Goal: Task Accomplishment & Management: Use online tool/utility

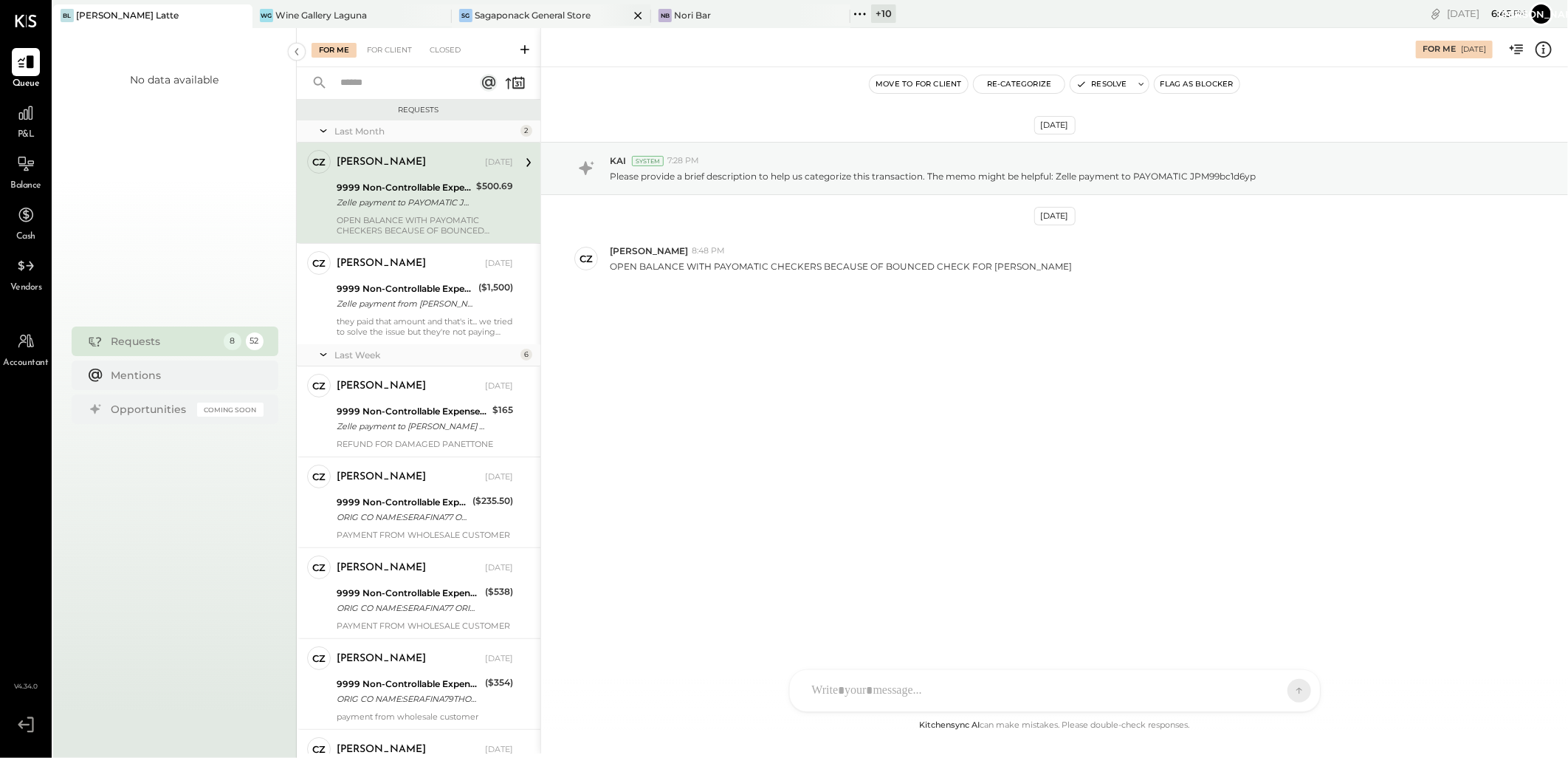
click at [511, 15] on div "Sagaponack General Store" at bounding box center [532, 15] width 116 height 12
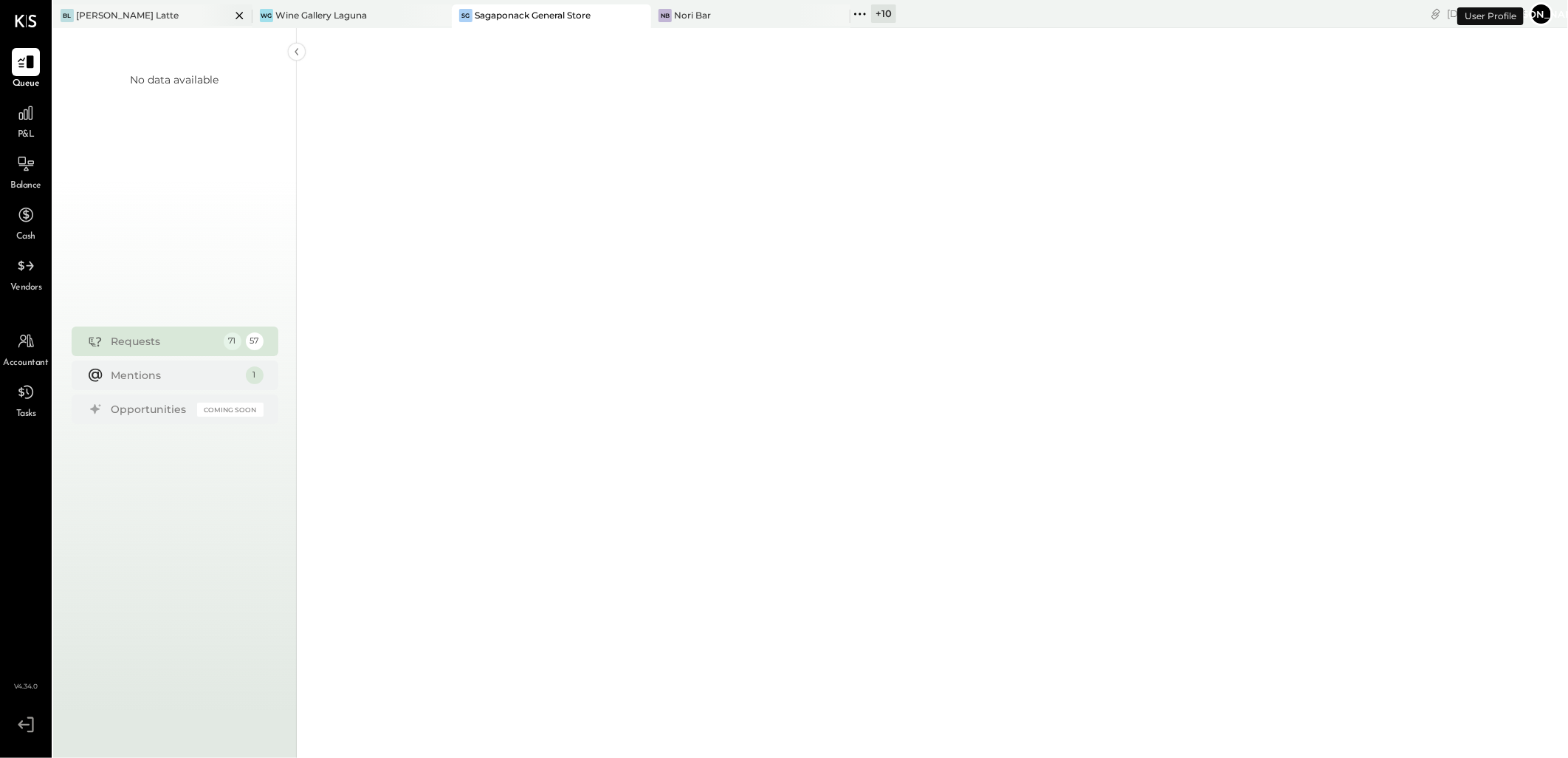
click at [240, 17] on icon at bounding box center [239, 15] width 19 height 18
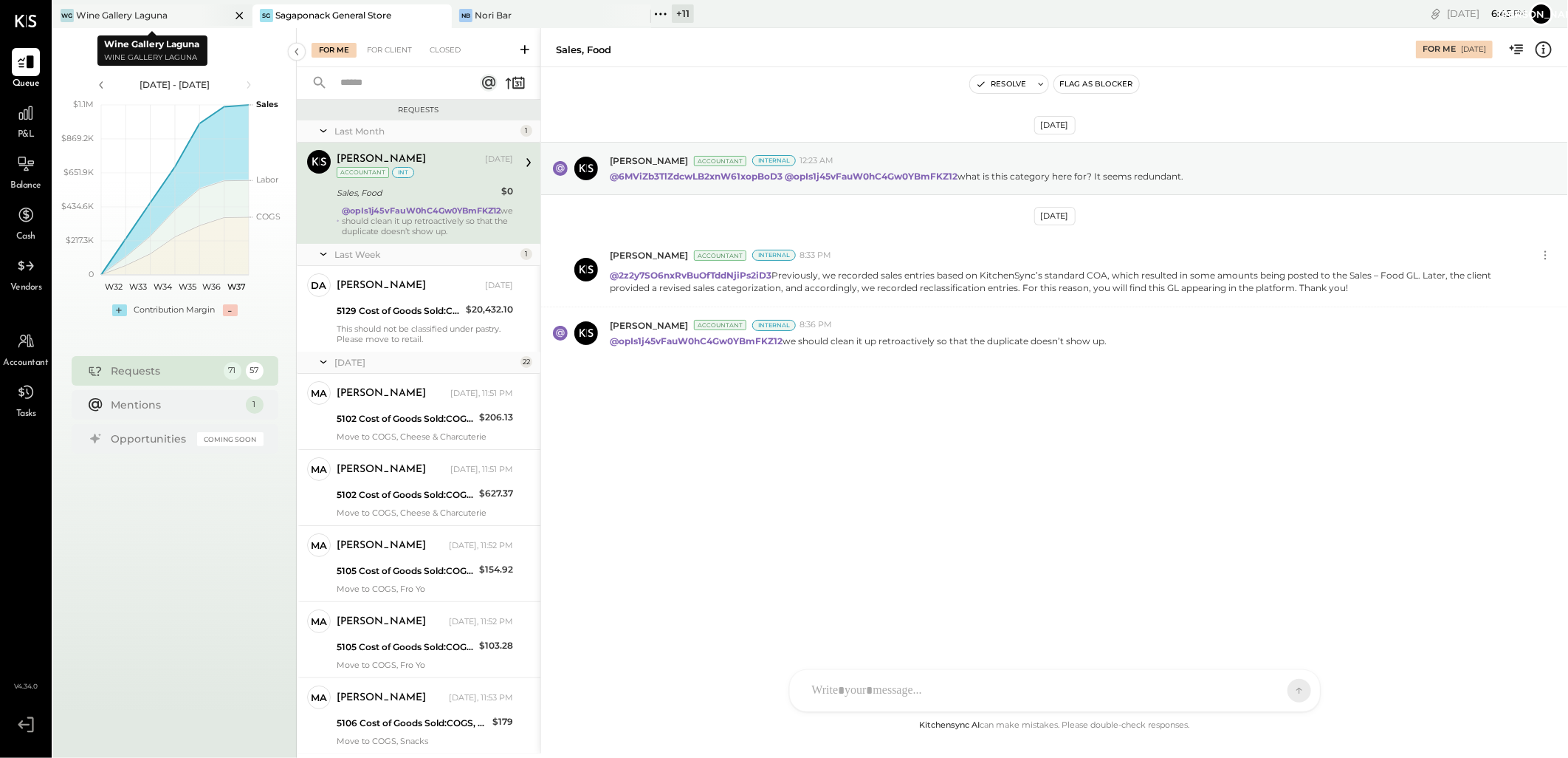
click at [242, 16] on icon at bounding box center [239, 15] width 19 height 18
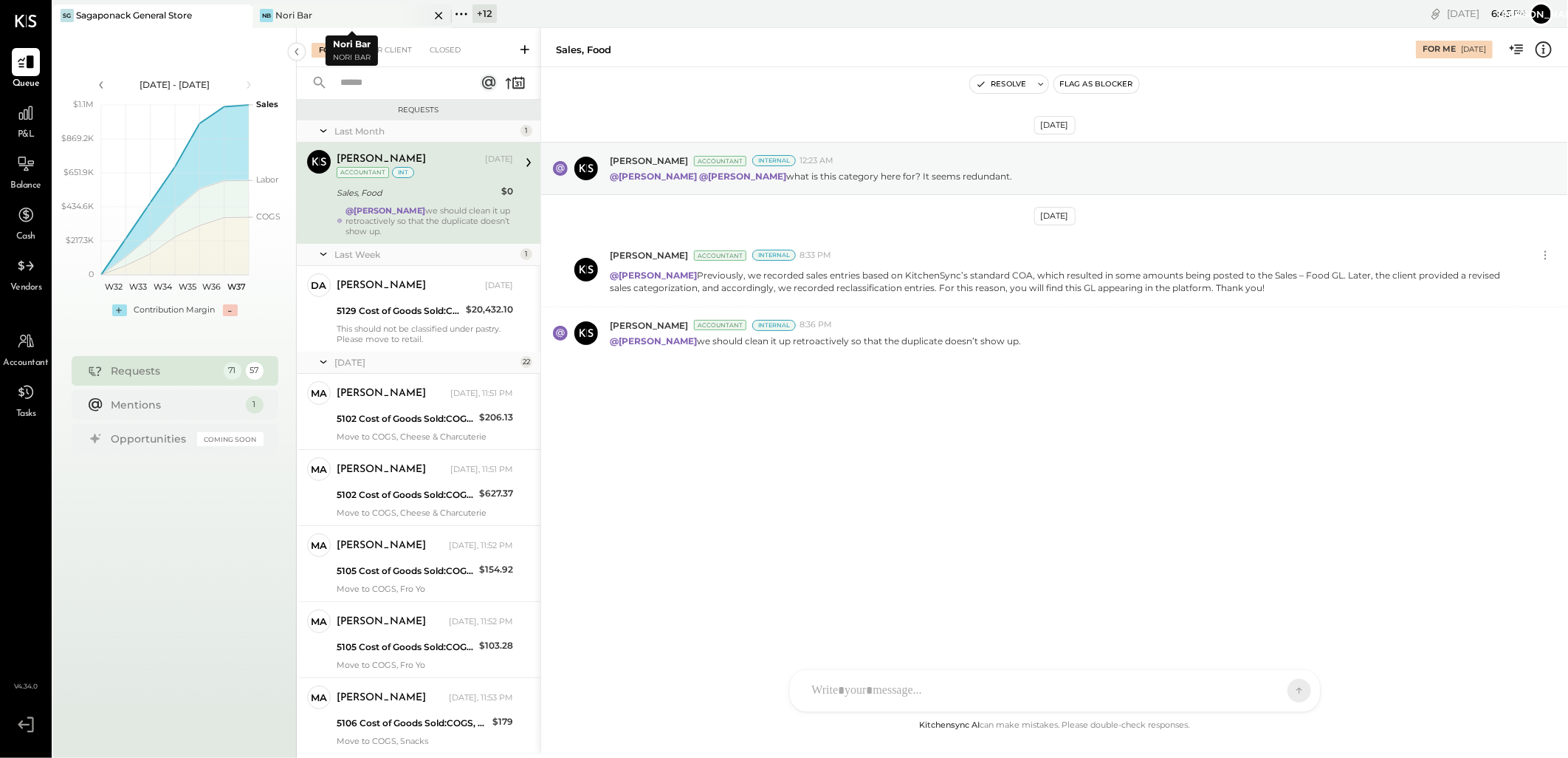
click at [441, 13] on icon at bounding box center [439, 15] width 19 height 18
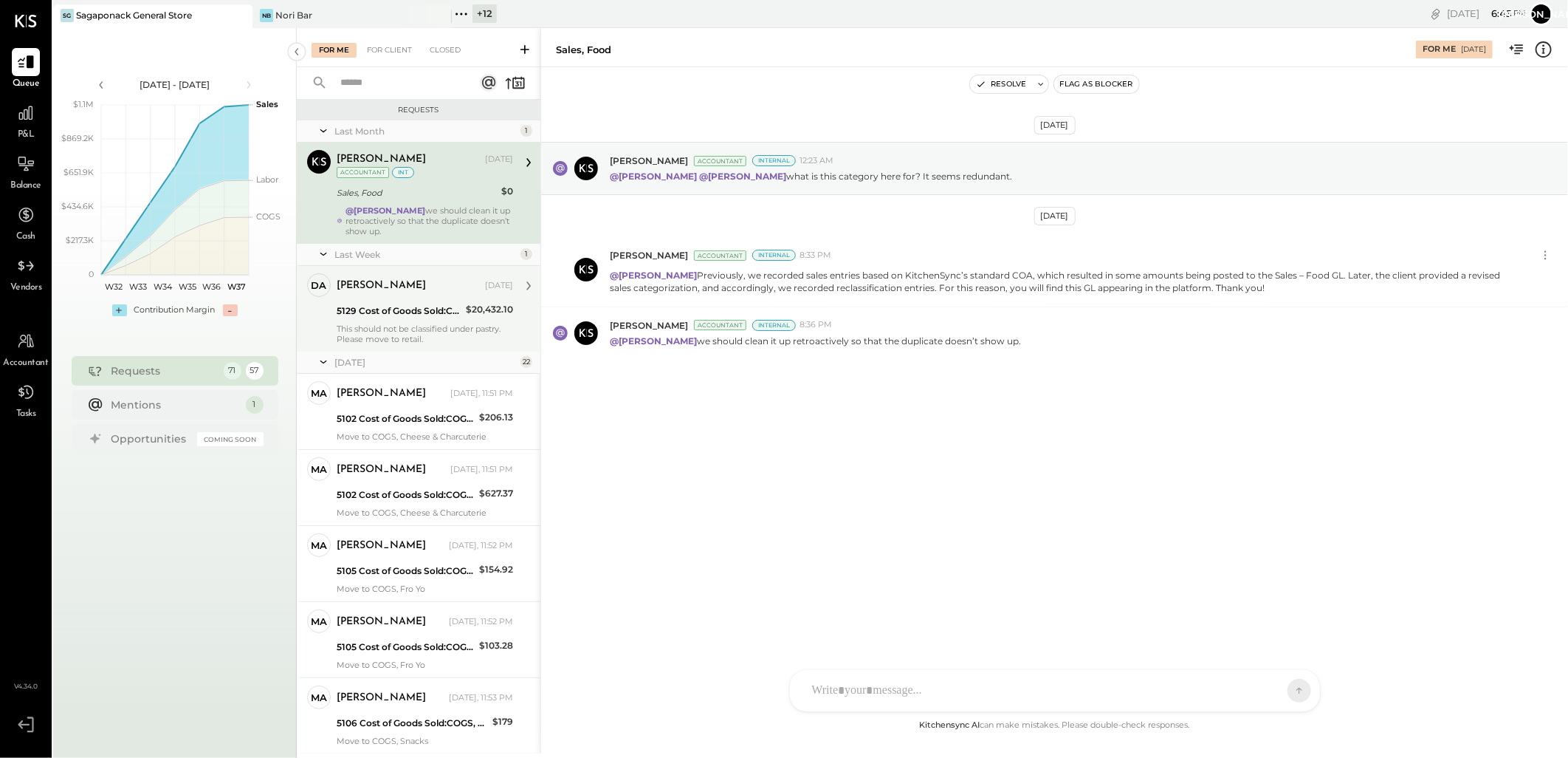
click at [422, 290] on div "[PERSON_NAME]" at bounding box center [409, 286] width 145 height 15
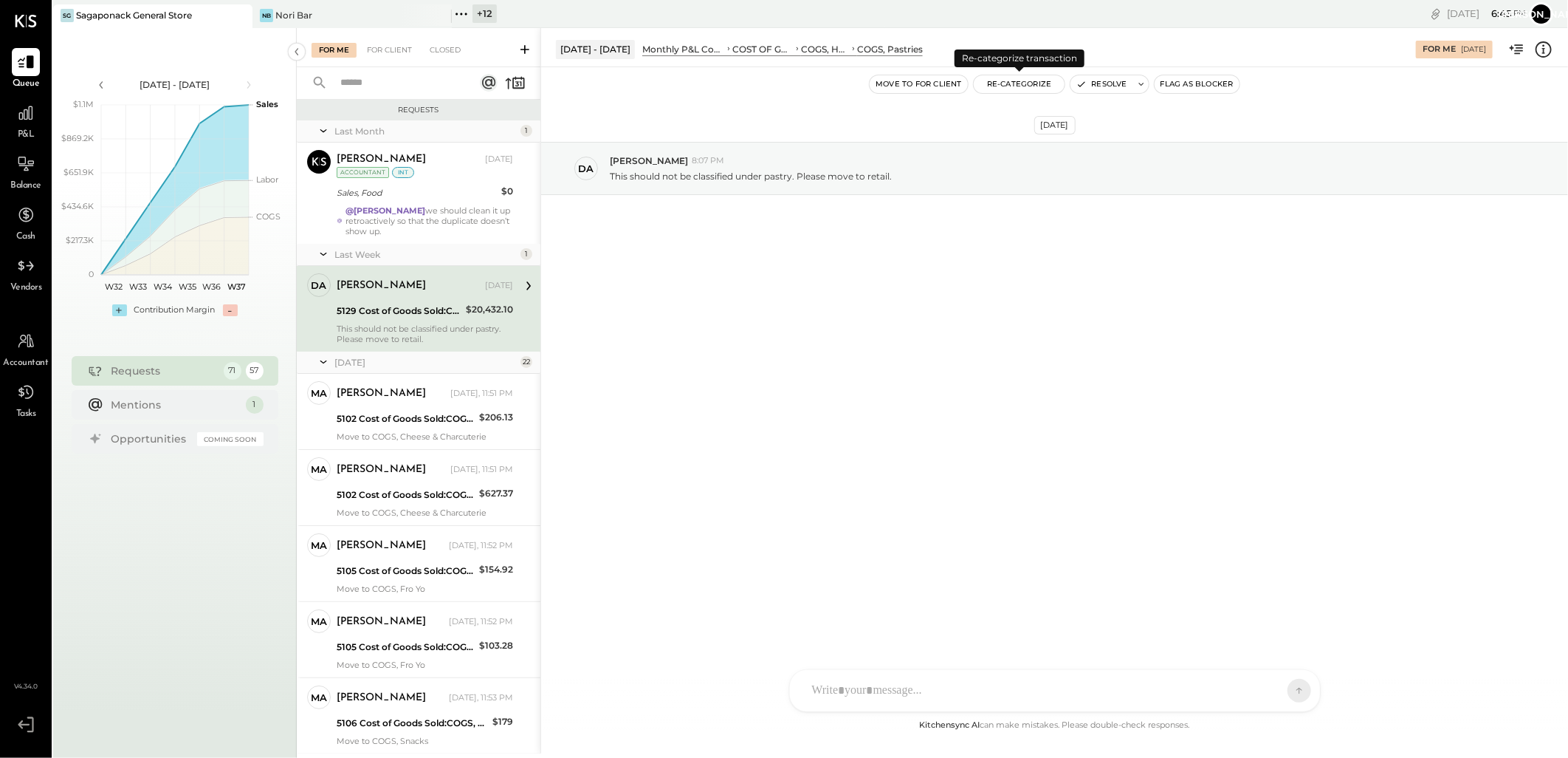
click at [1012, 86] on button "Re-Categorize" at bounding box center [1019, 84] width 92 height 18
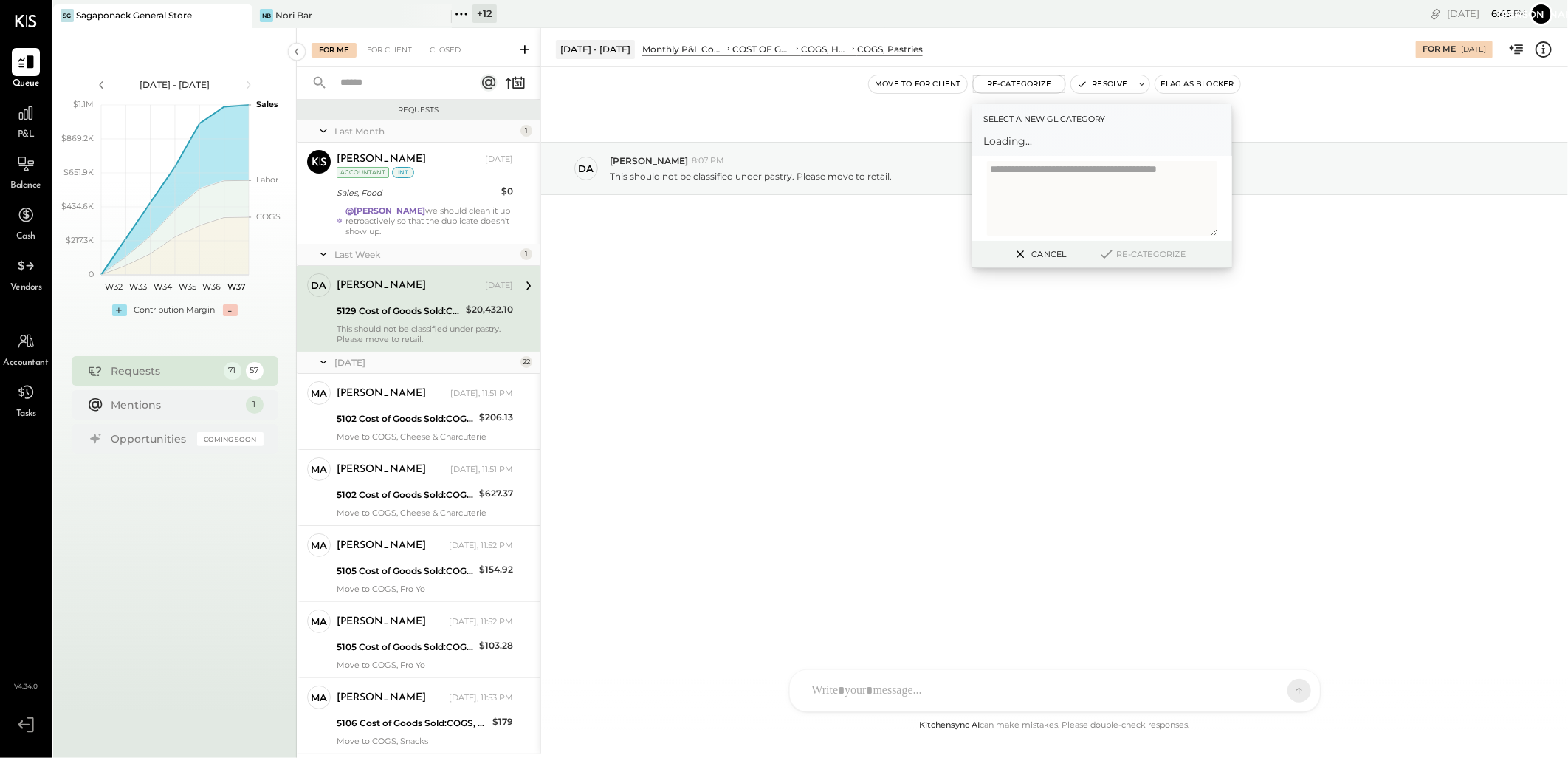
click at [1019, 174] on textarea at bounding box center [1102, 198] width 230 height 75
click at [1048, 148] on div at bounding box center [1088, 148] width 194 height 18
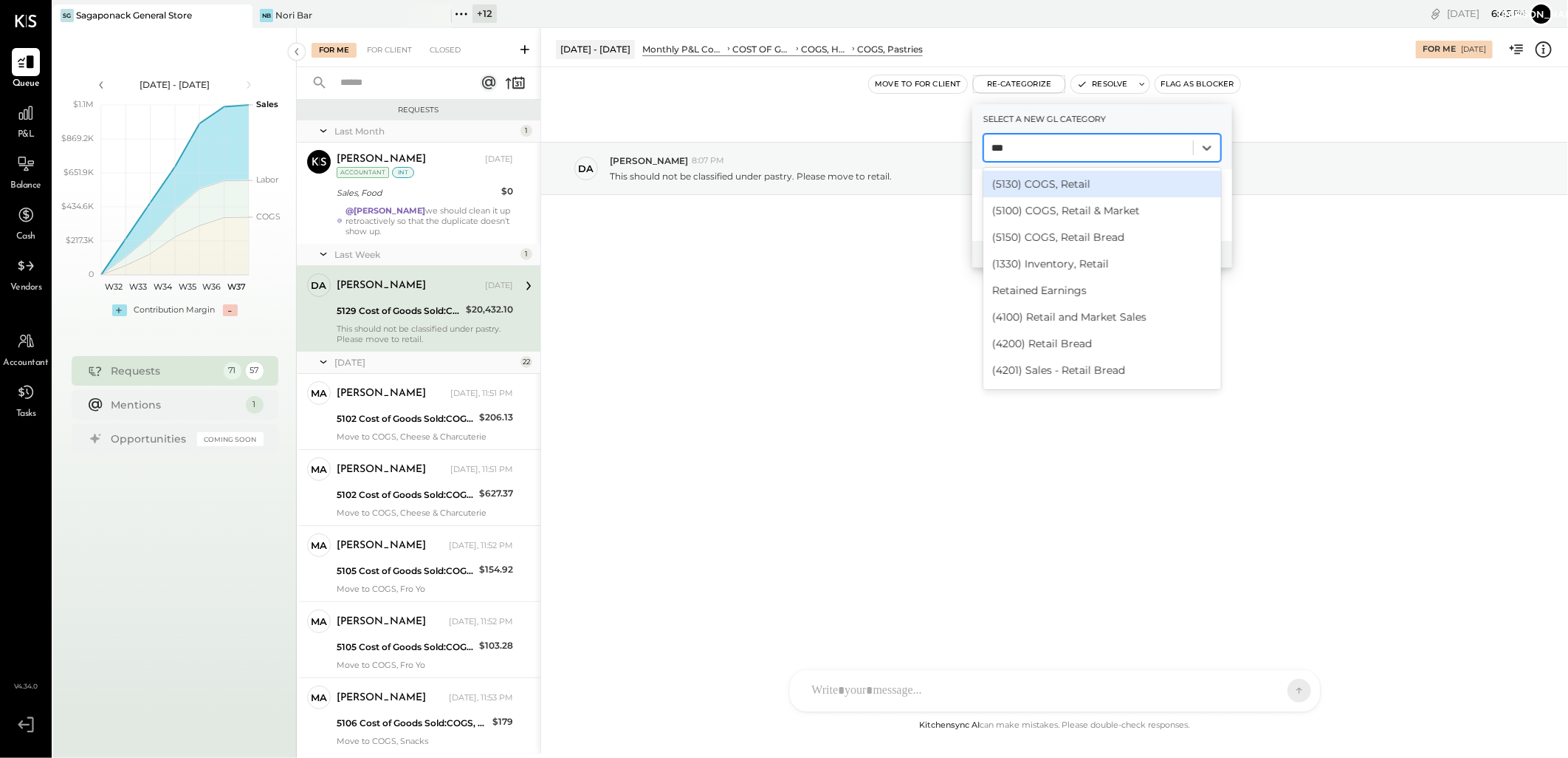
type input "****"
click at [1061, 183] on div "(5130) COGS, Retail" at bounding box center [1102, 183] width 238 height 27
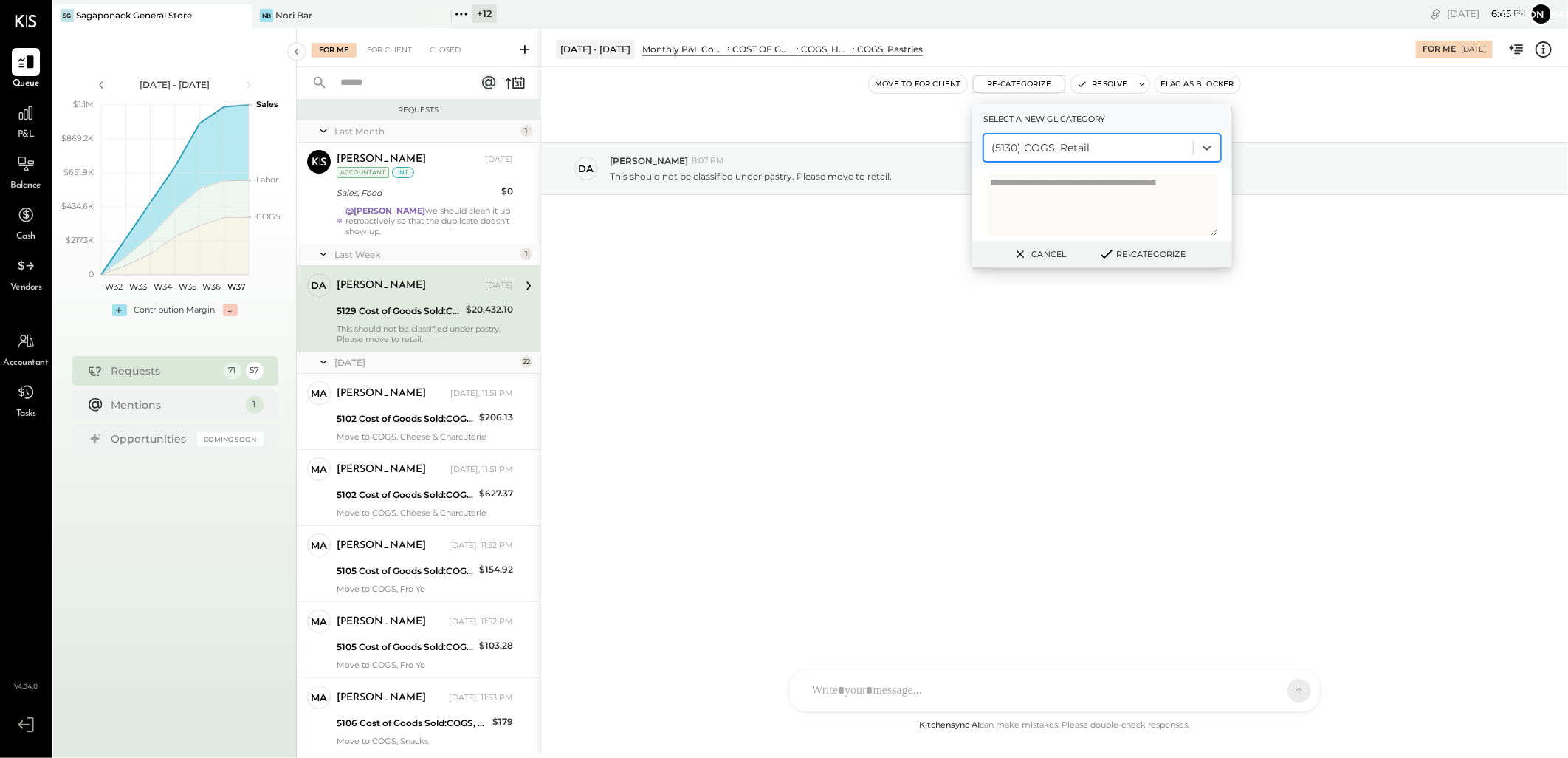
click at [1127, 252] on button "Re-Categorize" at bounding box center [1142, 254] width 97 height 18
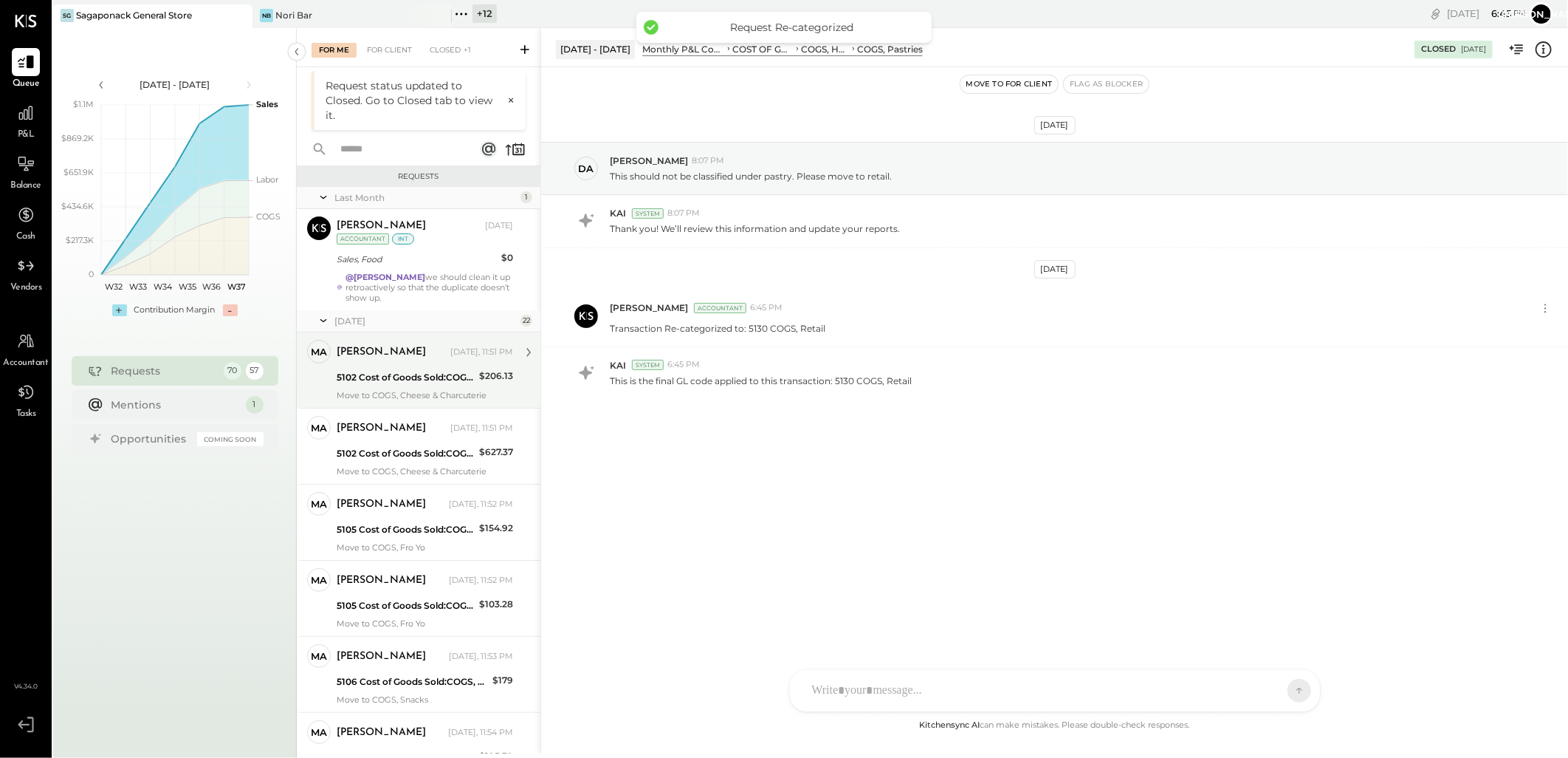
click at [423, 375] on div "5102 Cost of Goods Sold:COGS, Retail & Market:COGS, Cheese & Charcuterie" at bounding box center [406, 377] width 138 height 15
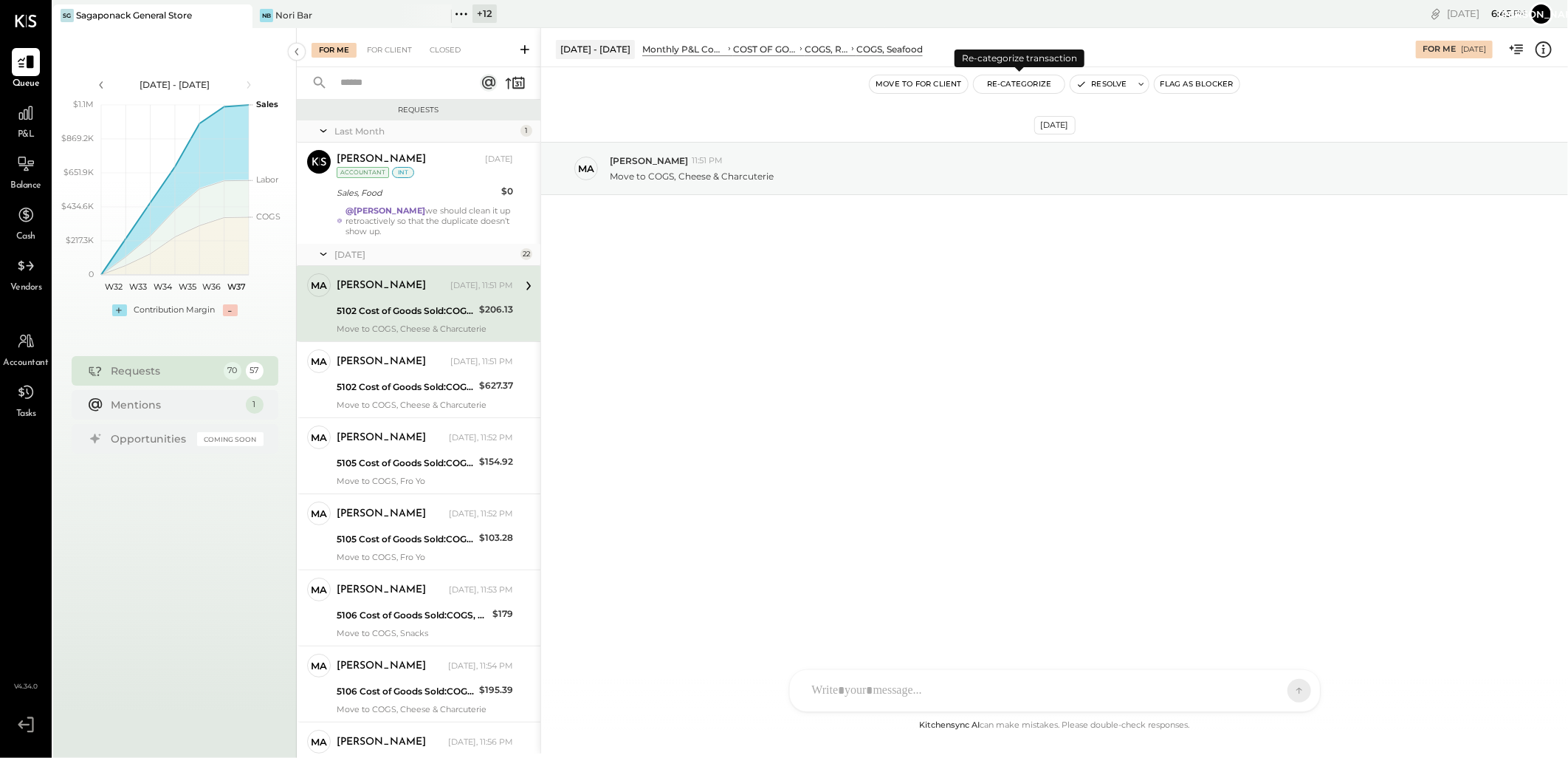
click at [1027, 84] on button "Re-Categorize" at bounding box center [1019, 84] width 92 height 18
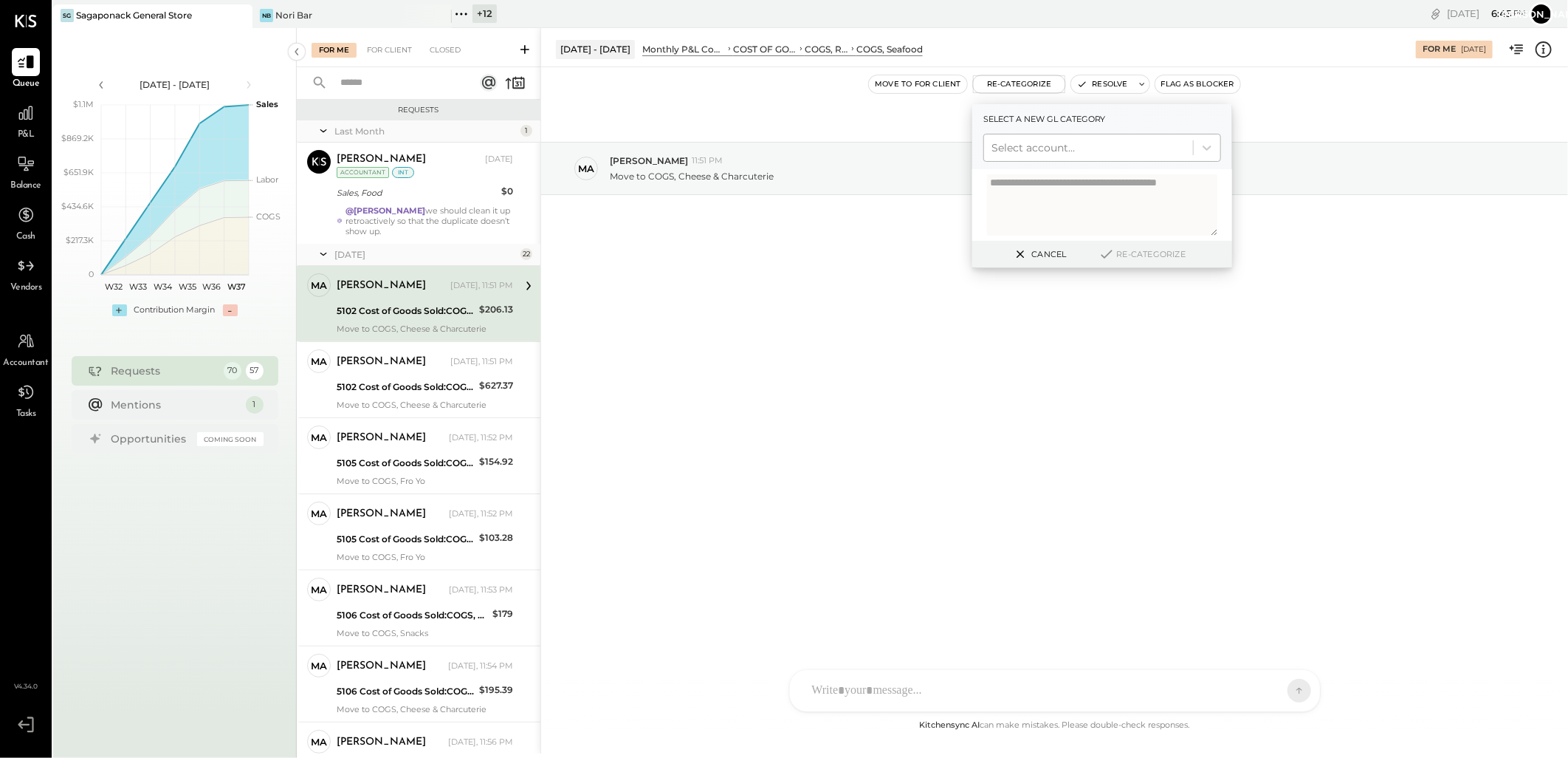
click at [1066, 149] on div at bounding box center [1088, 148] width 194 height 18
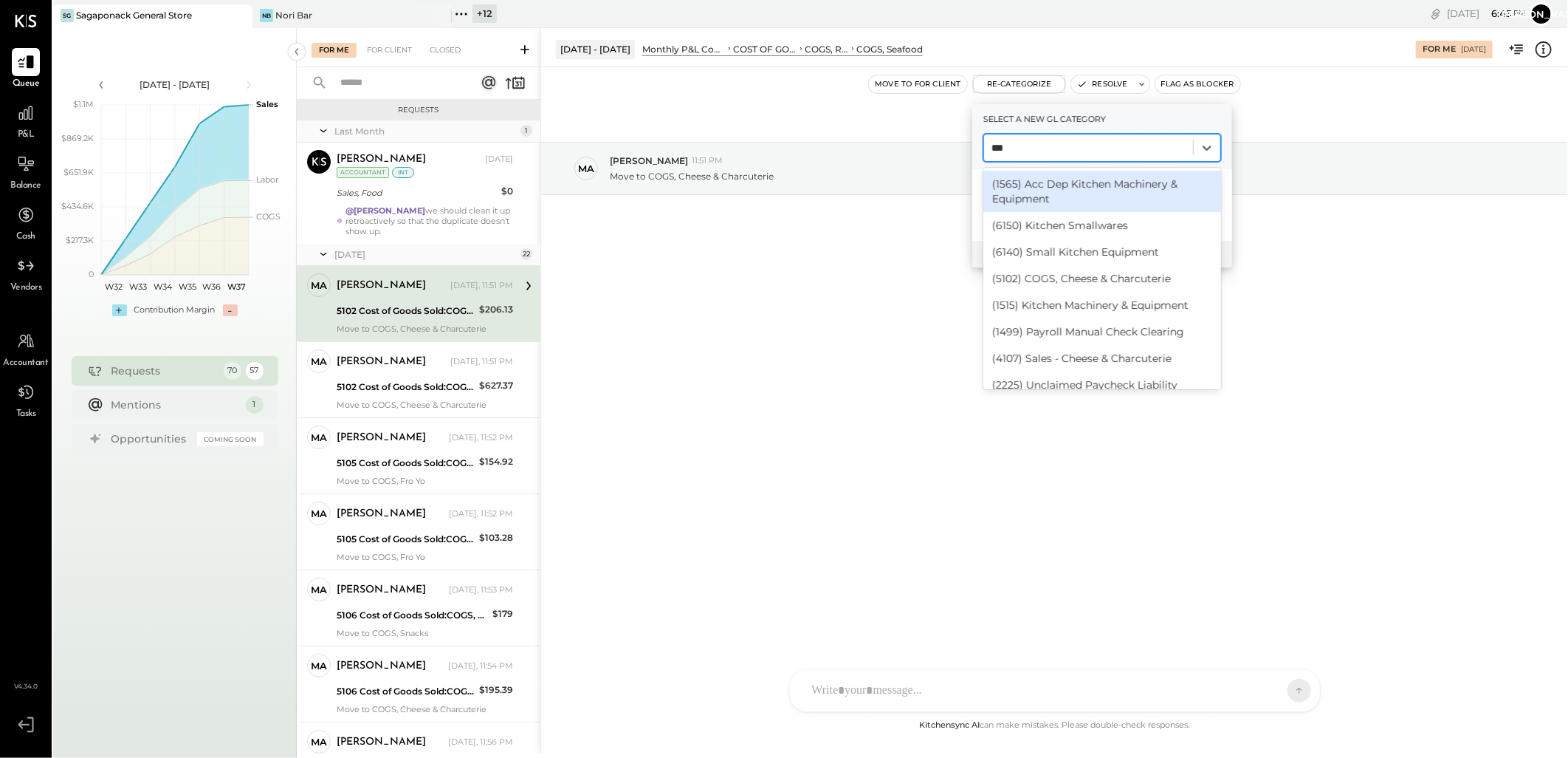
type input "****"
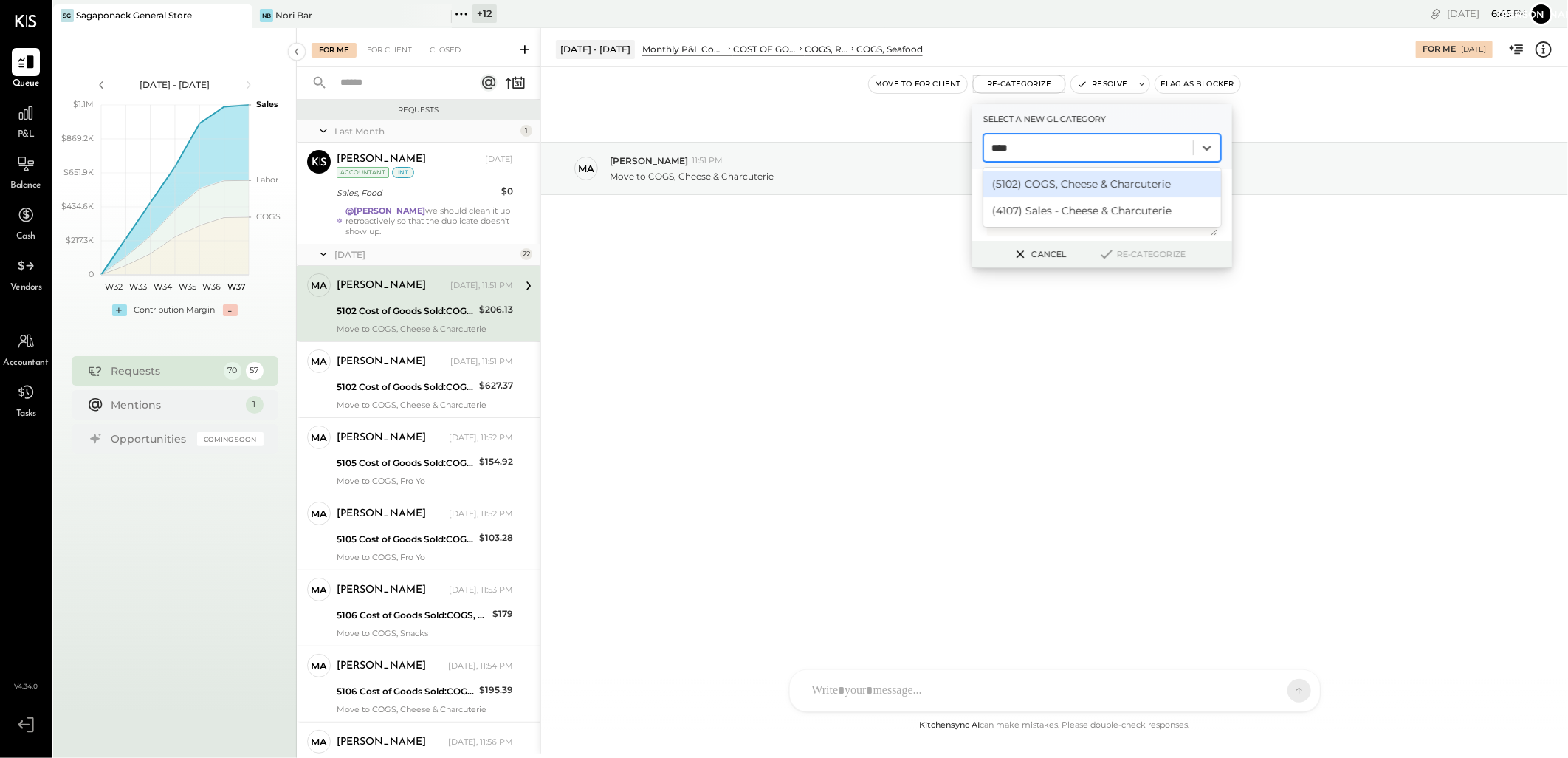
click at [1095, 183] on div "(5102) COGS, Cheese & Charcuterie" at bounding box center [1102, 183] width 238 height 27
click at [1115, 253] on button "Re-Categorize" at bounding box center [1142, 254] width 97 height 18
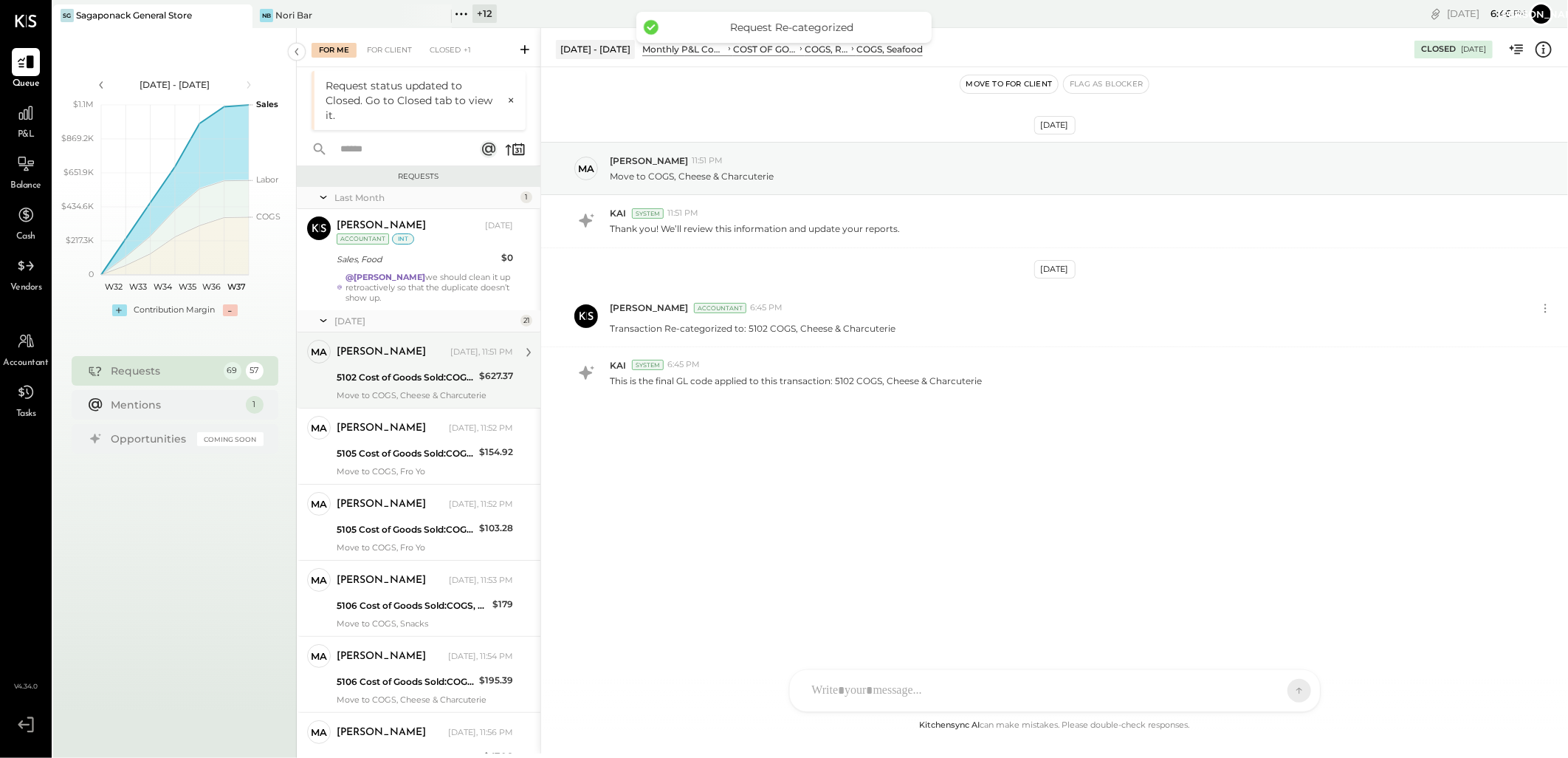
click at [431, 359] on div "[PERSON_NAME]" at bounding box center [392, 352] width 111 height 15
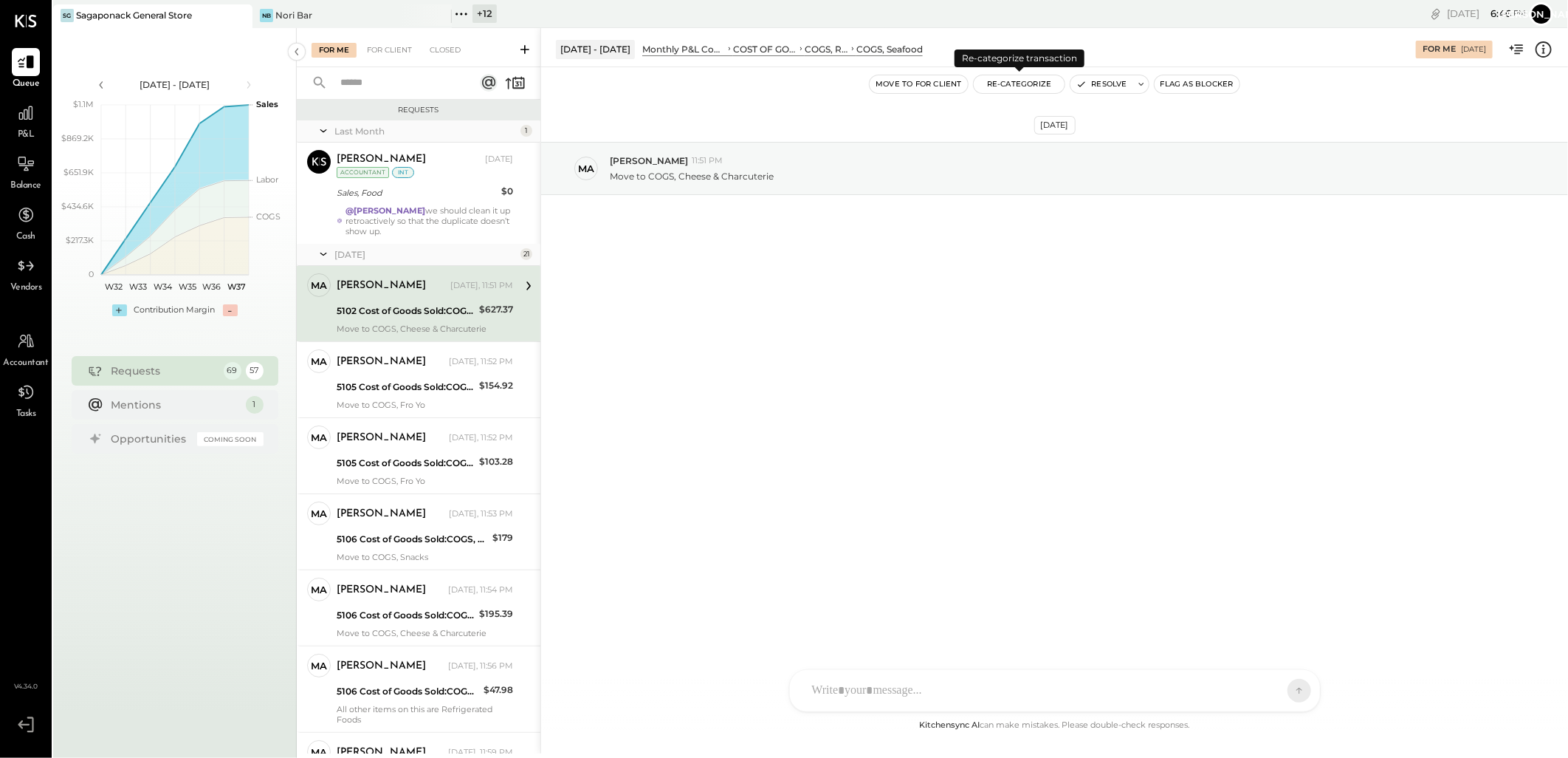
click at [1024, 81] on button "Re-Categorize" at bounding box center [1019, 84] width 92 height 18
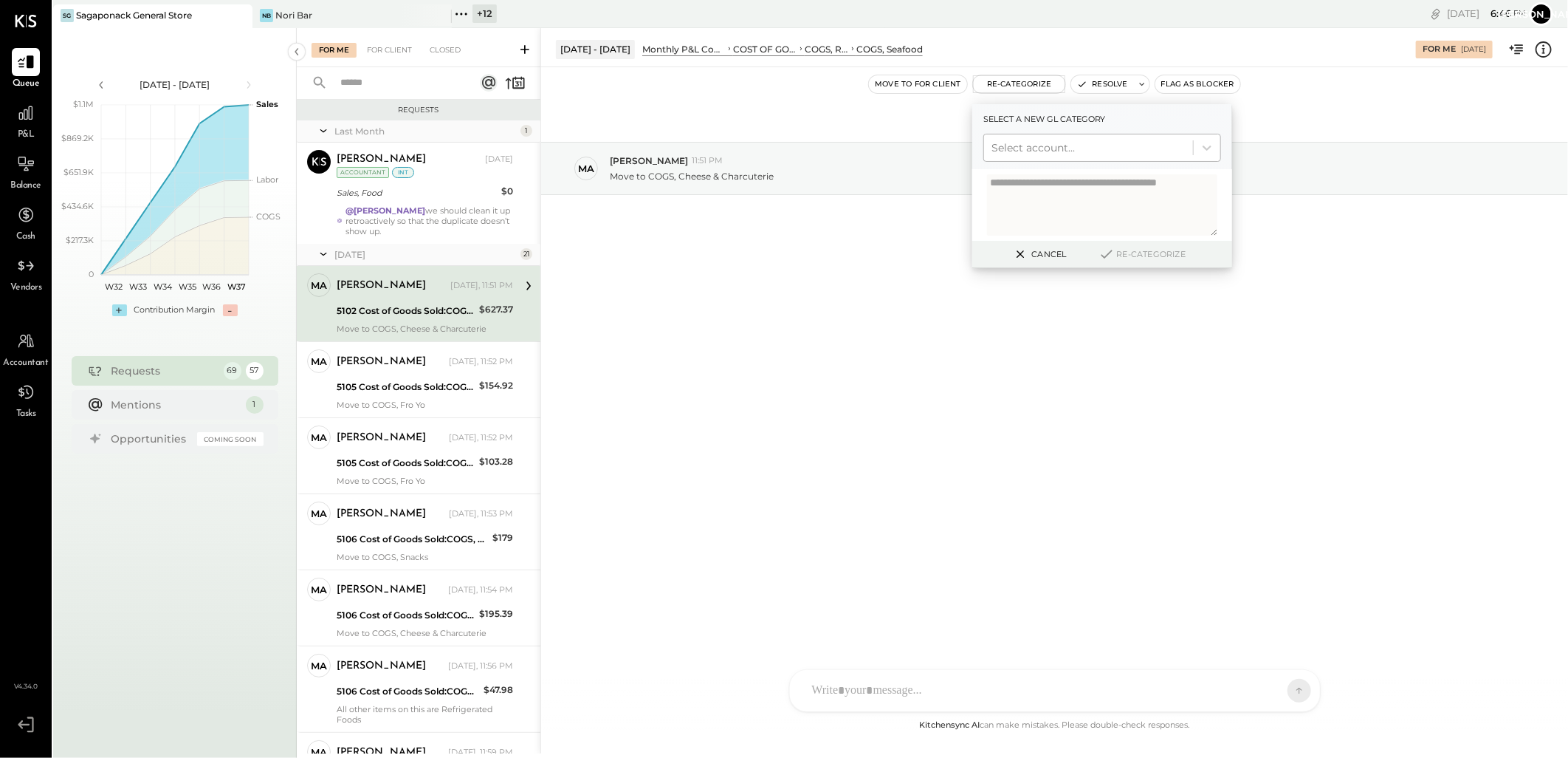
click at [1091, 146] on div at bounding box center [1088, 148] width 194 height 18
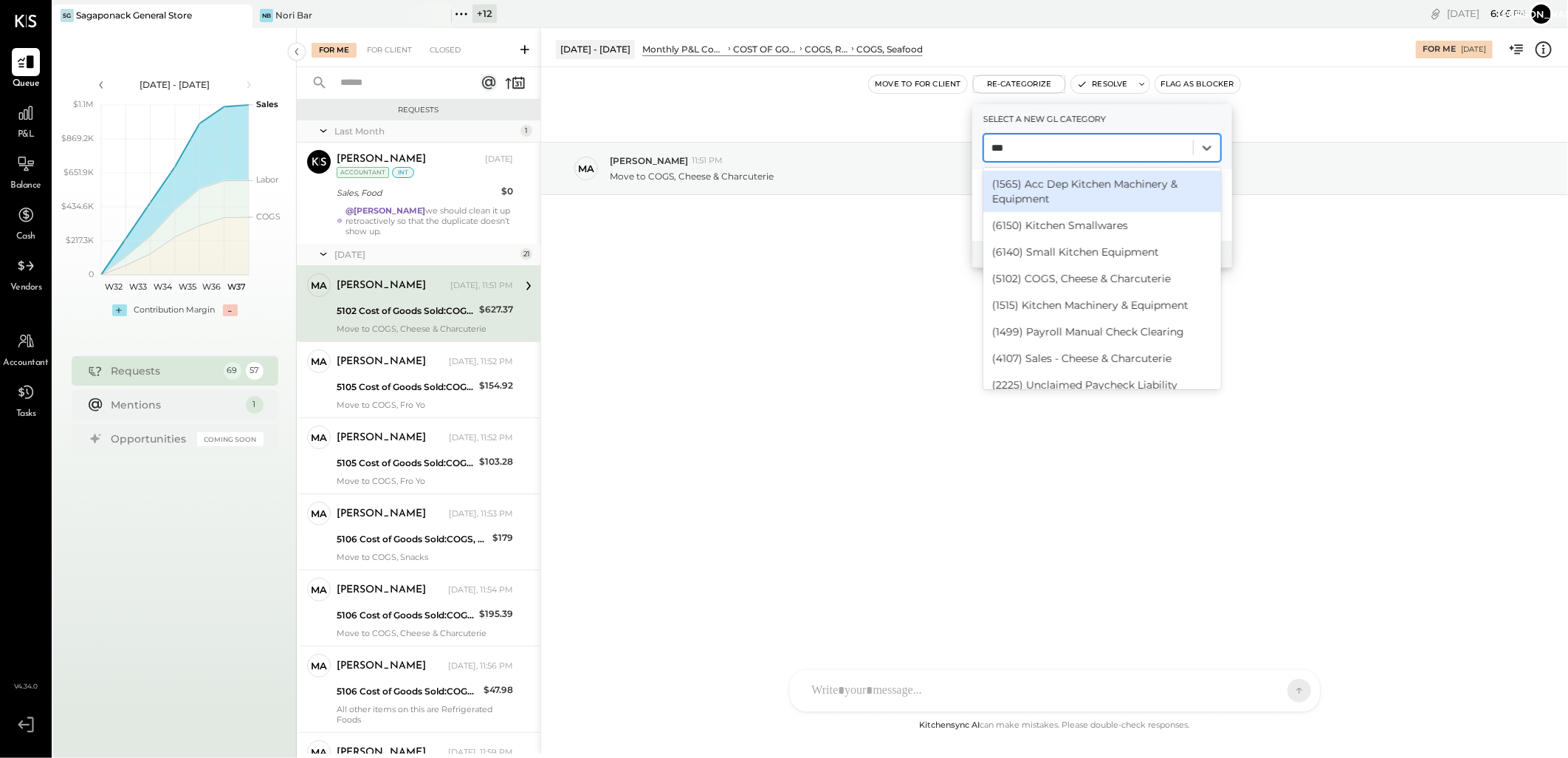
type input "****"
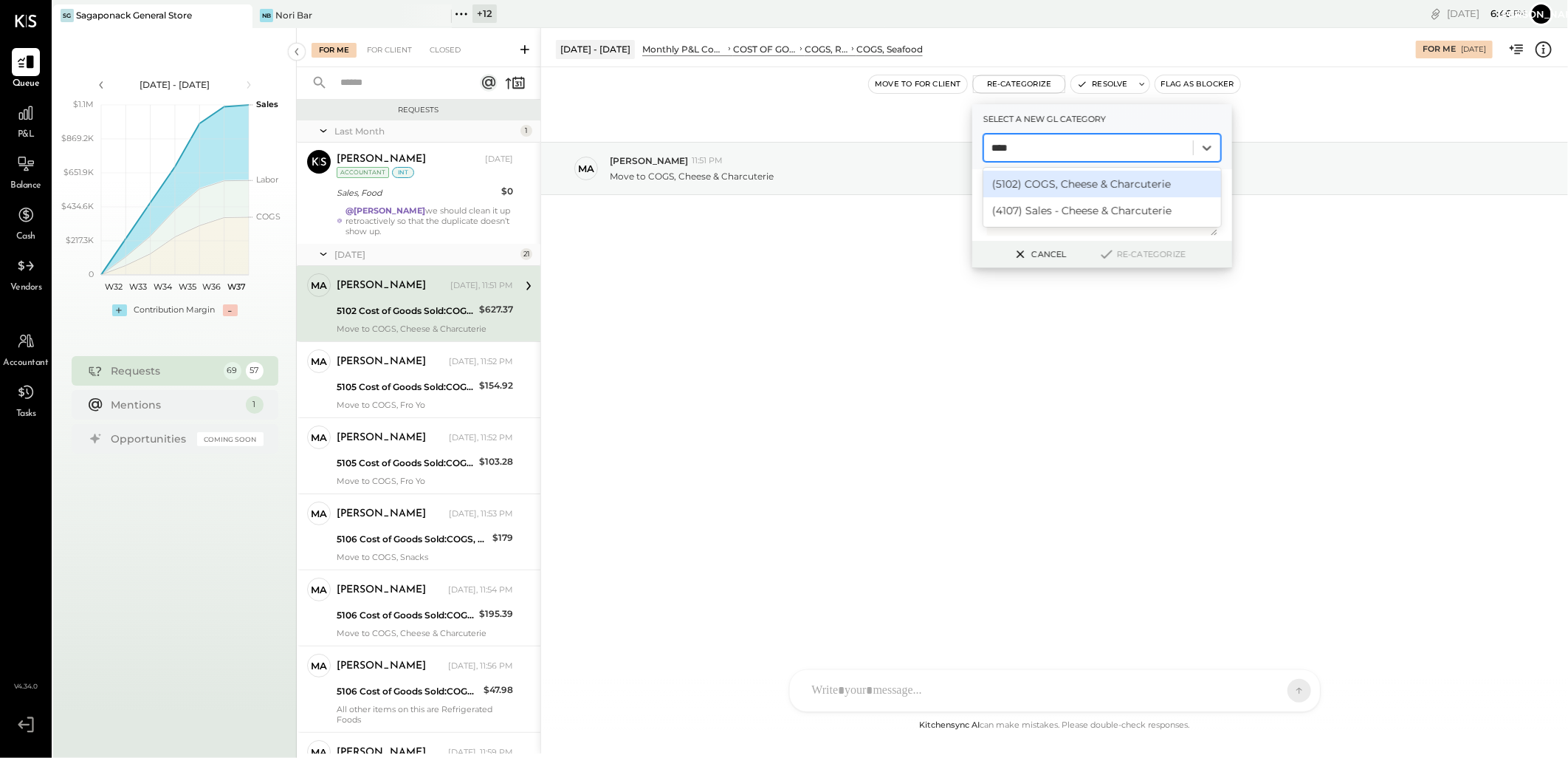
click at [1133, 183] on div "(5102) COGS, Cheese & Charcuterie" at bounding box center [1102, 183] width 238 height 27
click at [1123, 254] on button "Re-Categorize" at bounding box center [1142, 254] width 97 height 18
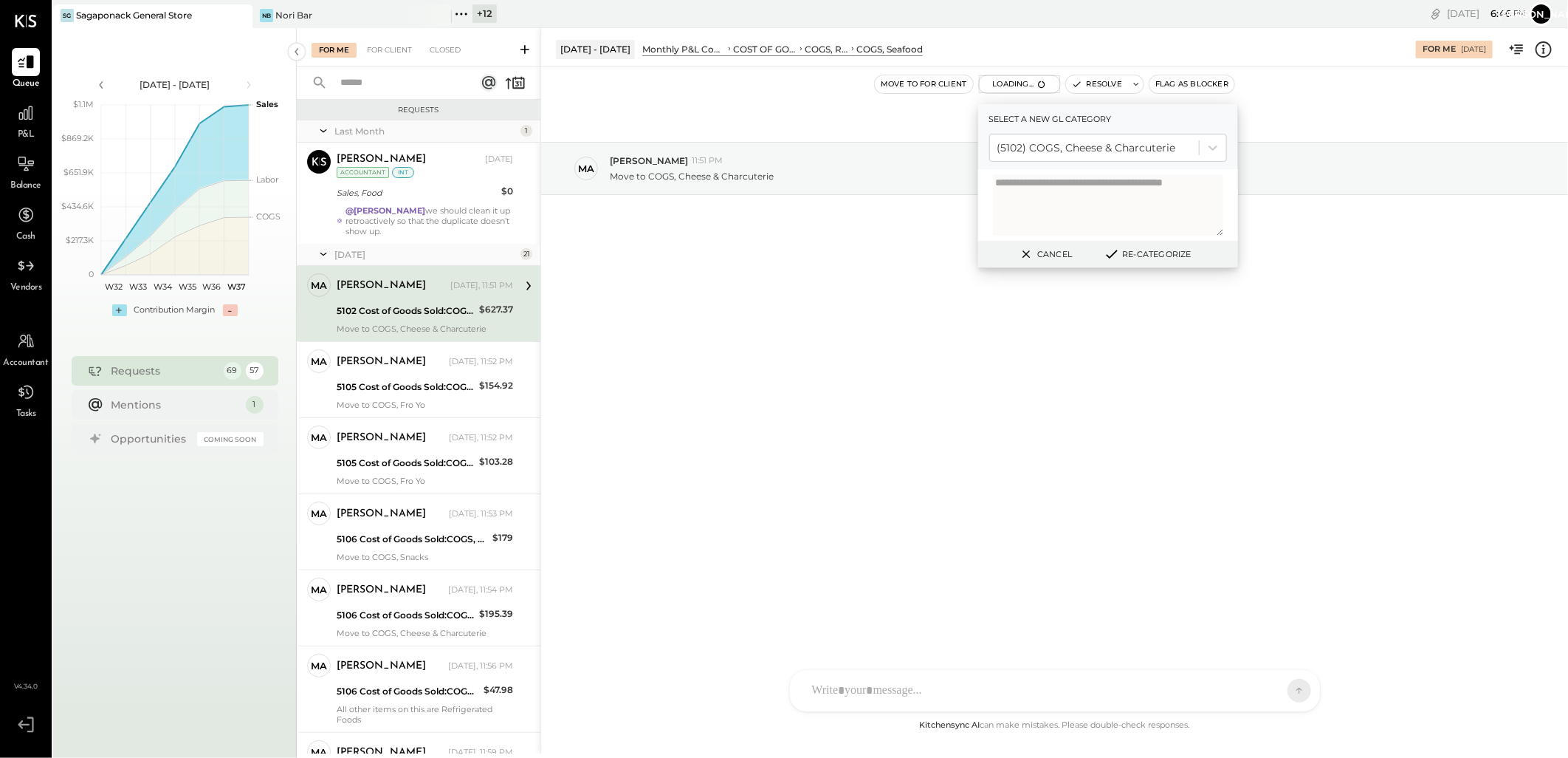
click at [1119, 251] on div "Sep 11th, 2025 ma marshall 11:51 PM Move to COGS, Cheese & Charcuterie" at bounding box center [1055, 205] width 1027 height 201
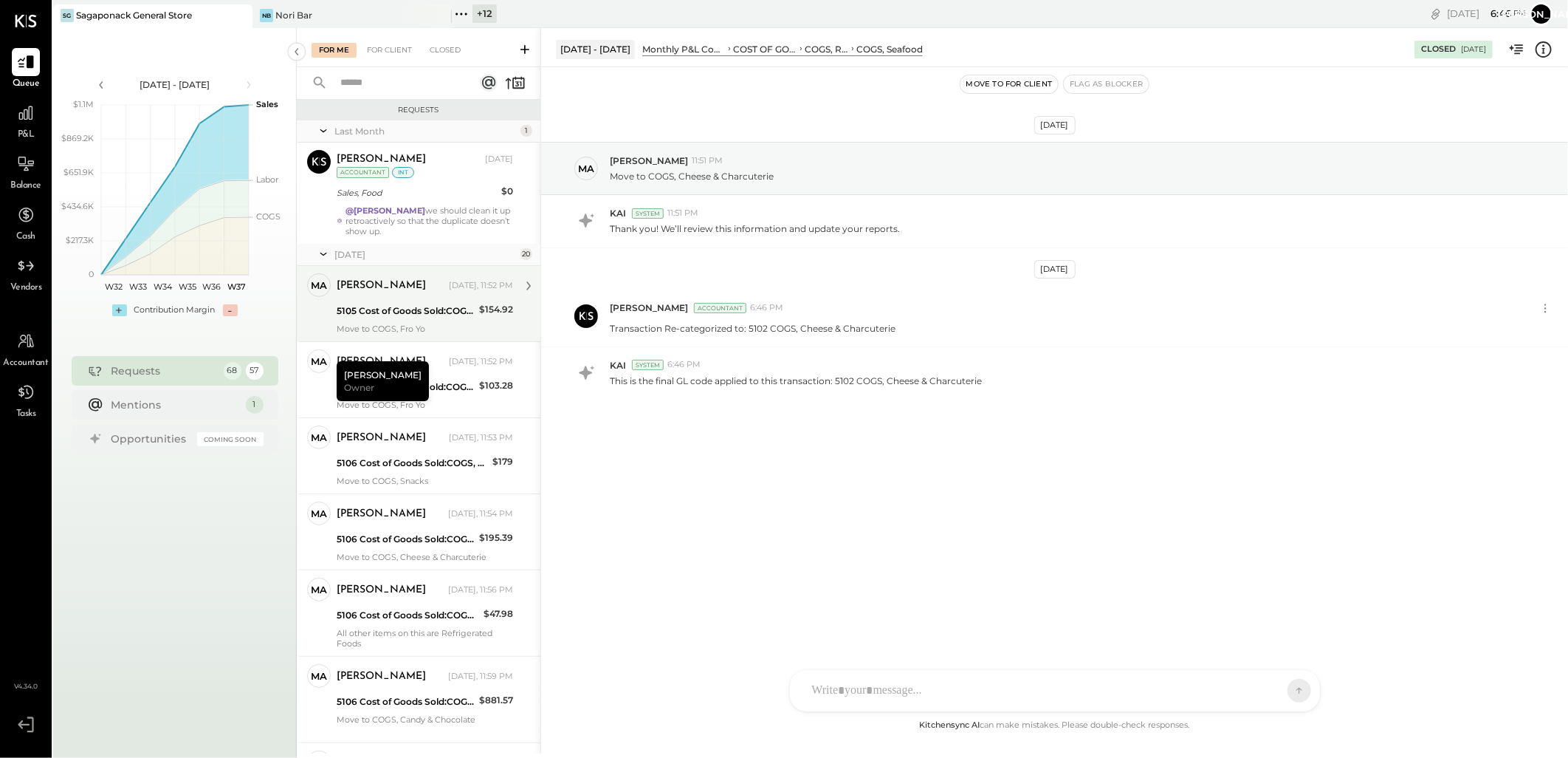
click at [402, 308] on div "5105 Cost of Goods Sold:COGS, Retail & Market:COGS, Frozen Foods" at bounding box center [406, 311] width 138 height 15
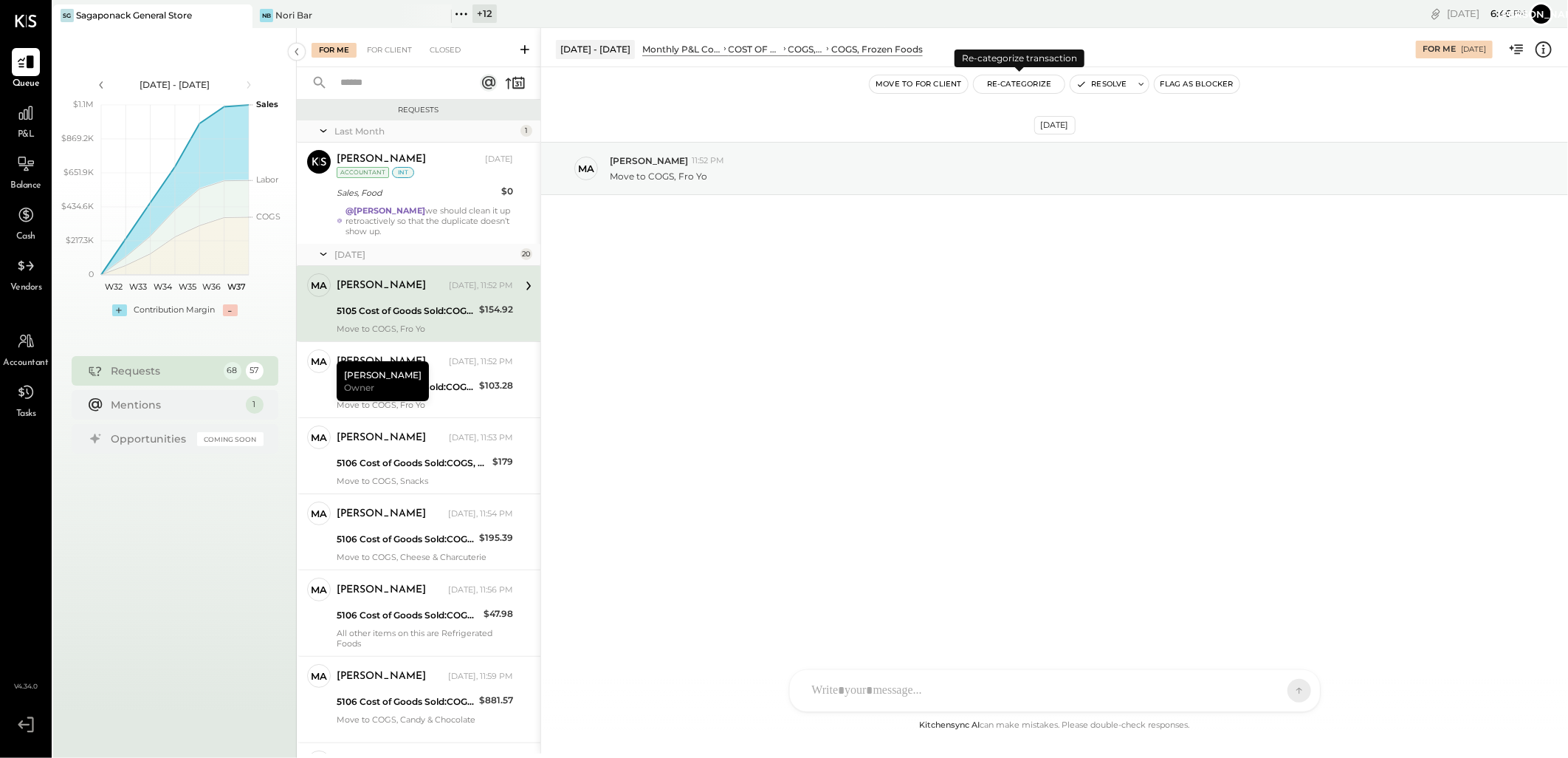
click at [1041, 83] on button "Re-Categorize" at bounding box center [1019, 84] width 92 height 18
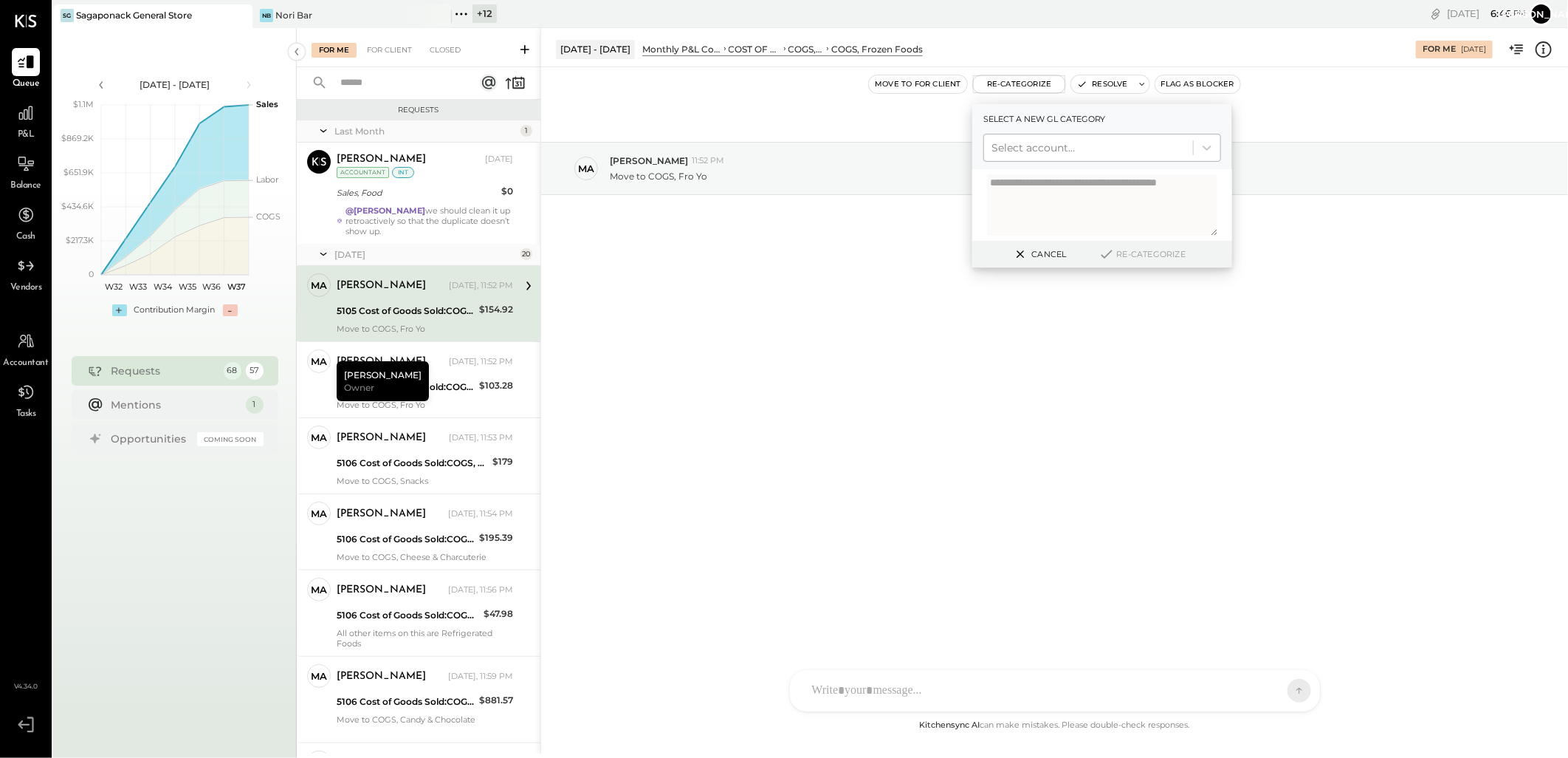
click at [1049, 153] on div at bounding box center [1088, 148] width 194 height 18
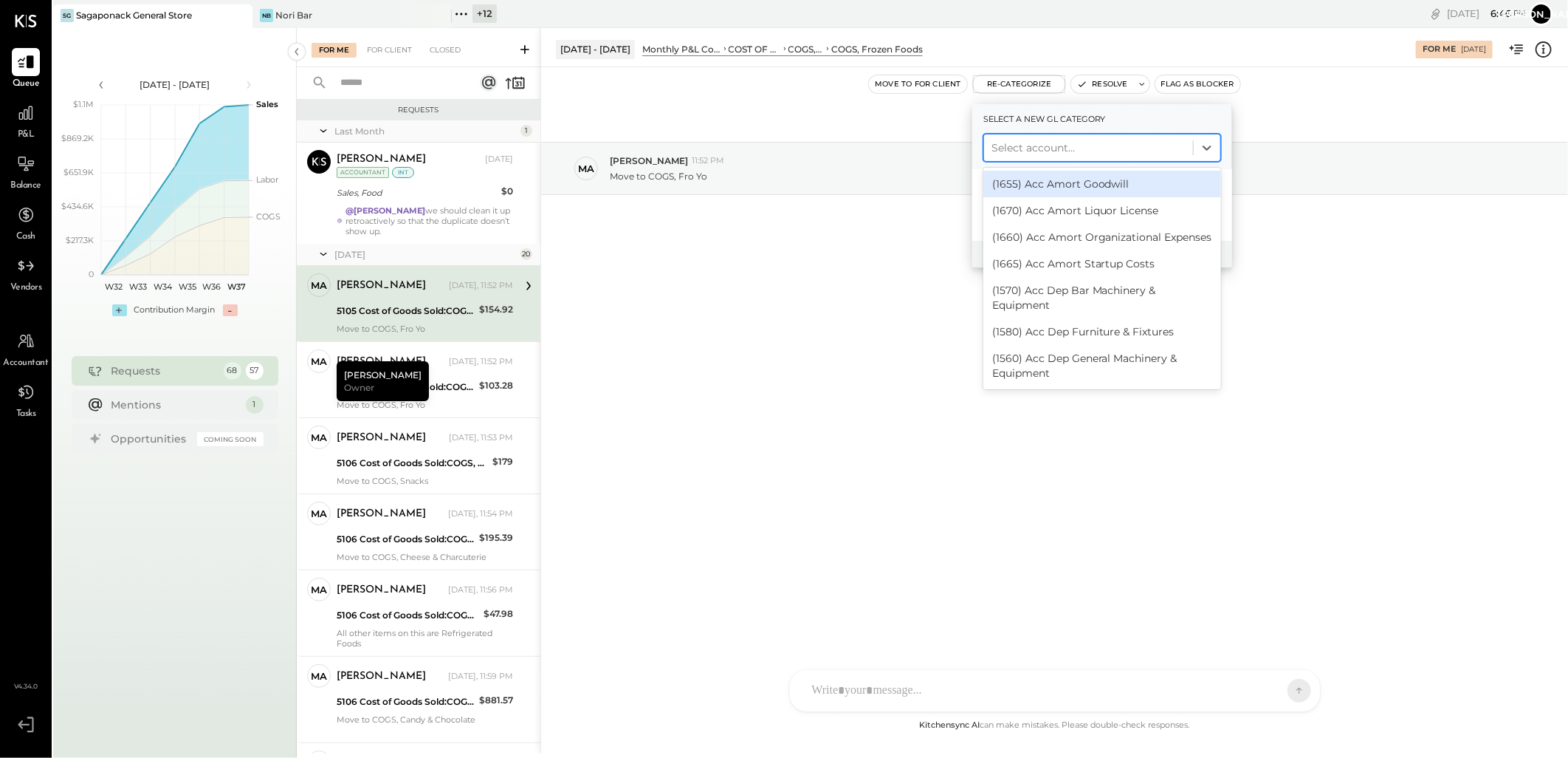
type input "*"
type input "******"
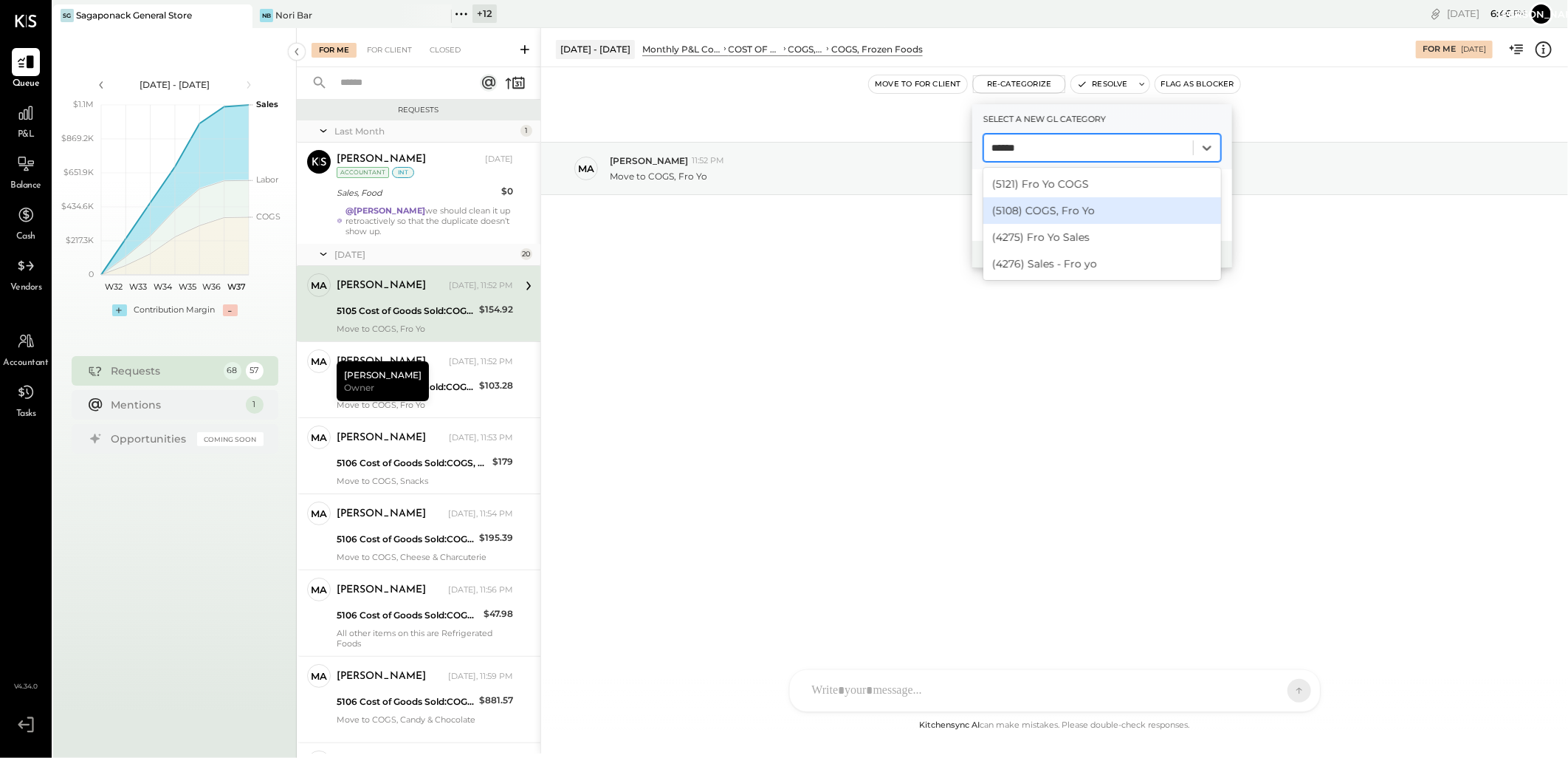
click at [1079, 210] on div "(5108) COGS, Fro Yo" at bounding box center [1102, 210] width 238 height 27
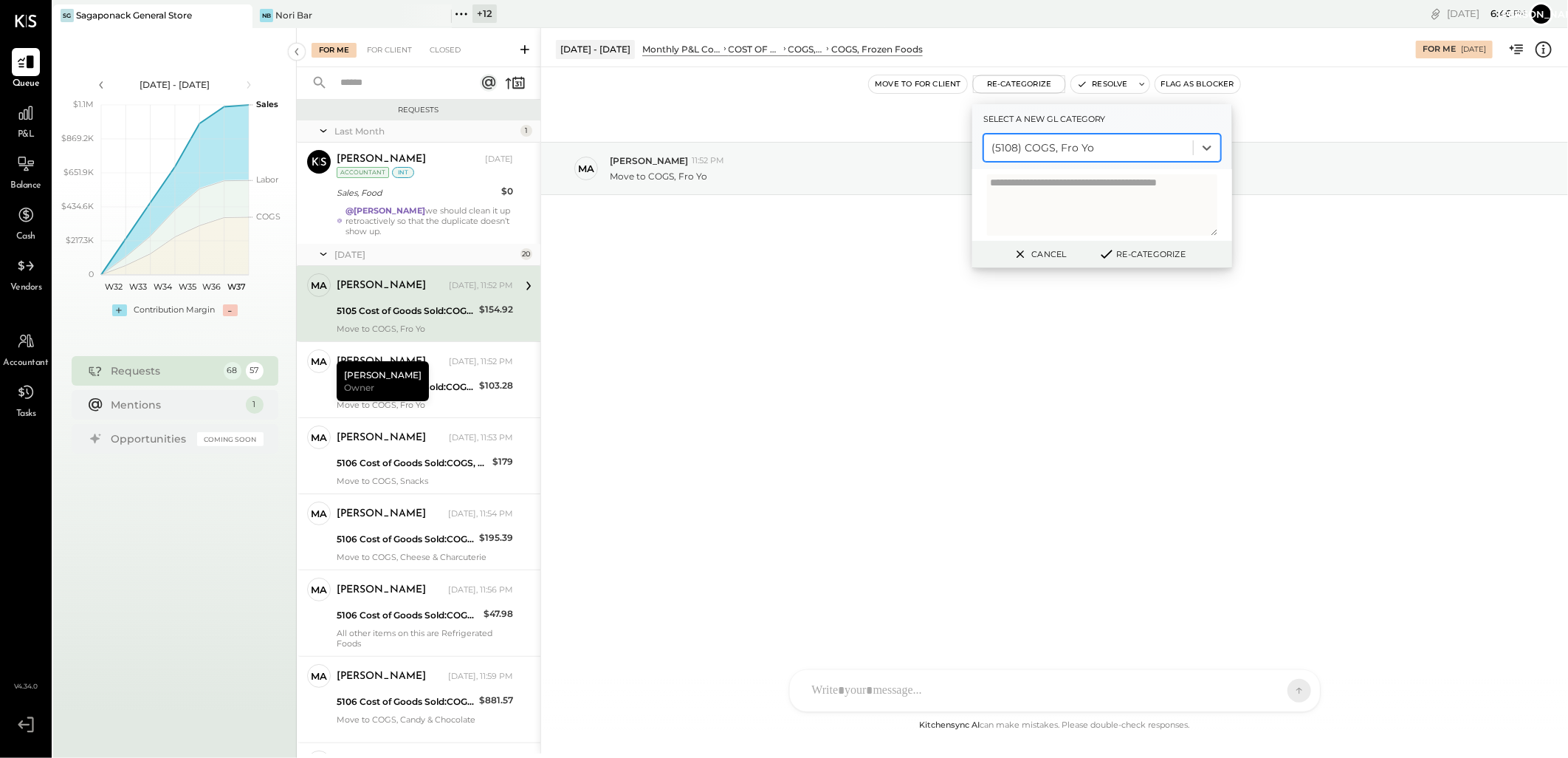
click at [1126, 256] on button "Re-Categorize" at bounding box center [1142, 254] width 97 height 18
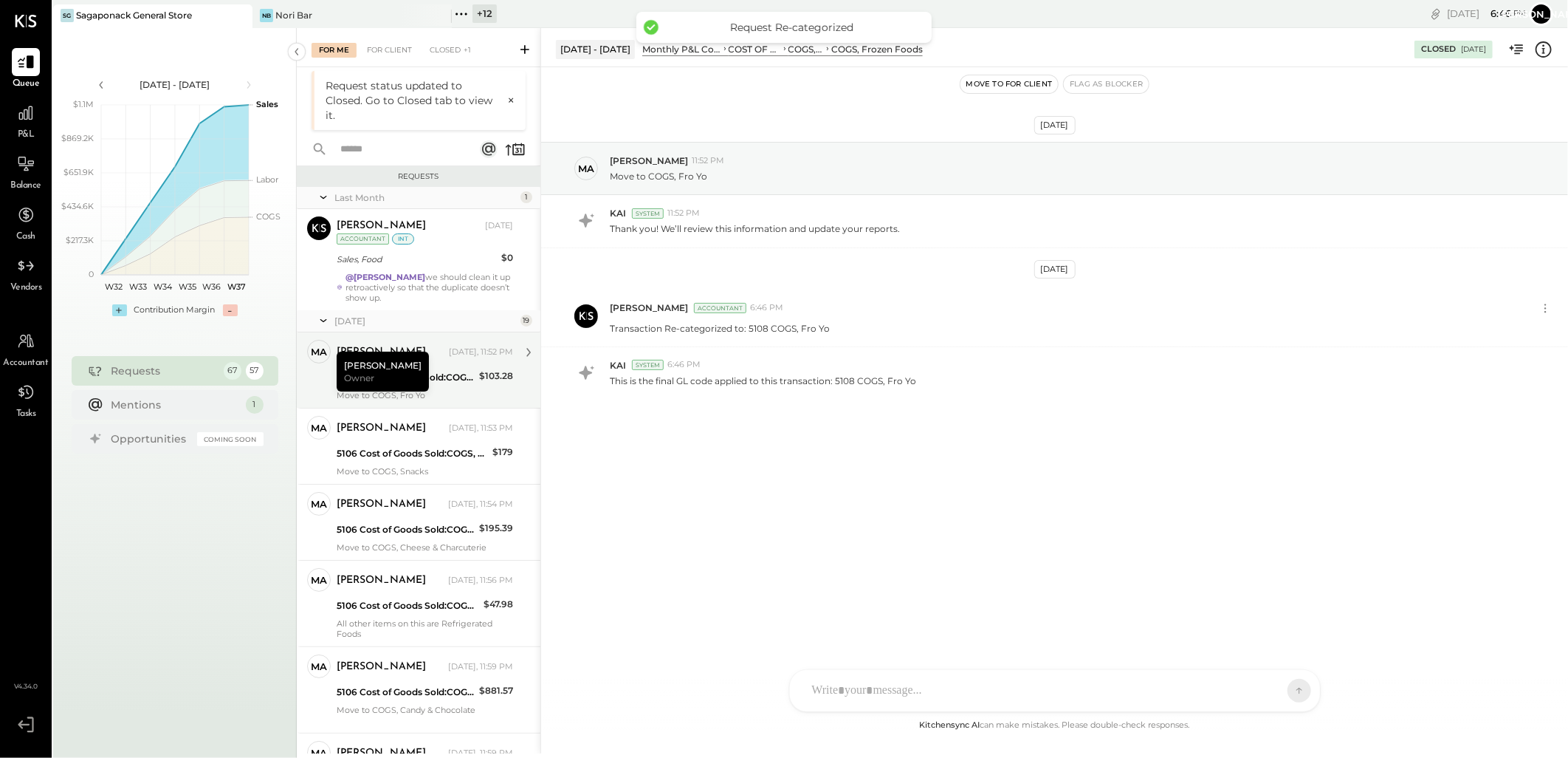
click at [449, 381] on div "5105 Cost of Goods Sold:COGS, Retail & Market:COGS, Frozen Foods" at bounding box center [406, 377] width 138 height 15
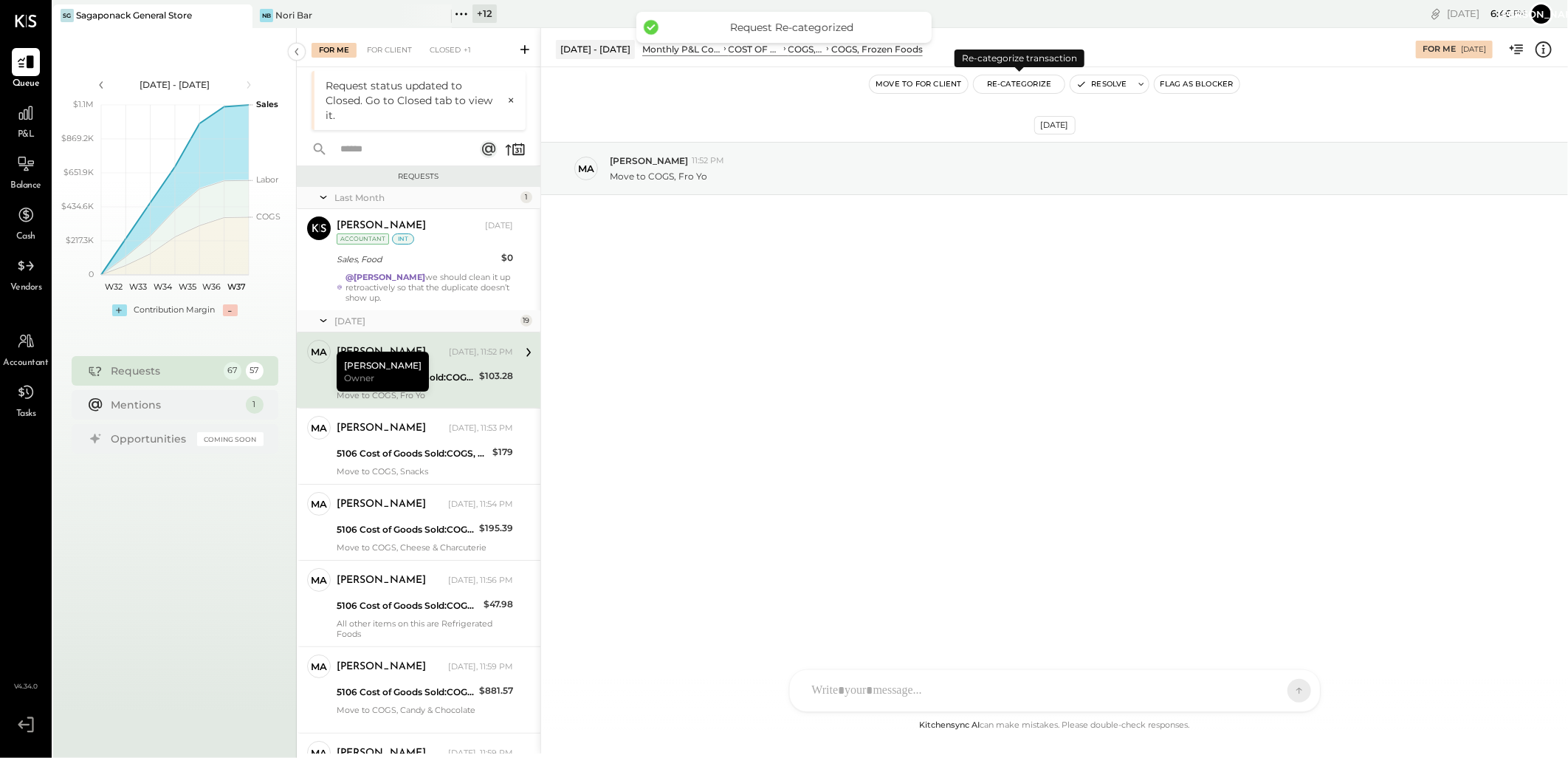
click at [1020, 84] on button "Re-Categorize" at bounding box center [1019, 84] width 92 height 18
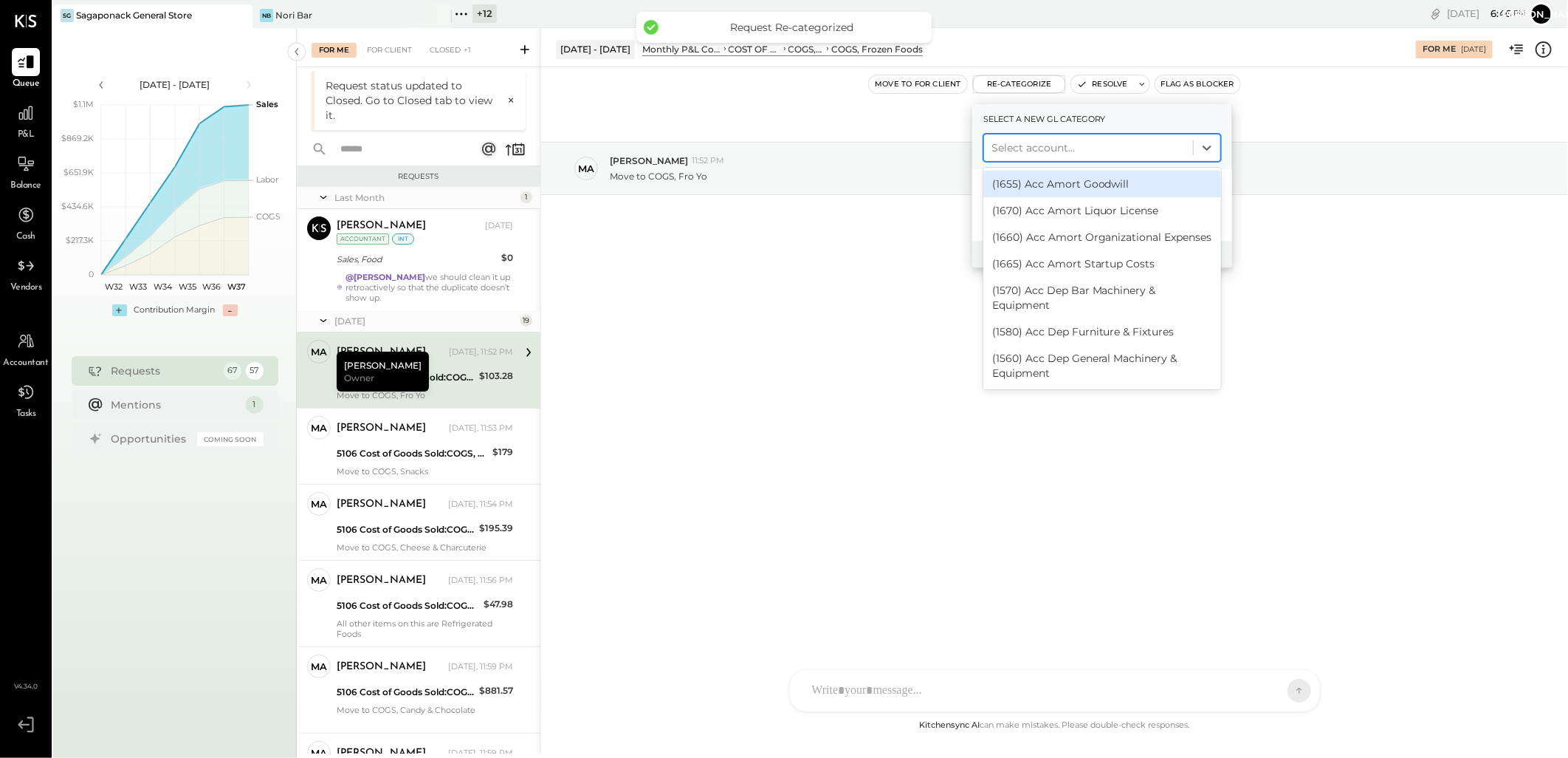
click at [1053, 155] on div at bounding box center [1088, 148] width 194 height 18
type input "*"
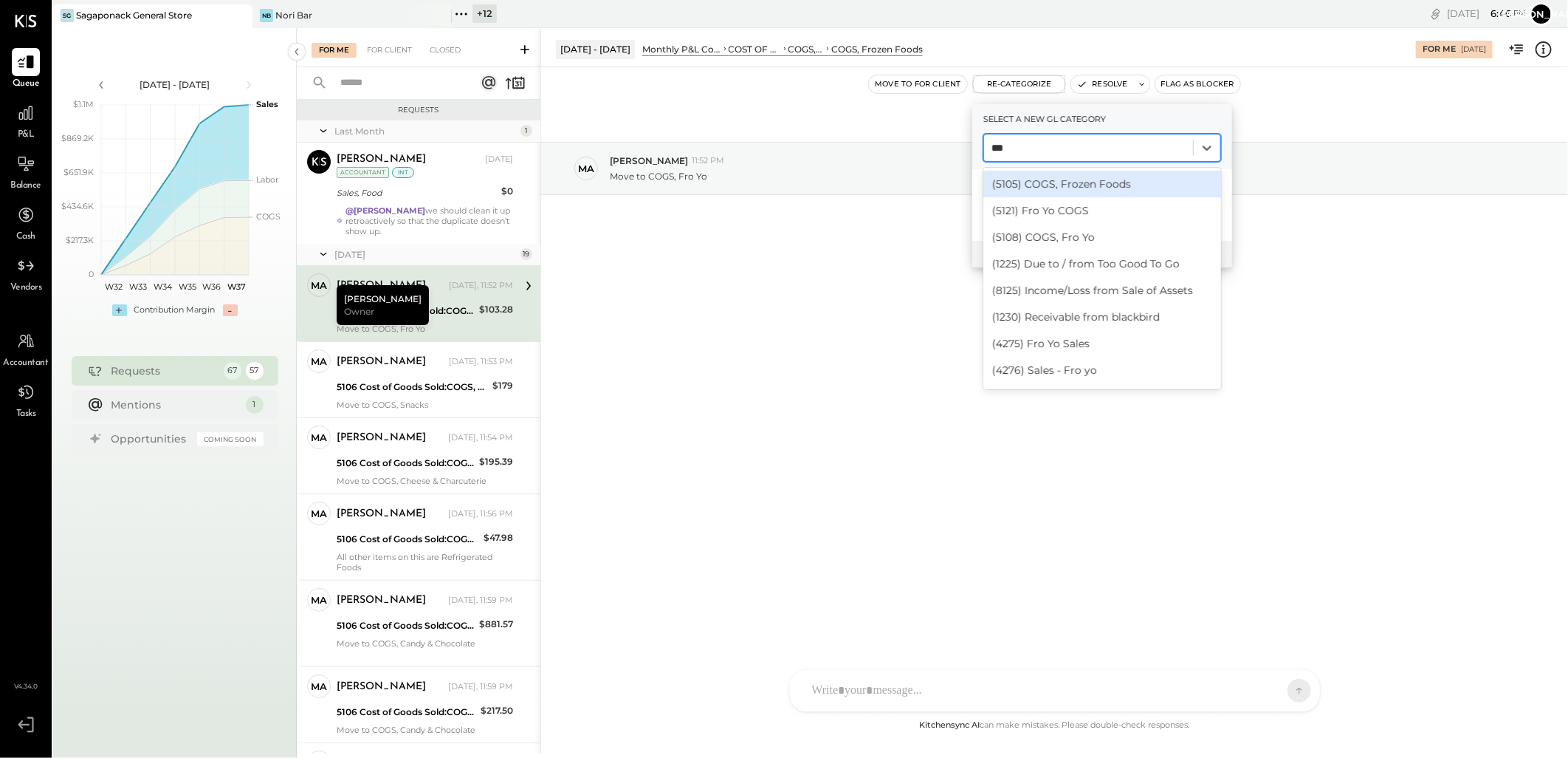
type input "***"
click at [1089, 236] on div "(5108) COGS, Fro Yo" at bounding box center [1102, 237] width 238 height 27
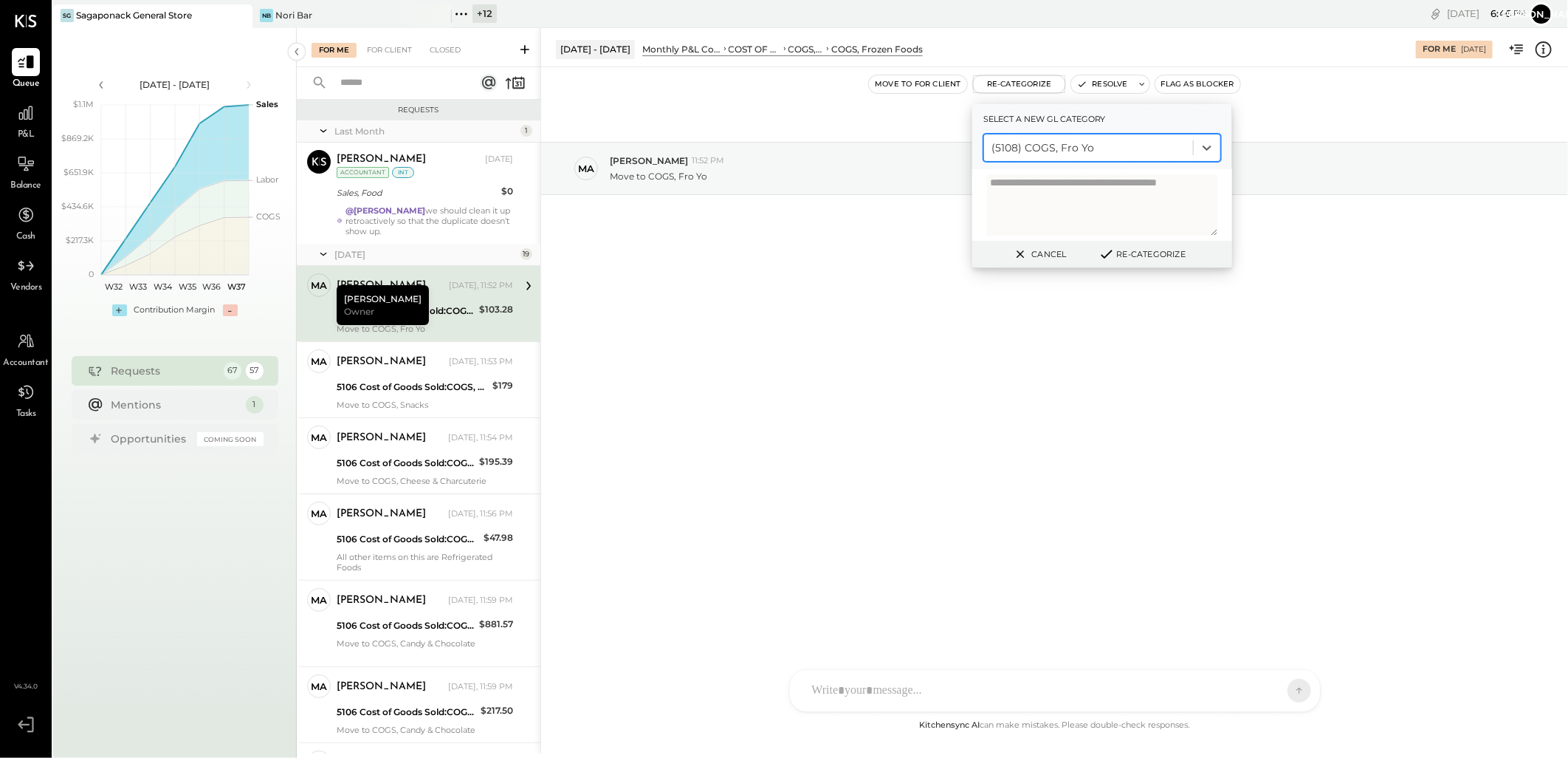
click at [1123, 252] on button "Re-Categorize" at bounding box center [1142, 254] width 97 height 18
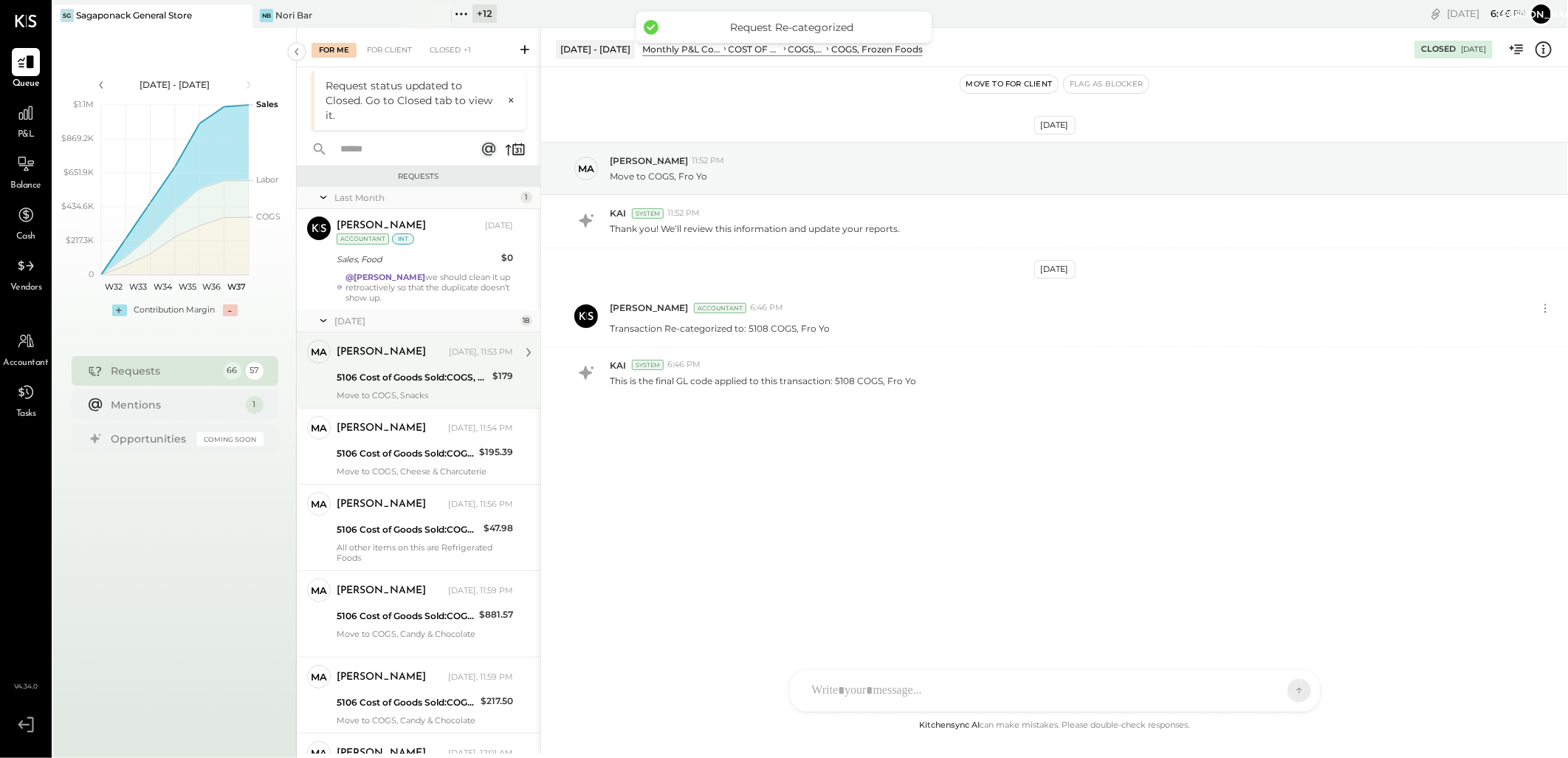
click at [423, 364] on div "marshall Yesterday, 11:53 PM" at bounding box center [425, 352] width 177 height 25
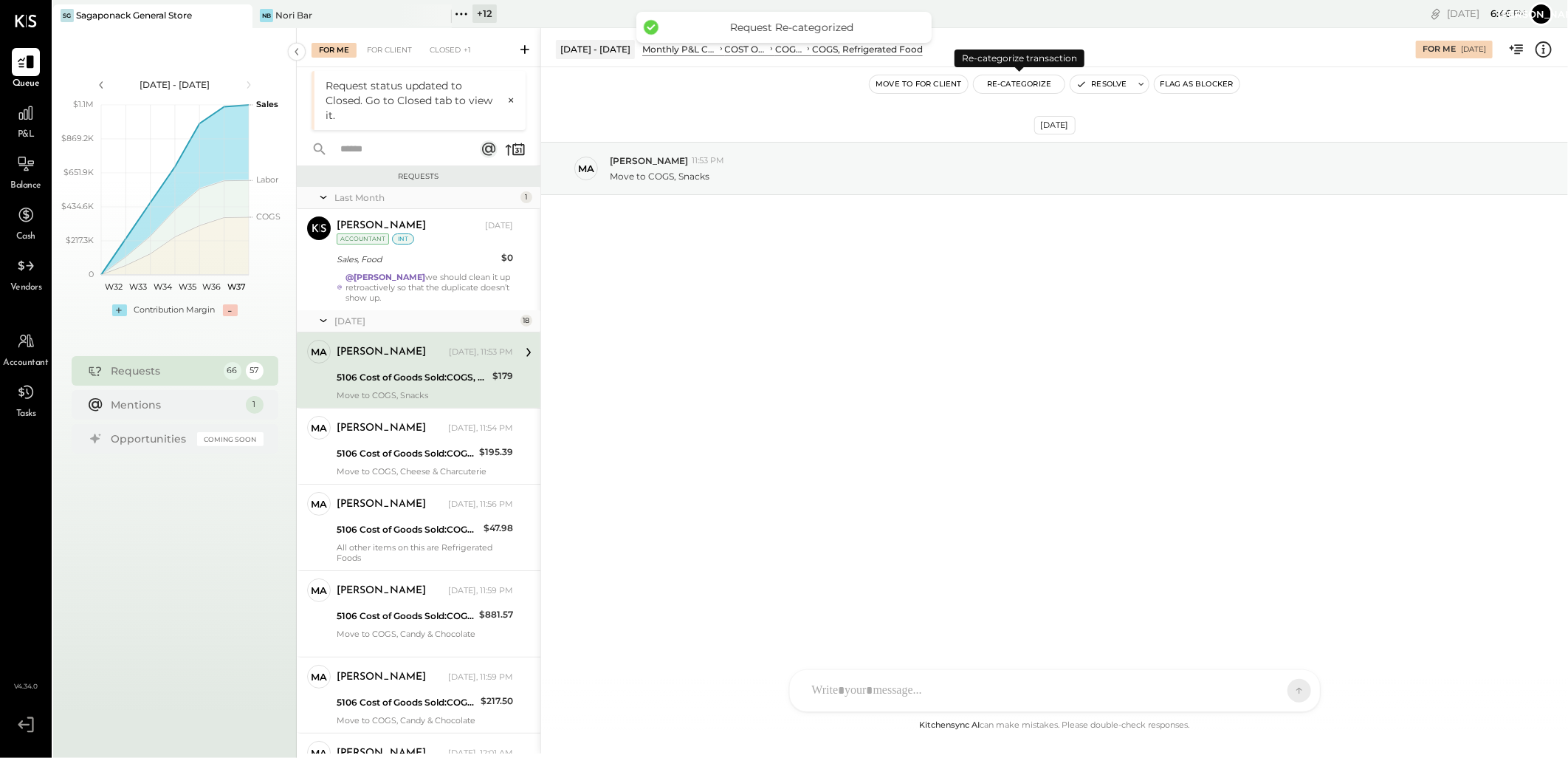
click at [1027, 83] on button "Re-Categorize" at bounding box center [1019, 84] width 92 height 18
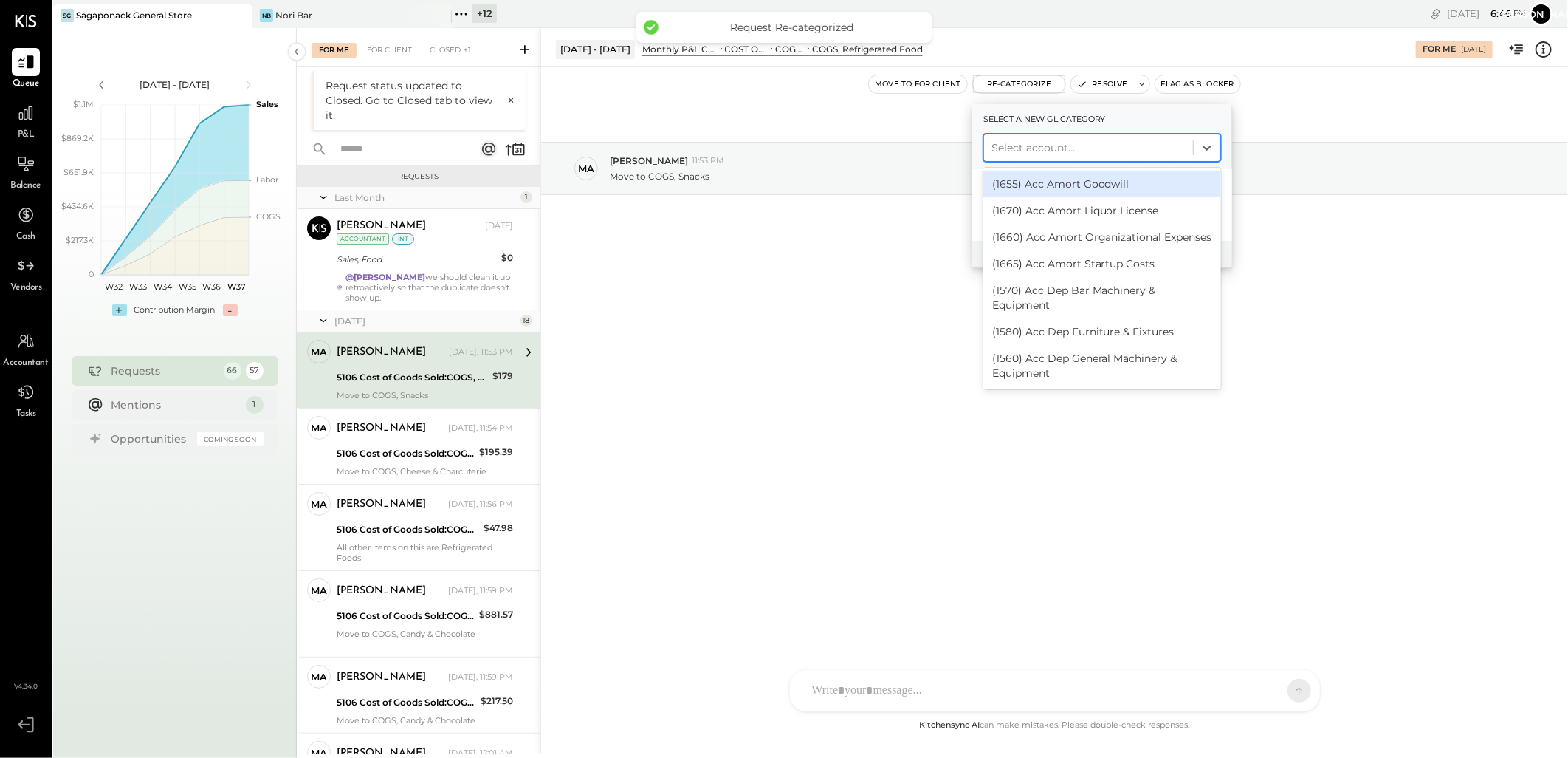
click at [1052, 152] on div at bounding box center [1088, 148] width 194 height 18
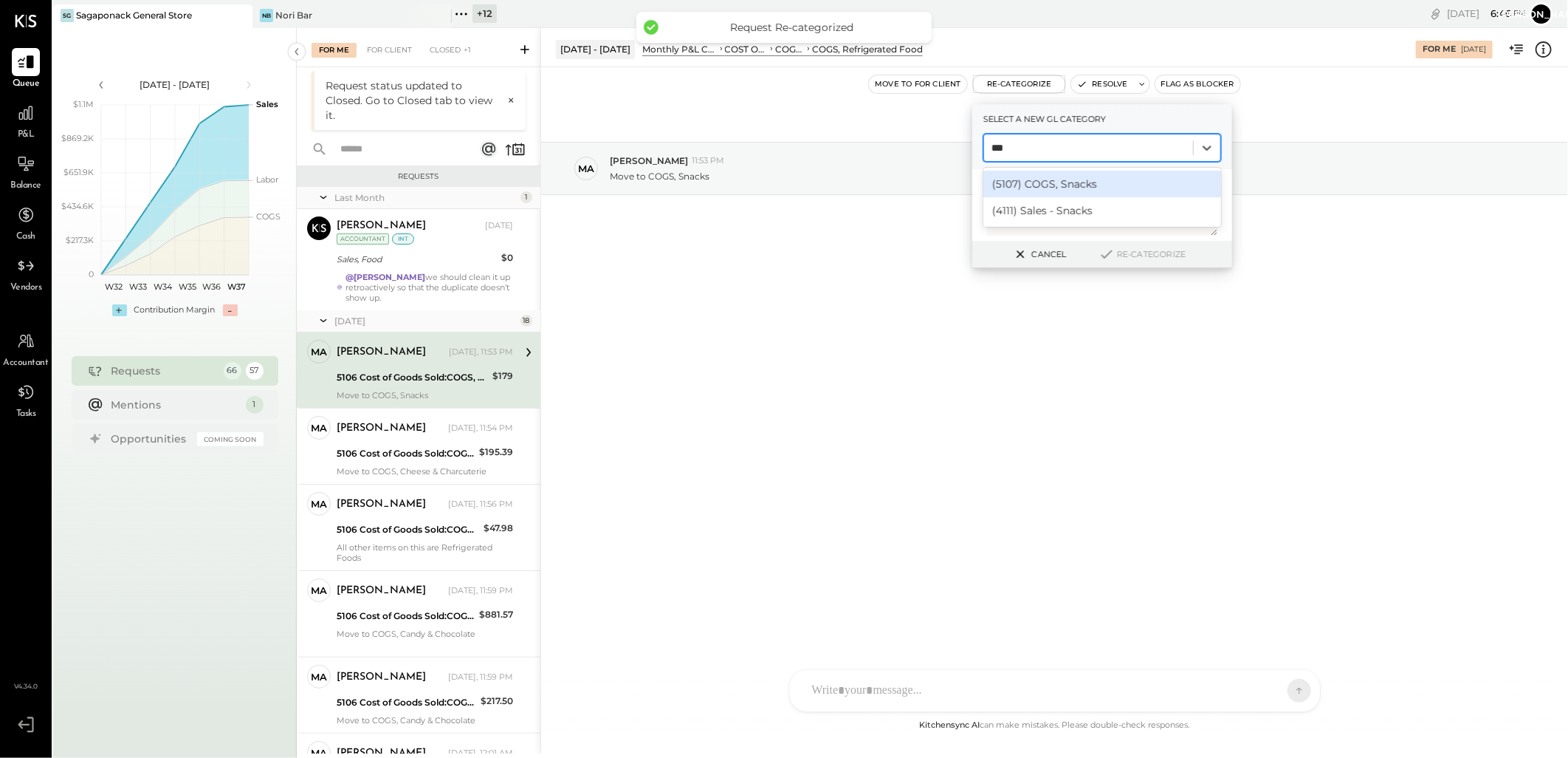
type input "****"
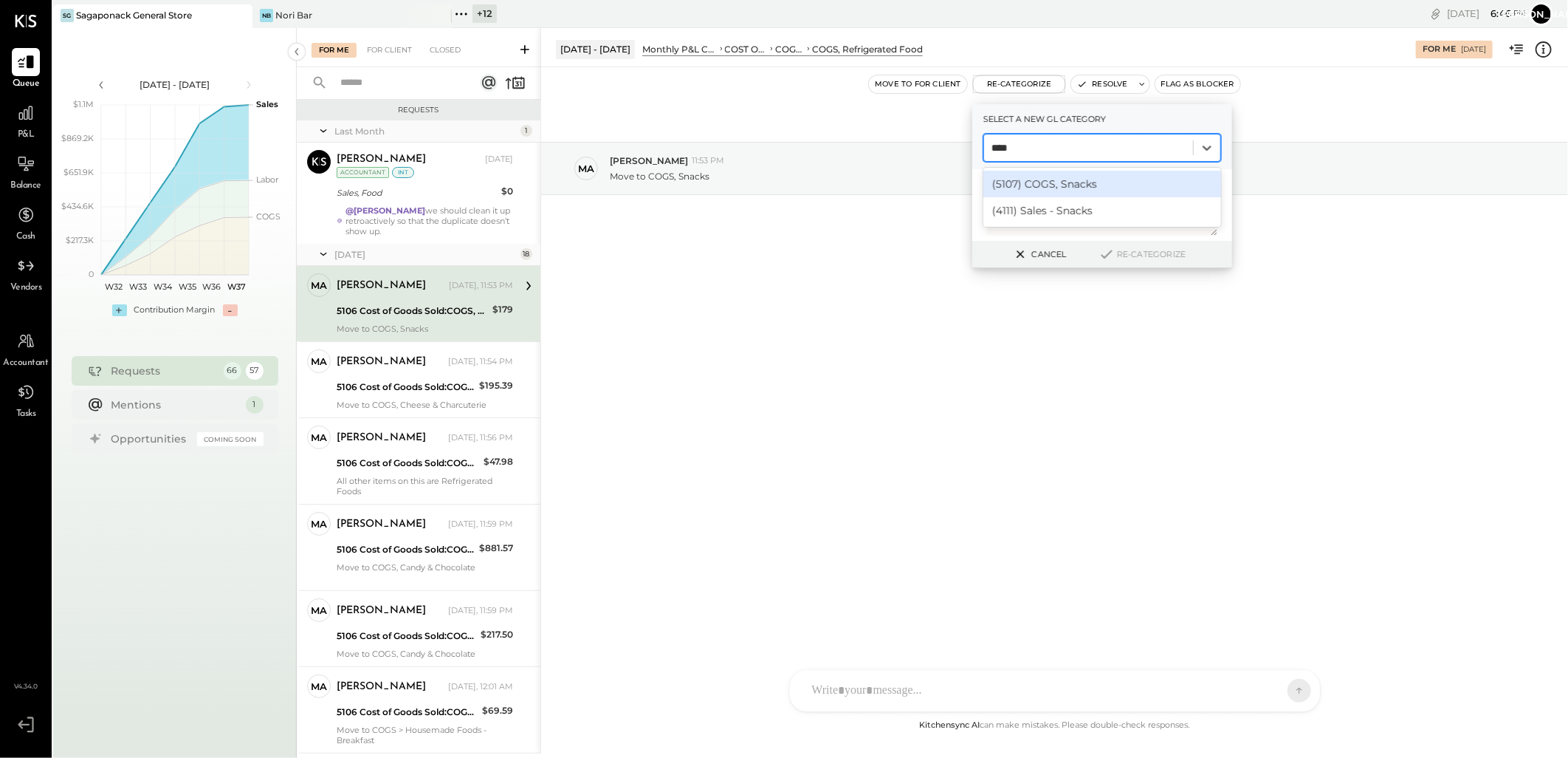
click at [1046, 181] on div "(5107) COGS, Snacks" at bounding box center [1102, 183] width 238 height 27
click at [1119, 248] on button "Re-Categorize" at bounding box center [1142, 254] width 97 height 18
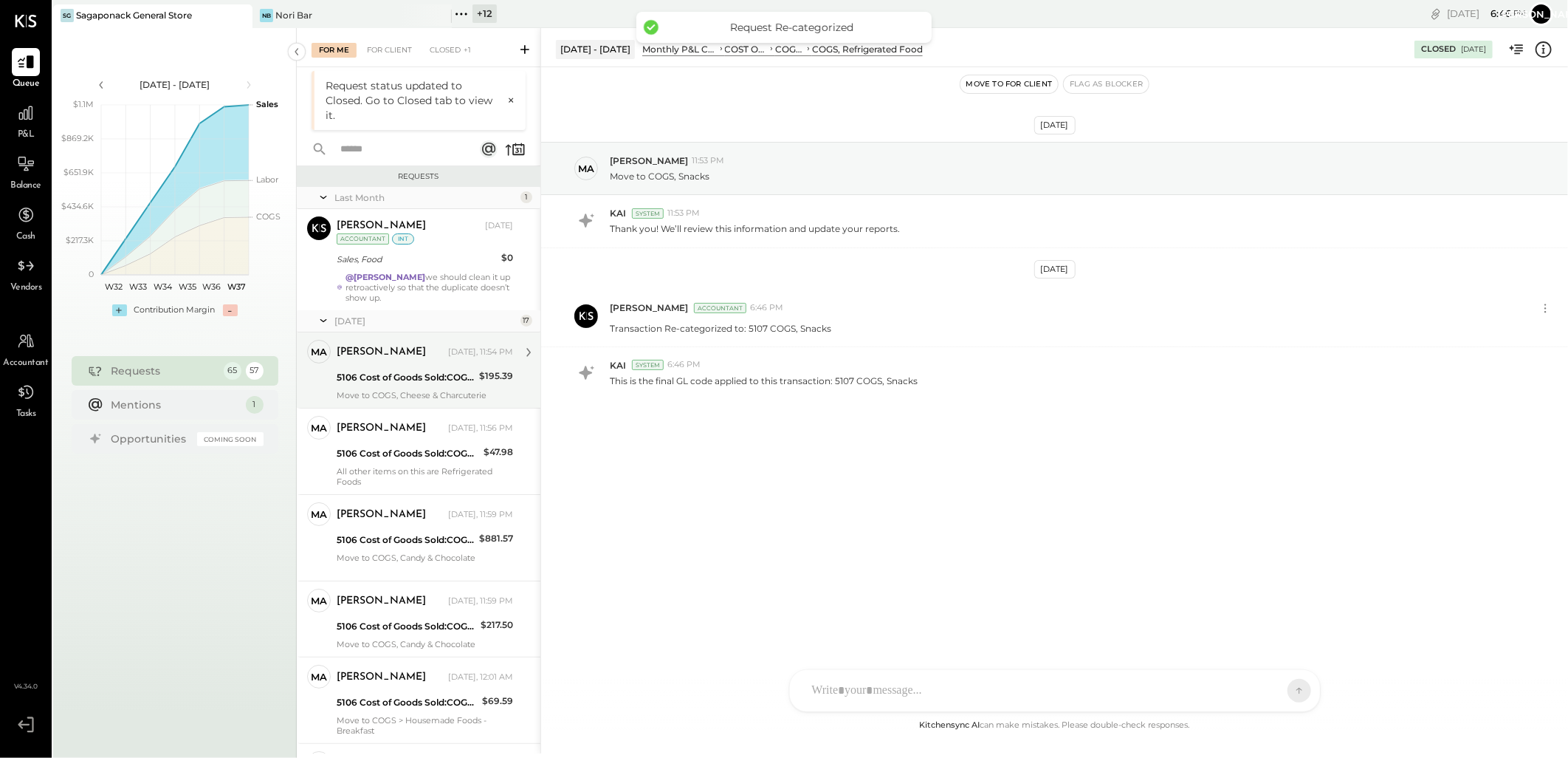
click at [440, 368] on div "5106 Cost of Goods Sold:COGS, Retail & Market:COGS, Refrigerated Food" at bounding box center [406, 377] width 138 height 18
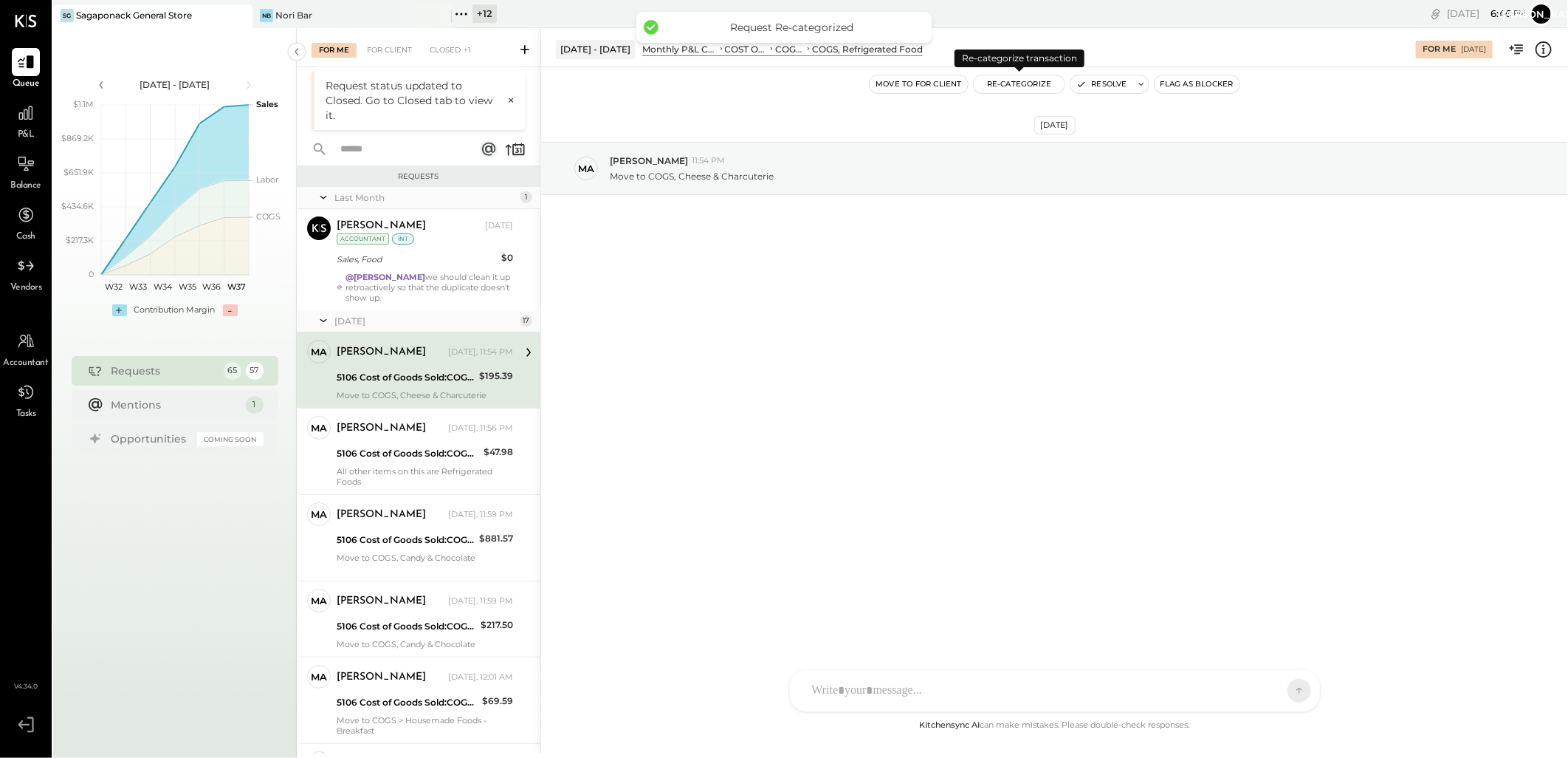
click at [1025, 84] on button "Re-Categorize" at bounding box center [1019, 84] width 92 height 18
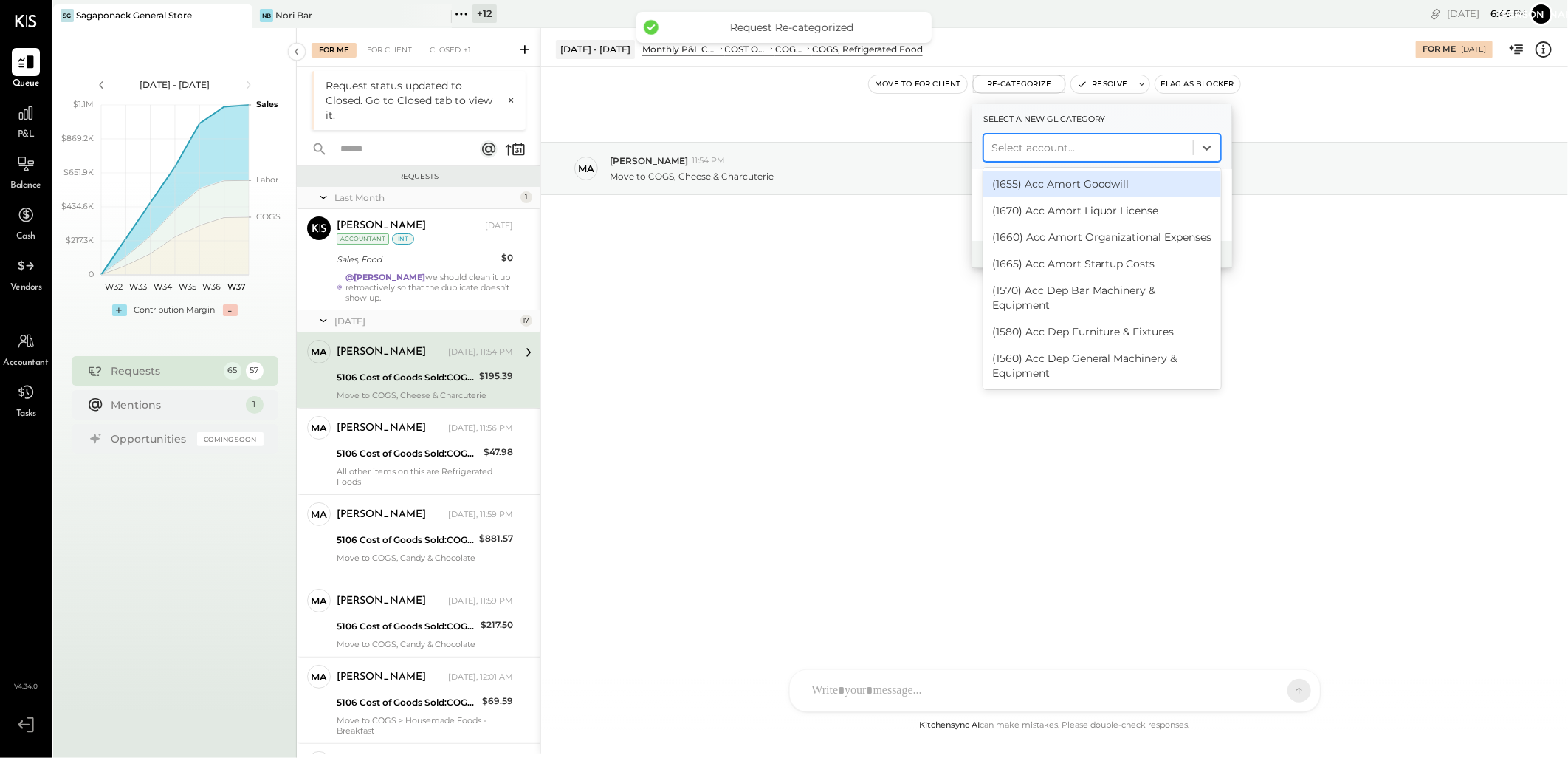
click at [1053, 148] on div at bounding box center [1088, 148] width 194 height 18
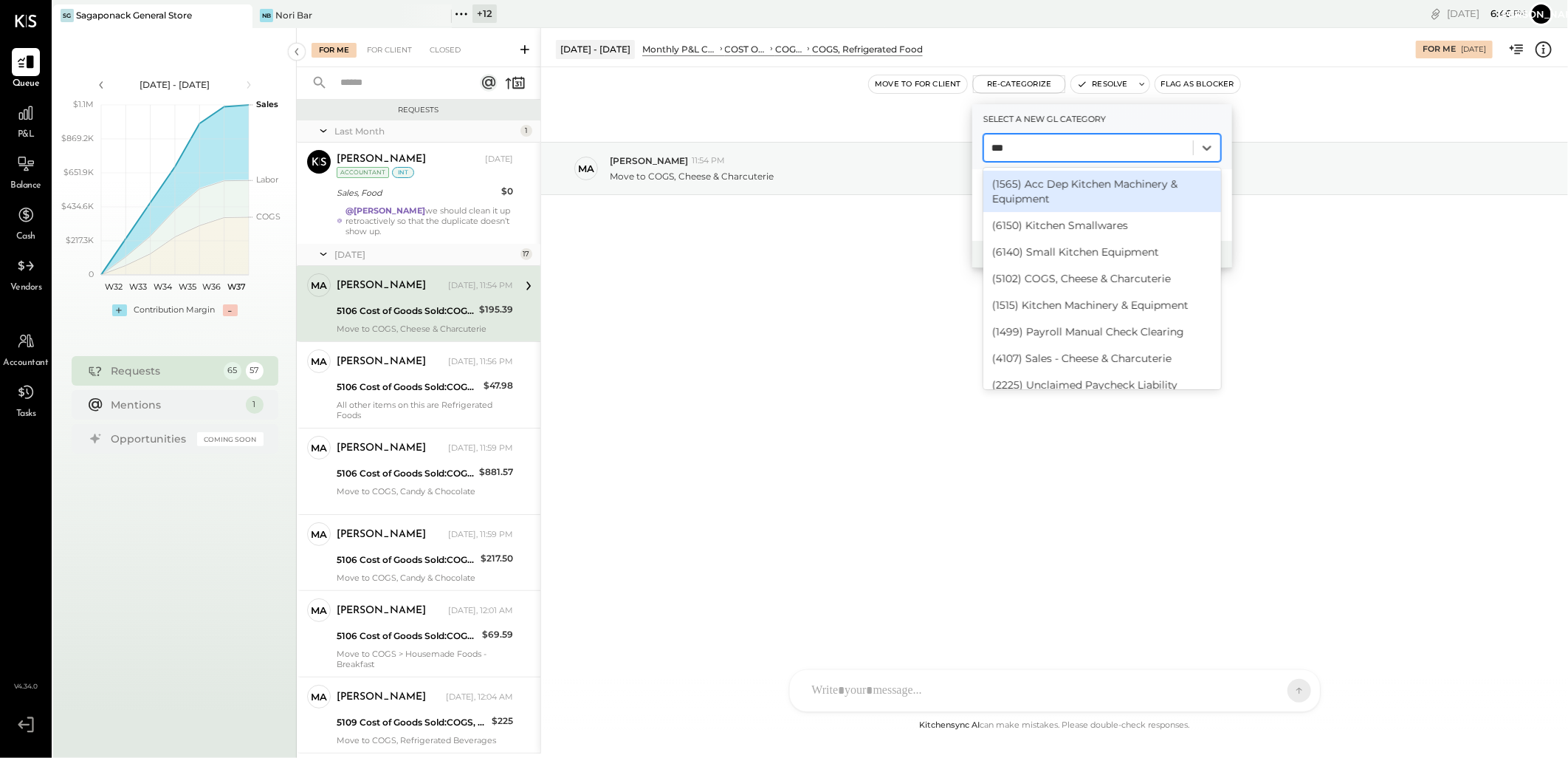
type input "****"
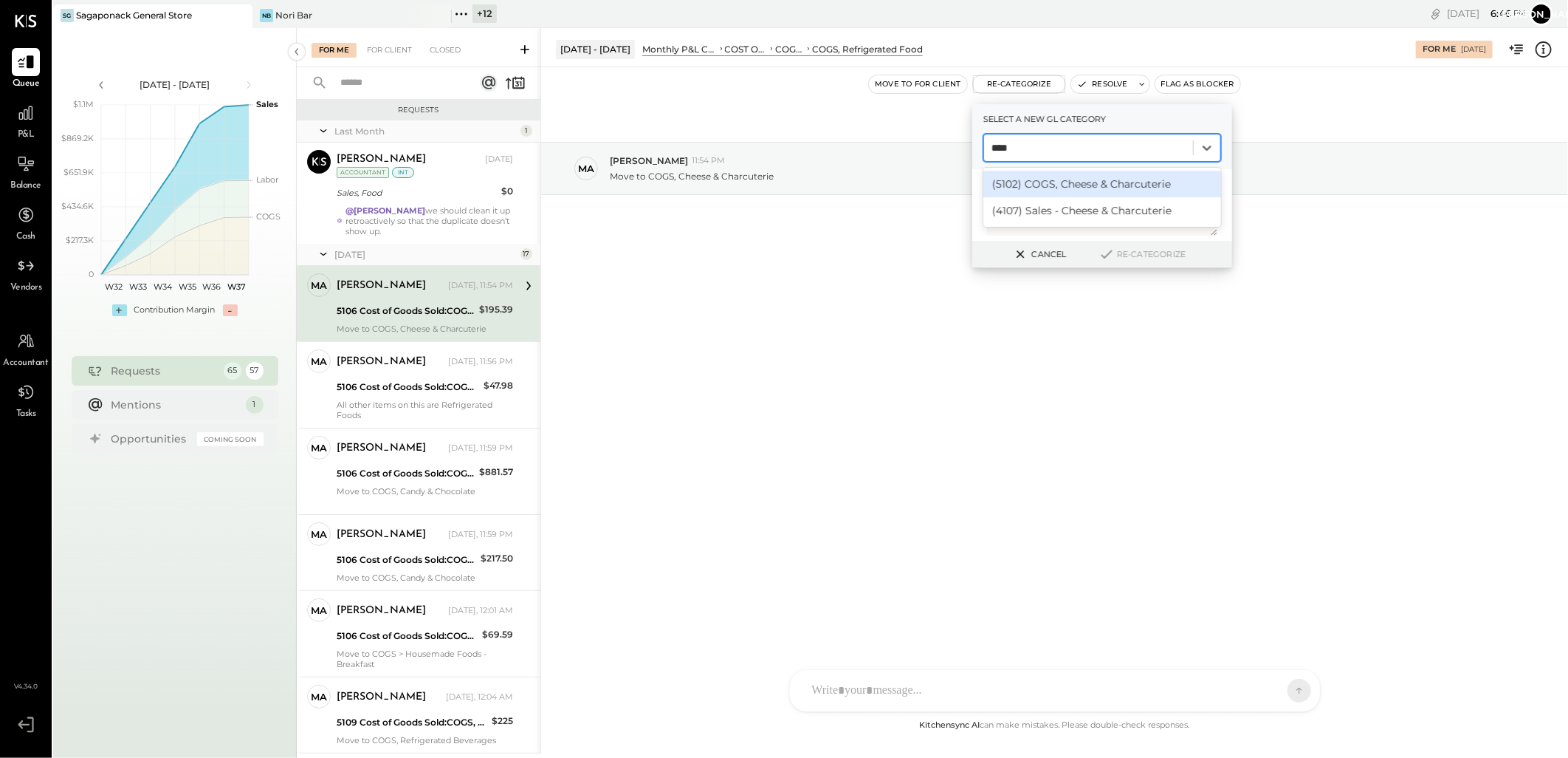
click at [1080, 178] on div "(5102) COGS, Cheese & Charcuterie" at bounding box center [1102, 183] width 238 height 27
click at [1123, 254] on button "Re-Categorize" at bounding box center [1142, 254] width 97 height 18
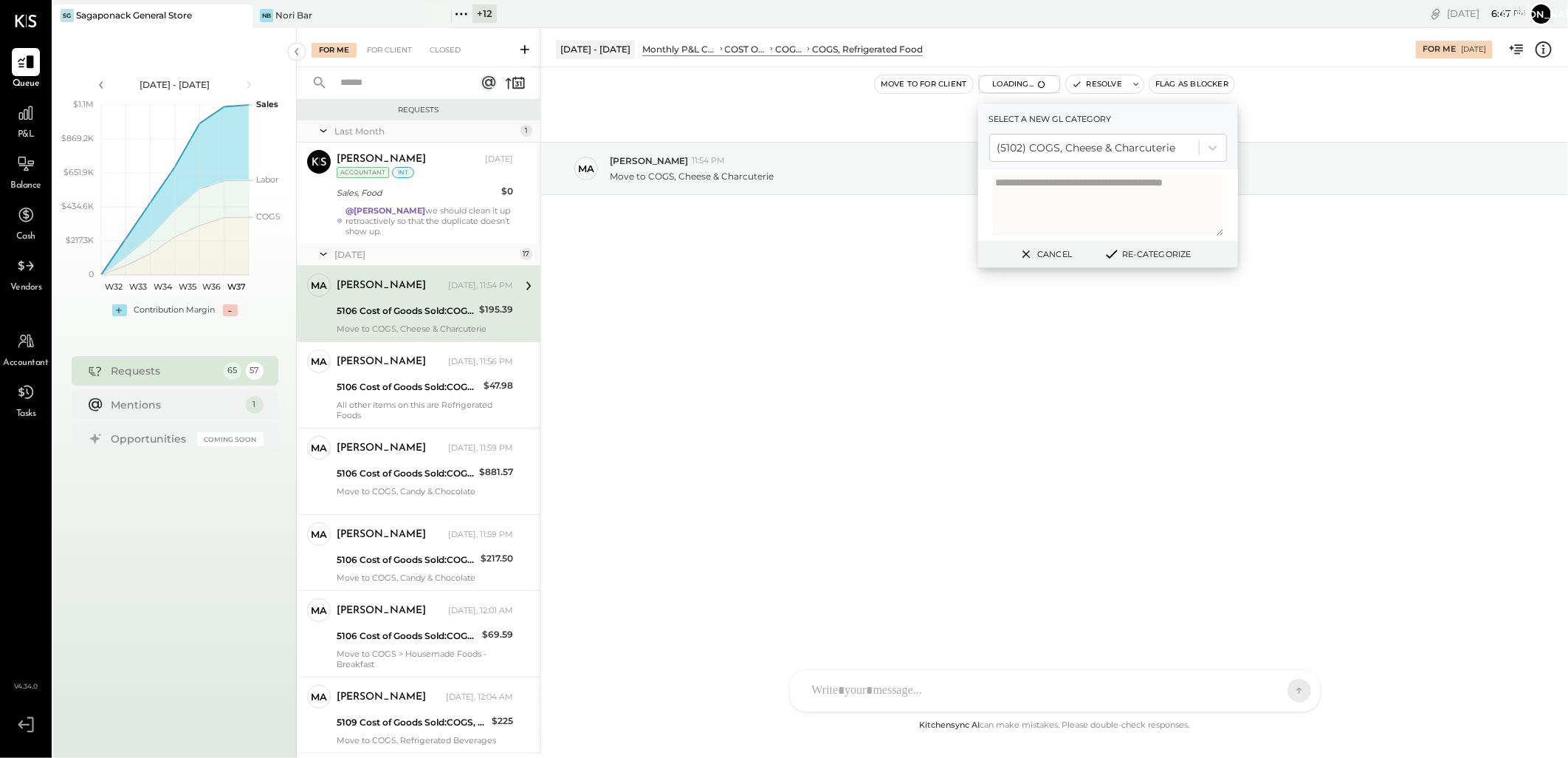
click at [1110, 250] on div "Sep 11th, 2025 ma marshall 11:54 PM Move to COGS, Cheese & Charcuterie" at bounding box center [1055, 205] width 1027 height 201
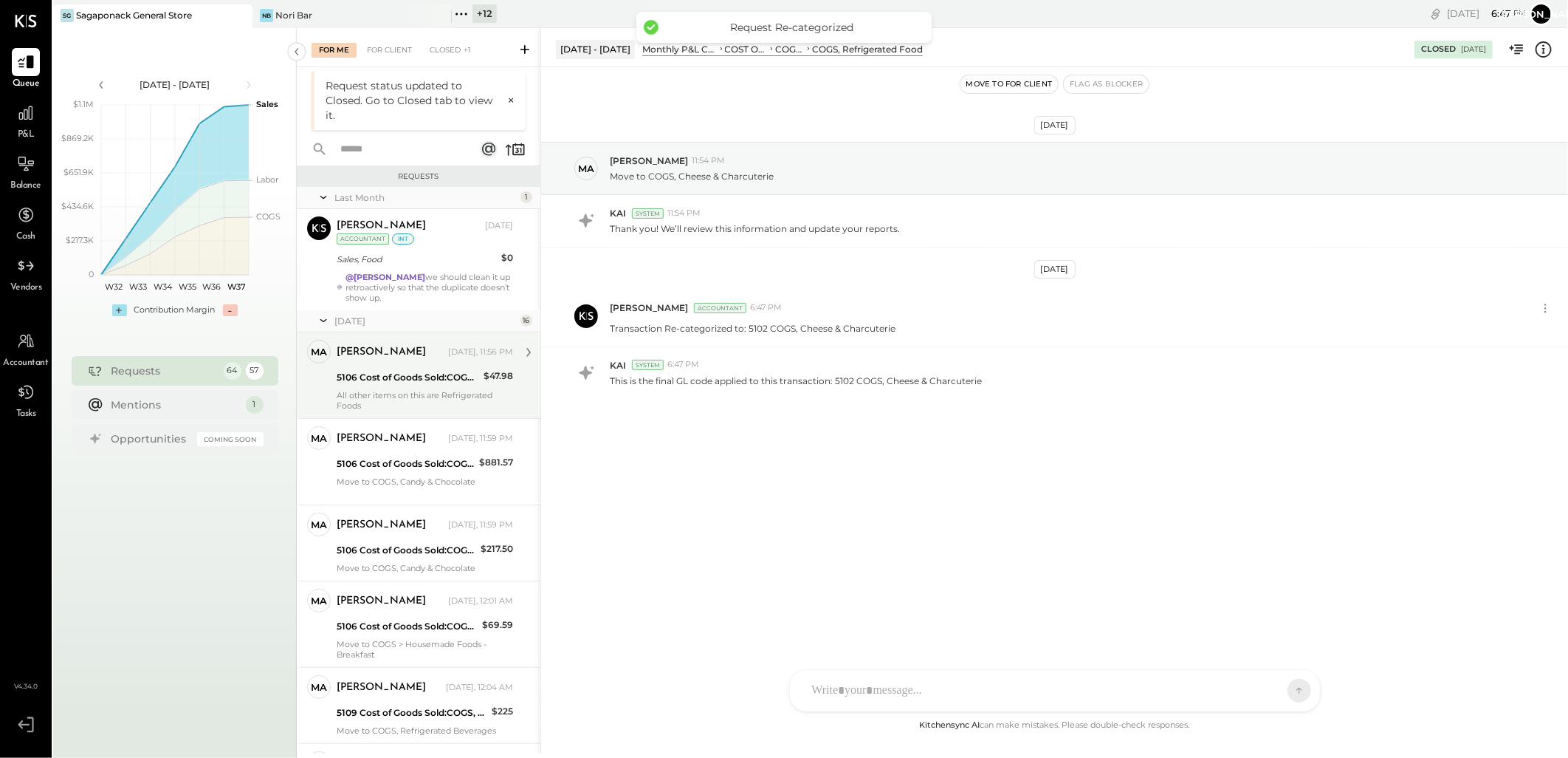
click at [425, 362] on div "marshall Yesterday, 11:56 PM" at bounding box center [425, 351] width 177 height 20
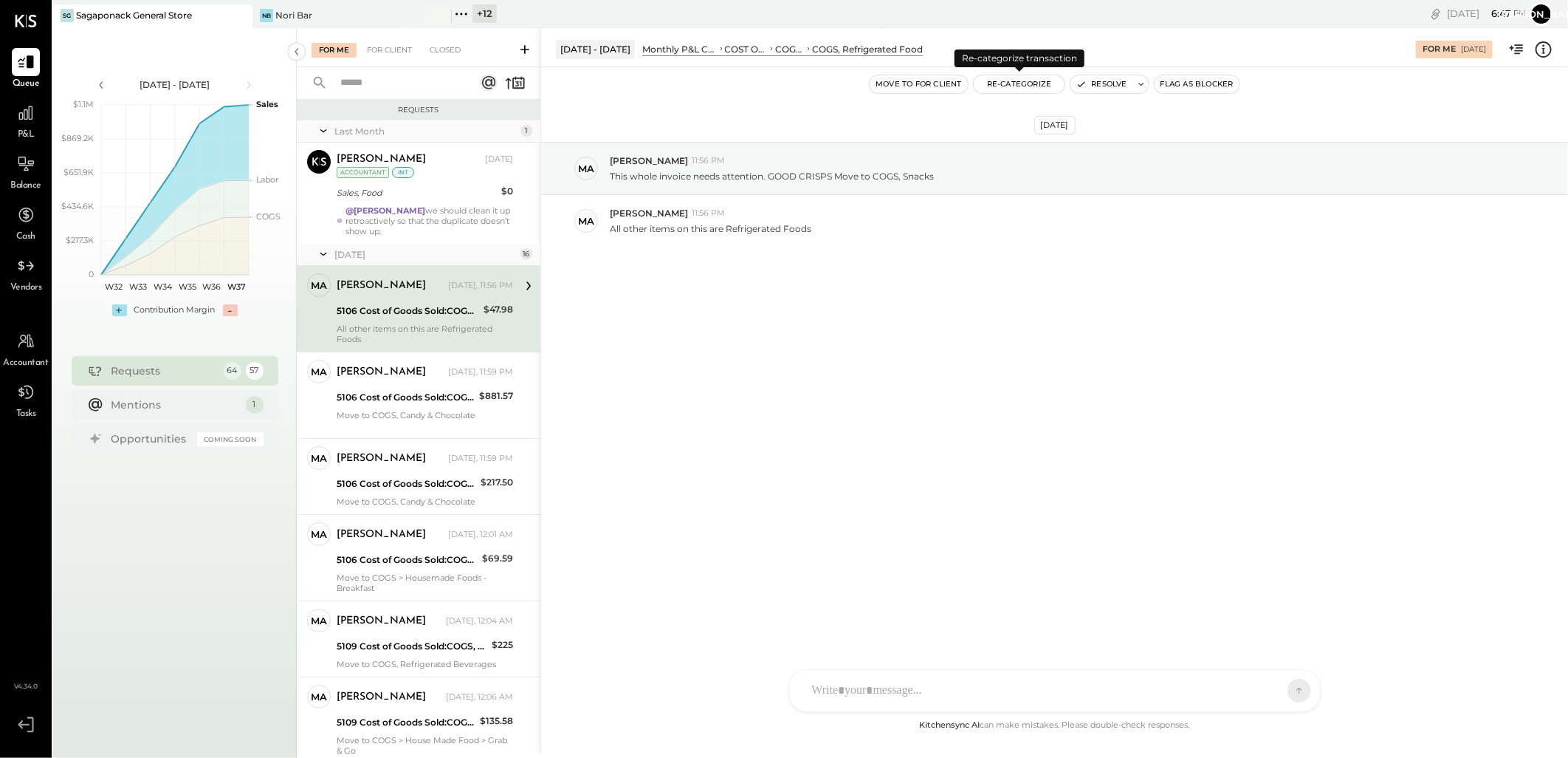
click at [1028, 85] on button "Re-Categorize" at bounding box center [1019, 84] width 92 height 18
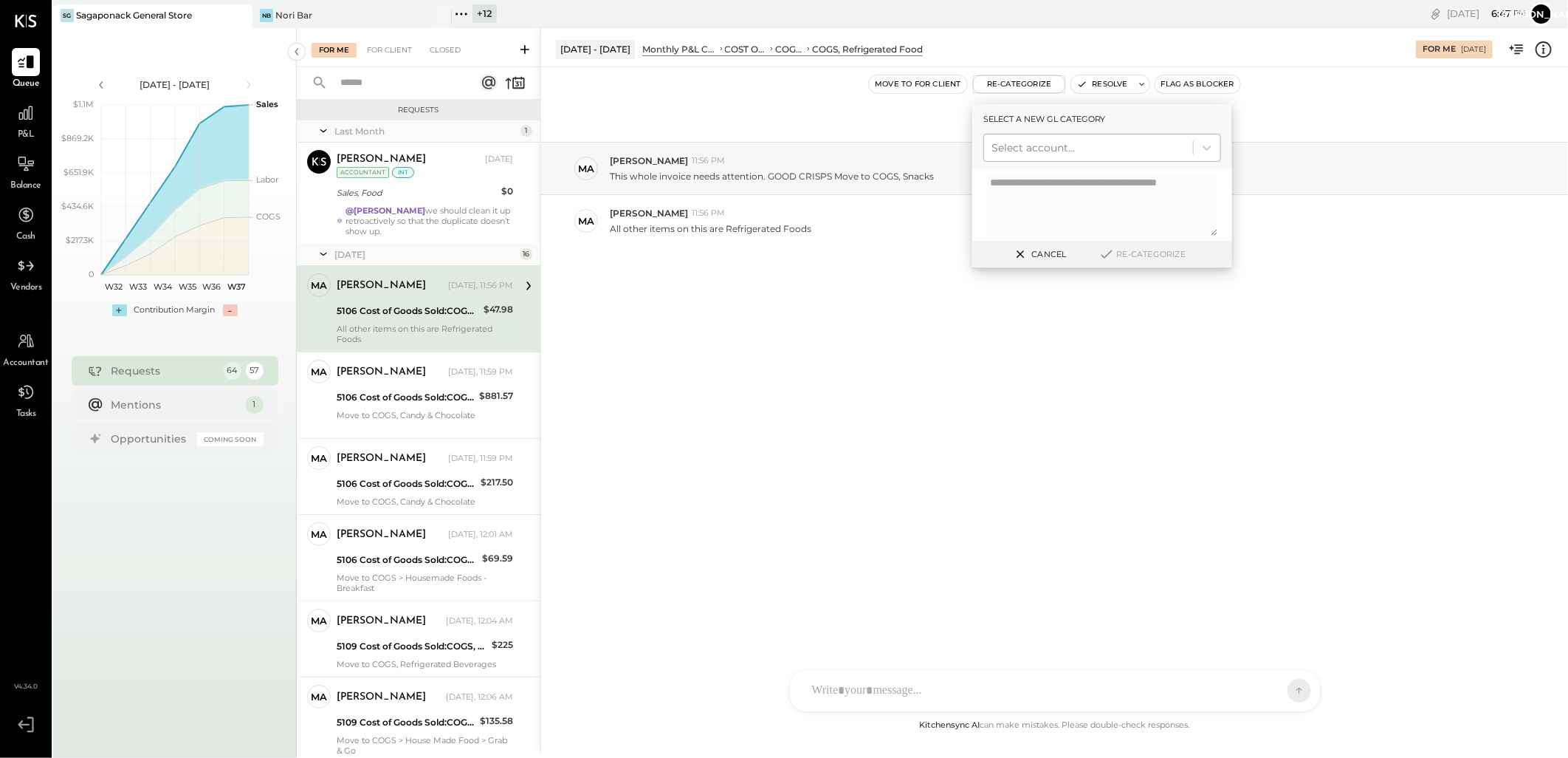
click at [1039, 152] on div at bounding box center [1088, 148] width 194 height 18
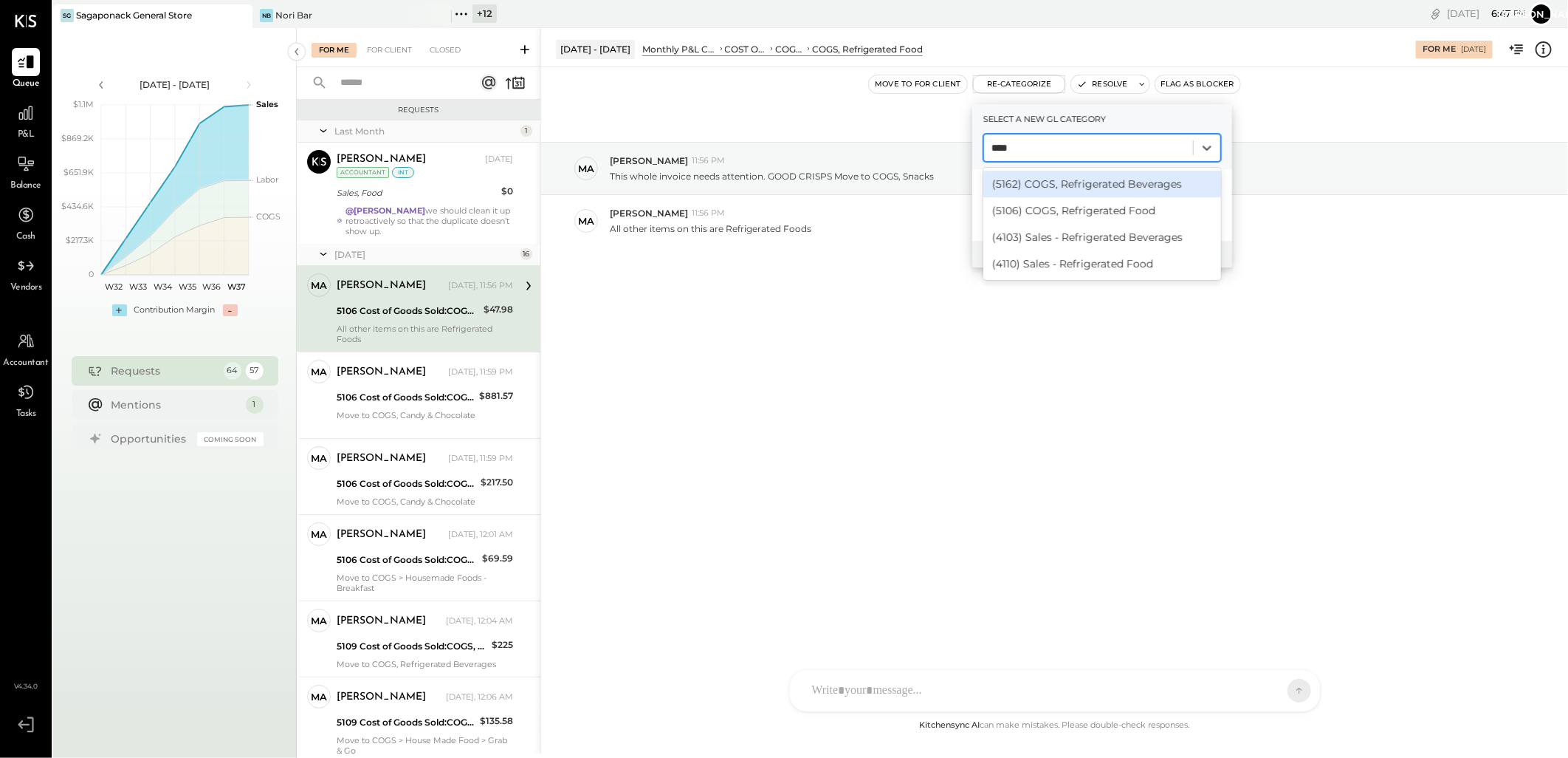
type input "*****"
click at [1088, 201] on div "(5106) COGS, Refrigerated Food" at bounding box center [1102, 210] width 238 height 27
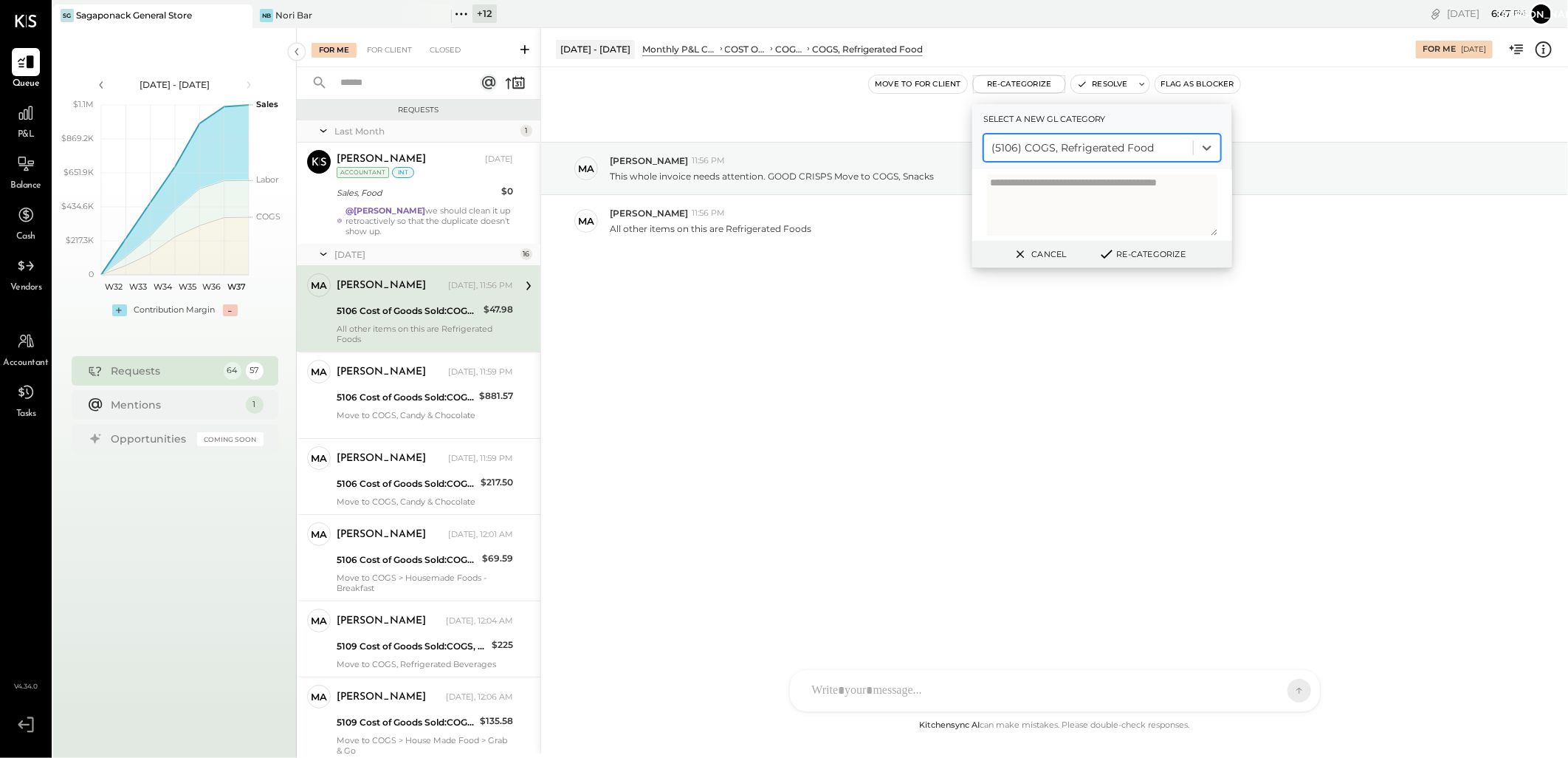
click at [1141, 245] on button "Re-Categorize" at bounding box center [1142, 254] width 97 height 18
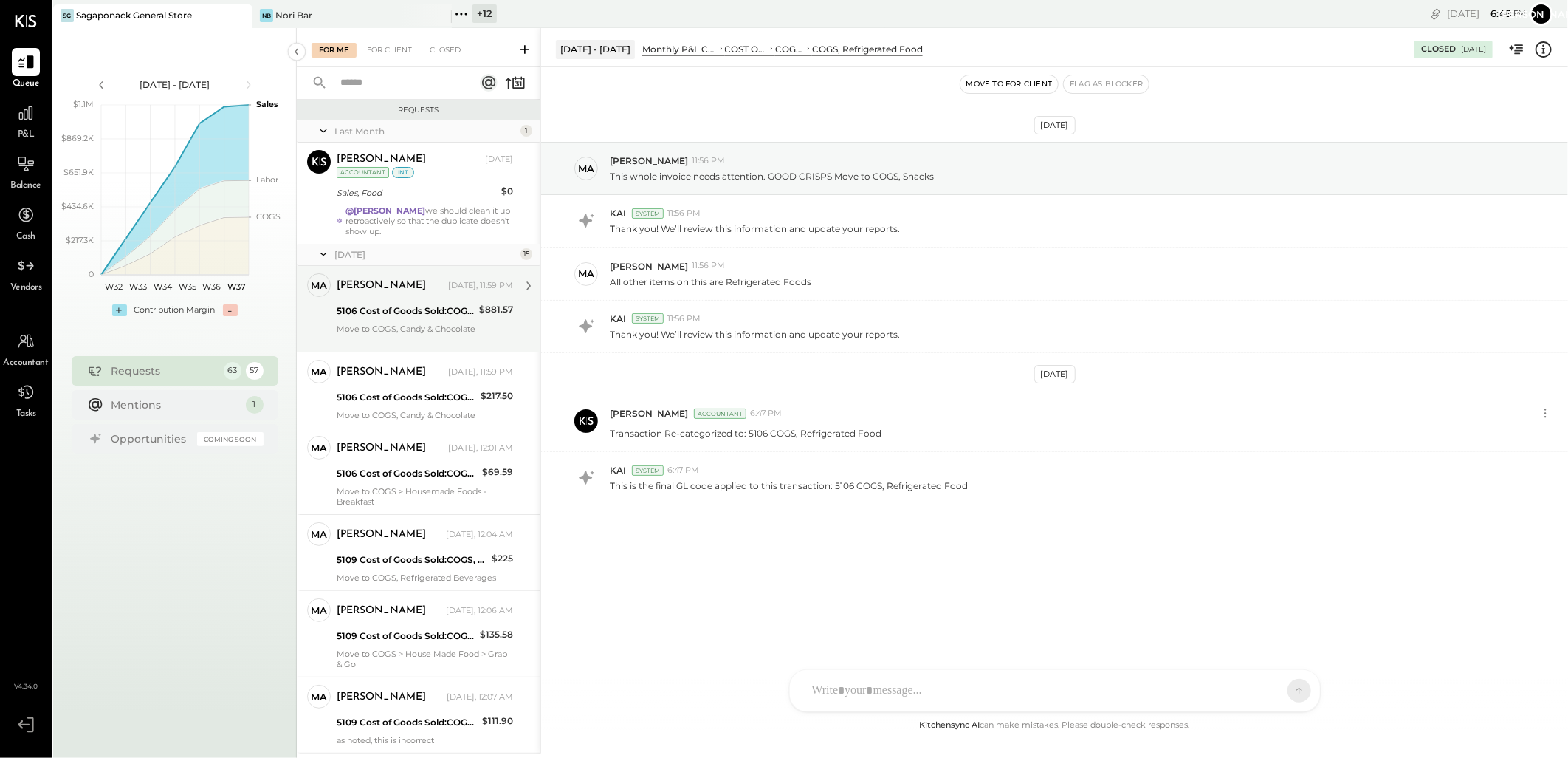
click at [424, 308] on div "5106 Cost of Goods Sold:COGS, Retail & Market:COGS, Refrigerated Food" at bounding box center [406, 311] width 138 height 15
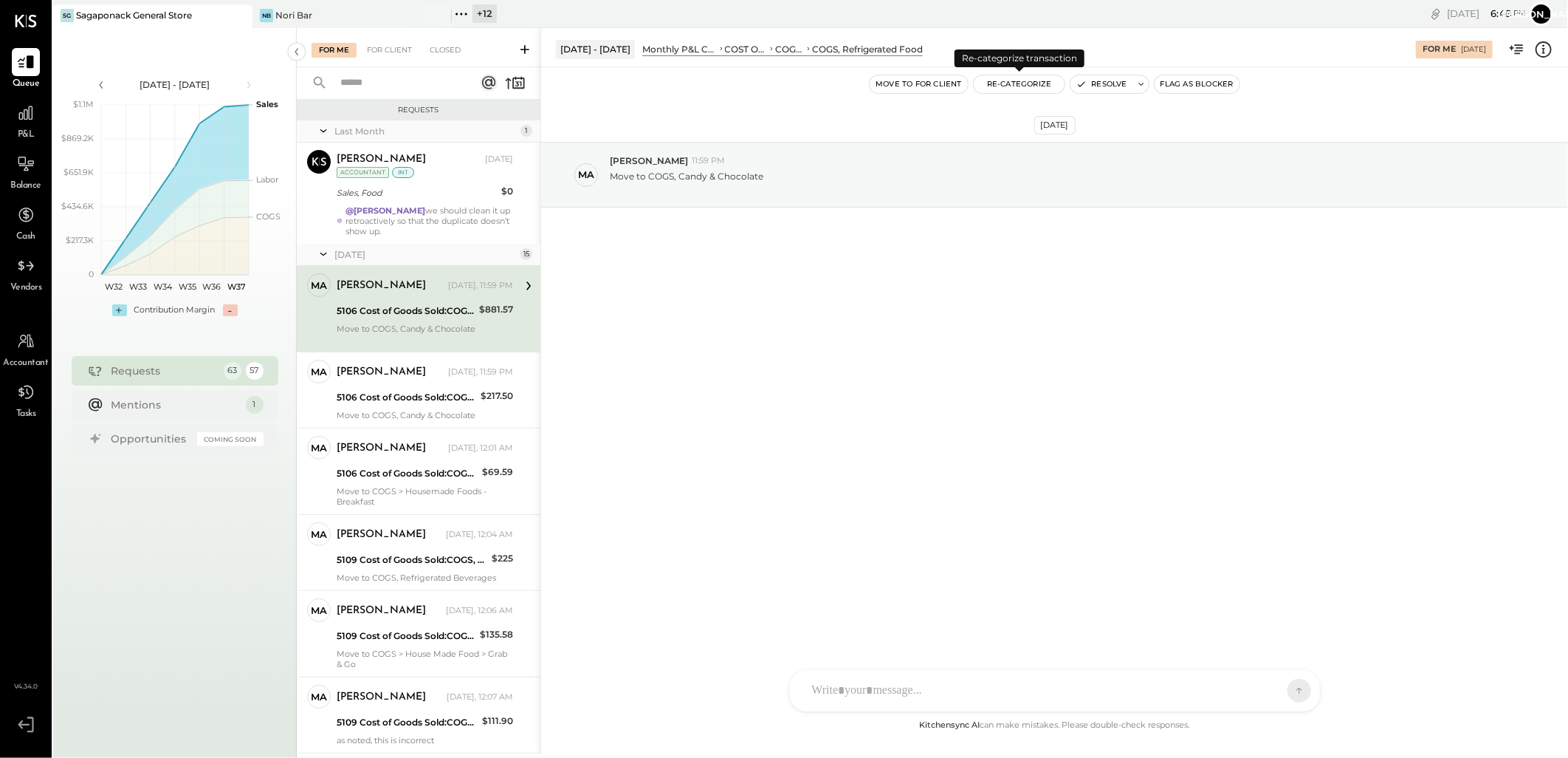
click at [1020, 79] on button "Re-Categorize" at bounding box center [1019, 84] width 92 height 18
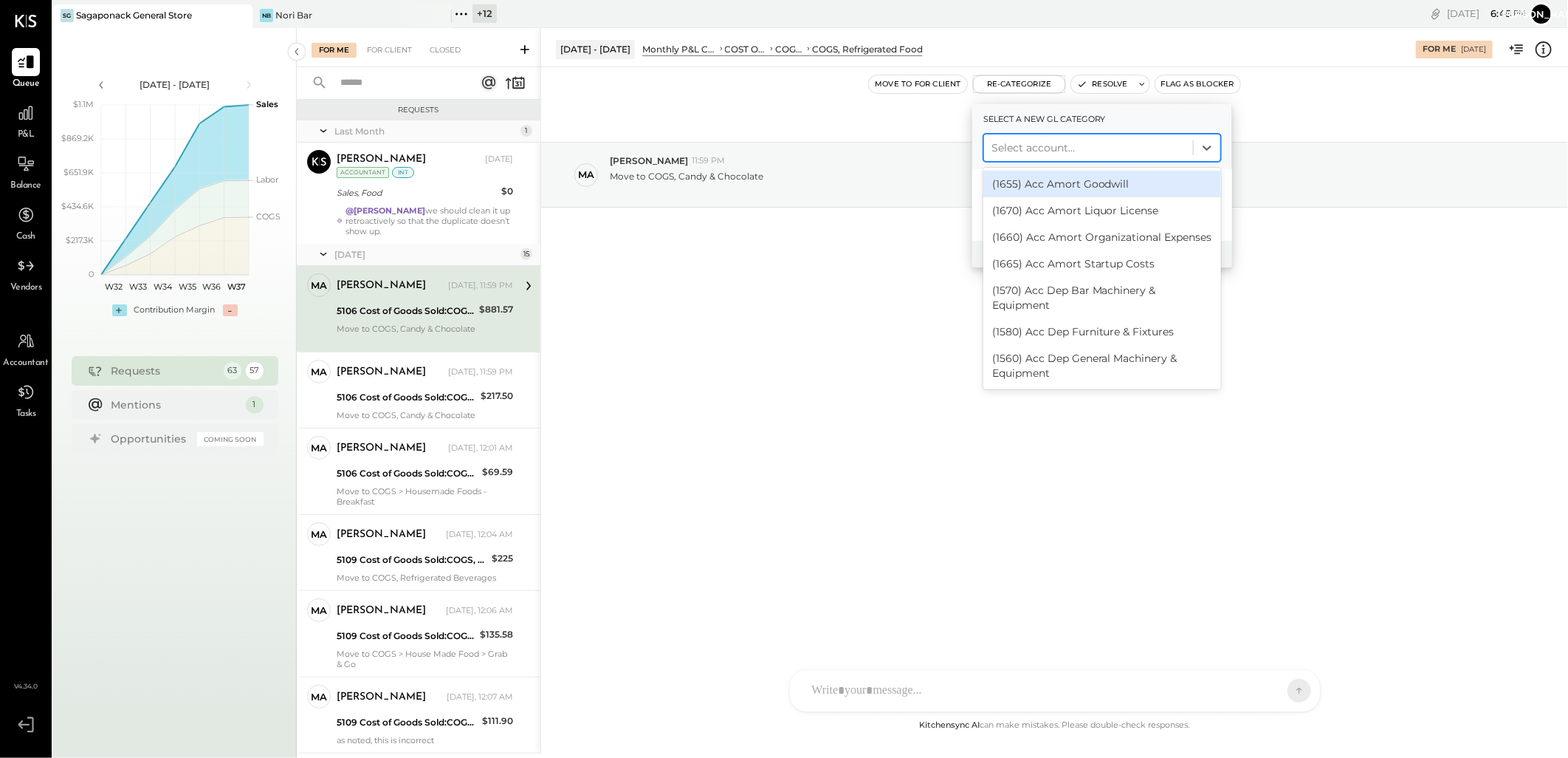
click at [1061, 144] on div at bounding box center [1088, 148] width 194 height 18
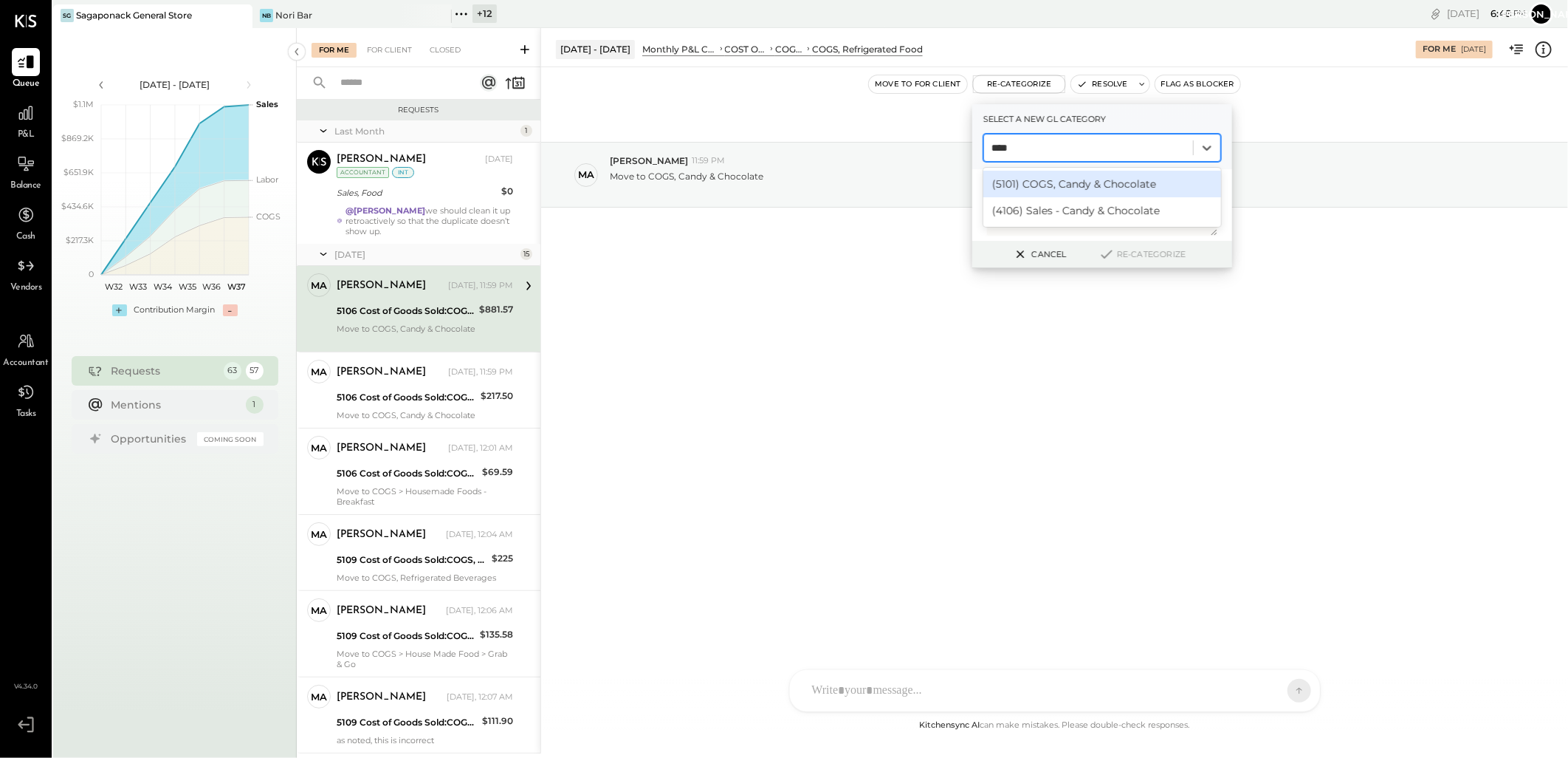
type input "*****"
click at [1055, 181] on div "(5101) COGS, Candy & Chocolate" at bounding box center [1102, 183] width 238 height 27
click at [1108, 251] on icon at bounding box center [1106, 254] width 18 height 16
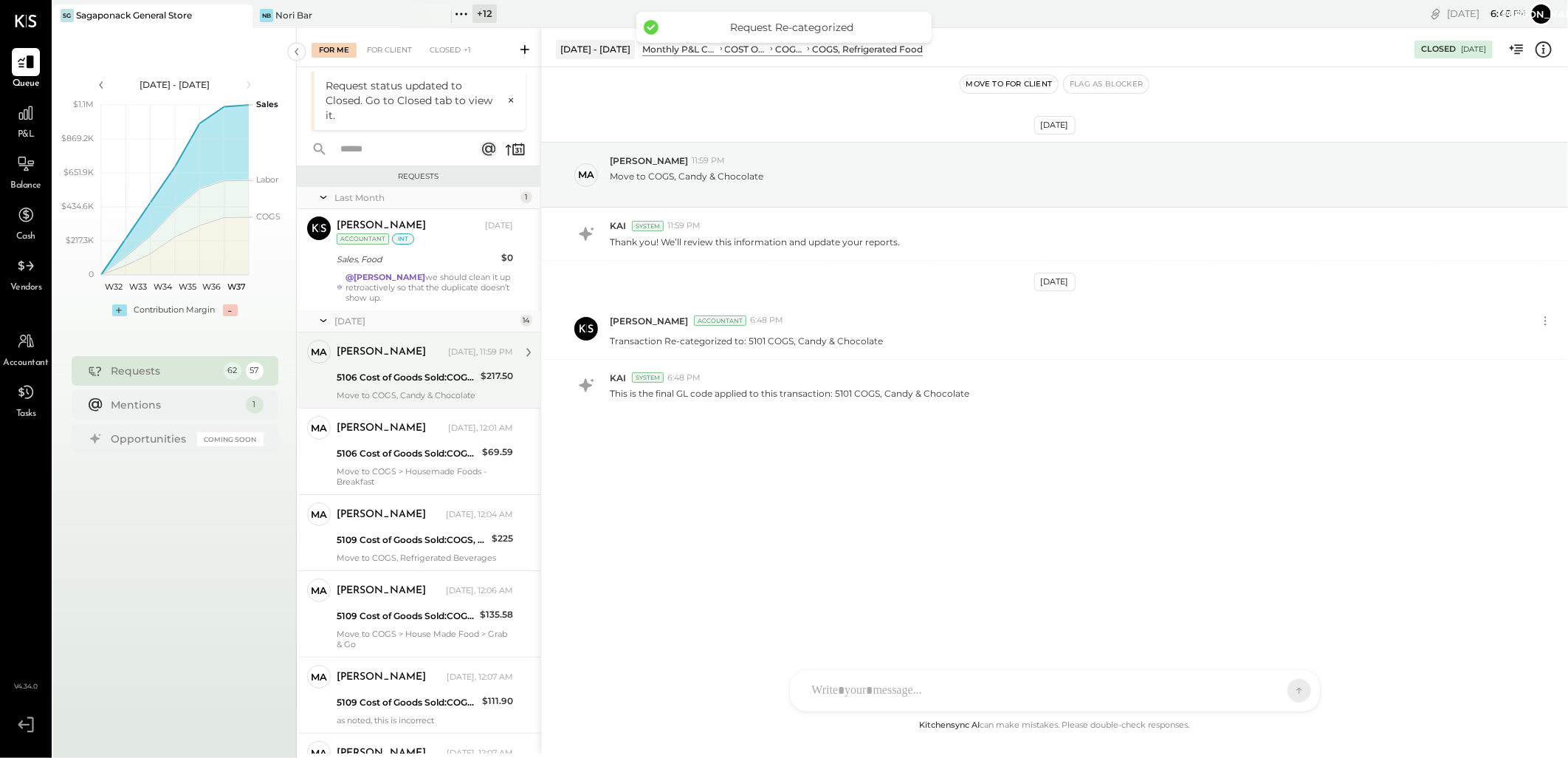
click at [425, 388] on div "marshall Yesterday, 11:59 PM 5106 Cost of Goods Sold:COGS, Retail & Market:COGS…" at bounding box center [425, 370] width 177 height 61
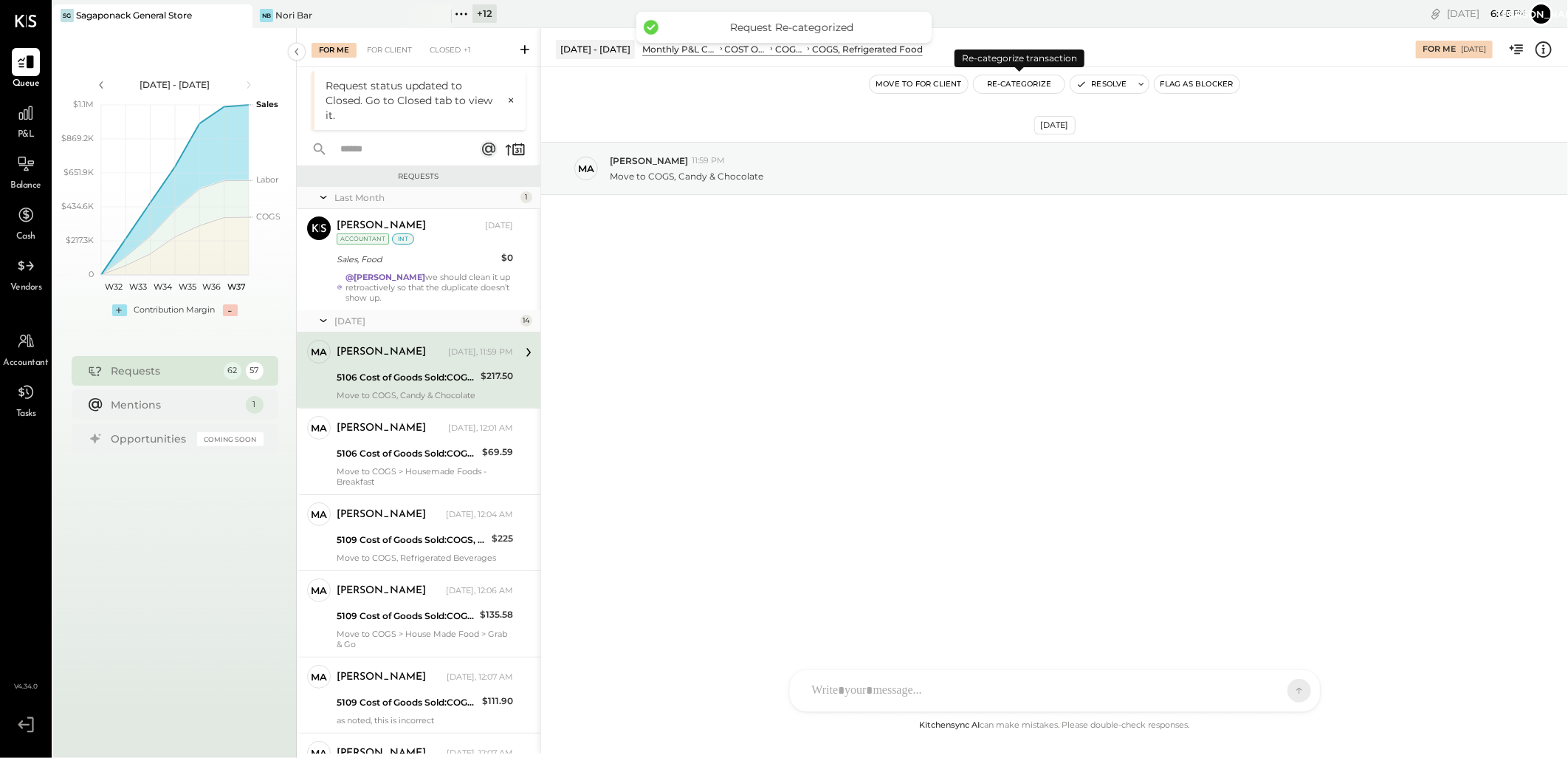
click at [1019, 87] on button "Re-Categorize" at bounding box center [1019, 84] width 92 height 18
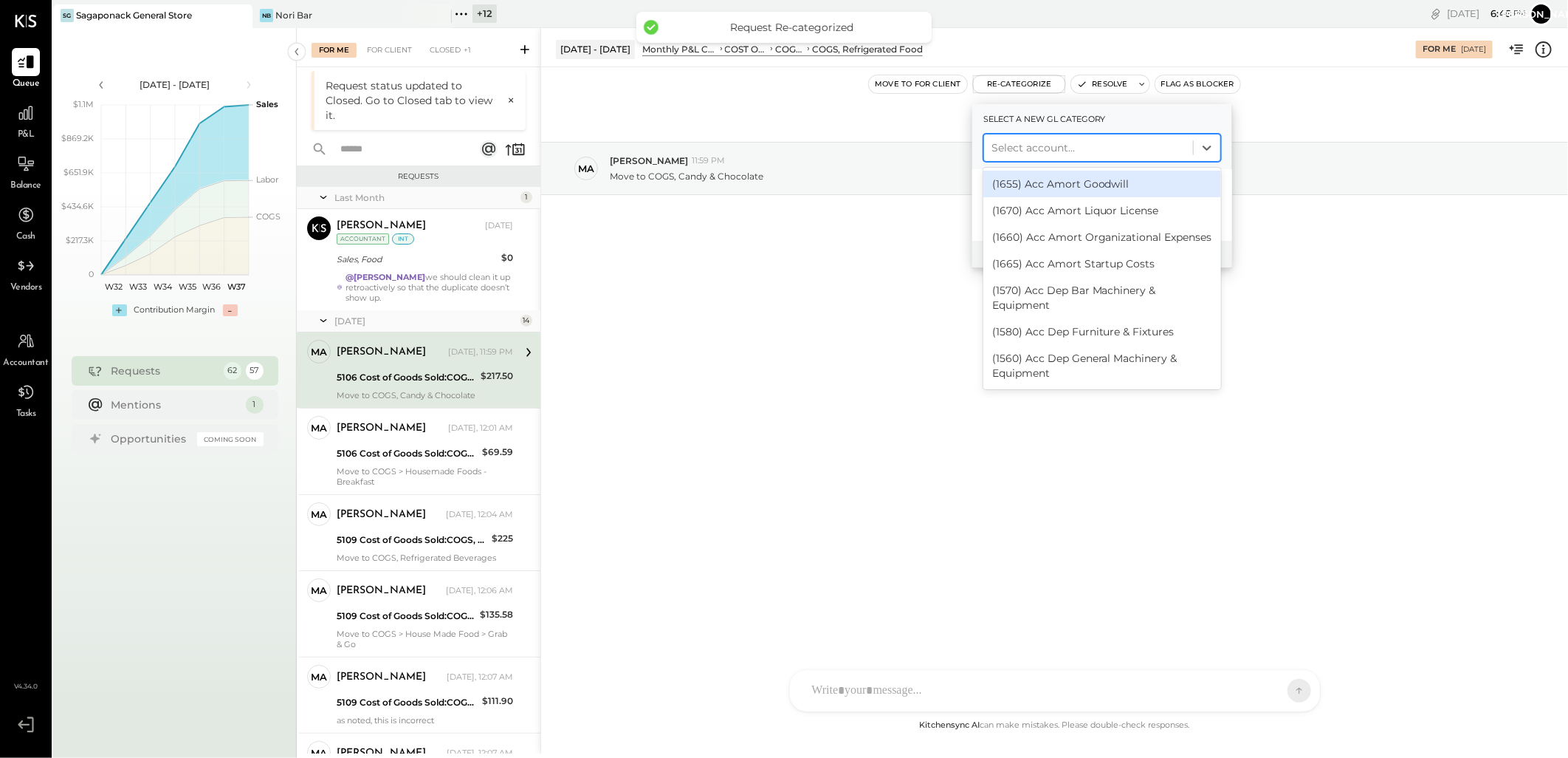
click at [1055, 145] on div at bounding box center [1088, 148] width 194 height 18
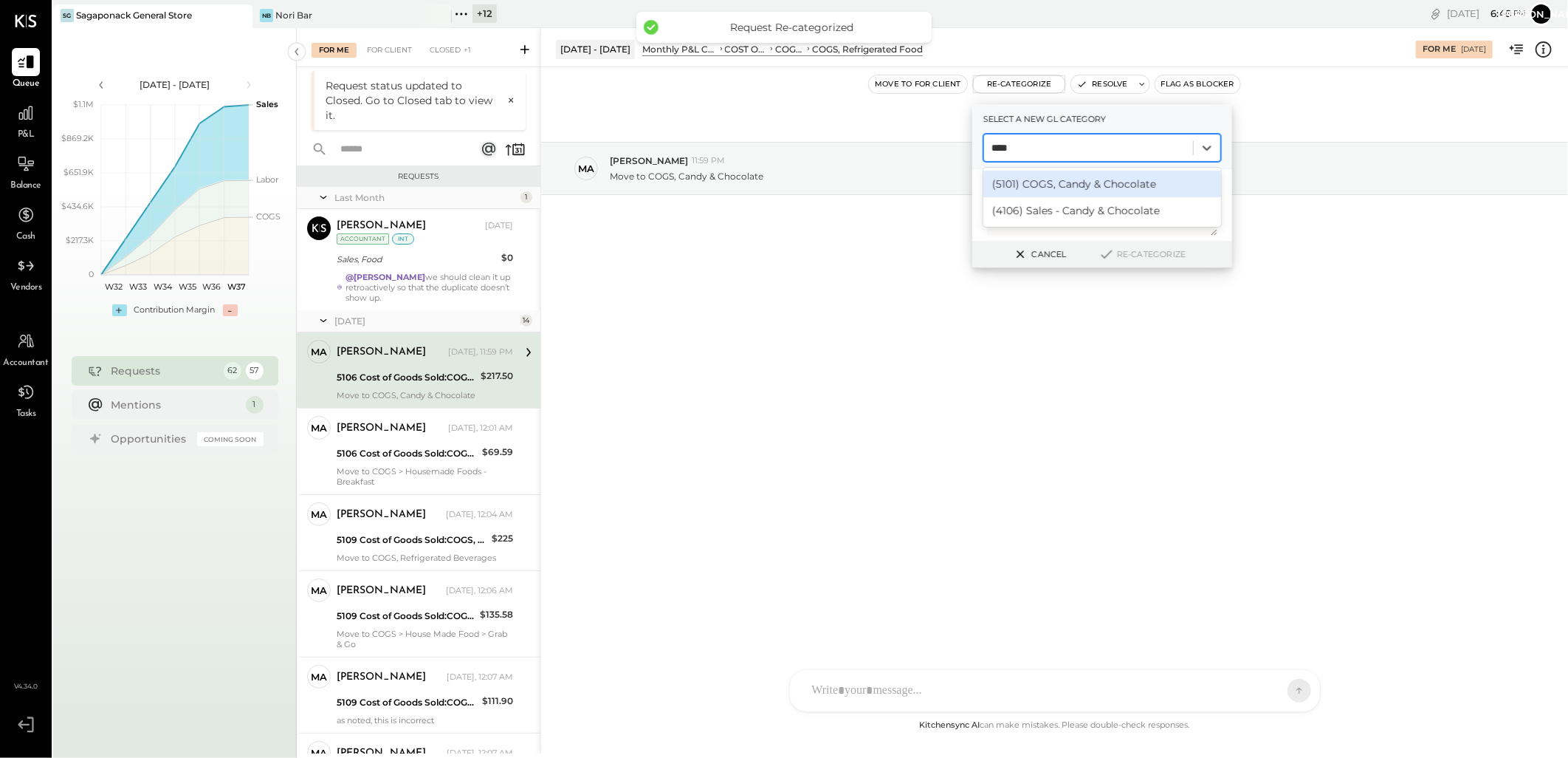
type input "*****"
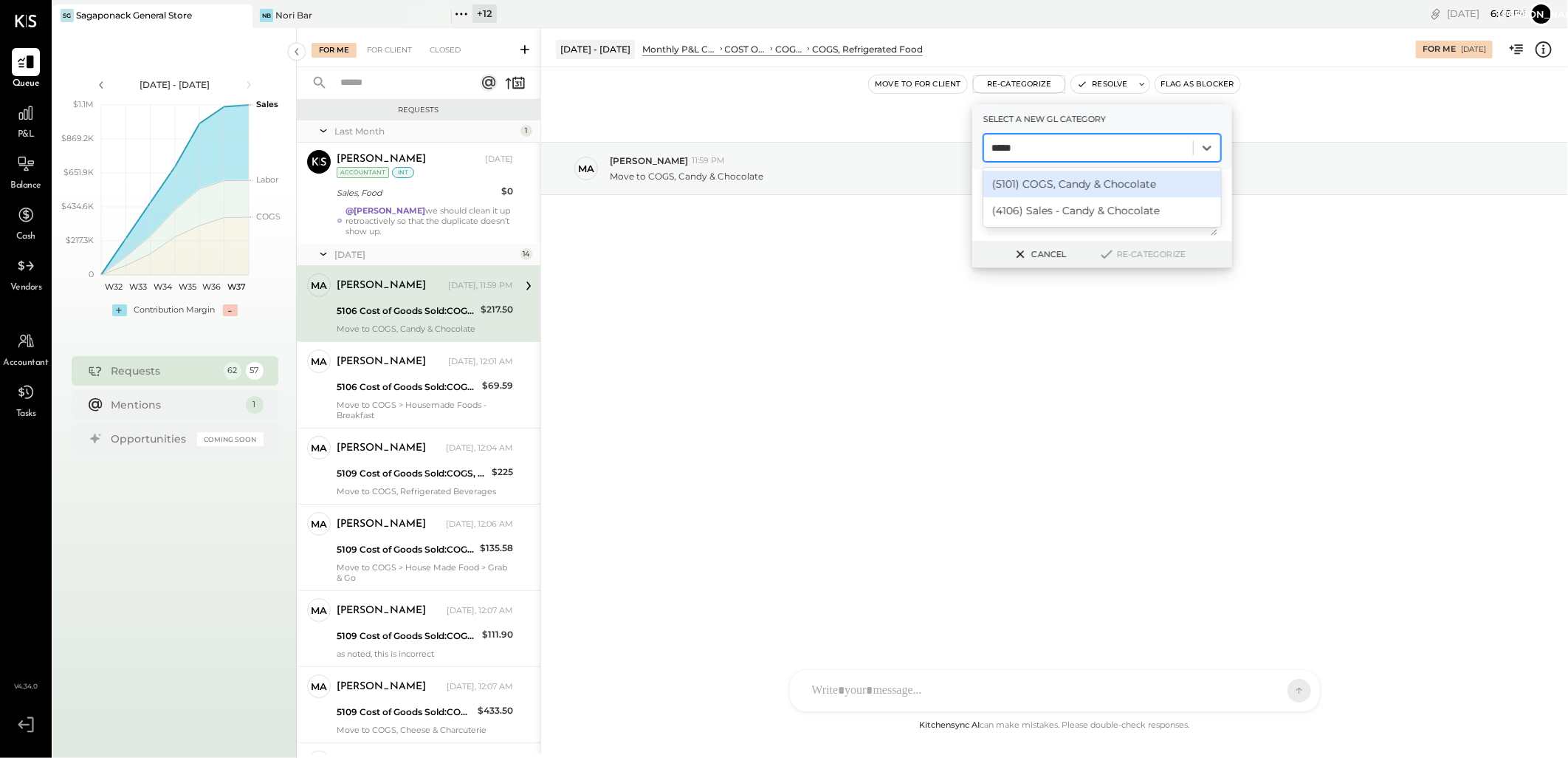
click at [1061, 183] on div "(5101) COGS, Candy & Chocolate" at bounding box center [1102, 183] width 238 height 27
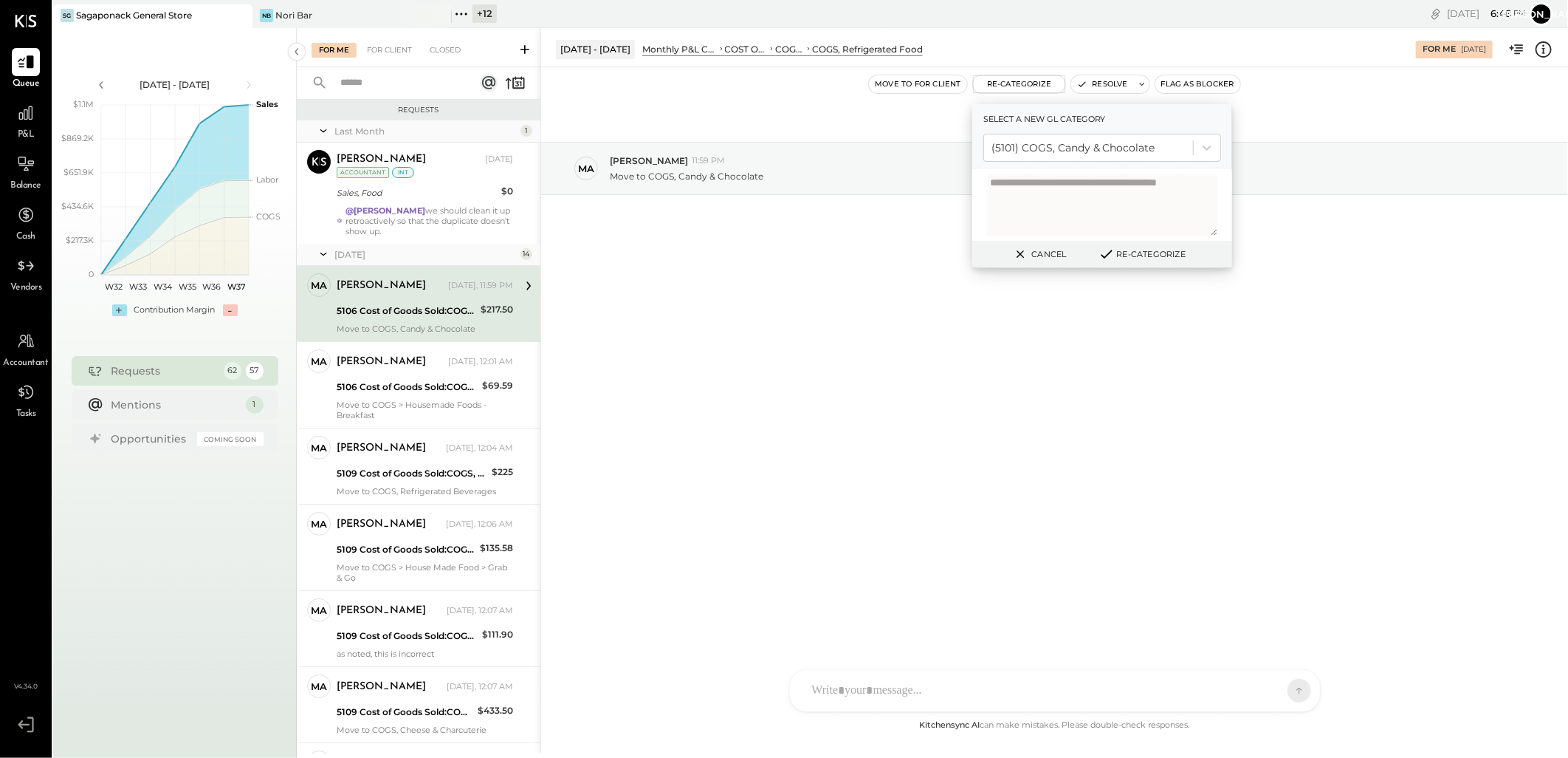
click at [1128, 252] on button "Re-Categorize" at bounding box center [1142, 254] width 97 height 18
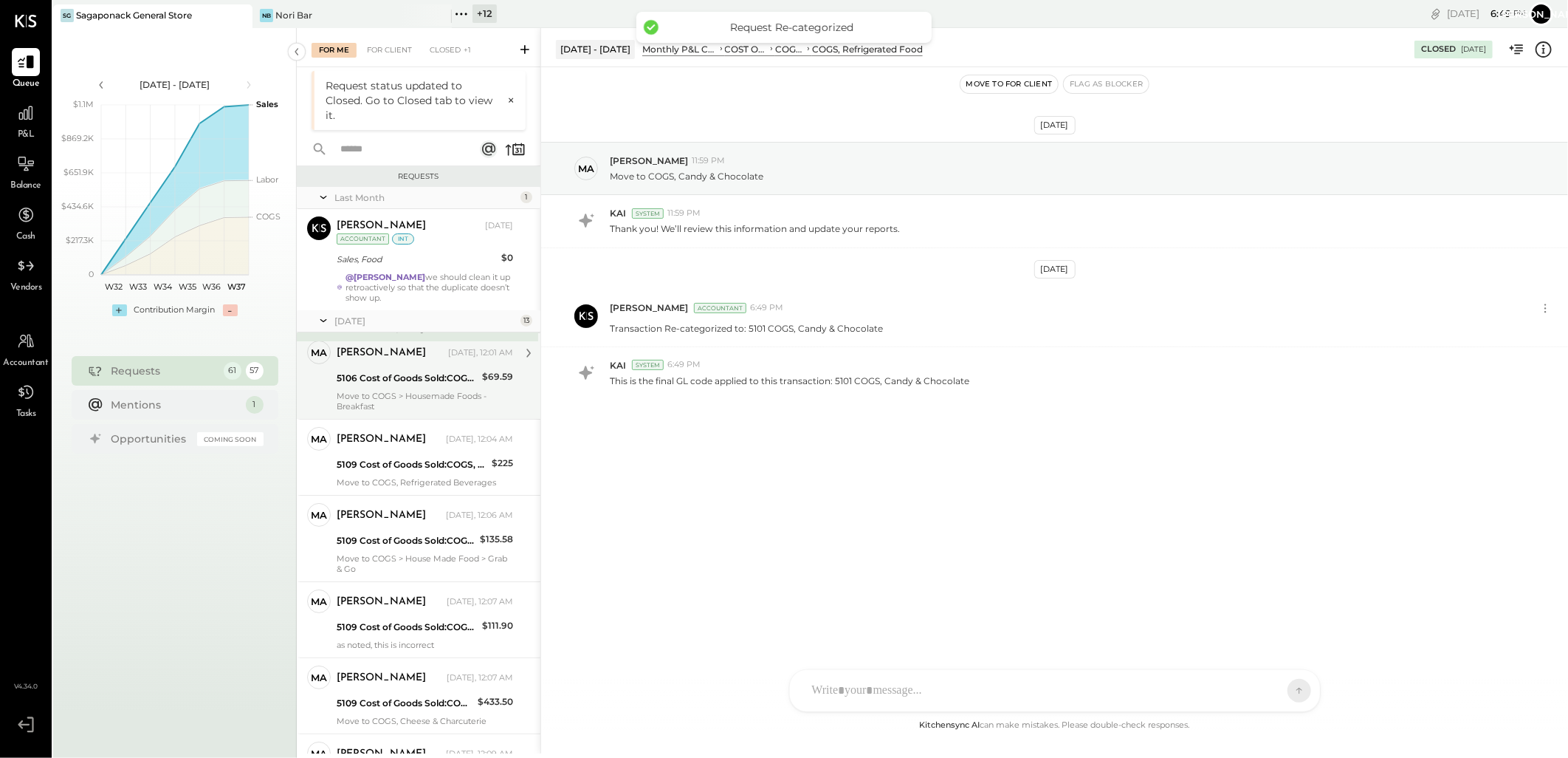
click at [401, 382] on div "5106 Cost of Goods Sold:COGS, Retail & Market:COGS, Refrigerated Food" at bounding box center [407, 378] width 141 height 15
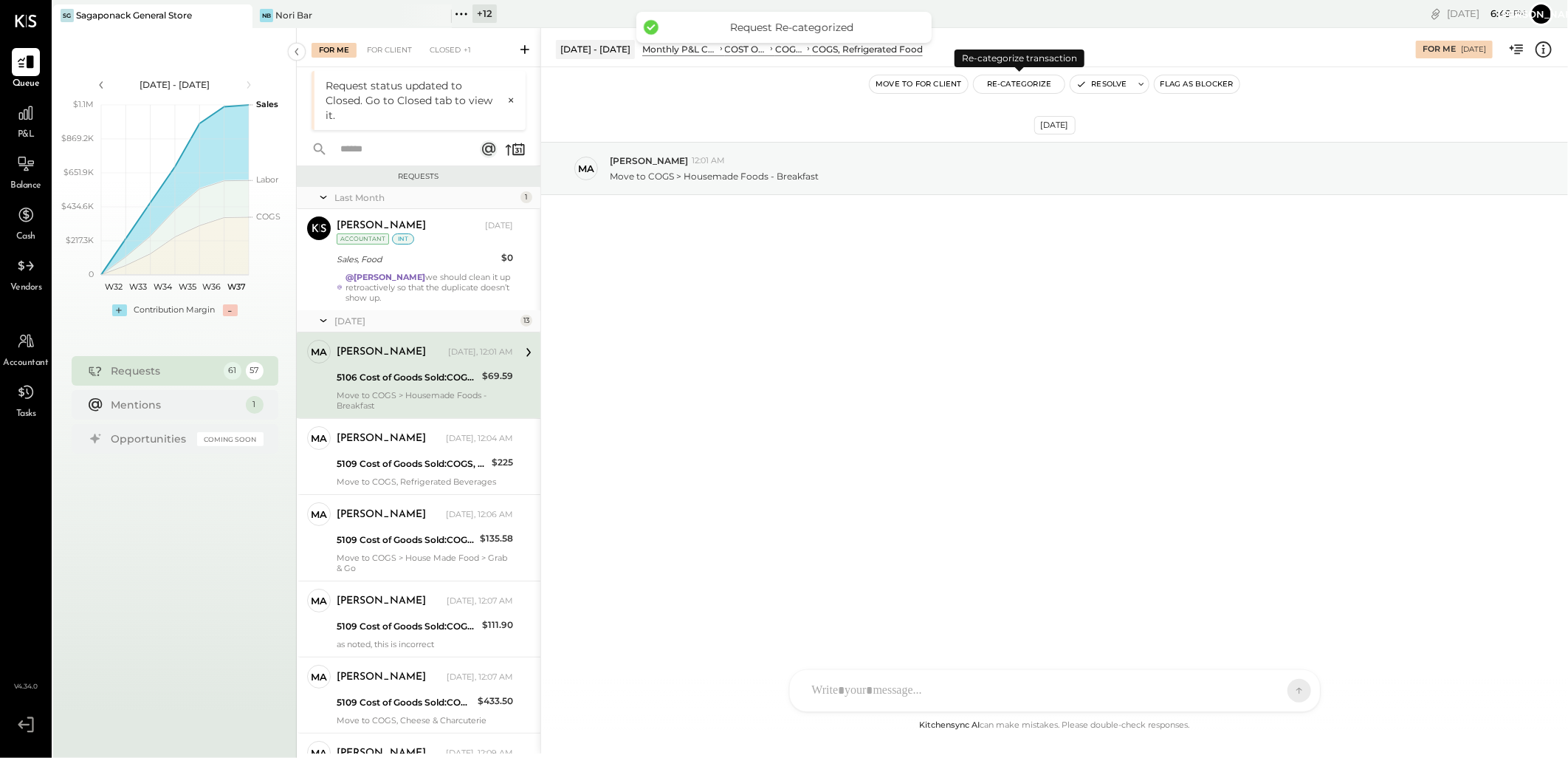
click at [1016, 85] on button "Re-Categorize" at bounding box center [1019, 84] width 92 height 18
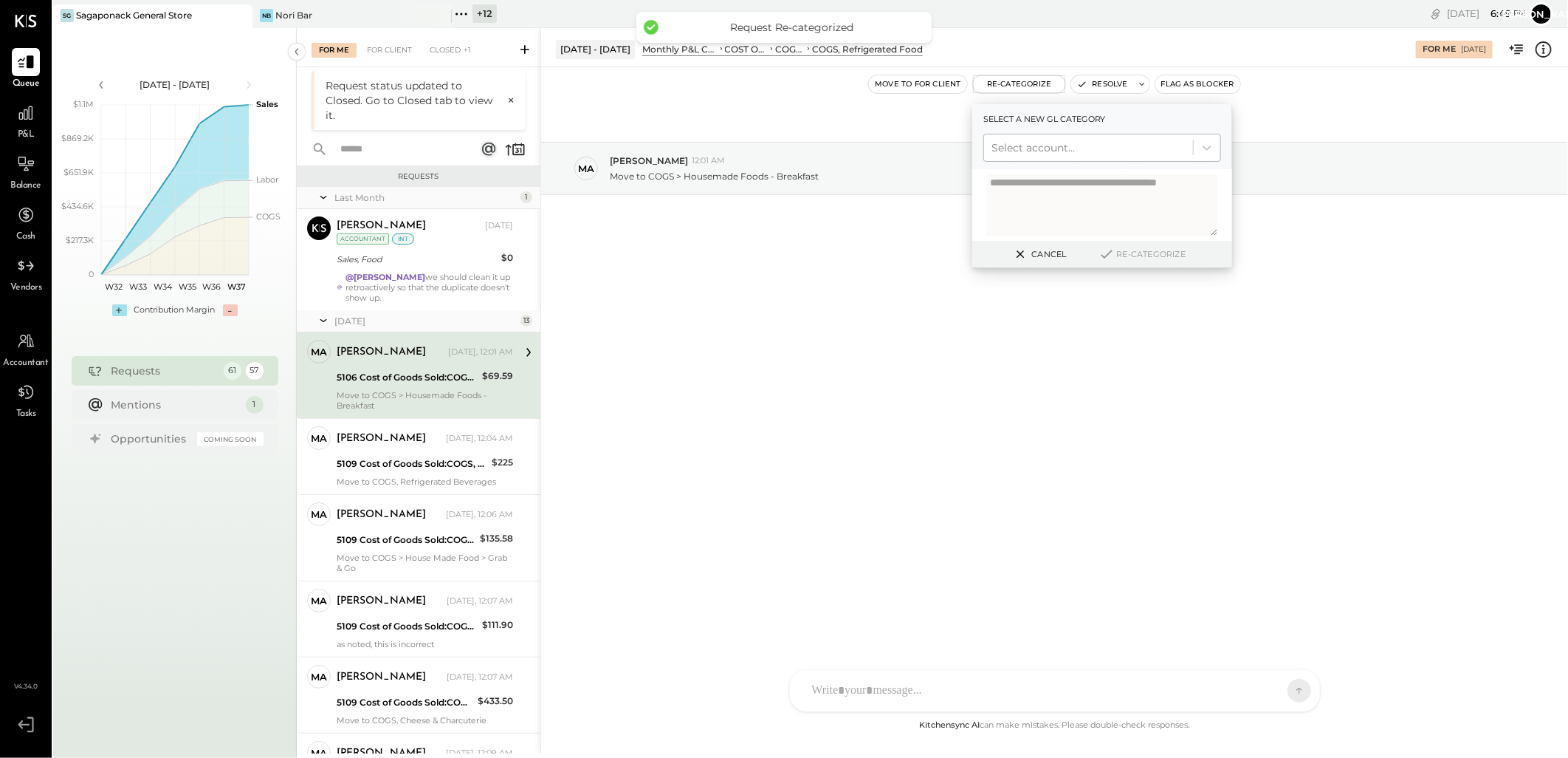
click at [1061, 148] on div at bounding box center [1088, 148] width 194 height 18
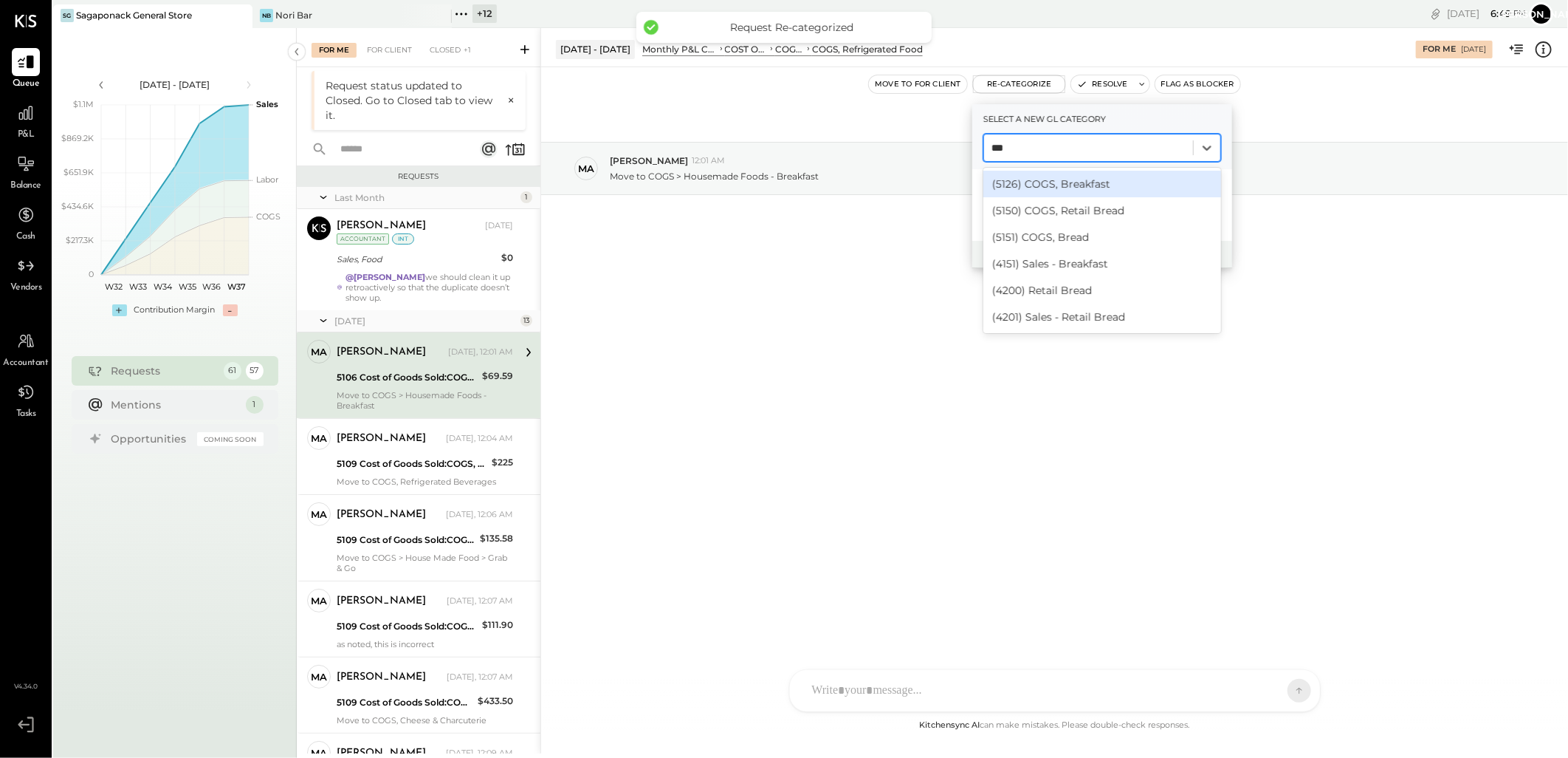
type input "****"
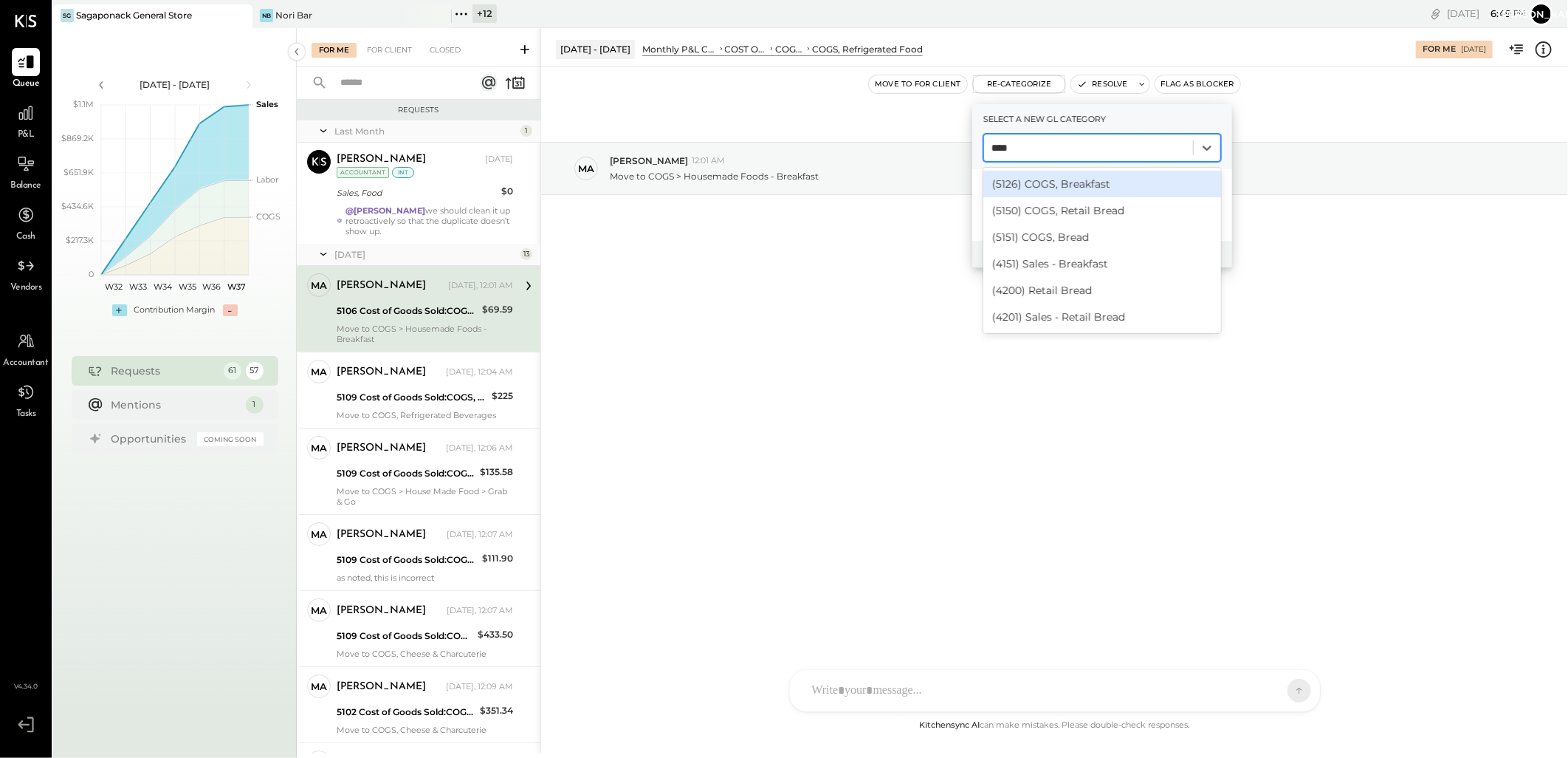
click at [1052, 182] on div "(5126) COGS, Breakfast" at bounding box center [1102, 183] width 238 height 27
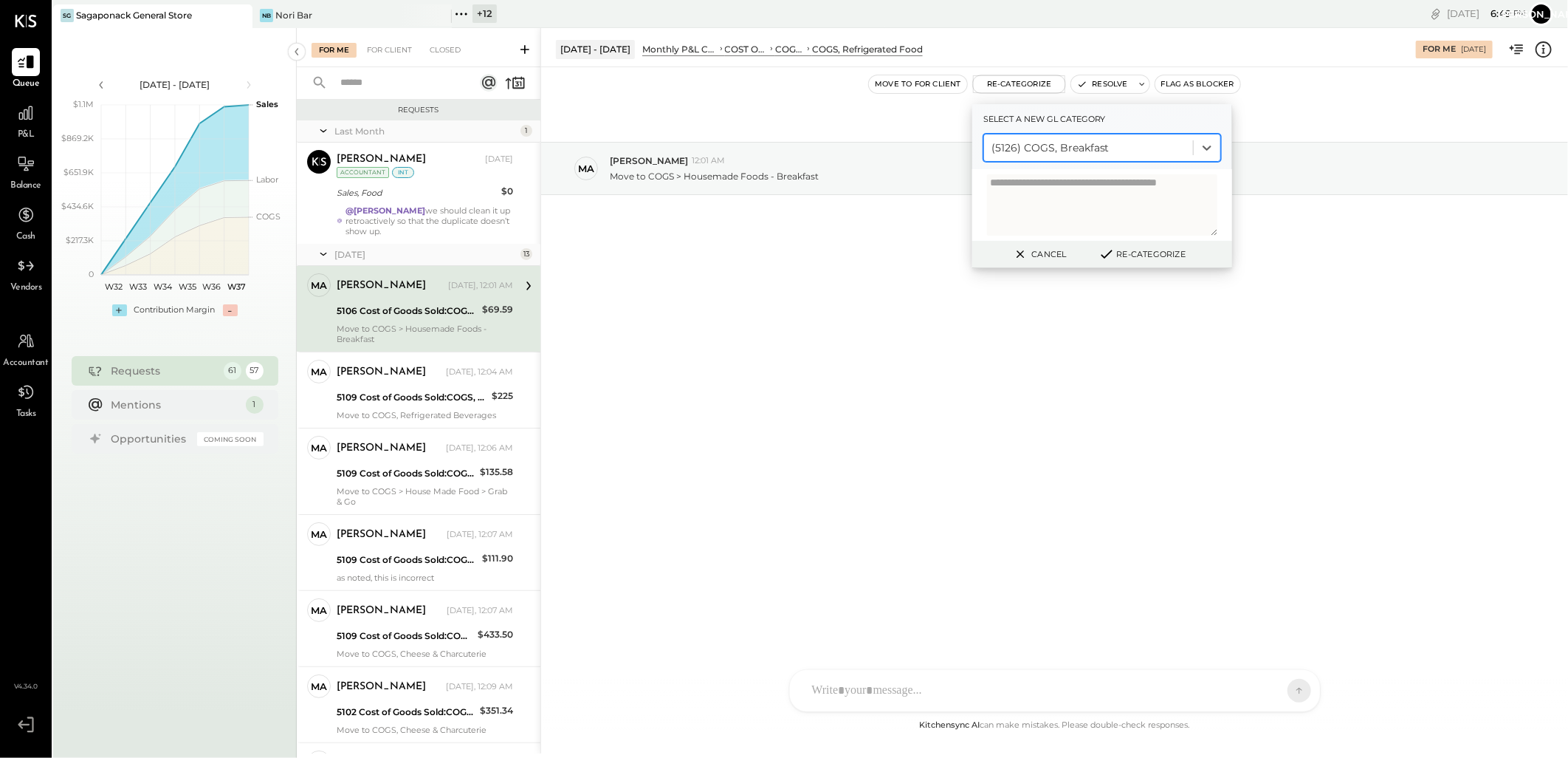
click at [1111, 254] on icon at bounding box center [1106, 254] width 18 height 16
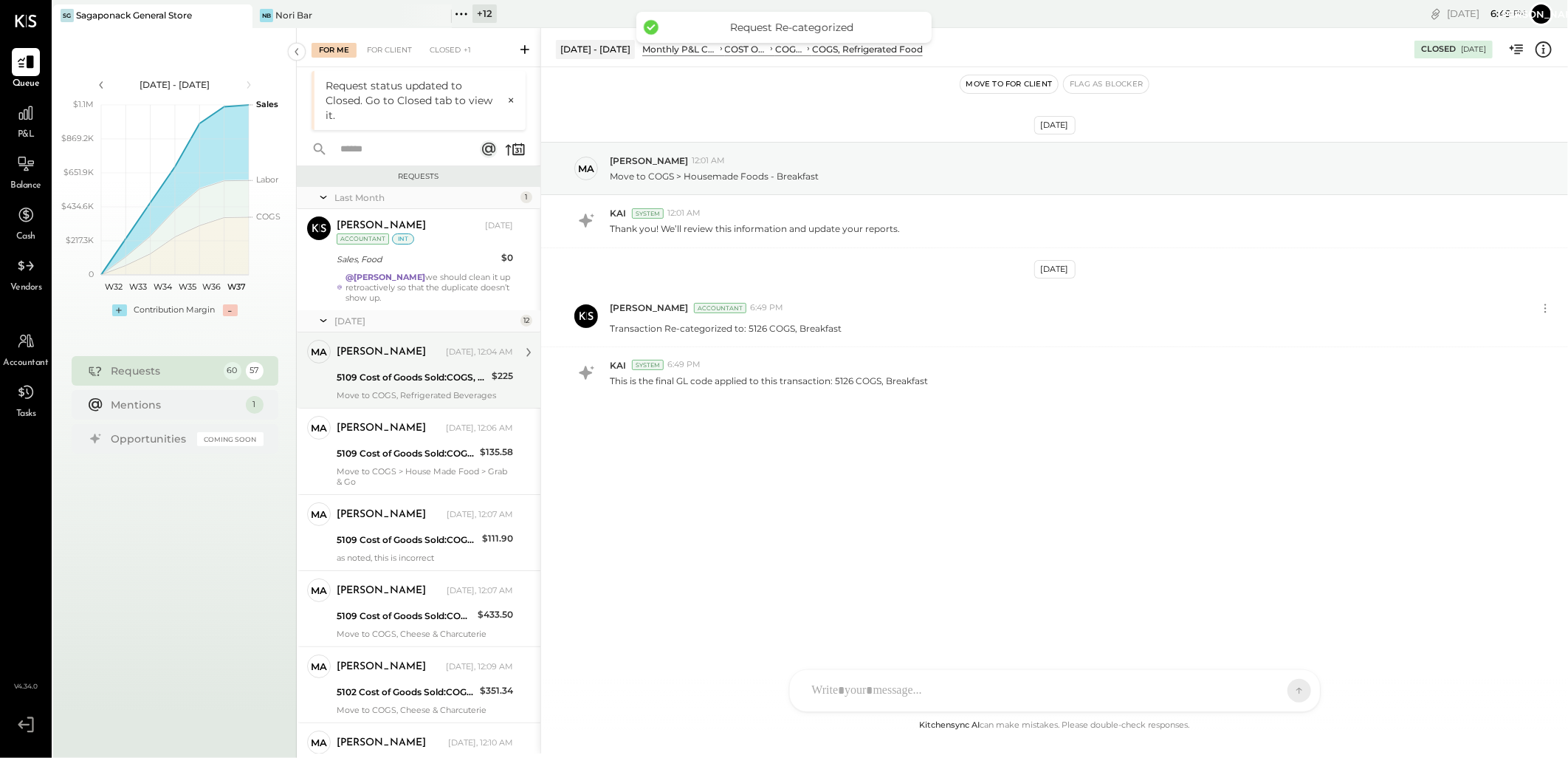
click at [443, 377] on div "5109 Cost of Goods Sold:COGS, Retail & Market:COGS, Pantry" at bounding box center [412, 377] width 151 height 15
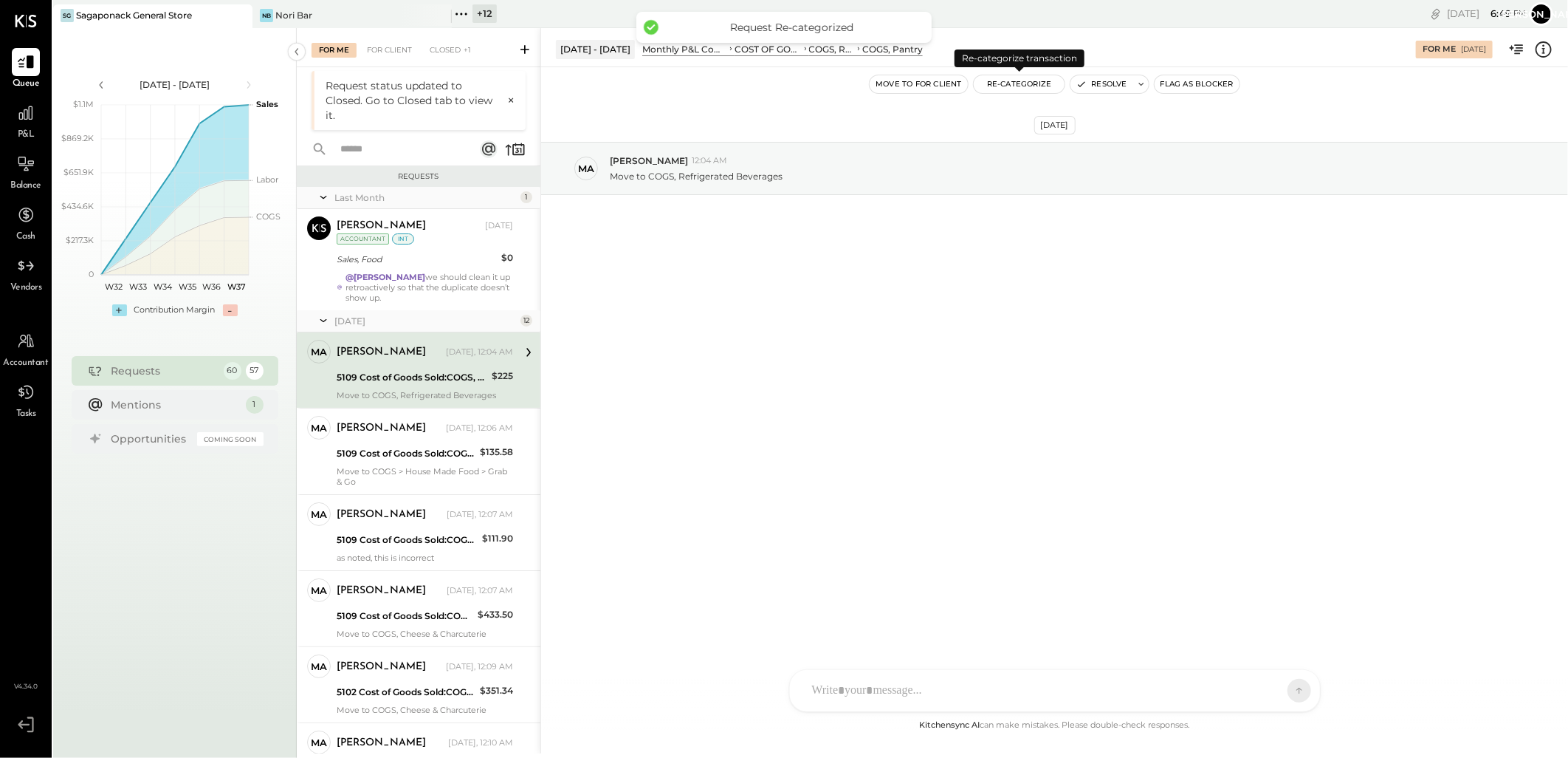
click at [1022, 80] on button "Re-Categorize" at bounding box center [1019, 84] width 92 height 18
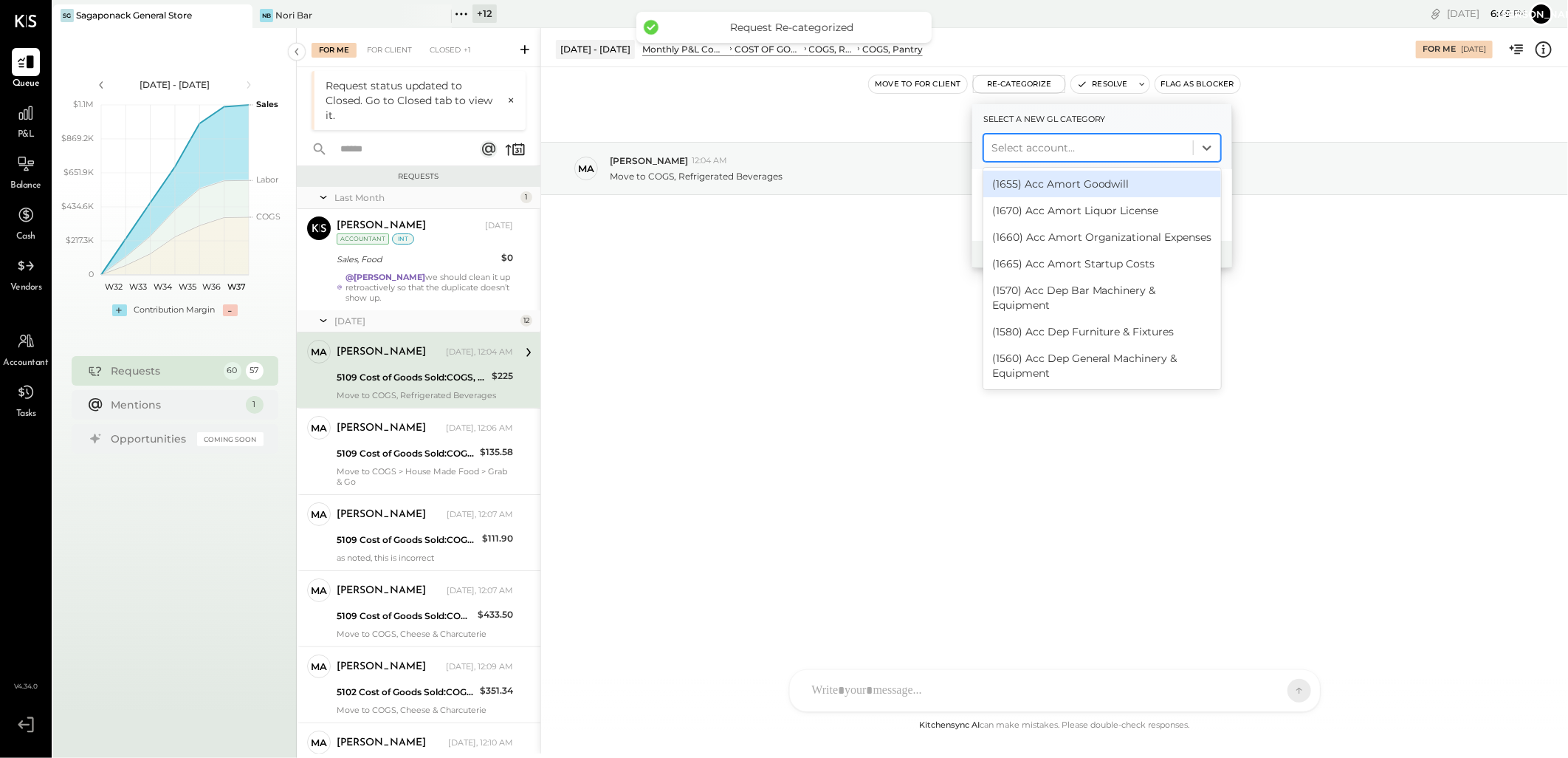
click at [1055, 141] on div at bounding box center [1088, 148] width 194 height 18
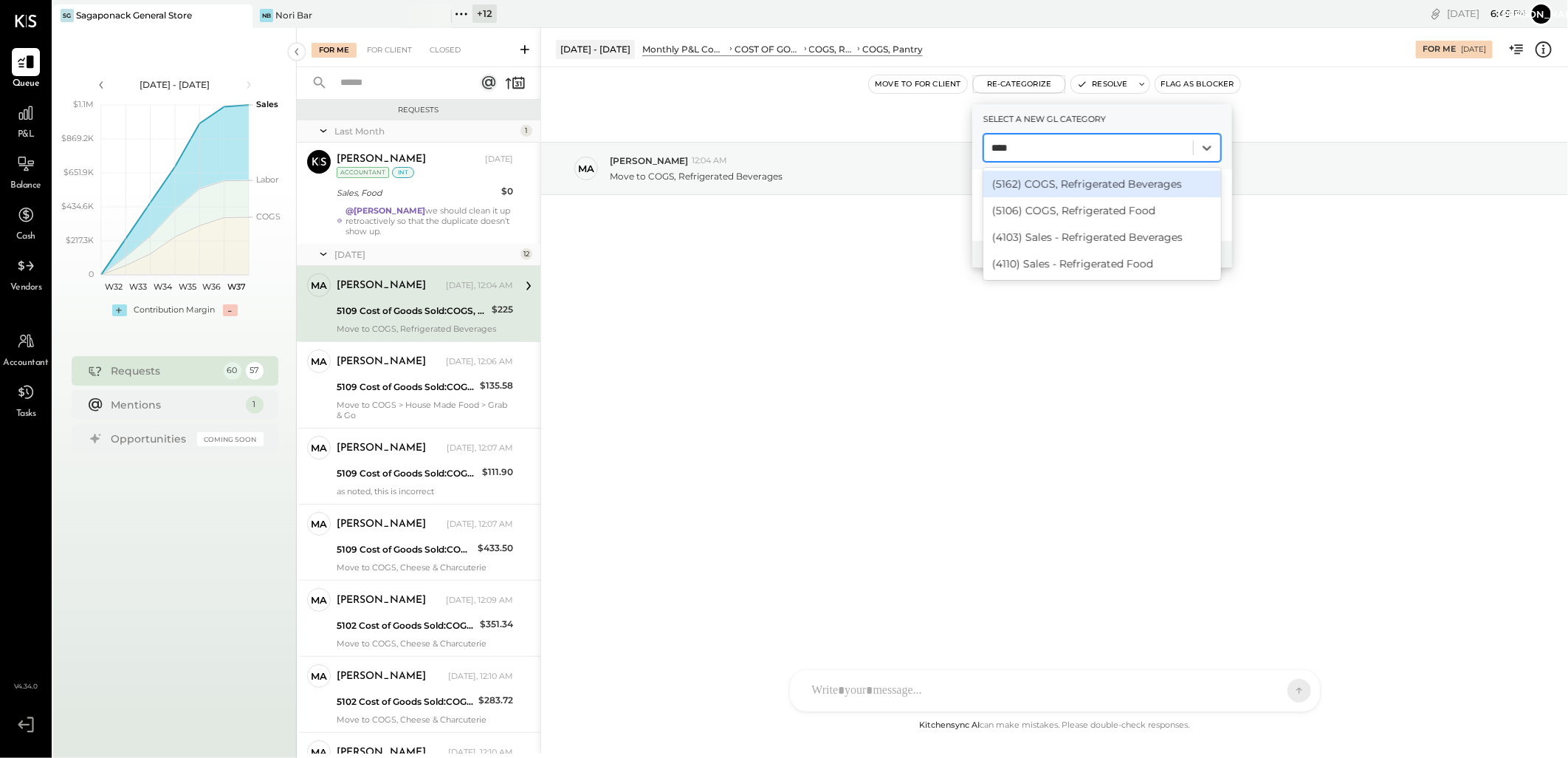
type input "*****"
click at [1074, 172] on div "(5162) COGS, Refrigerated Beverages" at bounding box center [1102, 183] width 238 height 27
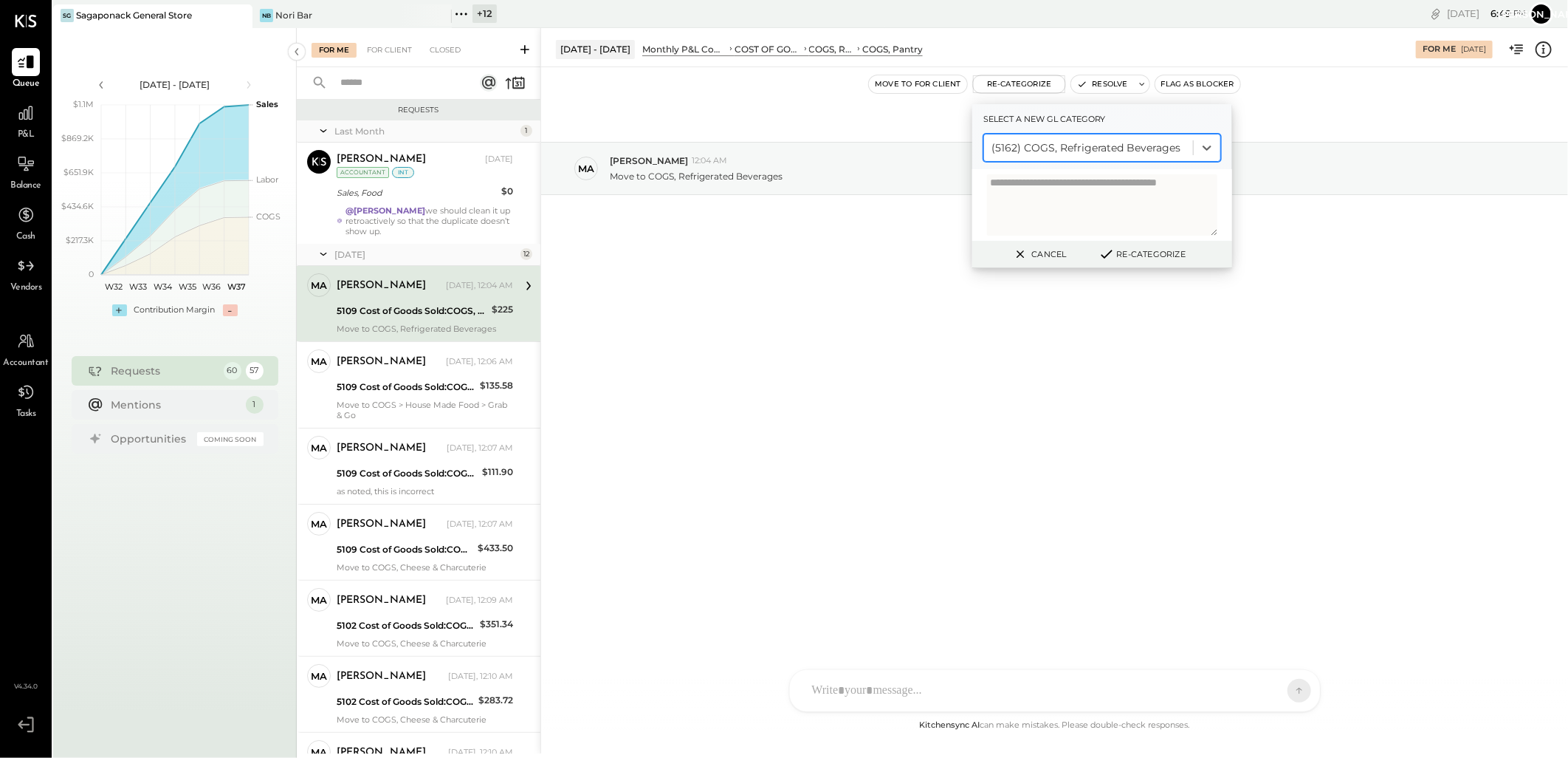
click at [1129, 262] on div "Cancel Re-Categorize" at bounding box center [1102, 255] width 260 height 28
click at [1113, 249] on icon at bounding box center [1106, 254] width 18 height 16
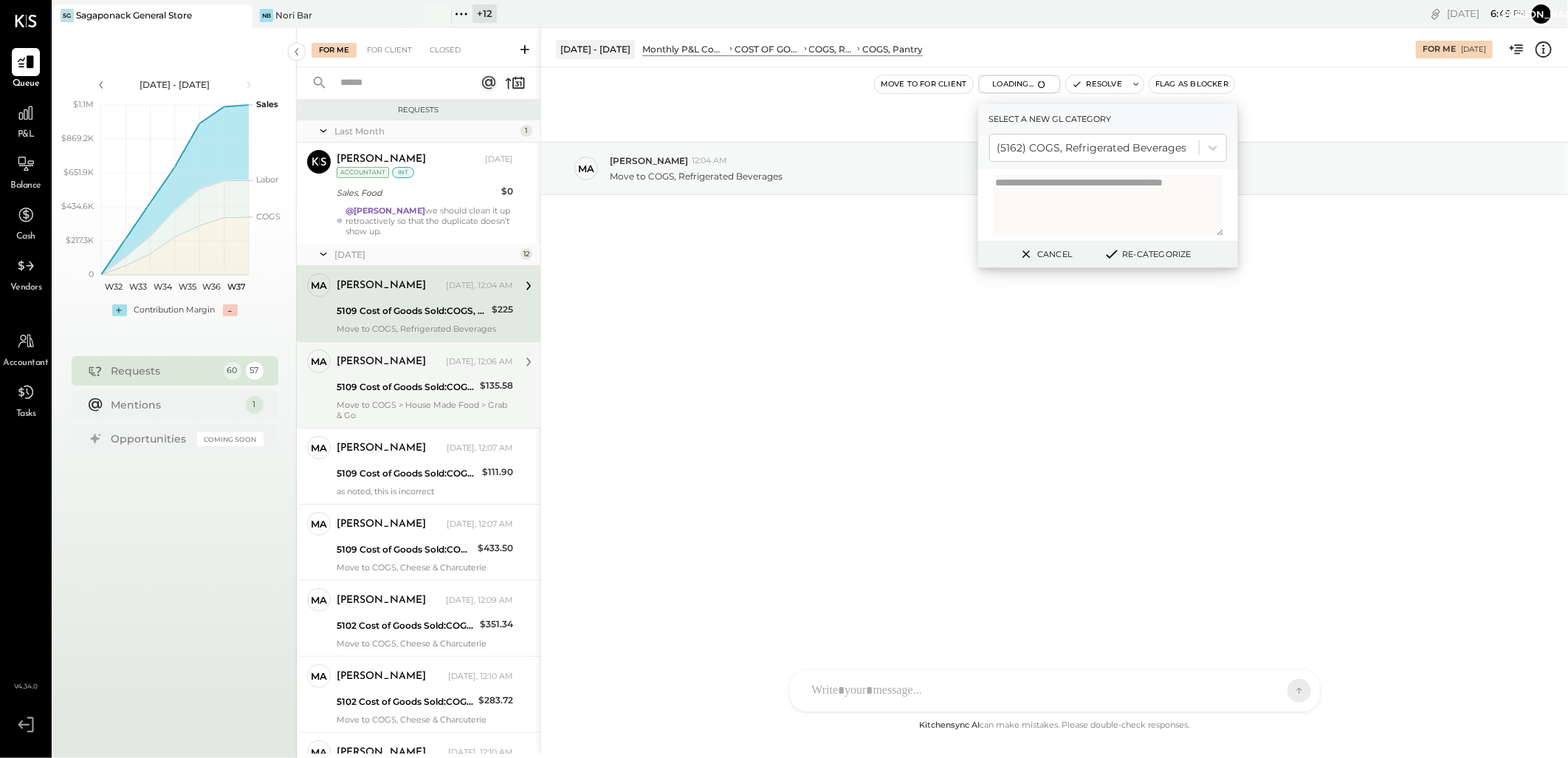
click at [428, 382] on div "5109 Cost of Goods Sold:COGS, Retail & Market:COGS, Pantry" at bounding box center [406, 387] width 139 height 15
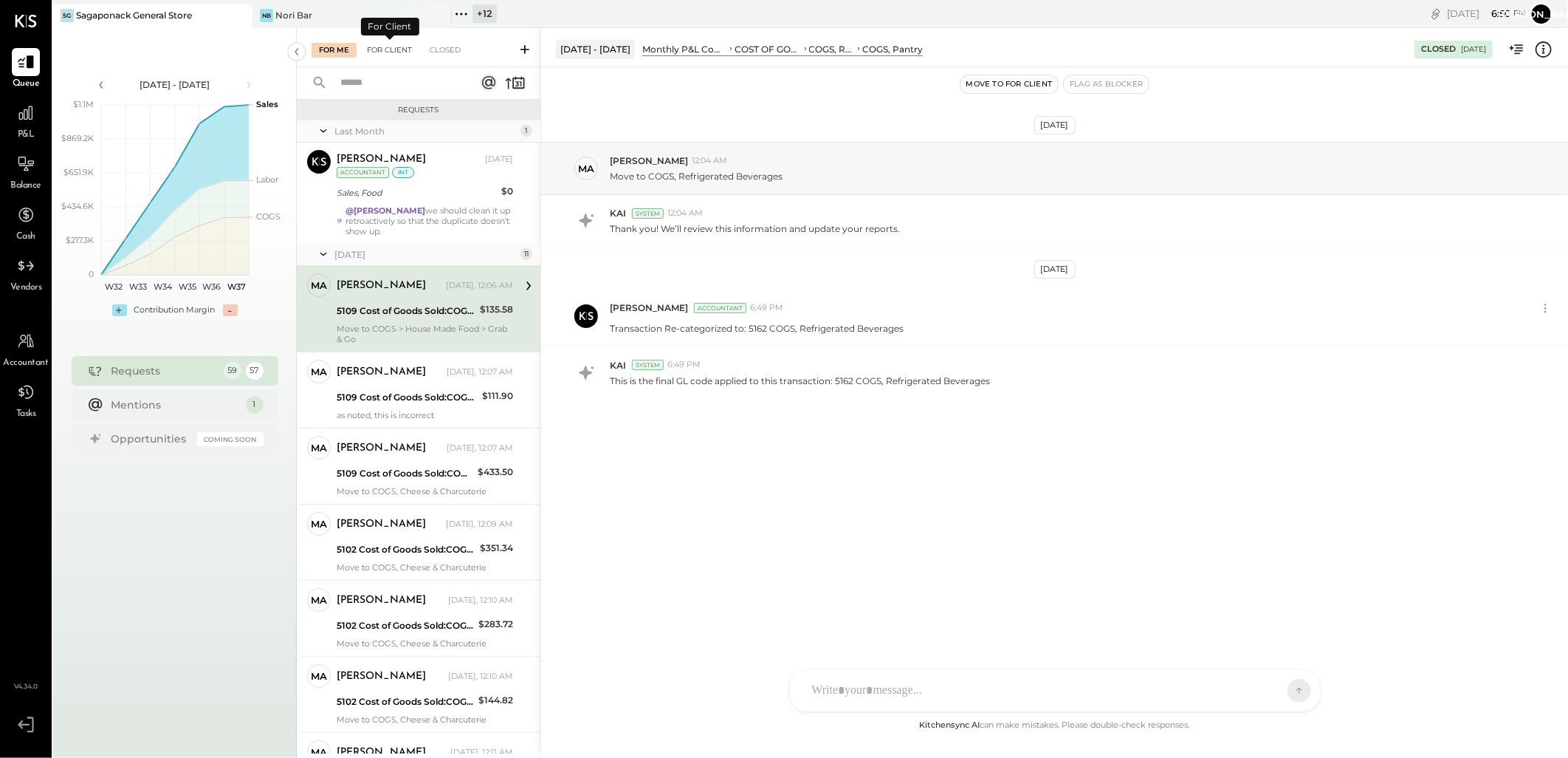
click at [394, 47] on div "For Client" at bounding box center [389, 50] width 60 height 15
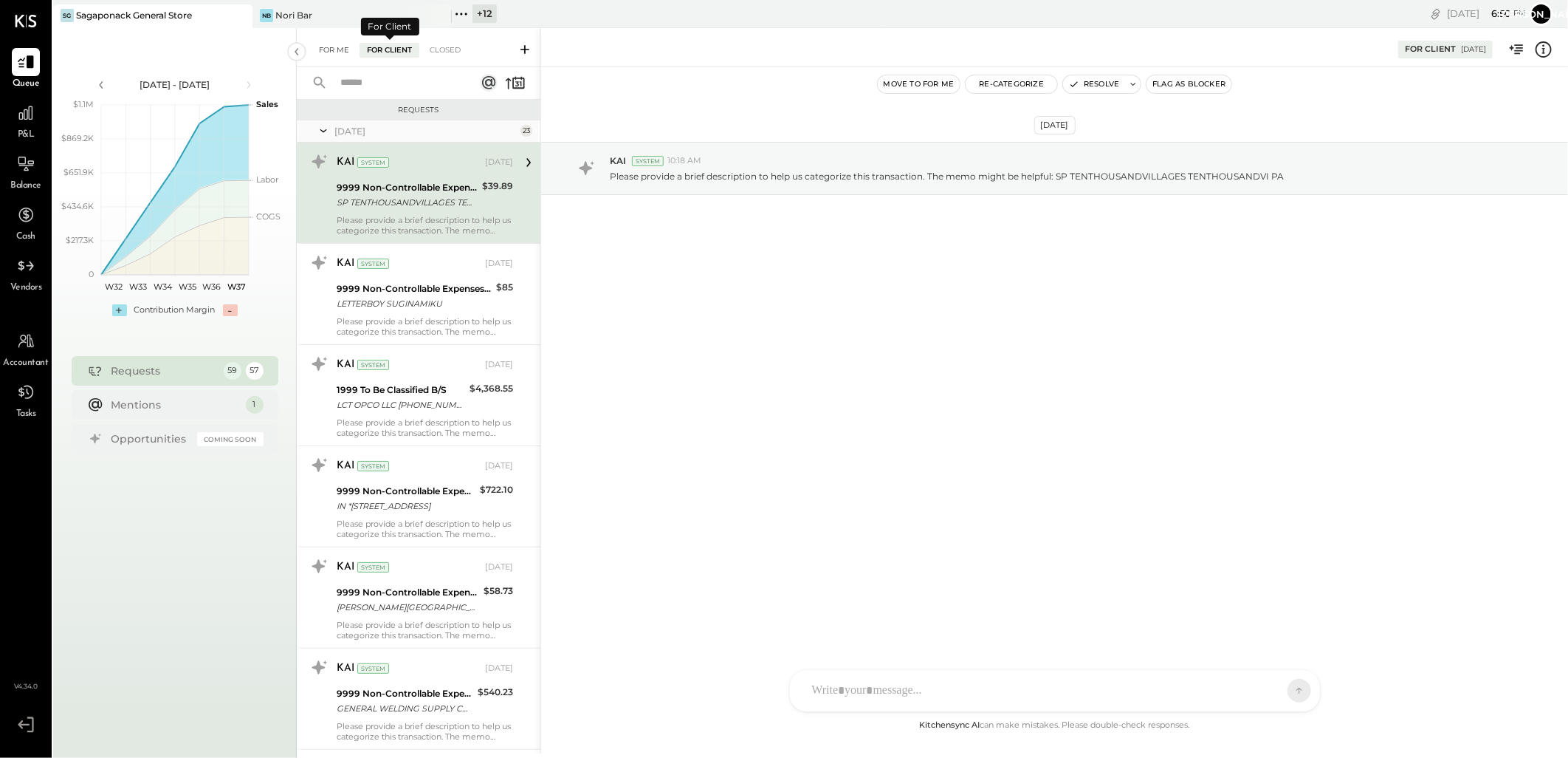
click at [343, 50] on div "For Me" at bounding box center [334, 50] width 45 height 15
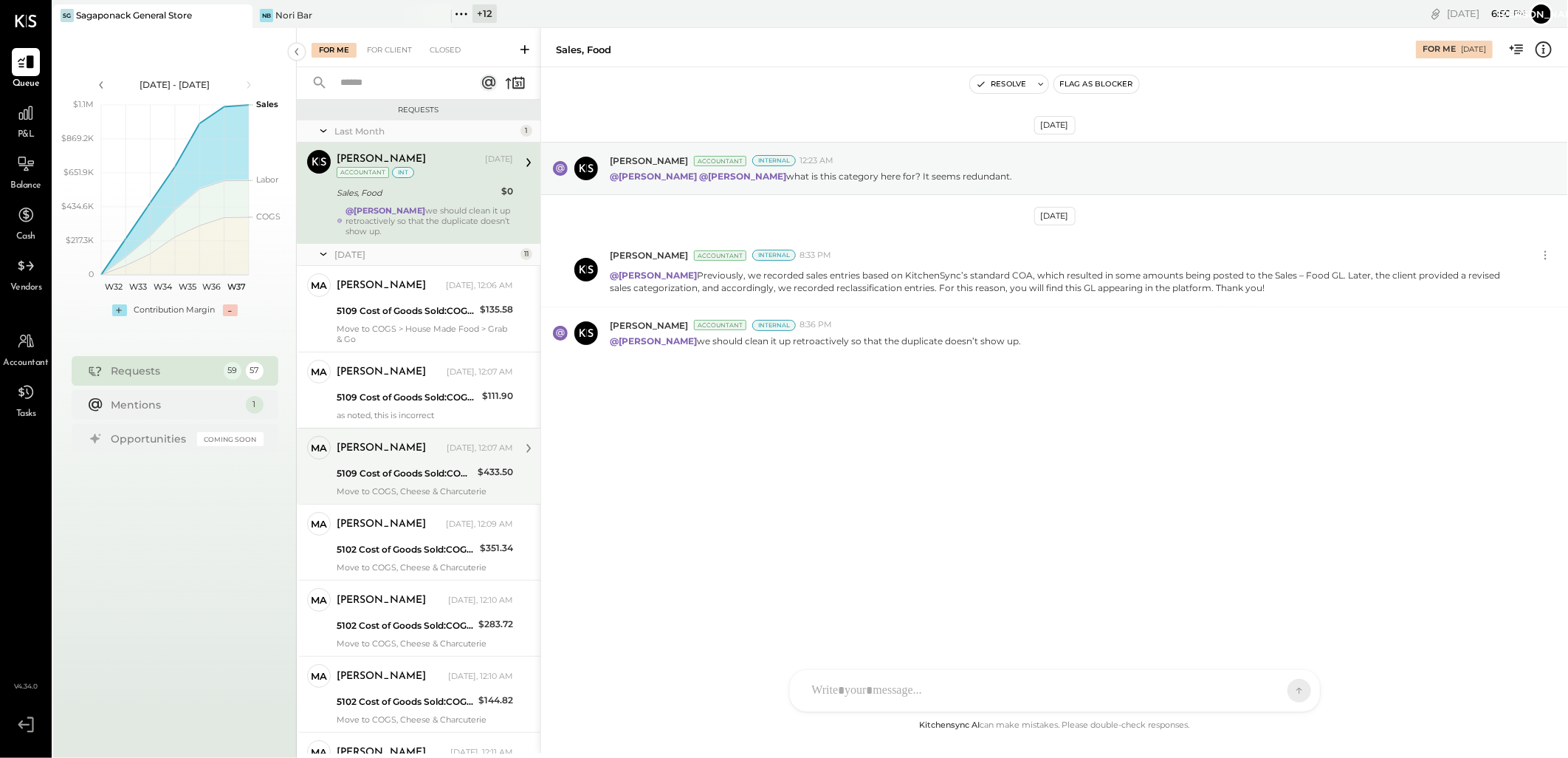
click at [381, 437] on div "marshall Yesterday, 12:07 AM" at bounding box center [425, 448] width 177 height 25
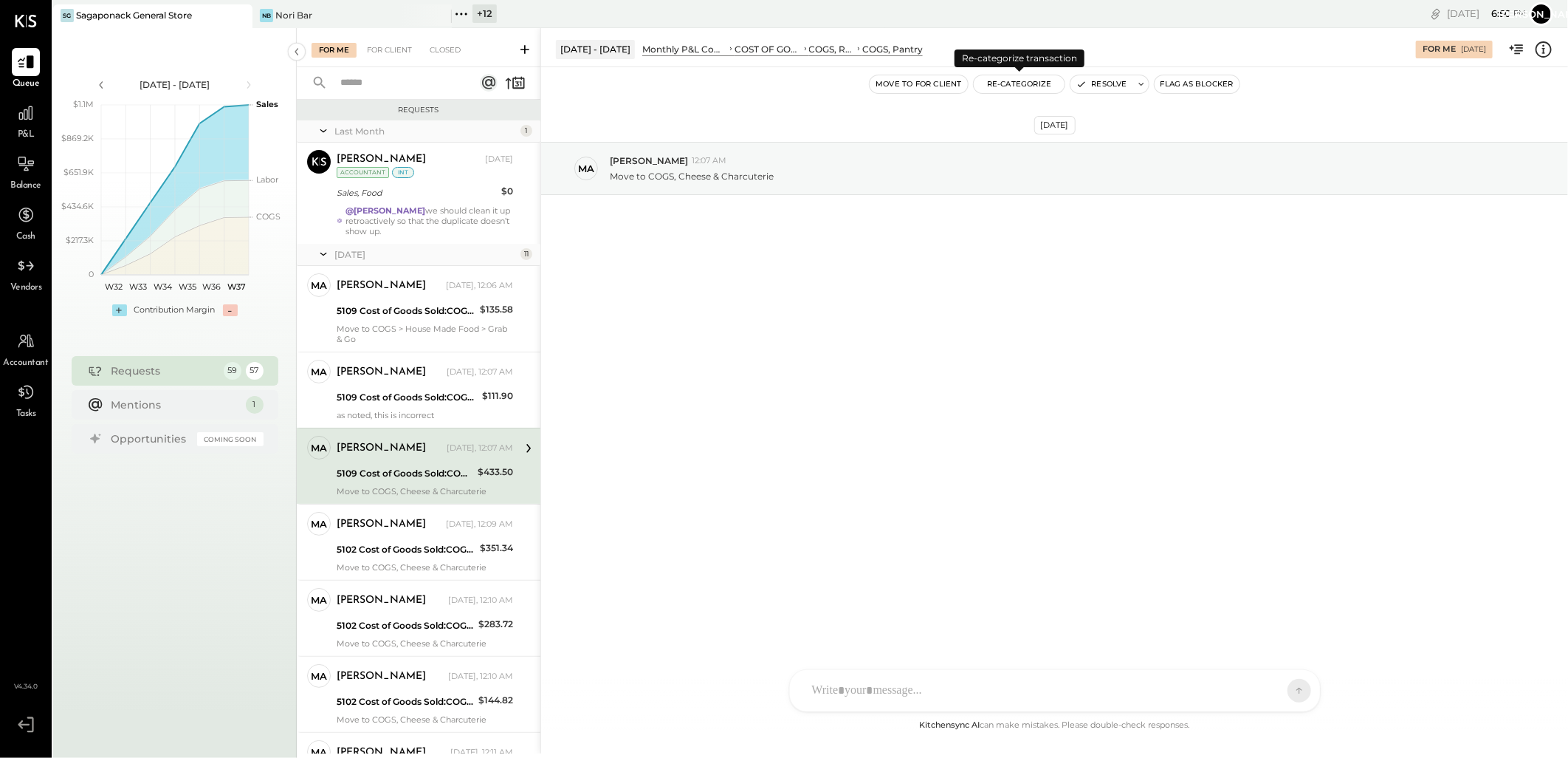
click at [1007, 86] on button "Re-Categorize" at bounding box center [1019, 84] width 92 height 18
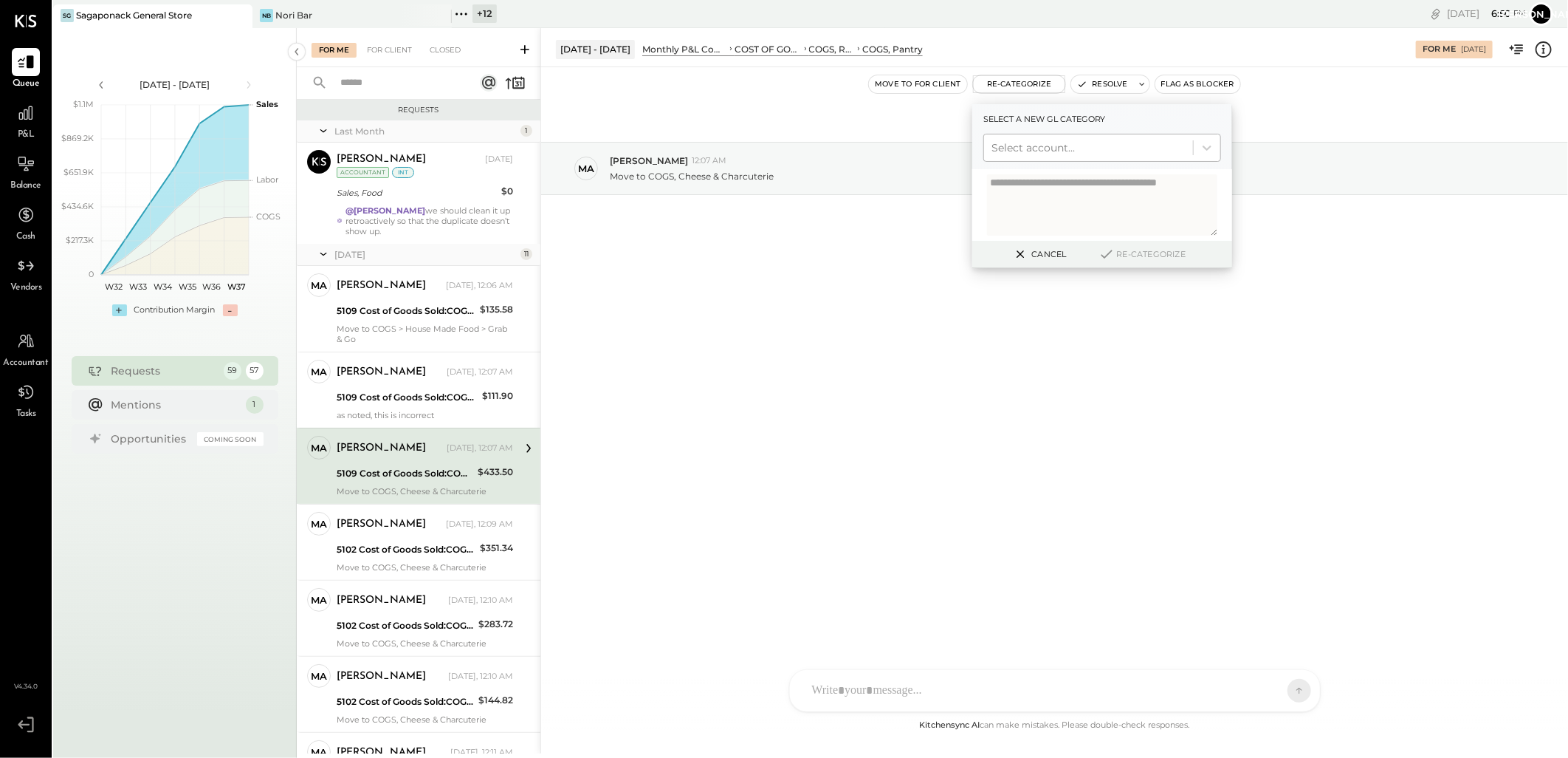
click at [1056, 146] on div at bounding box center [1088, 148] width 194 height 18
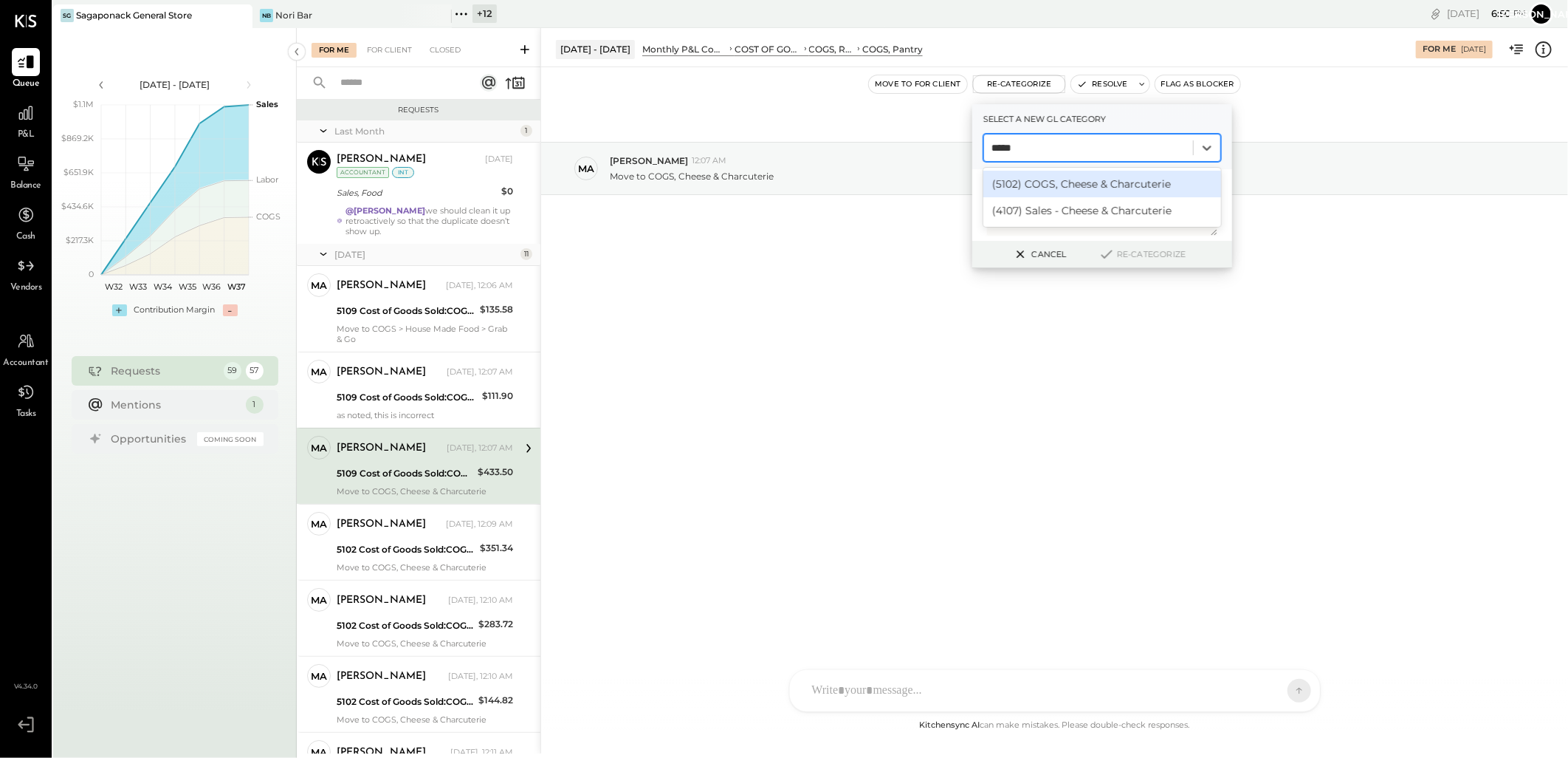
type input "******"
click at [1088, 177] on div "(5102) COGS, Cheese & Charcuterie" at bounding box center [1102, 183] width 238 height 27
click at [1112, 255] on icon at bounding box center [1106, 254] width 18 height 16
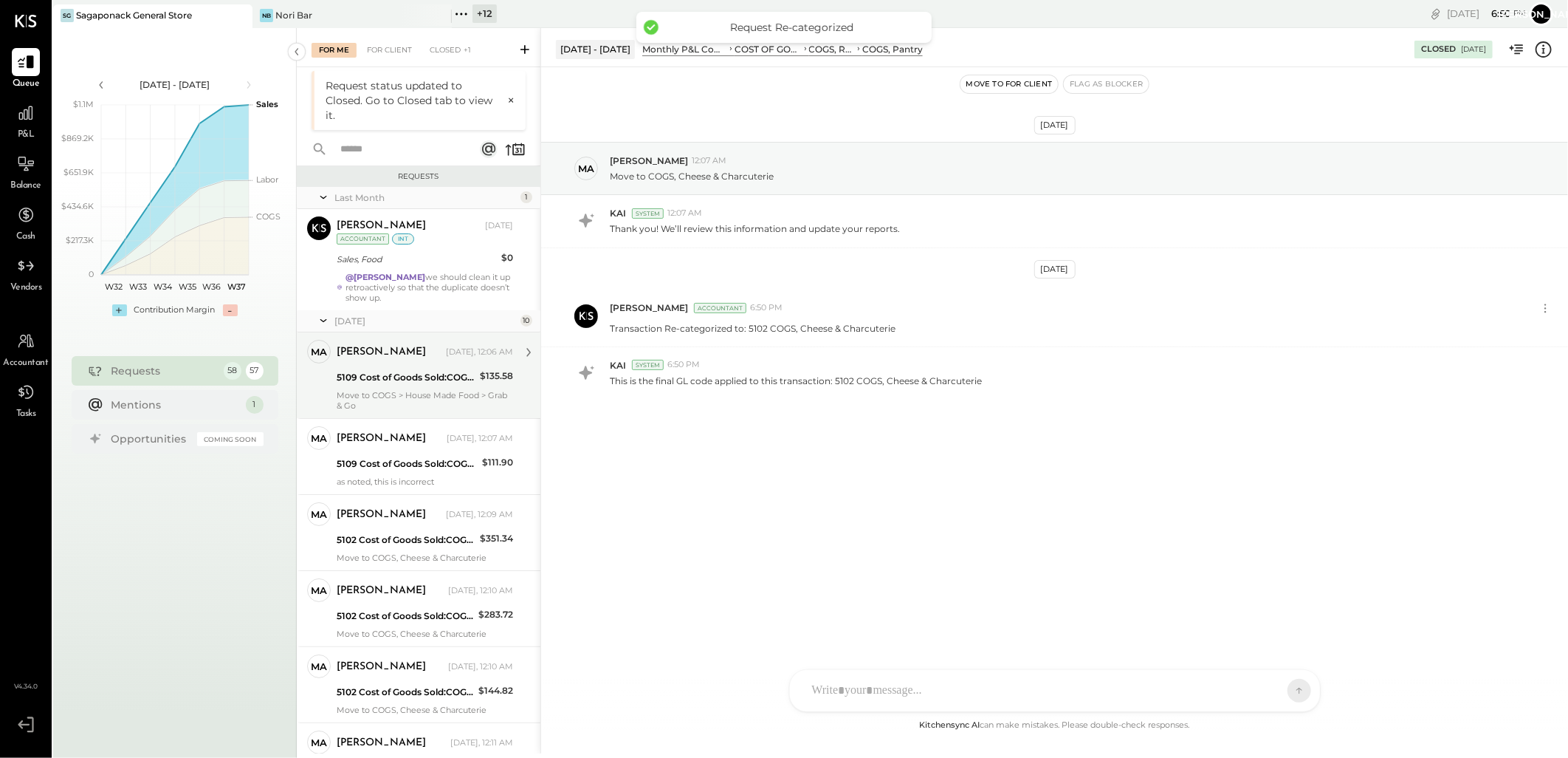
click at [404, 367] on div "marshall Yesterday, 12:06 AM 5109 Cost of Goods Sold:COGS, Retail & Market:COGS…" at bounding box center [425, 375] width 177 height 71
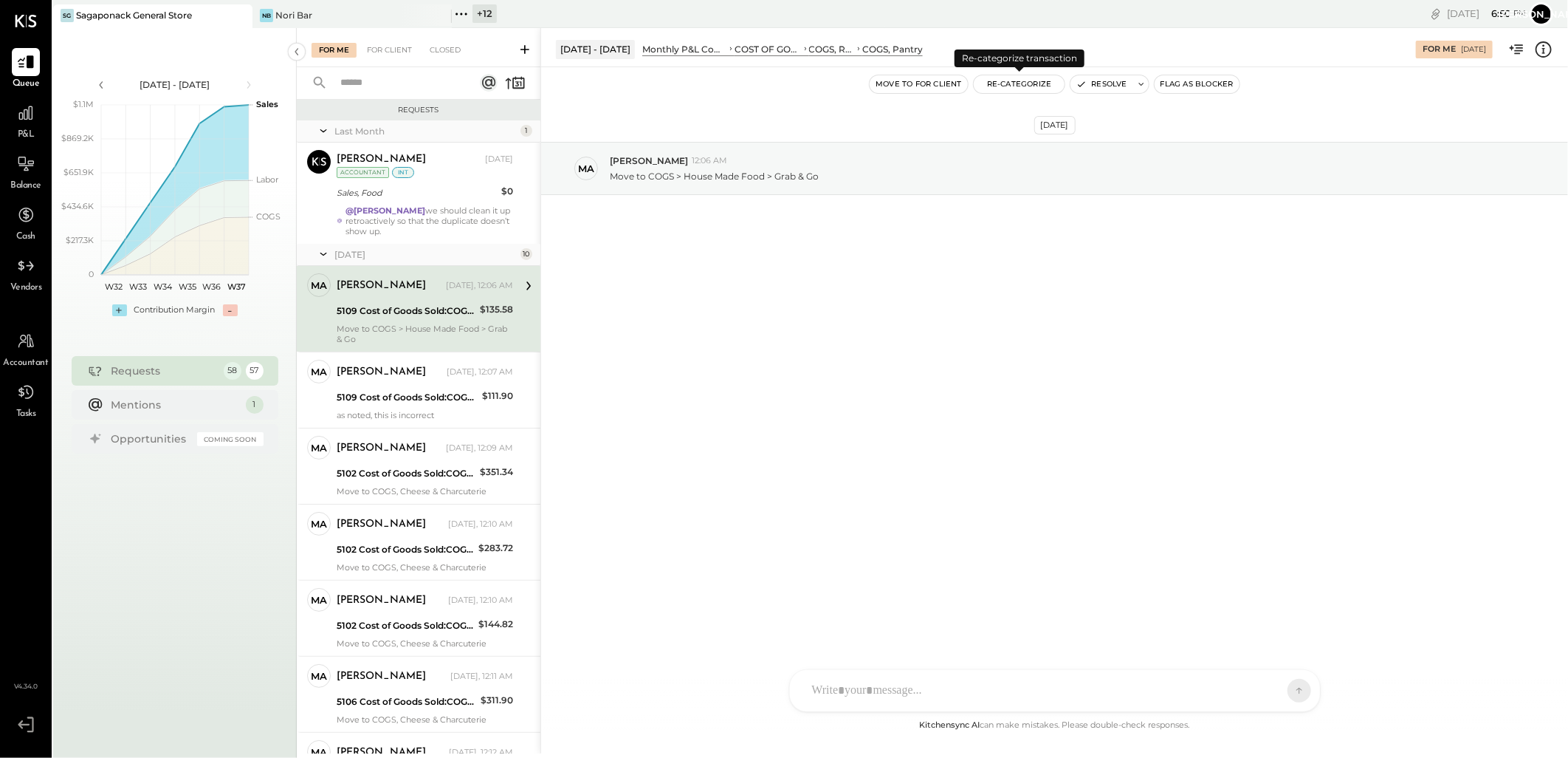
click at [1012, 81] on button "Re-Categorize" at bounding box center [1019, 84] width 92 height 18
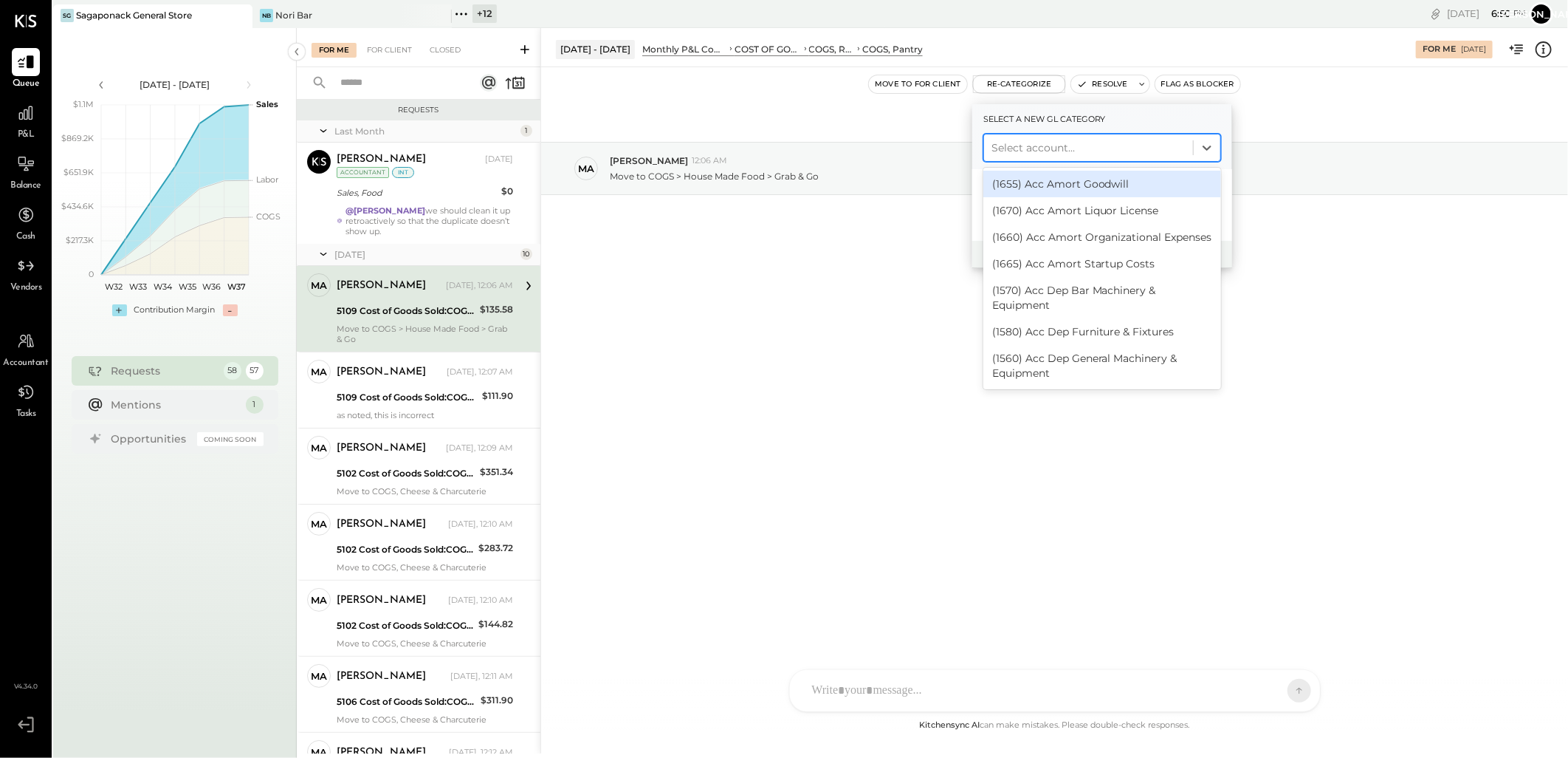
click at [1103, 159] on div "Select account..." at bounding box center [1089, 147] width 209 height 24
type input "****"
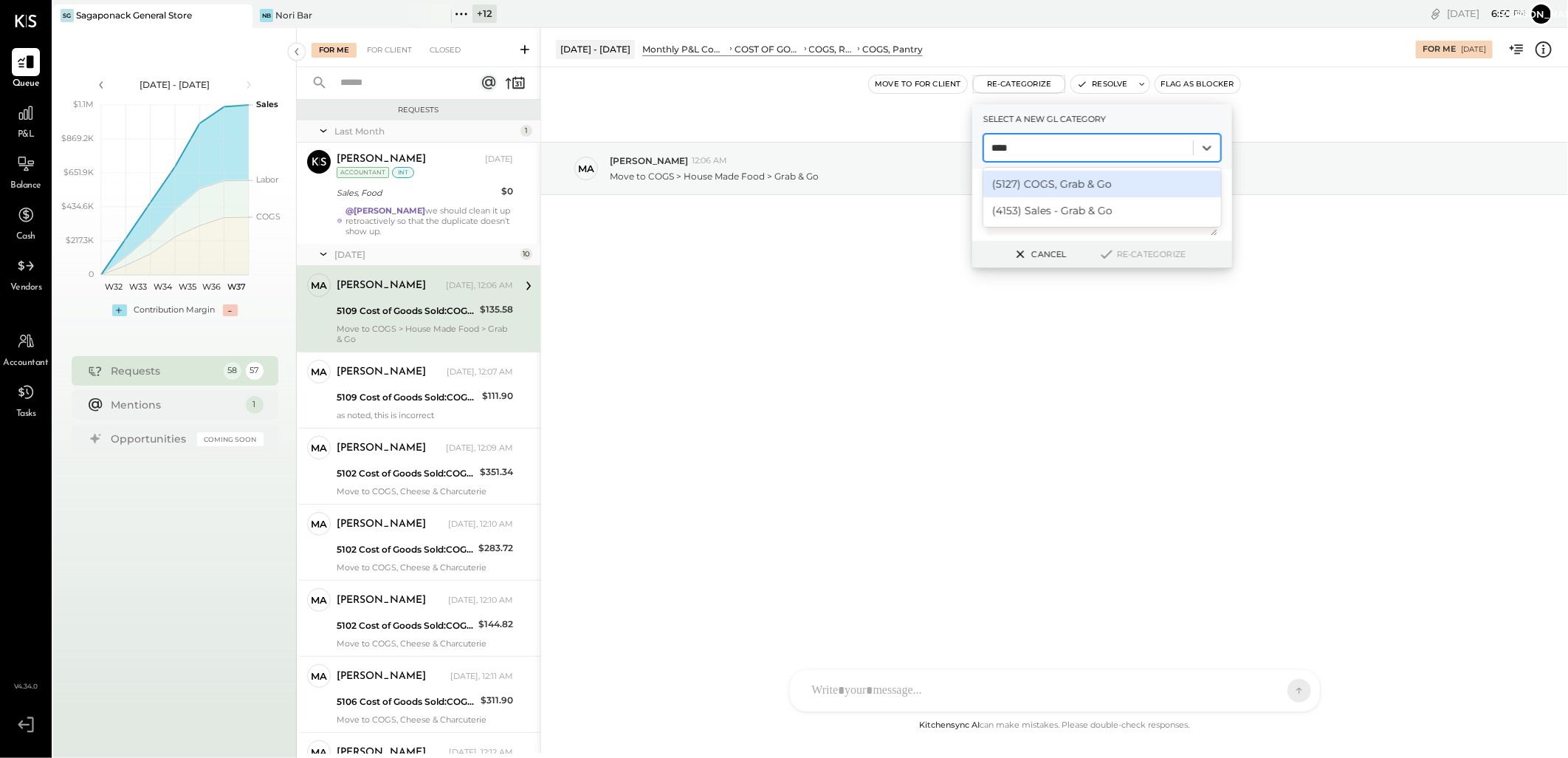
click at [1079, 181] on div "(5127) COGS, Grab & Go" at bounding box center [1102, 183] width 238 height 27
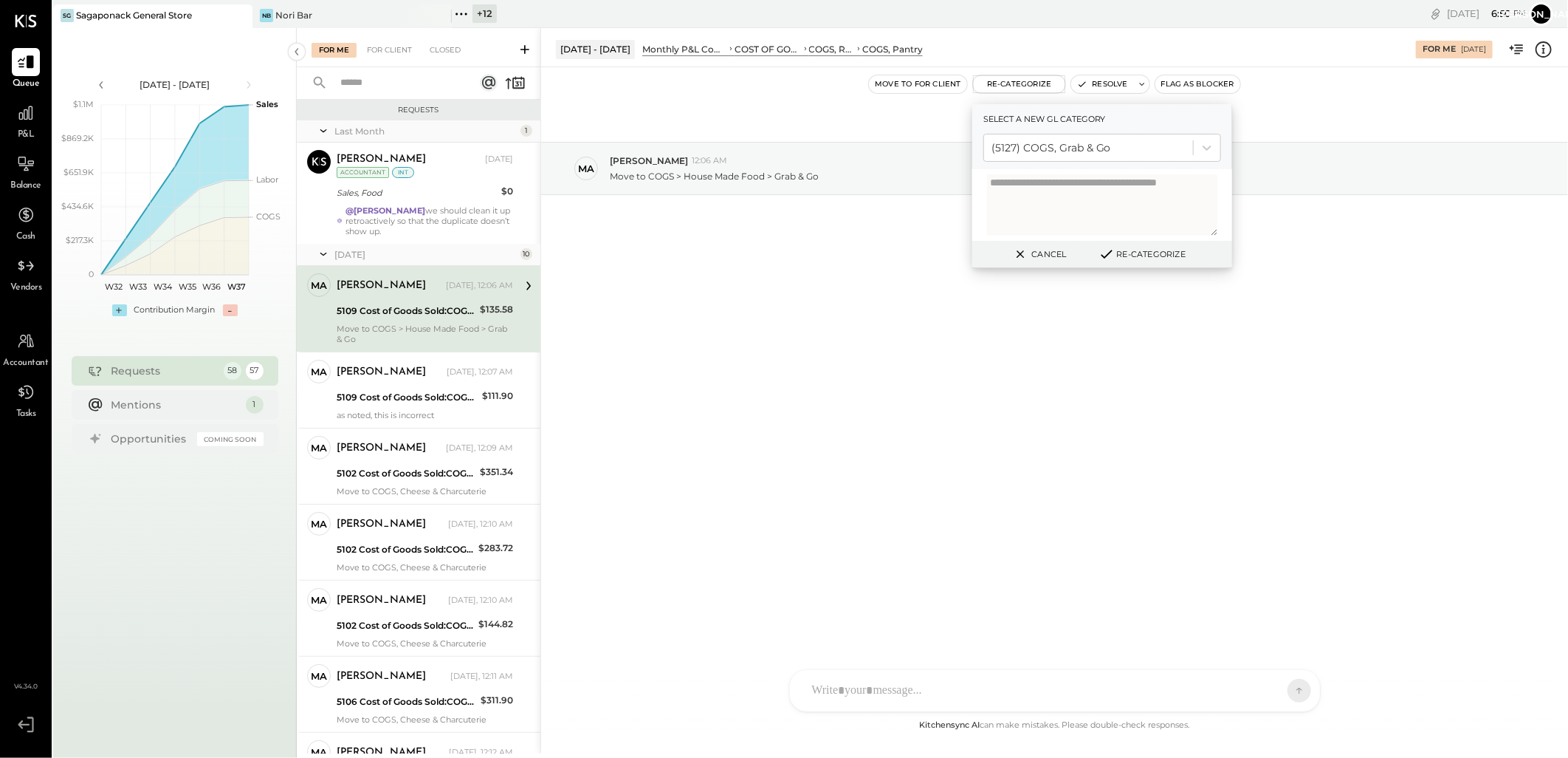
click at [1117, 248] on button "Re-Categorize" at bounding box center [1142, 254] width 97 height 18
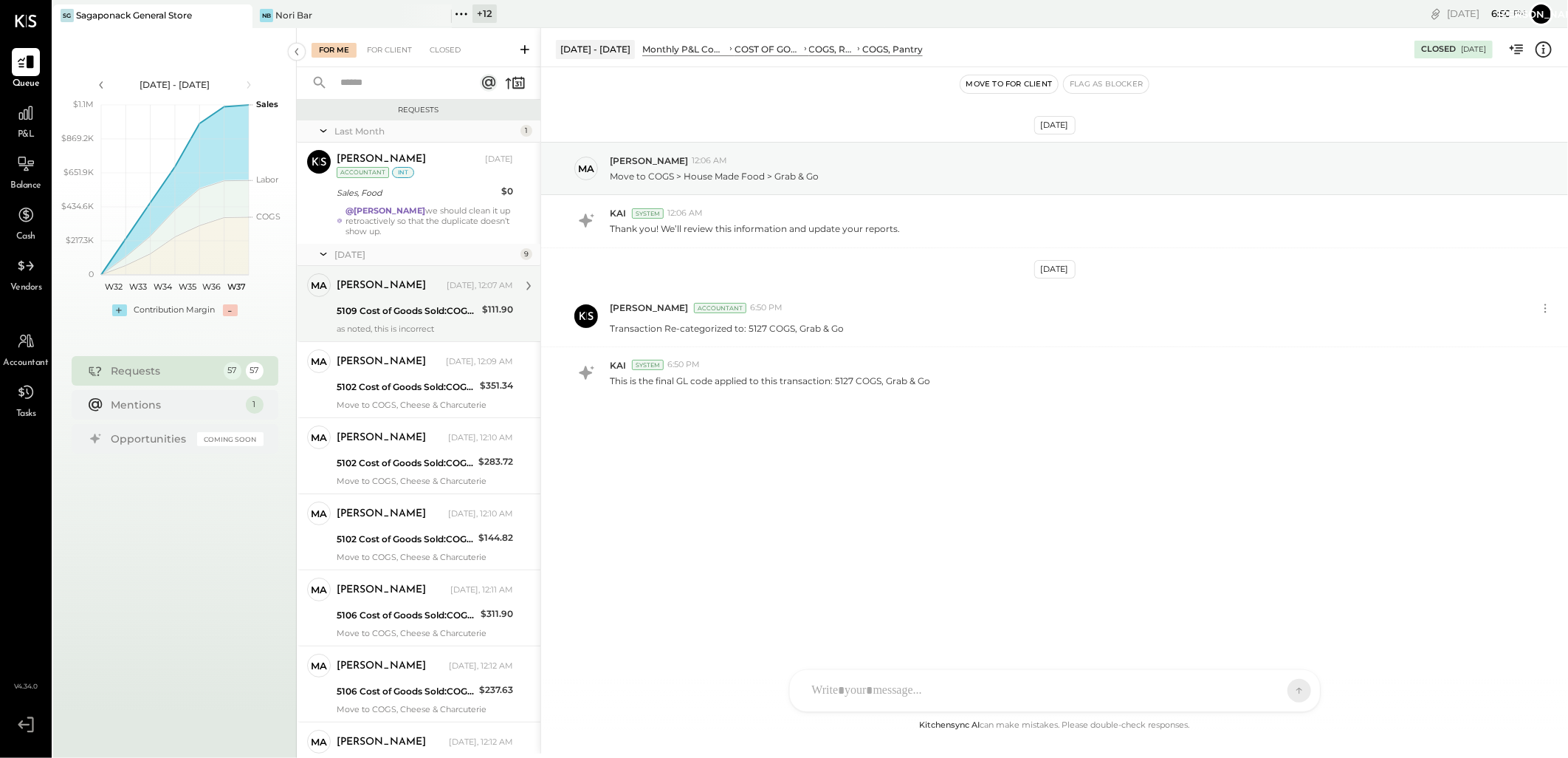
click at [381, 312] on div "5109 Cost of Goods Sold:COGS, Retail & Market:COGS, Pantry" at bounding box center [407, 311] width 141 height 15
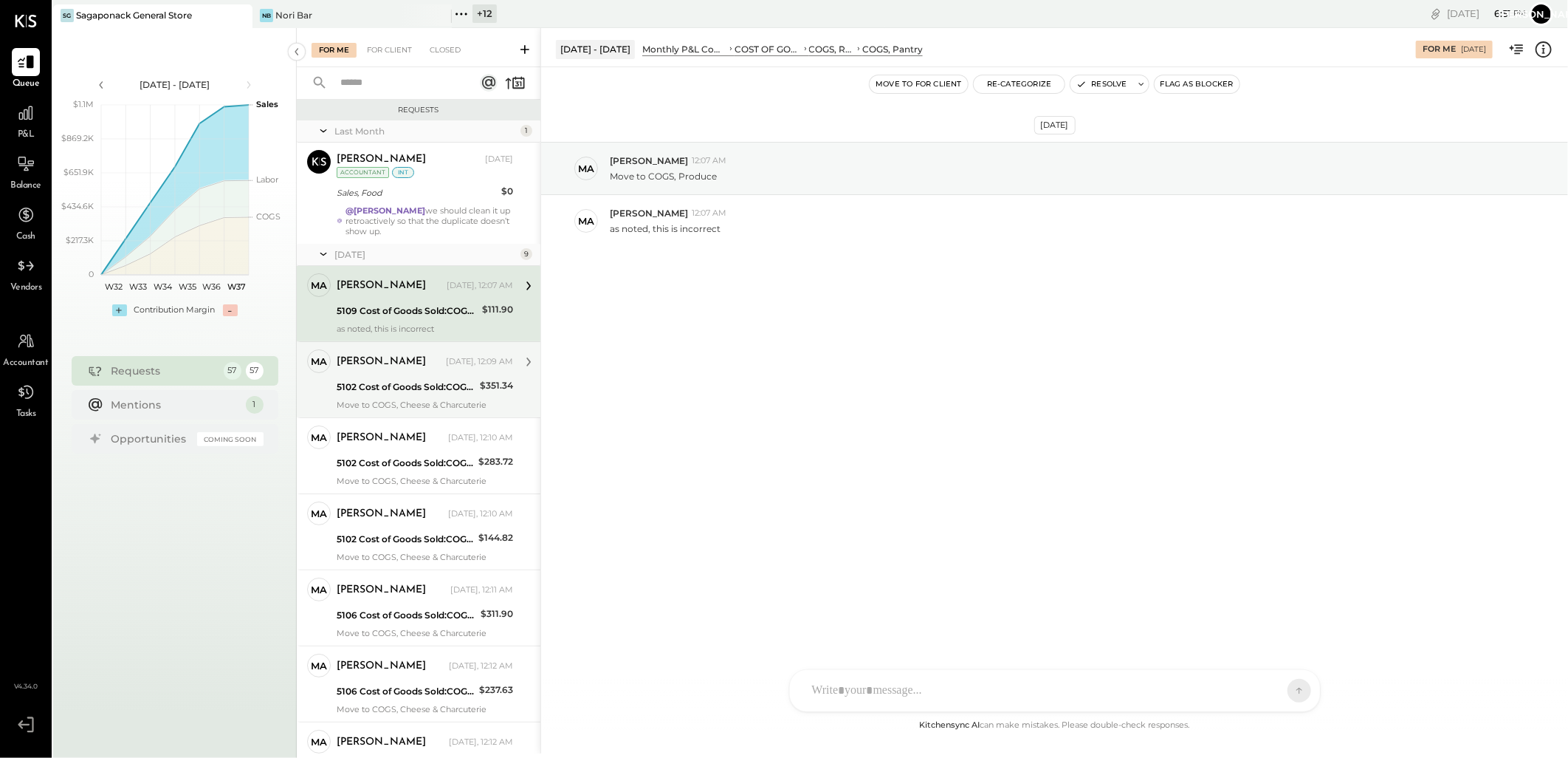
click at [423, 382] on div "5102 Cost of Goods Sold:COGS, Retail & Market:COGS, Cheese & Charcuterie" at bounding box center [406, 387] width 139 height 15
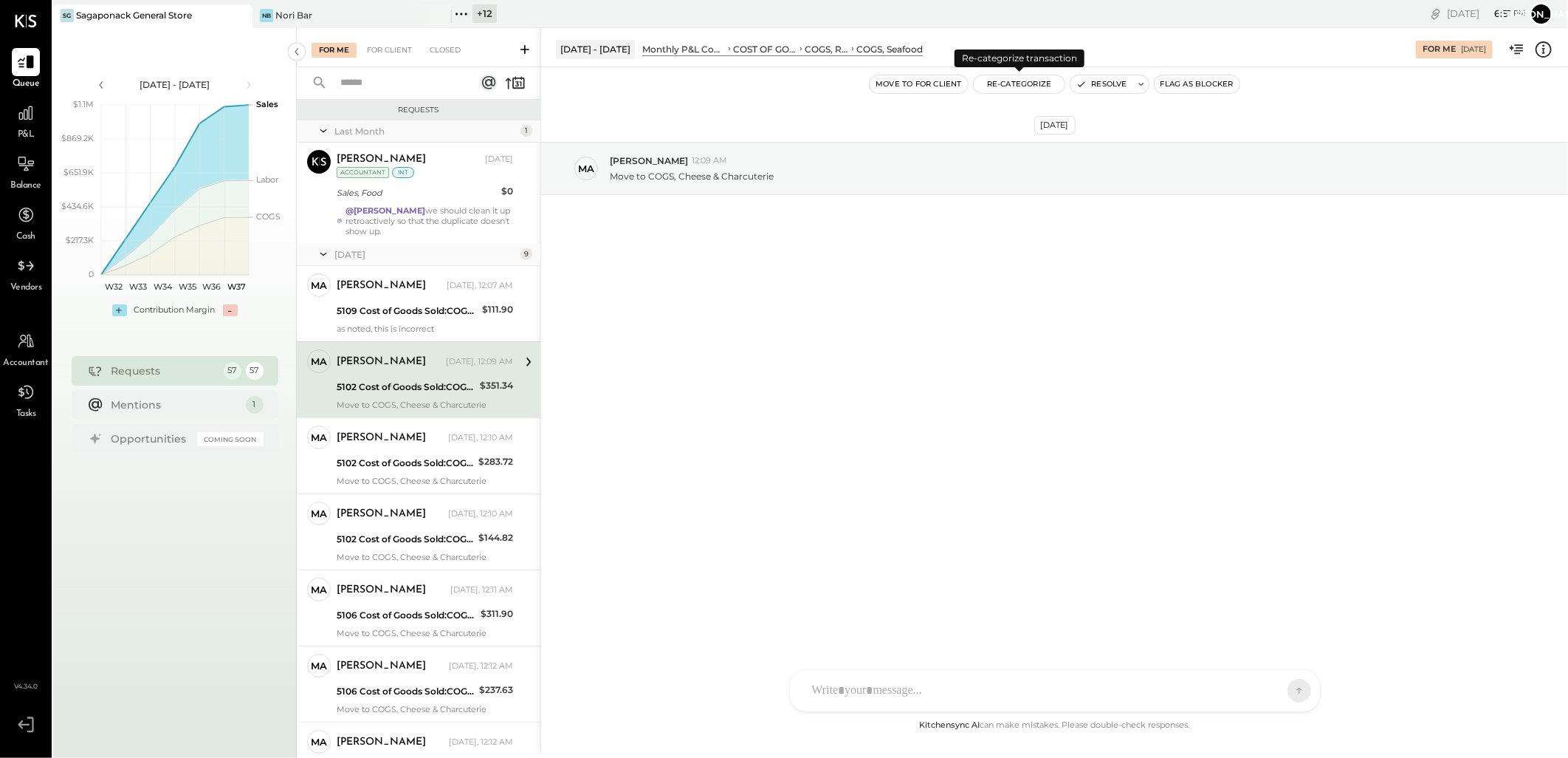
click at [1020, 84] on button "Re-Categorize" at bounding box center [1019, 84] width 92 height 18
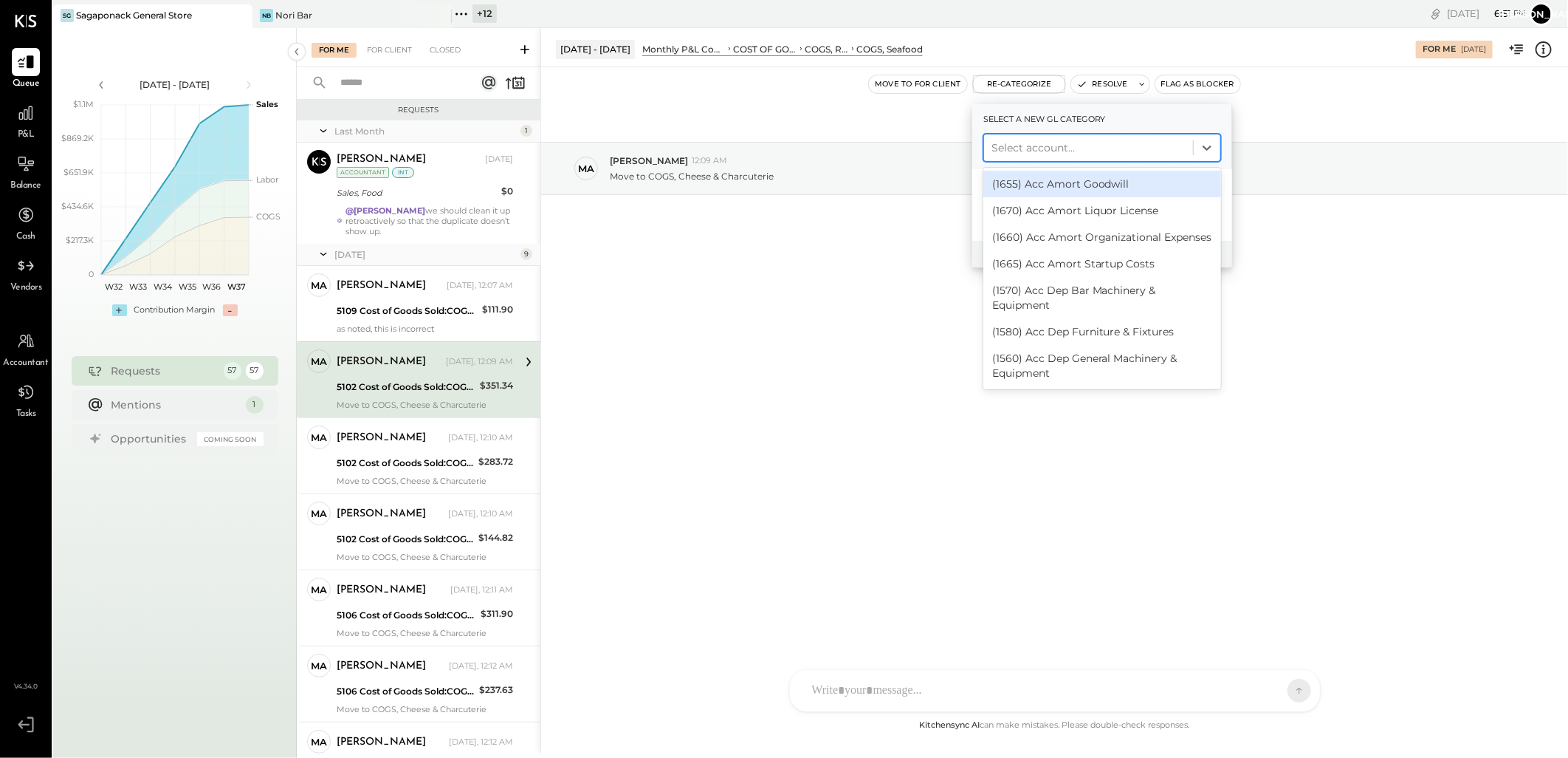
click at [1055, 151] on div at bounding box center [1088, 148] width 194 height 18
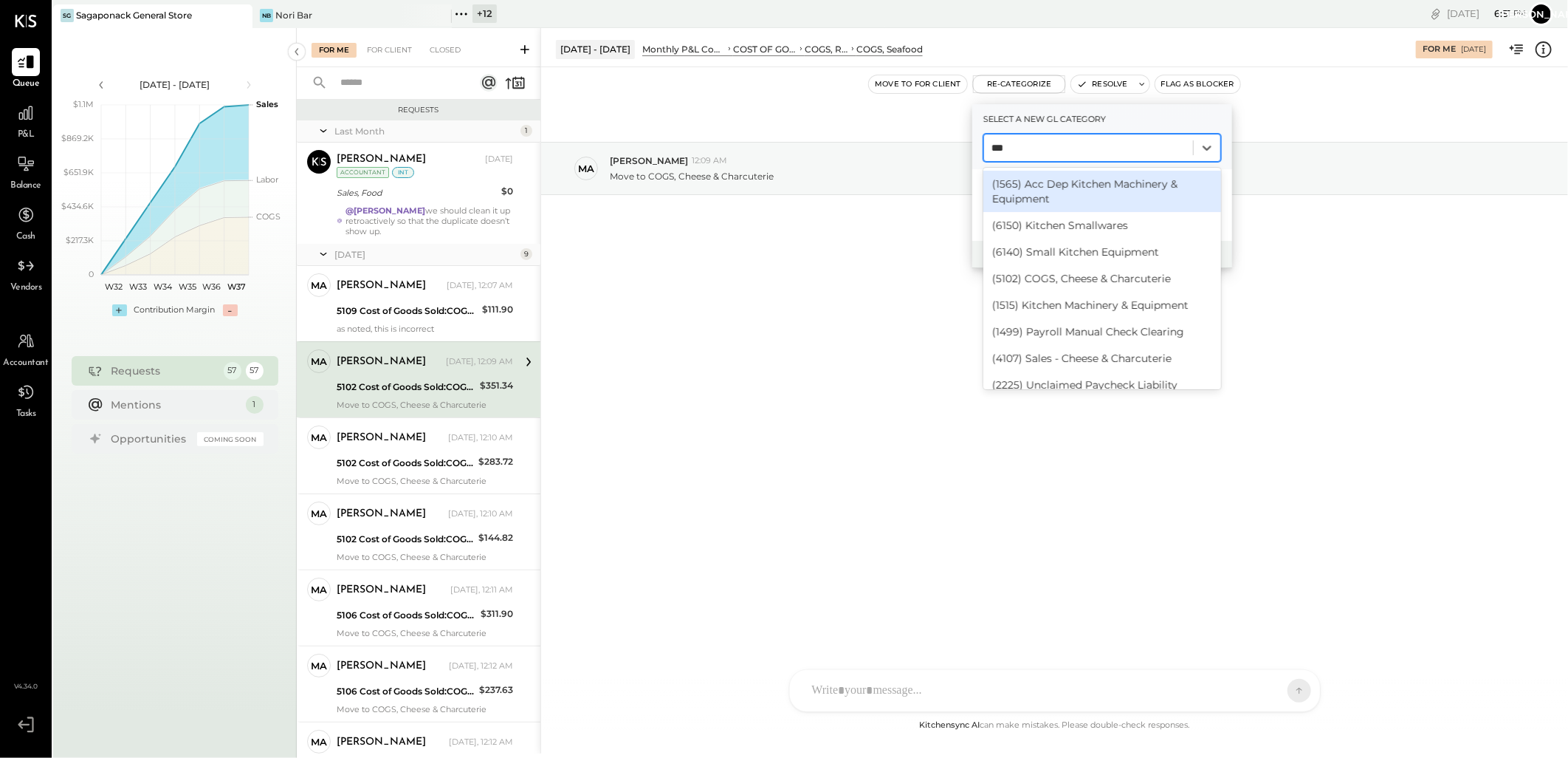
type input "****"
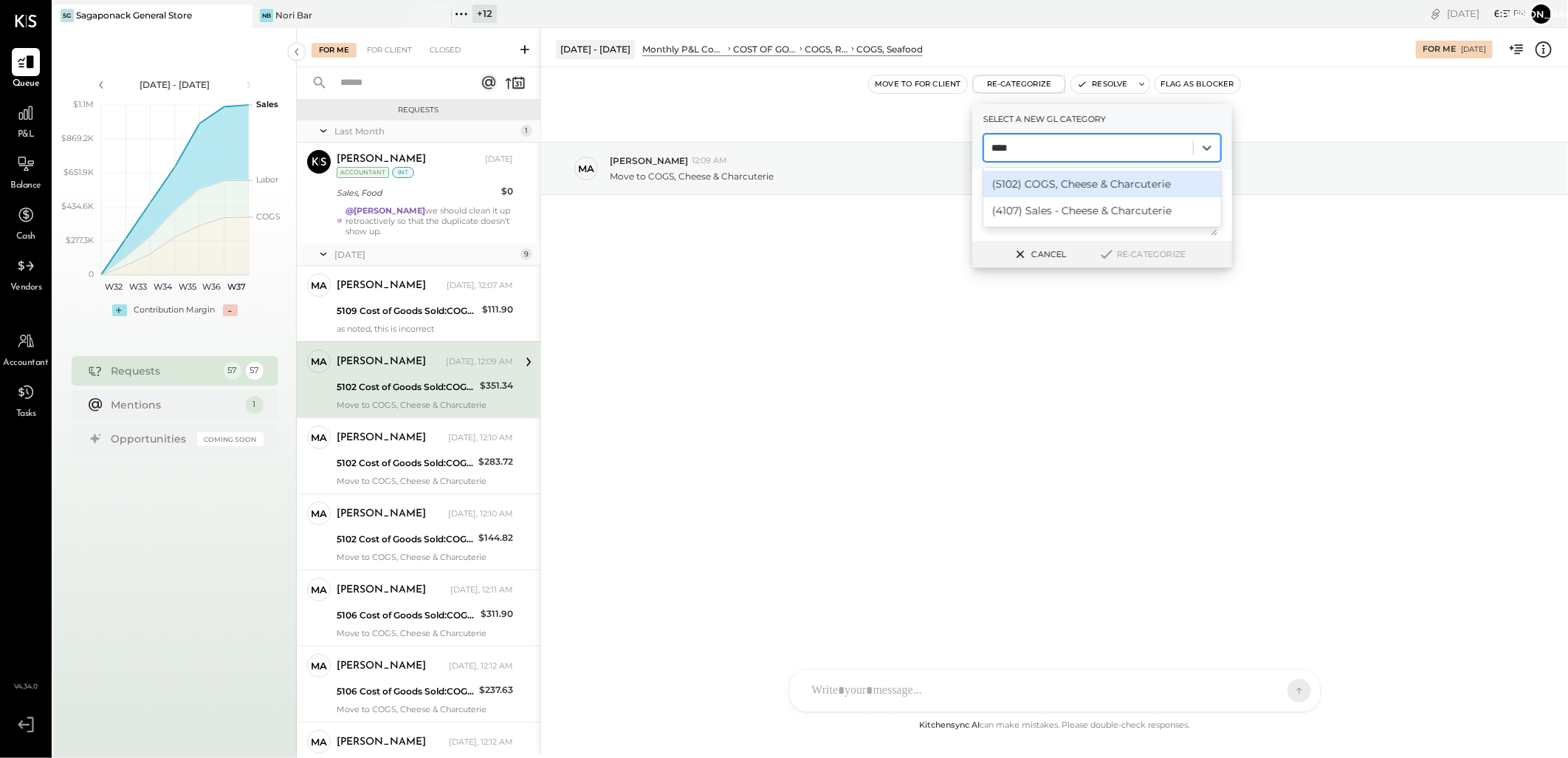
click at [1074, 182] on div "(5102) COGS, Cheese & Charcuterie" at bounding box center [1102, 183] width 238 height 27
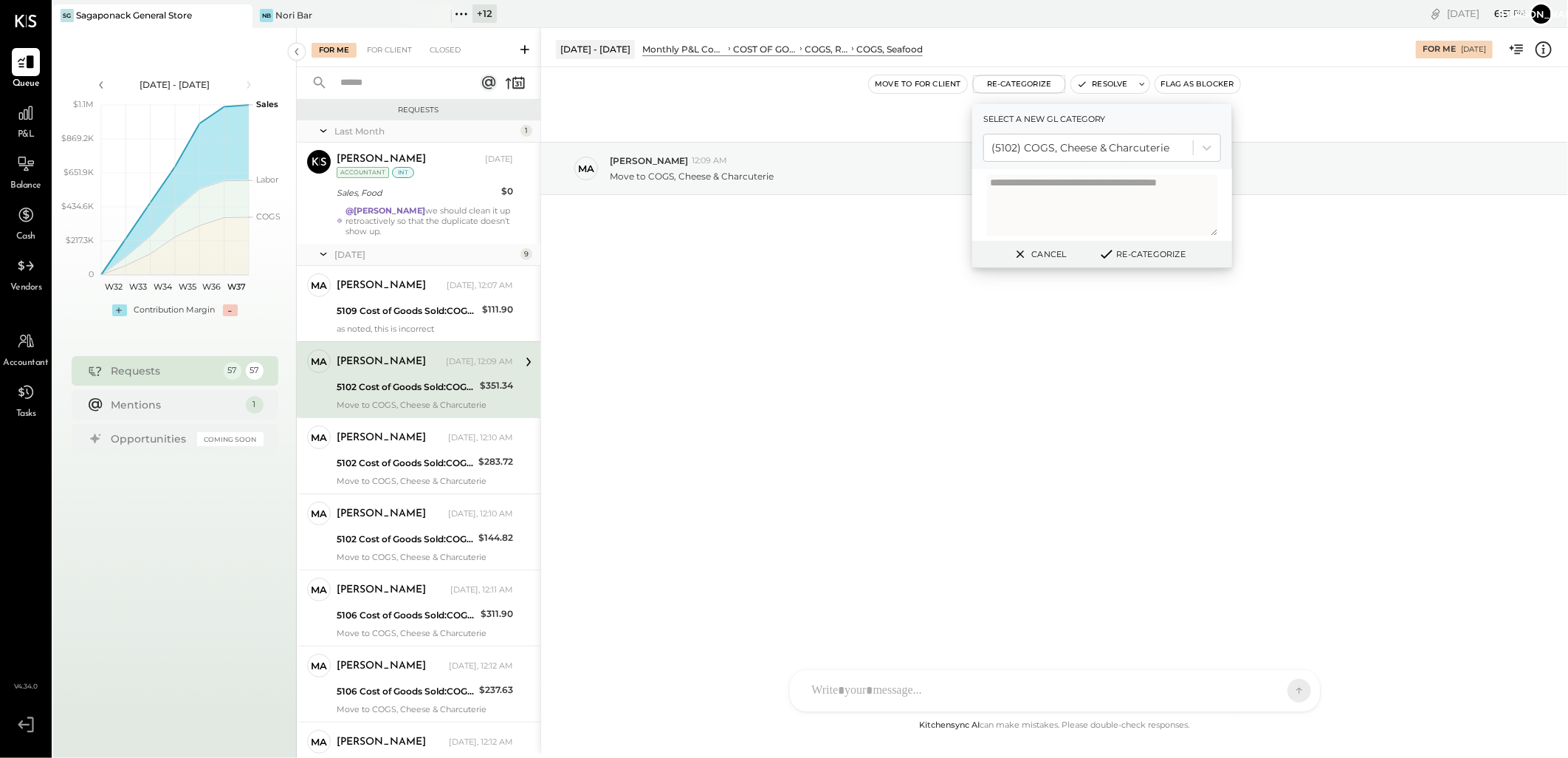
click at [1110, 255] on icon at bounding box center [1106, 254] width 18 height 16
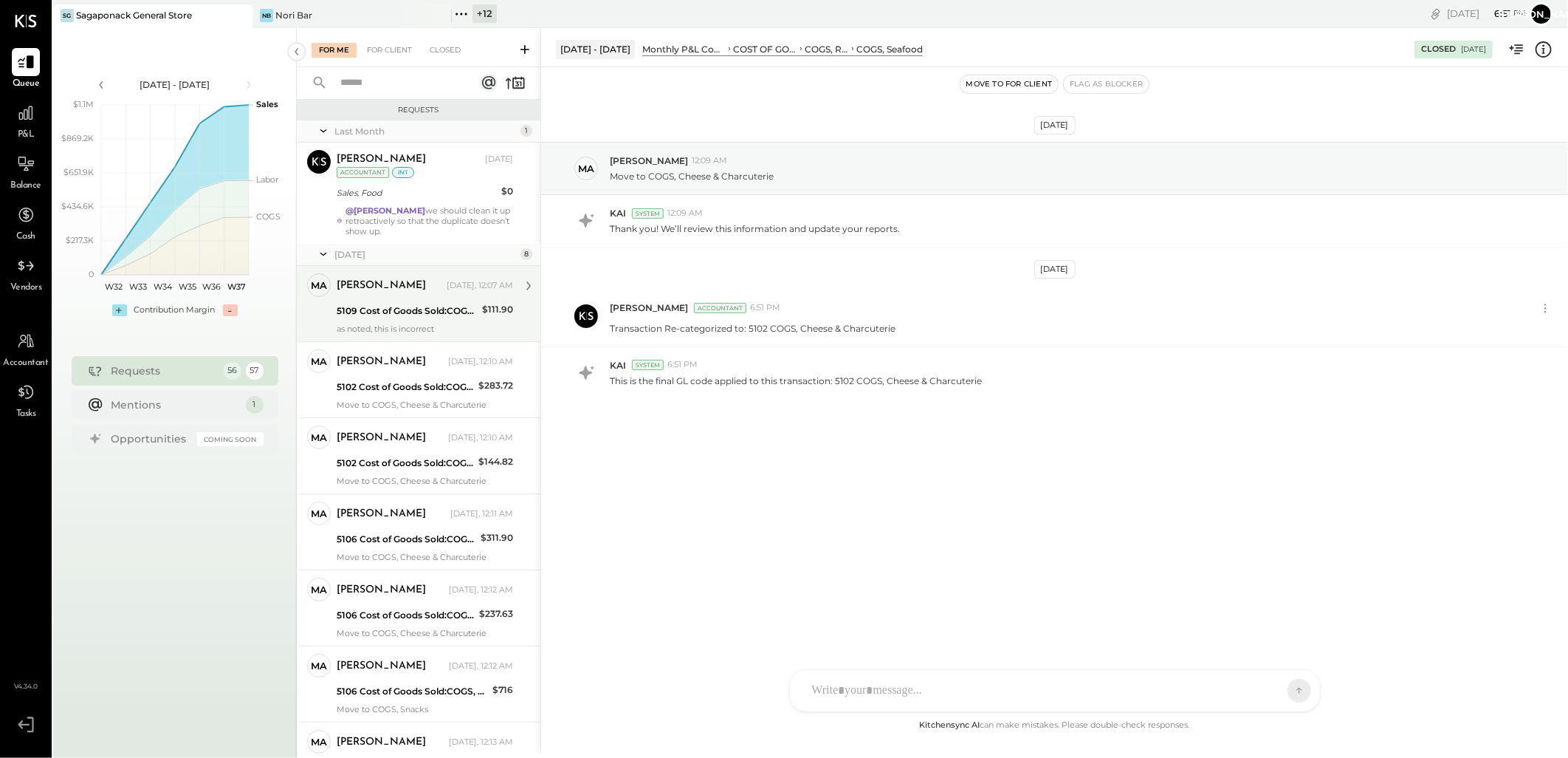
click at [407, 306] on div "5109 Cost of Goods Sold:COGS, Retail & Market:COGS, Pantry" at bounding box center [407, 311] width 141 height 15
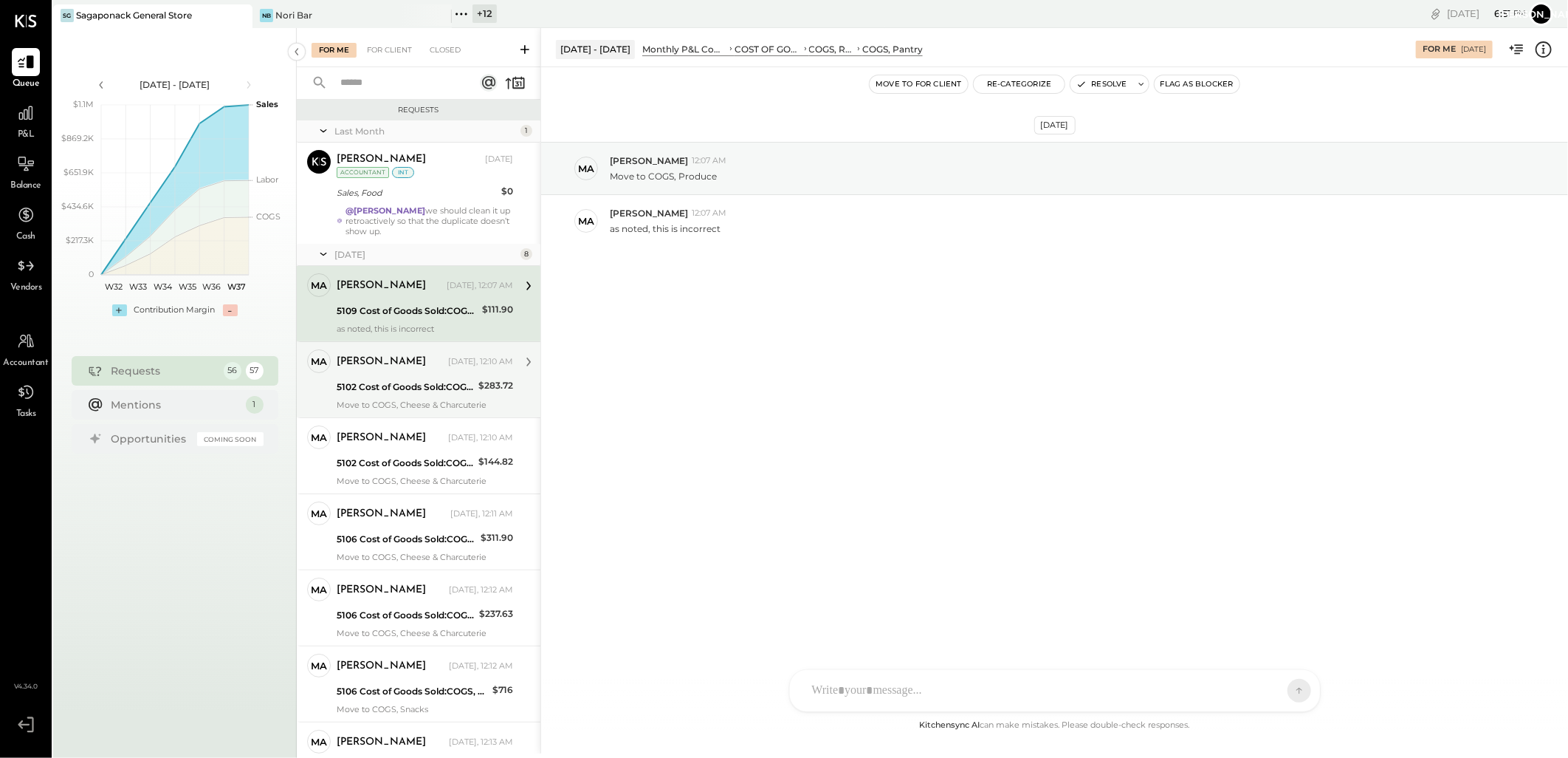
click at [415, 381] on div "5102 Cost of Goods Sold:COGS, Retail & Market:COGS, Cheese & Charcuterie" at bounding box center [405, 387] width 137 height 15
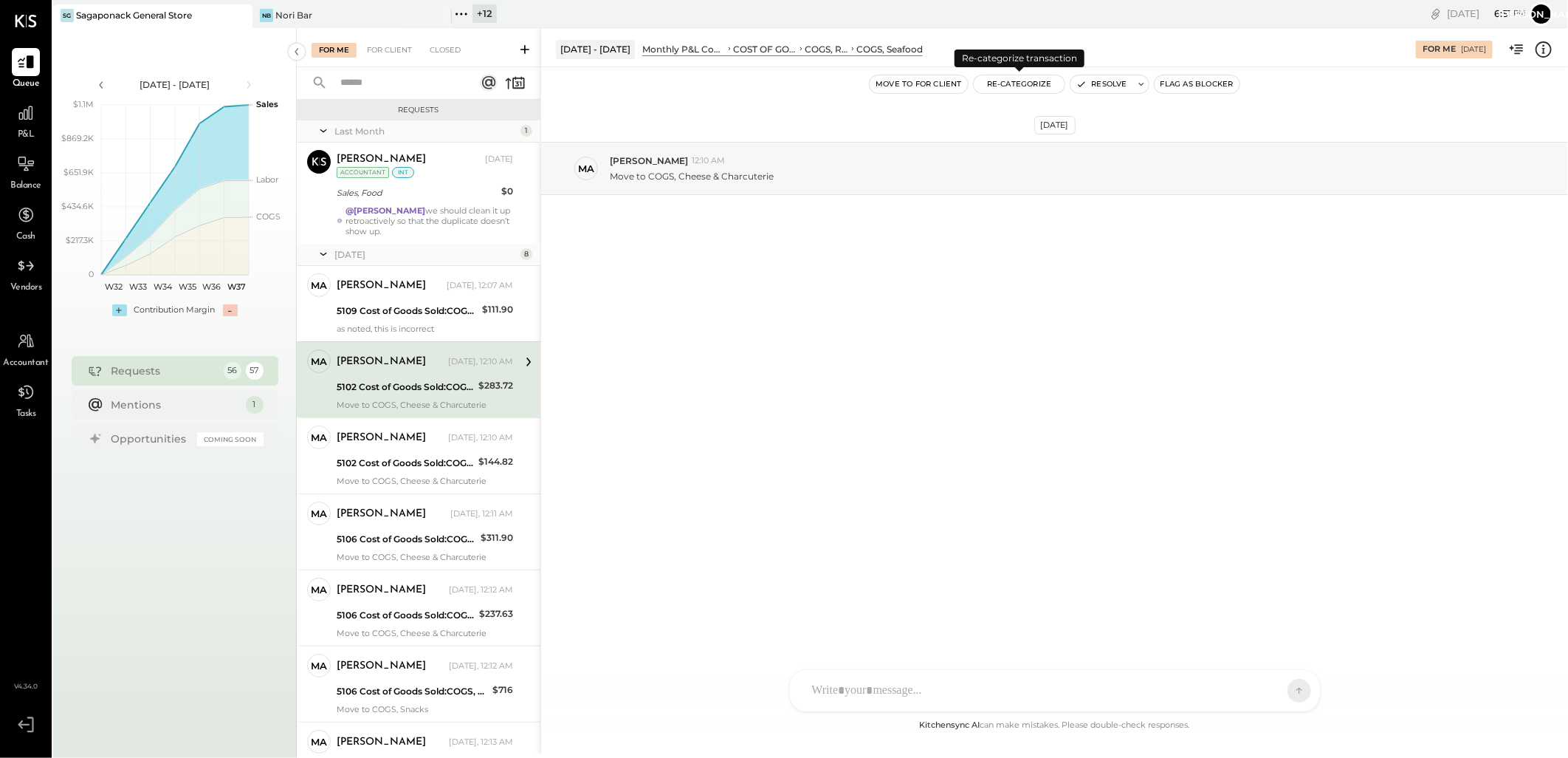
click at [1025, 78] on button "Re-Categorize" at bounding box center [1019, 84] width 92 height 18
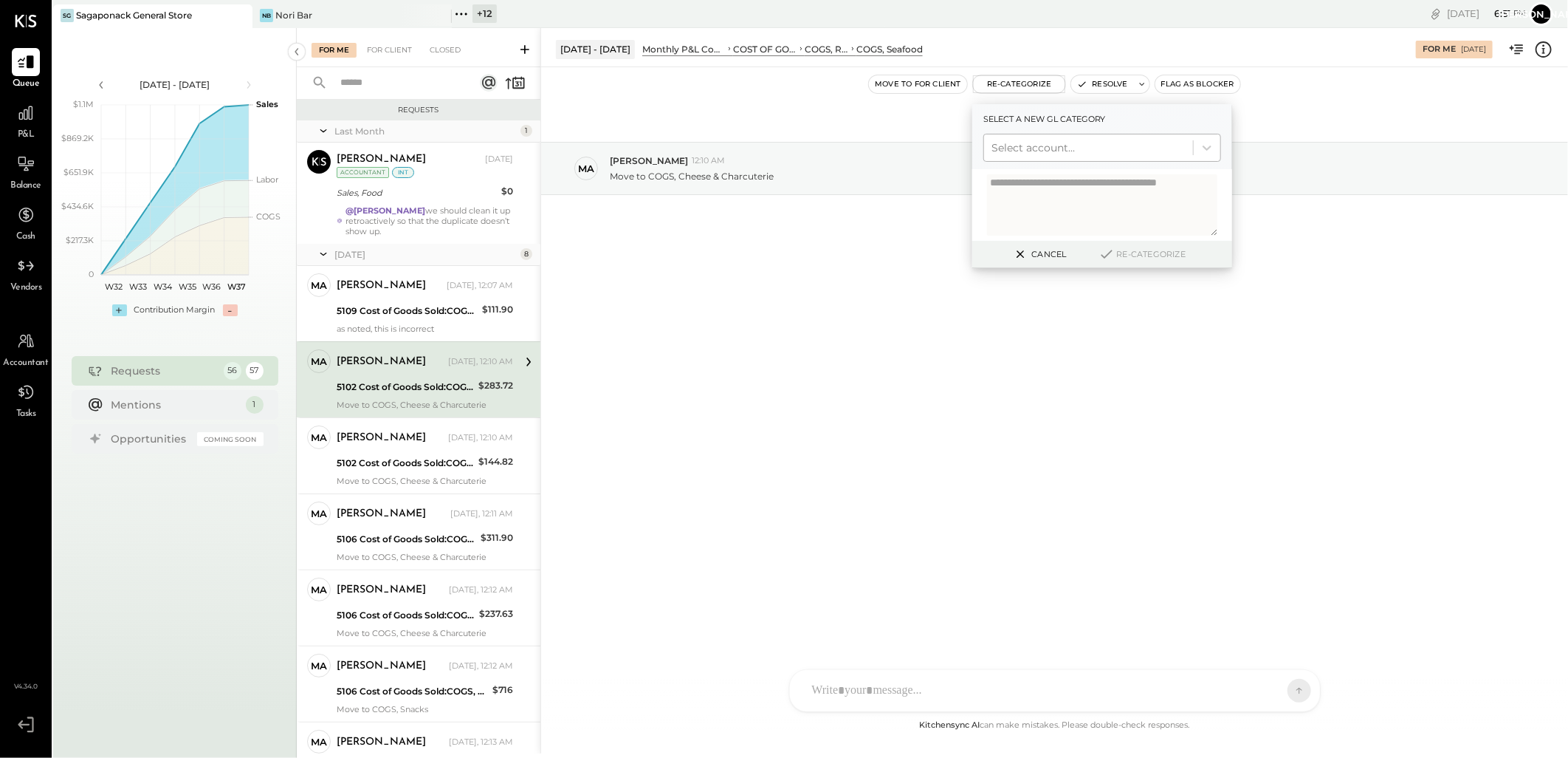
click at [1039, 144] on div at bounding box center [1088, 148] width 194 height 18
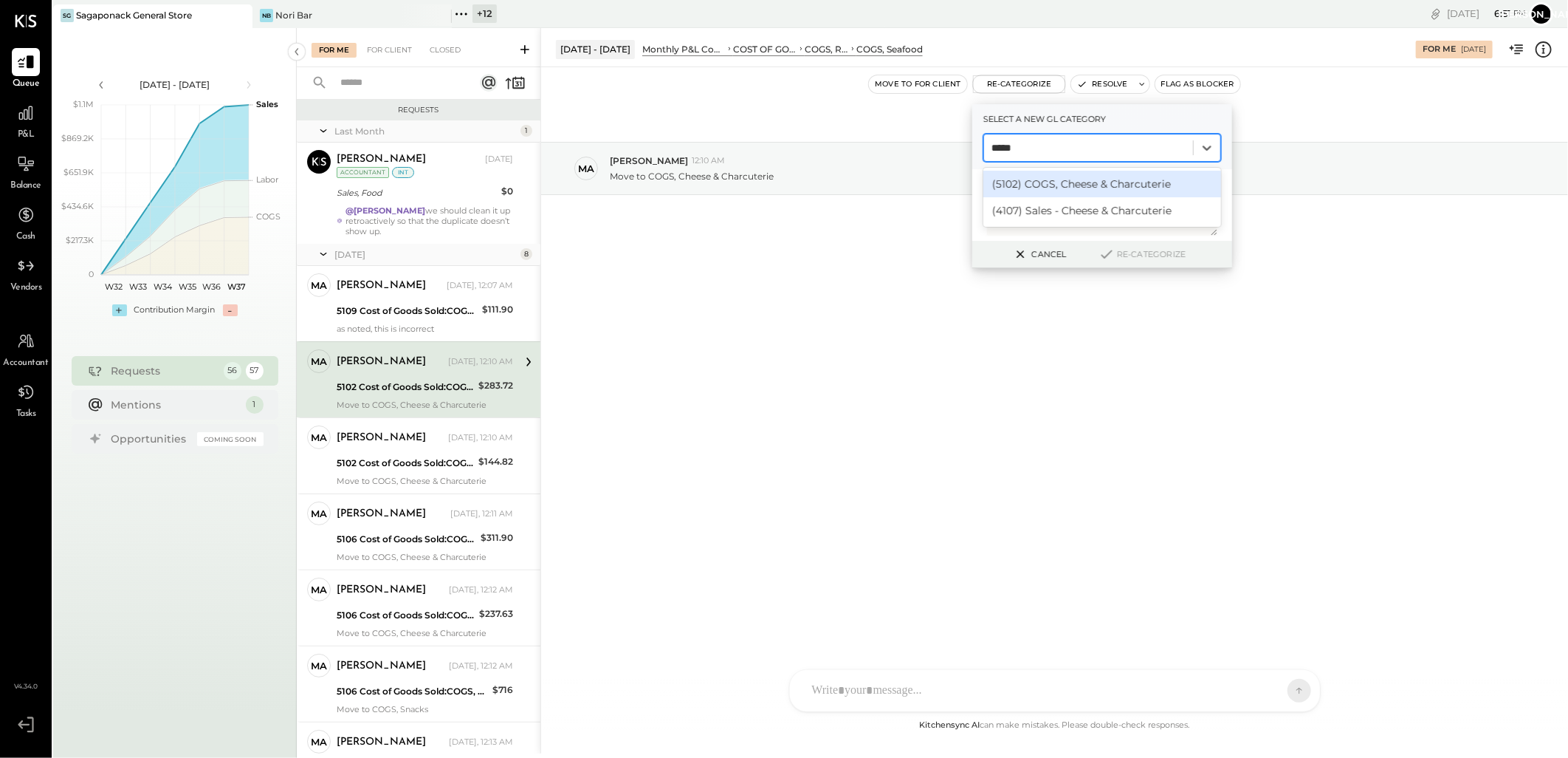
type input "******"
click at [1089, 190] on div "(5102) COGS, Cheese & Charcuterie" at bounding box center [1102, 183] width 238 height 27
click at [1120, 255] on button "Re-Categorize" at bounding box center [1142, 254] width 97 height 18
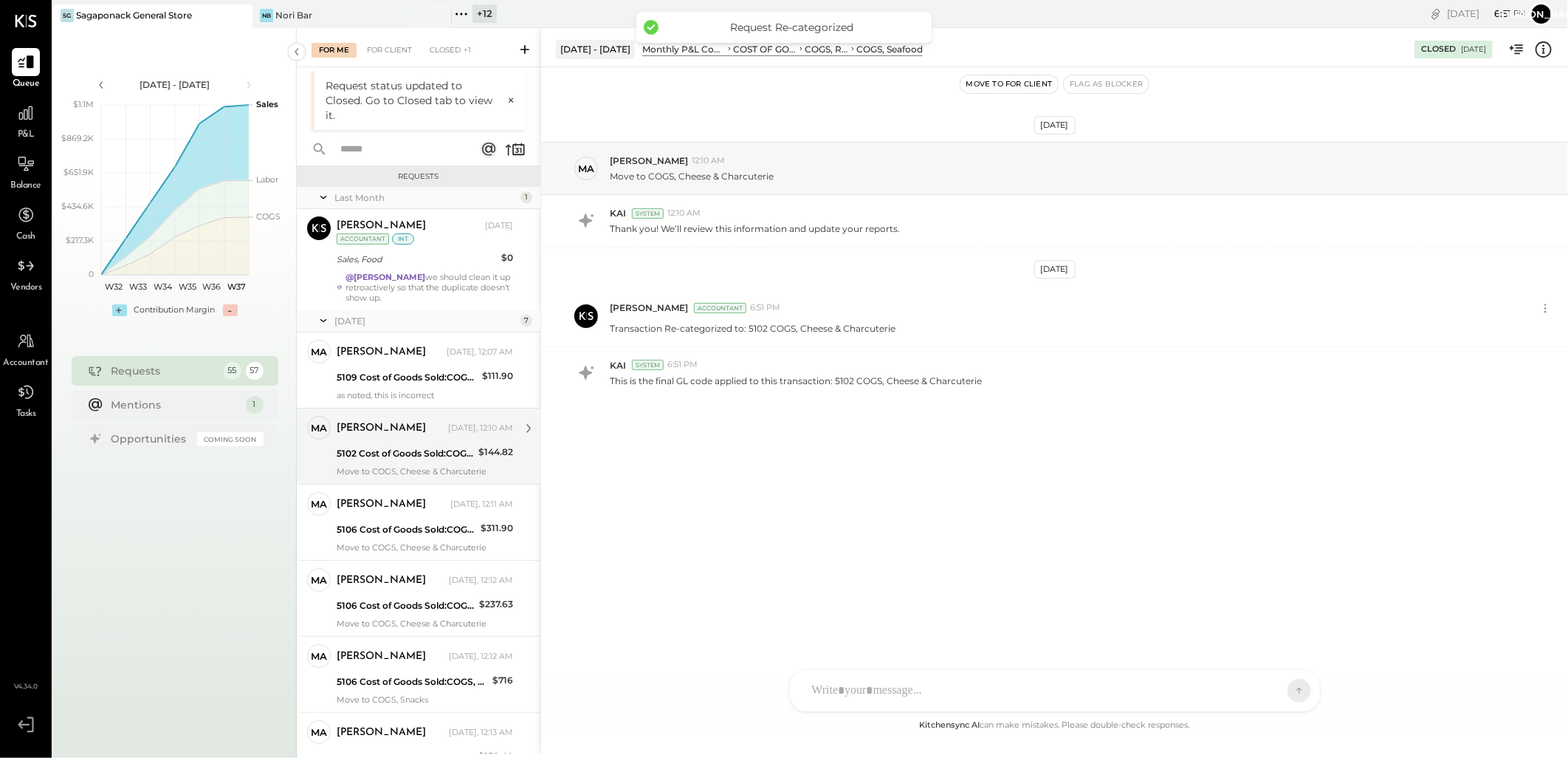
click at [426, 437] on div "marshall Yesterday, 12:10 AM" at bounding box center [425, 428] width 177 height 20
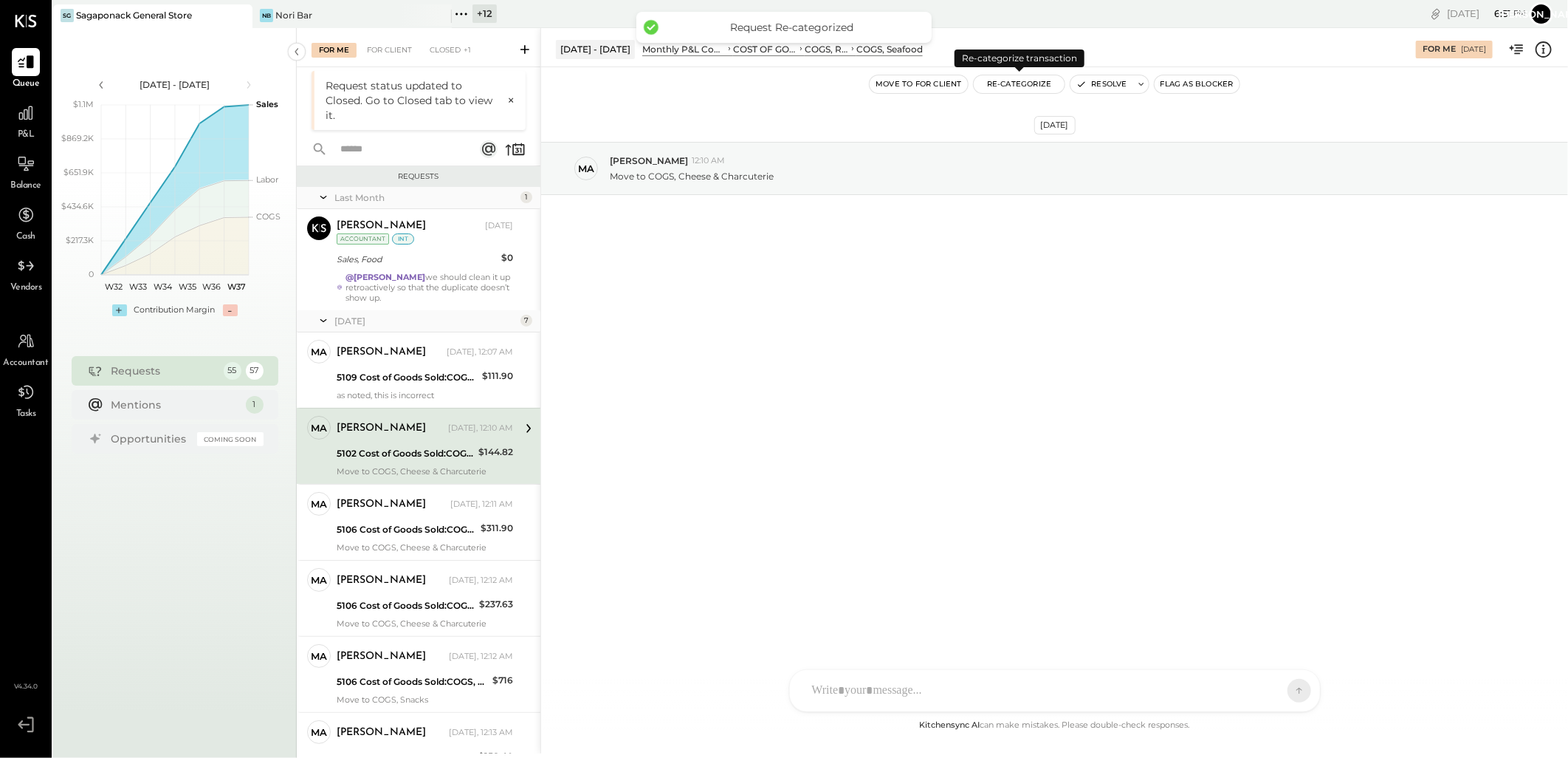
click at [1003, 86] on button "Re-Categorize" at bounding box center [1019, 84] width 92 height 18
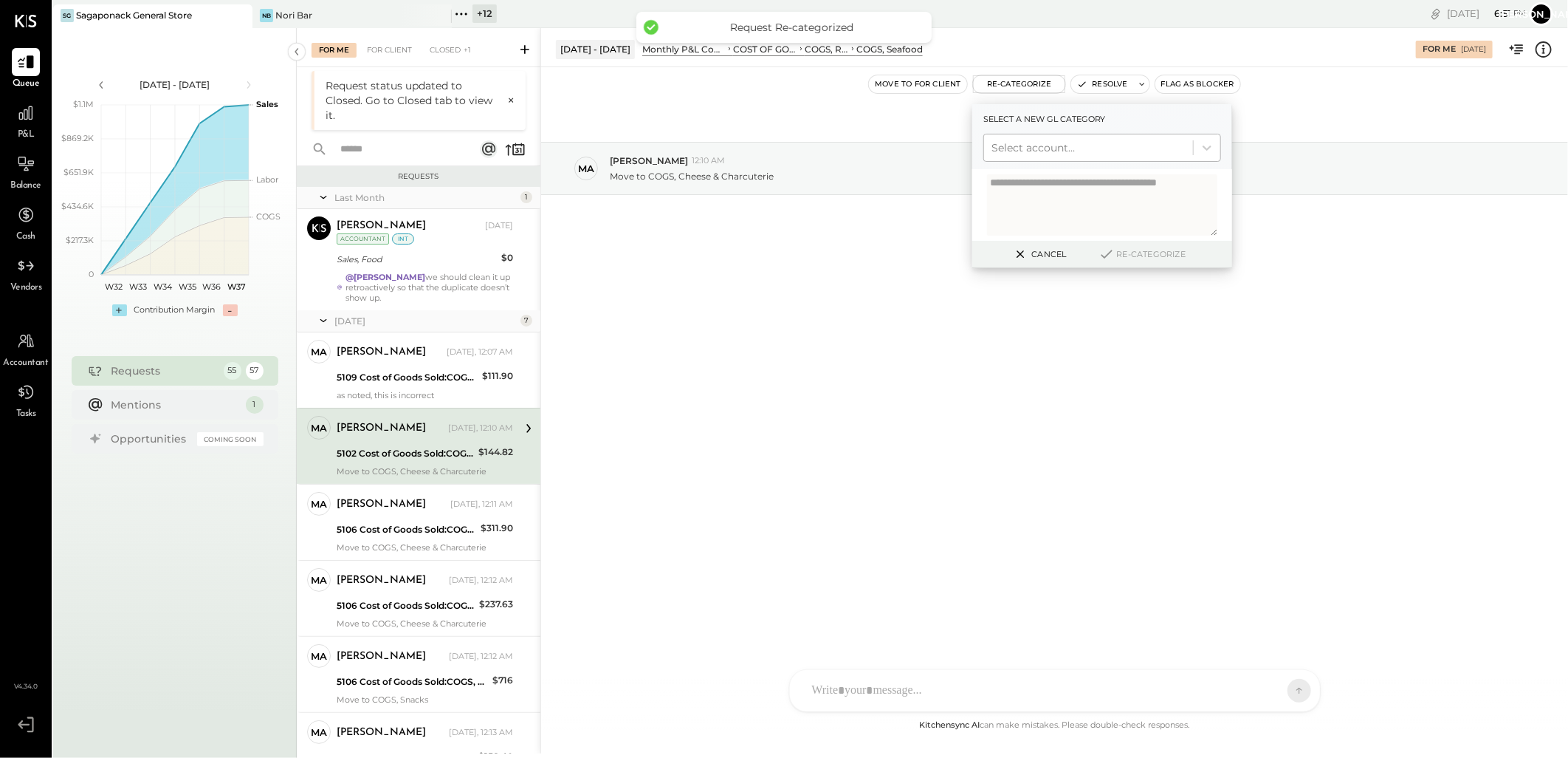
click at [1043, 148] on div at bounding box center [1088, 148] width 194 height 18
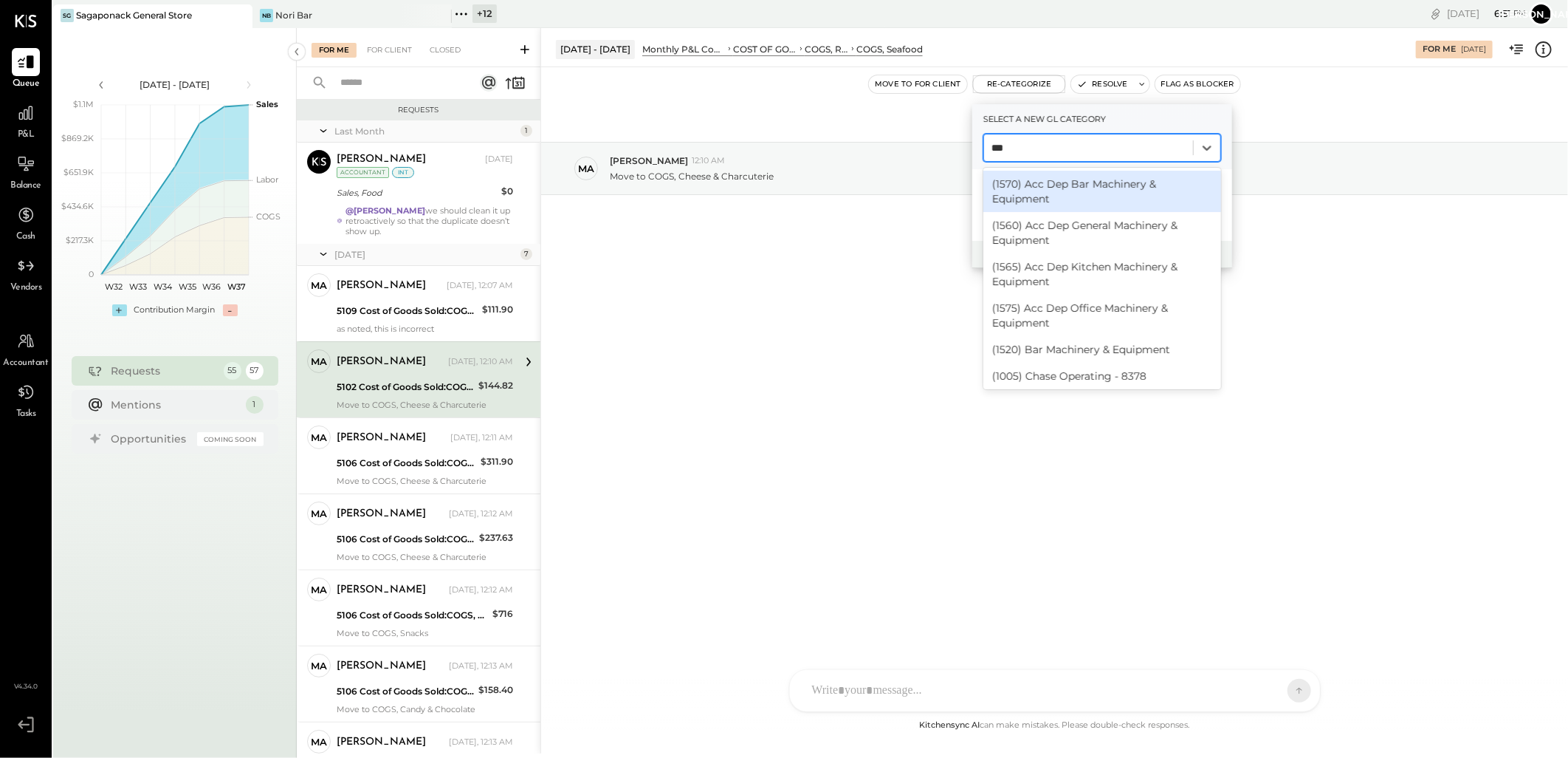
type input "****"
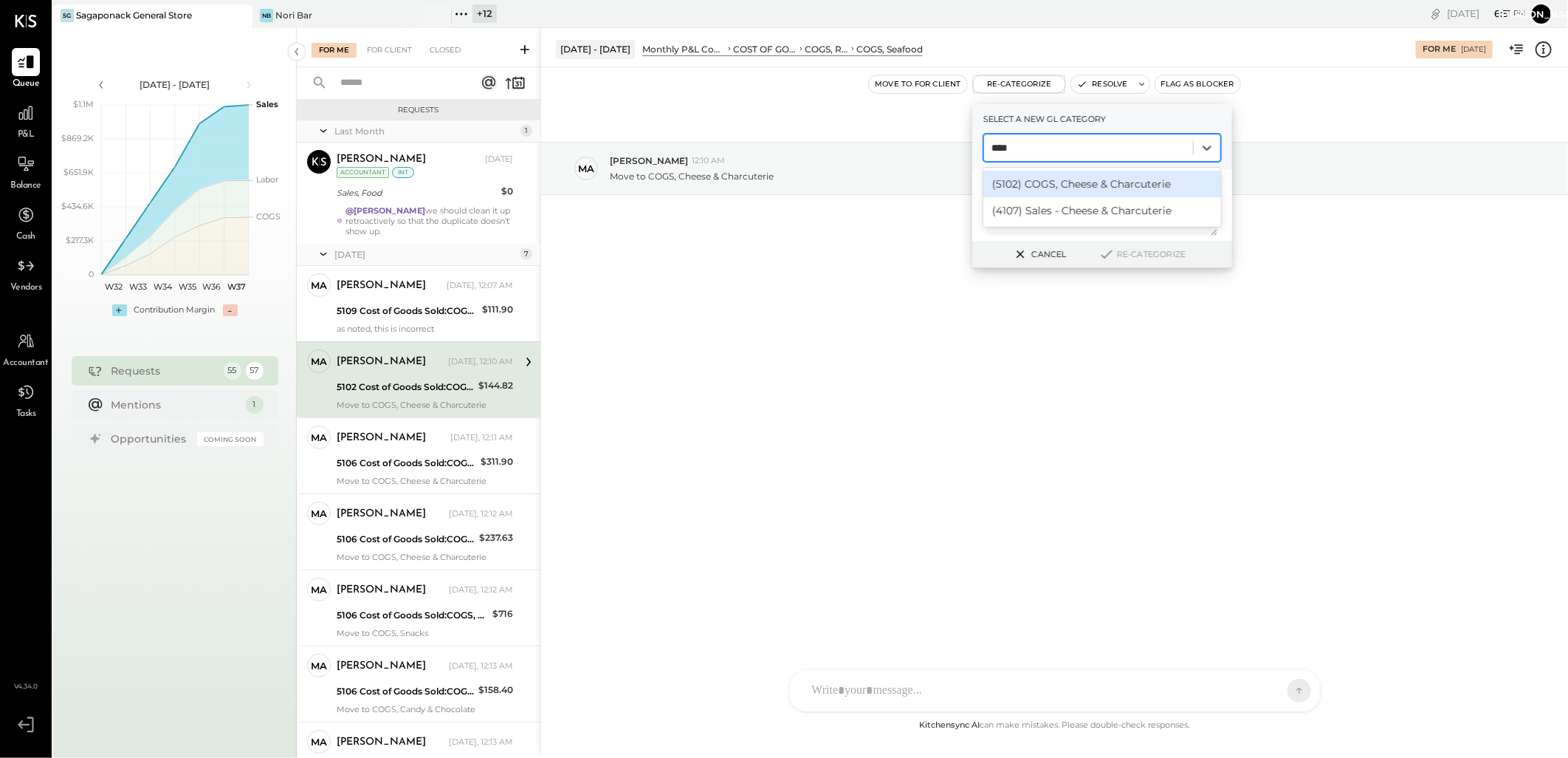
click at [1050, 186] on div "(5102) COGS, Cheese & Charcuterie" at bounding box center [1102, 183] width 238 height 27
click at [1136, 250] on button "Re-Categorize" at bounding box center [1142, 254] width 97 height 18
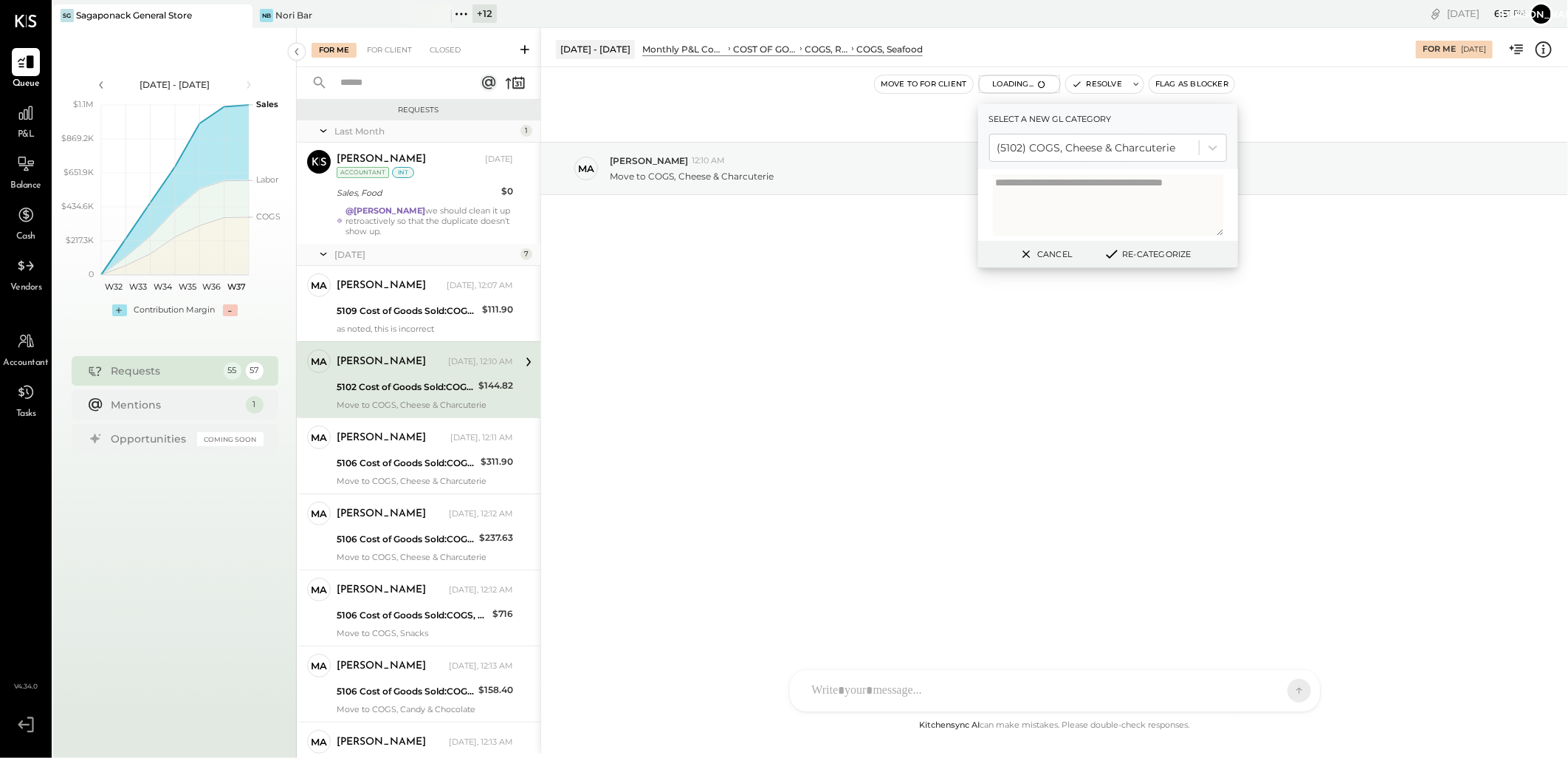
click at [1113, 251] on icon at bounding box center [1112, 254] width 10 height 7
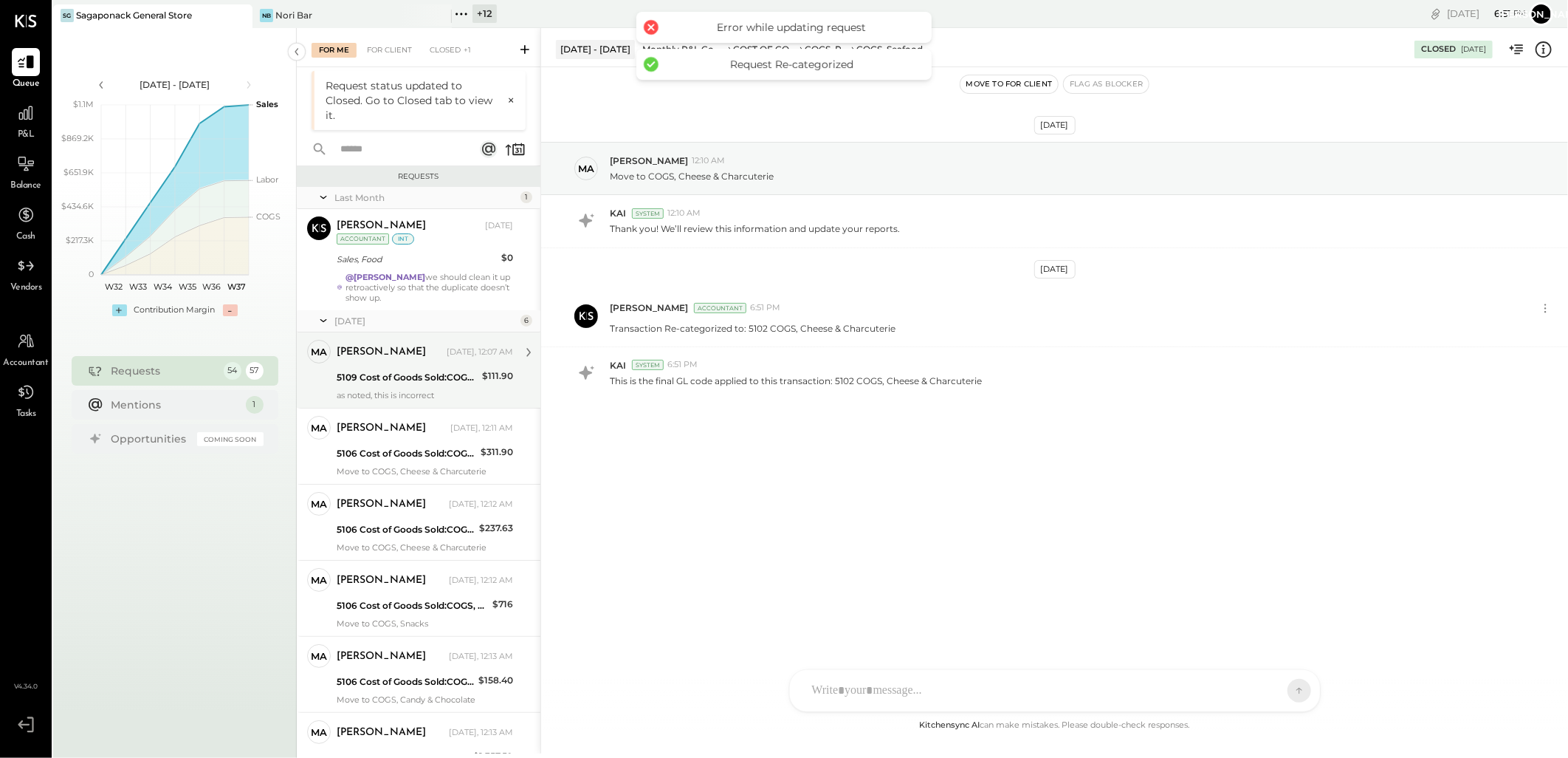
click at [408, 357] on div "[PERSON_NAME]" at bounding box center [390, 352] width 107 height 15
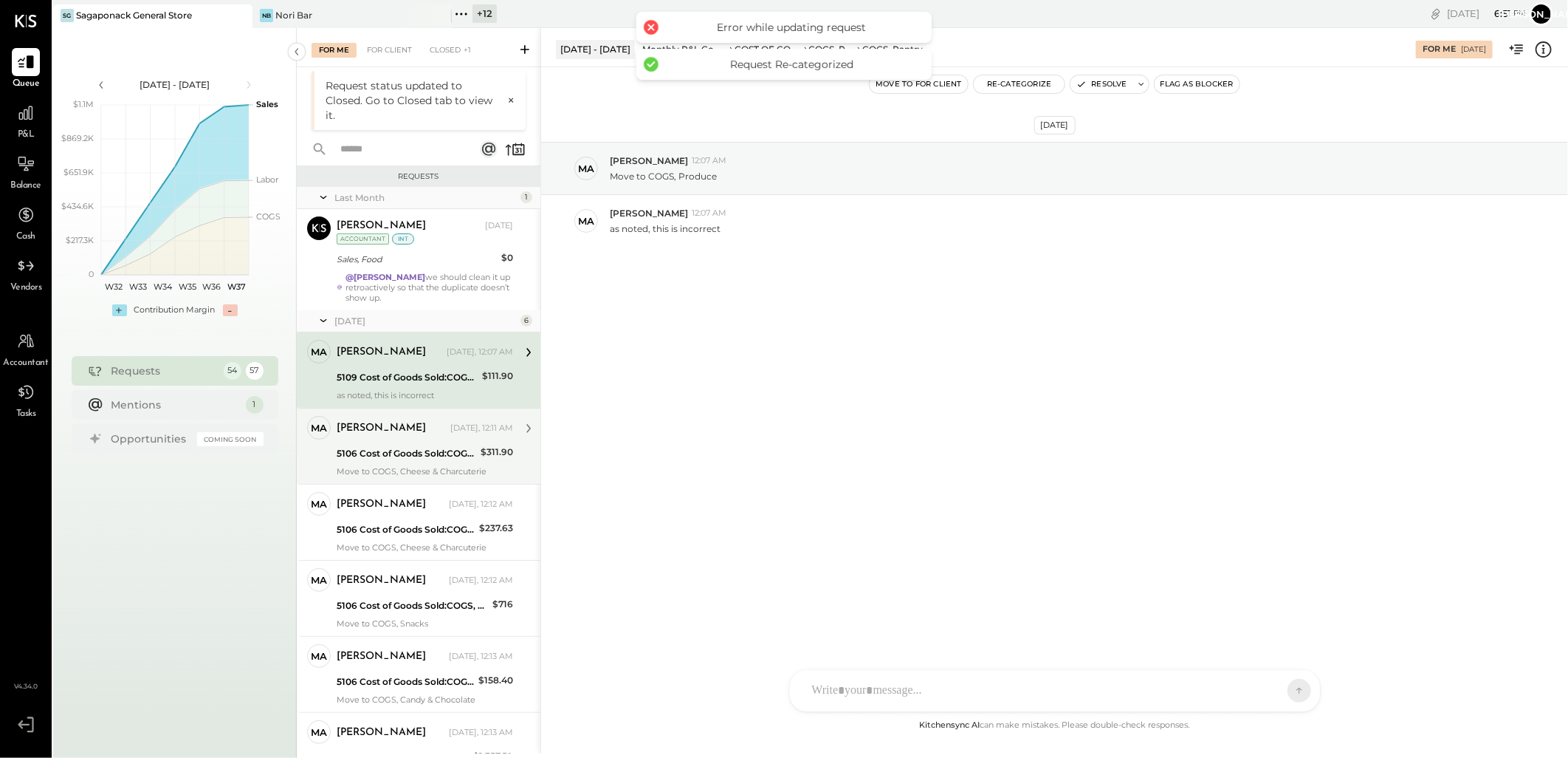
drag, startPoint x: 391, startPoint y: 452, endPoint x: 416, endPoint y: 433, distance: 31.4
click at [391, 451] on div "5106 Cost of Goods Sold:COGS, Retail & Market:COGS, Refrigerated Food" at bounding box center [406, 454] width 140 height 15
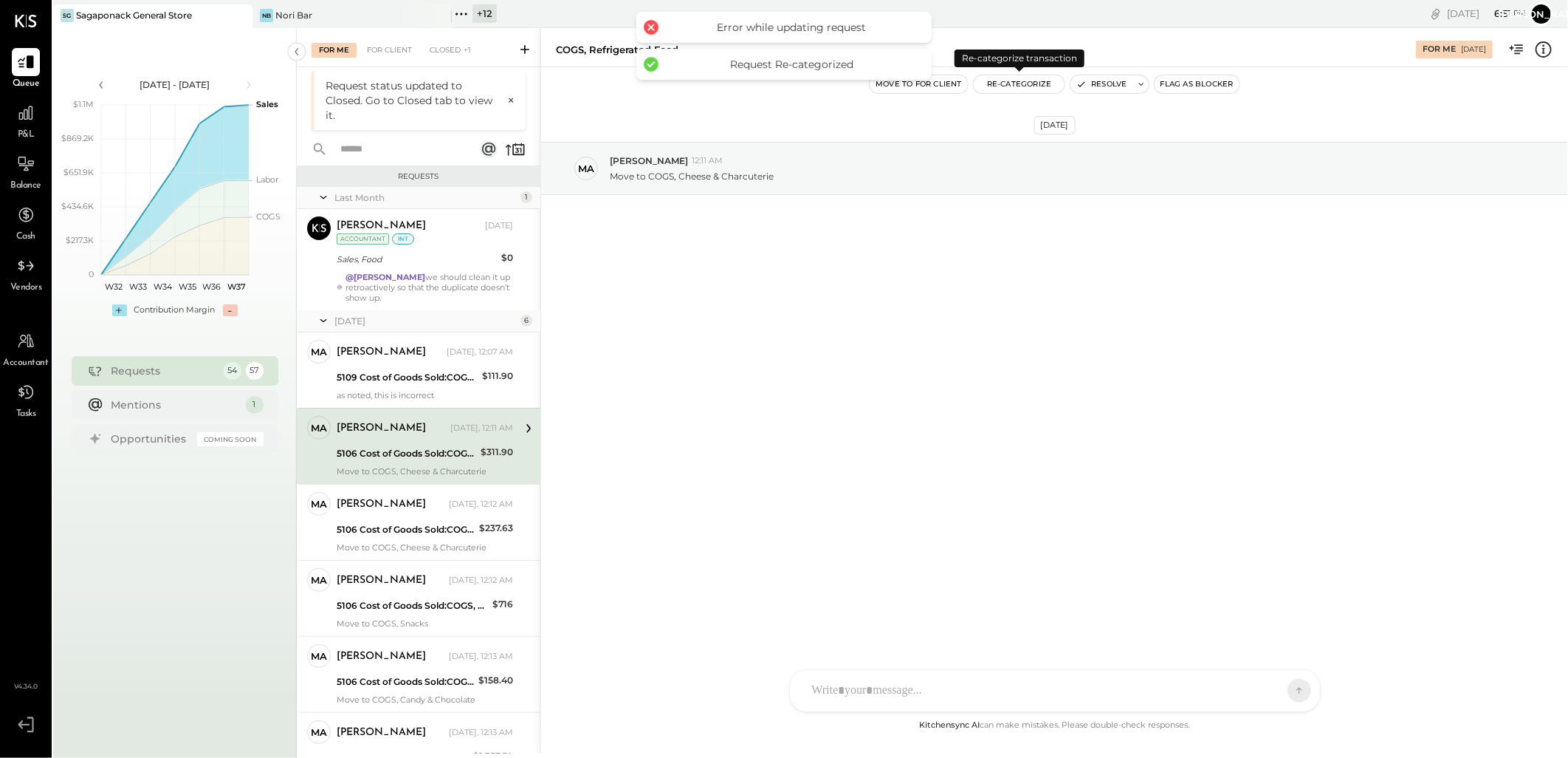
click at [1026, 84] on button "Re-Categorize" at bounding box center [1019, 84] width 92 height 18
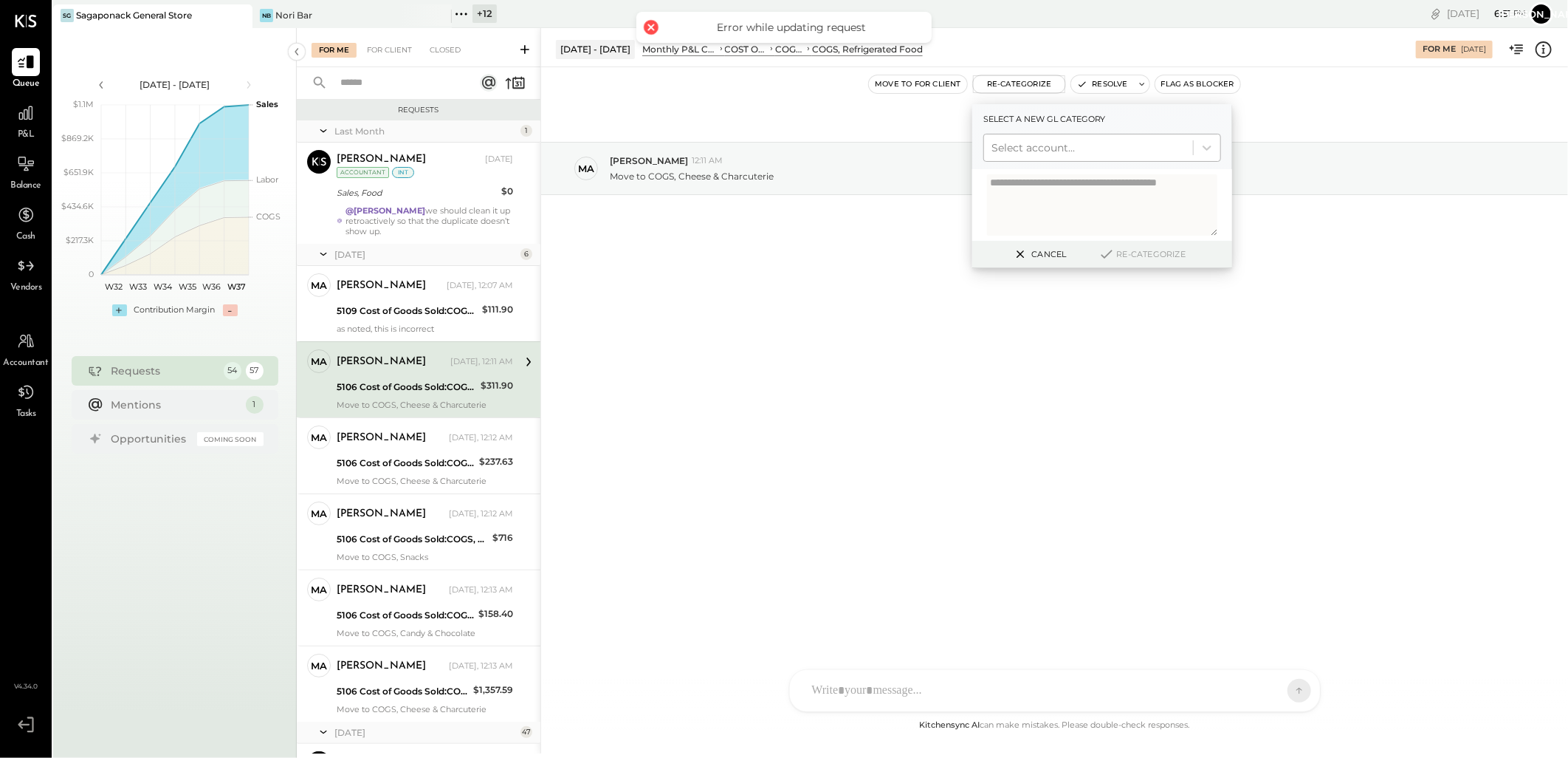
click at [1047, 141] on div at bounding box center [1088, 148] width 194 height 18
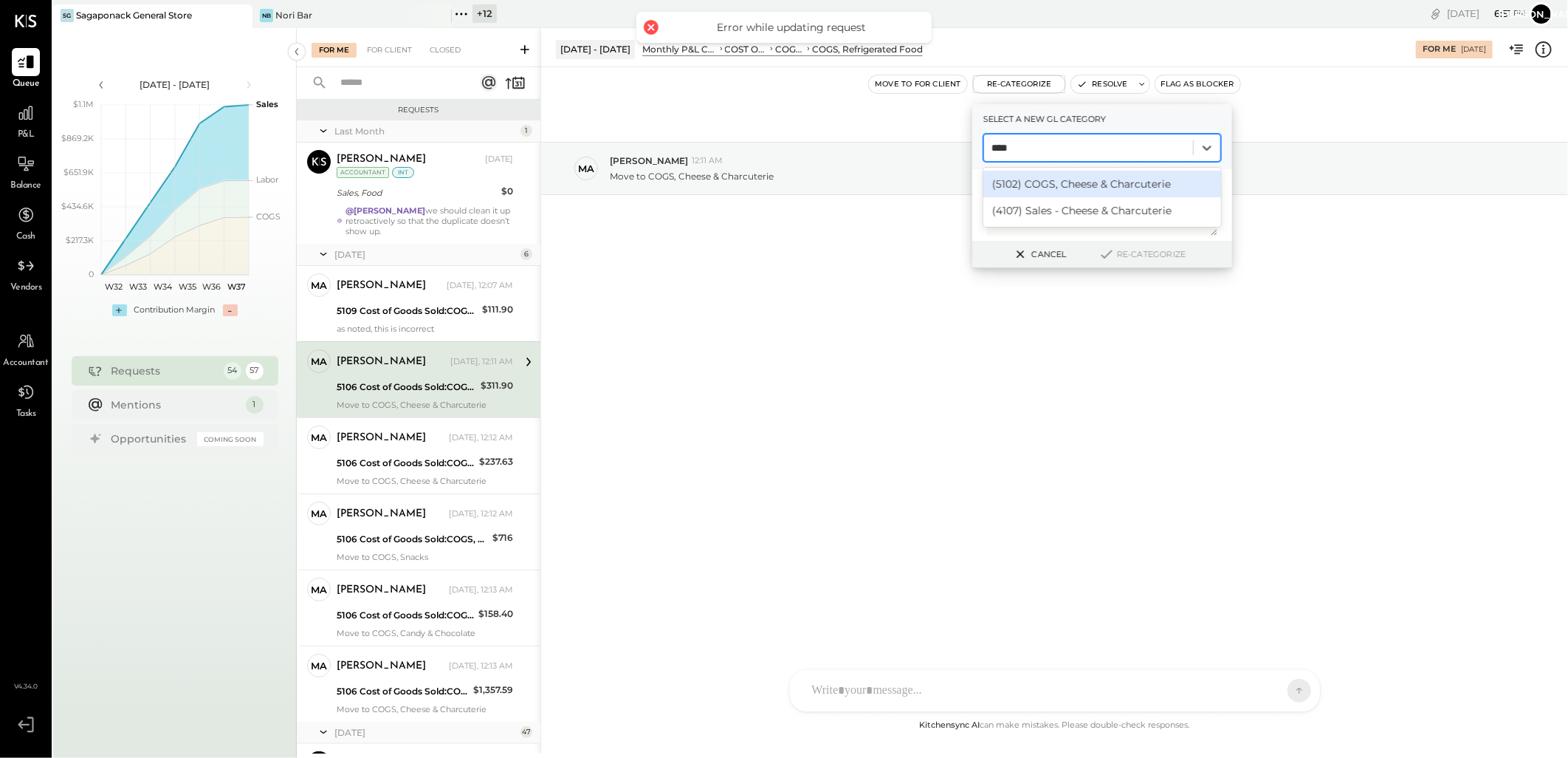
type input "*****"
click at [1102, 183] on div "(5102) COGS, Cheese & Charcuterie" at bounding box center [1102, 183] width 238 height 27
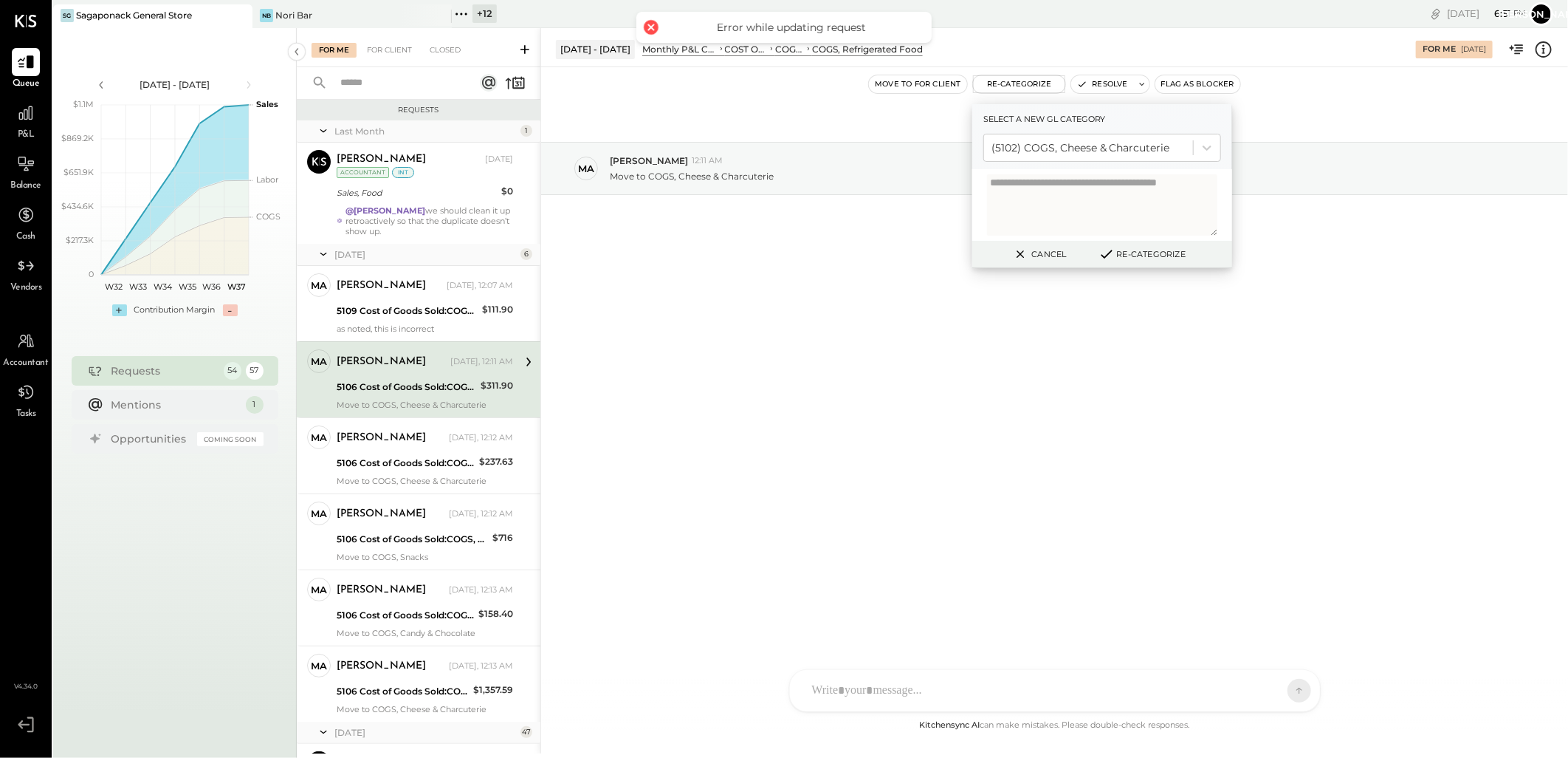
click at [1118, 252] on button "Re-Categorize" at bounding box center [1142, 254] width 97 height 18
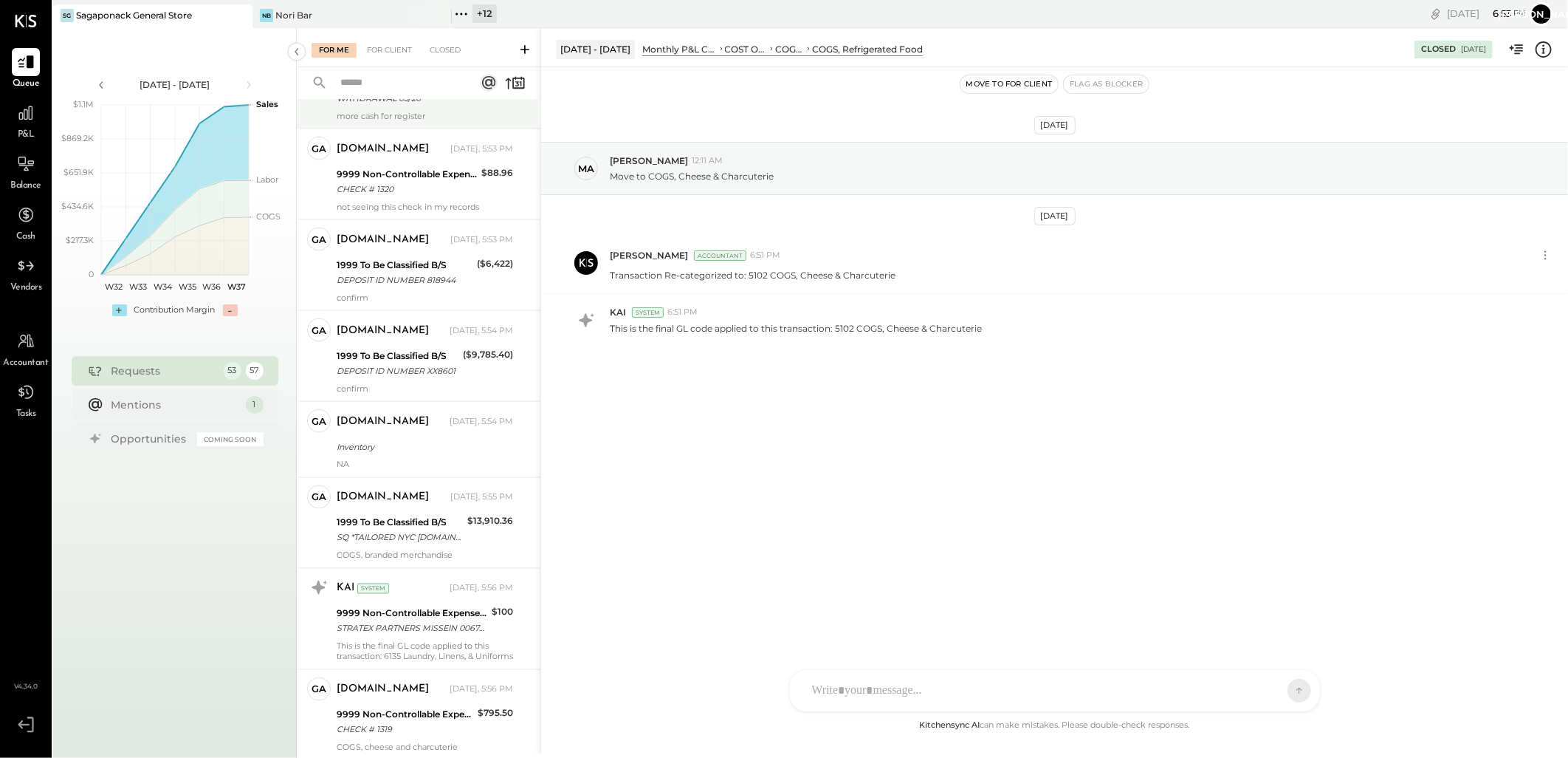
scroll to position [1070, 0]
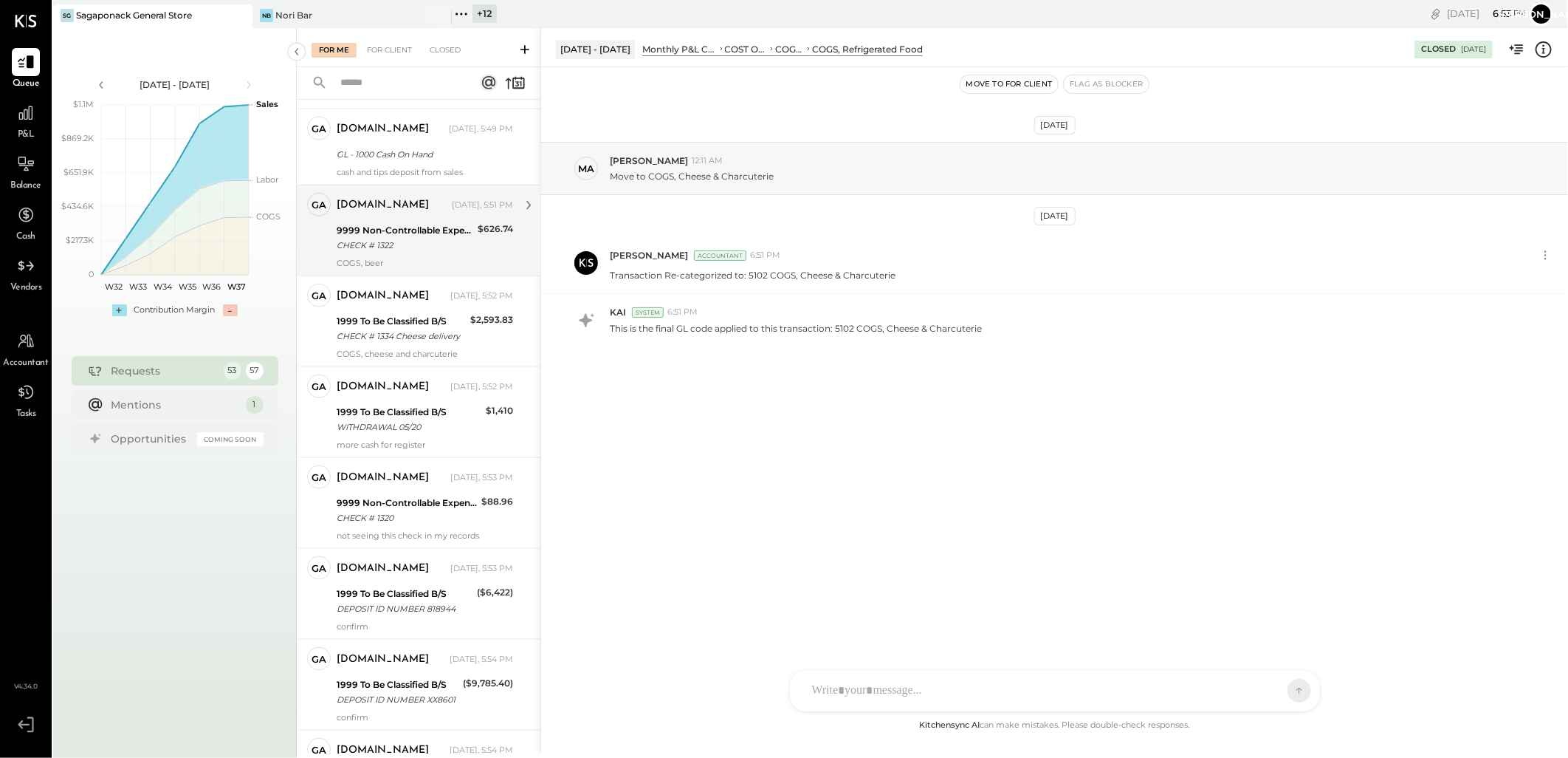
click at [397, 217] on div "[DOMAIN_NAME] [DATE], 5:51 PM" at bounding box center [425, 205] width 177 height 25
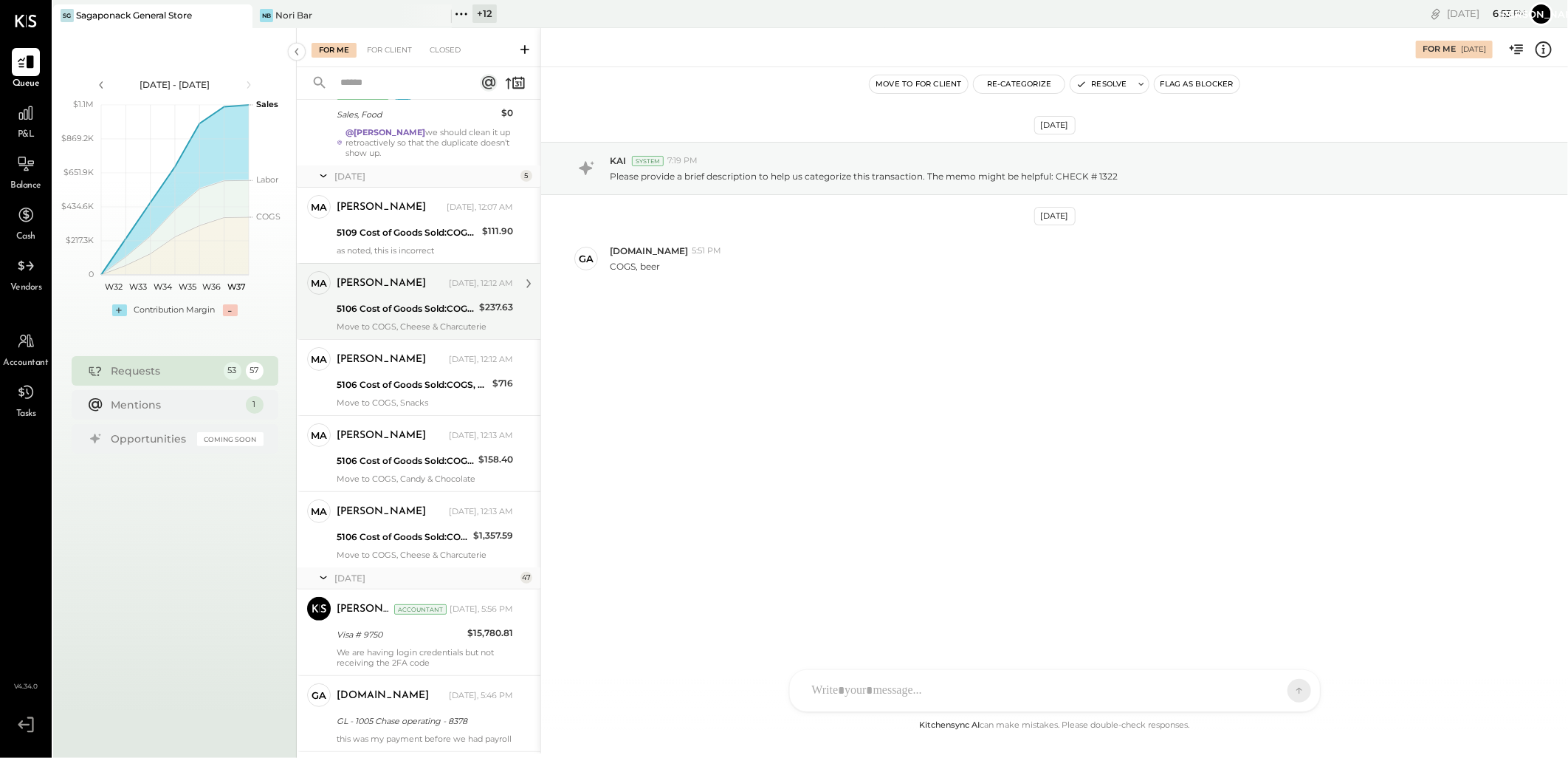
scroll to position [3, 0]
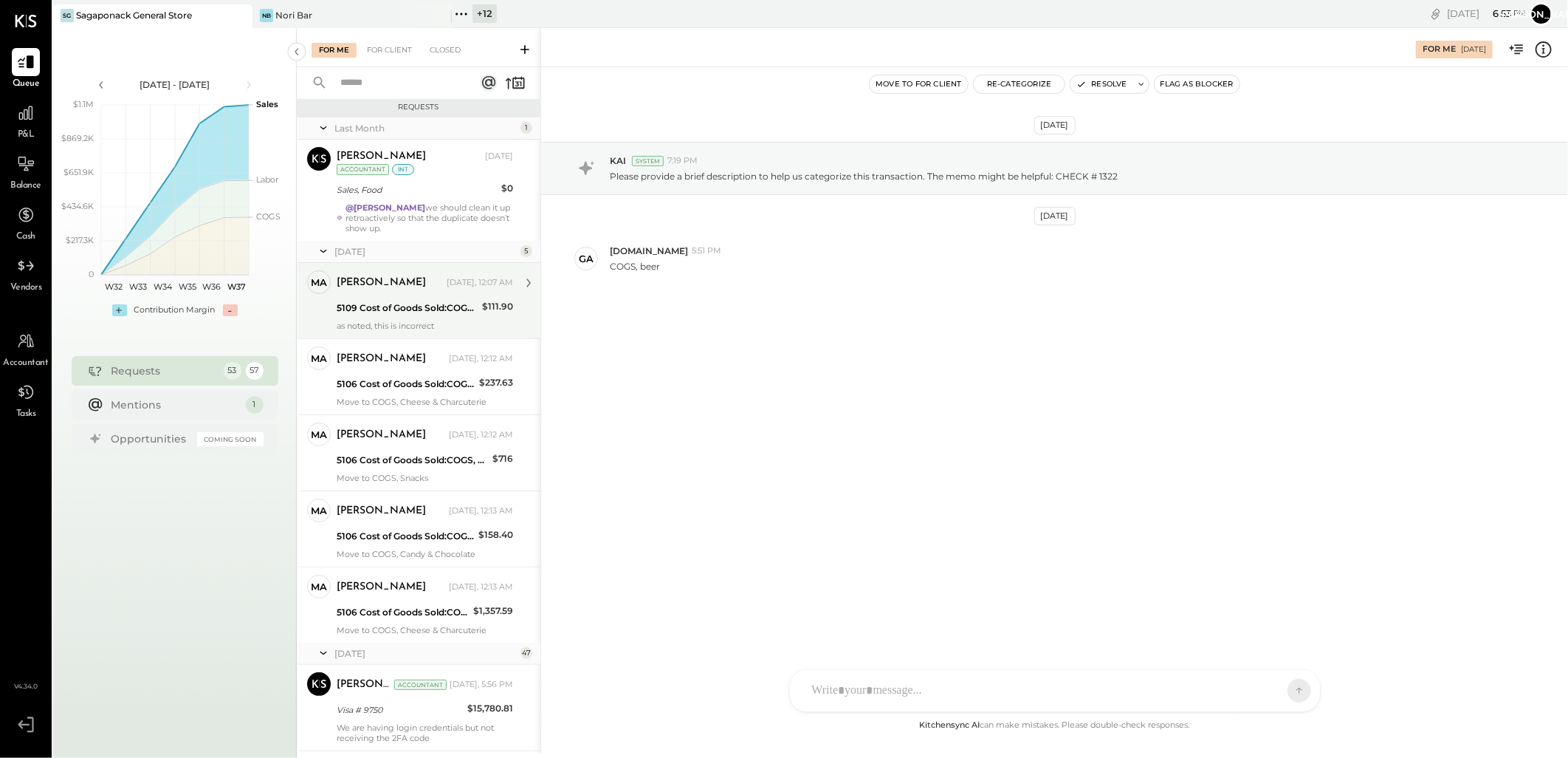
click at [376, 295] on div "[PERSON_NAME] [DATE], 12:07 AM 5109 Cost of Goods Sold:COGS, Retail & Market:CO…" at bounding box center [425, 300] width 177 height 61
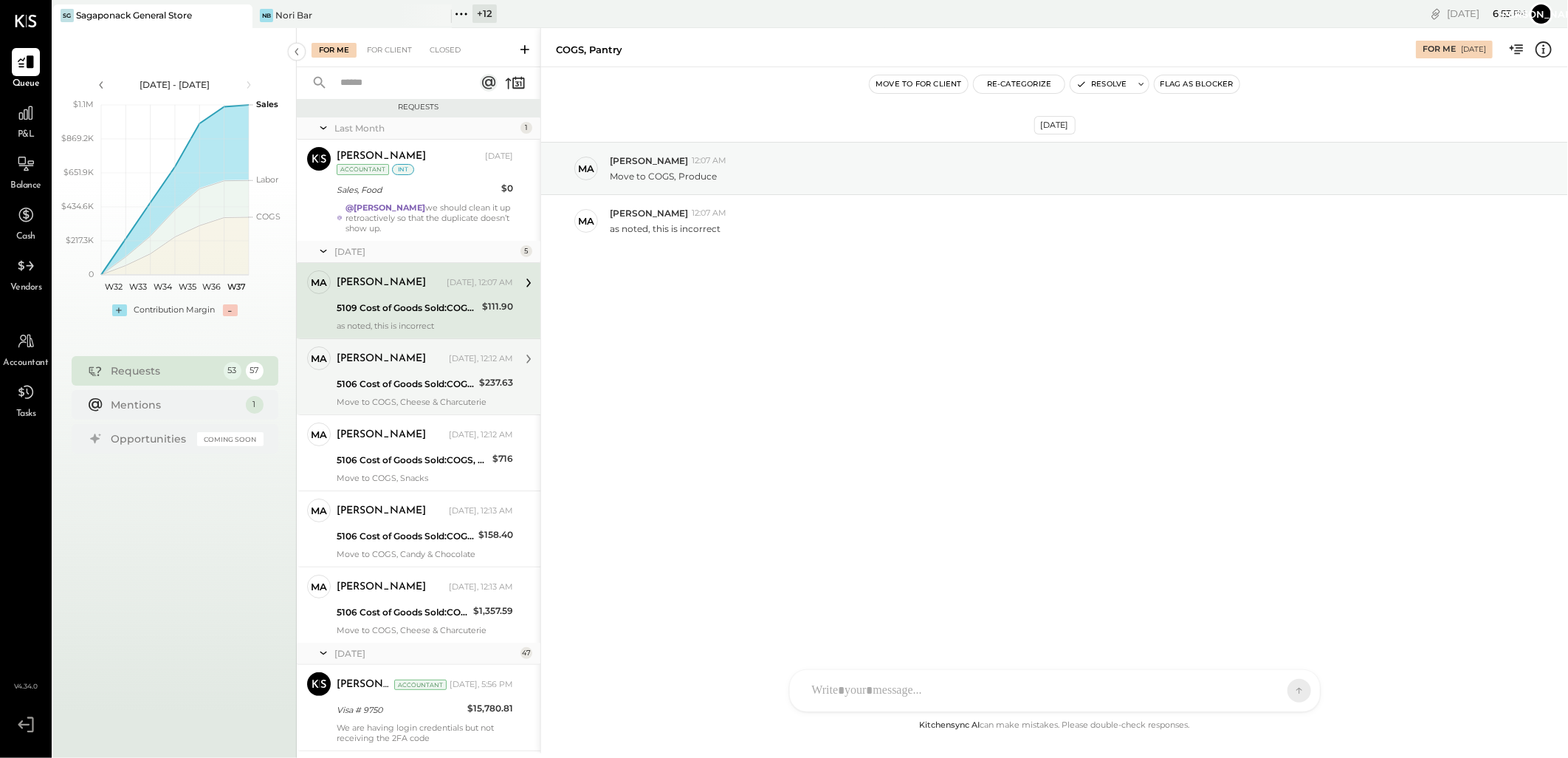
click at [393, 373] on div "[PERSON_NAME] [DATE], 12:12 AM 5106 Cost of Goods Sold:COGS, Retail & Market:CO…" at bounding box center [425, 377] width 177 height 61
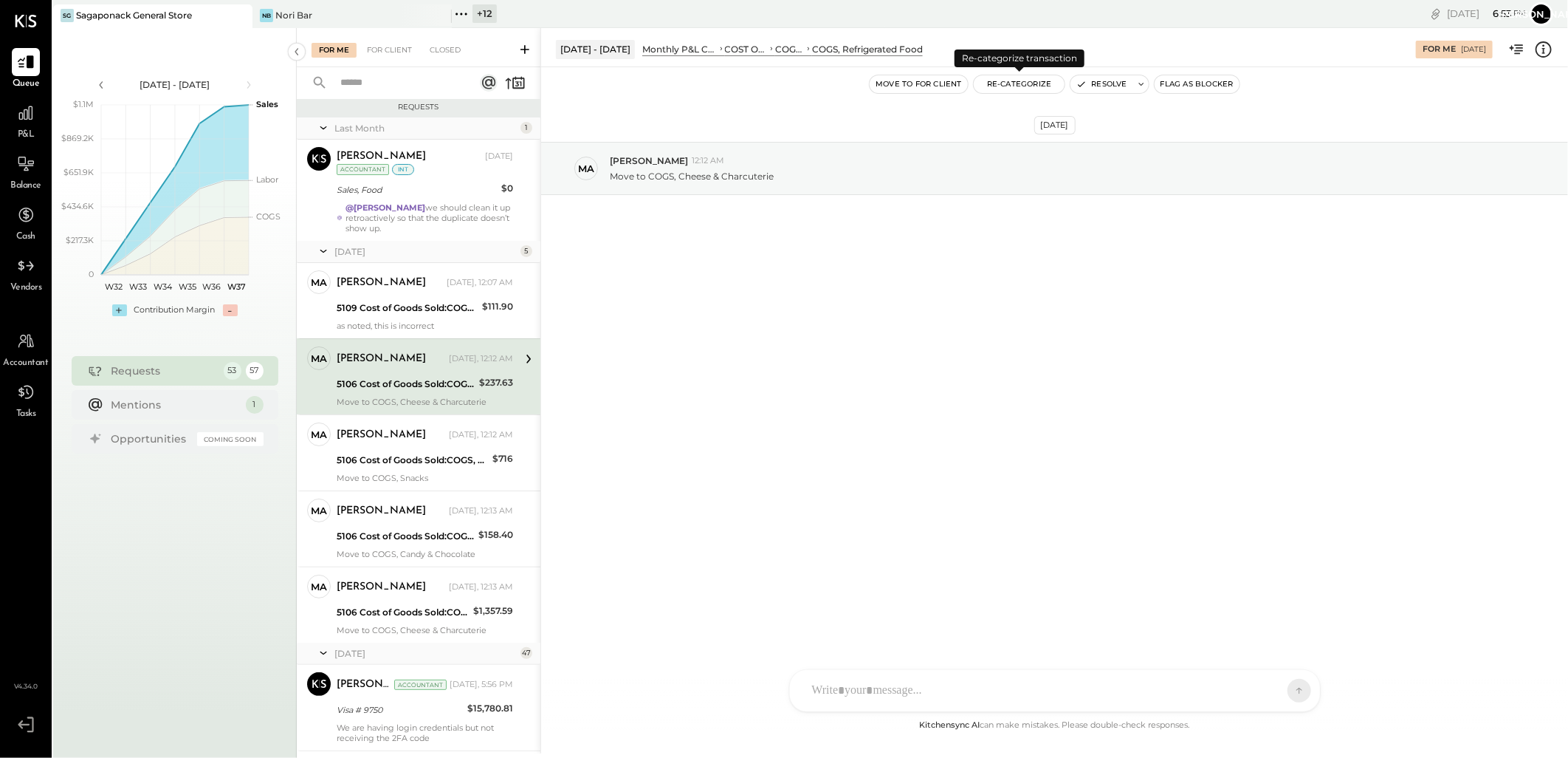
click at [1010, 85] on button "Re-Categorize" at bounding box center [1019, 84] width 92 height 18
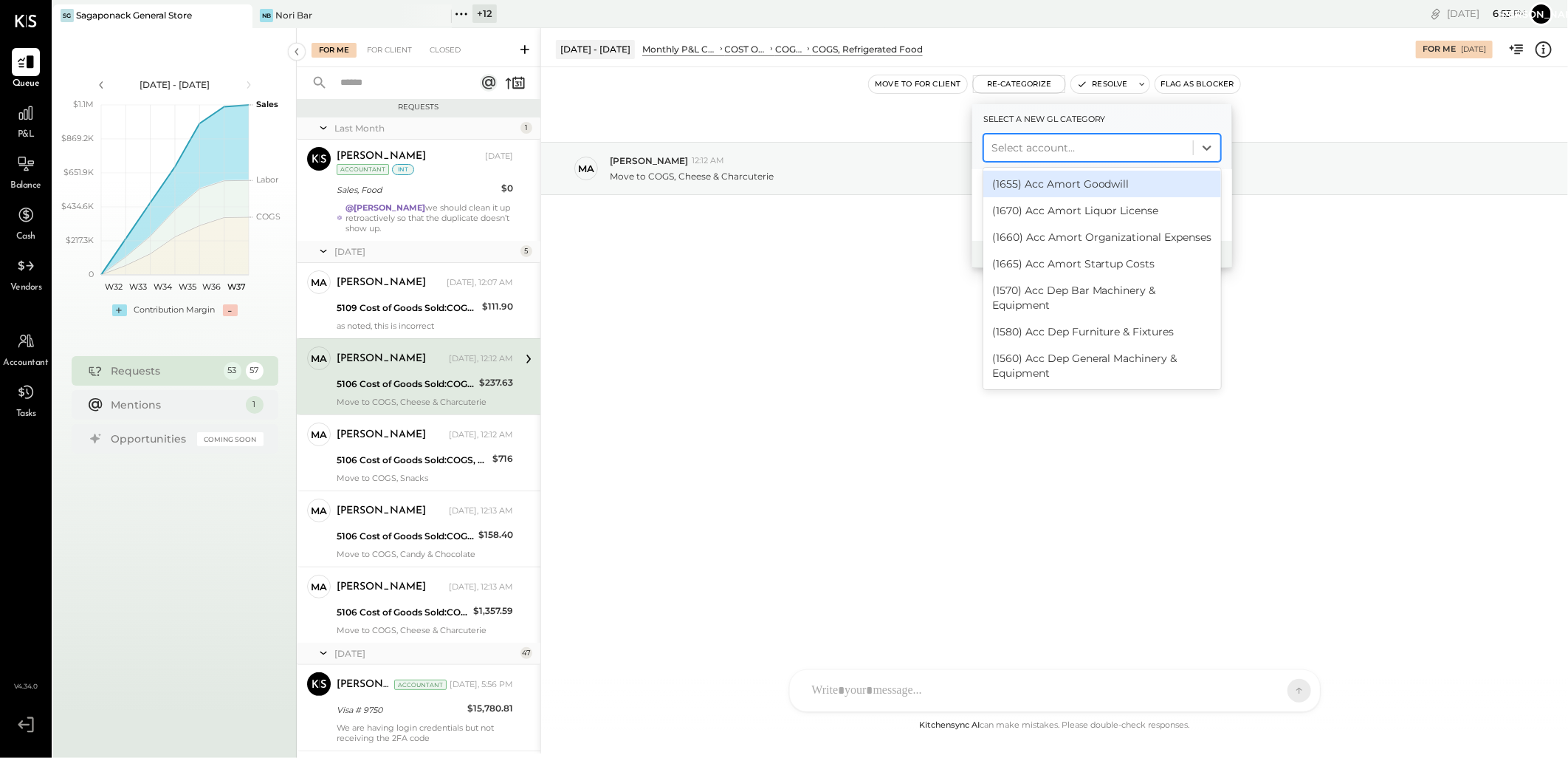
click at [1038, 149] on div at bounding box center [1088, 148] width 194 height 18
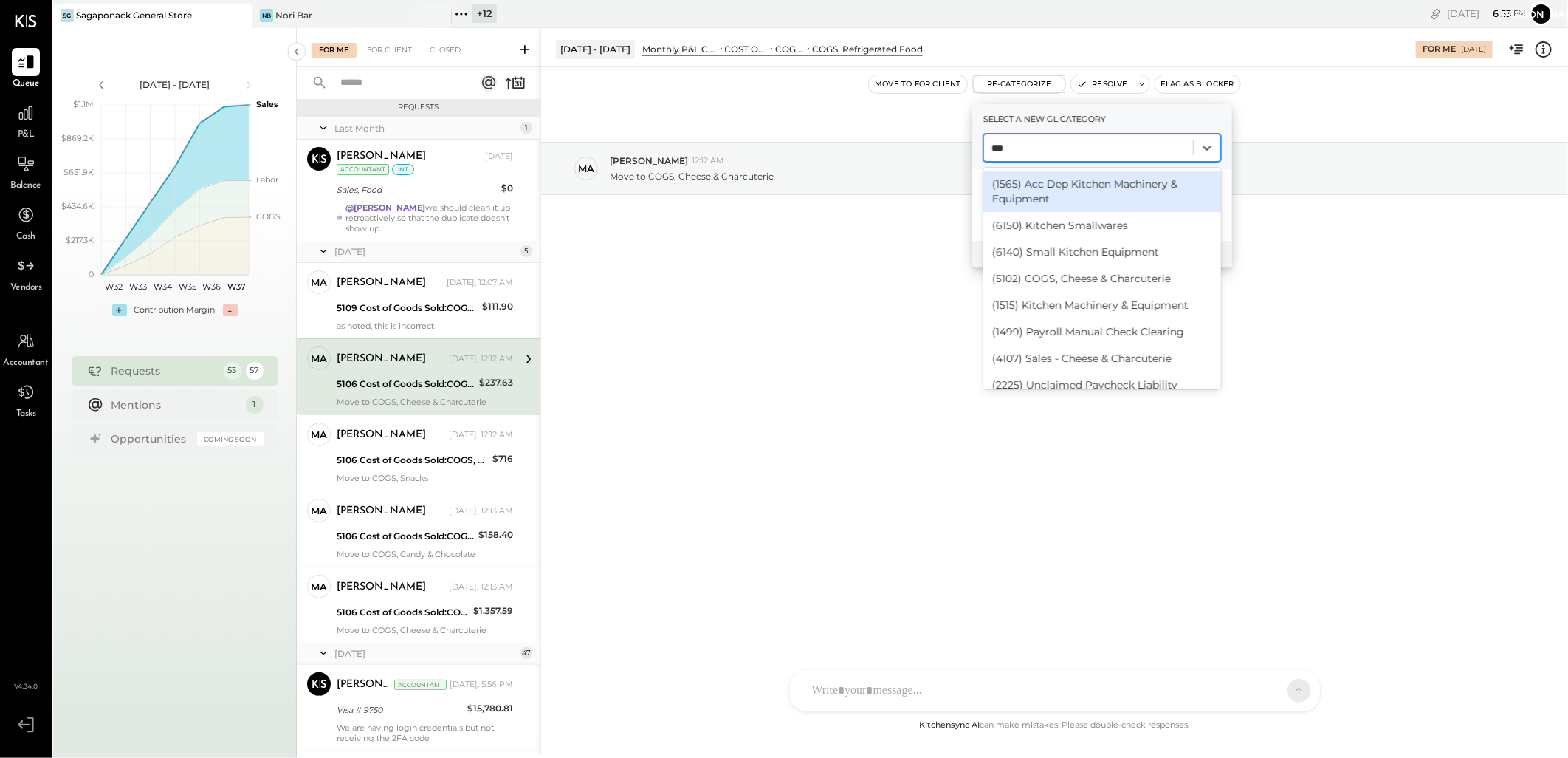
type input "****"
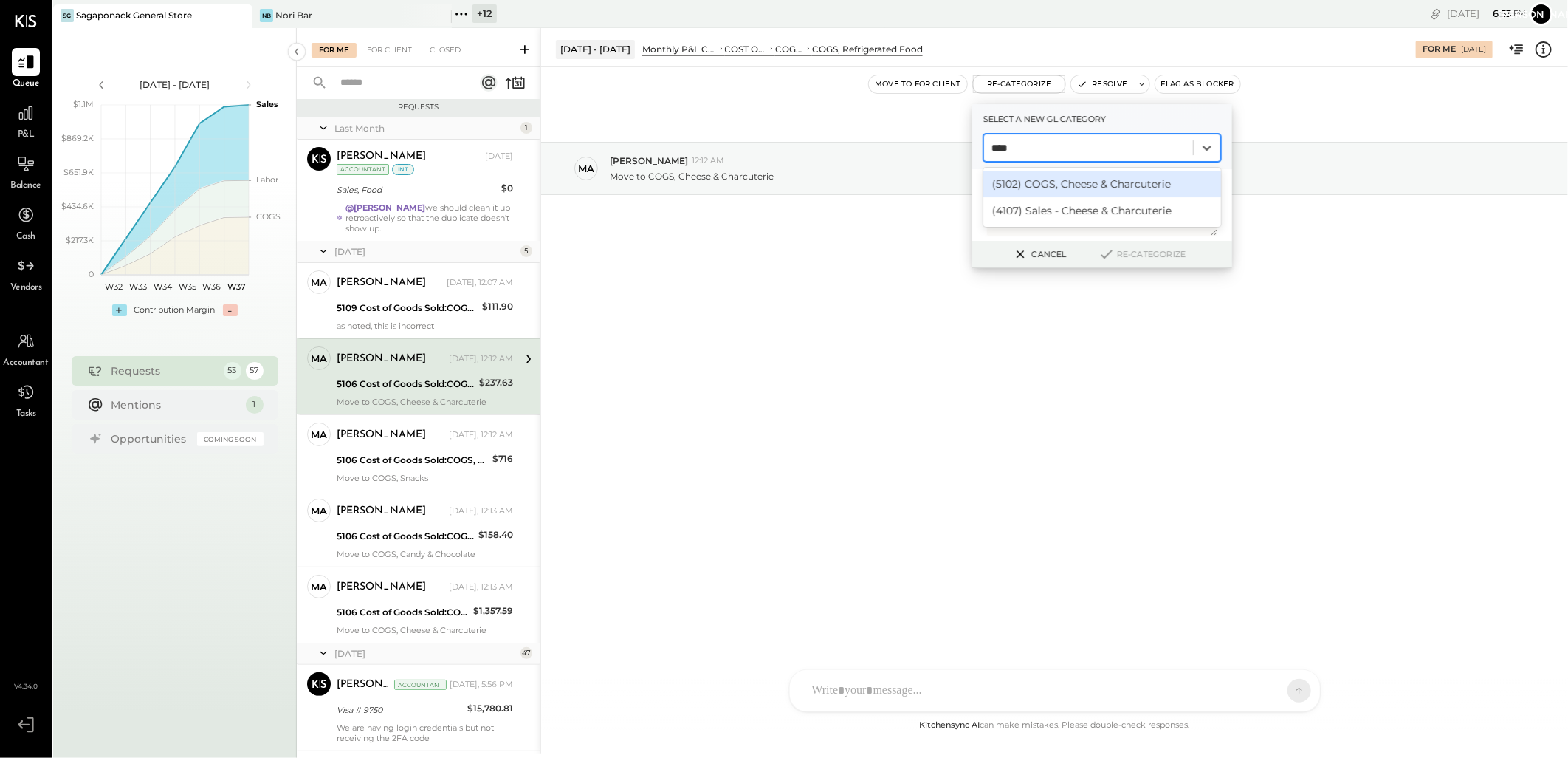
click at [1047, 173] on div "(5102) COGS, Cheese & Charcuterie" at bounding box center [1102, 183] width 238 height 27
click at [1109, 253] on icon at bounding box center [1106, 254] width 18 height 16
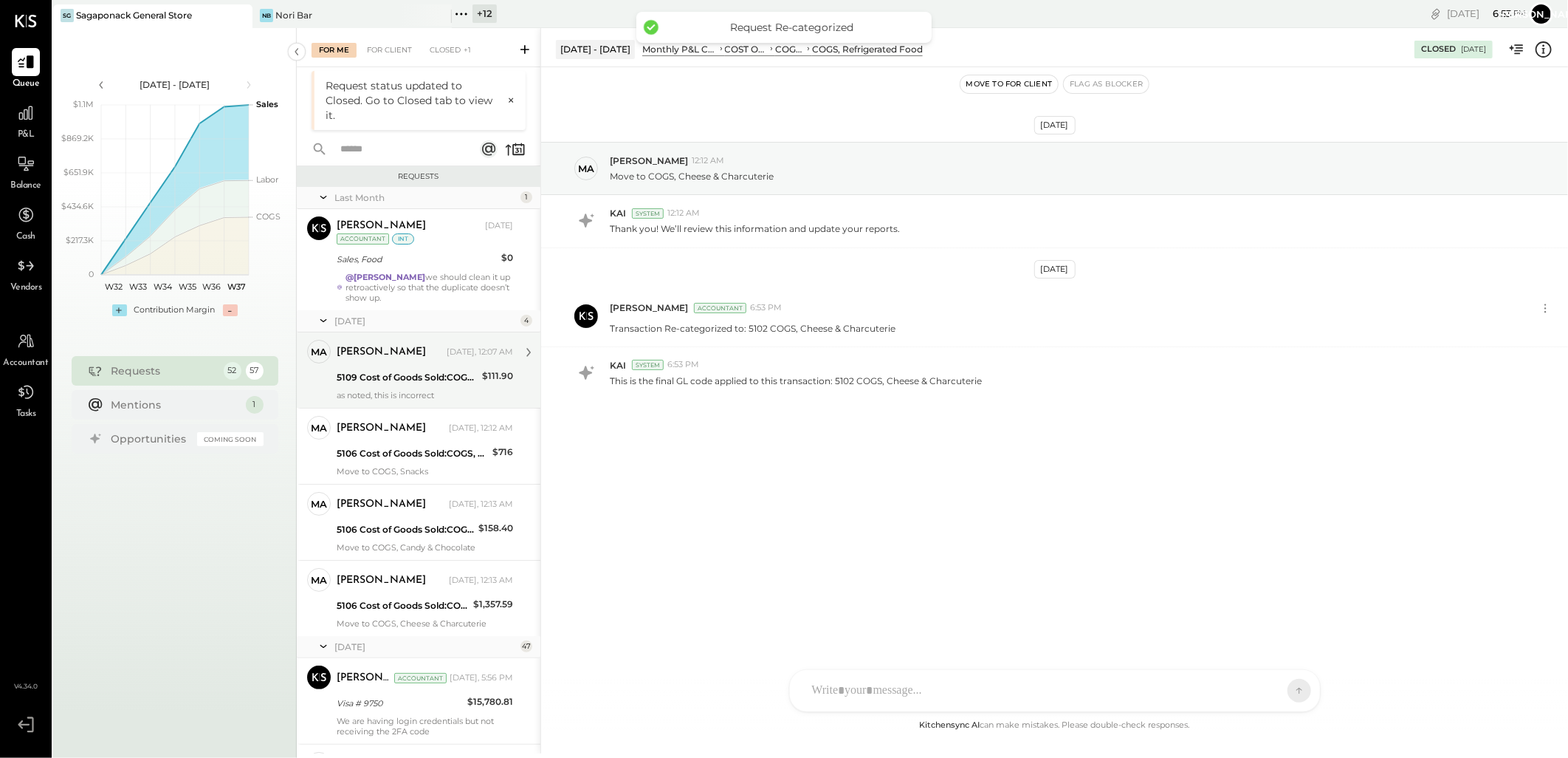
click at [397, 371] on div "5109 Cost of Goods Sold:COGS, Retail & Market:COGS, Pantry" at bounding box center [407, 377] width 141 height 15
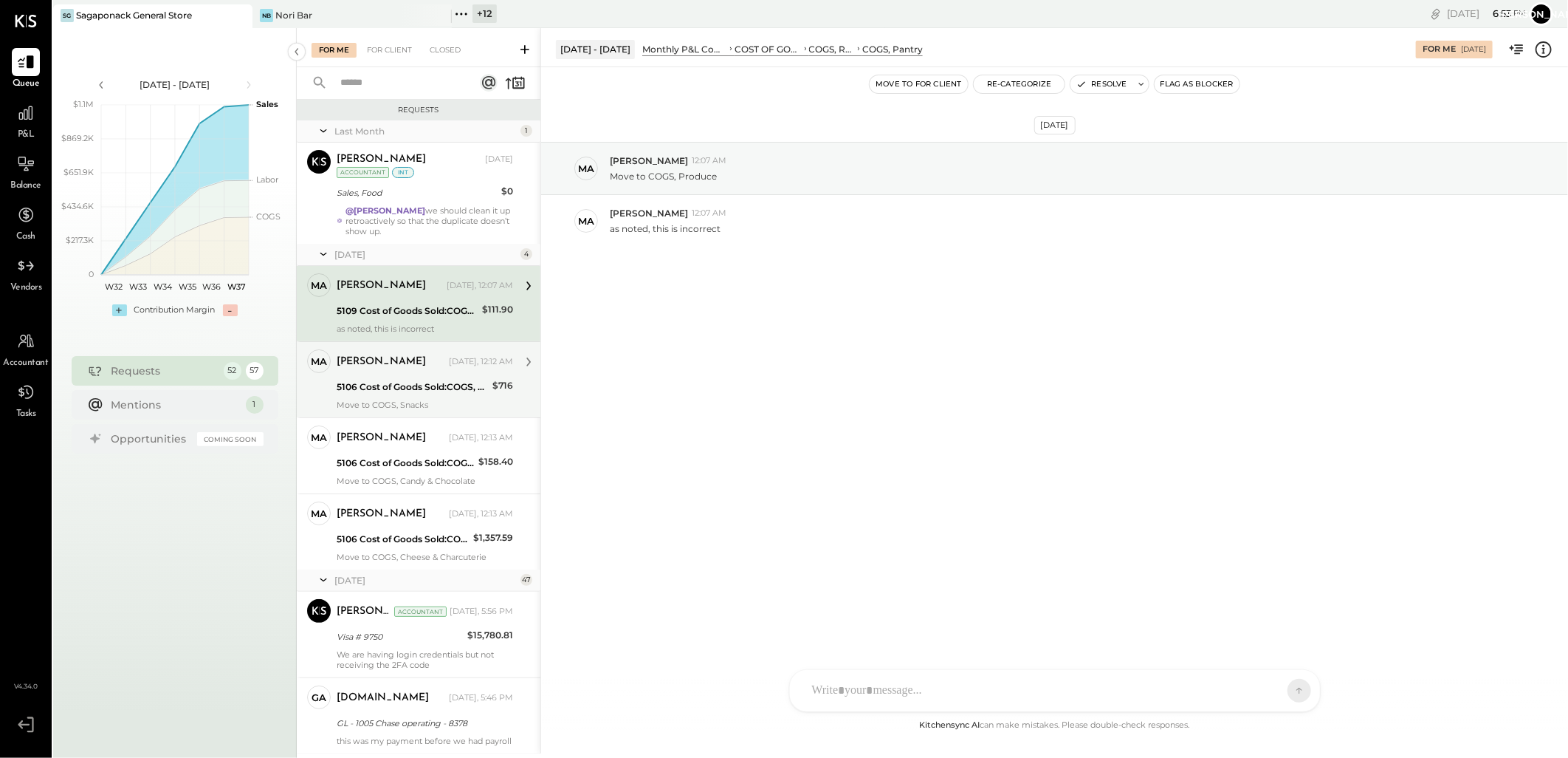
click at [406, 385] on div "5106 Cost of Goods Sold:COGS, Retail & Market:COGS, Refrigerated Food" at bounding box center [412, 387] width 152 height 15
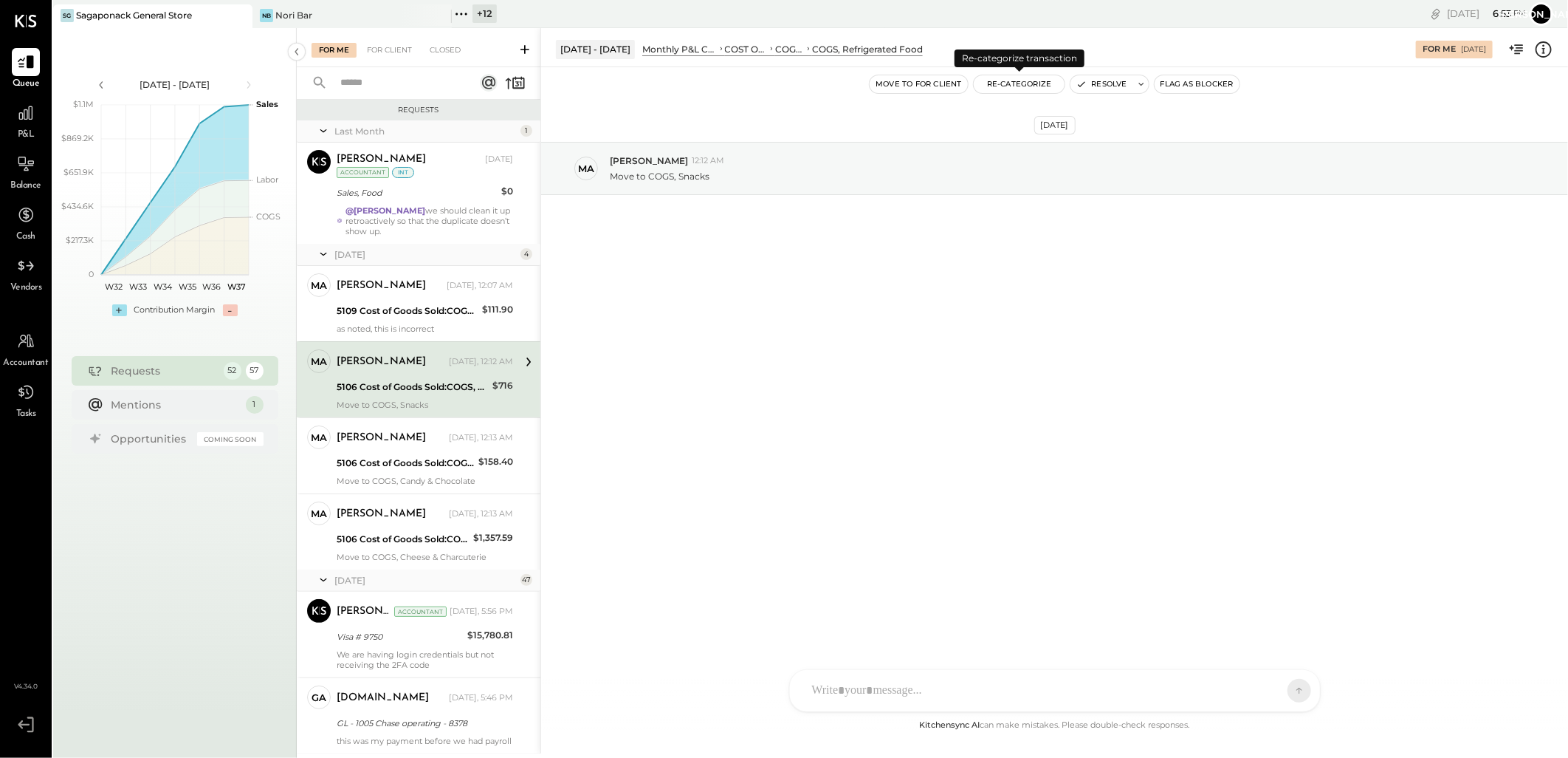
click at [1020, 81] on button "Re-Categorize" at bounding box center [1019, 84] width 92 height 18
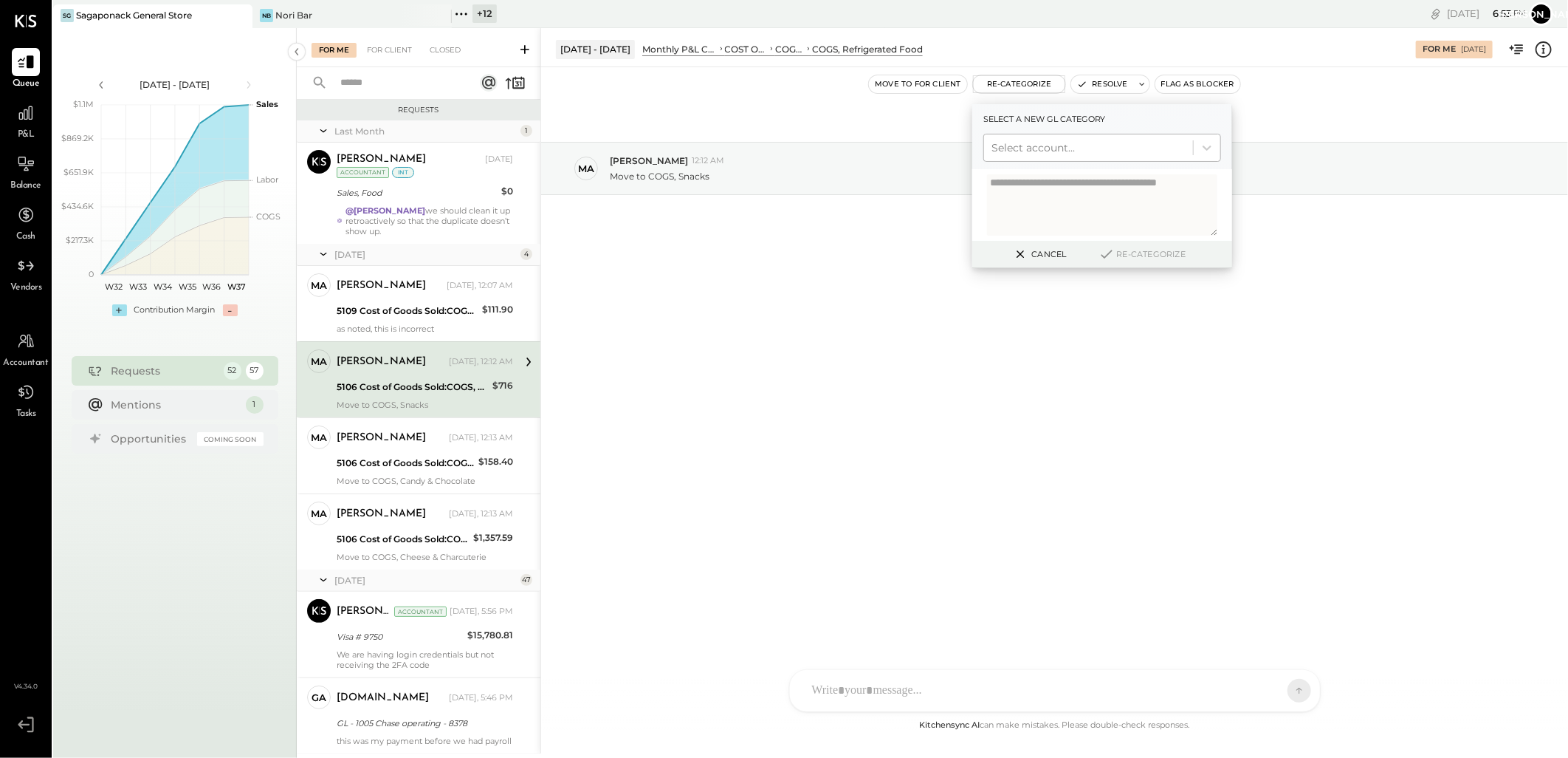
click at [1059, 144] on div at bounding box center [1088, 148] width 194 height 18
type input "***"
click at [1080, 186] on div "(5107) COGS, Snacks" at bounding box center [1102, 183] width 238 height 27
click at [1115, 252] on icon at bounding box center [1106, 254] width 18 height 16
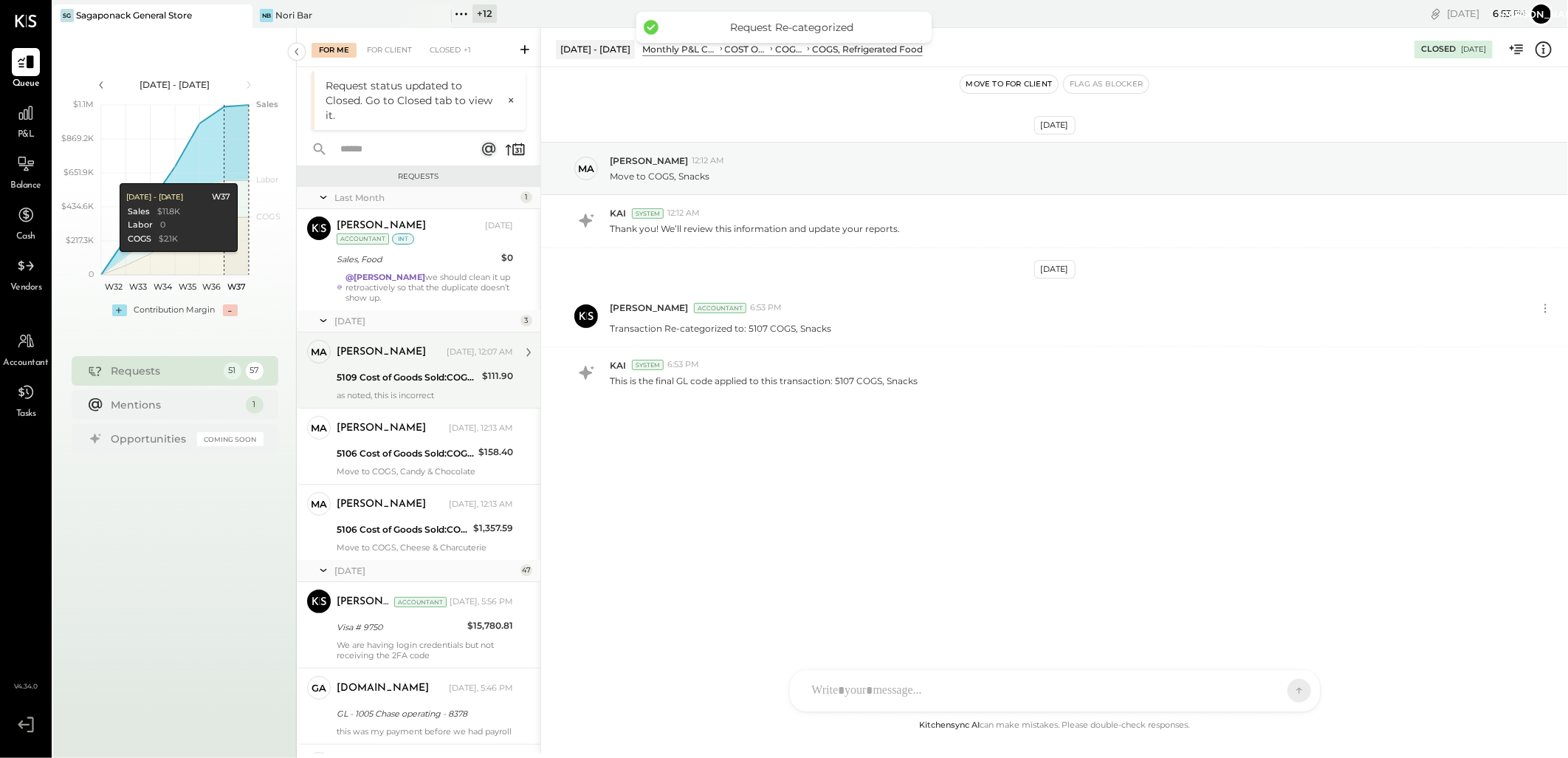
click at [427, 381] on div "5109 Cost of Goods Sold:COGS, Retail & Market:COGS, Pantry" at bounding box center [407, 377] width 141 height 15
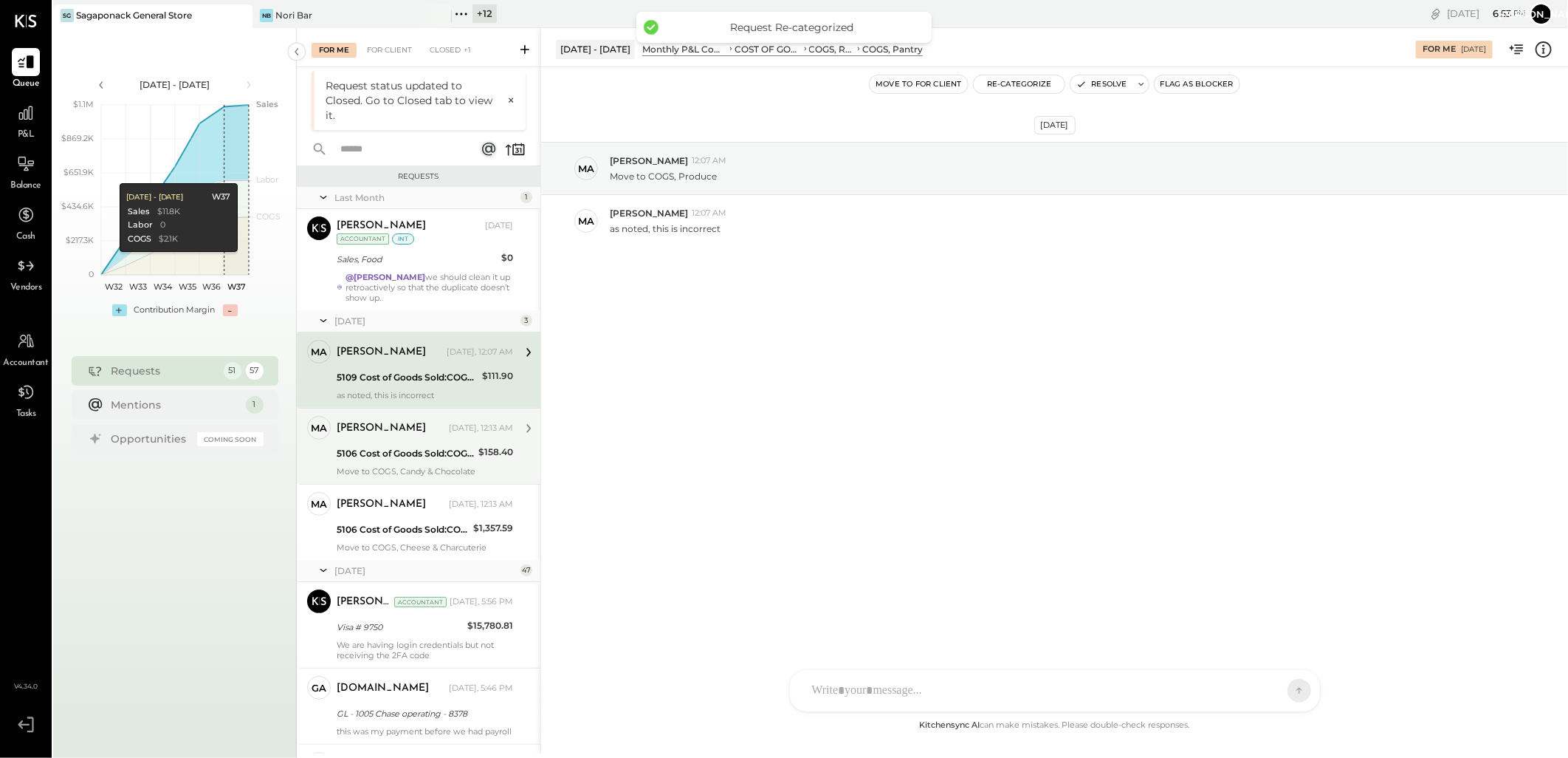
click at [388, 445] on div "5106 Cost of Goods Sold:COGS, Retail & Market:COGS, Refrigerated Food" at bounding box center [405, 454] width 137 height 18
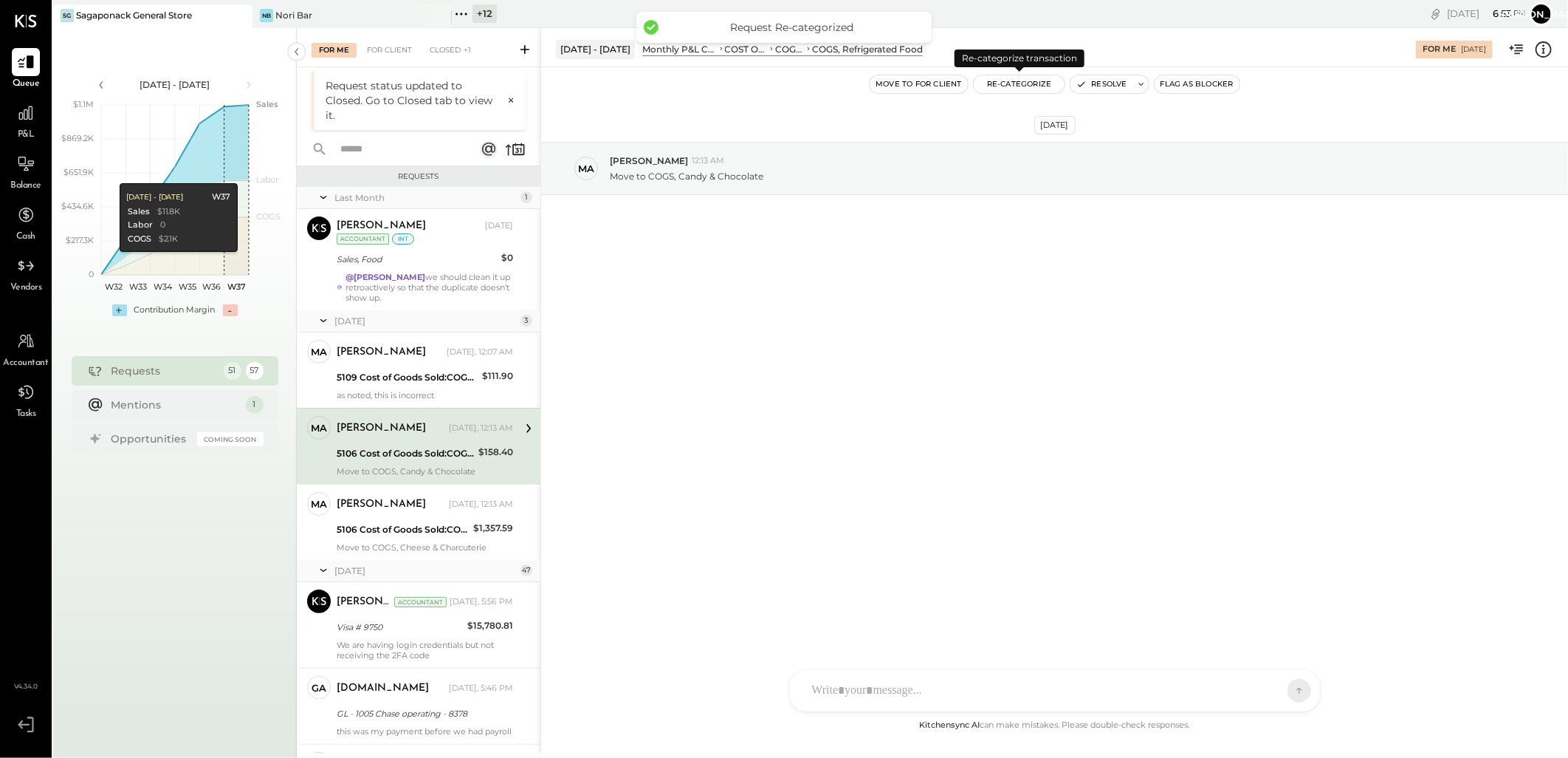
click at [1029, 75] on button "Re-Categorize" at bounding box center [1019, 84] width 92 height 18
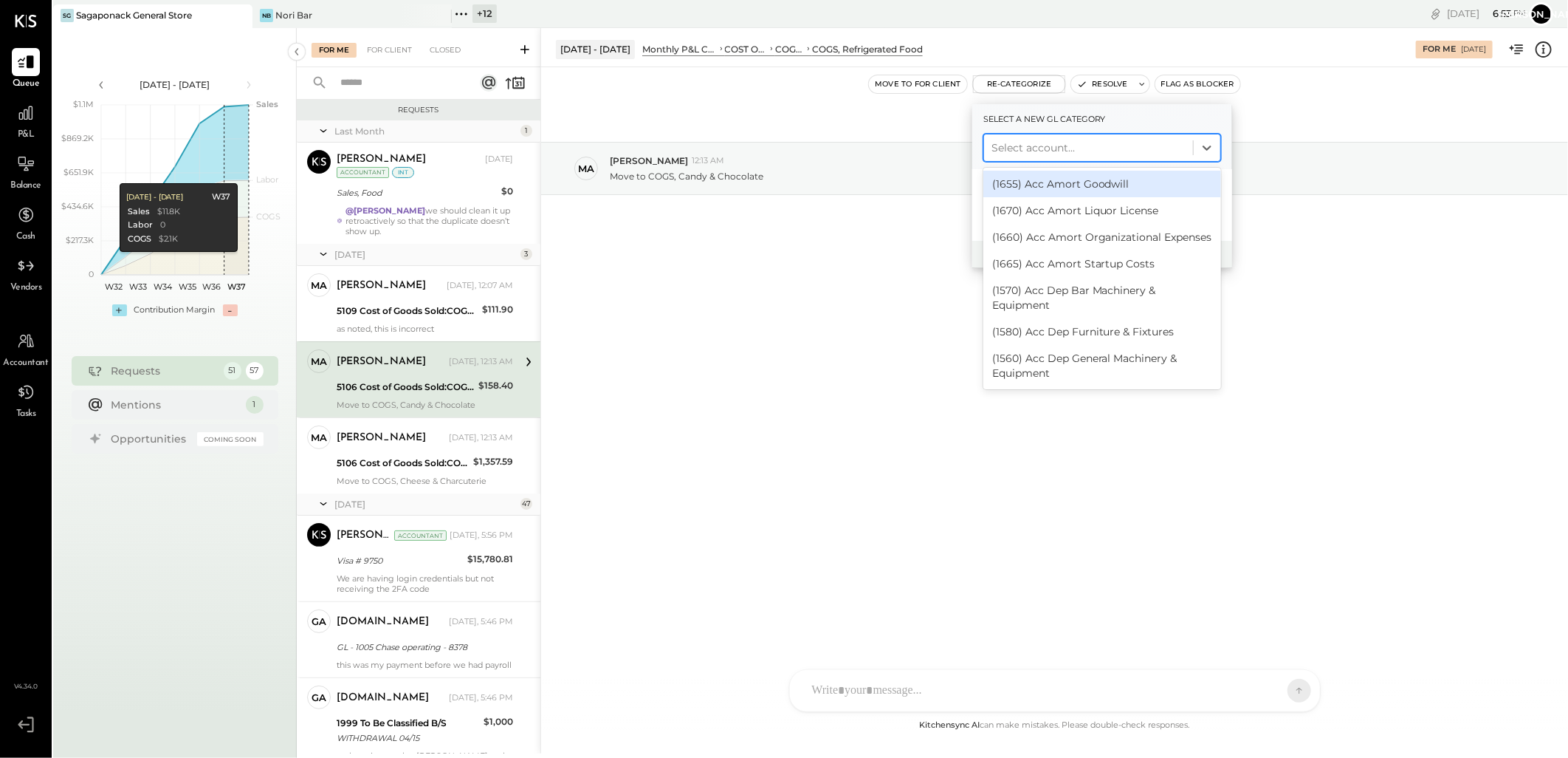
click at [1072, 144] on div at bounding box center [1088, 148] width 194 height 18
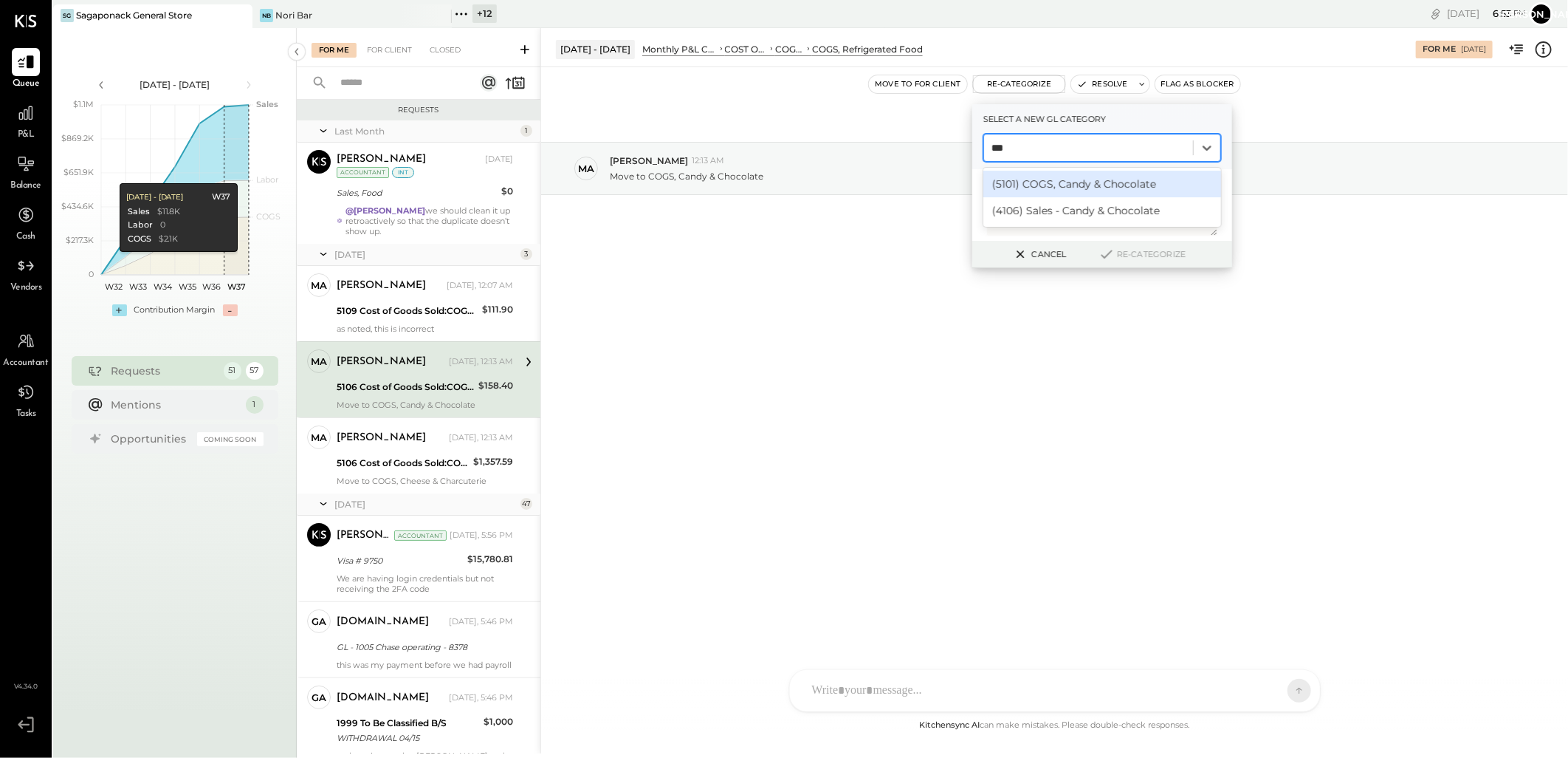
type input "****"
click at [1094, 177] on div "(5101) COGS, Candy & Chocolate" at bounding box center [1102, 183] width 238 height 27
click at [1108, 256] on icon at bounding box center [1106, 254] width 18 height 16
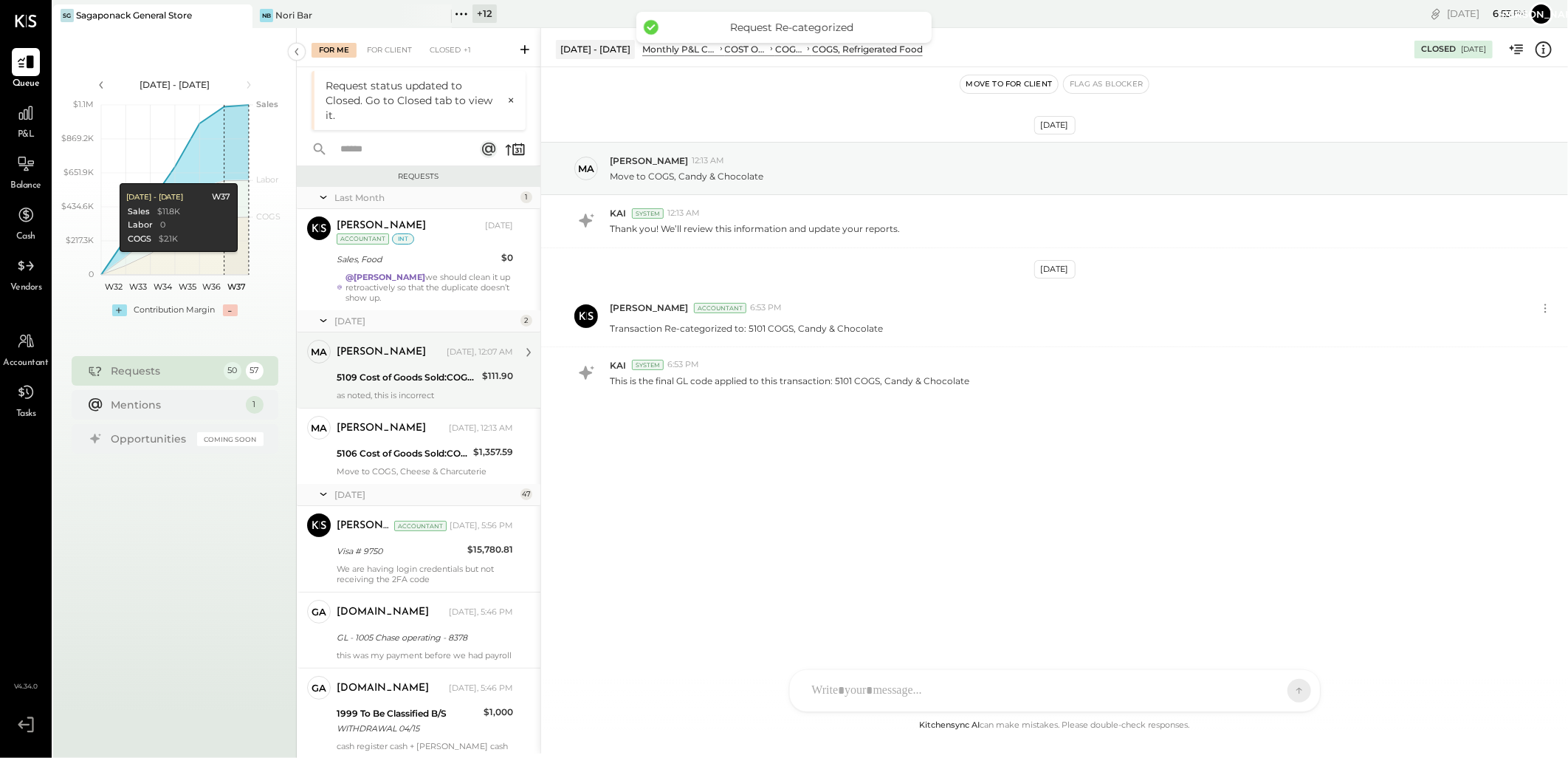
click at [424, 387] on div "[PERSON_NAME] [DATE], 12:07 AM 5109 Cost of Goods Sold:COGS, Retail & Market:CO…" at bounding box center [425, 370] width 177 height 61
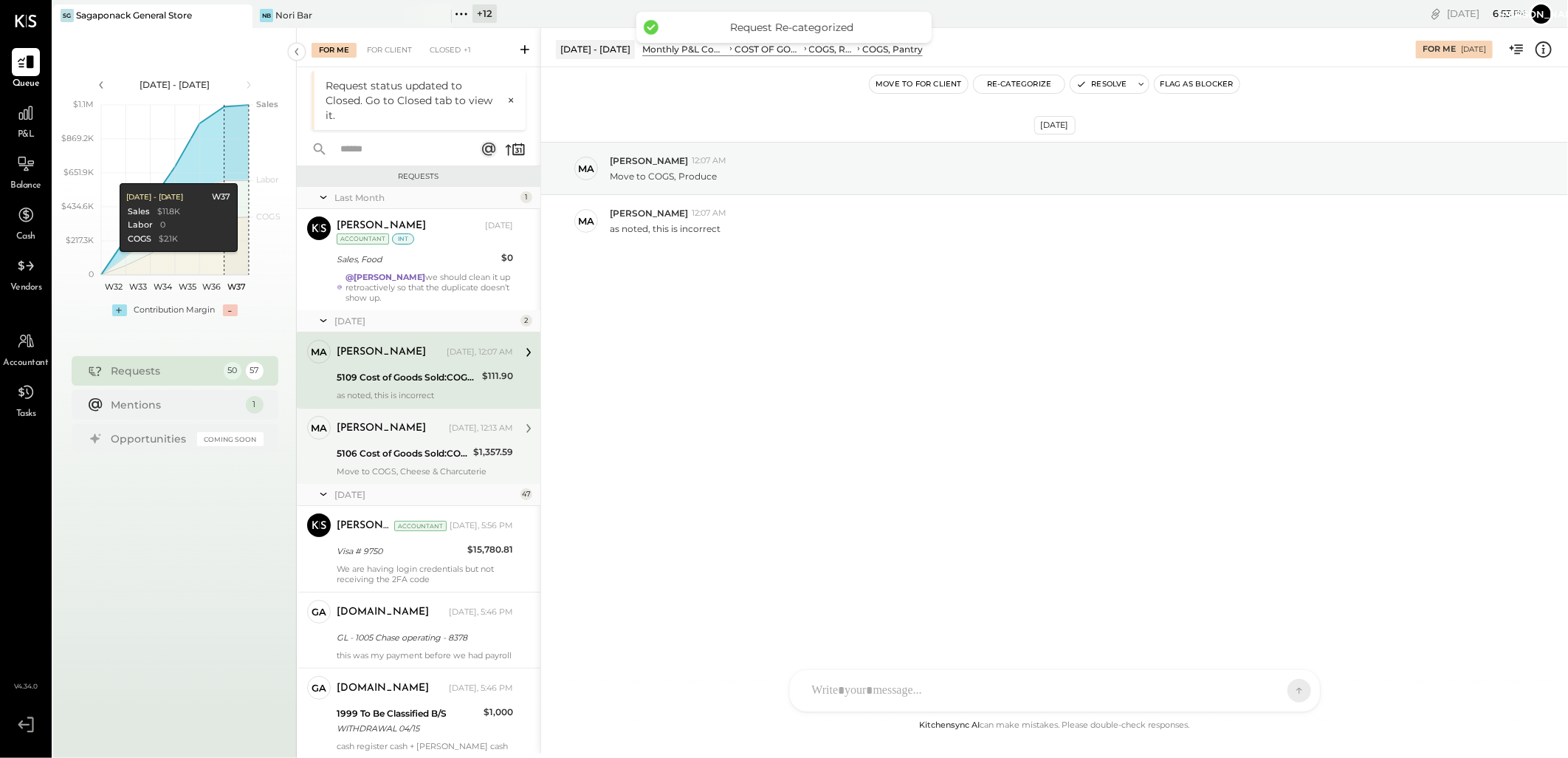
click at [414, 441] on div "[PERSON_NAME] [DATE], 12:13 AM 5106 Cost of Goods Sold:COGS, Retail & Market:CO…" at bounding box center [425, 446] width 177 height 61
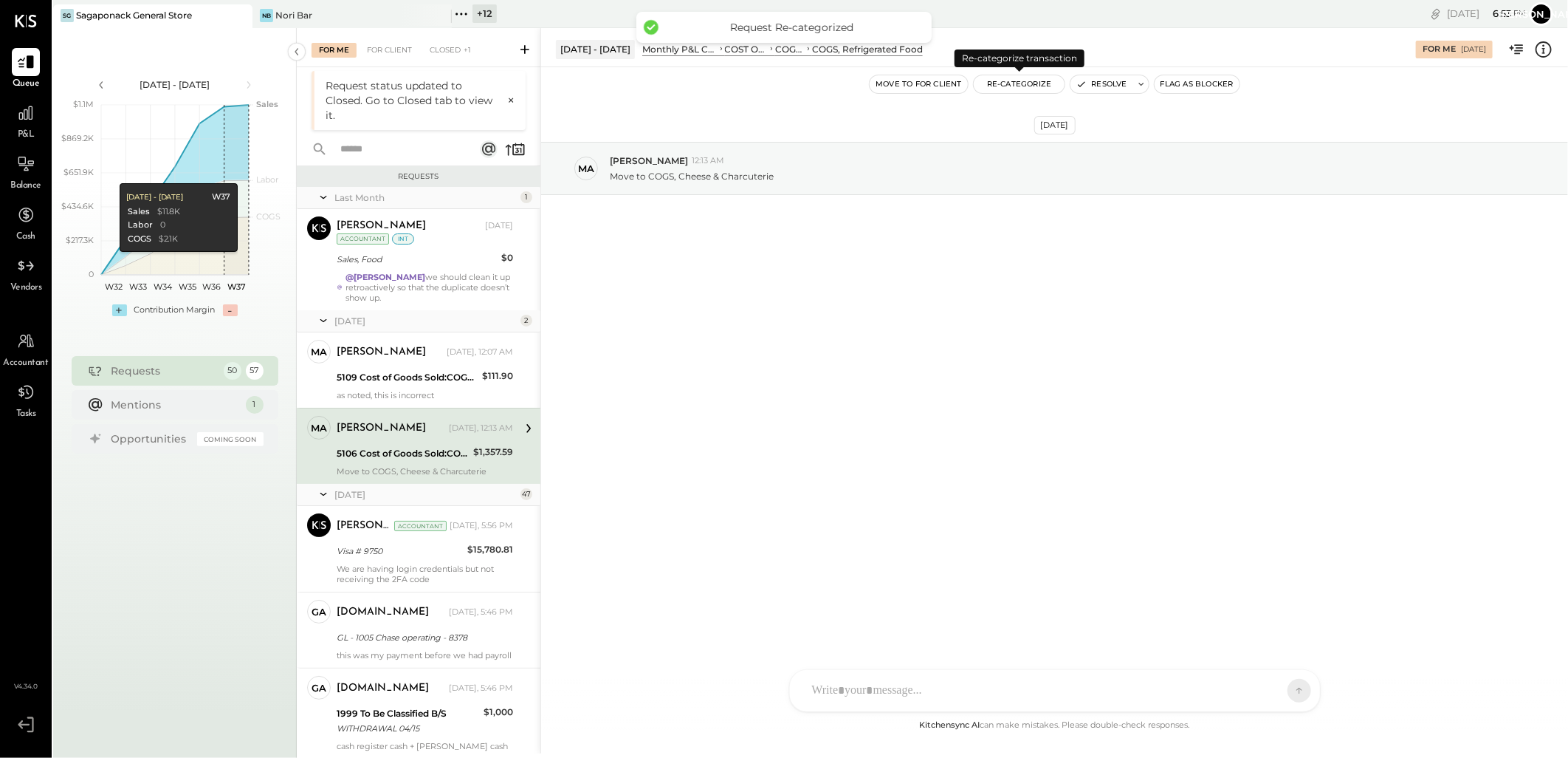
click at [1022, 86] on button "Re-Categorize" at bounding box center [1019, 84] width 92 height 18
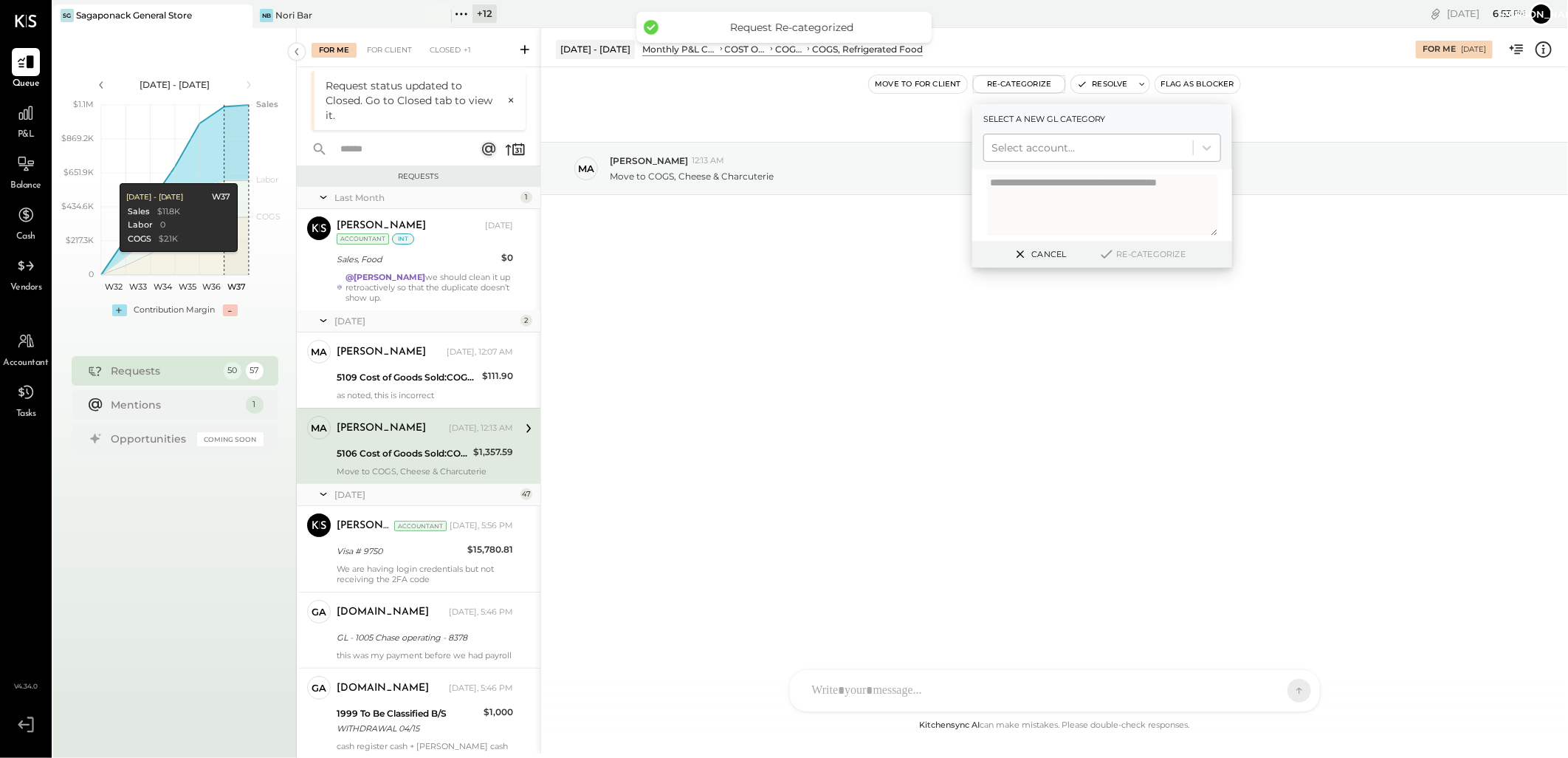
click at [1032, 141] on div at bounding box center [1088, 148] width 194 height 18
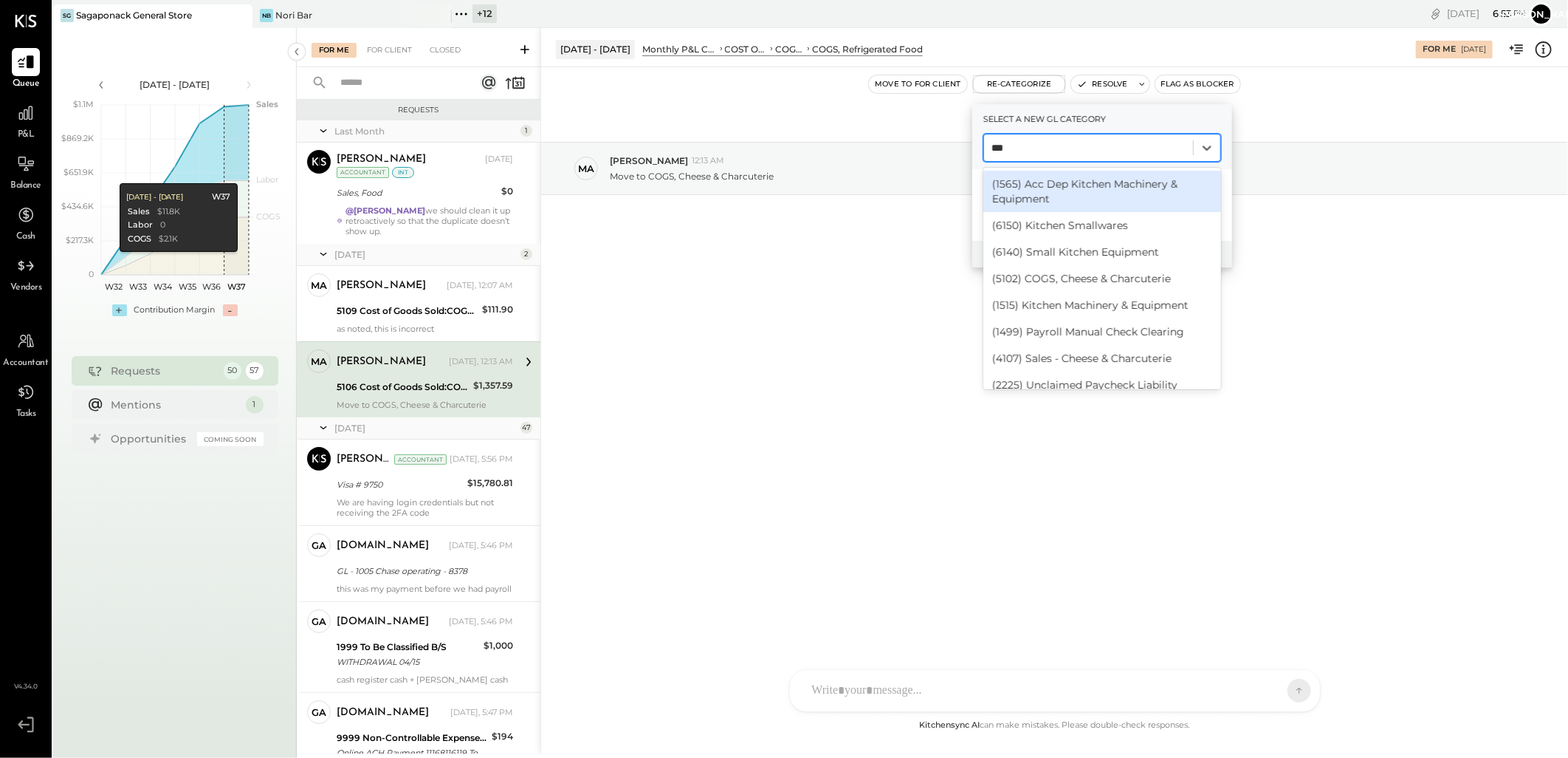
type input "****"
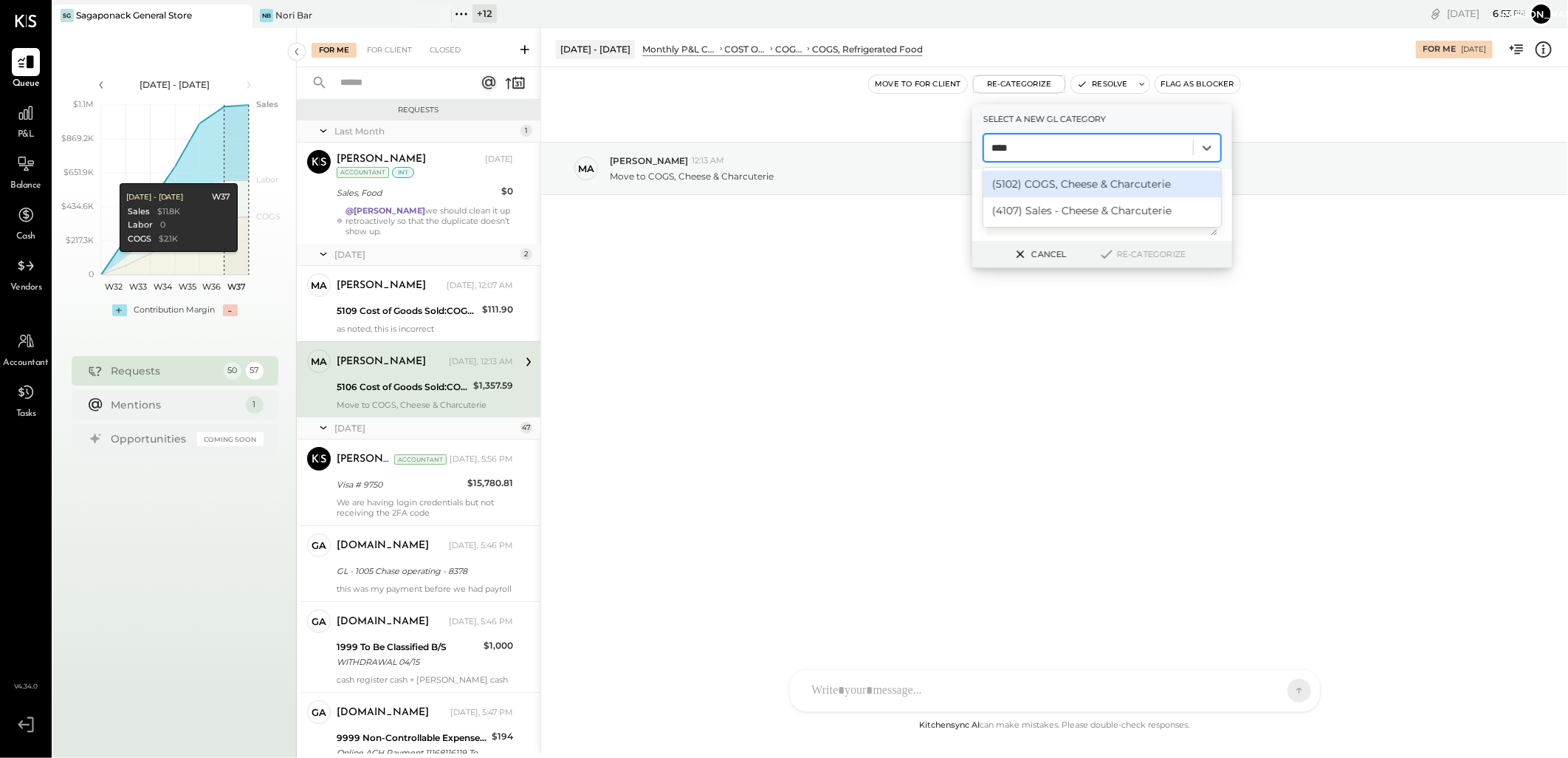
click at [1107, 181] on div "(5102) COGS, Cheese & Charcuterie" at bounding box center [1102, 183] width 238 height 27
click at [1110, 252] on icon at bounding box center [1106, 254] width 18 height 16
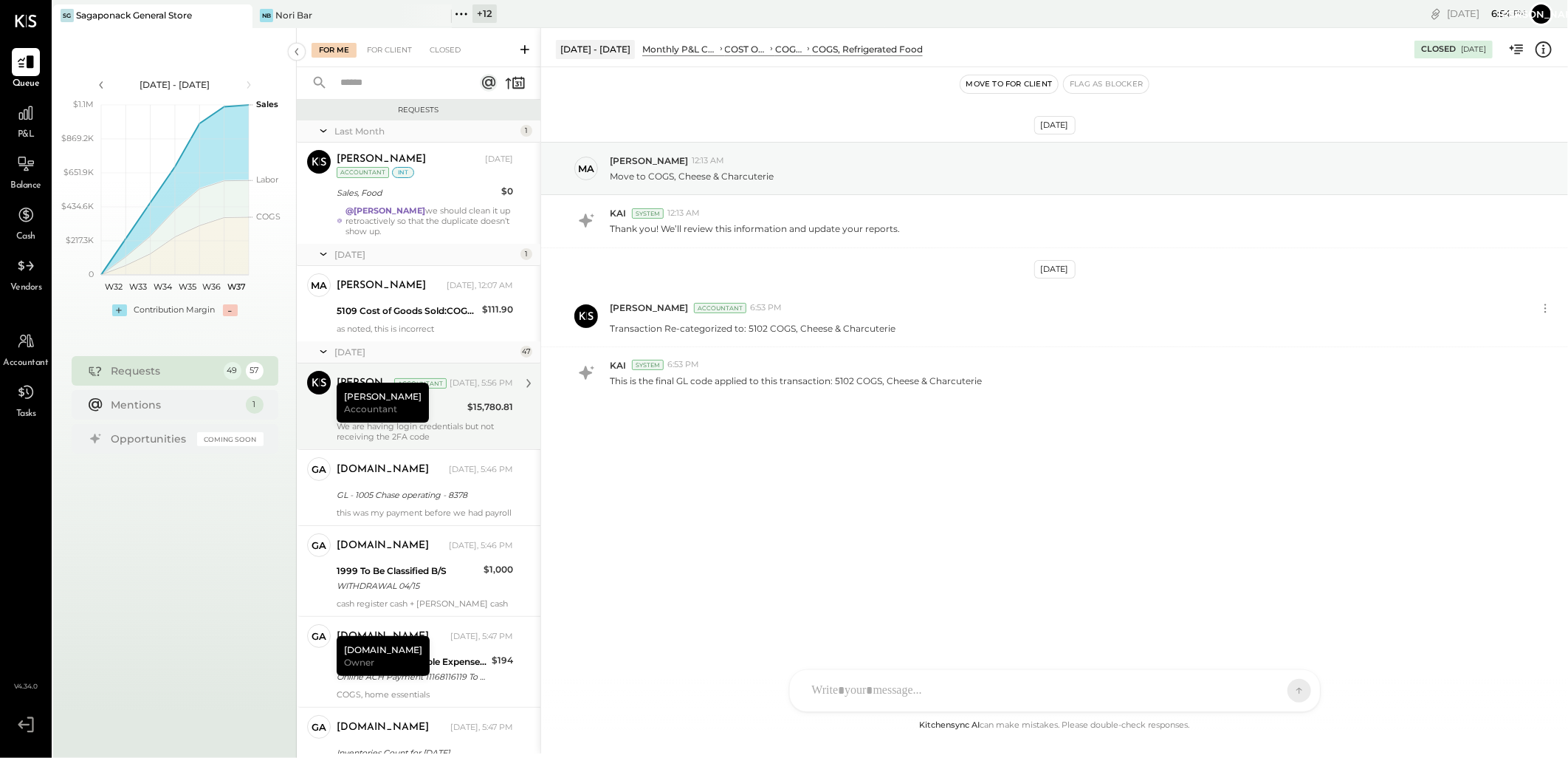
click at [416, 402] on div "[PERSON_NAME] Accountant" at bounding box center [383, 402] width 92 height 40
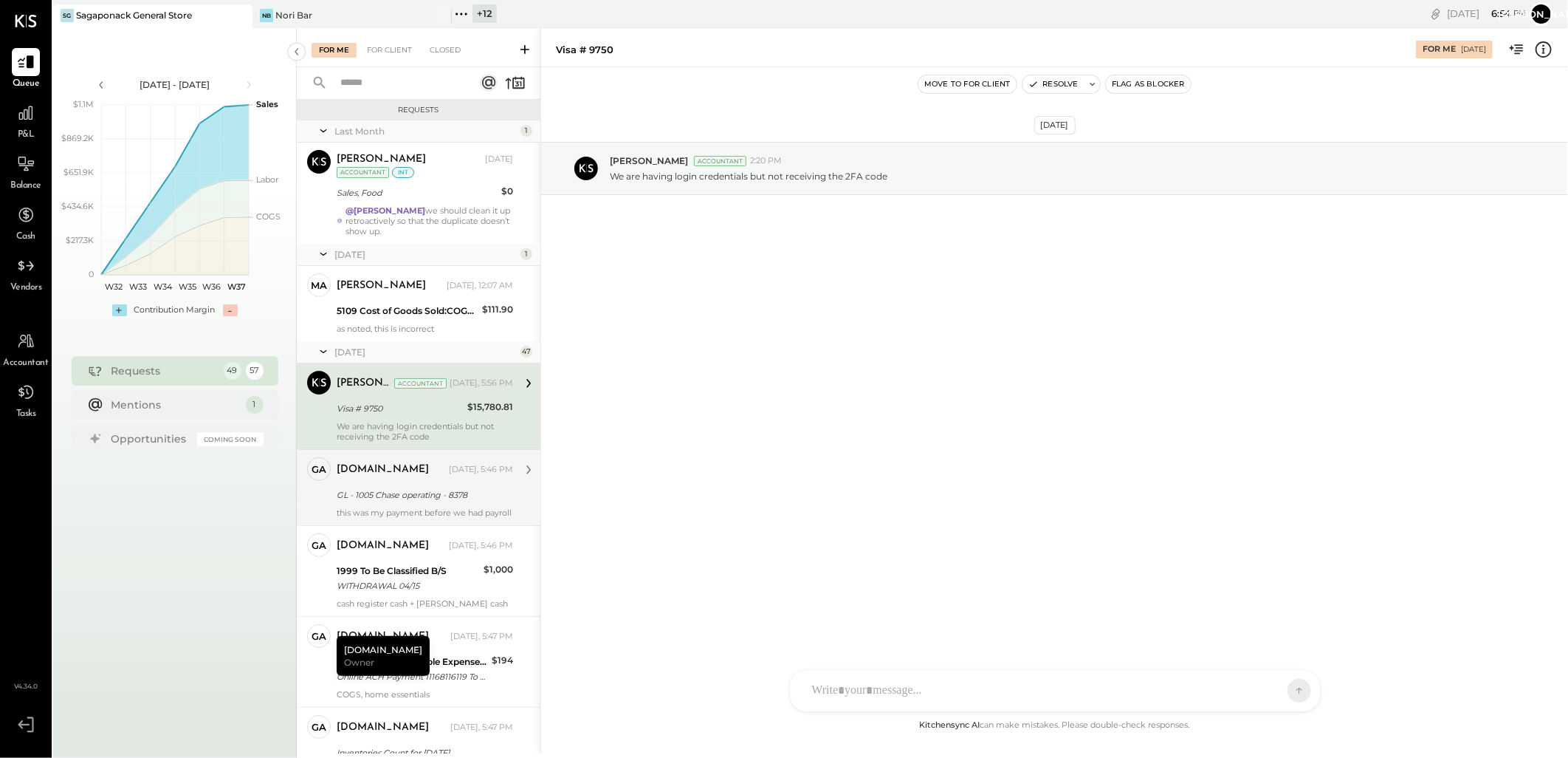
click at [409, 502] on div "GL - 1005 Chase operating - 8378" at bounding box center [423, 495] width 172 height 15
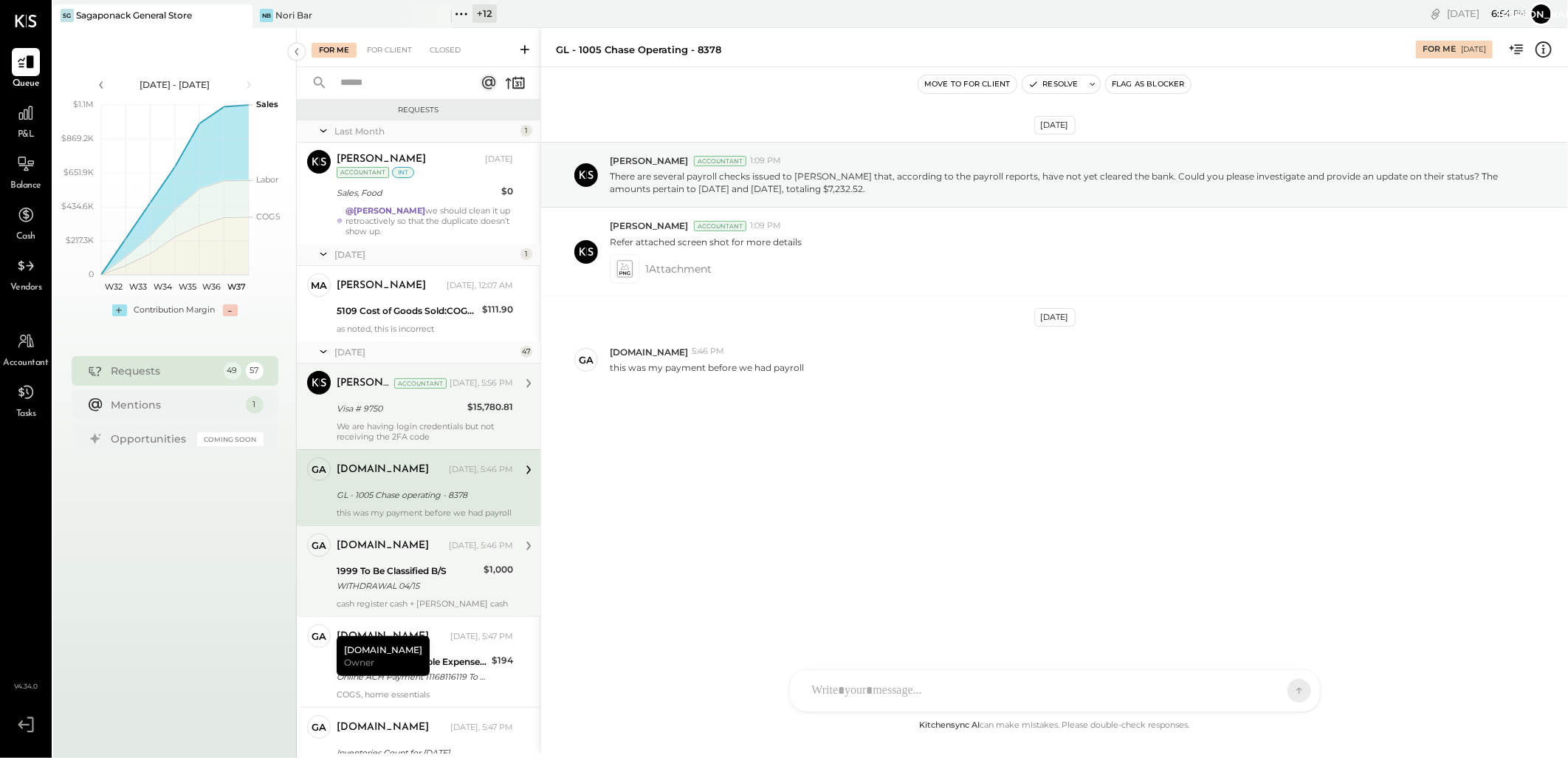
click at [402, 574] on div "1999 To Be Classified B/S" at bounding box center [408, 571] width 143 height 15
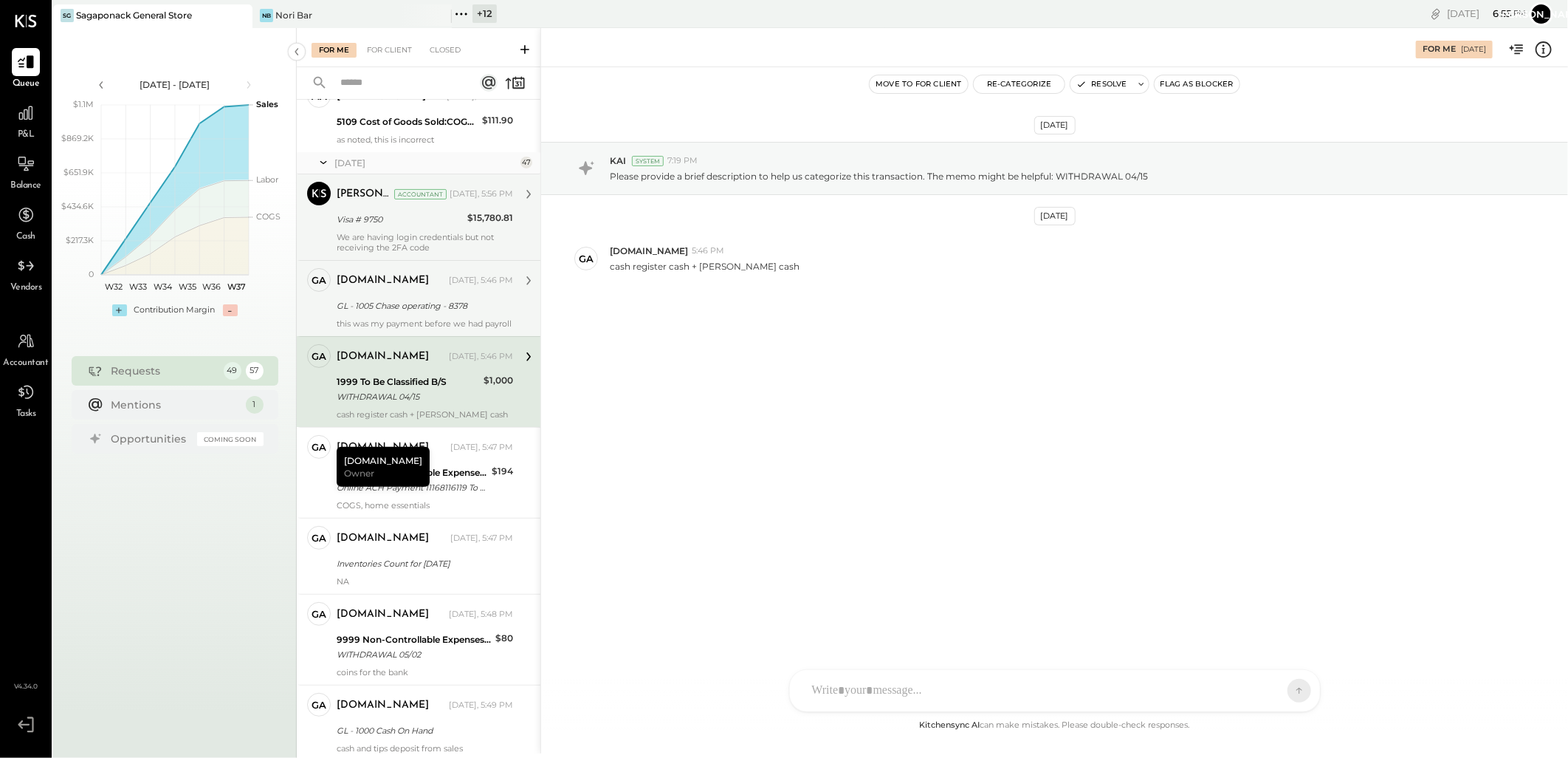
scroll to position [246, 0]
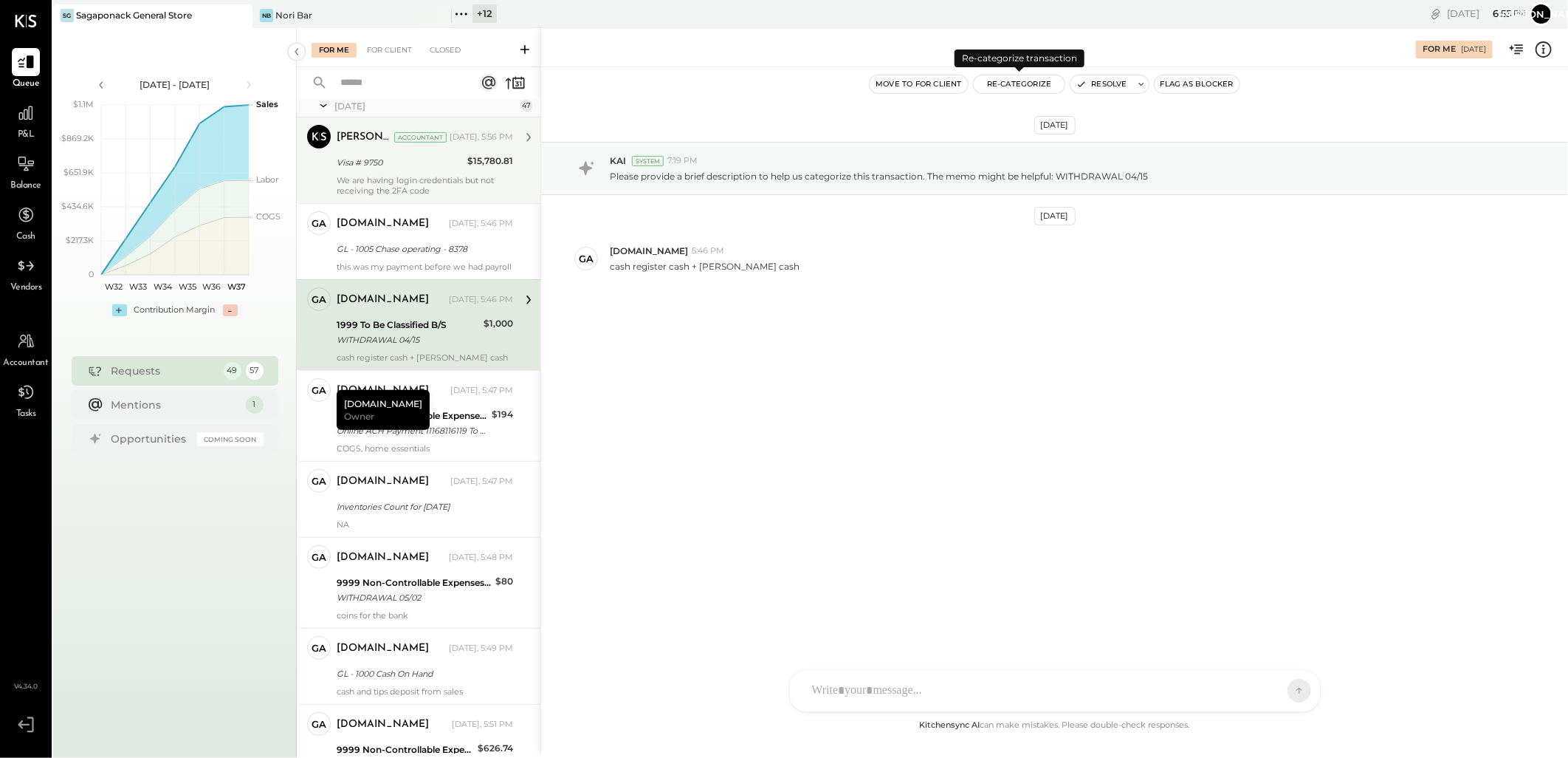
click at [1015, 79] on button "Re-Categorize" at bounding box center [1019, 84] width 92 height 18
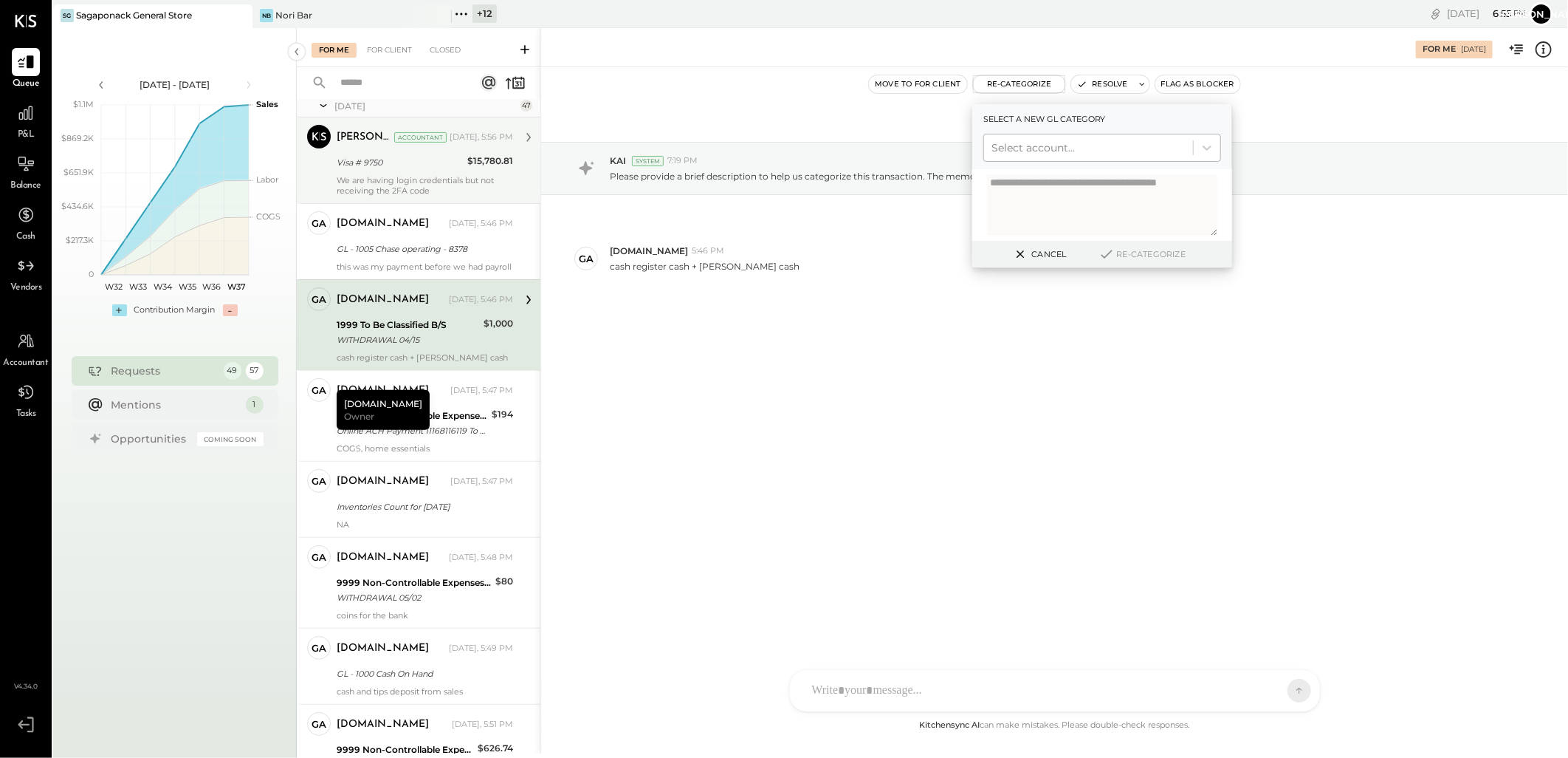
click at [1042, 137] on div "Select account..." at bounding box center [1089, 147] width 209 height 24
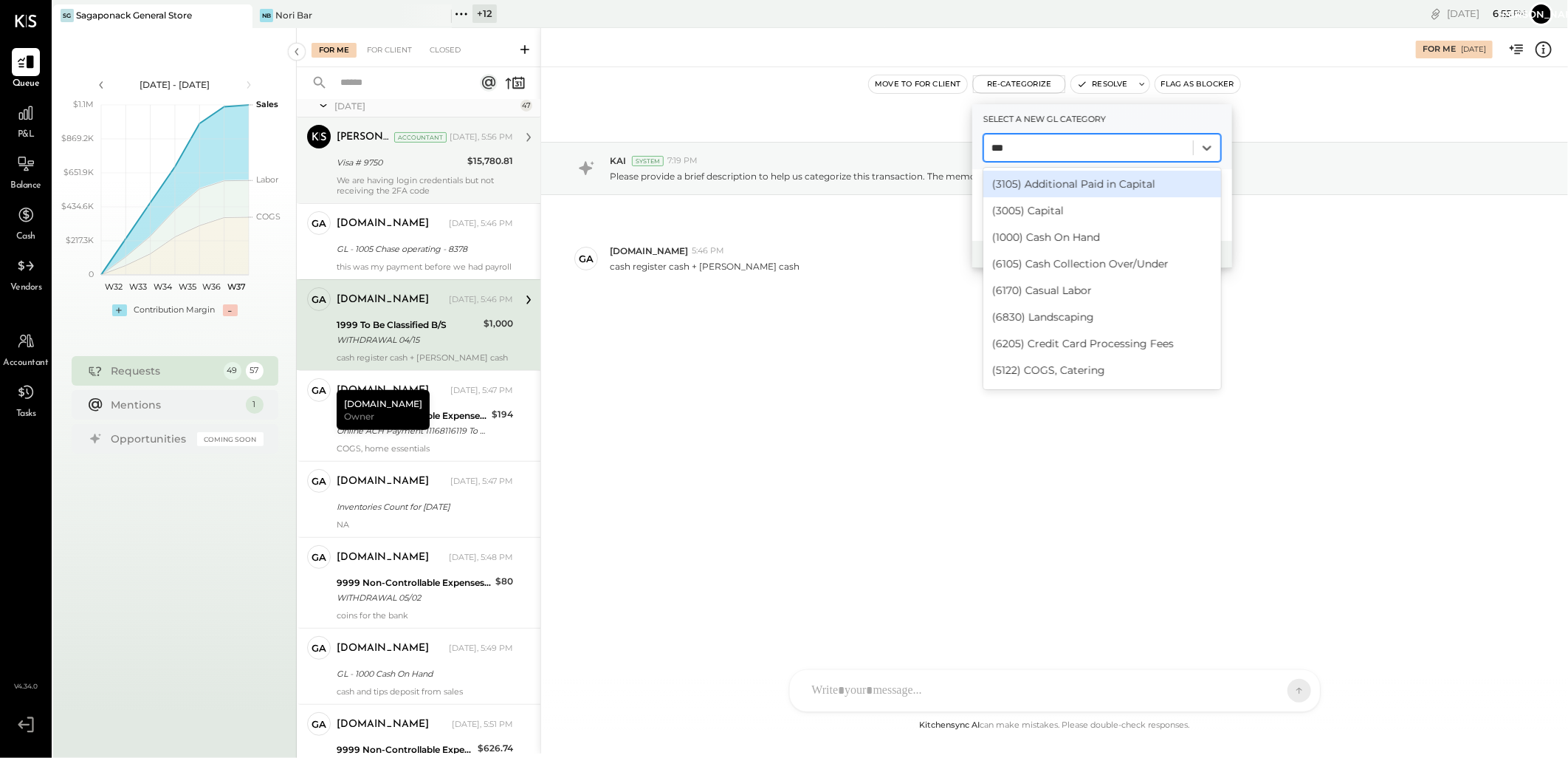
type input "****"
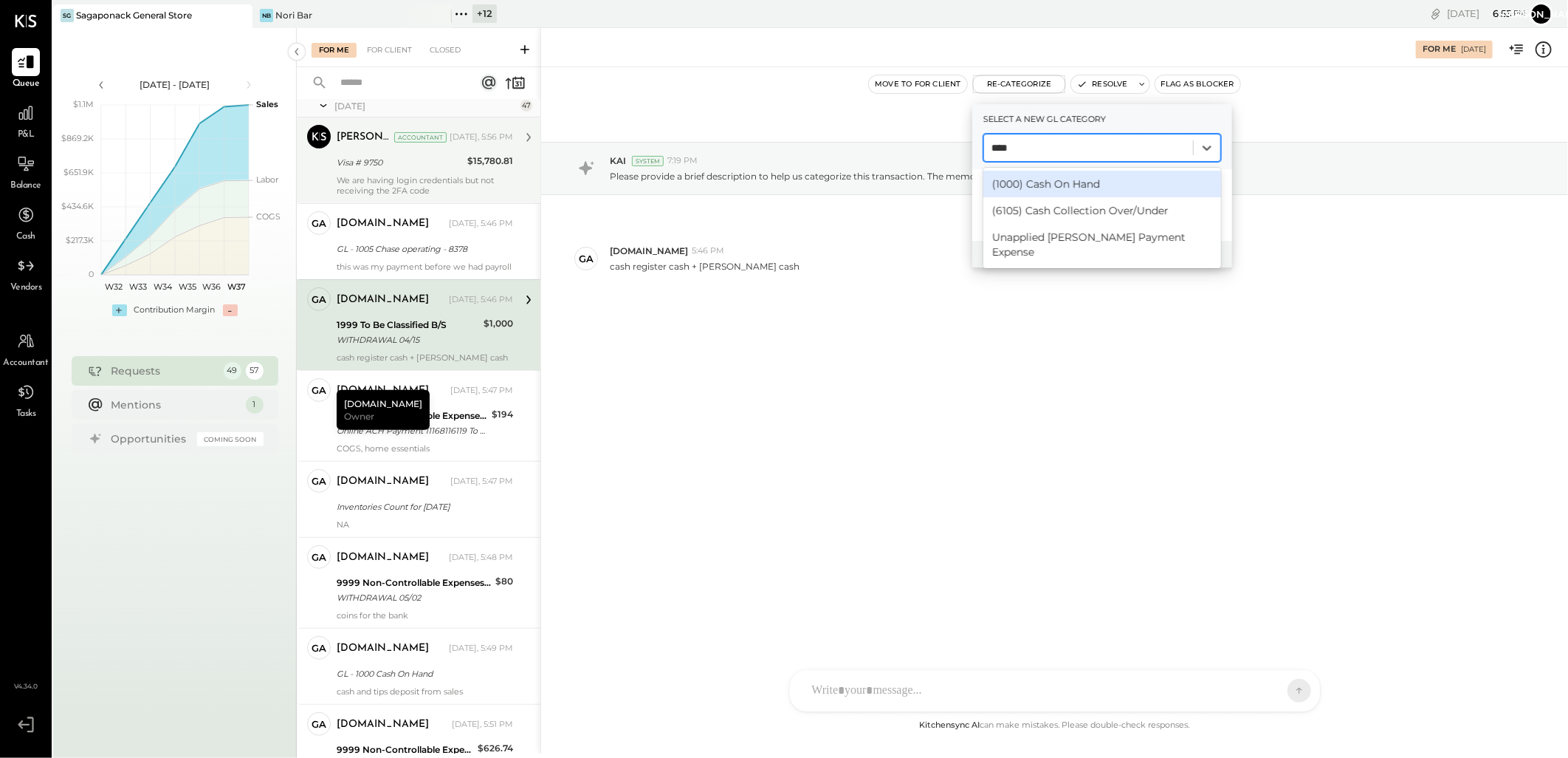
click at [1095, 179] on div "(1000) Cash On Hand" at bounding box center [1102, 183] width 238 height 27
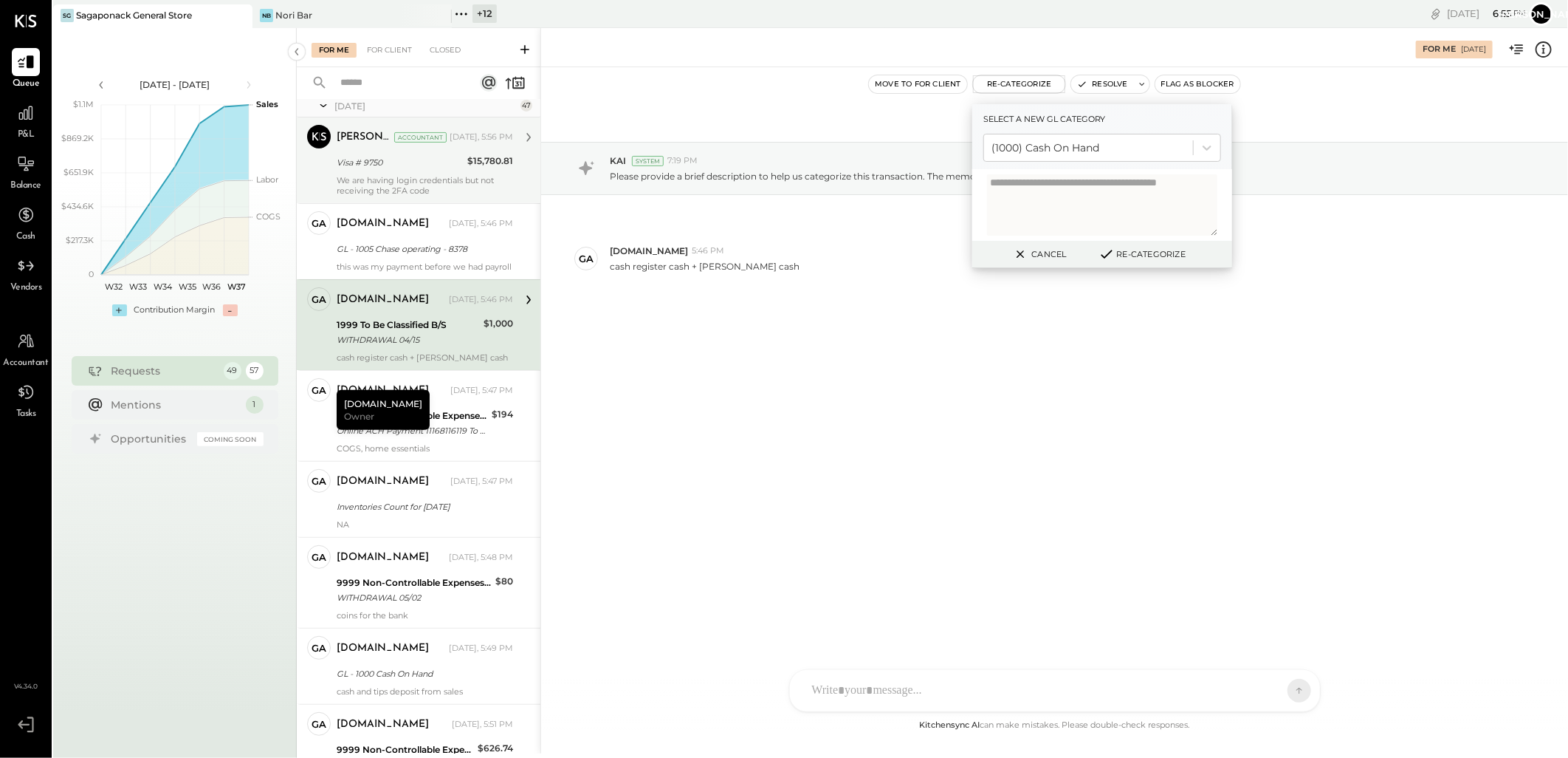
click at [1131, 248] on button "Re-Categorize" at bounding box center [1142, 254] width 97 height 18
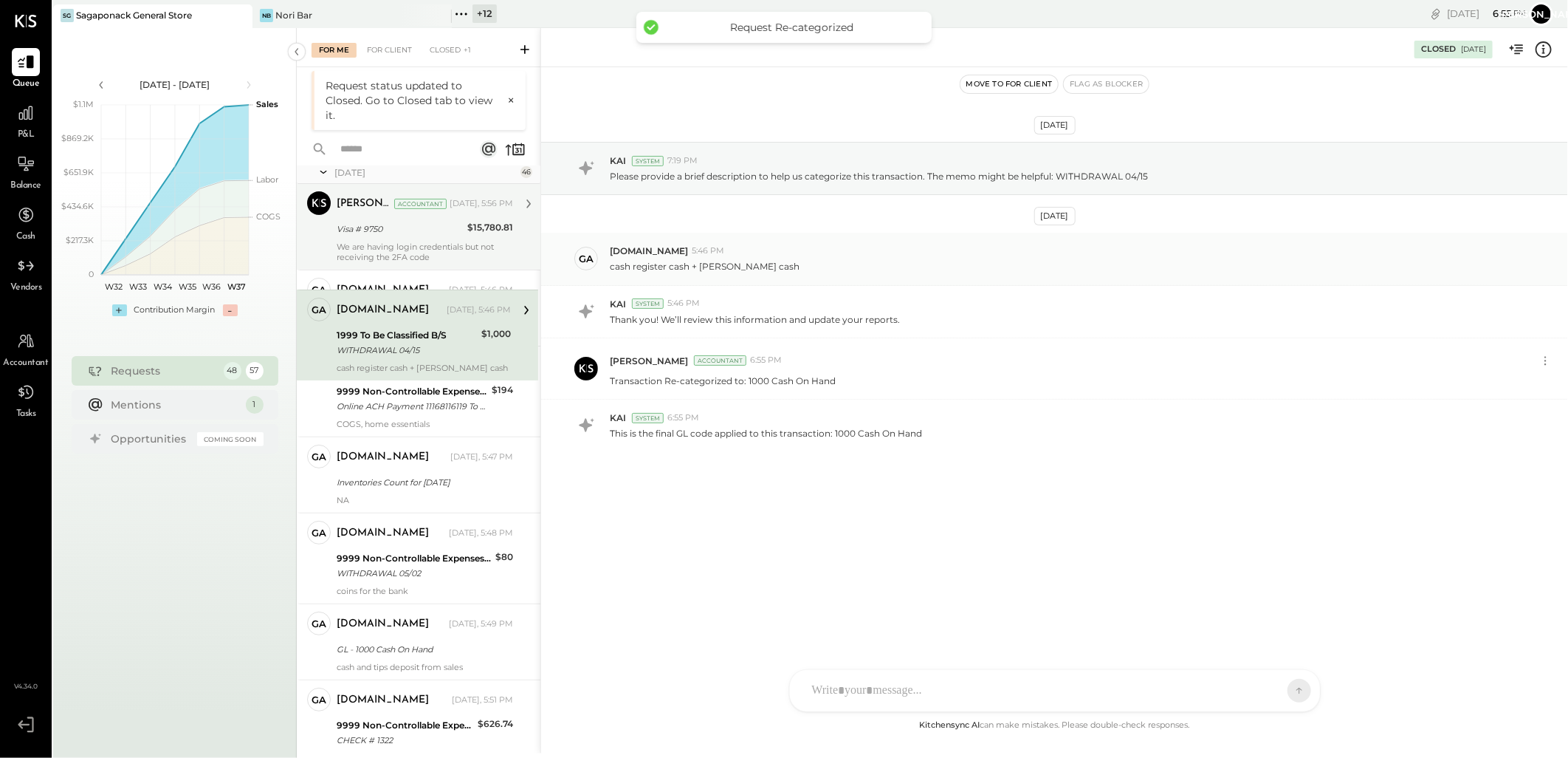
scroll to position [22, 0]
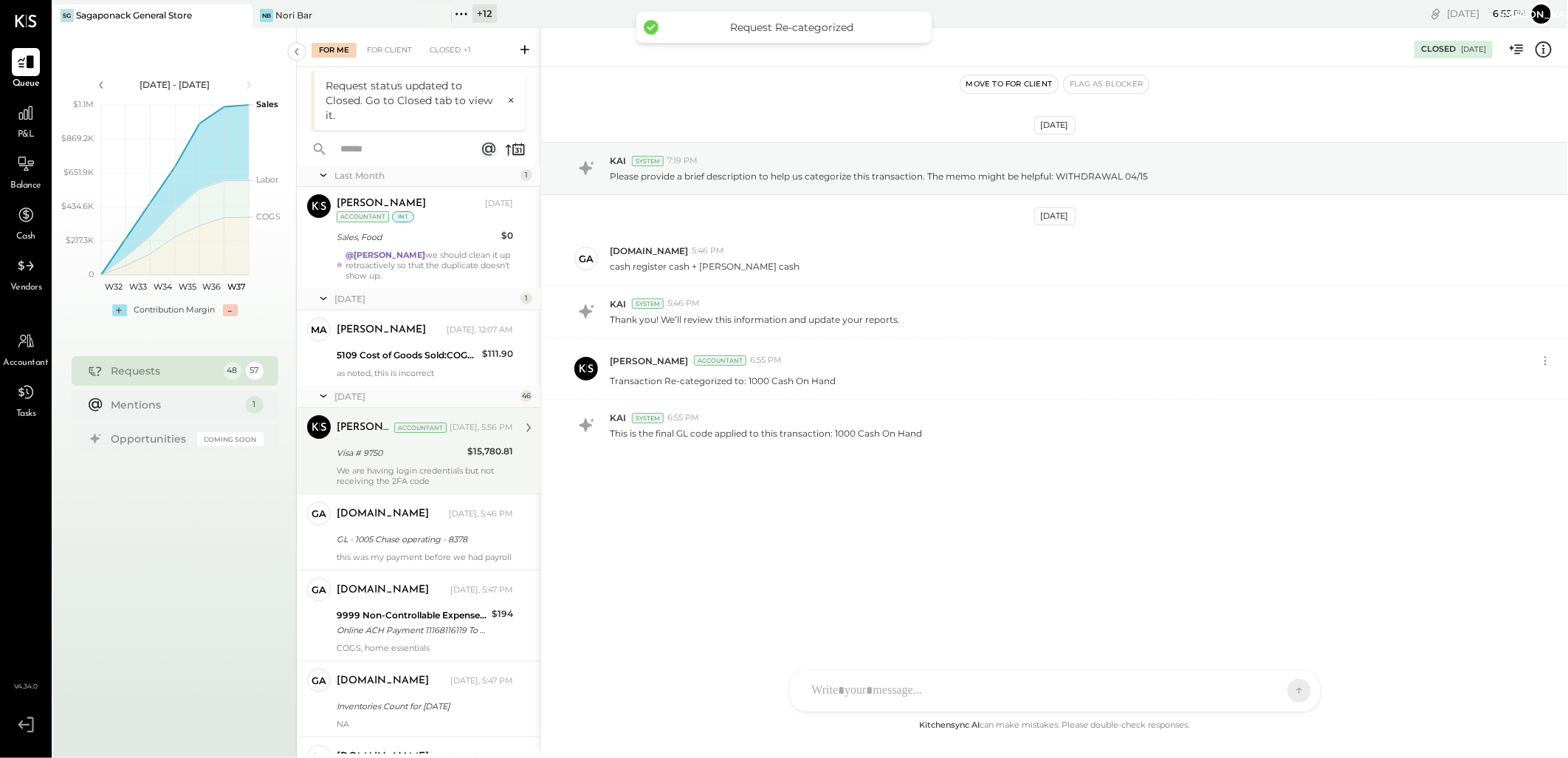
click at [422, 450] on div "Visa # 9750" at bounding box center [400, 453] width 127 height 15
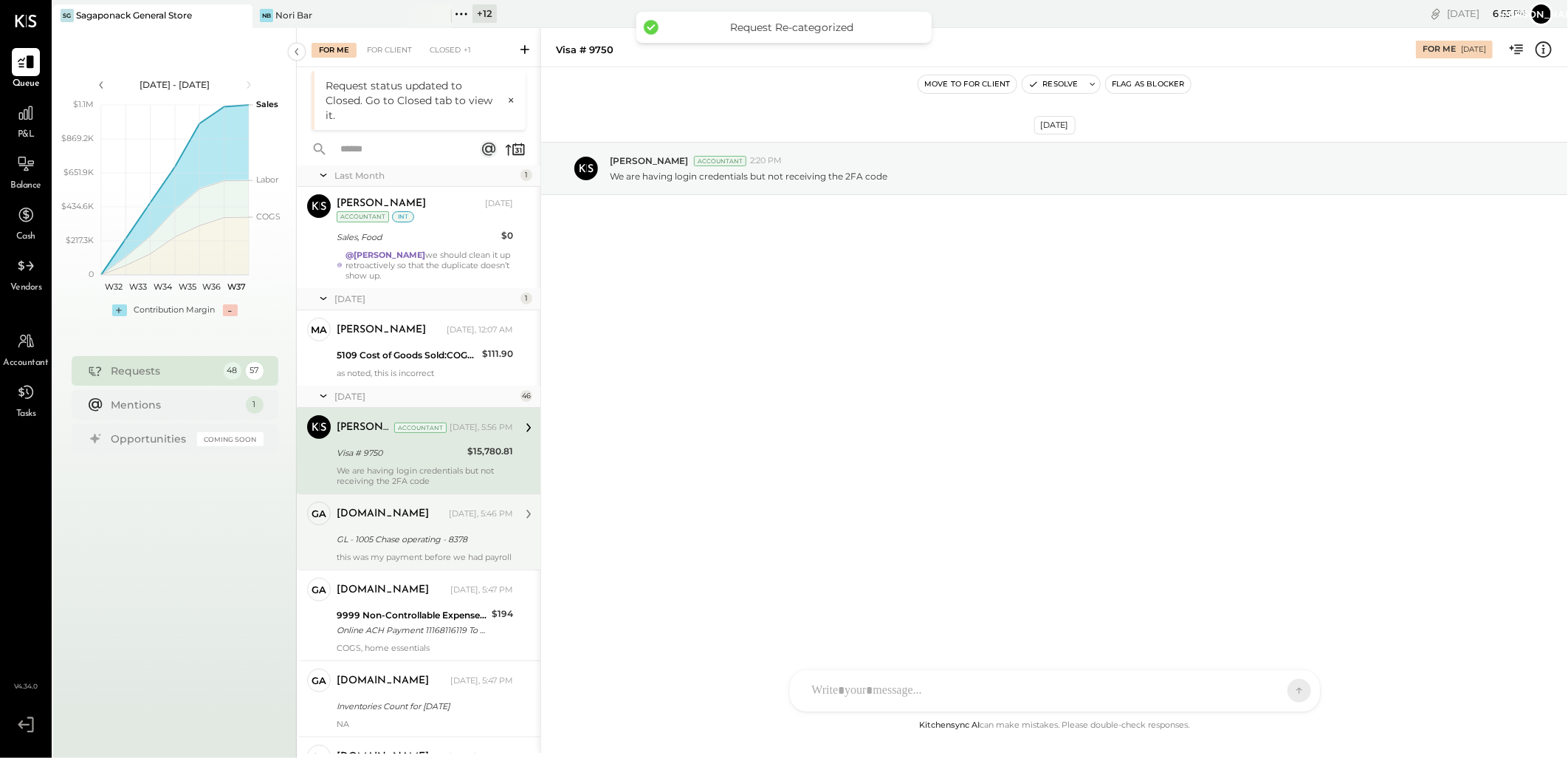
click at [440, 538] on div "GL - 1005 Chase operating - 8378" at bounding box center [423, 539] width 172 height 15
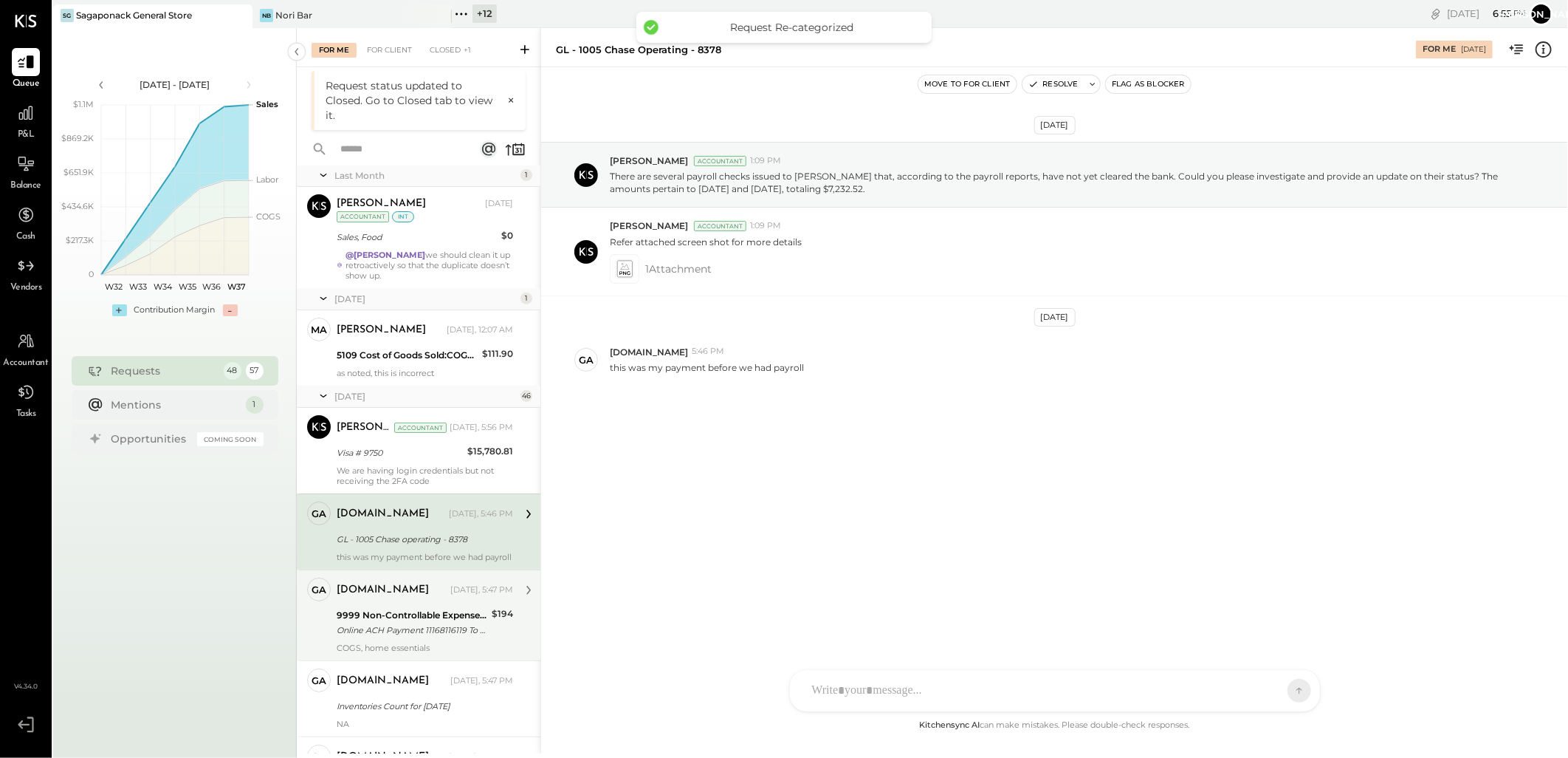
click at [423, 637] on div "Online ACH Payment 11168116119 To MirValleyCeramicsLLC (_#####1083)" at bounding box center [412, 630] width 151 height 15
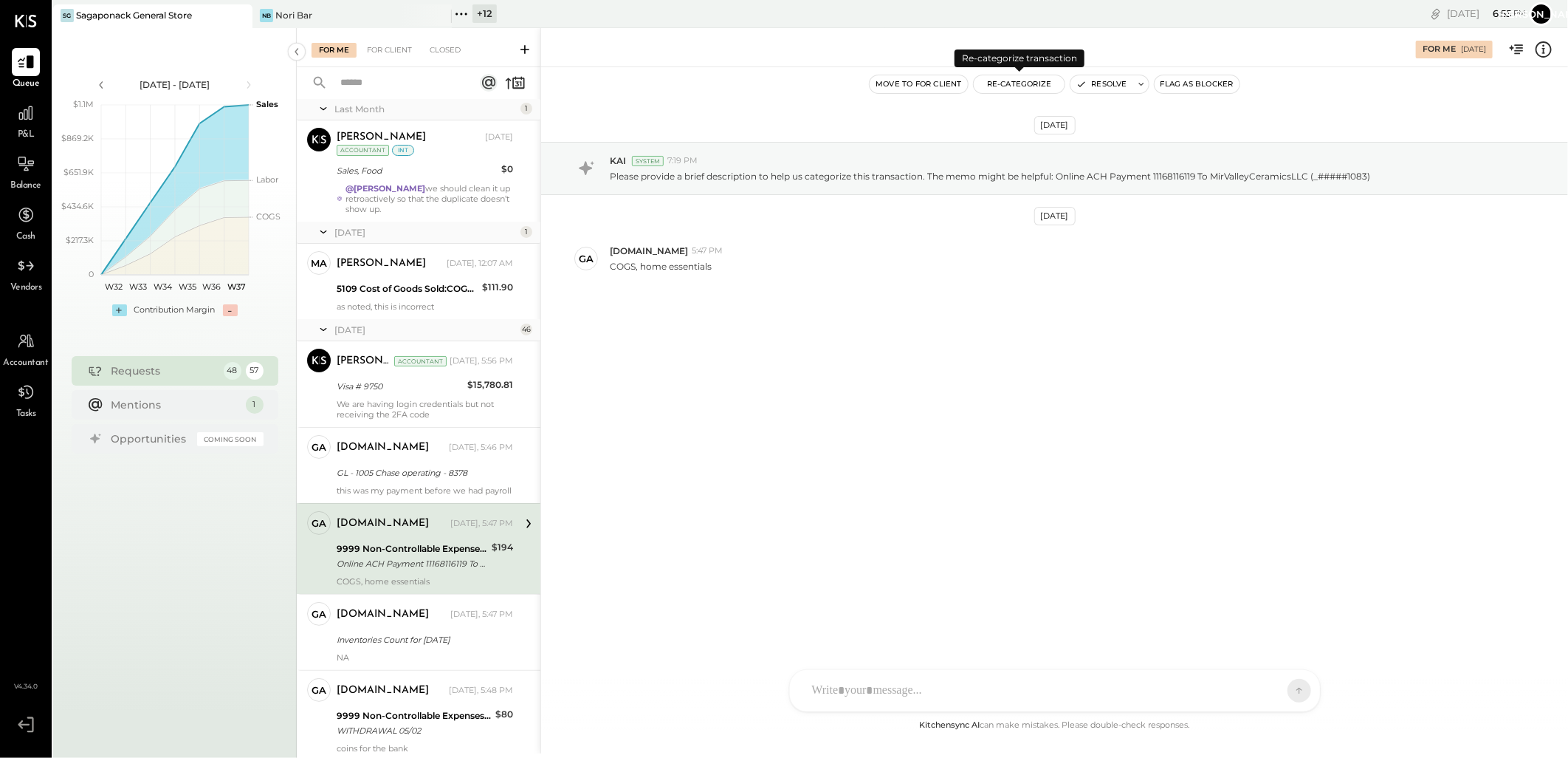
click at [1009, 84] on button "Re-Categorize" at bounding box center [1019, 84] width 92 height 18
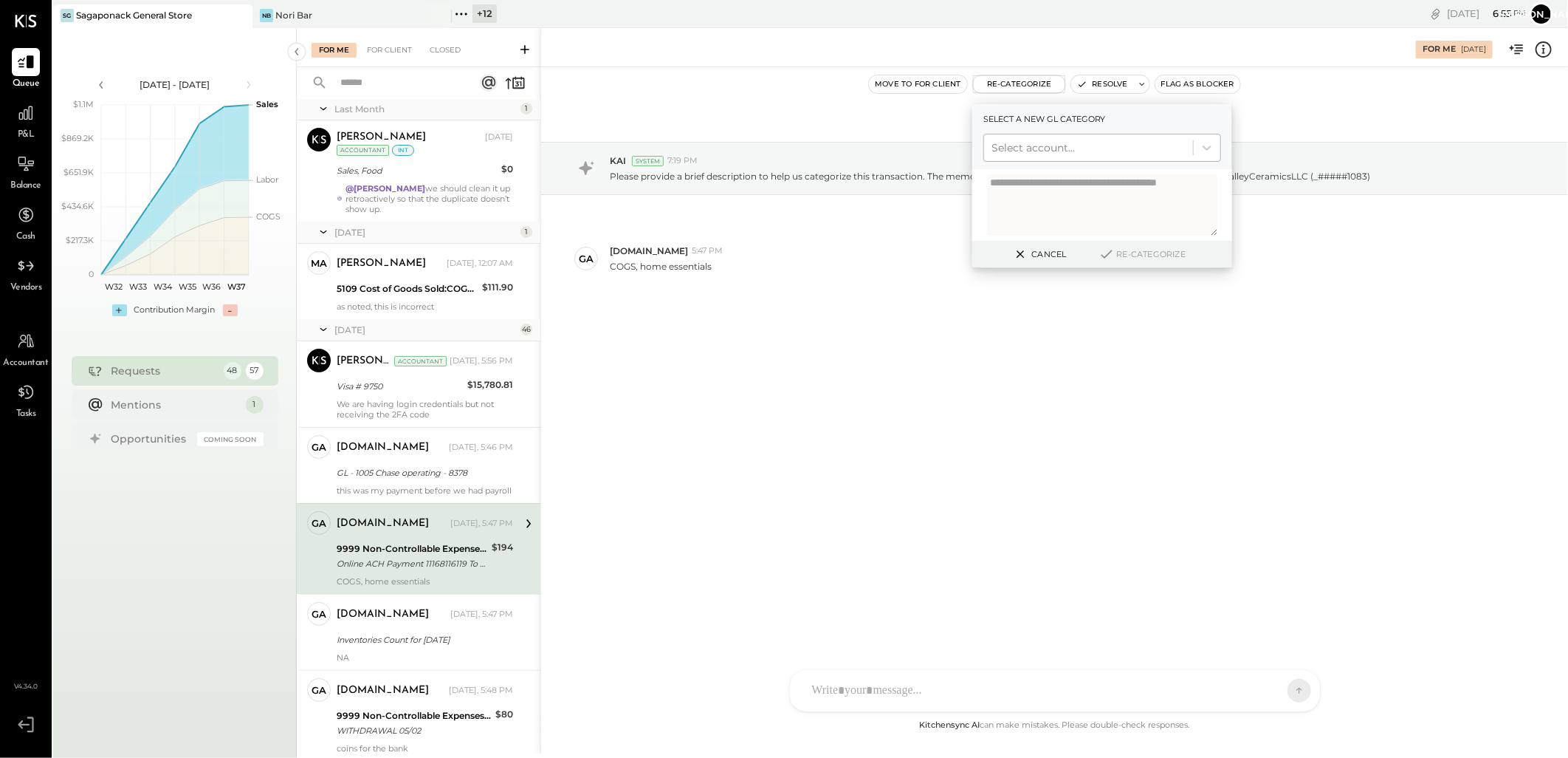
click at [998, 150] on div at bounding box center [1088, 148] width 194 height 18
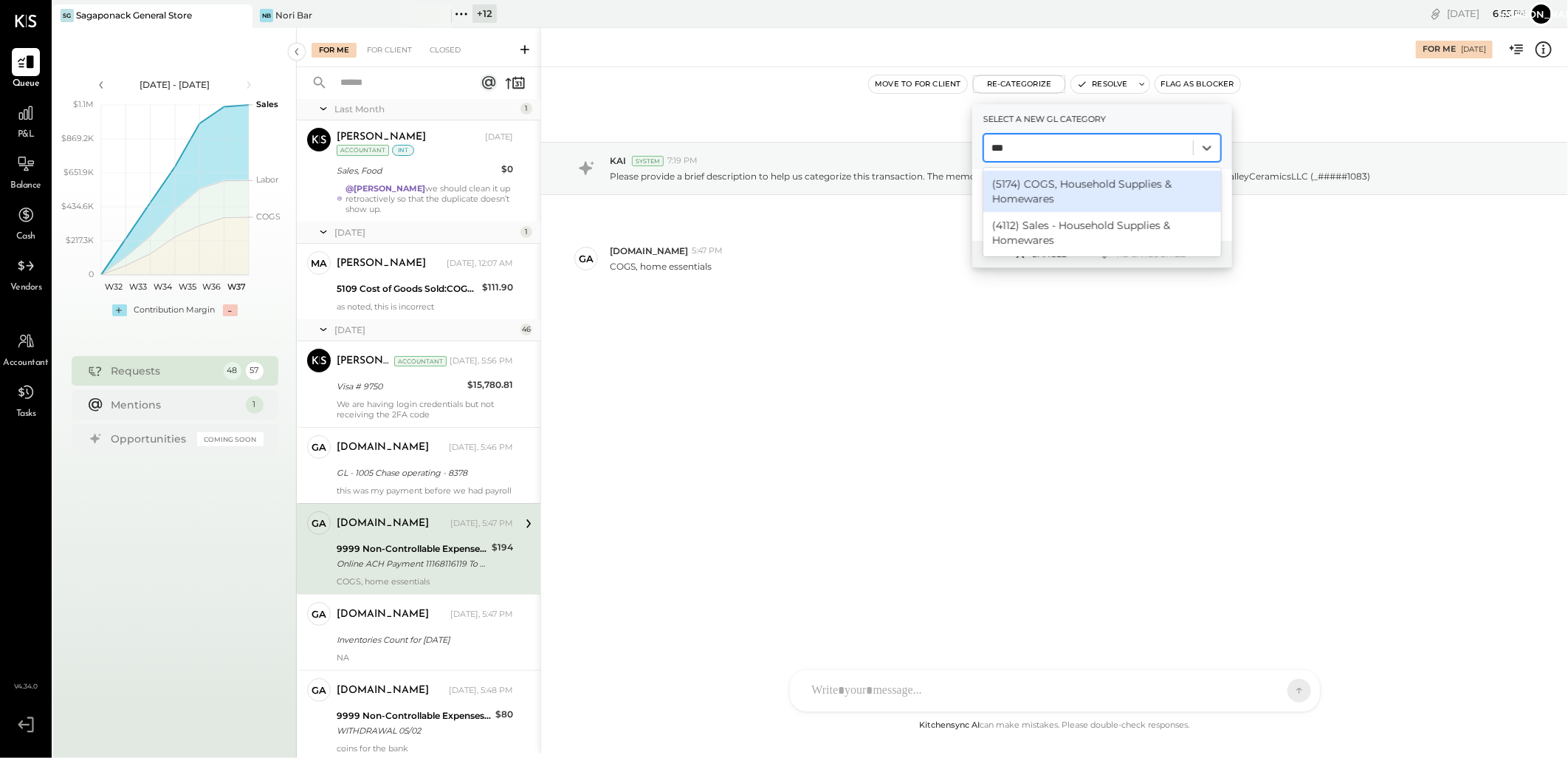
type input "****"
click at [1053, 187] on div "(5174) COGS, Household Supplies & Homewares" at bounding box center [1102, 191] width 238 height 41
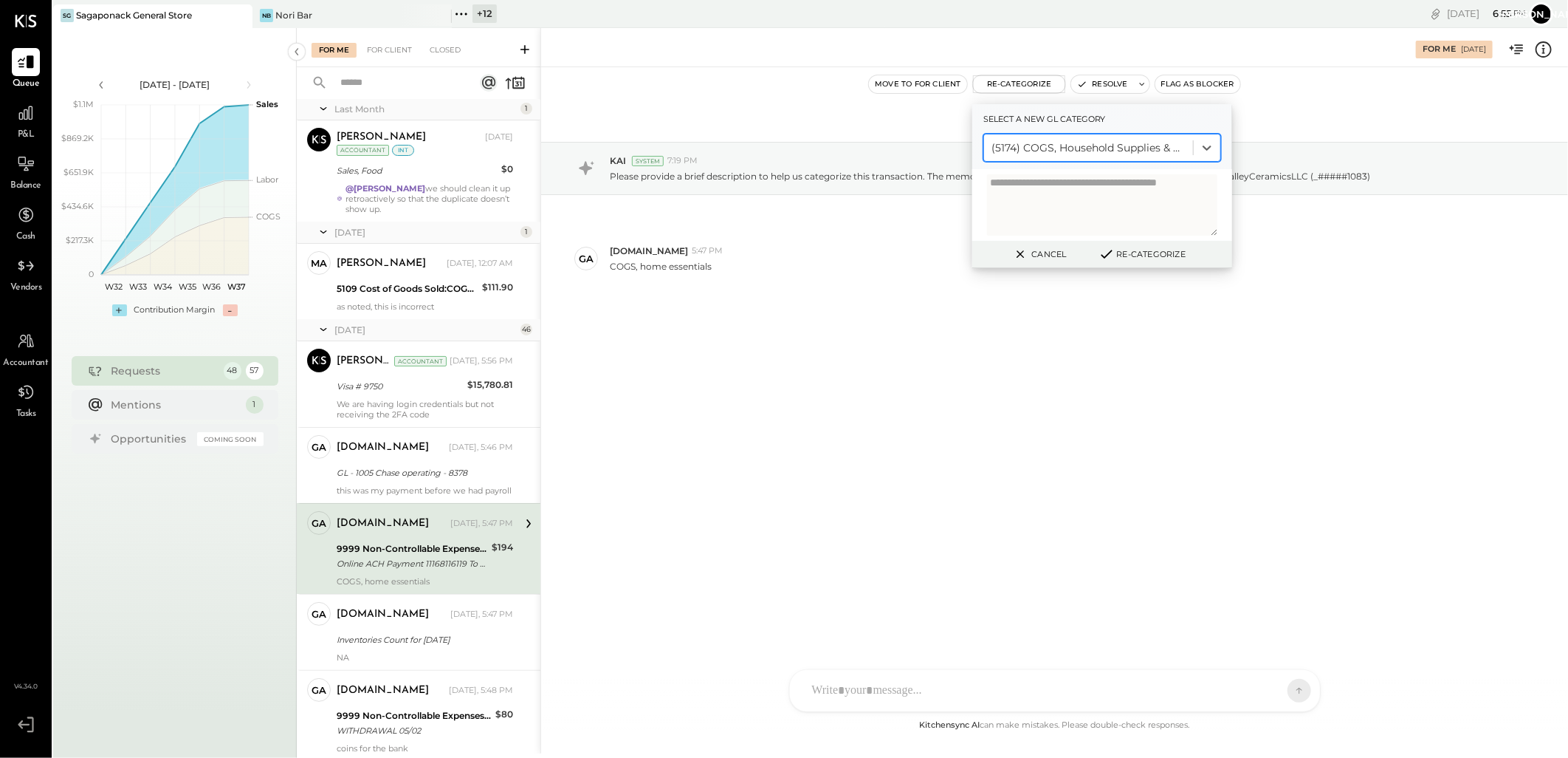
click at [1116, 248] on button "Re-Categorize" at bounding box center [1142, 254] width 97 height 18
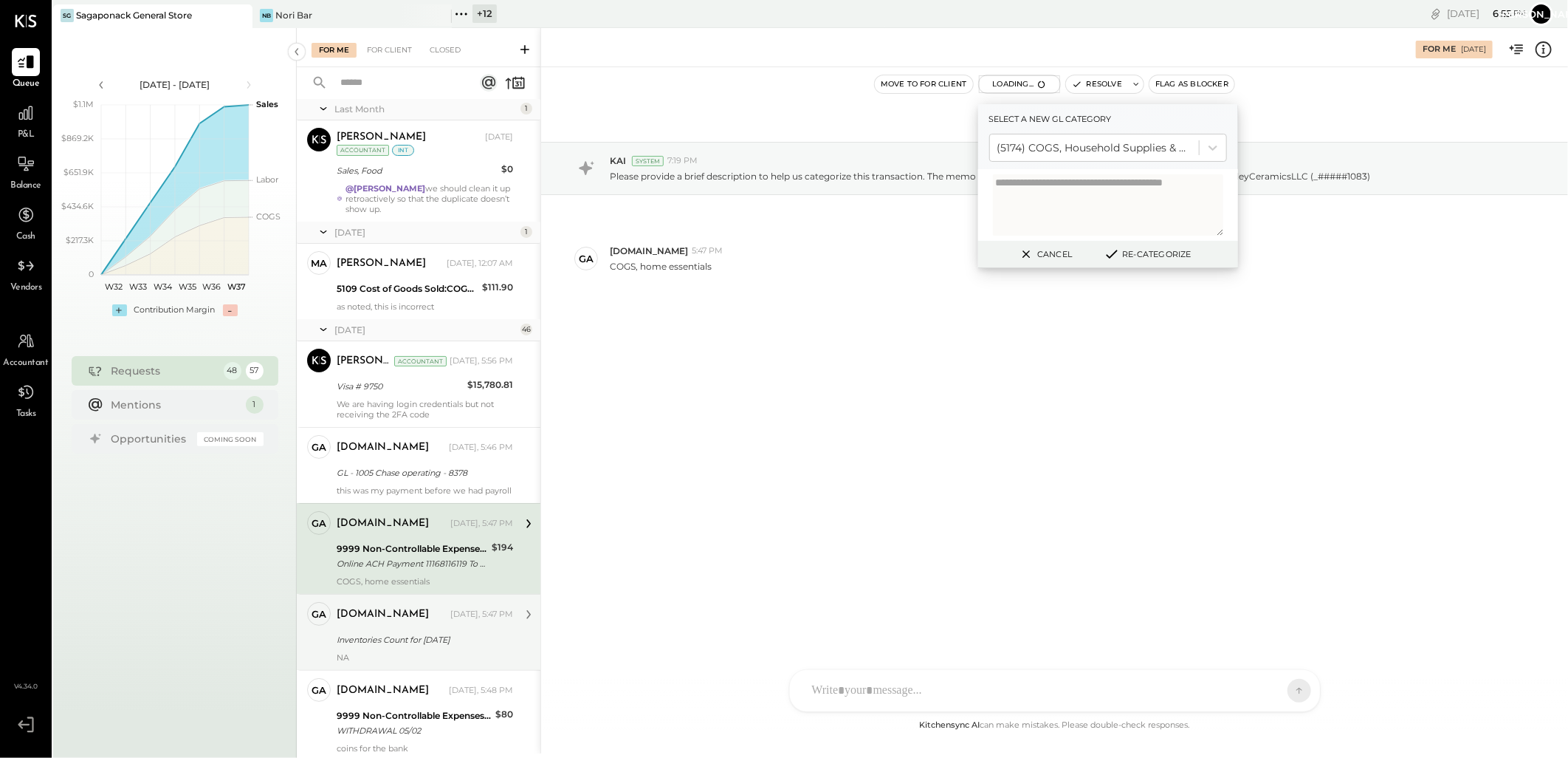
click at [402, 644] on div "Inventories Count for [DATE]" at bounding box center [423, 640] width 172 height 15
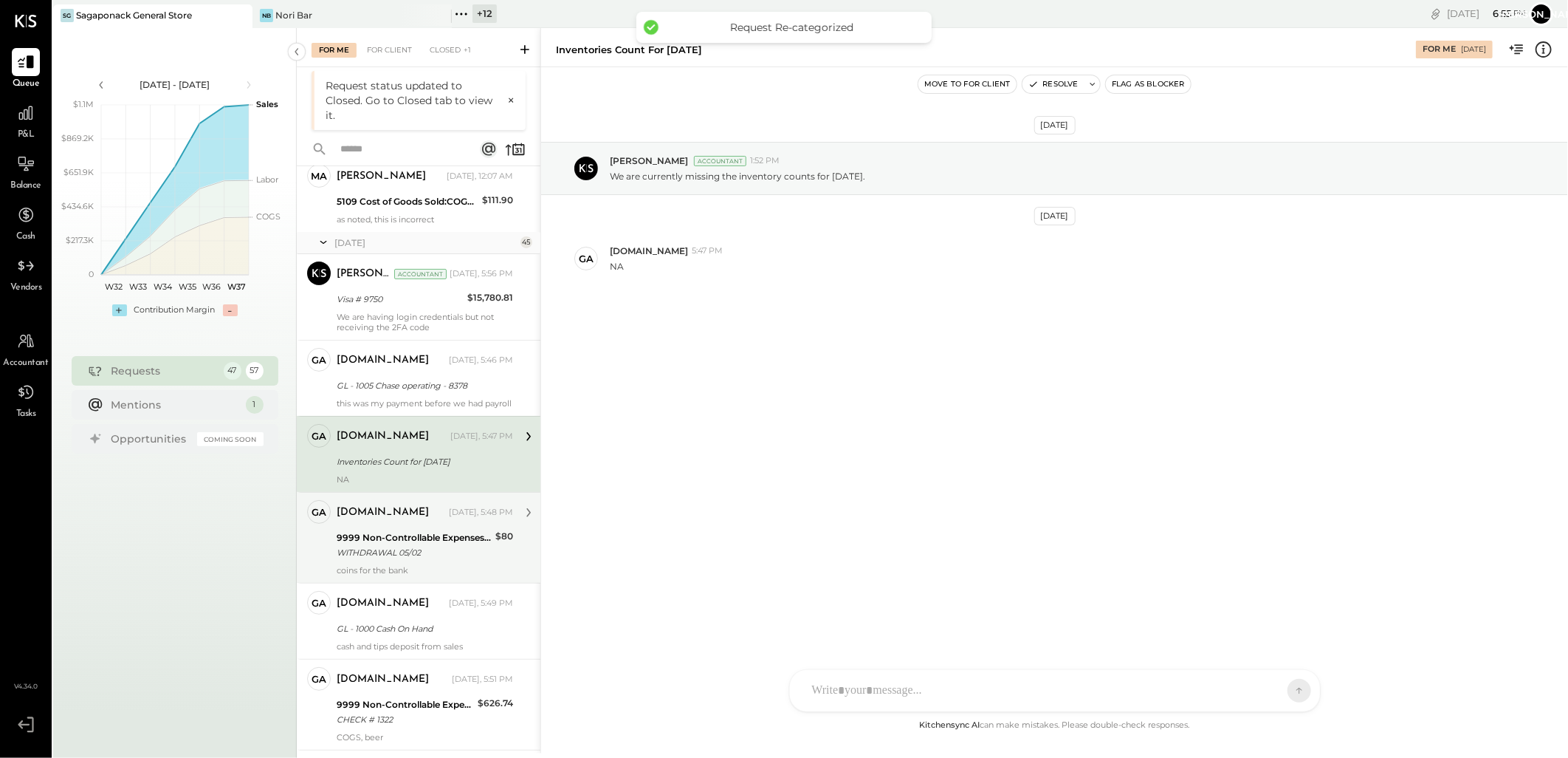
scroll to position [185, 0]
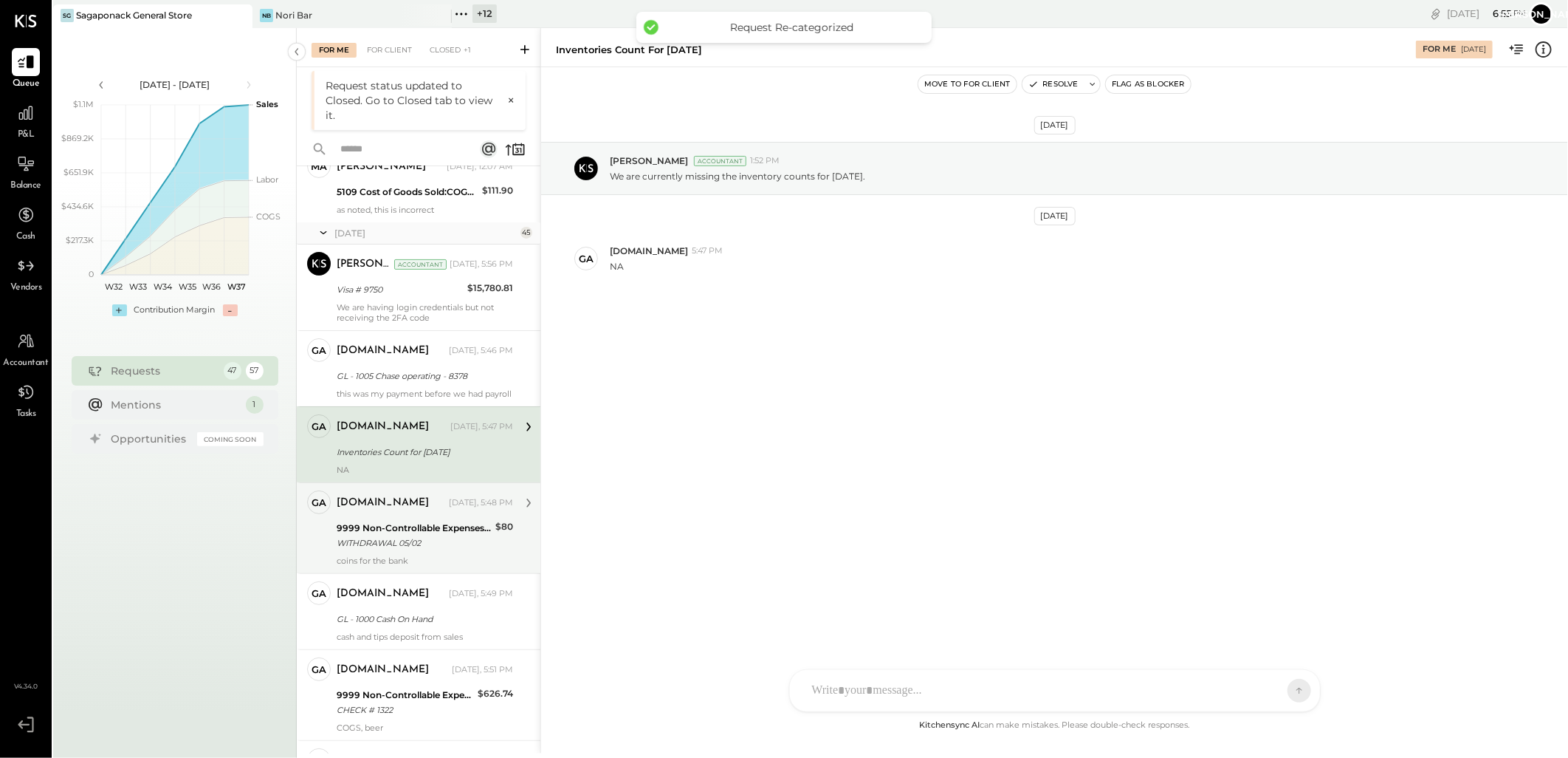
click at [401, 547] on div "WITHDRAWAL 05/02" at bounding box center [414, 543] width 154 height 15
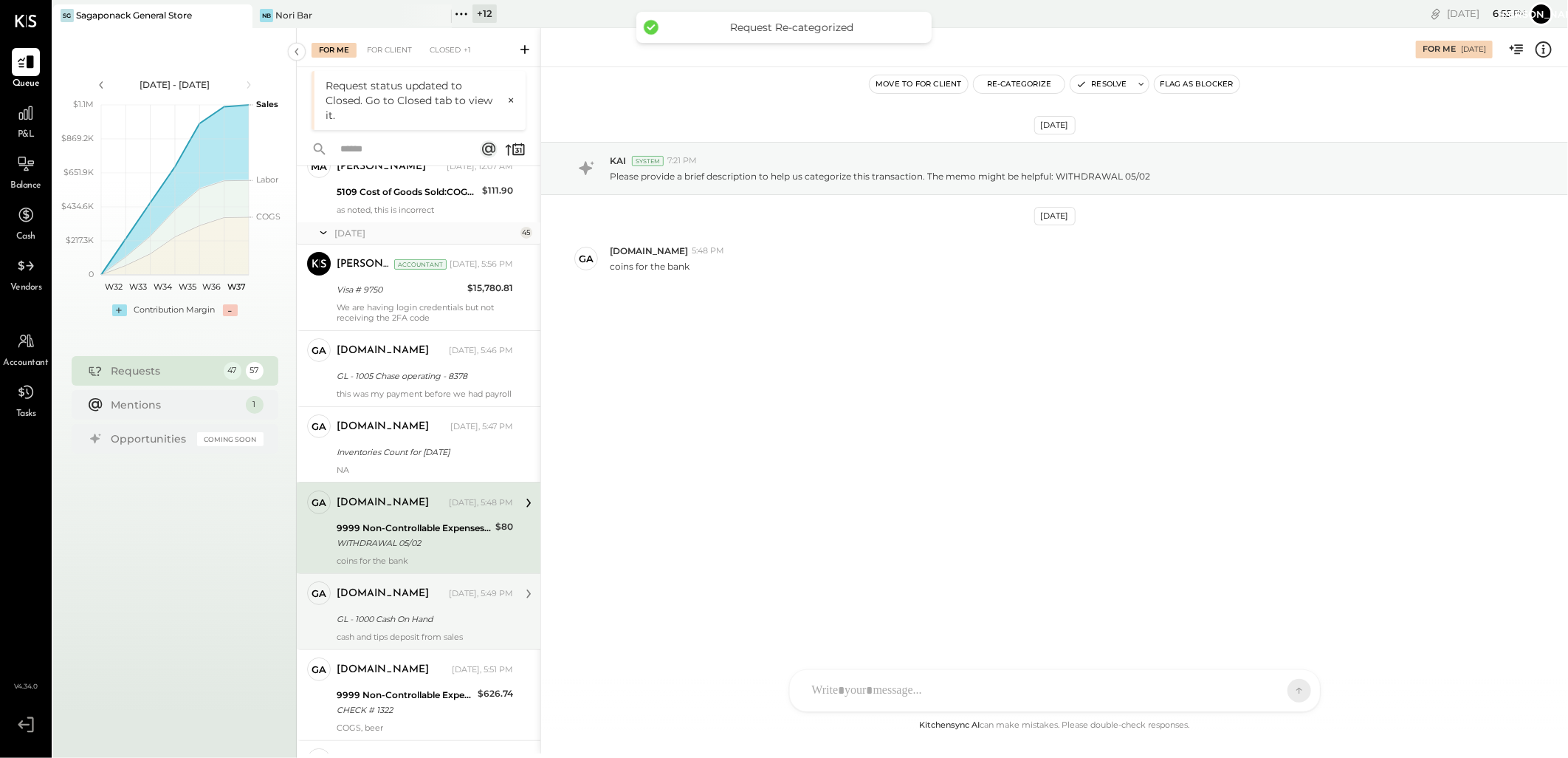
click at [401, 627] on div "GL - 1000 Cash On Hand" at bounding box center [423, 619] width 172 height 15
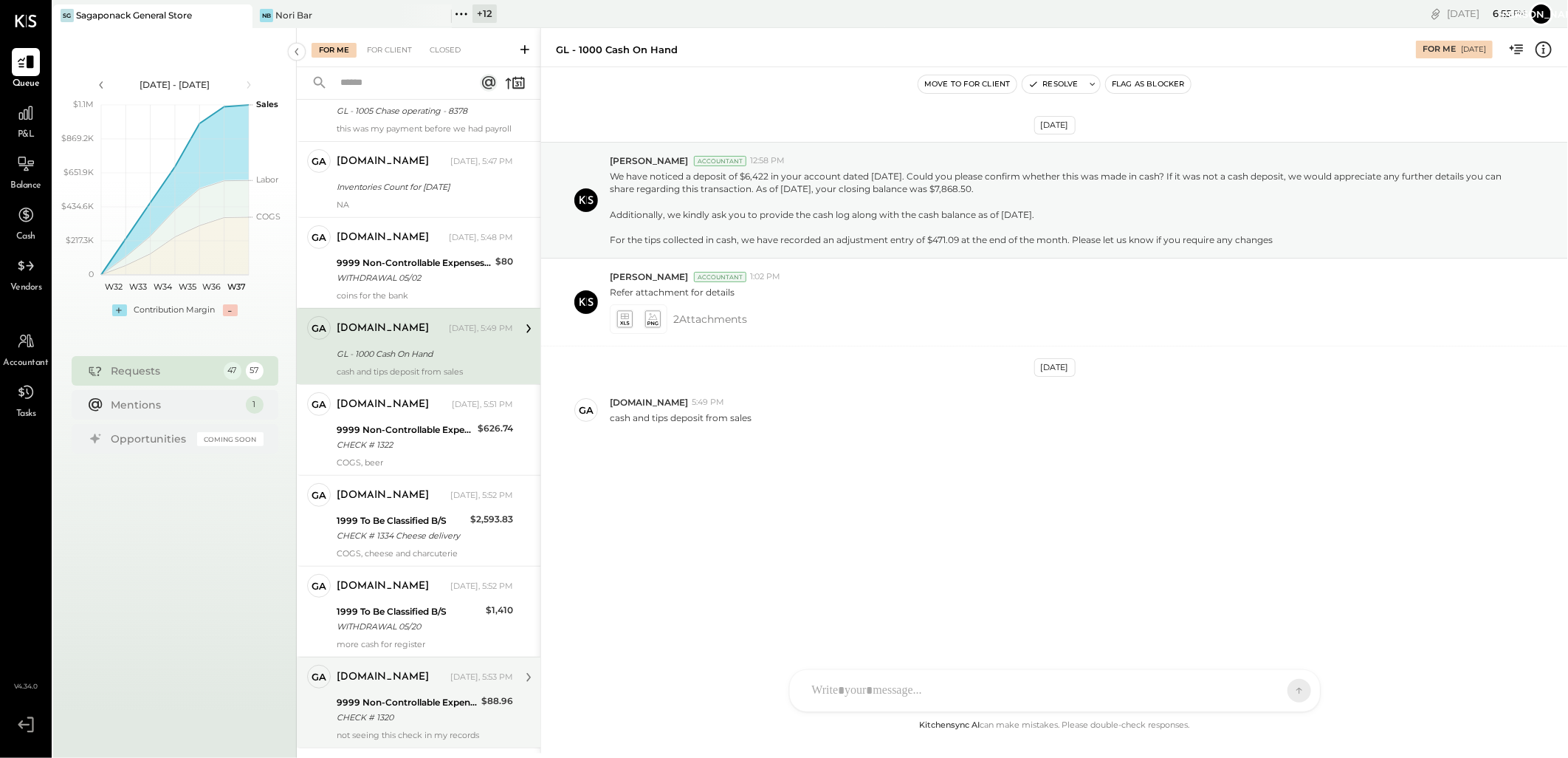
scroll to position [431, 0]
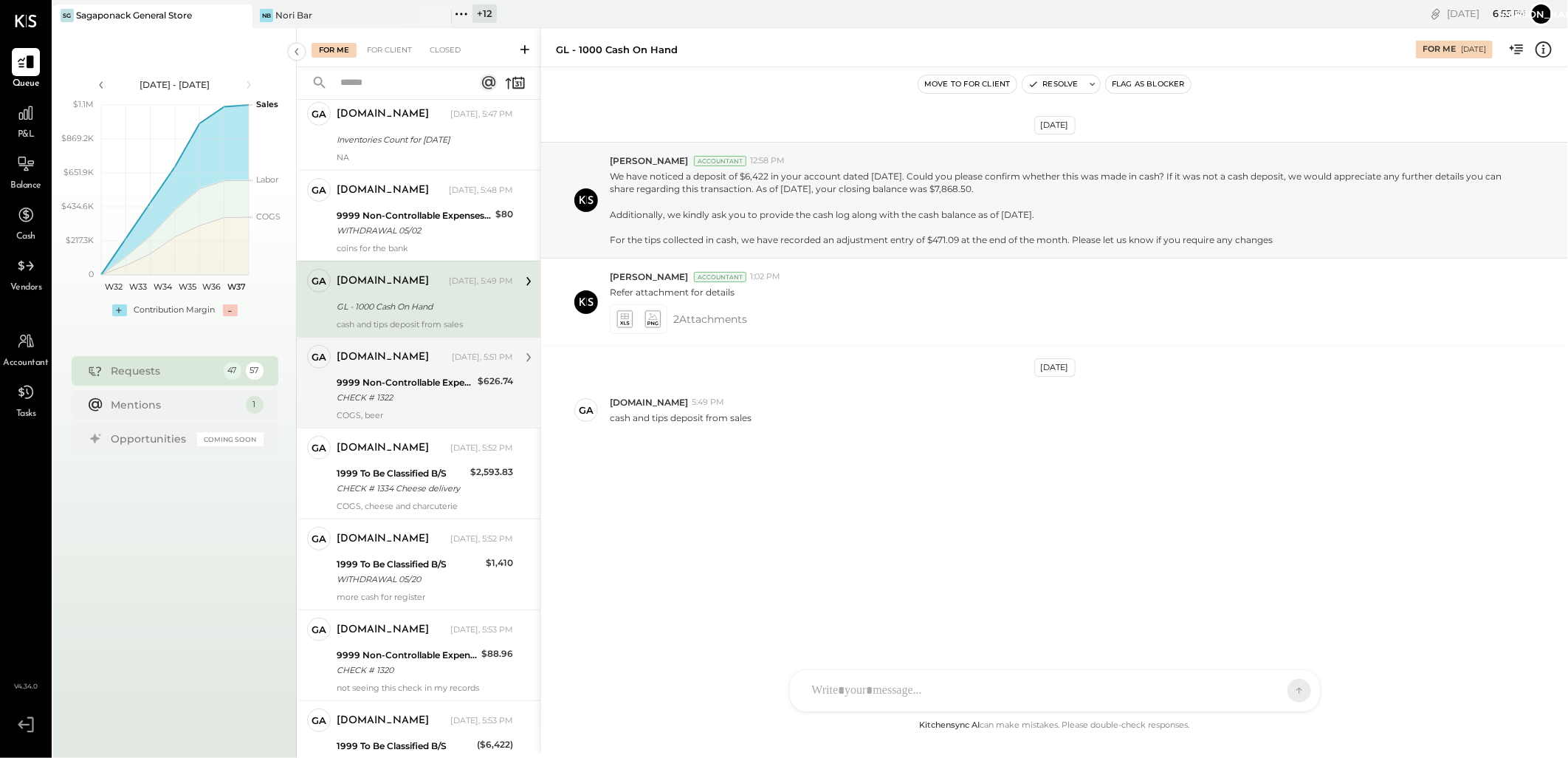
click at [374, 370] on div "[DOMAIN_NAME] [DATE], 5:51 PM" at bounding box center [425, 357] width 177 height 25
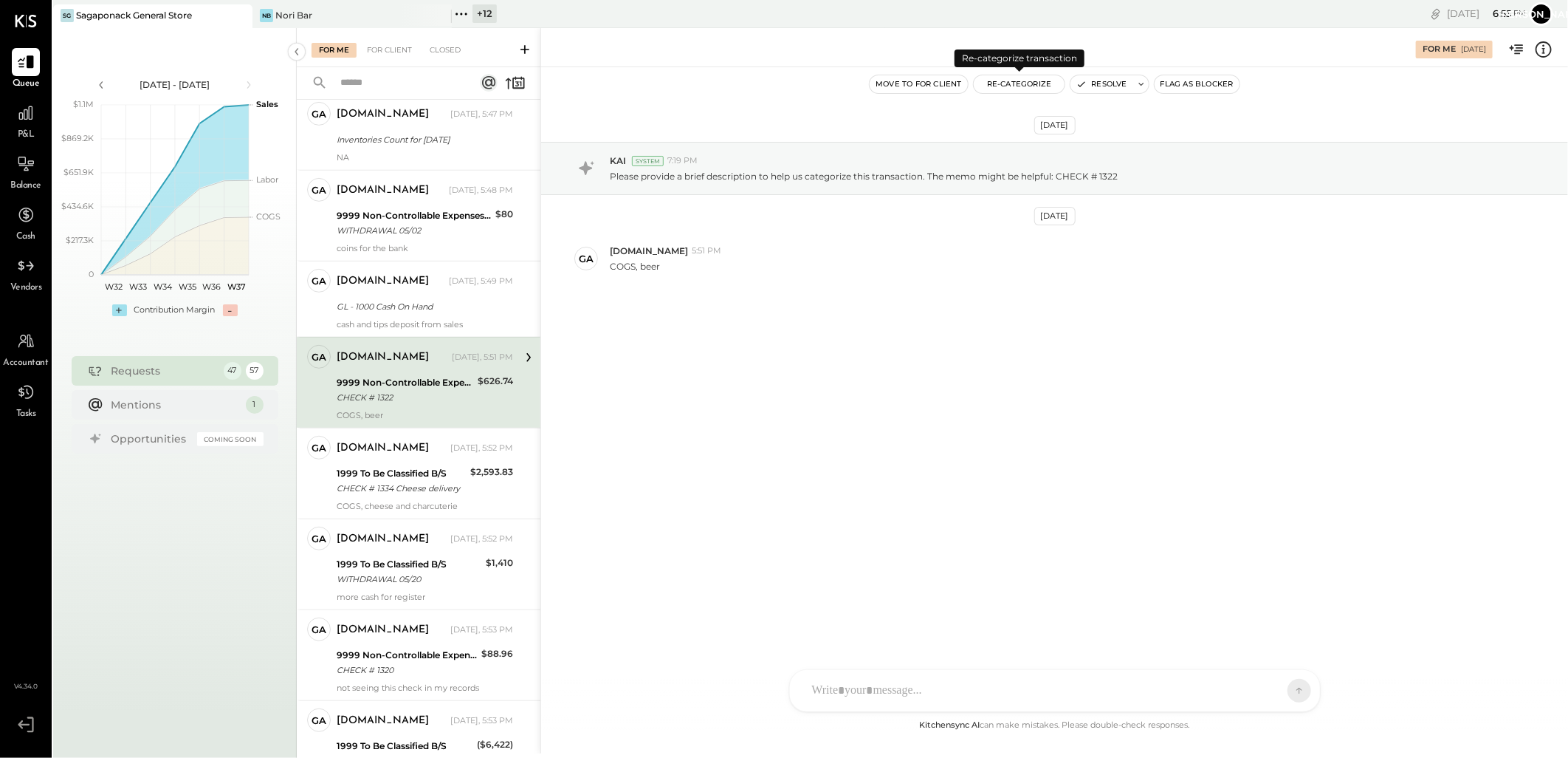
click at [1019, 88] on button "Re-Categorize" at bounding box center [1019, 84] width 92 height 18
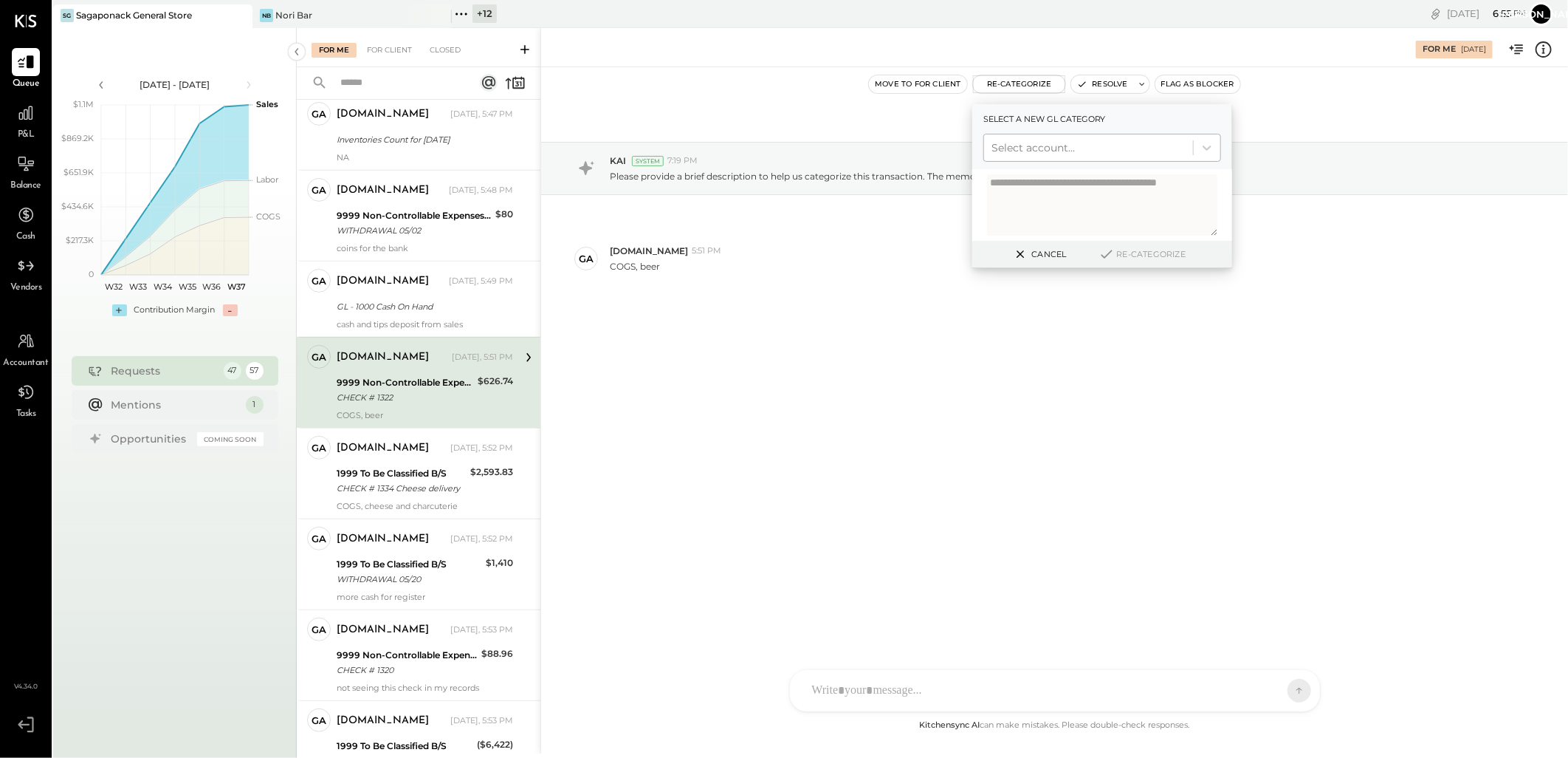
click at [1050, 136] on div "Select account..." at bounding box center [1089, 147] width 209 height 24
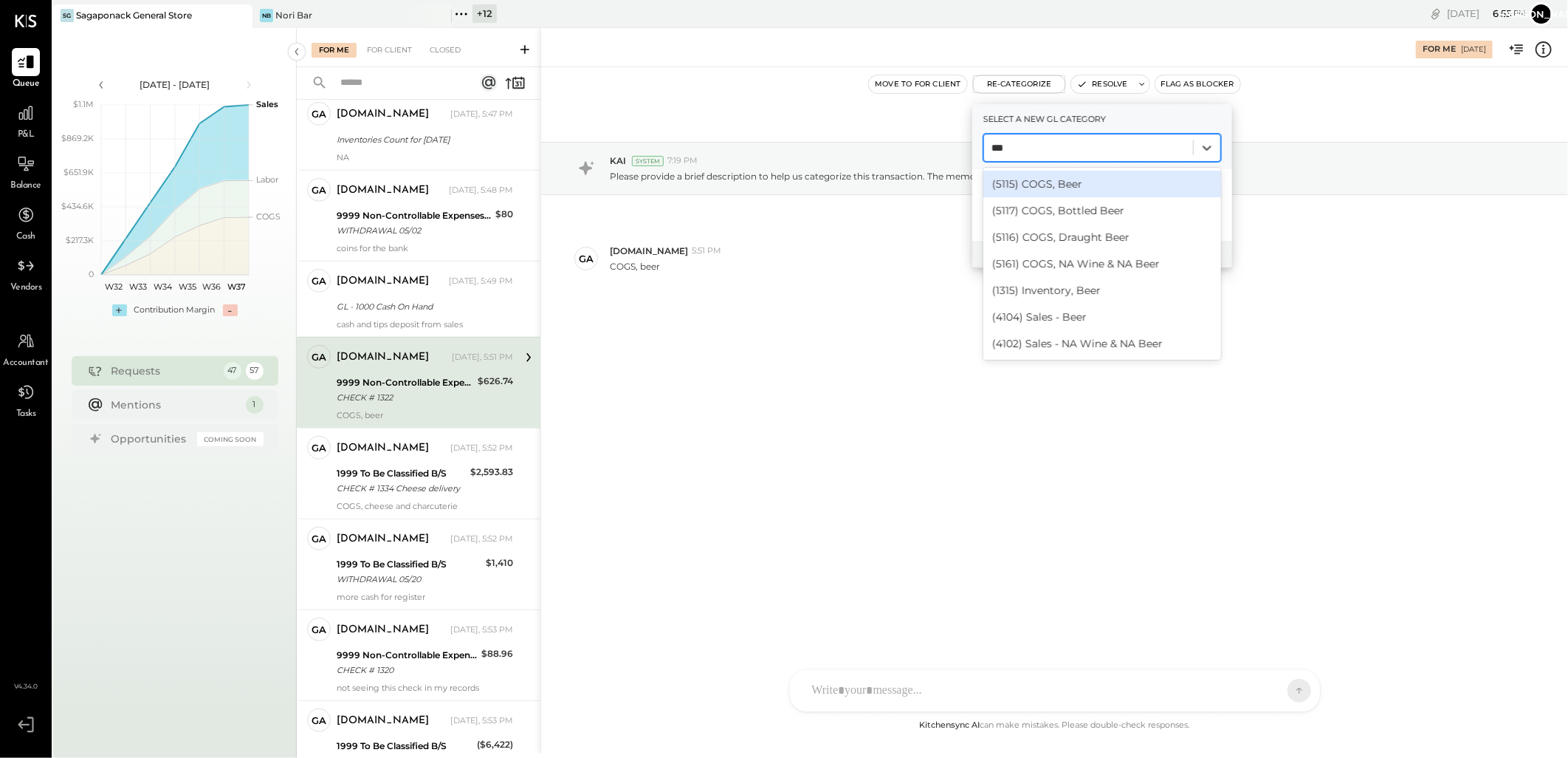
type input "****"
click at [1072, 185] on div "(5115) COGS, Beer" at bounding box center [1102, 183] width 238 height 27
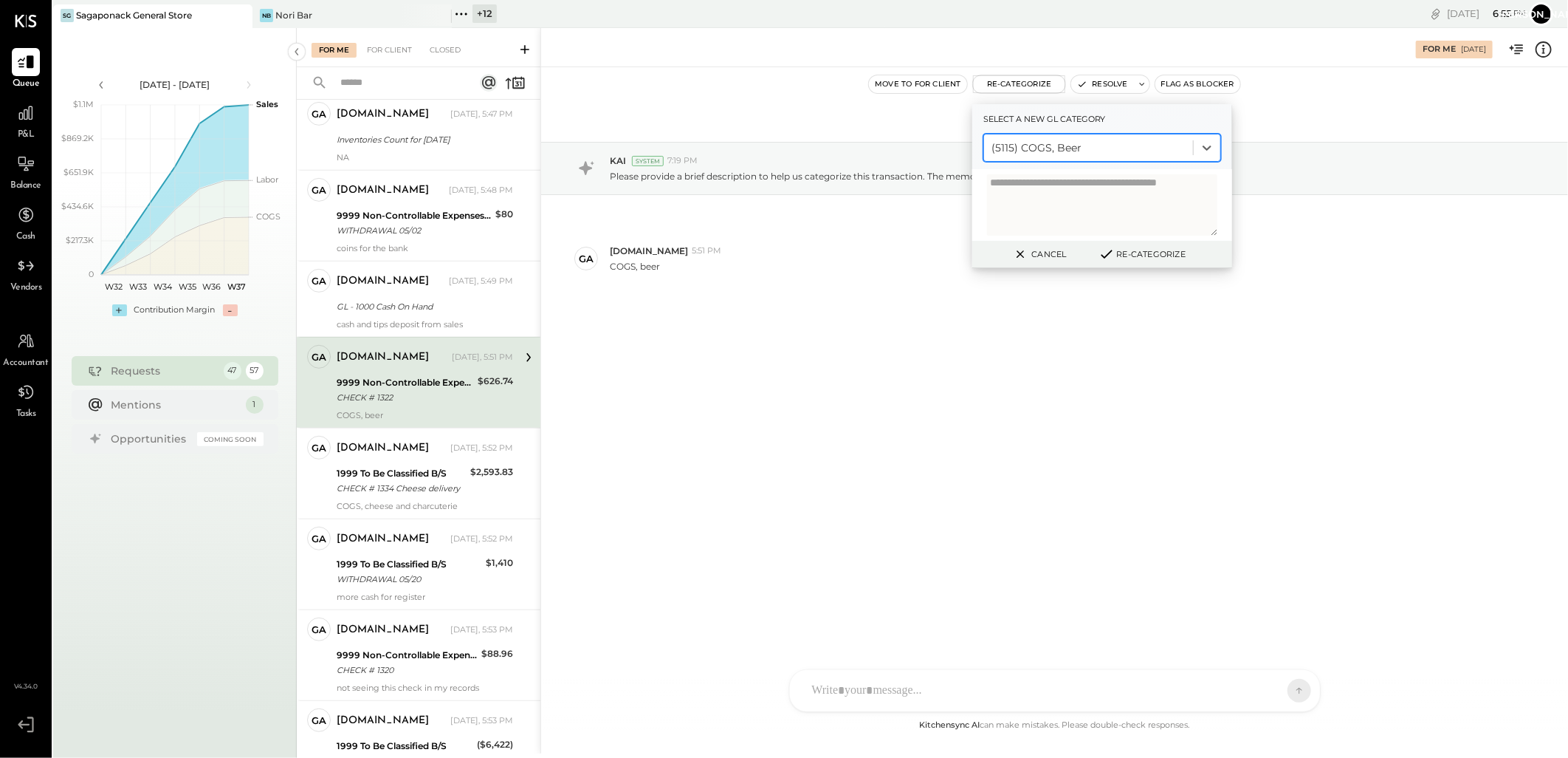
click at [1112, 252] on icon at bounding box center [1106, 254] width 18 height 16
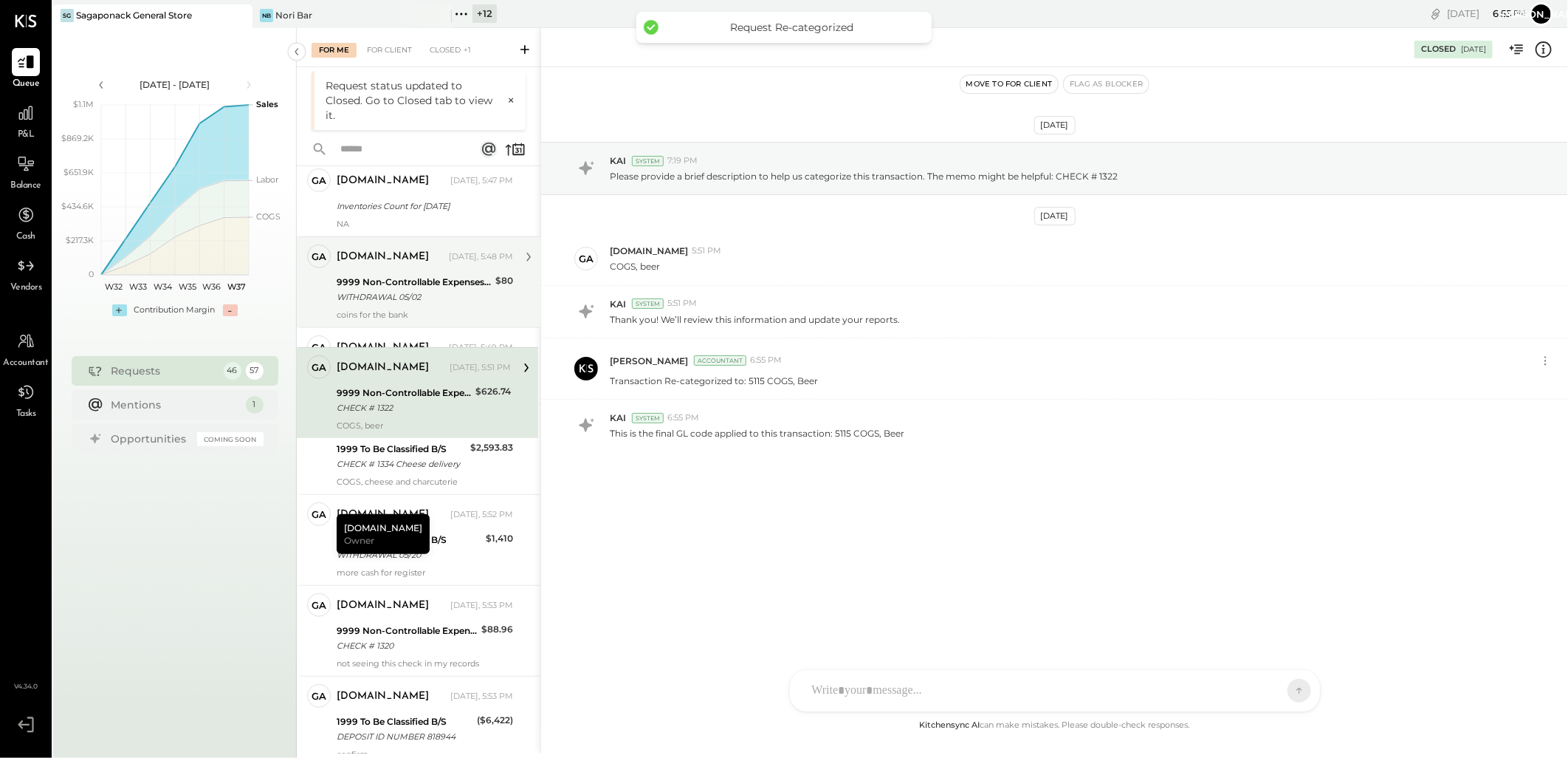
scroll to position [264, 0]
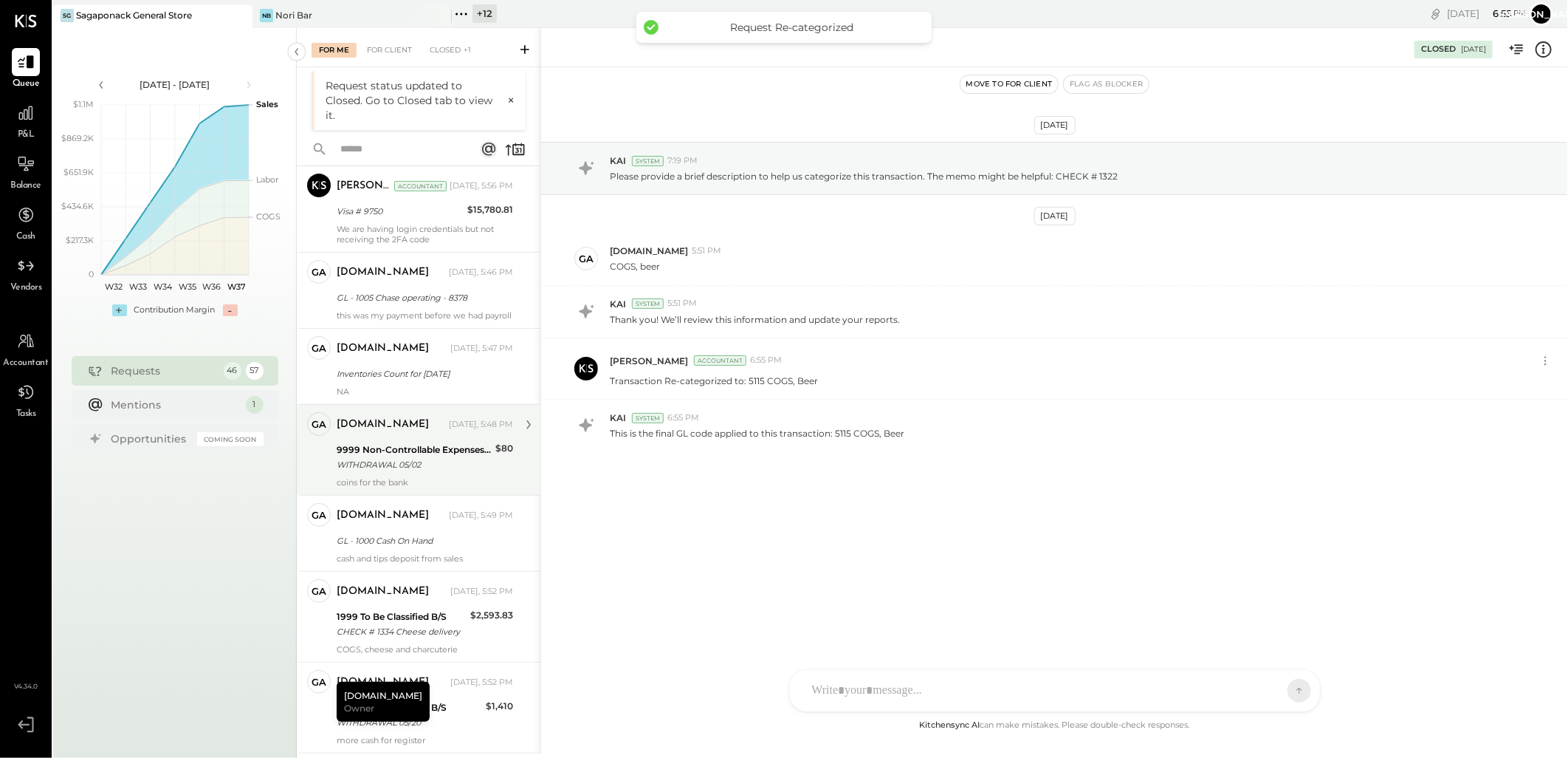
click at [426, 457] on div "9999 Non-Controllable Expenses:Other Income and Expenses:To Be Classified P&L" at bounding box center [414, 450] width 154 height 15
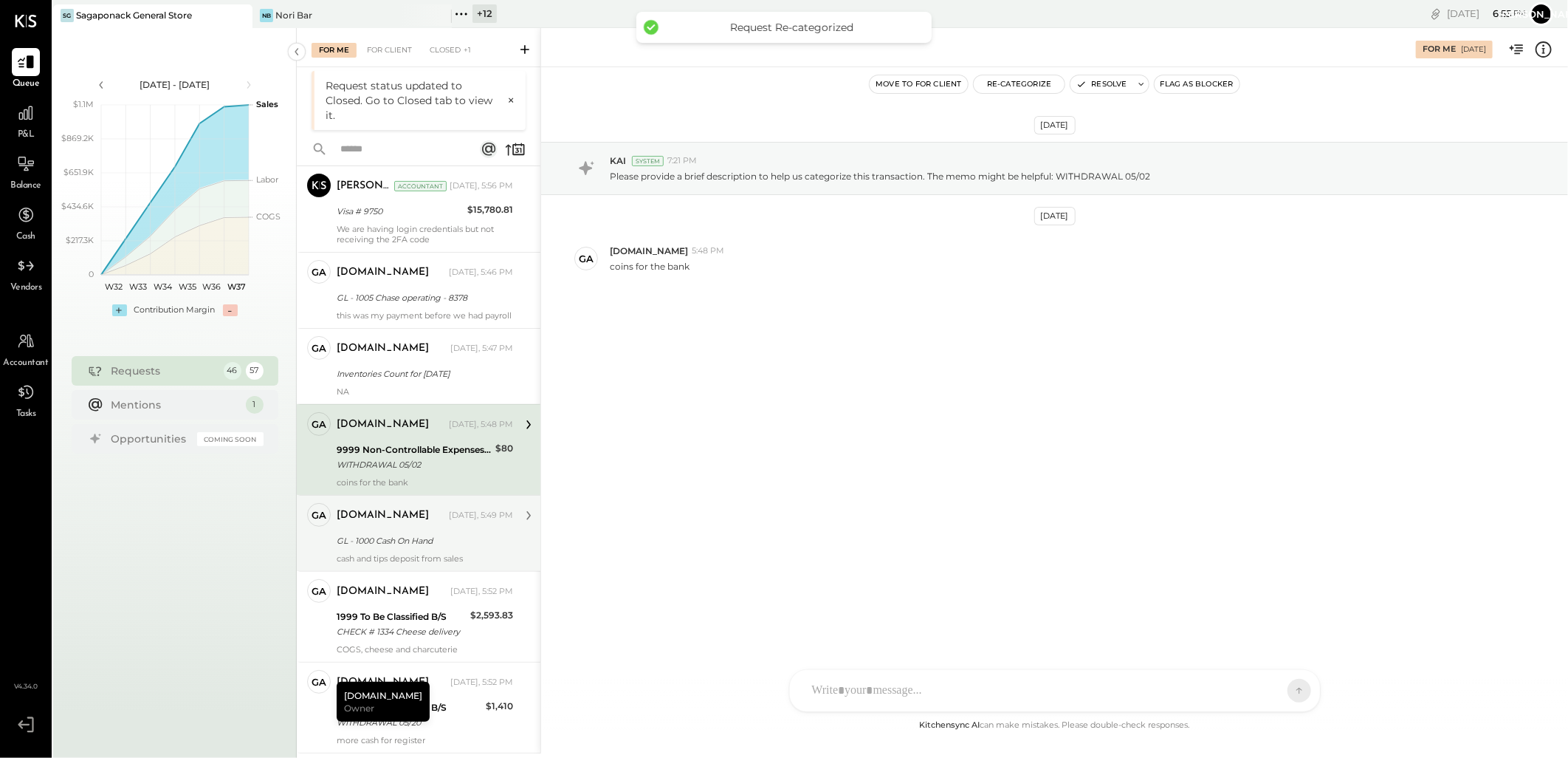
click at [424, 528] on div "[DOMAIN_NAME] [DATE], 5:49 PM" at bounding box center [425, 515] width 177 height 25
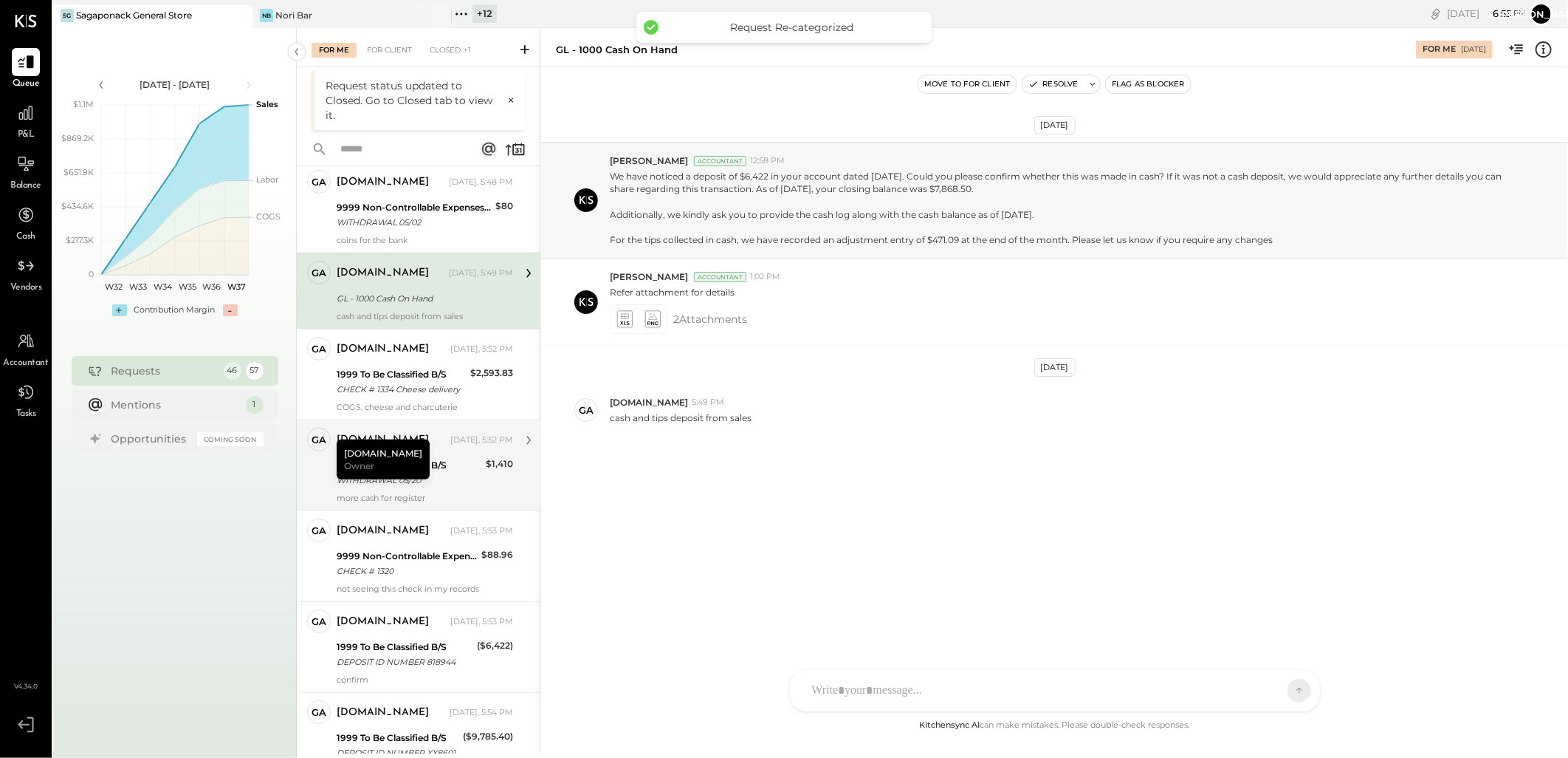
scroll to position [510, 0]
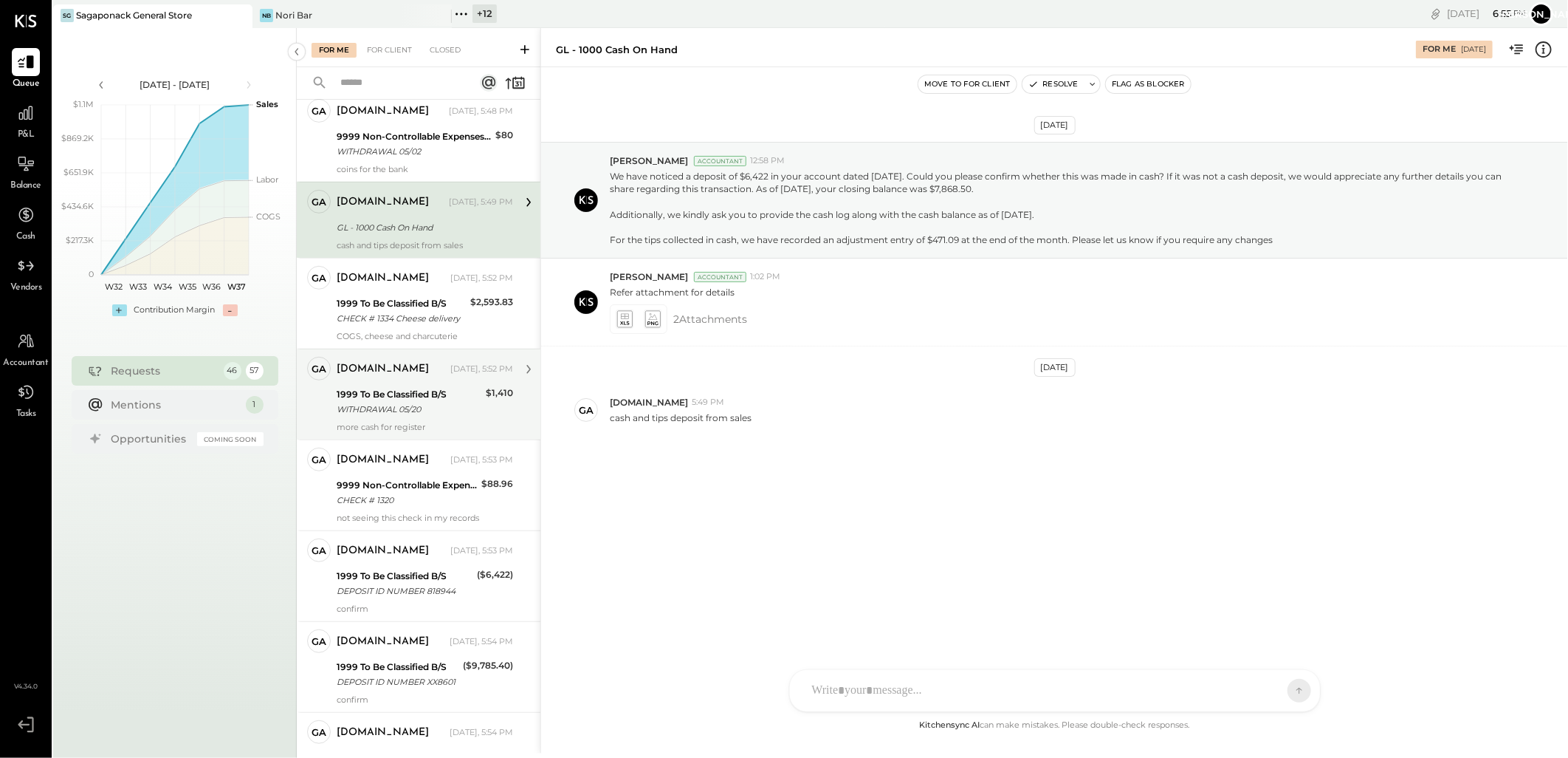
click at [430, 375] on div "[DOMAIN_NAME]" at bounding box center [392, 369] width 111 height 15
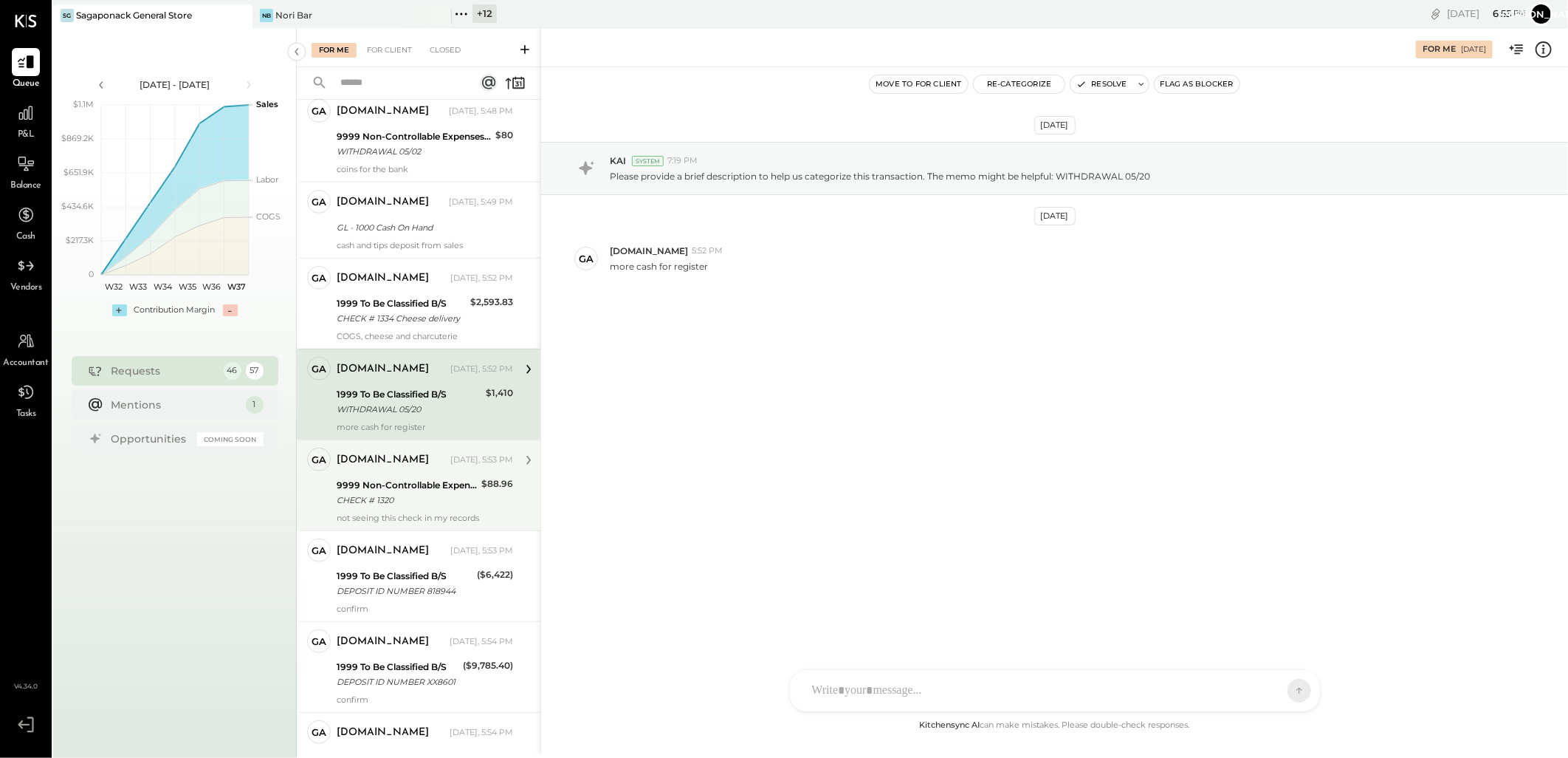
click at [409, 493] on div "9999 Non-Controllable Expenses:Other Income and Expenses:To Be Classified P&L" at bounding box center [406, 485] width 140 height 15
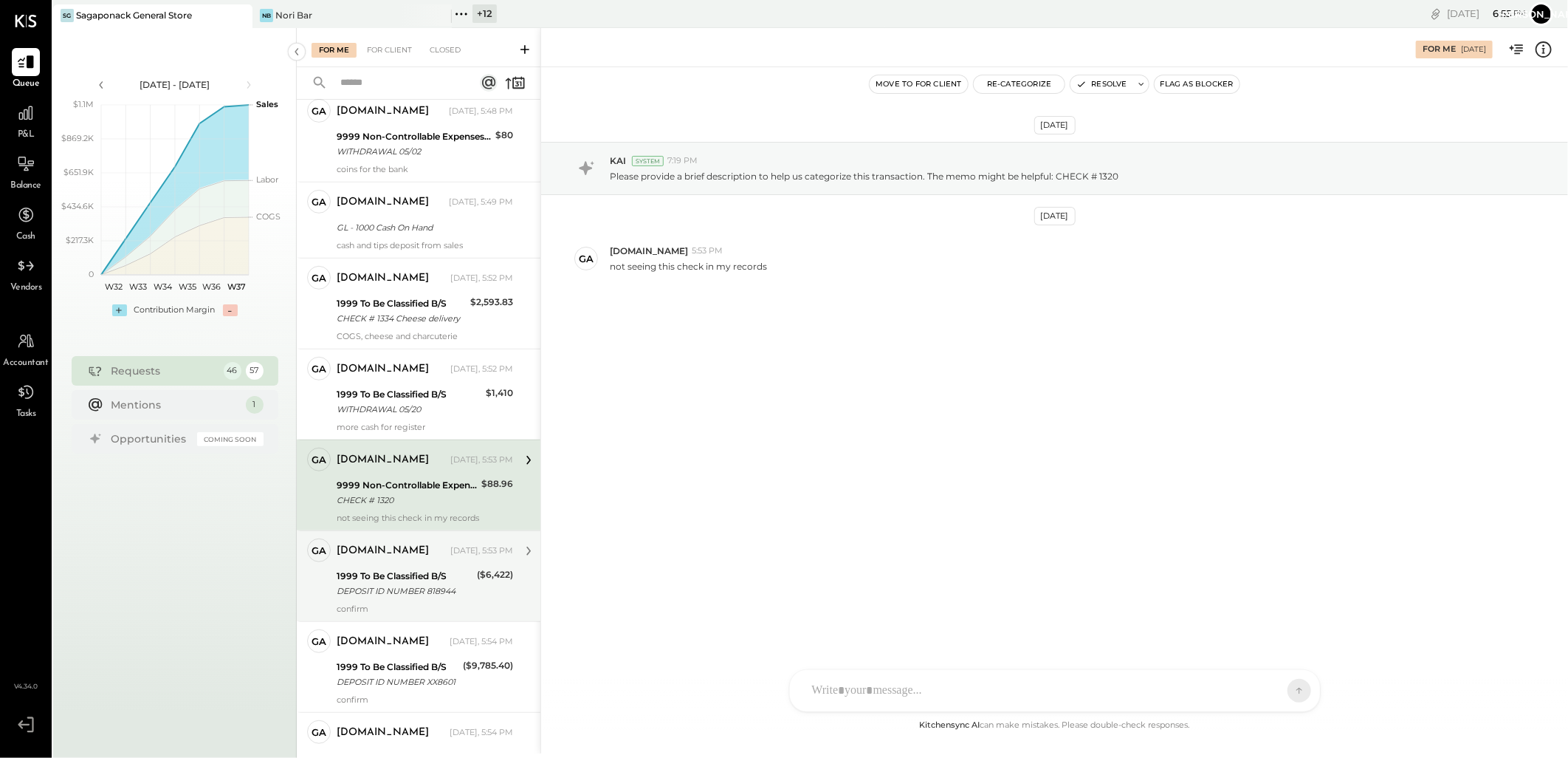
click at [382, 584] on div "1999 To Be Classified B/S" at bounding box center [404, 576] width 135 height 15
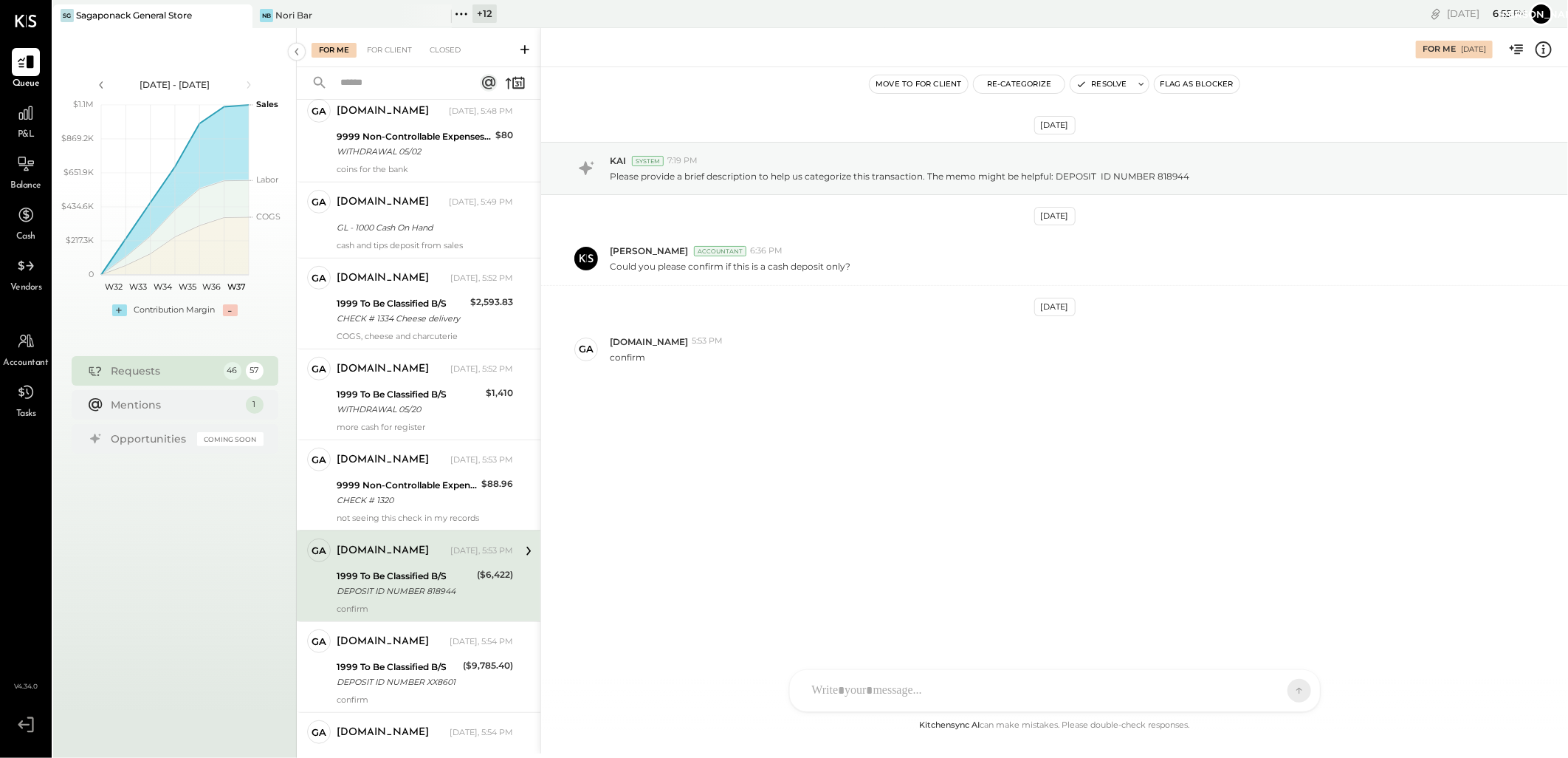
scroll to position [674, 0]
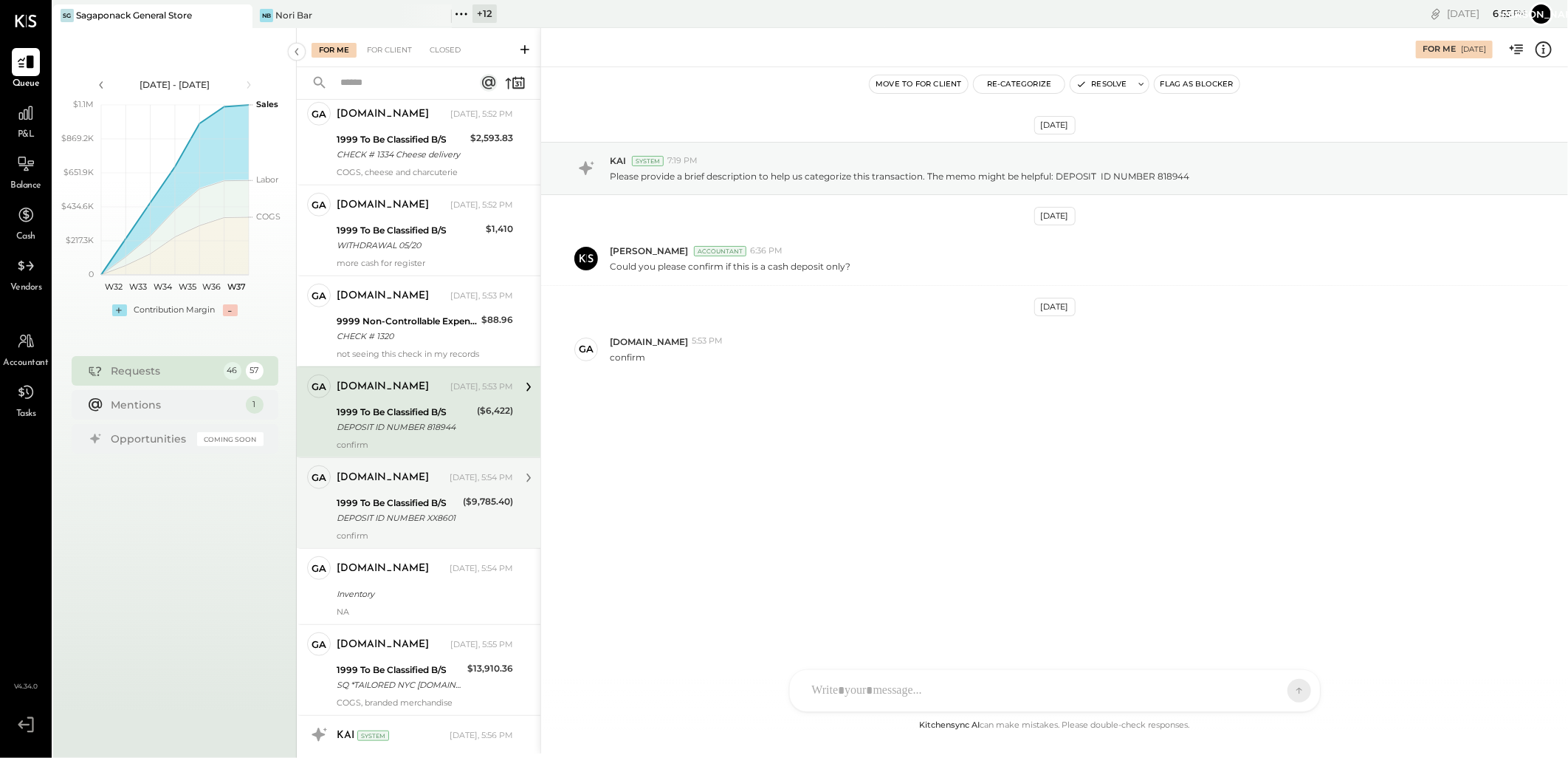
click at [402, 522] on div "DEPOSIT ID NUMBER XX8601" at bounding box center [397, 518] width 122 height 15
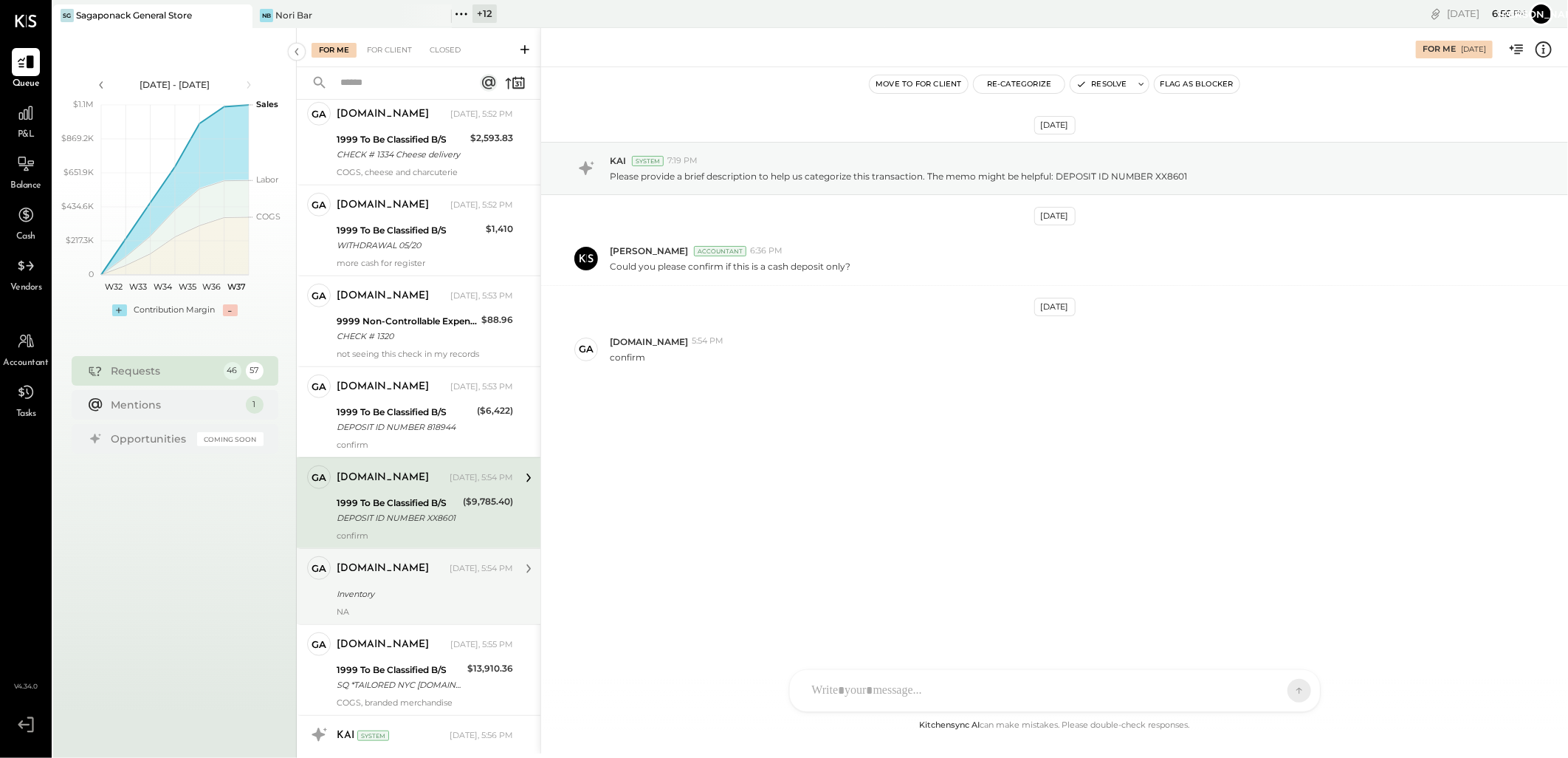
click at [384, 601] on div "Inventory" at bounding box center [423, 594] width 172 height 15
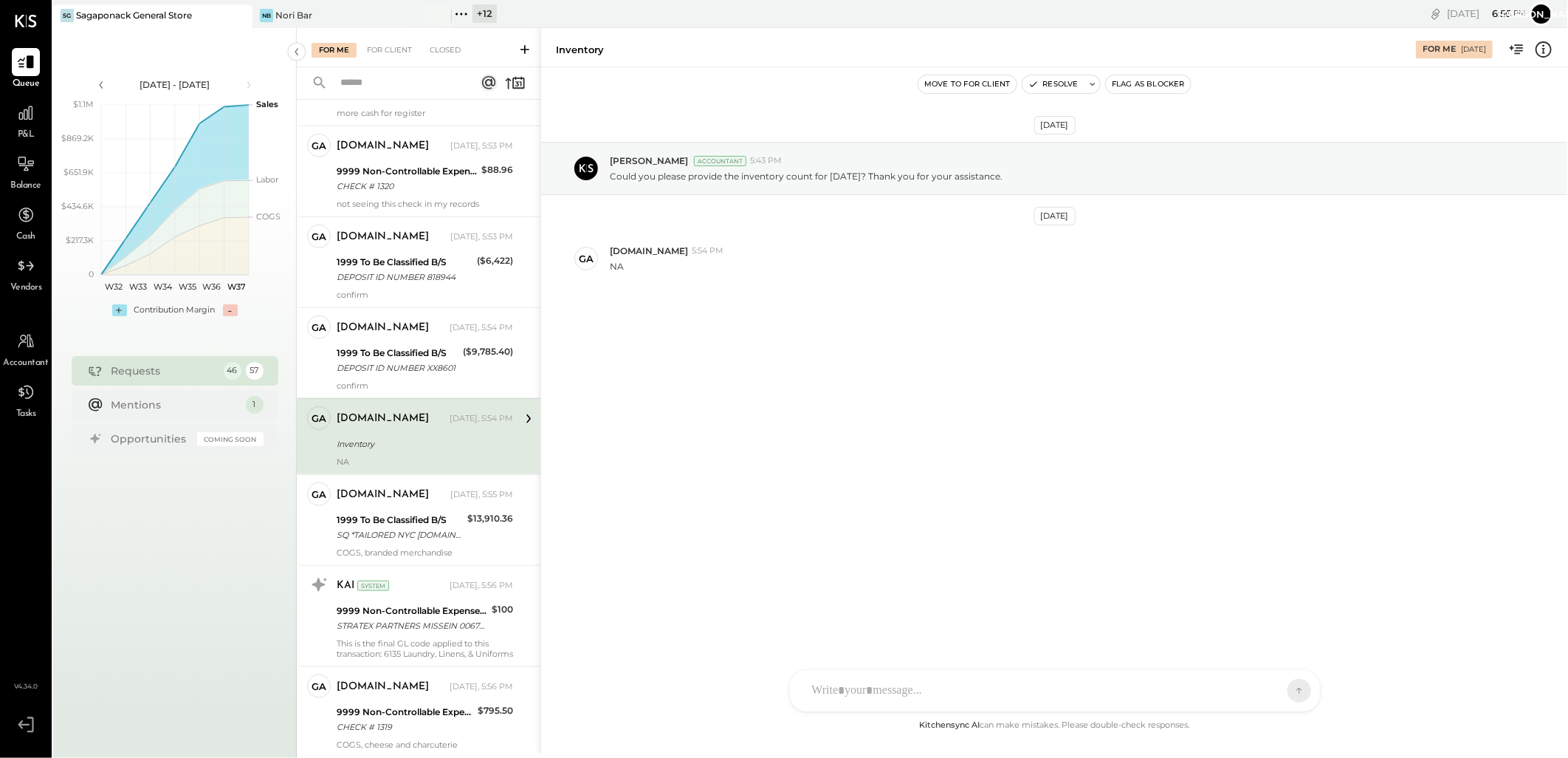
scroll to position [920, 0]
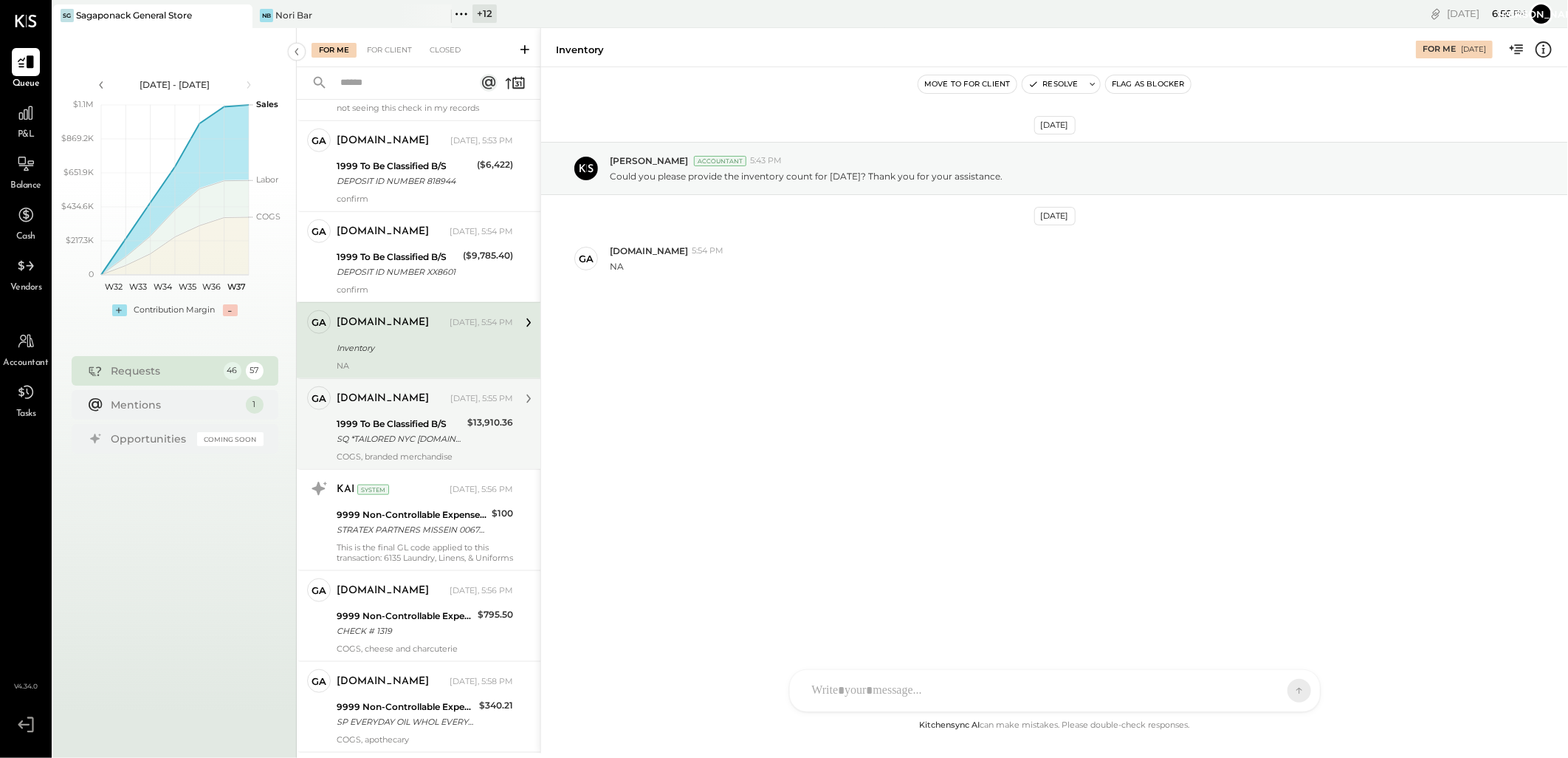
click at [410, 446] on div "SQ *TAILORED NYC [DOMAIN_NAME] [GEOGRAPHIC_DATA]" at bounding box center [400, 438] width 127 height 15
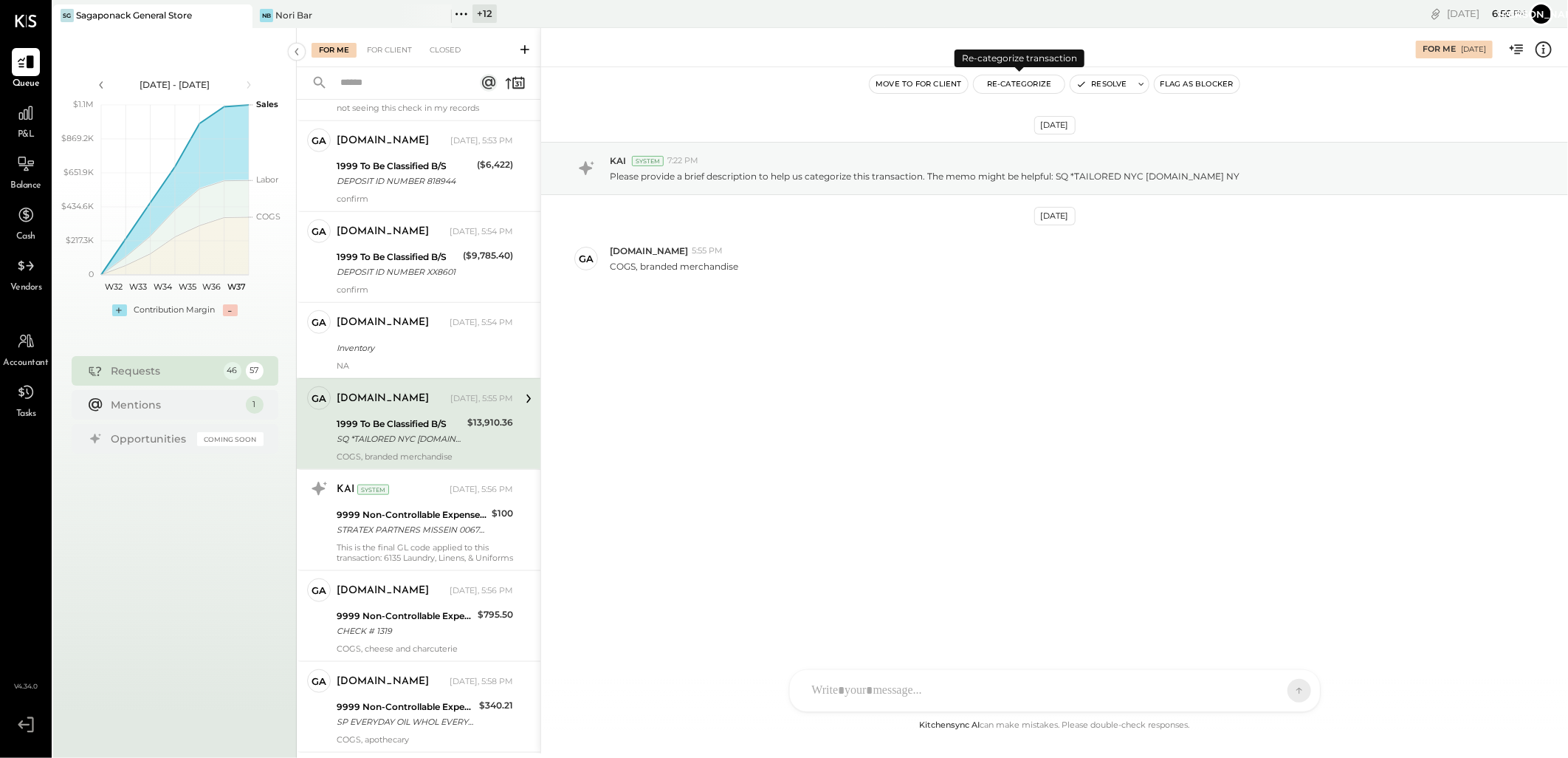
click at [1007, 84] on button "Re-Categorize" at bounding box center [1019, 84] width 92 height 18
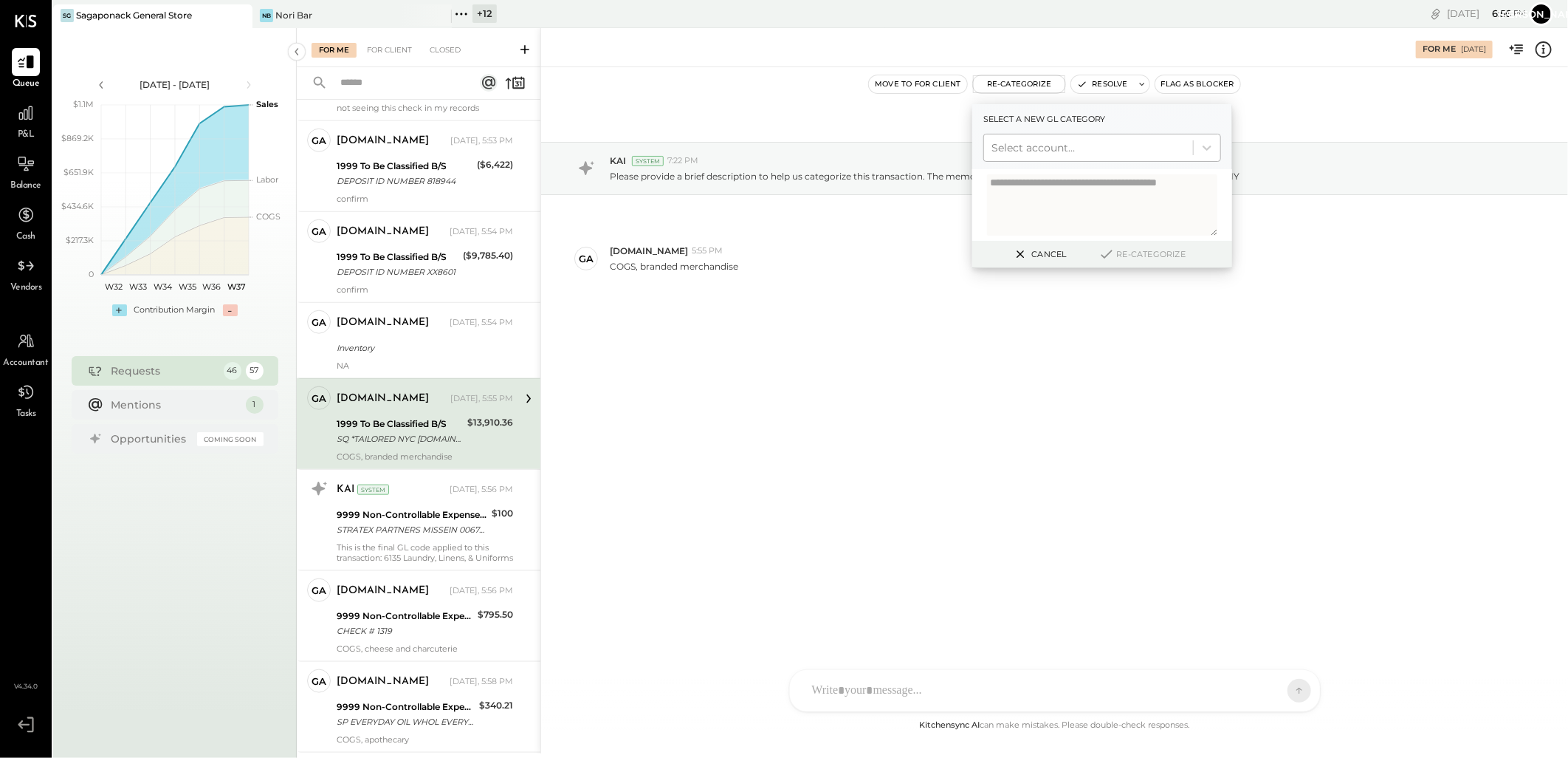
click at [1020, 144] on div at bounding box center [1088, 148] width 194 height 18
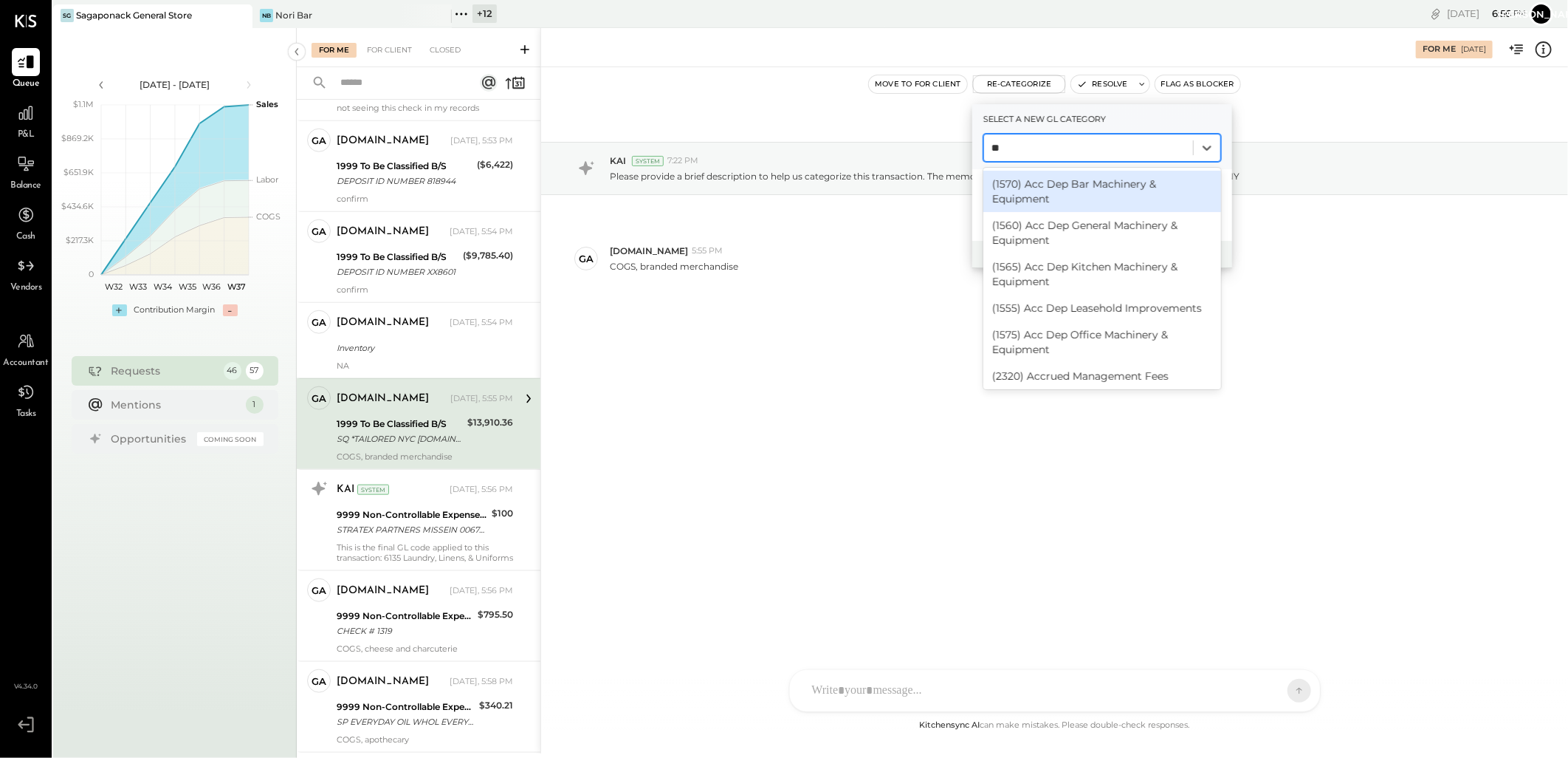
type input "***"
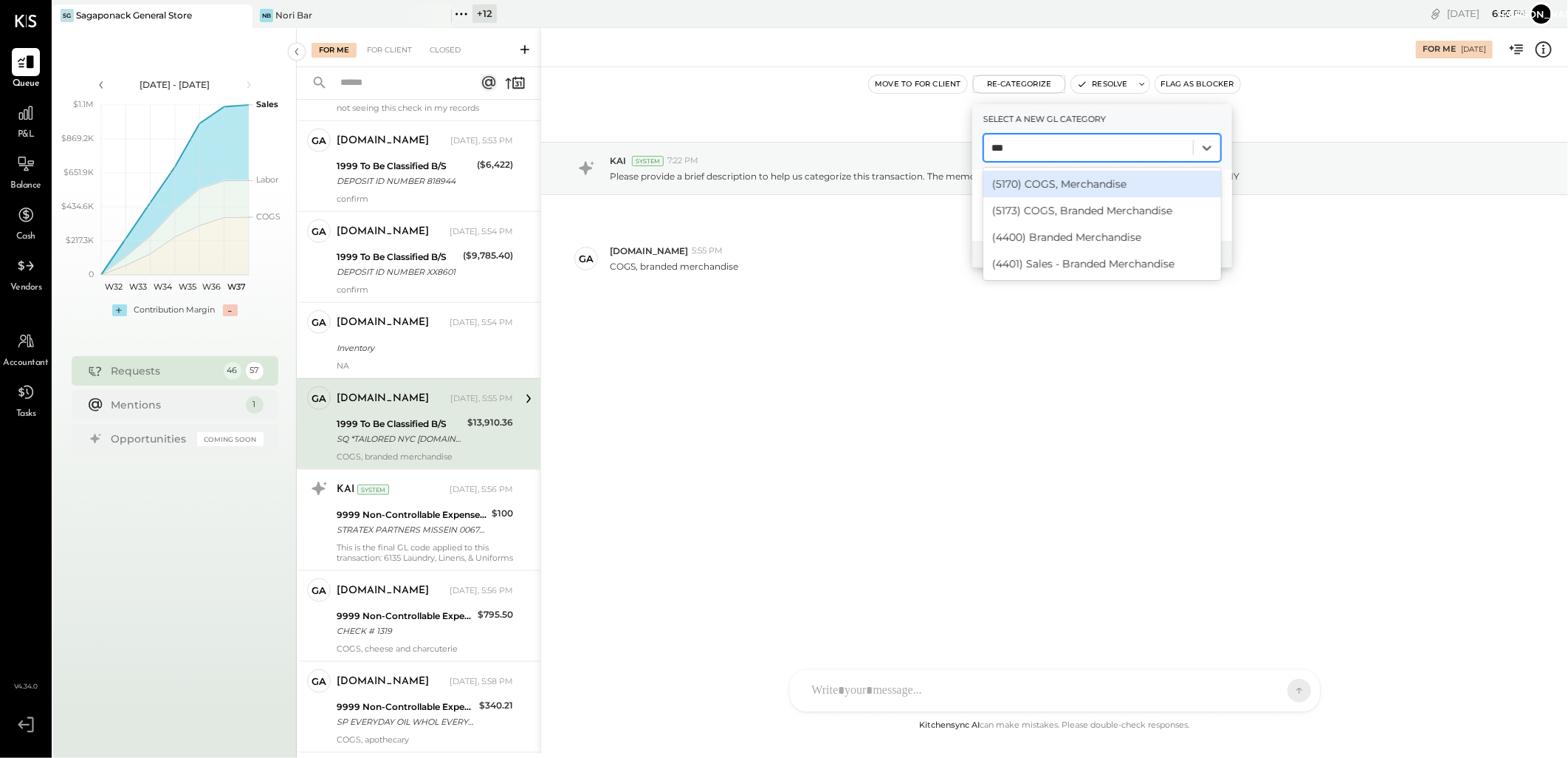
click at [1090, 175] on div "(5170) COGS, Merchandise" at bounding box center [1102, 183] width 238 height 27
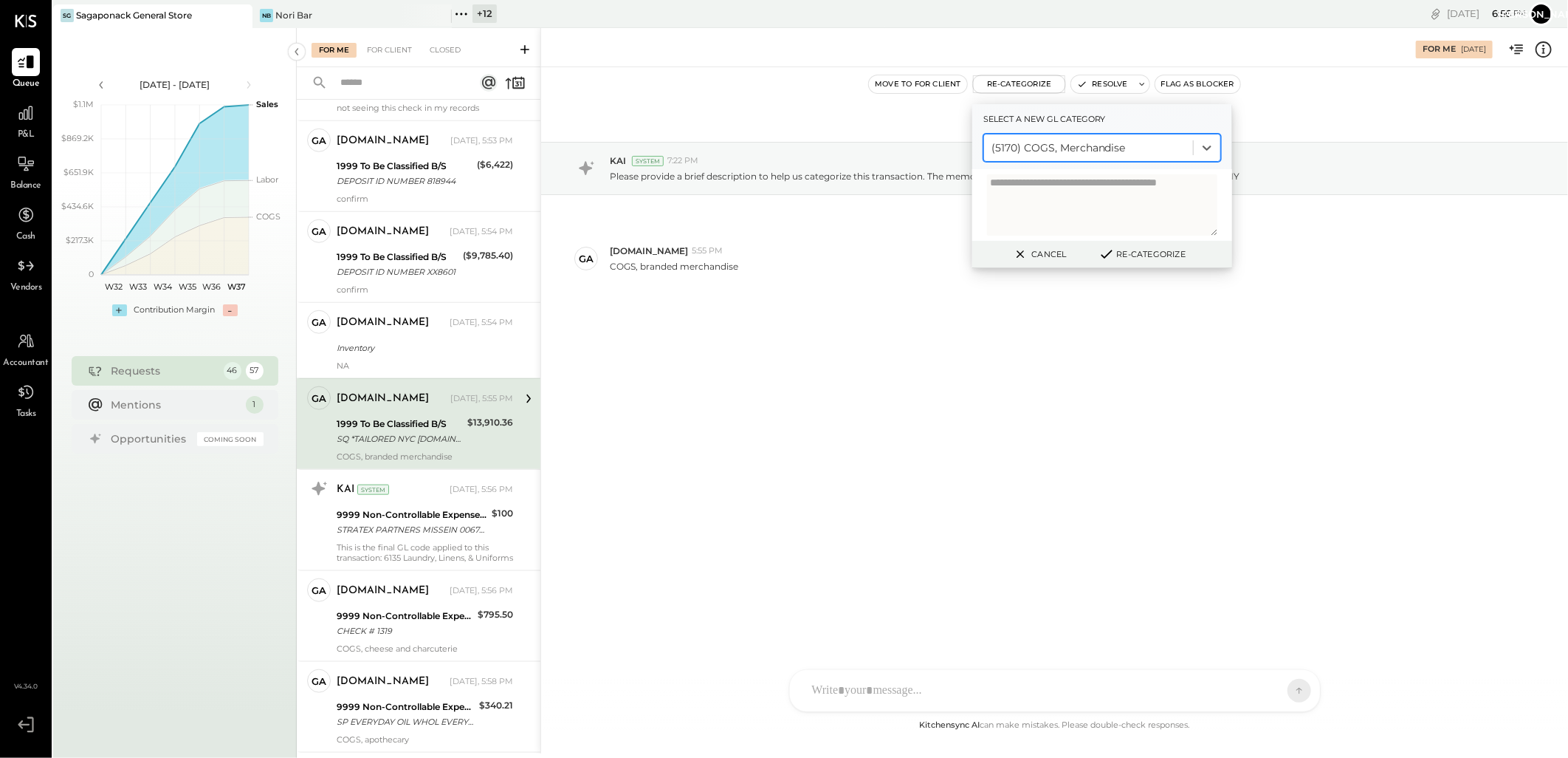
click at [1139, 243] on div "Cancel Re-Categorize" at bounding box center [1102, 255] width 260 height 28
click at [1123, 250] on button "Re-Categorize" at bounding box center [1142, 254] width 97 height 18
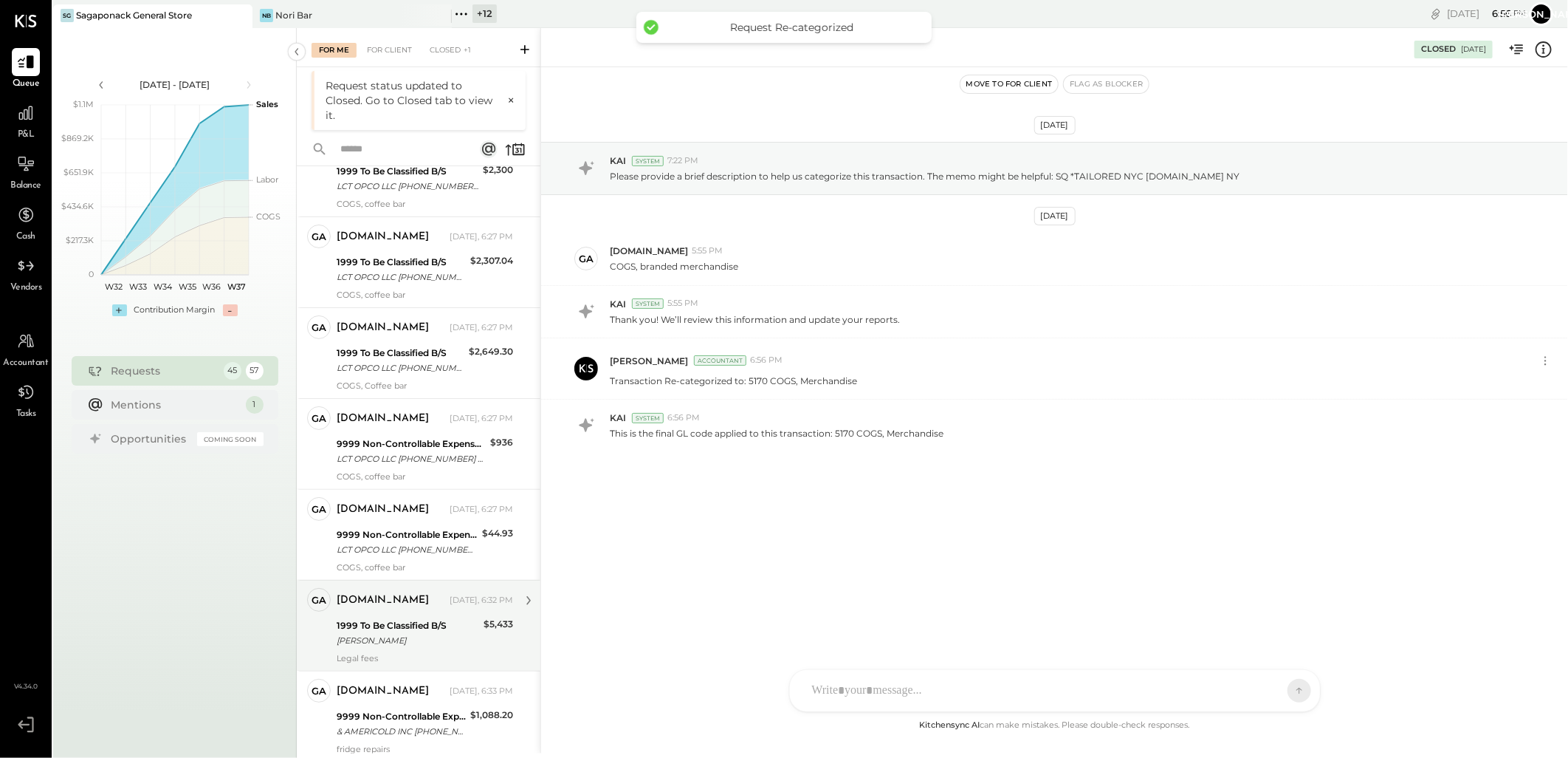
scroll to position [3521, 0]
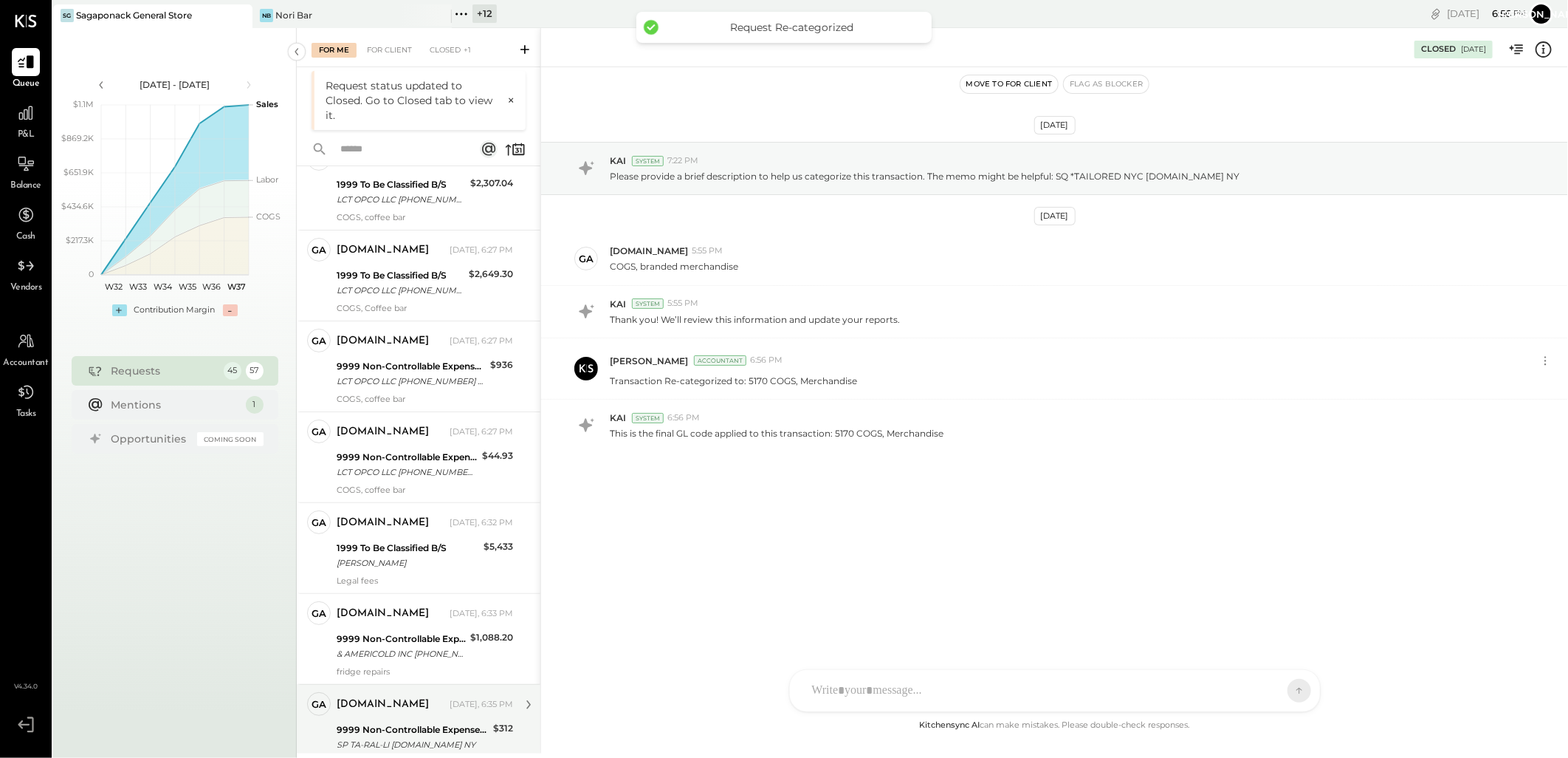
click at [366, 710] on div "[DOMAIN_NAME]" at bounding box center [383, 704] width 92 height 15
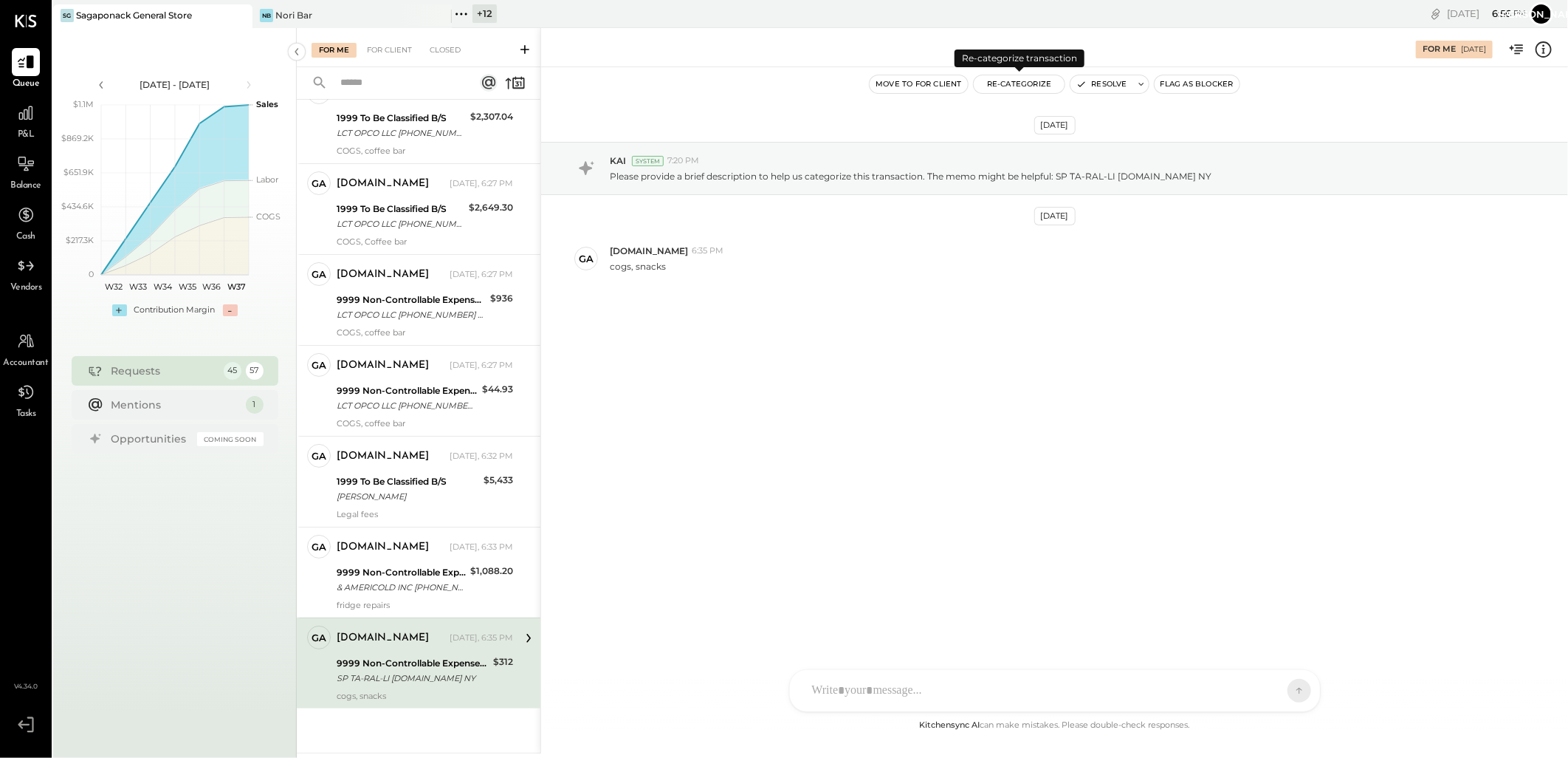
click at [1019, 85] on button "Re-Categorize" at bounding box center [1019, 84] width 92 height 18
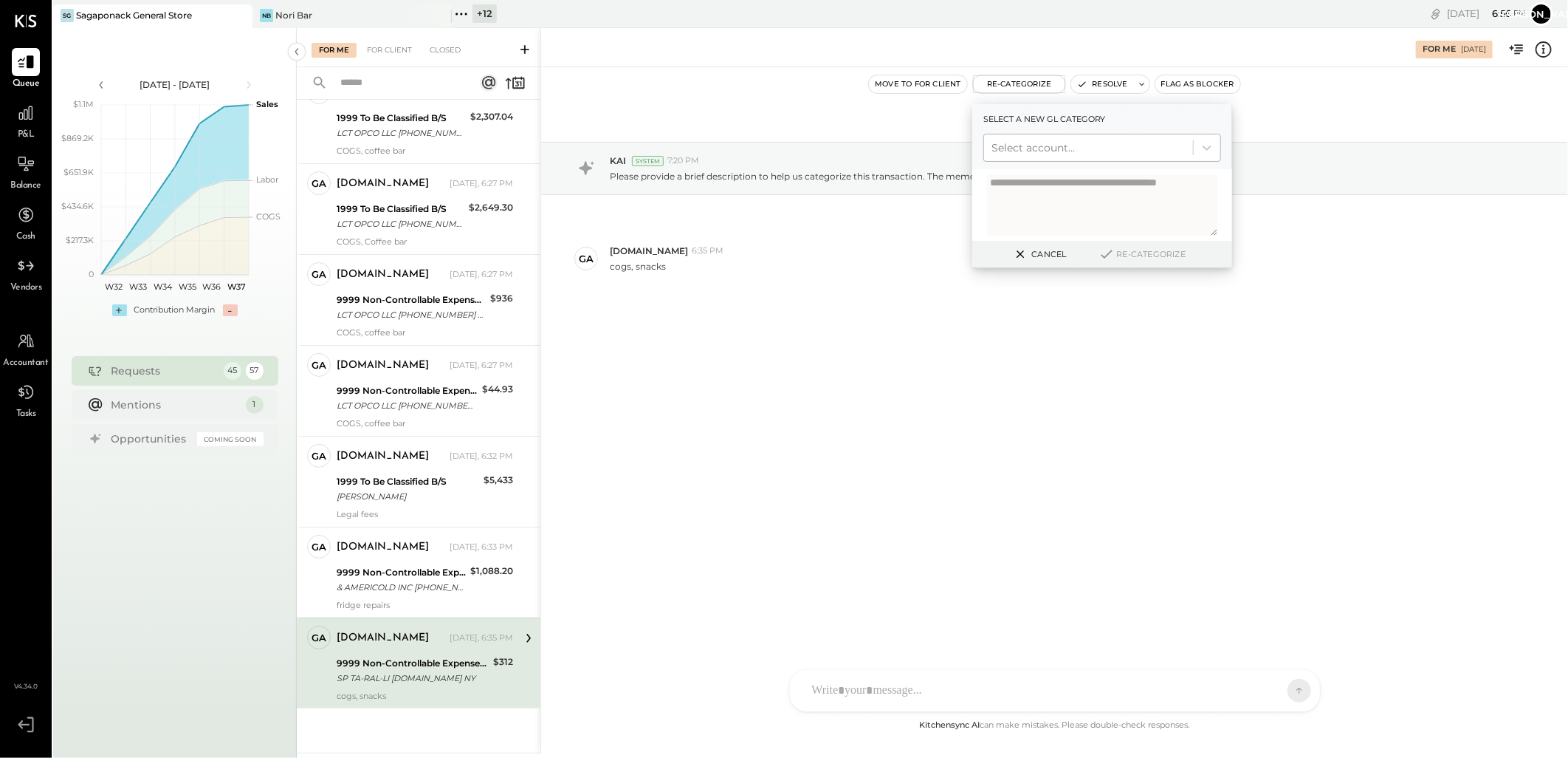
click at [1049, 144] on div at bounding box center [1088, 148] width 194 height 18
type input "****"
click at [1065, 181] on div "(5107) COGS, Snacks" at bounding box center [1102, 183] width 238 height 27
click at [1115, 246] on icon at bounding box center [1106, 254] width 18 height 16
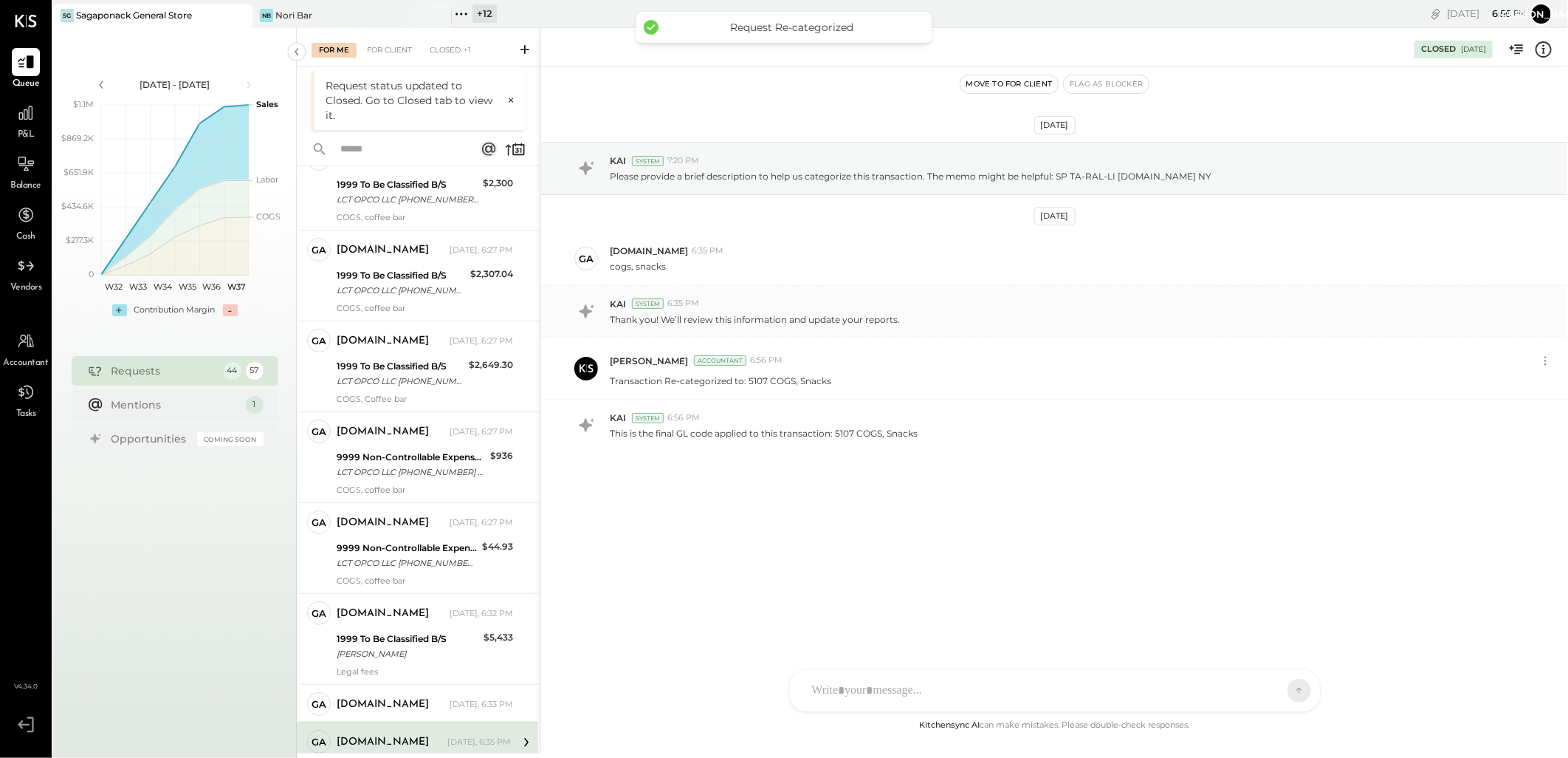
scroll to position [3430, 0]
click at [411, 702] on div "[DOMAIN_NAME]" at bounding box center [392, 704] width 110 height 15
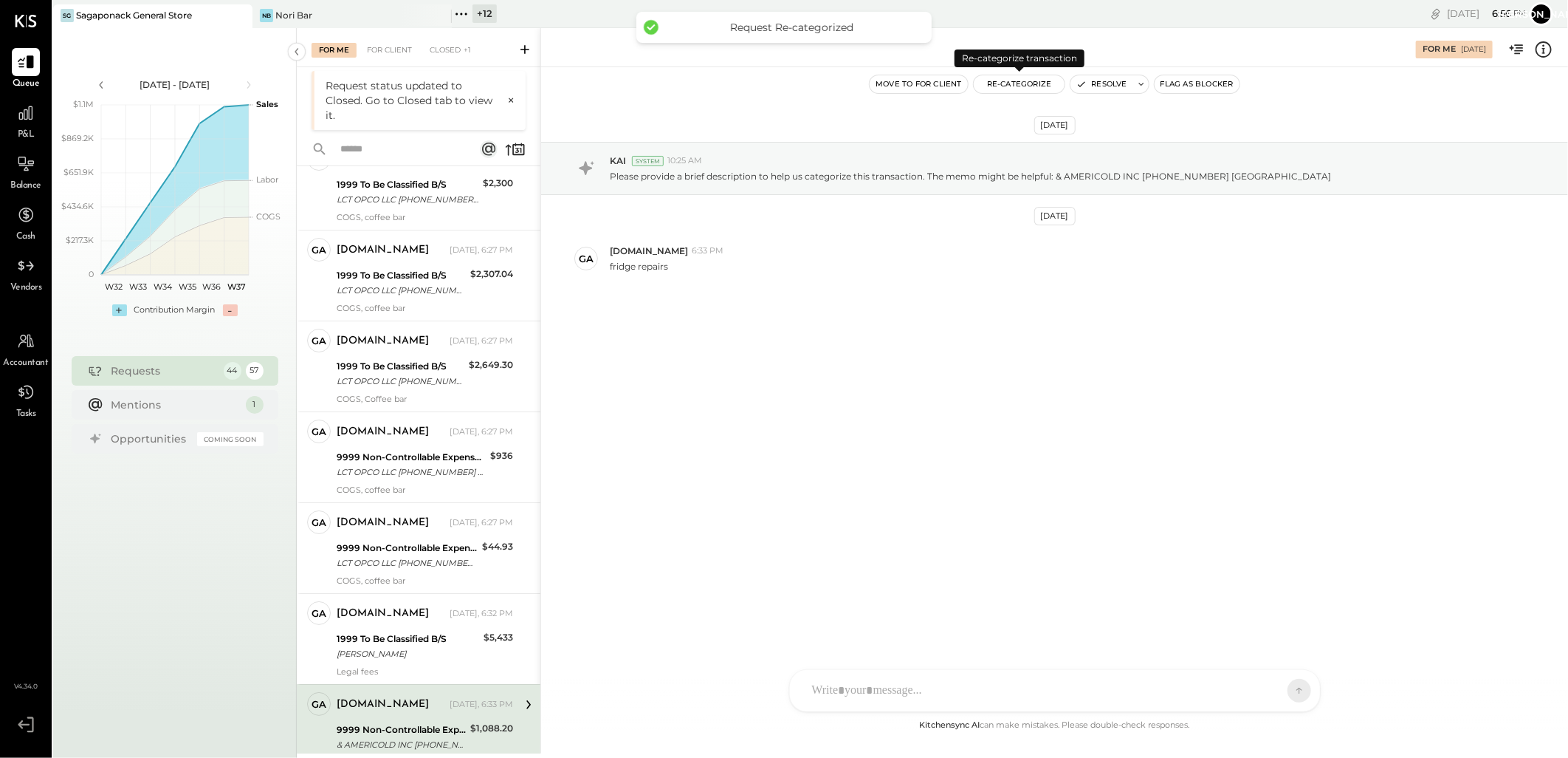
click at [1014, 87] on button "Re-Categorize" at bounding box center [1019, 84] width 92 height 18
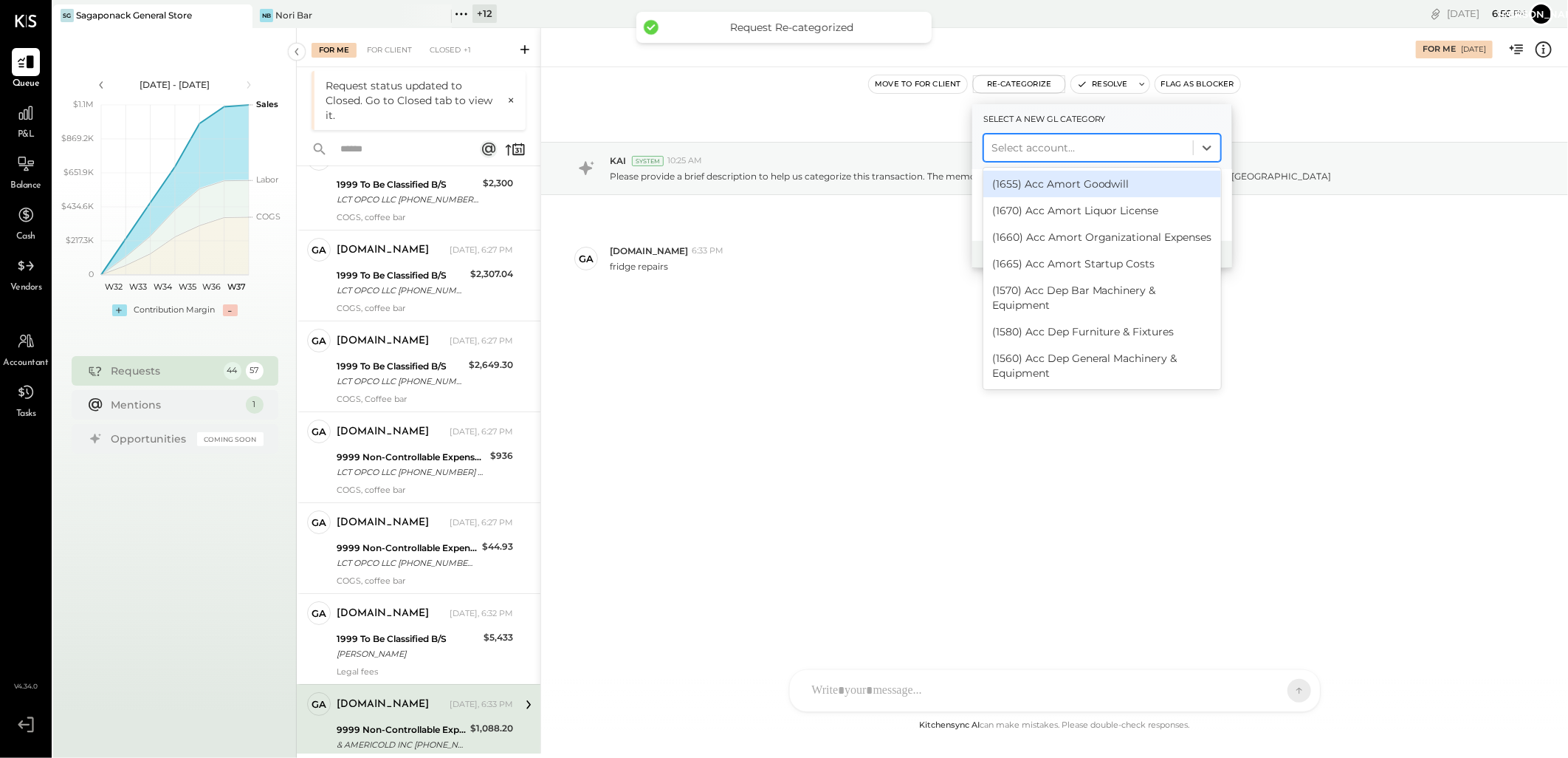
click at [1072, 143] on div at bounding box center [1088, 148] width 194 height 18
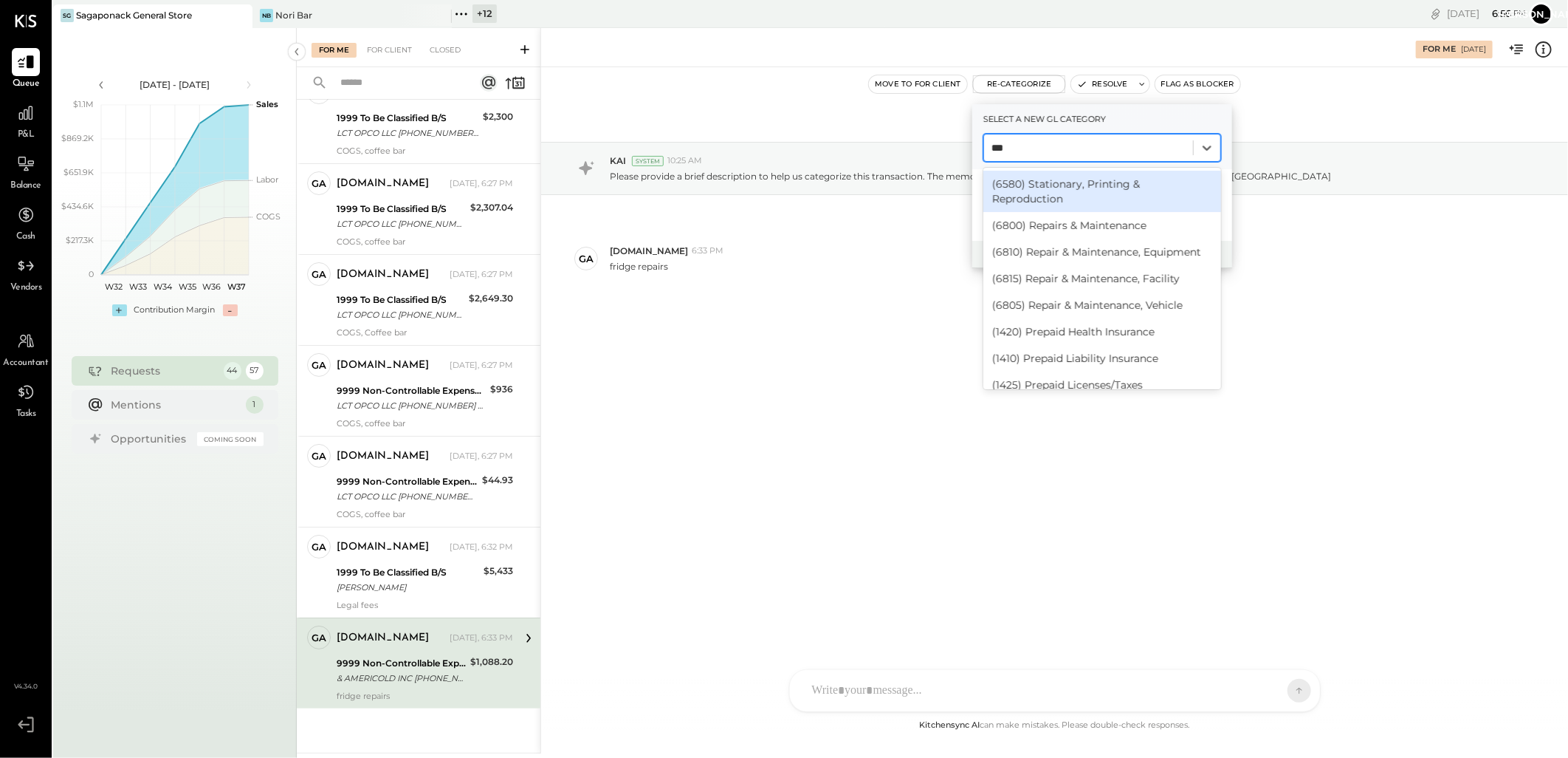
type input "****"
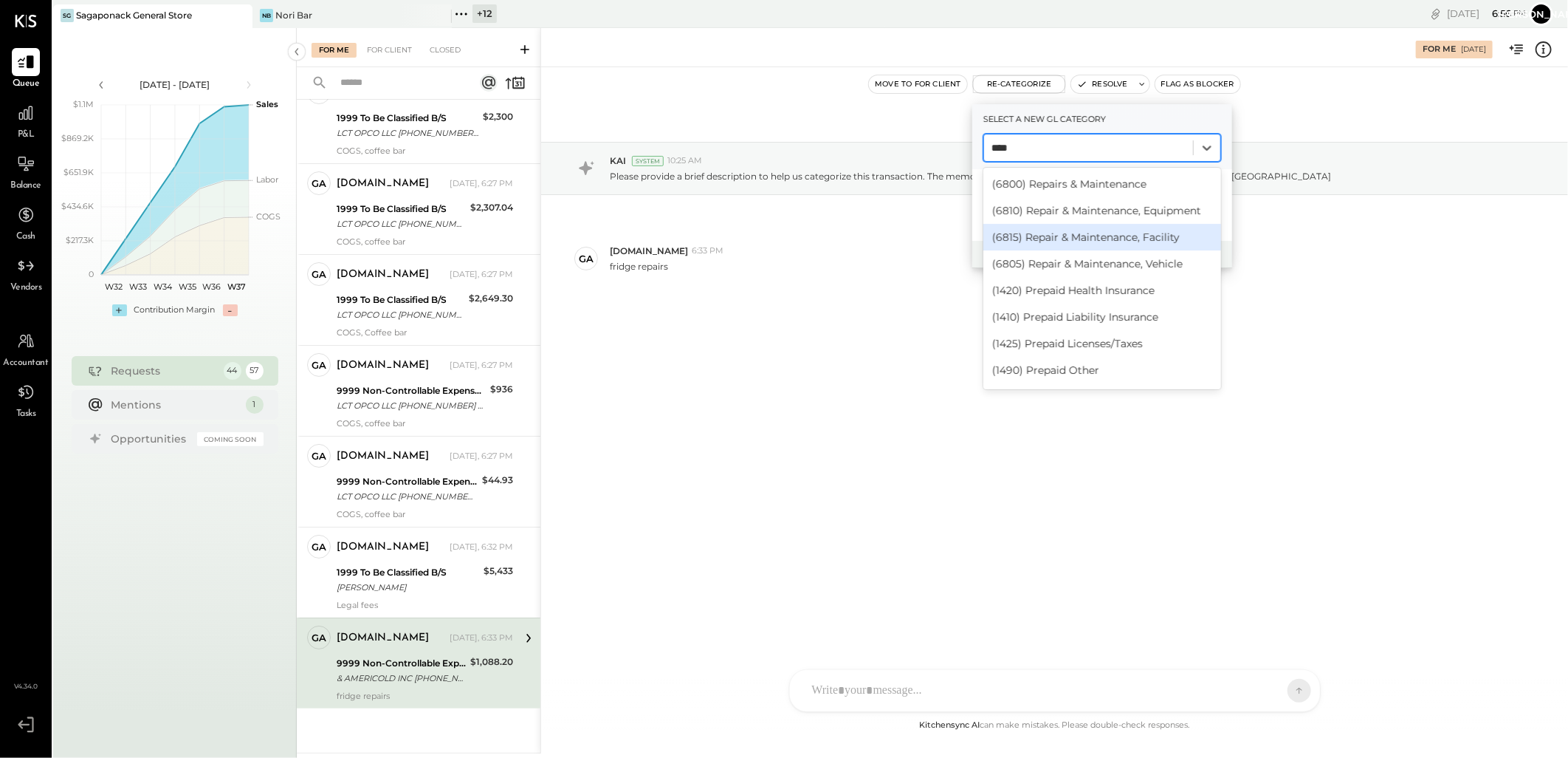
click at [1110, 237] on div "(6815) Repair & Maintenance, Facility" at bounding box center [1102, 237] width 238 height 27
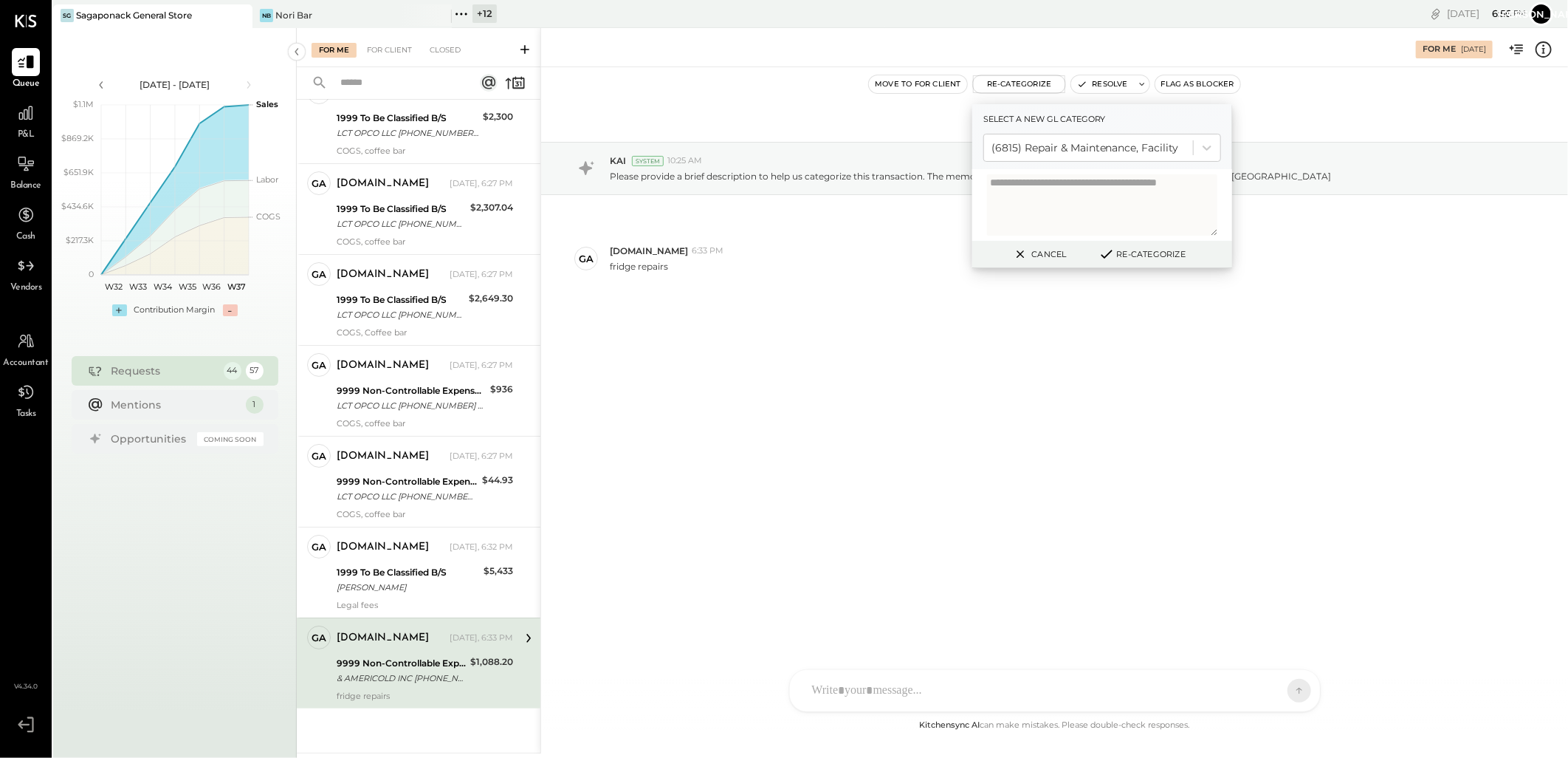
click at [1135, 252] on button "Re-Categorize" at bounding box center [1142, 254] width 97 height 18
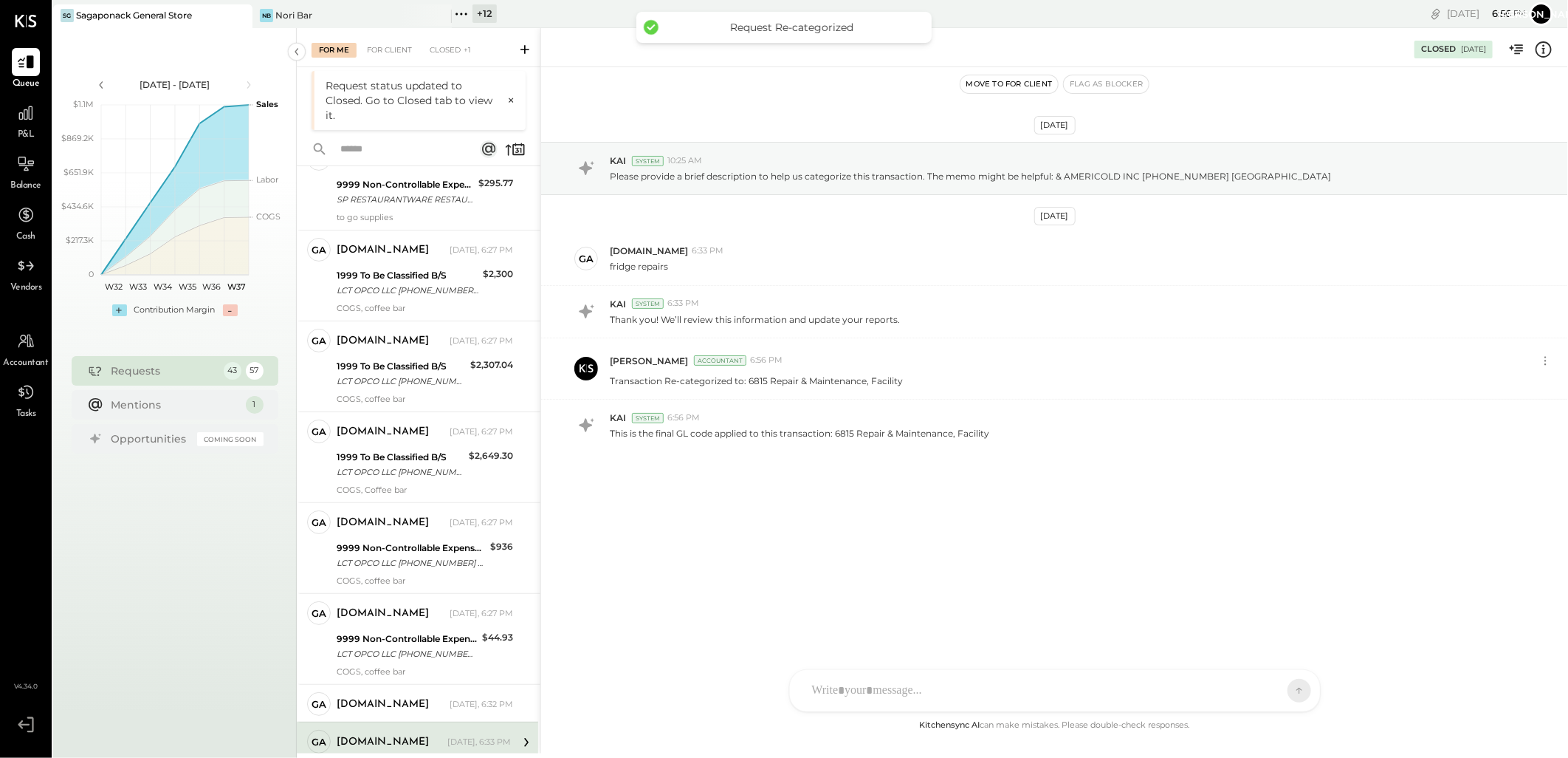
scroll to position [3339, 0]
click at [415, 718] on div "[DOMAIN_NAME] [DATE], 6:32 PM 1999 To Be Classified B/S [PERSON_NAME] $5,433 Le…" at bounding box center [425, 730] width 177 height 75
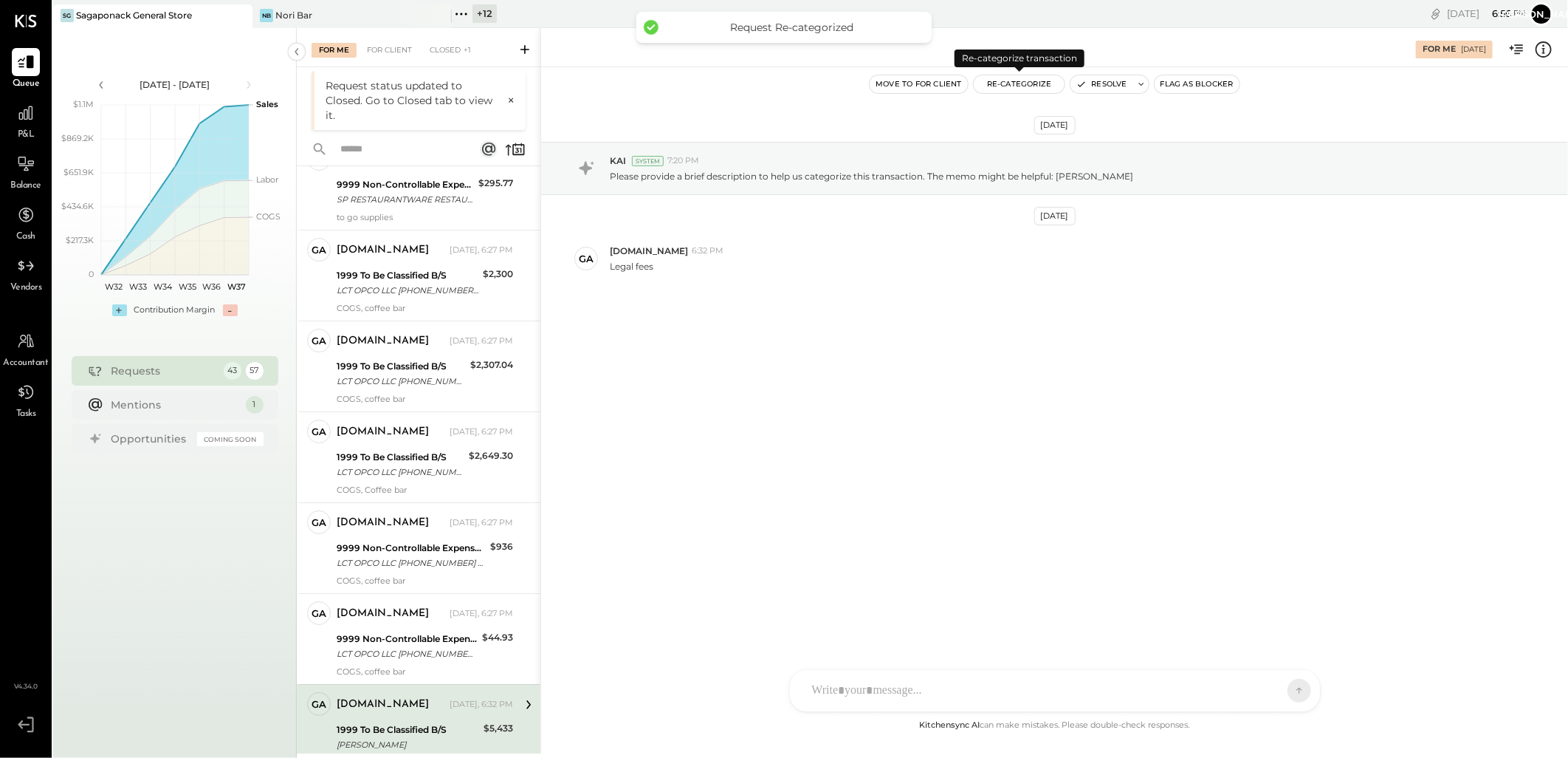
click at [998, 83] on button "Re-Categorize" at bounding box center [1019, 84] width 92 height 18
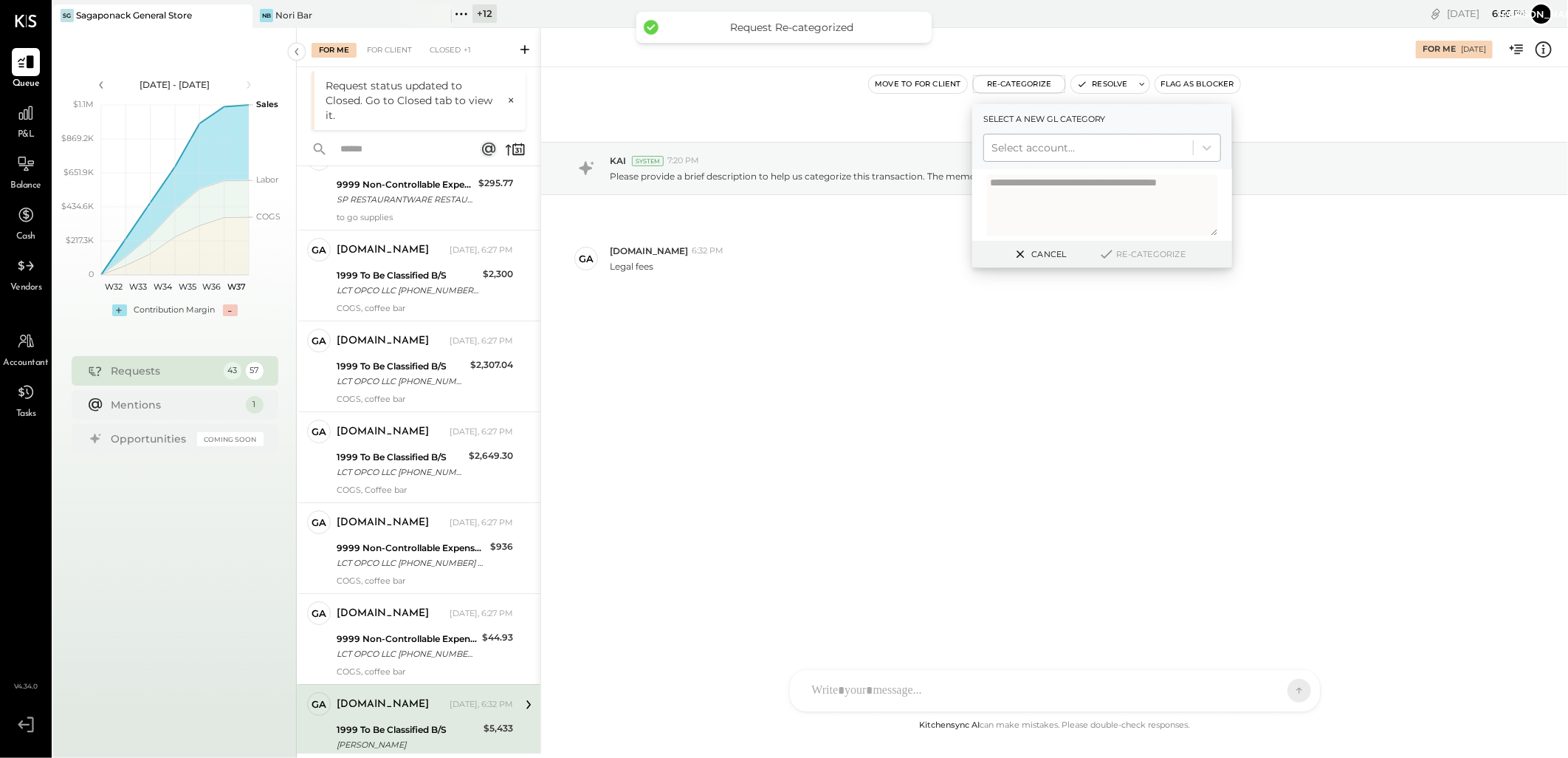
click at [1059, 152] on div at bounding box center [1088, 148] width 194 height 18
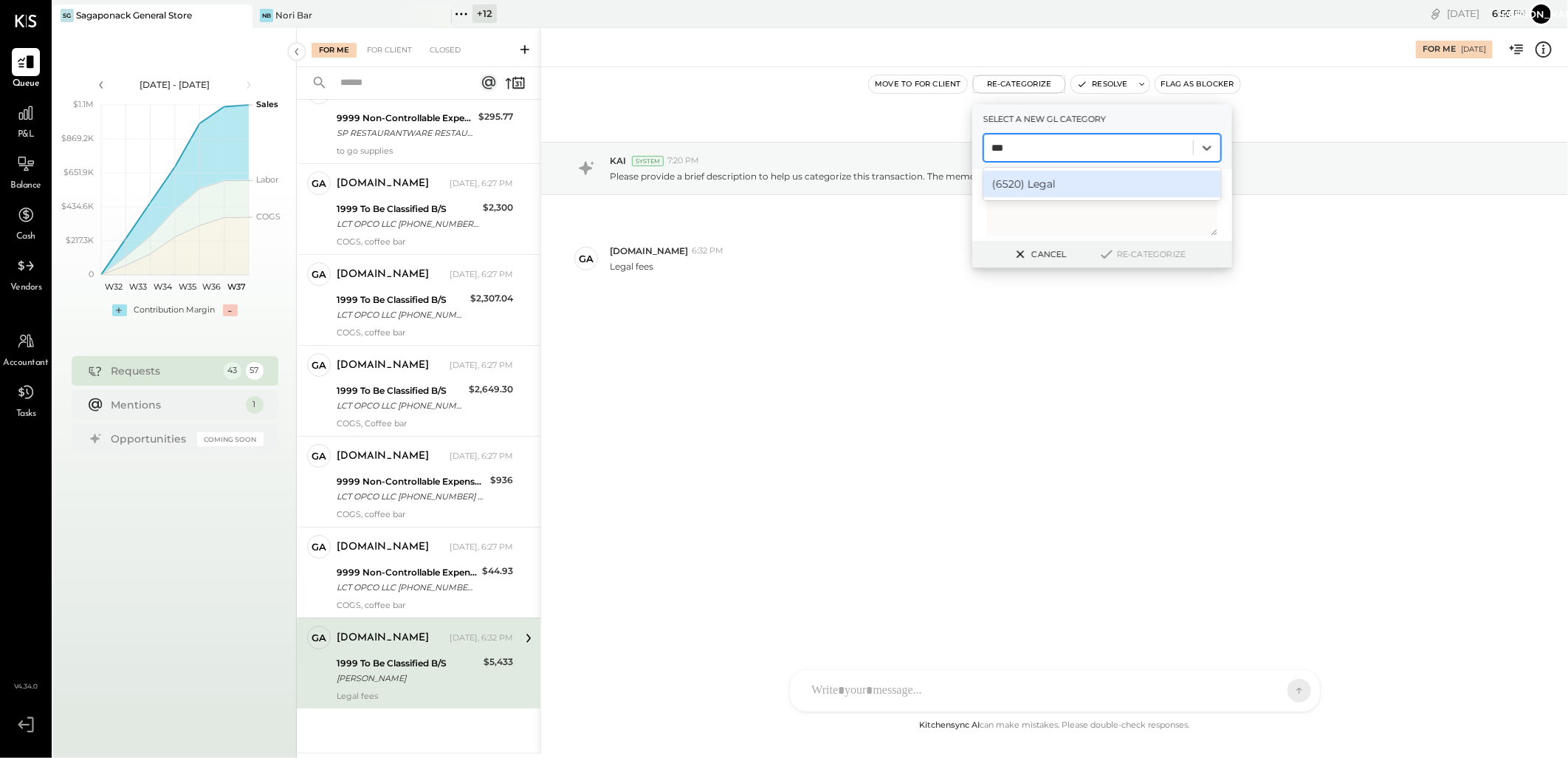
type input "****"
click at [1037, 188] on div "(6520) Legal" at bounding box center [1102, 183] width 238 height 27
click at [1123, 252] on button "Re-Categorize" at bounding box center [1142, 254] width 97 height 18
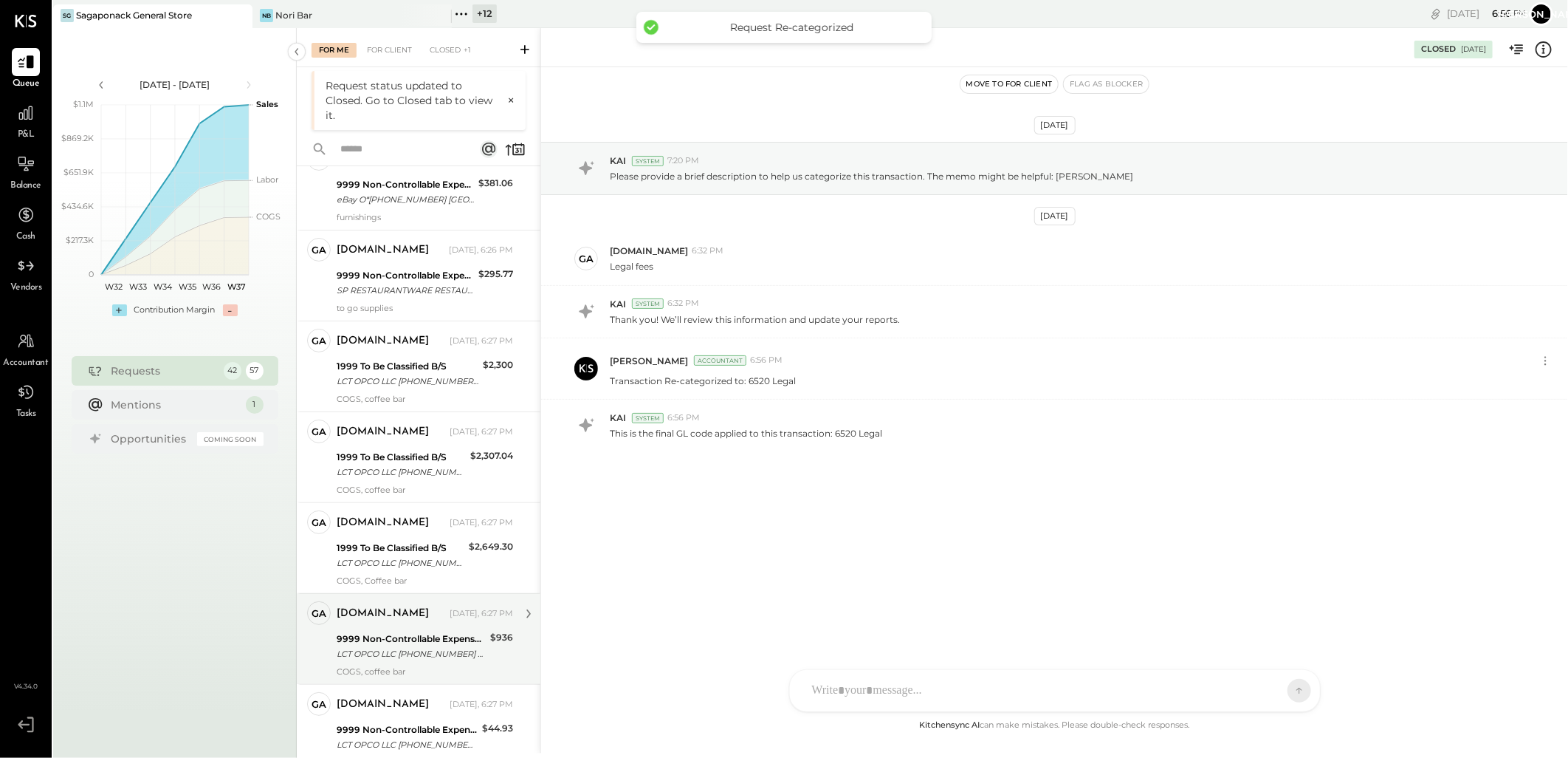
scroll to position [3247, 0]
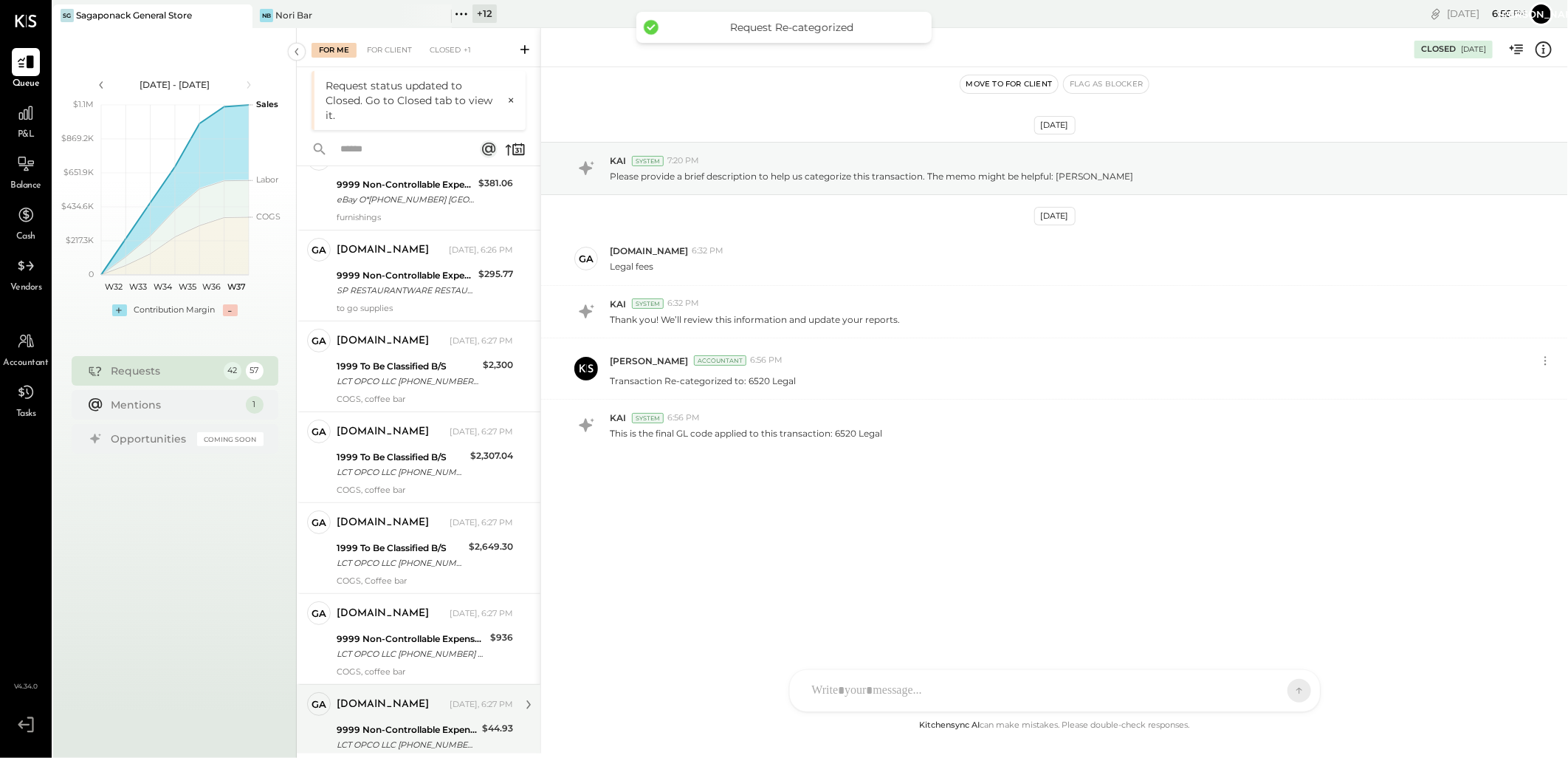
click at [391, 727] on div "9999 Non-Controllable Expenses:Other Income and Expenses:To Be Classified P&L" at bounding box center [407, 730] width 141 height 15
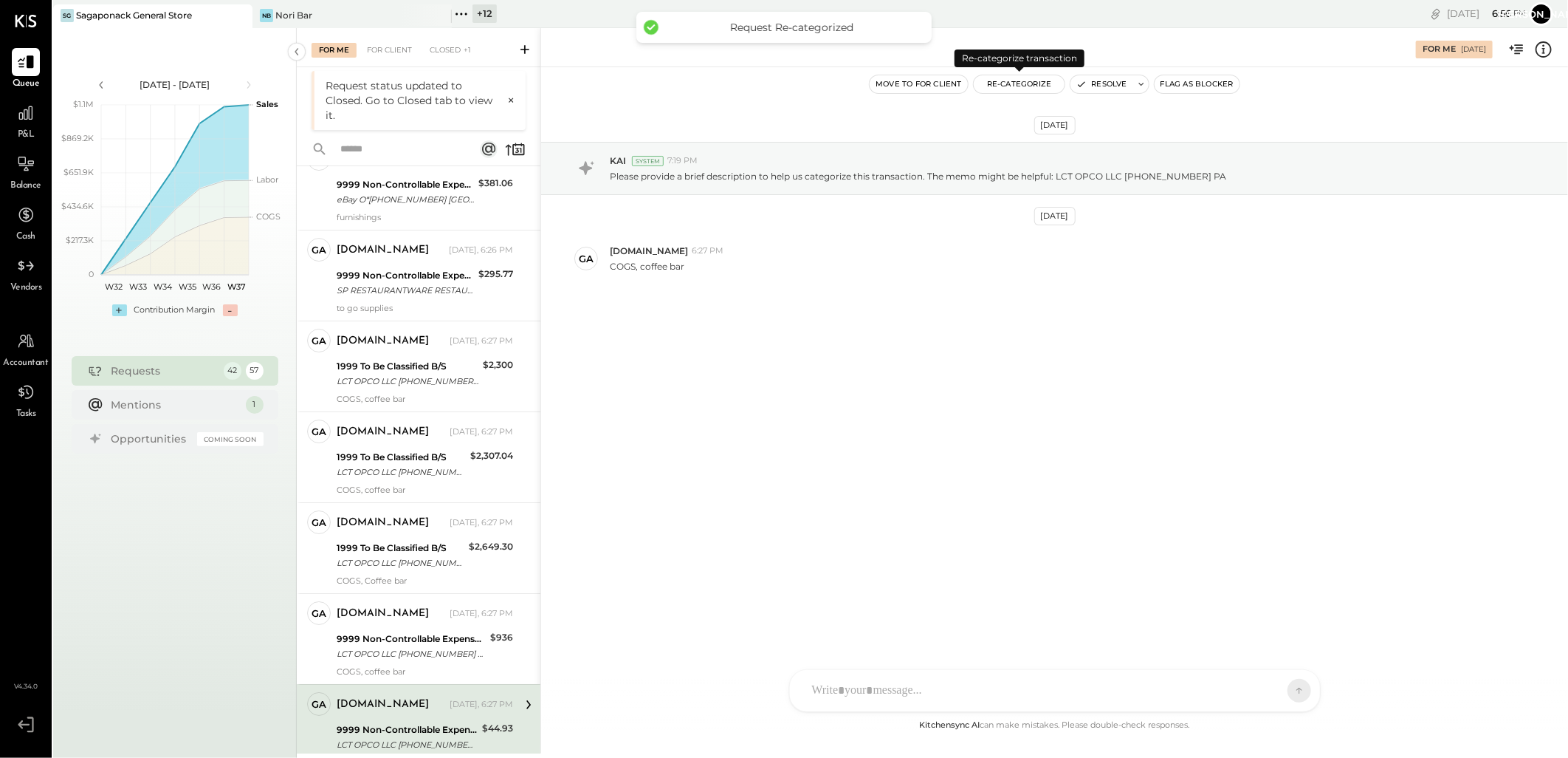
click at [1014, 86] on button "Re-Categorize" at bounding box center [1019, 84] width 92 height 18
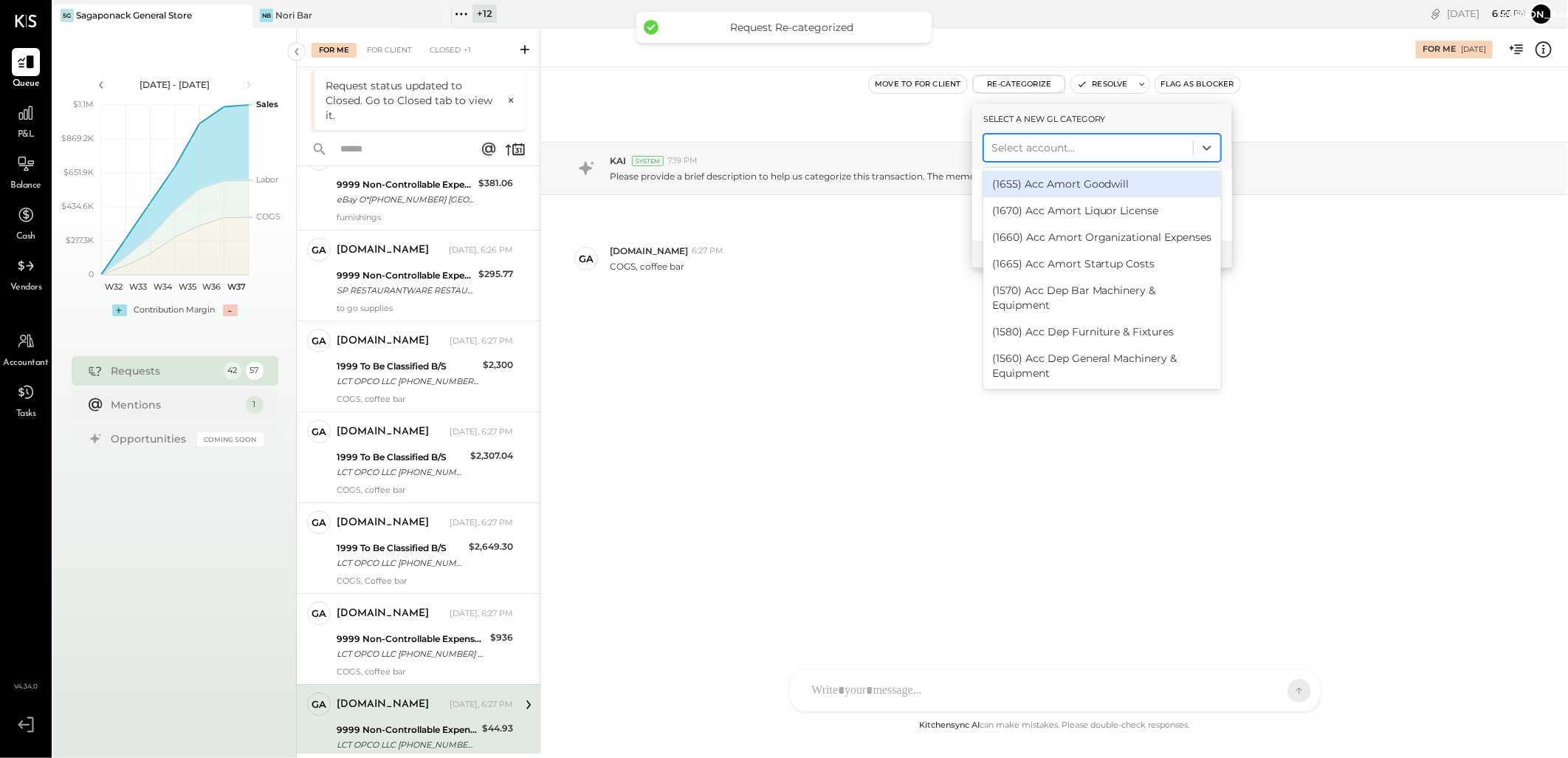
click at [1039, 137] on div "Select account..." at bounding box center [1089, 147] width 209 height 24
type input "*"
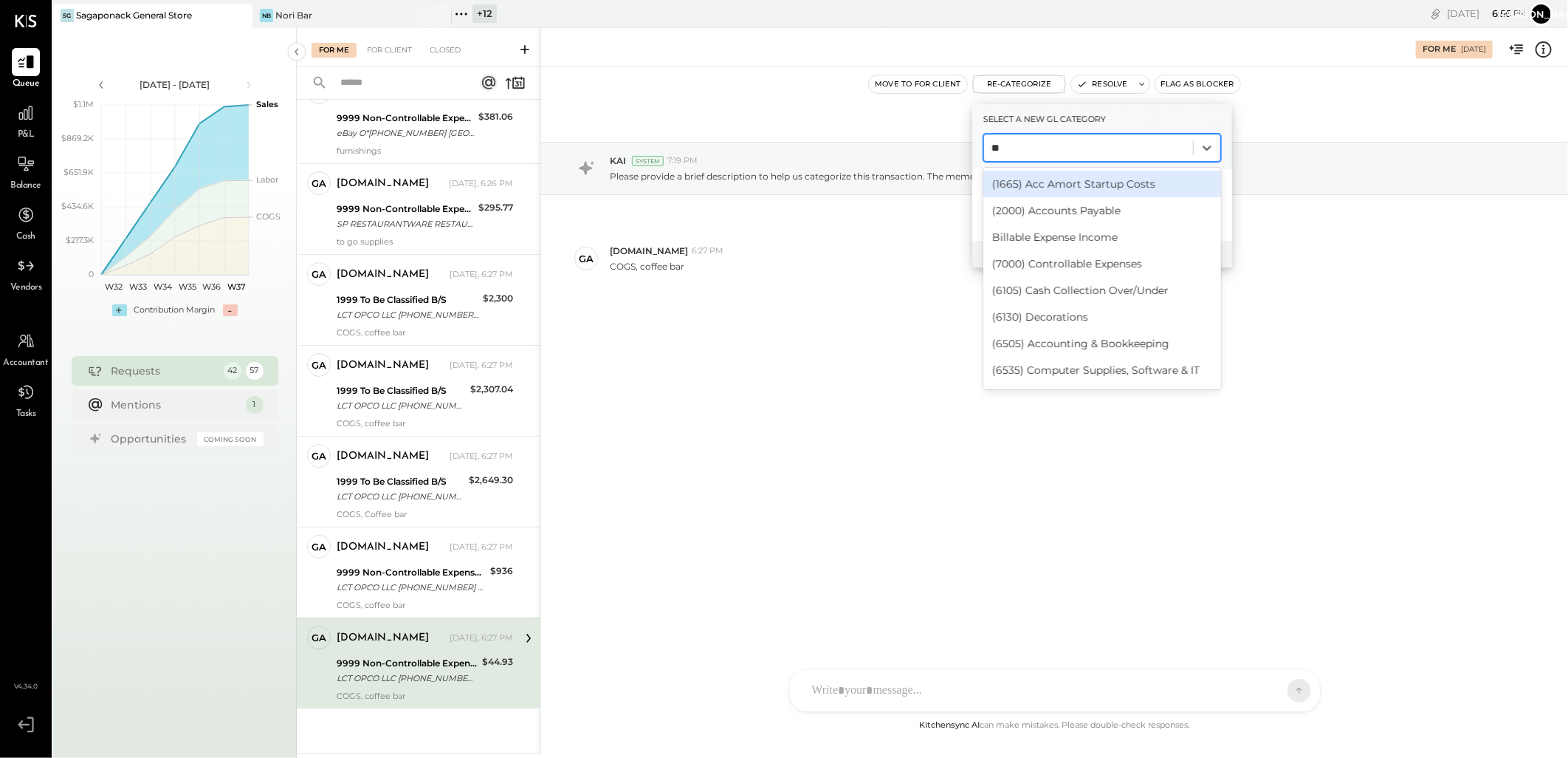
type input "***"
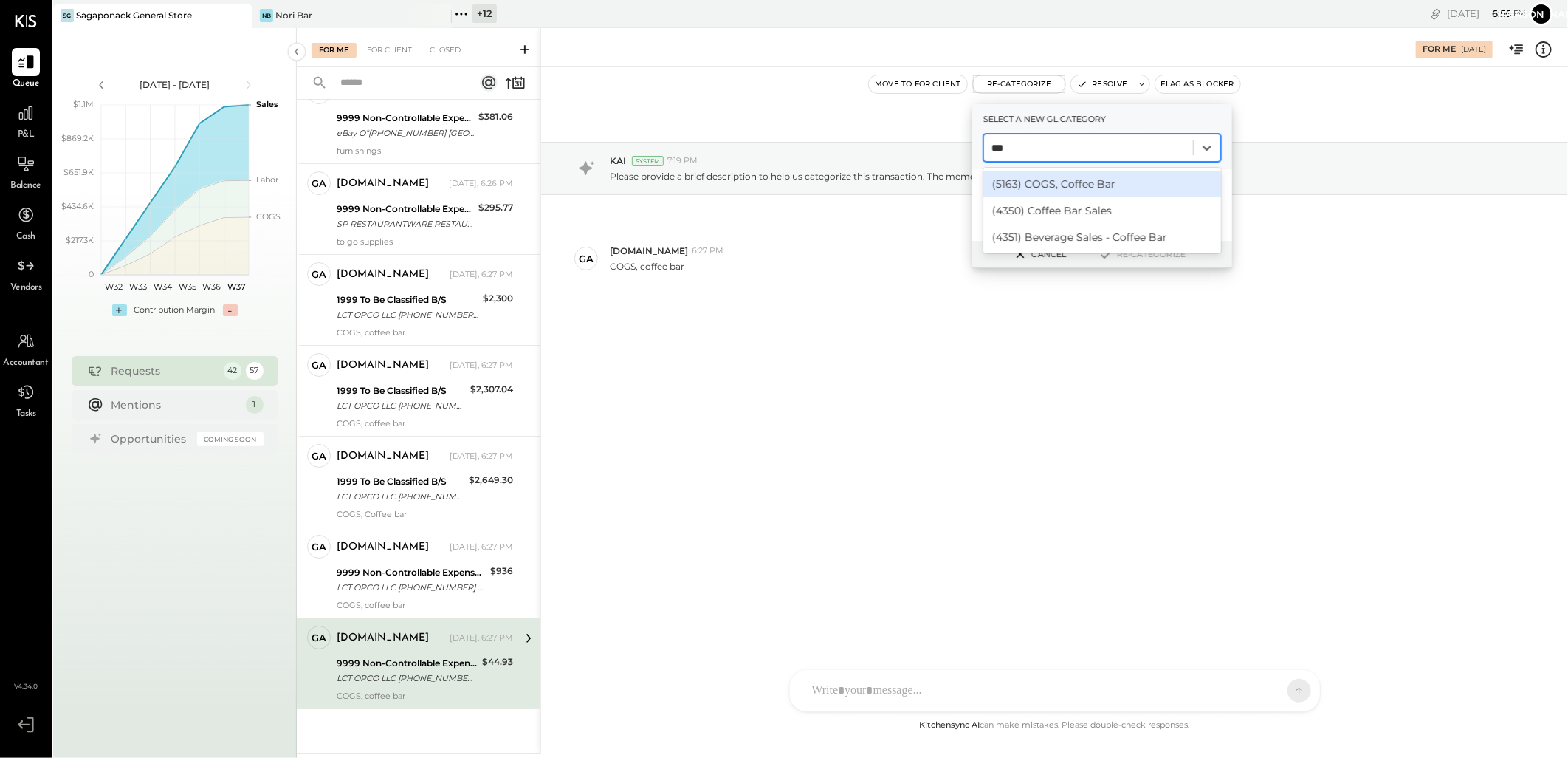
click at [1068, 174] on div "(5163) COGS, Coffee Bar" at bounding box center [1102, 183] width 238 height 27
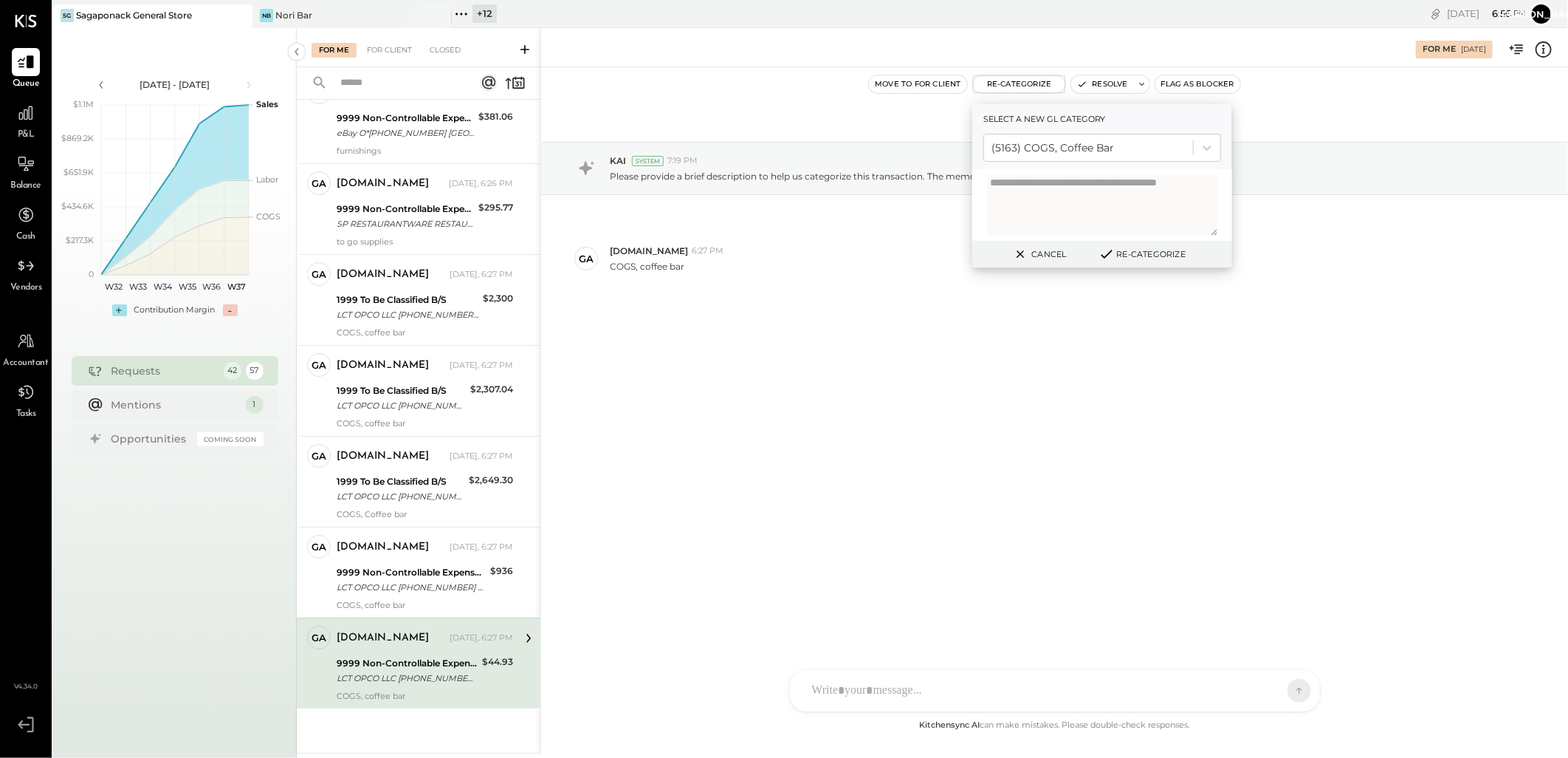
drag, startPoint x: 1123, startPoint y: 259, endPoint x: 1089, endPoint y: 244, distance: 37.2
click at [1123, 257] on button "Re-Categorize" at bounding box center [1142, 254] width 97 height 18
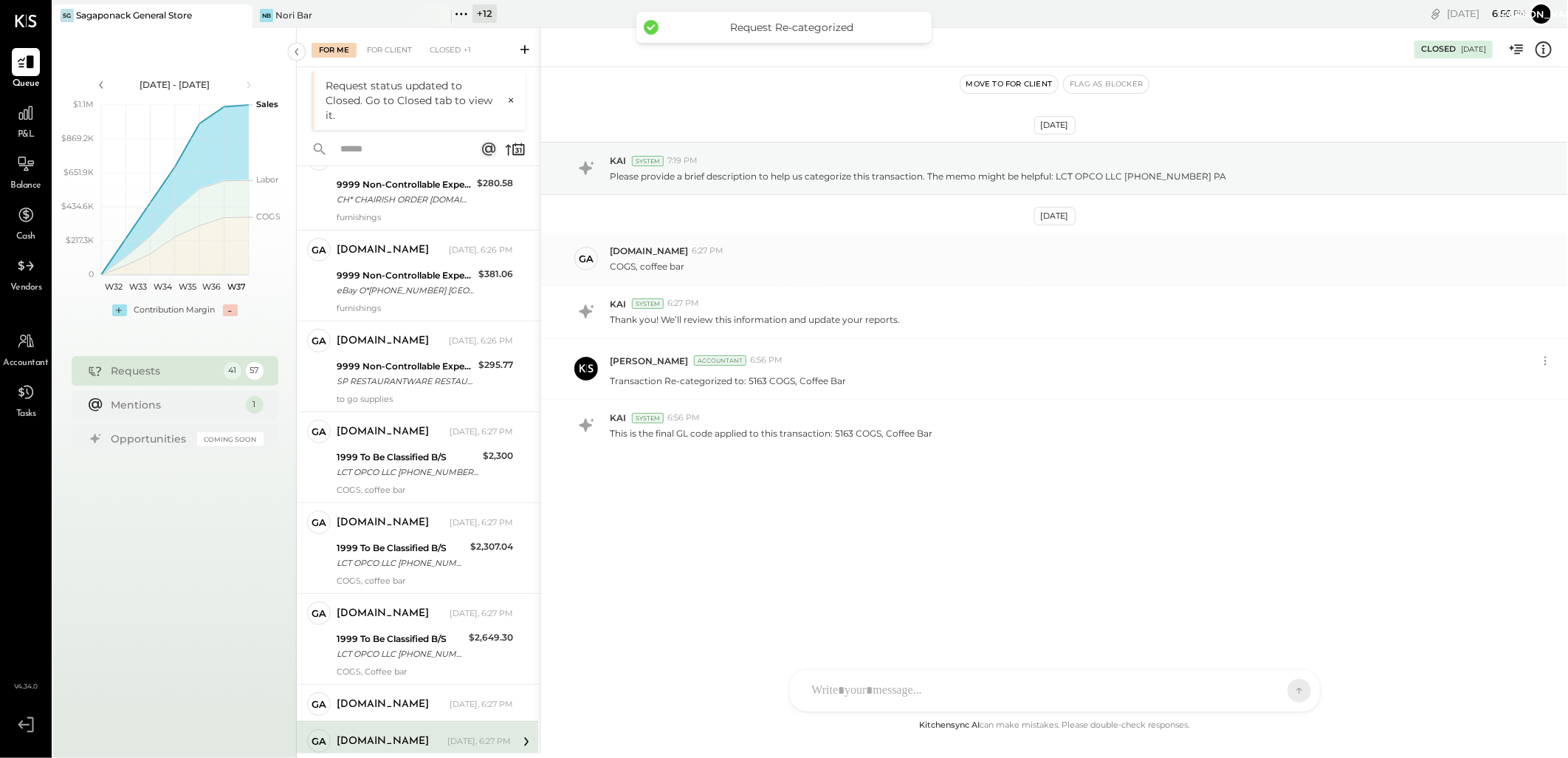
scroll to position [3157, 0]
click at [384, 737] on div "LCT OPCO LLC [PHONE_NUMBER] PA" at bounding box center [411, 744] width 149 height 15
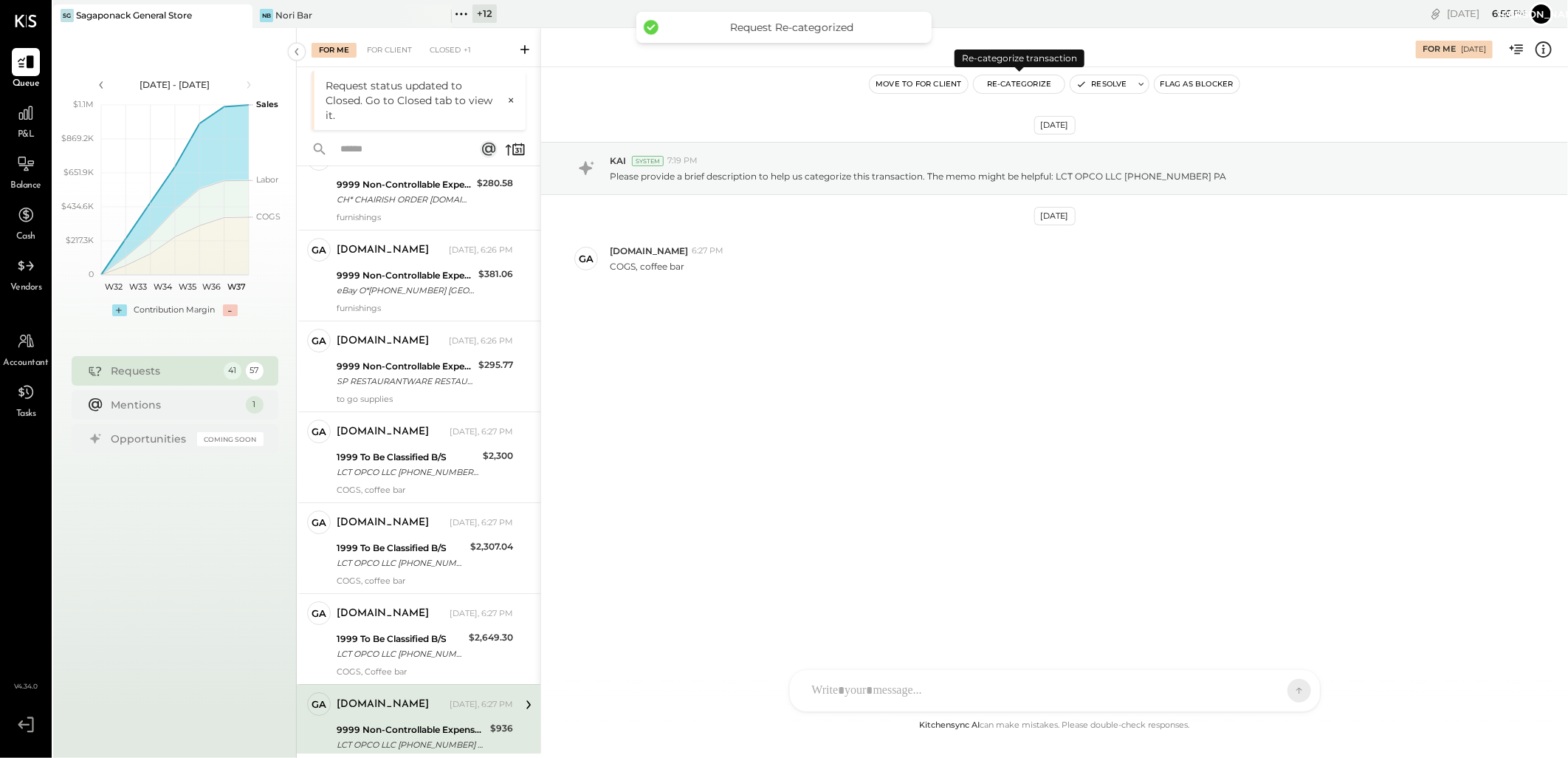
click at [1012, 78] on button "Re-Categorize" at bounding box center [1019, 84] width 92 height 18
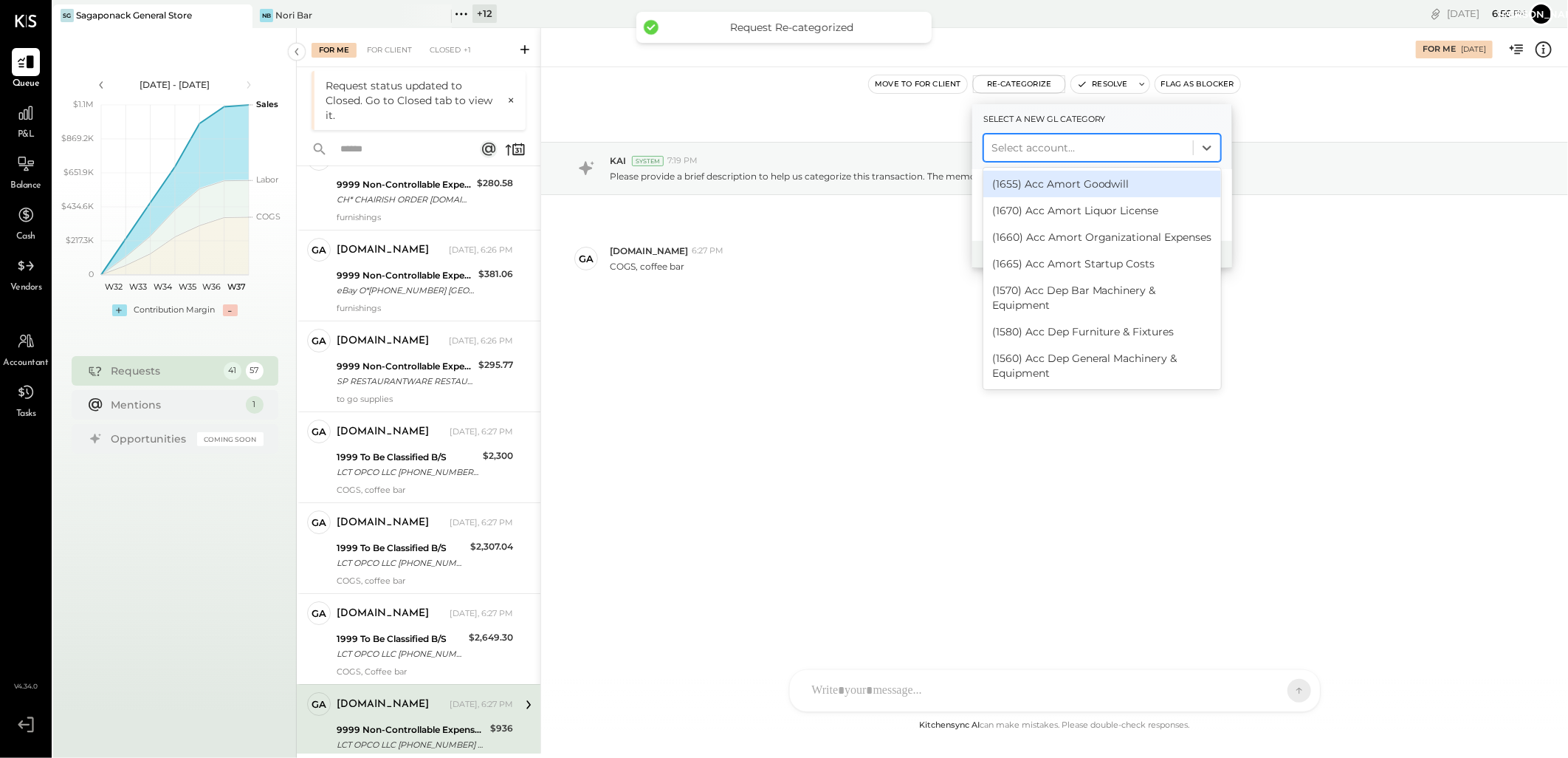
click at [1065, 144] on div at bounding box center [1088, 148] width 194 height 18
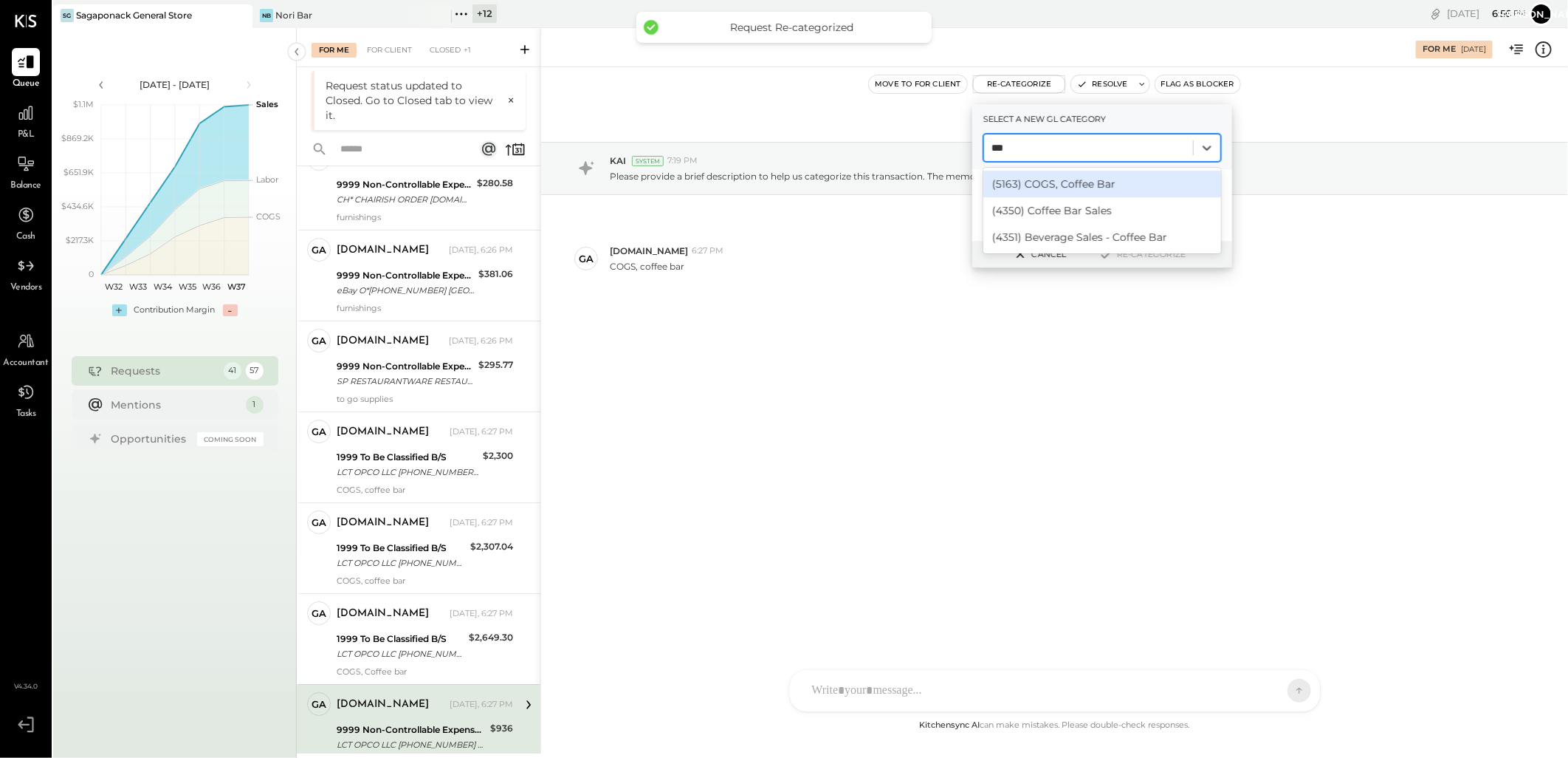
type input "****"
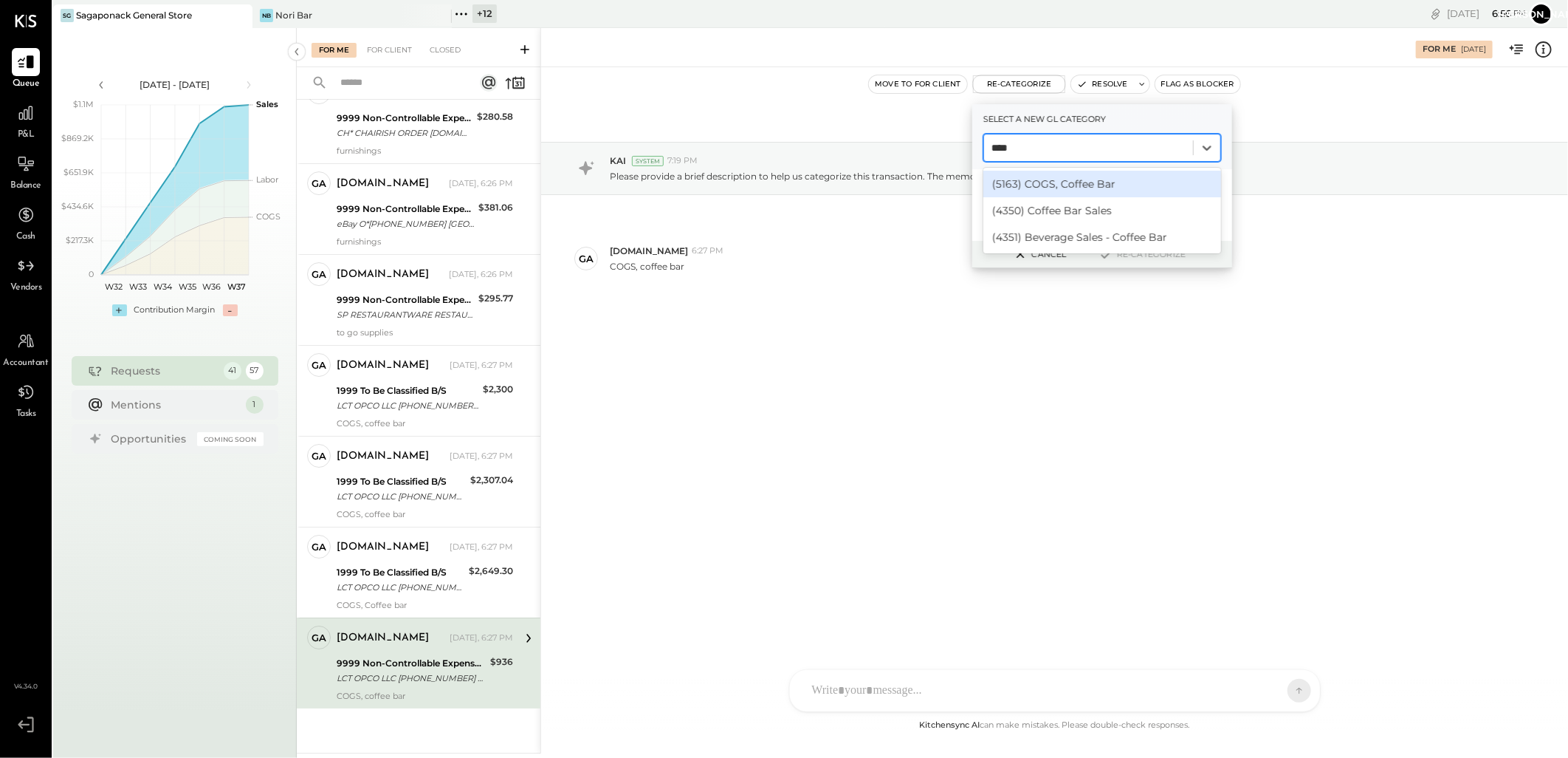
click at [1098, 183] on div "(5163) COGS, Coffee Bar" at bounding box center [1102, 183] width 238 height 27
click at [1110, 249] on icon at bounding box center [1106, 254] width 18 height 16
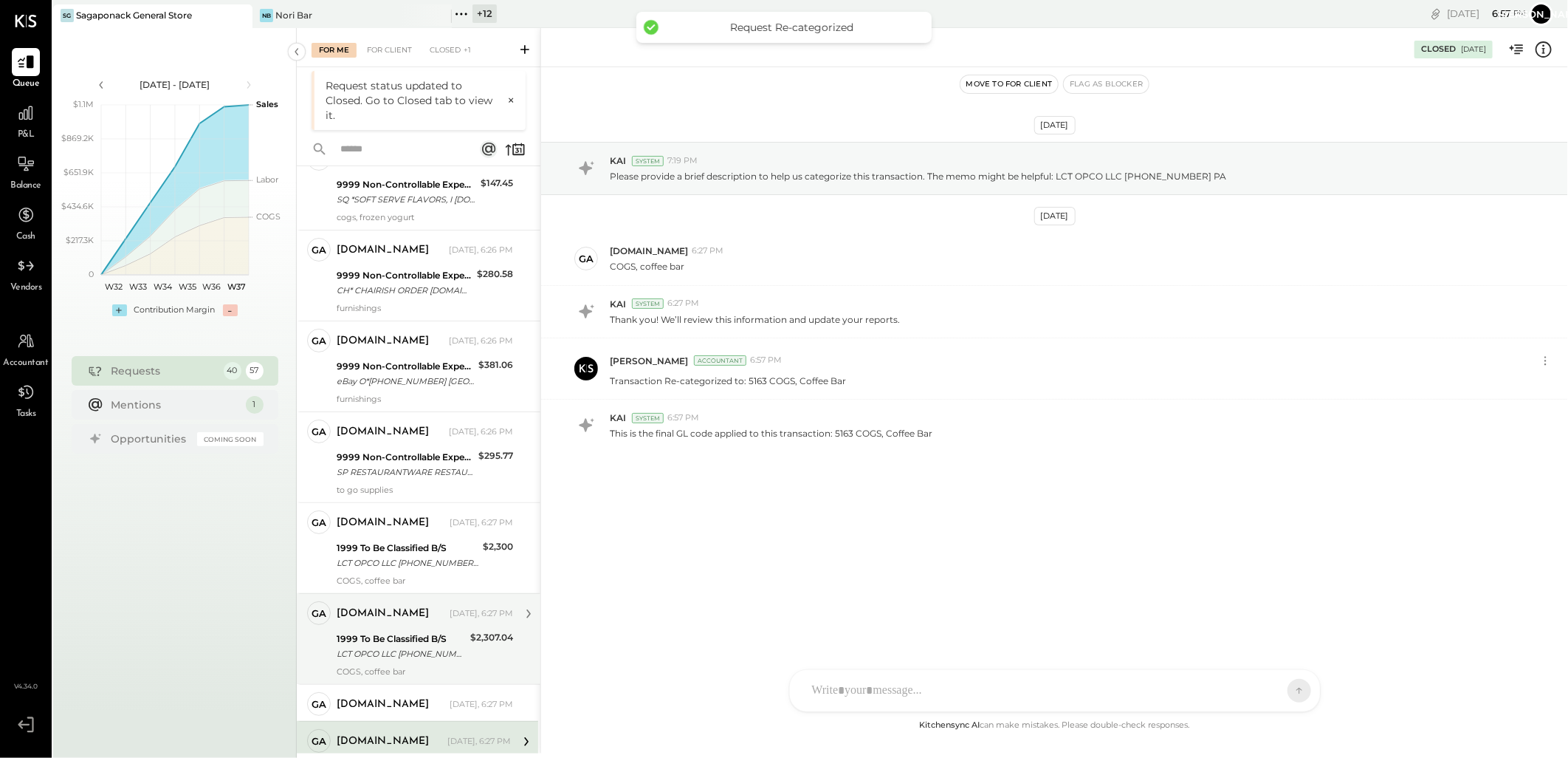
scroll to position [3066, 0]
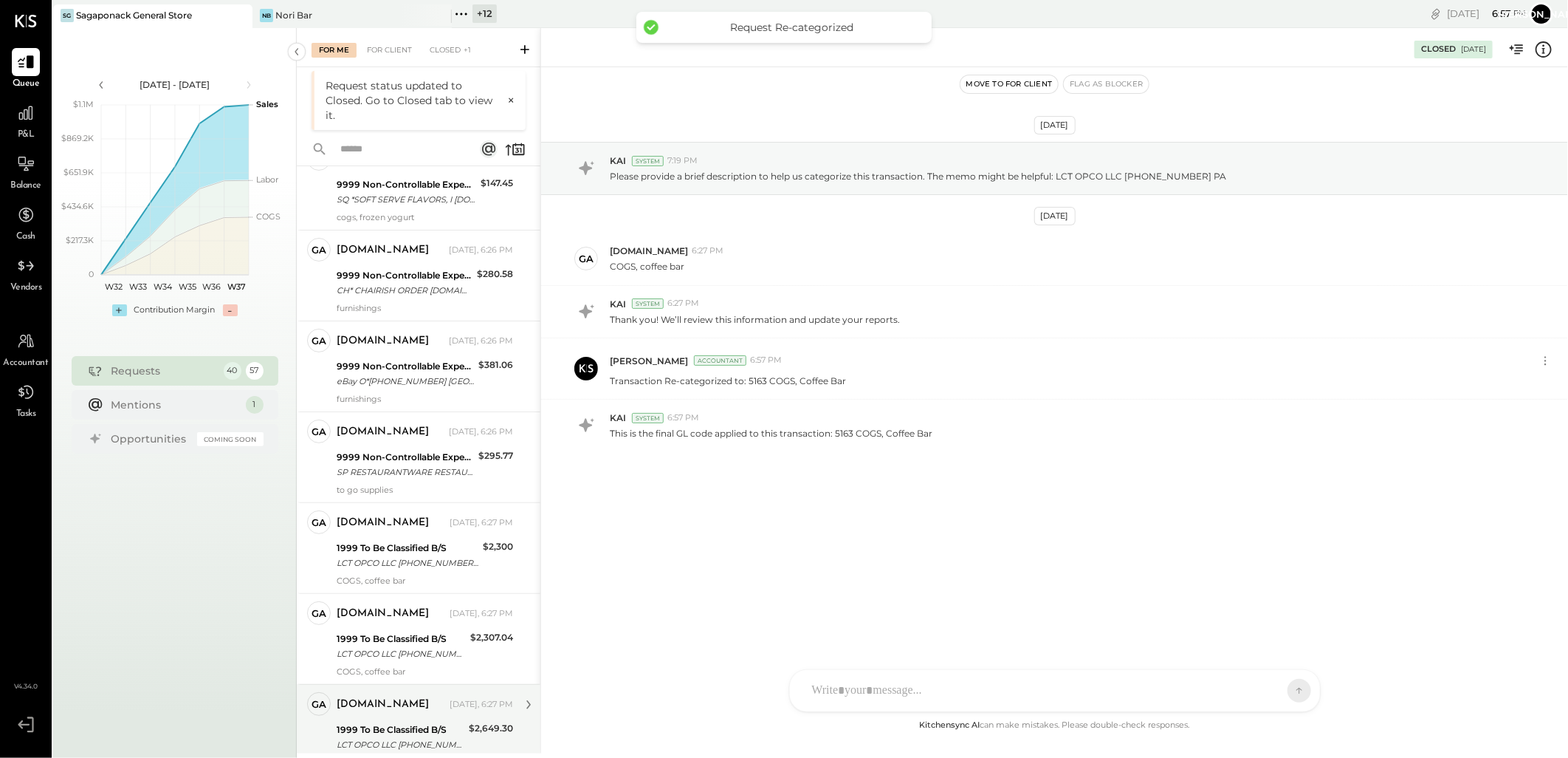
click at [402, 741] on div "LCT OPCO LLC [PHONE_NUMBER] PA" at bounding box center [400, 744] width 127 height 15
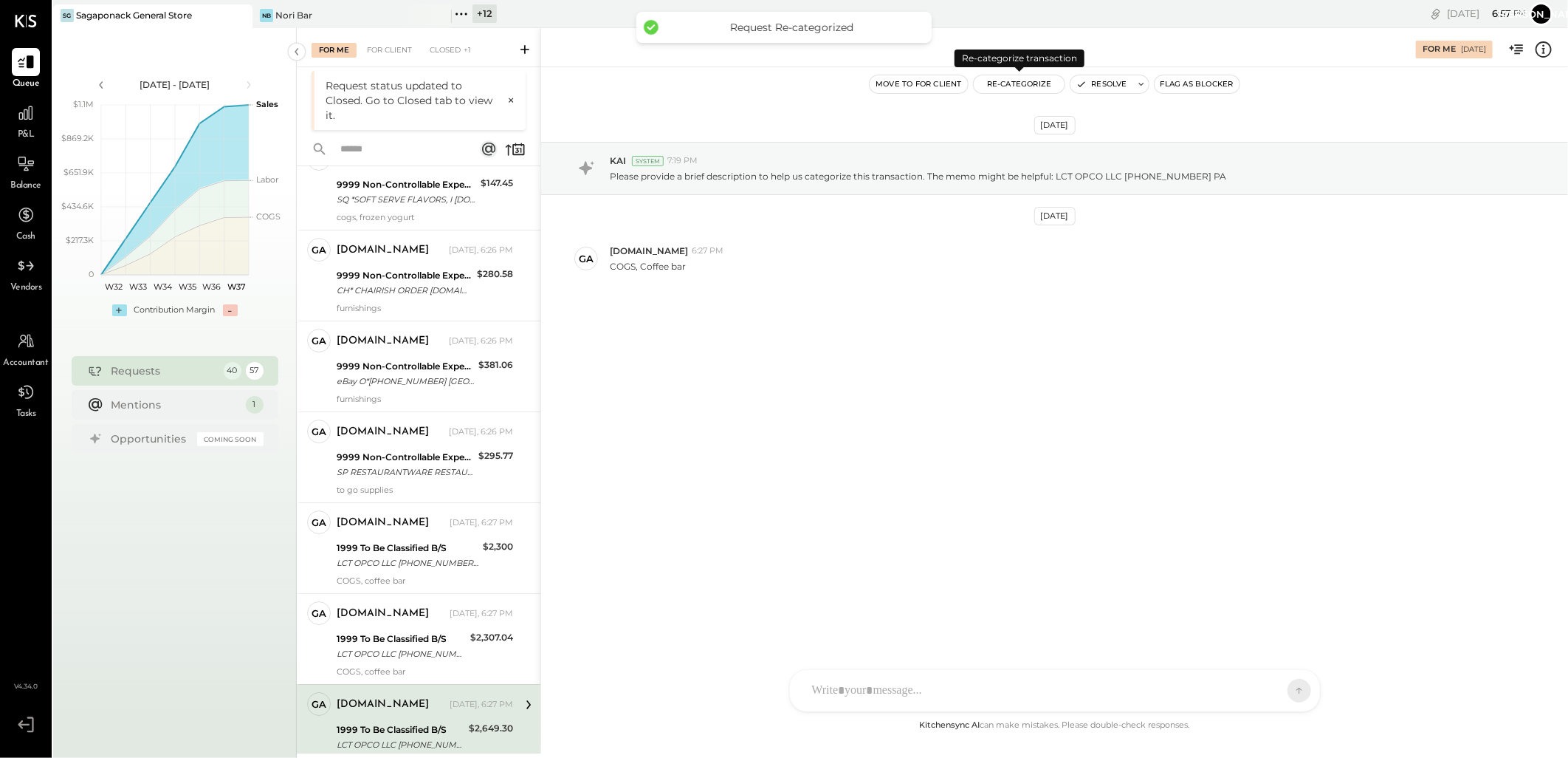
click at [1012, 84] on button "Re-Categorize" at bounding box center [1019, 84] width 92 height 18
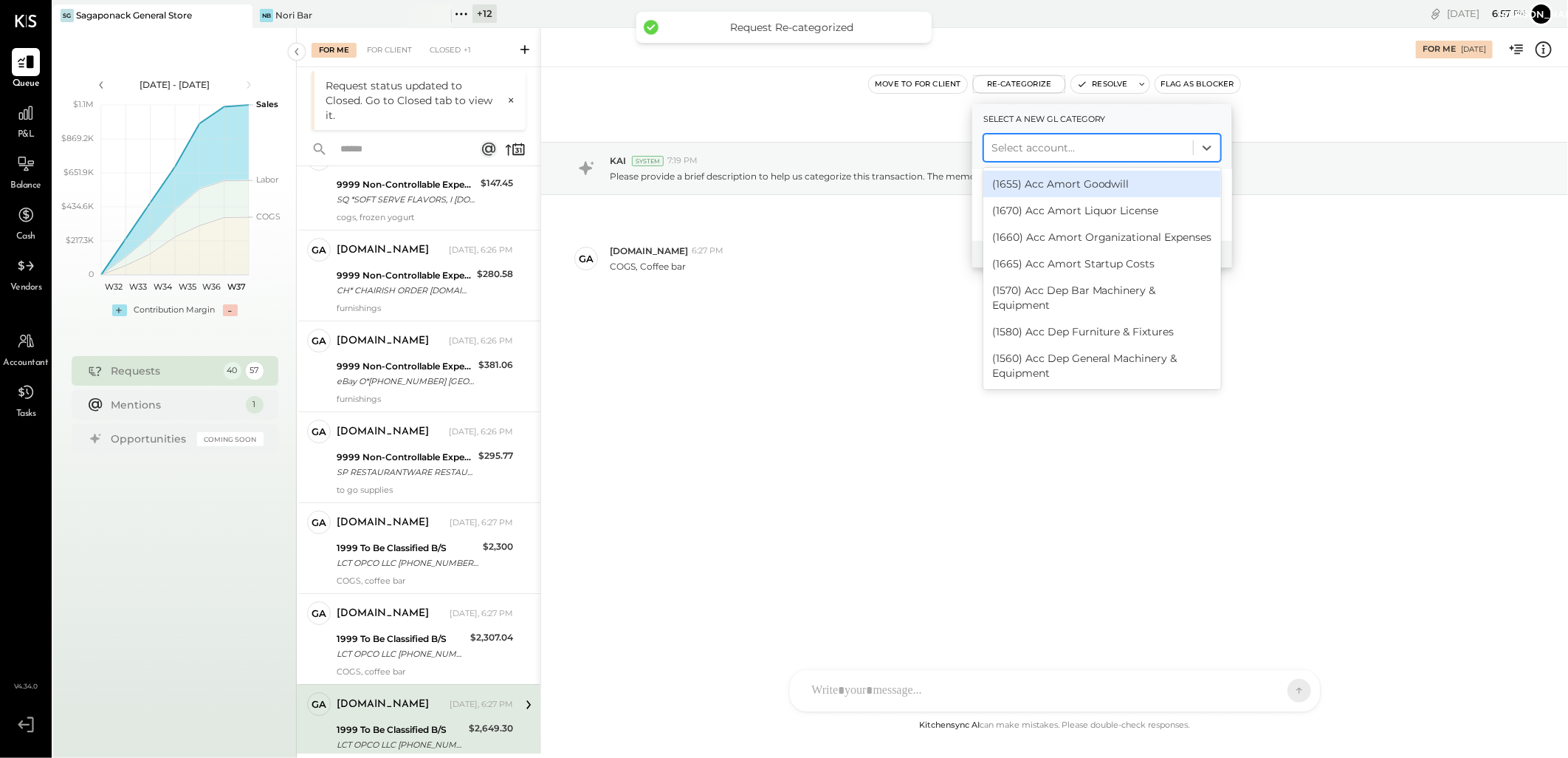
drag, startPoint x: 1046, startPoint y: 137, endPoint x: 1041, endPoint y: 150, distance: 13.9
click at [1046, 143] on div "Select account..." at bounding box center [1089, 147] width 209 height 24
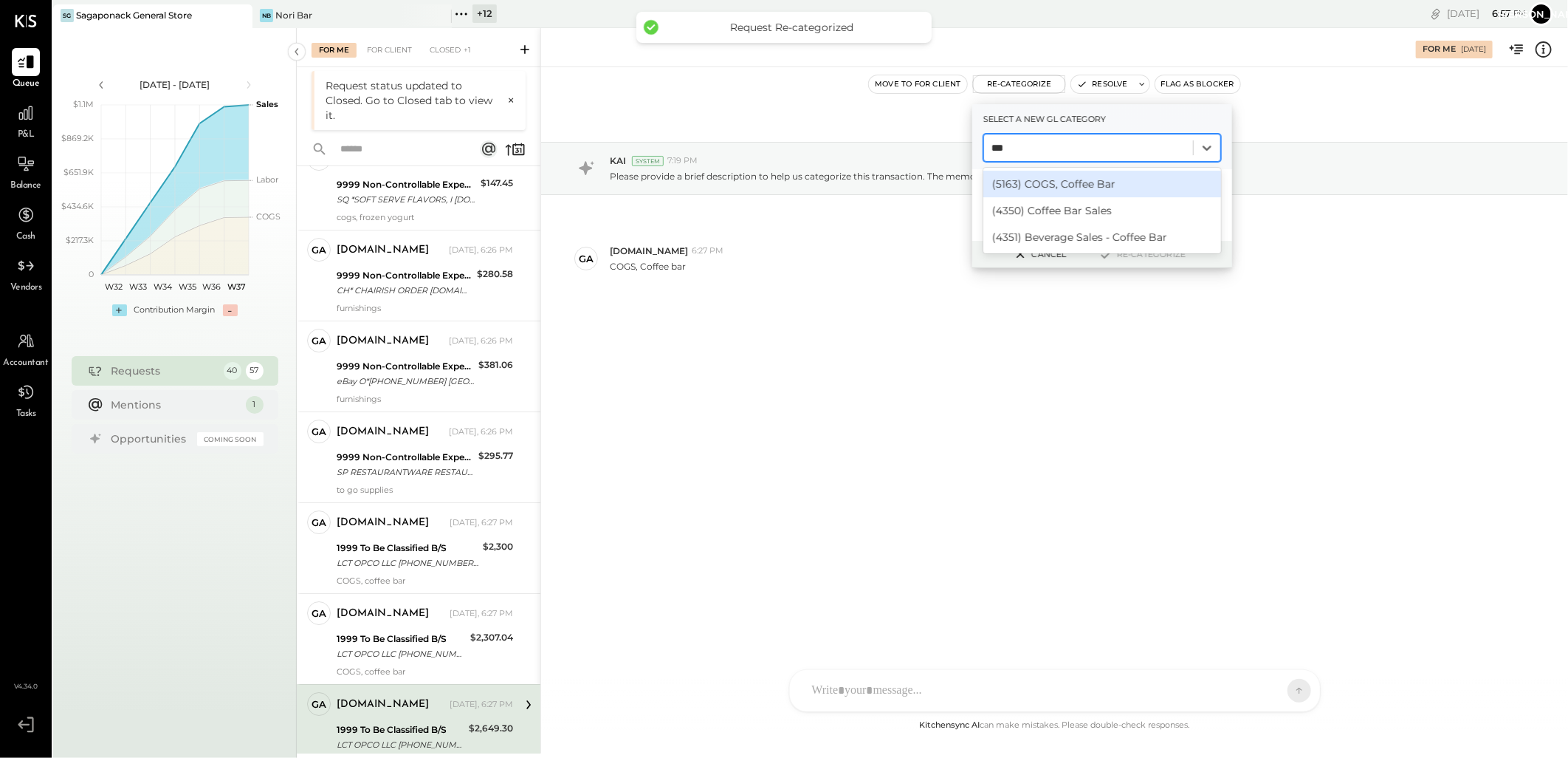
type input "****"
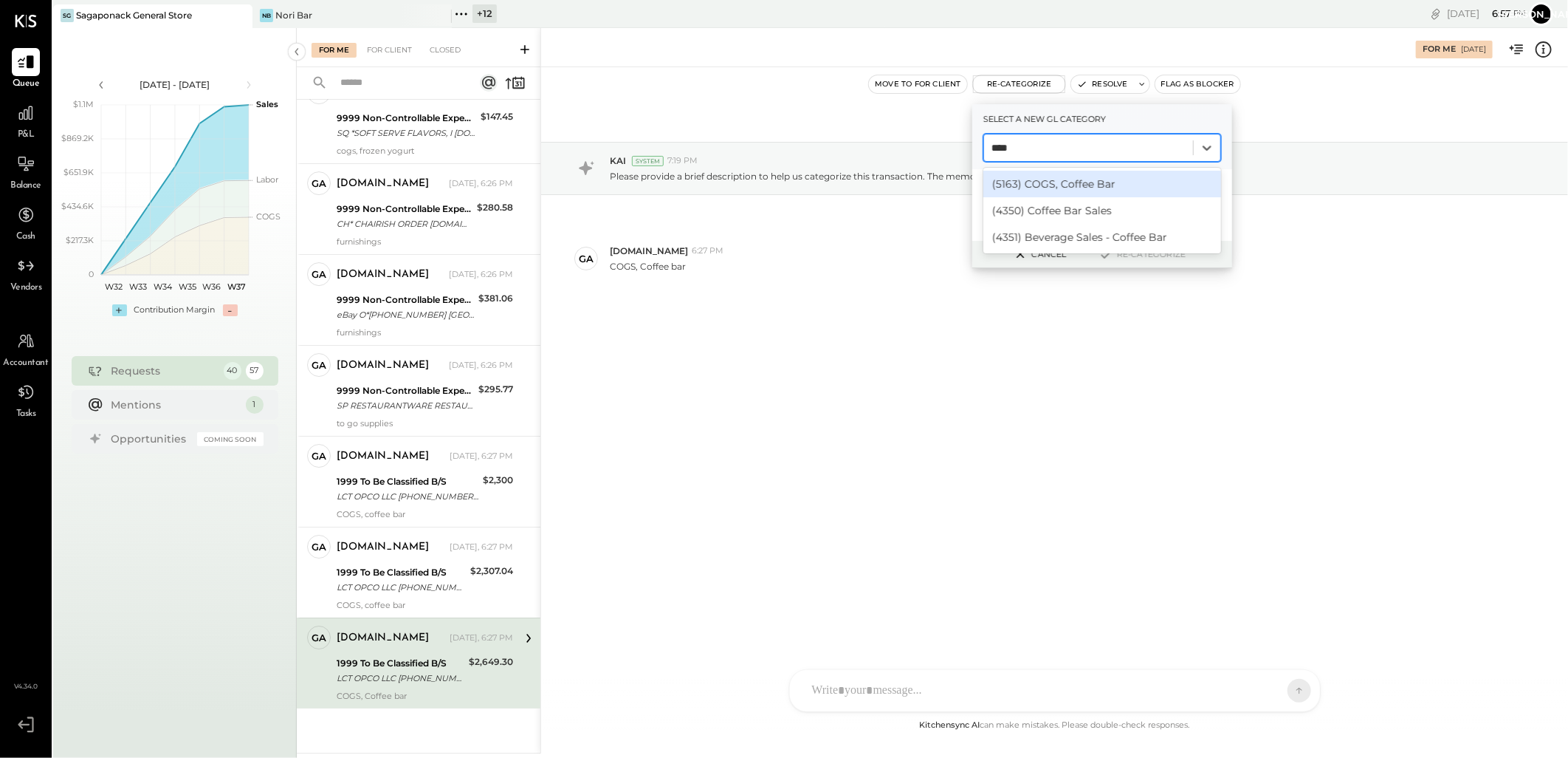
click at [1069, 183] on div "(5163) COGS, Coffee Bar" at bounding box center [1102, 183] width 238 height 27
click at [1108, 261] on icon at bounding box center [1106, 254] width 18 height 16
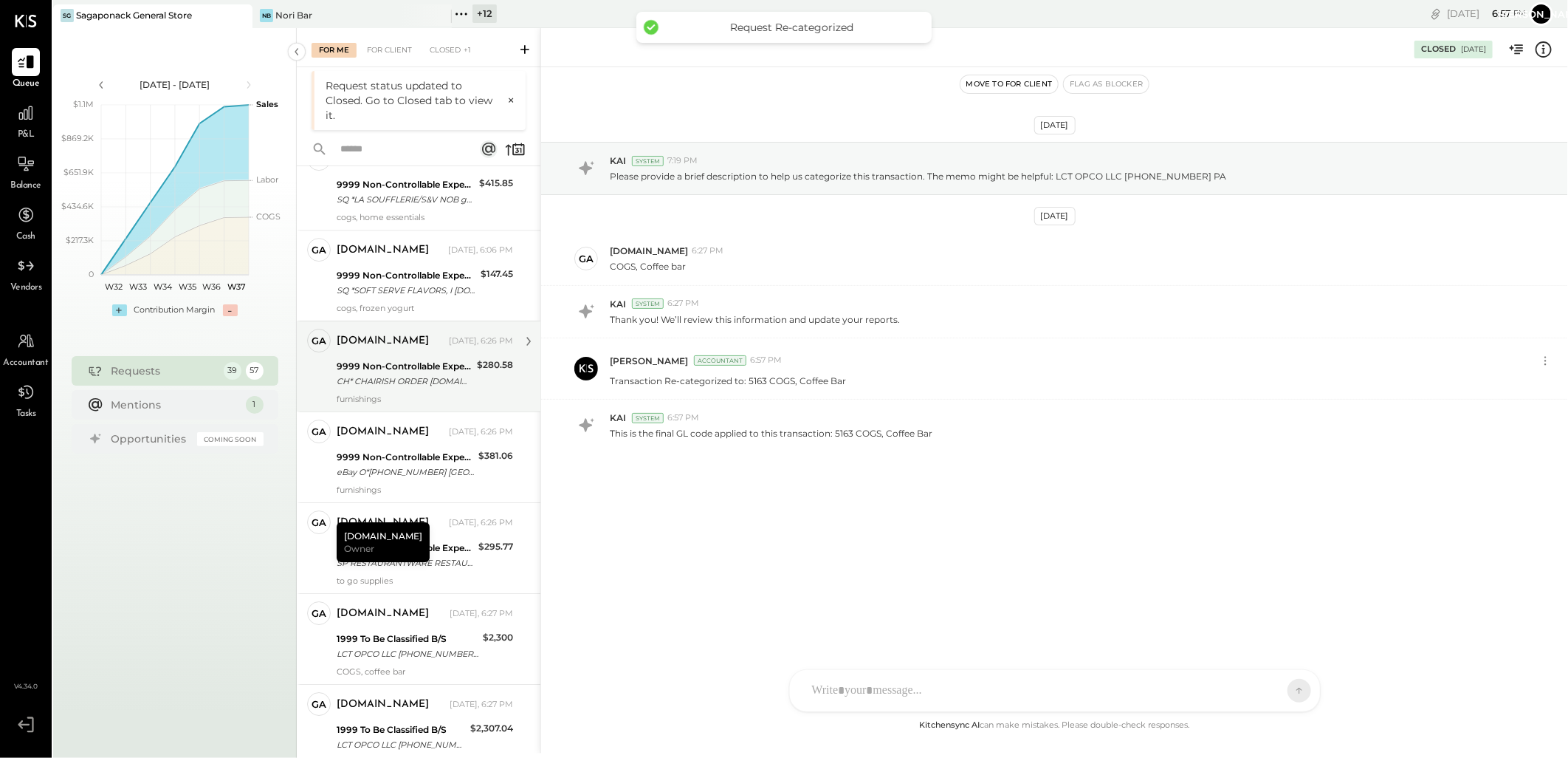
scroll to position [2974, 0]
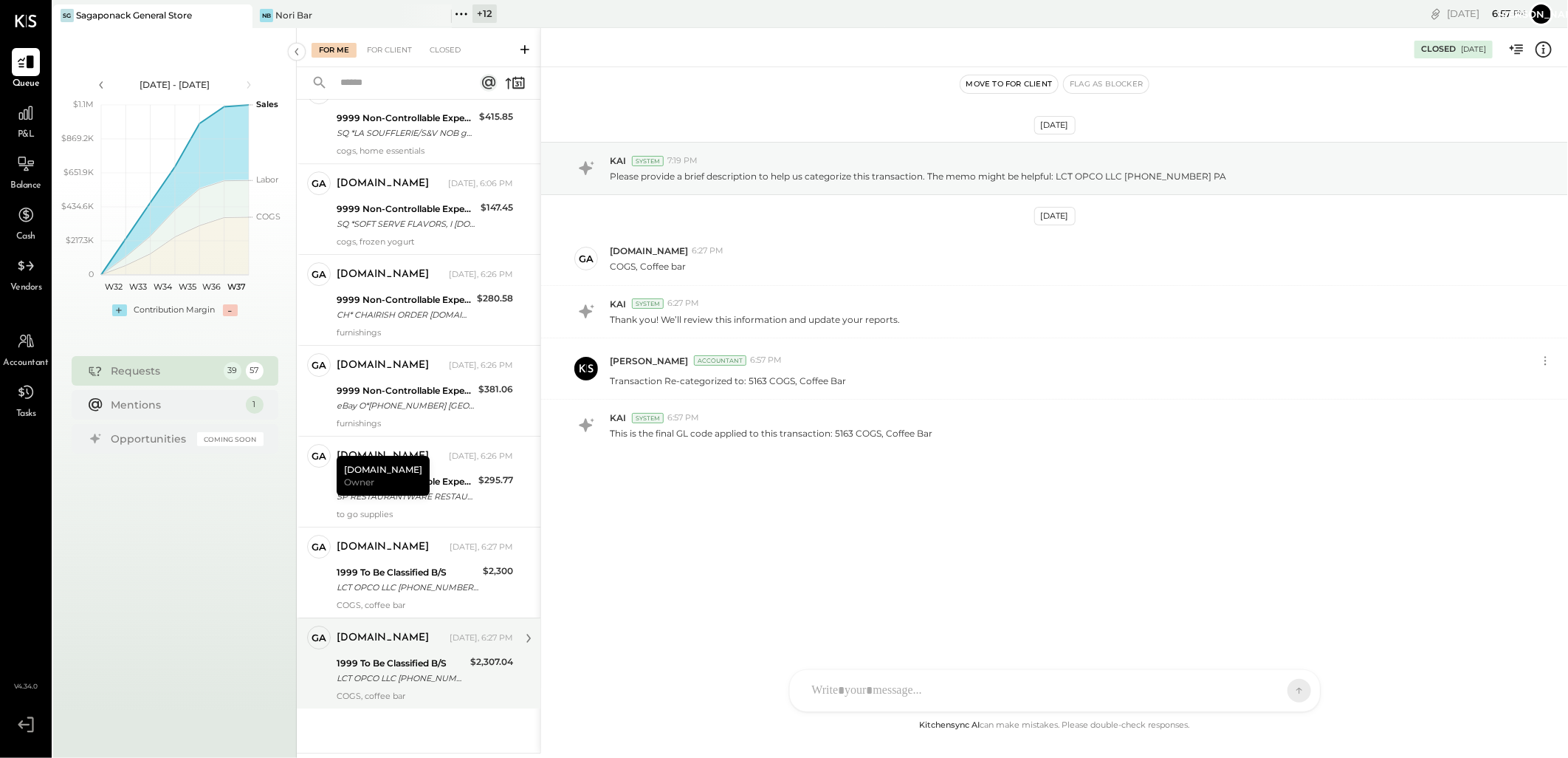
click at [389, 666] on div "1999 To Be Classified B/S" at bounding box center [401, 663] width 129 height 15
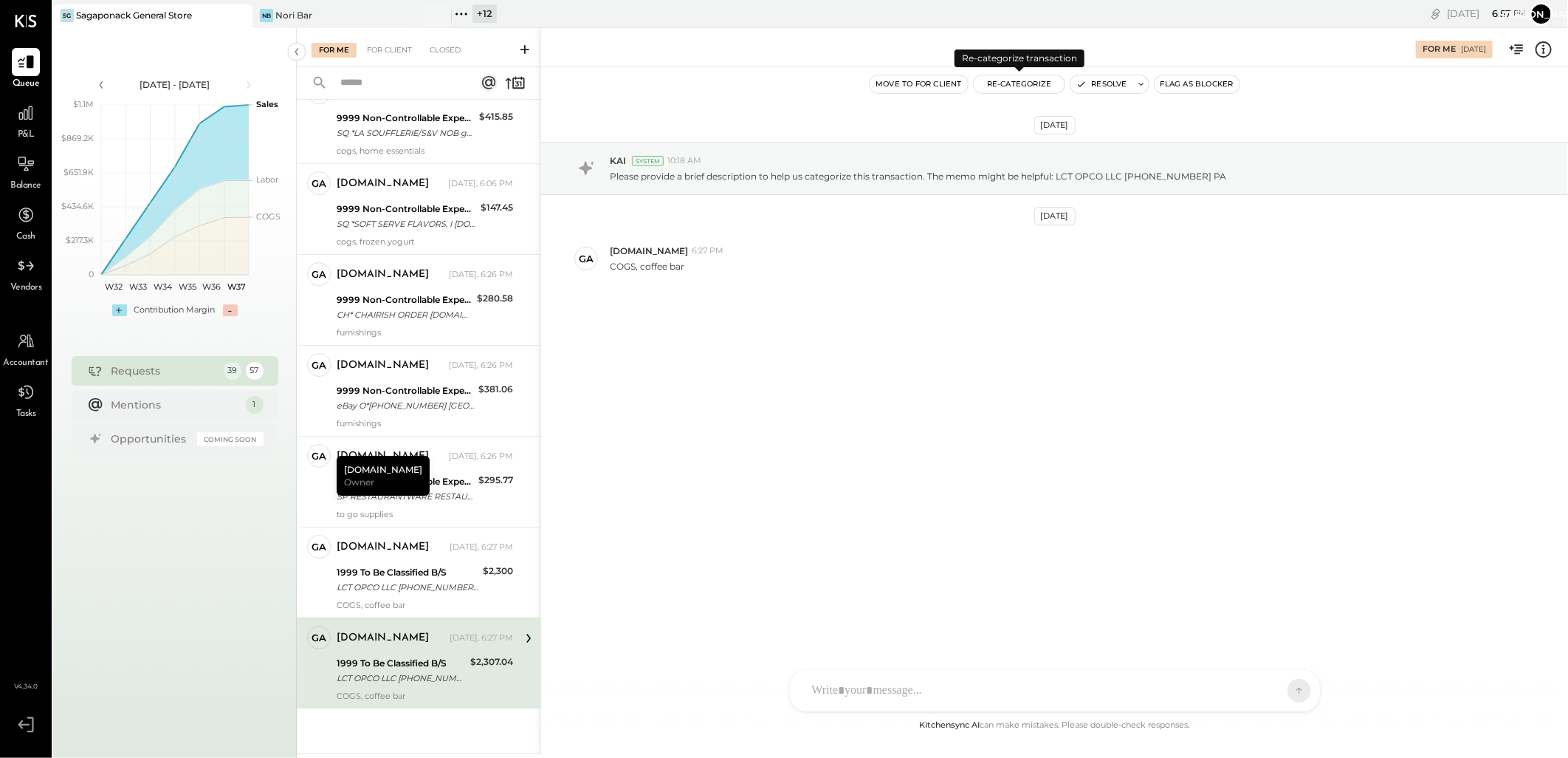
click at [1006, 77] on button "Re-Categorize" at bounding box center [1019, 84] width 92 height 18
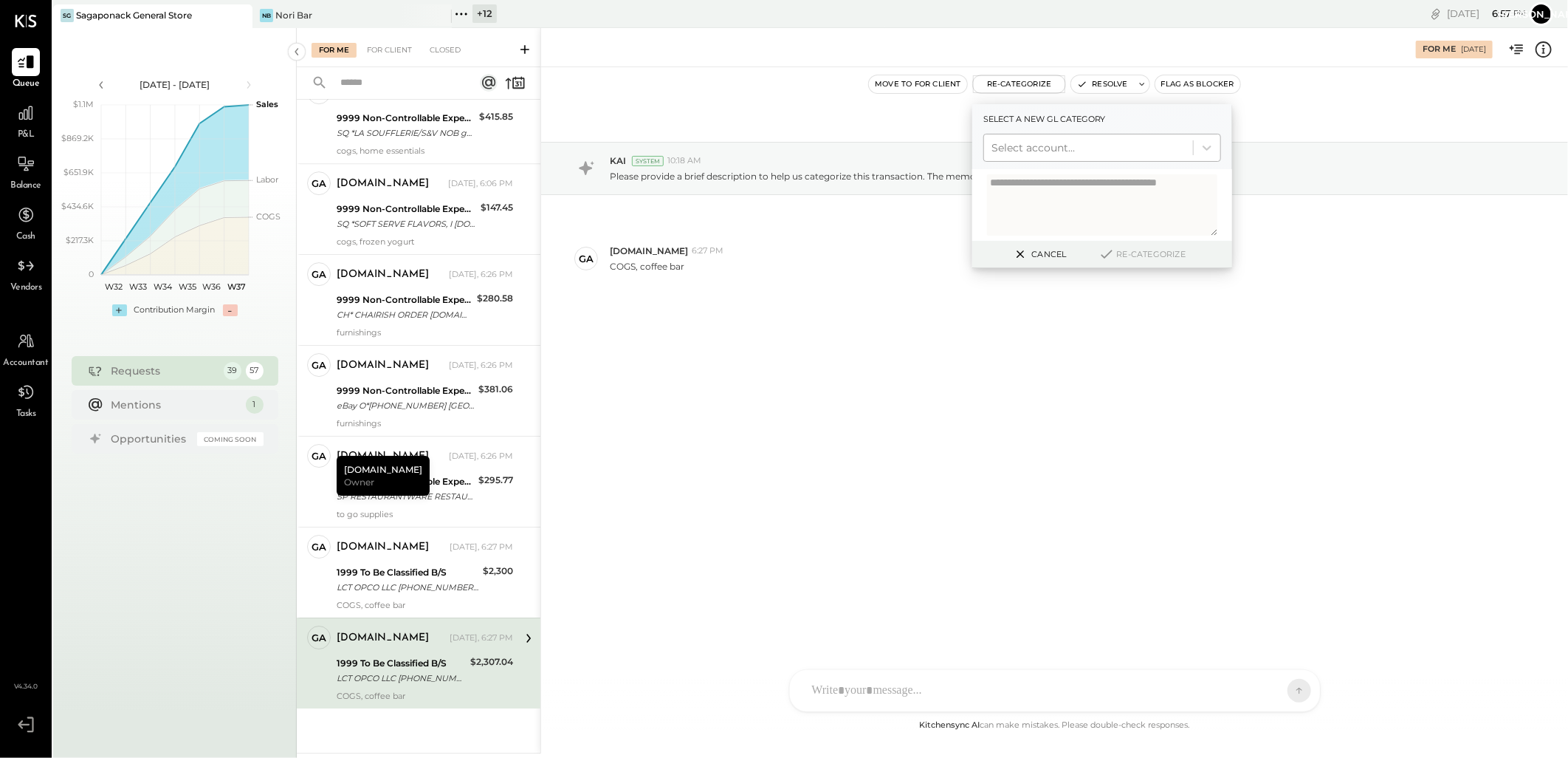
click at [1046, 152] on div at bounding box center [1088, 148] width 194 height 18
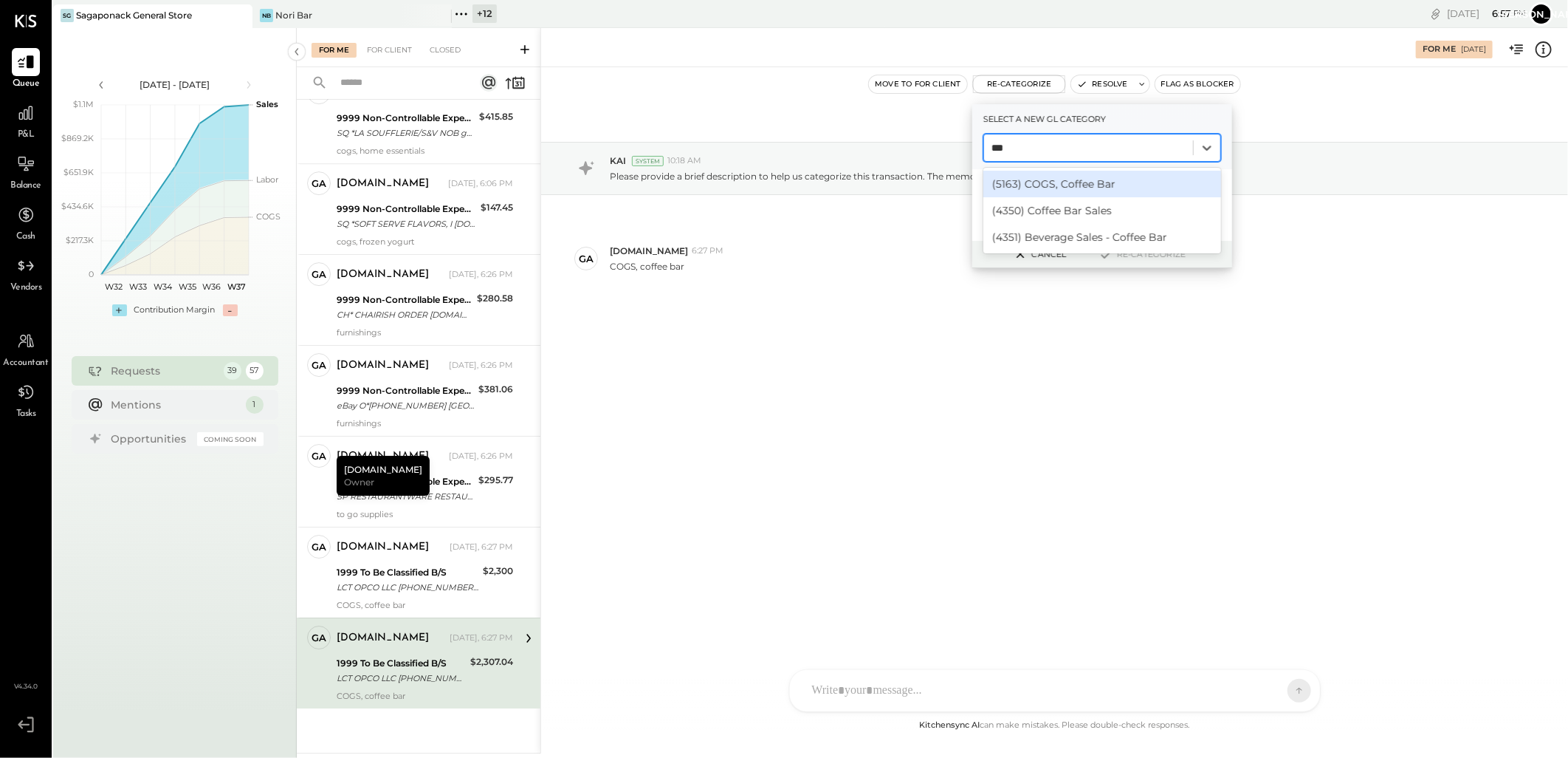
type input "****"
click at [1055, 186] on div "(5163) COGS, Coffee Bar" at bounding box center [1102, 183] width 238 height 27
click at [1117, 247] on button "Re-Categorize" at bounding box center [1142, 254] width 97 height 18
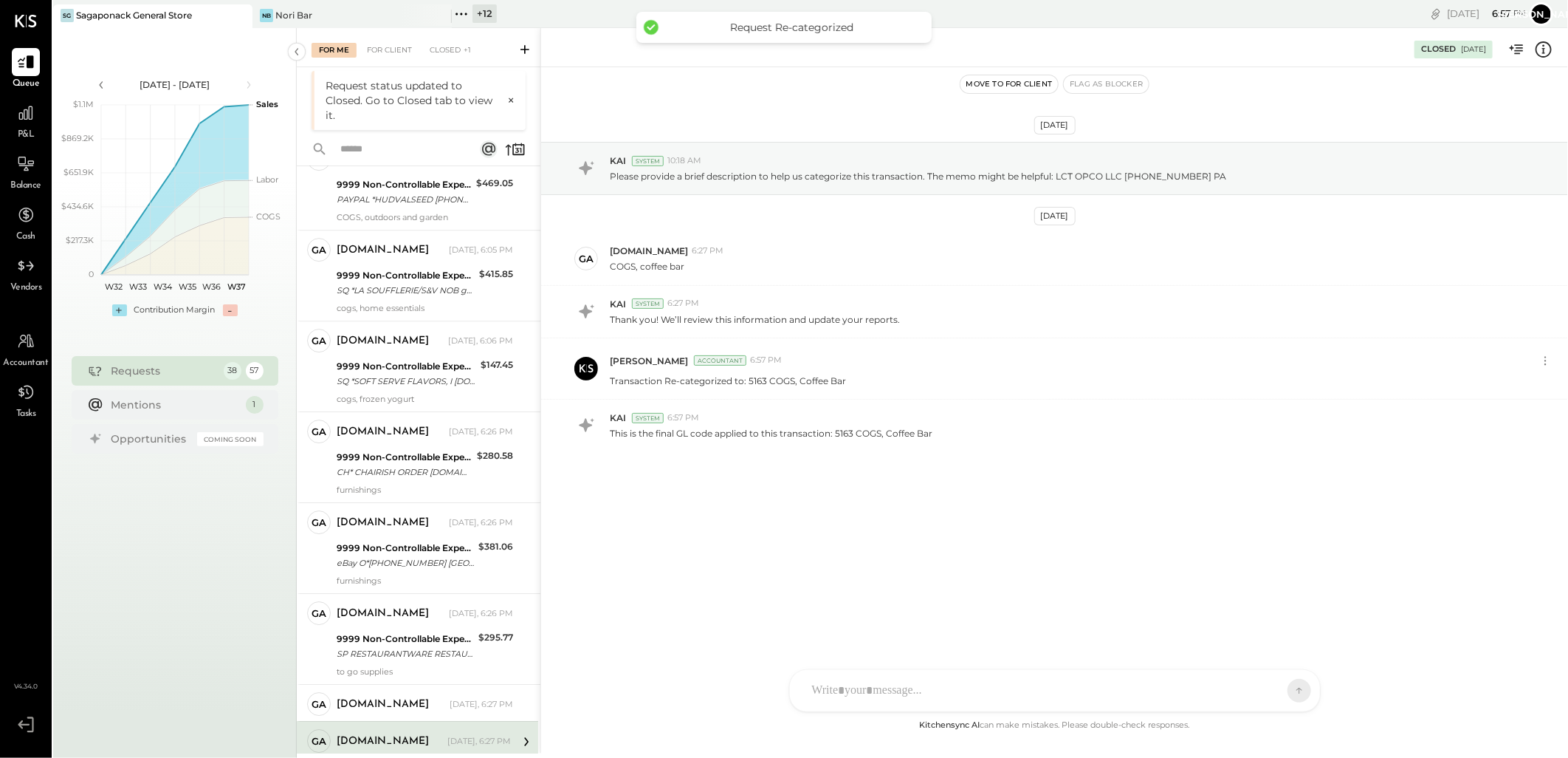
scroll to position [2884, 0]
click at [406, 713] on div "[DOMAIN_NAME] [DATE], 6:27 PM" at bounding box center [425, 704] width 177 height 20
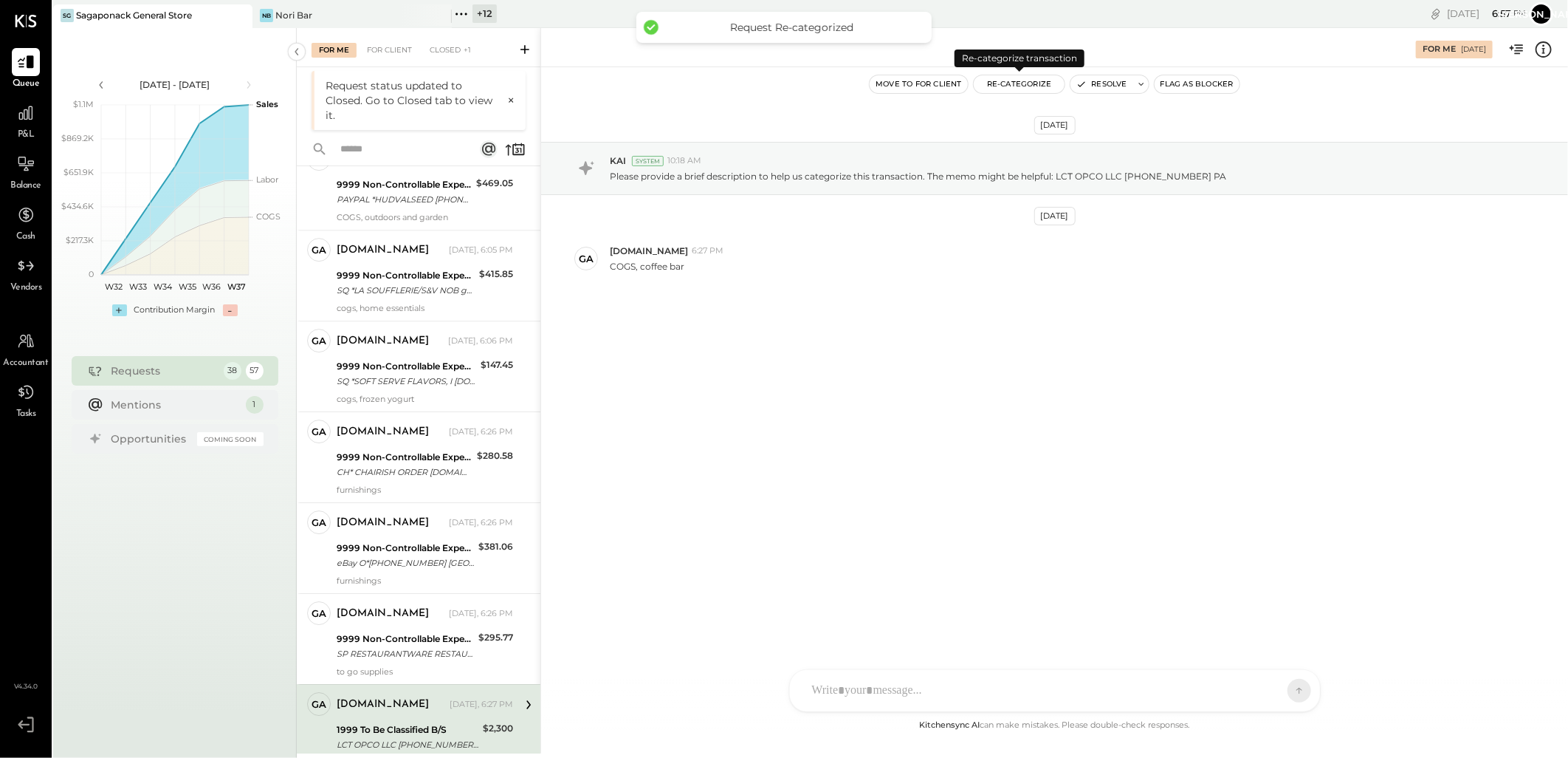
click at [1005, 84] on button "Re-Categorize" at bounding box center [1019, 84] width 92 height 18
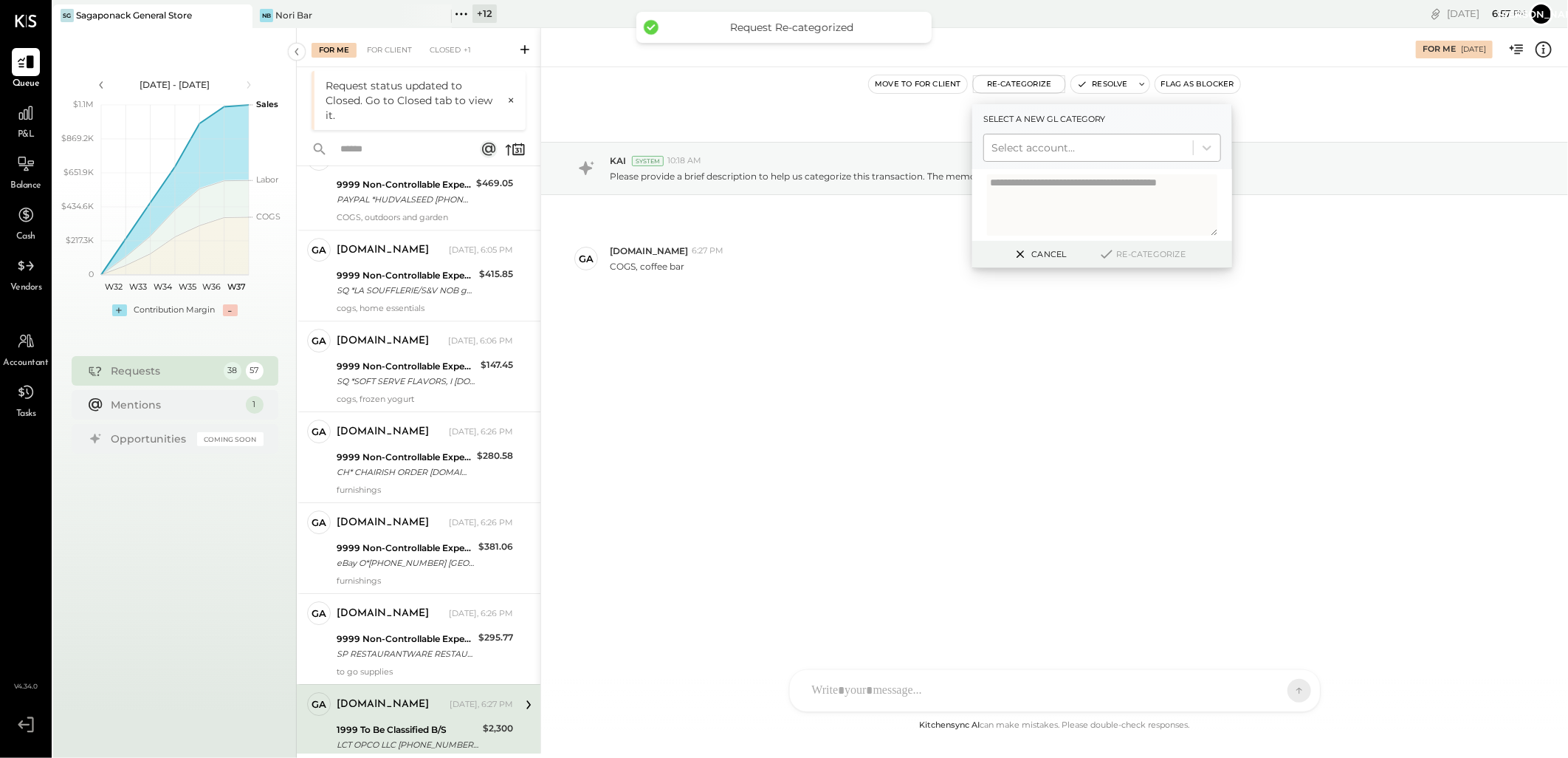
click at [1033, 139] on div at bounding box center [1088, 148] width 194 height 18
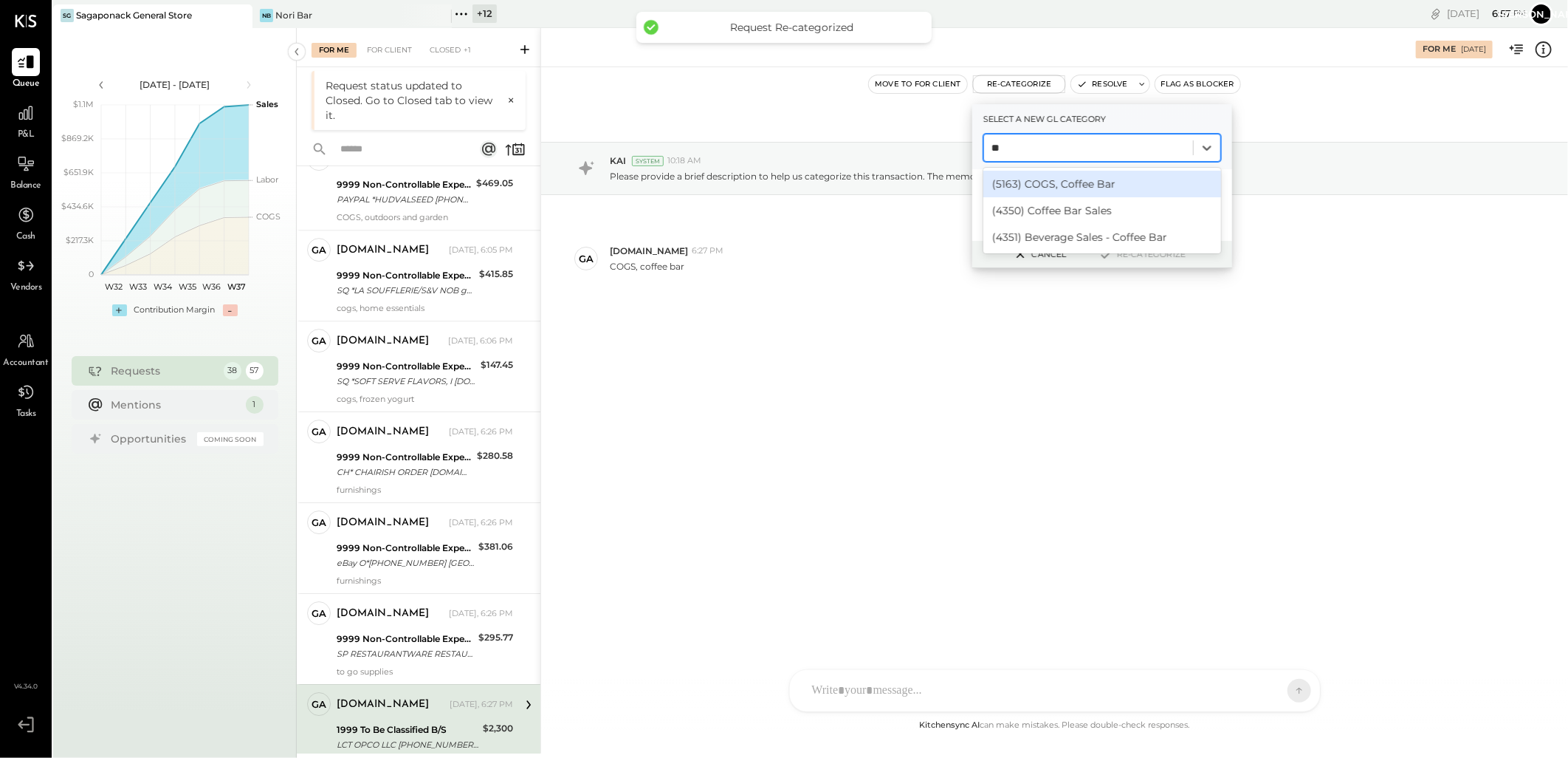
type input "***"
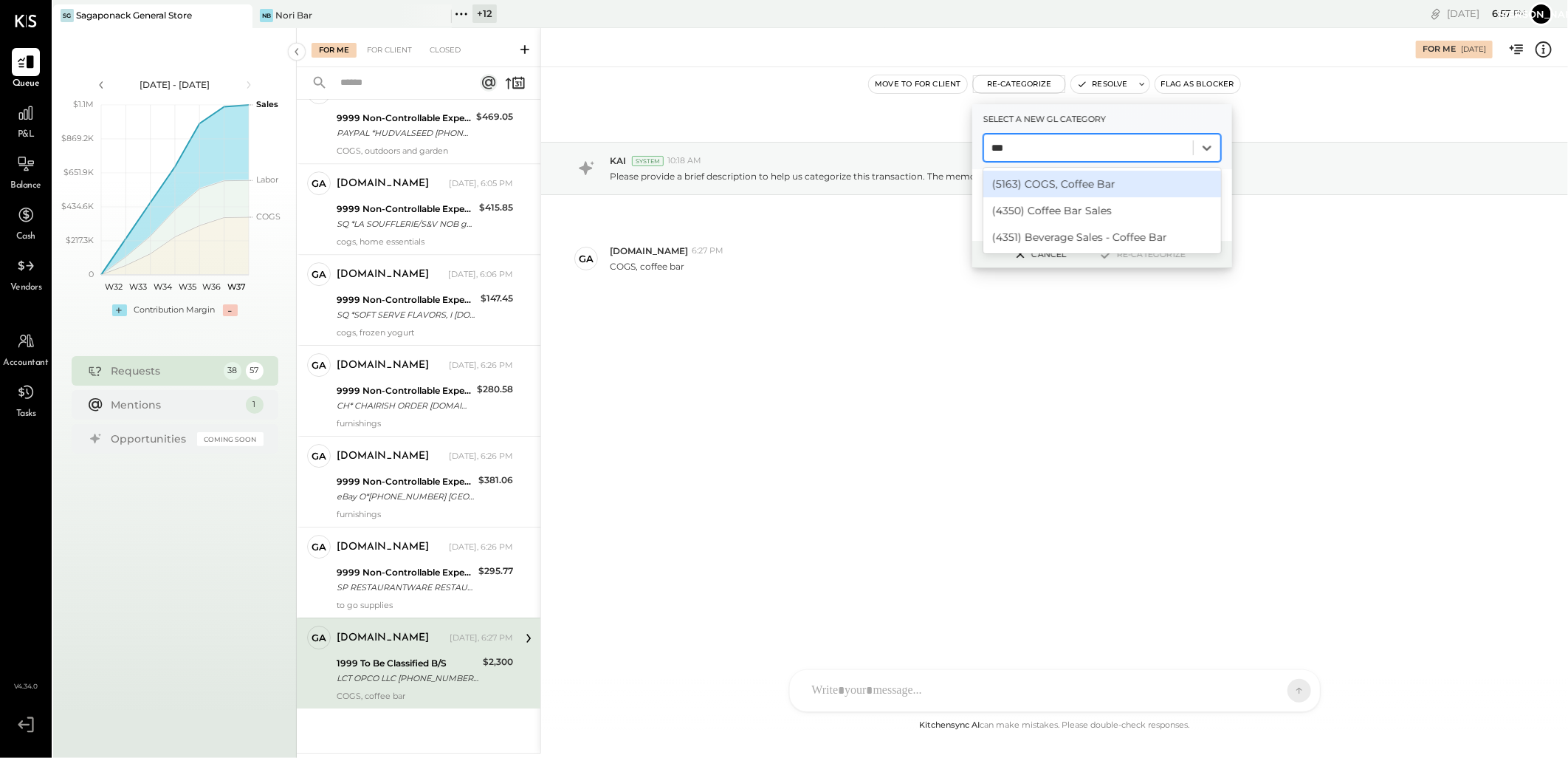
click at [1072, 170] on div "(5163) COGS, Coffee Bar" at bounding box center [1102, 183] width 238 height 27
click at [1120, 253] on button "Re-Categorize" at bounding box center [1142, 254] width 97 height 18
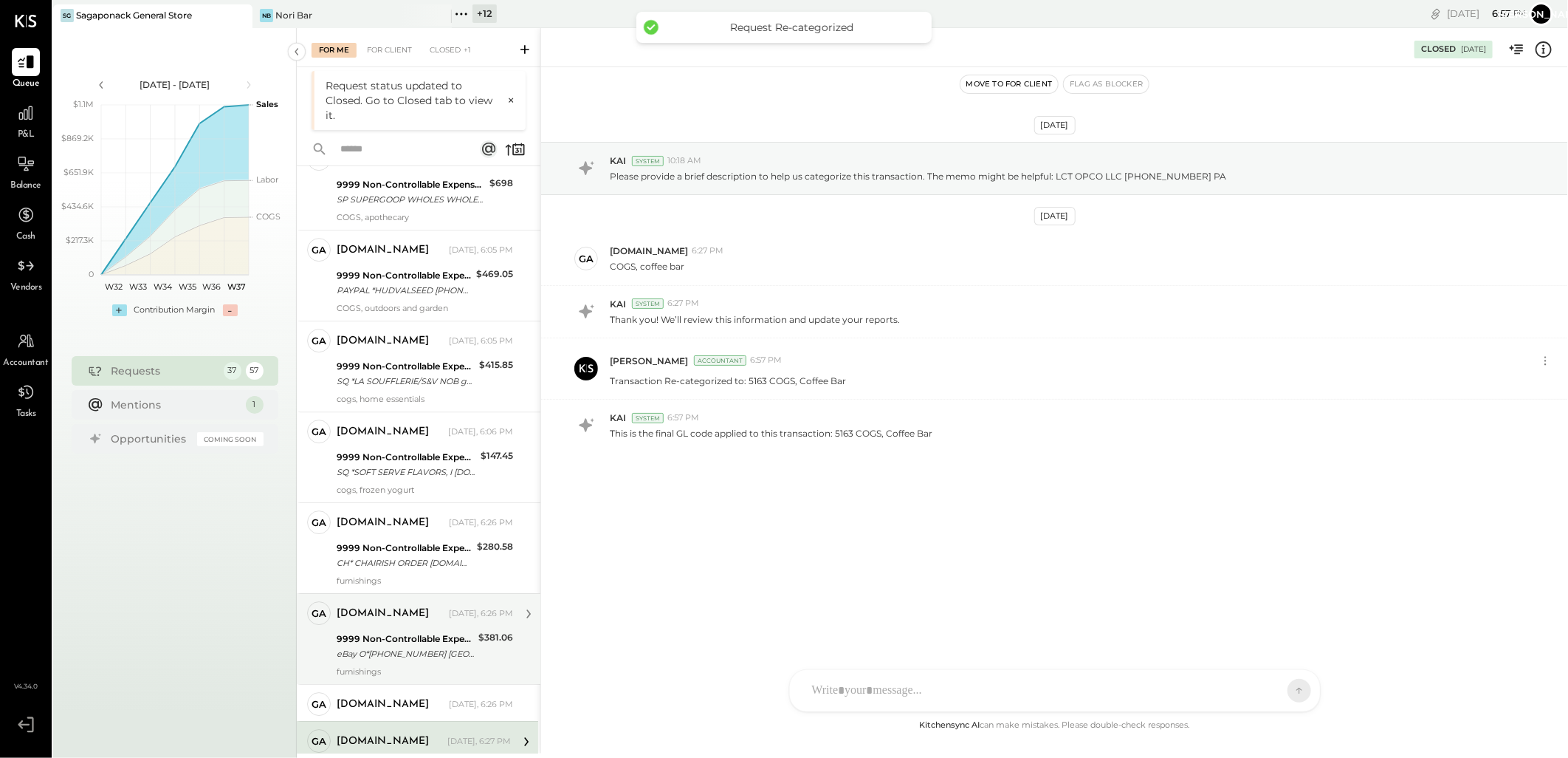
scroll to position [2793, 0]
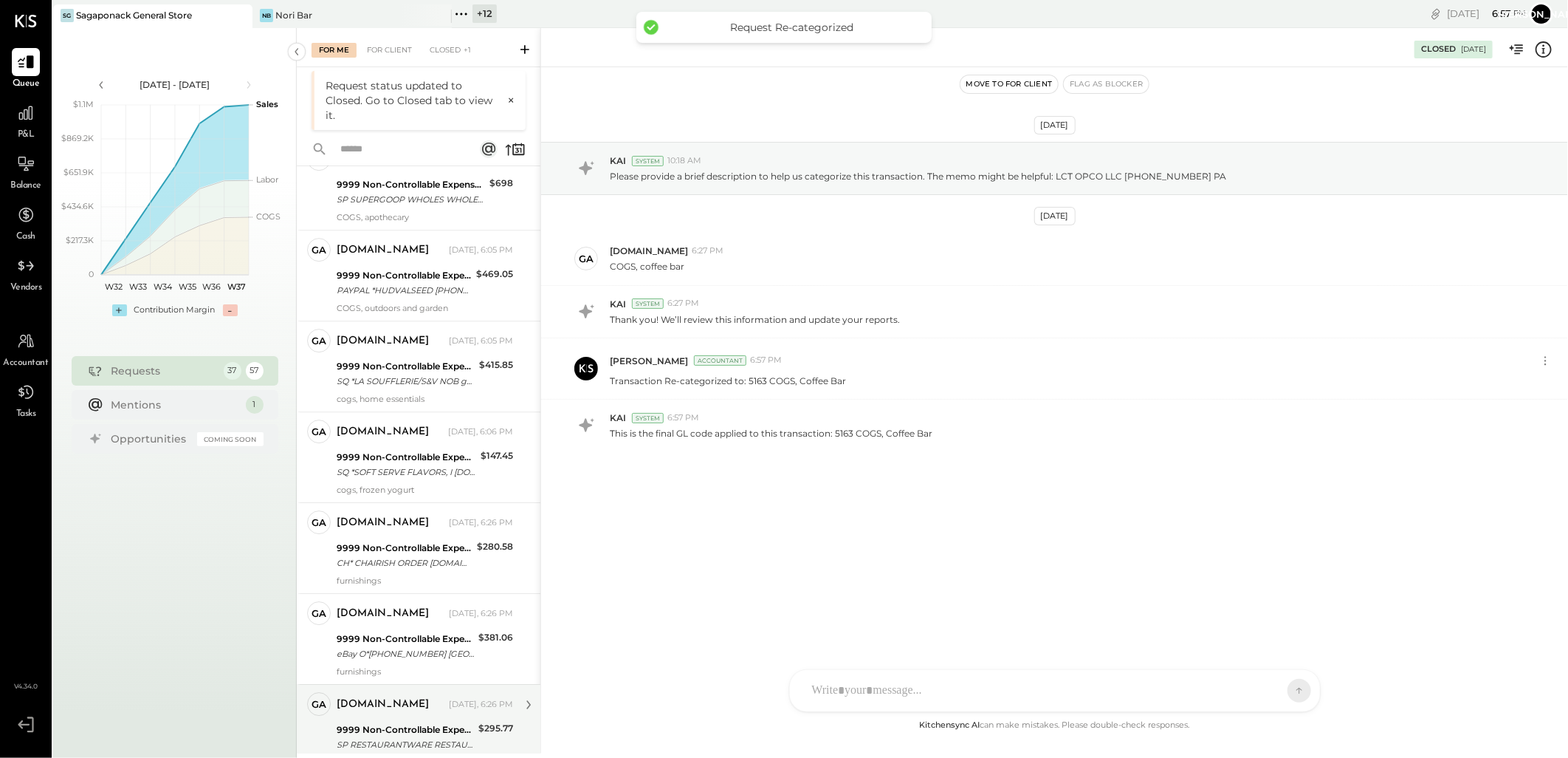
click at [402, 711] on div "[DOMAIN_NAME]" at bounding box center [391, 704] width 110 height 15
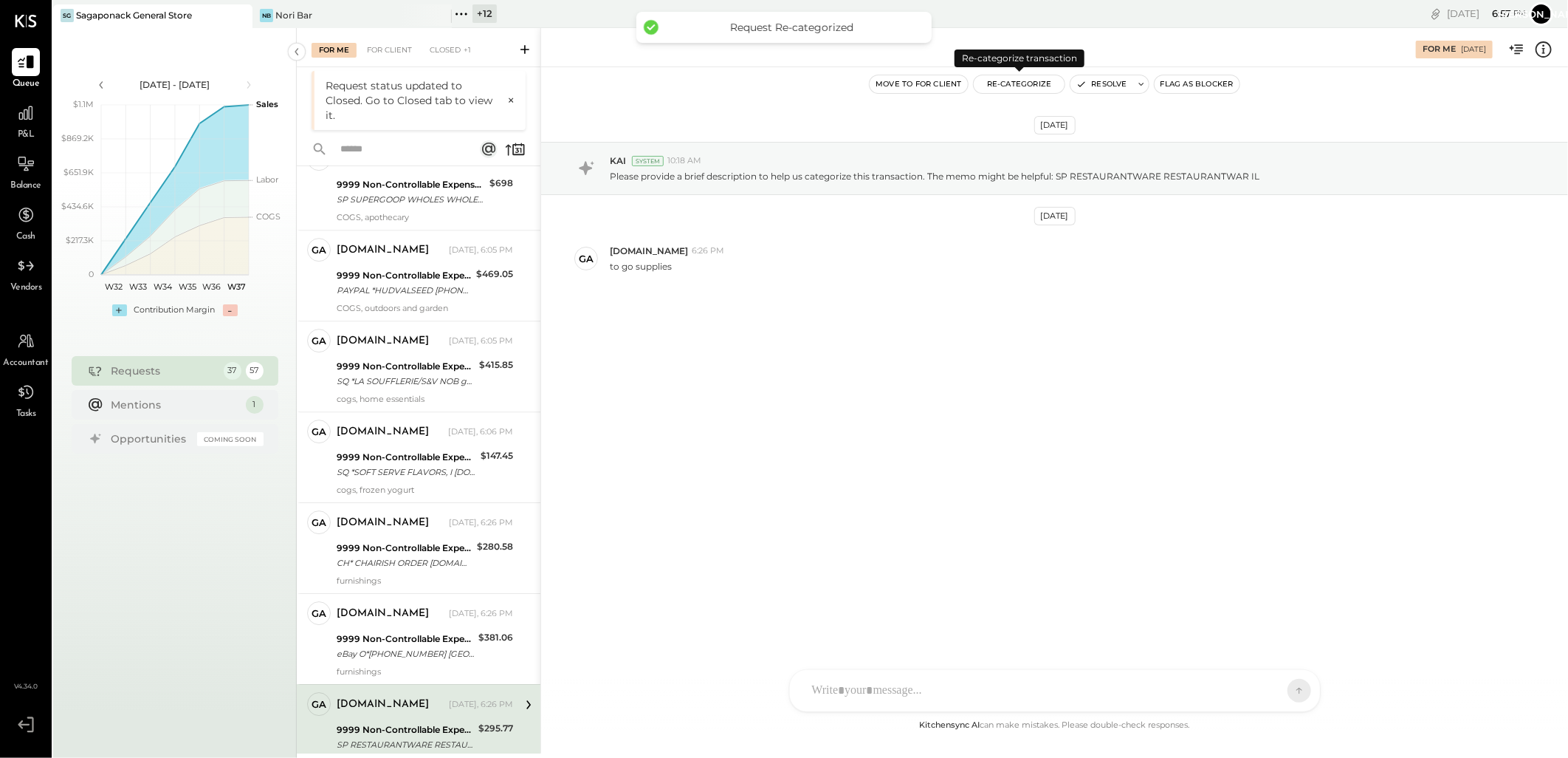
click at [1026, 86] on button "Re-Categorize" at bounding box center [1019, 84] width 92 height 18
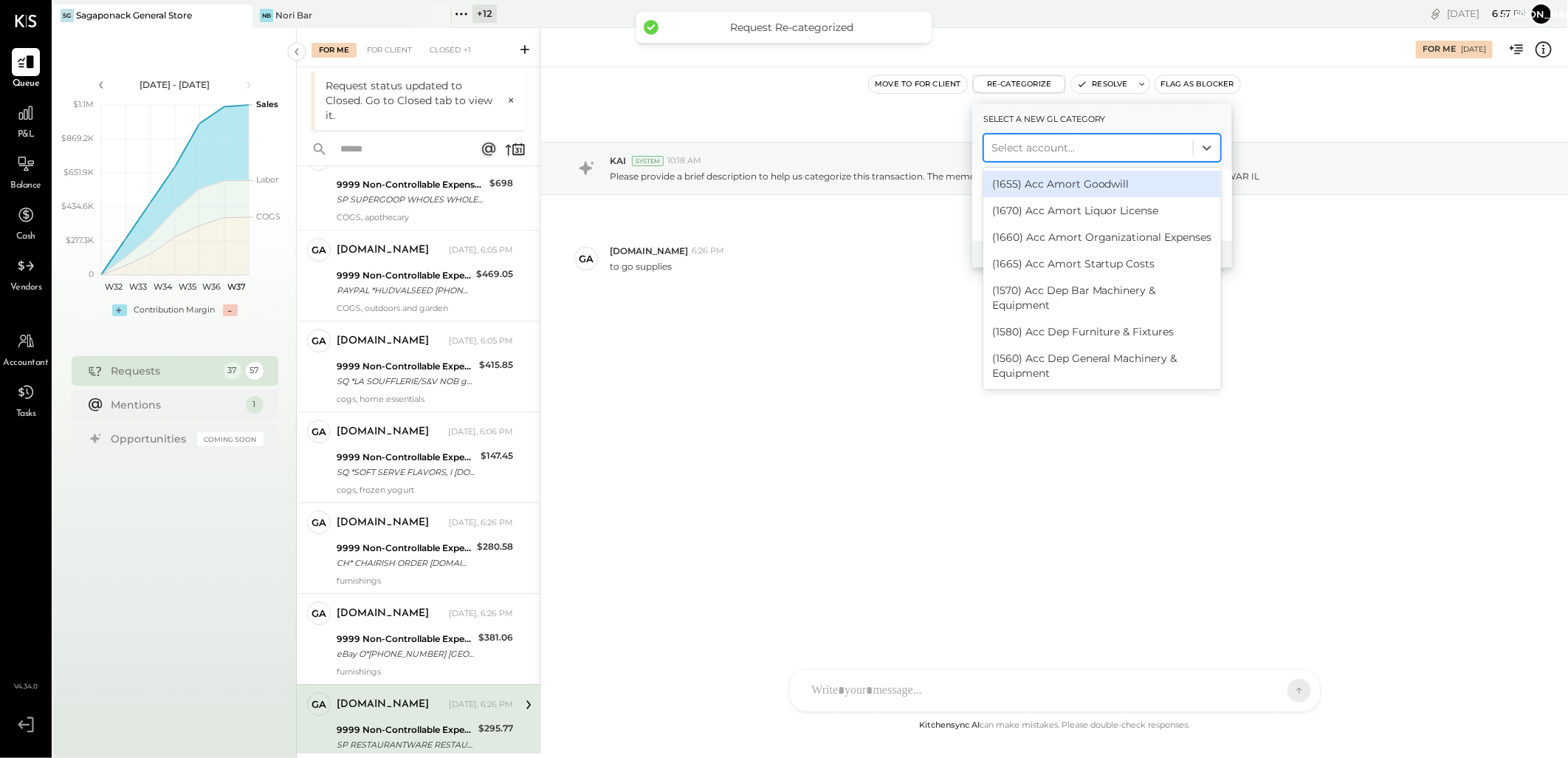
click at [1034, 144] on div at bounding box center [1088, 148] width 194 height 18
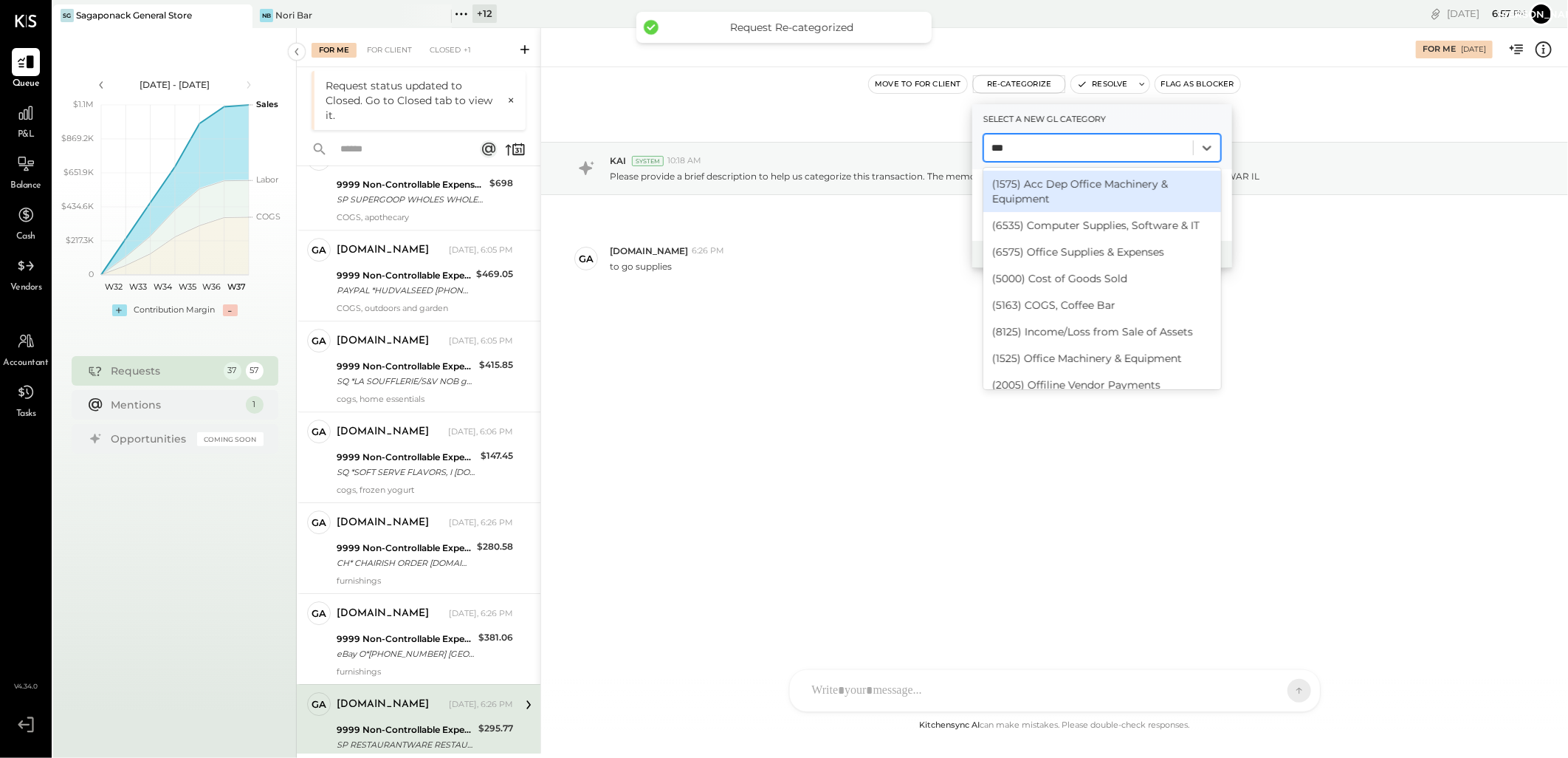
type input "****"
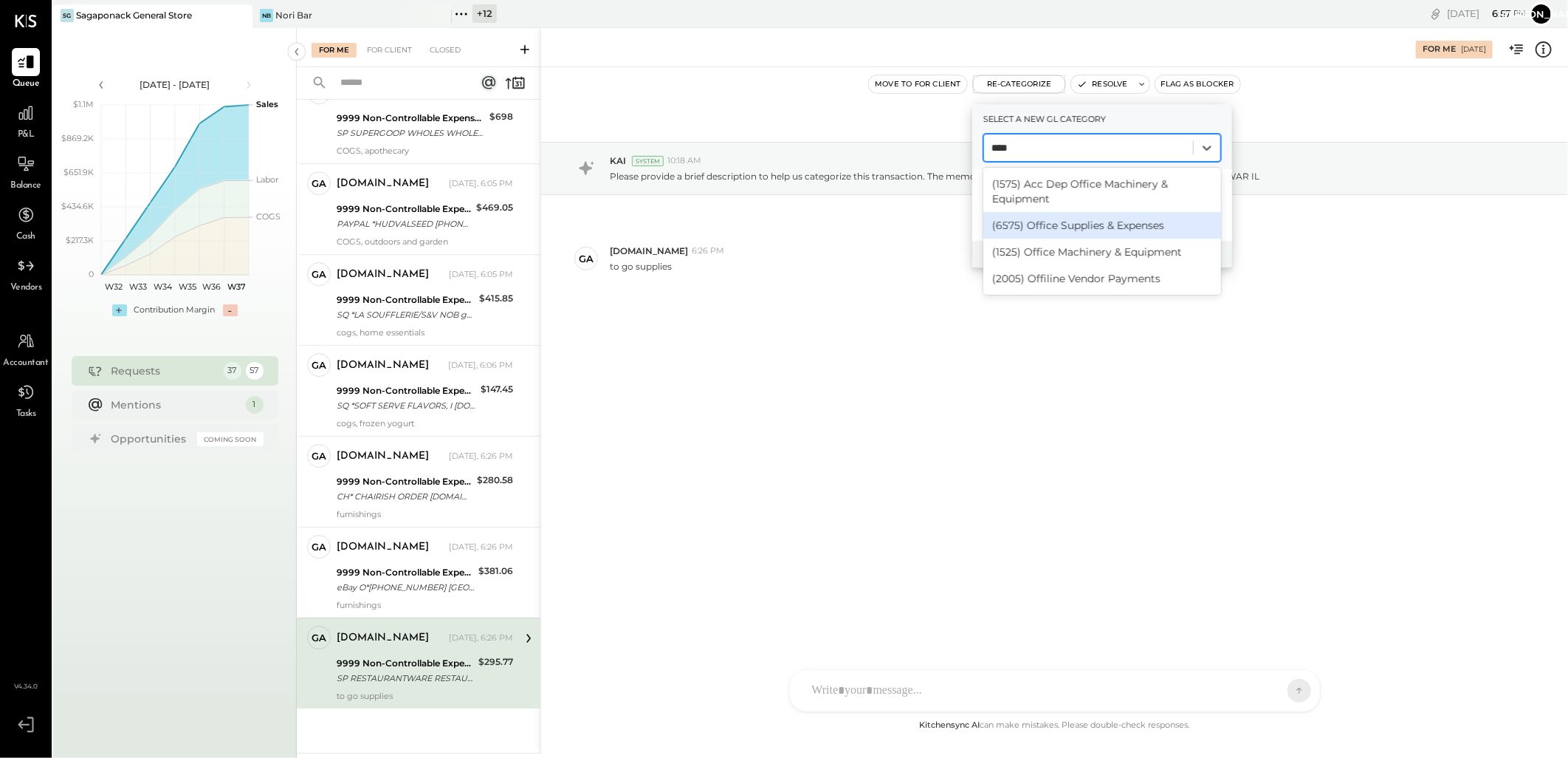
click at [1076, 214] on div "(6575) Office Supplies & Expenses" at bounding box center [1102, 225] width 238 height 27
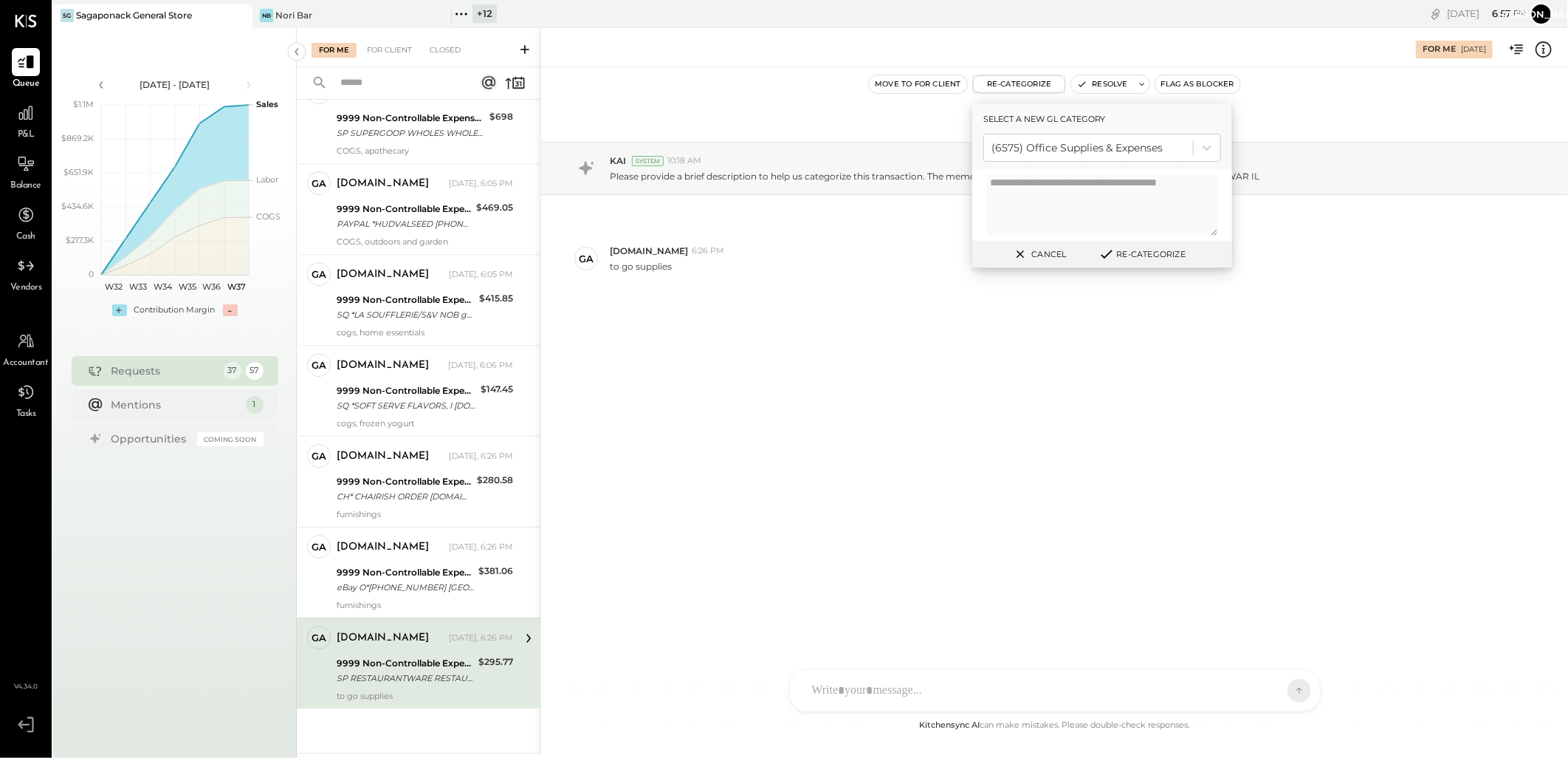
click at [1166, 251] on button "Re-Categorize" at bounding box center [1142, 254] width 97 height 18
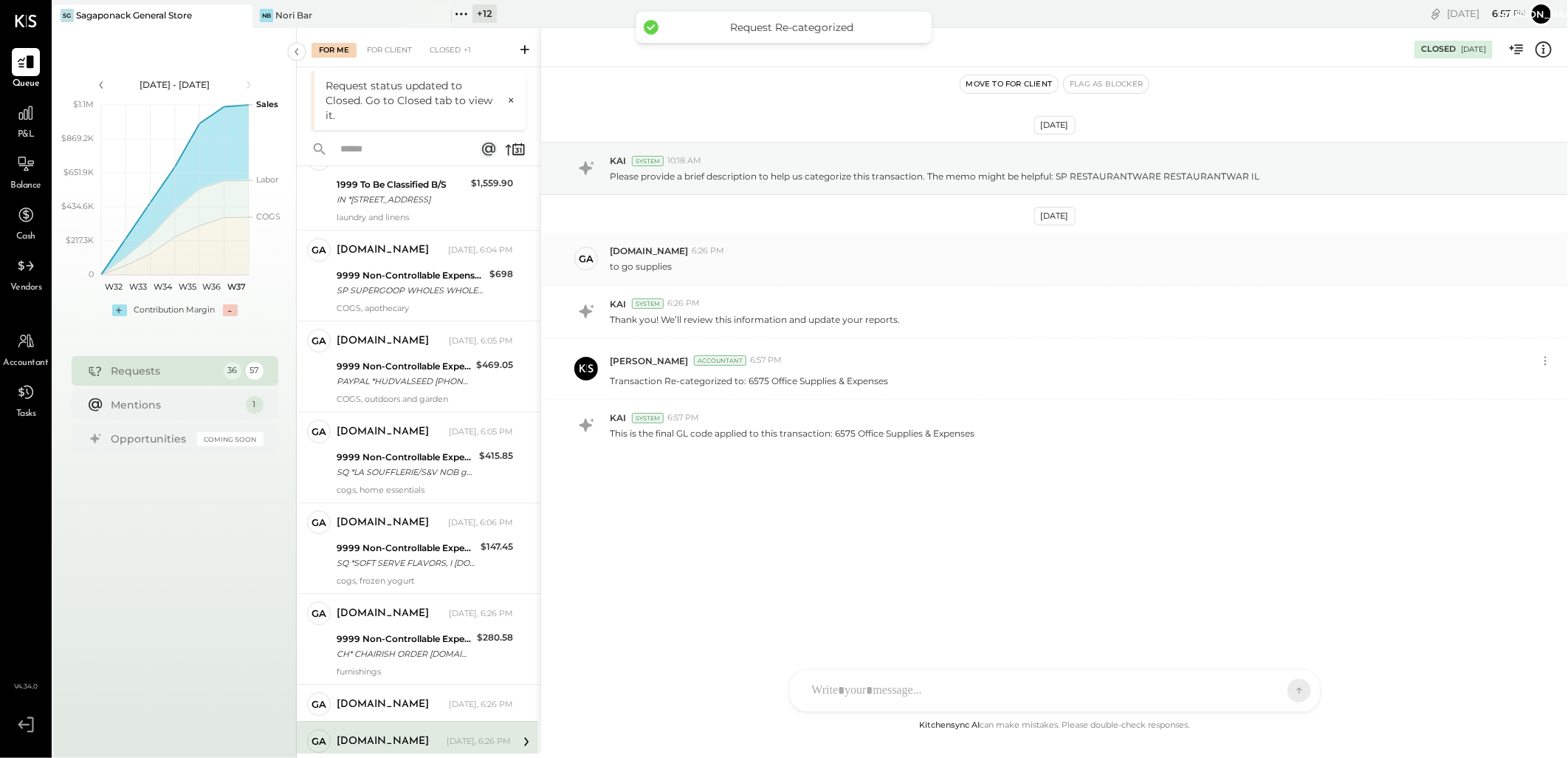
scroll to position [2702, 0]
click at [409, 737] on div "eBay O*[PHONE_NUMBER] [GEOGRAPHIC_DATA]" at bounding box center [405, 744] width 137 height 15
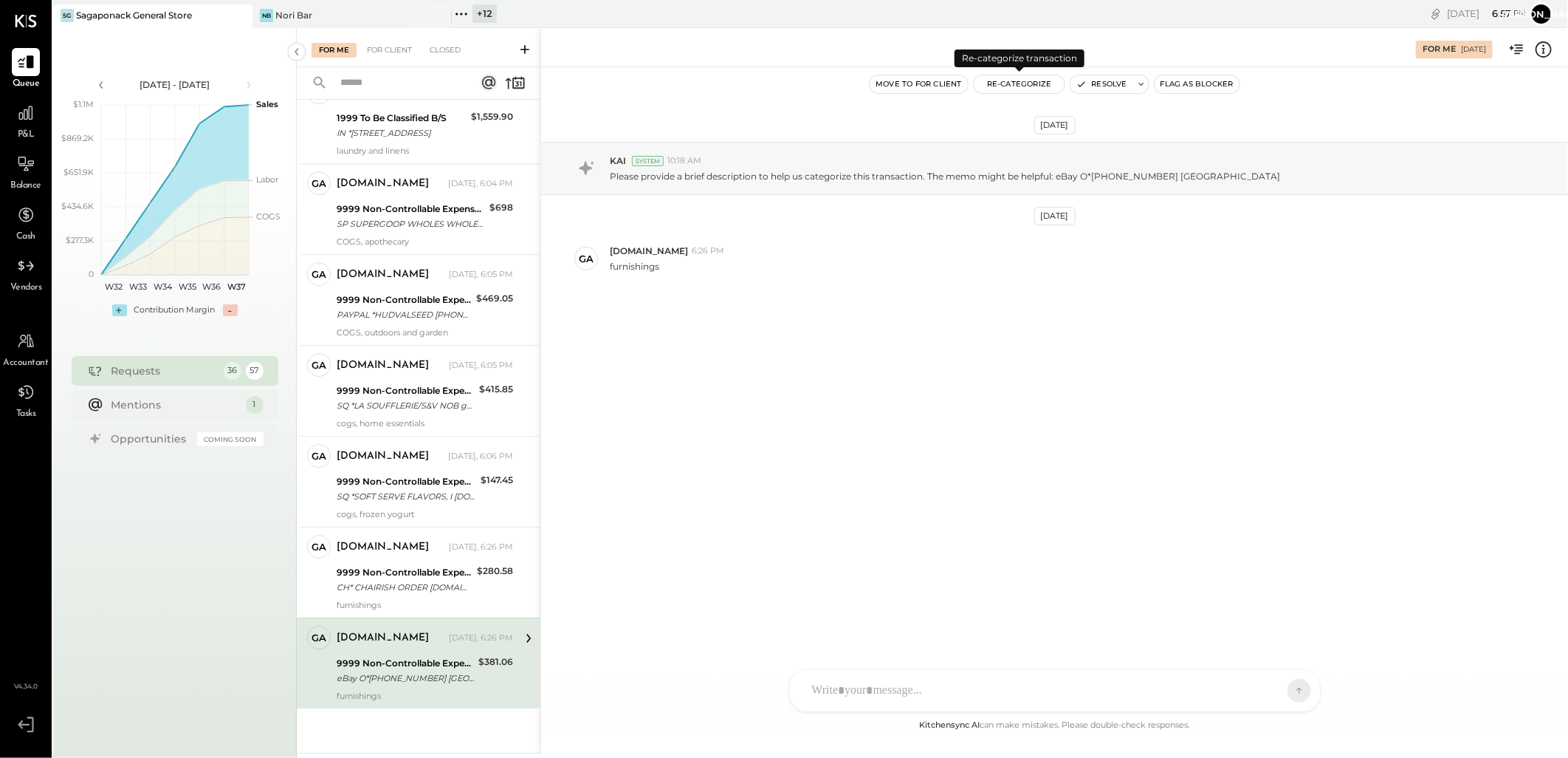
click at [1013, 82] on button "Re-Categorize" at bounding box center [1019, 84] width 92 height 18
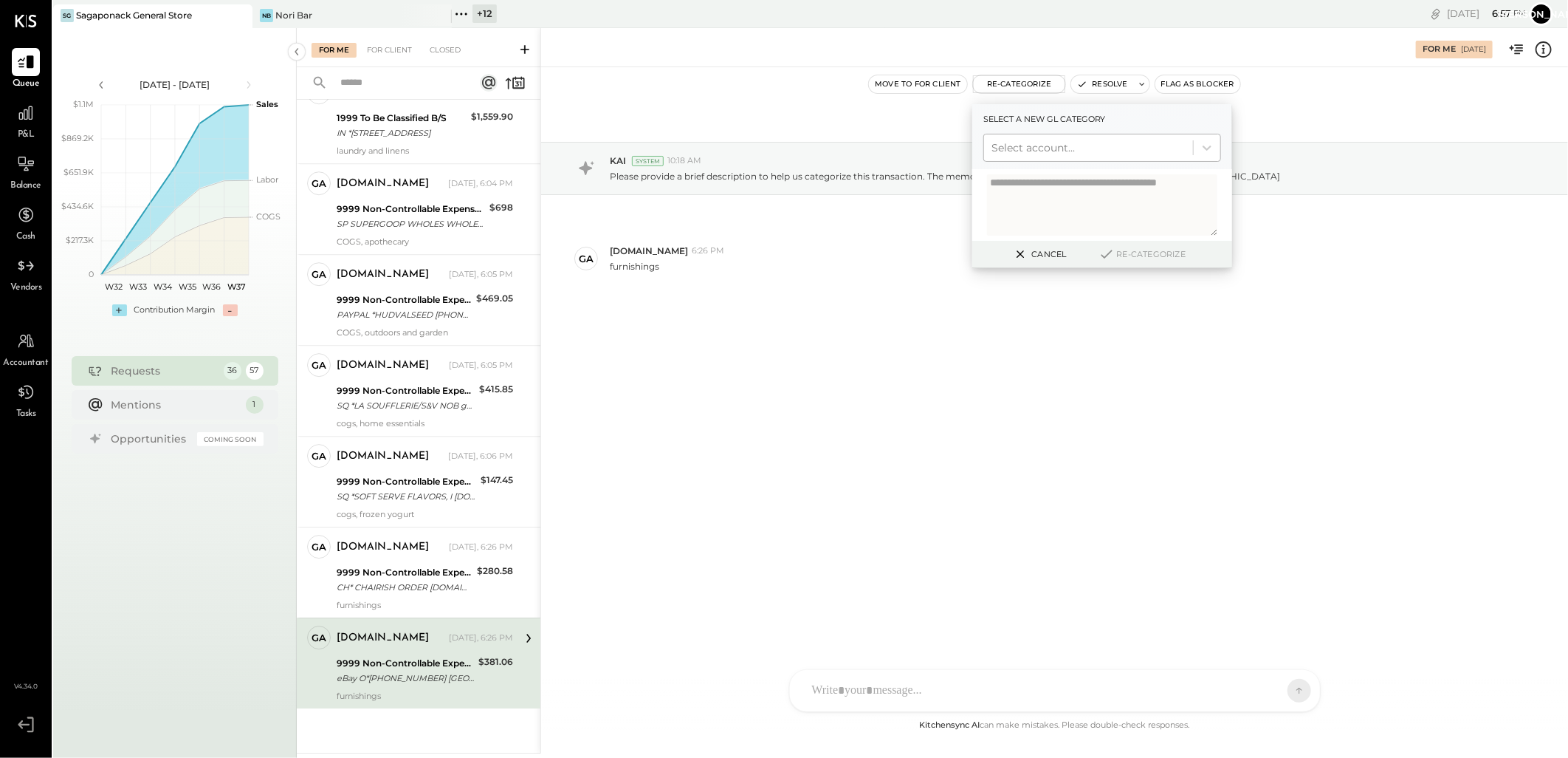
click at [1067, 146] on div at bounding box center [1088, 148] width 194 height 18
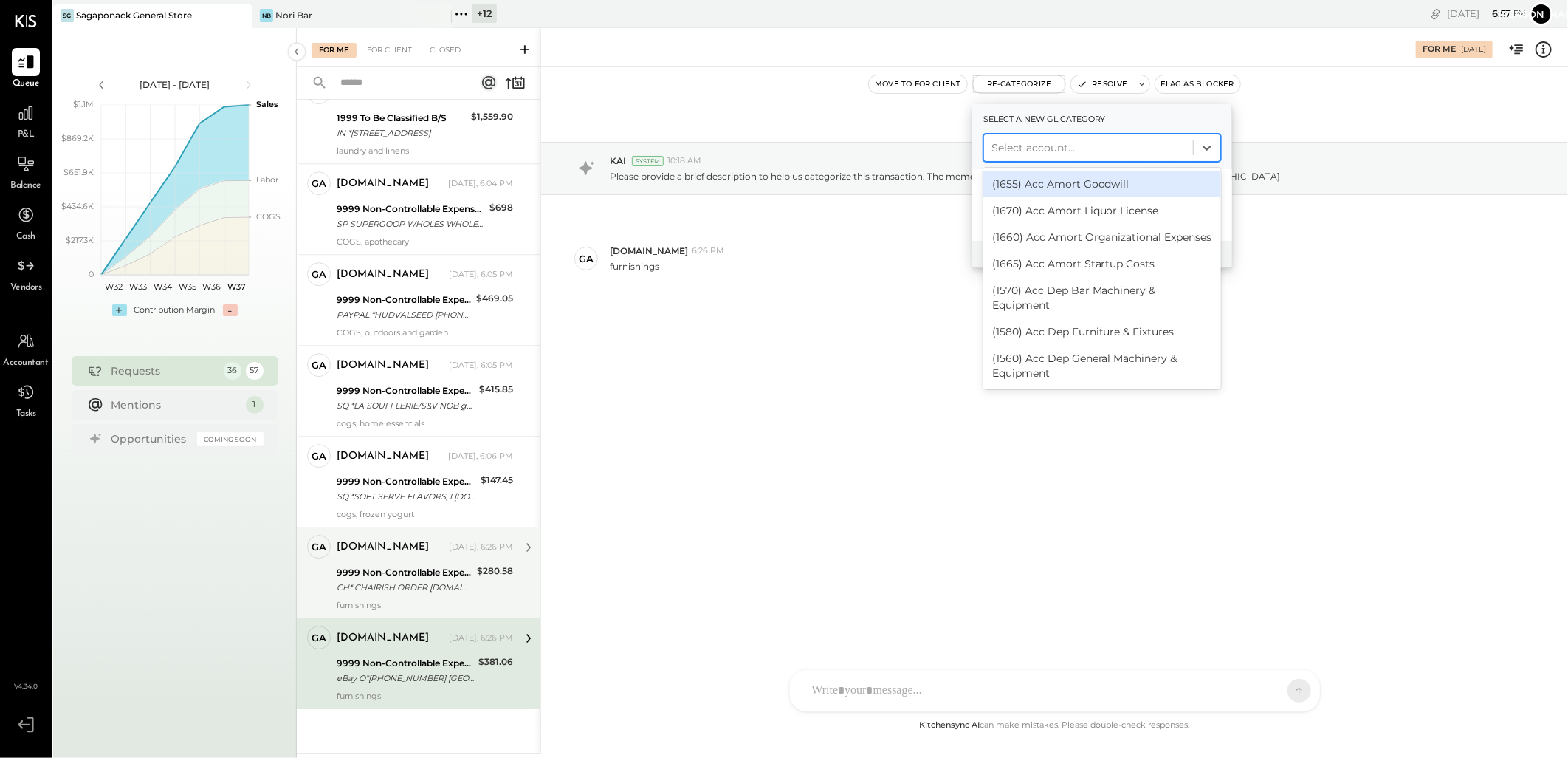
click at [389, 574] on div "9999 Non-Controllable Expenses:Other Income and Expenses:To Be Classified P&L" at bounding box center [404, 572] width 135 height 15
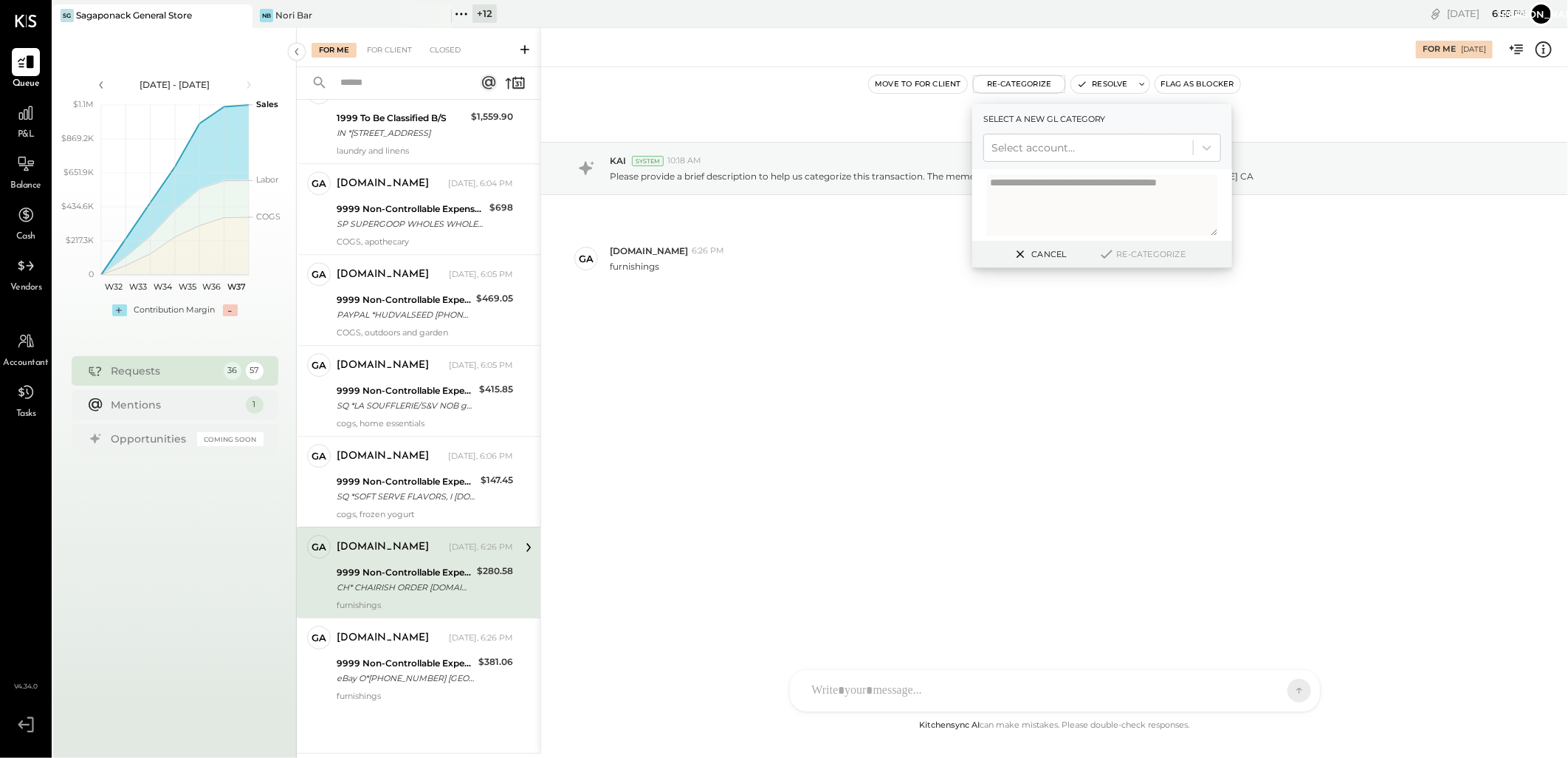
click at [1020, 254] on icon at bounding box center [1020, 254] width 7 height 7
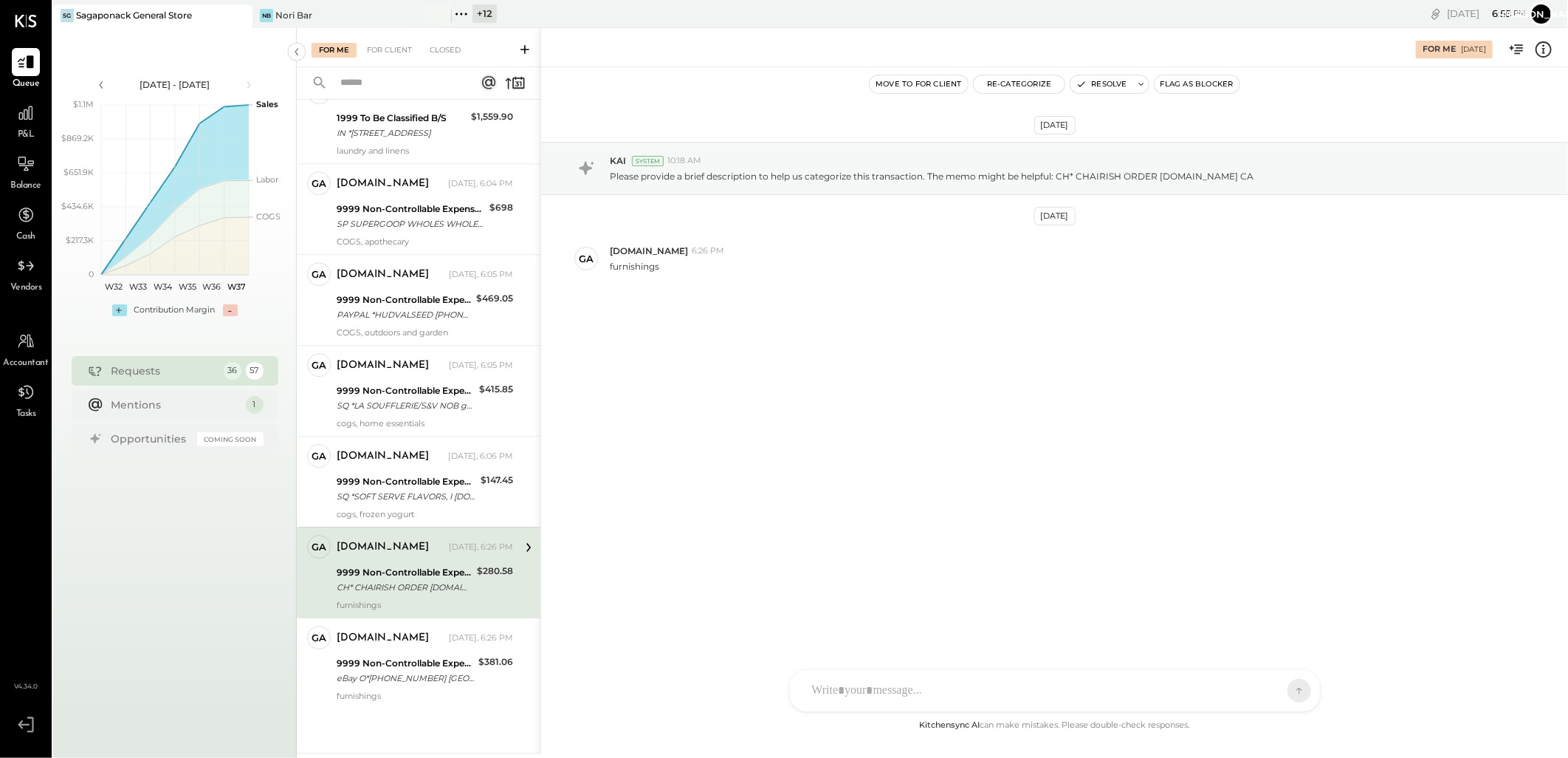
click at [434, 557] on div "[DOMAIN_NAME] [DATE], 6:26 PM" at bounding box center [425, 547] width 177 height 20
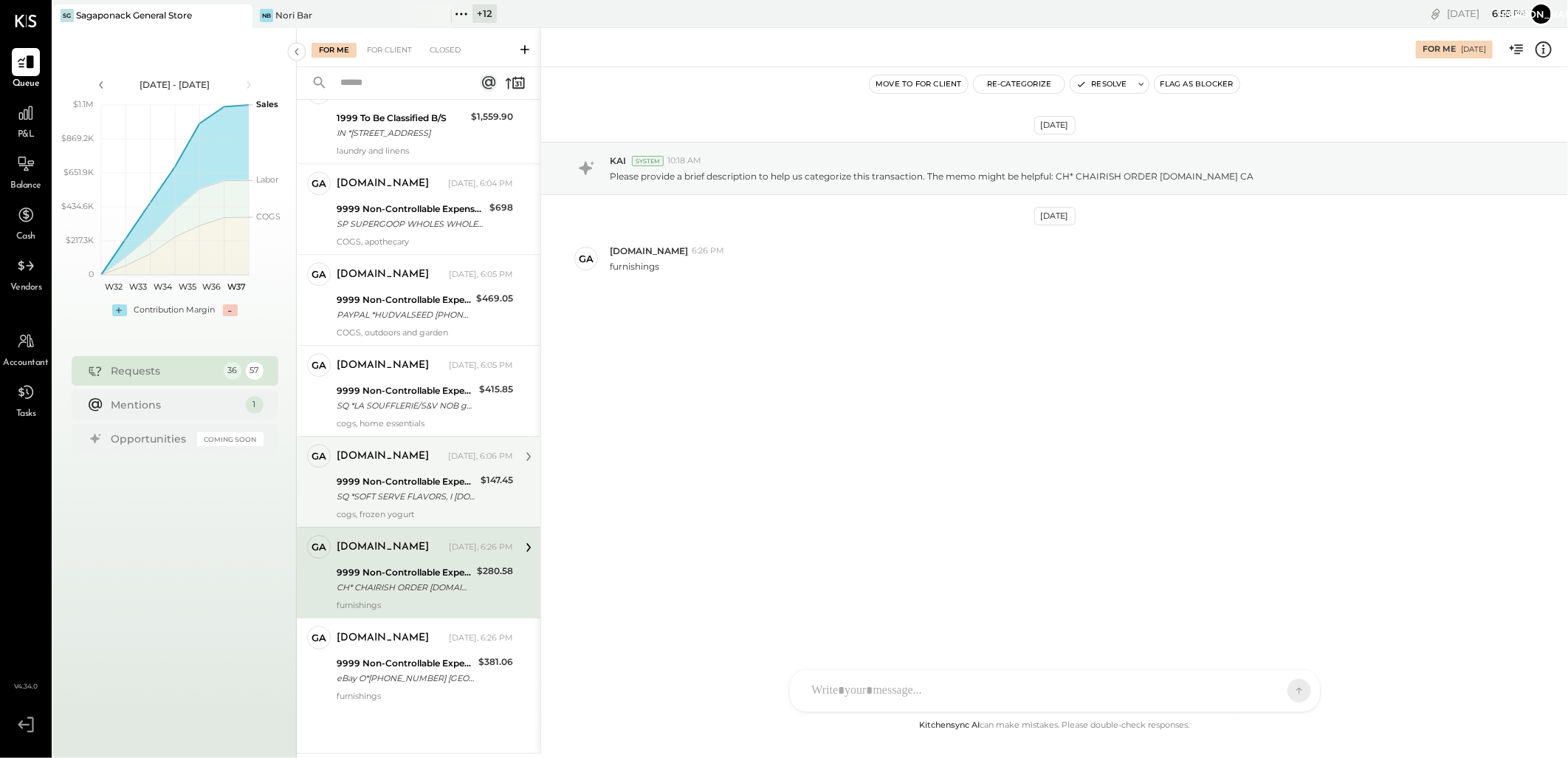
click at [412, 490] on div "SQ *SOFT SERVE FLAVORS, I [DOMAIN_NAME] NH" at bounding box center [406, 496] width 140 height 15
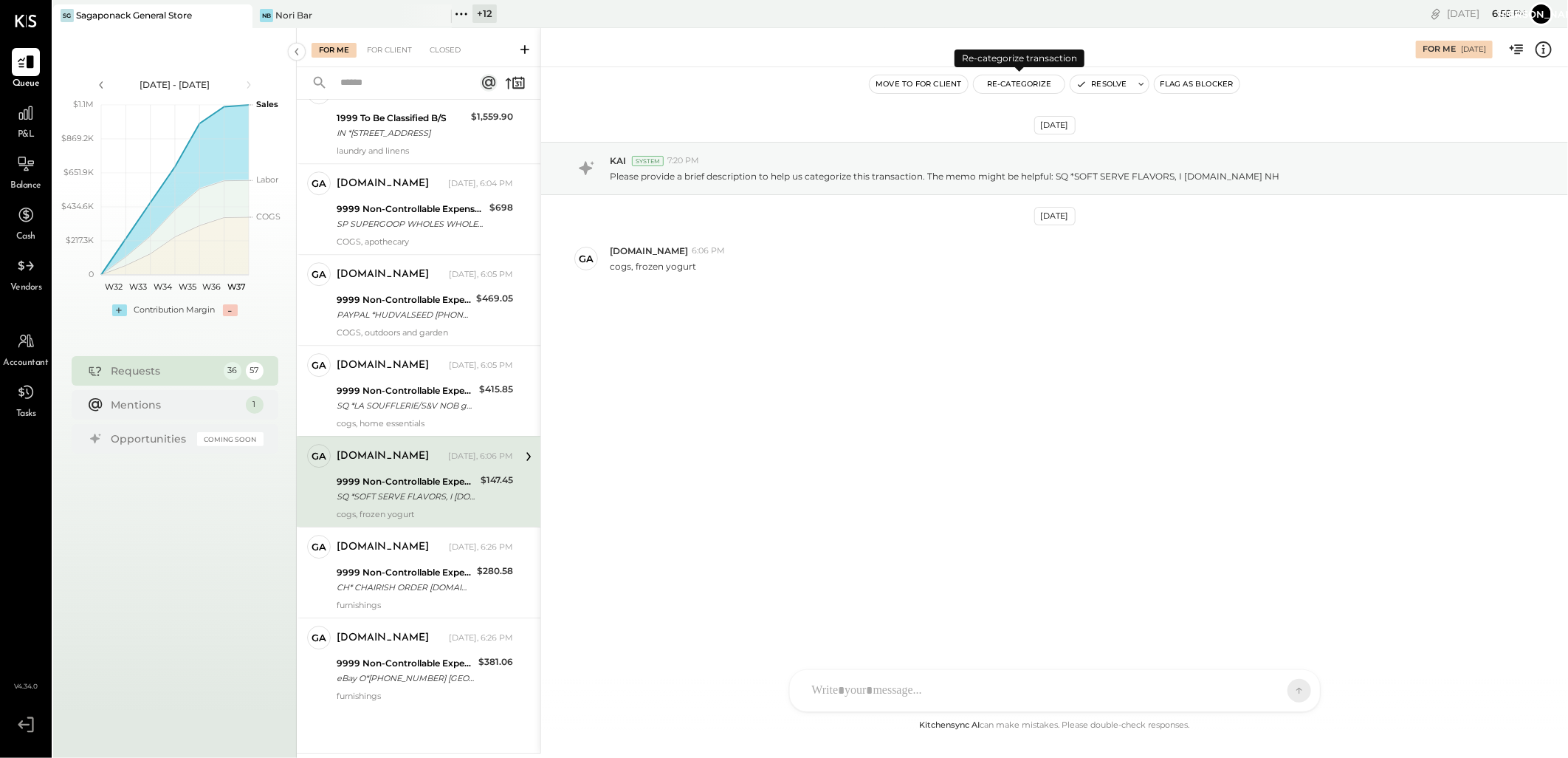
click at [1008, 86] on button "Re-Categorize" at bounding box center [1019, 84] width 92 height 18
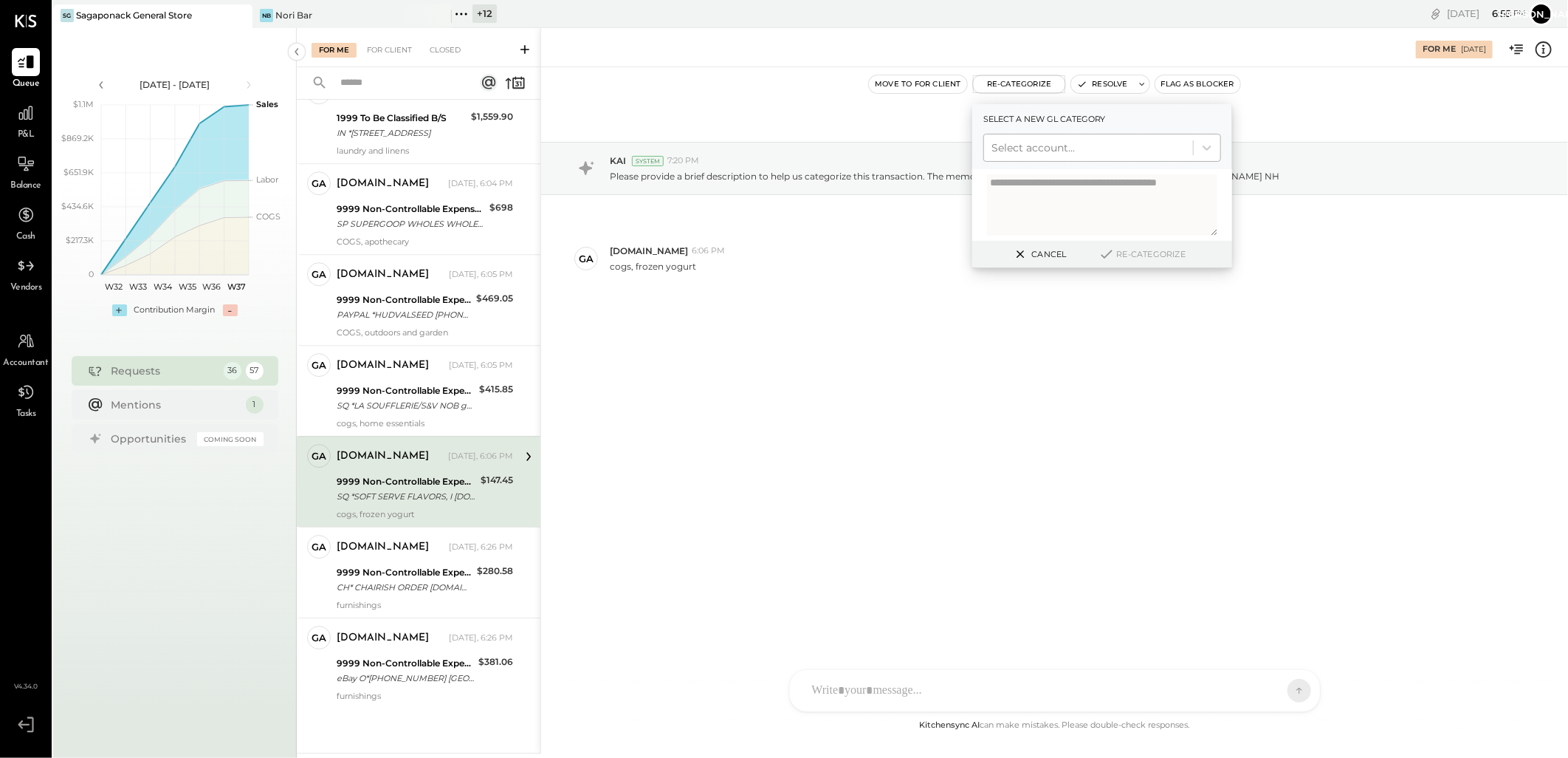
click at [1065, 145] on div at bounding box center [1088, 148] width 194 height 18
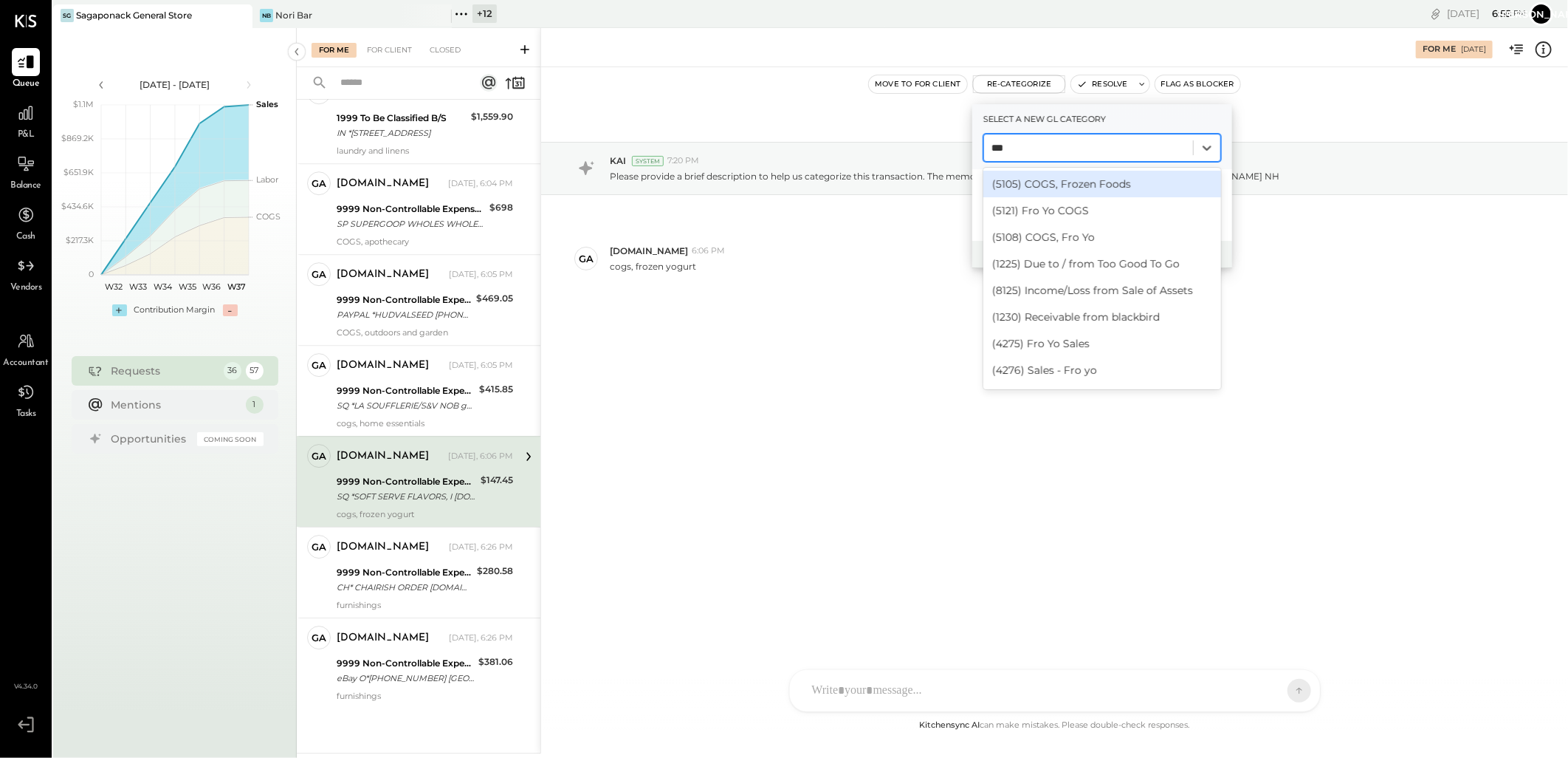
type input "****"
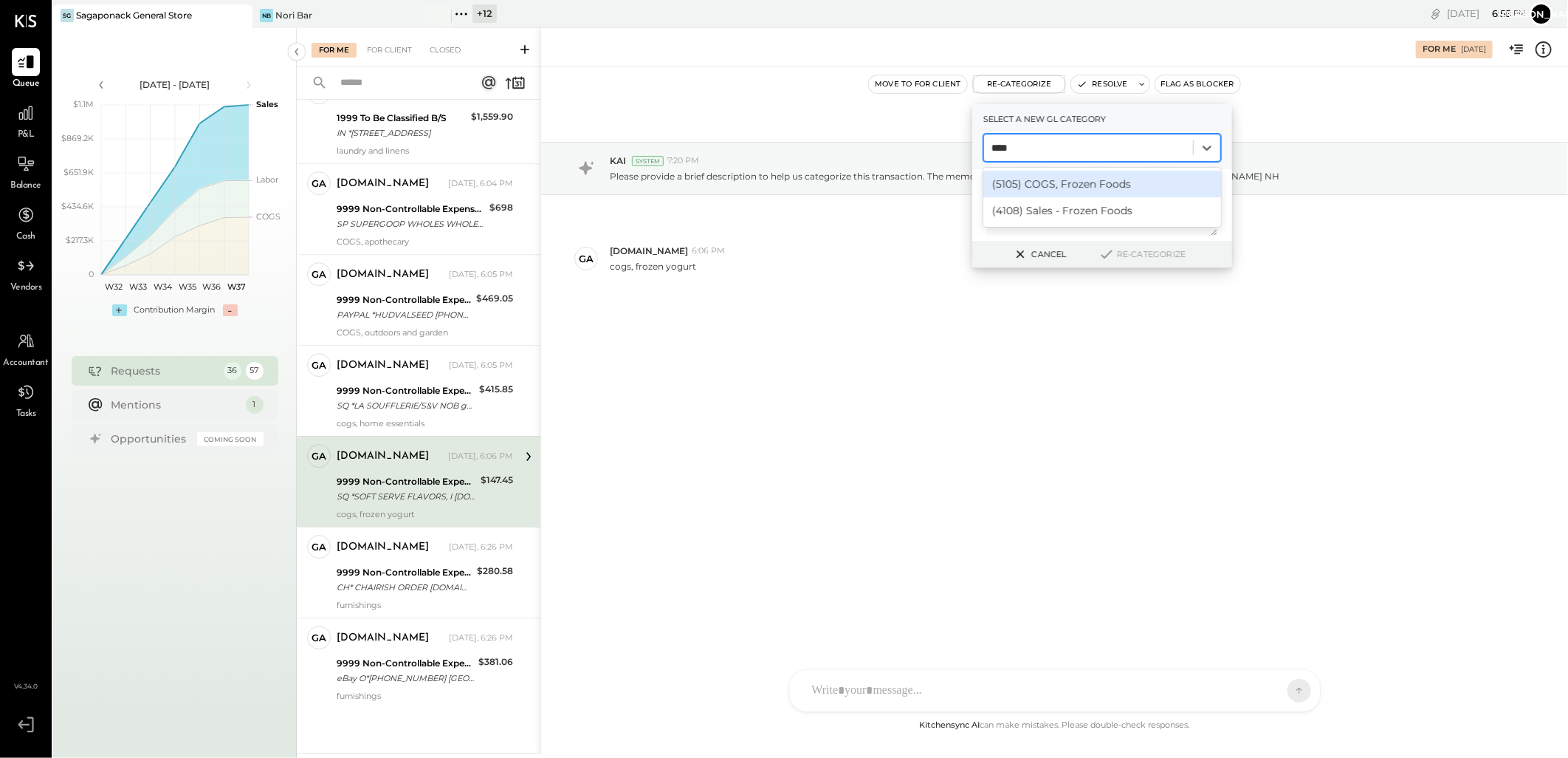
click at [1066, 182] on div "(5105) COGS, Frozen Foods" at bounding box center [1102, 183] width 238 height 27
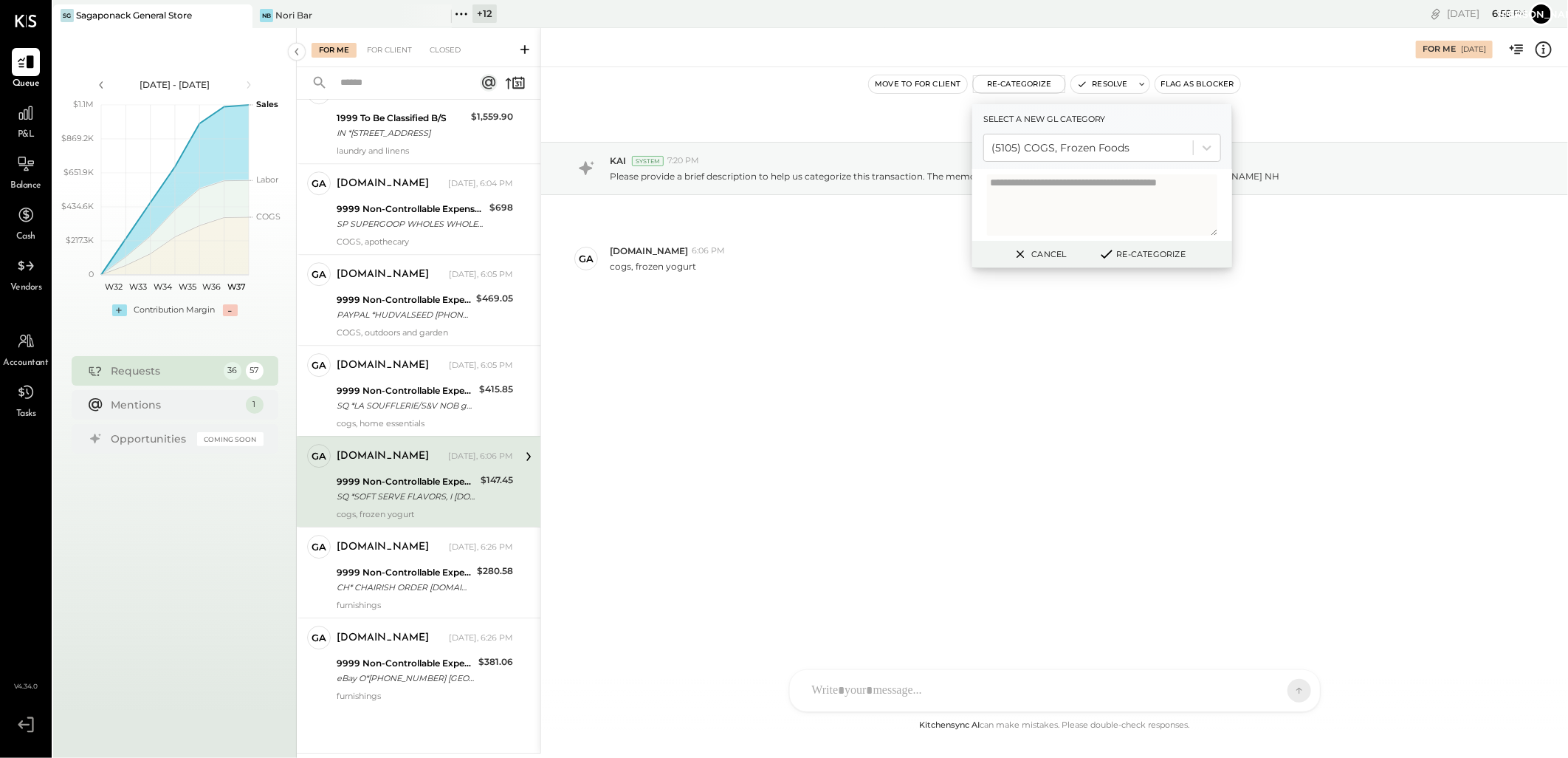
click at [1118, 257] on button "Re-Categorize" at bounding box center [1142, 254] width 97 height 18
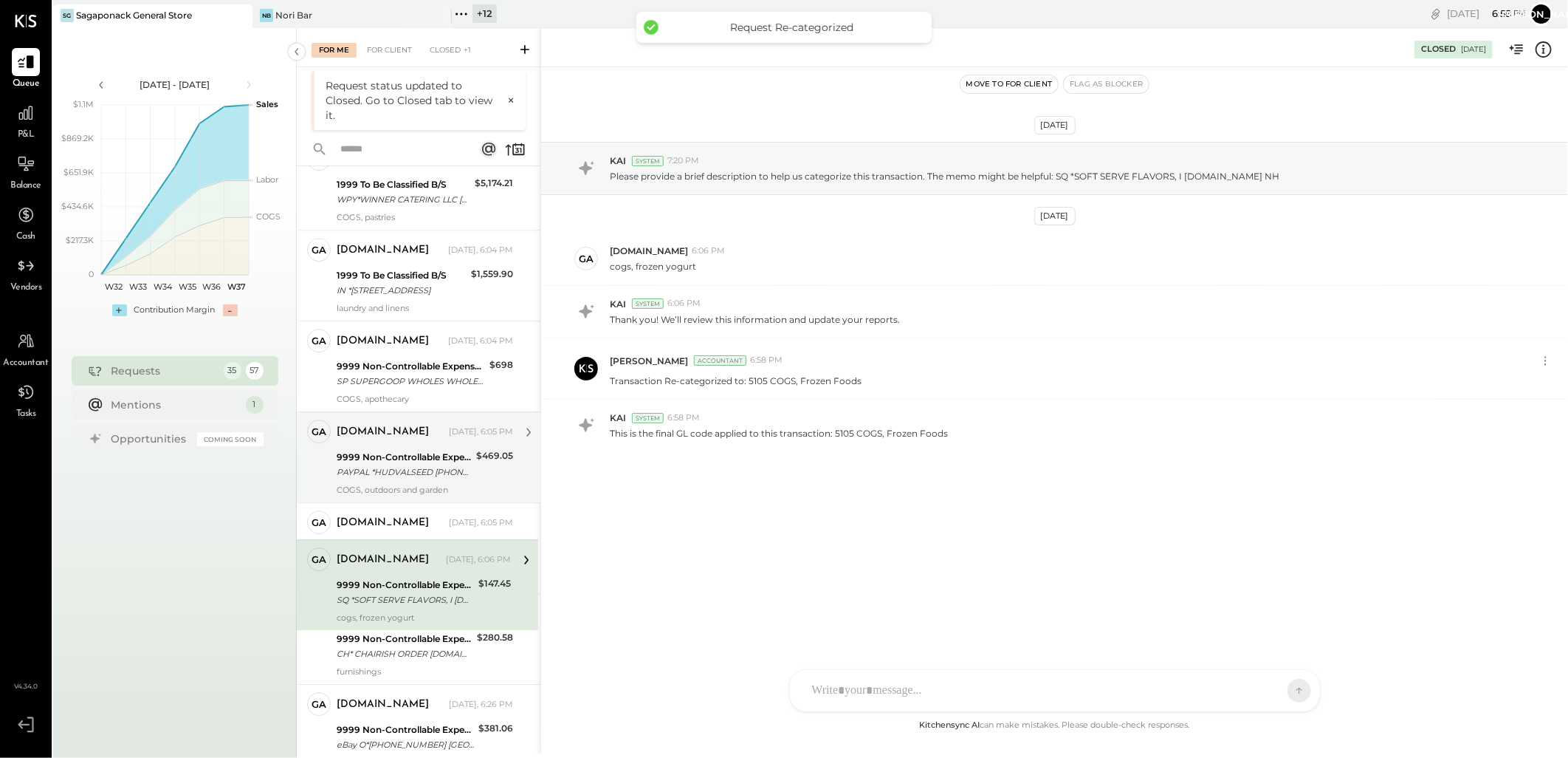
scroll to position [2611, 0]
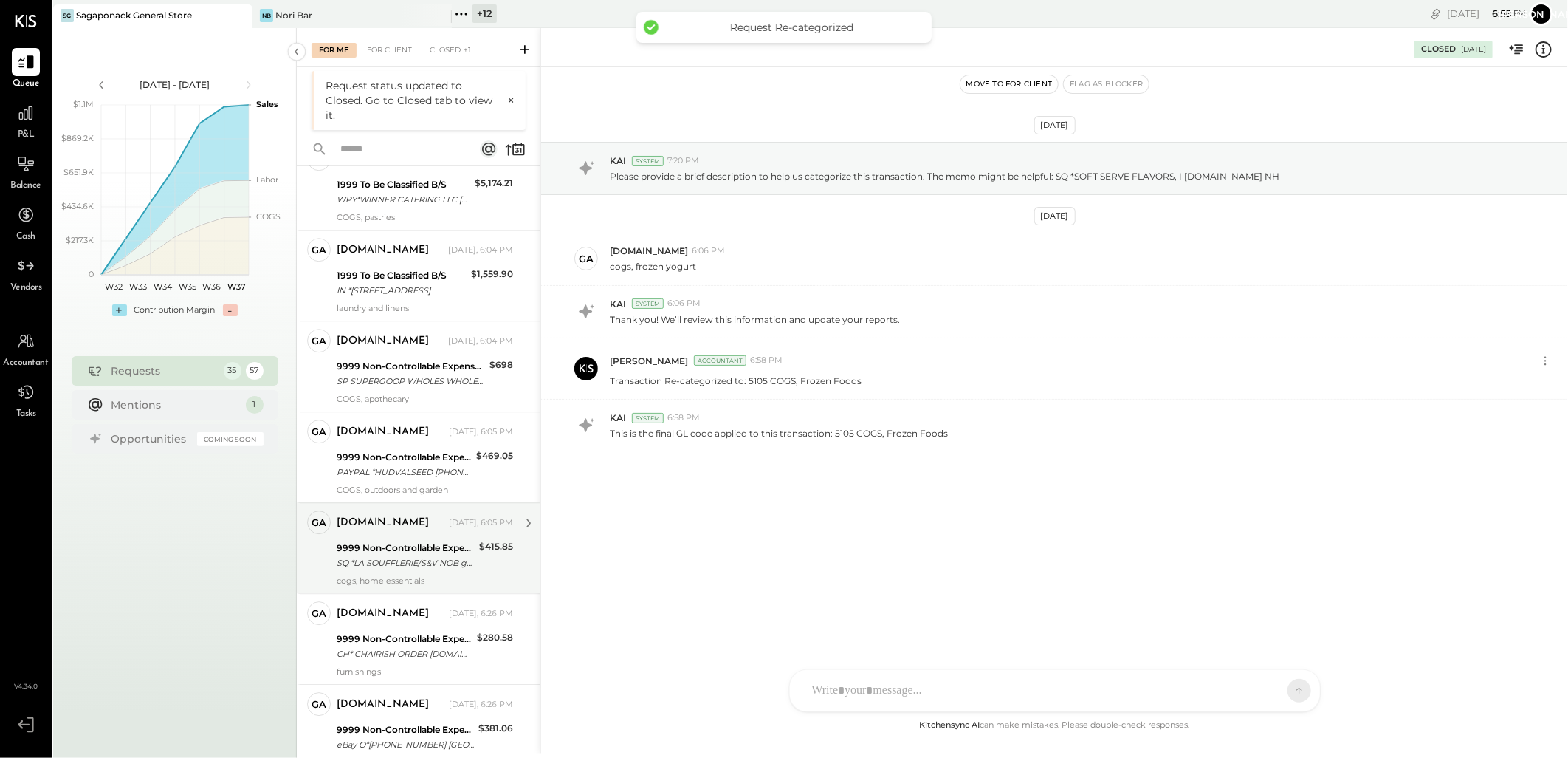
click at [397, 555] on div "SQ *LA SOUFFLERIE/S&V NOB gentilly 05/31 EURO 365.23 X 1.138597596 (EXCHG RATE)" at bounding box center [406, 562] width 138 height 15
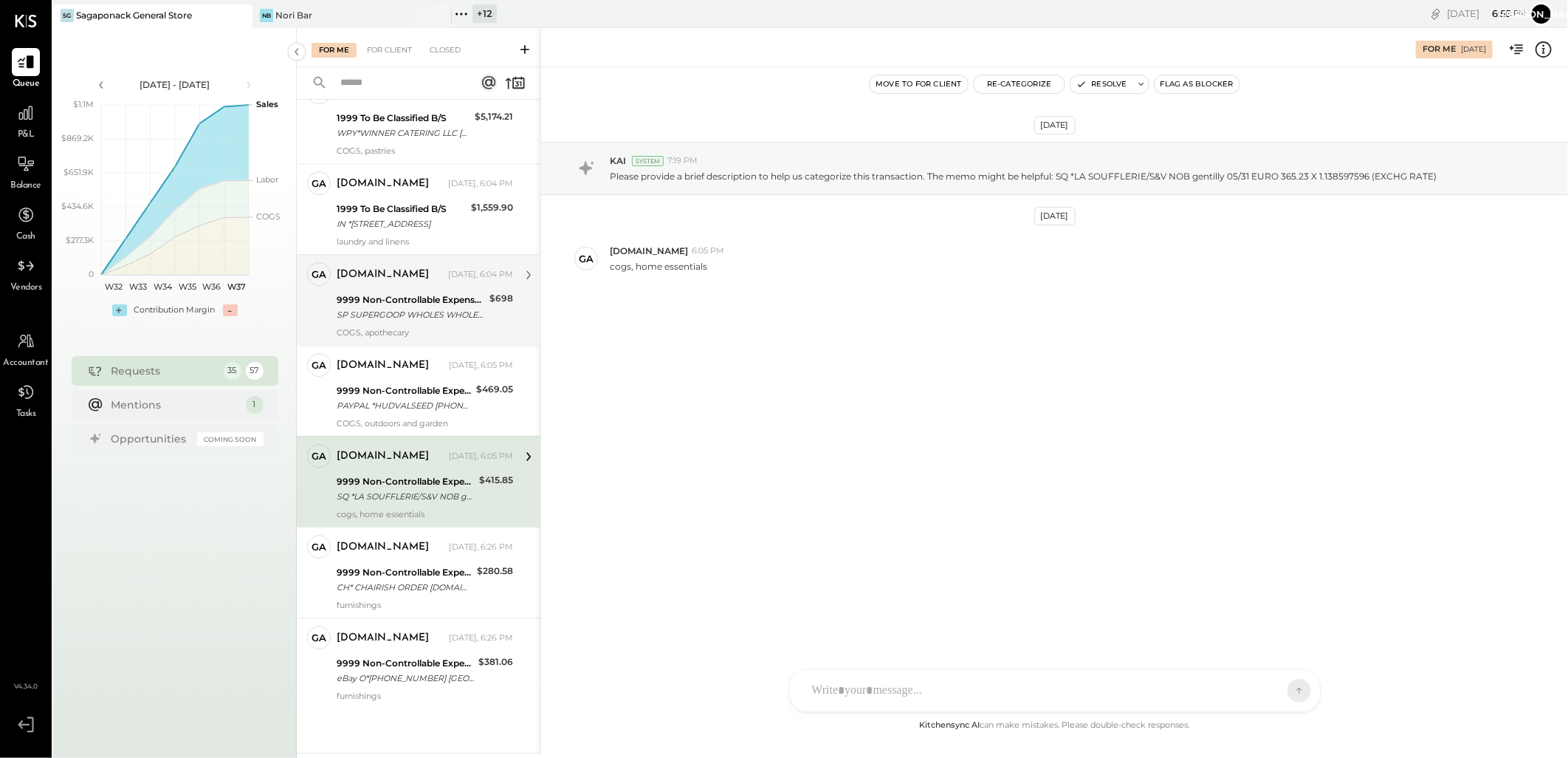
click at [423, 301] on div "9999 Non-Controllable Expenses:Other Income and Expenses:To Be Classified P&L" at bounding box center [410, 299] width 148 height 15
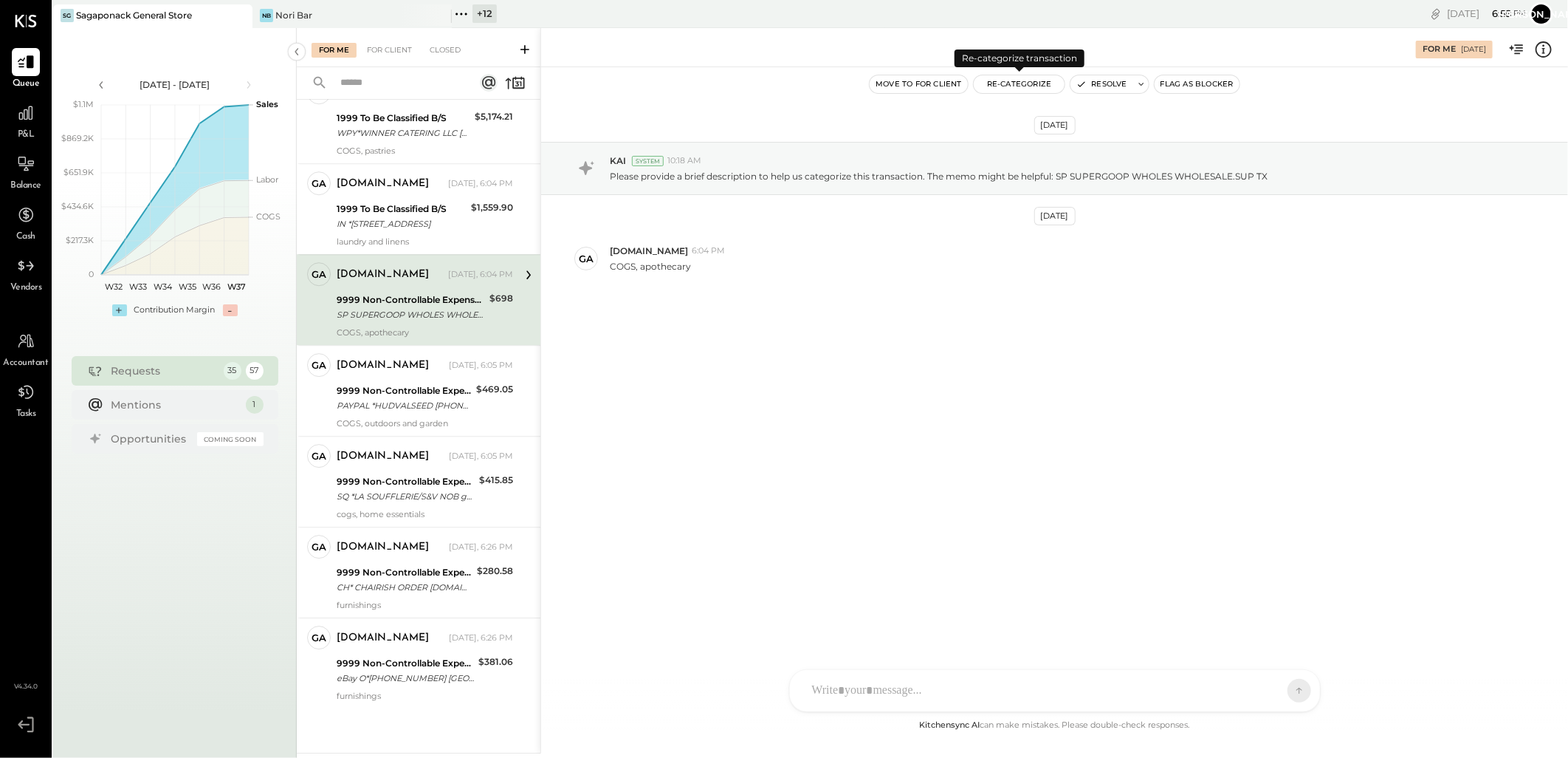
click at [1024, 75] on button "Re-Categorize" at bounding box center [1019, 84] width 92 height 18
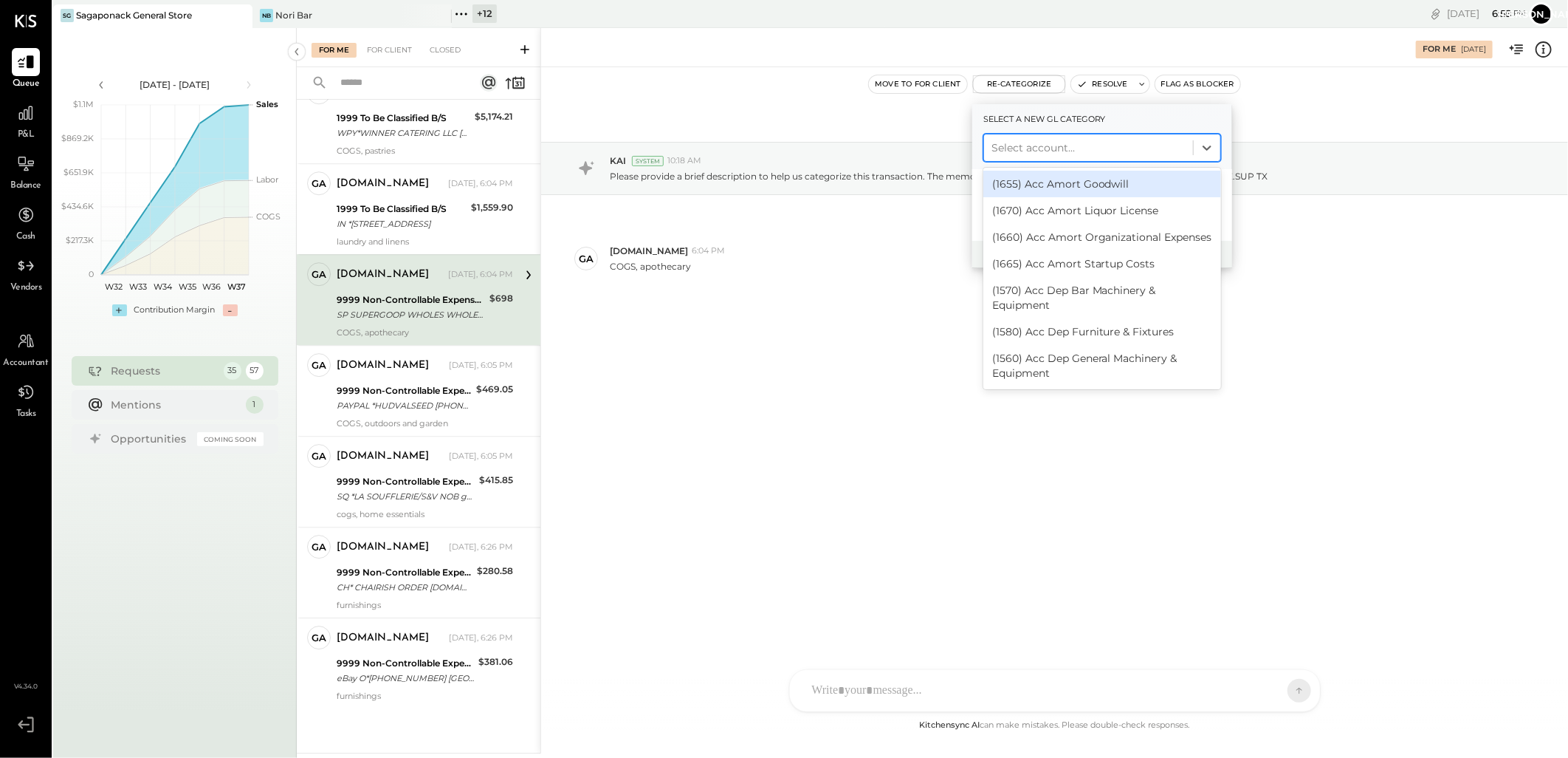
click at [1067, 144] on div at bounding box center [1088, 148] width 194 height 18
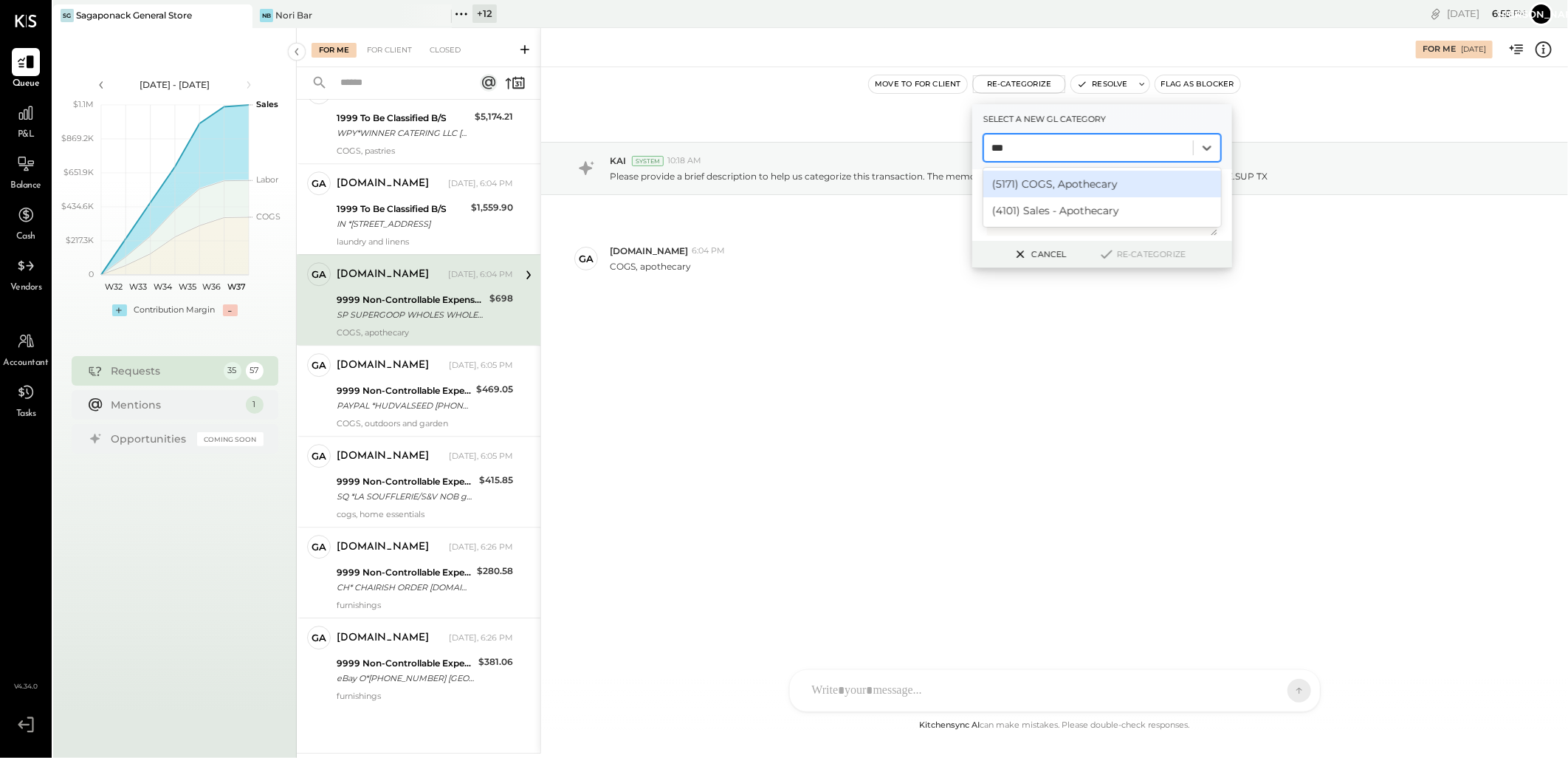
type input "****"
click at [1071, 185] on div "(5171) COGS, Apothecary" at bounding box center [1102, 183] width 238 height 27
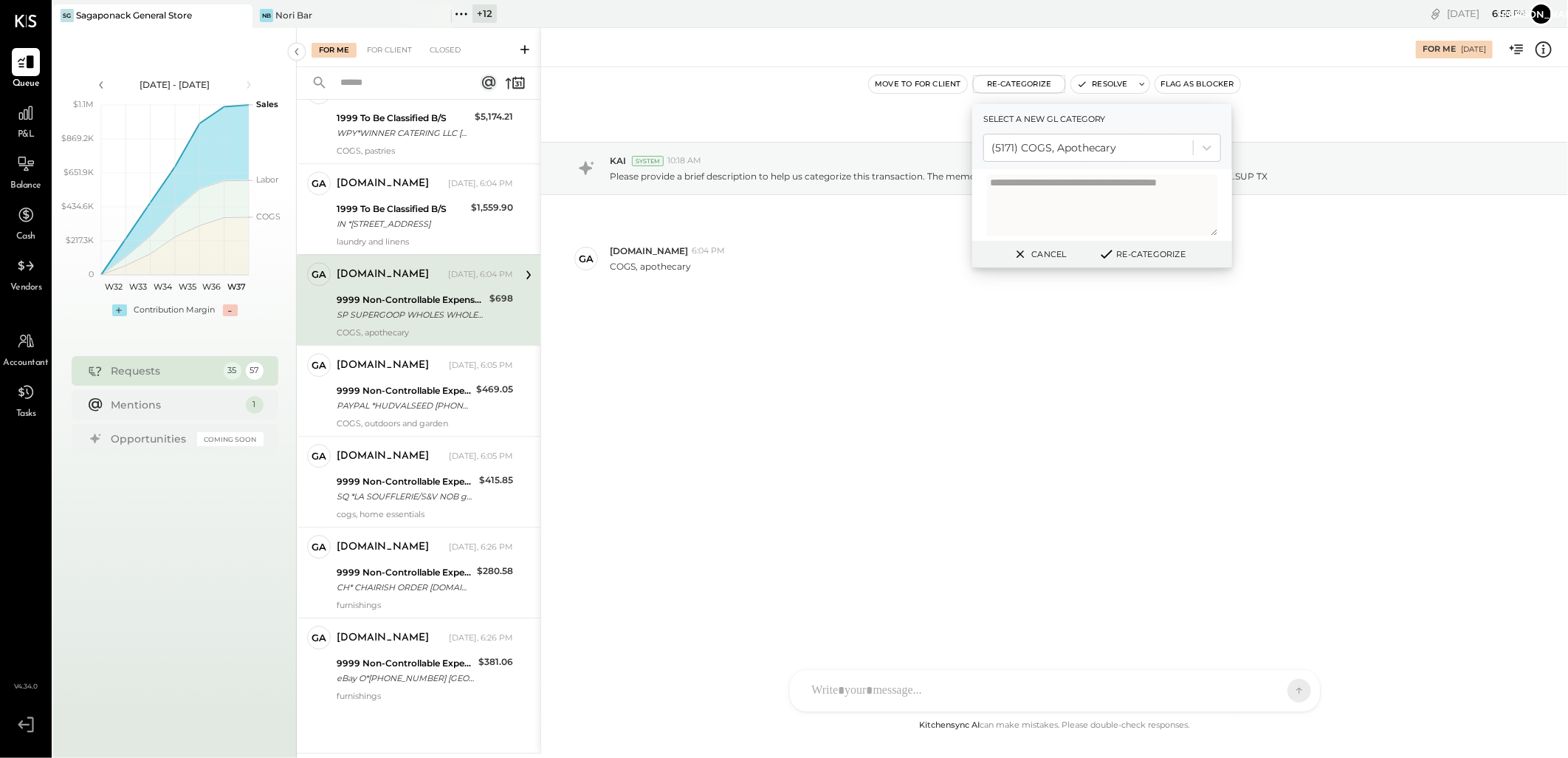
click at [1110, 251] on icon at bounding box center [1106, 254] width 10 height 7
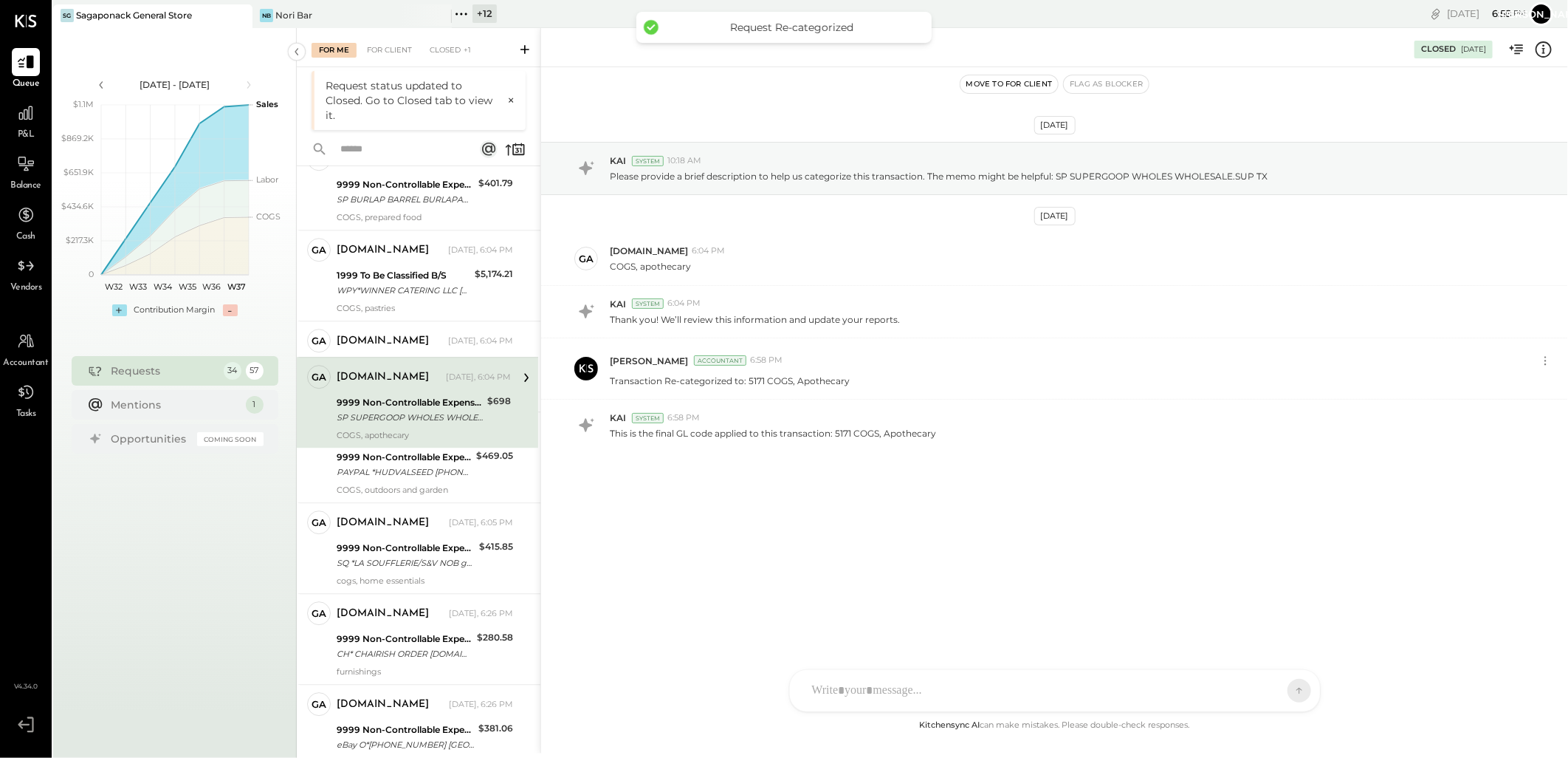
scroll to position [2354, 0]
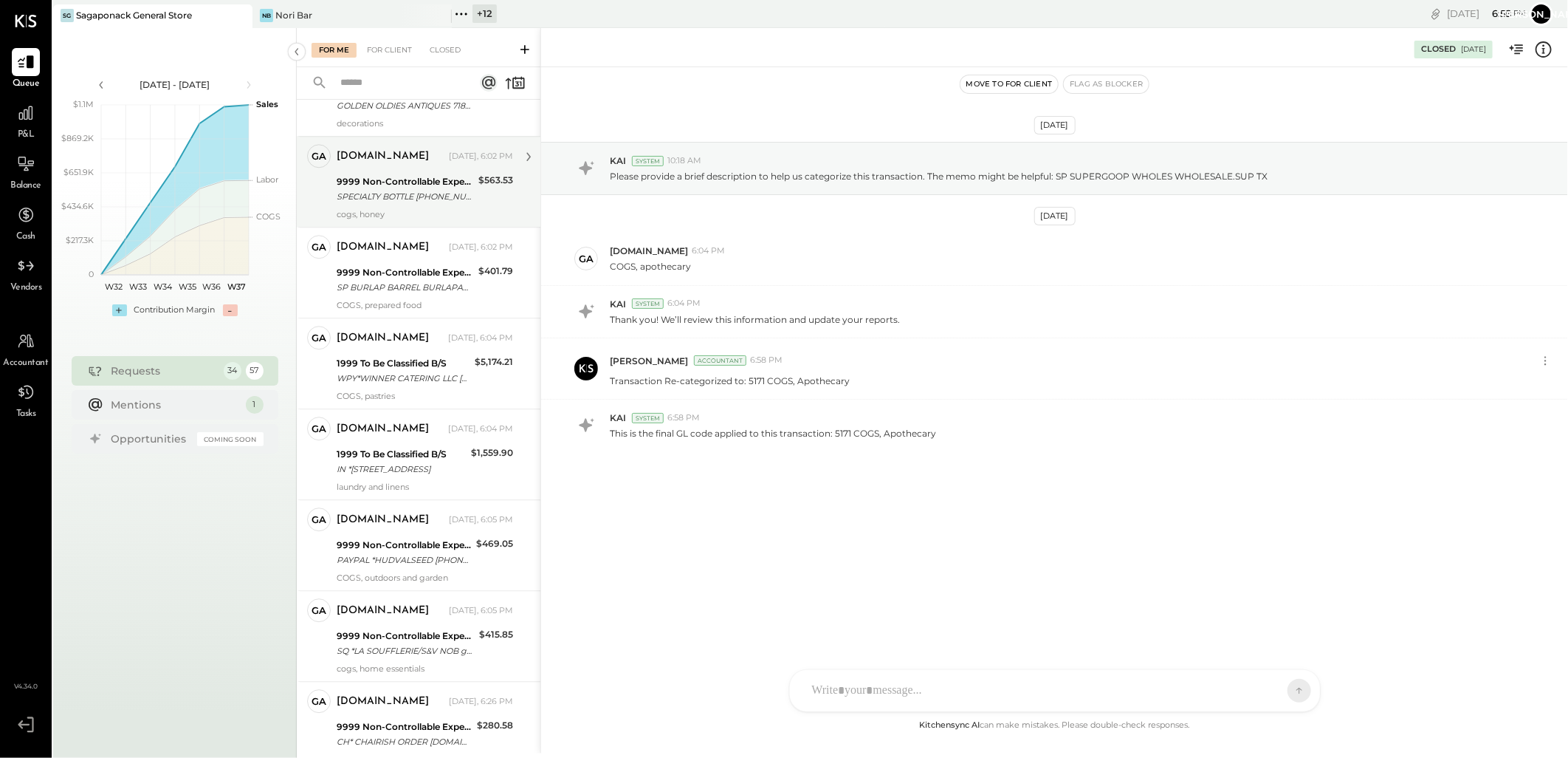
click at [406, 189] on div "9999 Non-Controllable Expenses:Other Income and Expenses:To Be Classified P&L" at bounding box center [405, 182] width 137 height 15
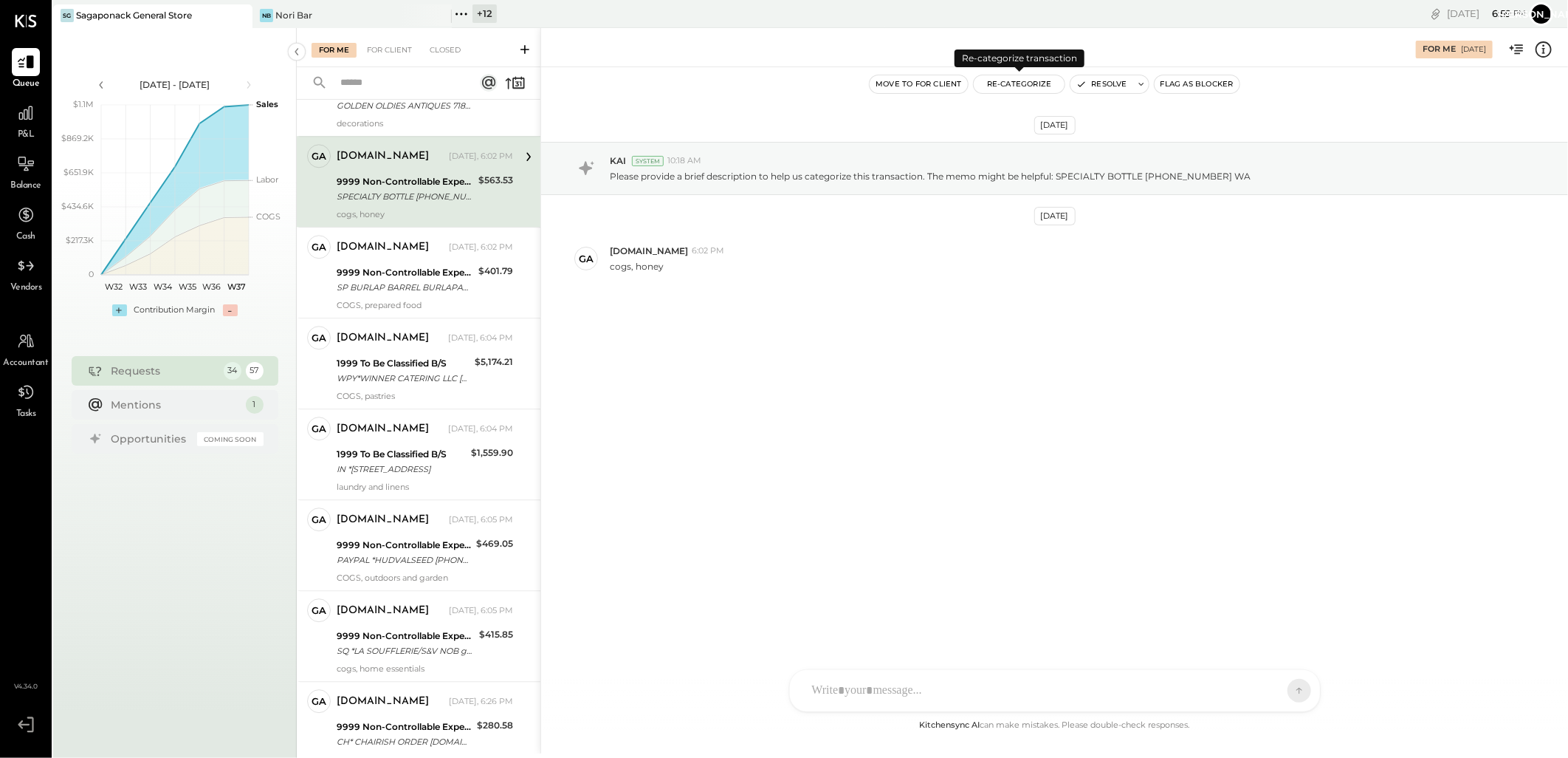
click at [1033, 82] on button "Re-Categorize" at bounding box center [1019, 84] width 92 height 18
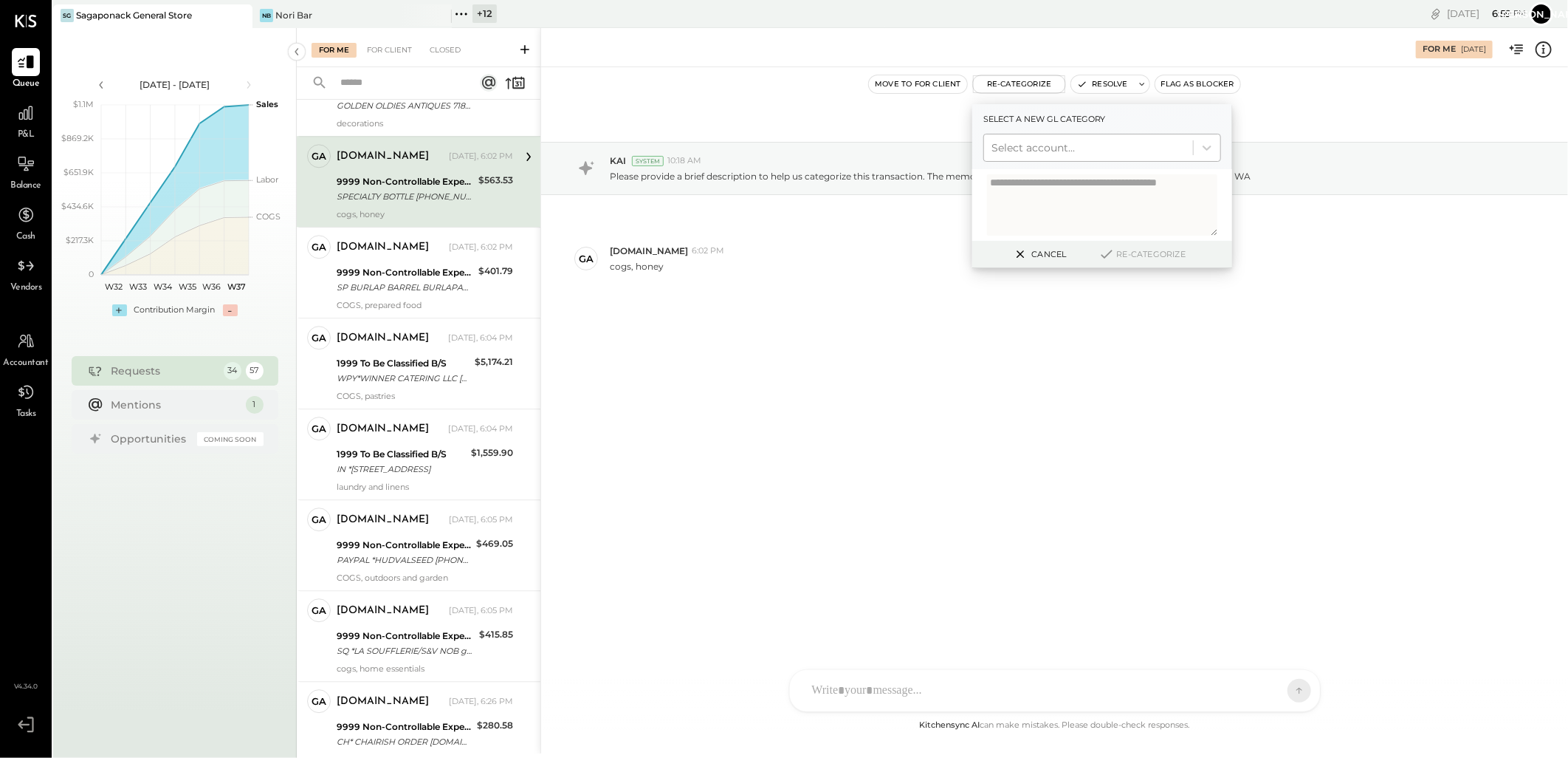
click at [1049, 160] on div "Select account..." at bounding box center [1102, 148] width 238 height 28
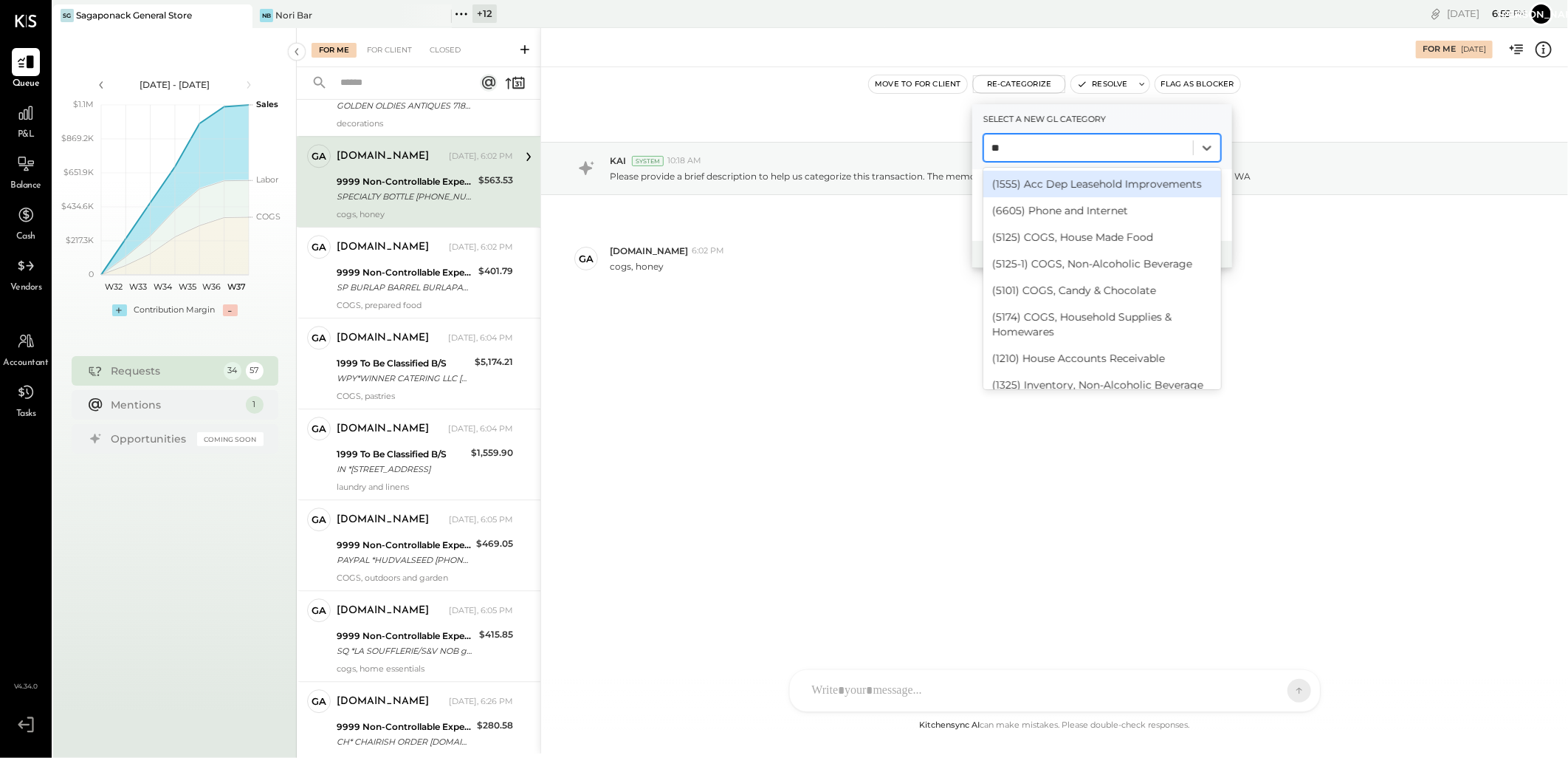
type input "***"
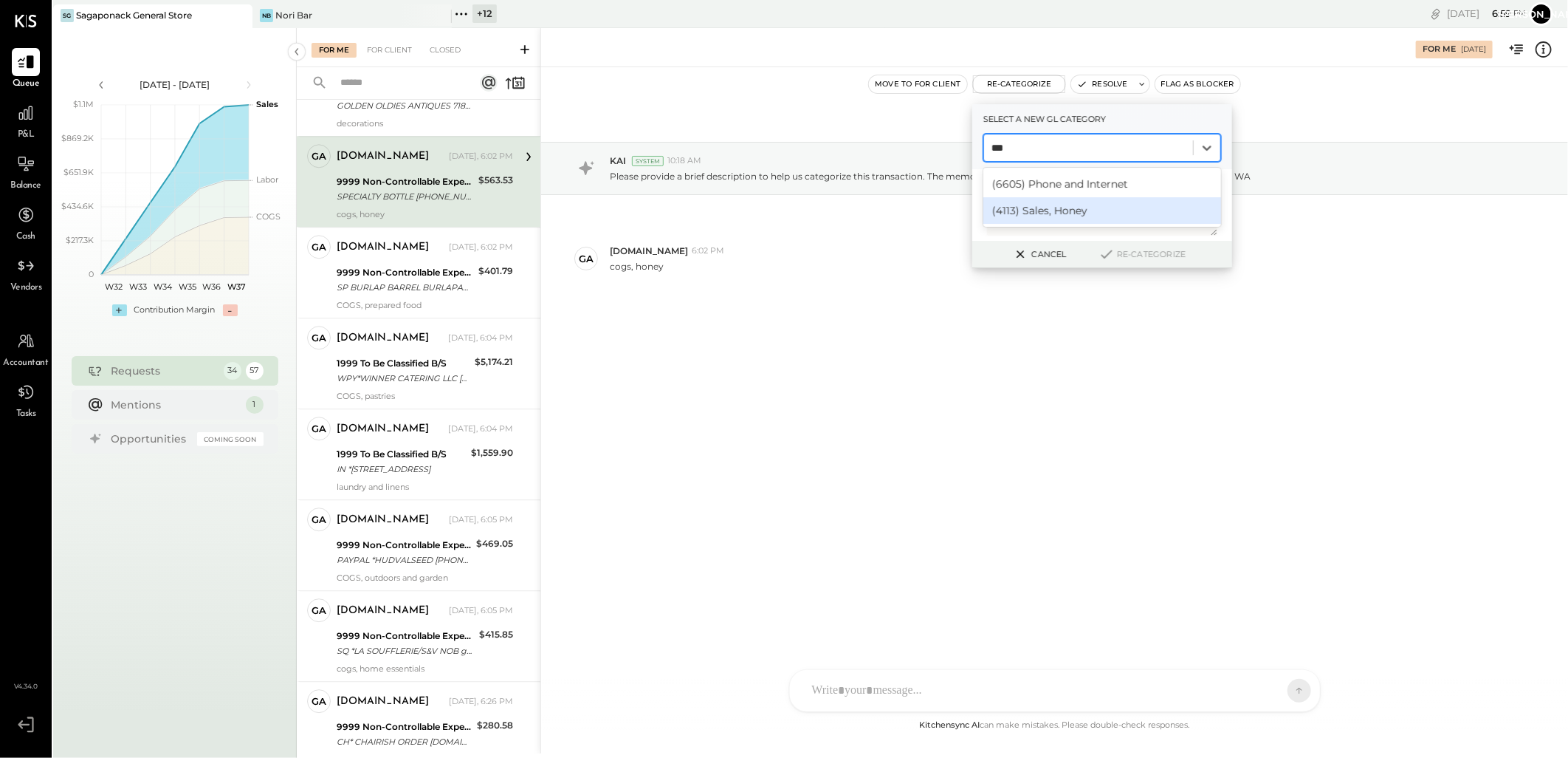
click at [1050, 202] on div "(4113) Sales, Honey" at bounding box center [1102, 210] width 238 height 27
click at [1132, 251] on button "Re-Categorize" at bounding box center [1142, 254] width 97 height 18
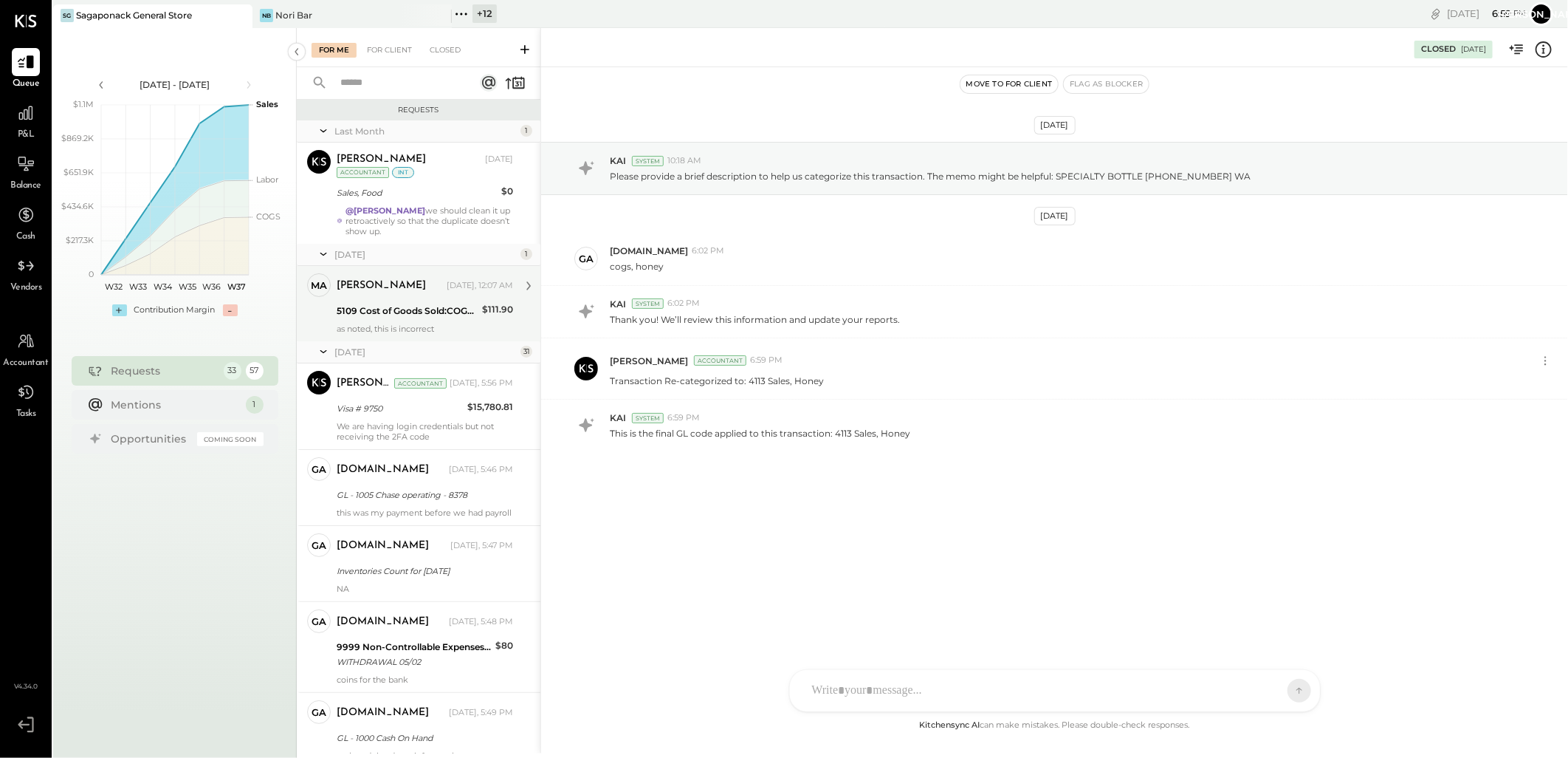
click at [402, 307] on div "5109 Cost of Goods Sold:COGS, Retail & Market:COGS, Pantry" at bounding box center [407, 311] width 141 height 15
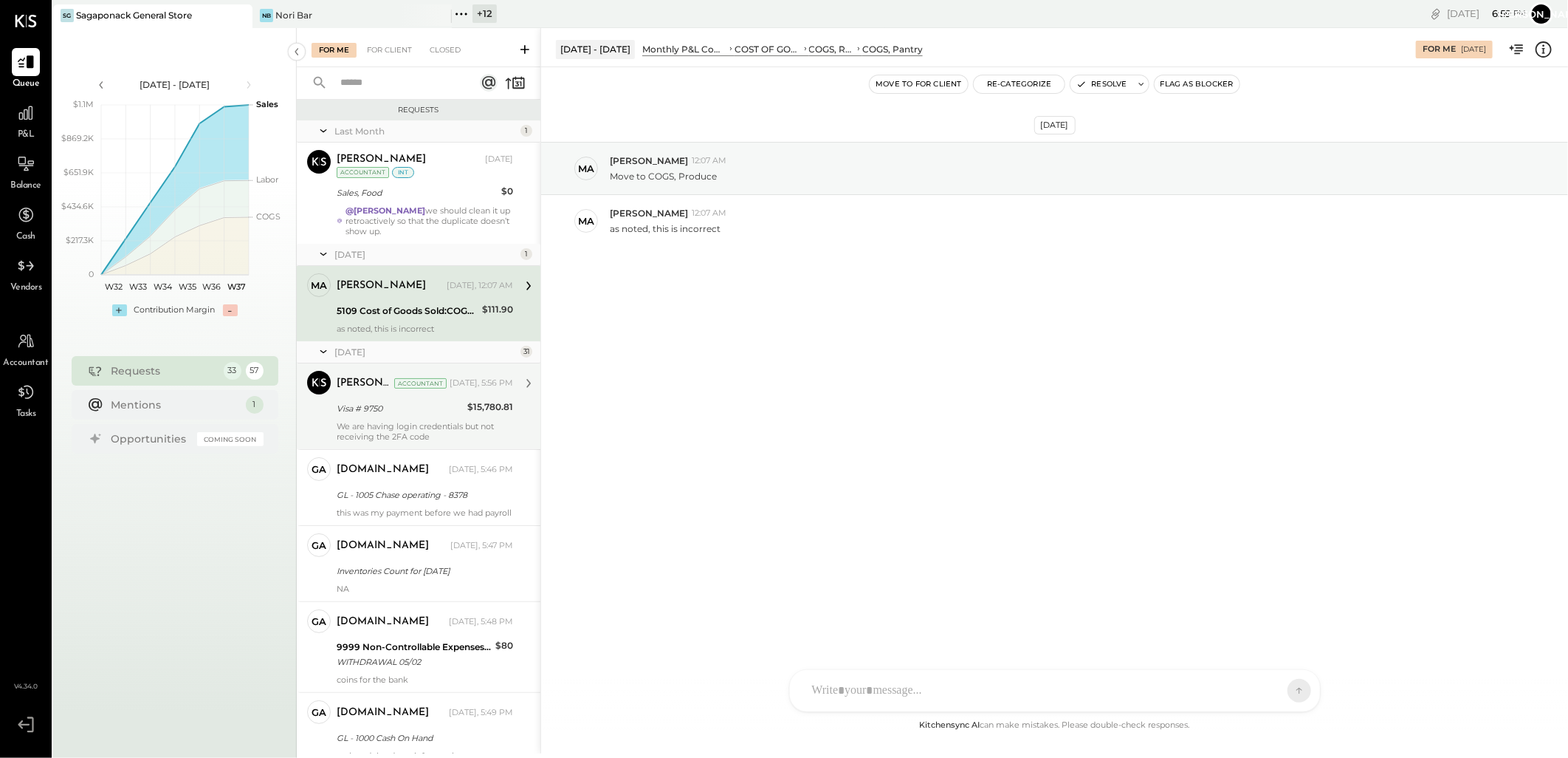
click at [372, 391] on div "[PERSON_NAME] Accountant [DATE], 5:56 PM" at bounding box center [425, 383] width 177 height 20
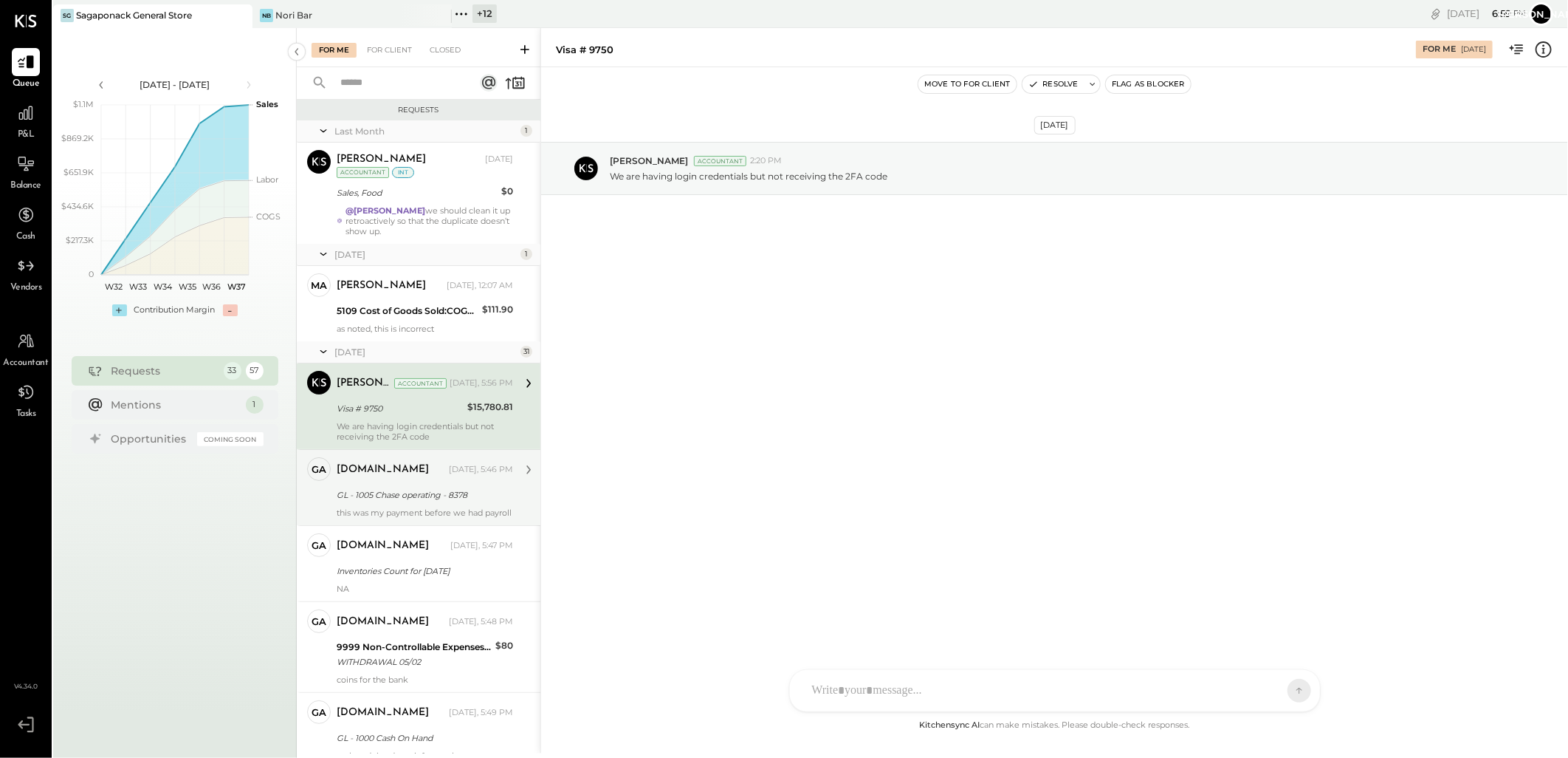
click at [382, 497] on div "GL - 1005 Chase operating - 8378" at bounding box center [423, 495] width 172 height 15
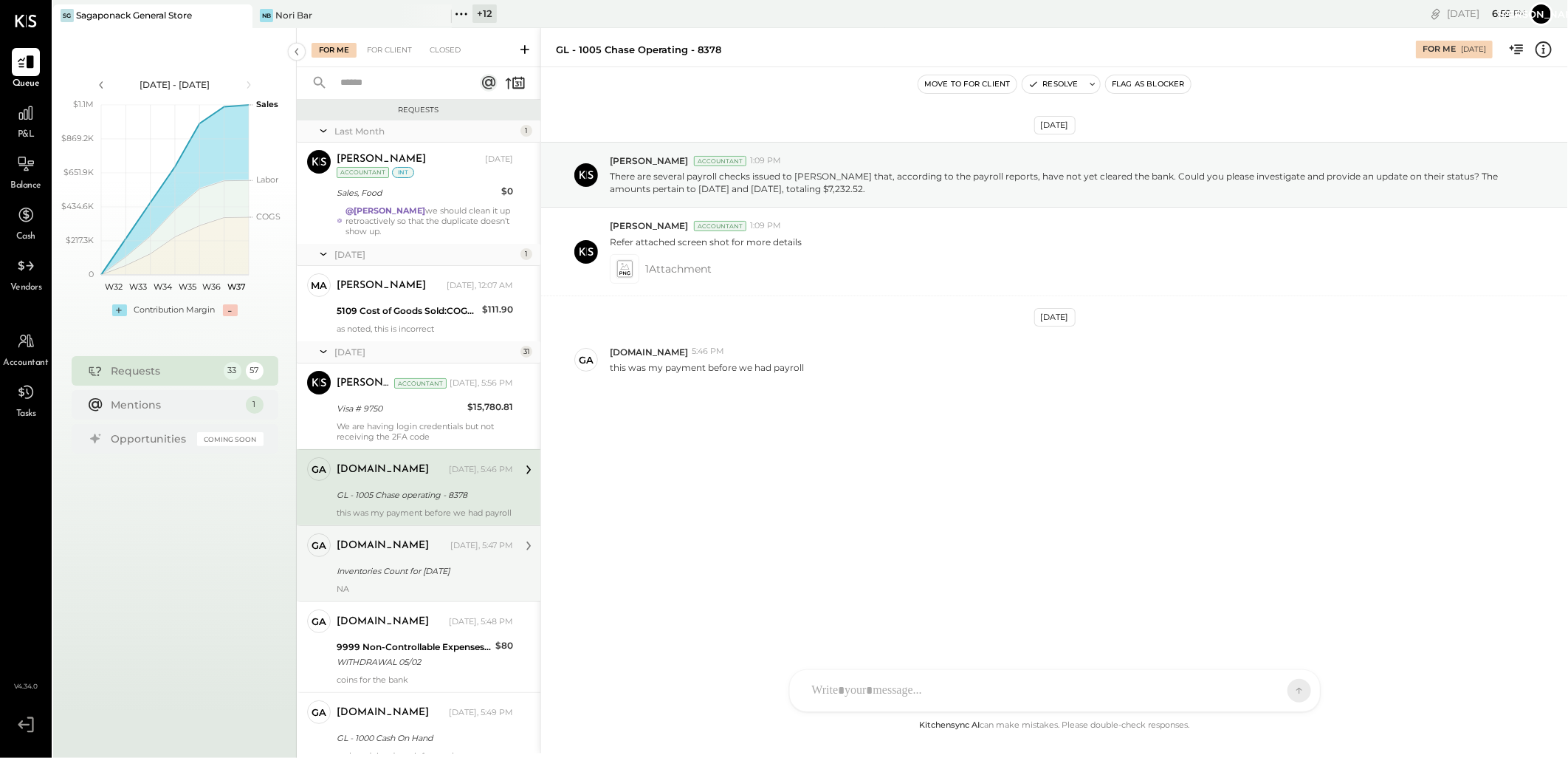
click at [408, 558] on div "[DOMAIN_NAME] [DATE], 5:47 PM" at bounding box center [425, 545] width 177 height 25
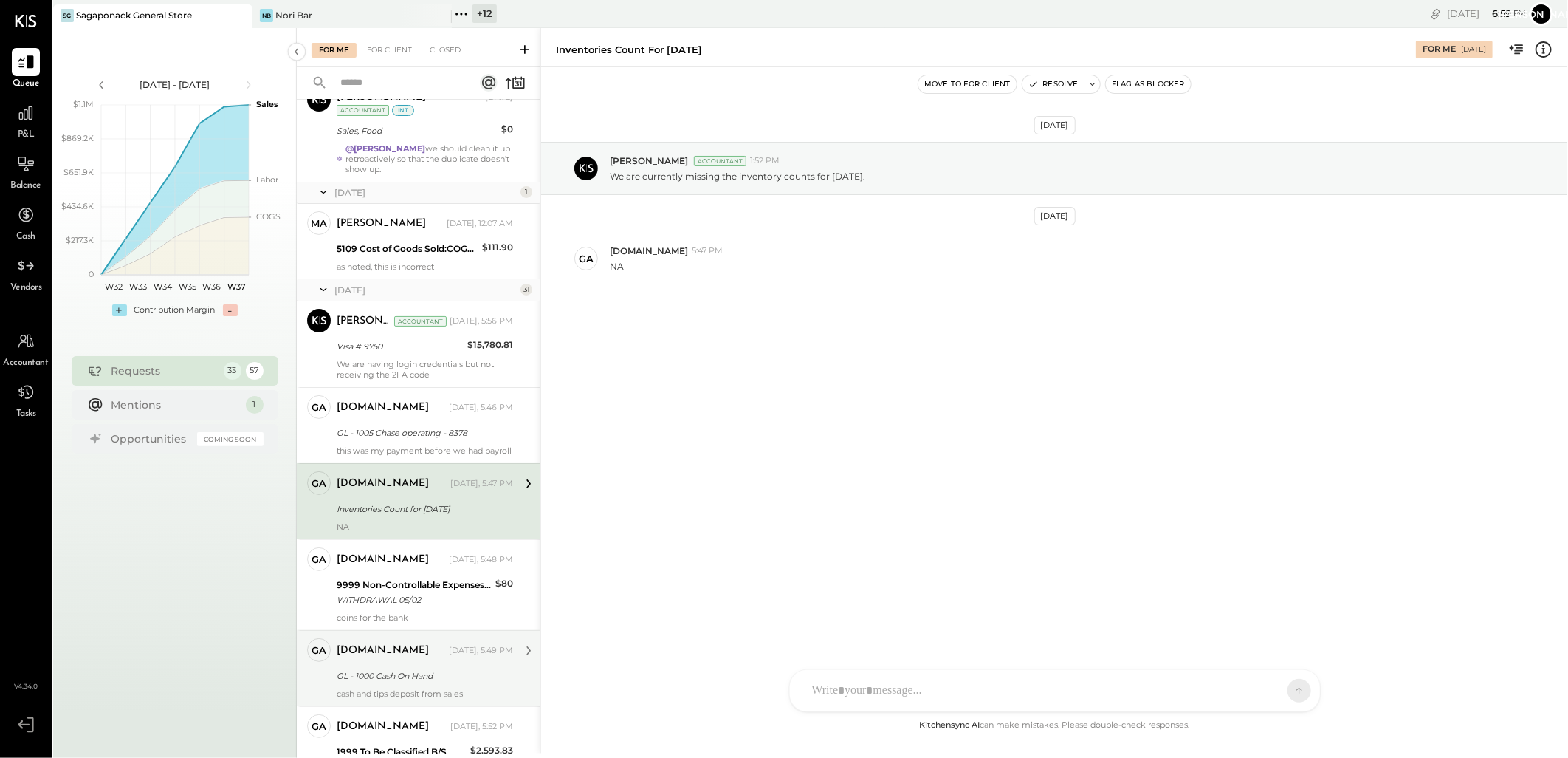
scroll to position [164, 0]
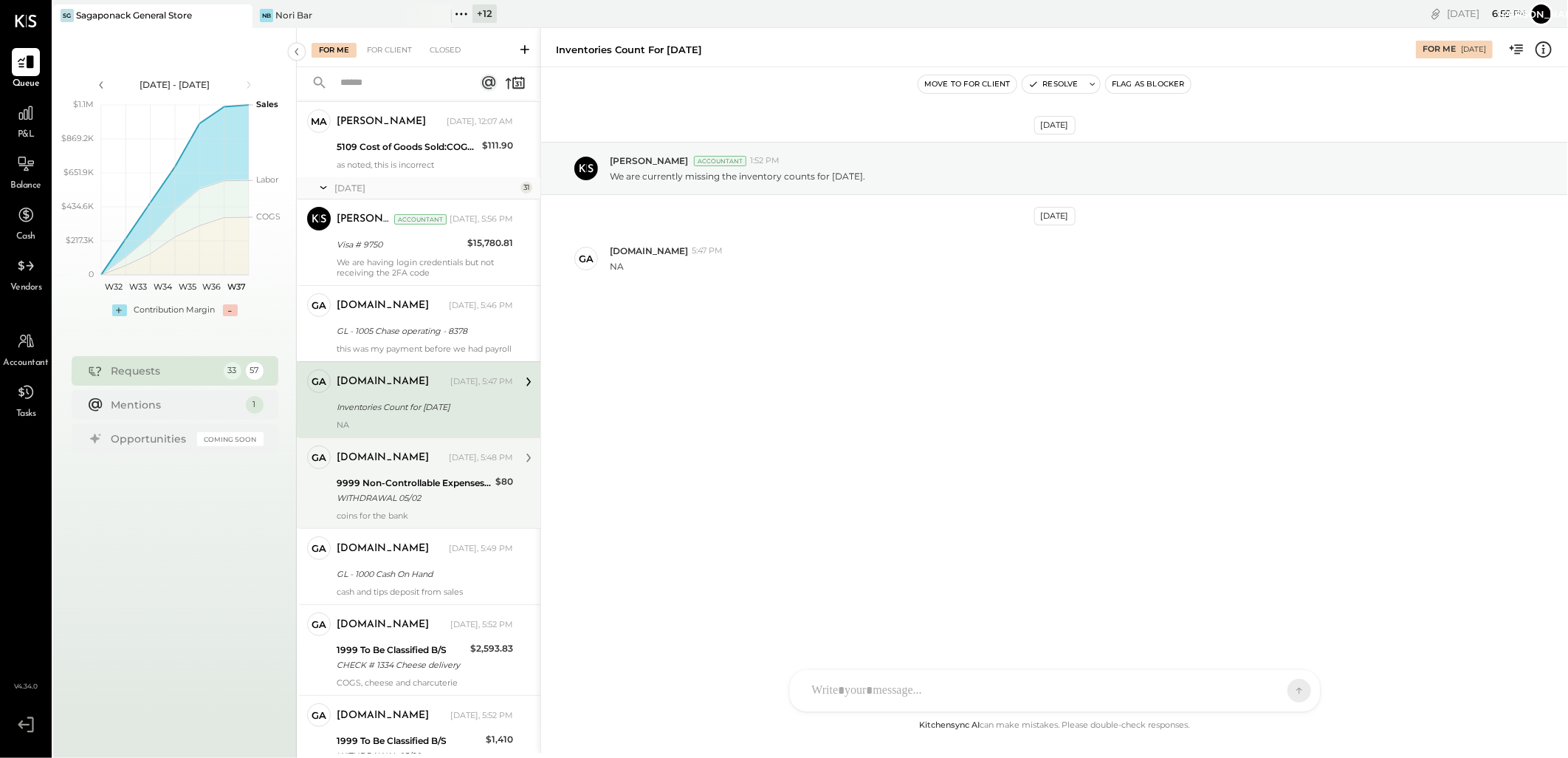
click at [388, 500] on div "WITHDRAWAL 05/02" at bounding box center [414, 497] width 154 height 15
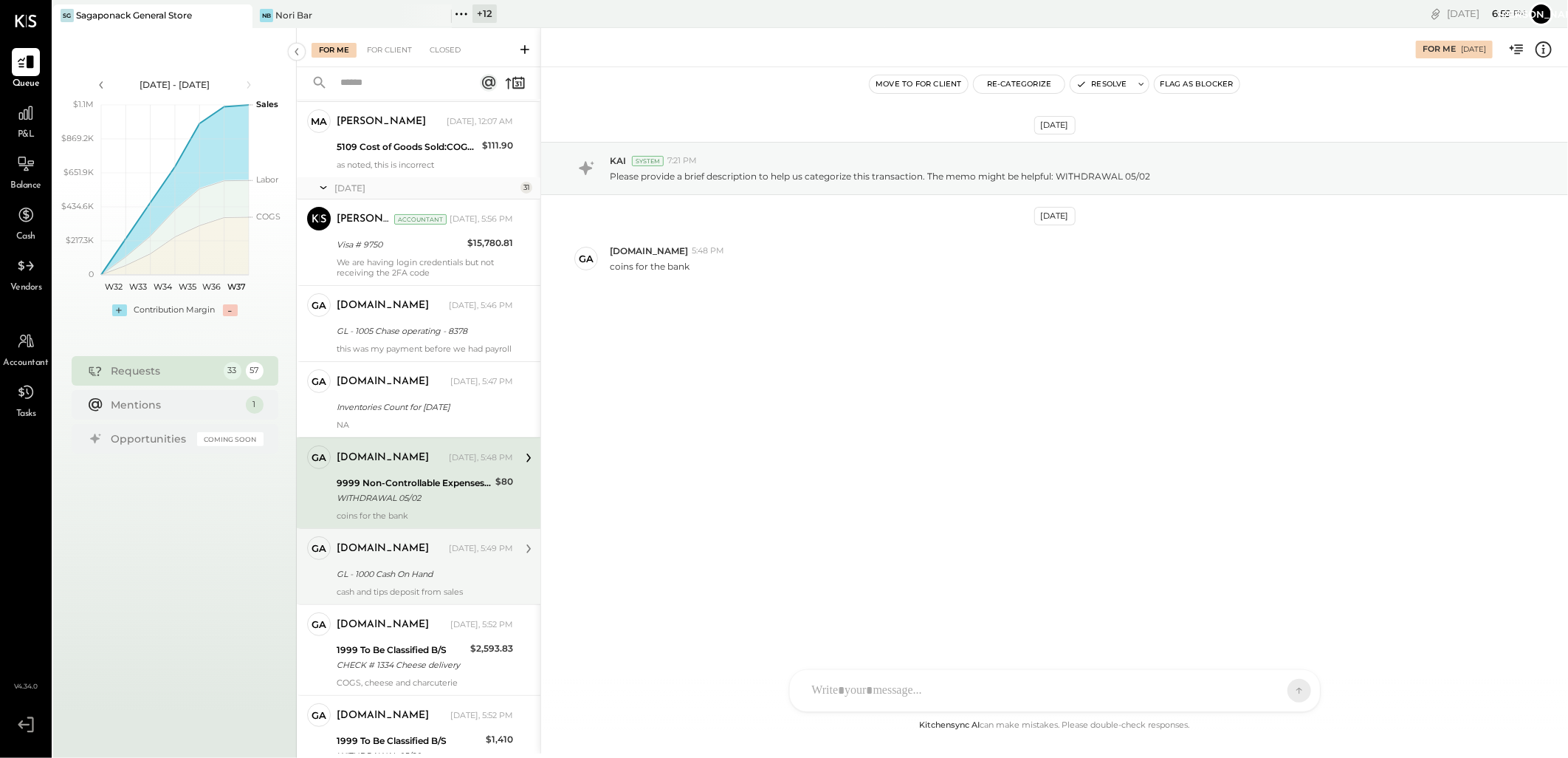
click at [393, 581] on div "GL - 1000 Cash On Hand" at bounding box center [423, 574] width 172 height 15
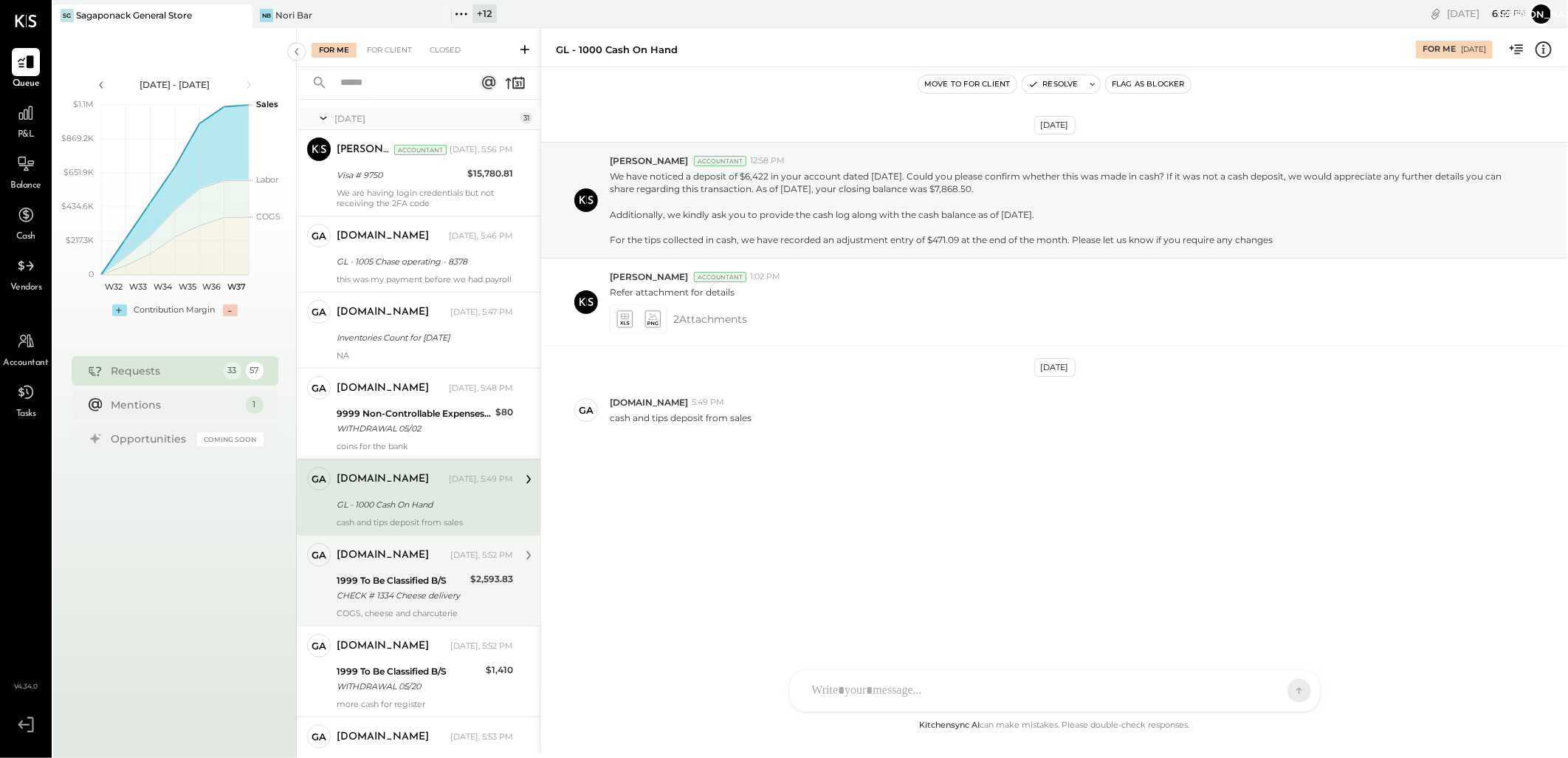
scroll to position [328, 0]
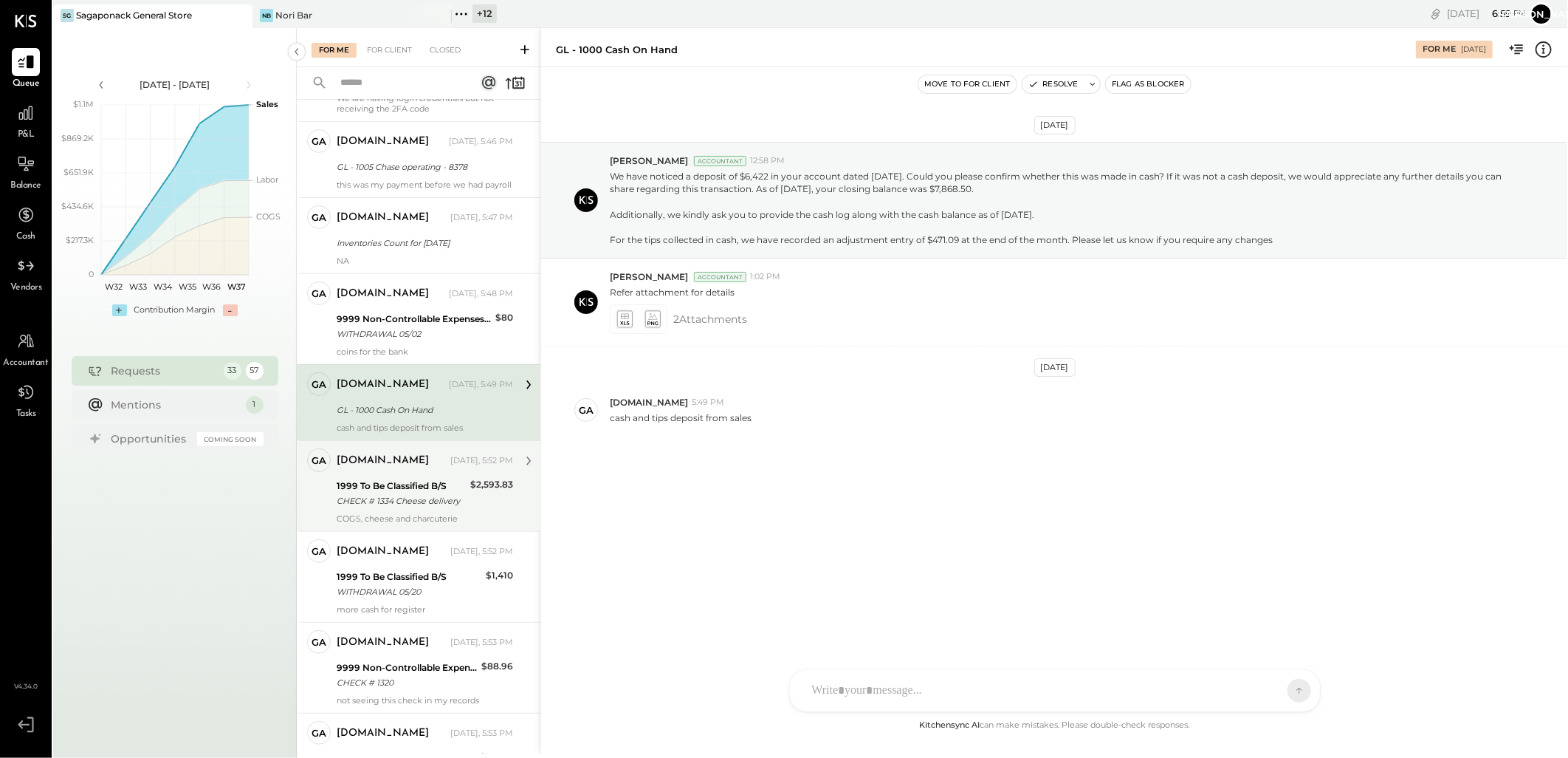
click at [384, 493] on div "1999 To Be Classified B/S" at bounding box center [401, 486] width 129 height 15
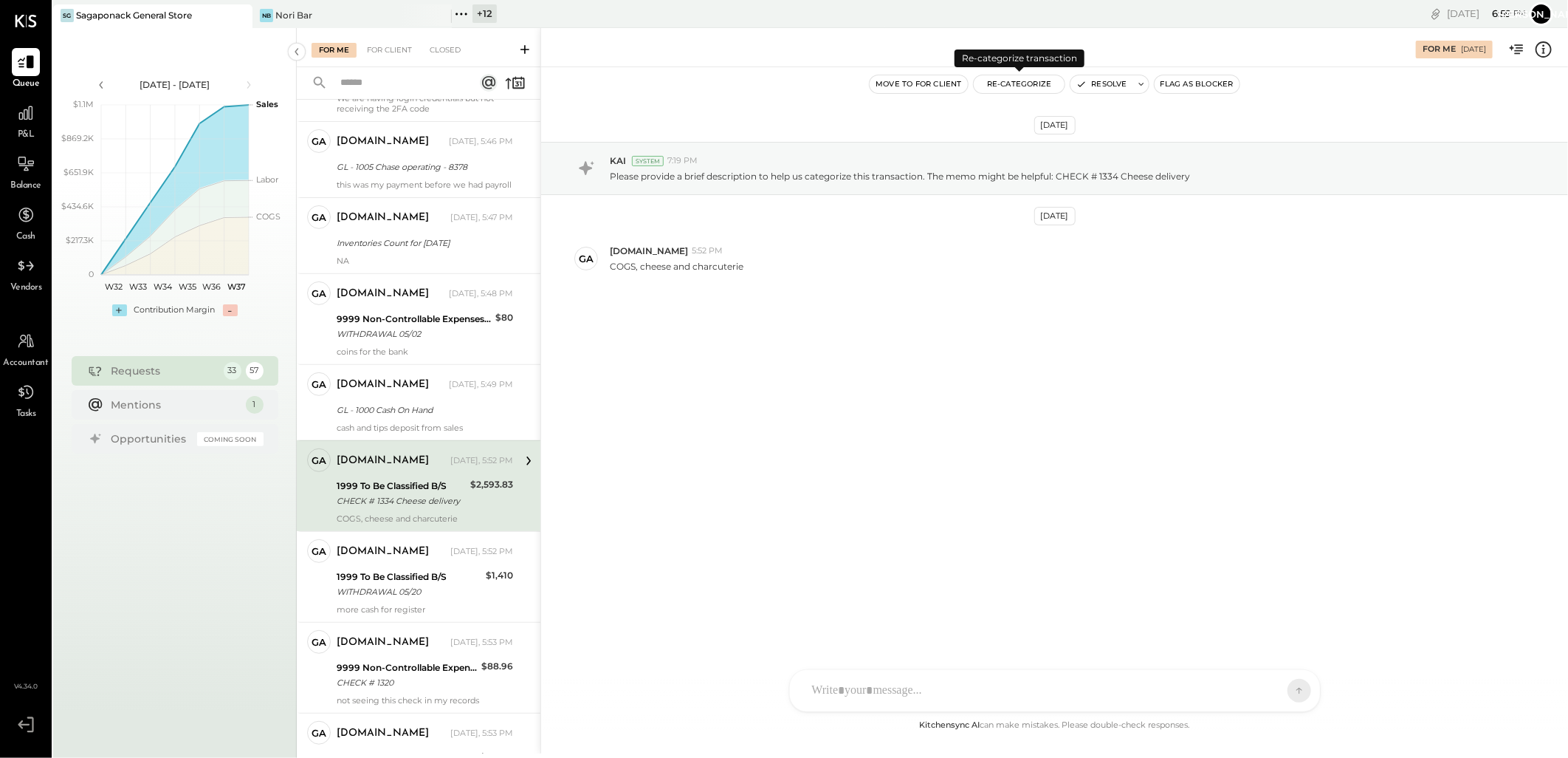
click at [1009, 85] on button "Re-Categorize" at bounding box center [1019, 84] width 92 height 18
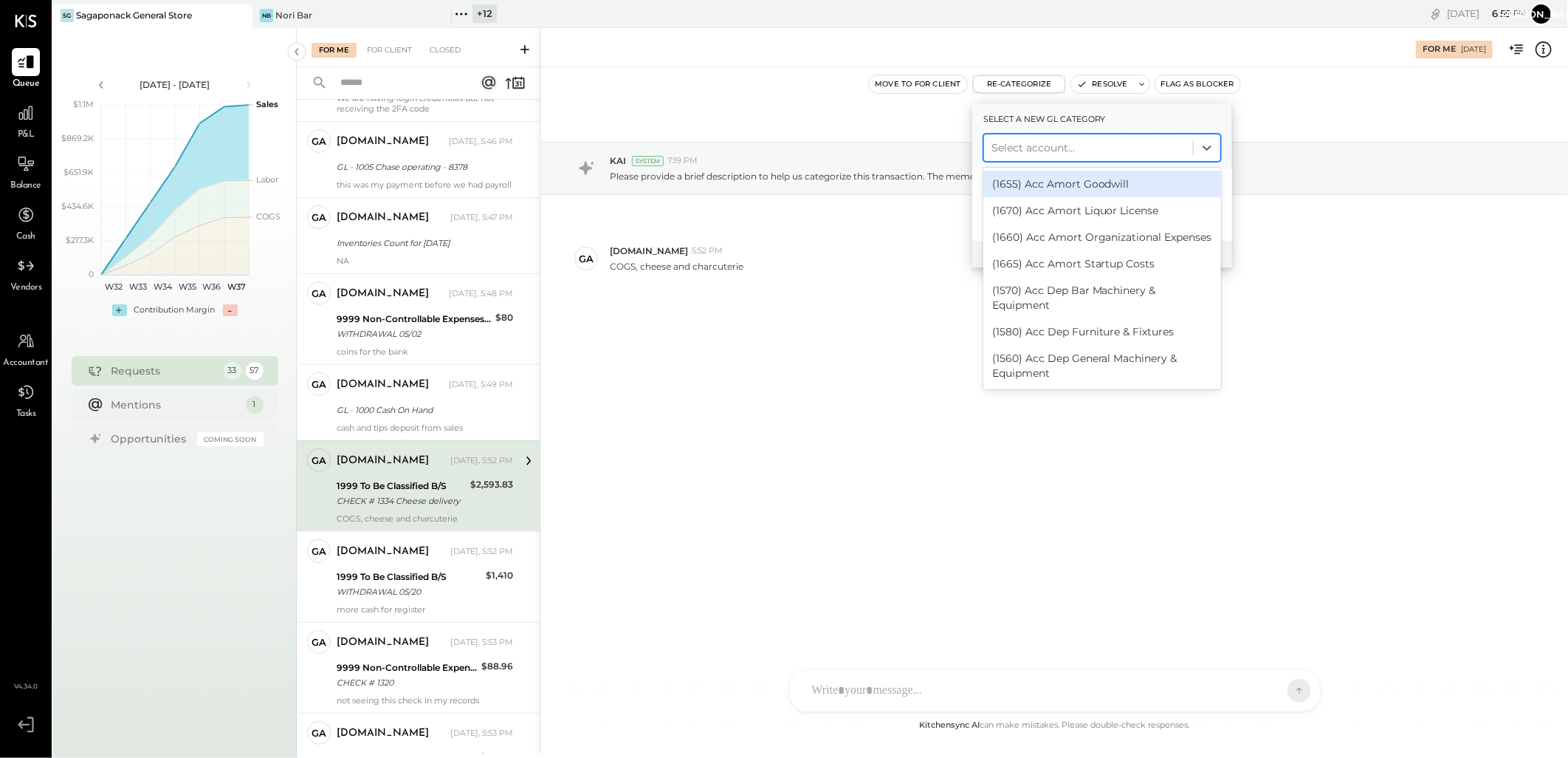
click at [1037, 136] on div "Select account..." at bounding box center [1089, 147] width 209 height 24
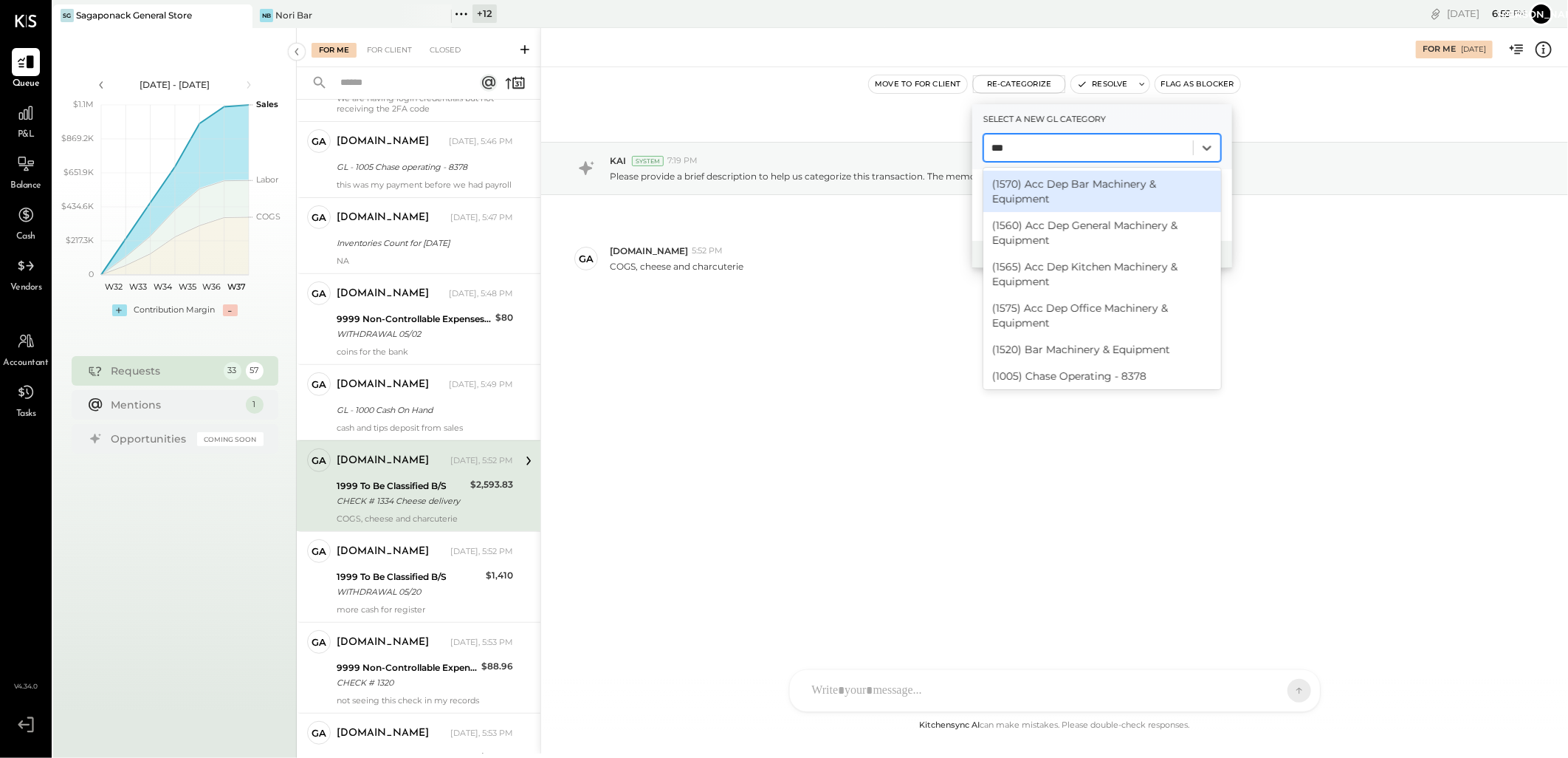
type input "****"
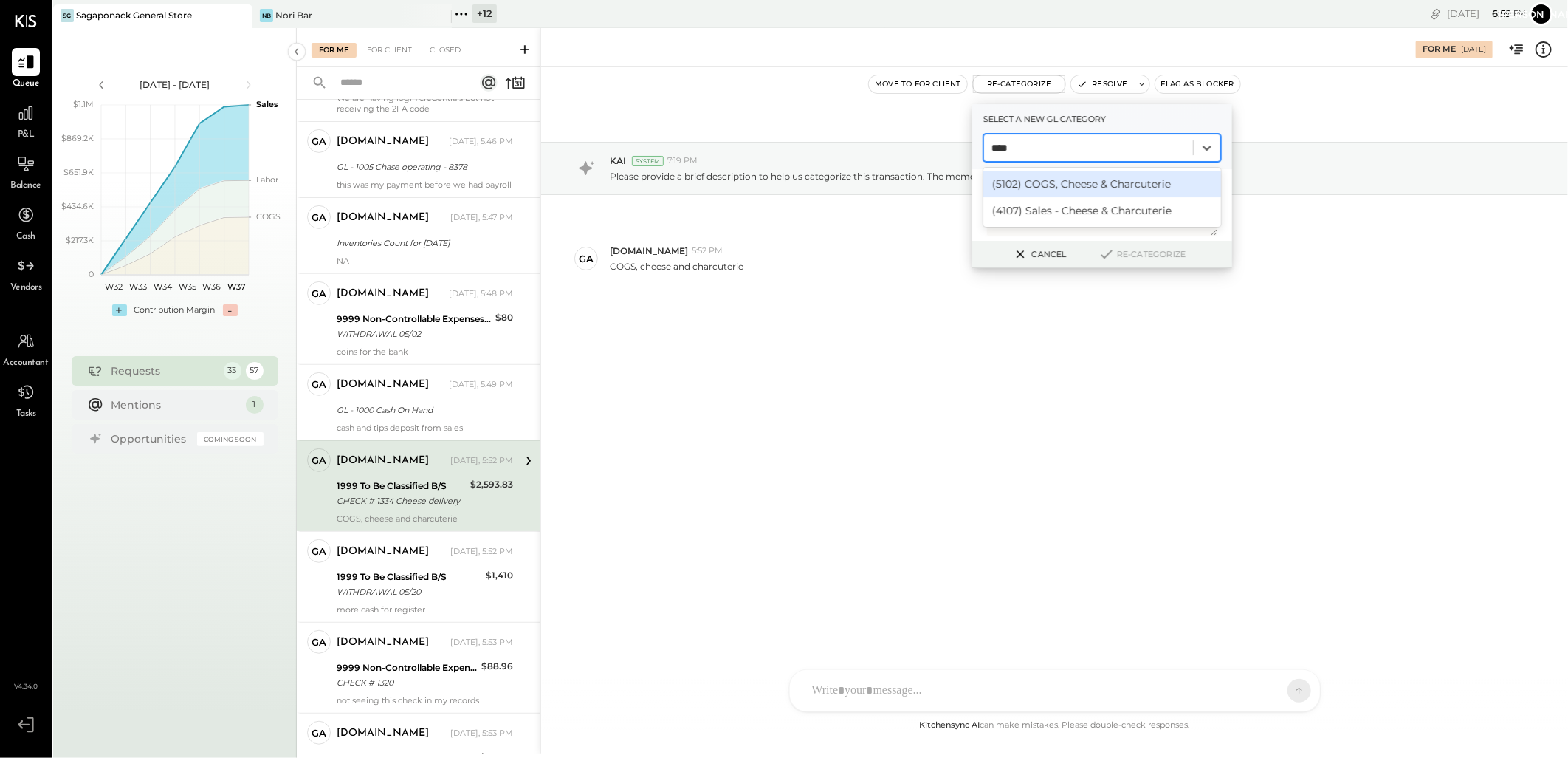
click at [1102, 180] on div "(5102) COGS, Cheese & Charcuterie" at bounding box center [1102, 183] width 238 height 27
click at [1113, 250] on icon at bounding box center [1106, 254] width 18 height 16
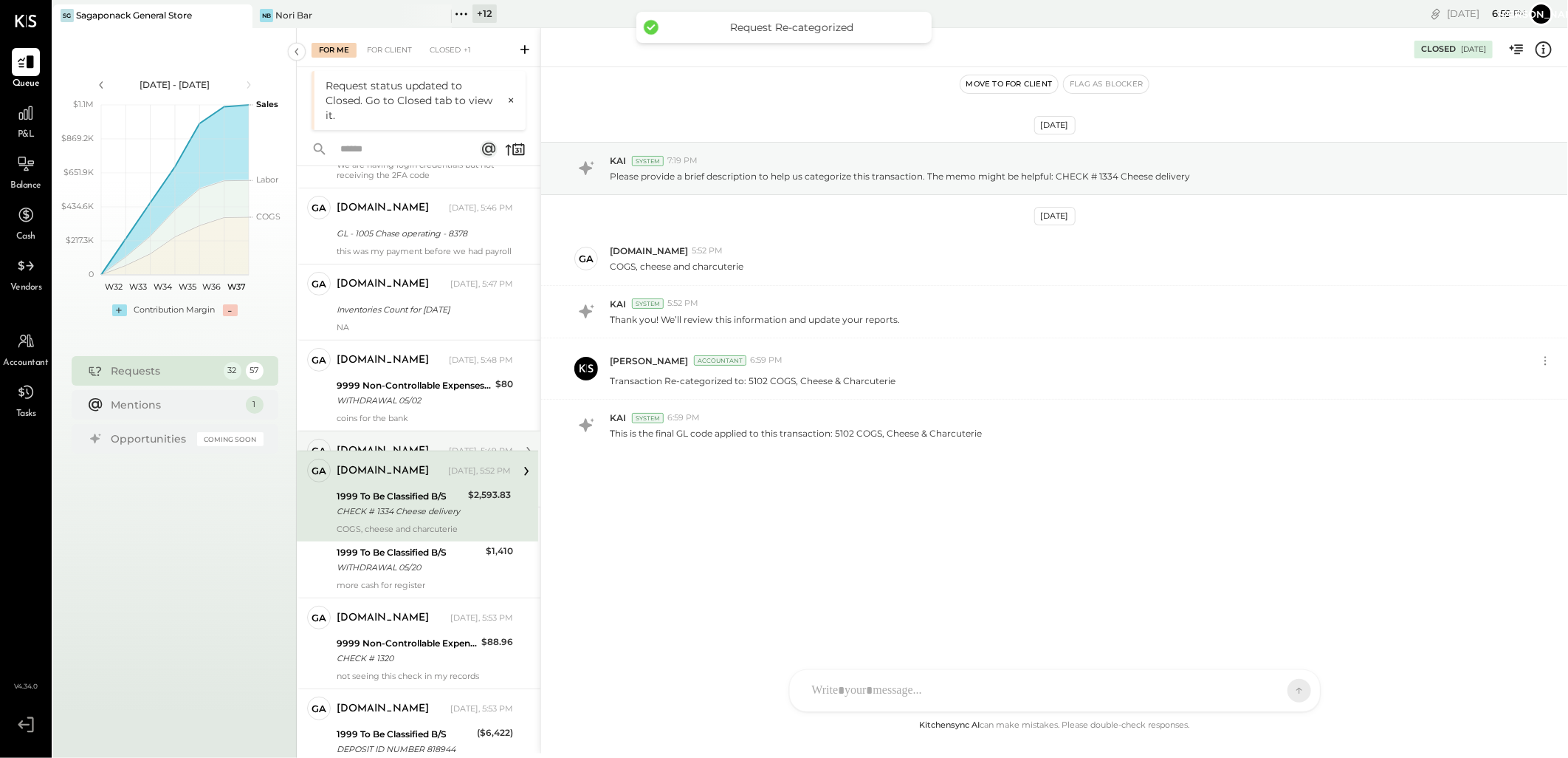
scroll to position [288, 0]
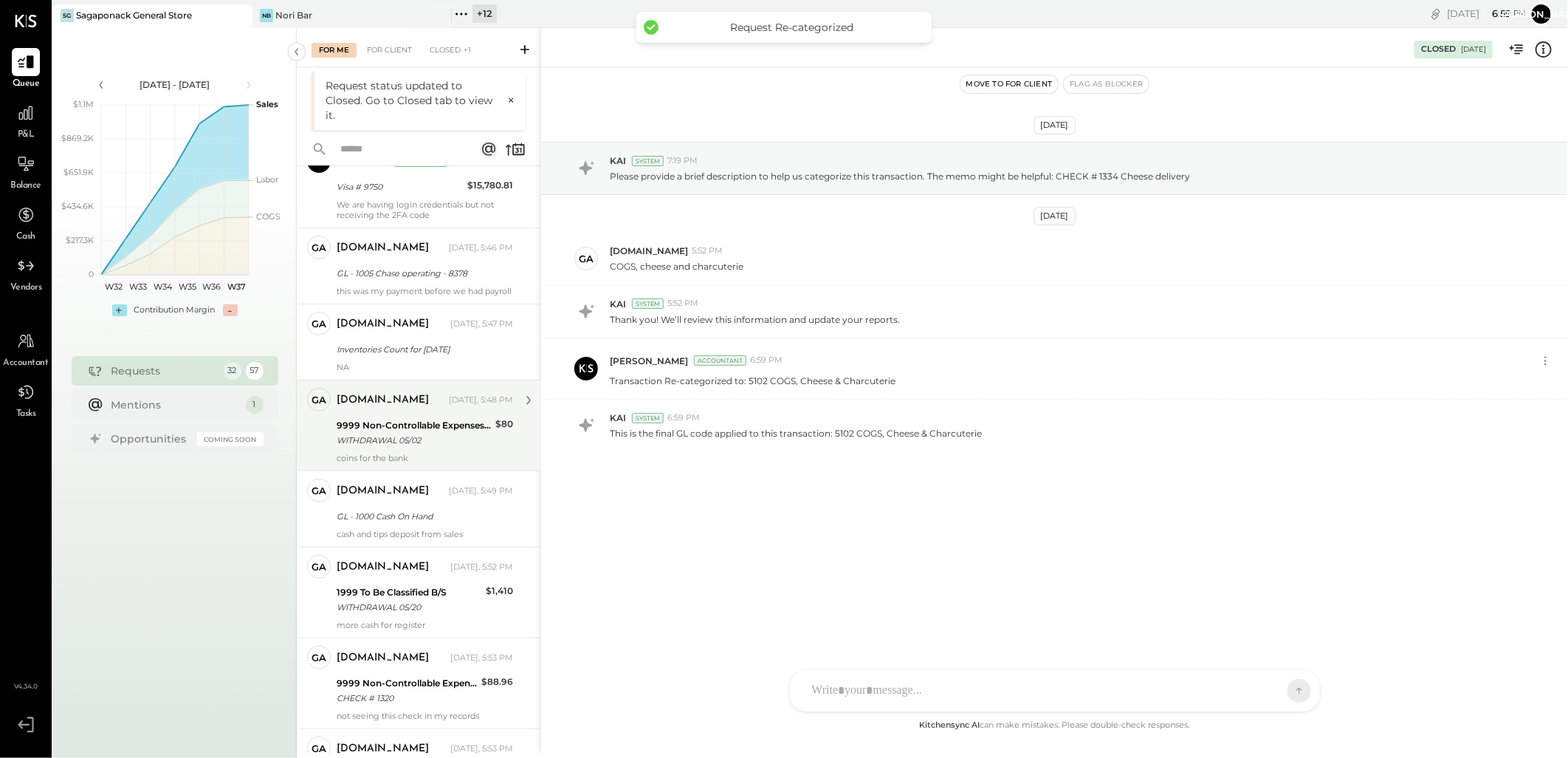
click at [417, 424] on div "[DOMAIN_NAME] [DATE], 5:48 PM 9999 Non-Controllable Expenses:Other Income and E…" at bounding box center [425, 425] width 177 height 75
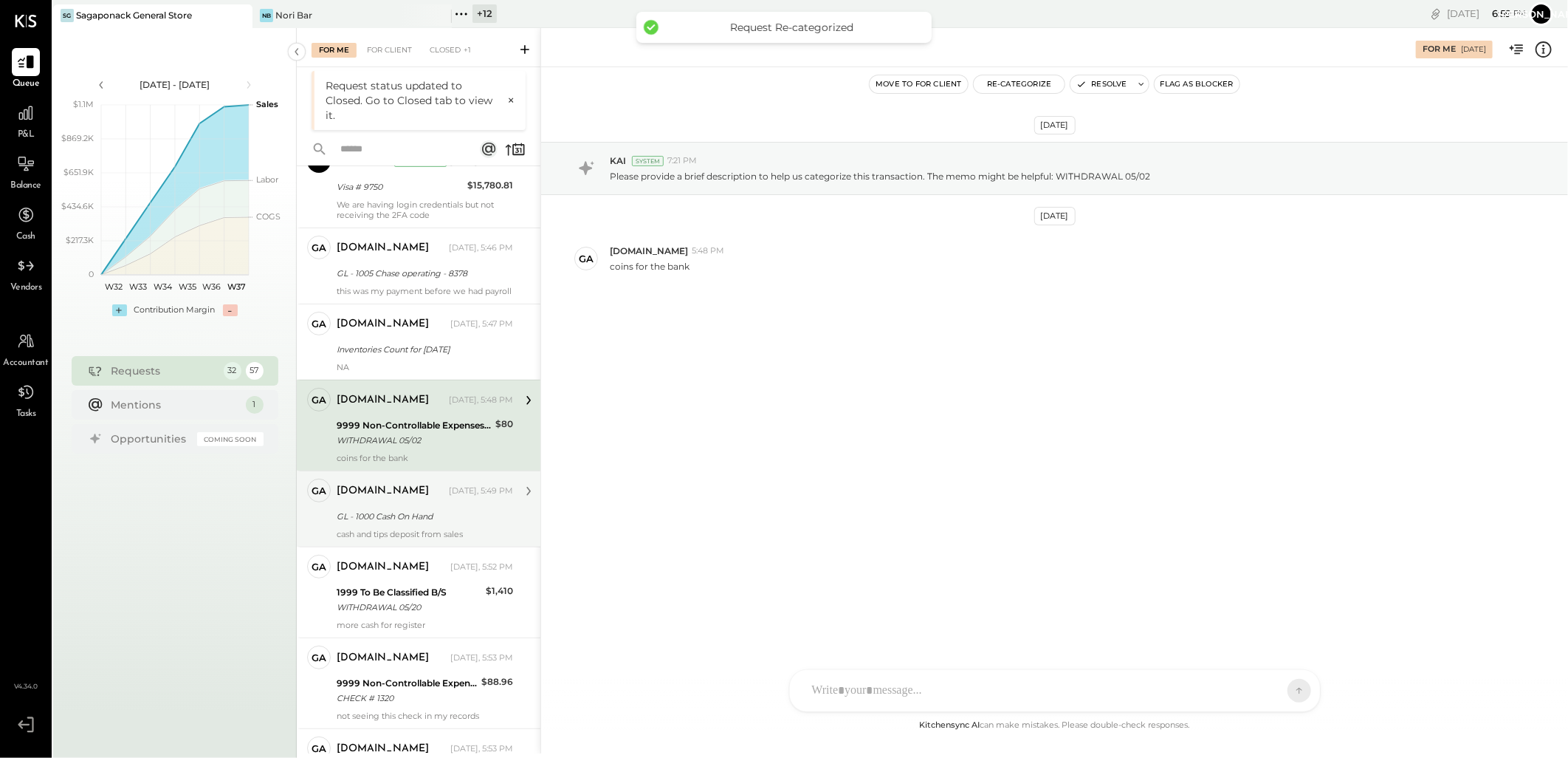
click at [417, 519] on div "GL - 1000 Cash On Hand" at bounding box center [423, 516] width 172 height 15
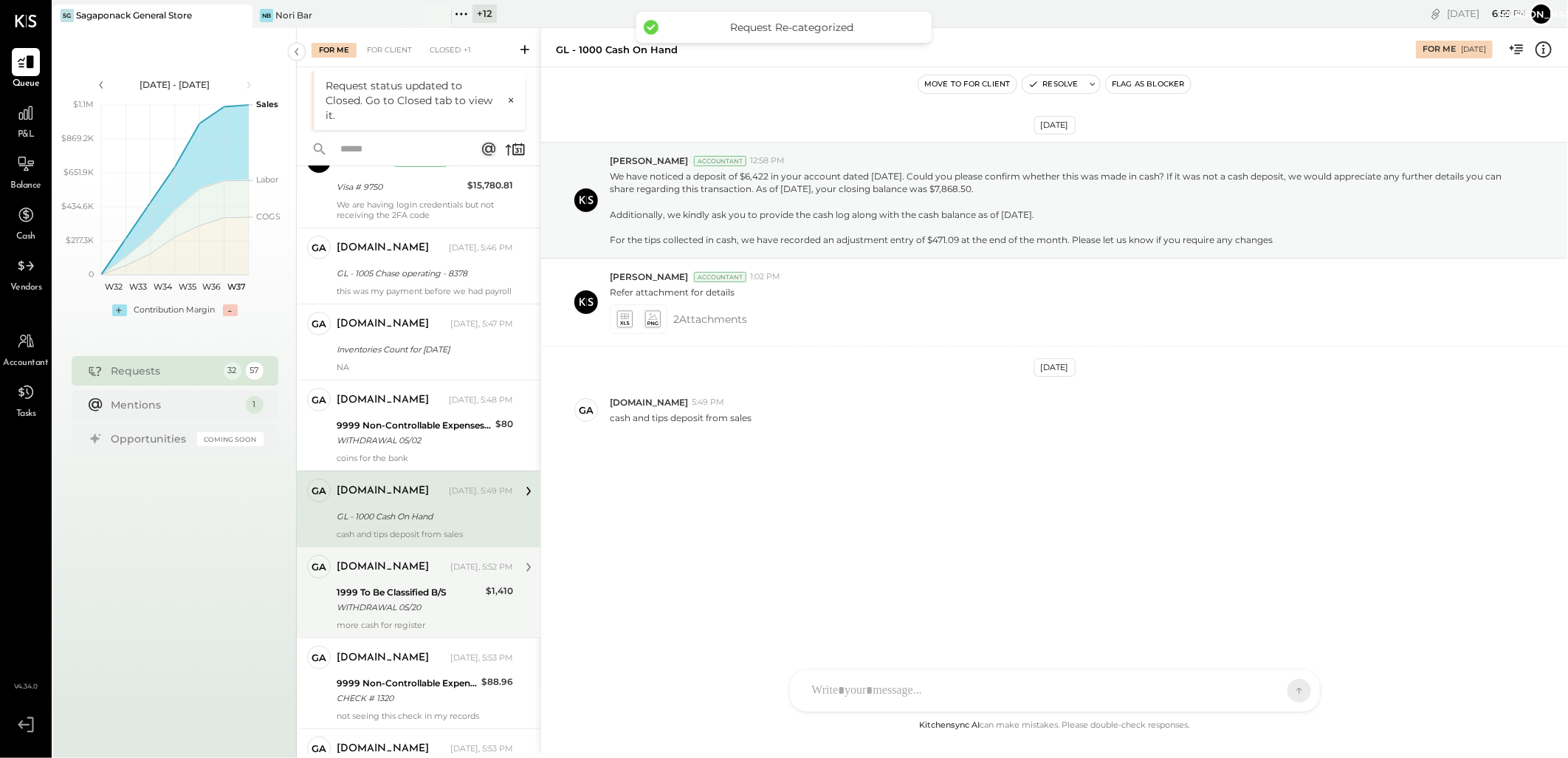
click at [382, 611] on div "WITHDRAWAL 05/20" at bounding box center [409, 607] width 144 height 15
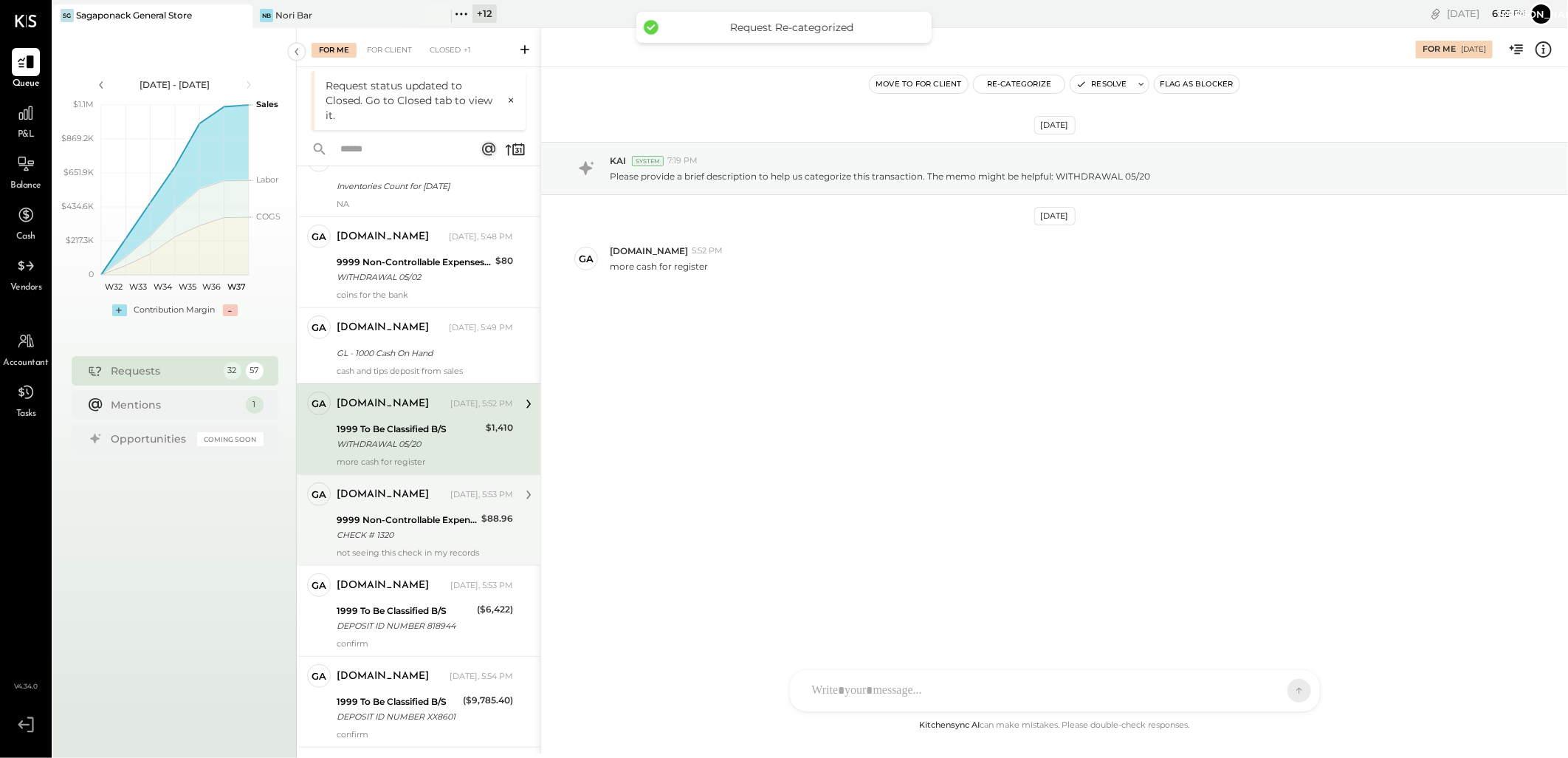
scroll to position [452, 0]
click at [384, 557] on div "not seeing this check in my records" at bounding box center [425, 551] width 177 height 11
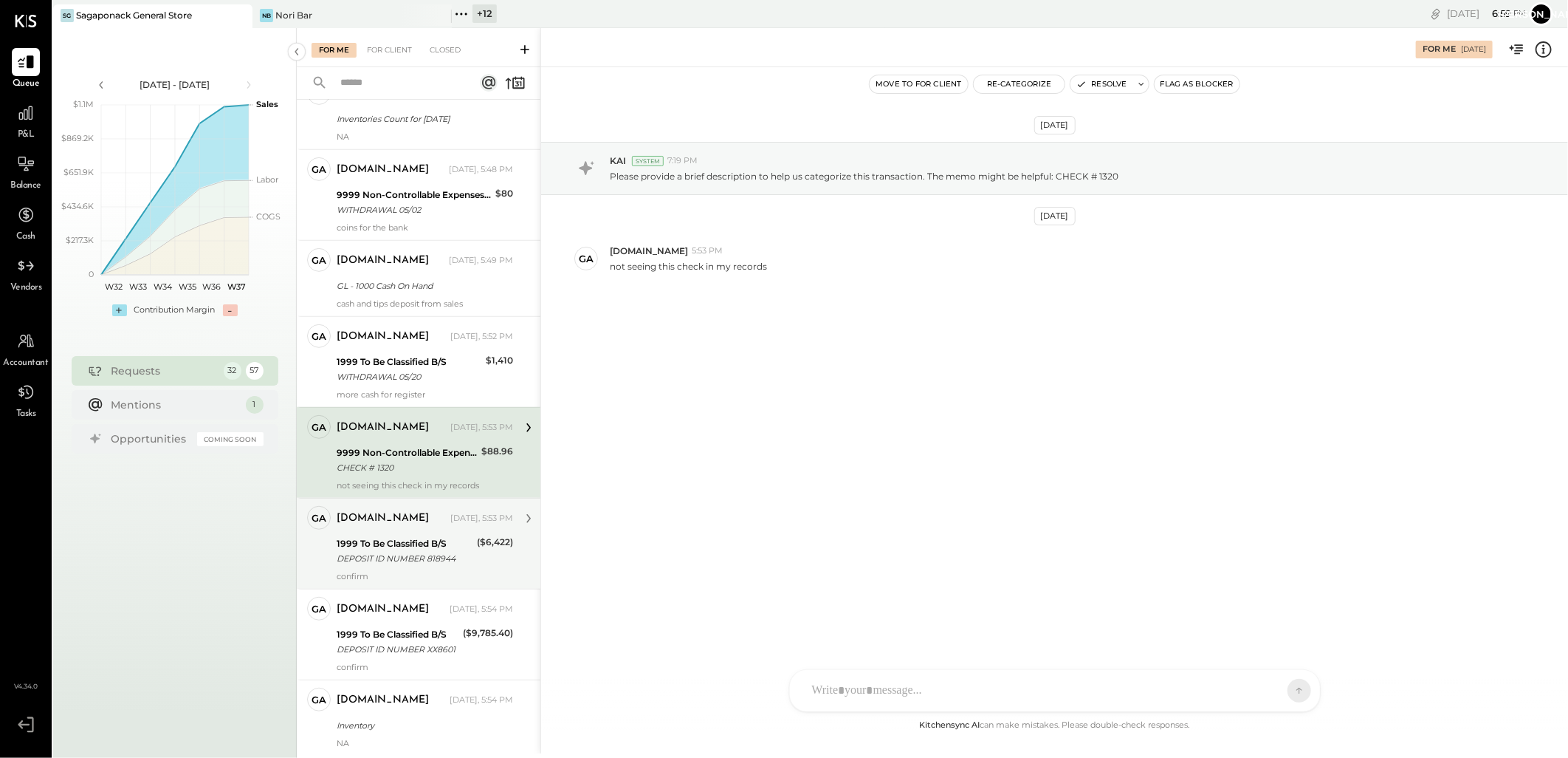
click at [418, 581] on div "confirm" at bounding box center [425, 576] width 177 height 11
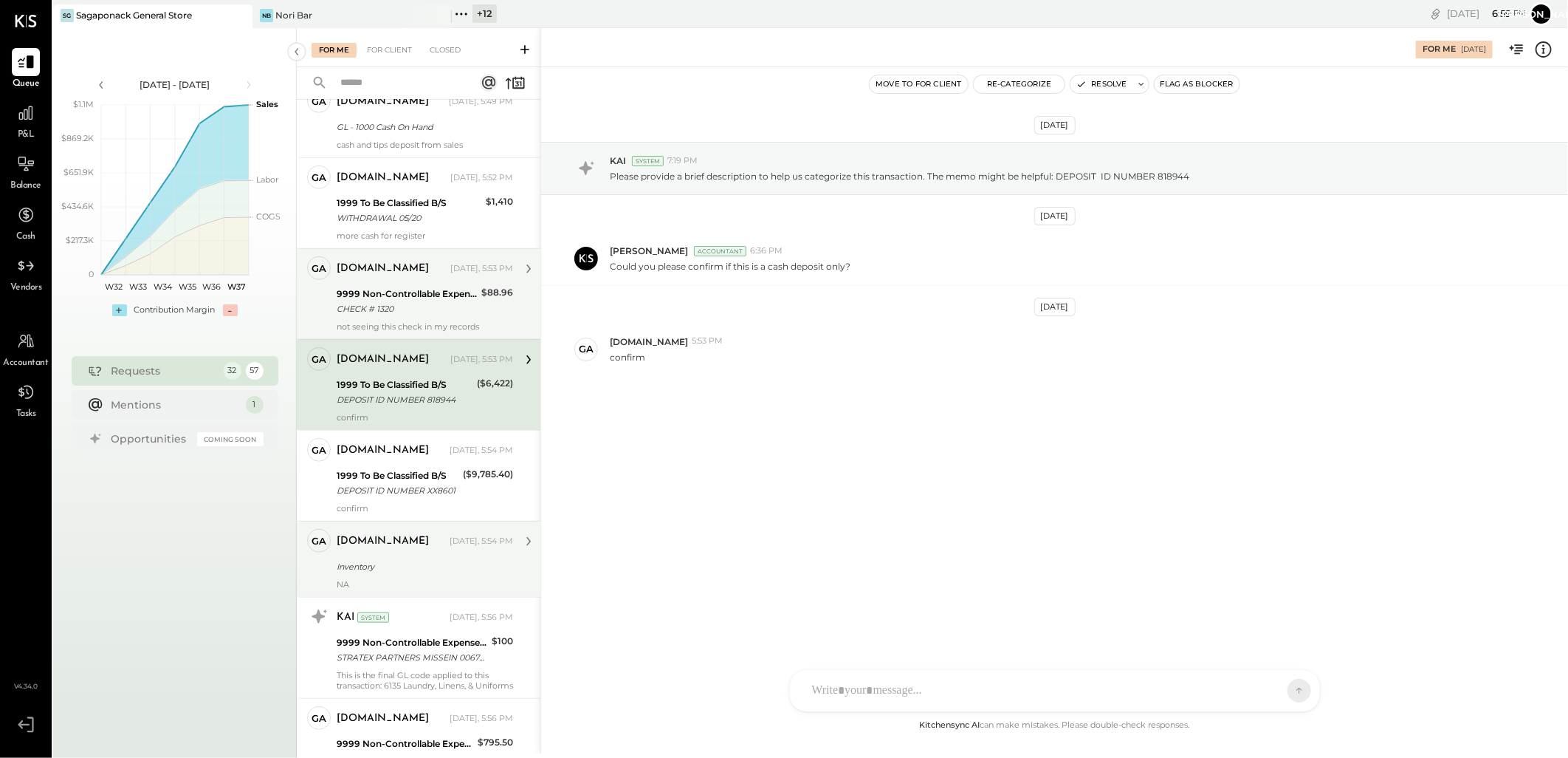
scroll to position [616, 0]
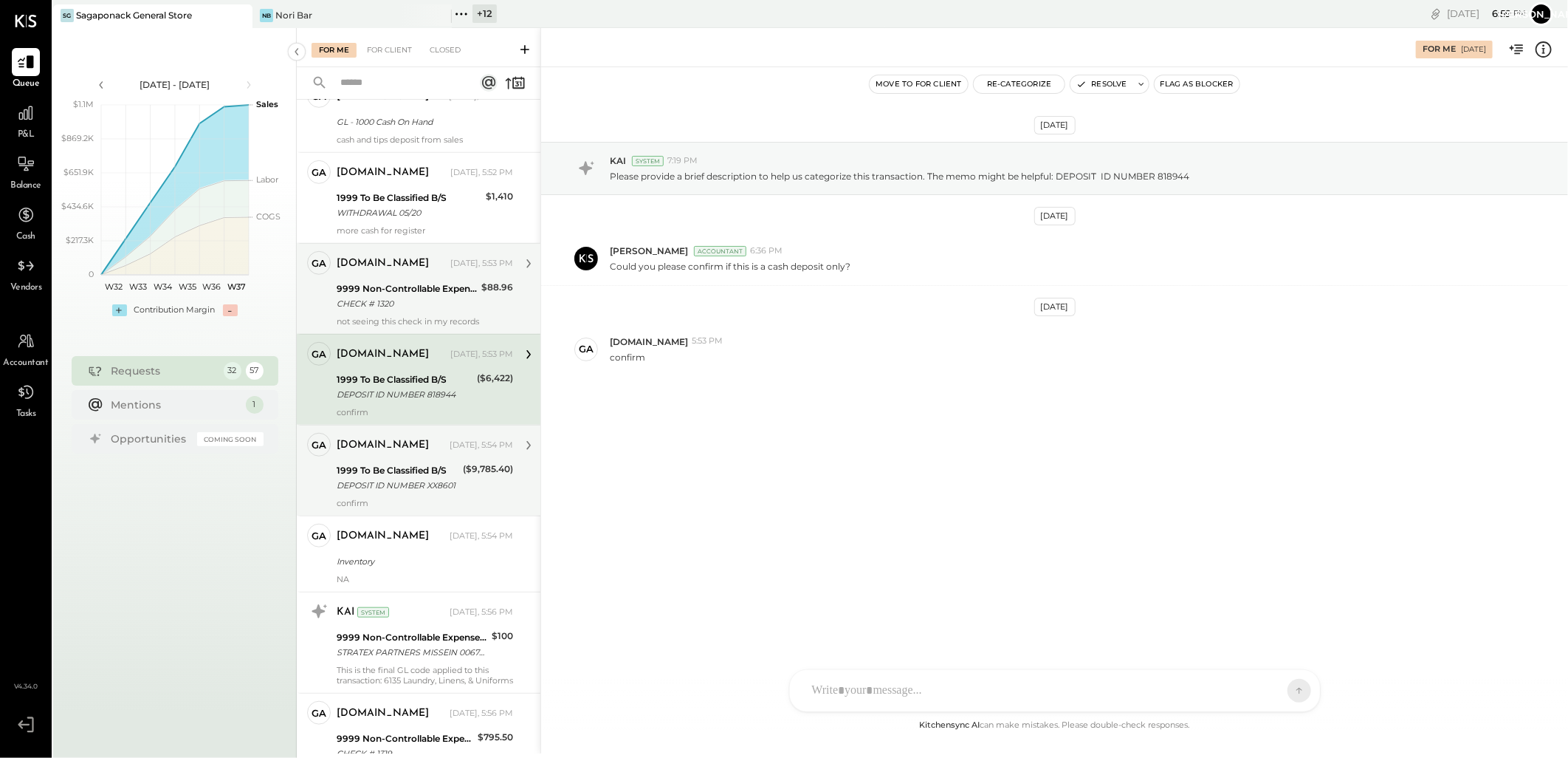
click at [419, 493] on div "DEPOSIT ID NUMBER XX8601" at bounding box center [397, 485] width 122 height 15
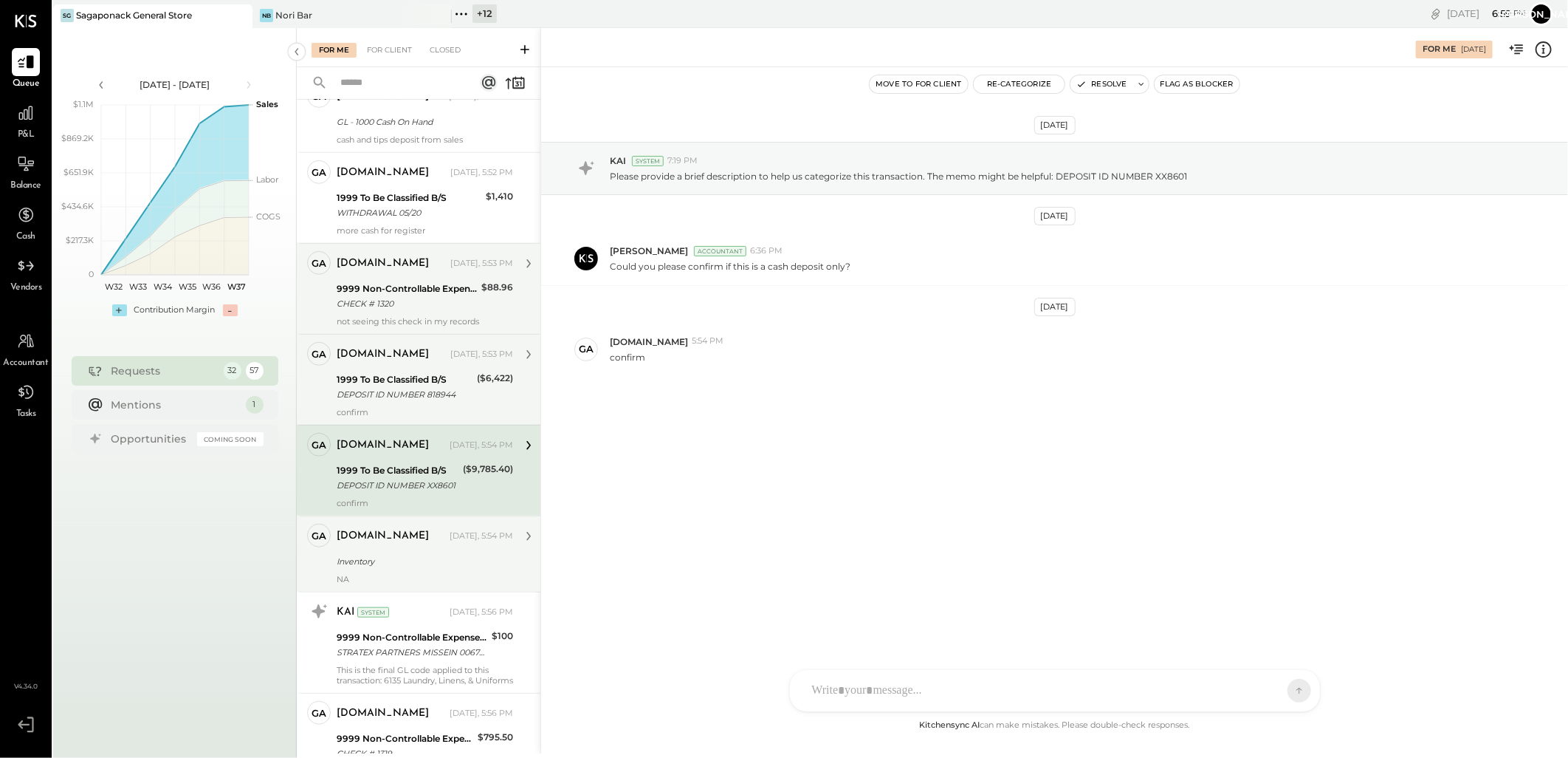
click at [393, 546] on div "[DOMAIN_NAME] [DATE], 5:54 PM" at bounding box center [425, 536] width 177 height 20
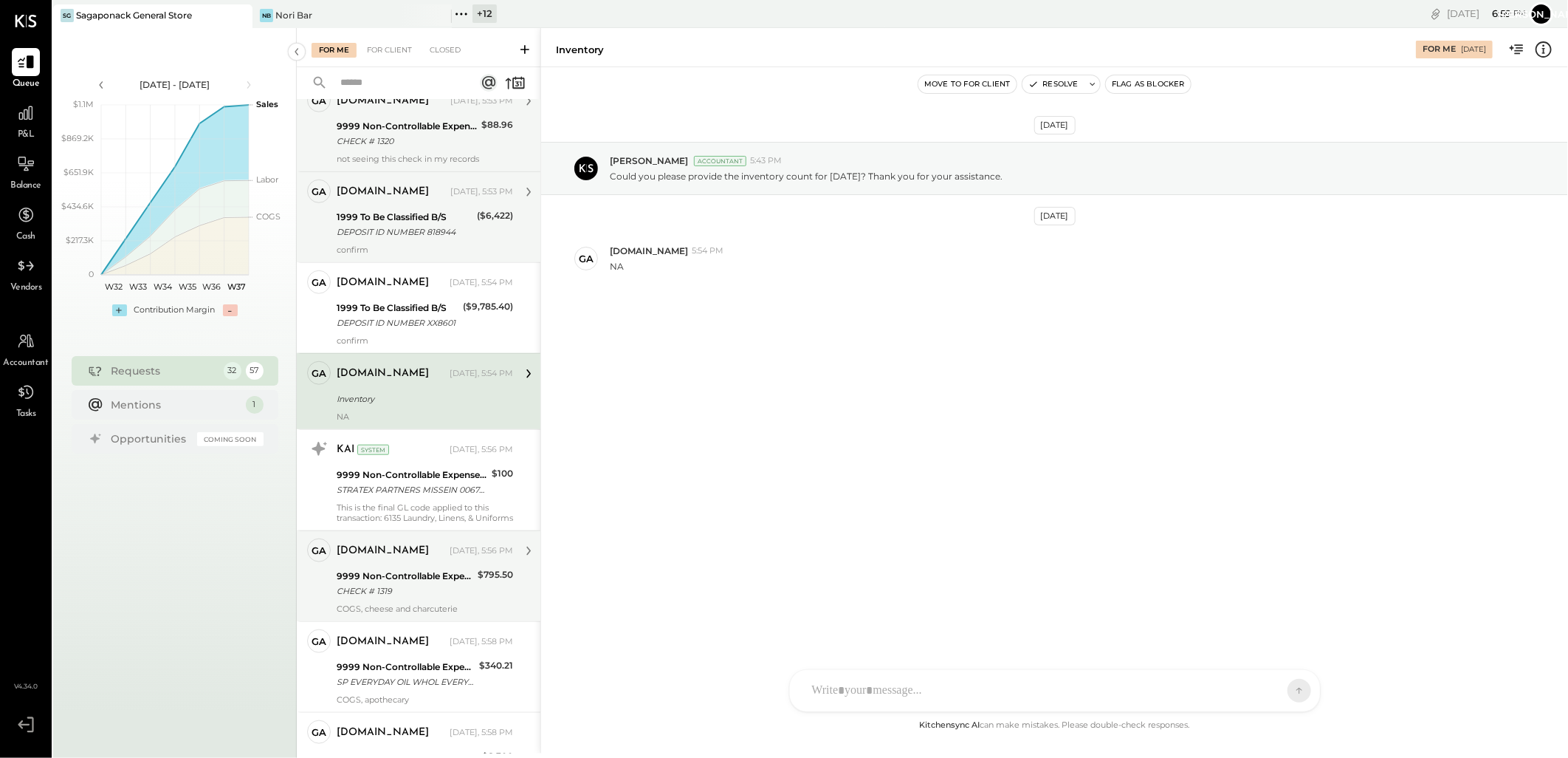
scroll to position [780, 0]
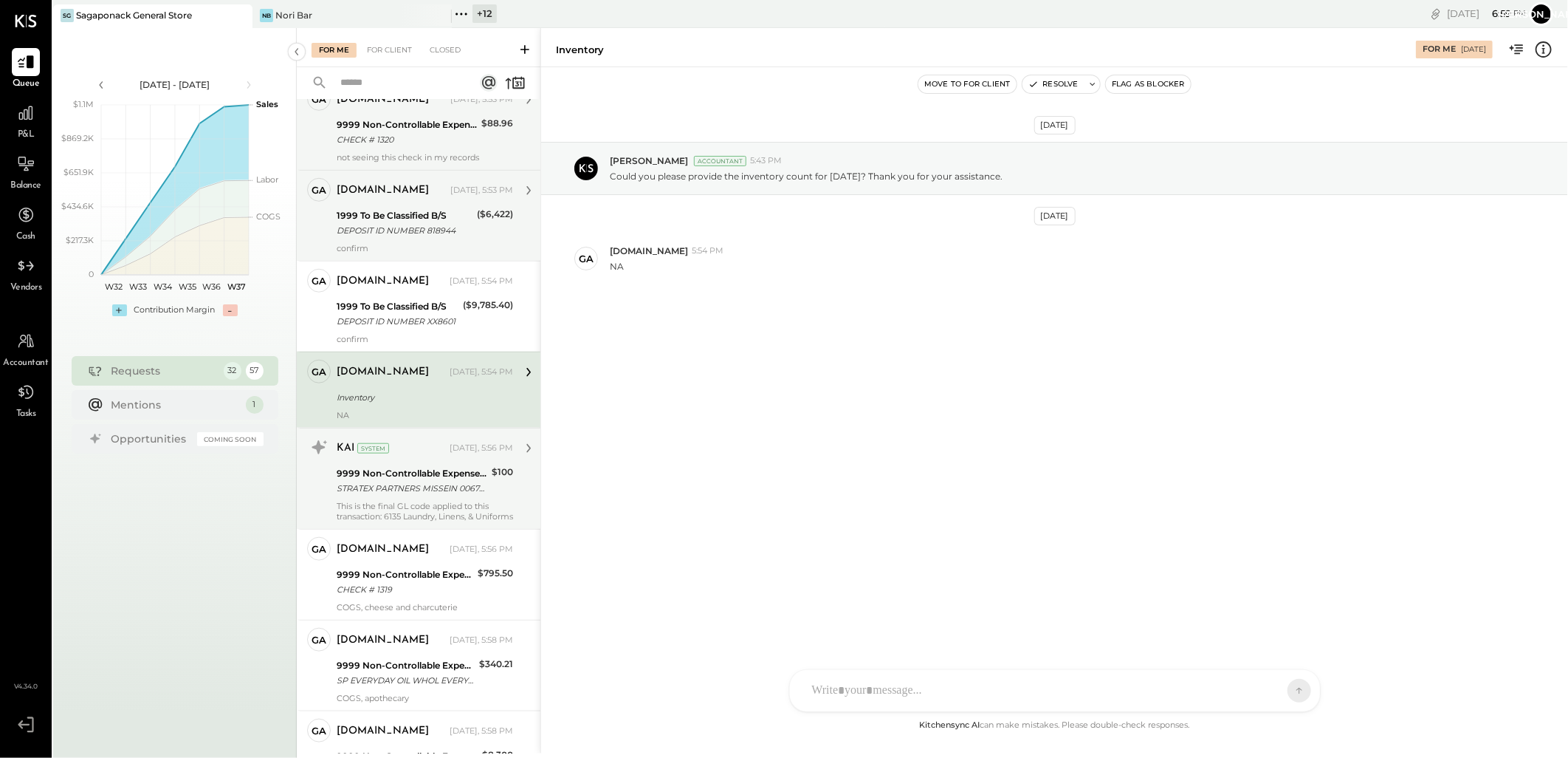
click at [412, 496] on div "STRATEX PARTNERS MISSEIN 00672 CCD ID: 1161630473" at bounding box center [412, 488] width 151 height 15
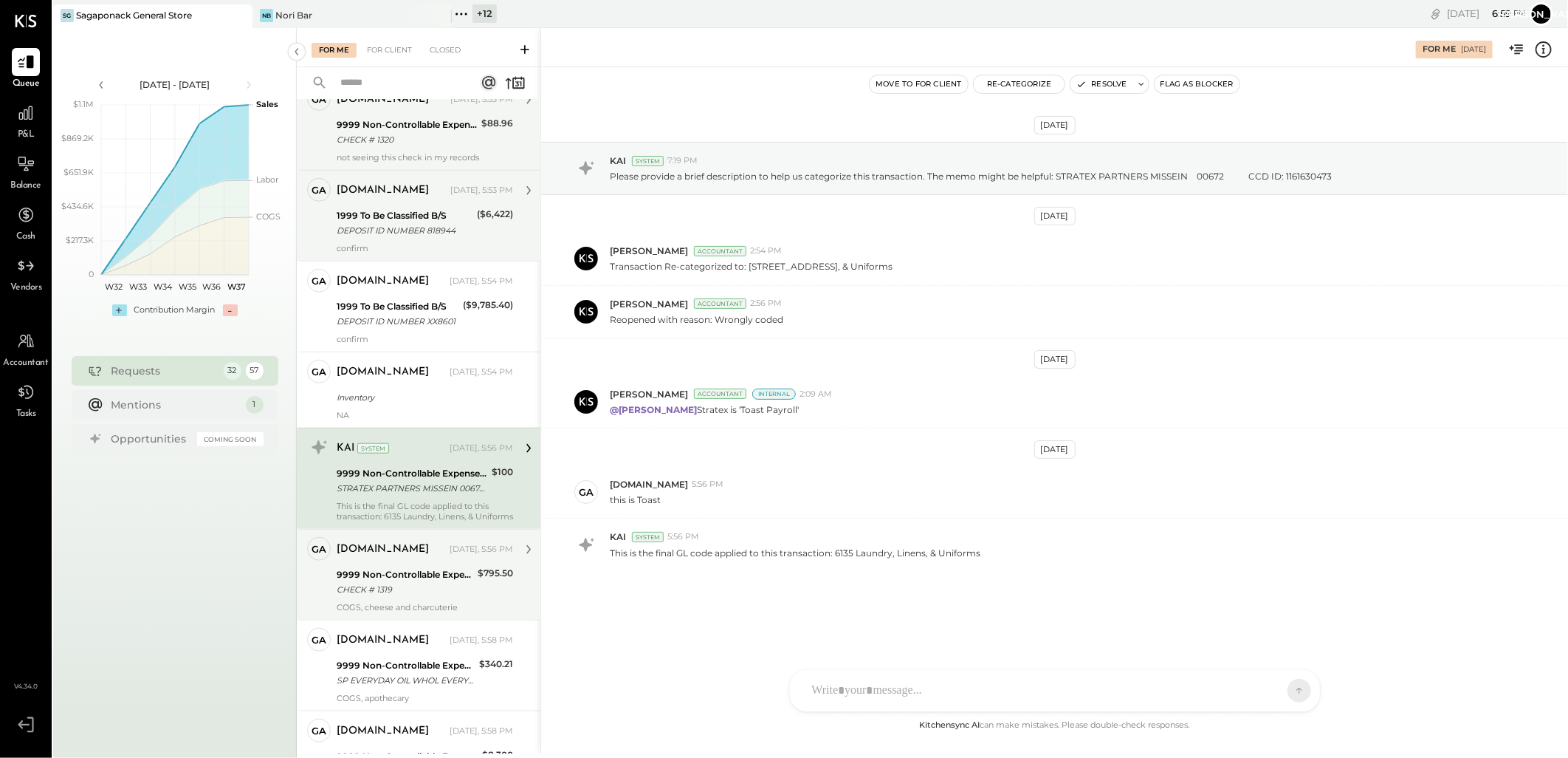
click at [402, 581] on div "9999 Non-Controllable Expenses:Other Income and Expenses:To Be Classified P&L" at bounding box center [405, 575] width 136 height 15
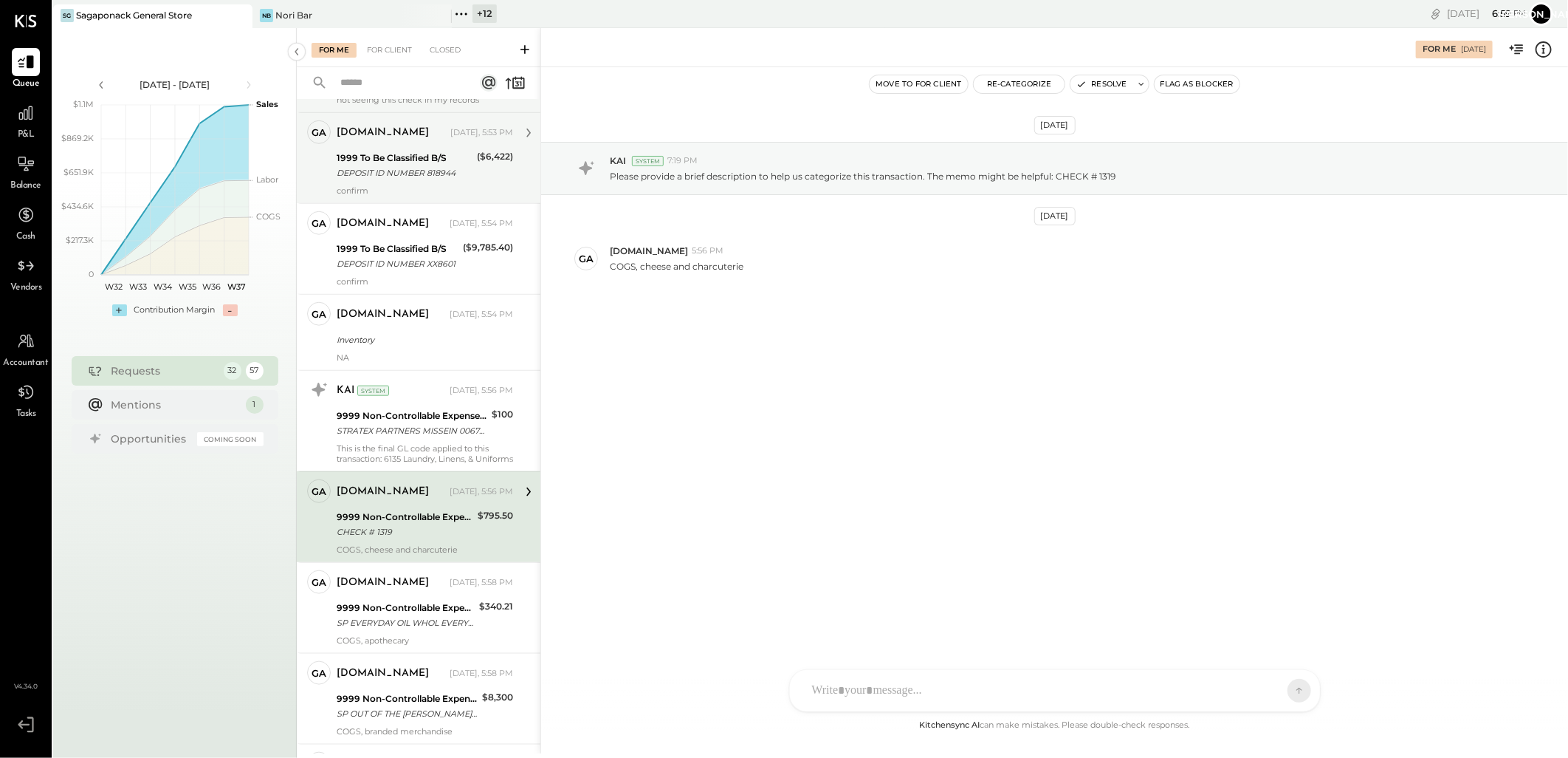
scroll to position [862, 0]
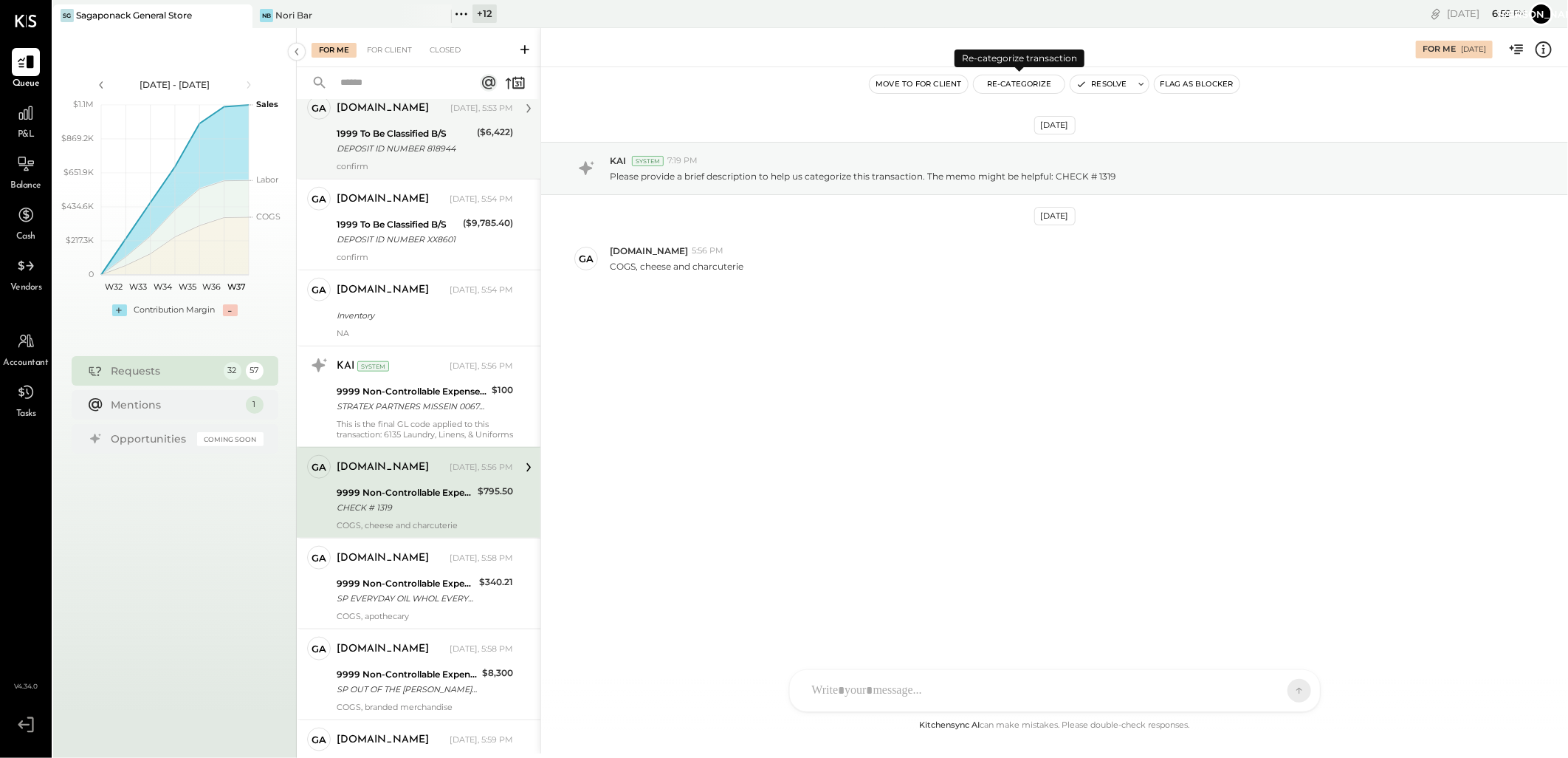
click at [1020, 83] on button "Re-Categorize" at bounding box center [1019, 84] width 92 height 18
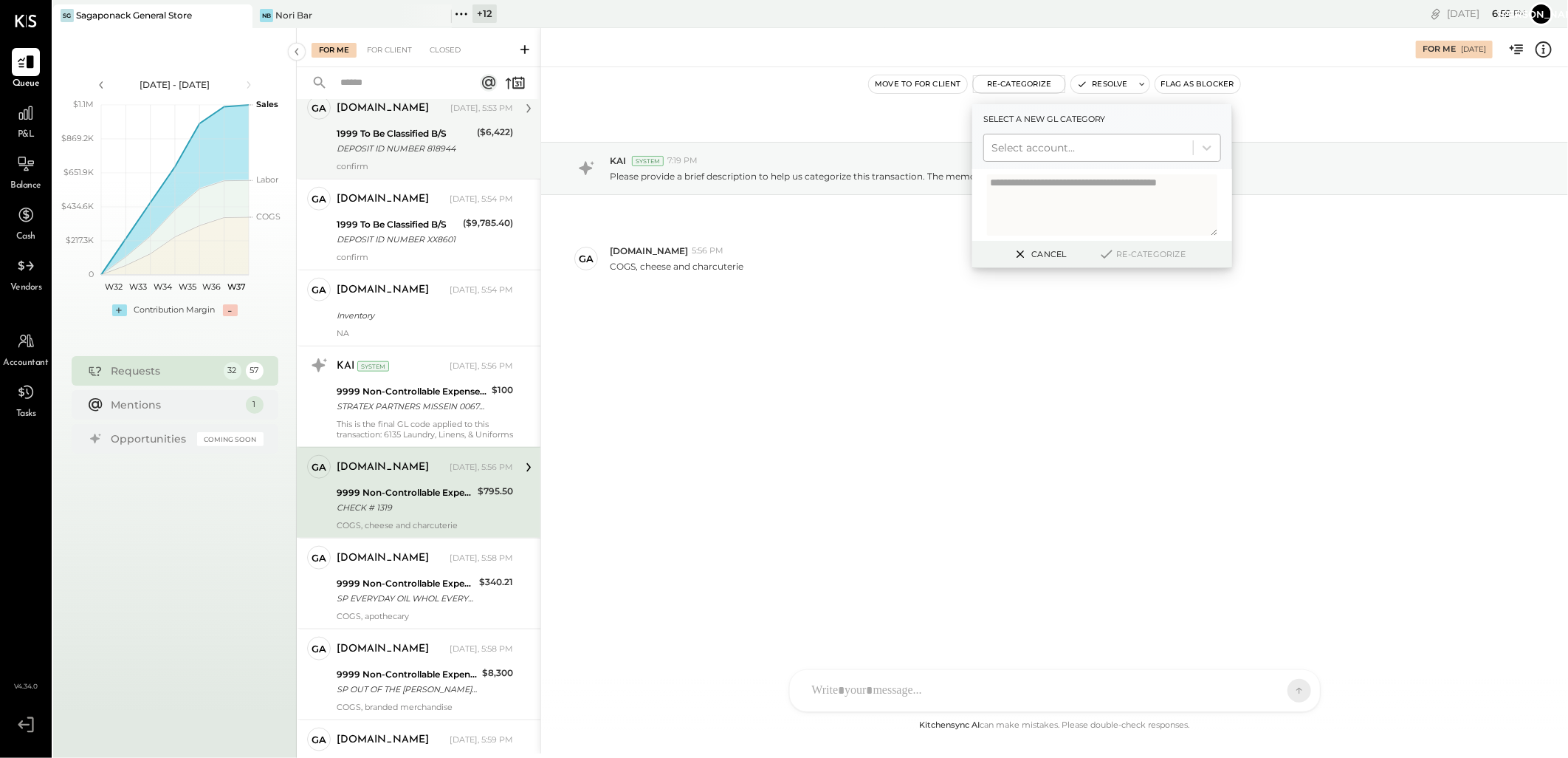
click at [1050, 148] on div at bounding box center [1088, 148] width 194 height 18
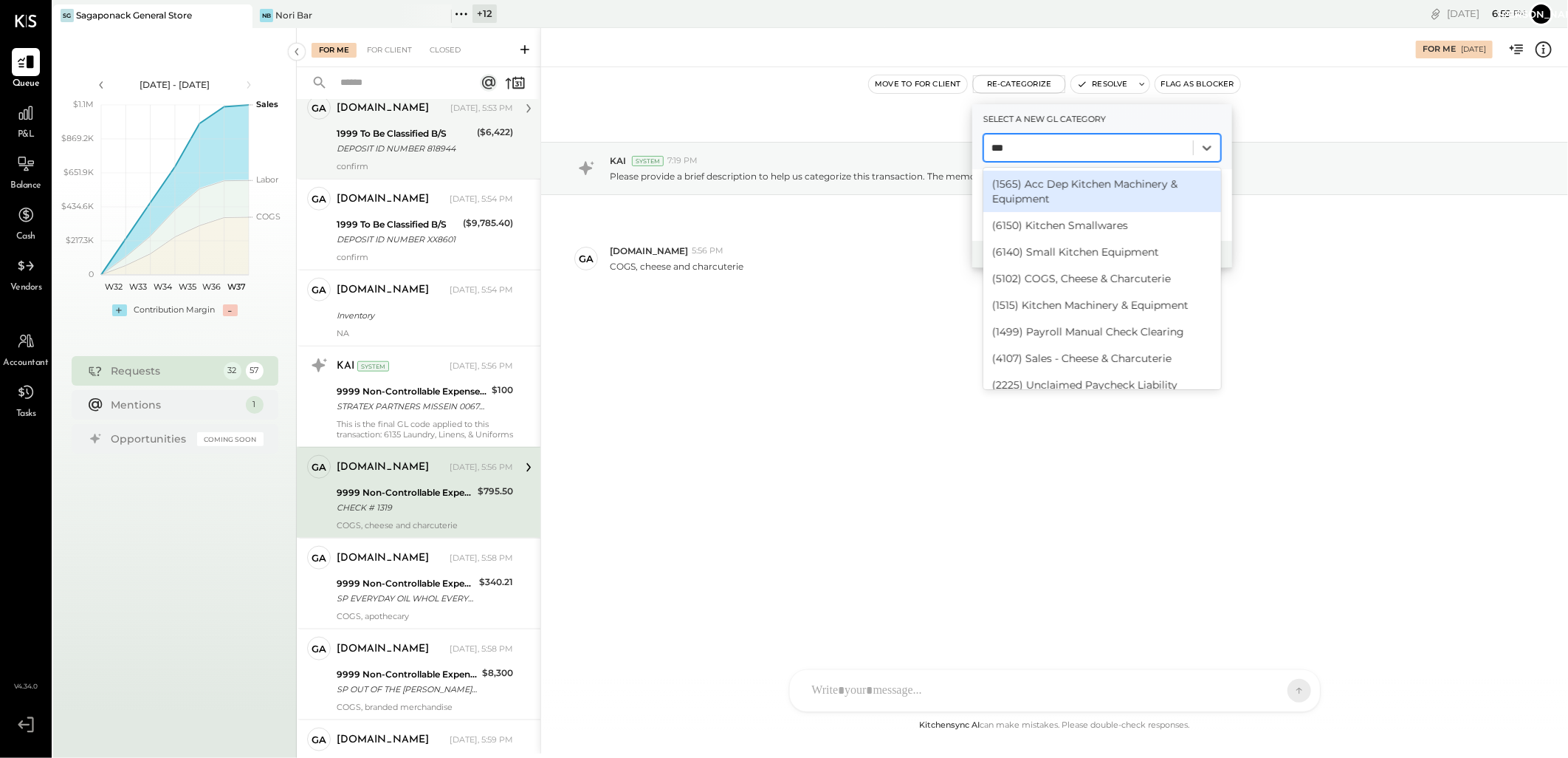
type input "****"
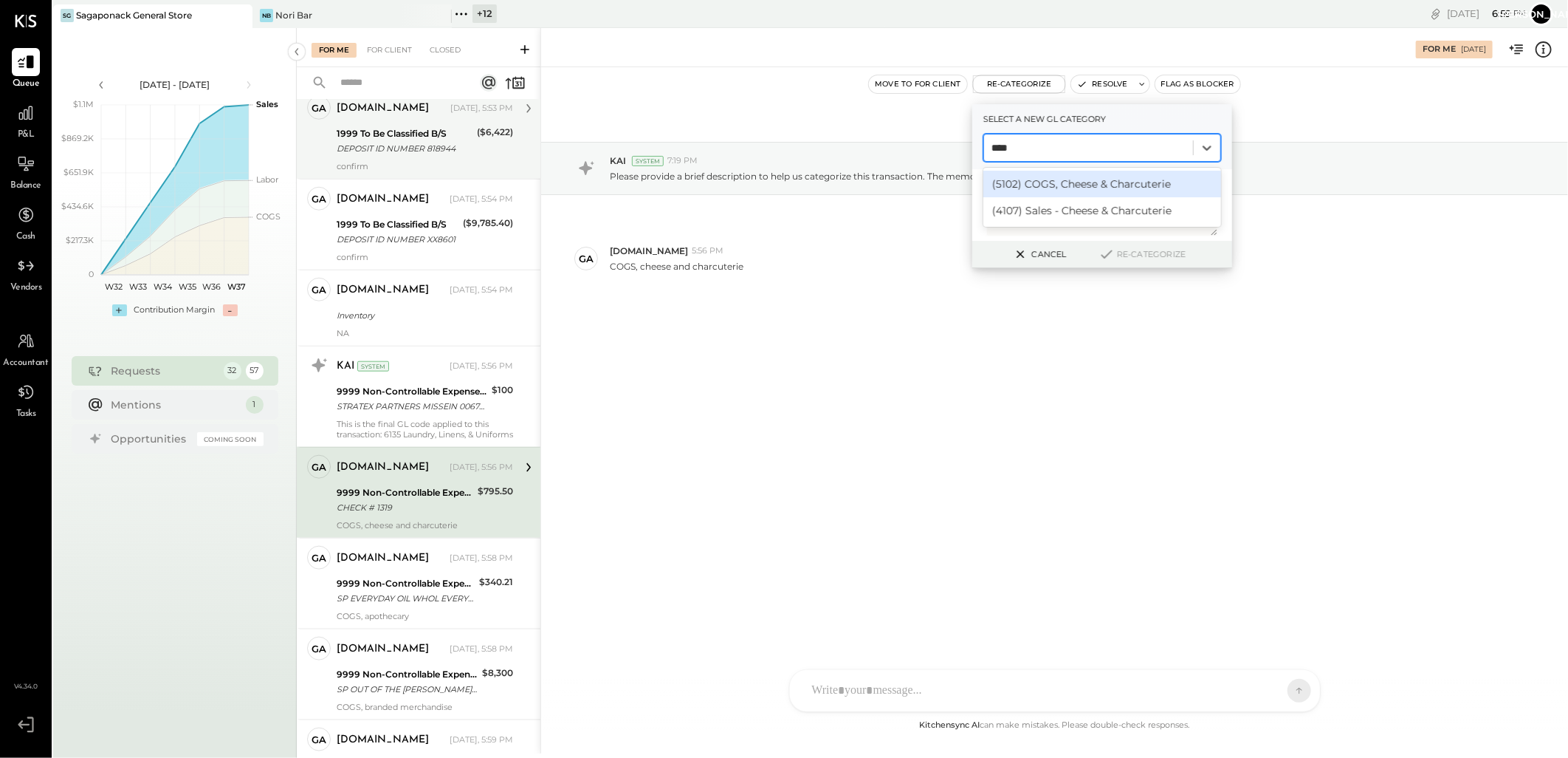
click at [1102, 180] on div "(5102) COGS, Cheese & Charcuterie" at bounding box center [1102, 183] width 238 height 27
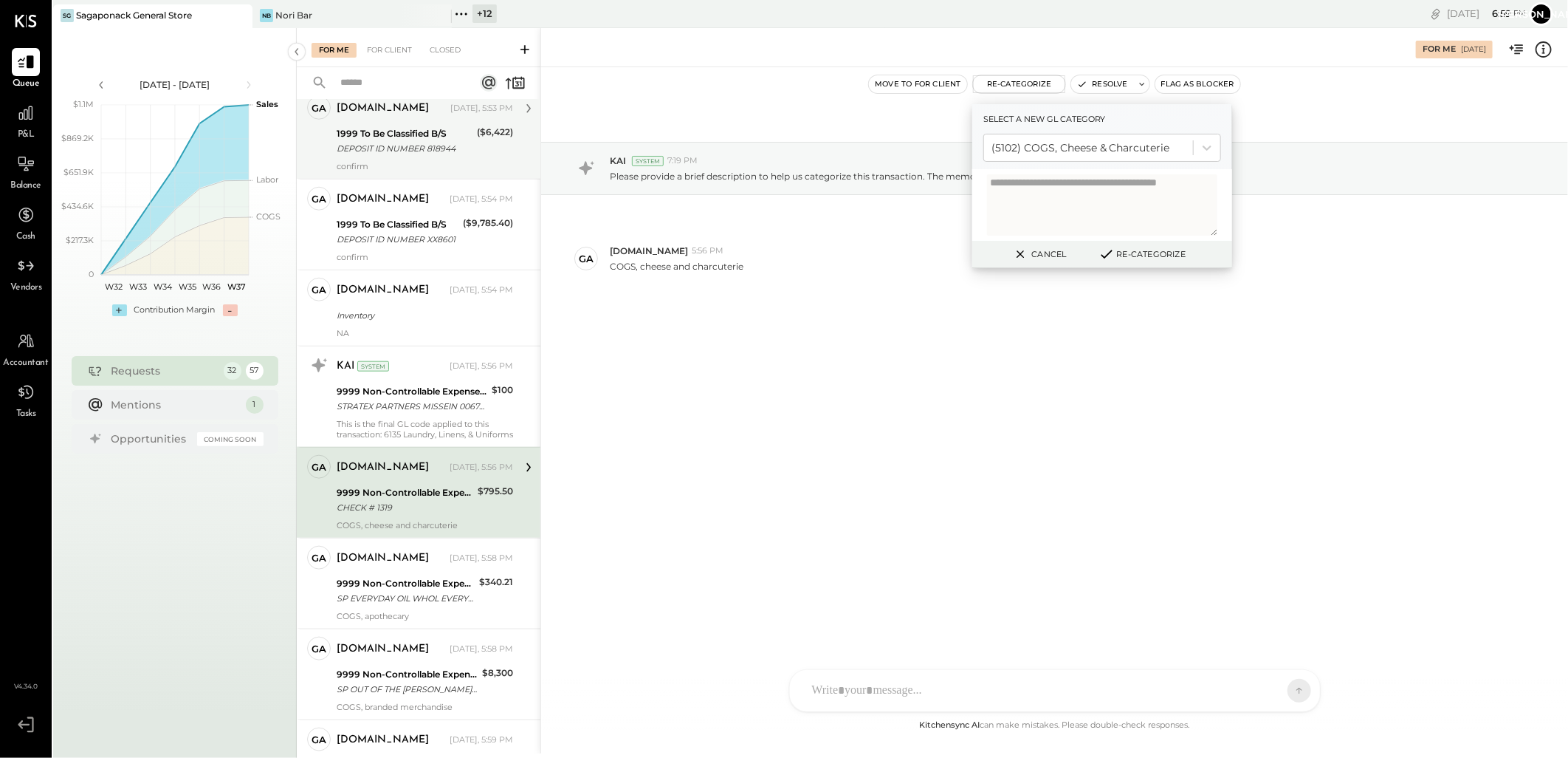
click at [1116, 248] on button "Re-Categorize" at bounding box center [1142, 254] width 97 height 18
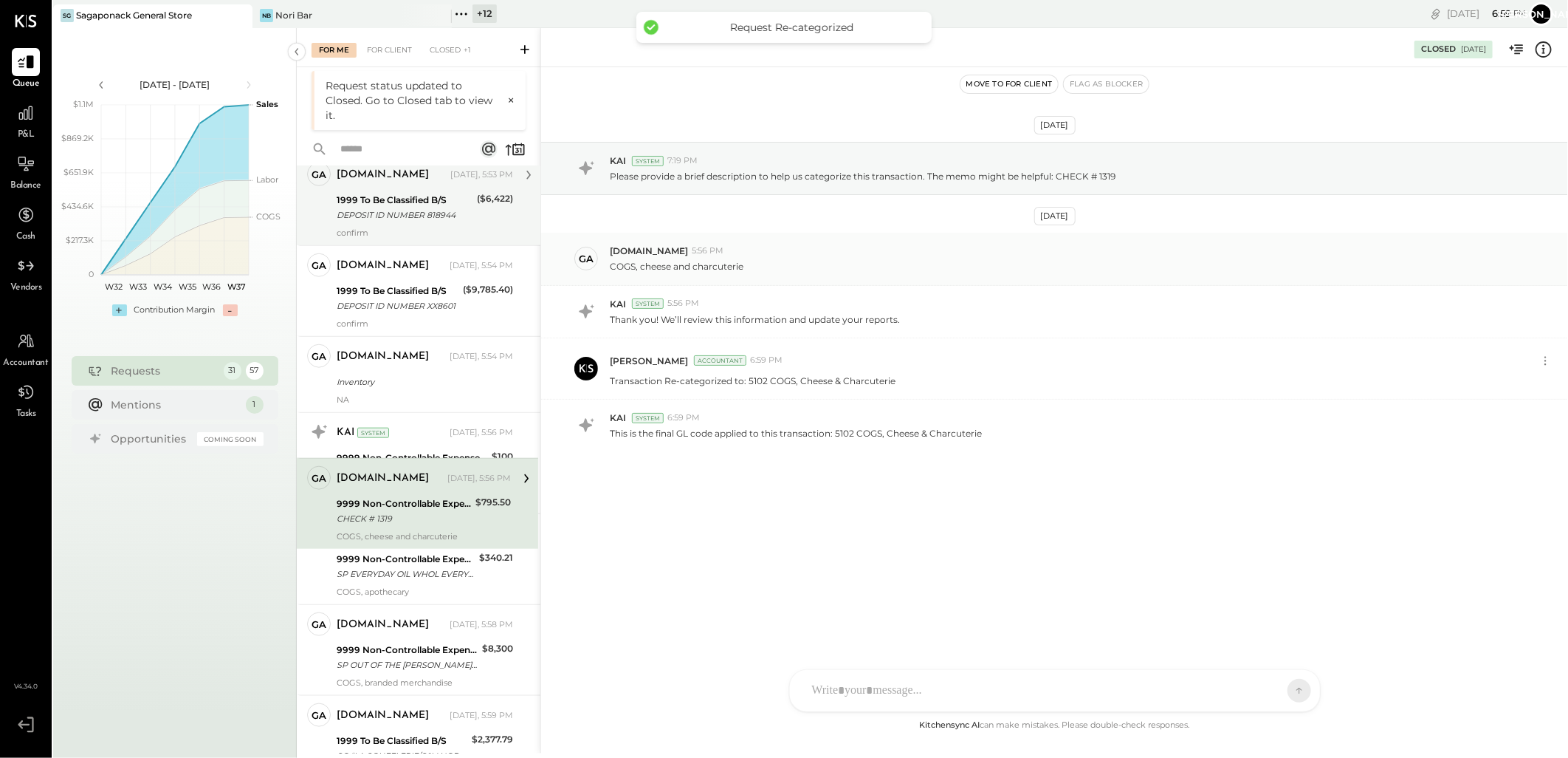
scroll to position [809, 0]
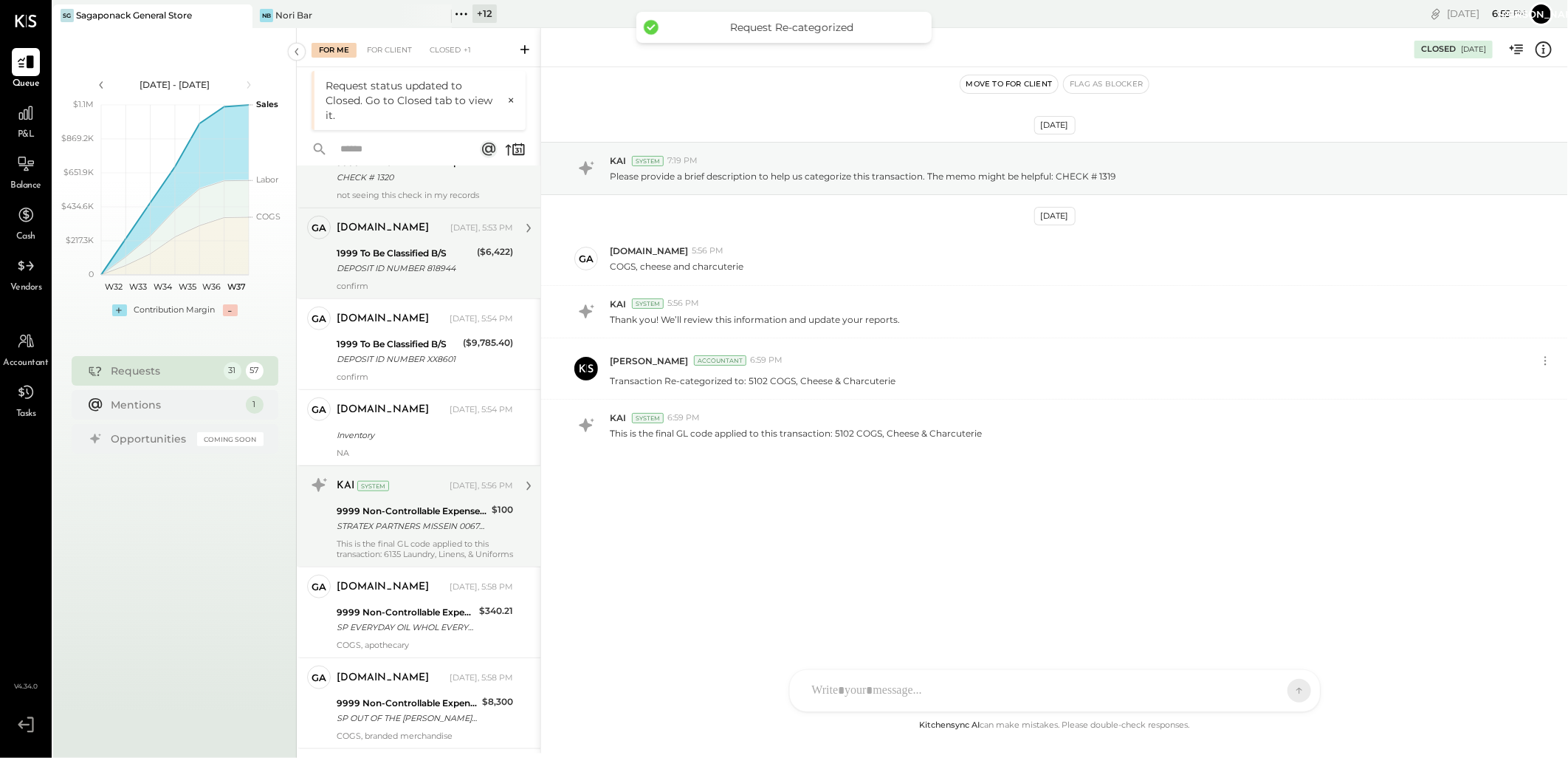
click at [425, 533] on div "STRATEX PARTNERS MISSEIN 00672 CCD ID: 1161630473" at bounding box center [412, 526] width 151 height 15
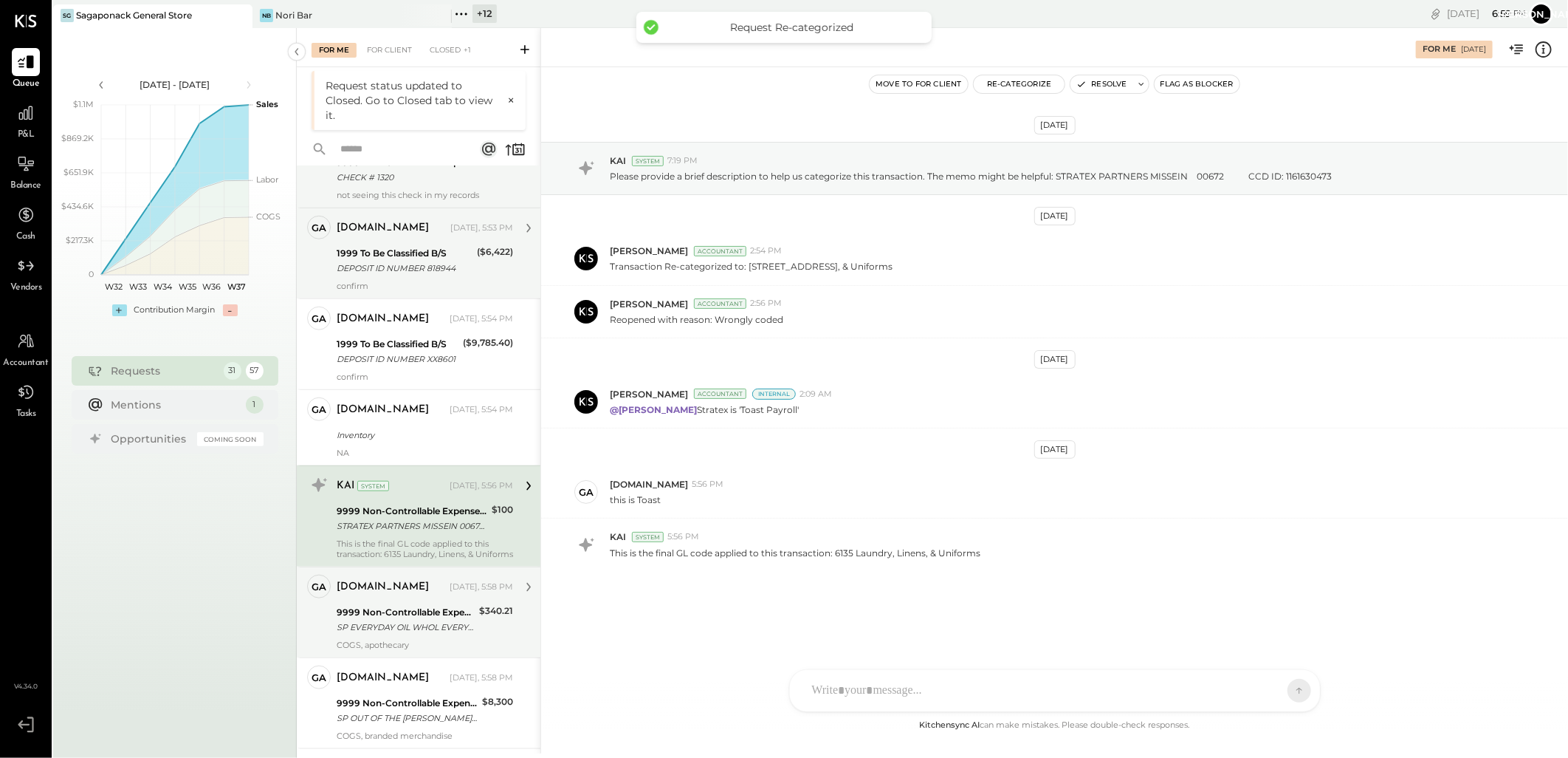
click at [422, 617] on div "9999 Non-Controllable Expenses:Other Income and Expenses:To Be Classified P&L" at bounding box center [406, 612] width 138 height 15
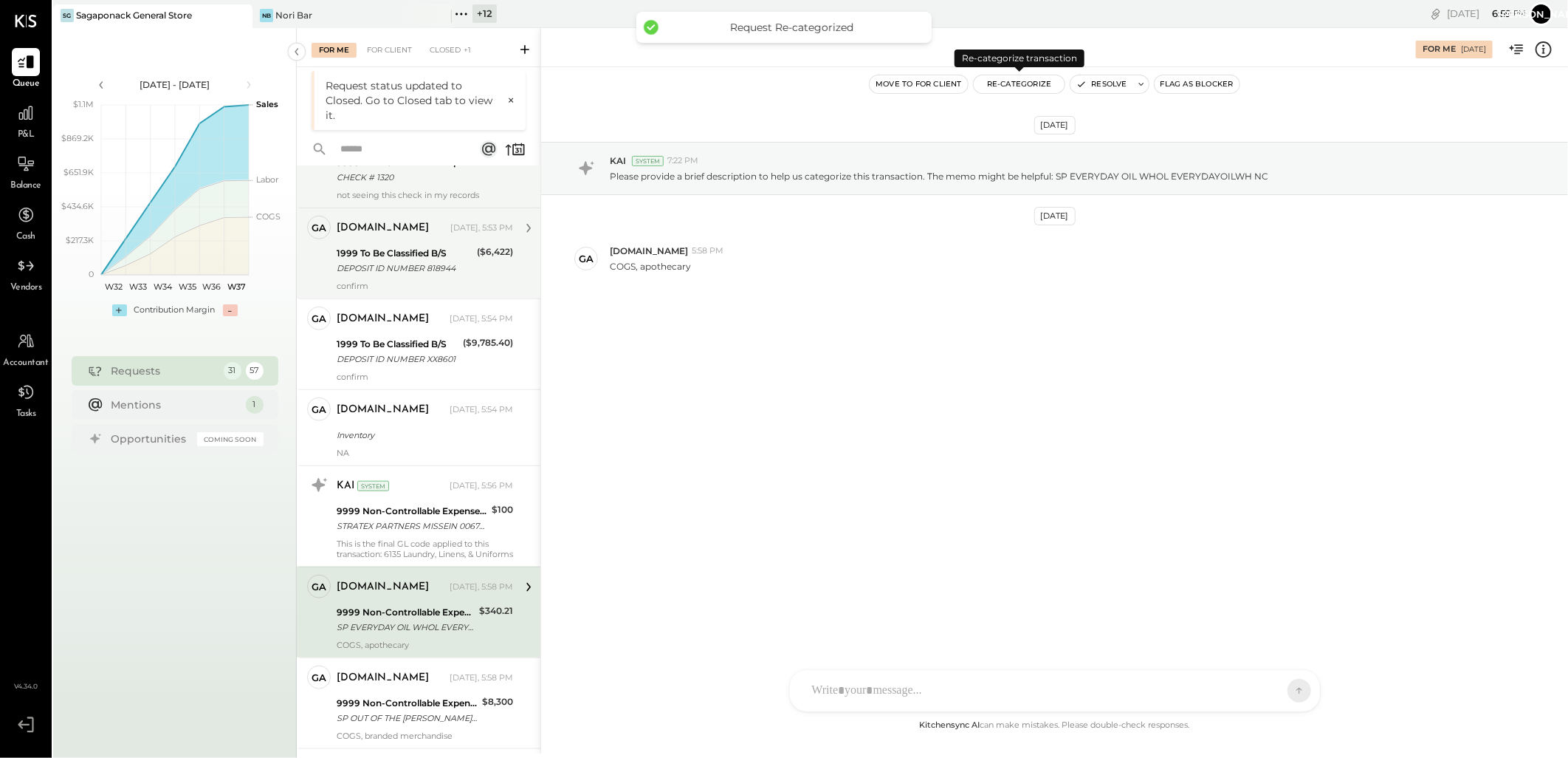
click at [1013, 85] on button "Re-Categorize" at bounding box center [1019, 84] width 92 height 18
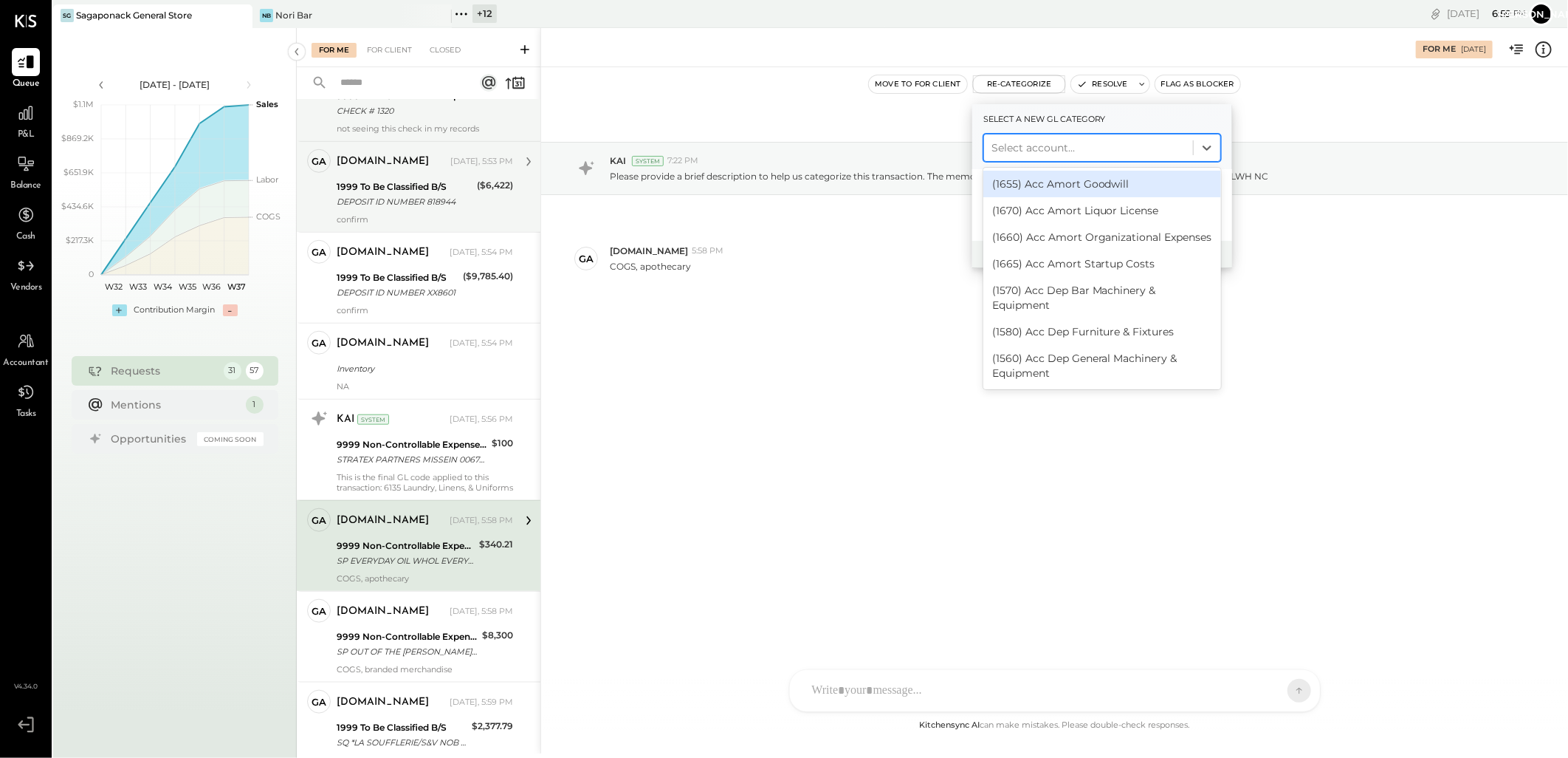
click at [1042, 141] on div at bounding box center [1088, 148] width 194 height 18
type input "***"
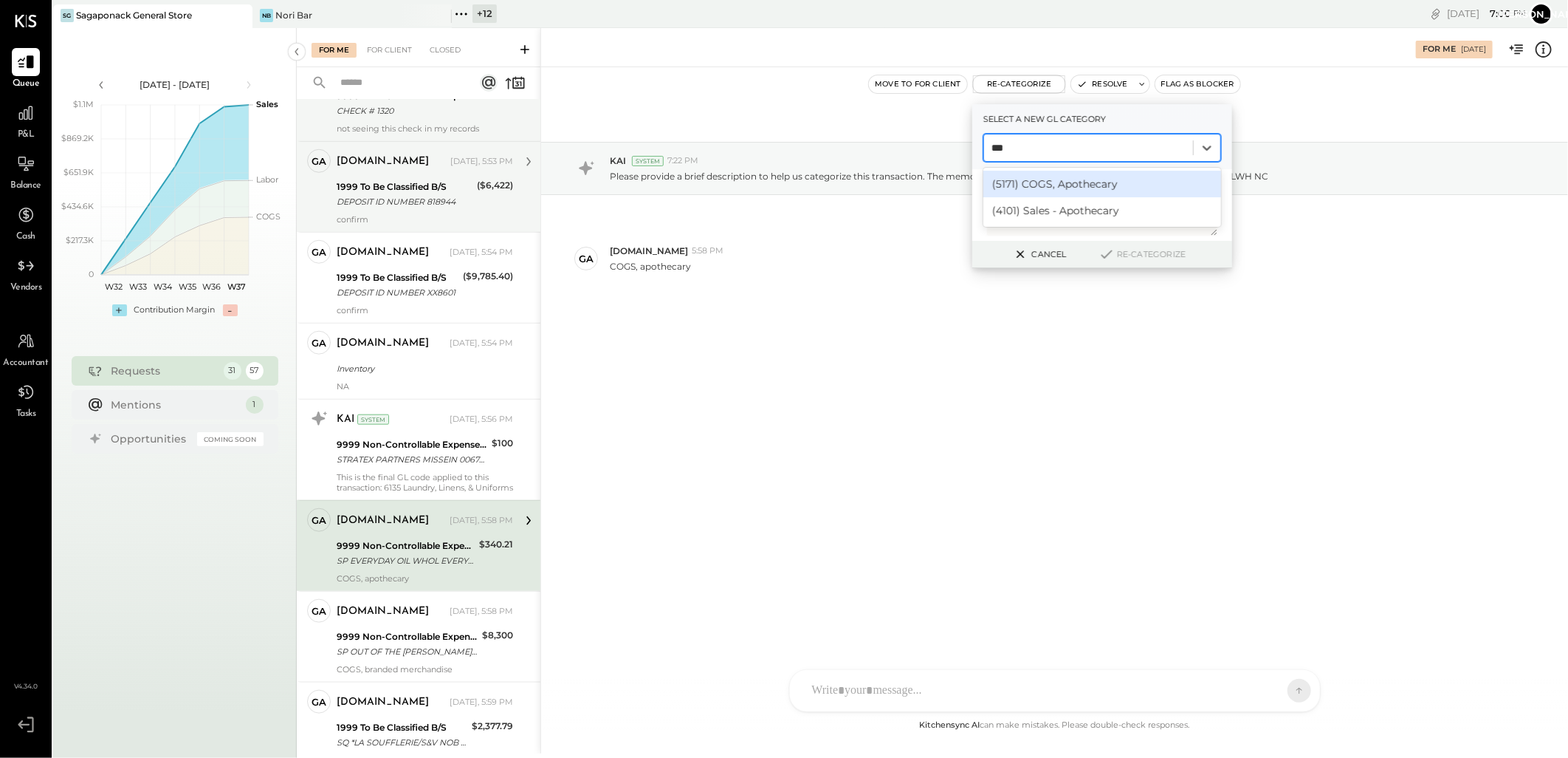
click at [1105, 182] on div "(5171) COGS, Apothecary" at bounding box center [1102, 183] width 238 height 27
click at [1125, 245] on button "Re-Categorize" at bounding box center [1142, 254] width 97 height 18
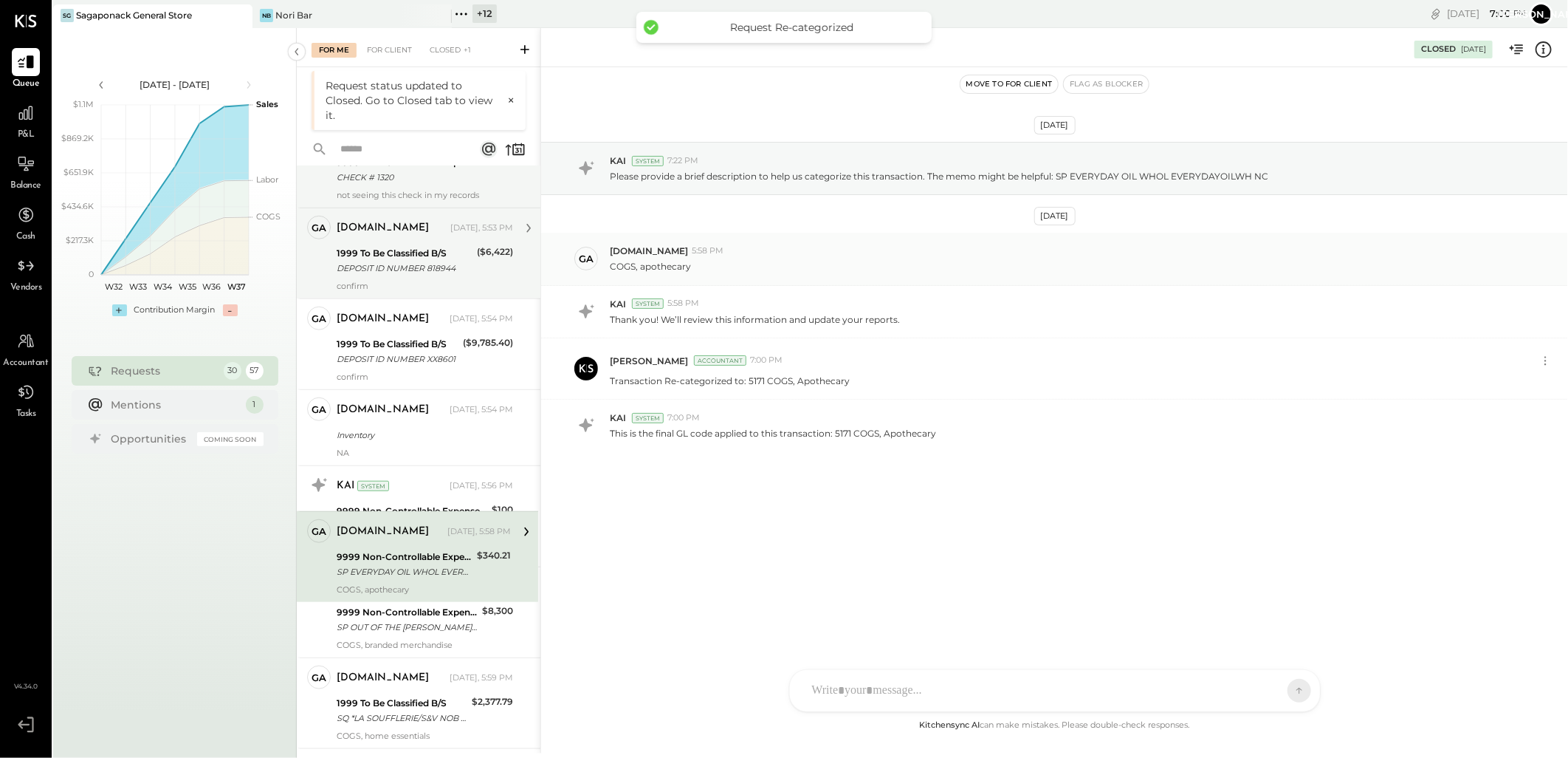
scroll to position [806, 0]
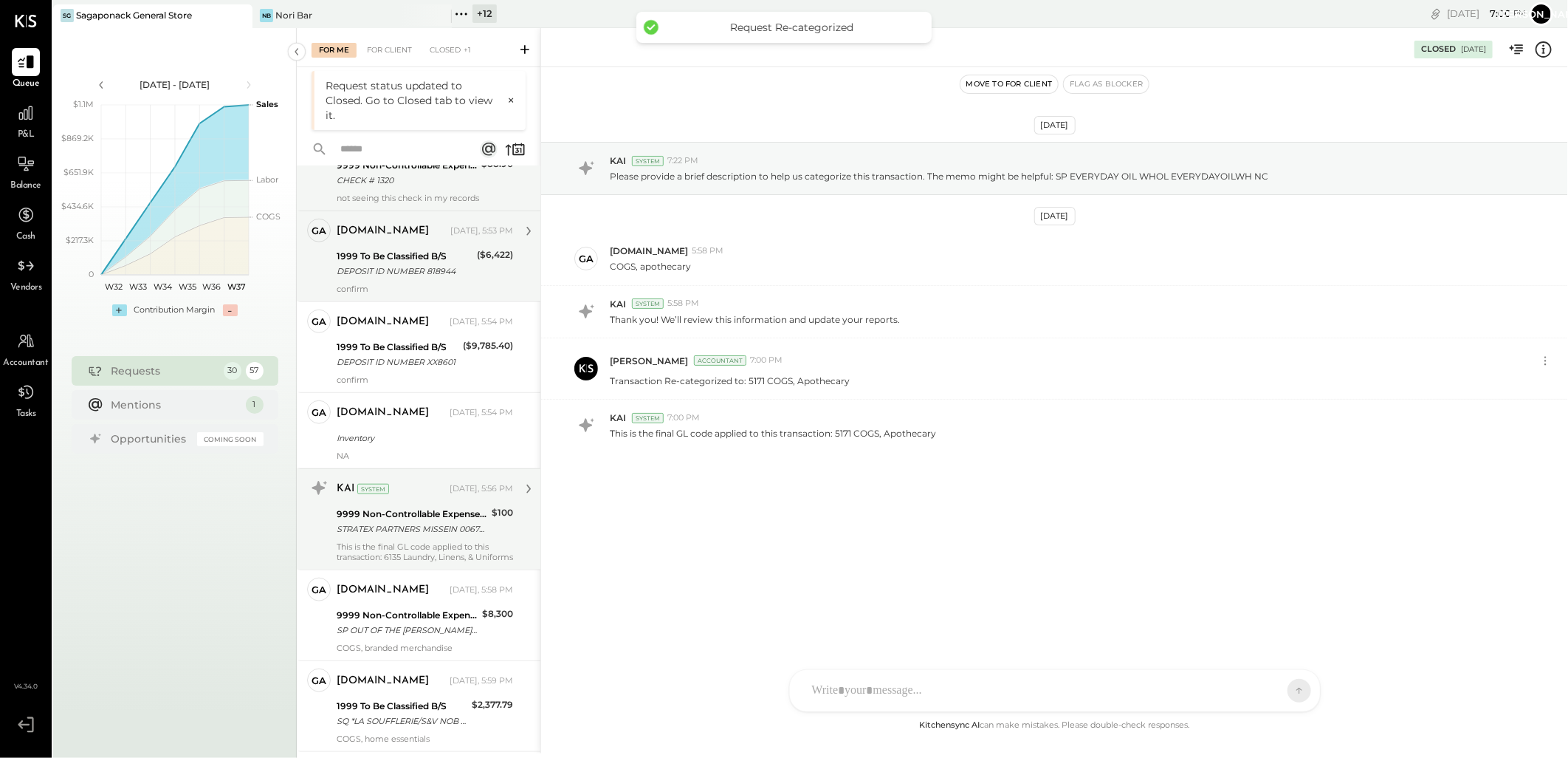
click at [410, 536] on div "STRATEX PARTNERS MISSEIN 00672 CCD ID: 1161630473" at bounding box center [412, 529] width 151 height 15
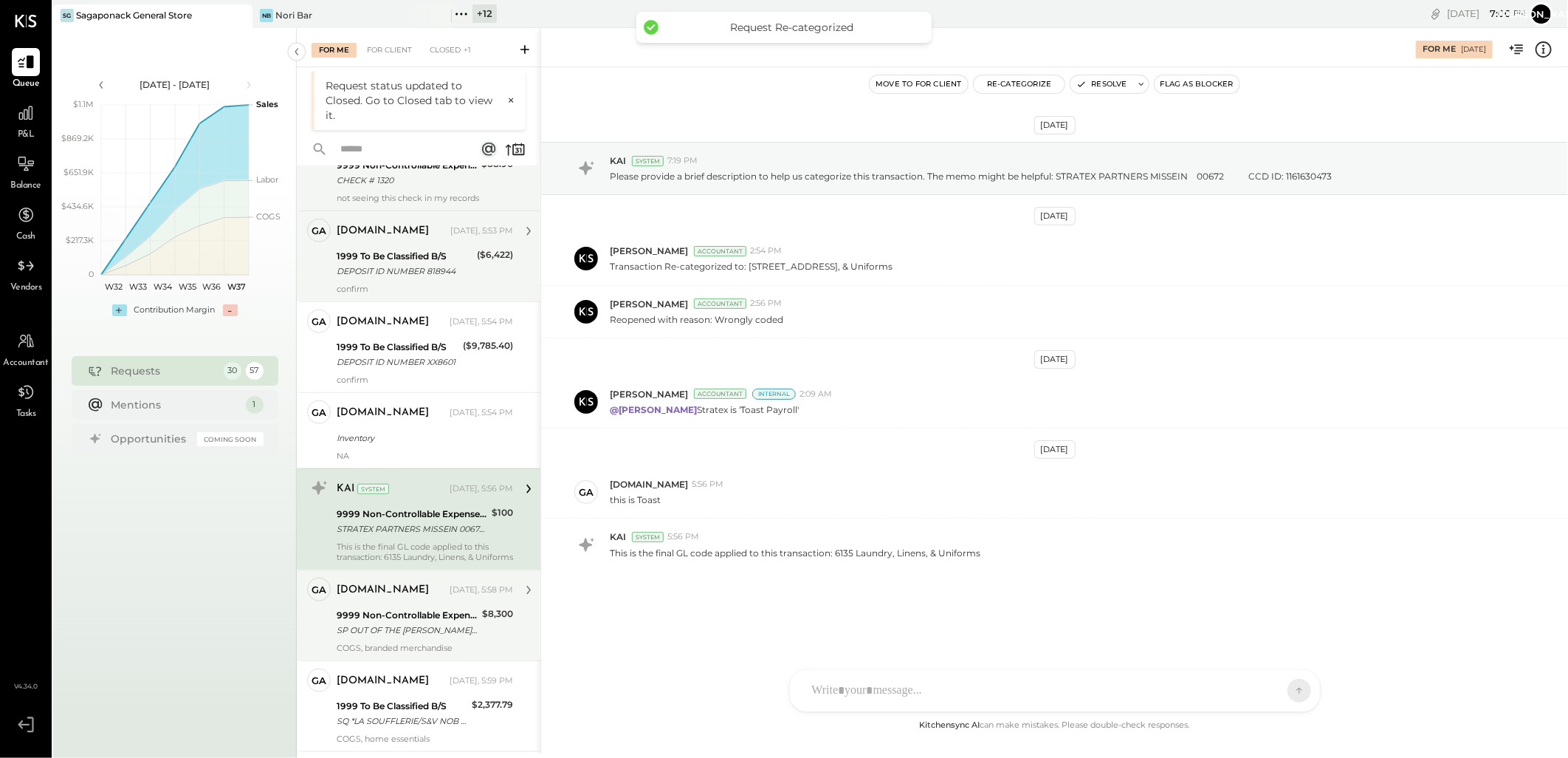
click at [415, 622] on div "9999 Non-Controllable Expenses:Other Income and Expenses:To Be Classified P&L" at bounding box center [407, 615] width 141 height 15
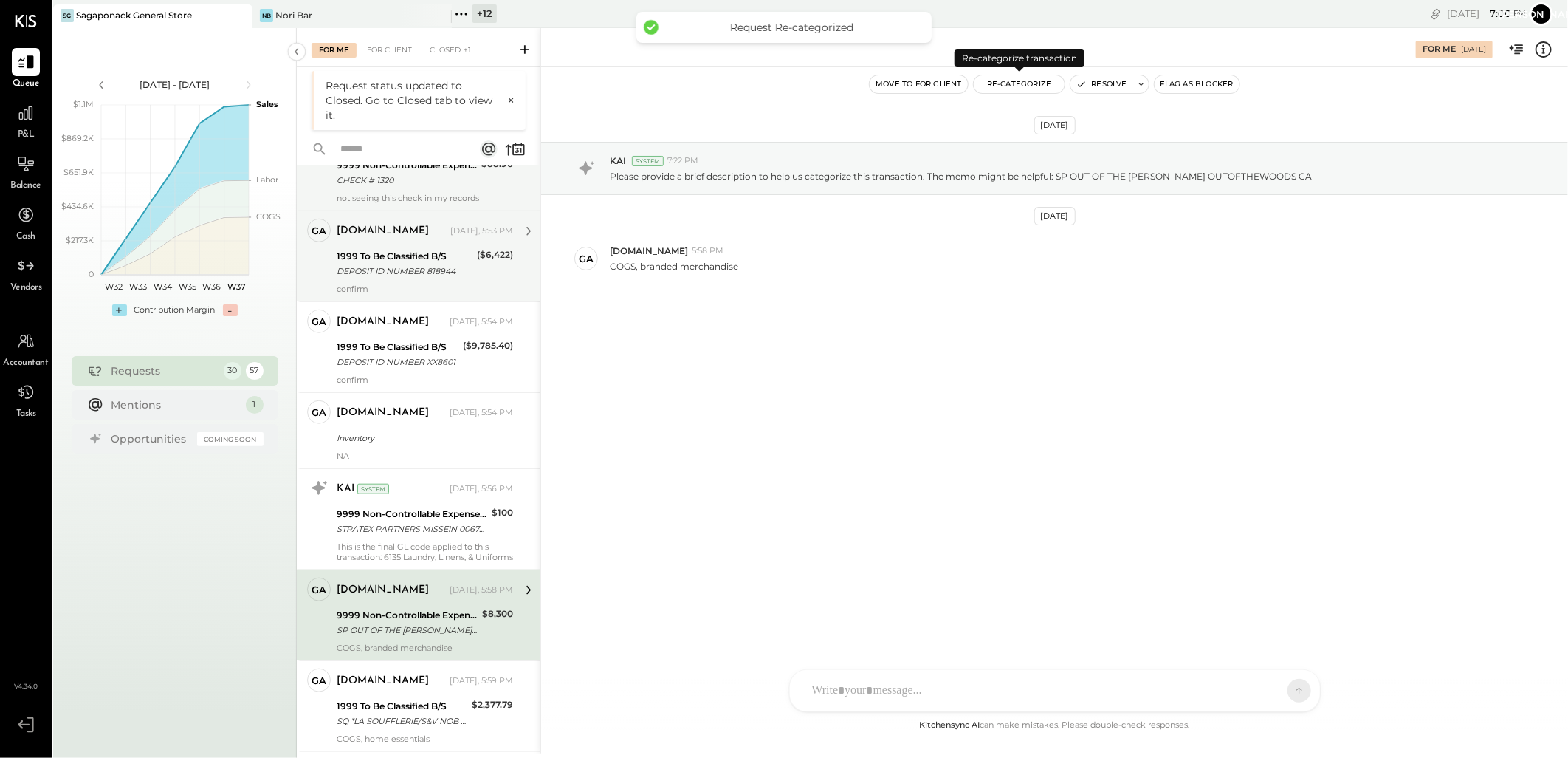
click at [1015, 87] on button "Re-Categorize" at bounding box center [1019, 84] width 92 height 18
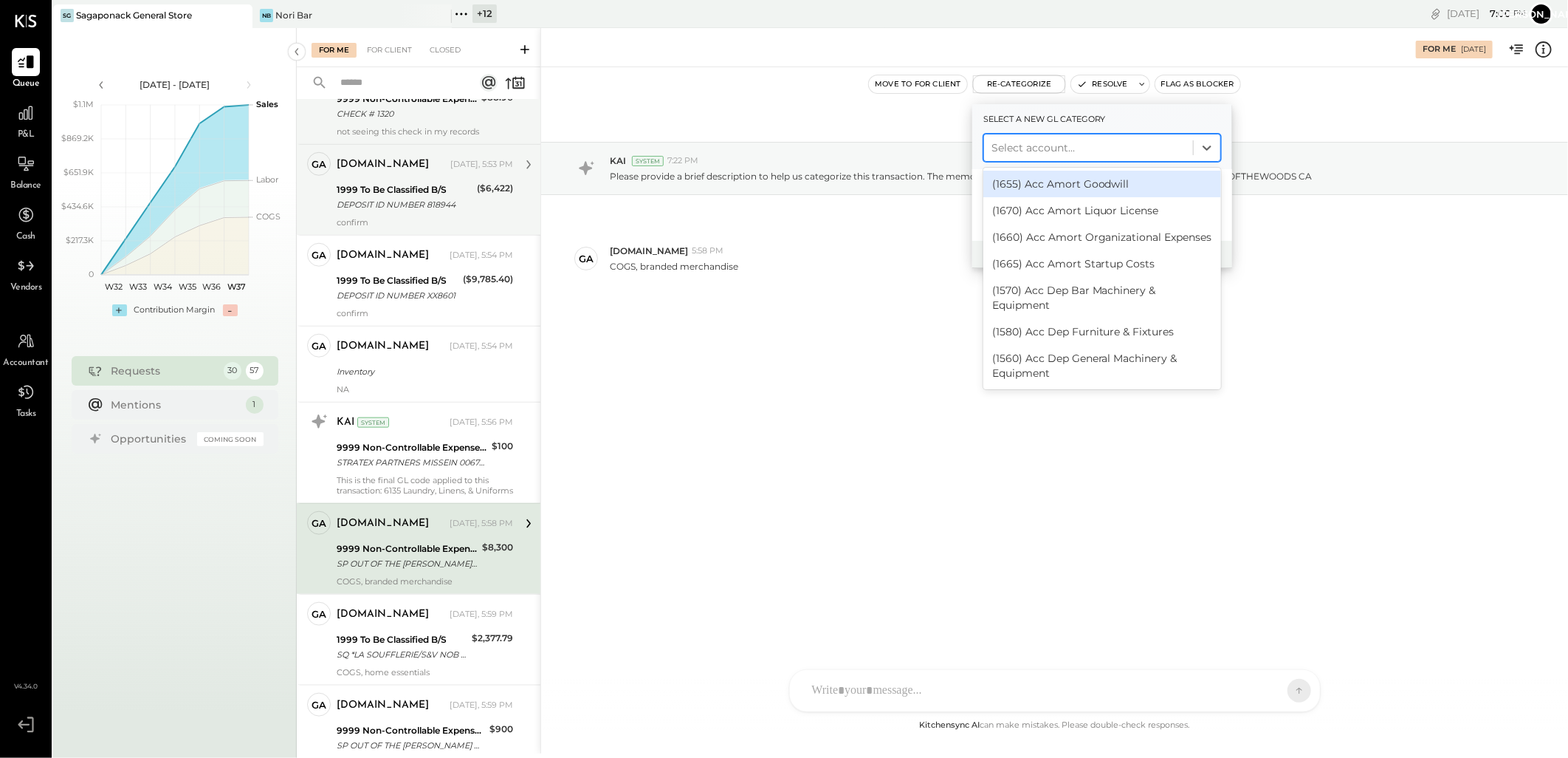
click at [1036, 152] on div at bounding box center [1088, 148] width 194 height 18
type input "****"
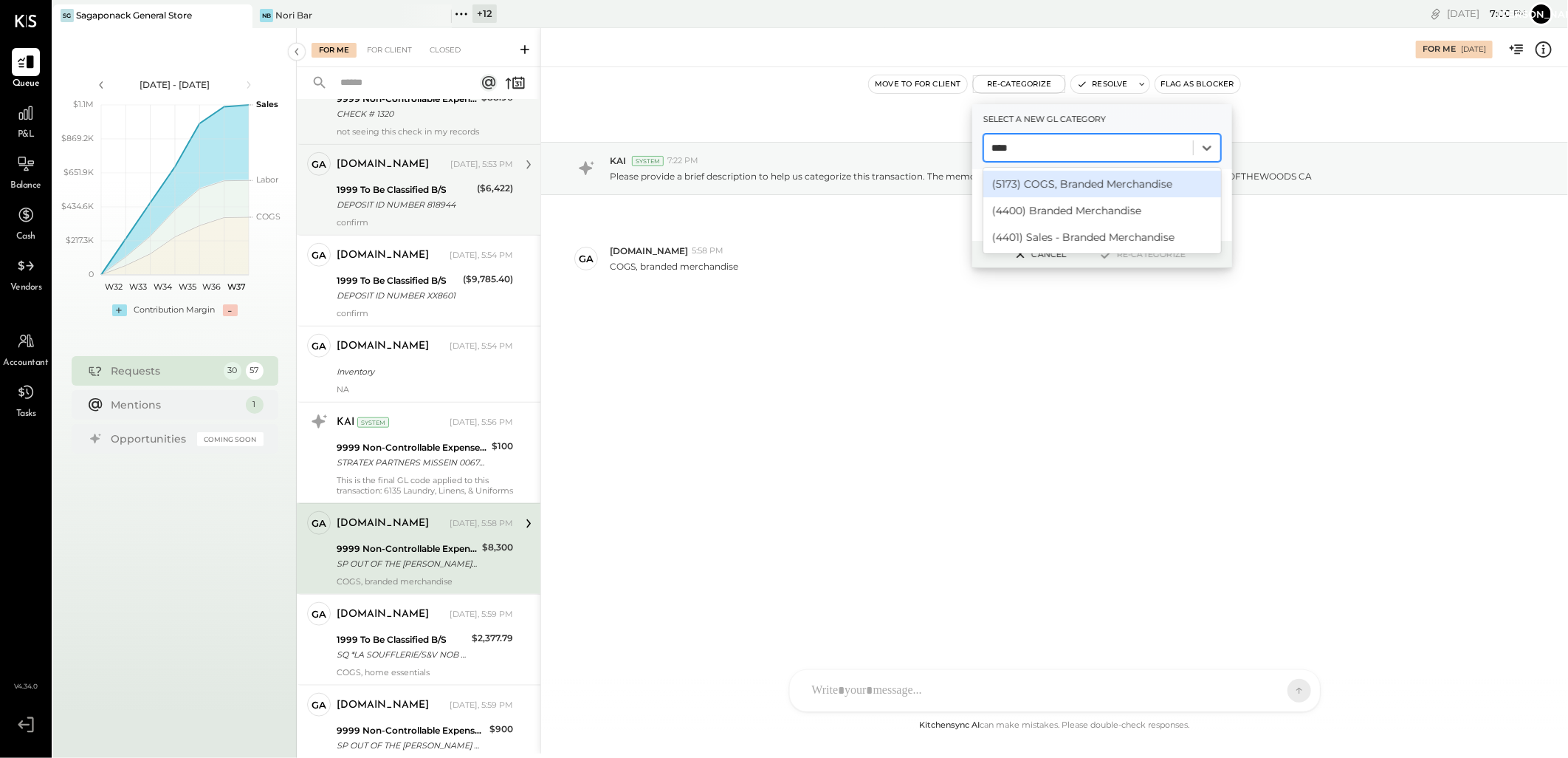
click at [1080, 181] on div "(5173) COGS, Branded Merchandise" at bounding box center [1102, 183] width 238 height 27
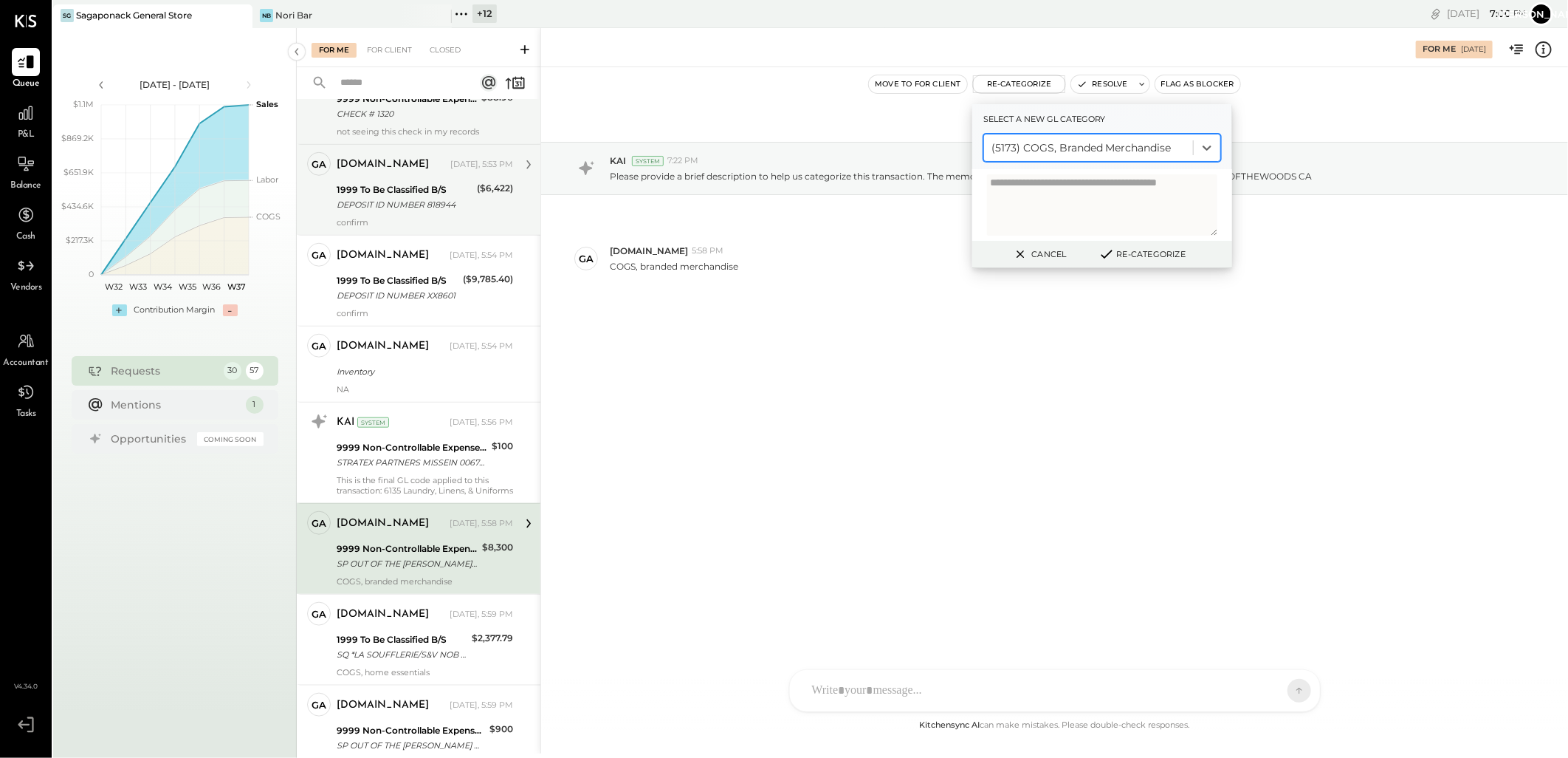
click at [1111, 256] on icon at bounding box center [1106, 254] width 18 height 16
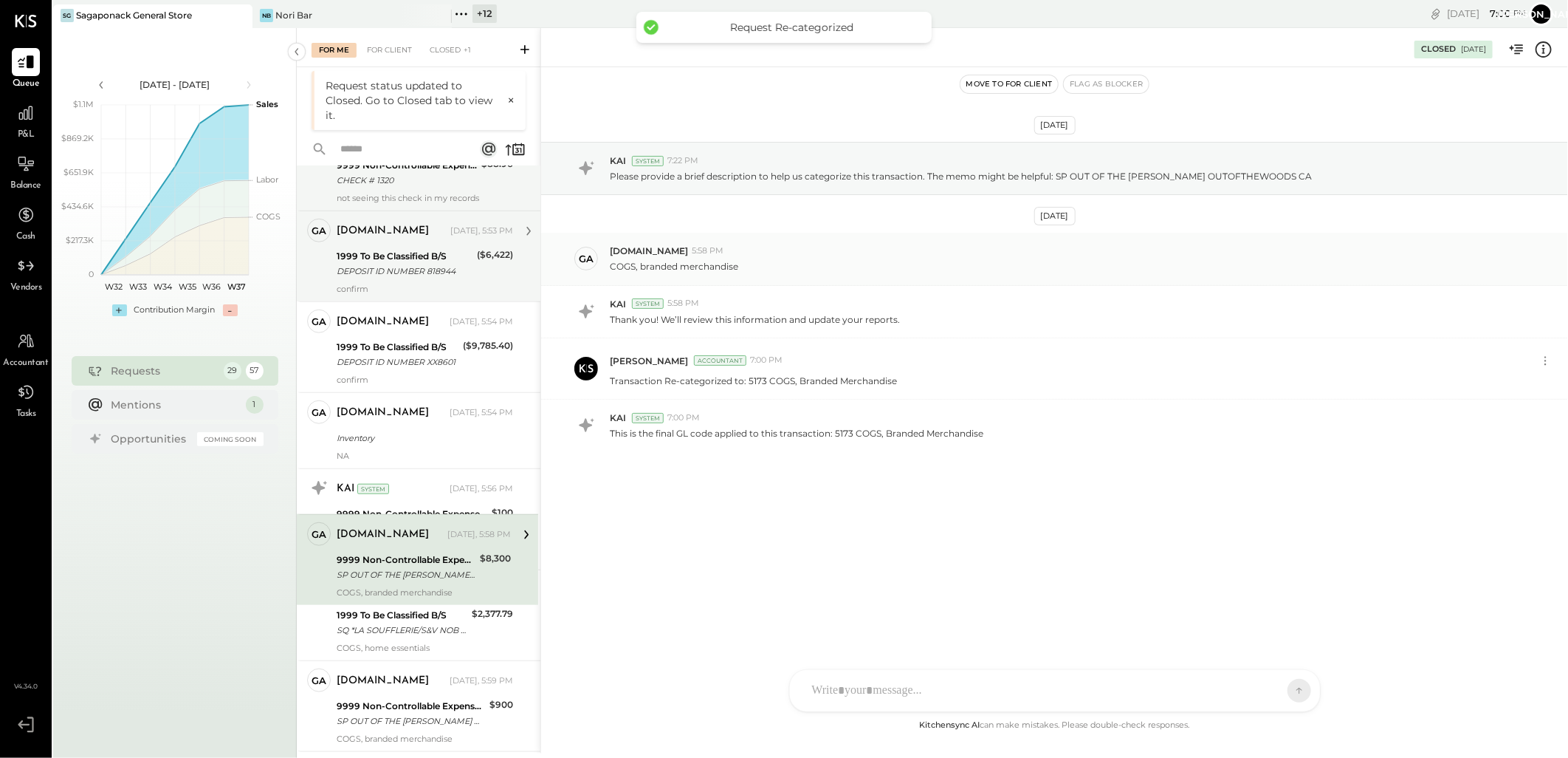
scroll to position [821, 0]
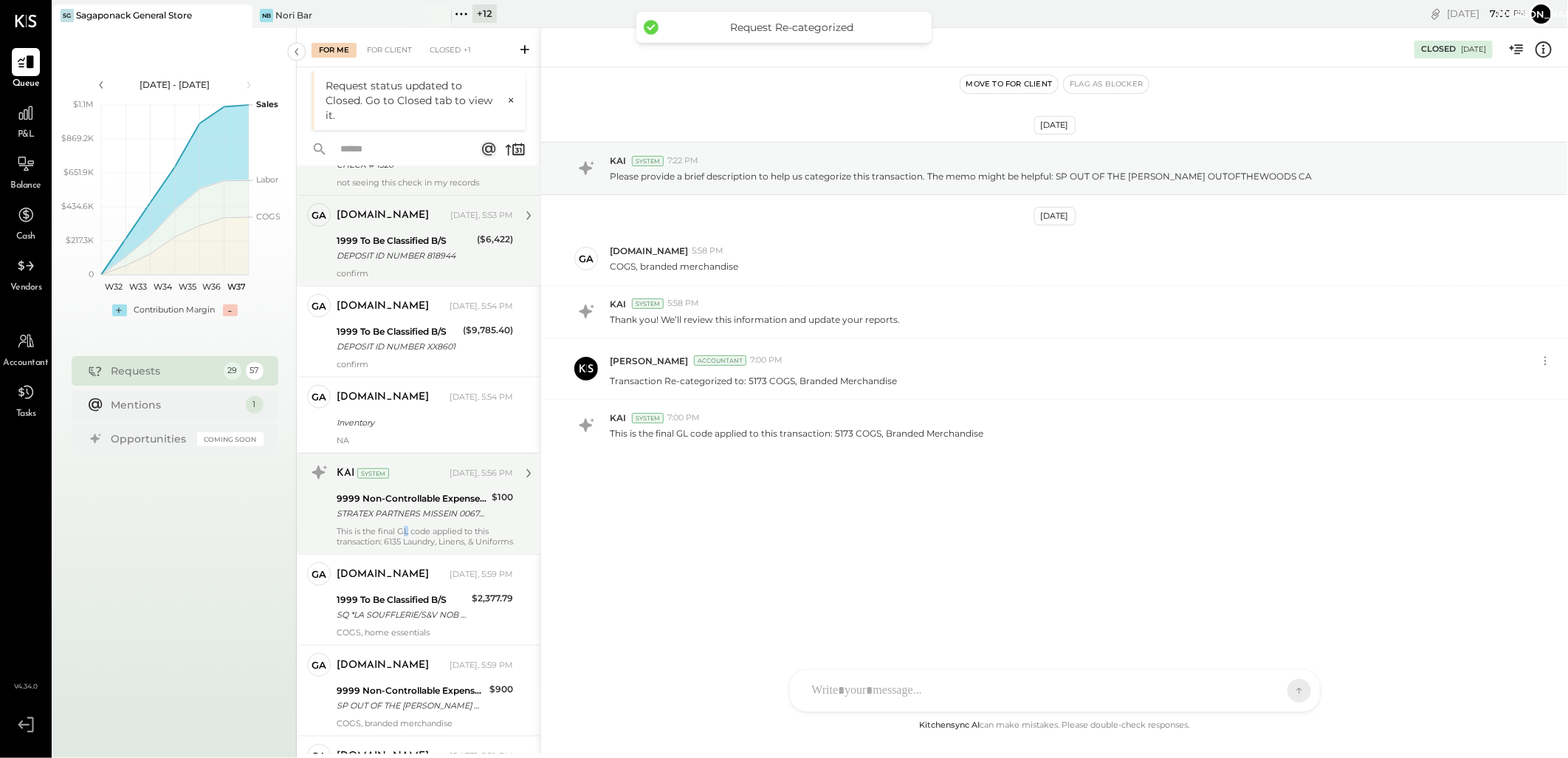
click at [406, 541] on div "This is the final GL code applied to this transaction: 6135 Laundry, Linens, & …" at bounding box center [425, 536] width 177 height 20
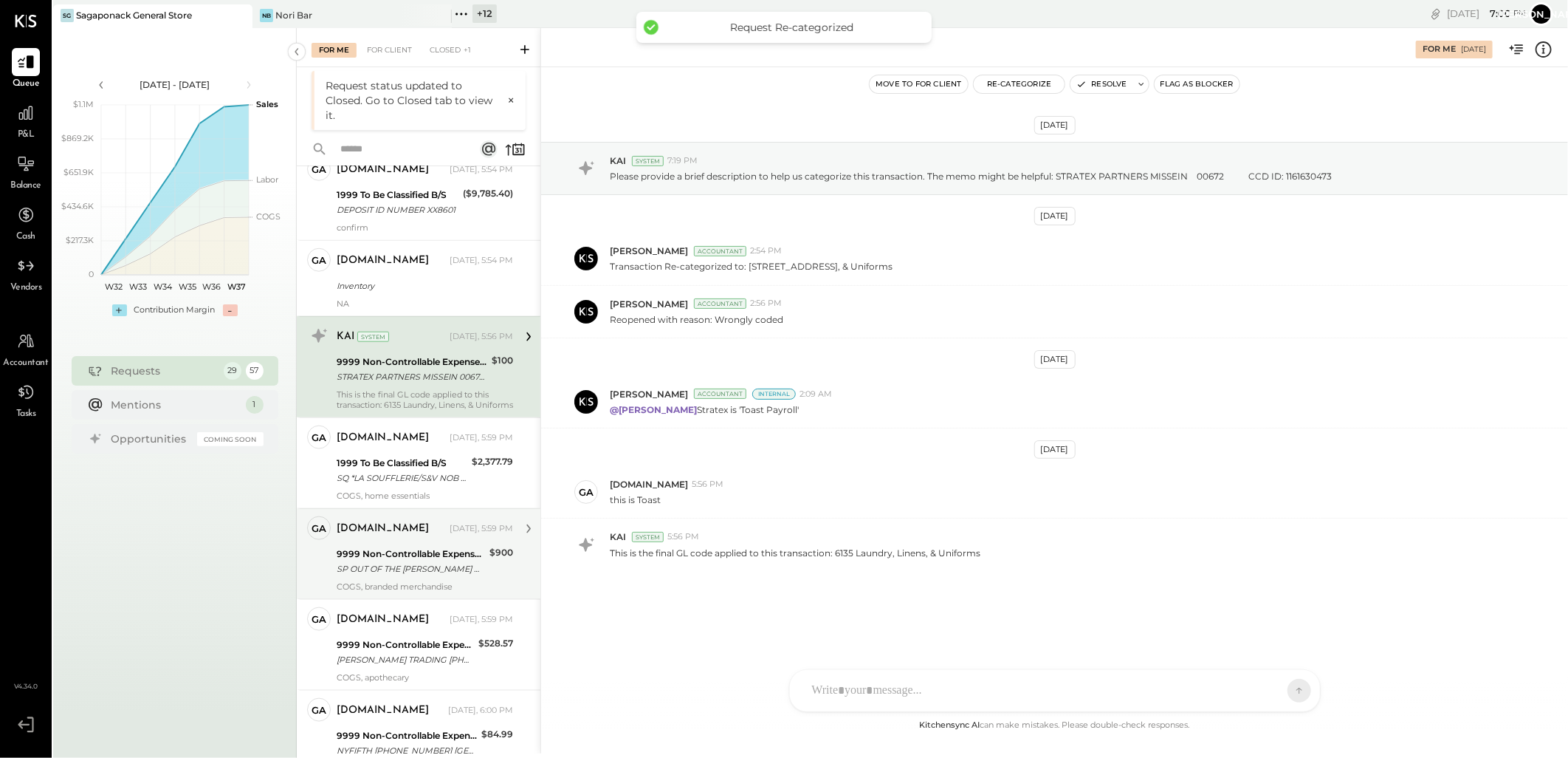
scroll to position [985, 0]
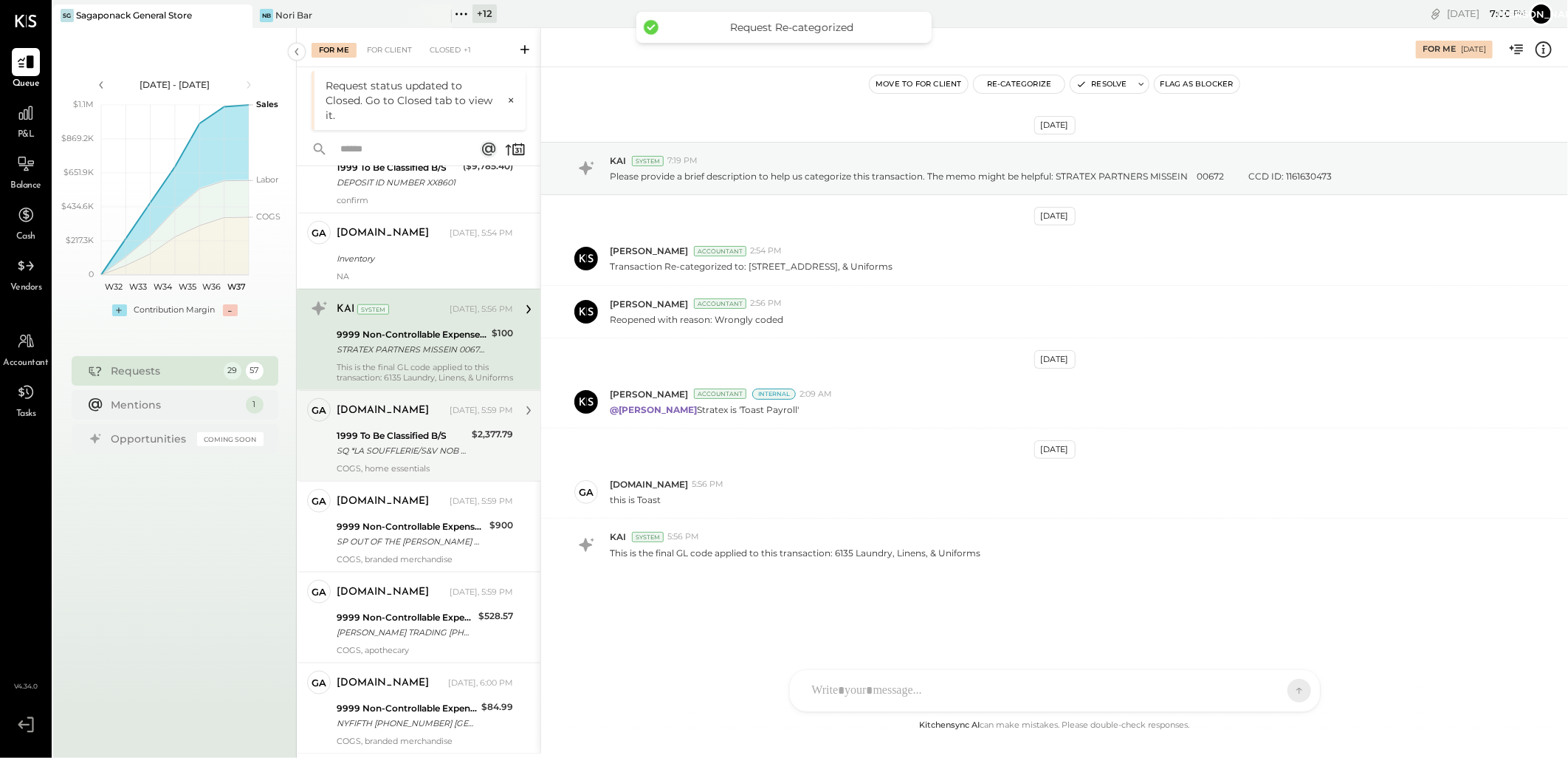
click at [404, 454] on div "SQ *LA SOUFFLERIE/S&V NOB Gentilly EURO 2,171.50 X 1.094998848 (EXCHG RATE)" at bounding box center [402, 450] width 131 height 15
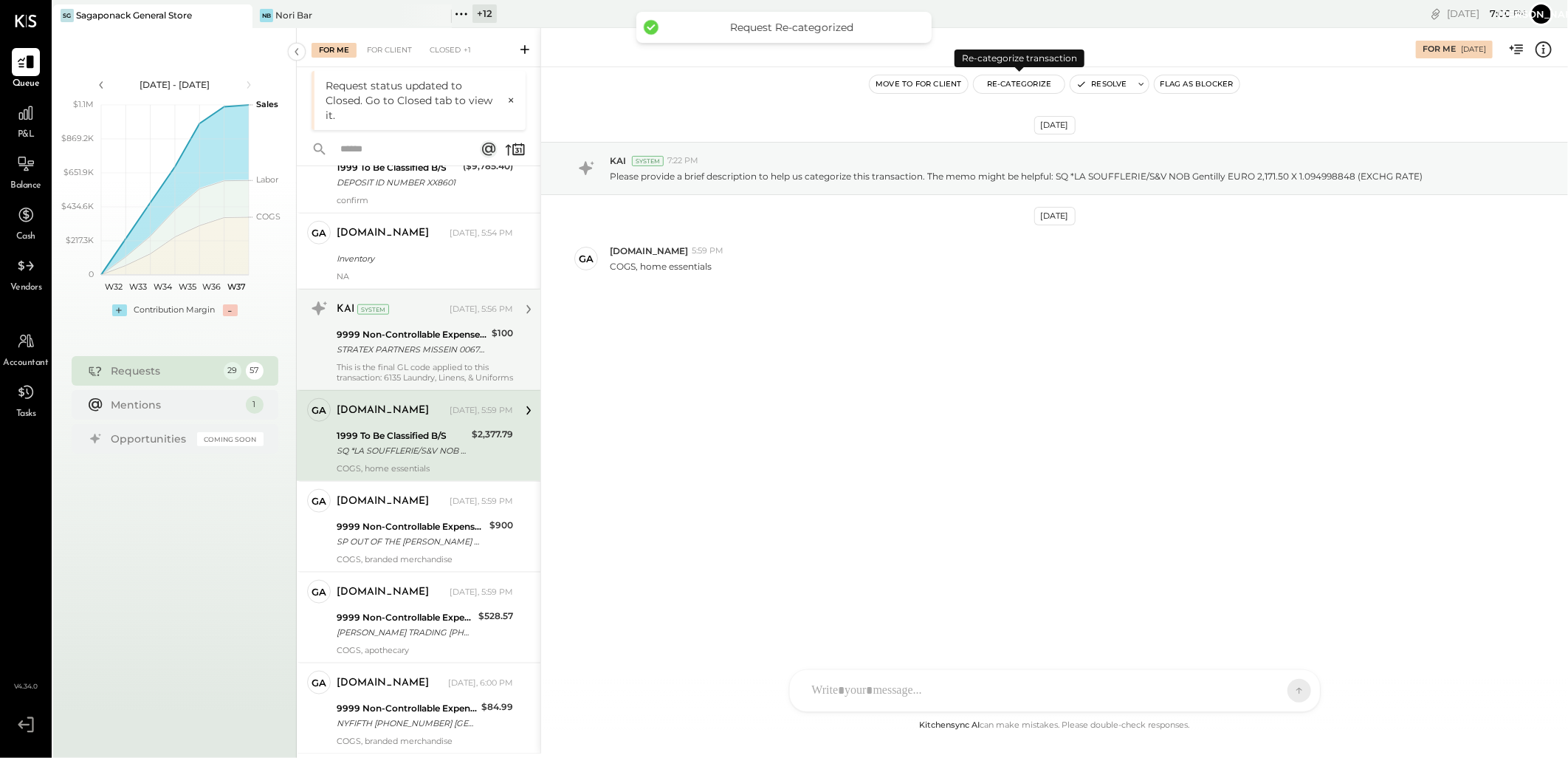
click at [1007, 84] on button "Re-Categorize" at bounding box center [1019, 84] width 92 height 18
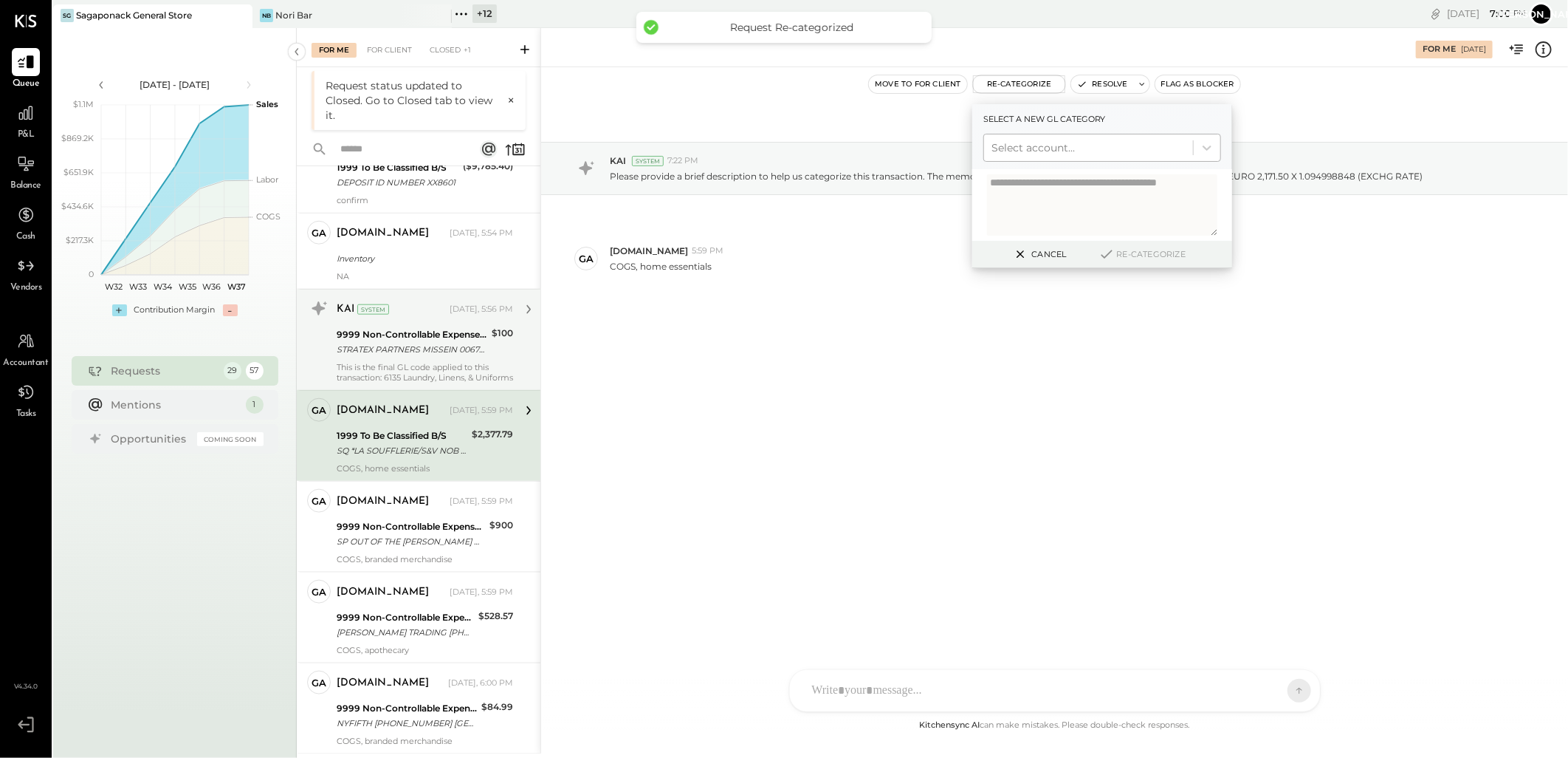
click at [1050, 146] on div at bounding box center [1088, 148] width 194 height 18
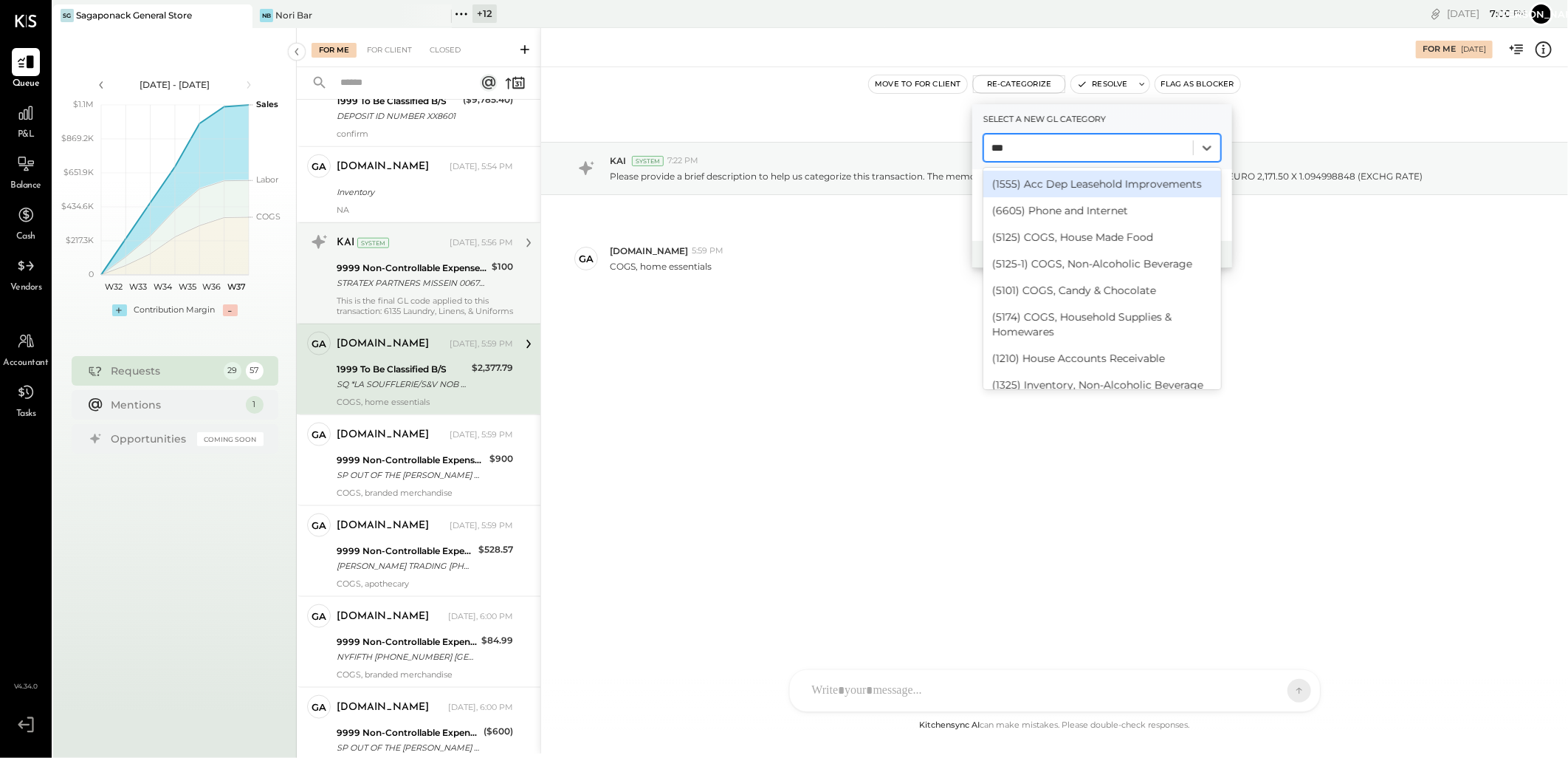
type input "****"
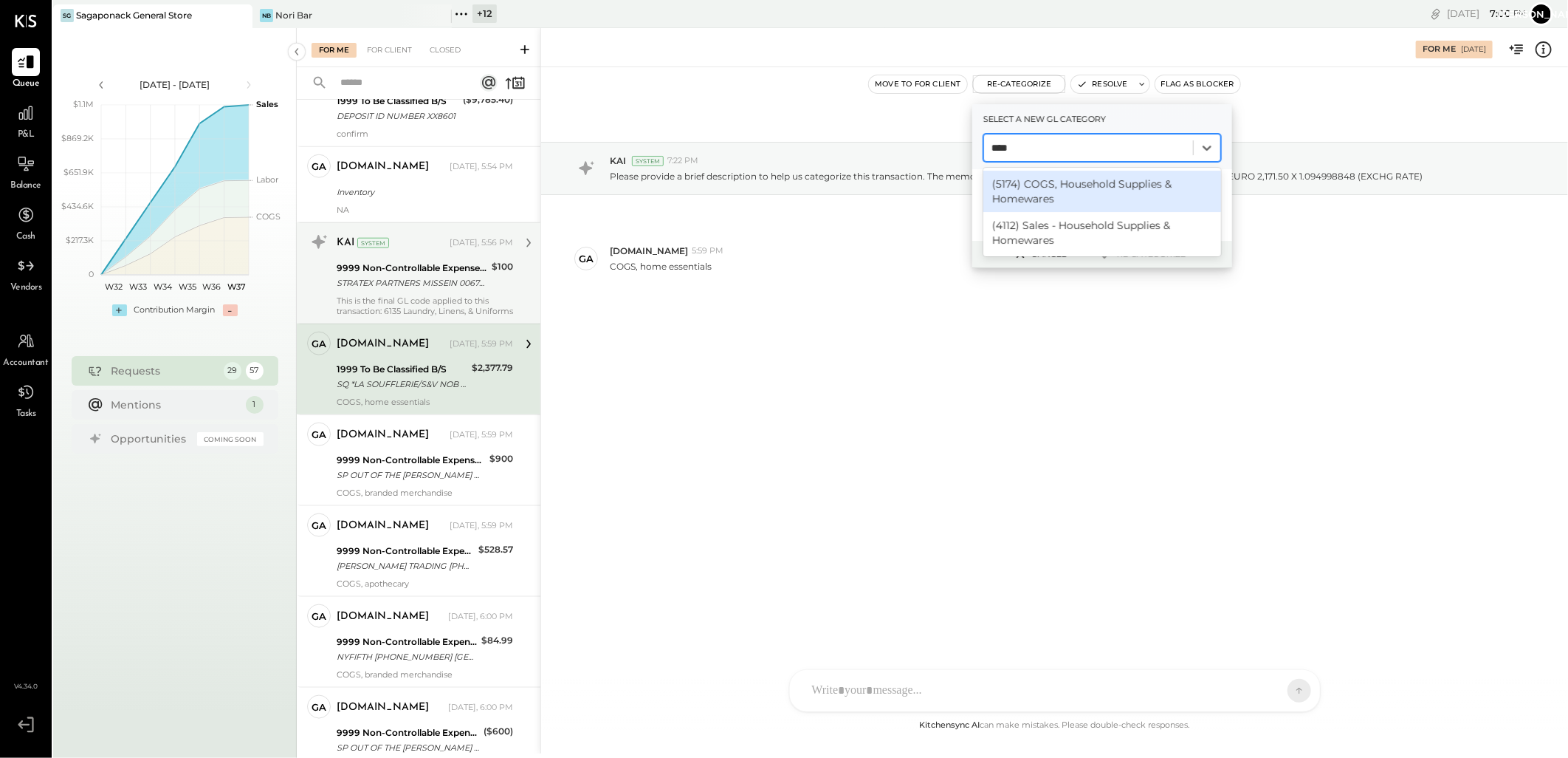
click at [1042, 182] on div "(5174) COGS, Household Supplies & Homewares" at bounding box center [1102, 191] width 238 height 41
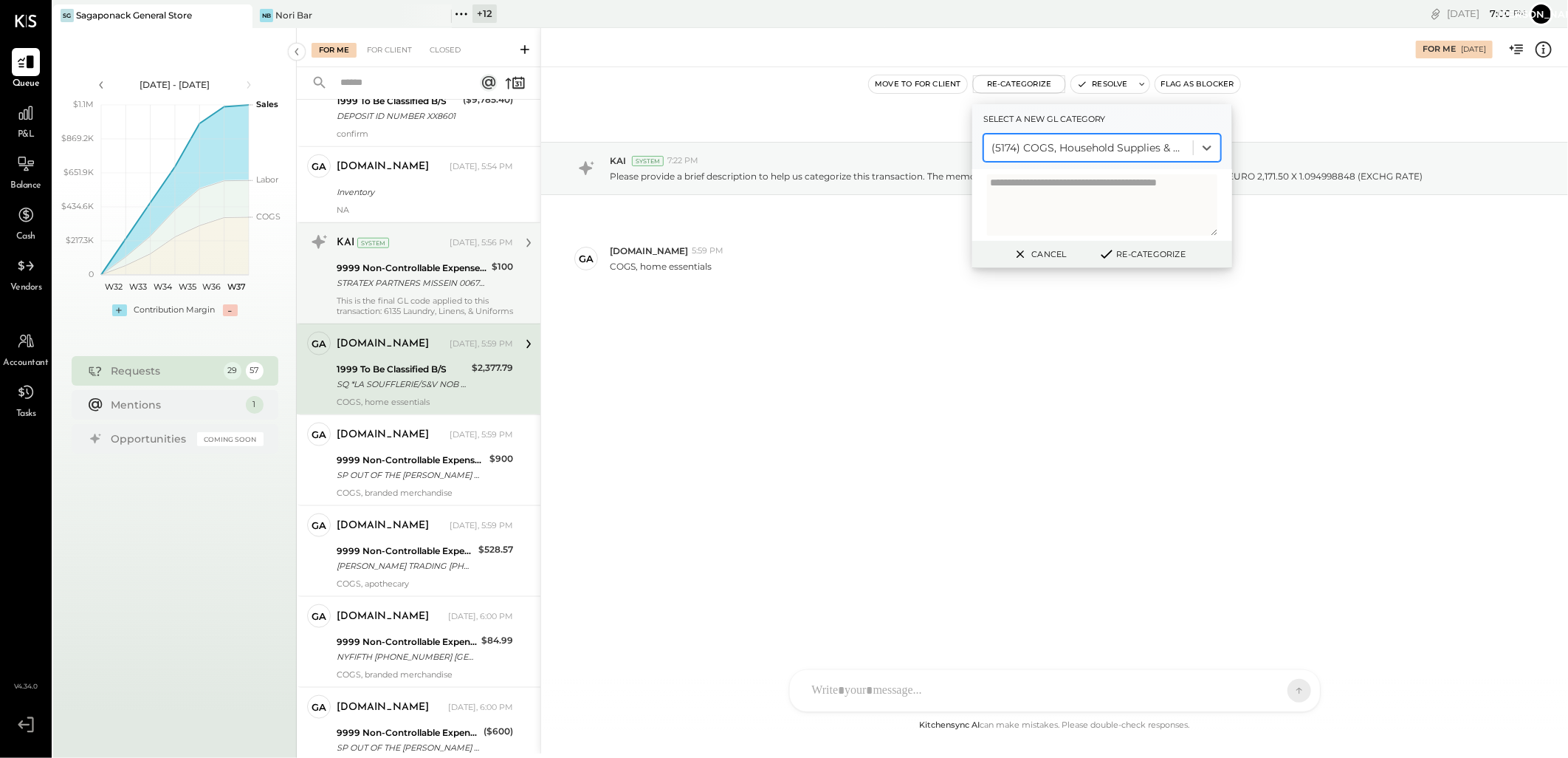
click at [1125, 256] on button "Re-Categorize" at bounding box center [1142, 254] width 97 height 18
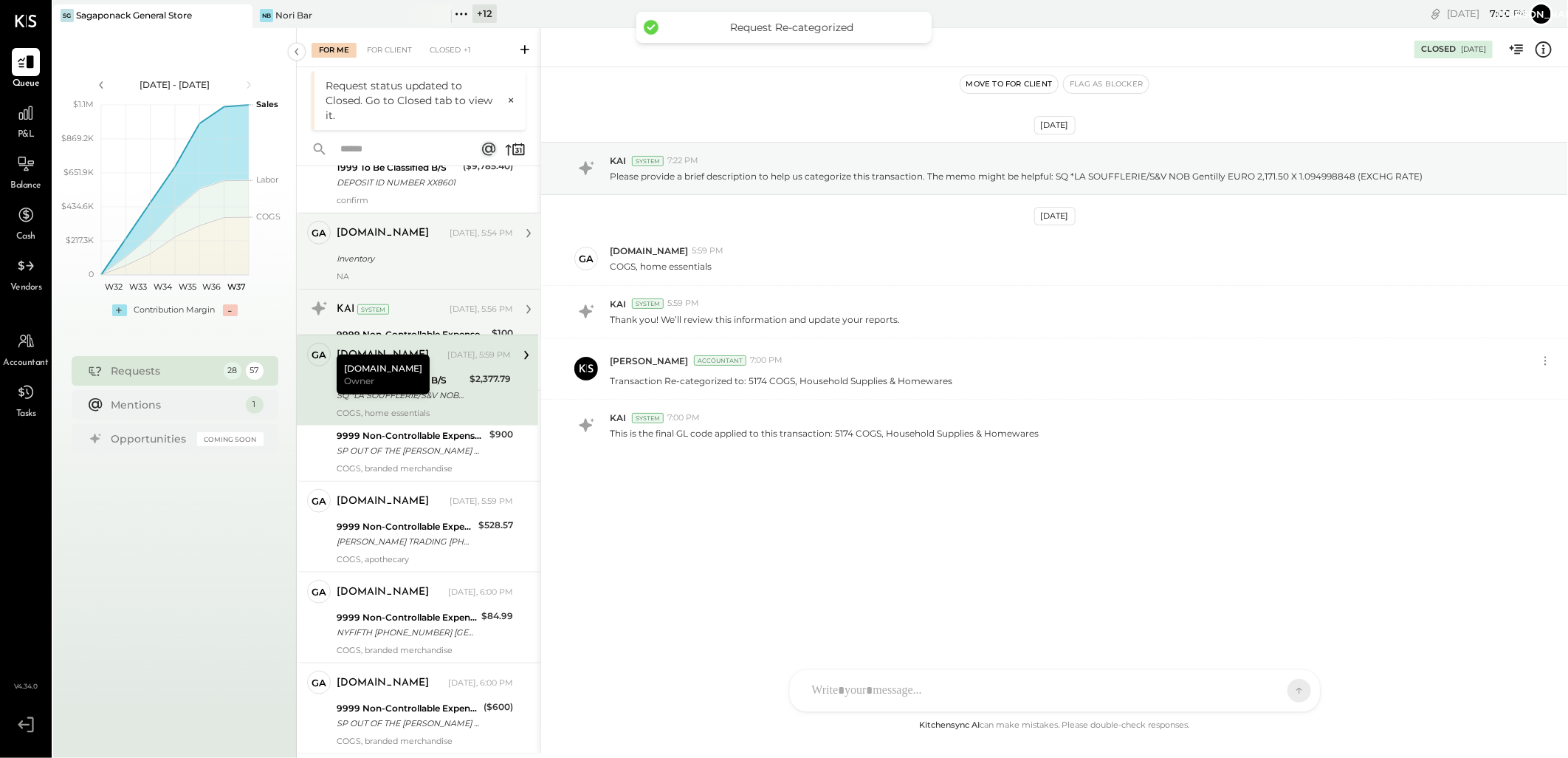
scroll to position [829, 0]
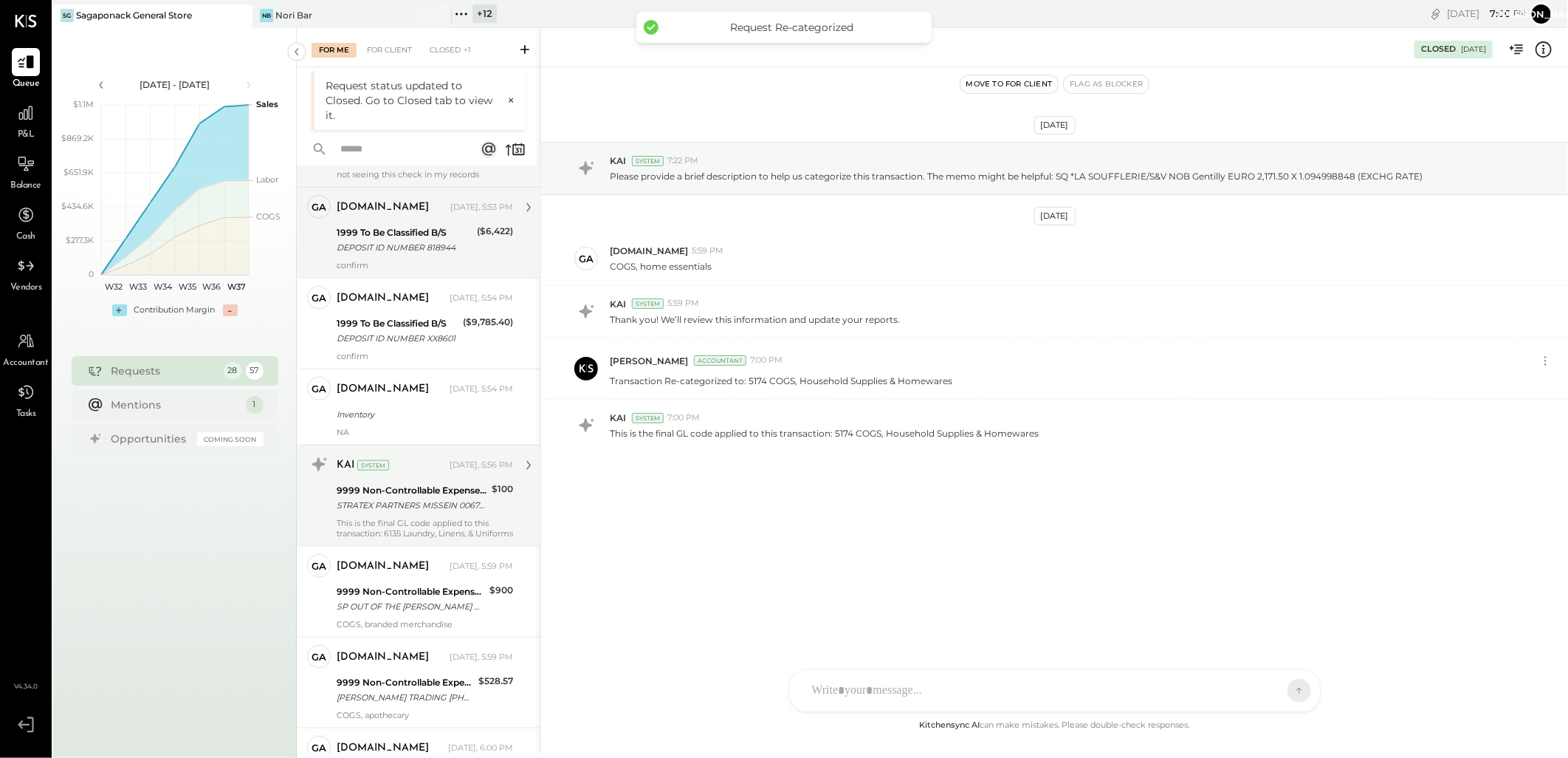
drag, startPoint x: 389, startPoint y: 514, endPoint x: 393, endPoint y: 523, distance: 9.8
click at [389, 513] on div "STRATEX PARTNERS MISSEIN 00672 CCD ID: 1161630473" at bounding box center [412, 505] width 151 height 15
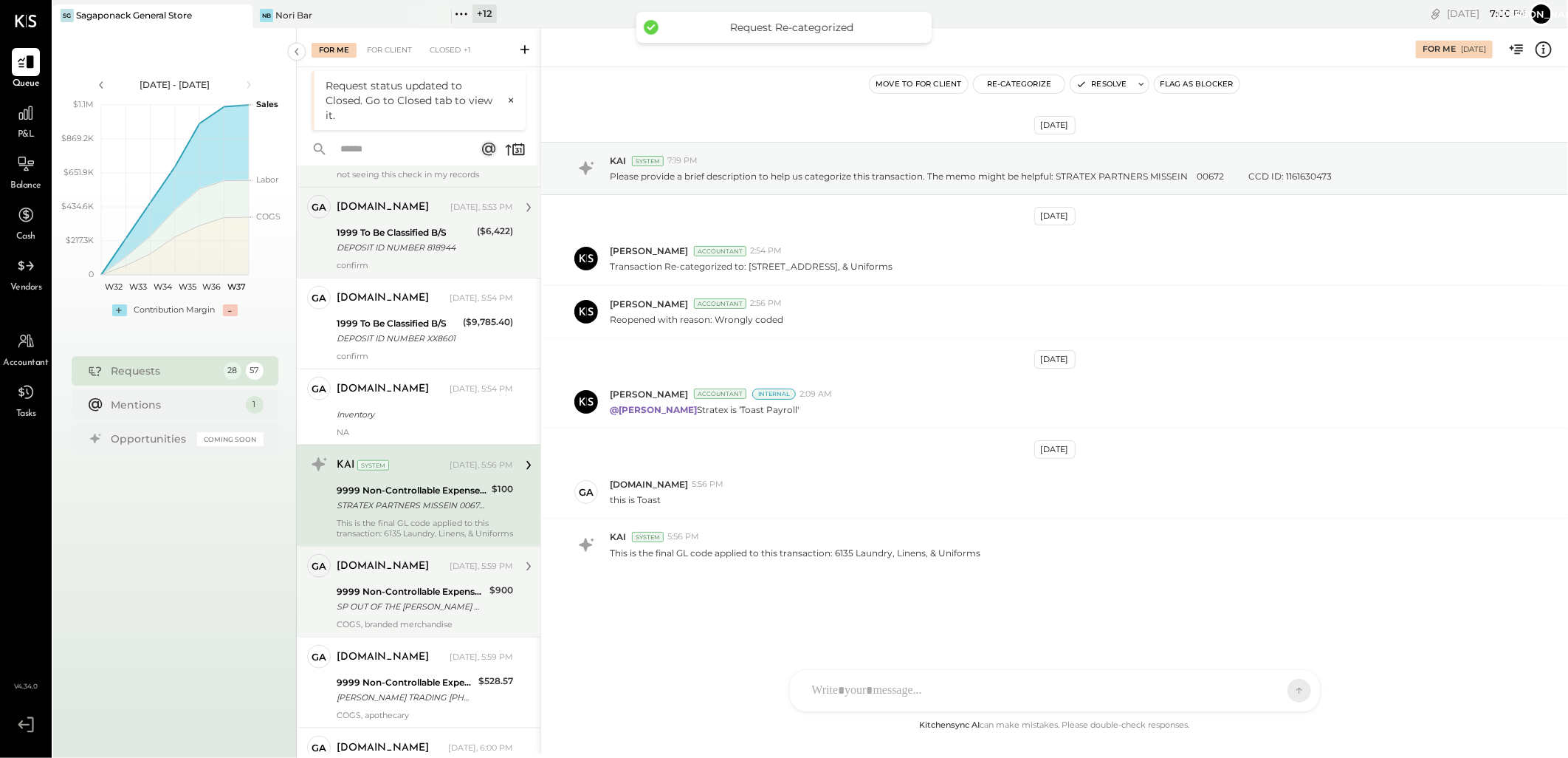
click at [382, 614] on div "SP OUT OF THE [PERSON_NAME] OUTOFTHEWOODS CA" at bounding box center [410, 606] width 148 height 15
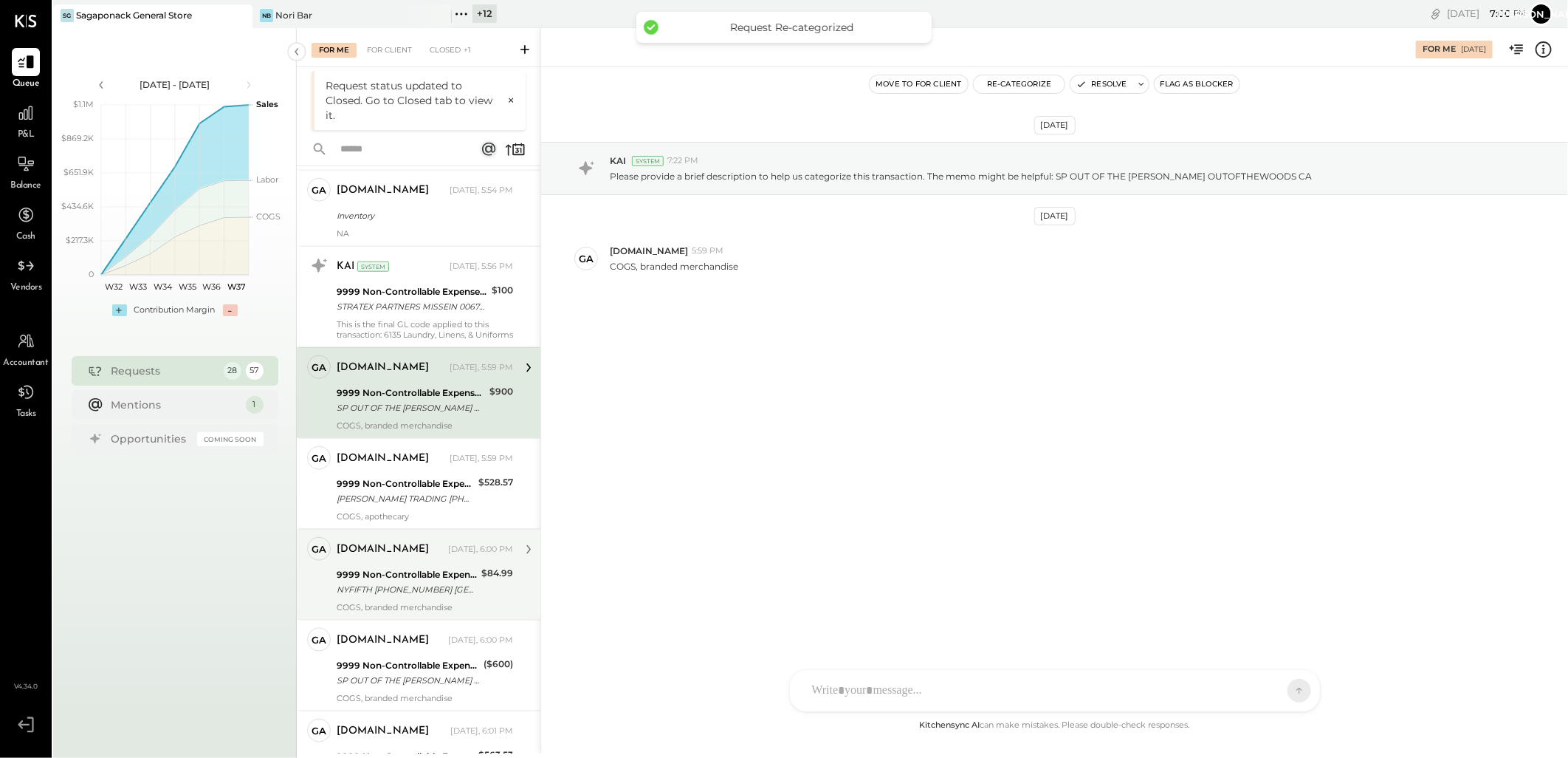
scroll to position [1075, 0]
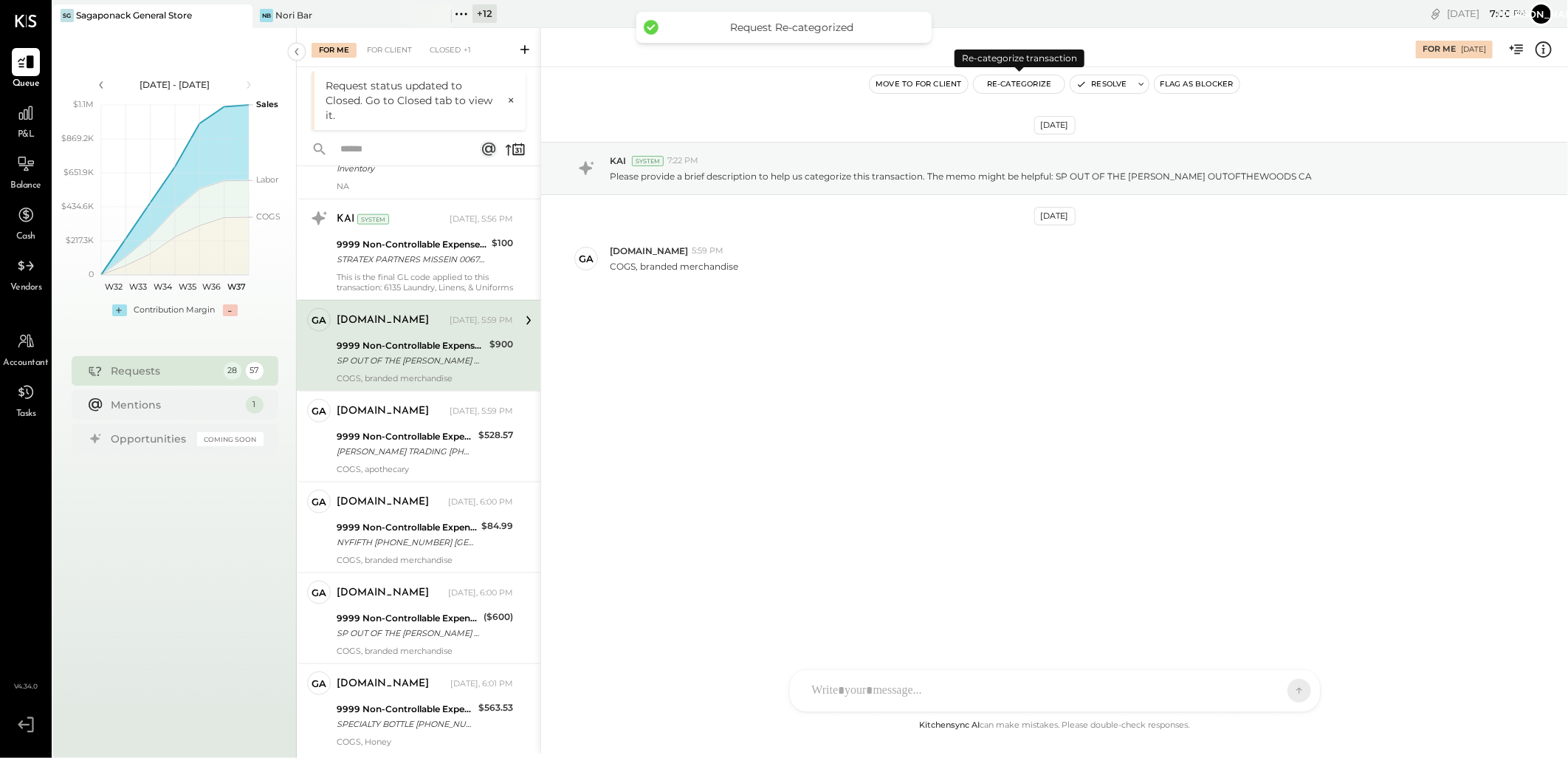
click at [1014, 75] on button "Re-Categorize" at bounding box center [1019, 84] width 92 height 18
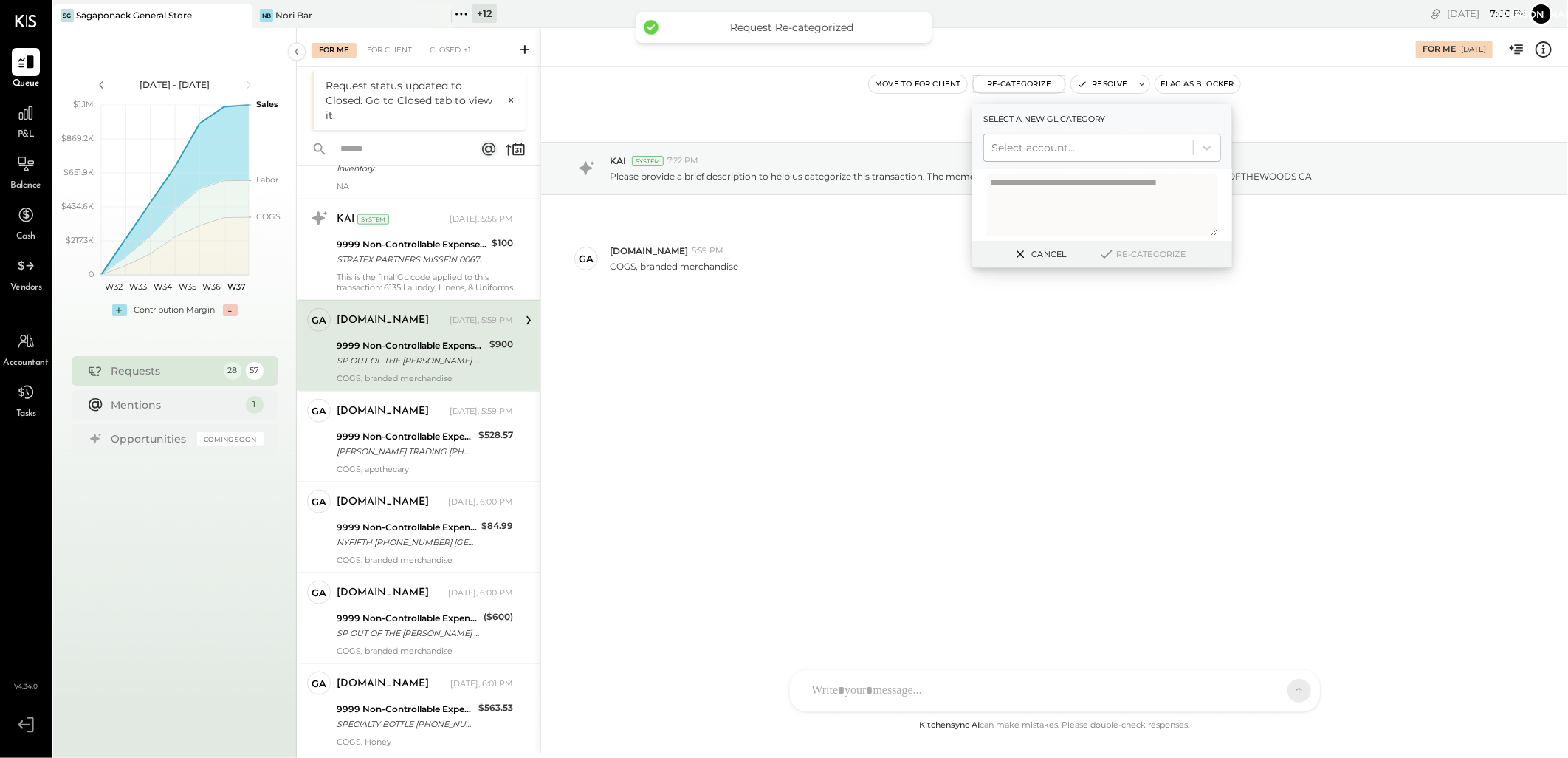
click at [1057, 144] on div at bounding box center [1088, 148] width 194 height 18
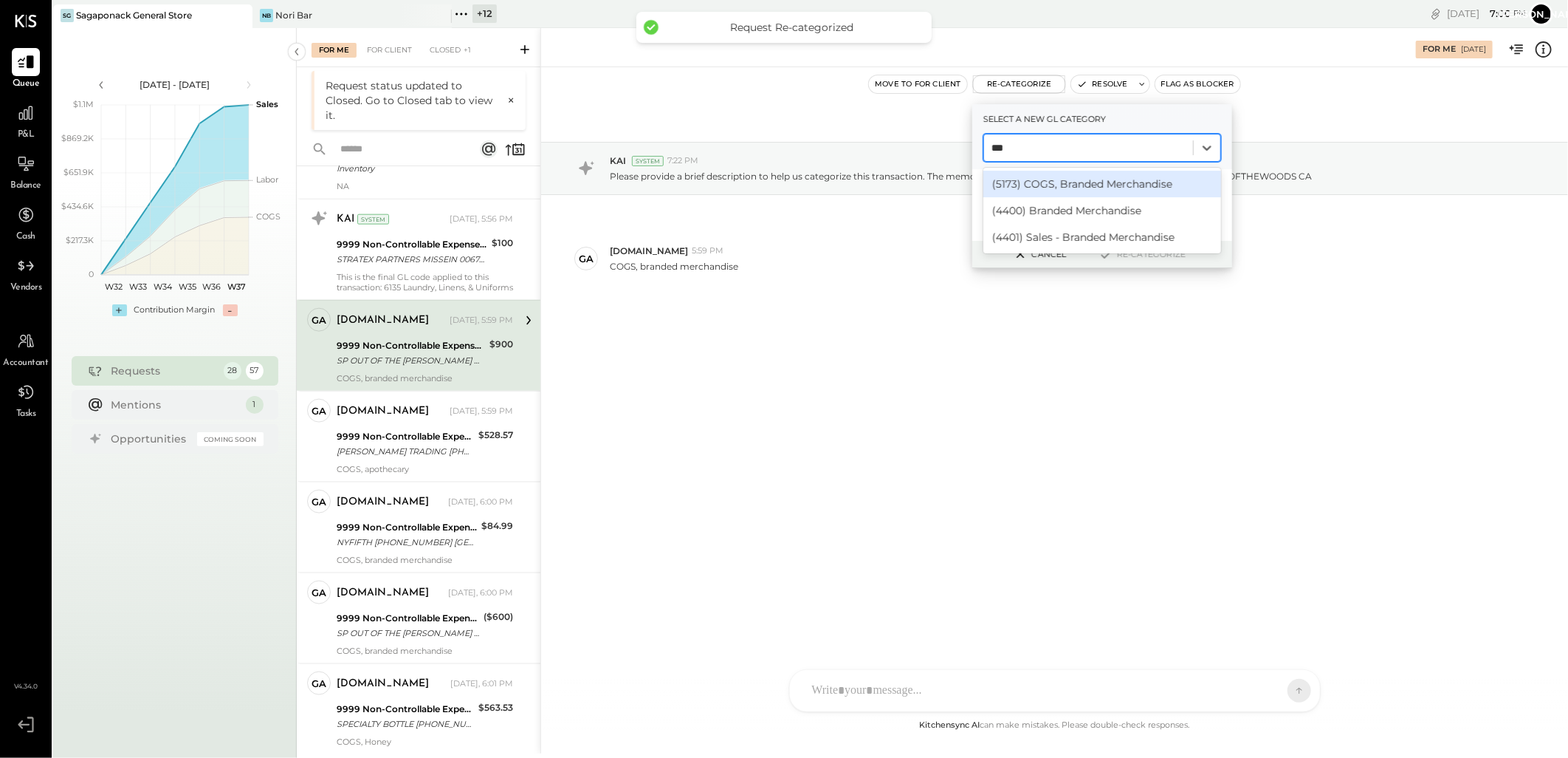
type input "****"
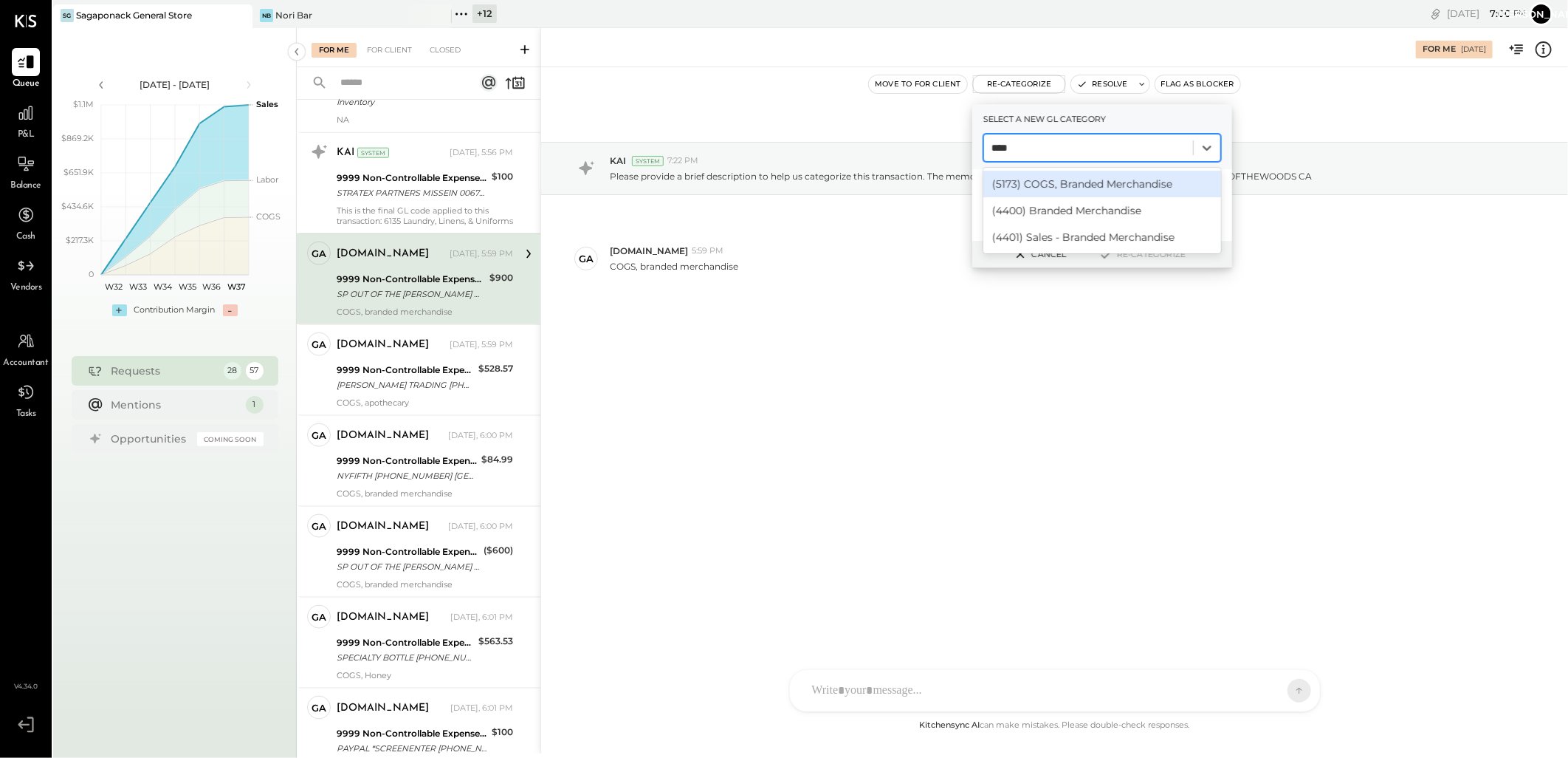
click at [1071, 180] on div "(5173) COGS, Branded Merchandise" at bounding box center [1102, 183] width 238 height 27
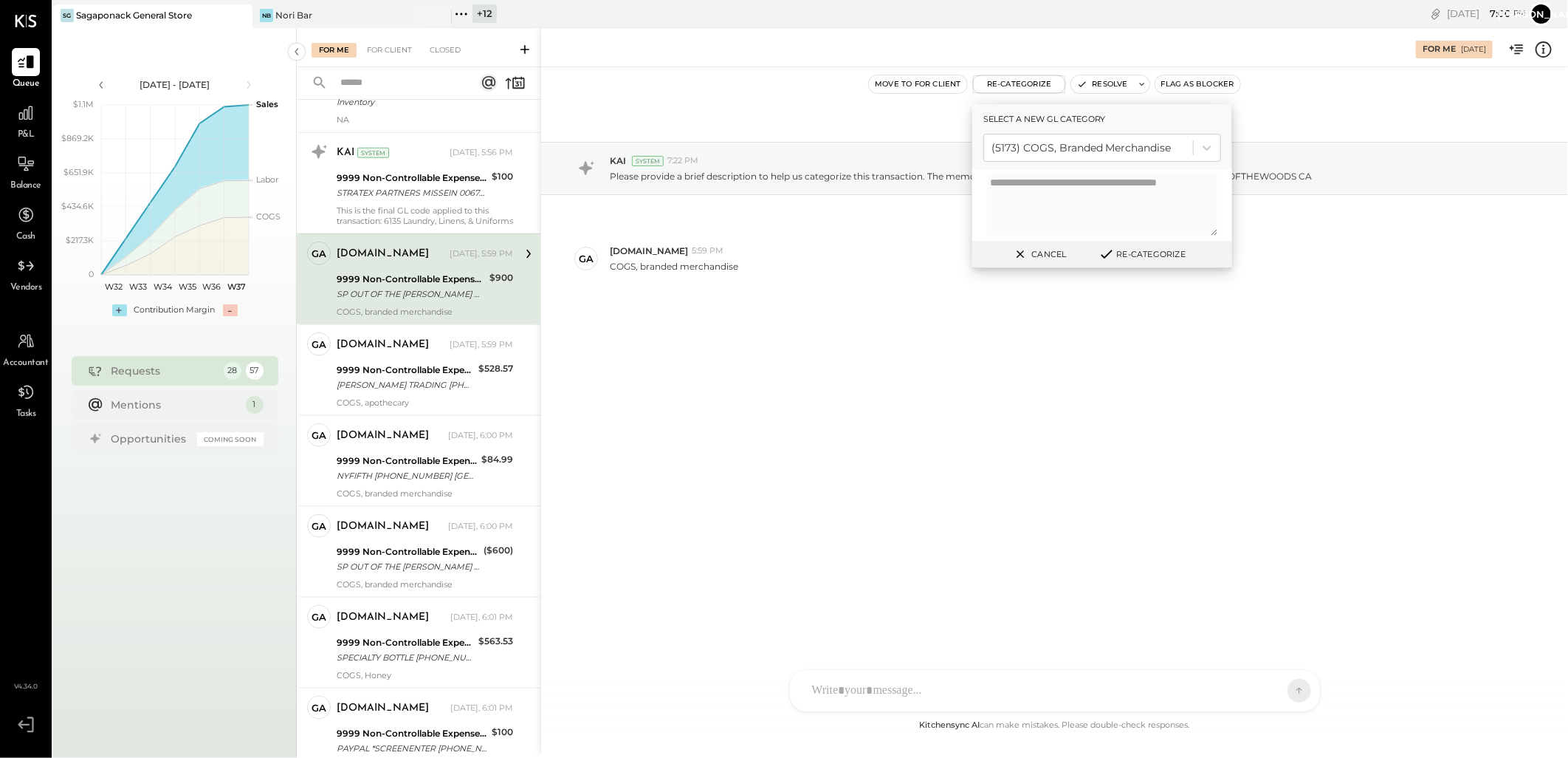
click at [1107, 251] on icon at bounding box center [1106, 254] width 18 height 16
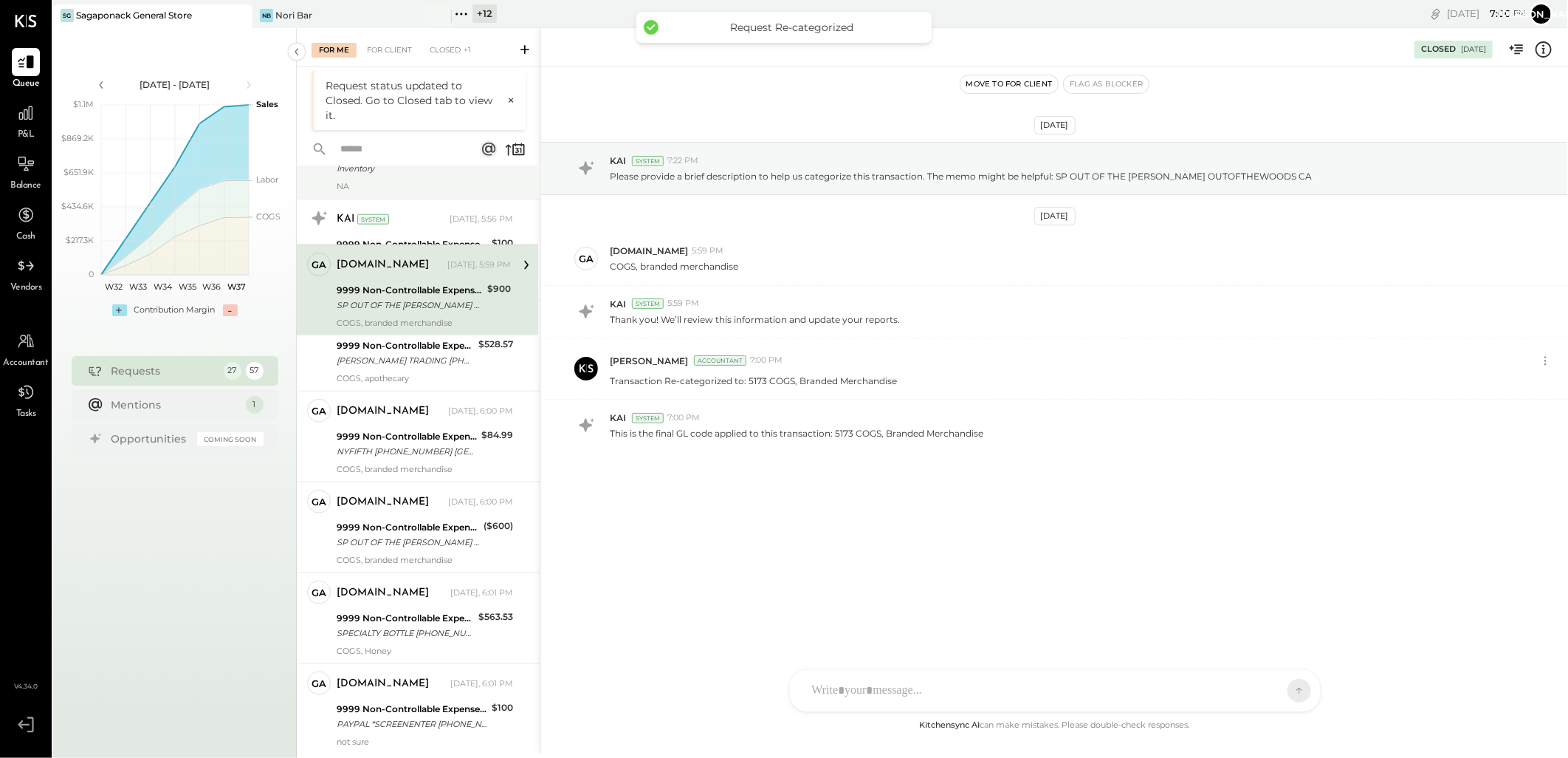
scroll to position [829, 0]
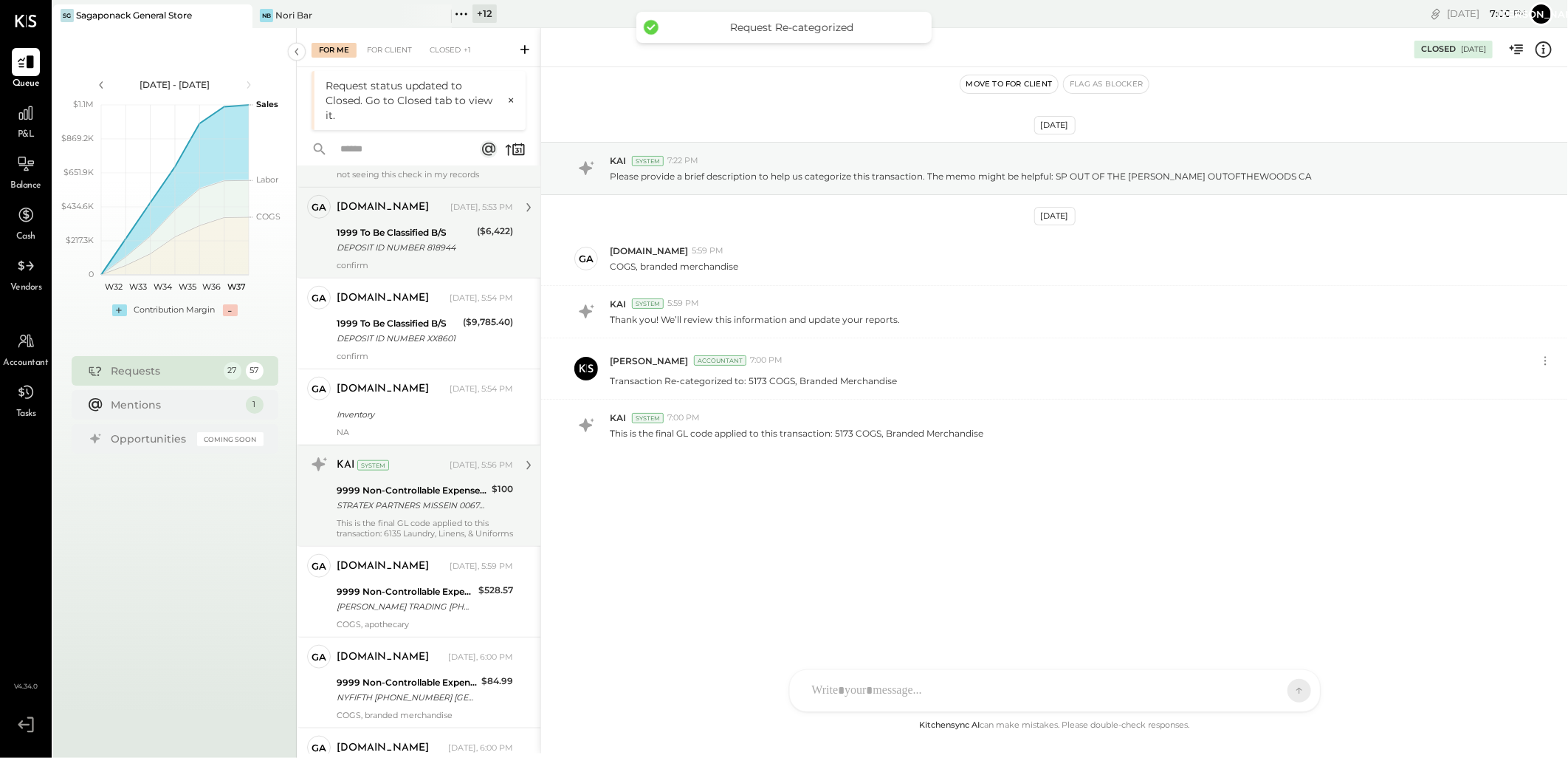
click at [423, 513] on div "STRATEX PARTNERS MISSEIN 00672 CCD ID: 1161630473" at bounding box center [412, 505] width 151 height 15
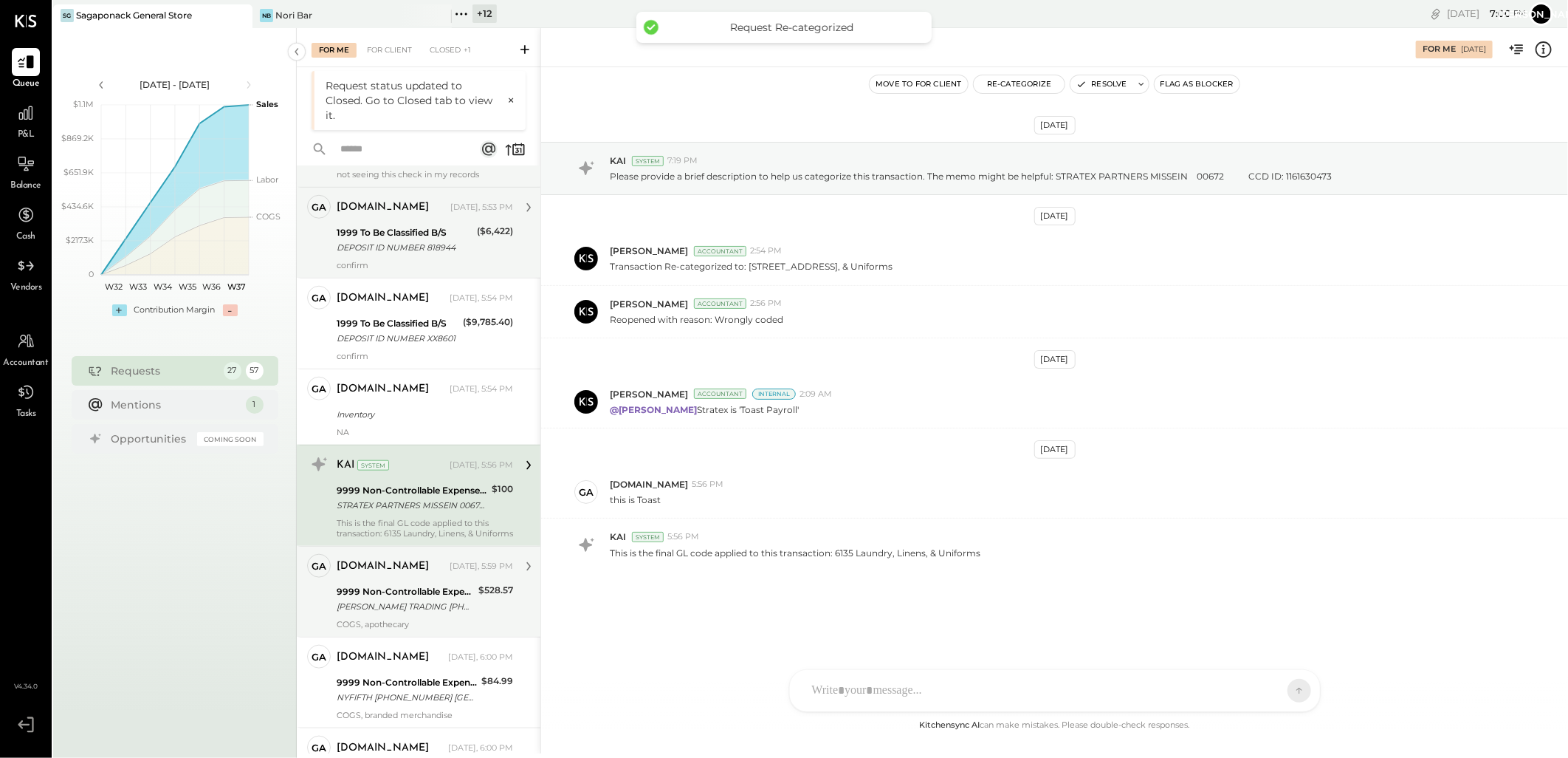
click at [431, 614] on div "[PERSON_NAME] TRADING [PHONE_NUMBER] NY" at bounding box center [405, 606] width 137 height 15
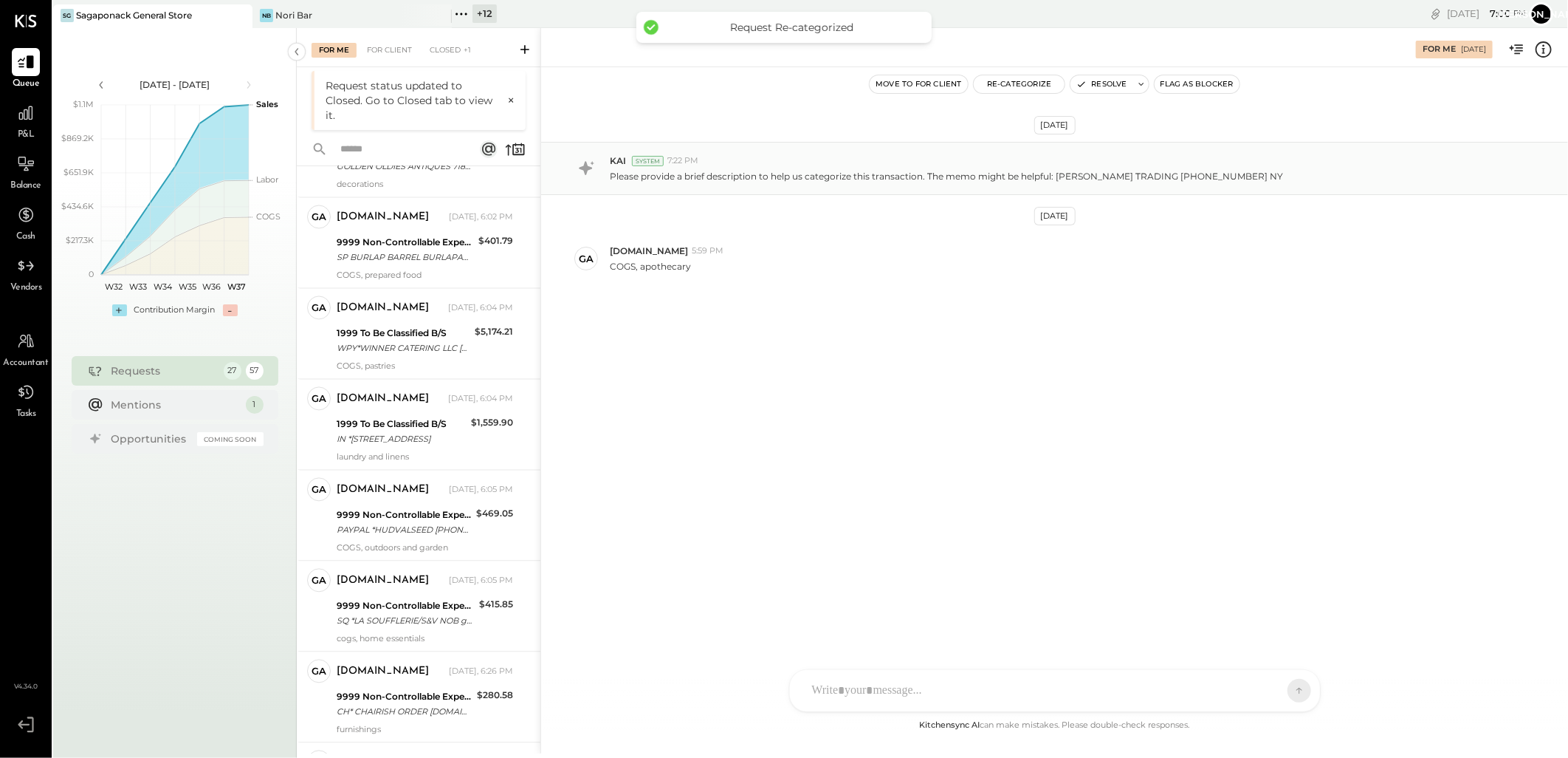
scroll to position [1486, 0]
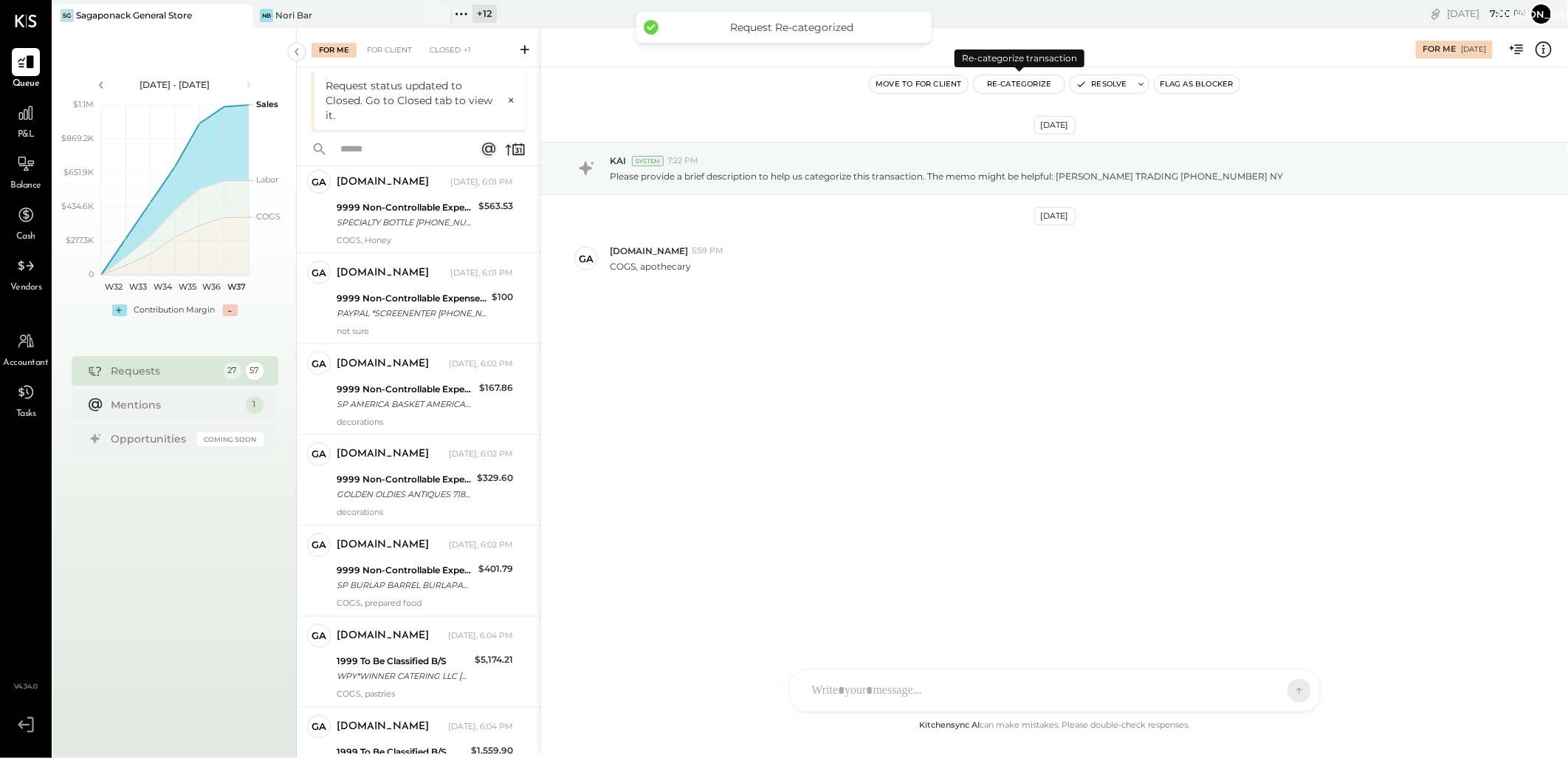
click at [1004, 76] on button "Re-Categorize" at bounding box center [1019, 84] width 92 height 18
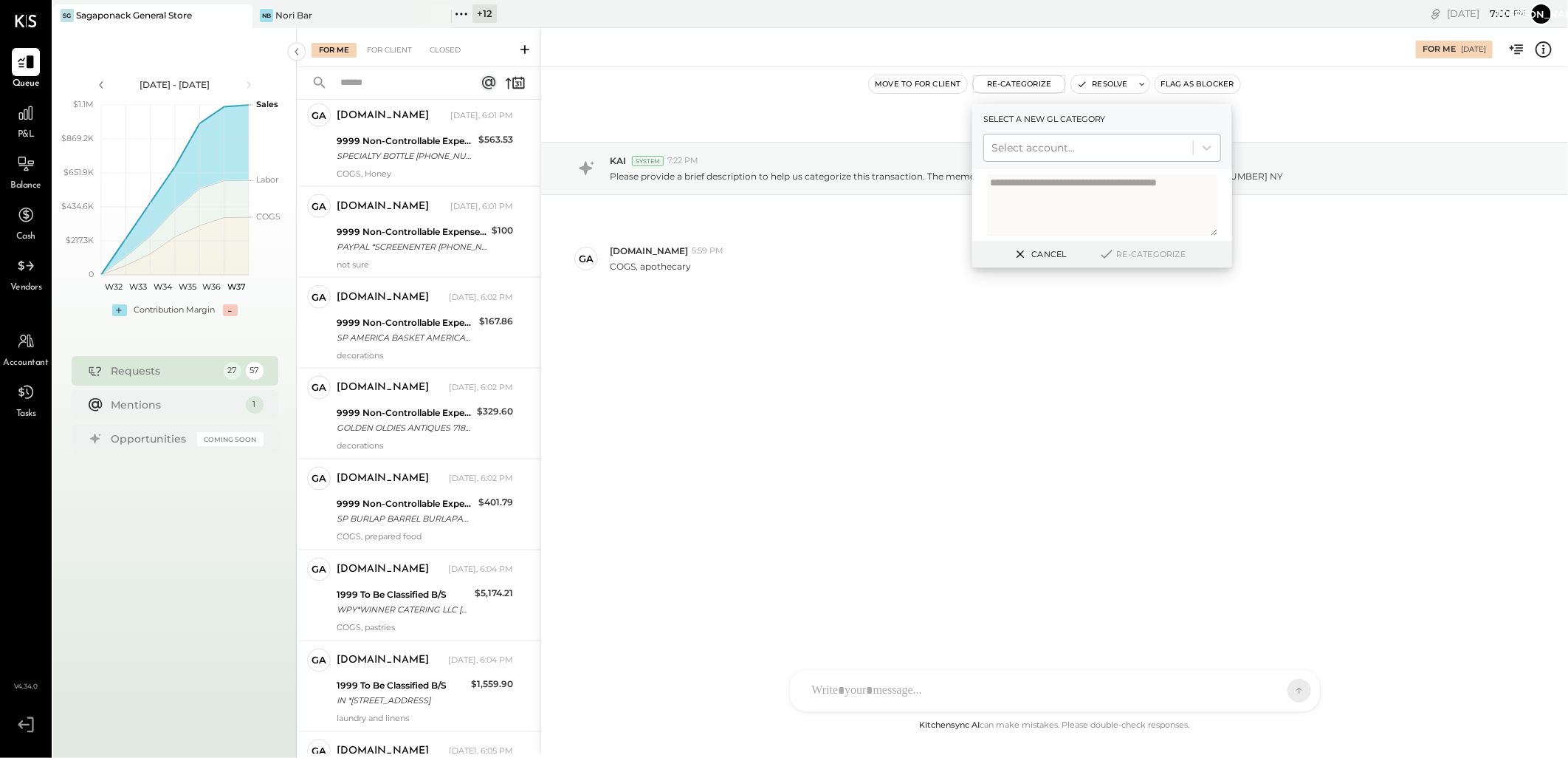
click at [1049, 142] on div at bounding box center [1088, 148] width 194 height 18
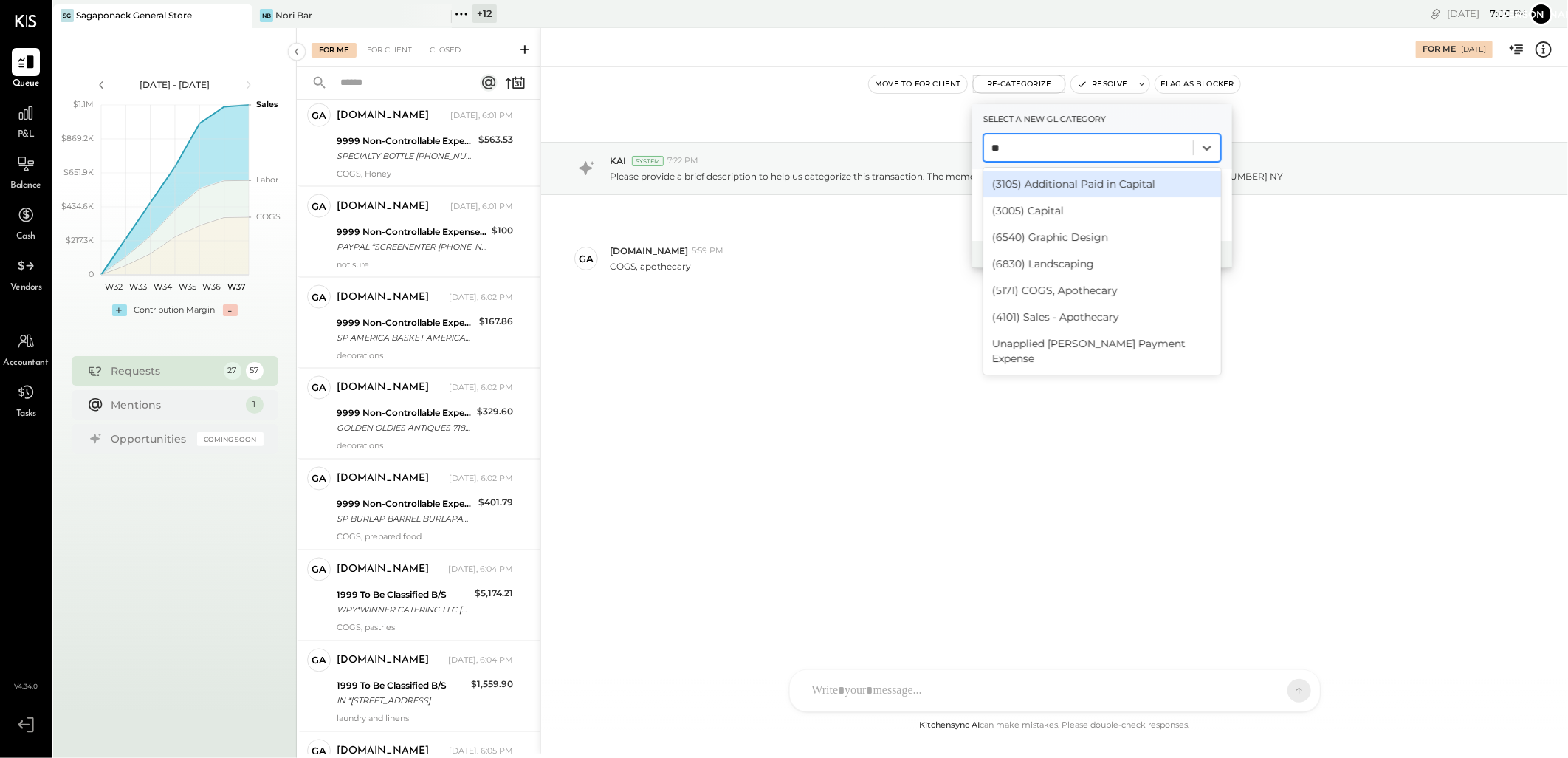
type input "***"
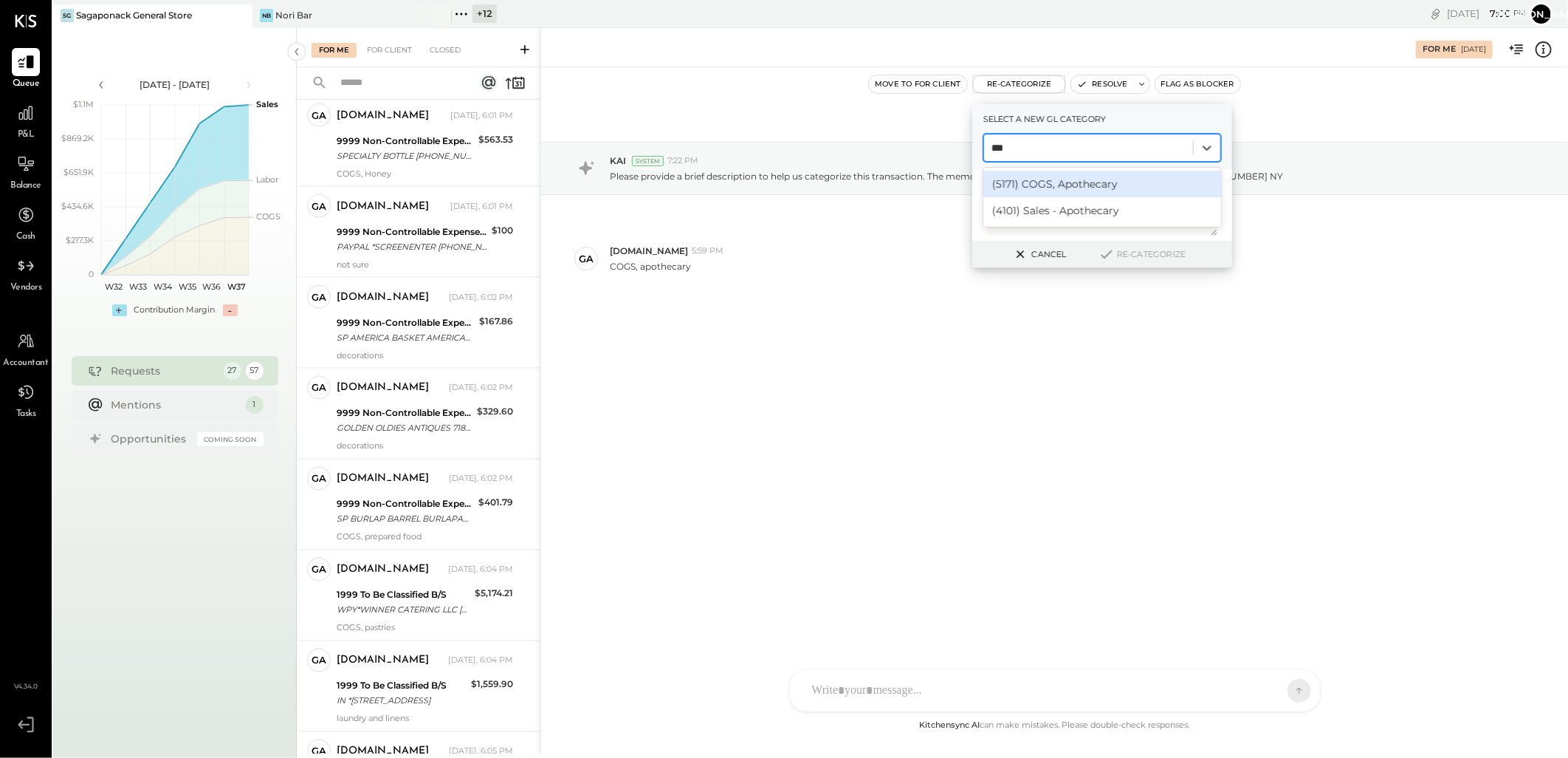
click at [1081, 185] on div "(5171) COGS, Apothecary" at bounding box center [1102, 183] width 238 height 27
click at [1107, 254] on icon at bounding box center [1106, 254] width 10 height 7
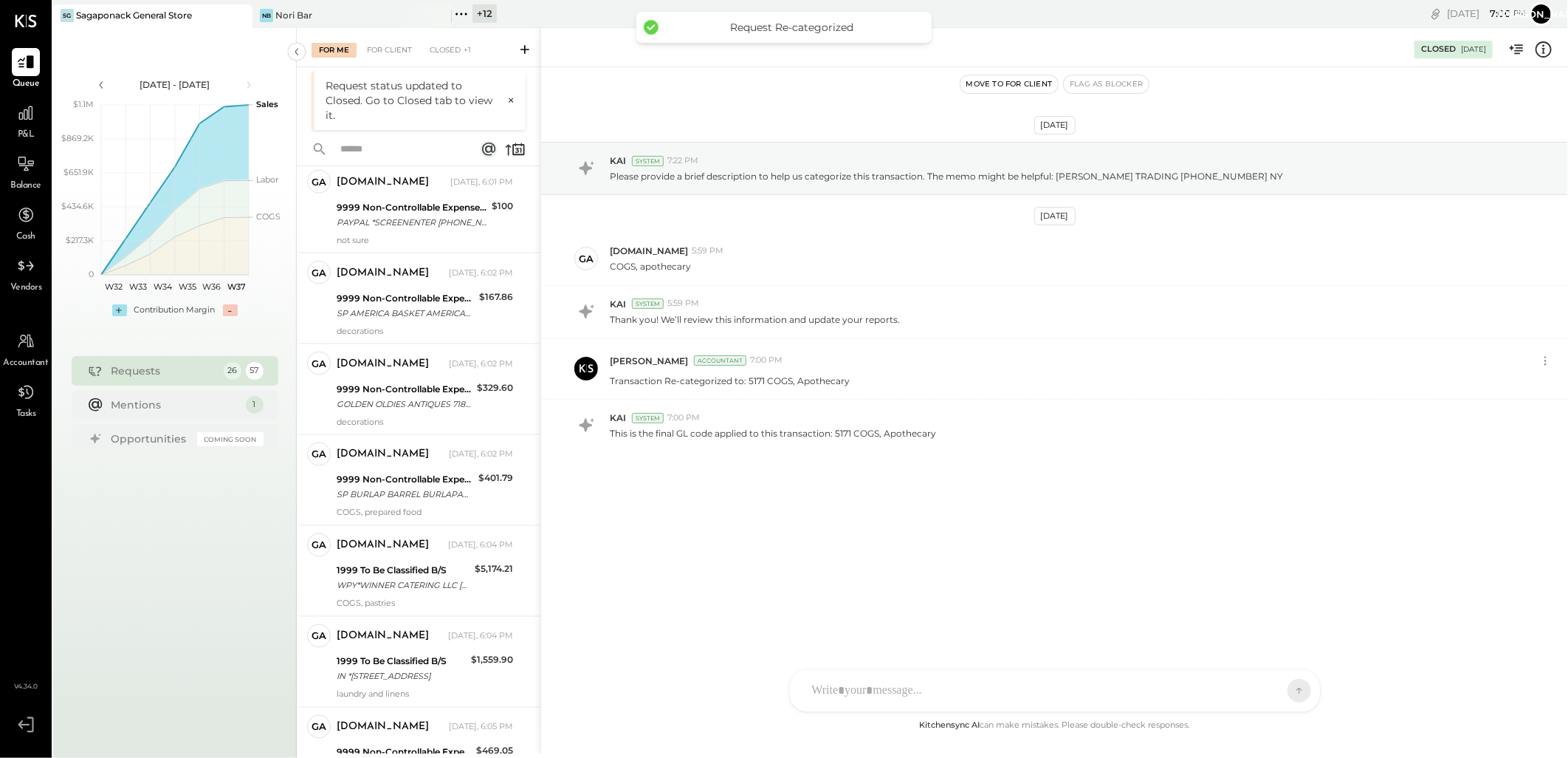
scroll to position [838, 0]
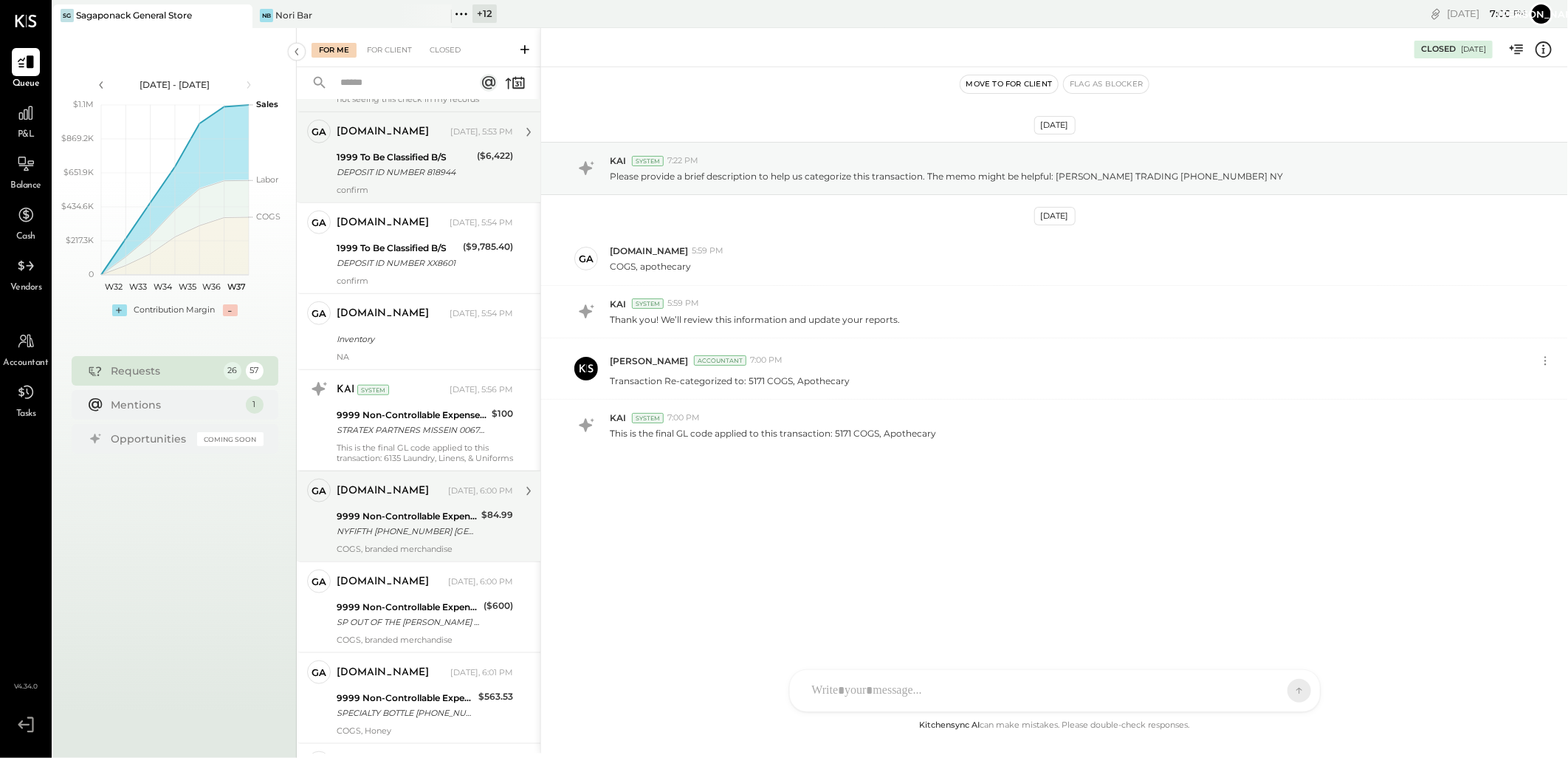
click at [406, 535] on div "NYFIFTH [PHONE_NUMBER] [GEOGRAPHIC_DATA]" at bounding box center [406, 531] width 140 height 15
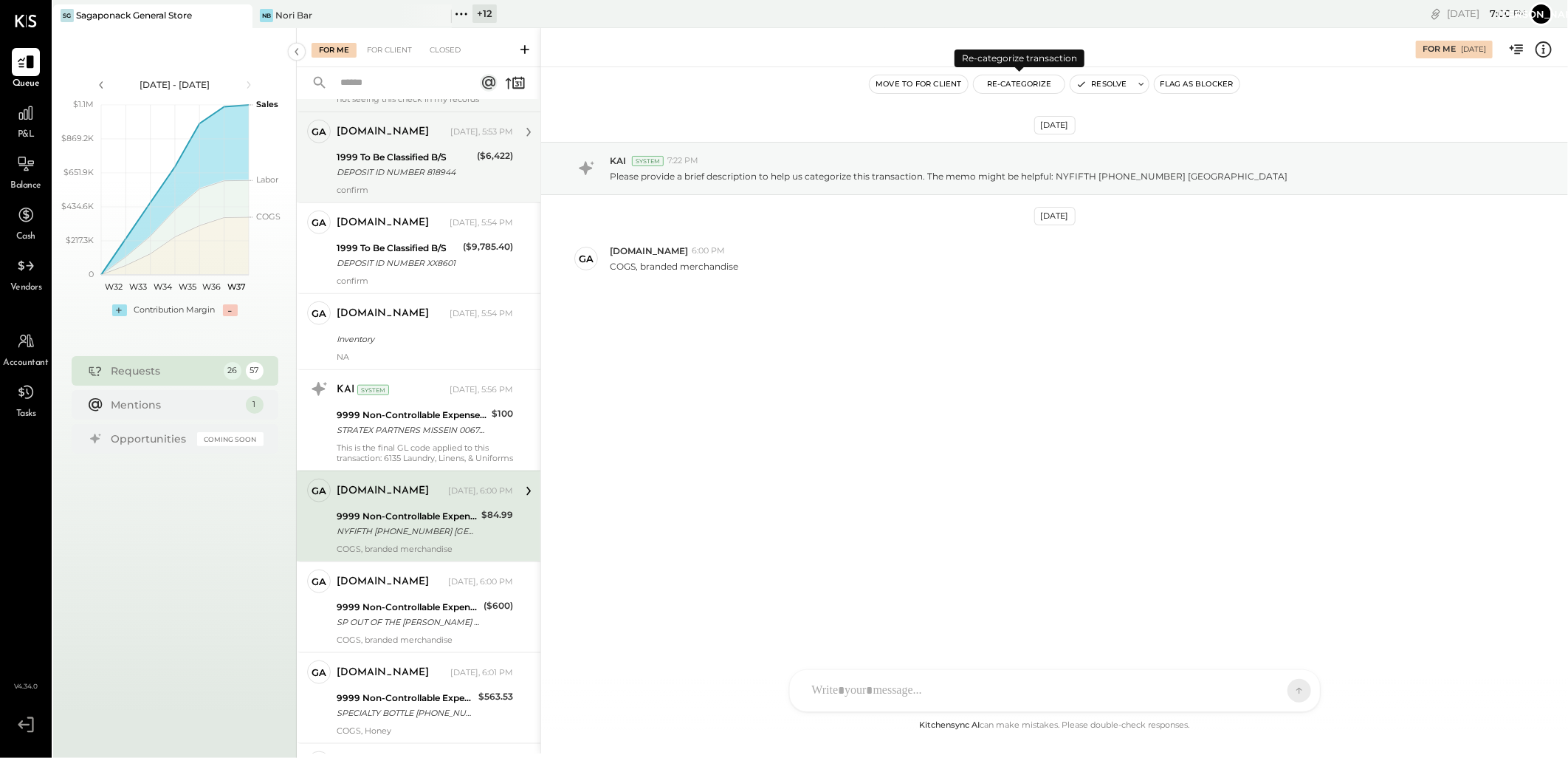
click at [1036, 82] on button "Re-Categorize" at bounding box center [1019, 84] width 92 height 18
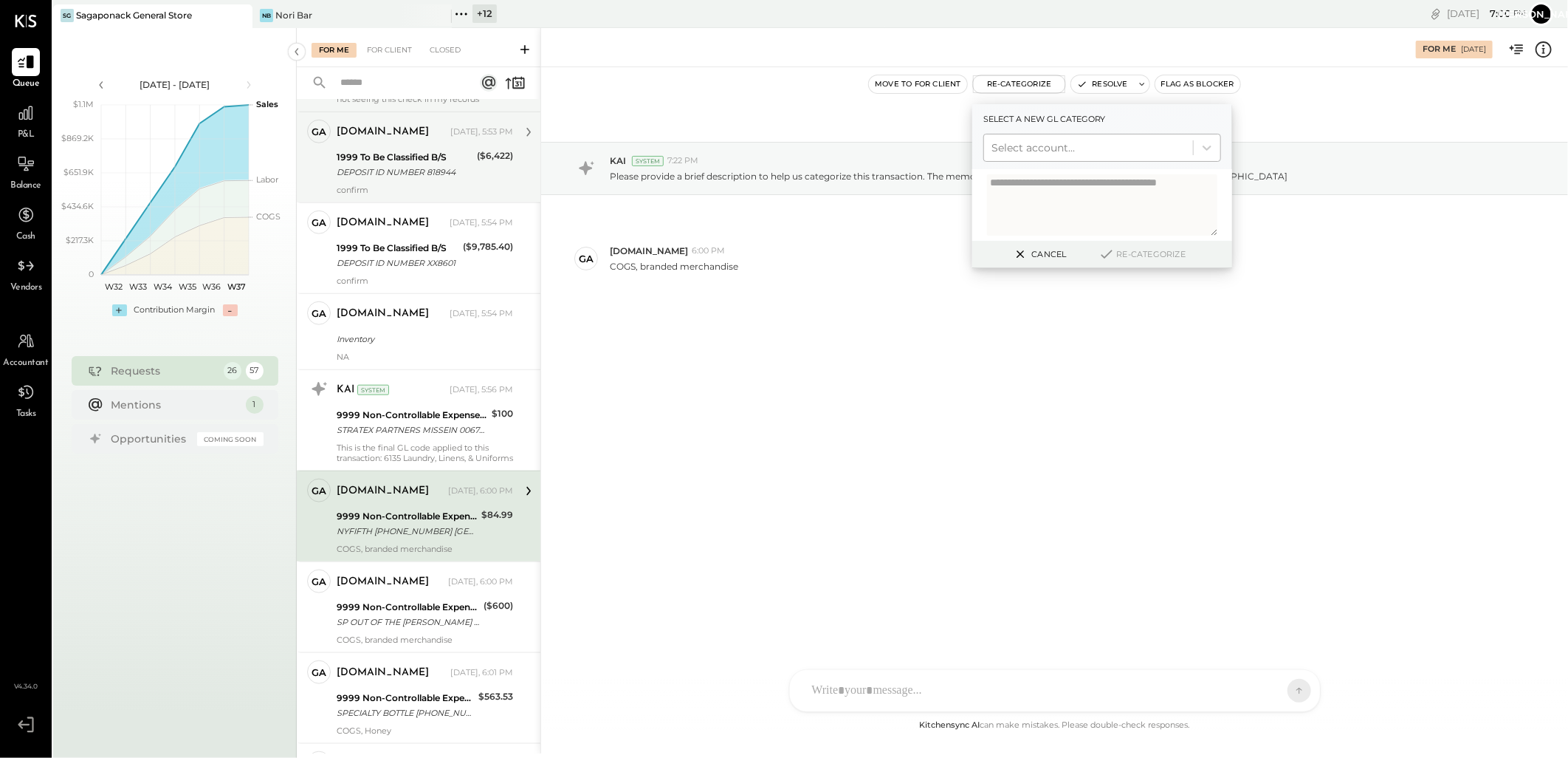
click at [1044, 145] on div at bounding box center [1088, 148] width 194 height 18
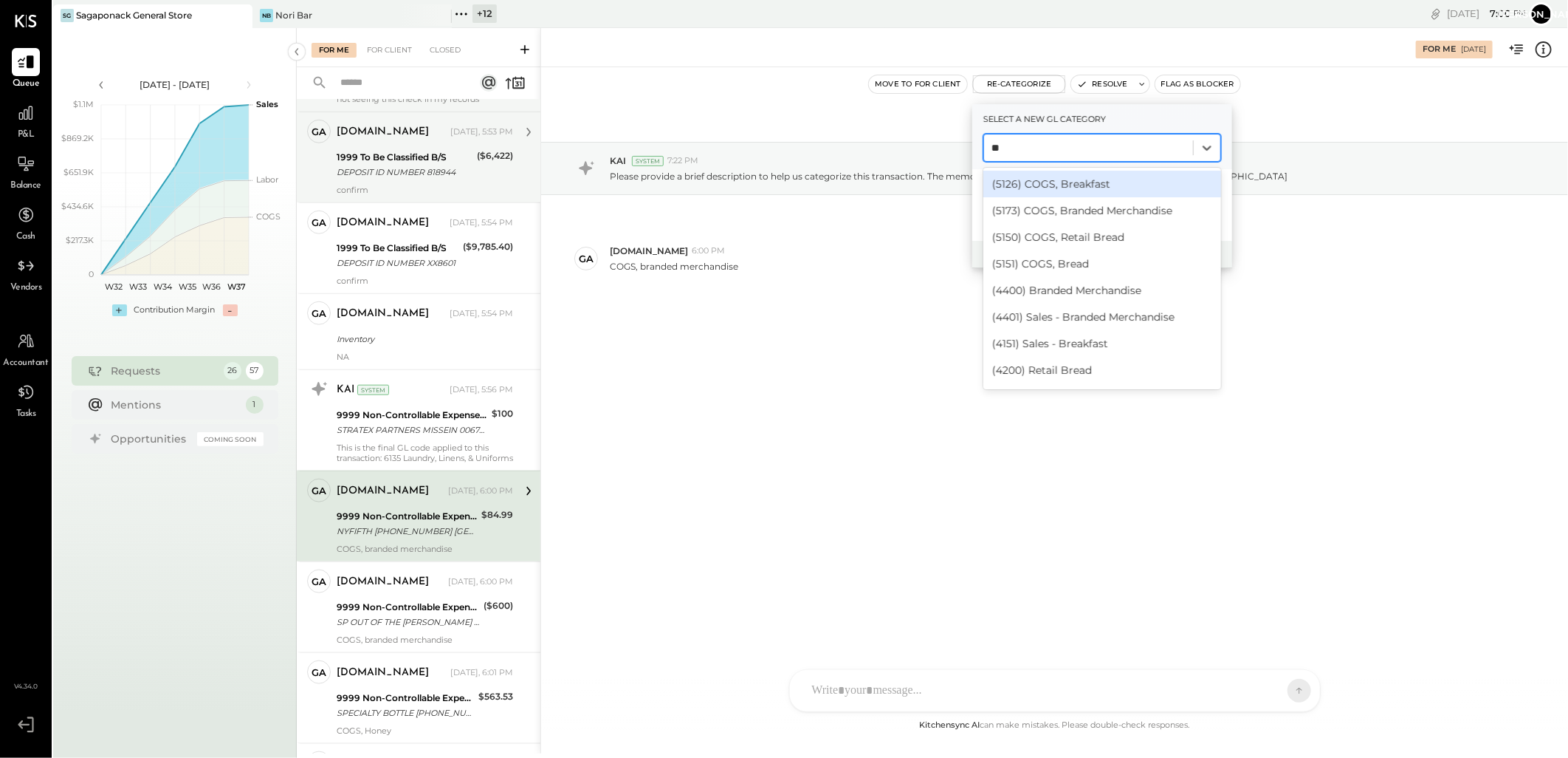
type input "***"
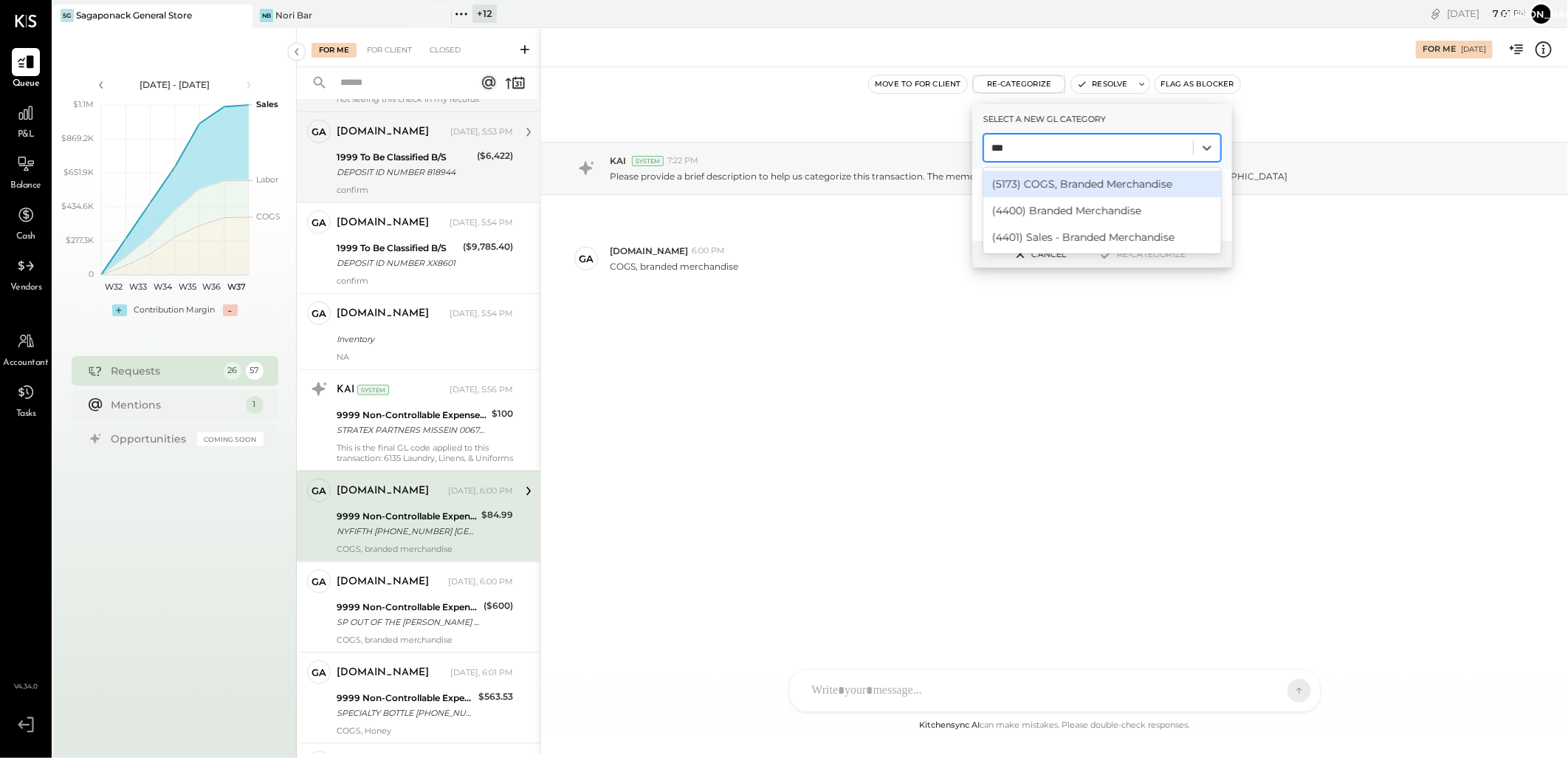
click at [1049, 181] on div "(5173) COGS, Branded Merchandise" at bounding box center [1102, 183] width 238 height 27
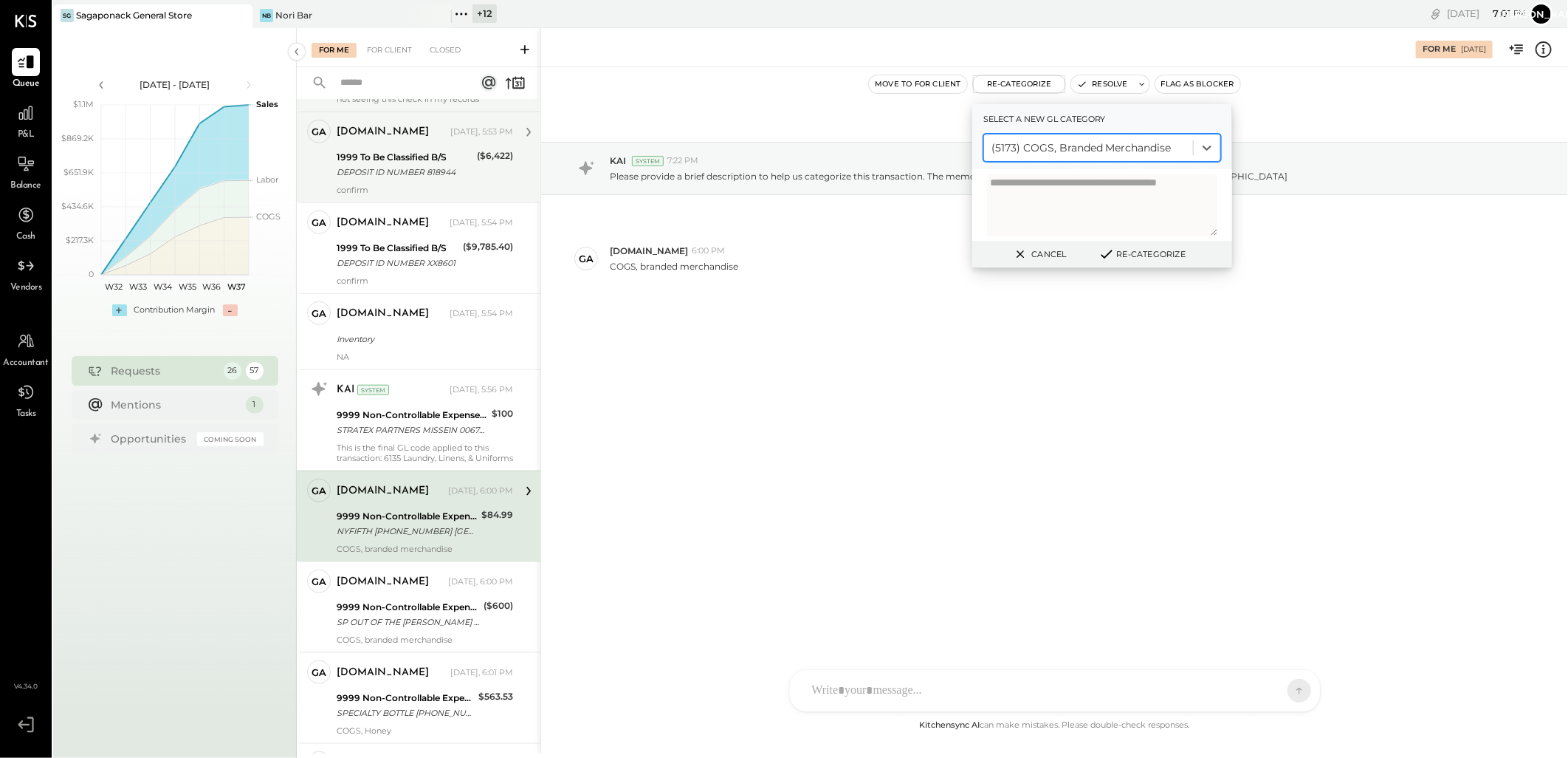
click at [1125, 253] on button "Re-Categorize" at bounding box center [1142, 254] width 97 height 18
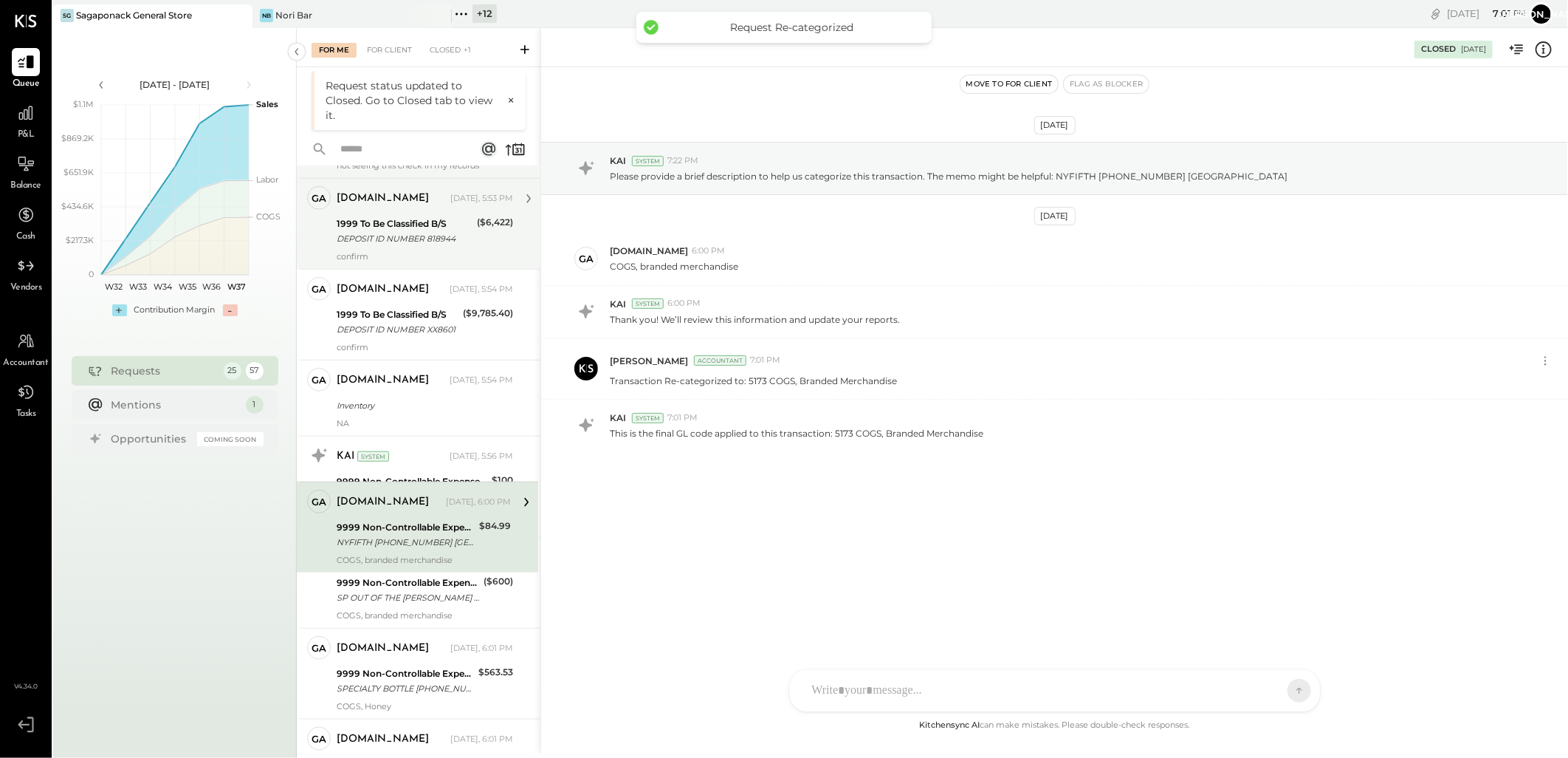
scroll to position [848, 0]
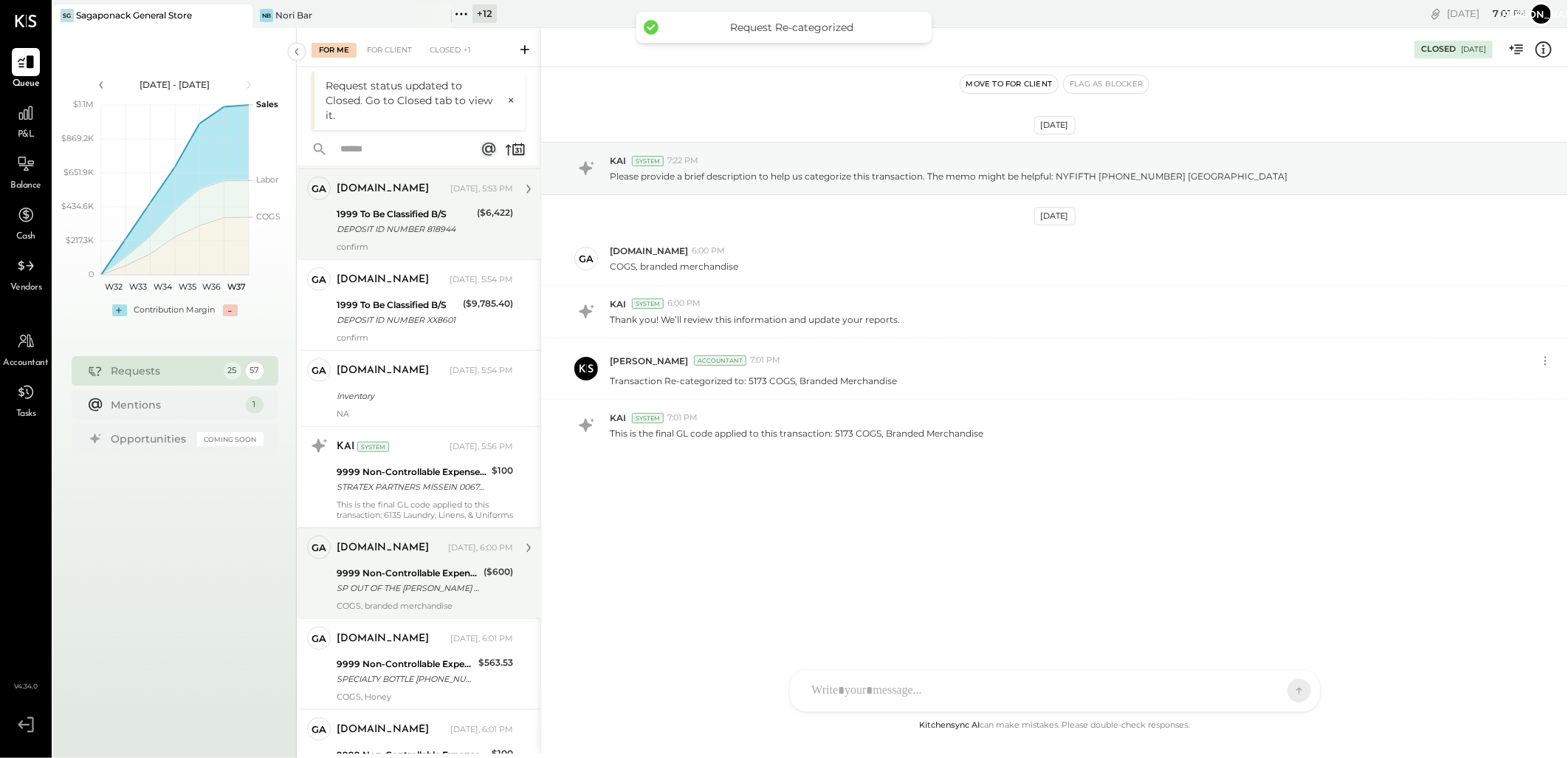
click at [393, 580] on div "9999 Non-Controllable Expenses:Other Income and Expenses:To Be Classified P&L" at bounding box center [408, 573] width 143 height 15
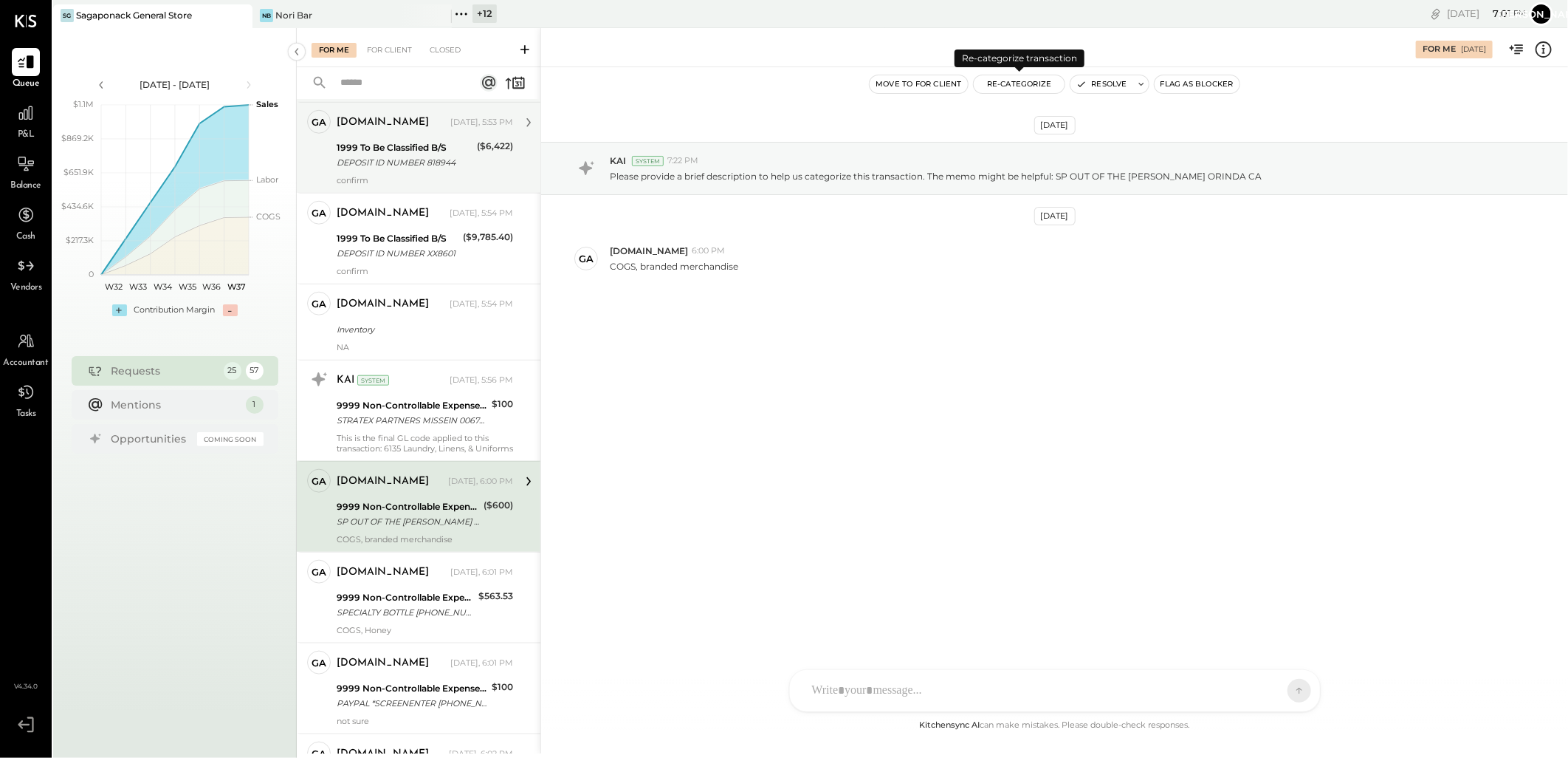
click at [1015, 86] on button "Re-Categorize" at bounding box center [1019, 84] width 92 height 18
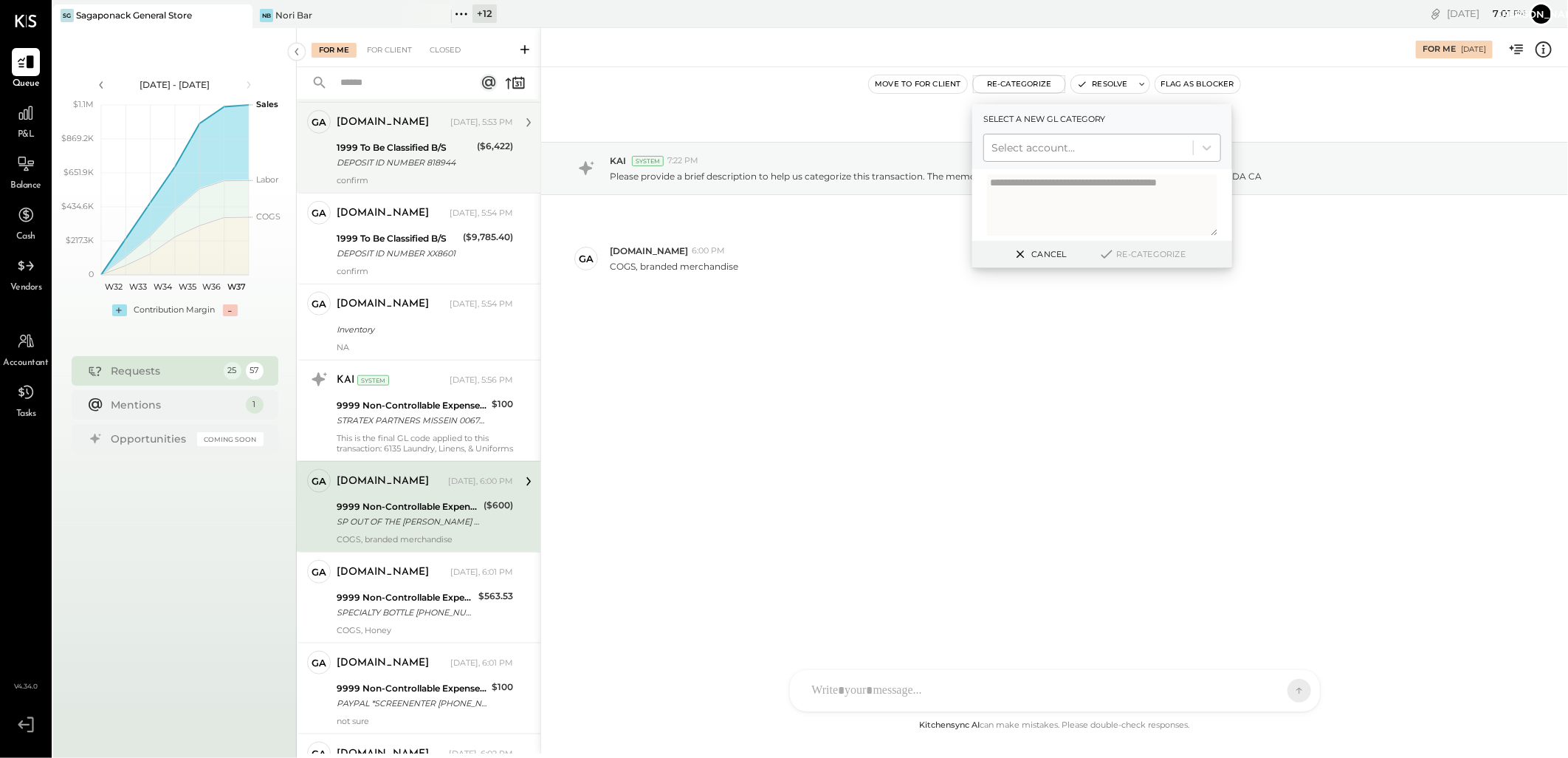
click at [1109, 144] on div at bounding box center [1088, 148] width 194 height 18
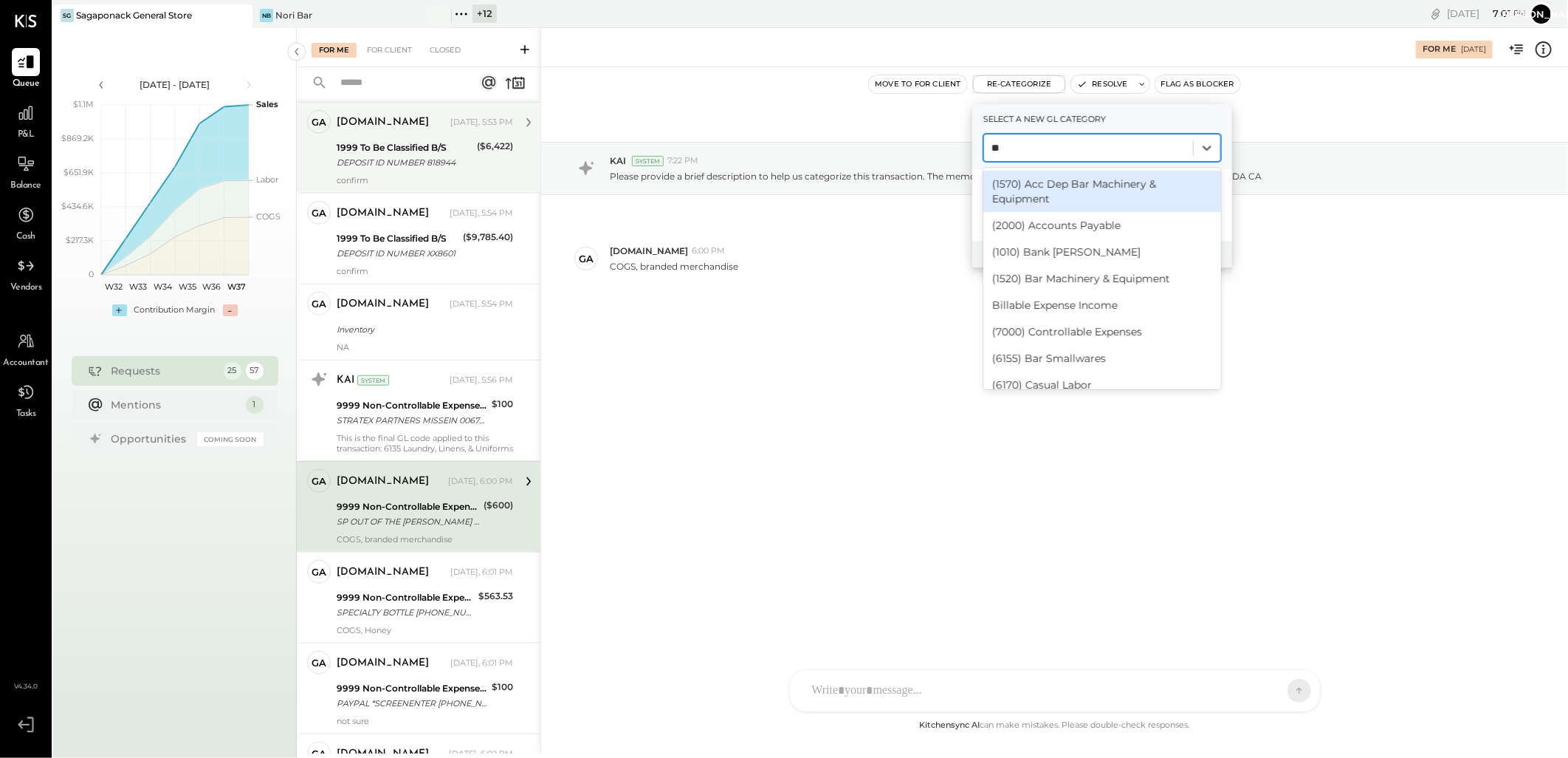
type input "***"
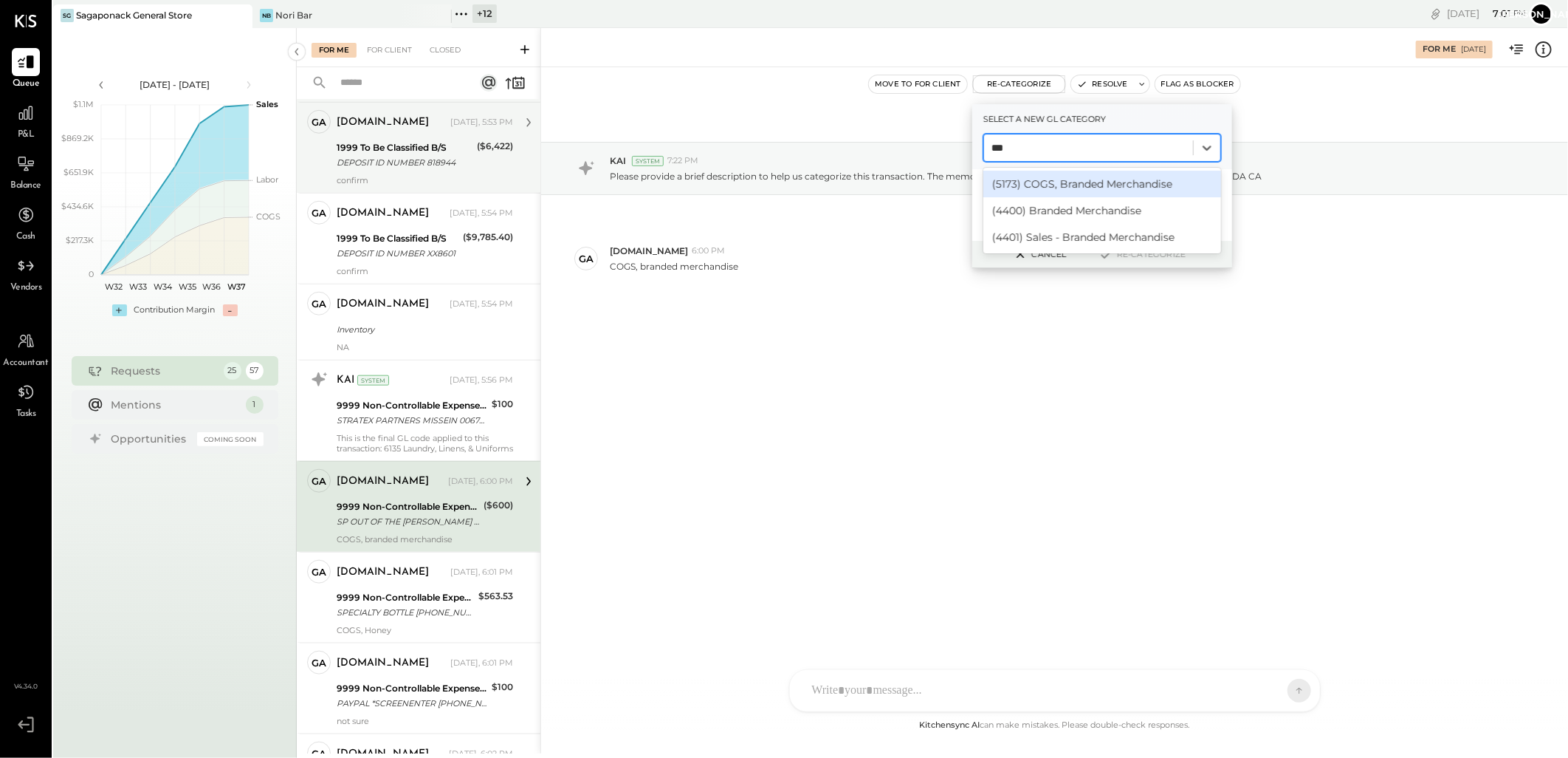
click at [1087, 176] on div "(5173) COGS, Branded Merchandise" at bounding box center [1102, 183] width 238 height 27
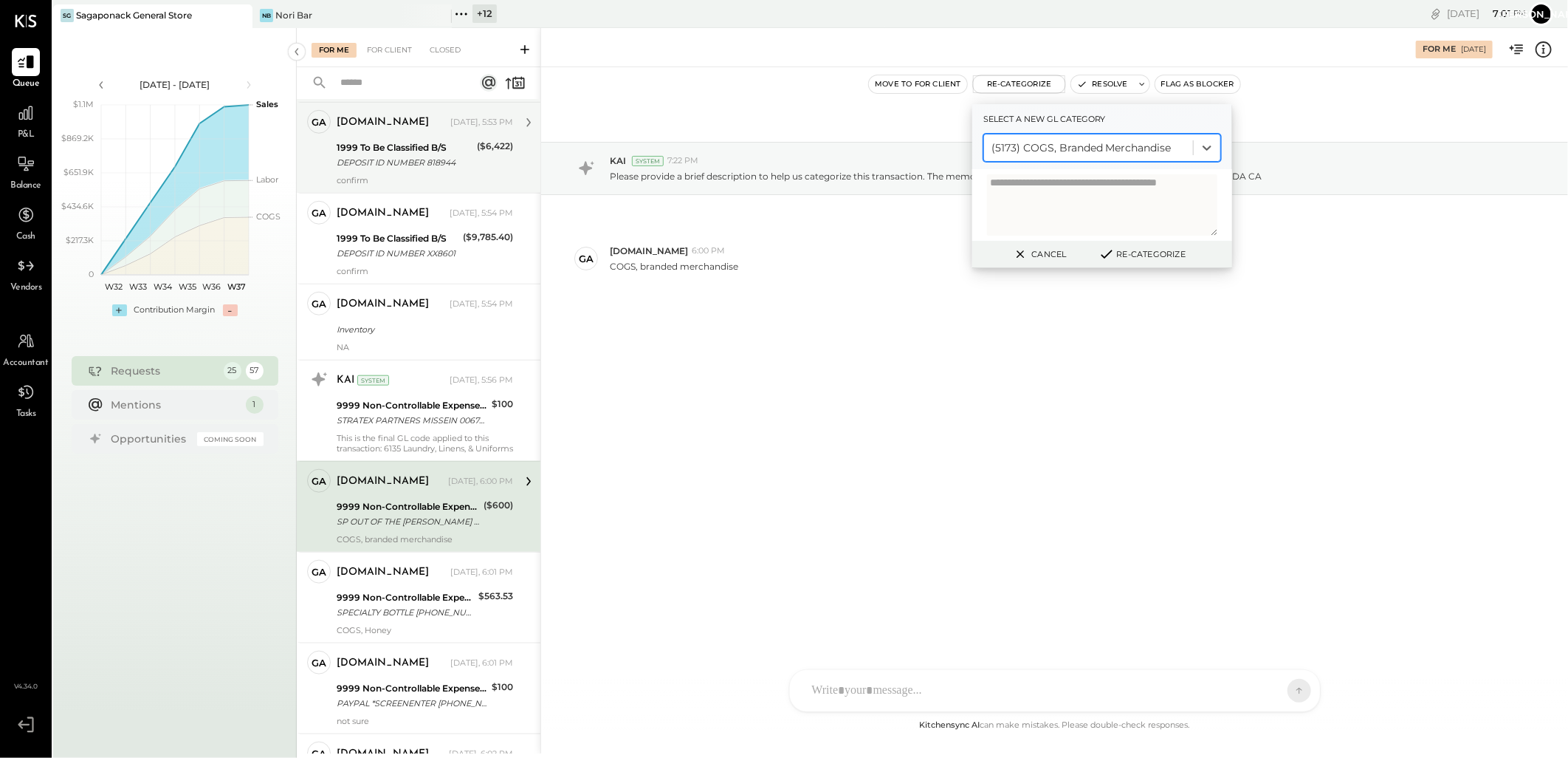
click at [1119, 256] on button "Re-Categorize" at bounding box center [1142, 254] width 97 height 18
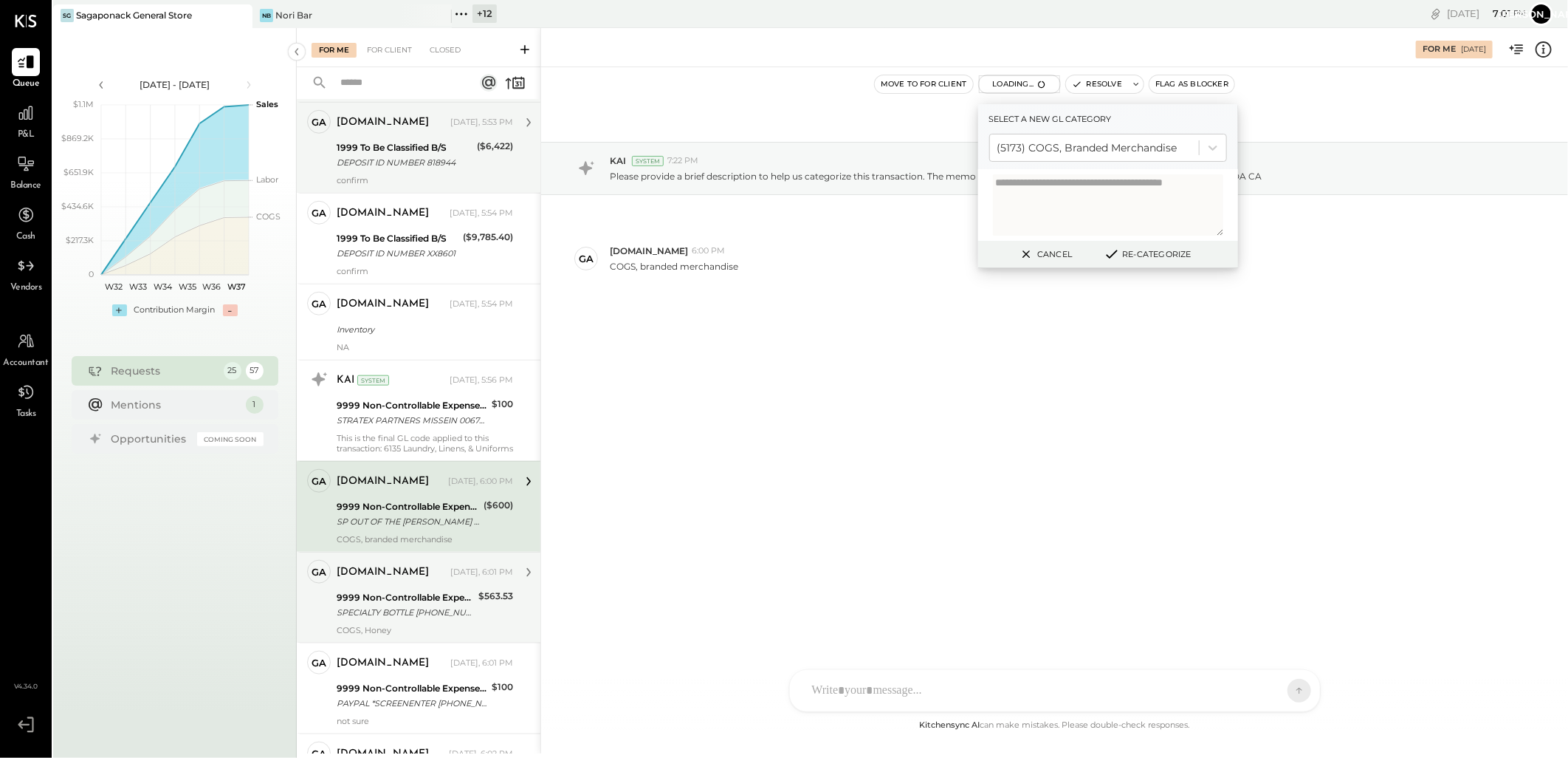
drag, startPoint x: 397, startPoint y: 606, endPoint x: 386, endPoint y: 600, distance: 12.5
click at [397, 605] on div "9999 Non-Controllable Expenses:Other Income and Expenses:To Be Classified P&L" at bounding box center [405, 597] width 137 height 15
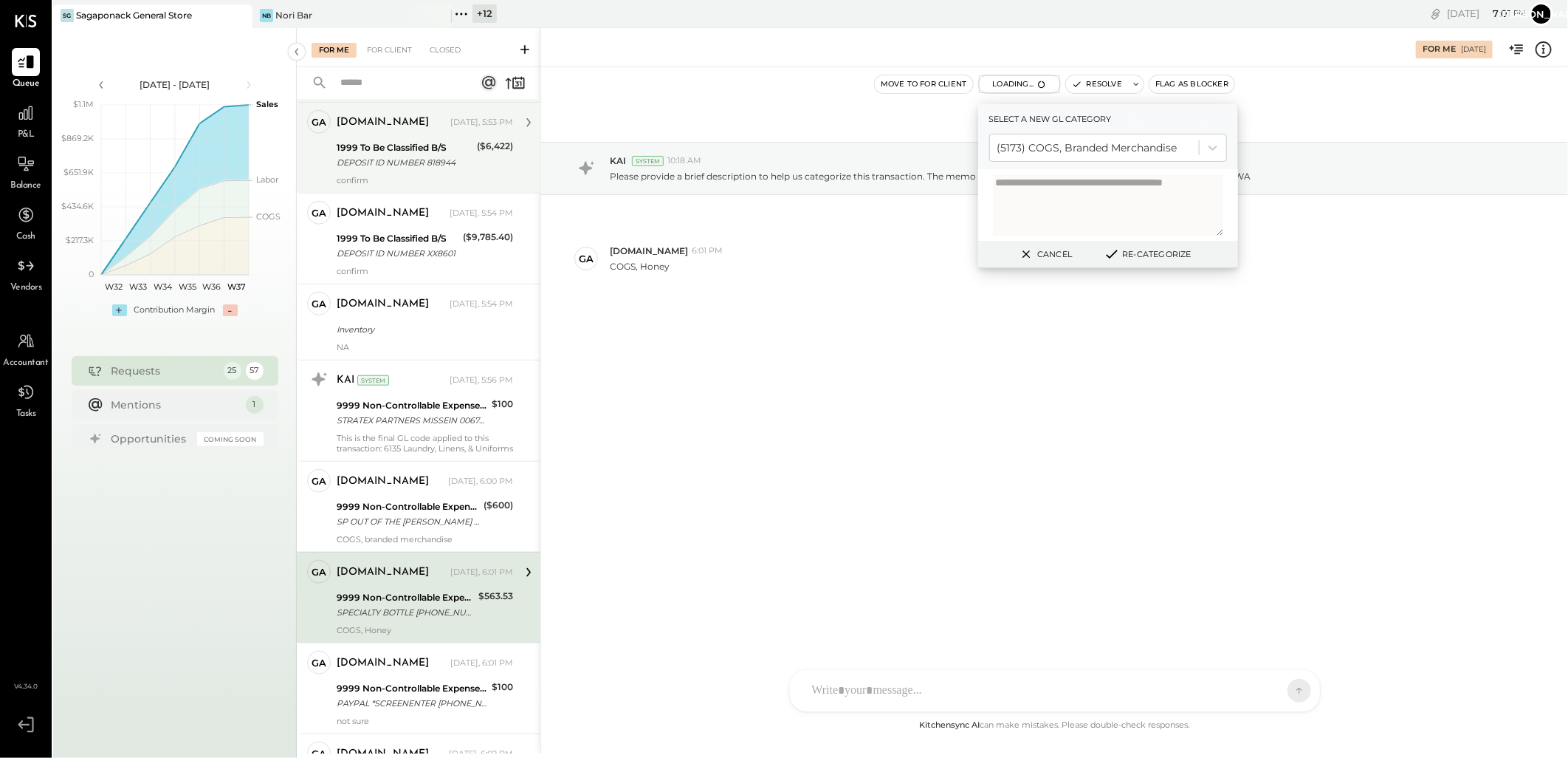
click at [1132, 252] on button "Re-Categorize" at bounding box center [1147, 254] width 97 height 18
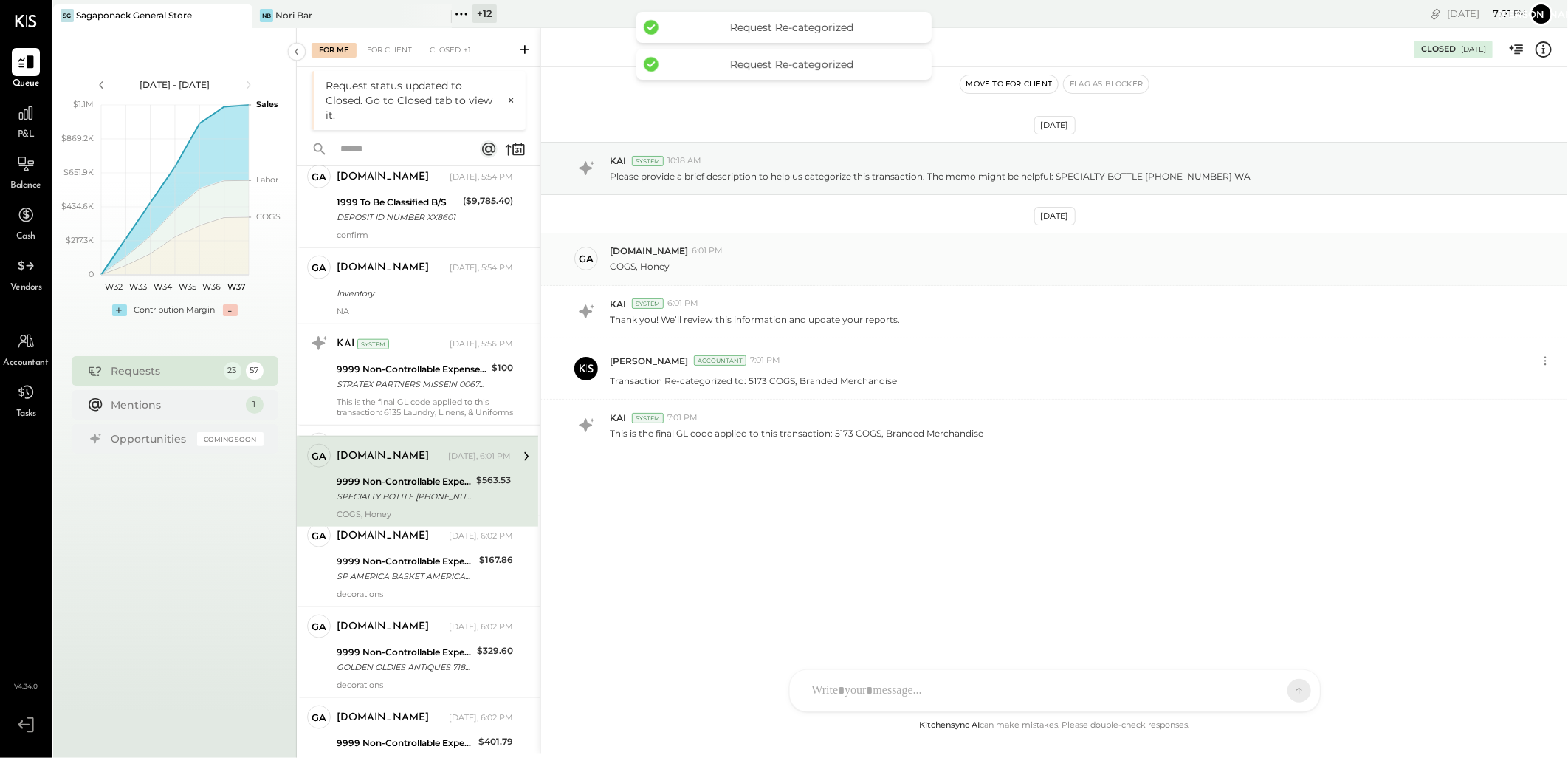
scroll to position [939, 0]
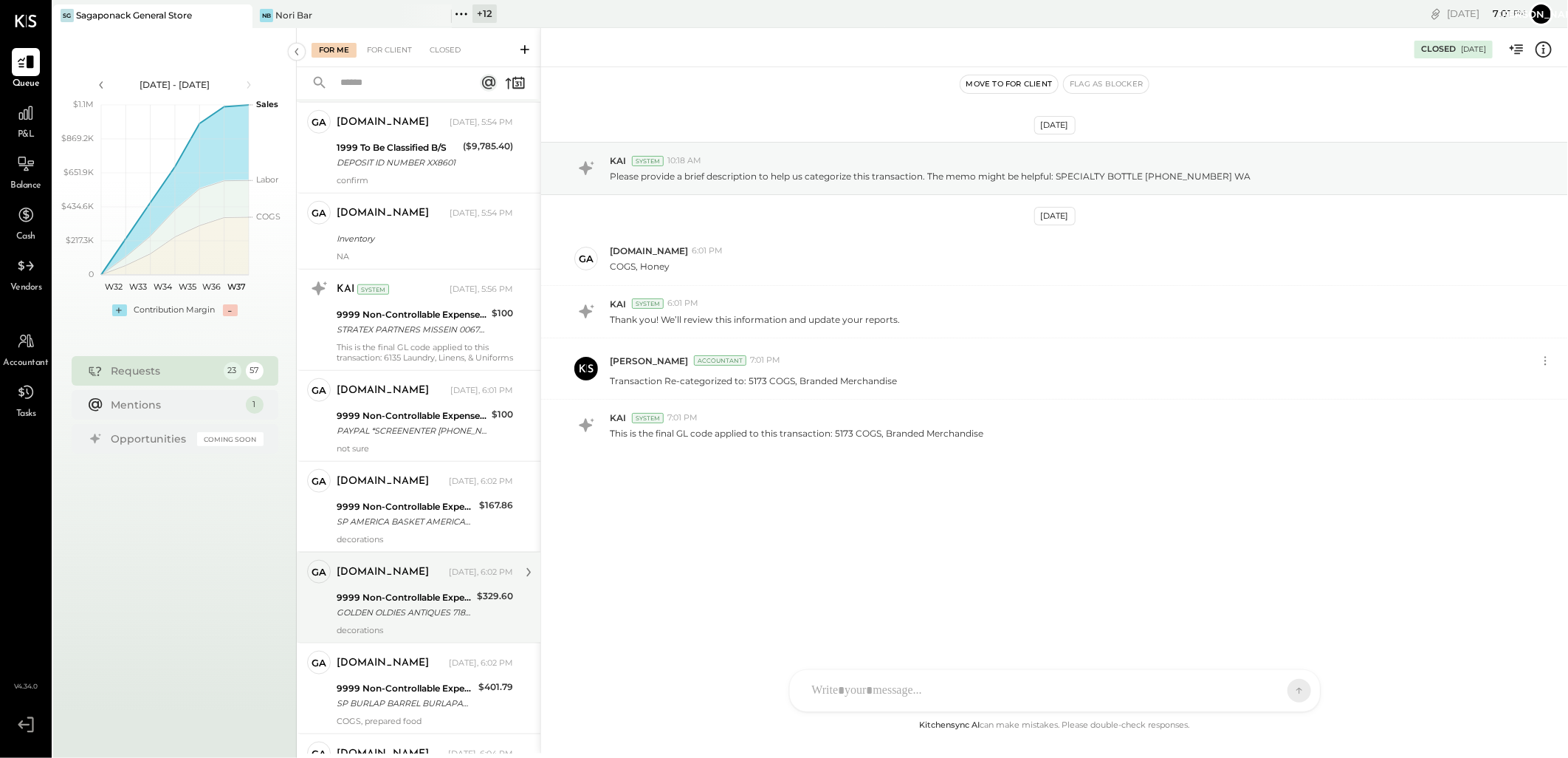
click at [362, 605] on div "9999 Non-Controllable Expenses:Other Income and Expenses:To Be Classified P&L" at bounding box center [404, 597] width 135 height 15
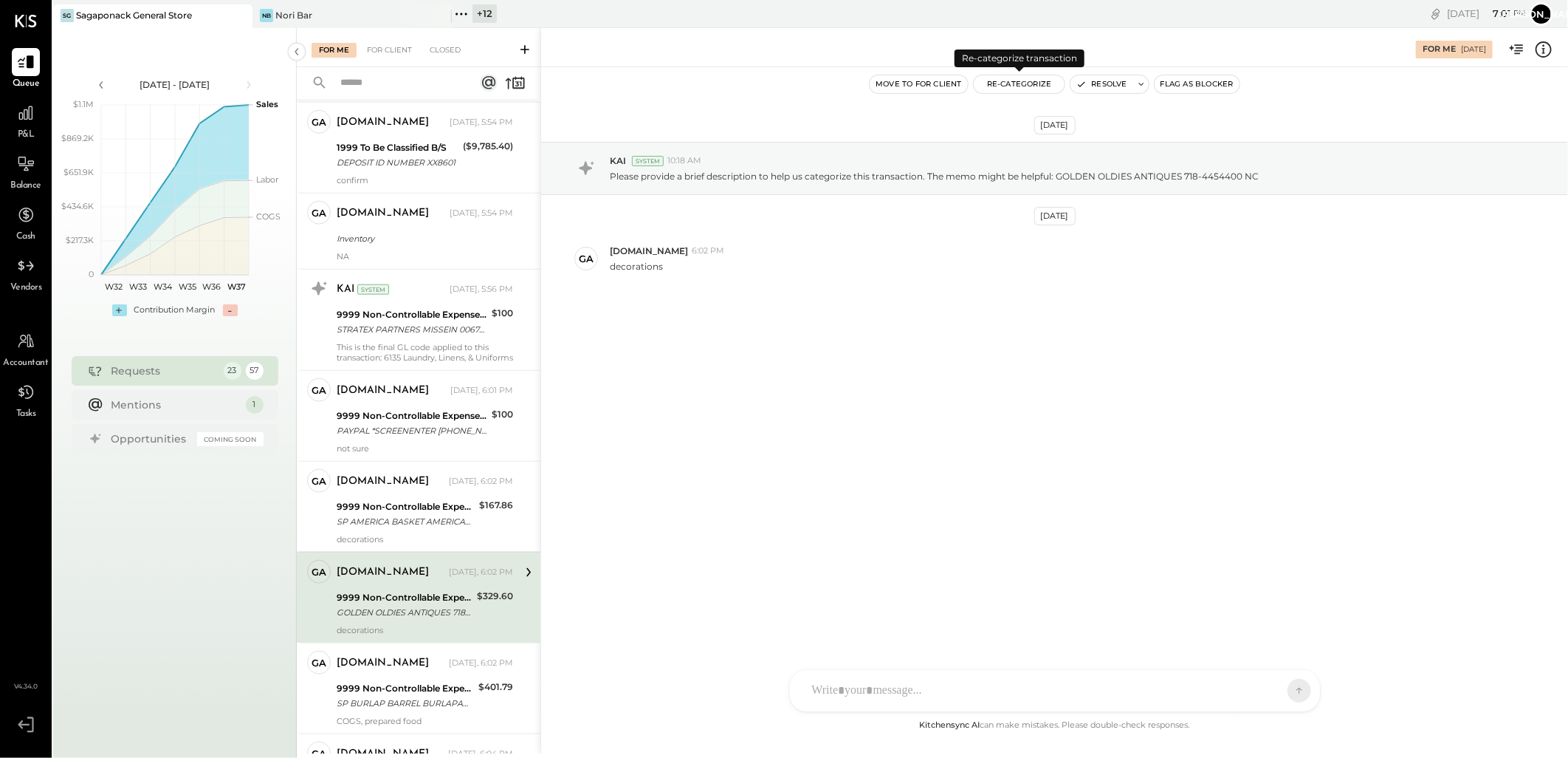
click at [1028, 86] on button "Re-Categorize" at bounding box center [1019, 84] width 92 height 18
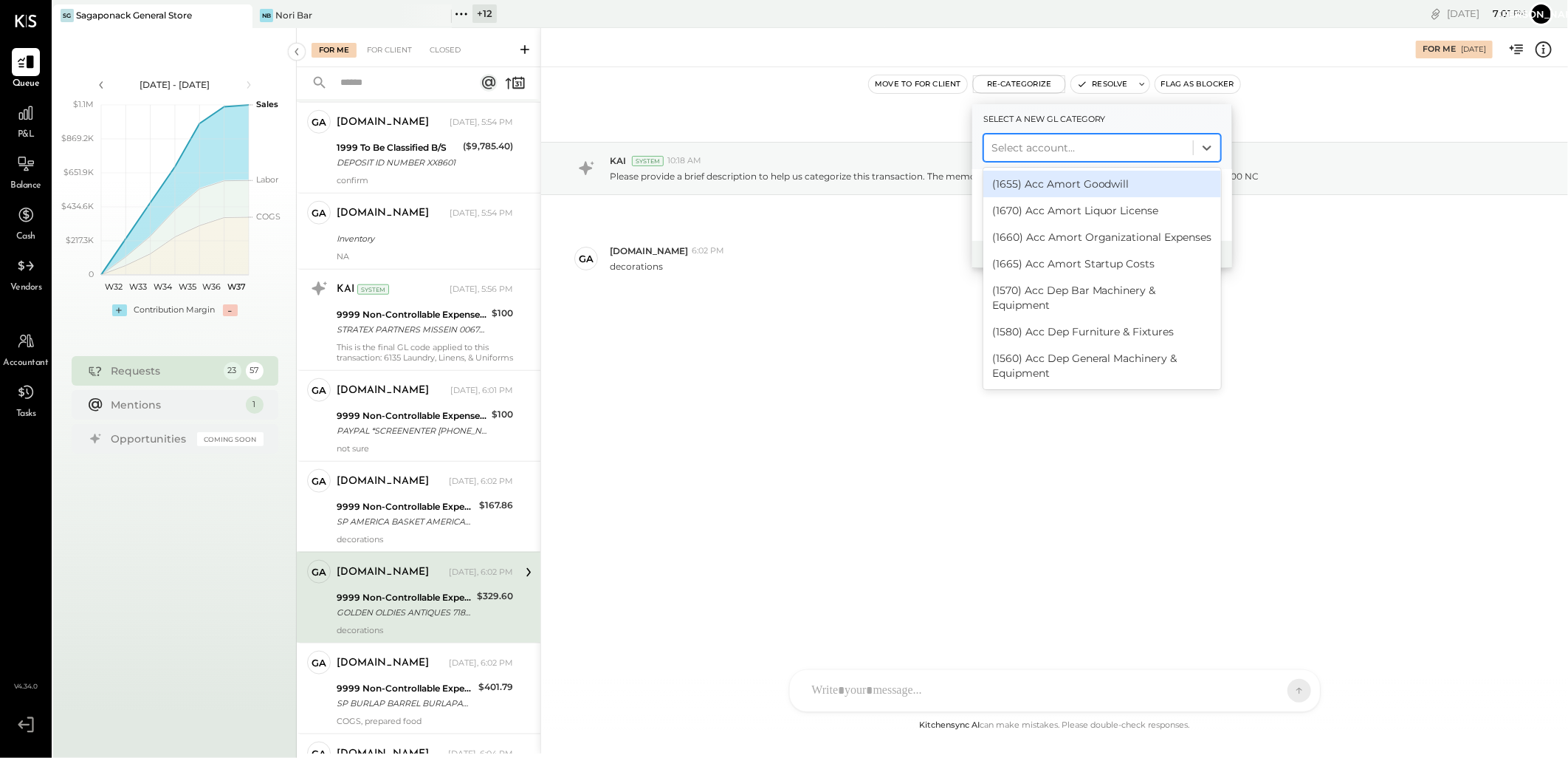
click at [1113, 144] on div at bounding box center [1088, 148] width 194 height 18
type input "****"
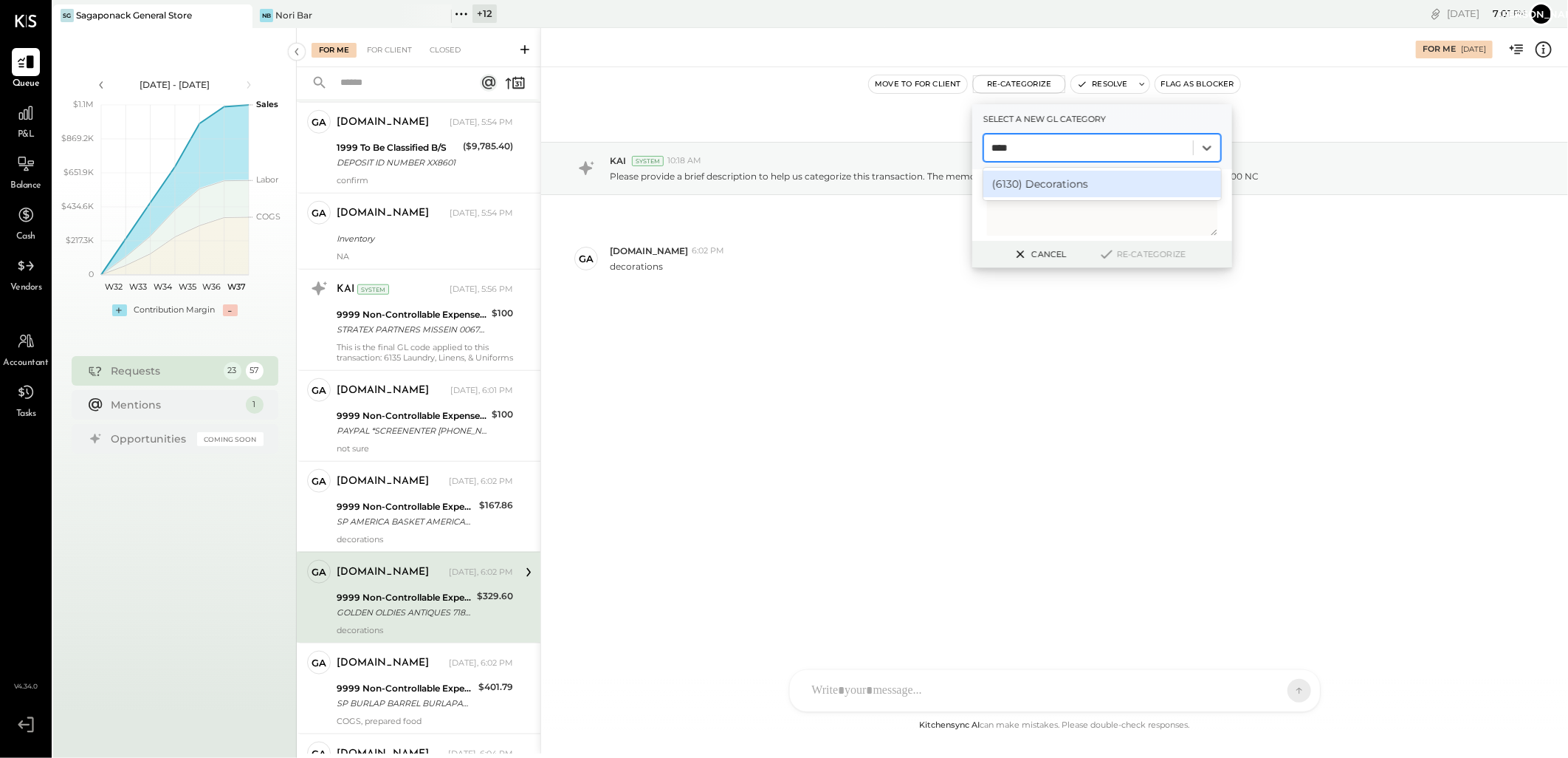
click at [1053, 181] on div "(6130) Decorations" at bounding box center [1102, 183] width 238 height 27
click at [1118, 250] on button "Re-Categorize" at bounding box center [1142, 254] width 97 height 18
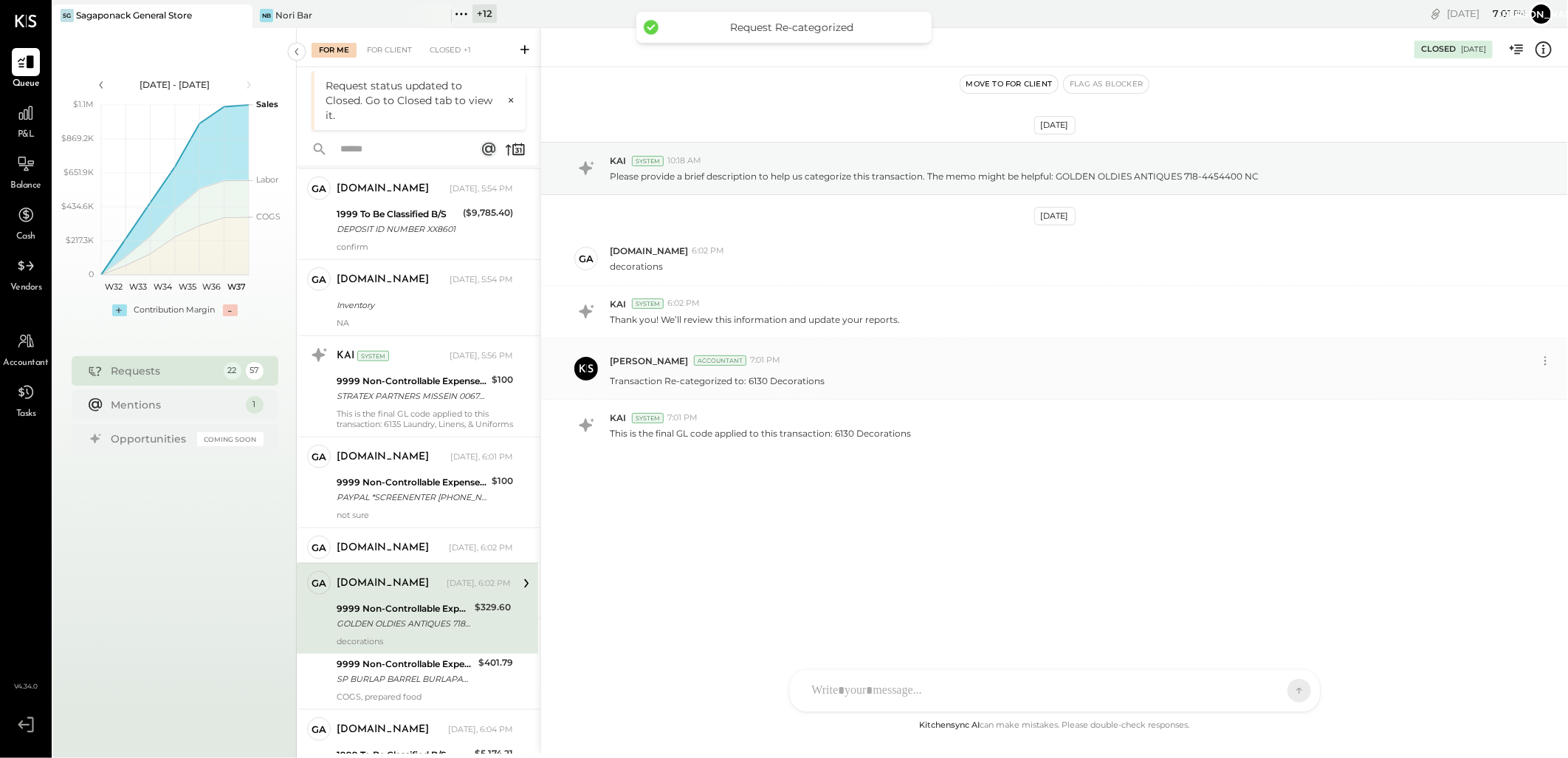
scroll to position [1039, 0]
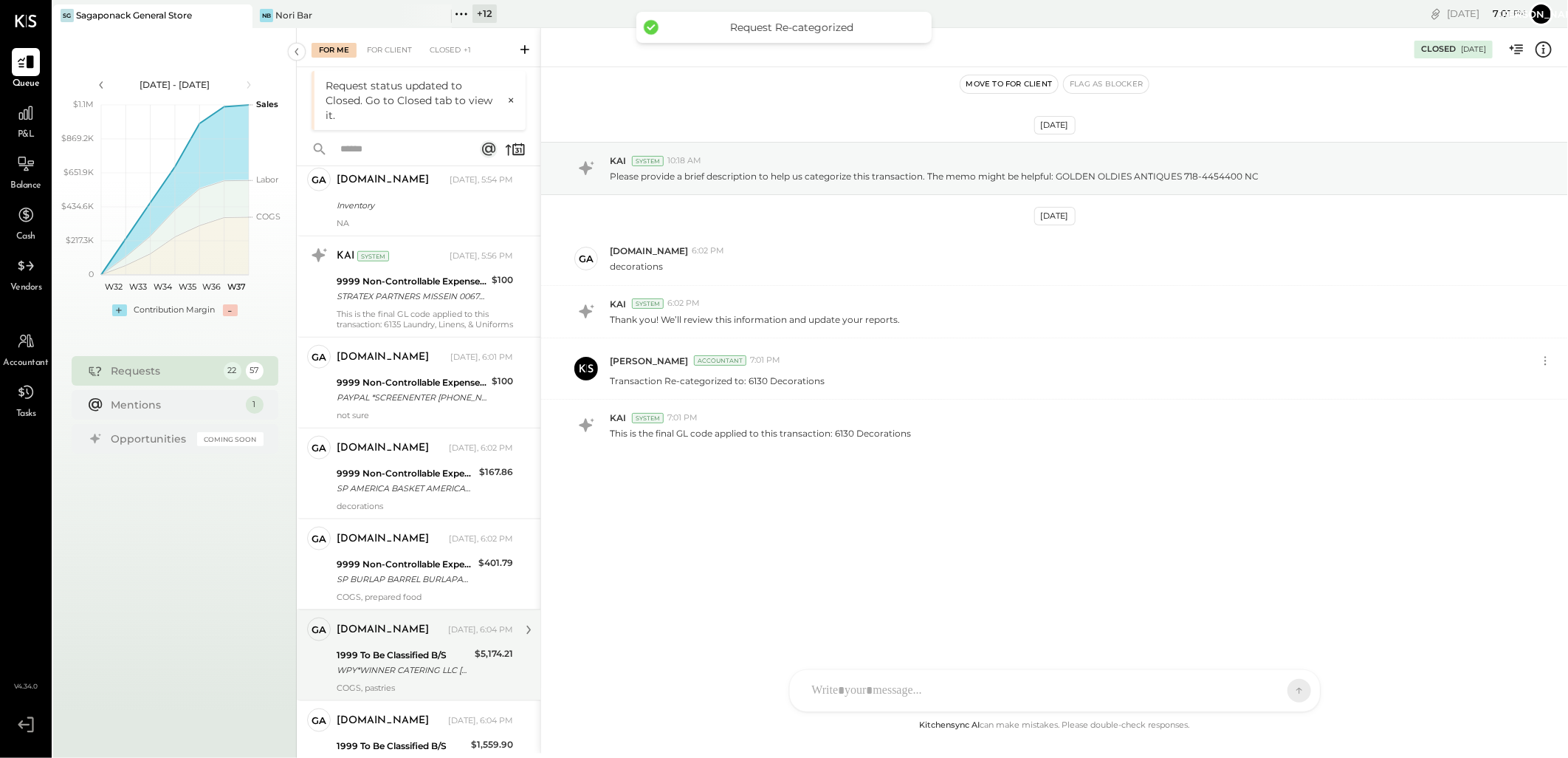
click at [416, 662] on div "1999 To Be Classified B/S" at bounding box center [403, 655] width 134 height 15
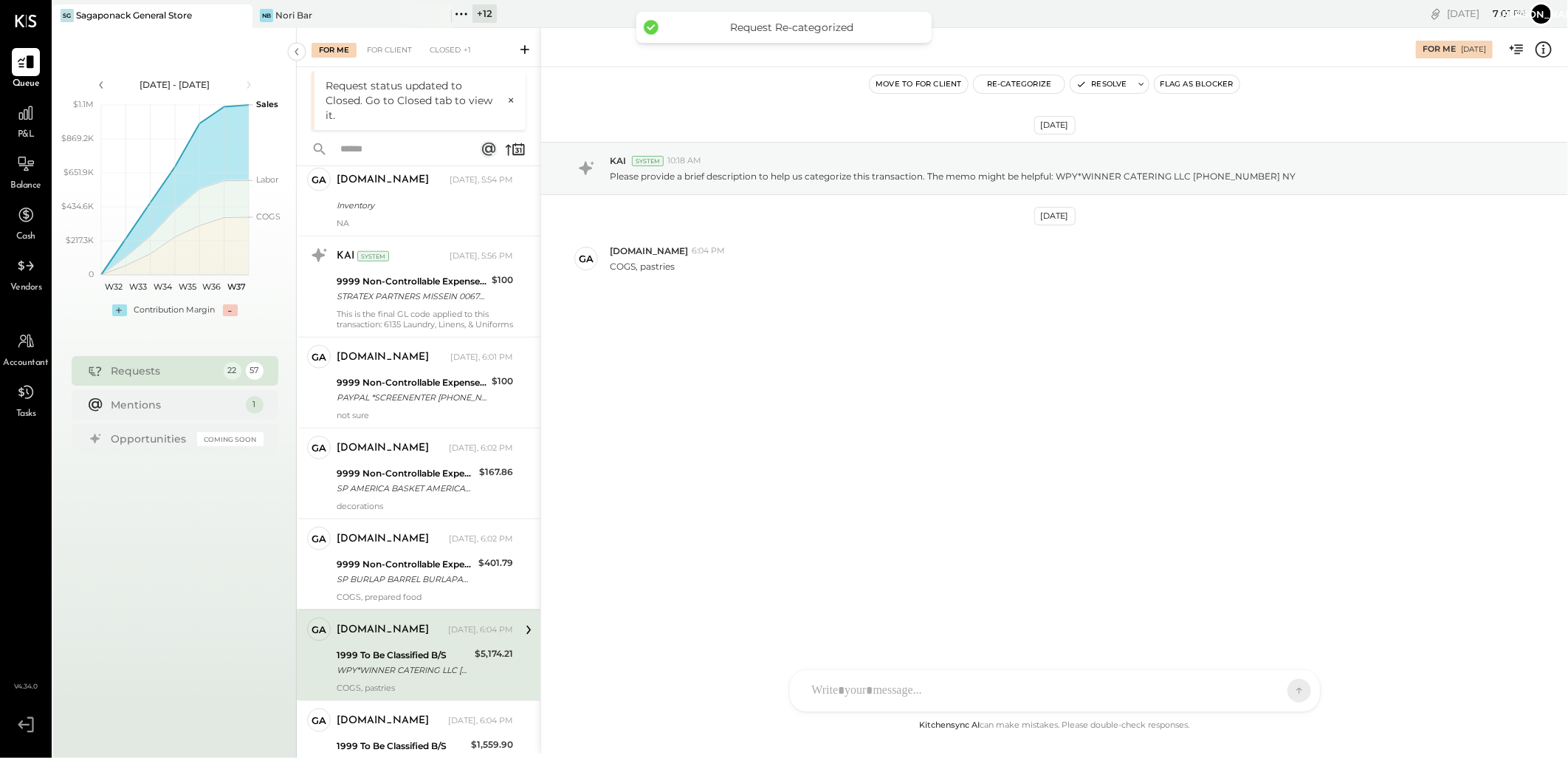
scroll to position [1429, 0]
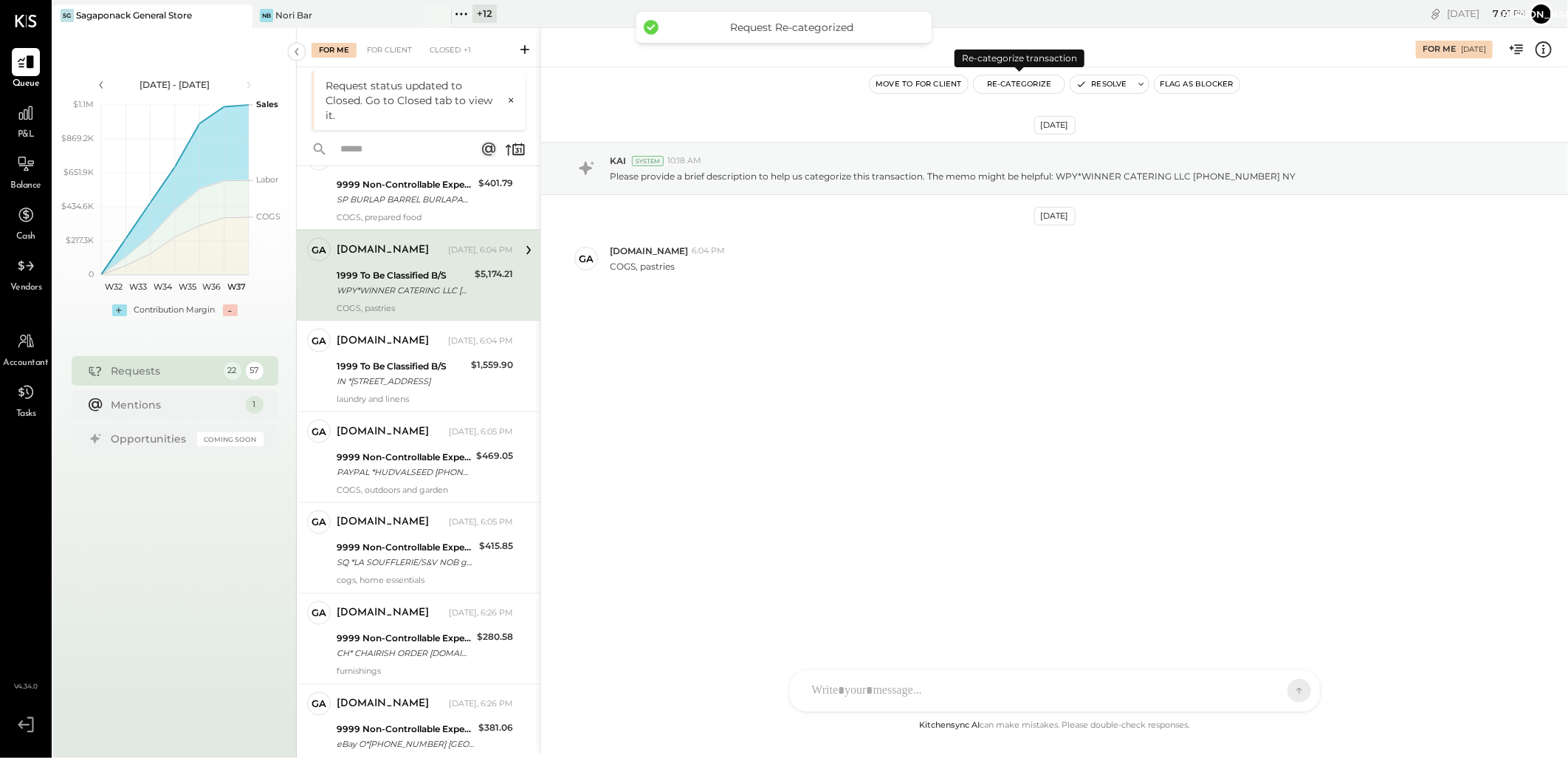
click at [1012, 82] on button "Re-Categorize" at bounding box center [1019, 84] width 92 height 18
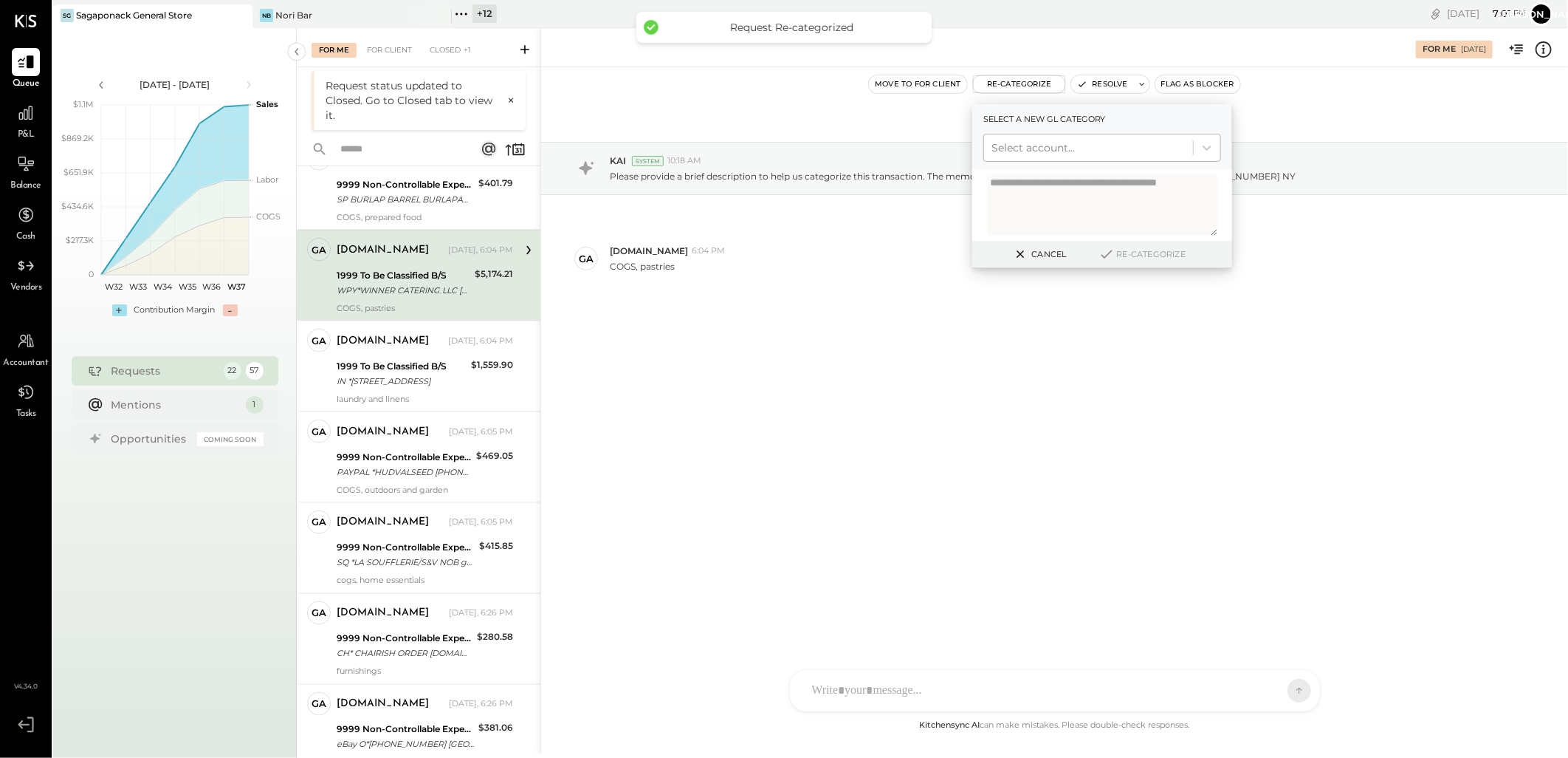
click at [1095, 152] on div at bounding box center [1088, 148] width 194 height 18
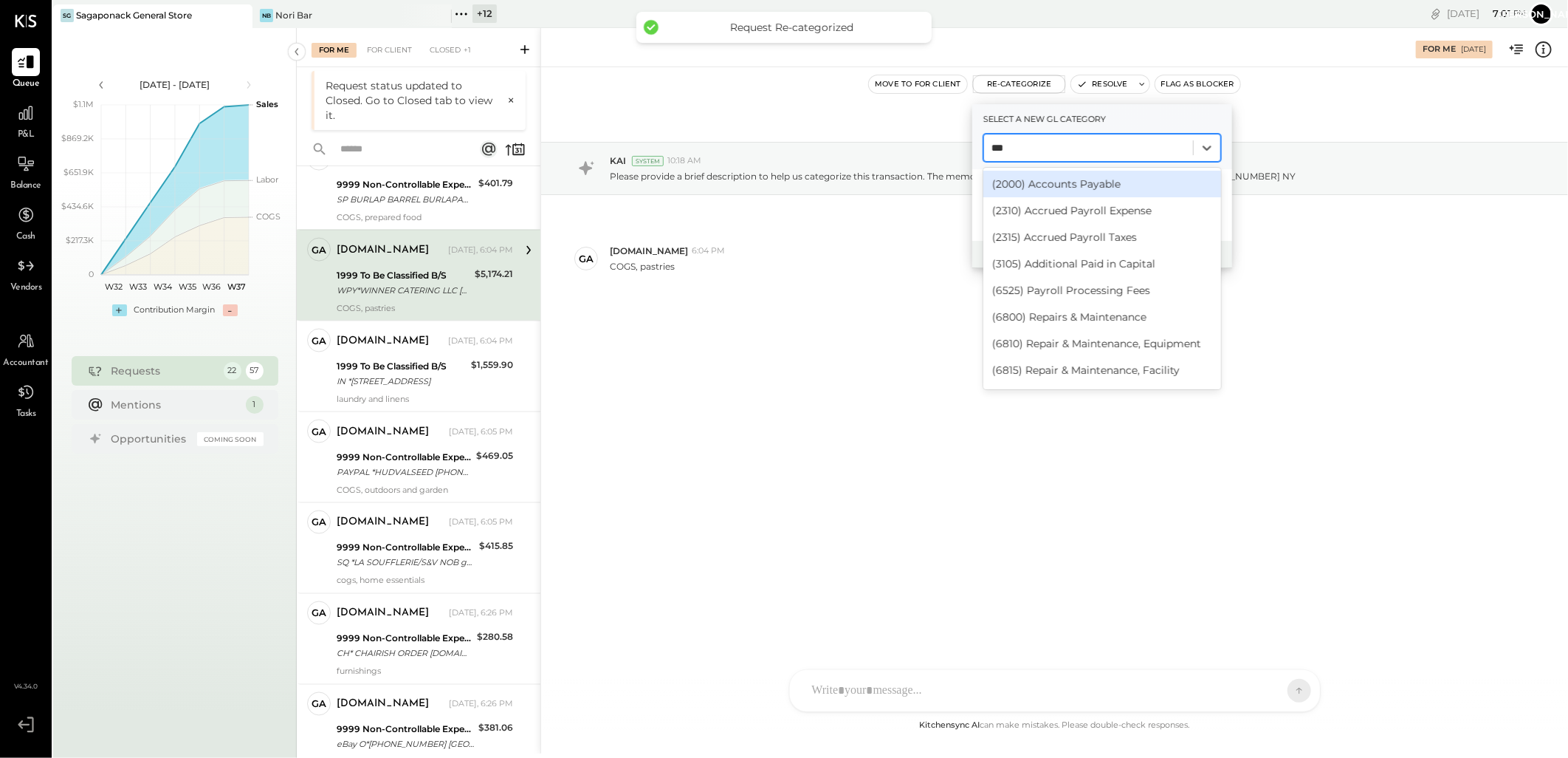
type input "****"
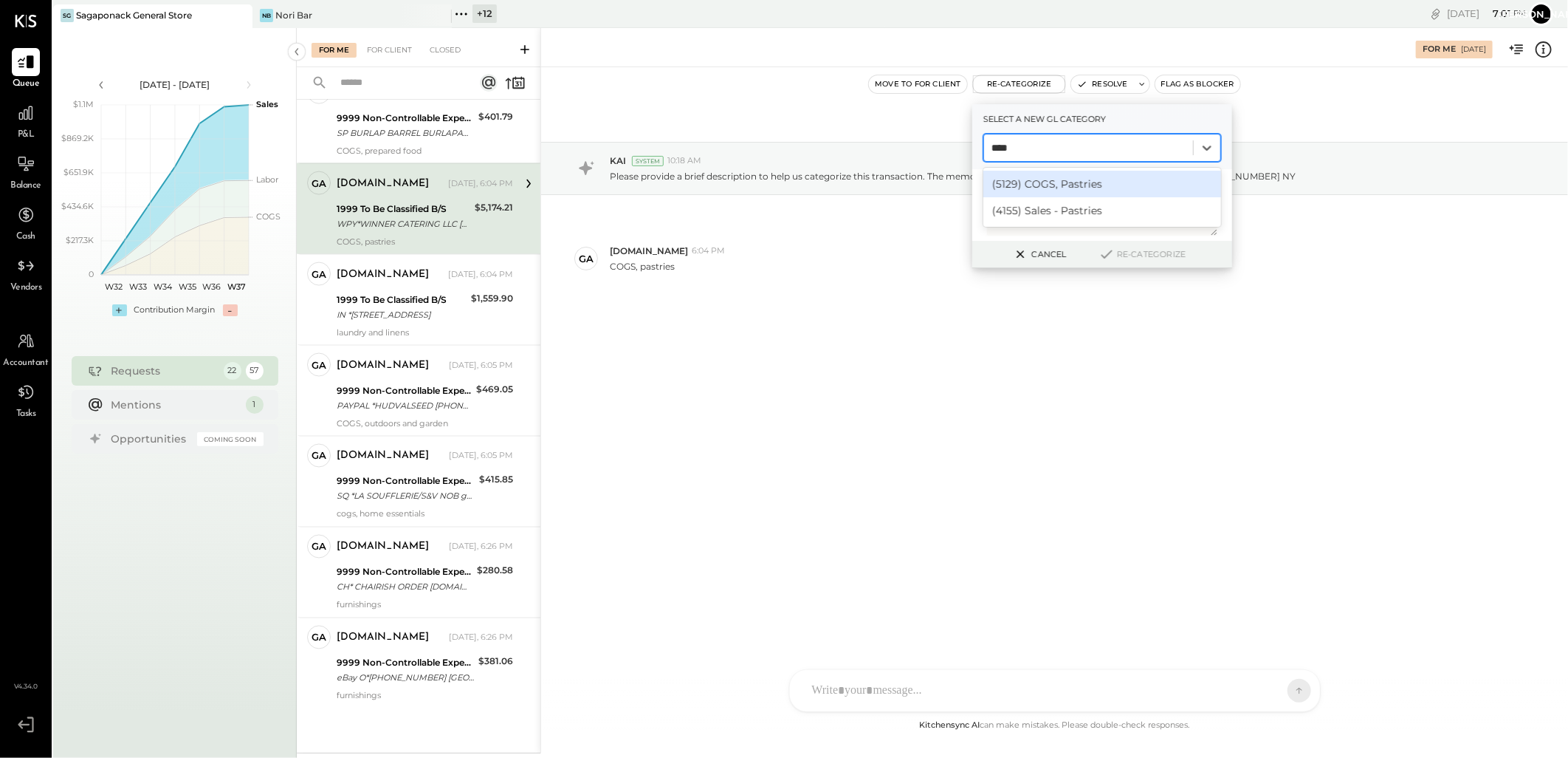
click at [1076, 179] on div "(5129) COGS, Pastries" at bounding box center [1102, 183] width 238 height 27
click at [1098, 238] on div at bounding box center [1102, 205] width 260 height 71
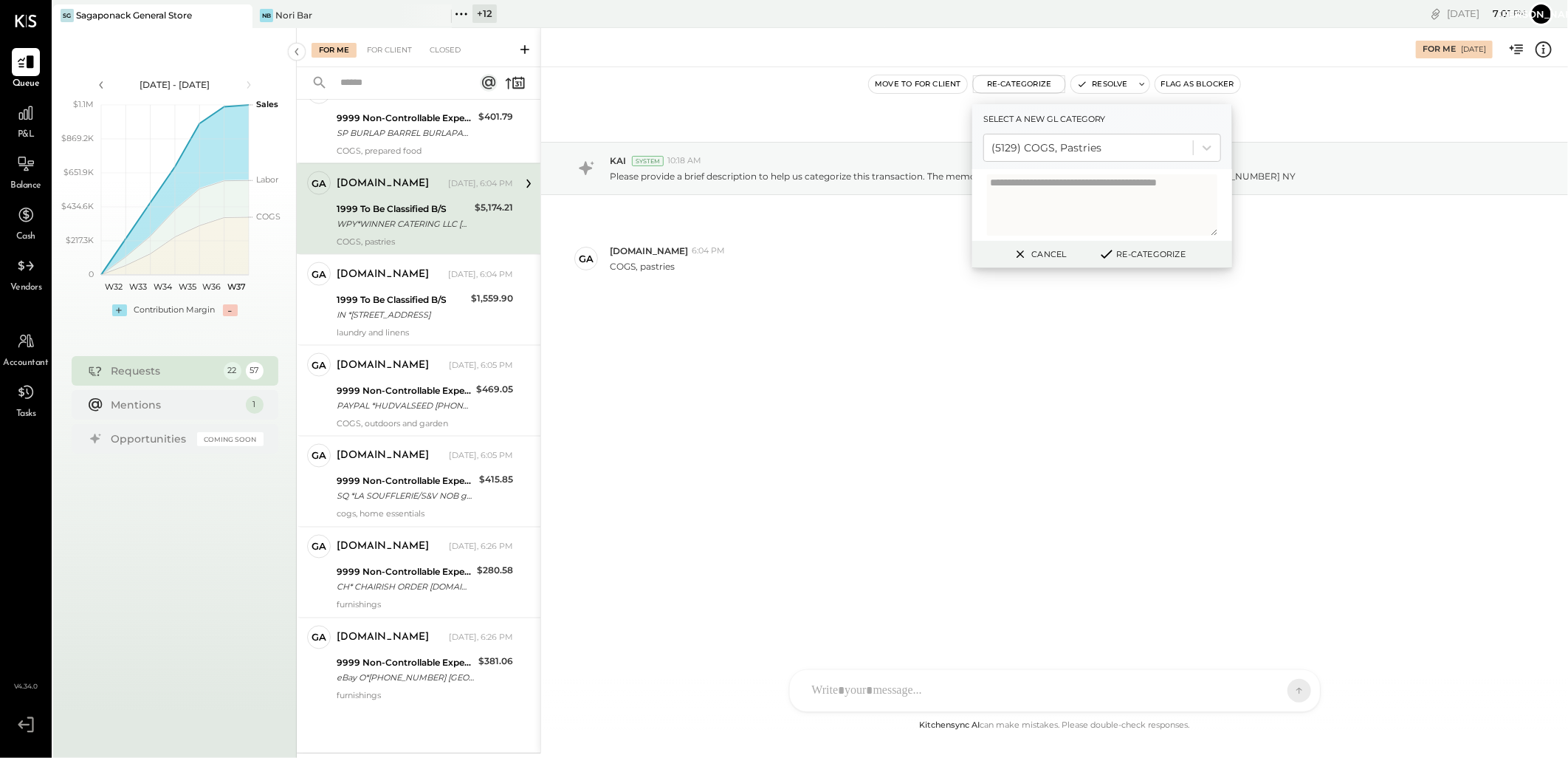
click at [1104, 255] on icon at bounding box center [1106, 254] width 10 height 7
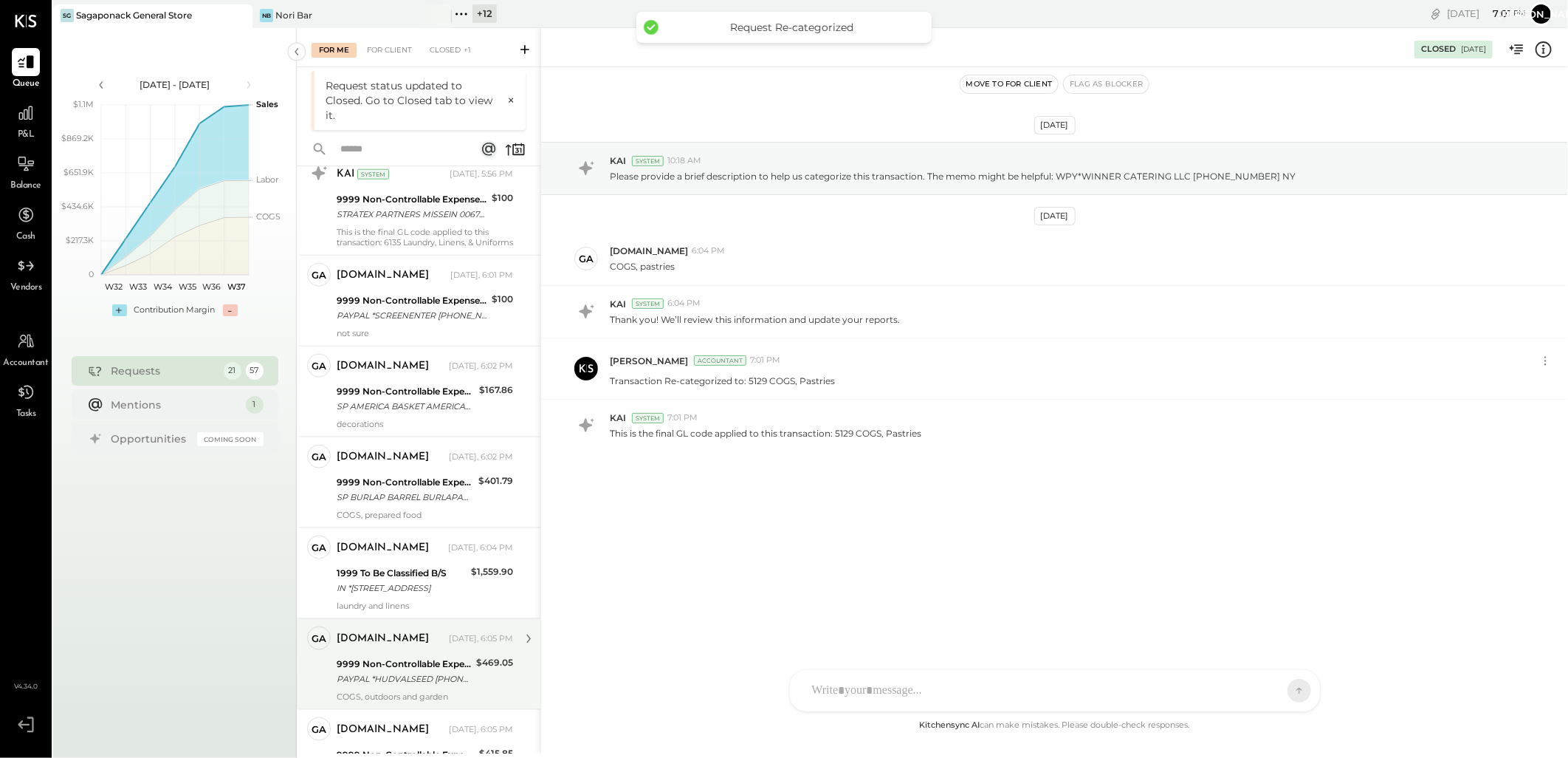
scroll to position [1338, 0]
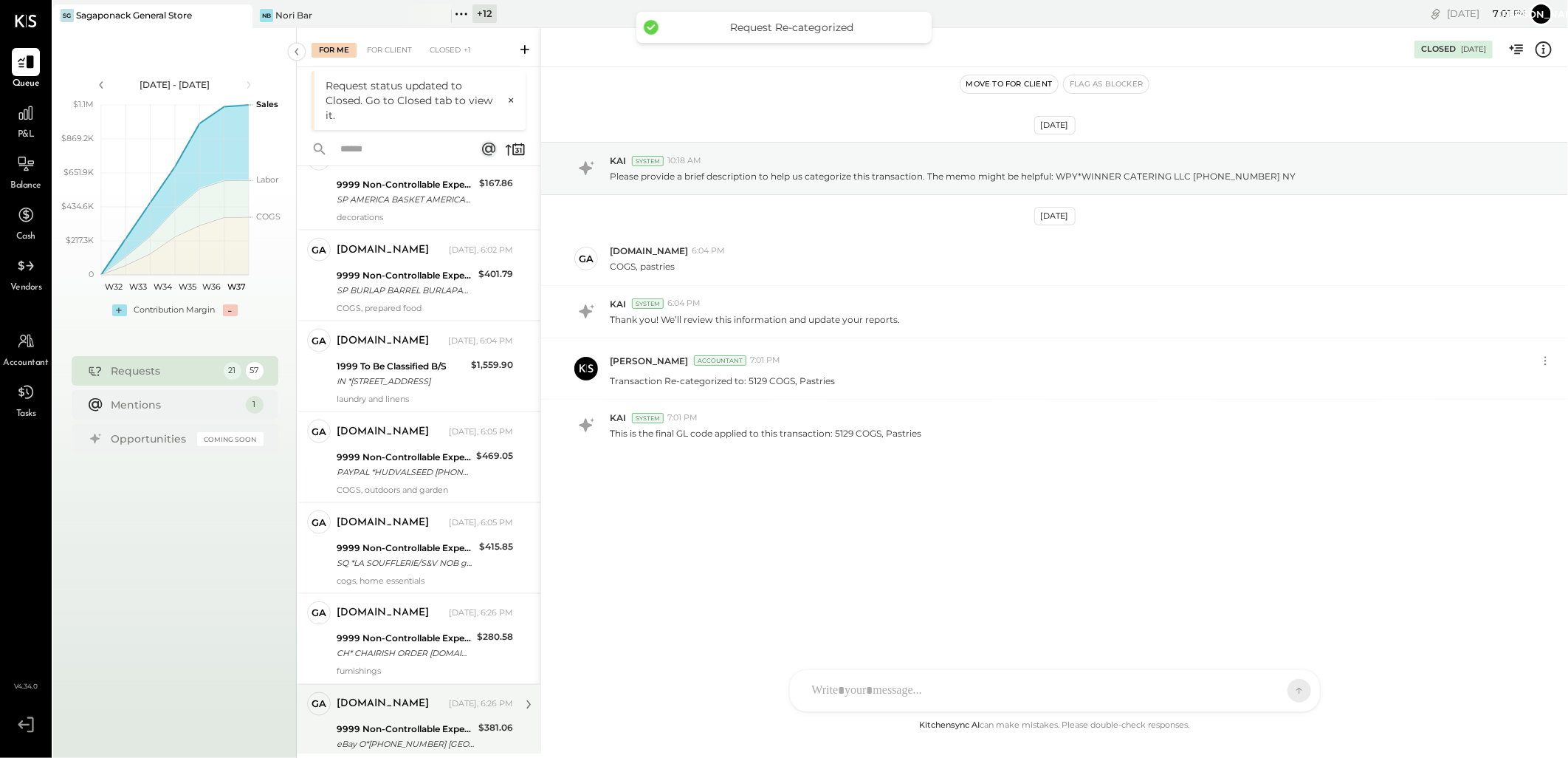
click at [371, 721] on div "9999 Non-Controllable Expenses:Other Income and Expenses:To Be Classified P&L e…" at bounding box center [405, 737] width 137 height 32
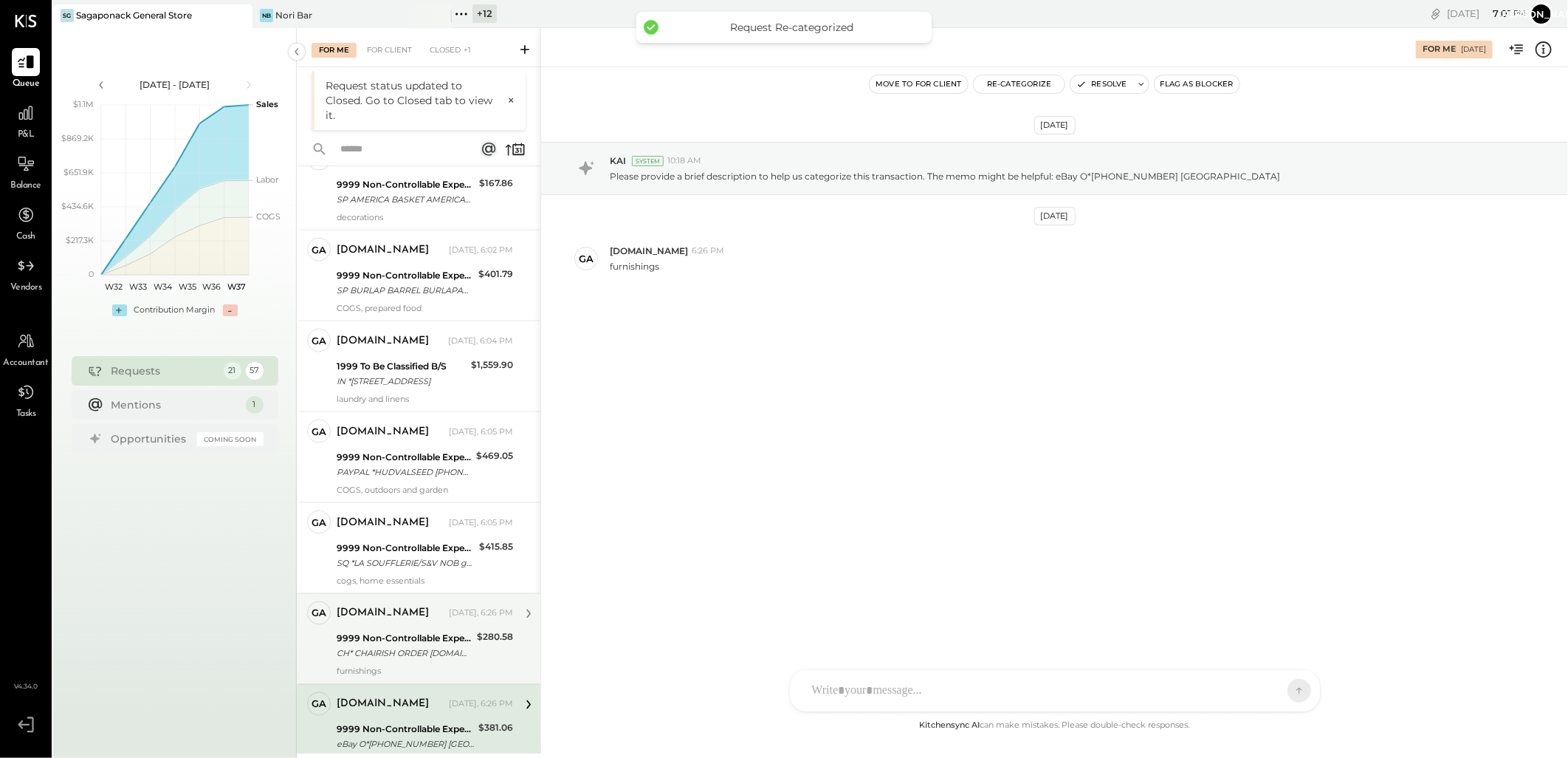
click at [409, 644] on div "9999 Non-Controllable Expenses:Other Income and Expenses:To Be Classified P&L" at bounding box center [404, 639] width 135 height 15
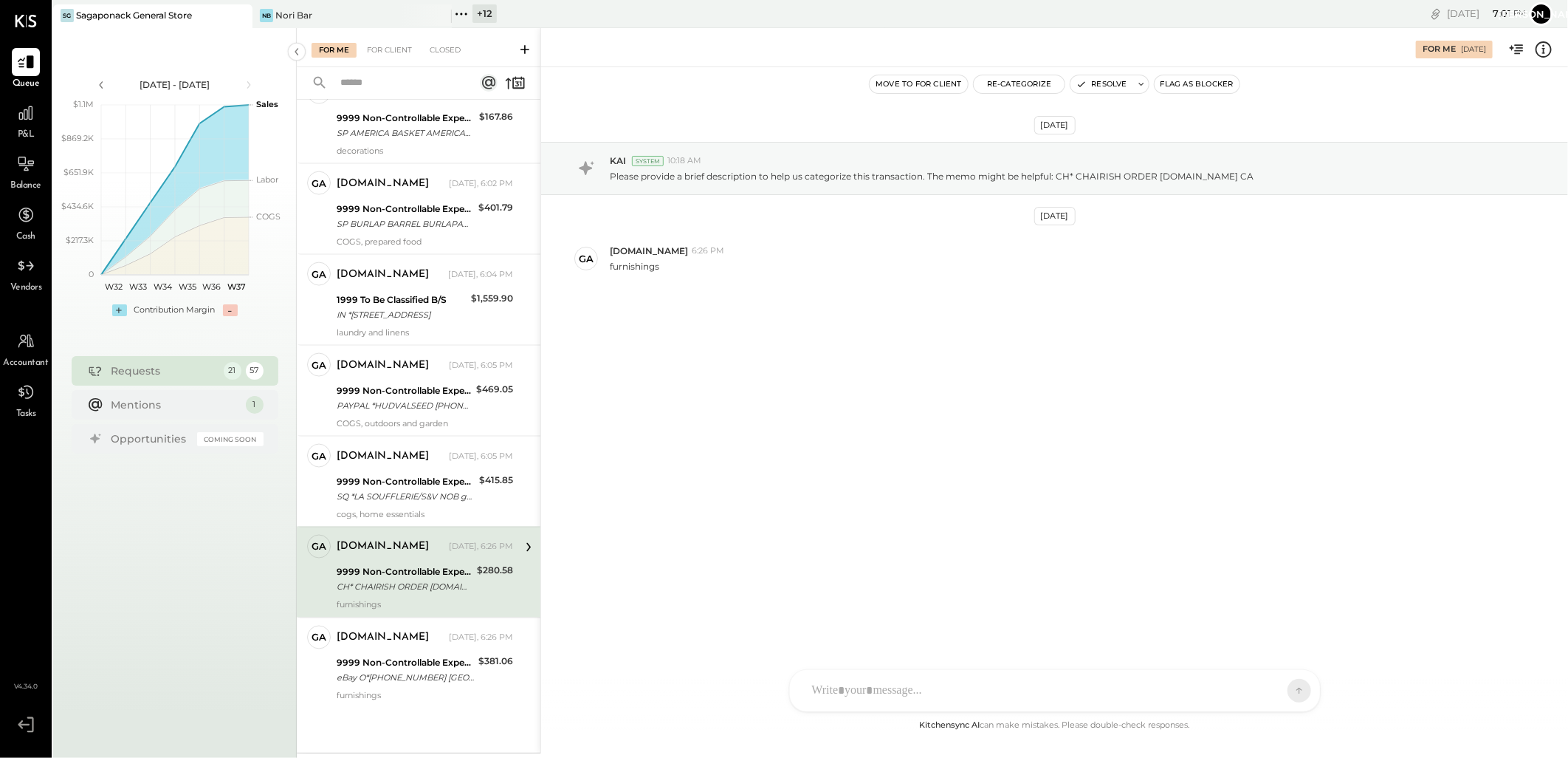
click at [394, 554] on div "[DOMAIN_NAME]" at bounding box center [383, 547] width 92 height 15
click at [396, 493] on div "SQ *LA SOUFFLERIE/S&V NOB gentilly 05/31 EURO 365.23 X 1.138597596 (EXCHG RATE)" at bounding box center [406, 496] width 138 height 15
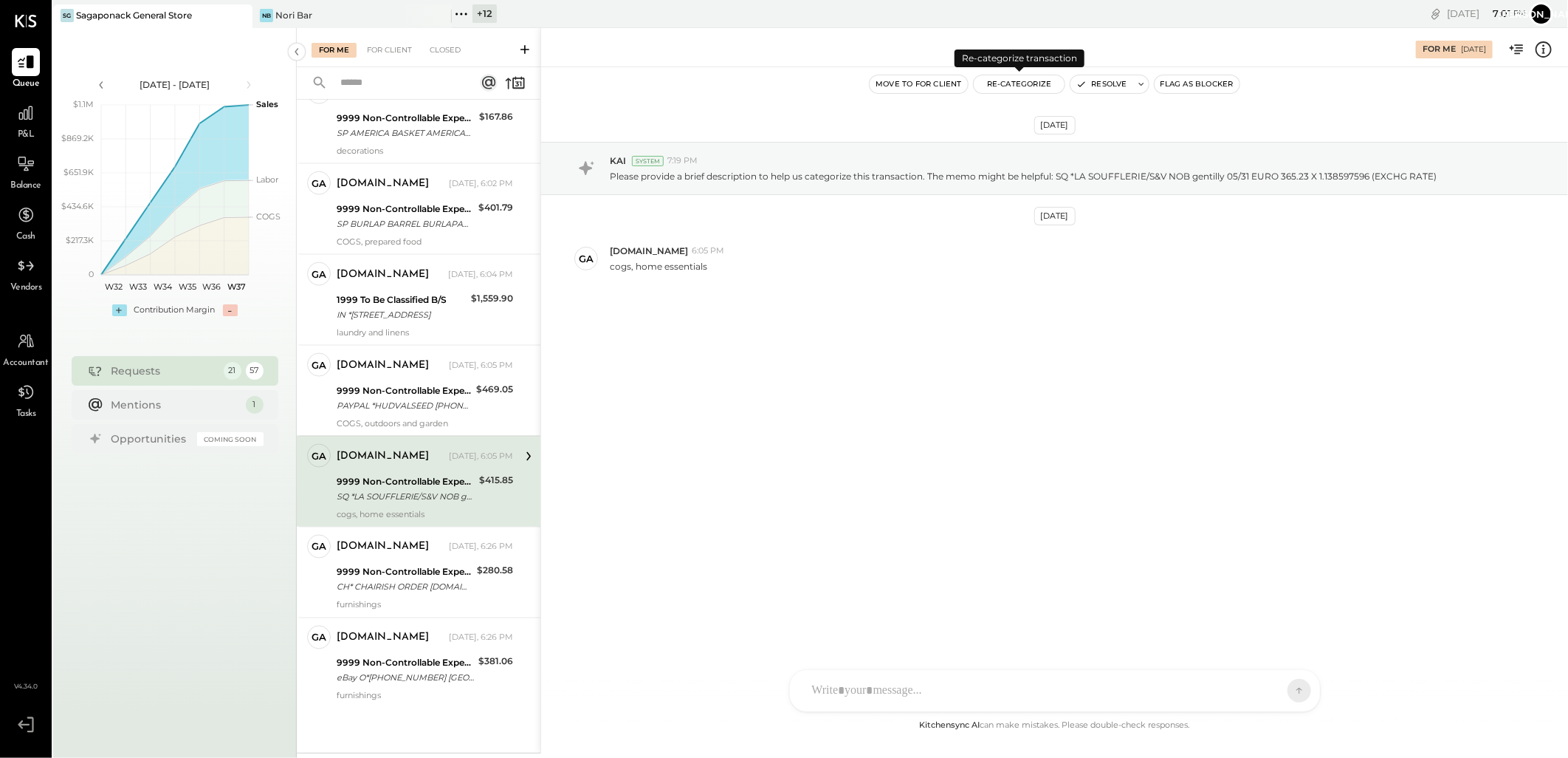
click at [1028, 84] on button "Re-Categorize" at bounding box center [1019, 84] width 92 height 18
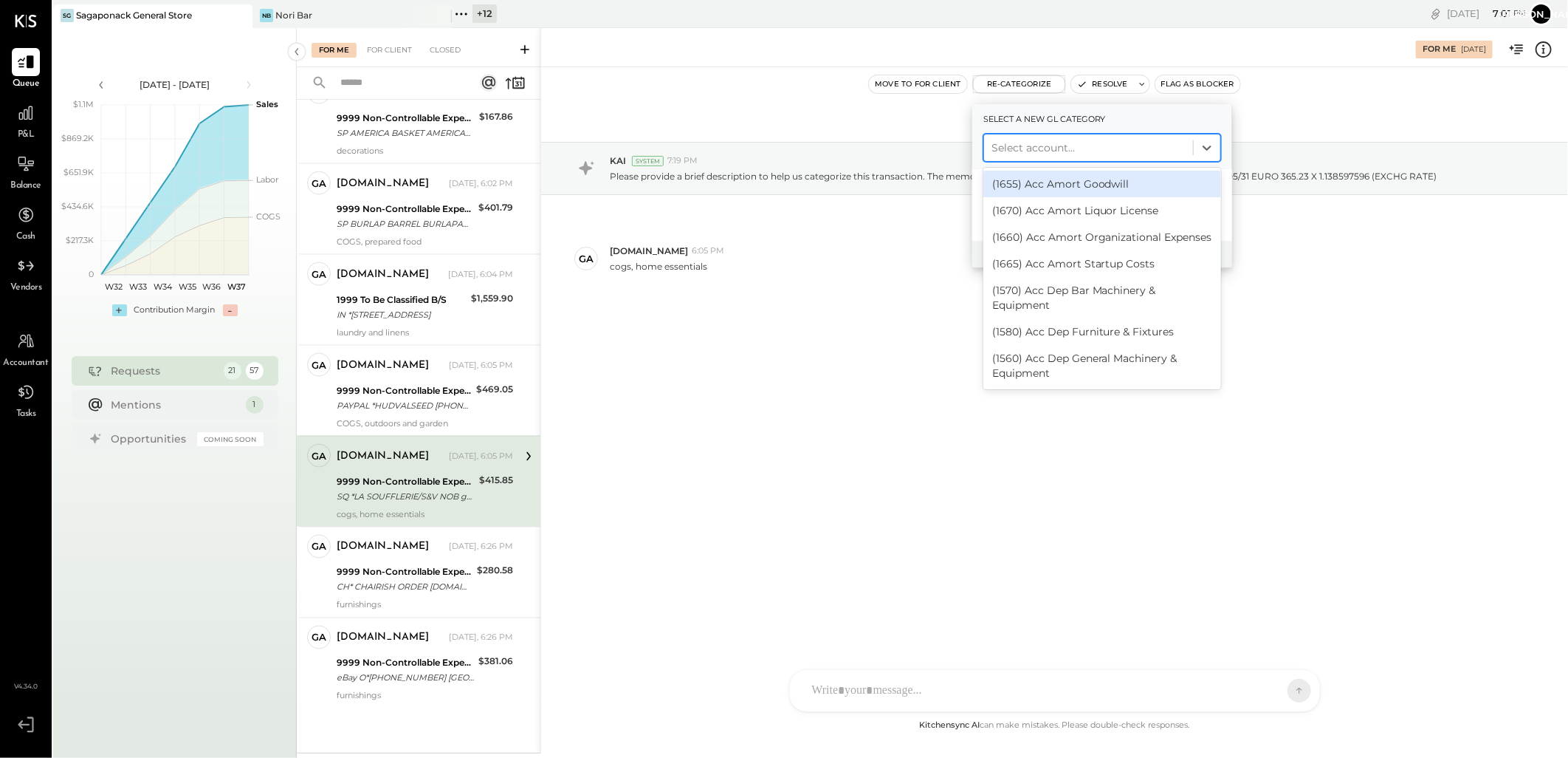
click at [1044, 139] on div at bounding box center [1088, 148] width 194 height 18
type input "***"
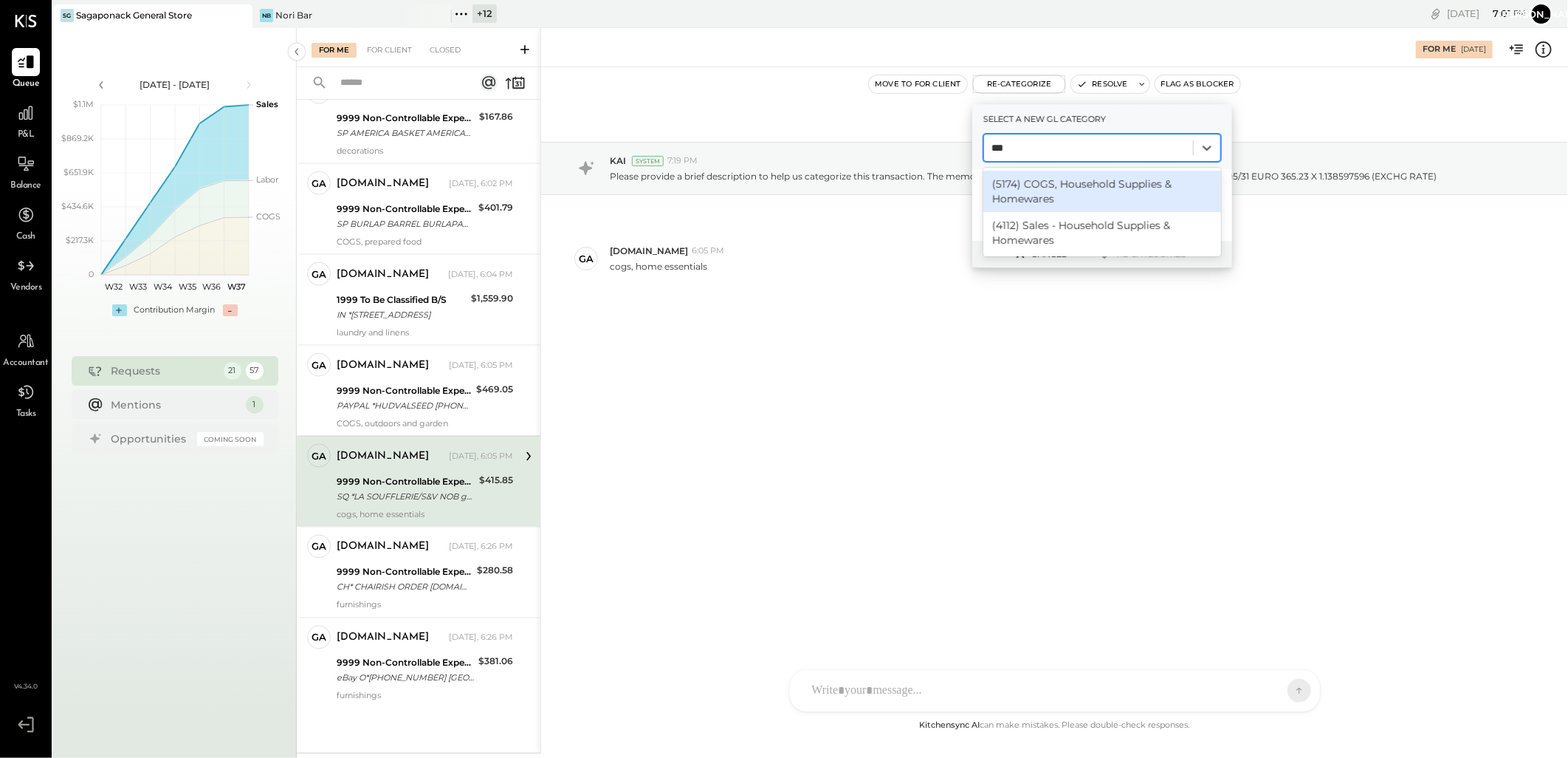
click at [1103, 185] on div "(5174) COGS, Household Supplies & Homewares" at bounding box center [1102, 191] width 238 height 41
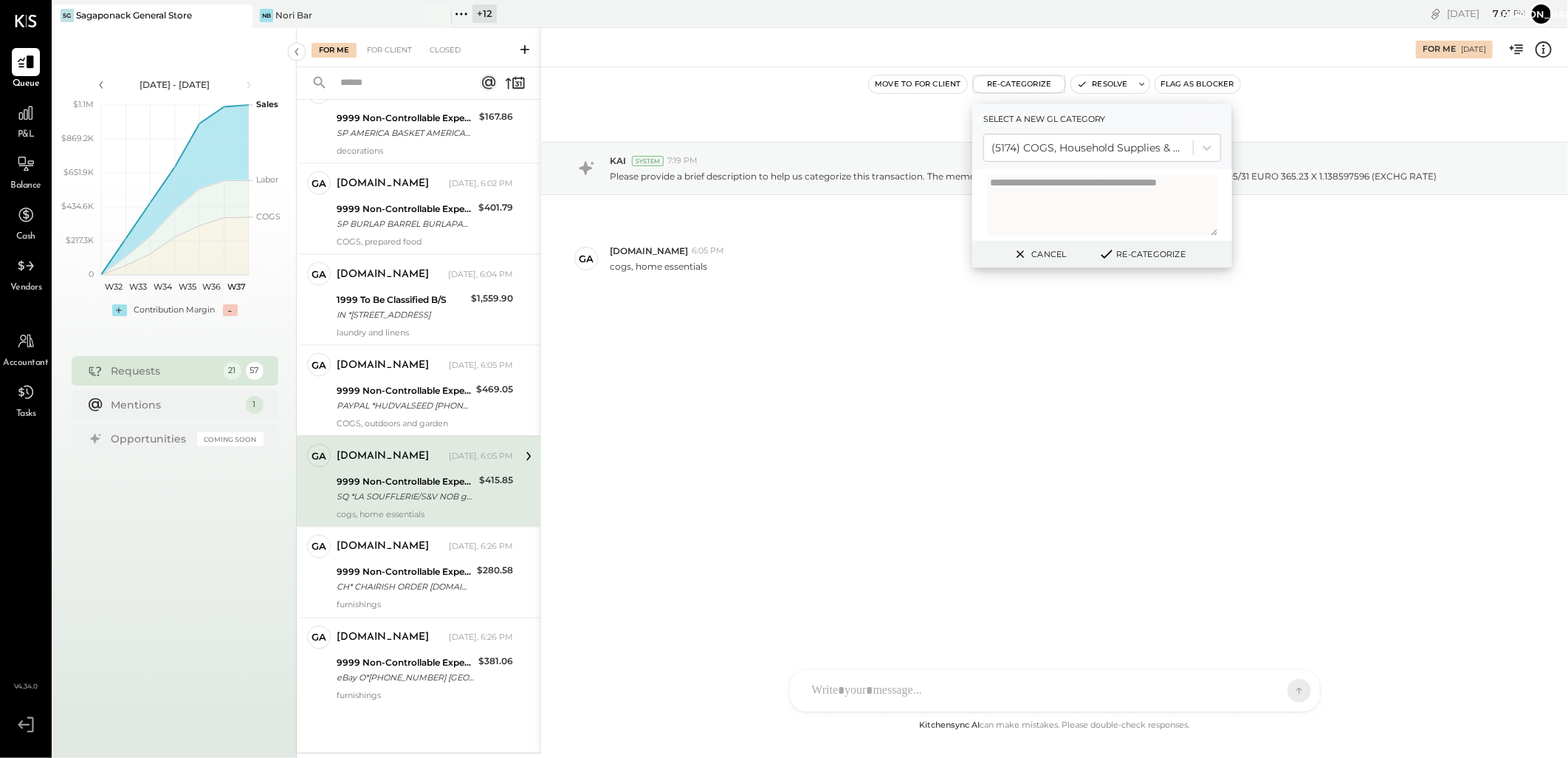
click at [1153, 250] on button "Re-Categorize" at bounding box center [1142, 254] width 97 height 18
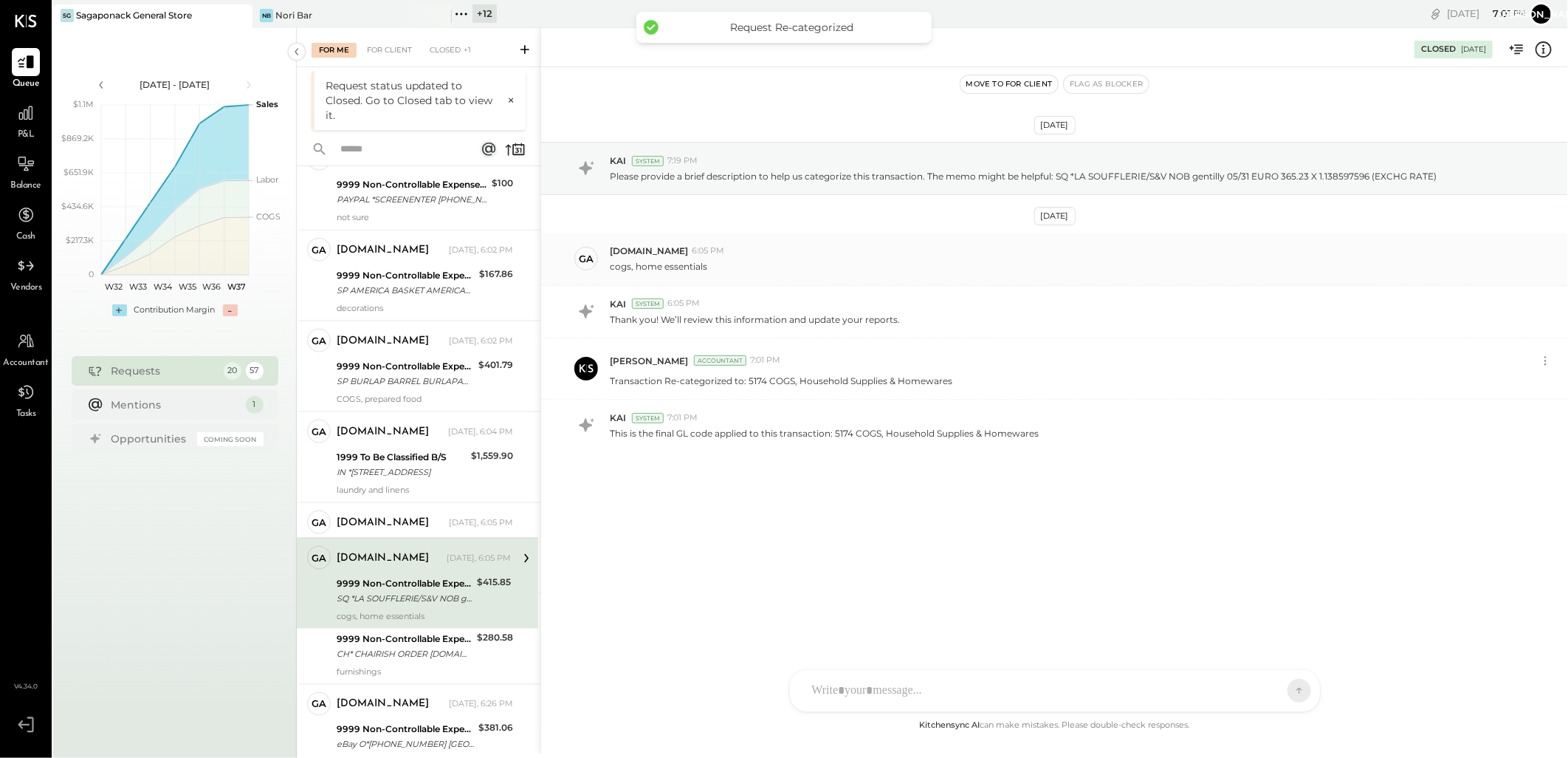
scroll to position [1247, 0]
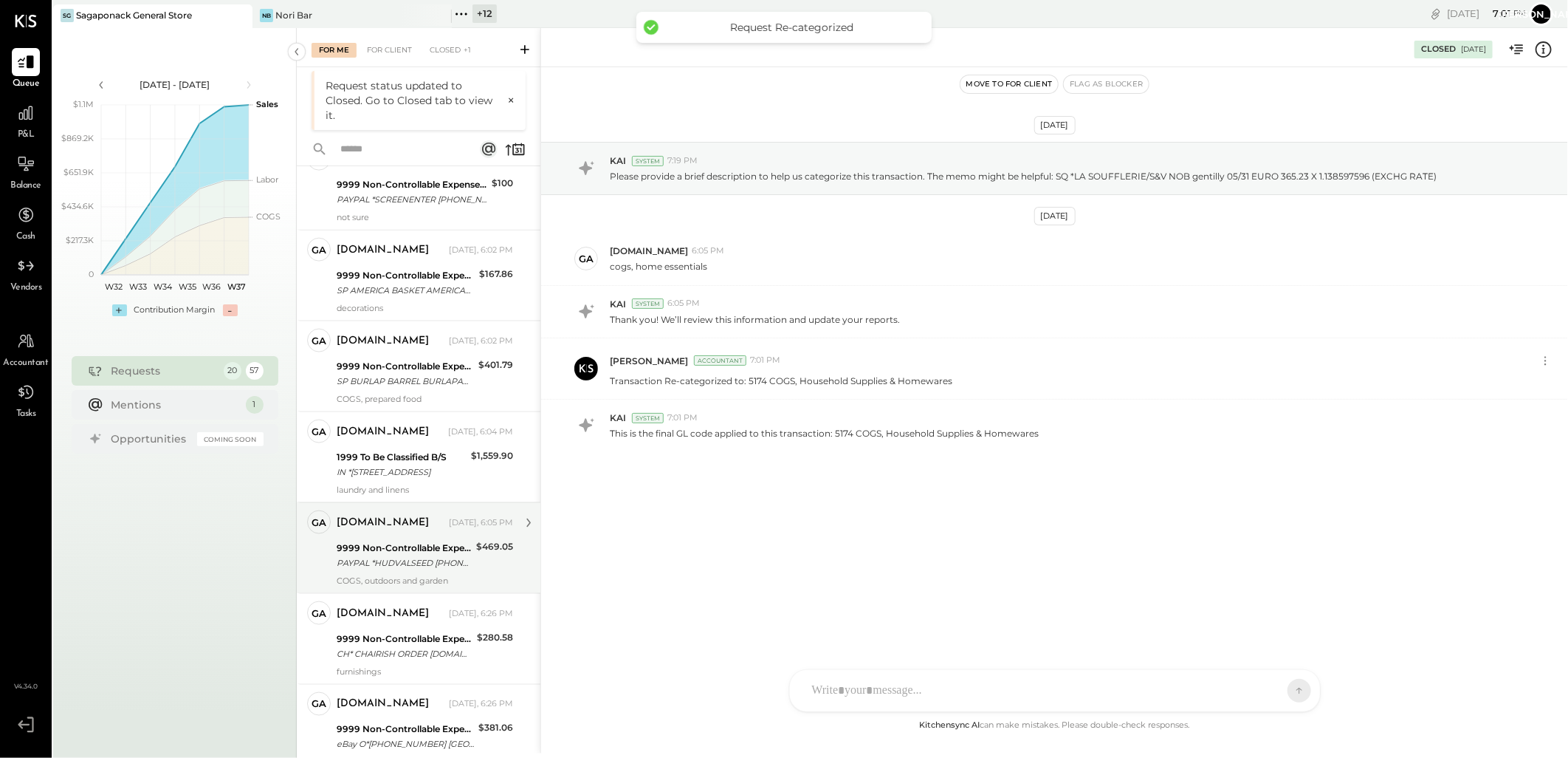
click at [395, 562] on div "PAYPAL *HUDVALSEED [PHONE_NUMBER] [GEOGRAPHIC_DATA]" at bounding box center [404, 562] width 135 height 15
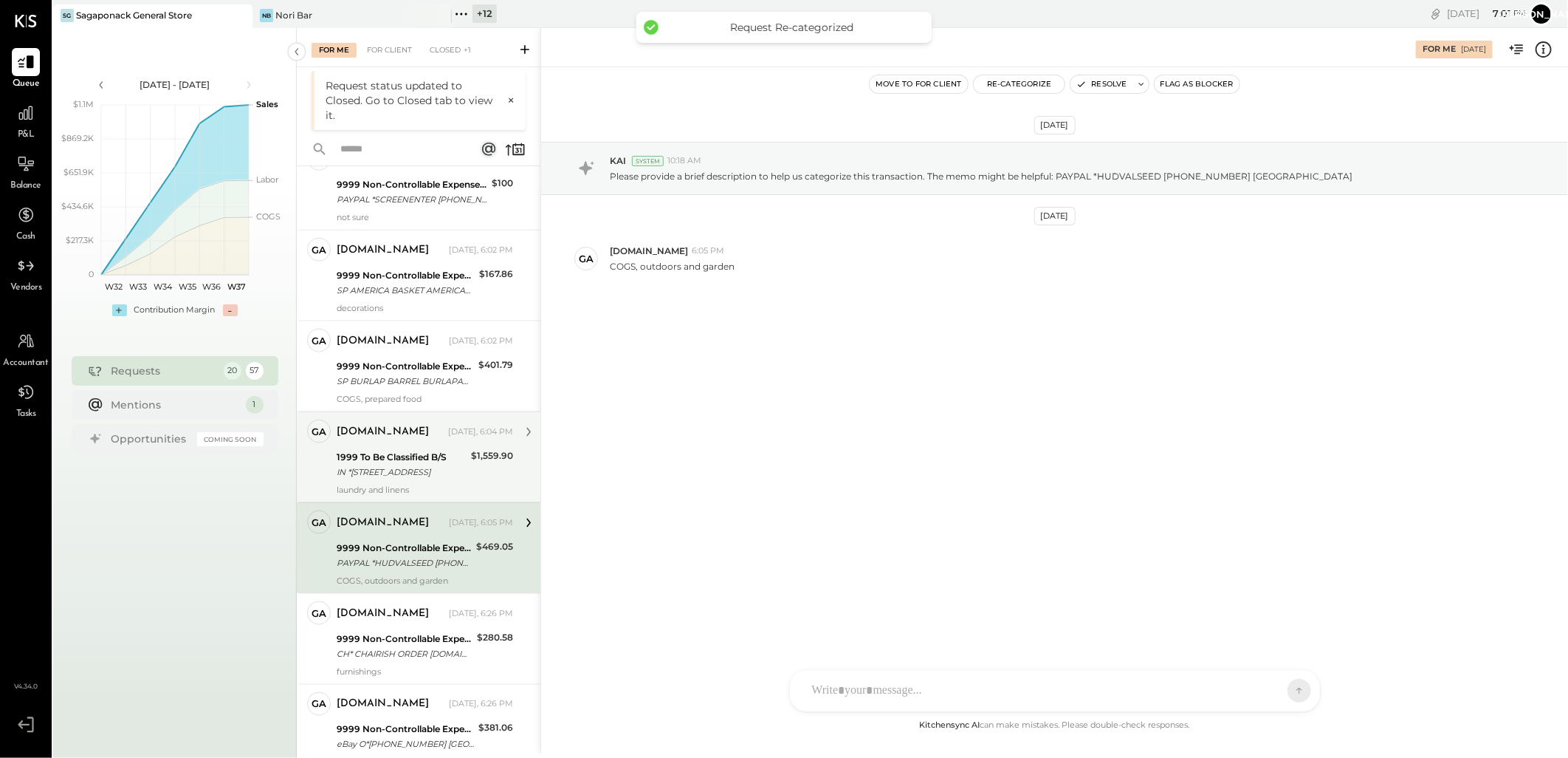
drag, startPoint x: 367, startPoint y: 466, endPoint x: 353, endPoint y: 464, distance: 14.1
click at [366, 466] on div "IN *[STREET_ADDRESS]" at bounding box center [402, 472] width 130 height 15
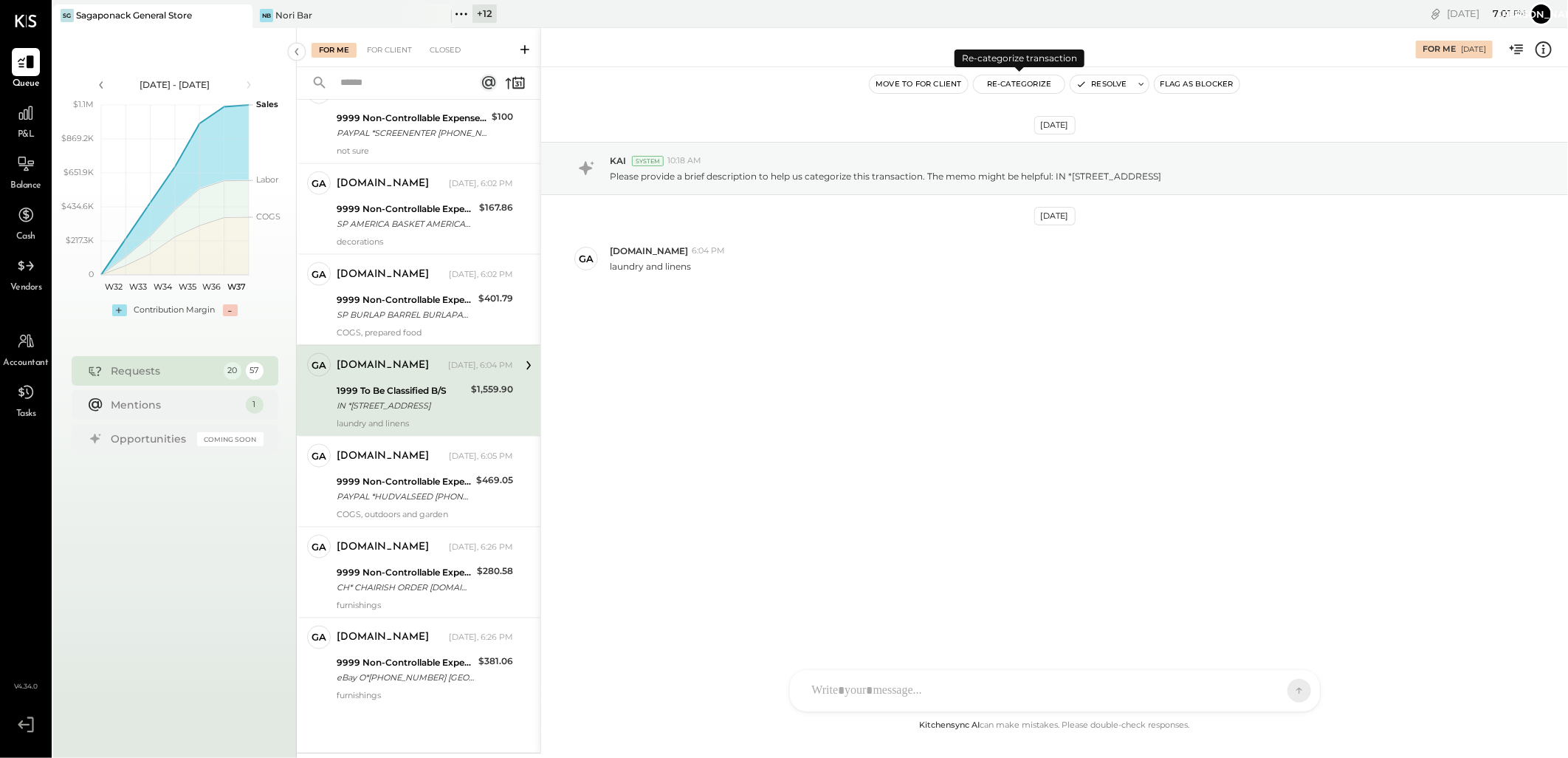
click at [1025, 75] on button "Re-Categorize" at bounding box center [1019, 84] width 92 height 18
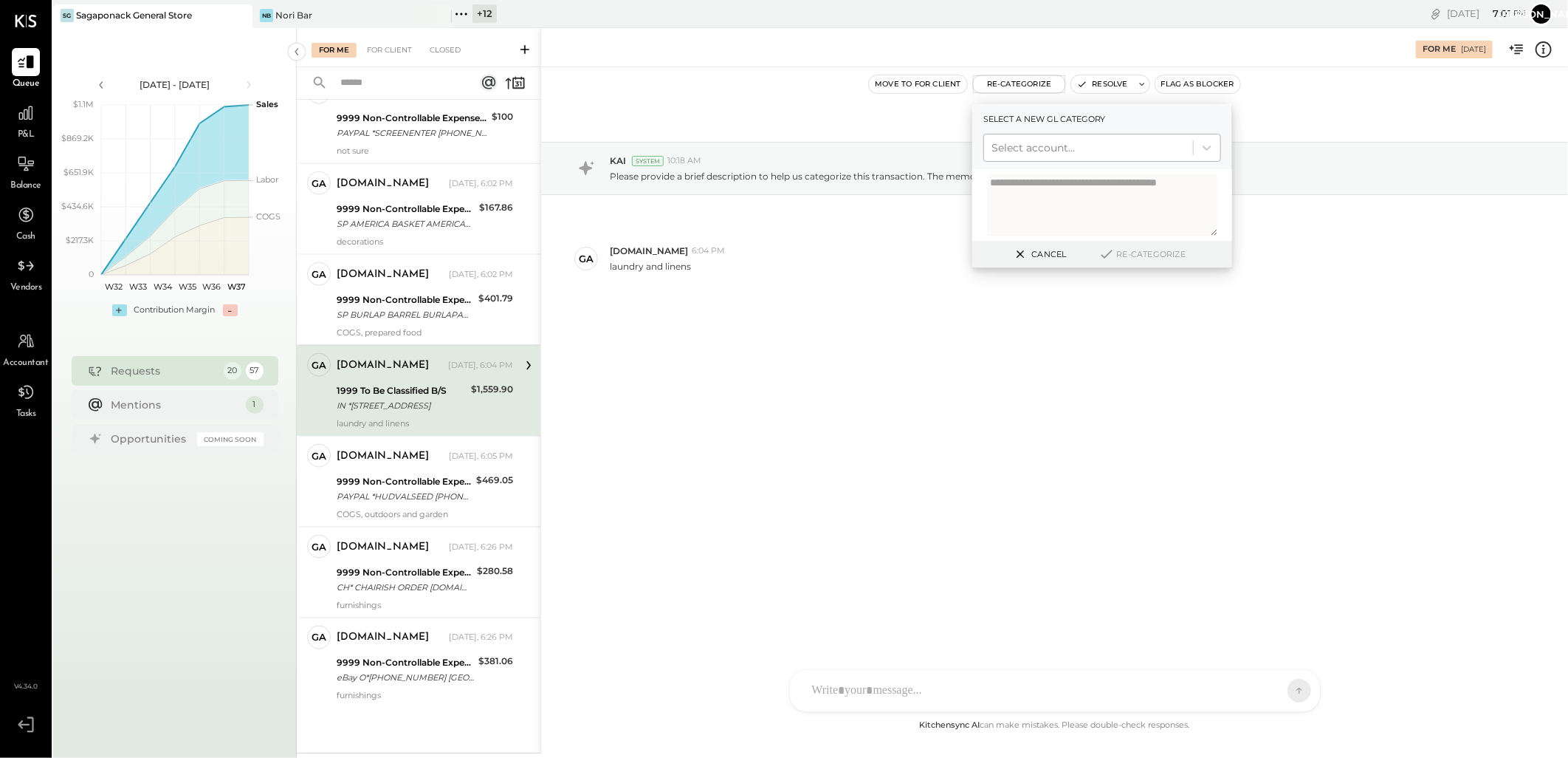
click at [1012, 149] on div at bounding box center [1088, 148] width 194 height 18
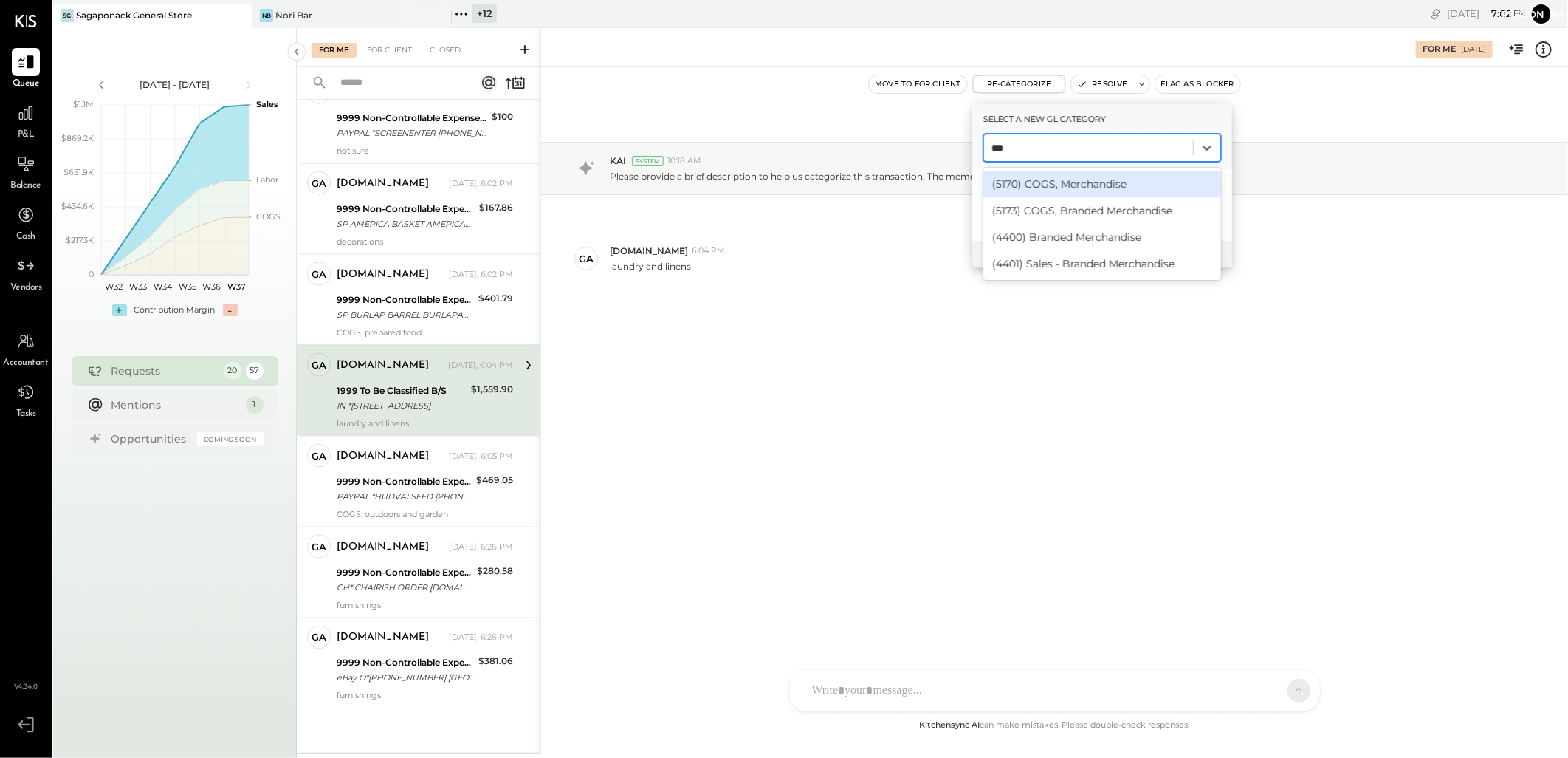
type input "****"
click at [1105, 212] on div "(5173) COGS, Branded Merchandise" at bounding box center [1102, 210] width 238 height 27
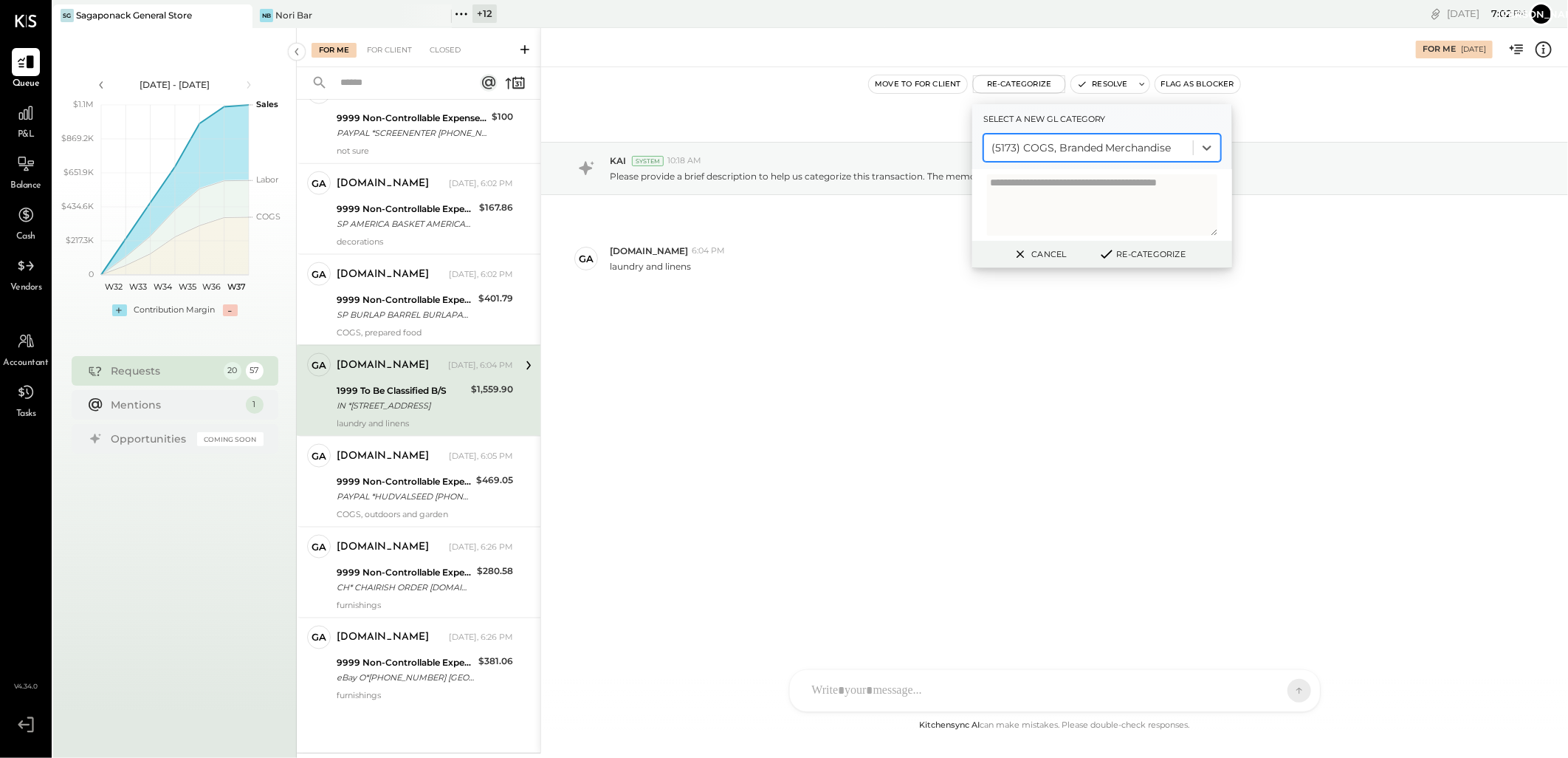
click at [1132, 254] on button "Re-Categorize" at bounding box center [1142, 254] width 97 height 18
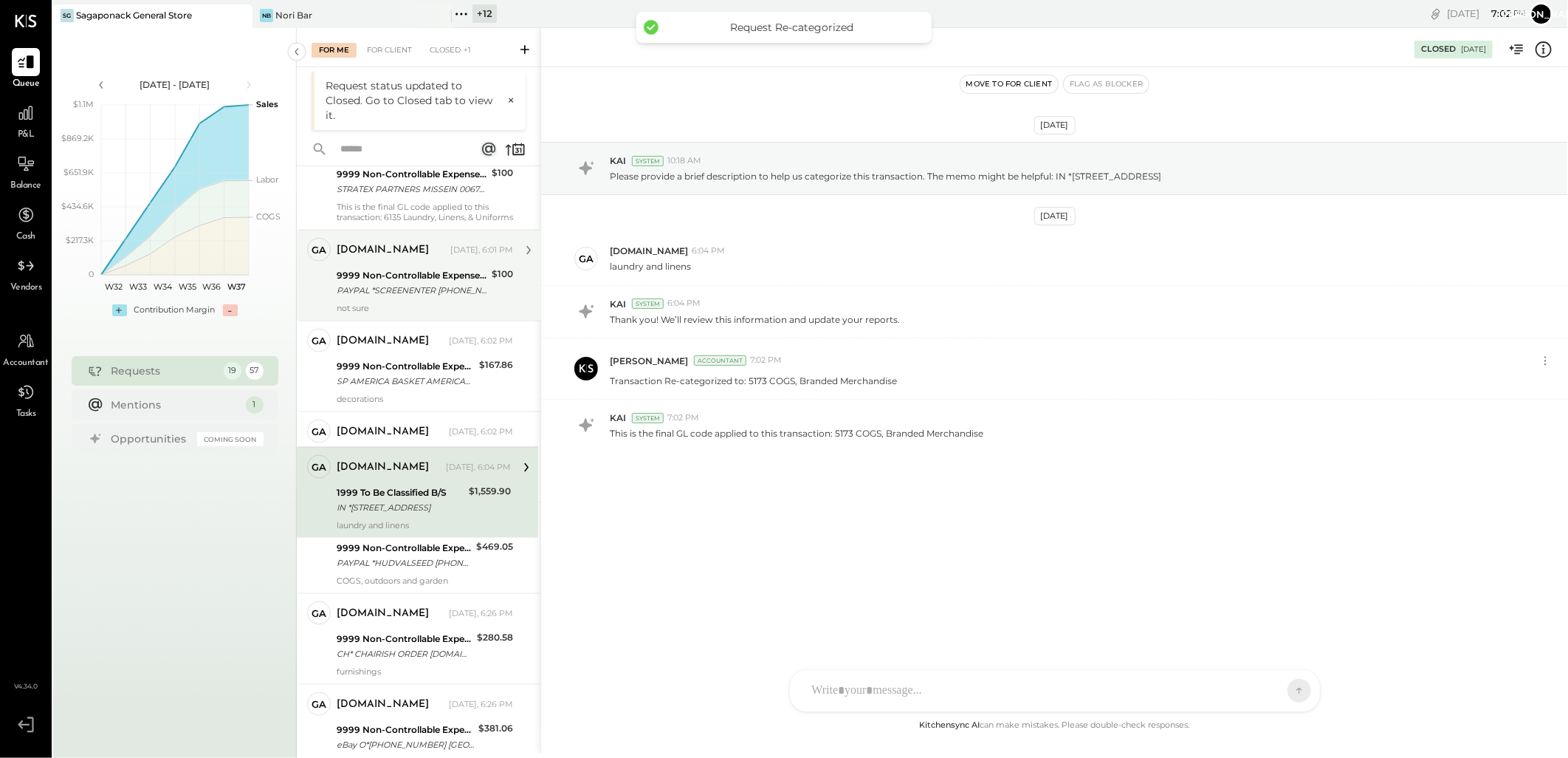
scroll to position [1129, 0]
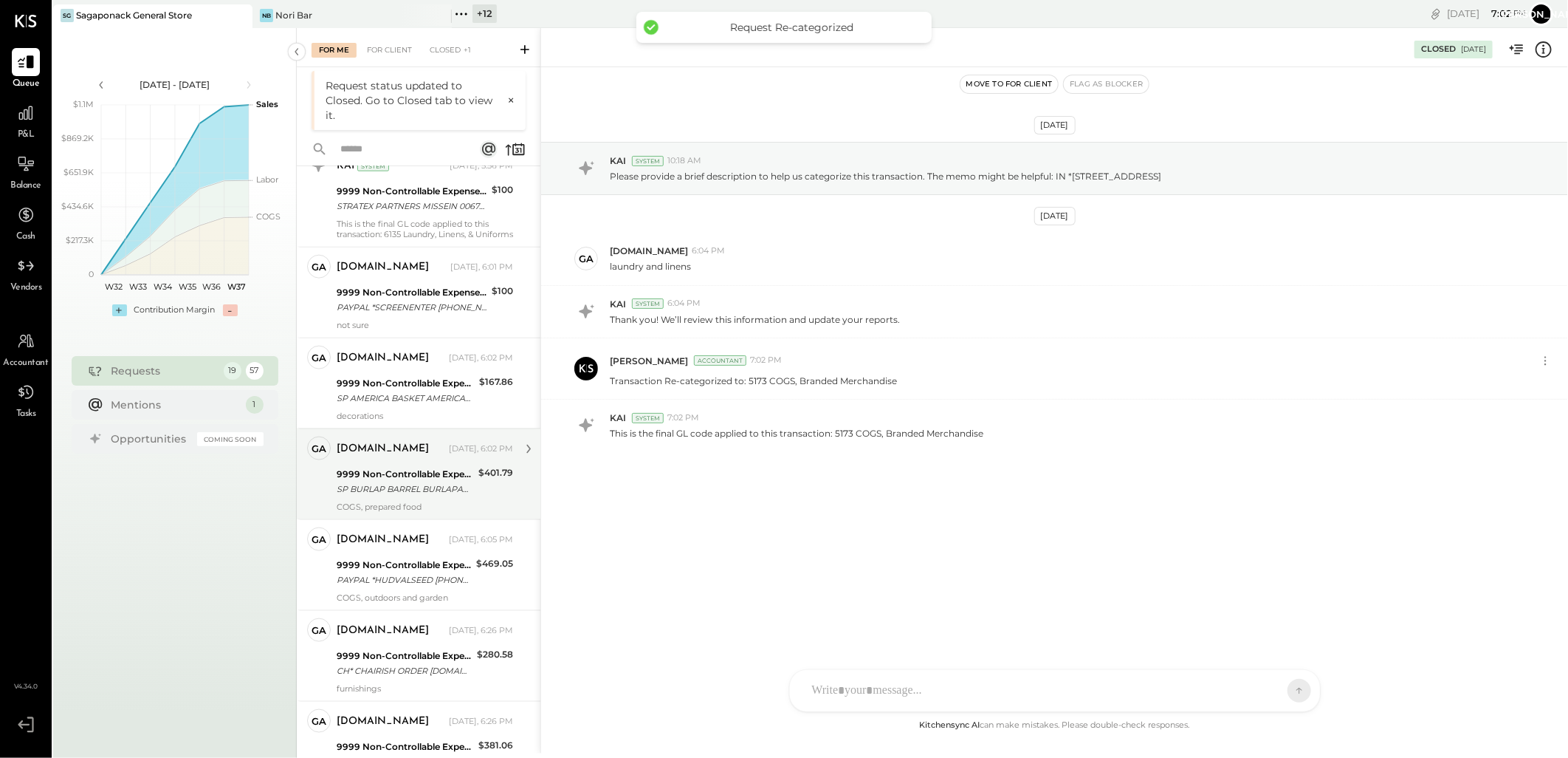
click at [425, 481] on div "9999 Non-Controllable Expenses:Other Income and Expenses:To Be Classified P&L" at bounding box center [405, 474] width 137 height 15
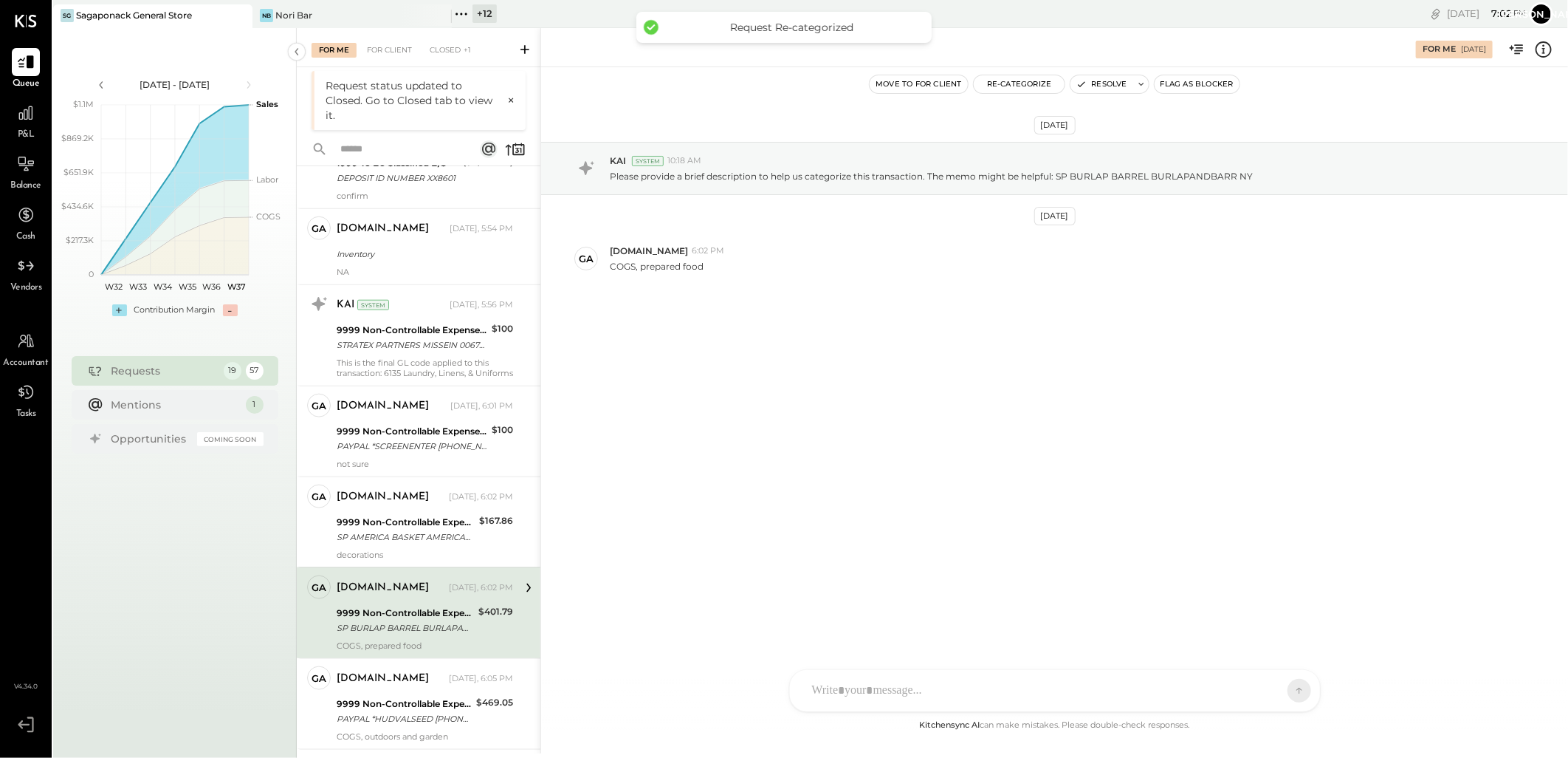
scroll to position [965, 0]
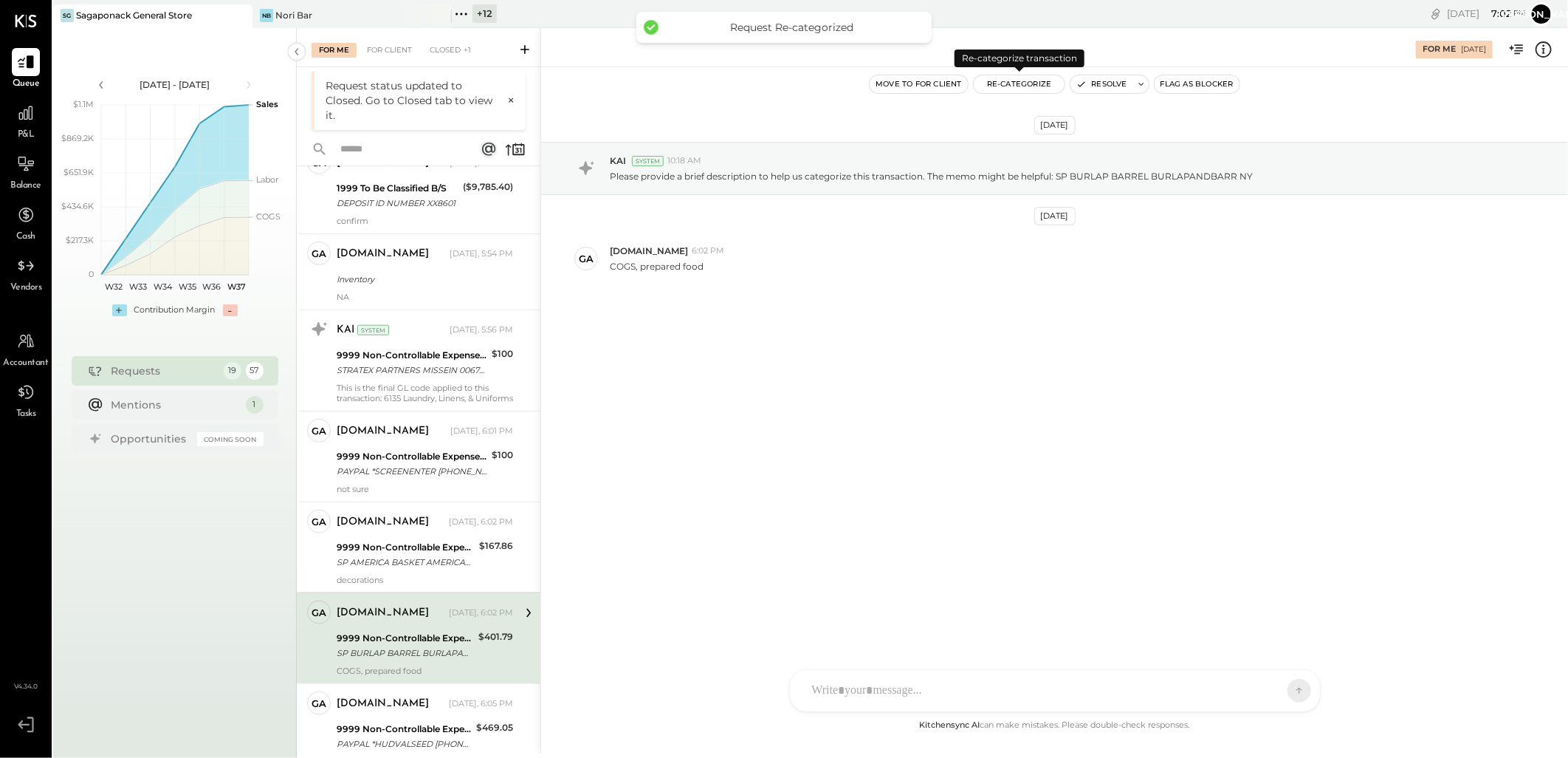
click at [1017, 81] on button "Re-Categorize" at bounding box center [1019, 84] width 92 height 18
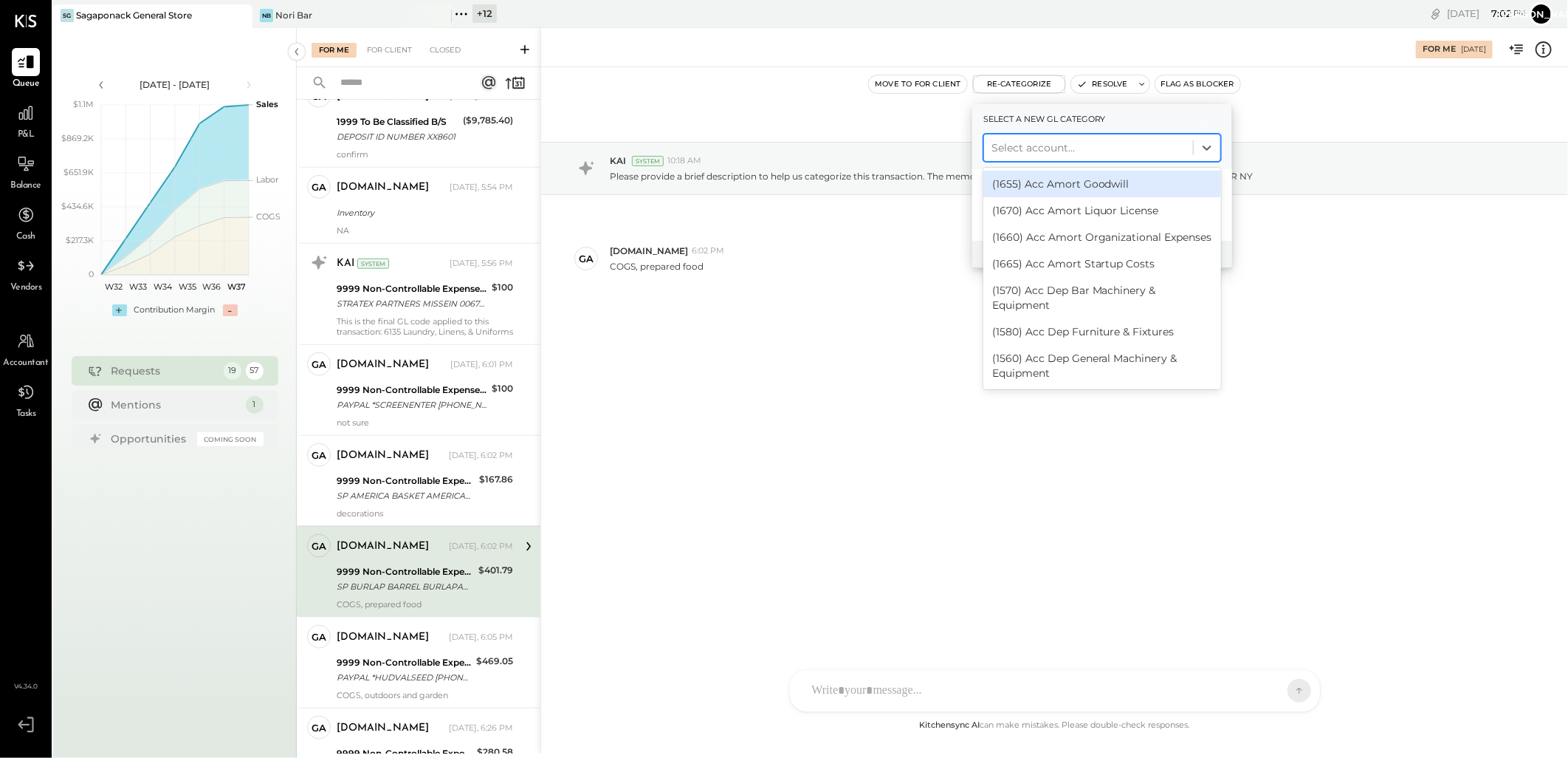
click at [1041, 140] on div at bounding box center [1088, 148] width 194 height 18
type input "****"
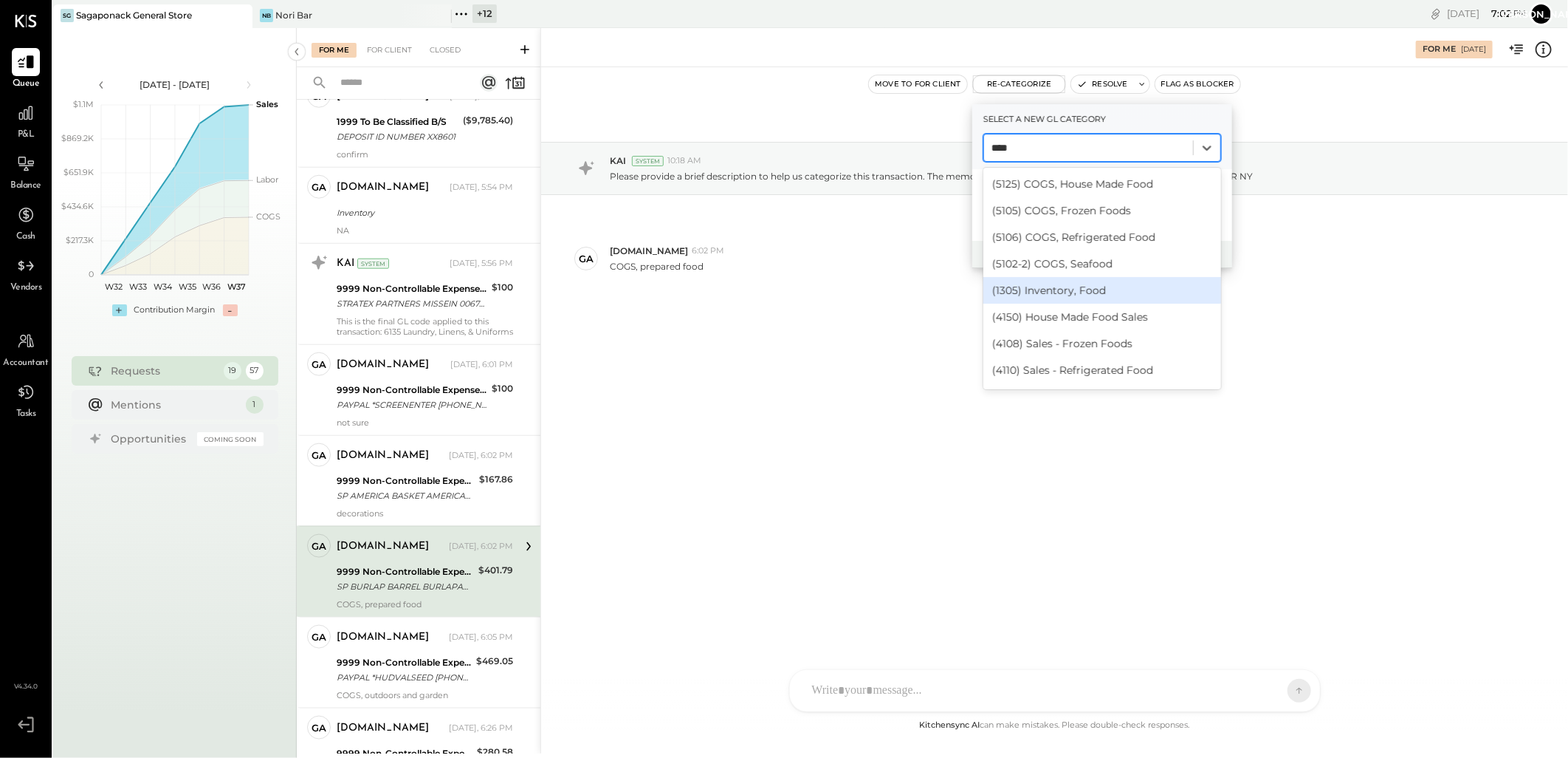
scroll to position [23, 0]
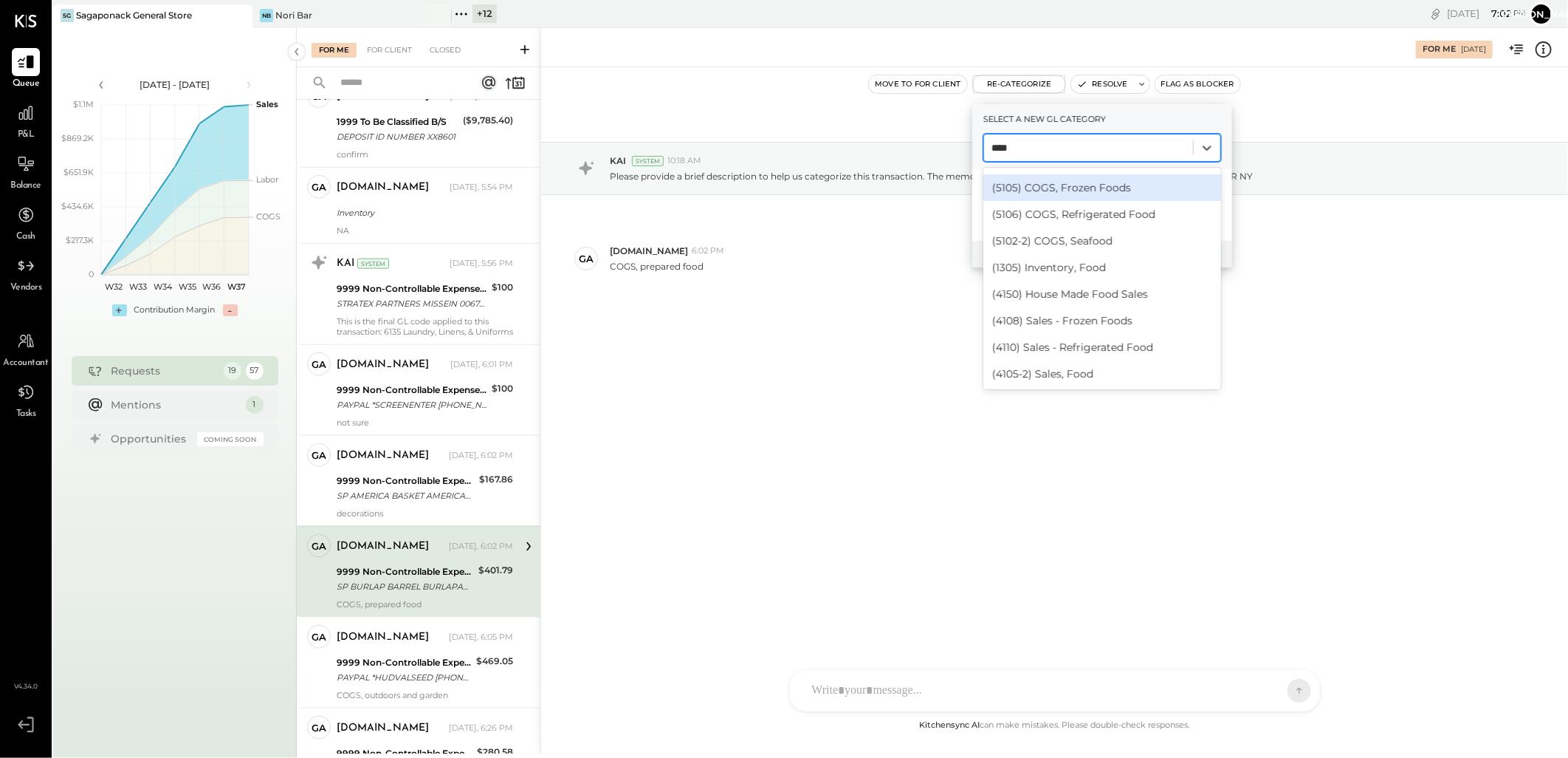
click at [1128, 188] on div "(5105) COGS, Frozen Foods" at bounding box center [1102, 187] width 238 height 27
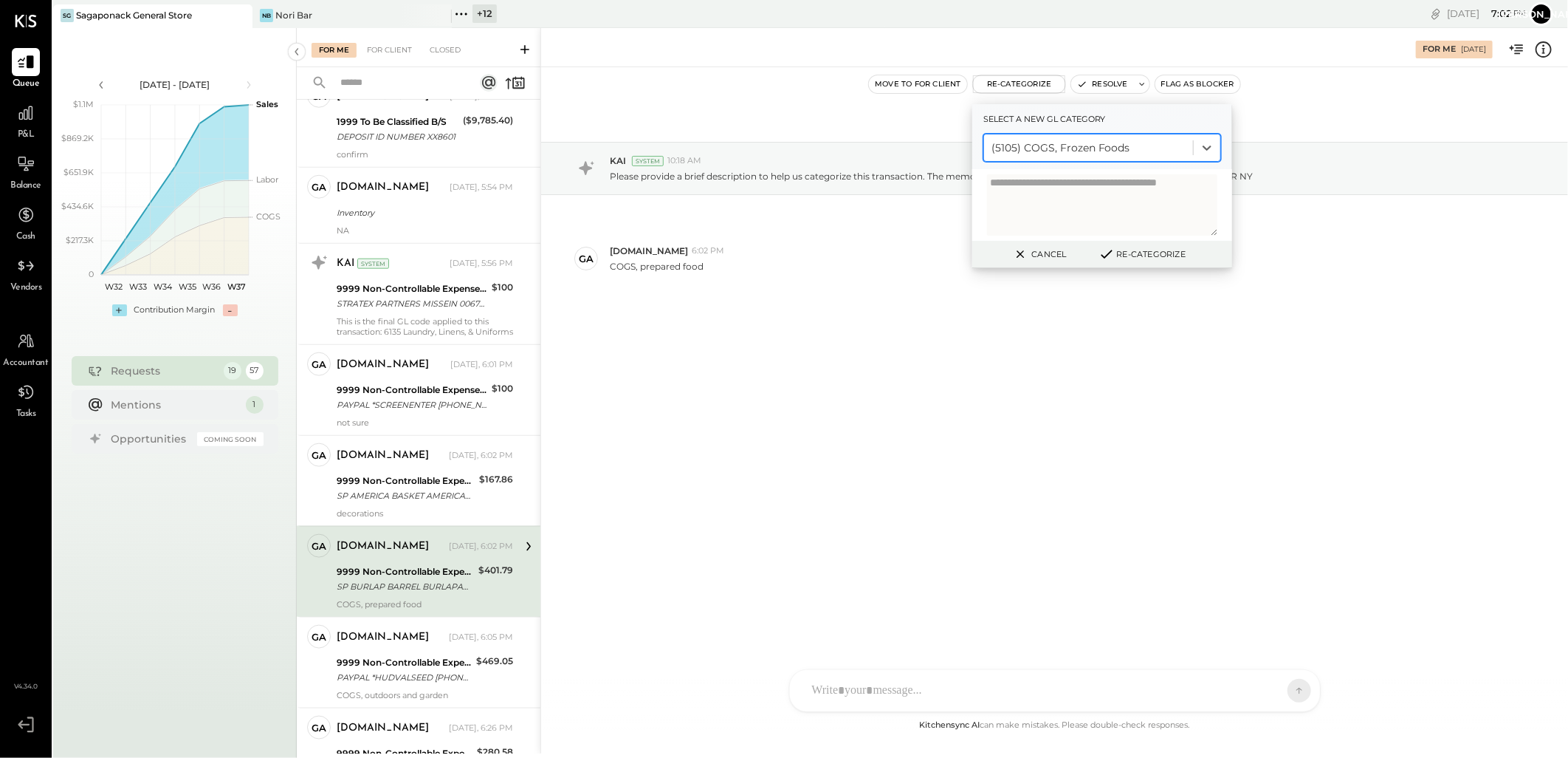
click at [1123, 251] on button "Re-Categorize" at bounding box center [1142, 254] width 97 height 18
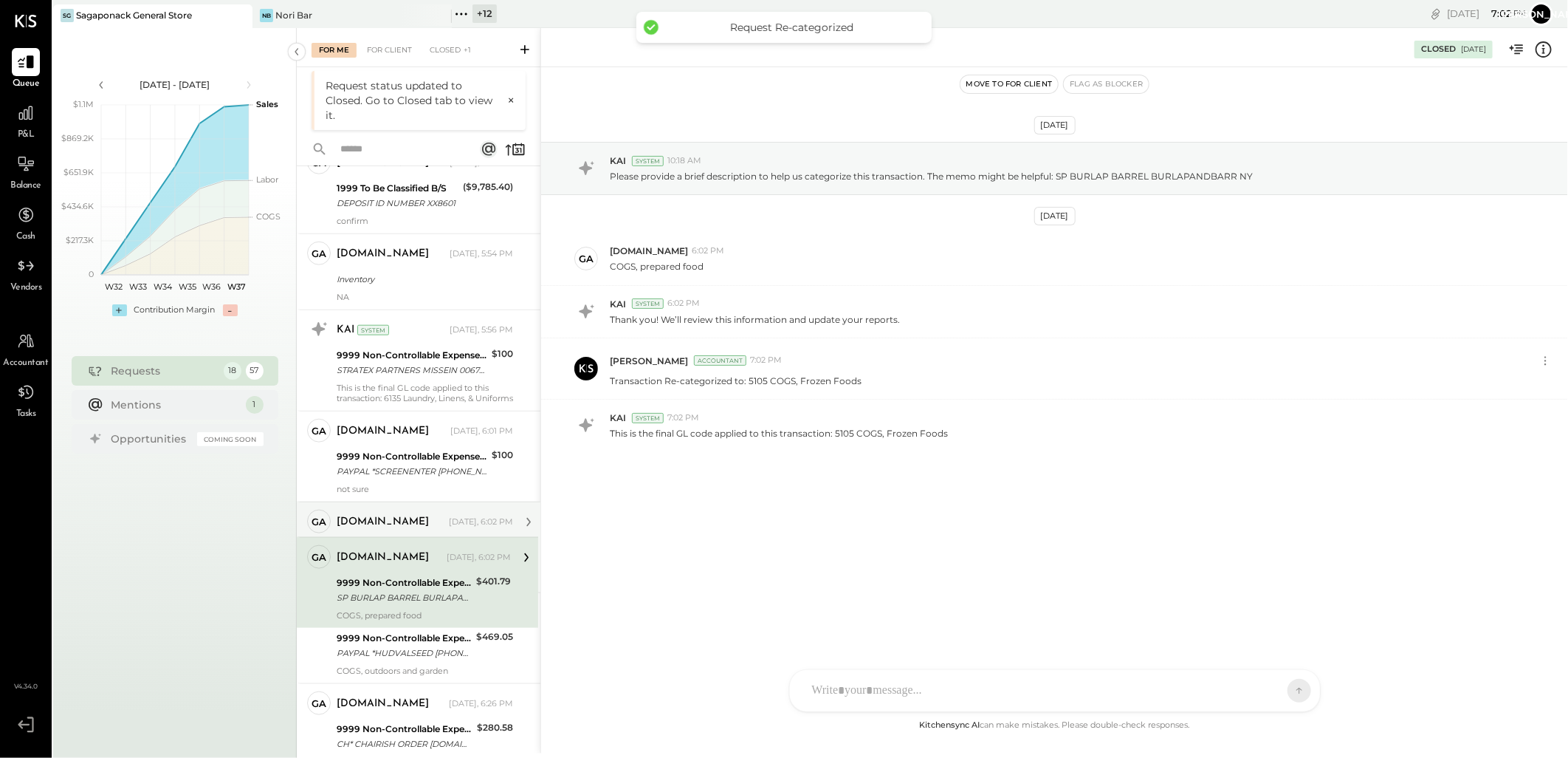
scroll to position [1021, 0]
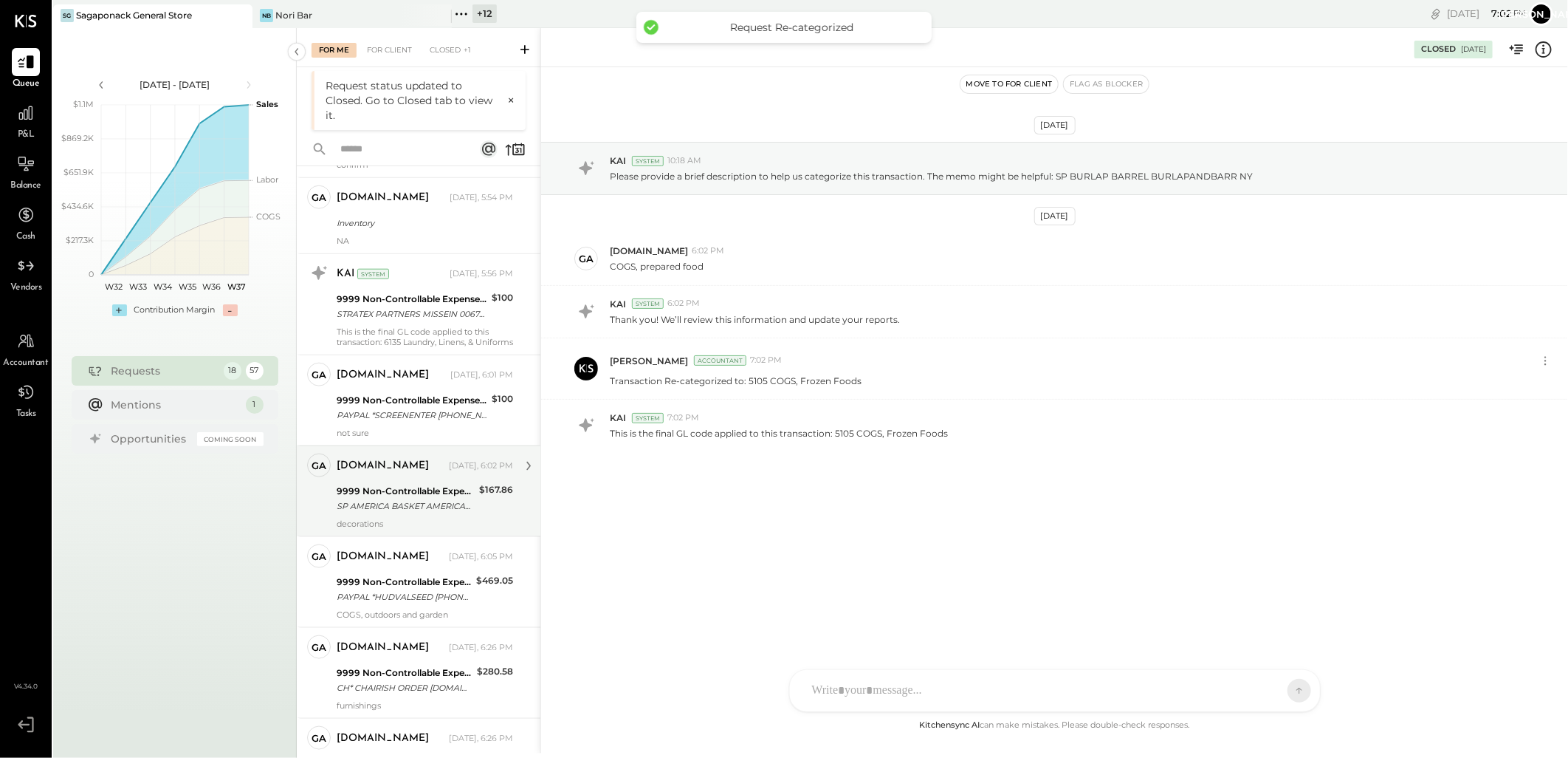
click at [407, 511] on div "SP AMERICA BASKET AMERICABASKET [GEOGRAPHIC_DATA]" at bounding box center [406, 506] width 138 height 15
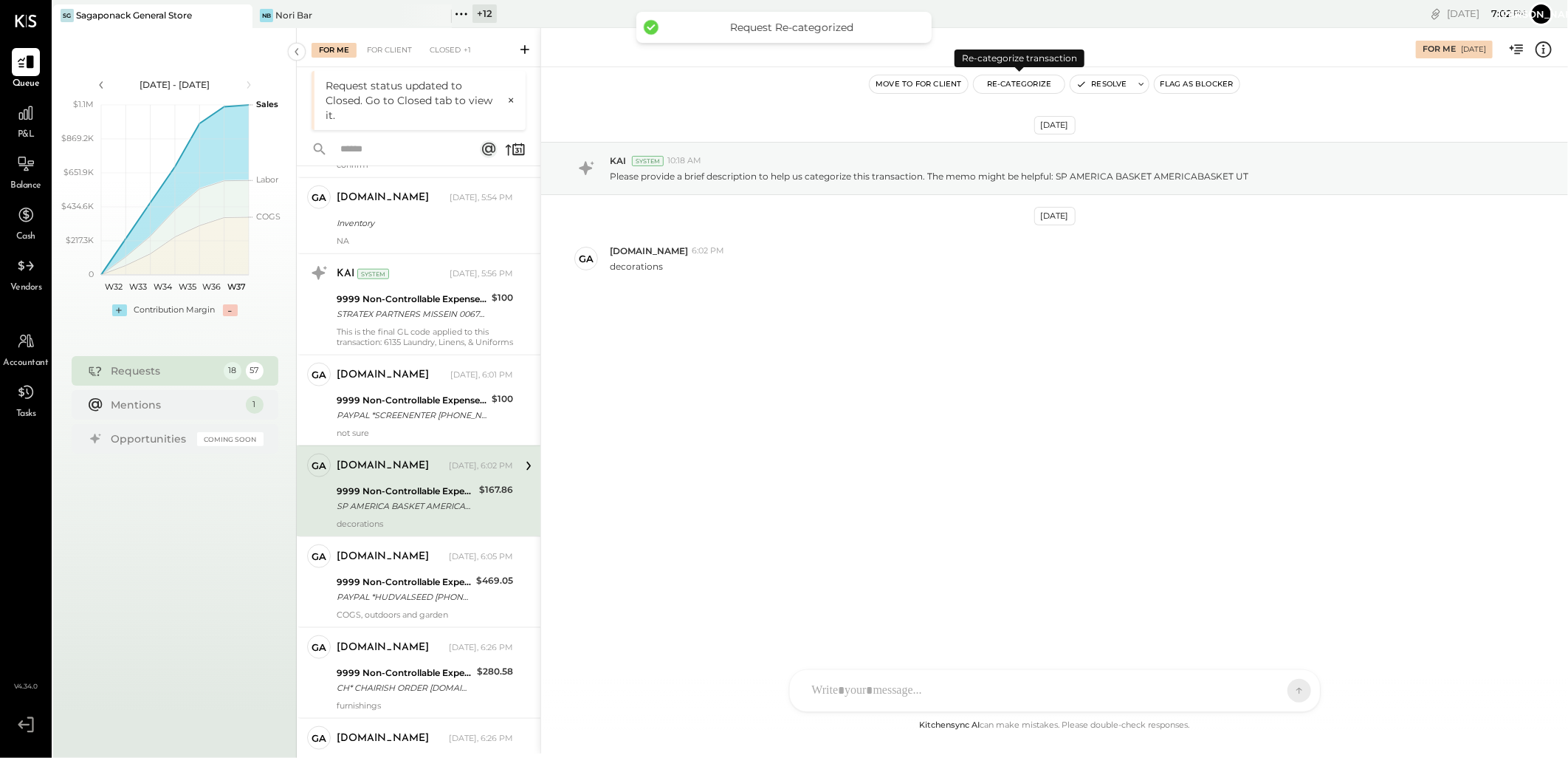
click at [1024, 87] on button "Re-Categorize" at bounding box center [1019, 84] width 92 height 18
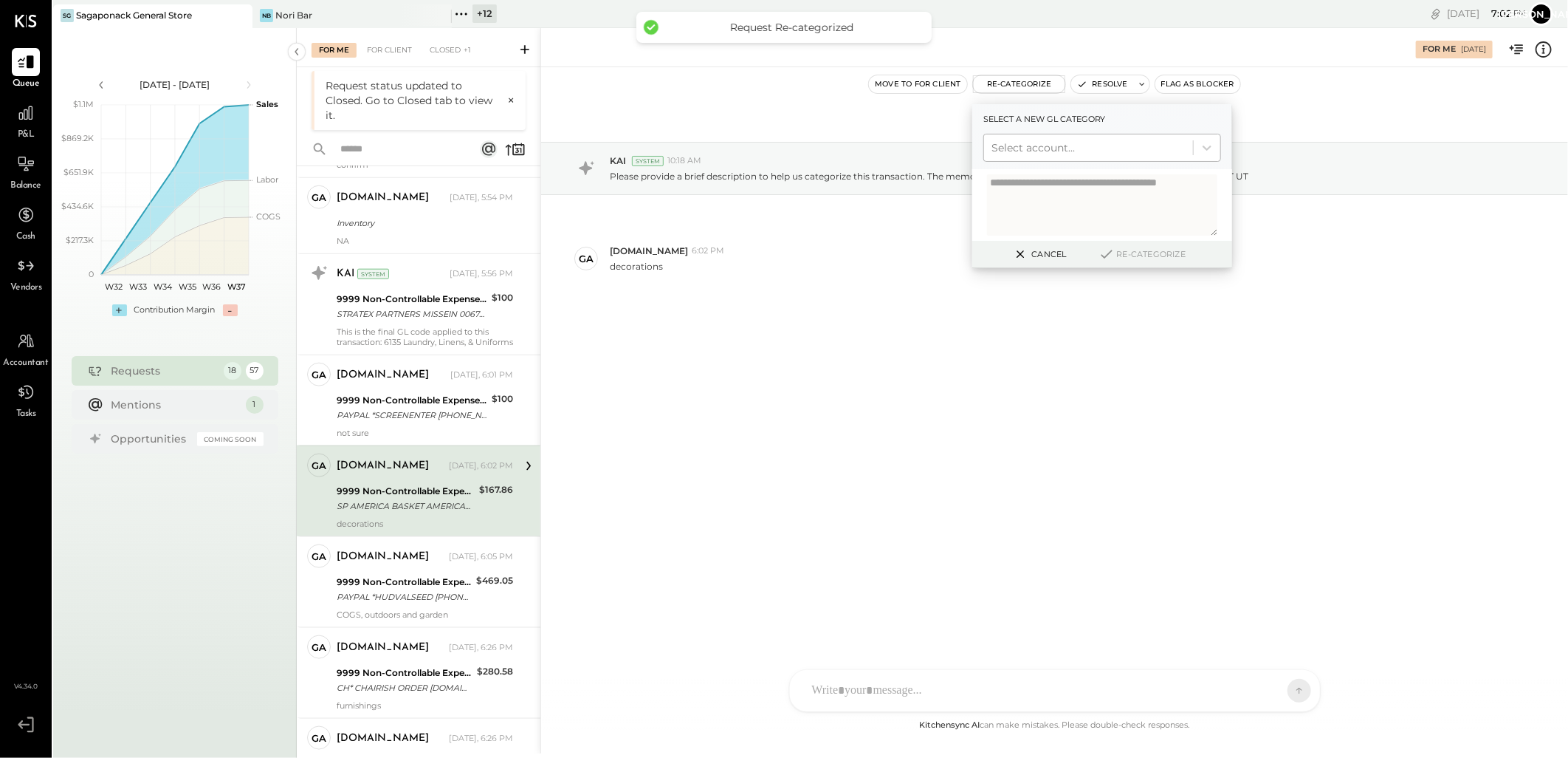
click at [1028, 145] on div at bounding box center [1088, 148] width 194 height 18
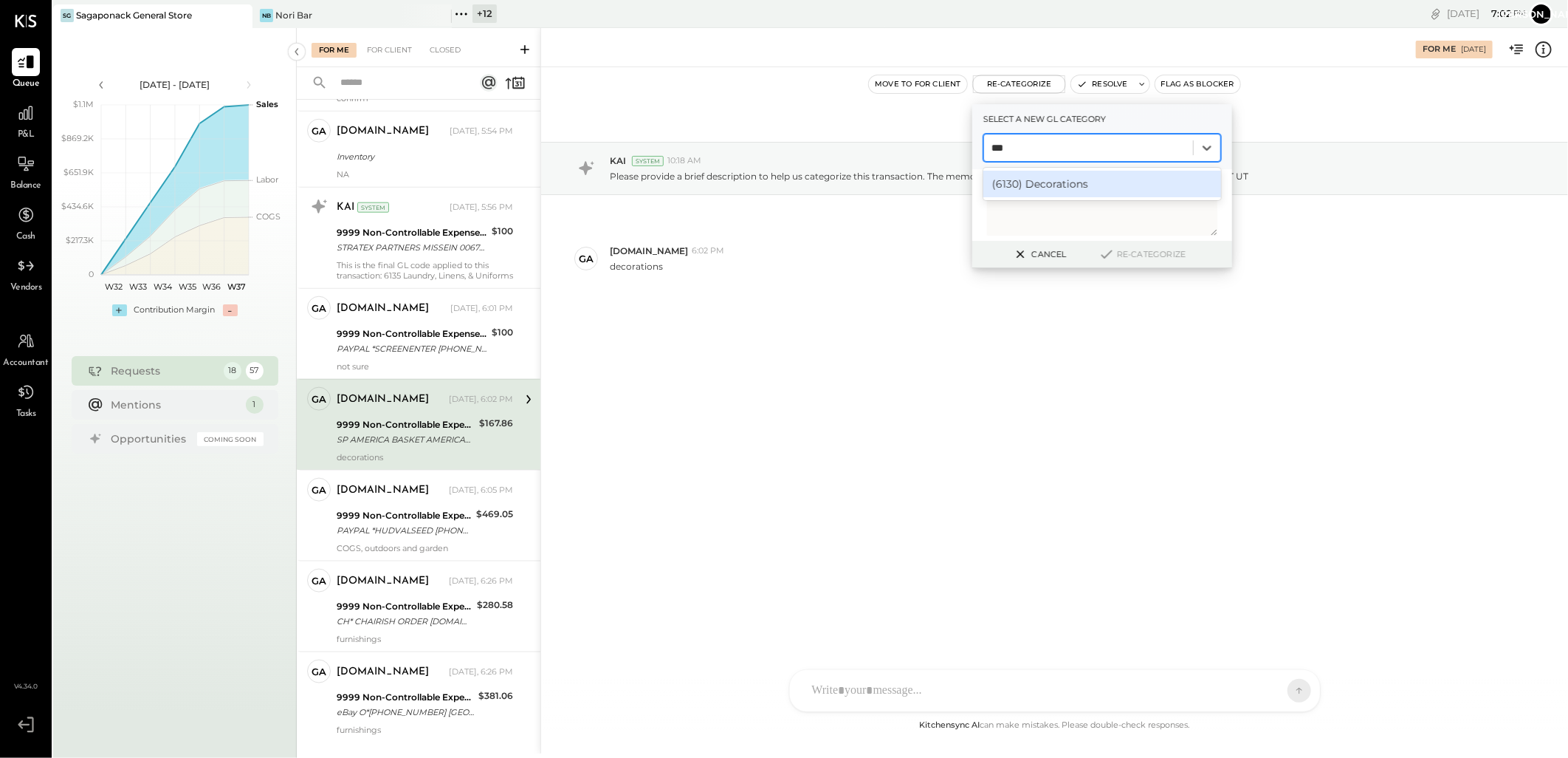
type input "****"
click at [1031, 185] on div "(6130) Decorations" at bounding box center [1102, 183] width 238 height 27
click at [1107, 253] on icon at bounding box center [1106, 254] width 10 height 7
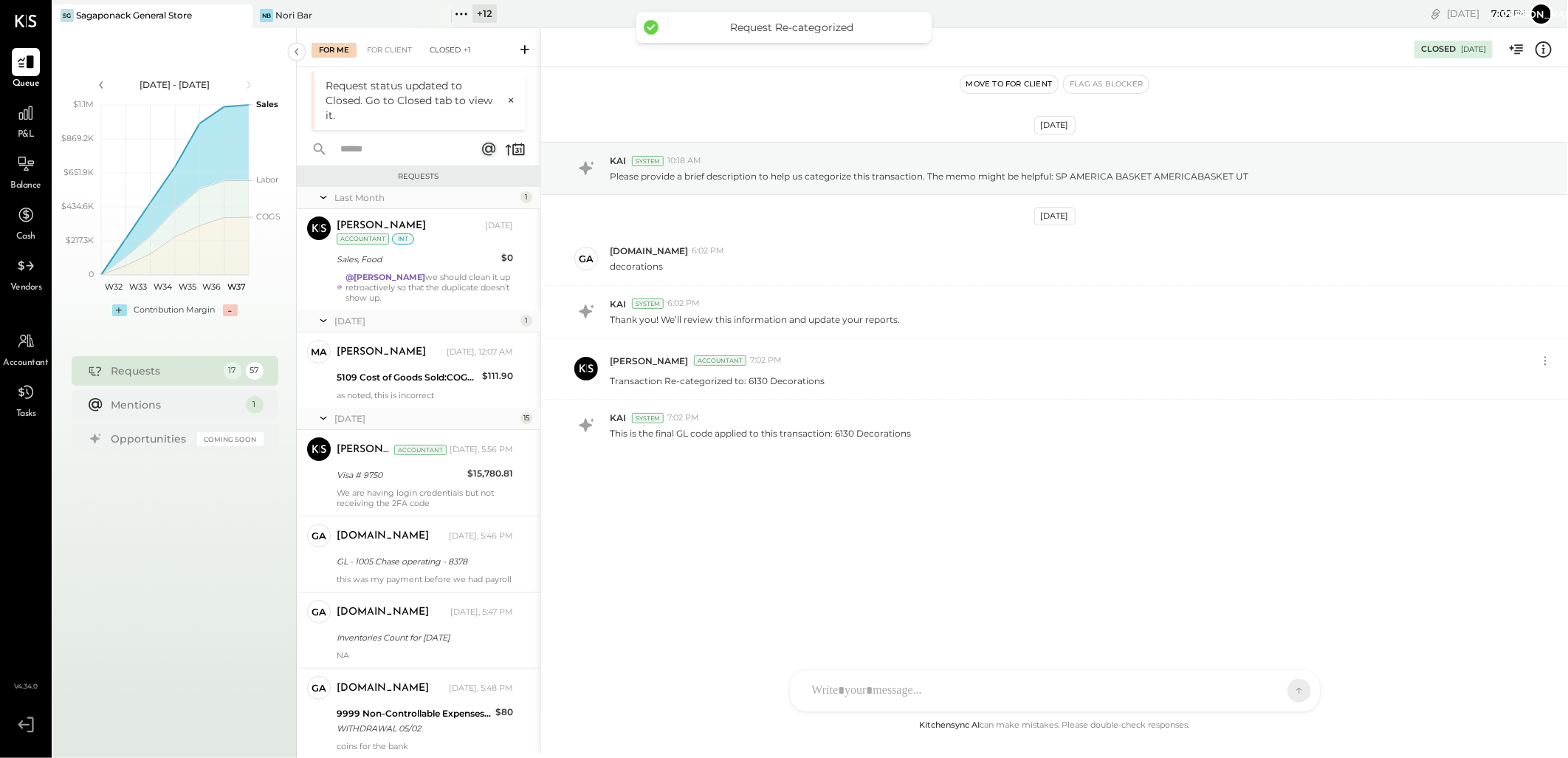
click at [438, 50] on div "Closed +1" at bounding box center [450, 50] width 56 height 15
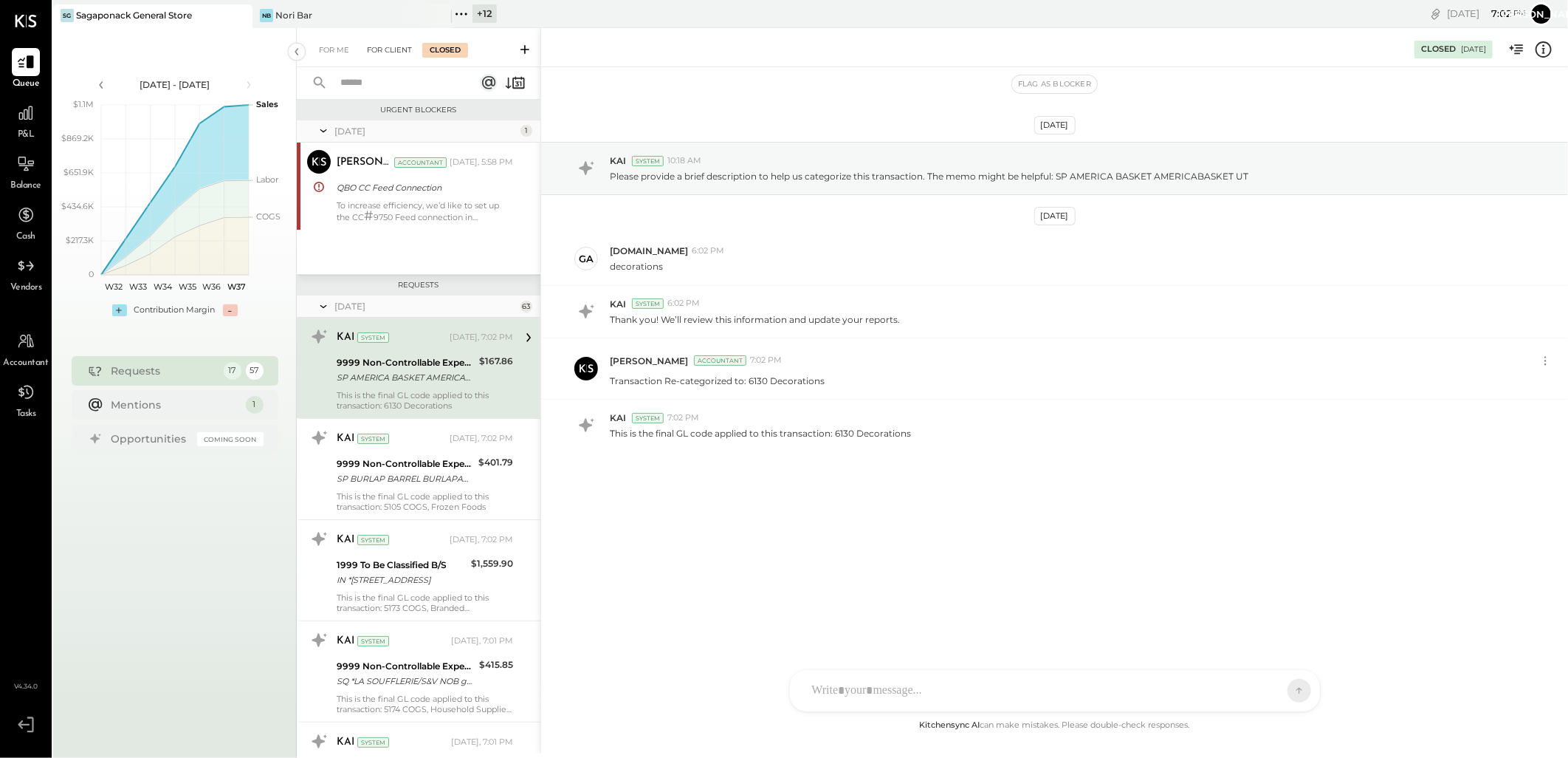
click at [394, 45] on div "For Client" at bounding box center [389, 50] width 60 height 15
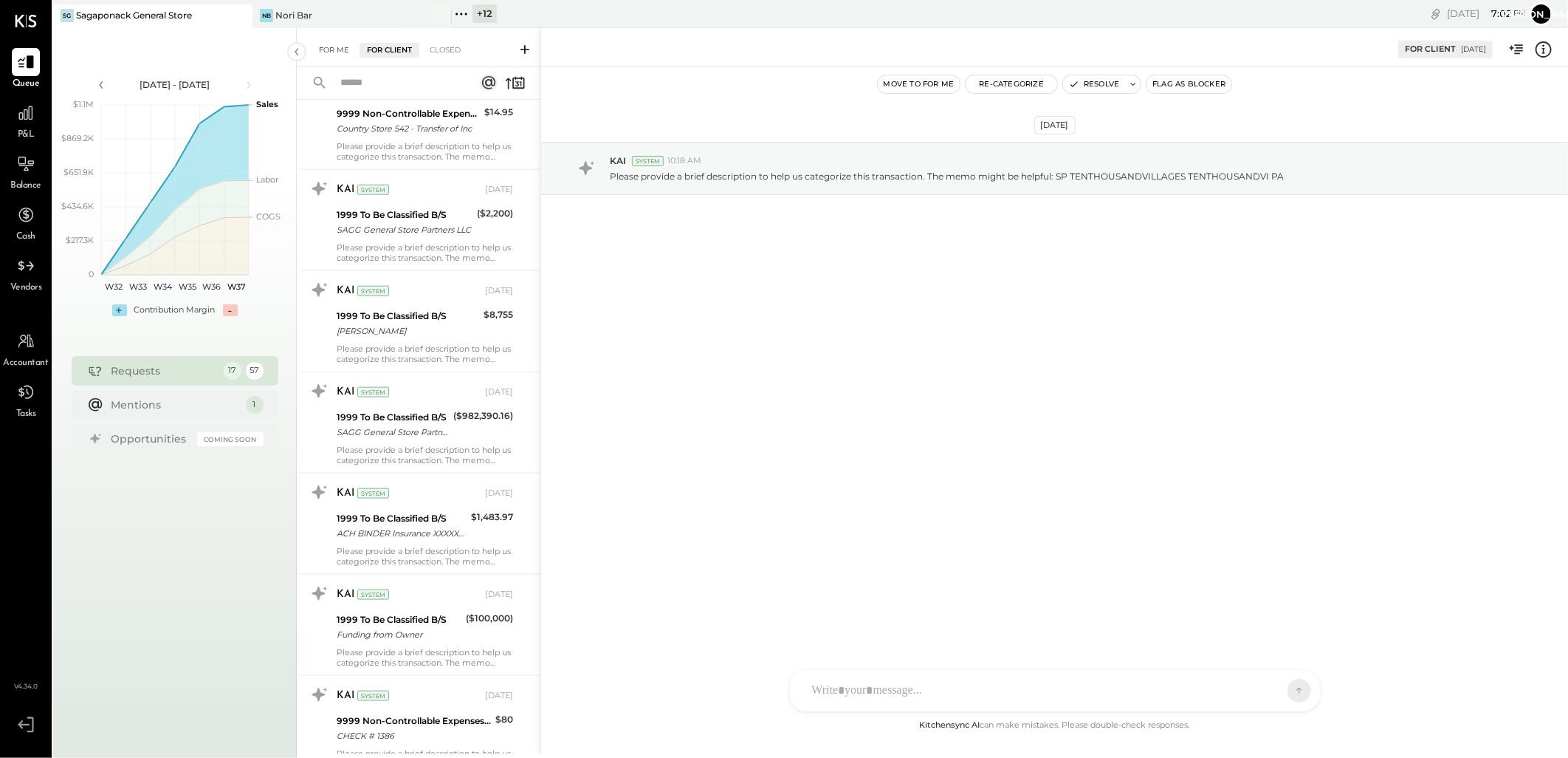
click at [337, 48] on div "For Me" at bounding box center [334, 50] width 45 height 15
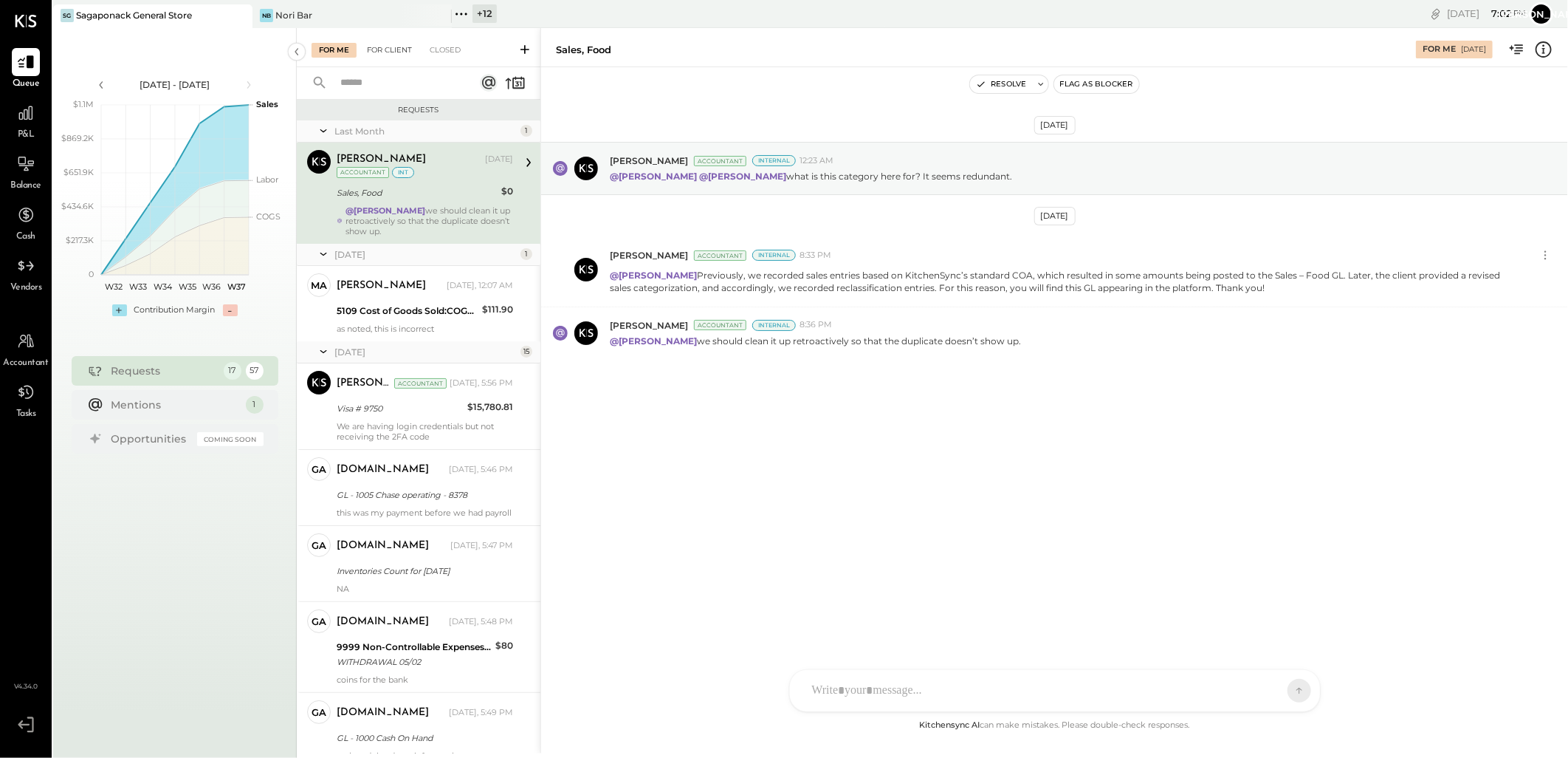
click at [387, 52] on div "For Client" at bounding box center [389, 50] width 60 height 15
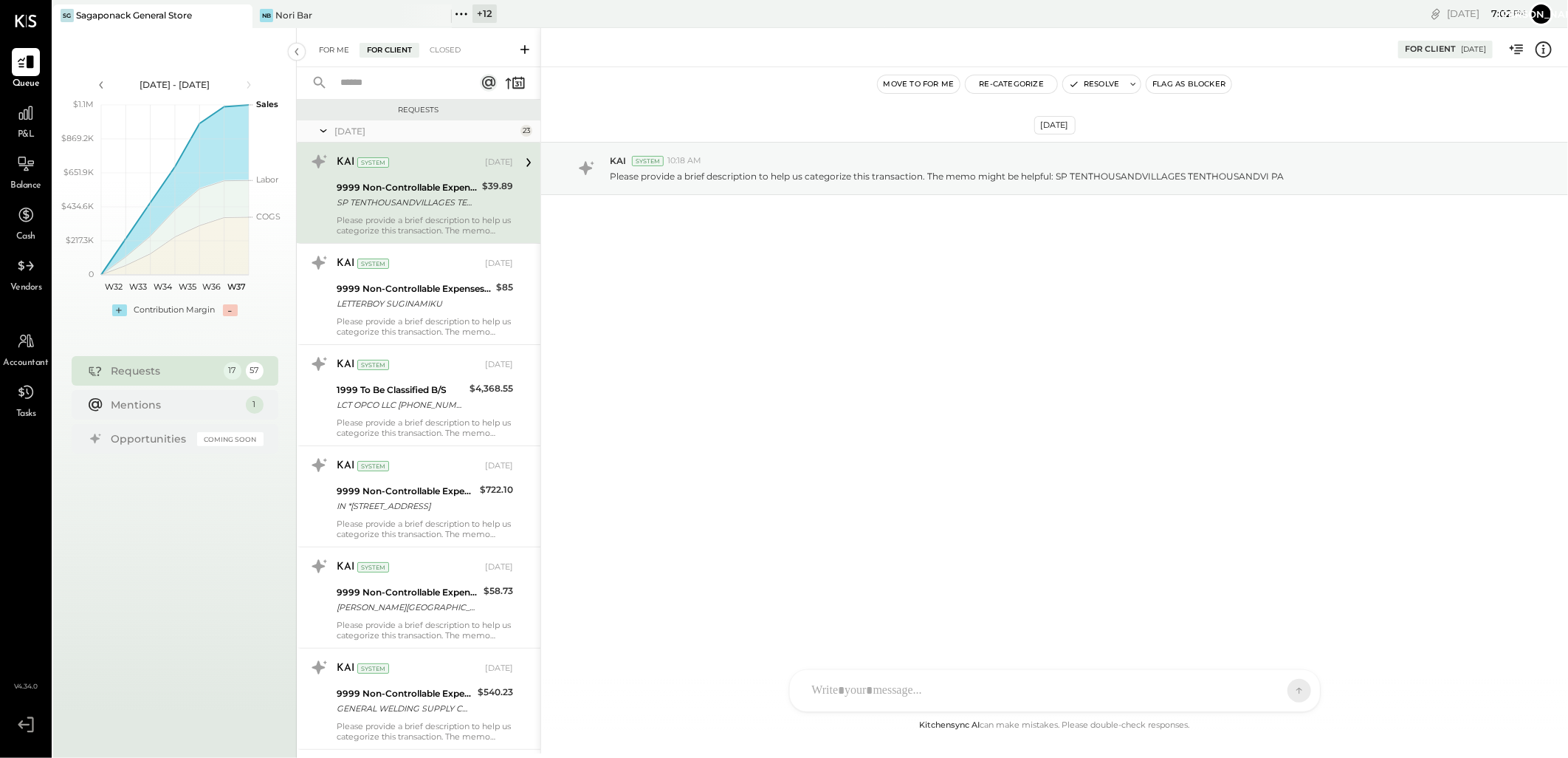
click at [341, 50] on div "For Me" at bounding box center [334, 50] width 45 height 15
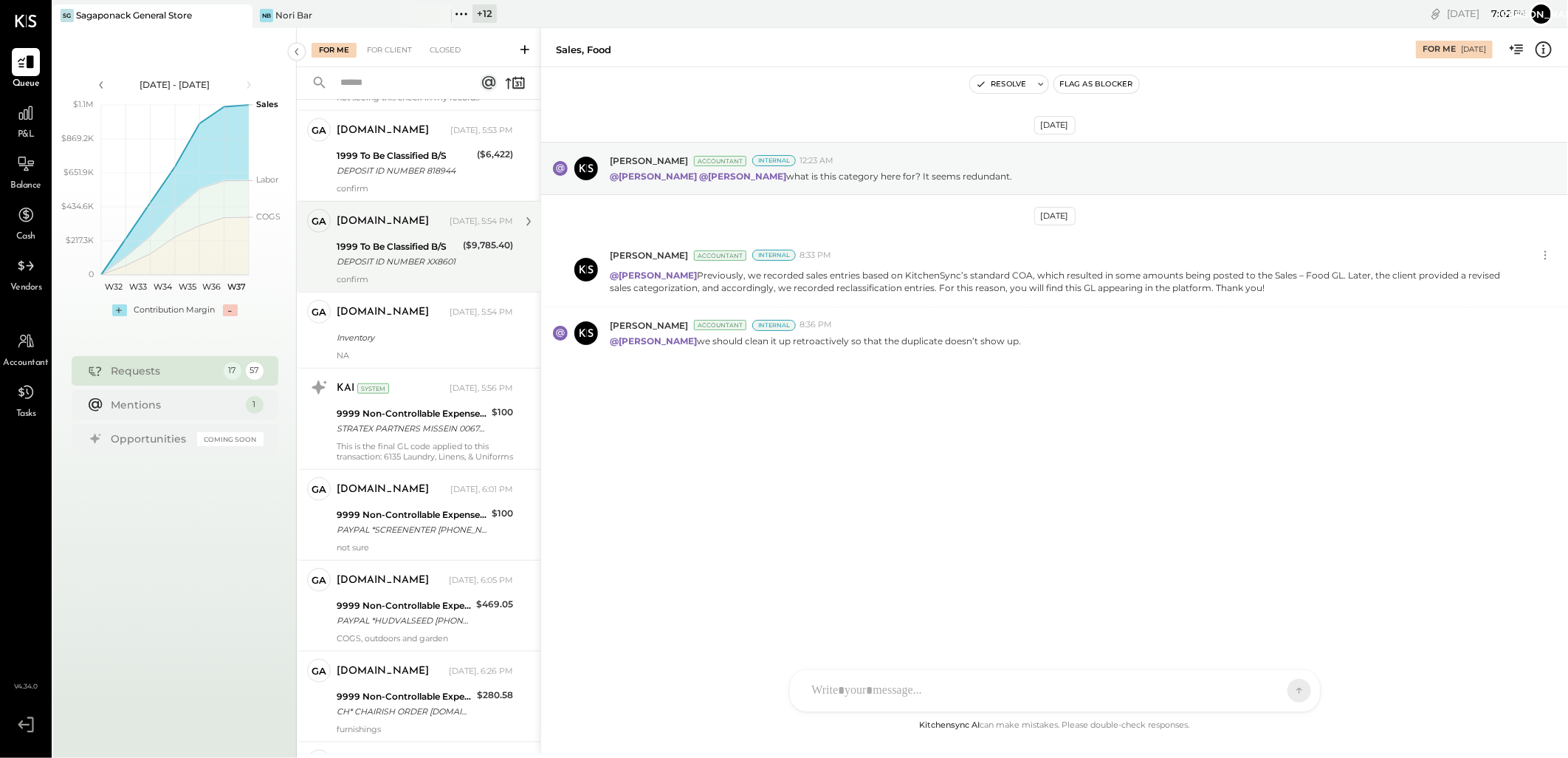
scroll to position [975, 0]
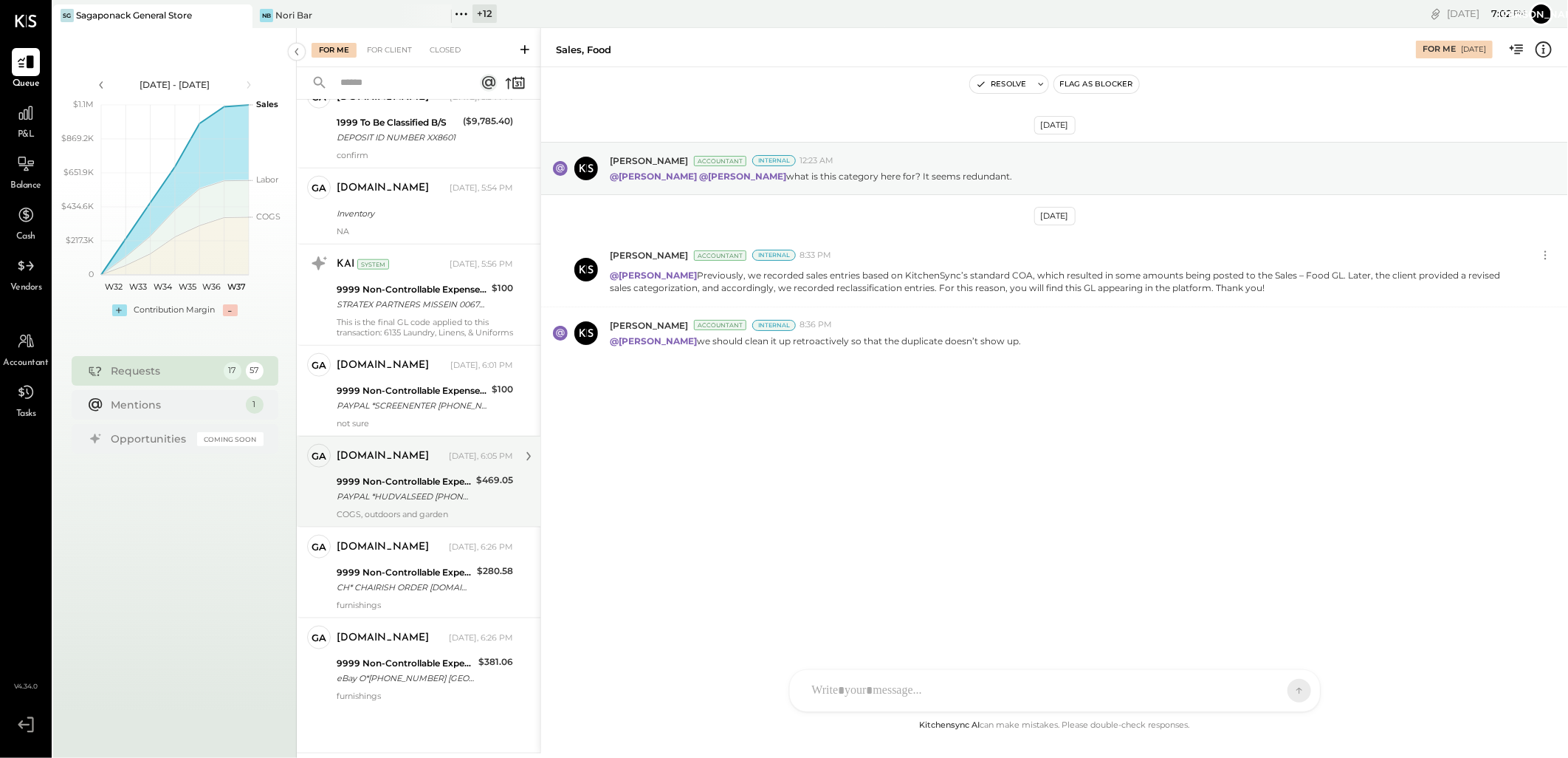
click at [424, 484] on div "9999 Non-Controllable Expenses:Other Income and Expenses:To Be Classified P&L" at bounding box center [404, 481] width 135 height 15
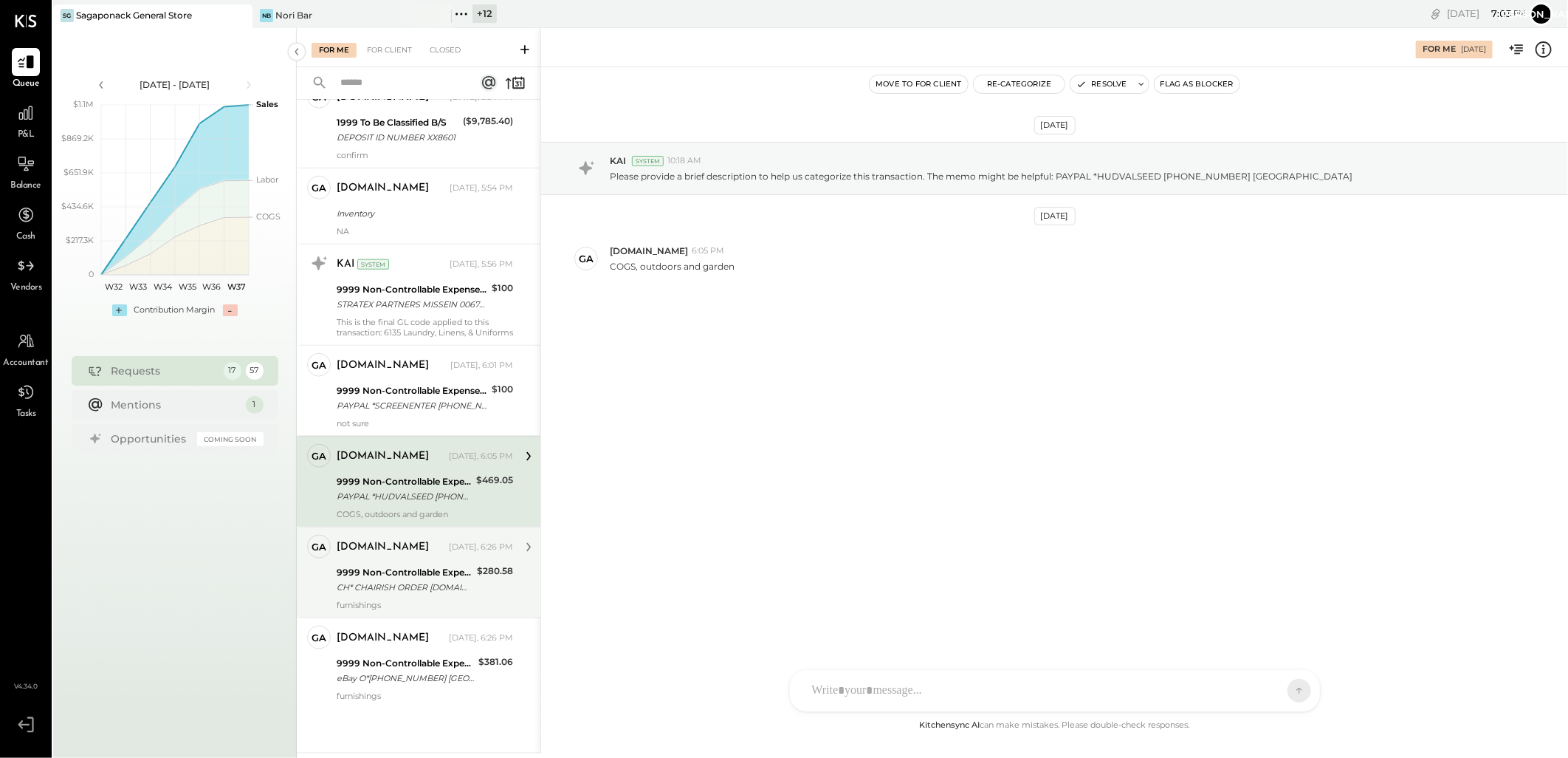
click at [389, 572] on div "9999 Non-Controllable Expenses:Other Income and Expenses:To Be Classified P&L" at bounding box center [404, 572] width 135 height 15
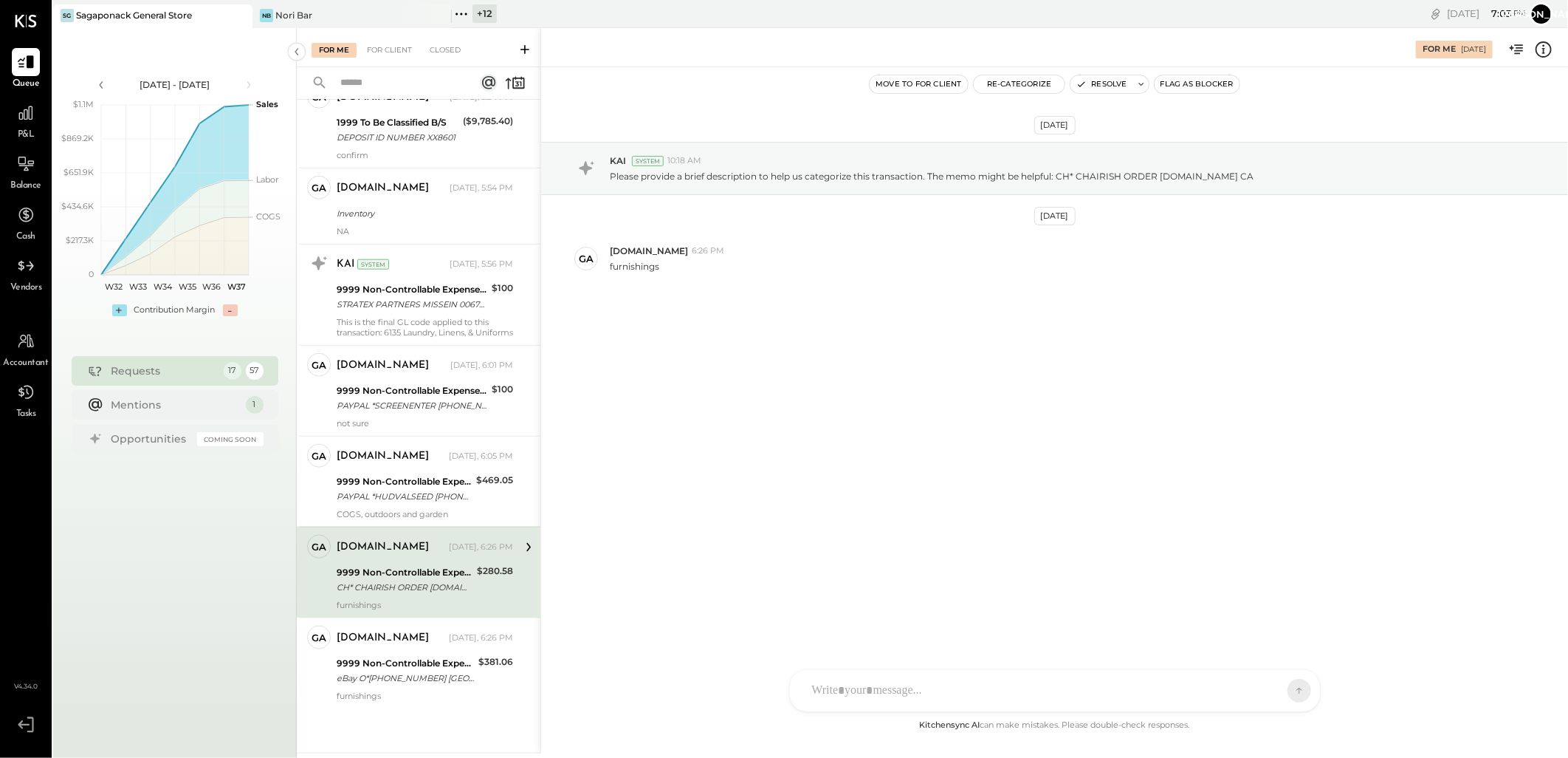
drag, startPoint x: 389, startPoint y: 659, endPoint x: 389, endPoint y: 588, distance: 71.0
click at [389, 654] on div "9999 Non-Controllable Expenses:Other Income and Expenses:To Be Classified P&L e…" at bounding box center [405, 670] width 137 height 32
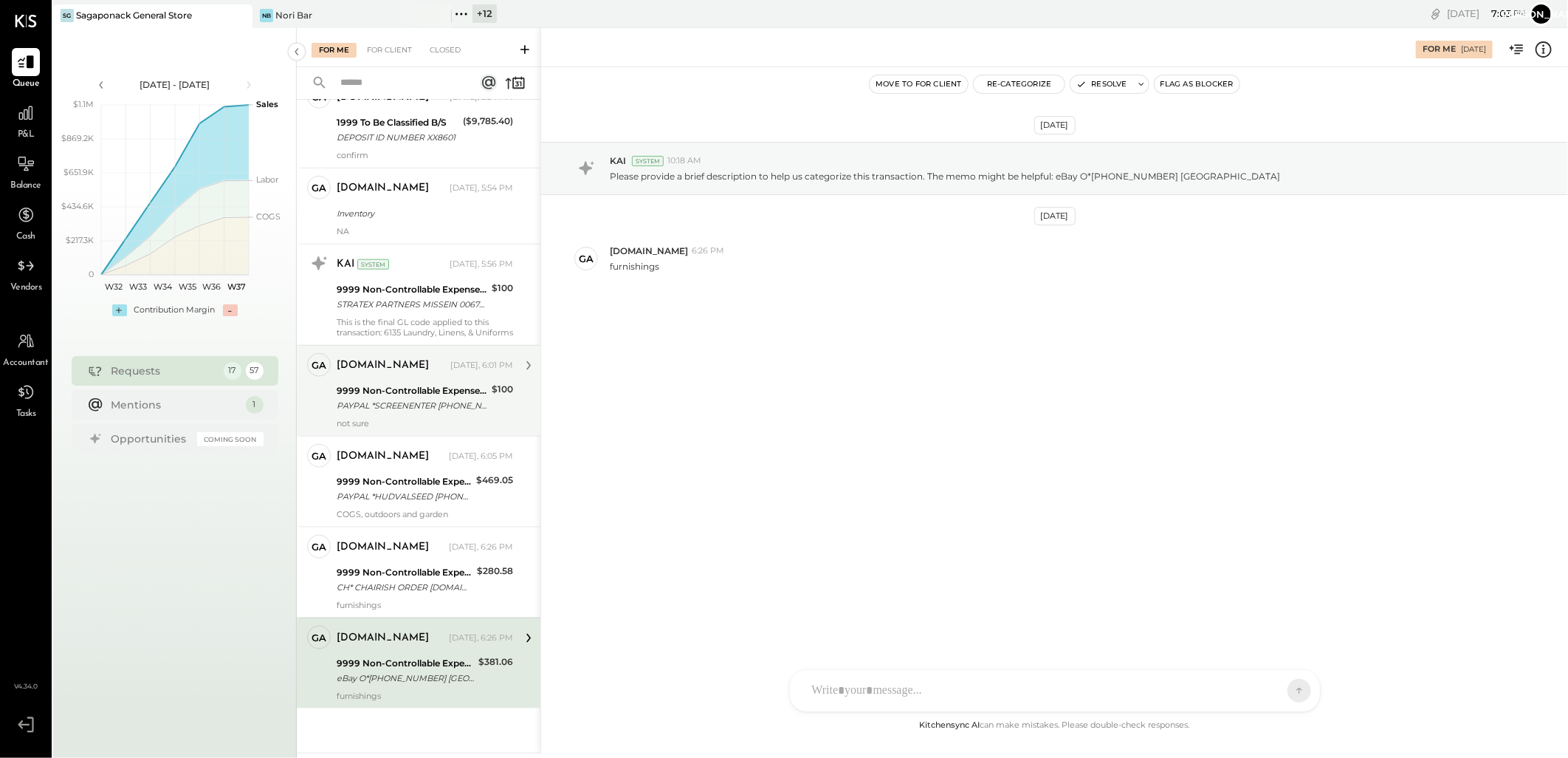
click at [408, 392] on div "9999 Non-Controllable Expenses:Other Income and Expenses:To Be Classified P&L" at bounding box center [412, 390] width 151 height 15
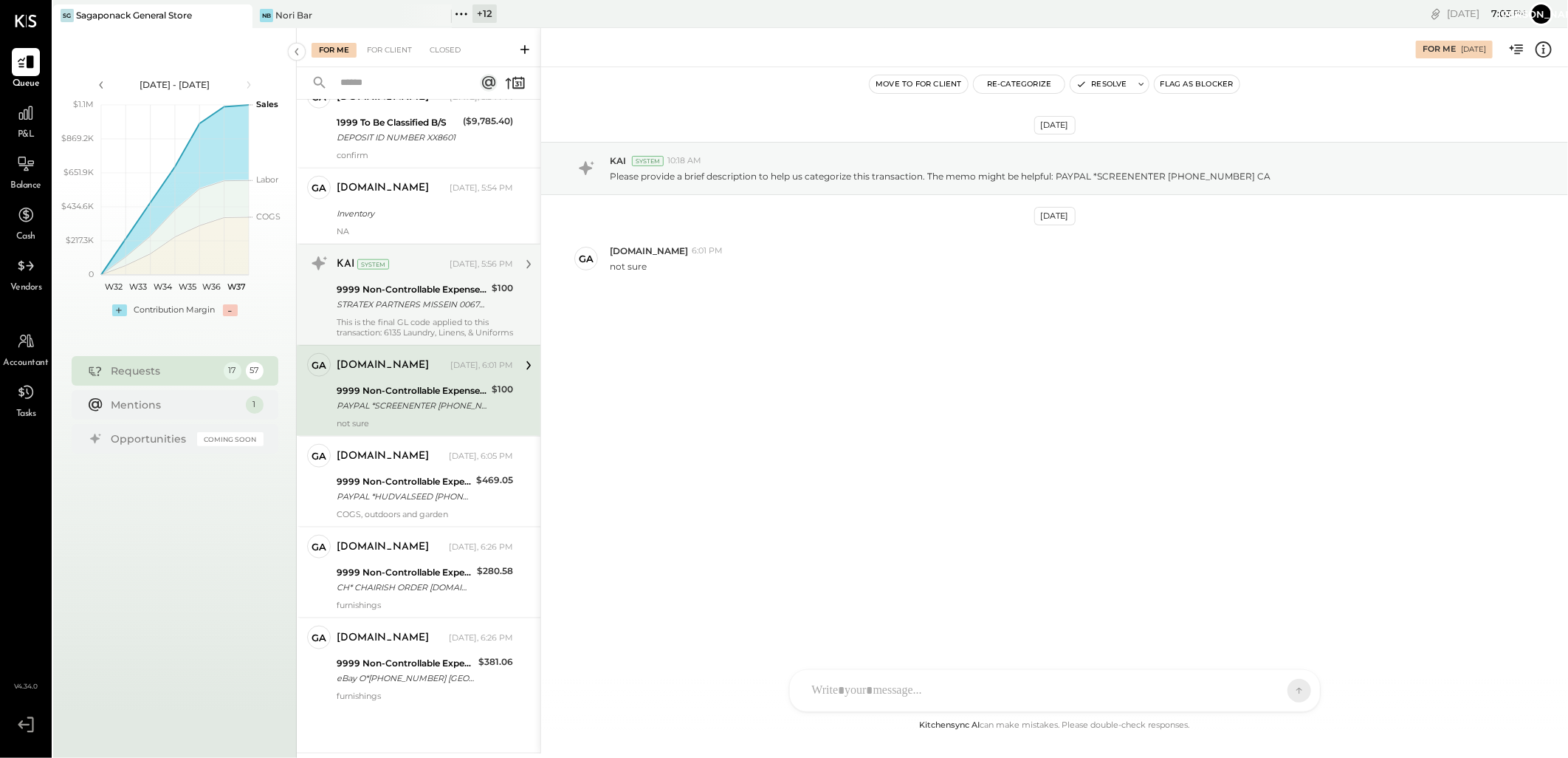
click at [403, 305] on div "STRATEX PARTNERS MISSEIN 00672 CCD ID: 1161630473" at bounding box center [412, 304] width 151 height 15
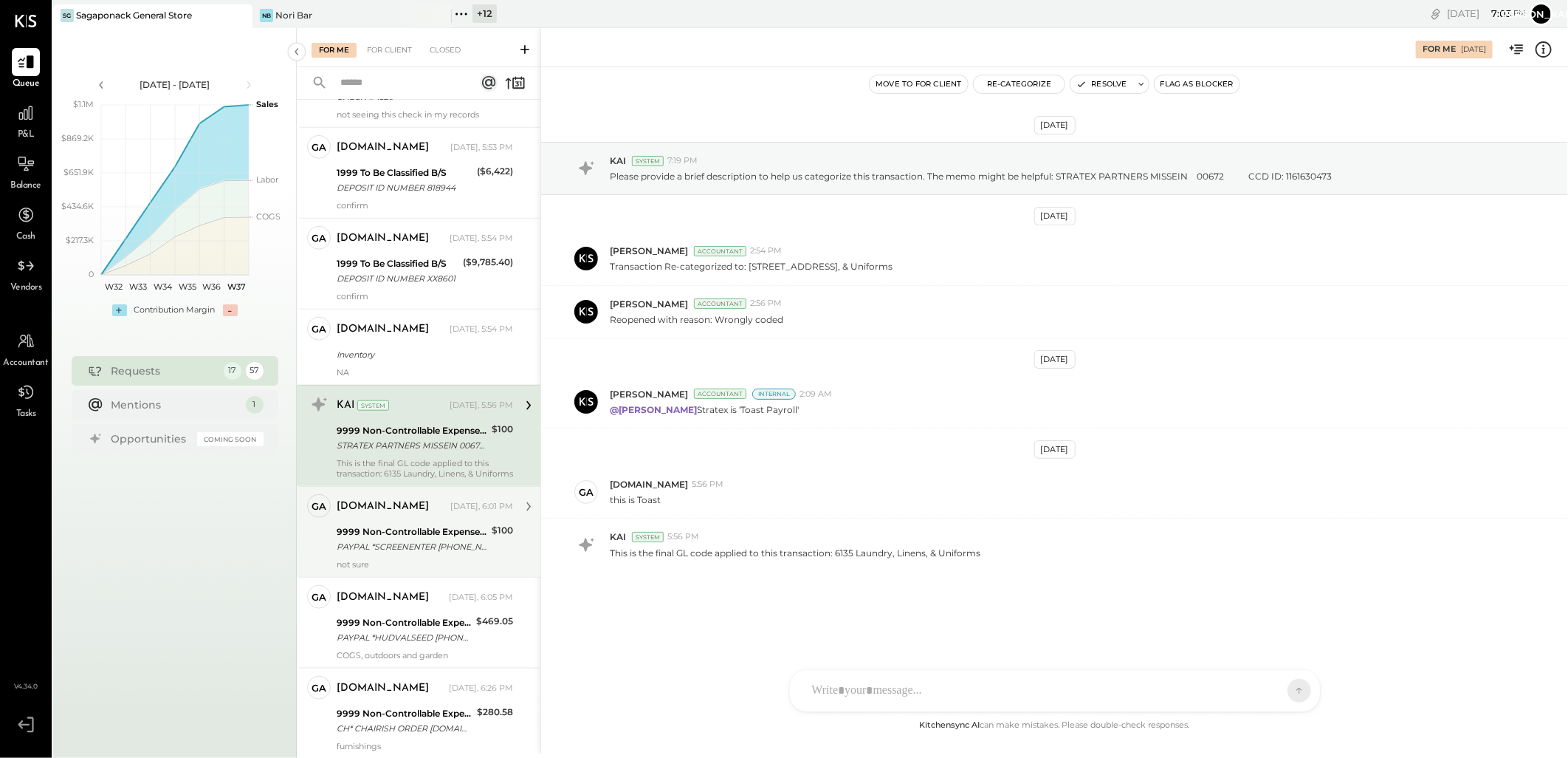
scroll to position [810, 0]
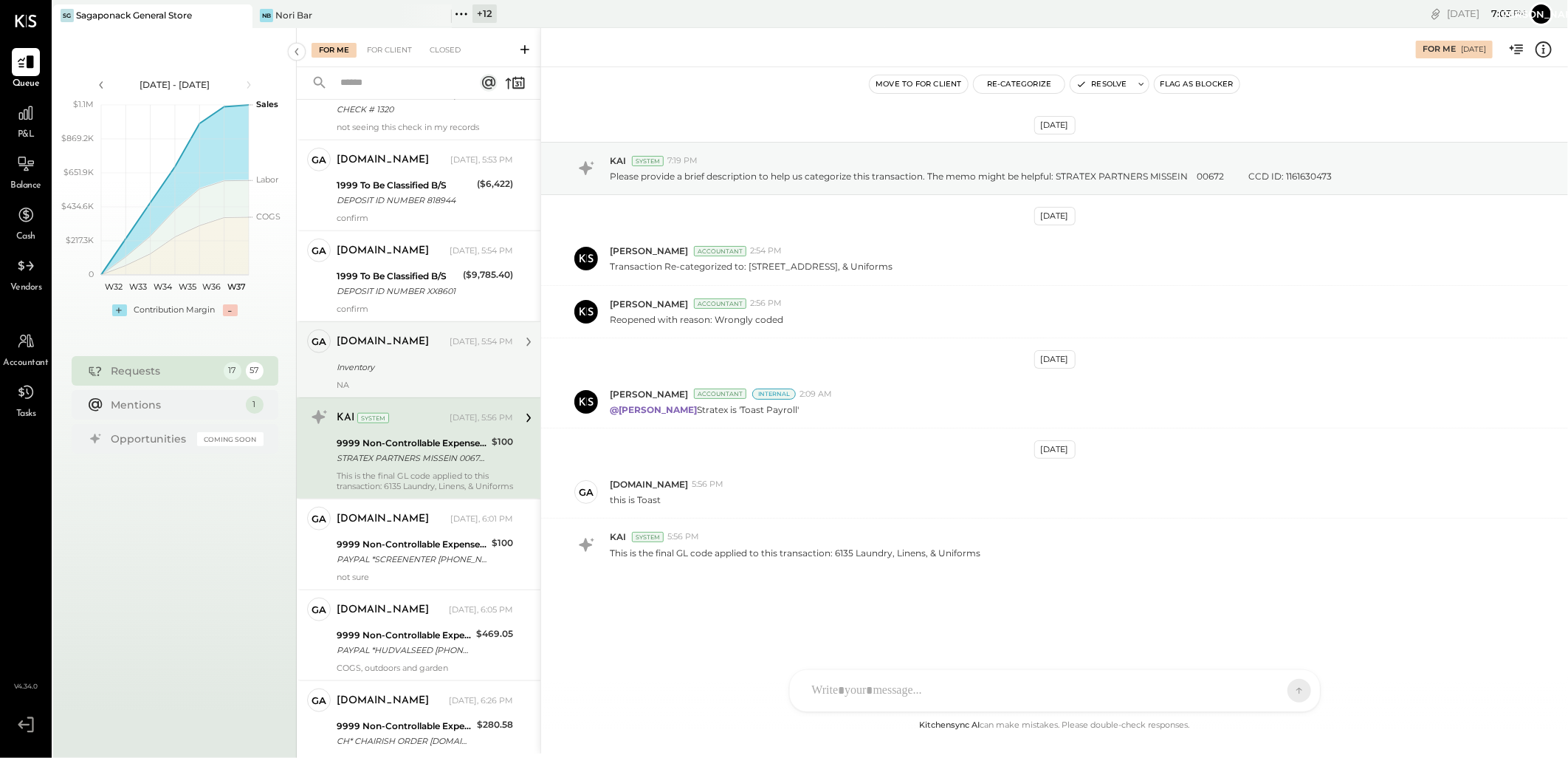
click at [399, 373] on div "Inventory" at bounding box center [423, 367] width 172 height 15
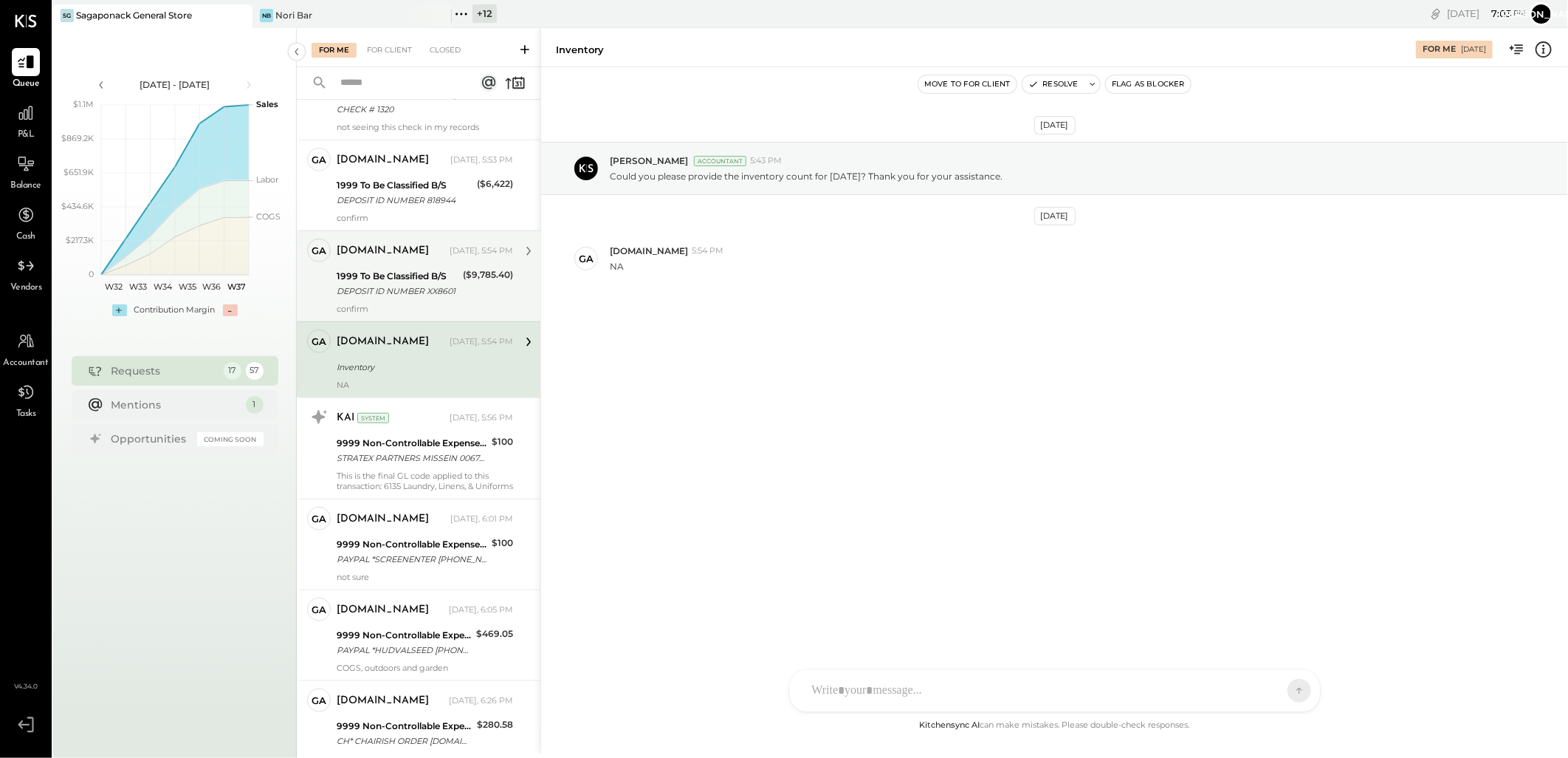
click at [388, 299] on div "DEPOSIT ID NUMBER XX8601" at bounding box center [397, 291] width 122 height 15
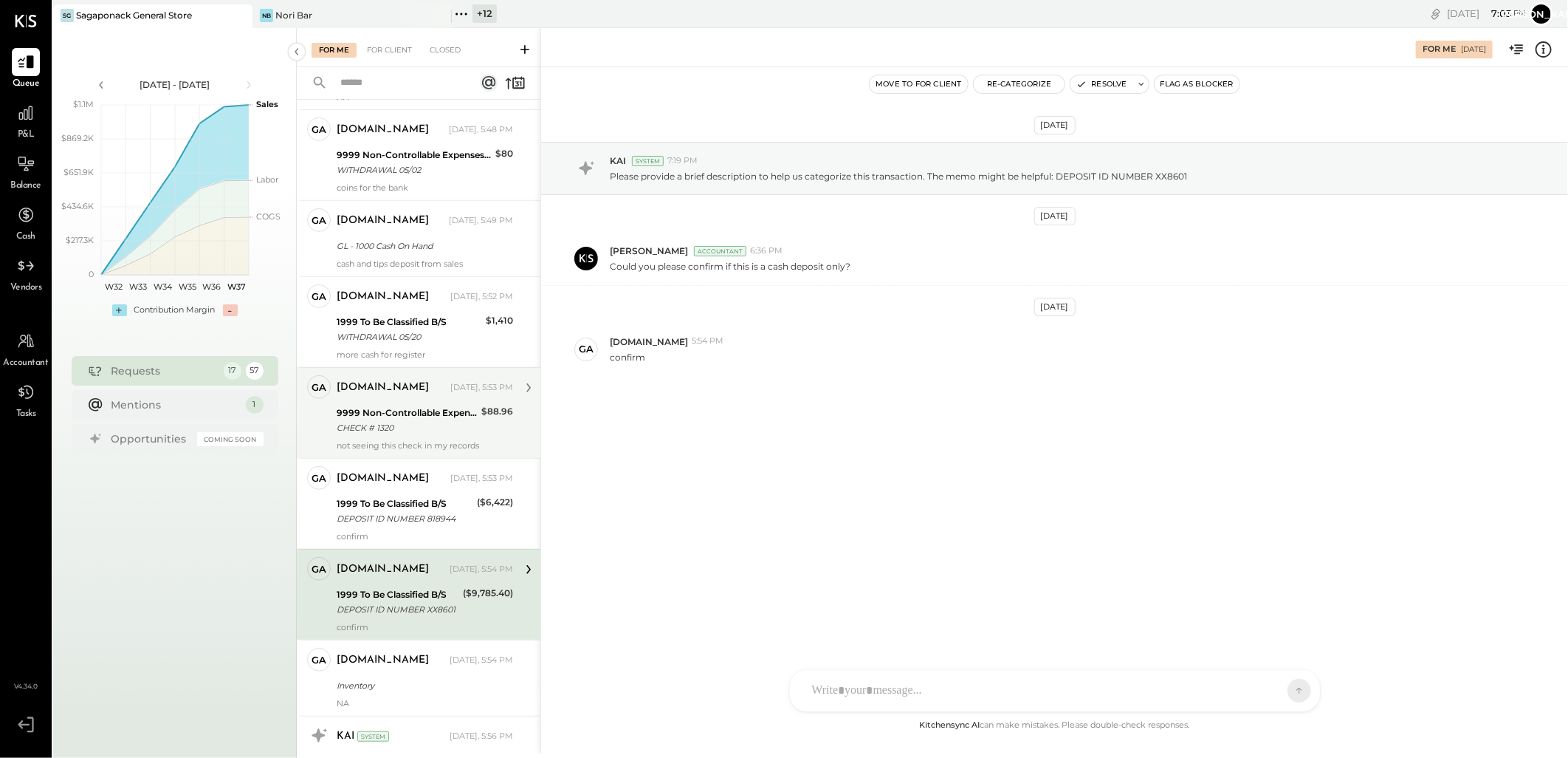
scroll to position [482, 0]
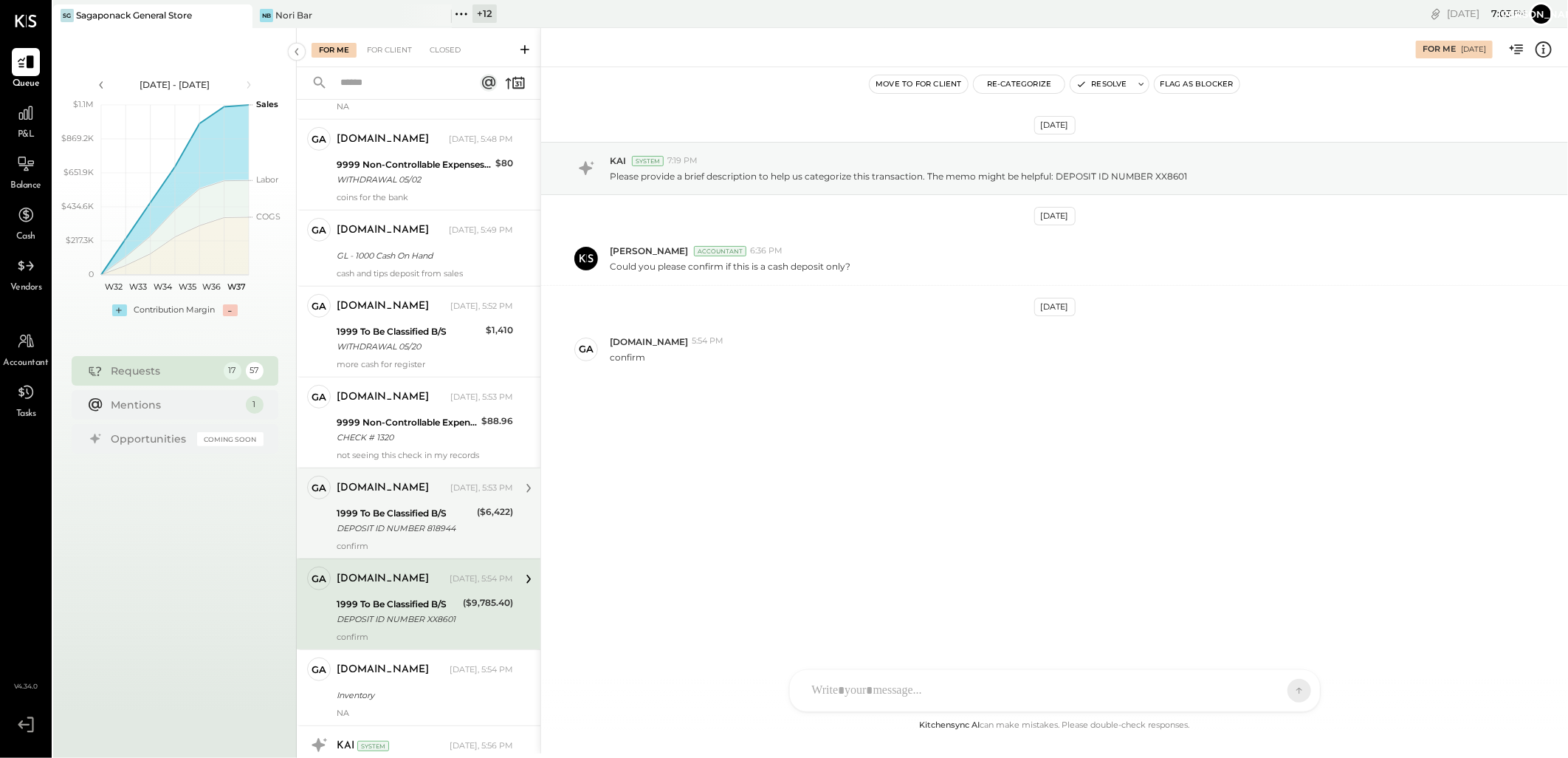
click at [410, 521] on div "1999 To Be Classified B/S" at bounding box center [404, 513] width 135 height 15
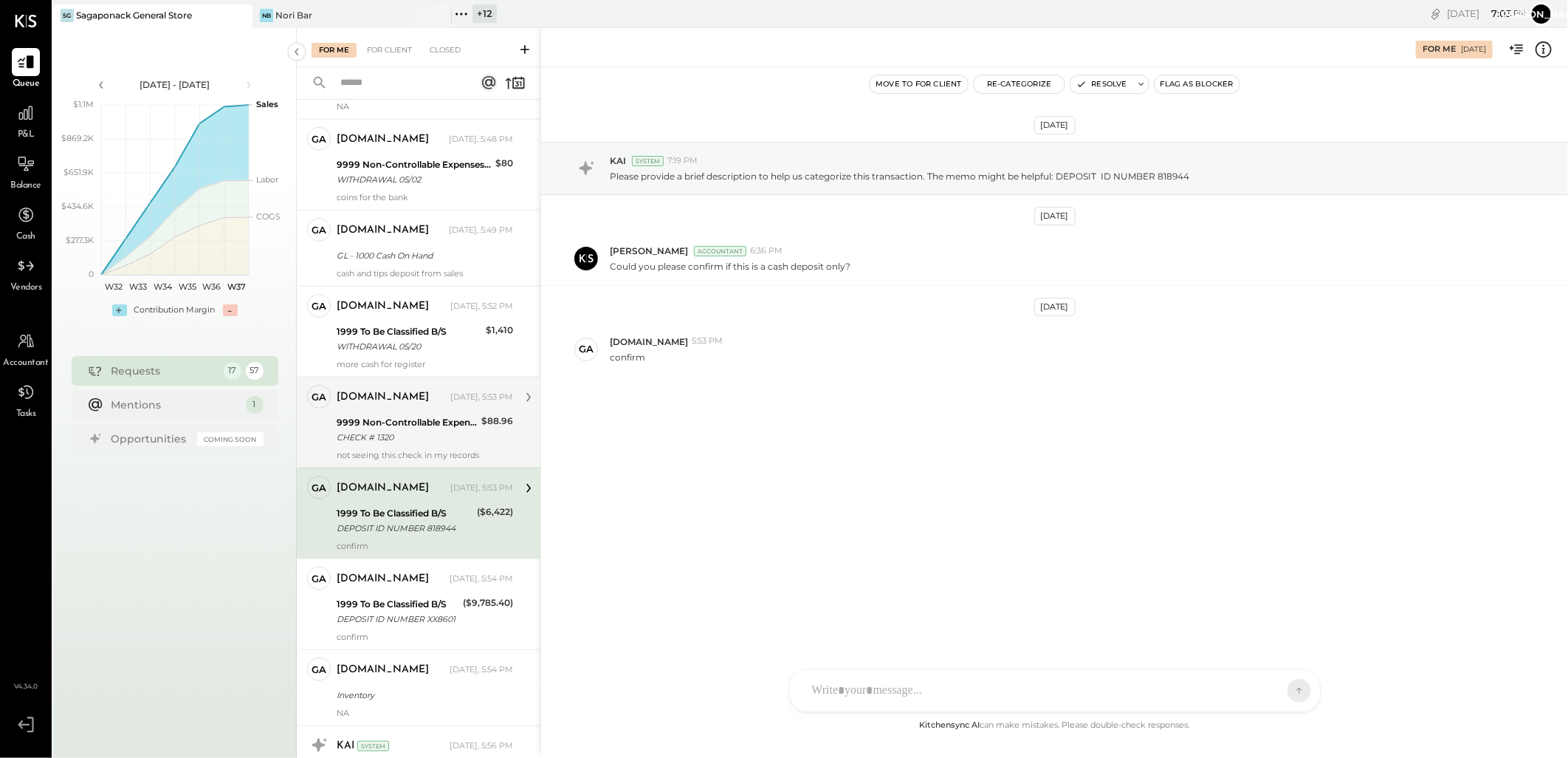
click at [411, 430] on div "9999 Non-Controllable Expenses:Other Income and Expenses:To Be Classified P&L" at bounding box center [406, 422] width 140 height 15
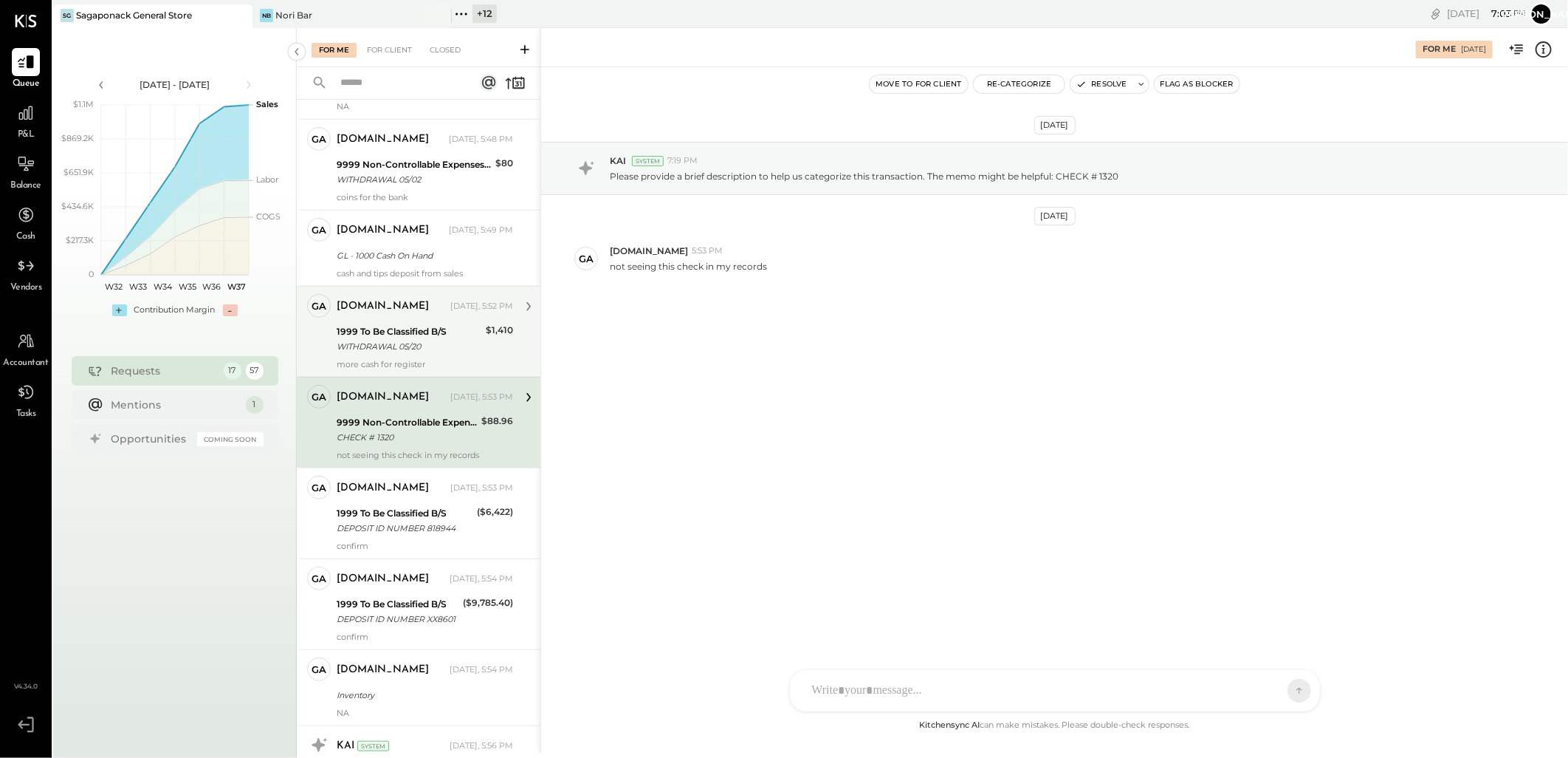
click at [422, 354] on div "WITHDRAWAL 05/20" at bounding box center [409, 347] width 144 height 15
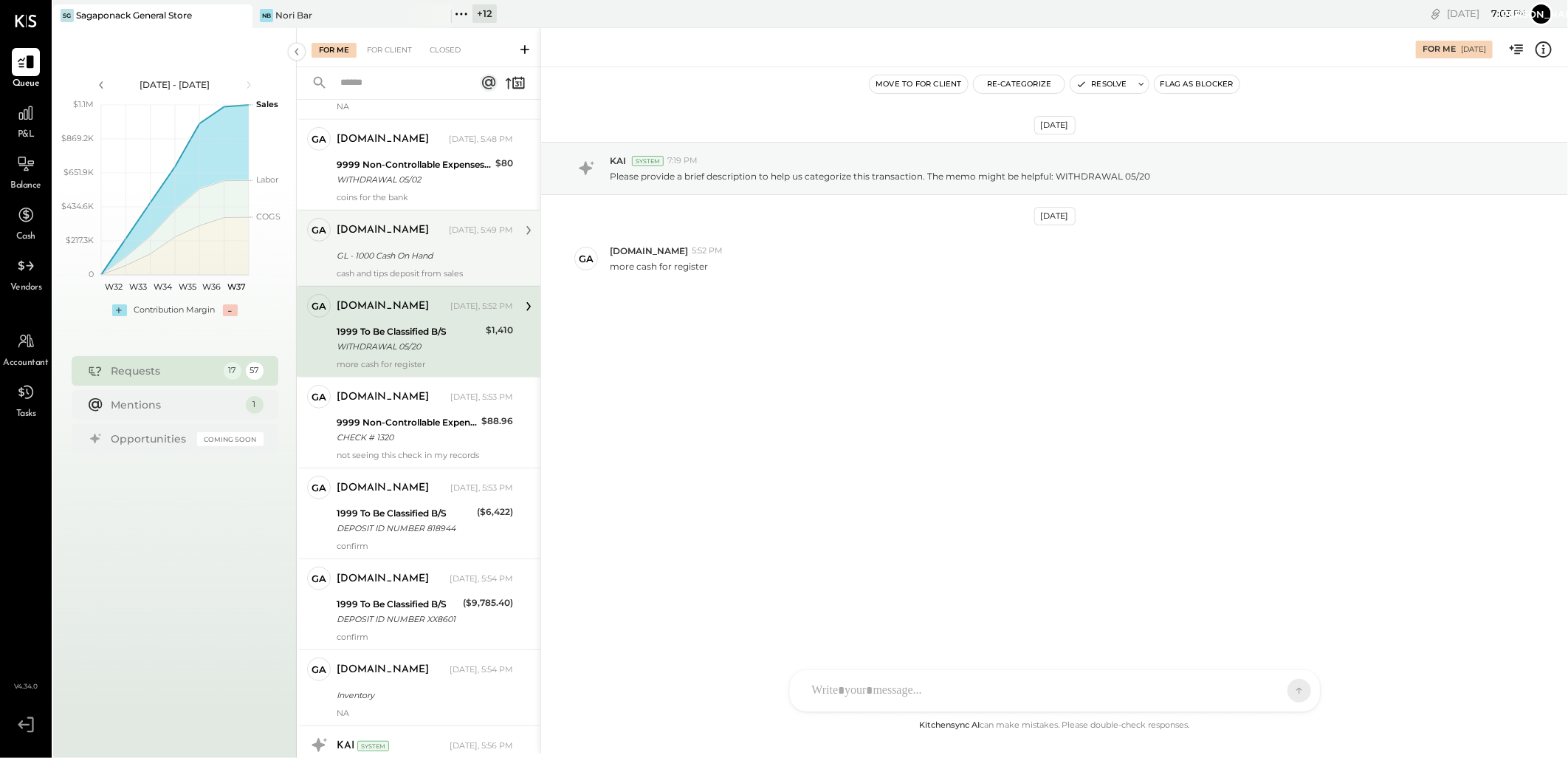
click at [418, 263] on div "GL - 1000 Cash On Hand" at bounding box center [423, 256] width 172 height 15
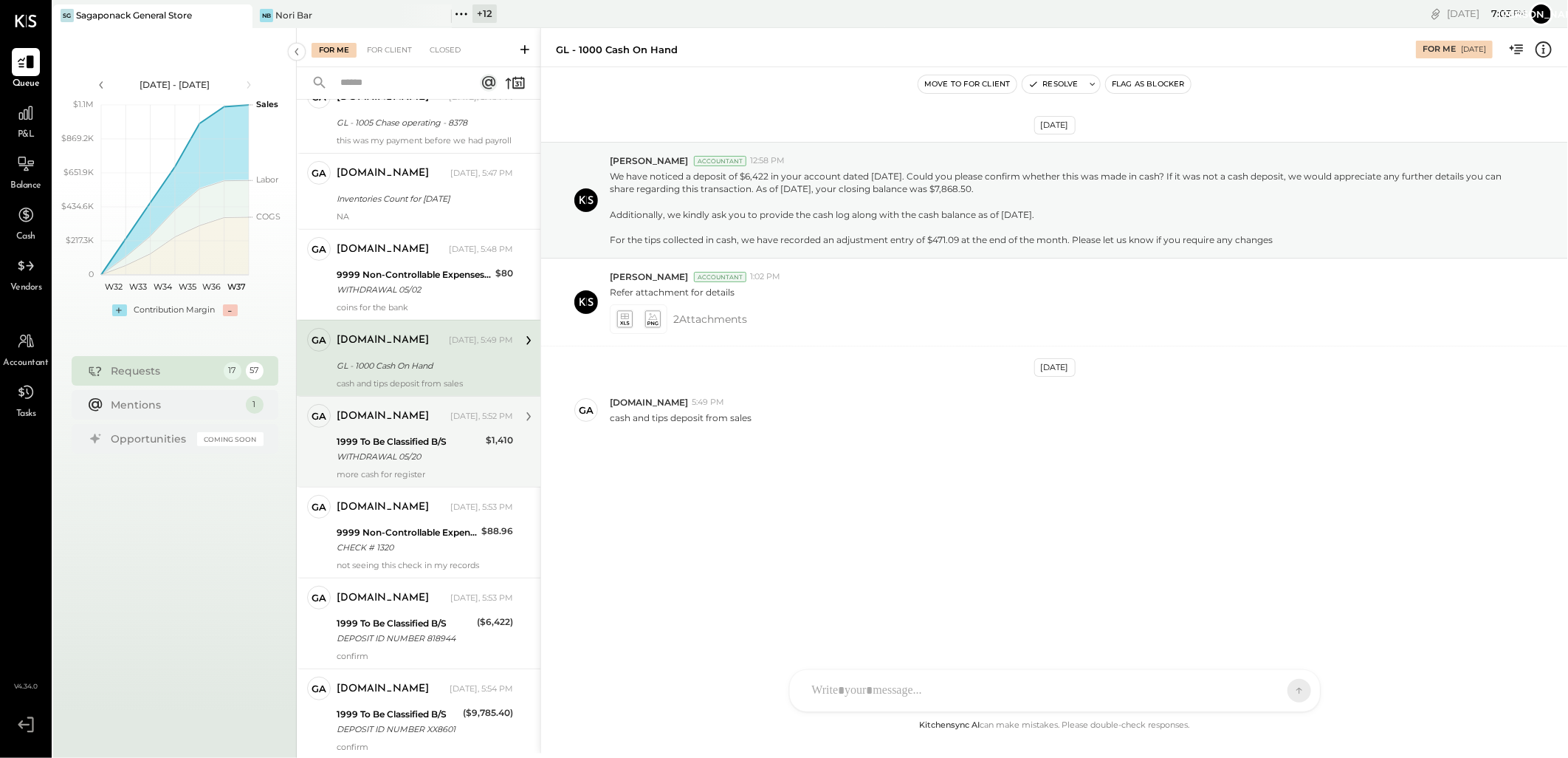
scroll to position [236, 0]
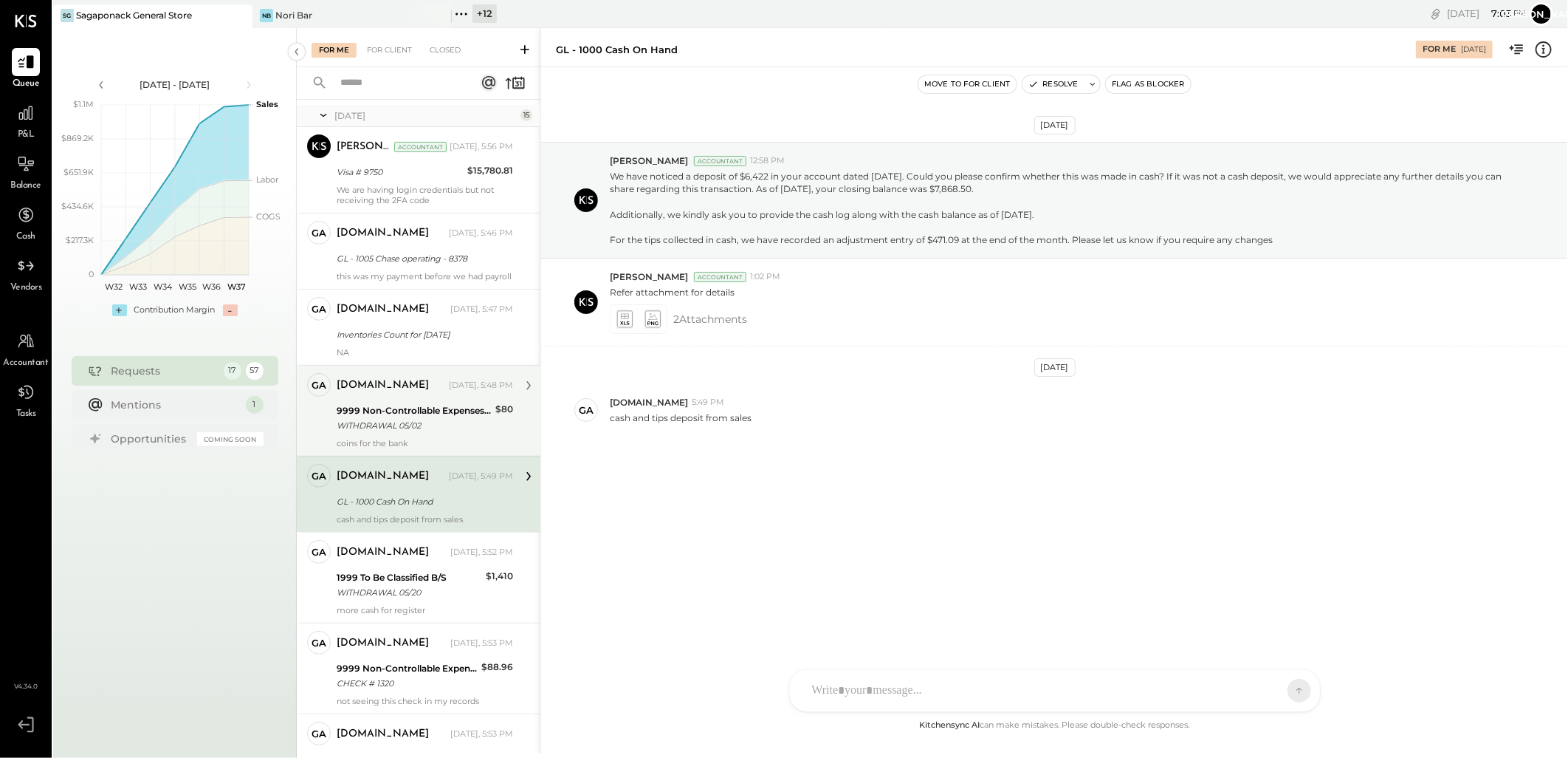
click at [419, 416] on div "9999 Non-Controllable Expenses:Other Income and Expenses:To Be Classified P&L" at bounding box center [414, 411] width 154 height 15
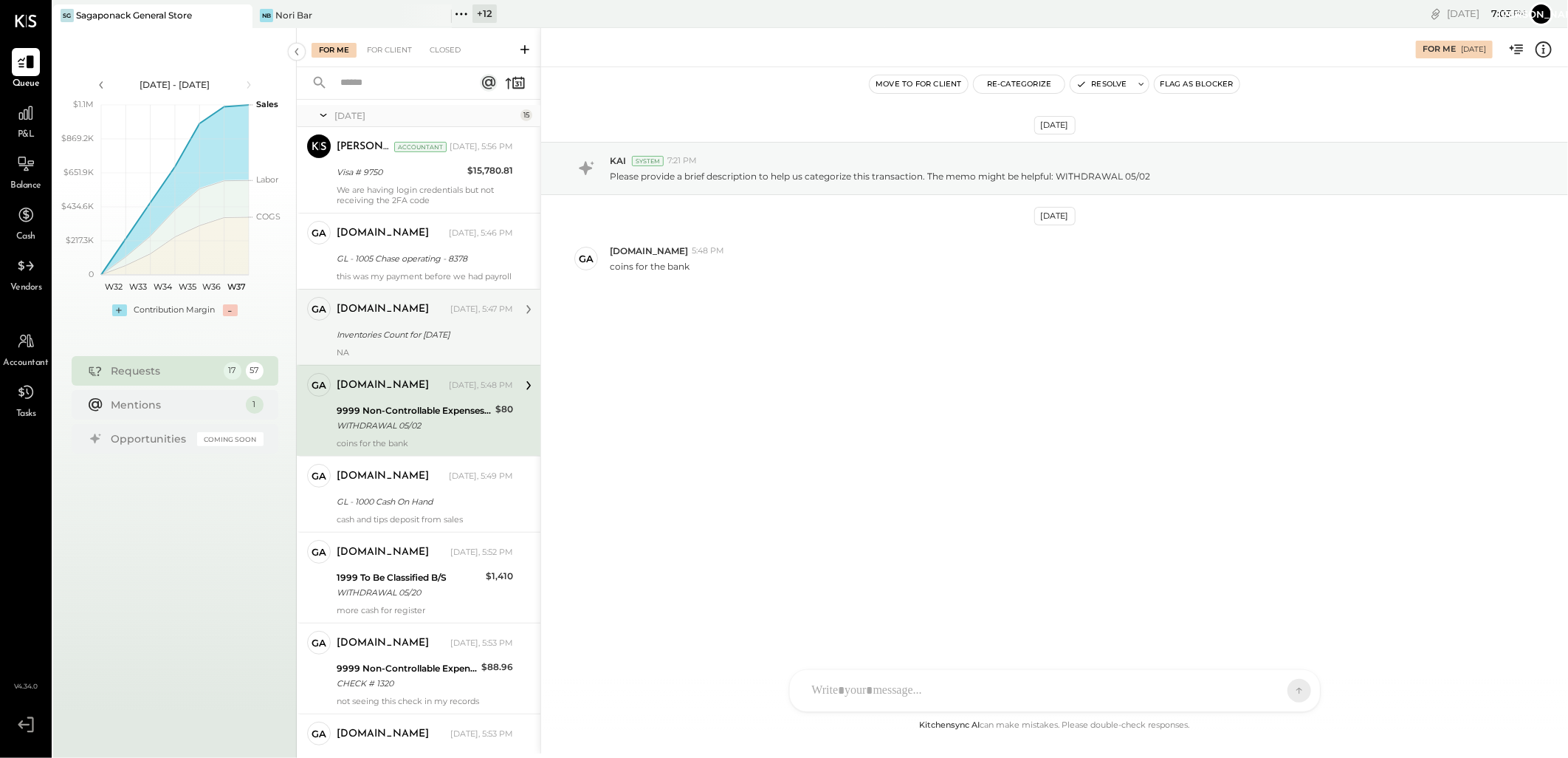
click at [374, 342] on div "Inventories Count for [DATE]" at bounding box center [423, 334] width 172 height 15
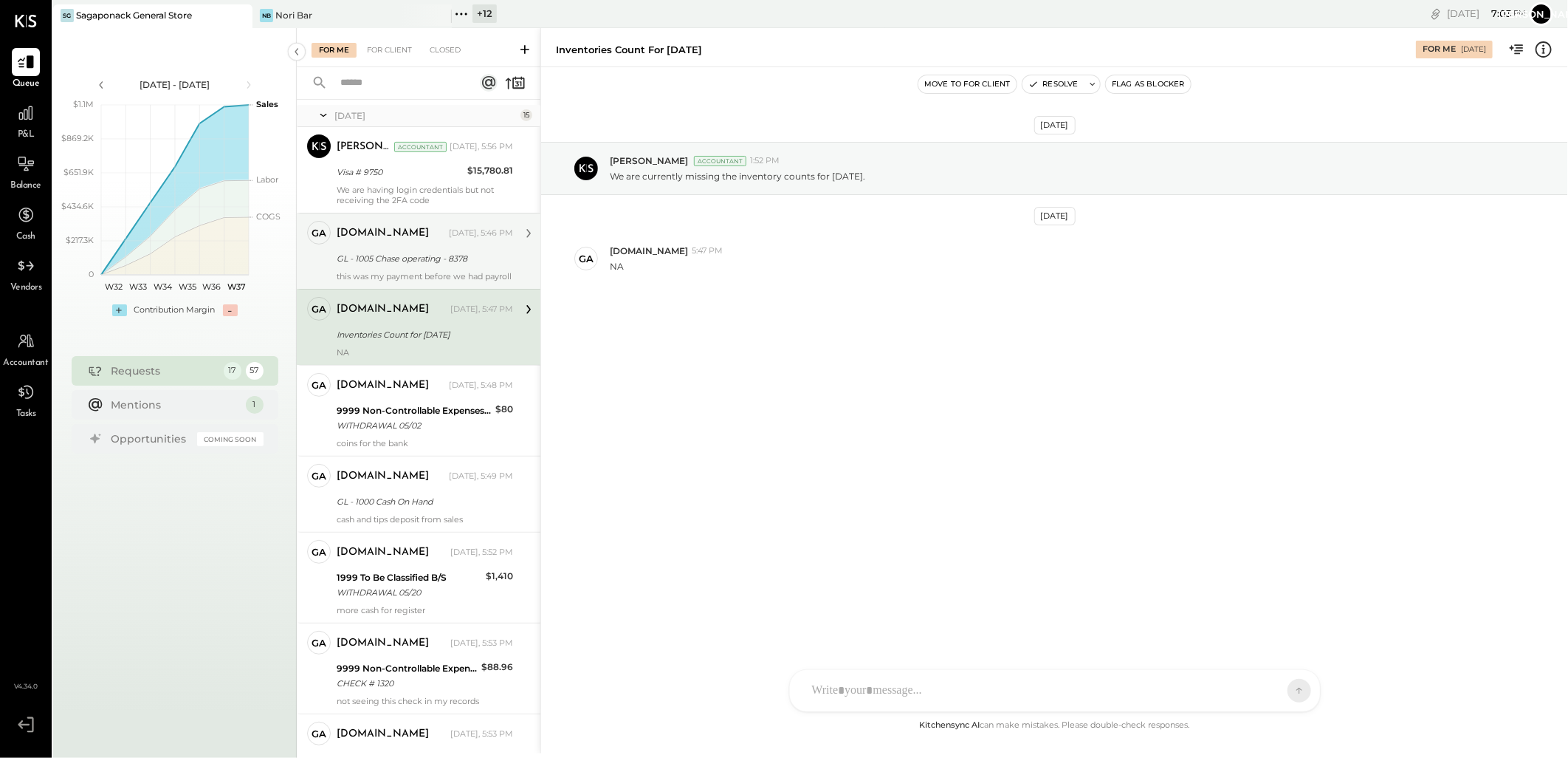
click at [433, 250] on div "GL - 1005 Chase operating - 8378" at bounding box center [423, 259] width 172 height 18
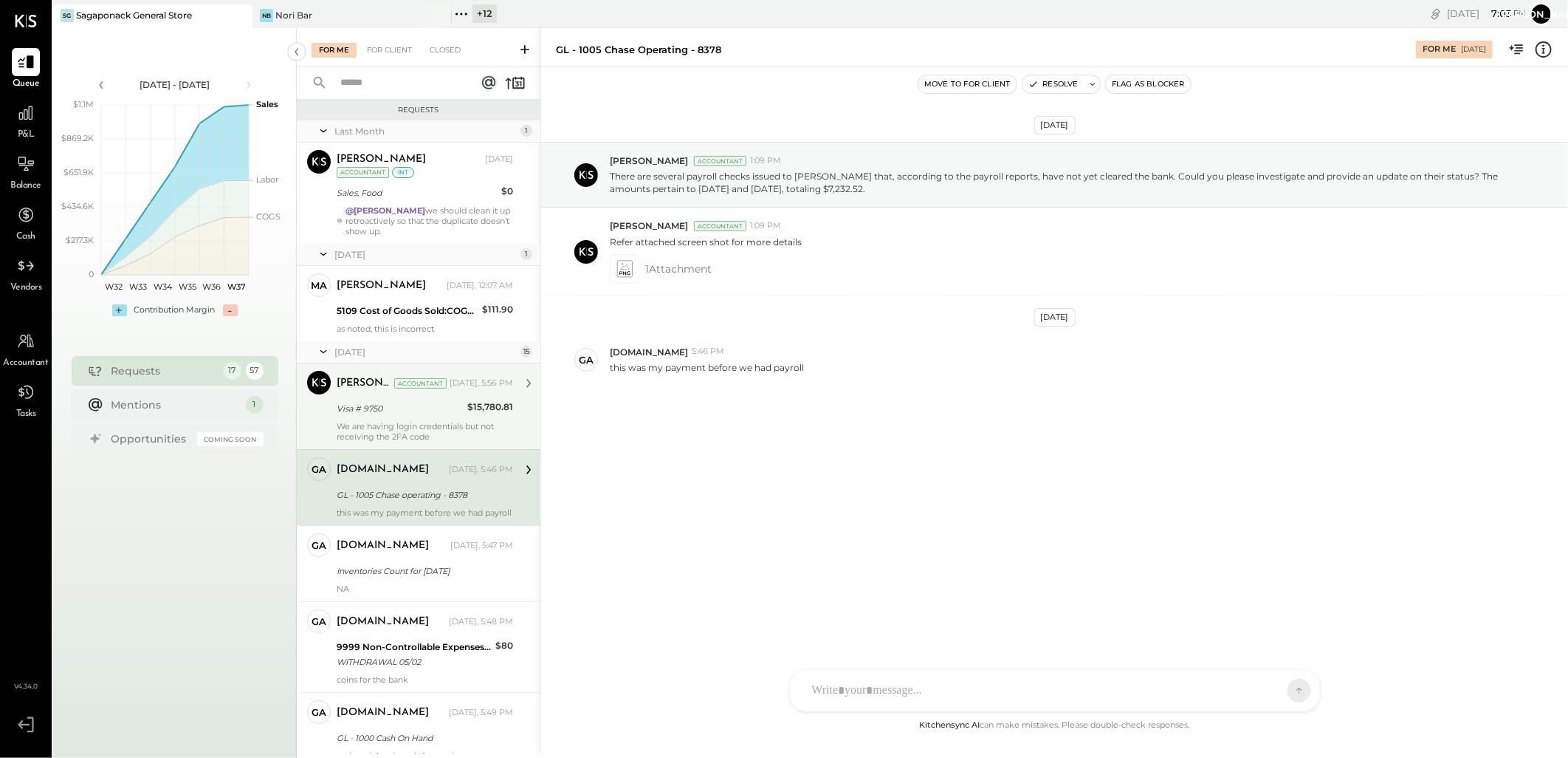
click at [422, 424] on div "We are having login credentials but not receiving the 2FA code" at bounding box center [425, 431] width 177 height 20
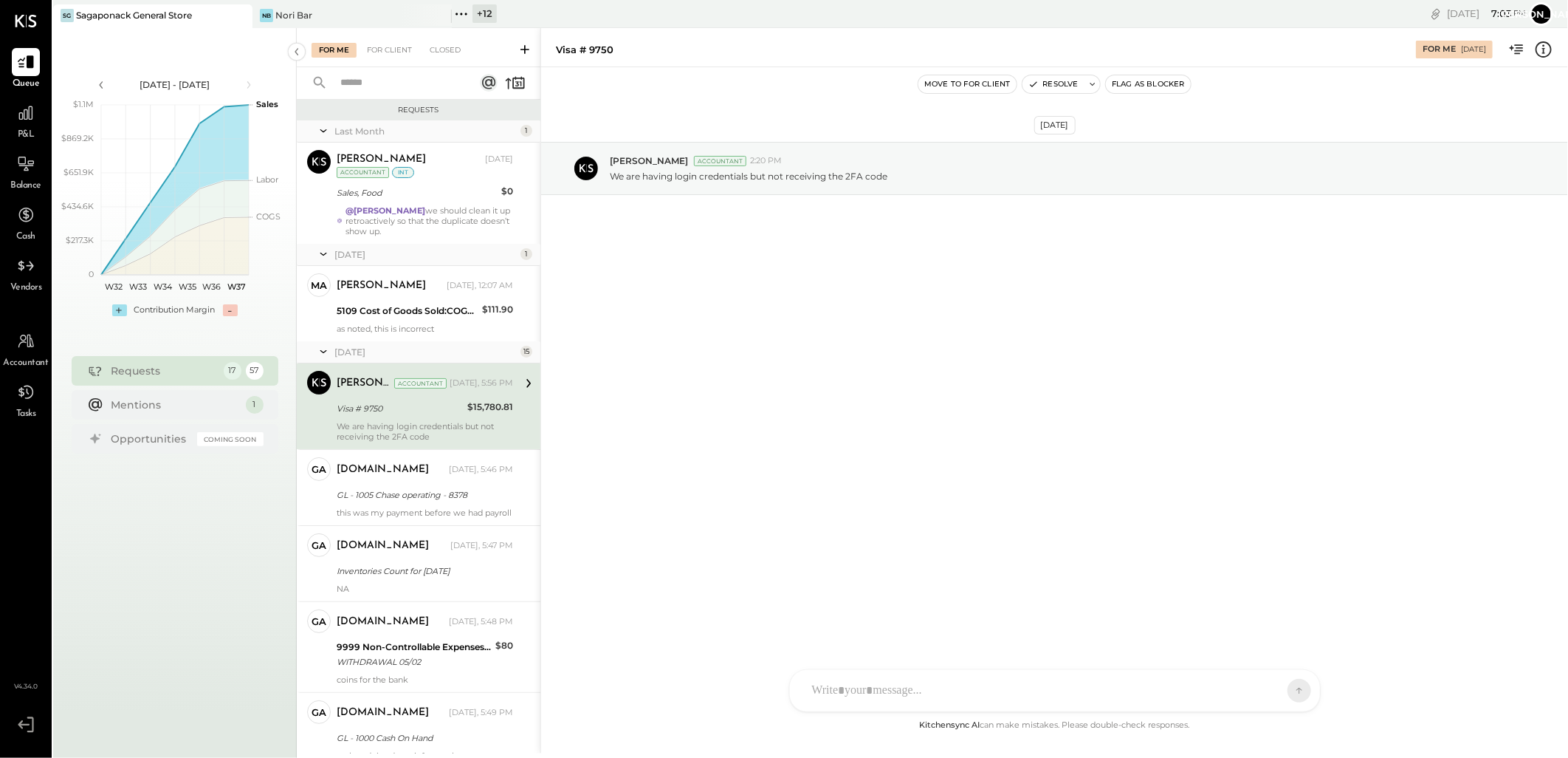
click at [482, 8] on div "+ 12" at bounding box center [484, 13] width 24 height 19
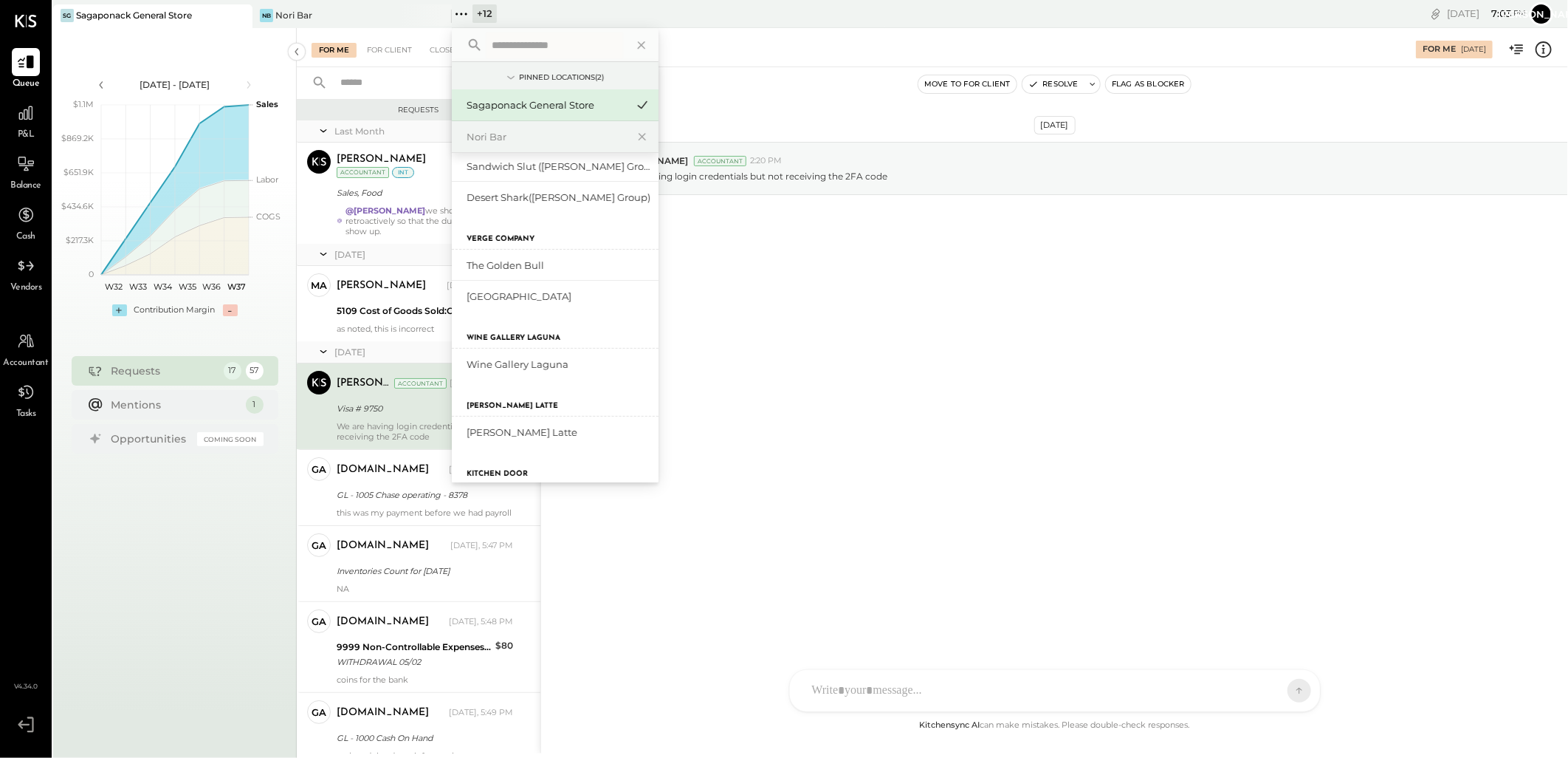
scroll to position [342, 0]
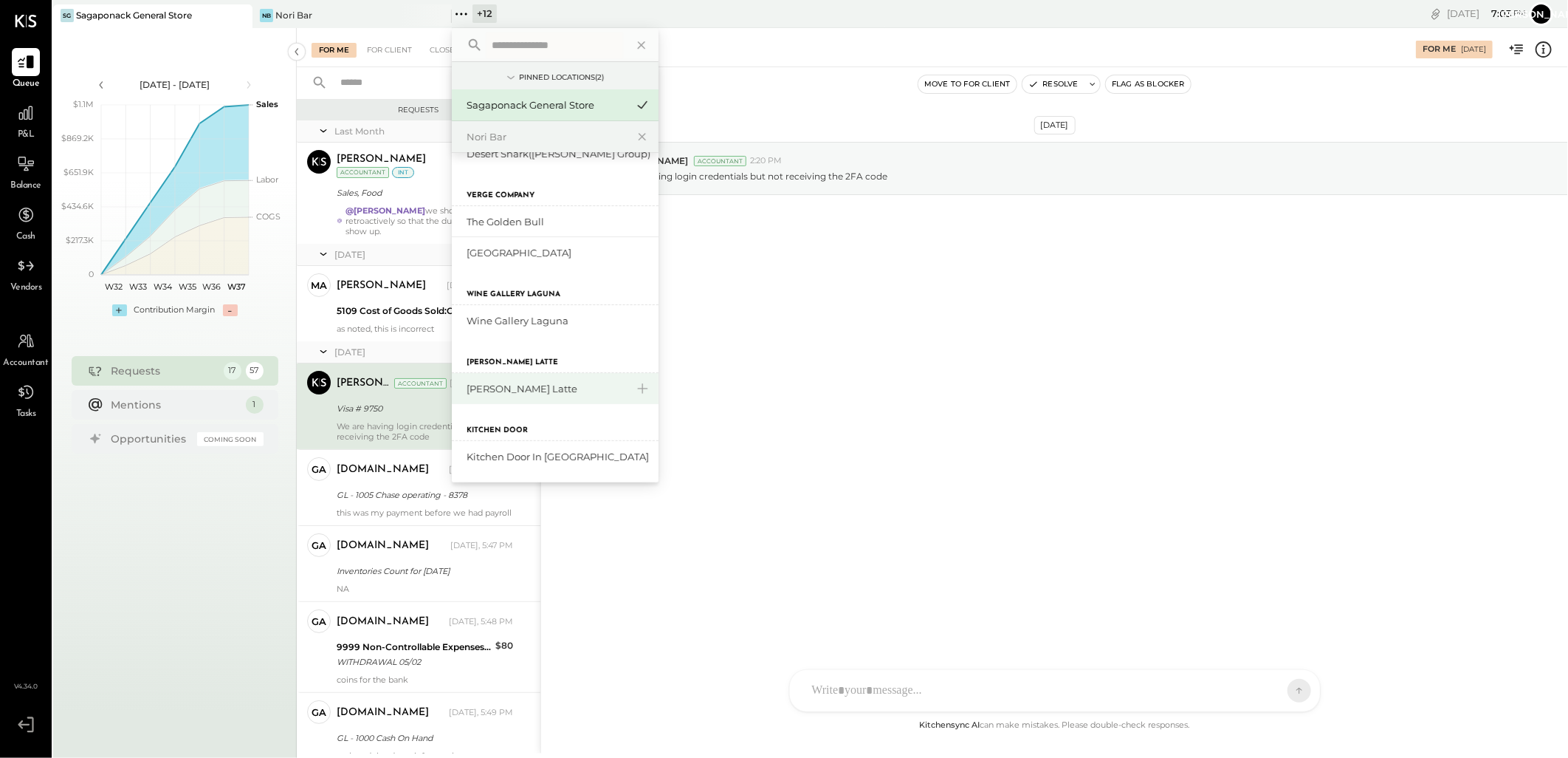
click at [522, 388] on div "[PERSON_NAME] Latte" at bounding box center [546, 389] width 160 height 14
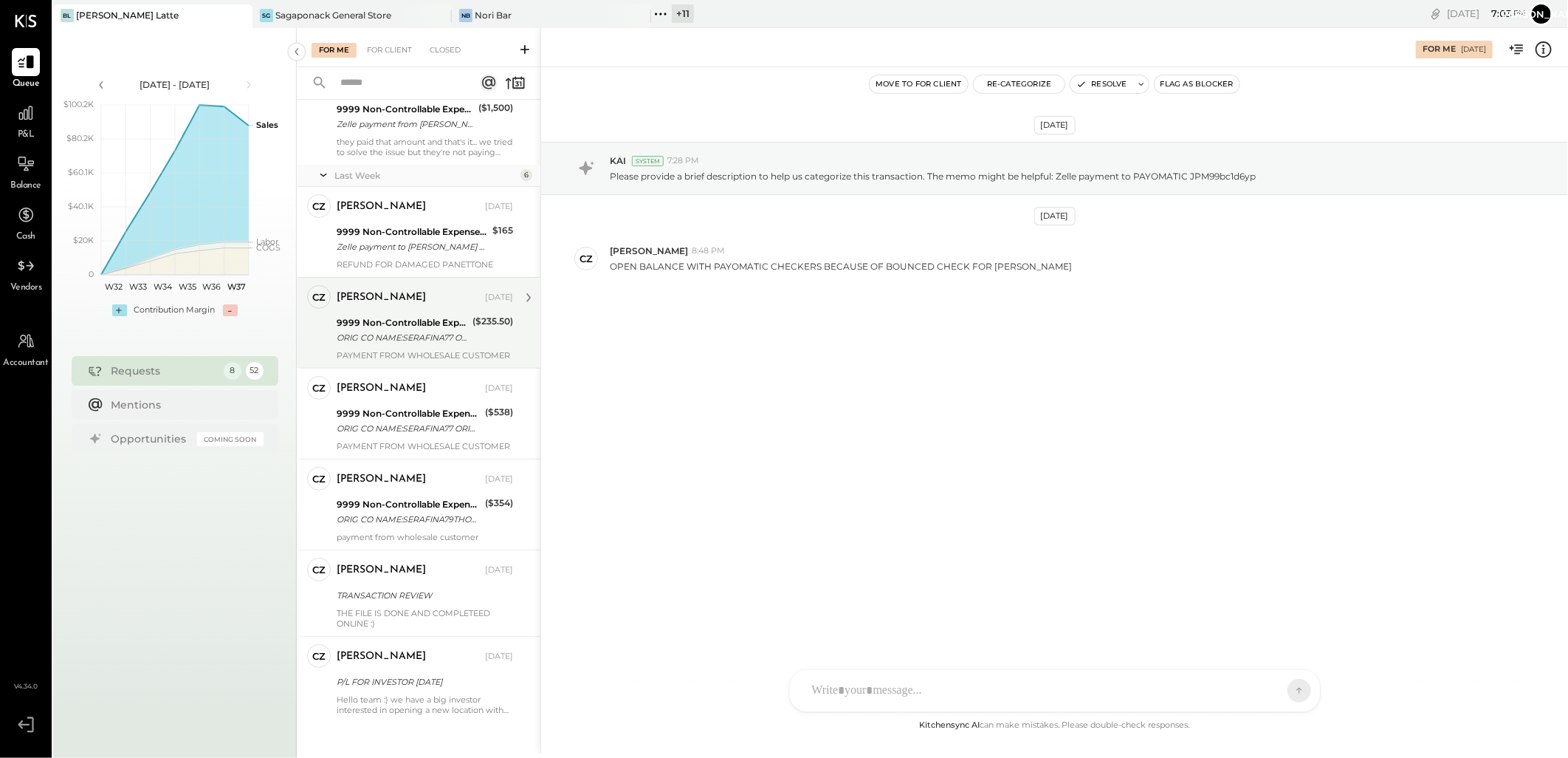
scroll to position [193, 0]
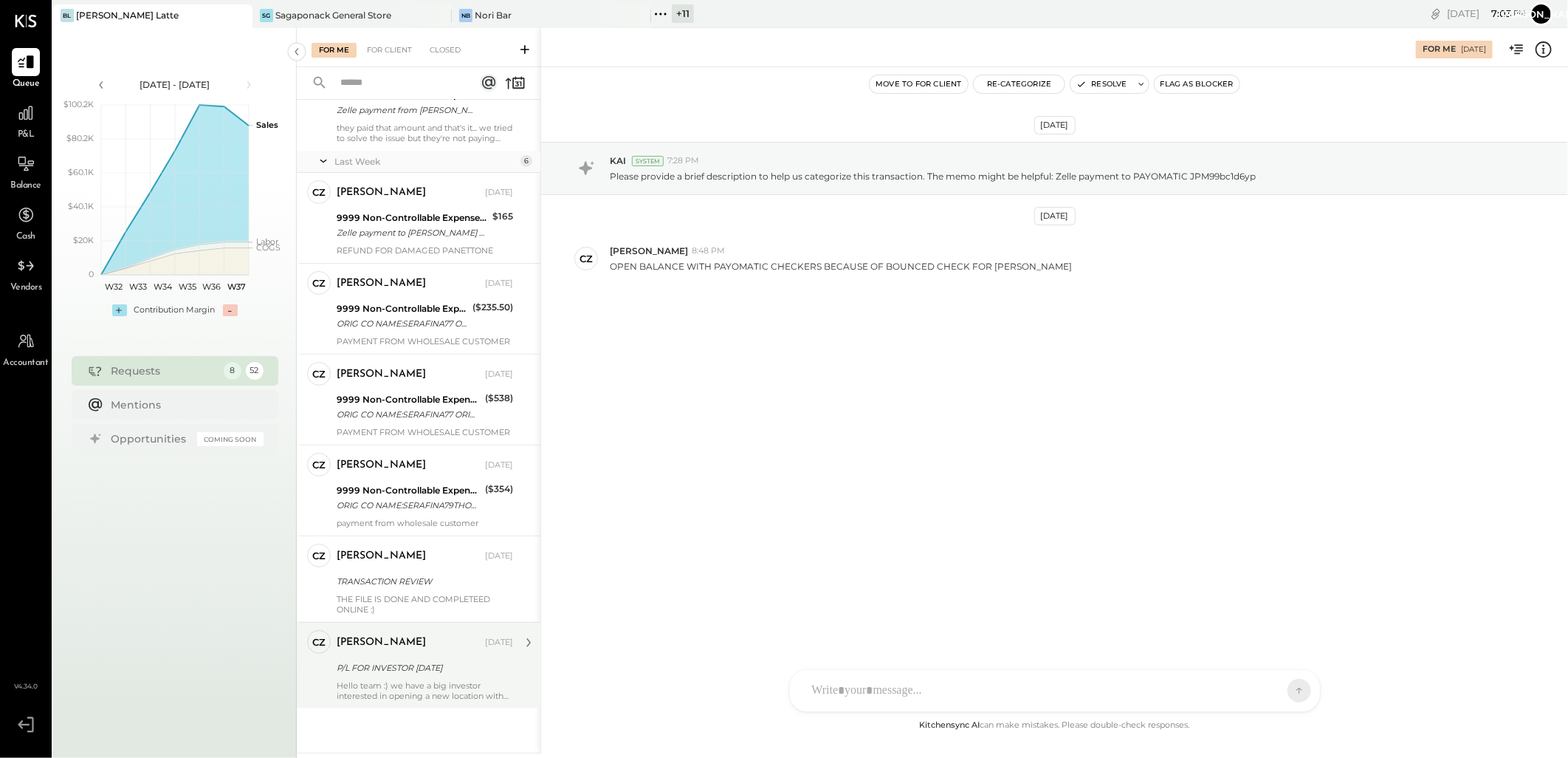
click at [382, 661] on div "P/L FOR INVESTOR [DATE]" at bounding box center [423, 668] width 172 height 15
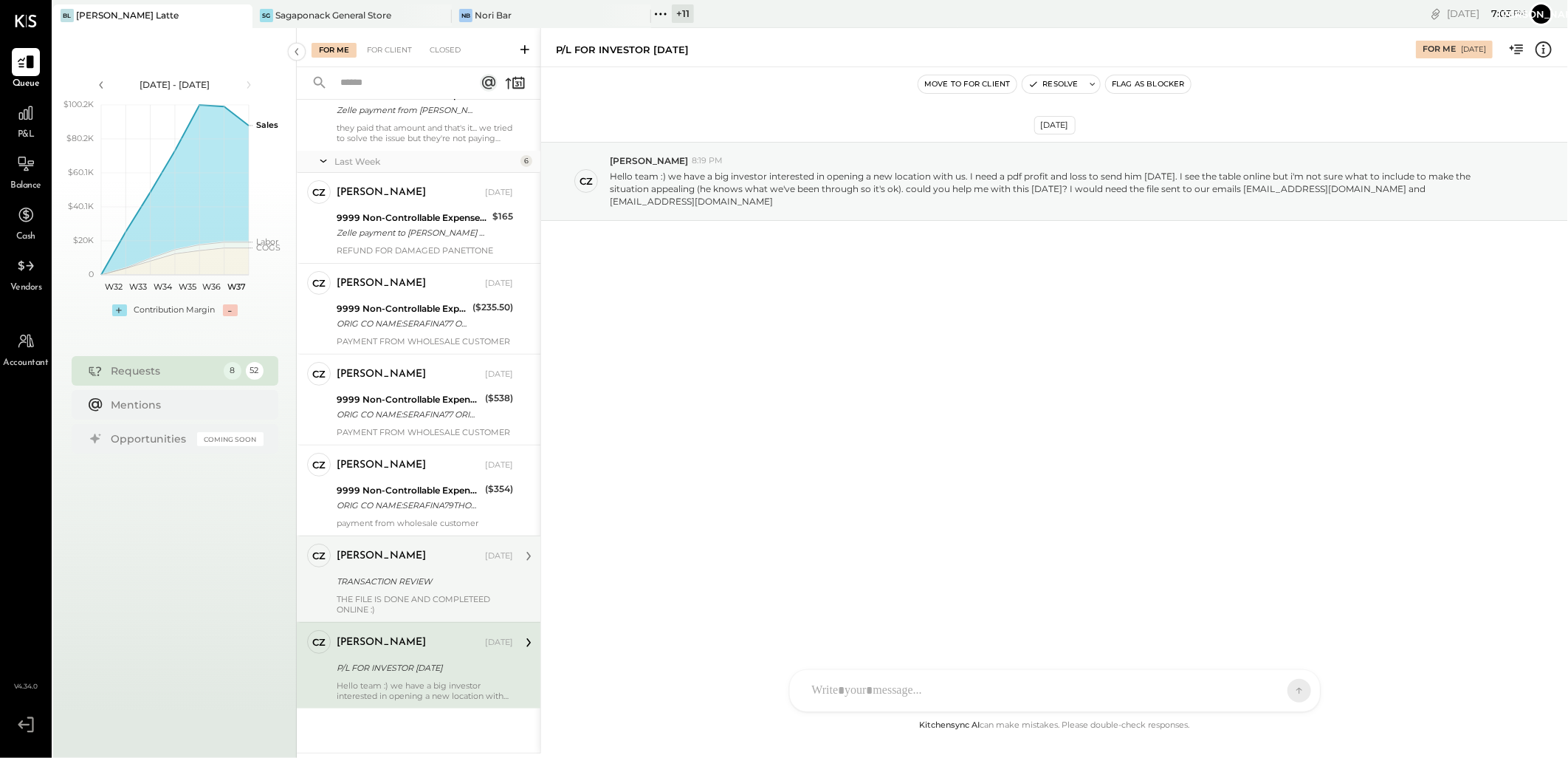
click at [392, 592] on div "[PERSON_NAME] [DATE] TRANSACTION REVIEW THE FILE IS DONE AND COMPLETEED ONLINE …" at bounding box center [425, 579] width 177 height 71
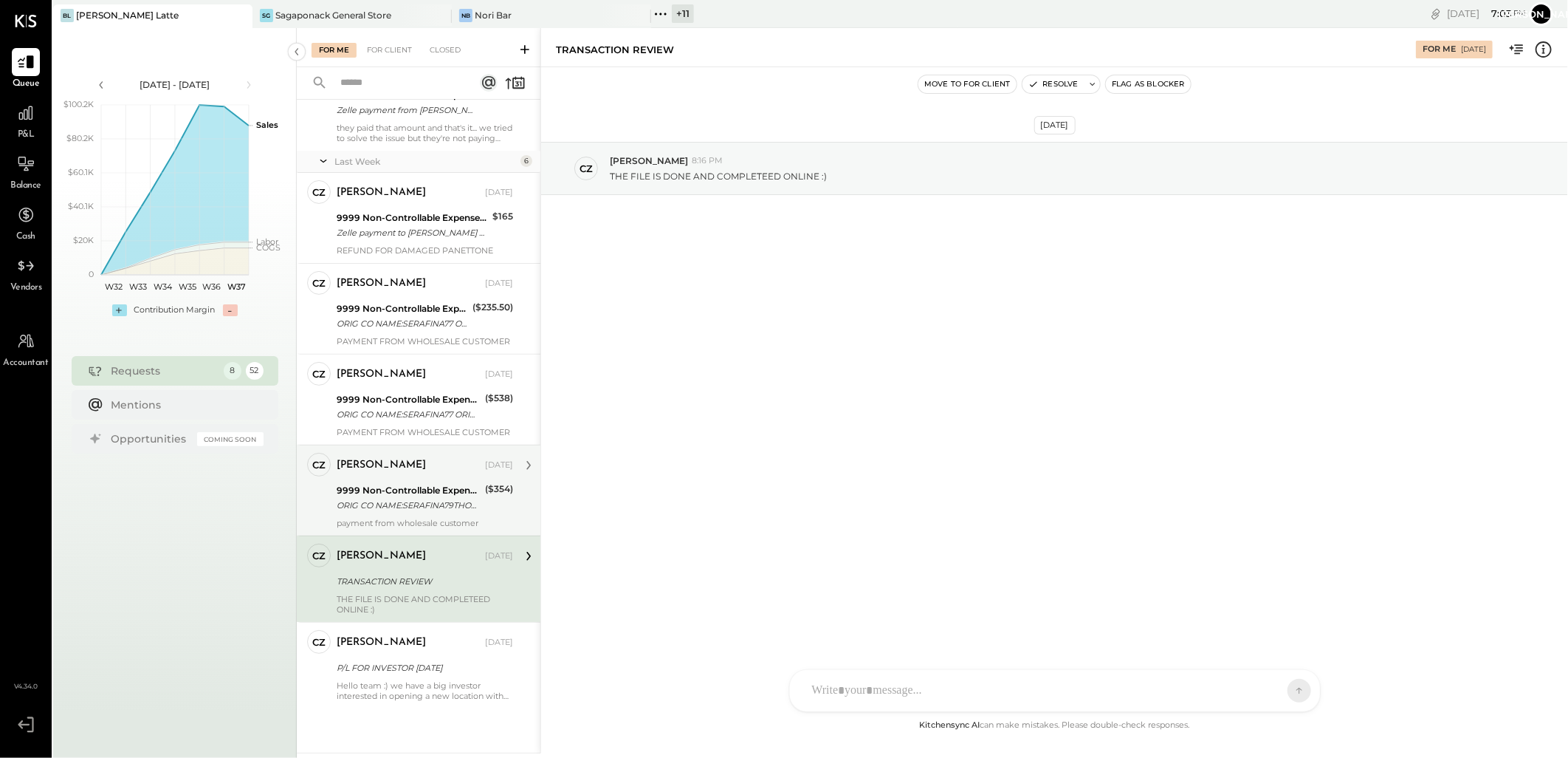
click at [399, 471] on div "[PERSON_NAME]" at bounding box center [381, 465] width 89 height 15
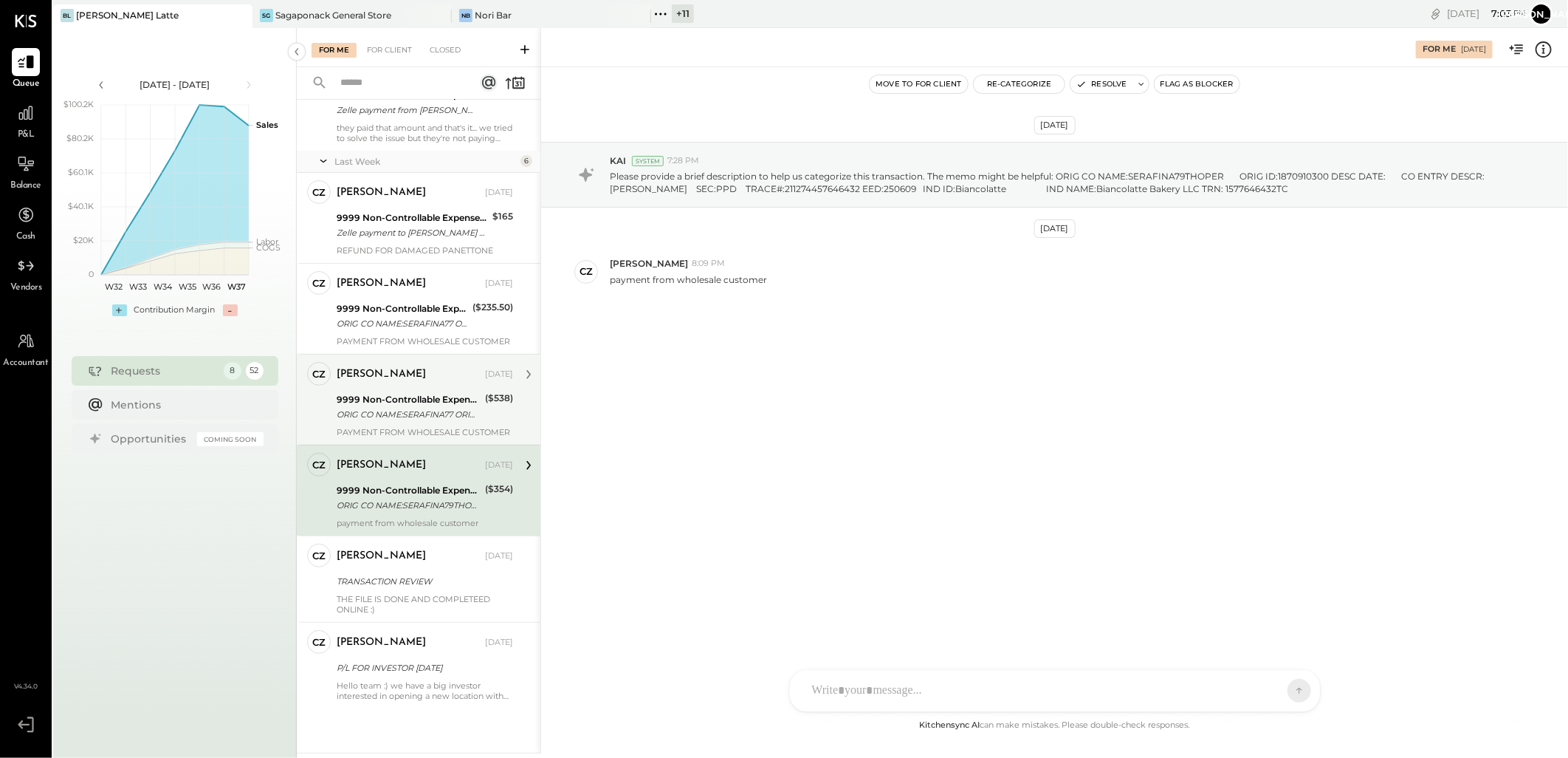
click at [416, 407] on div "ORIG CO NAME:SERAFINA77 ORIG ID:XXXXXX3684 DESC DATE: CO ENTRY DESCR:77TH SEC:P…" at bounding box center [408, 414] width 144 height 15
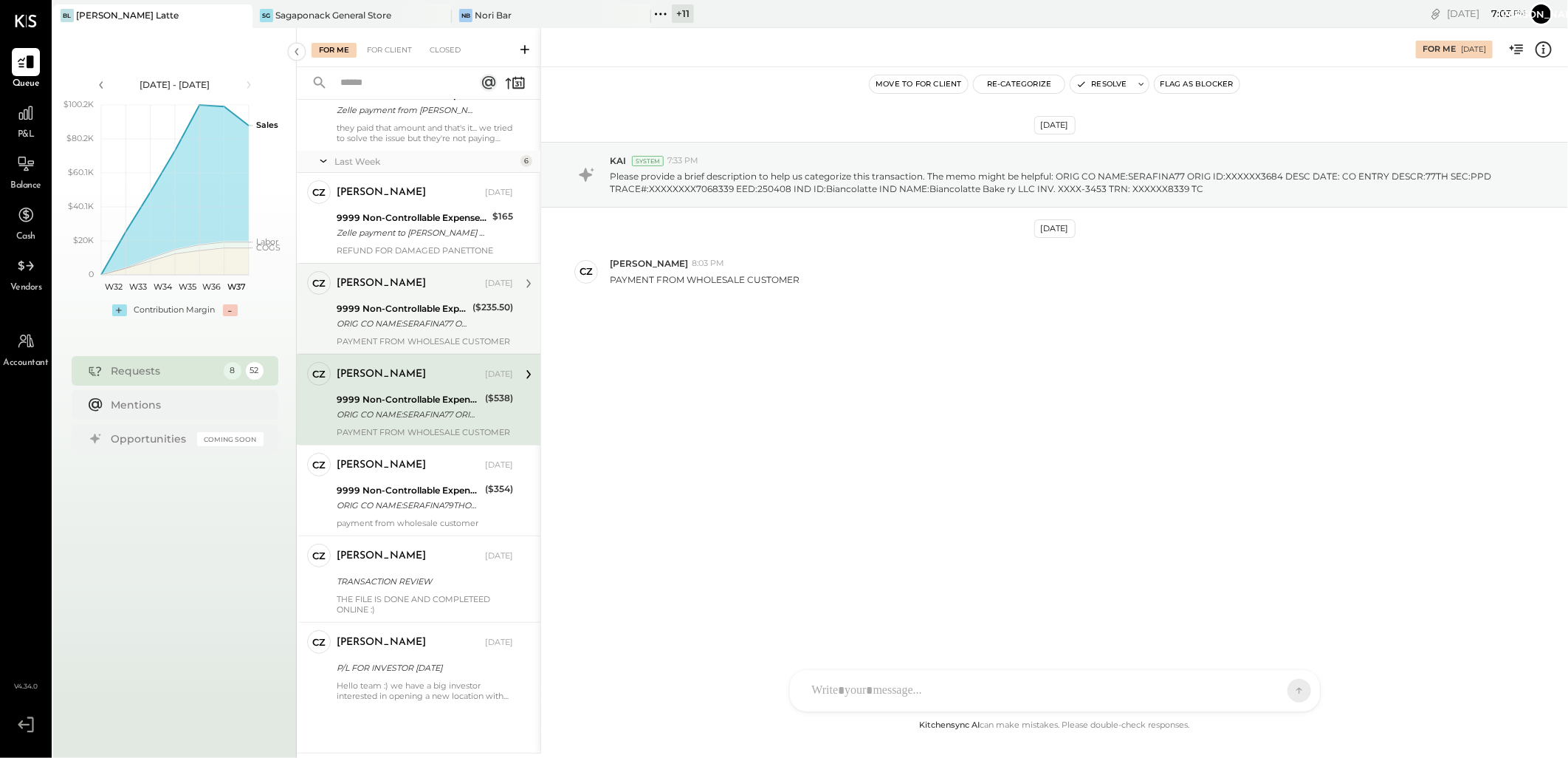
click at [421, 348] on div "CZ [PERSON_NAME] Owner [PERSON_NAME] [DATE] 9999 Non-Controllable Expenses:Othe…" at bounding box center [419, 308] width 243 height 91
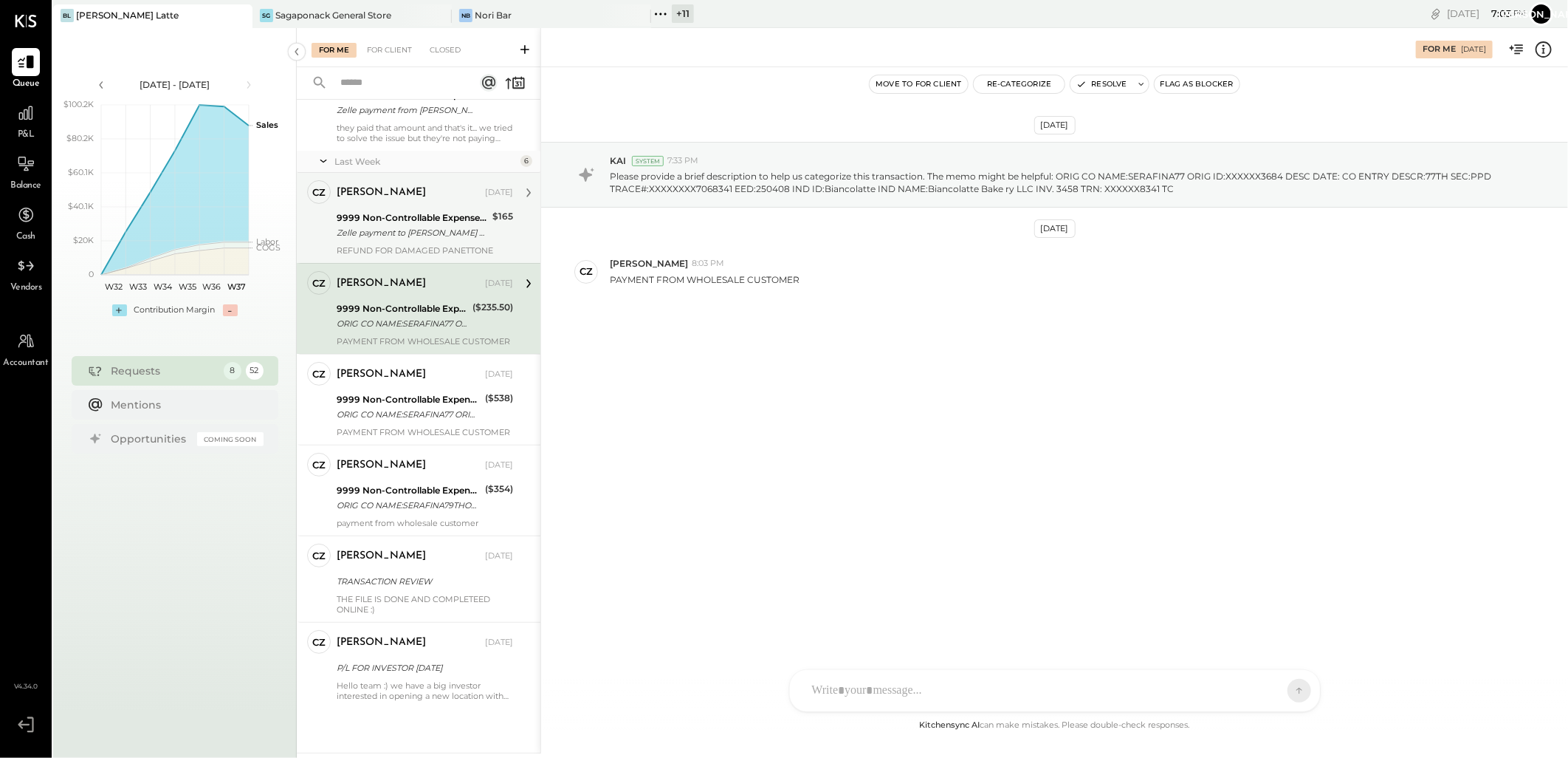
click at [414, 239] on div "Zelle payment to [PERSON_NAME] XXXXXXX5670" at bounding box center [412, 233] width 152 height 15
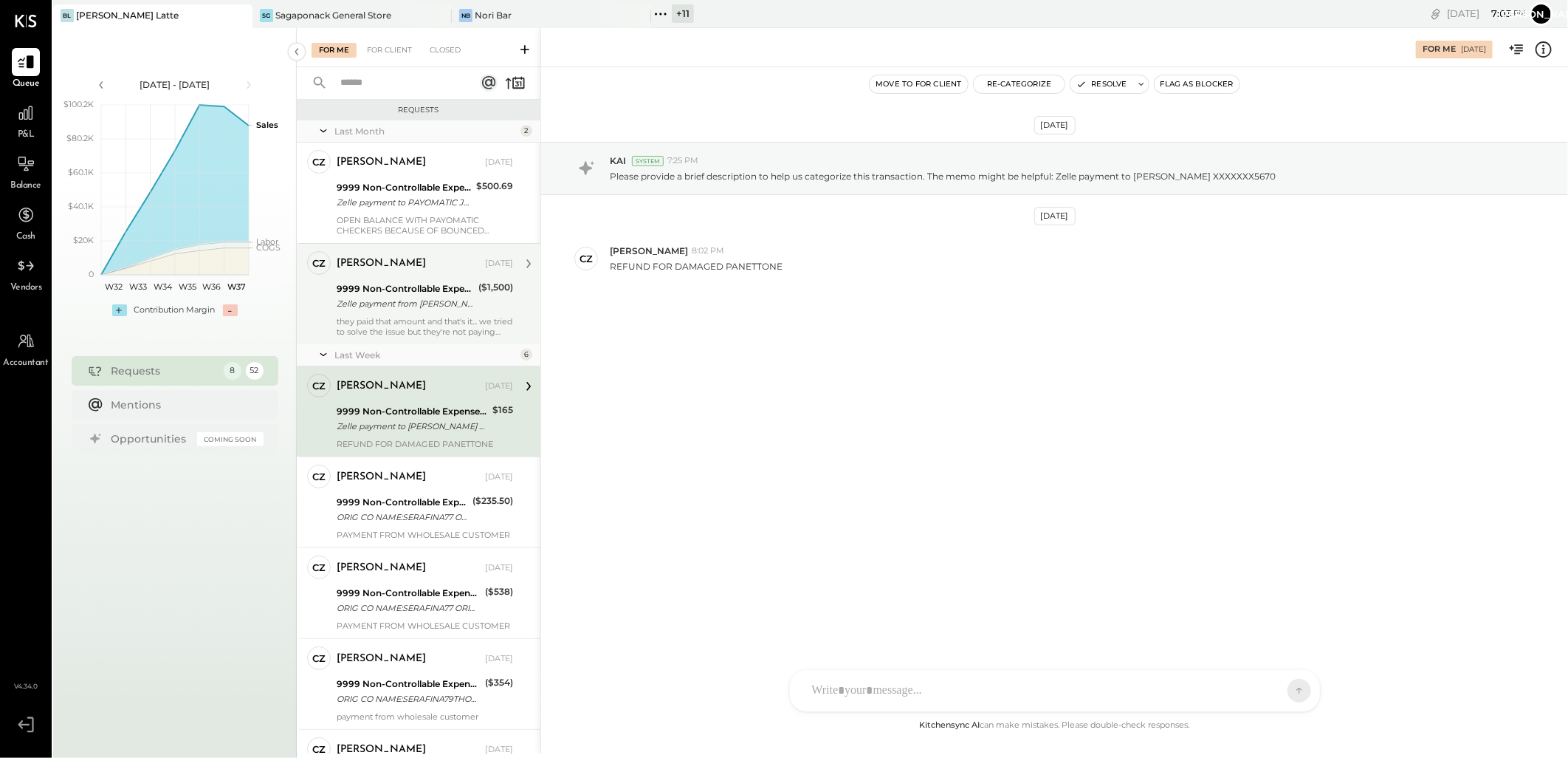
click at [419, 334] on div "they paid that amount and that's it... we tried to solve the issue but they're …" at bounding box center [425, 326] width 177 height 20
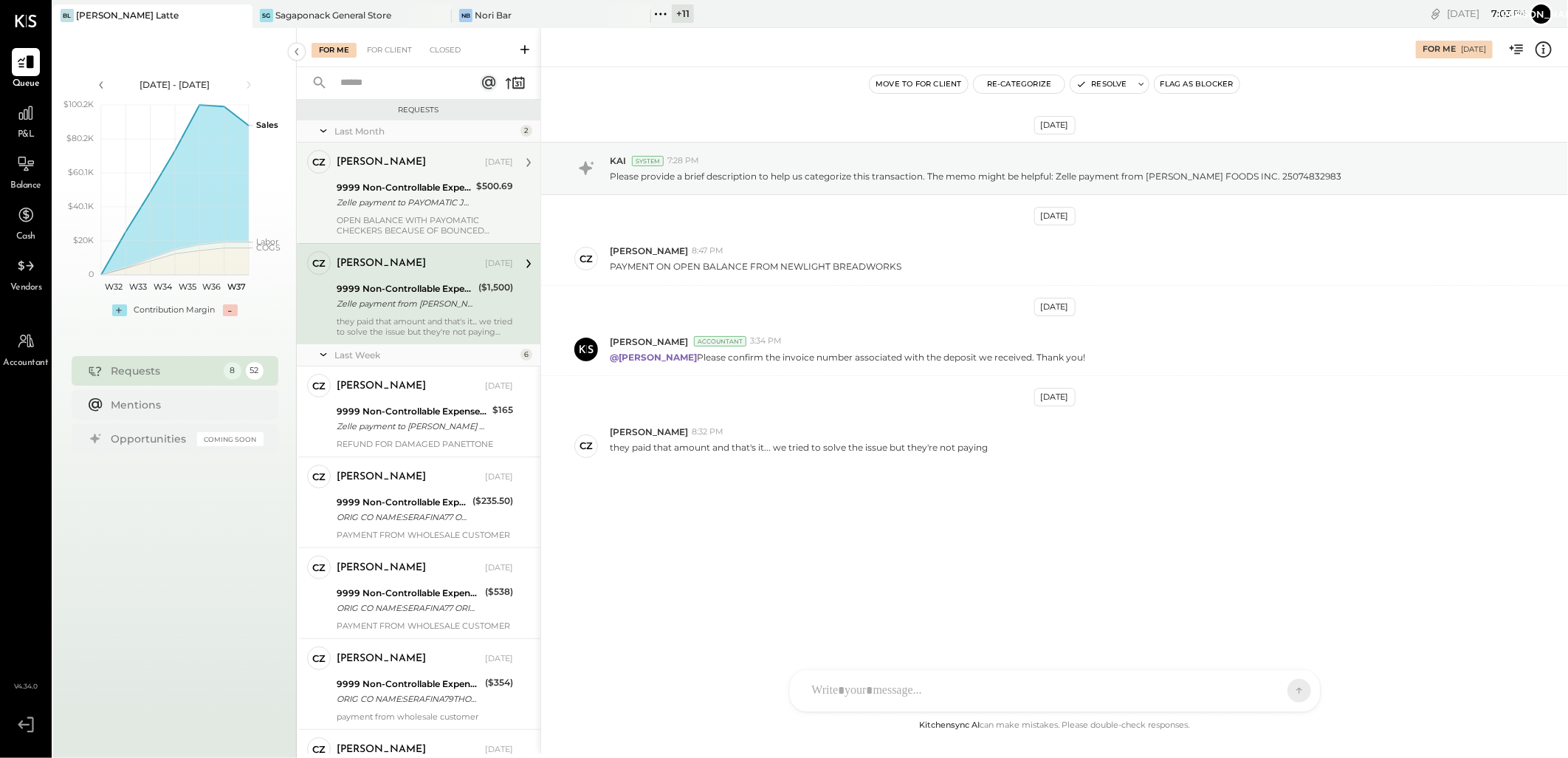
click at [381, 196] on div "Zelle payment to PAYOMATIC JPM99bc1d6yp" at bounding box center [404, 202] width 135 height 15
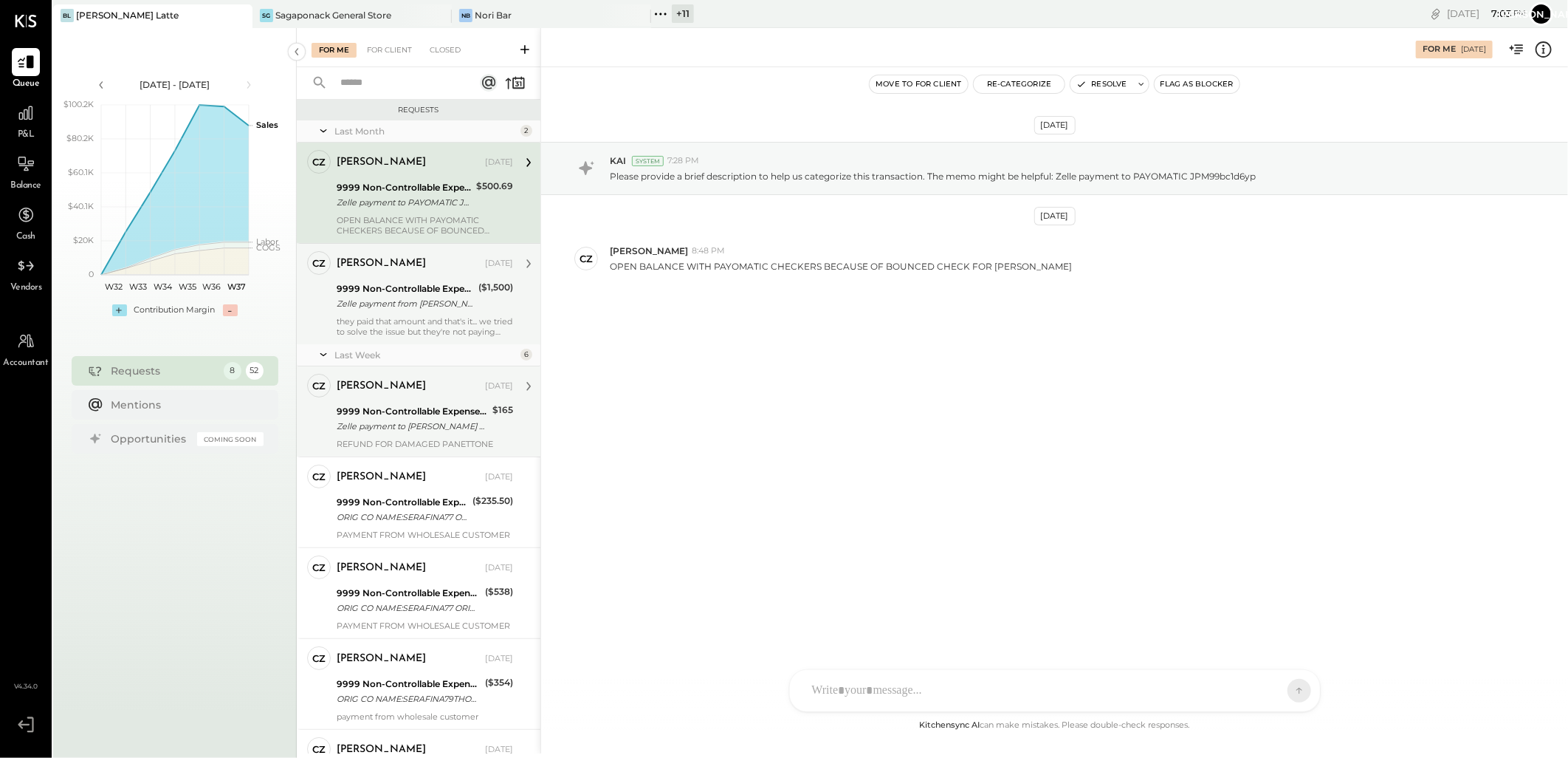
click at [397, 408] on div "9999 Non-Controllable Expenses:Other Income and Expenses:To Be Classified" at bounding box center [412, 411] width 152 height 15
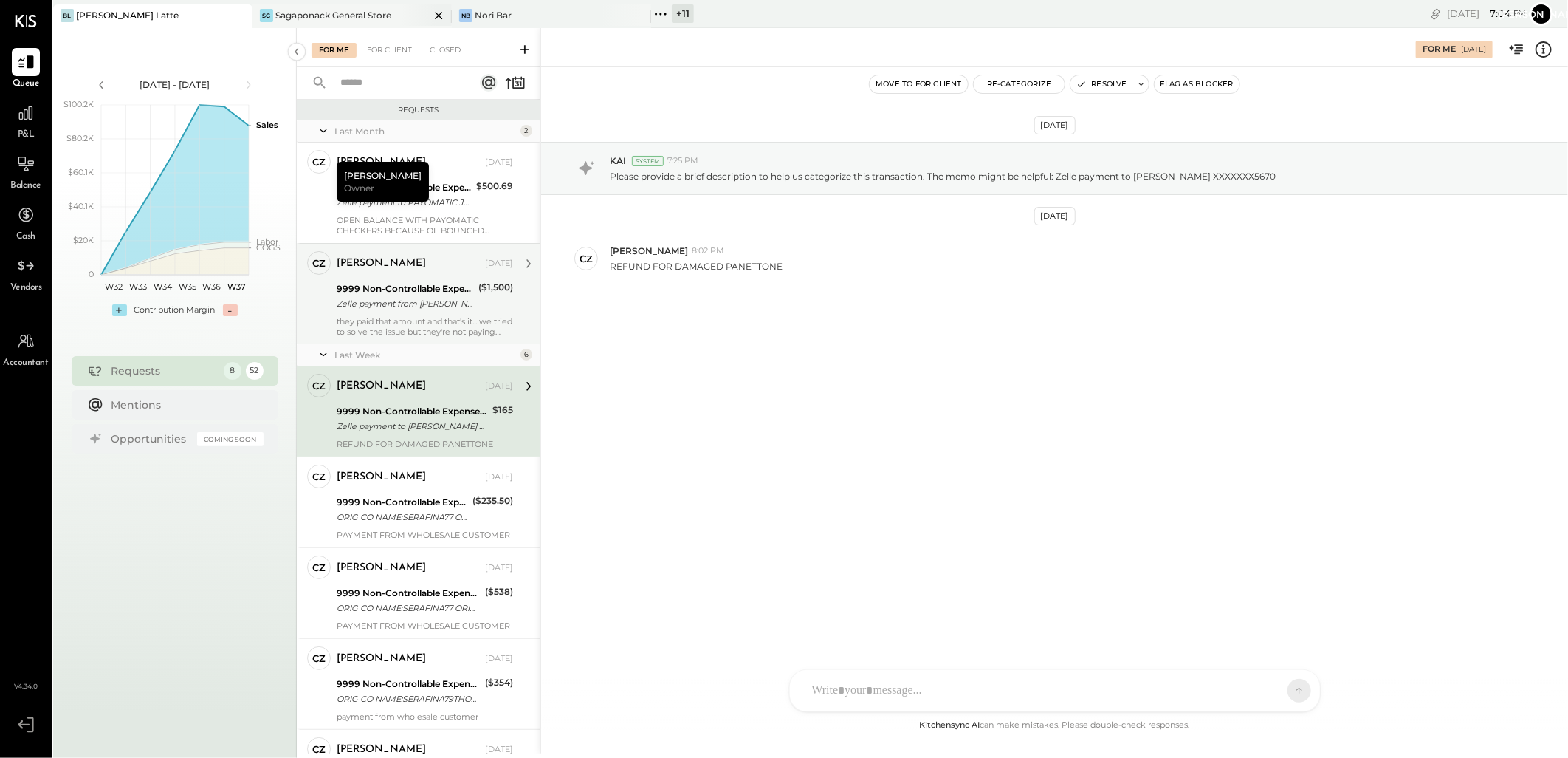
click at [270, 10] on div "SG" at bounding box center [266, 15] width 13 height 13
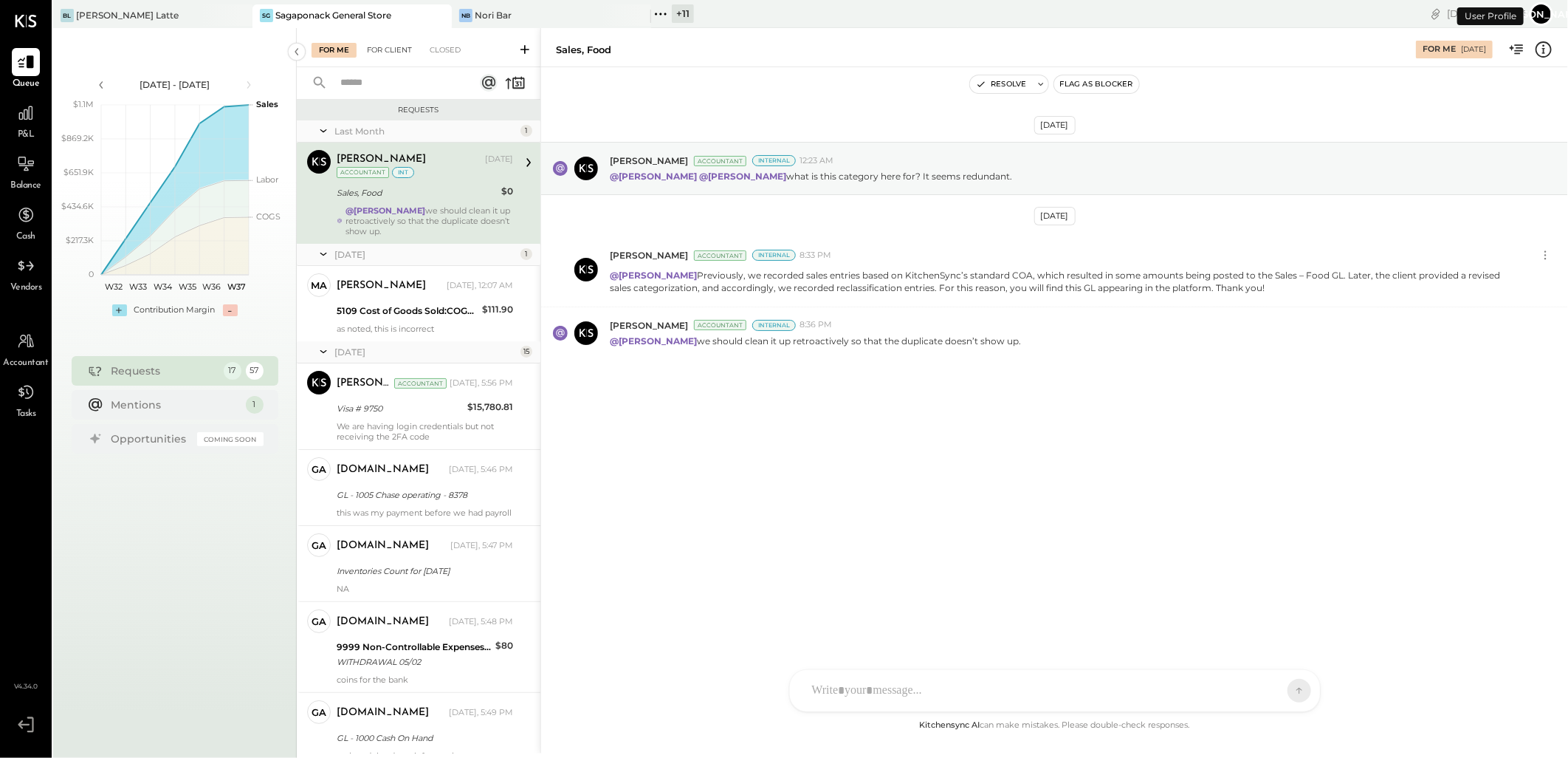
click at [389, 54] on div "For Client" at bounding box center [389, 50] width 60 height 15
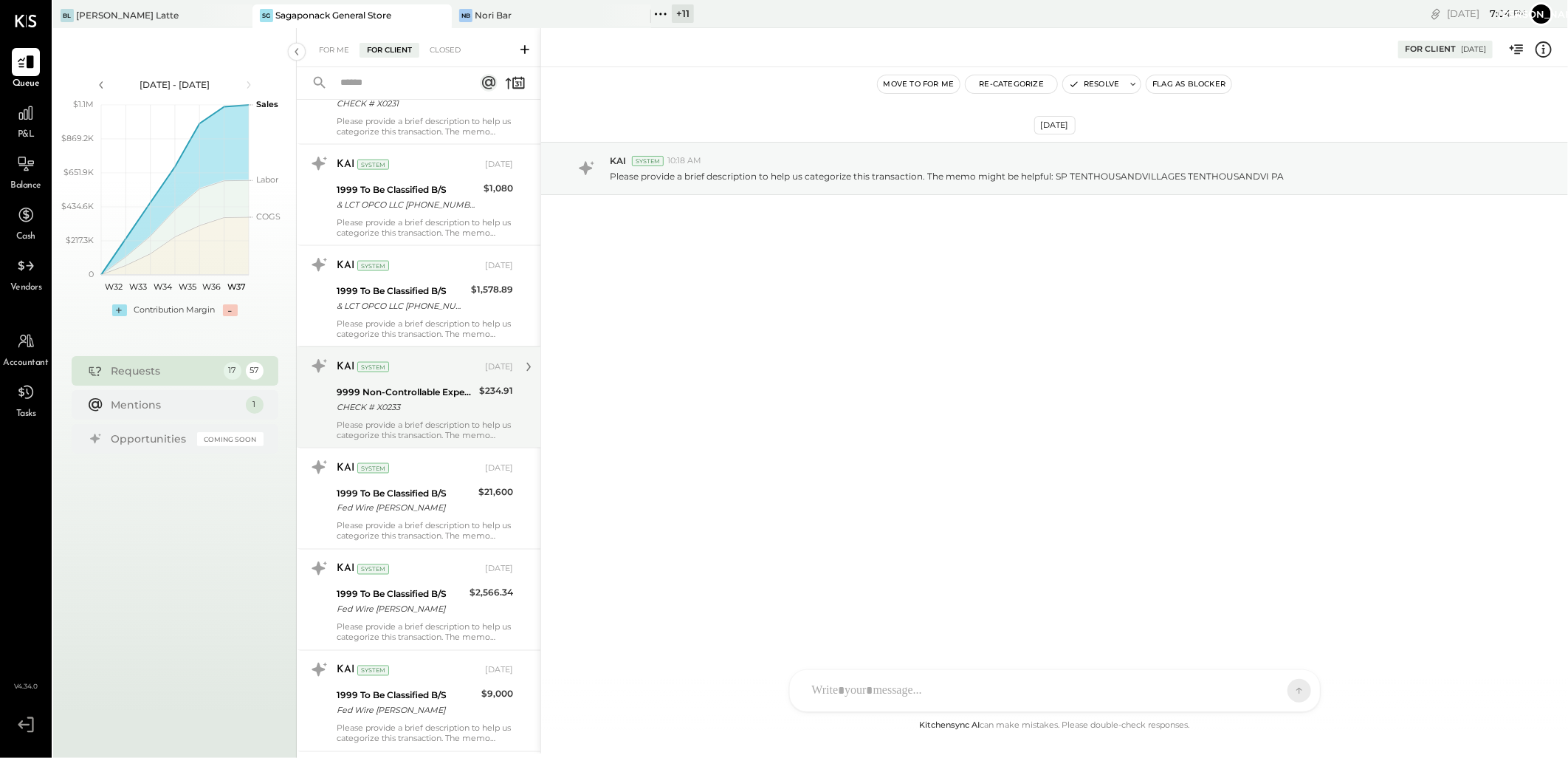
scroll to position [5153, 0]
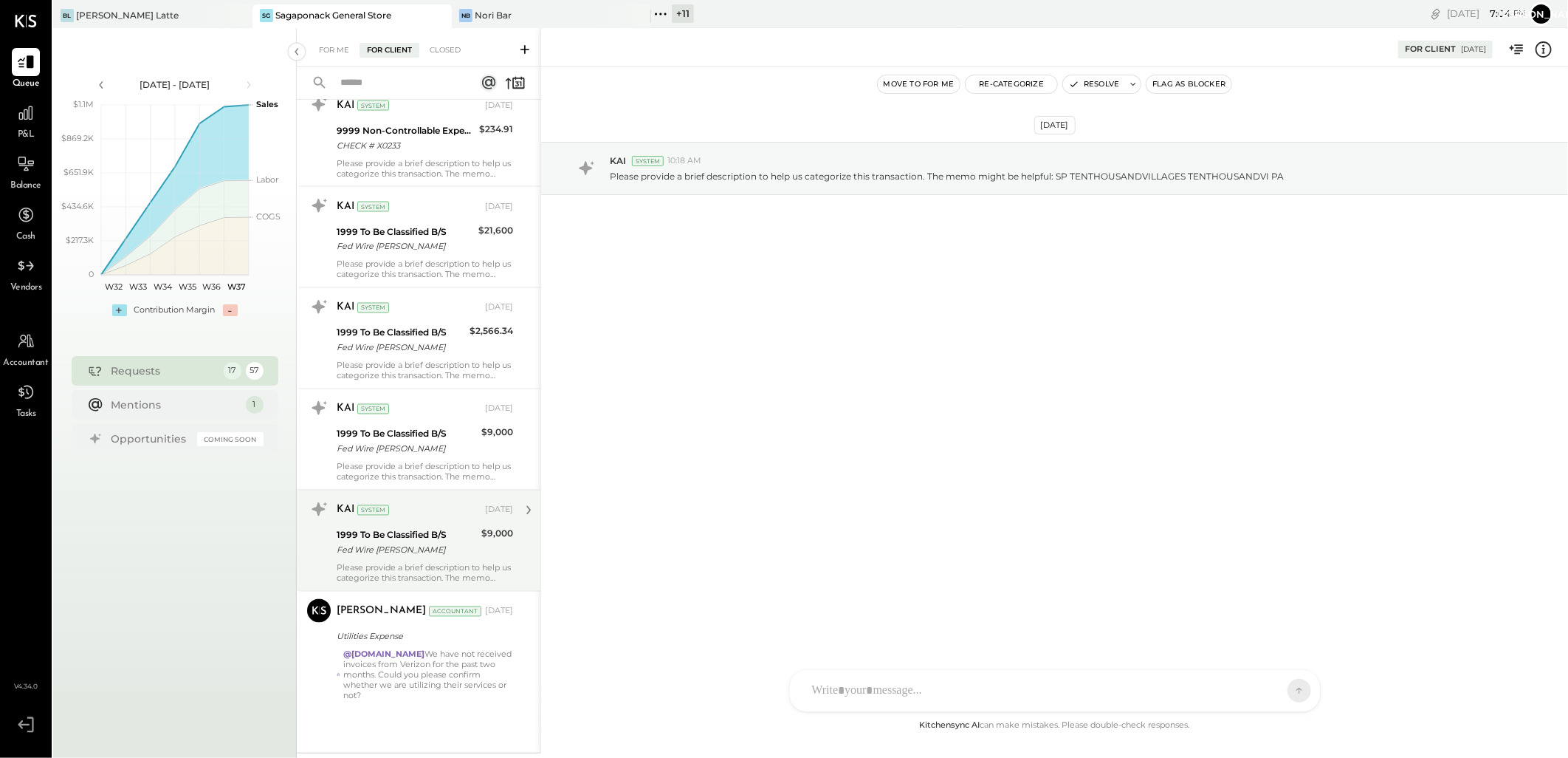
click at [432, 533] on div "1999 To Be Classified B/S" at bounding box center [406, 536] width 140 height 15
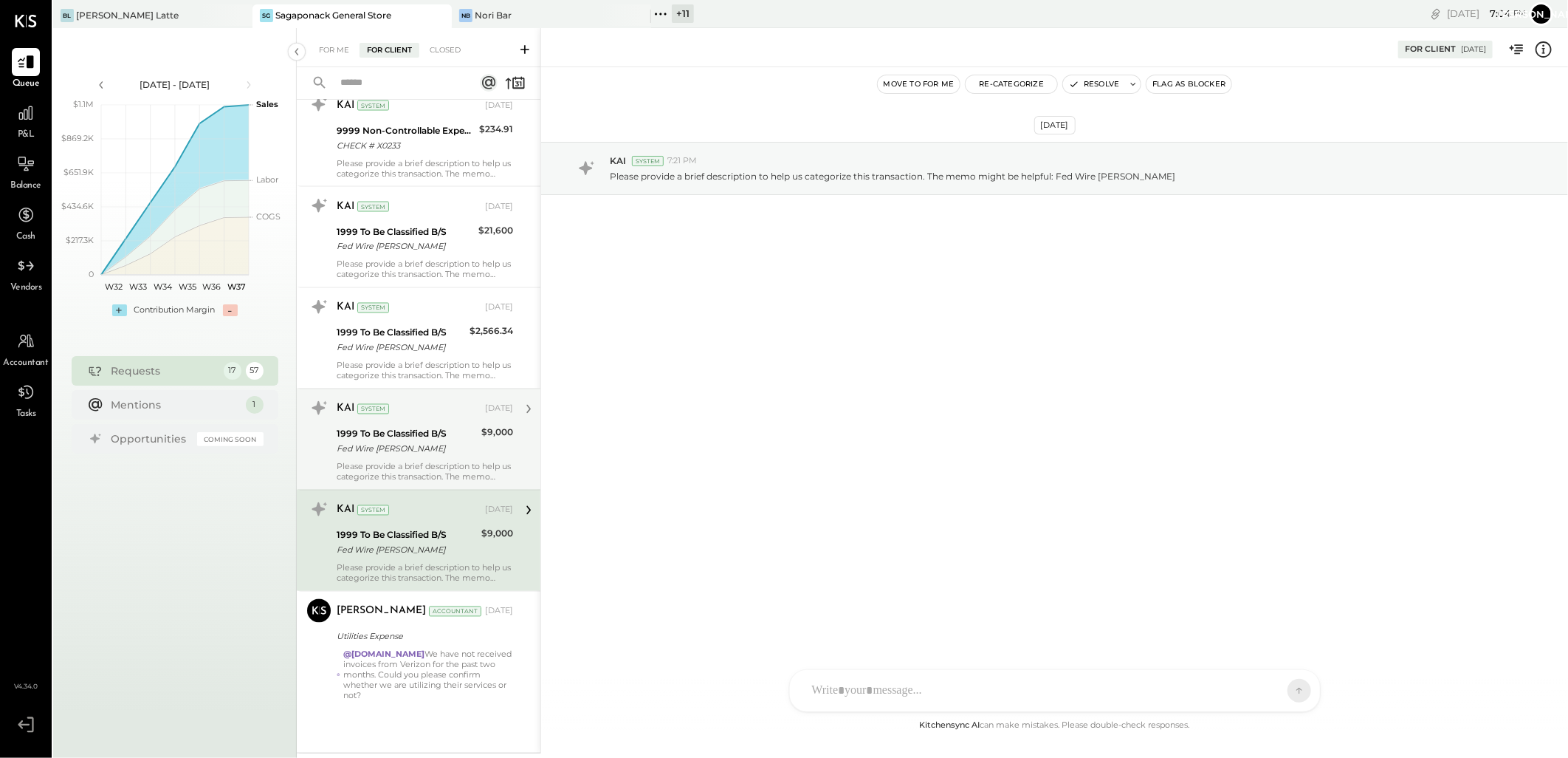
click at [411, 446] on div "Fed Wire [PERSON_NAME]" at bounding box center [406, 449] width 140 height 15
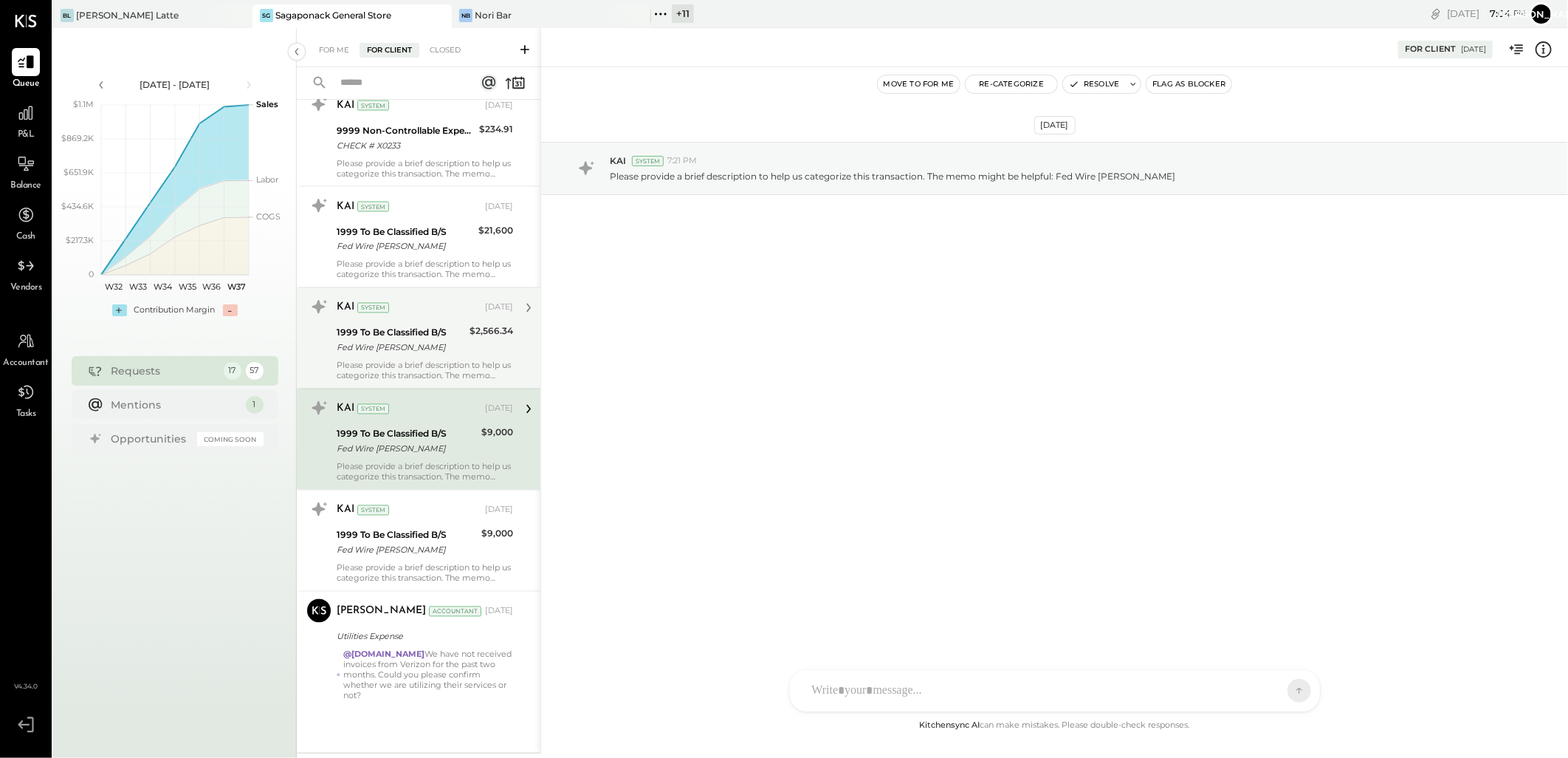
click at [419, 344] on div "Fed Wire [PERSON_NAME]" at bounding box center [401, 348] width 128 height 15
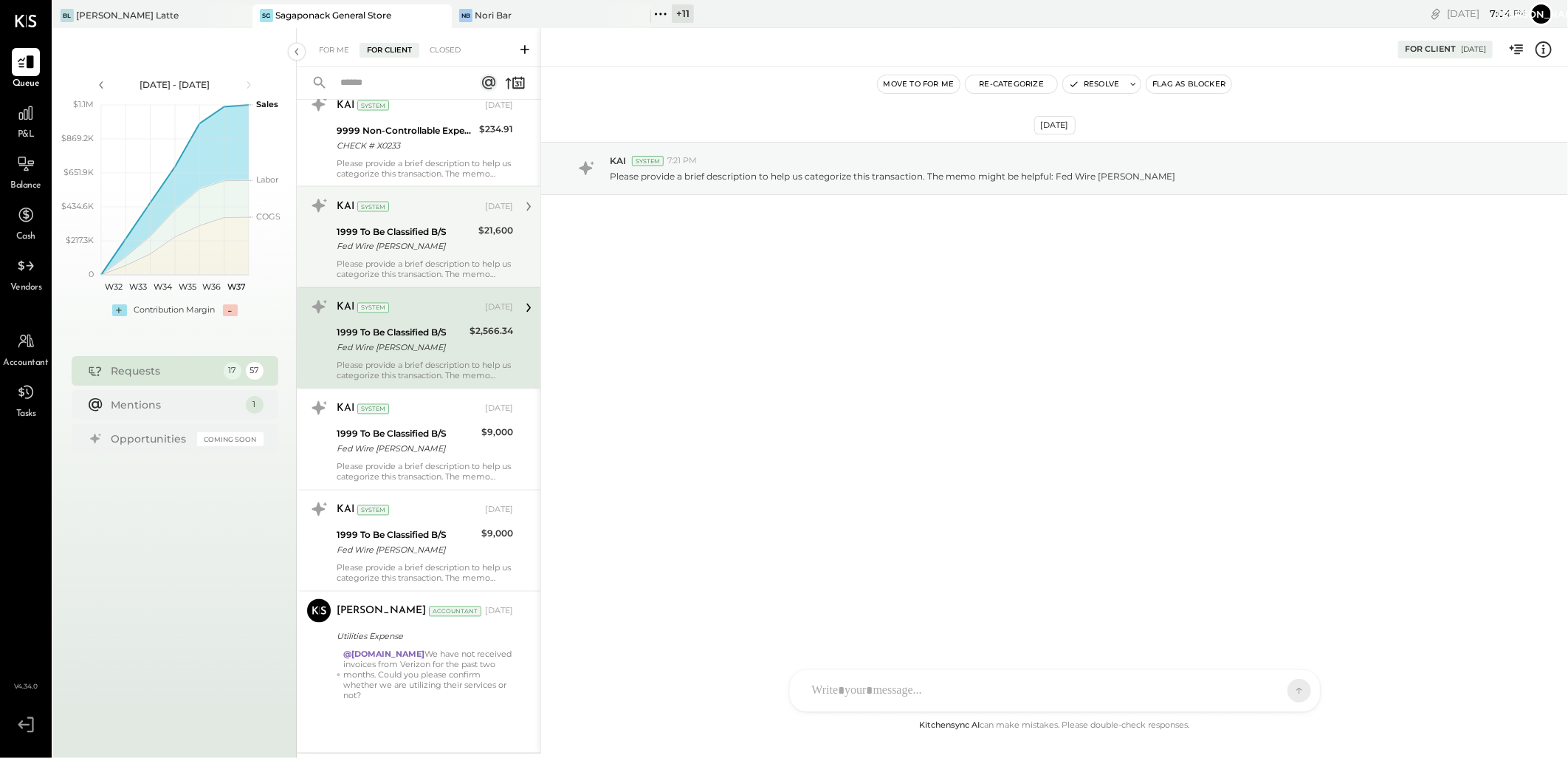
click at [443, 230] on div "1999 To Be Classified B/S" at bounding box center [405, 232] width 137 height 15
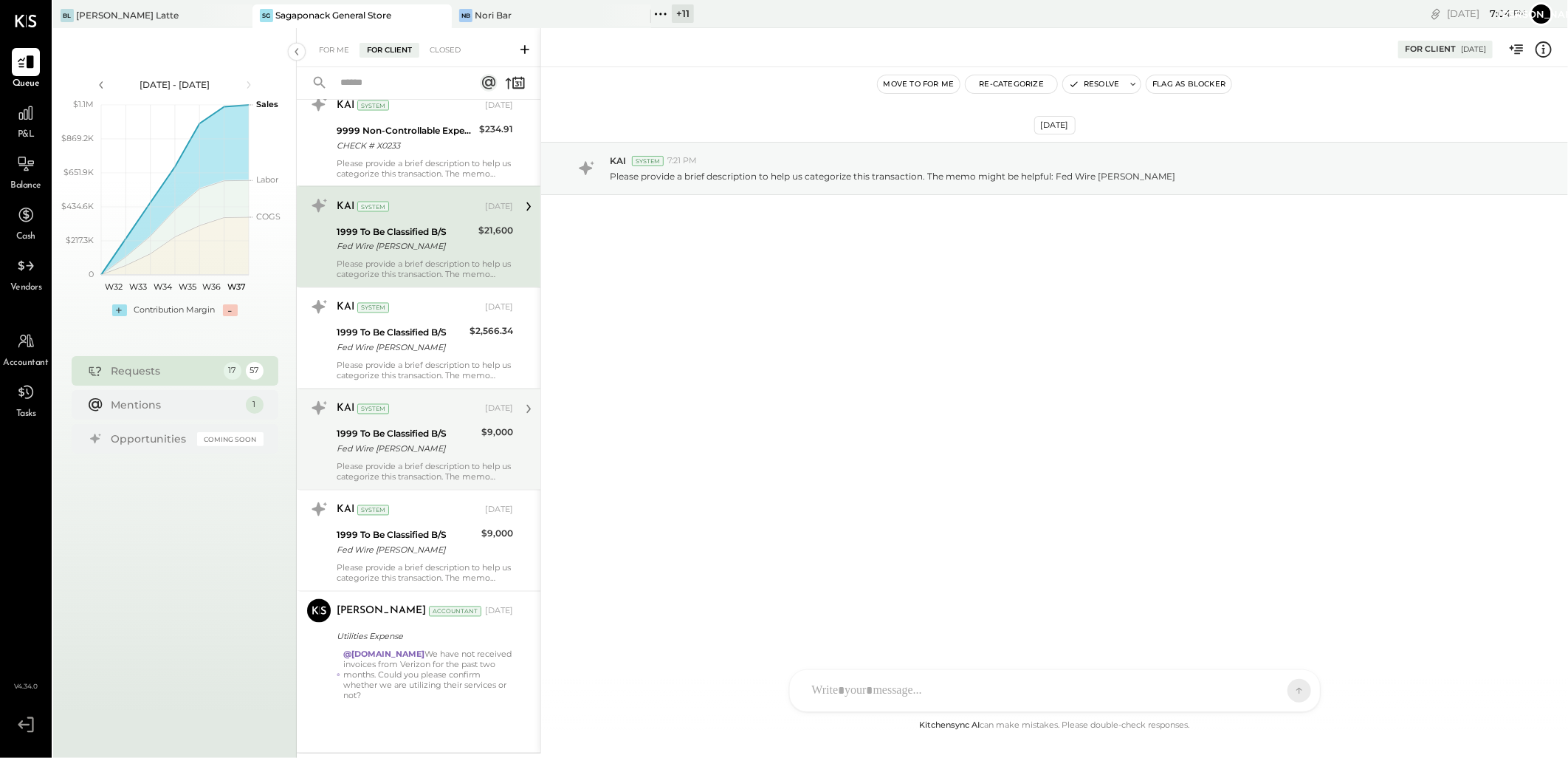
scroll to position [4989, 0]
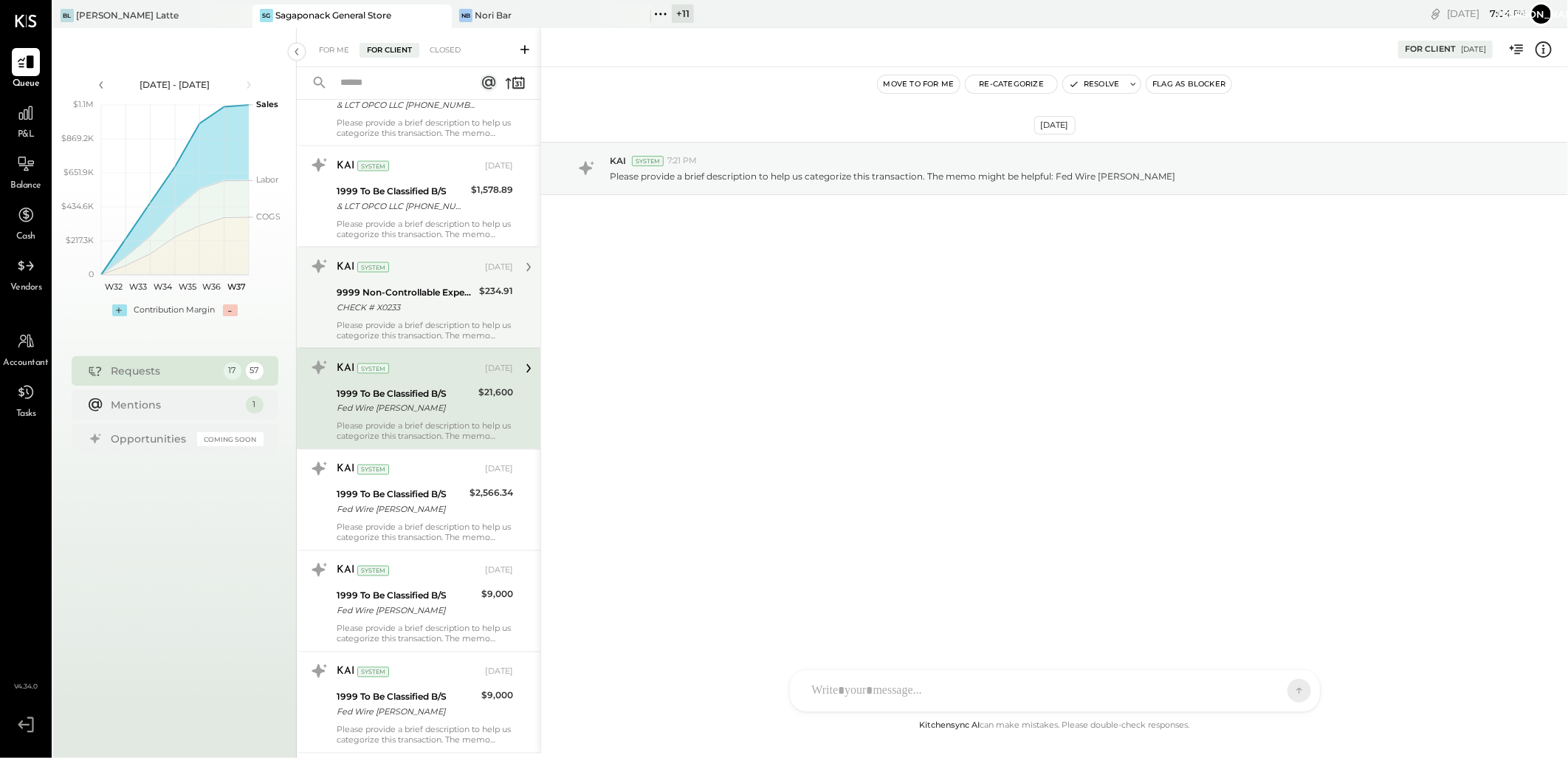
click at [431, 301] on div "CHECK # X0233" at bounding box center [406, 307] width 138 height 15
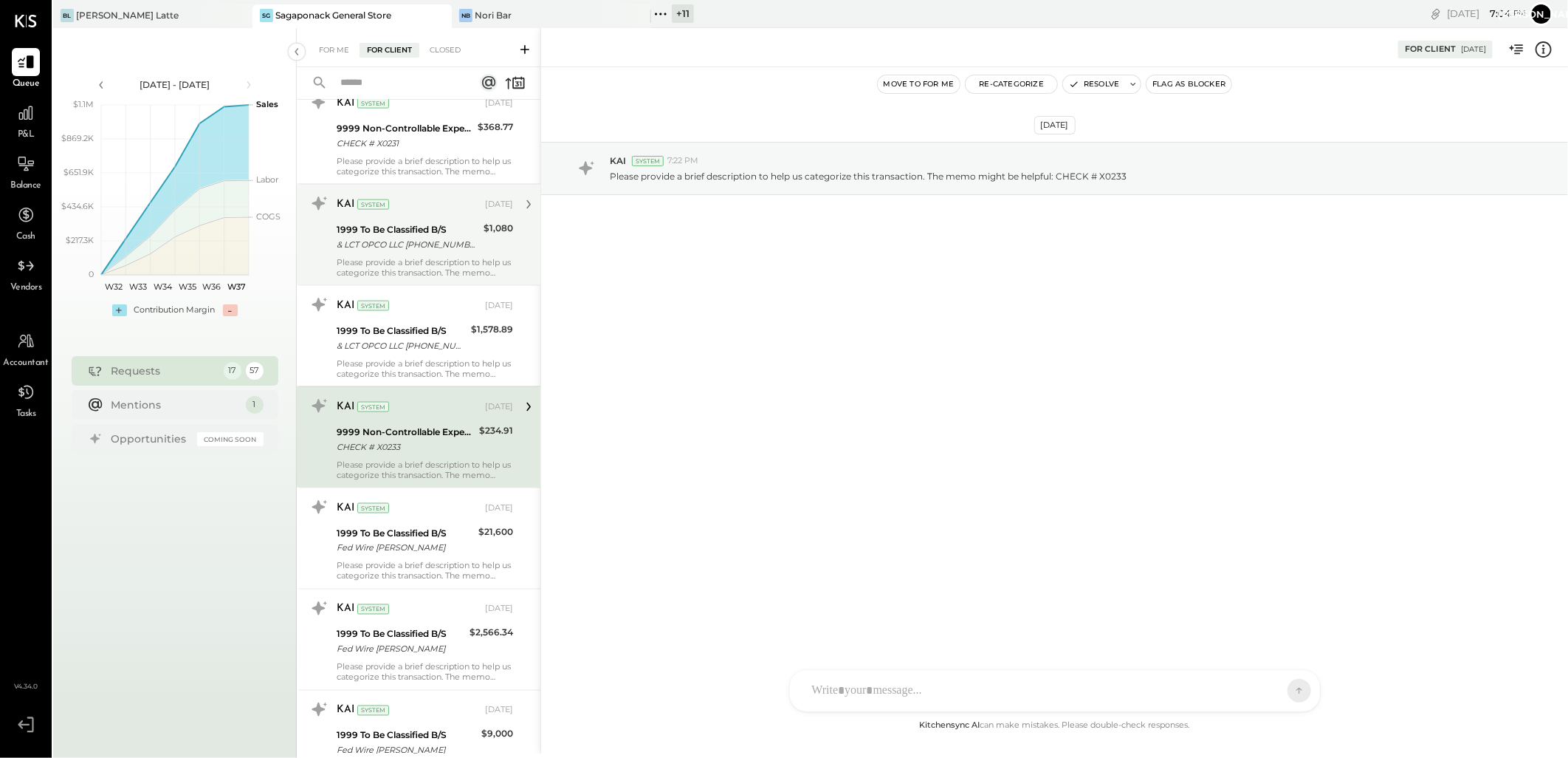
scroll to position [4744, 0]
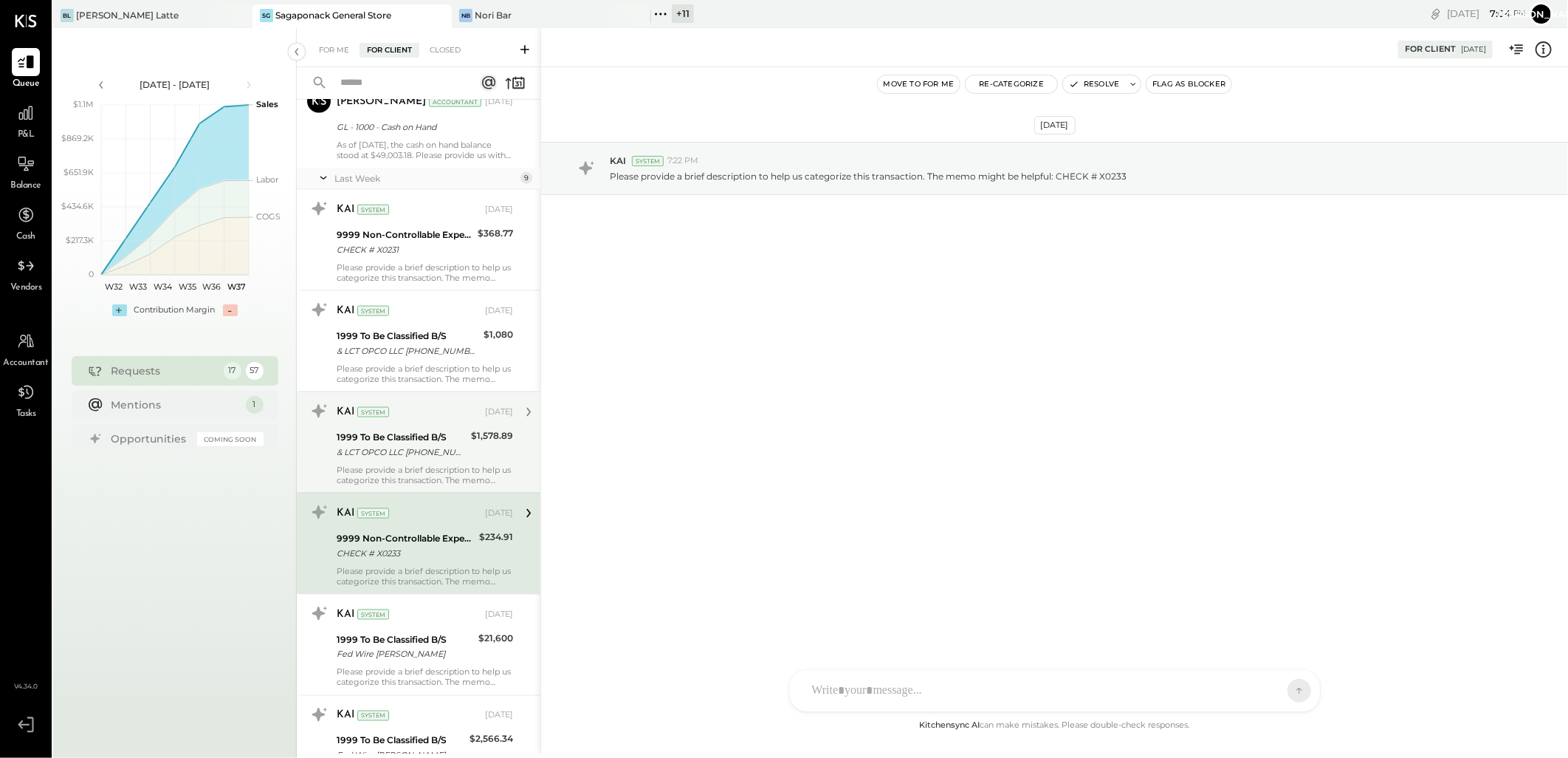
drag, startPoint x: 426, startPoint y: 462, endPoint x: 440, endPoint y: 324, distance: 138.7
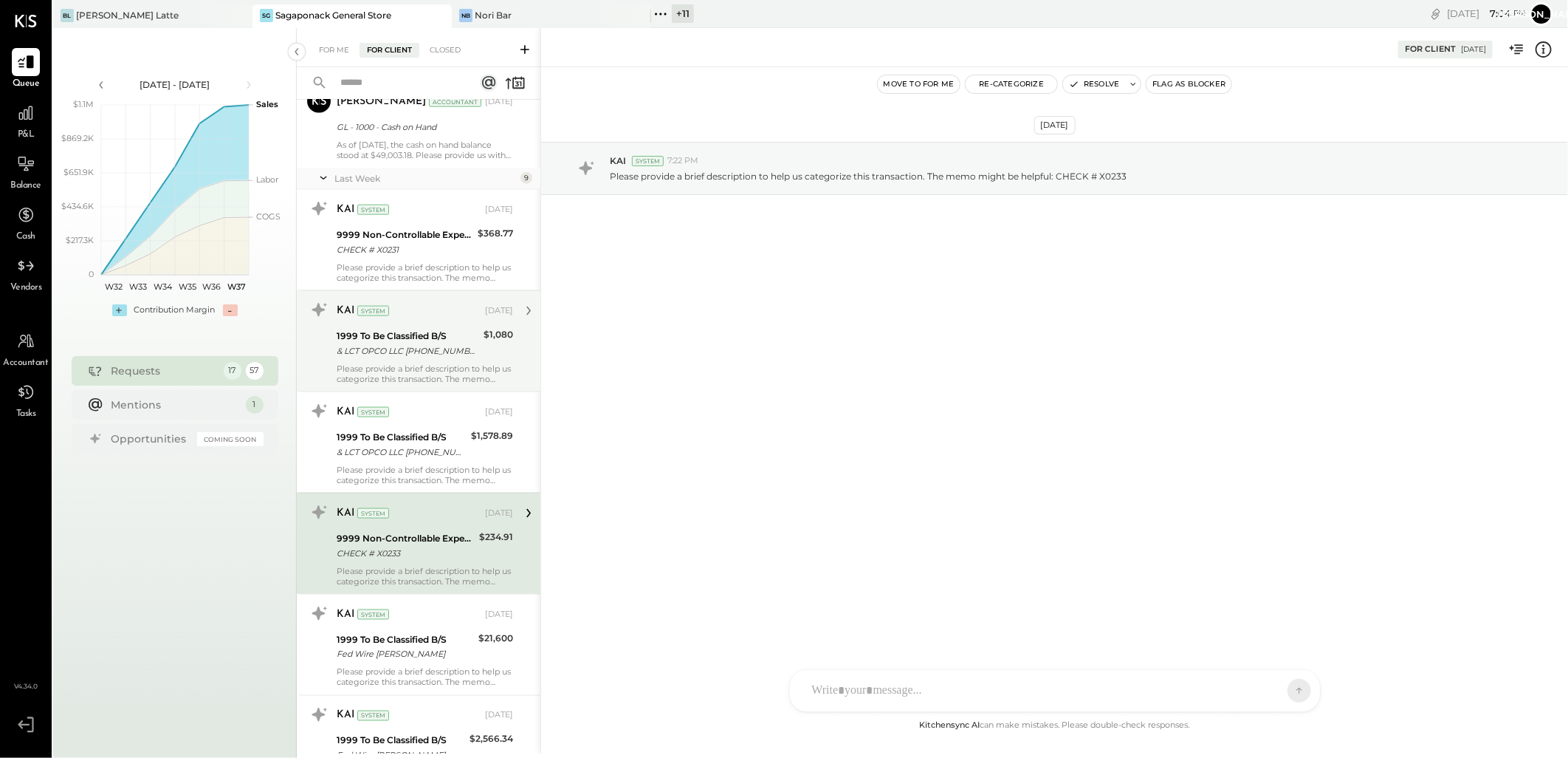
click at [425, 459] on div "& LCT OPCO LLC [PHONE_NUMBER] [GEOGRAPHIC_DATA]" at bounding box center [402, 452] width 130 height 15
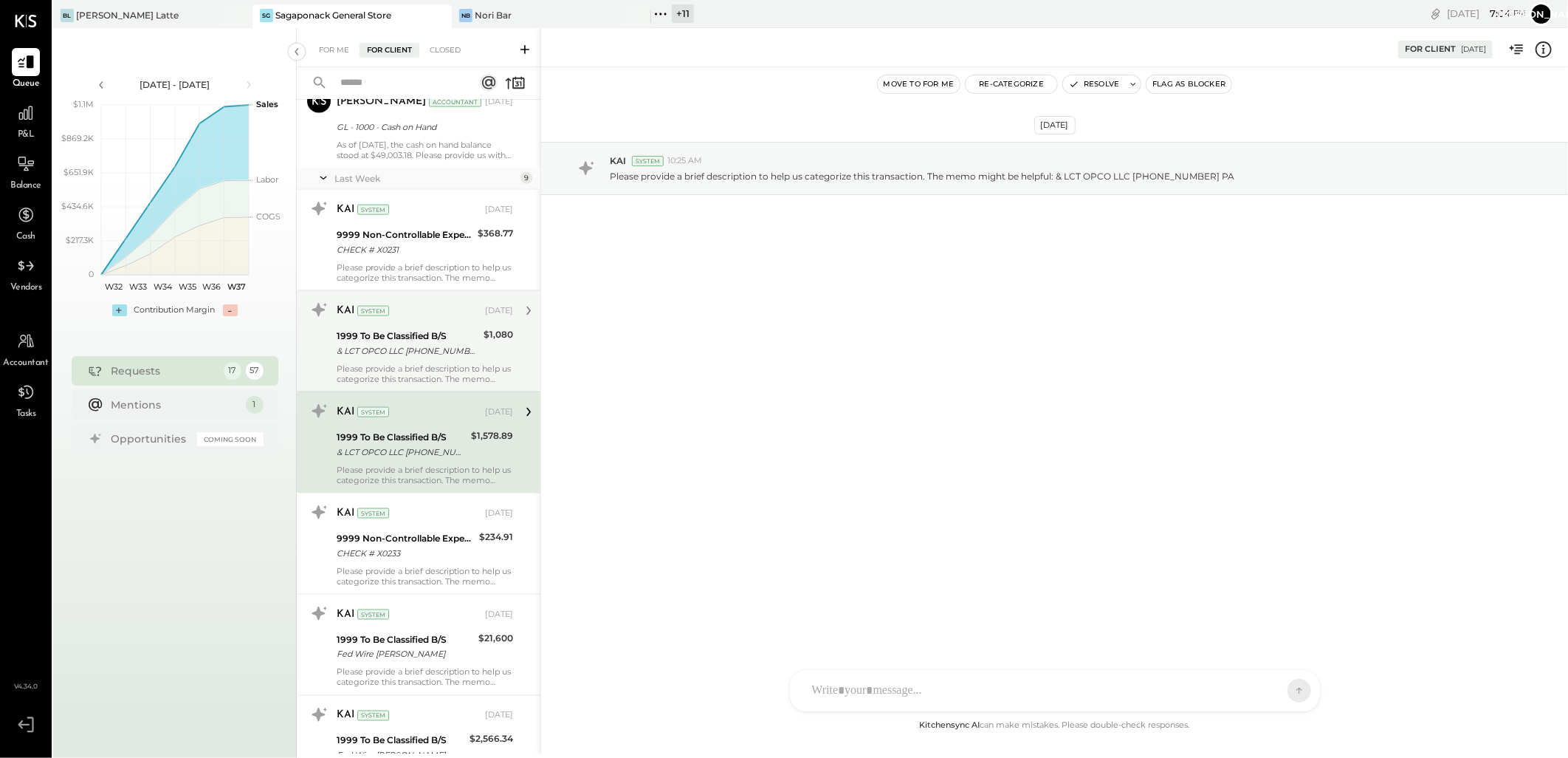
click at [440, 321] on div "KAI System [DATE]" at bounding box center [425, 310] width 177 height 20
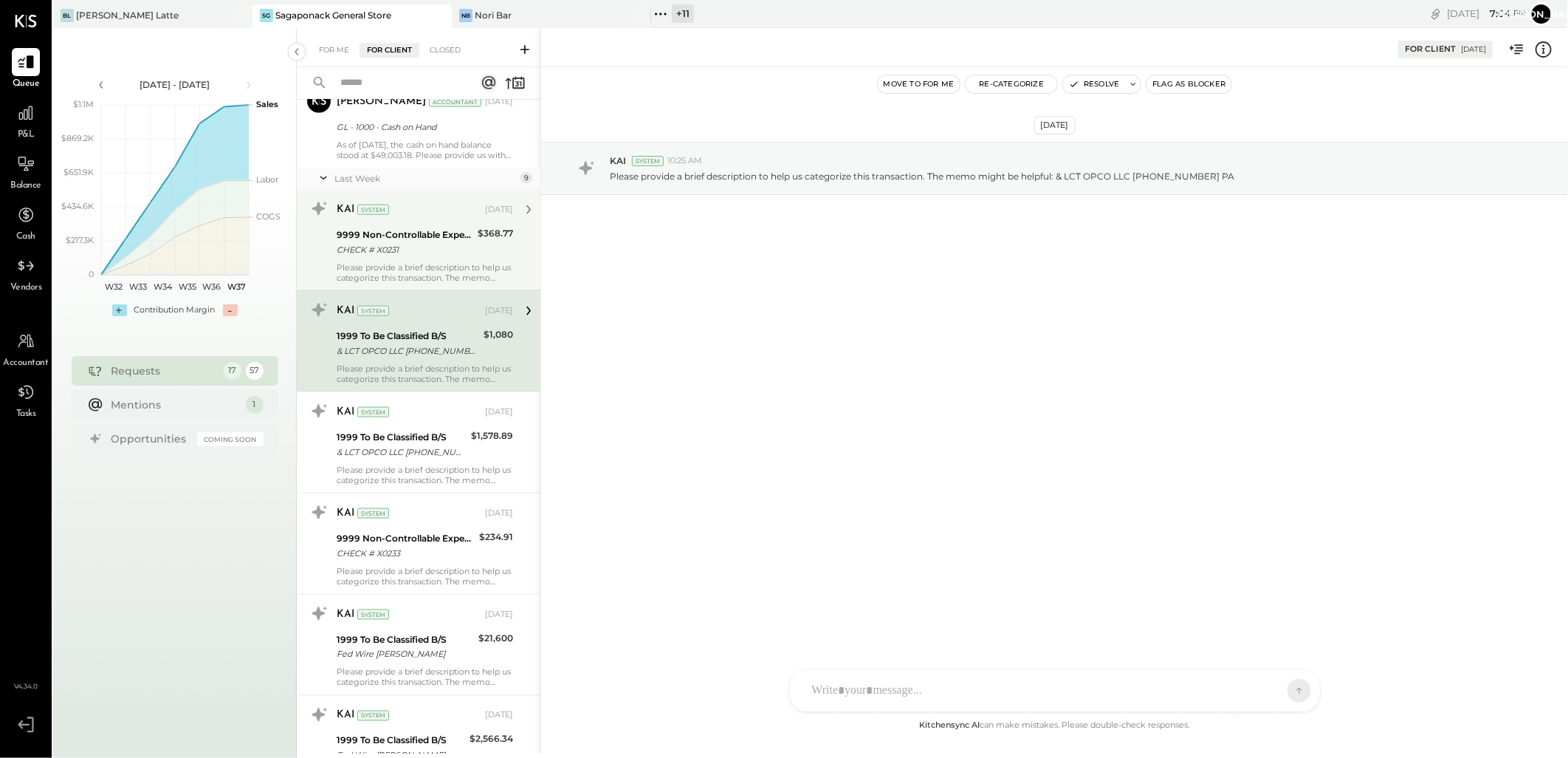
click at [431, 232] on div "9999 Non-Controllable Expenses:Other Income and Expenses:To Be Classified P&L" at bounding box center [405, 235] width 136 height 15
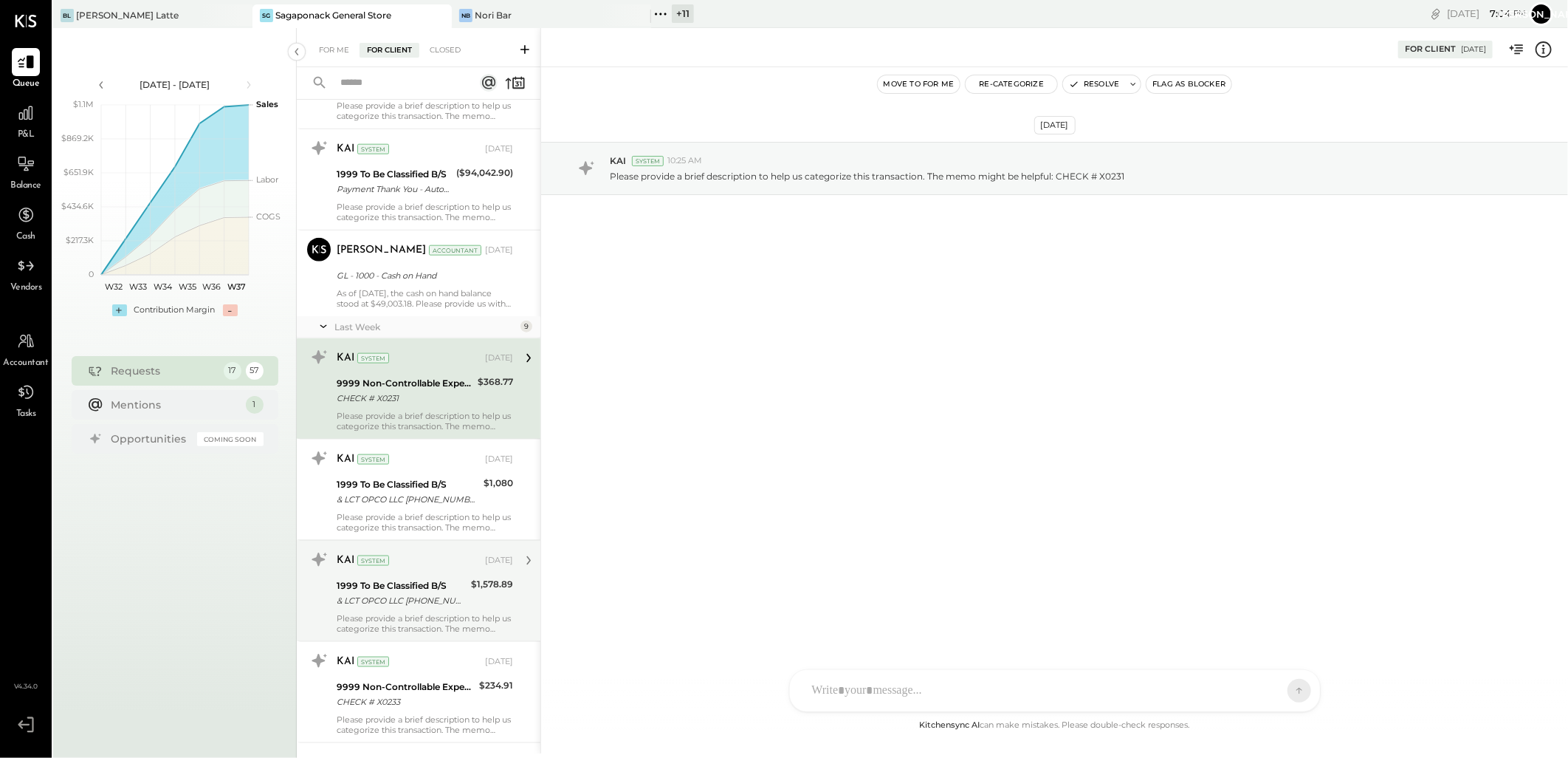
scroll to position [4415, 0]
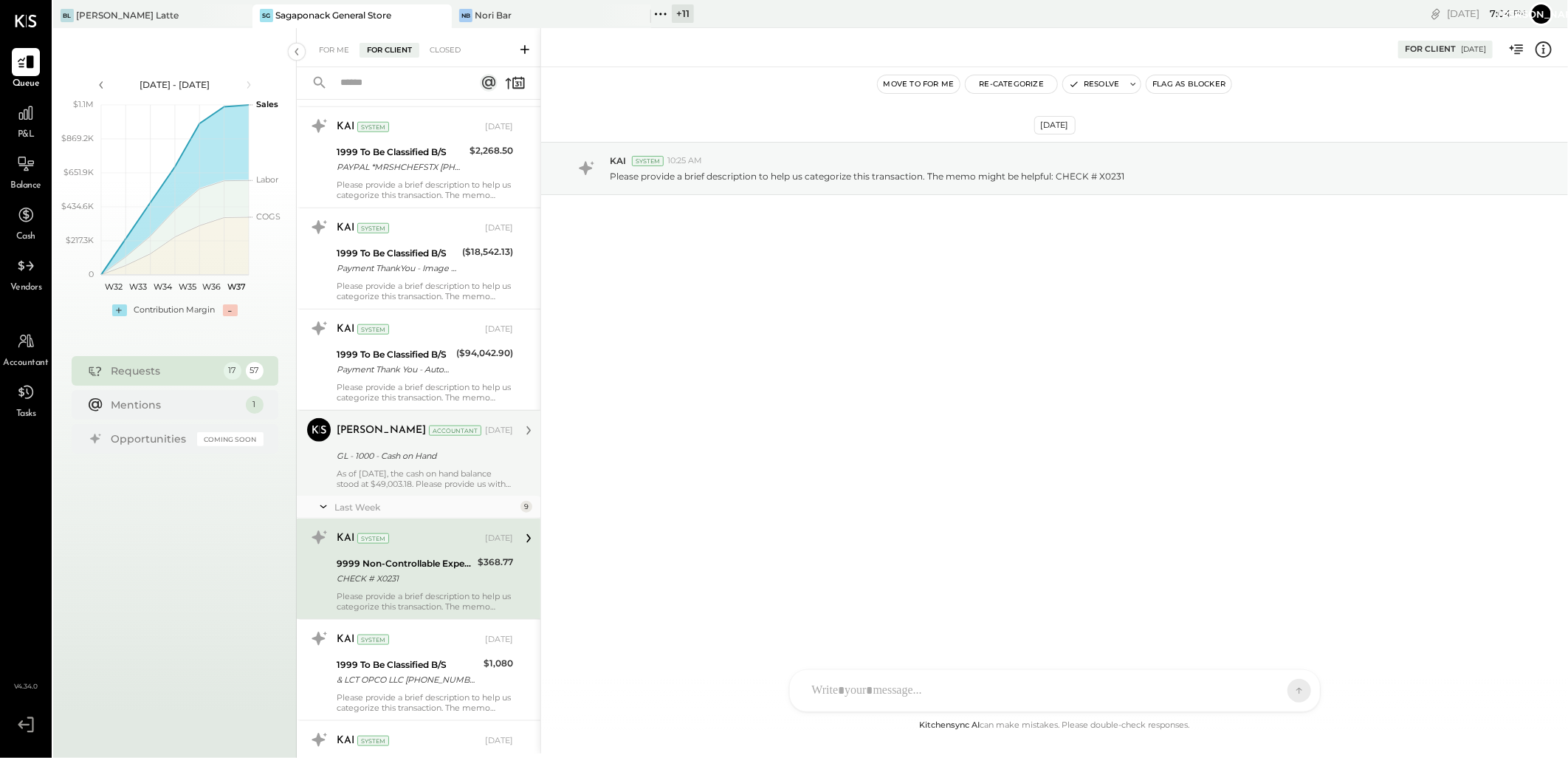
click at [417, 463] on div "GL - 1000 - Cash on Hand" at bounding box center [423, 455] width 172 height 15
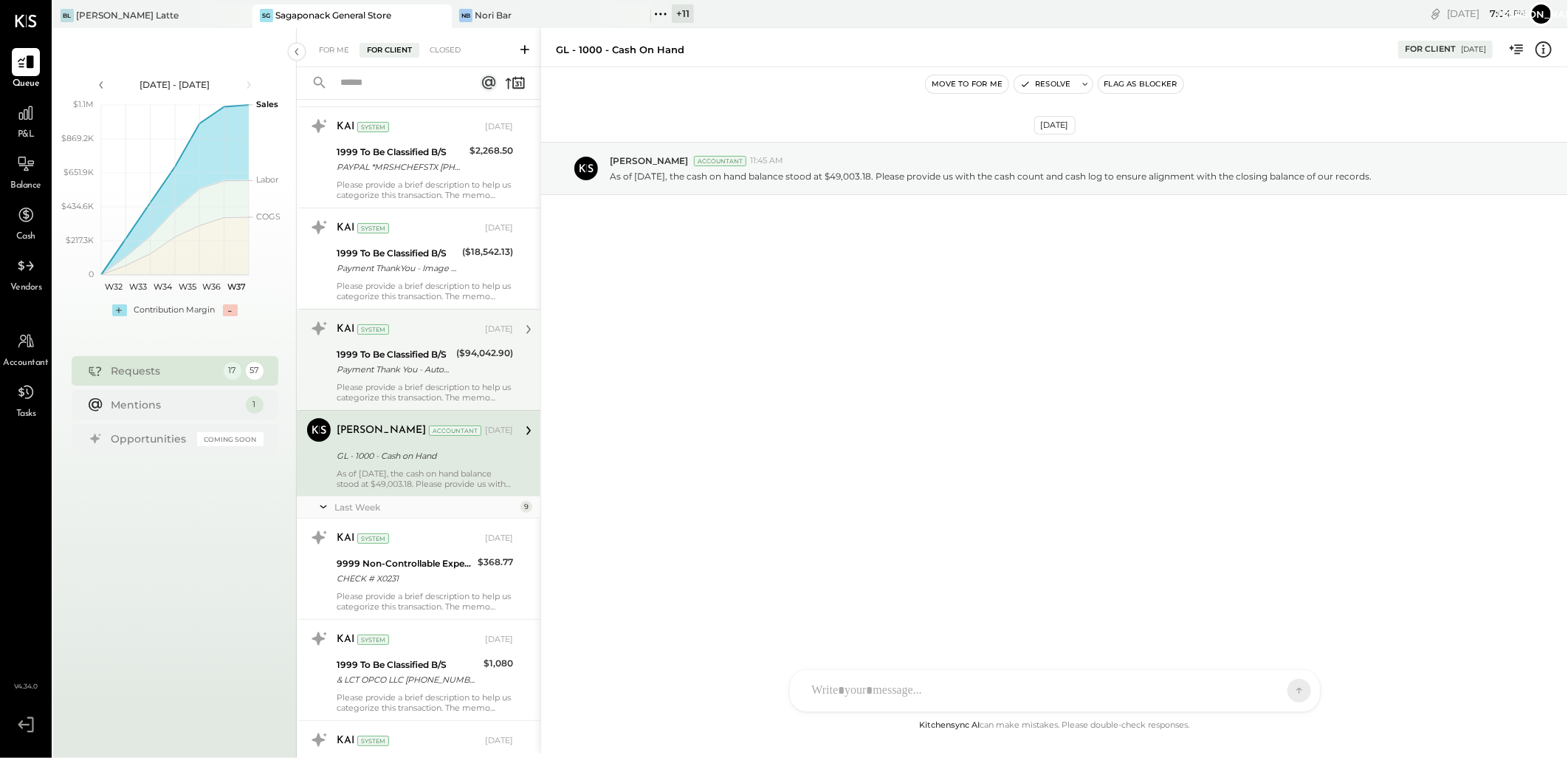
click at [402, 359] on div "1999 To Be Classified B/S" at bounding box center [394, 355] width 115 height 15
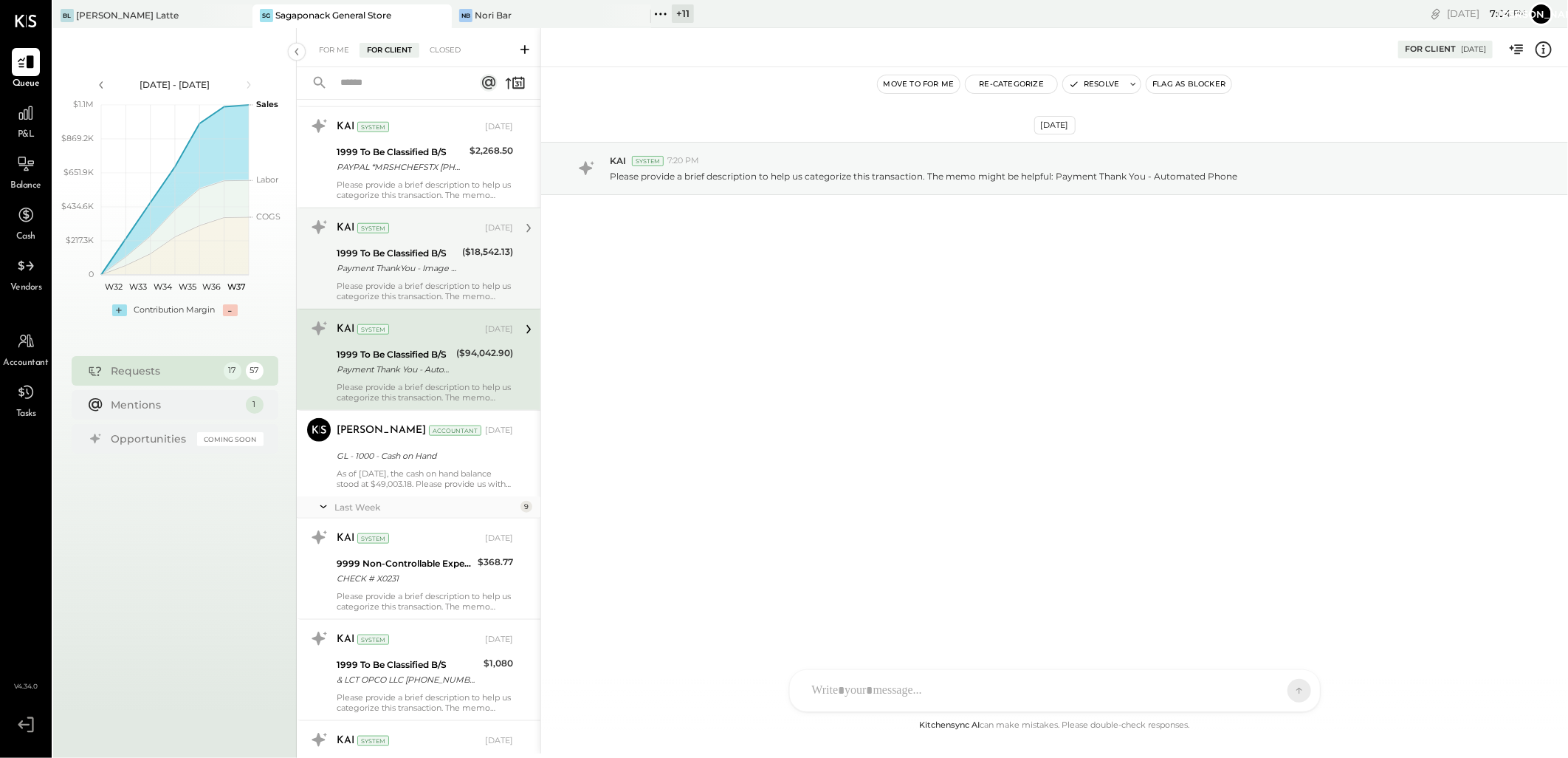
click at [400, 262] on div "Payment ThankYou - Image Check" at bounding box center [397, 268] width 121 height 15
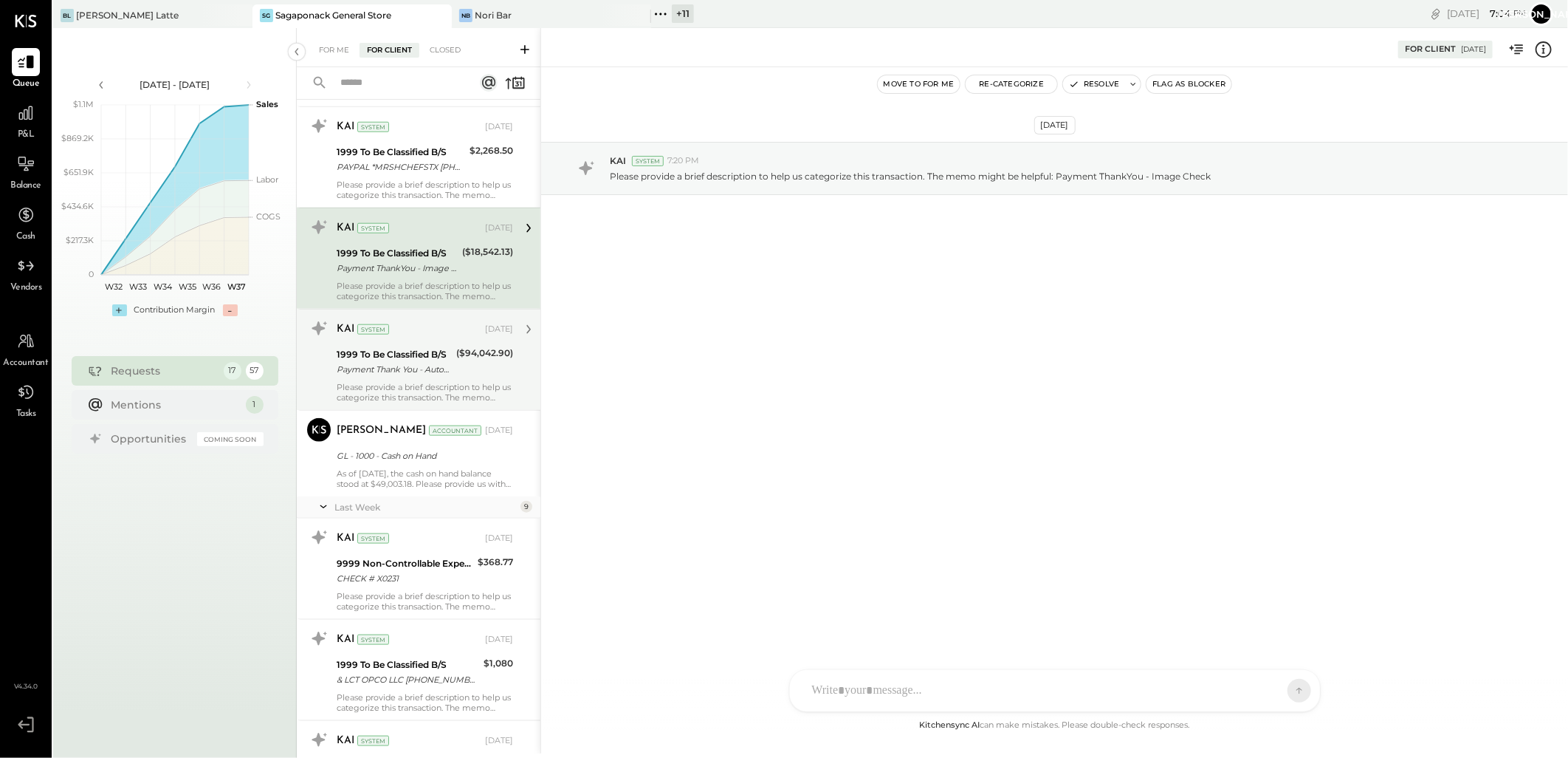
click at [415, 350] on div "1999 To Be Classified B/S" at bounding box center [394, 355] width 115 height 15
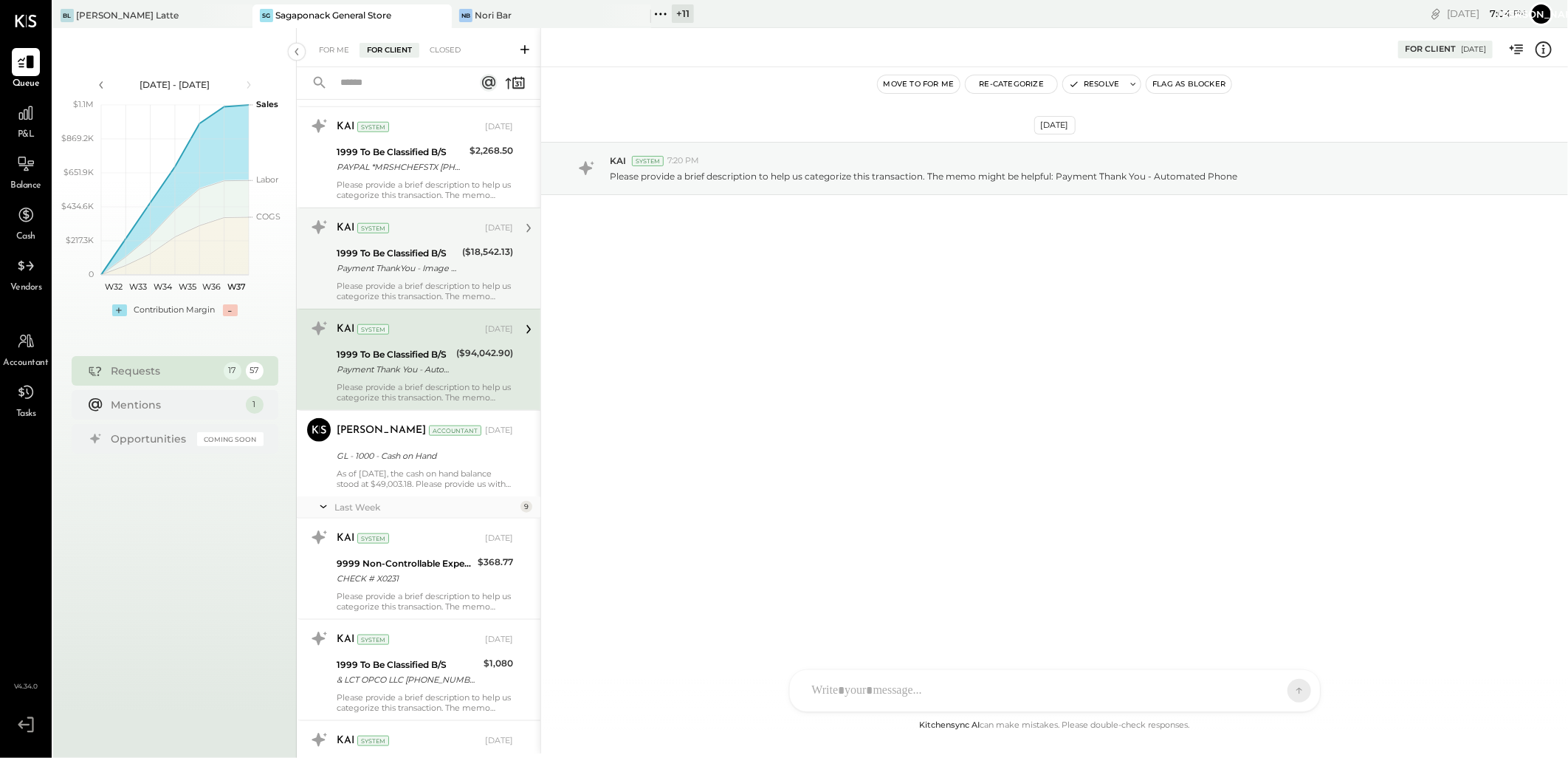
click at [434, 263] on div "Payment ThankYou - Image Check" at bounding box center [397, 268] width 121 height 15
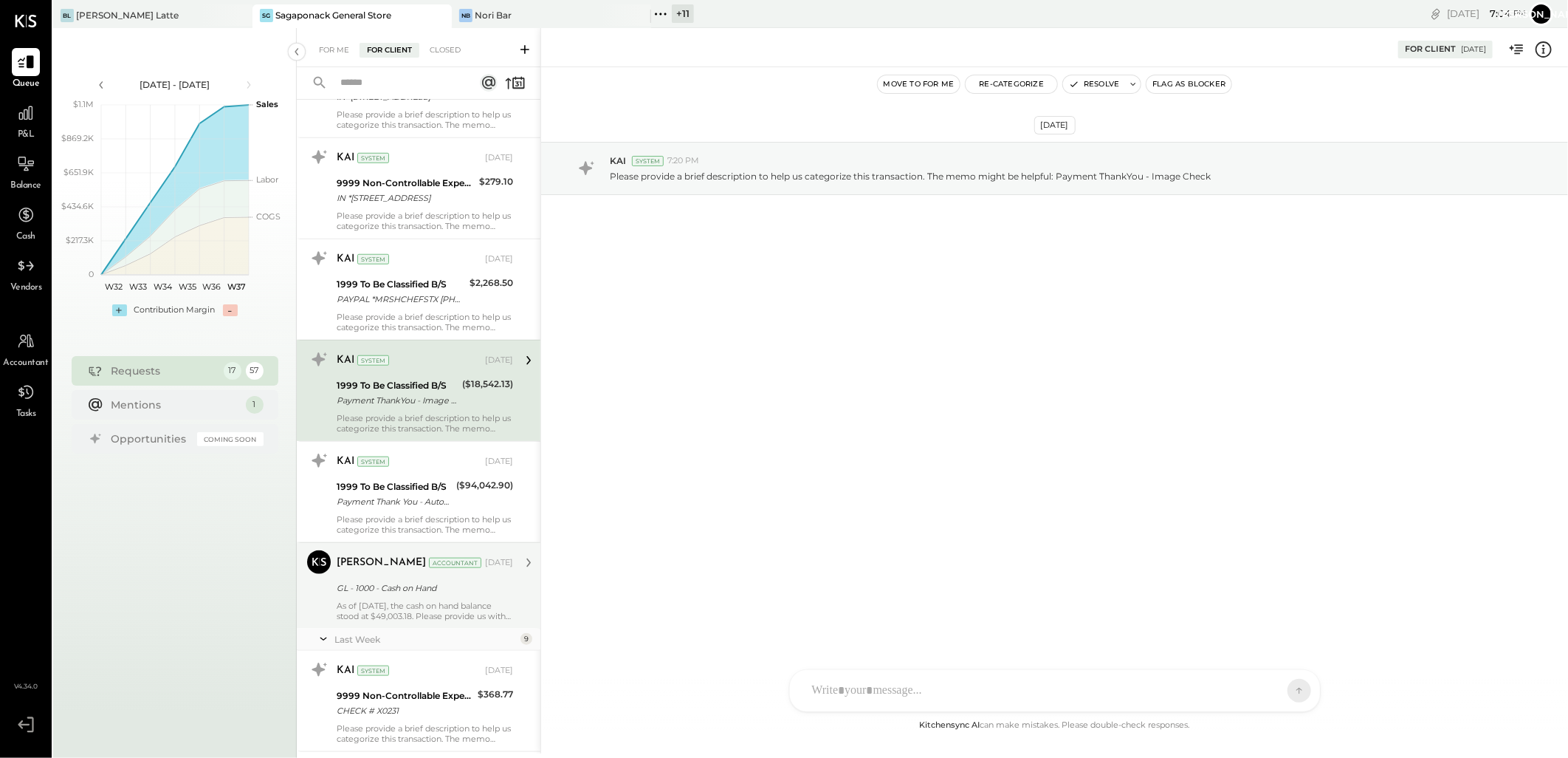
scroll to position [4169, 0]
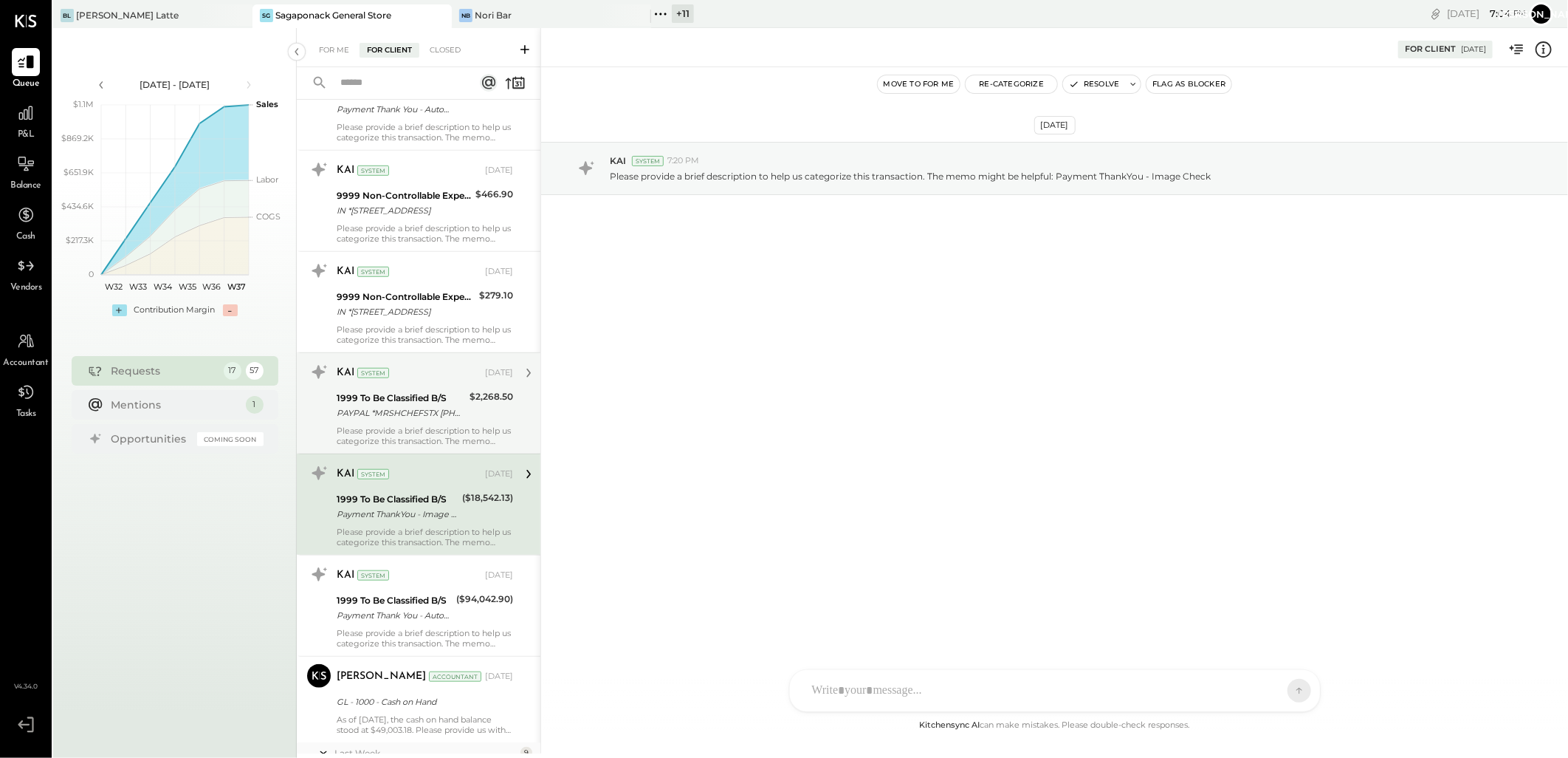
click at [419, 392] on div "1999 To Be Classified B/S" at bounding box center [401, 398] width 128 height 15
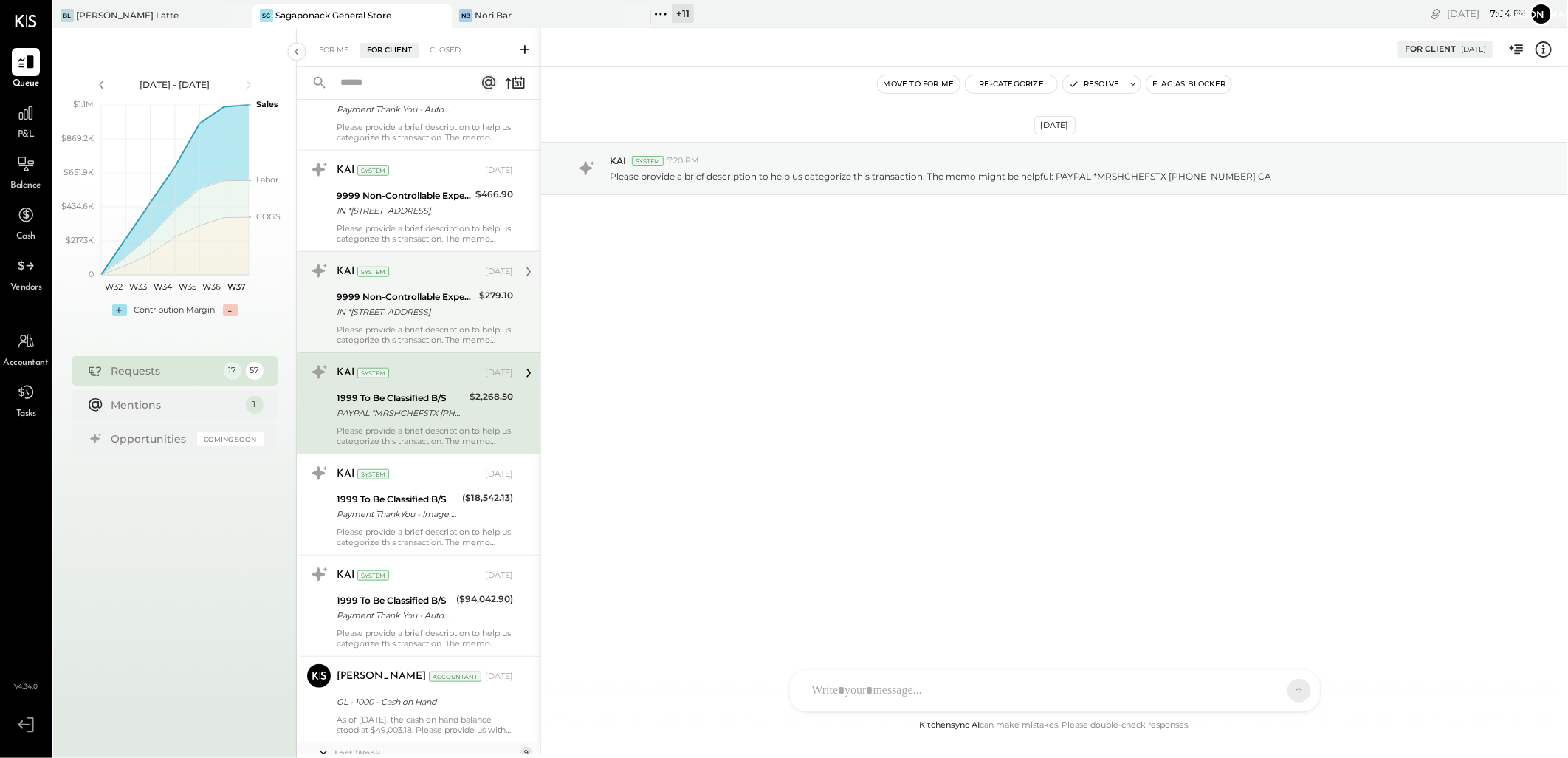
click at [433, 290] on div "9999 Non-Controllable Expenses:Other Income and Expenses:To Be Classified P&L I…" at bounding box center [406, 304] width 138 height 32
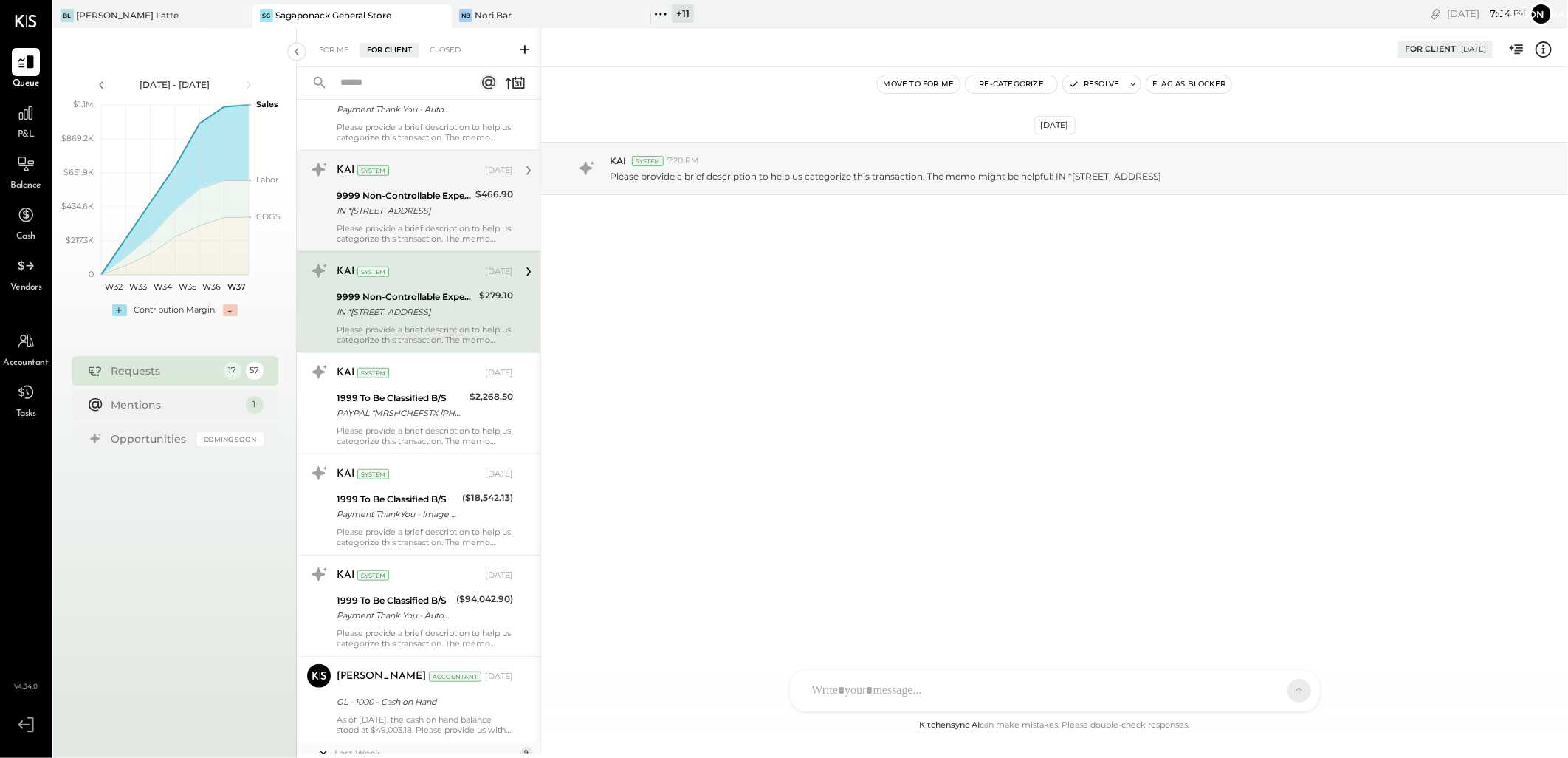
click at [423, 216] on div "IN *[STREET_ADDRESS]" at bounding box center [404, 210] width 135 height 15
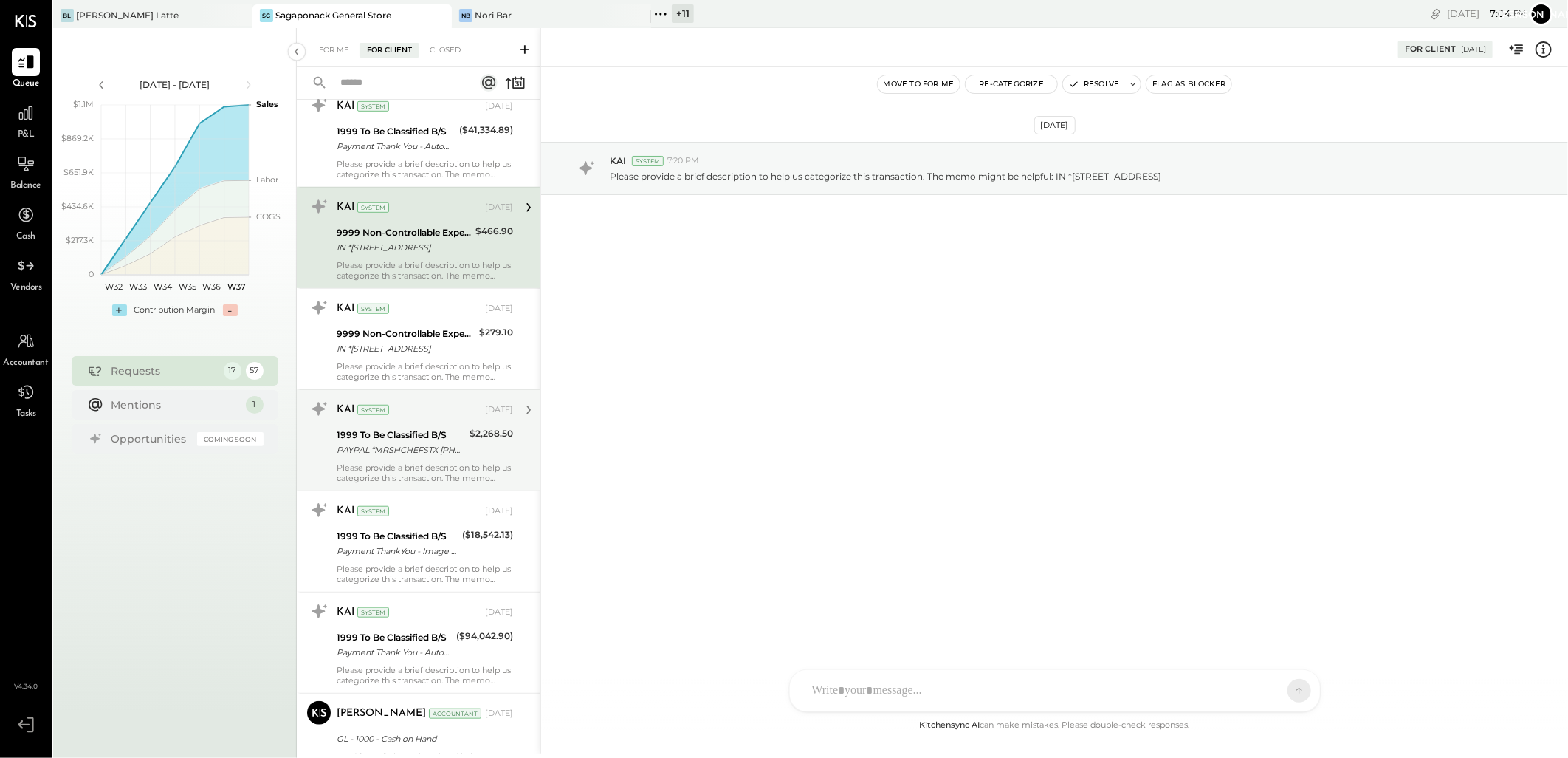
scroll to position [3840, 0]
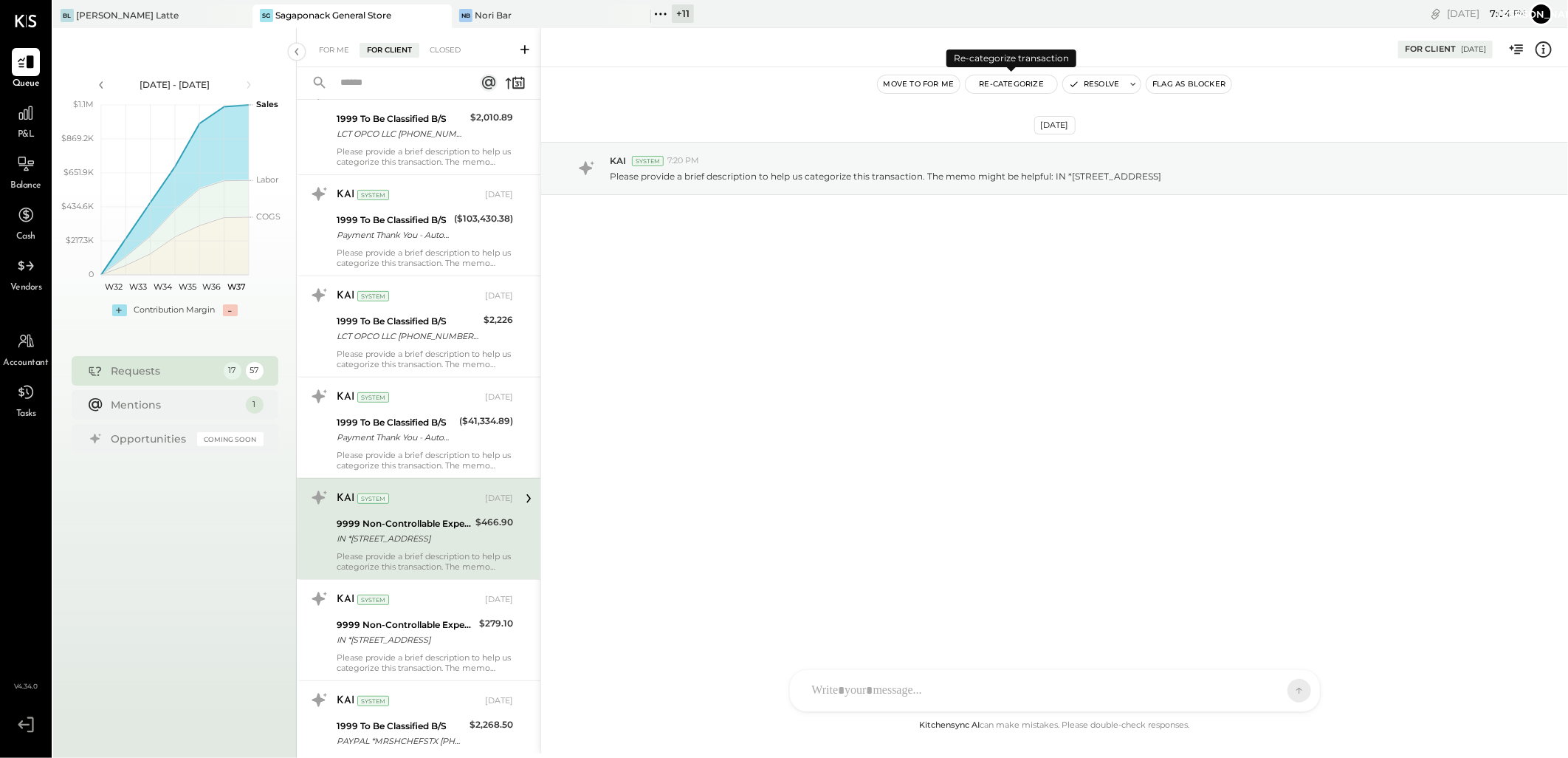
click at [997, 80] on button "Re-Categorize" at bounding box center [1011, 84] width 92 height 18
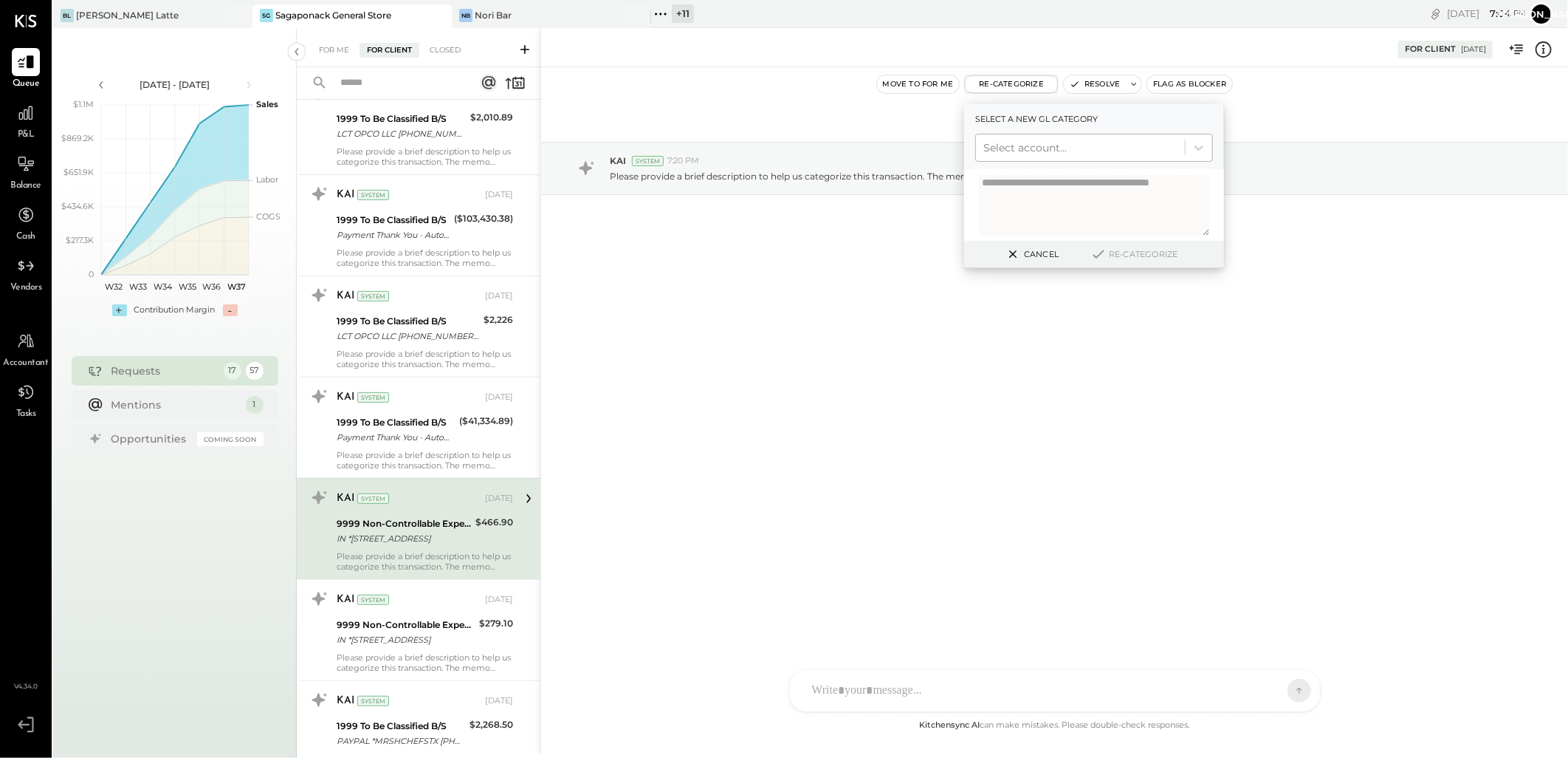
click at [1022, 151] on div at bounding box center [1080, 148] width 194 height 18
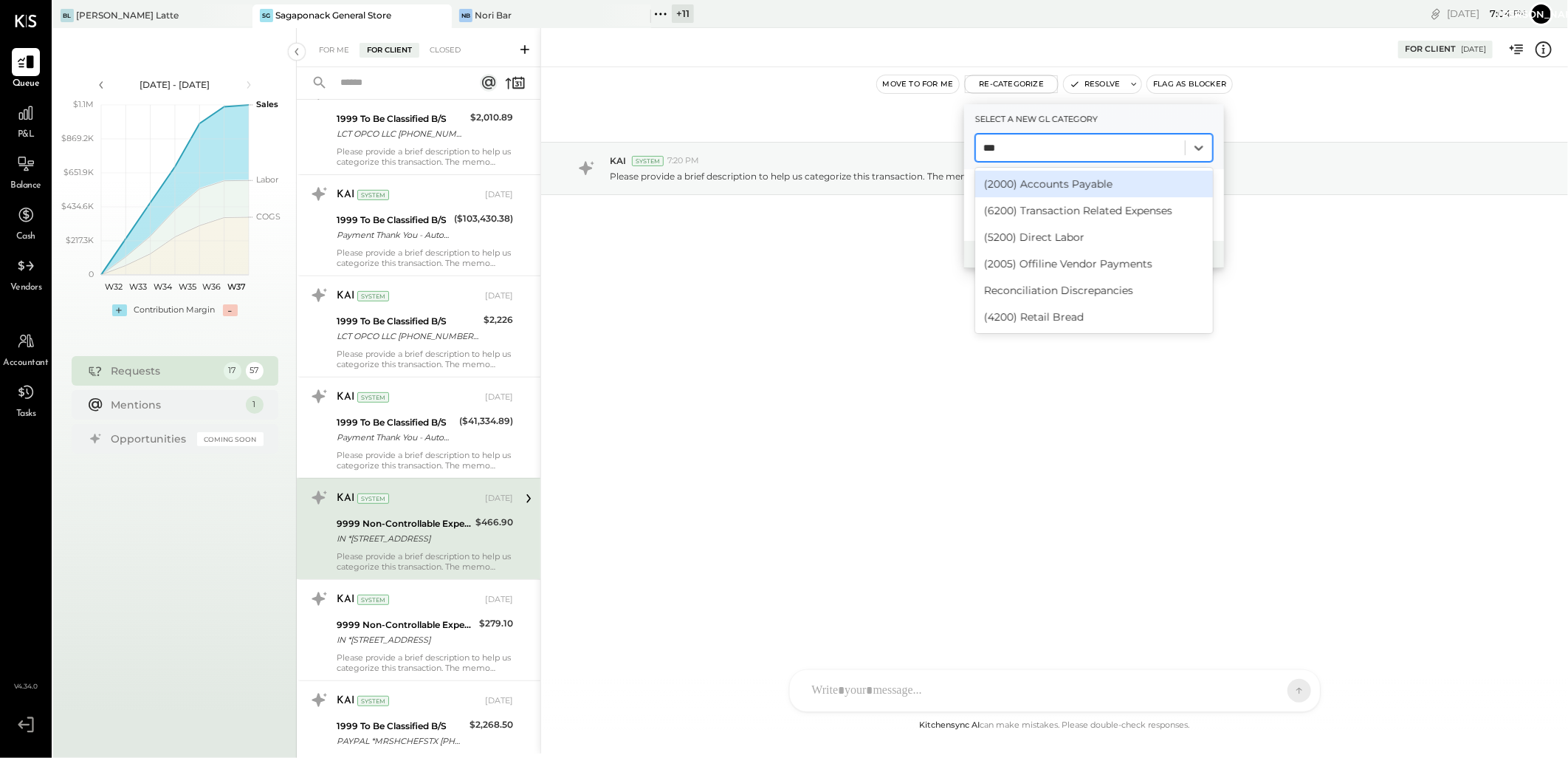
type input "****"
click at [1030, 180] on div "(2005) Offiline Vendor Payments" at bounding box center [1093, 183] width 238 height 27
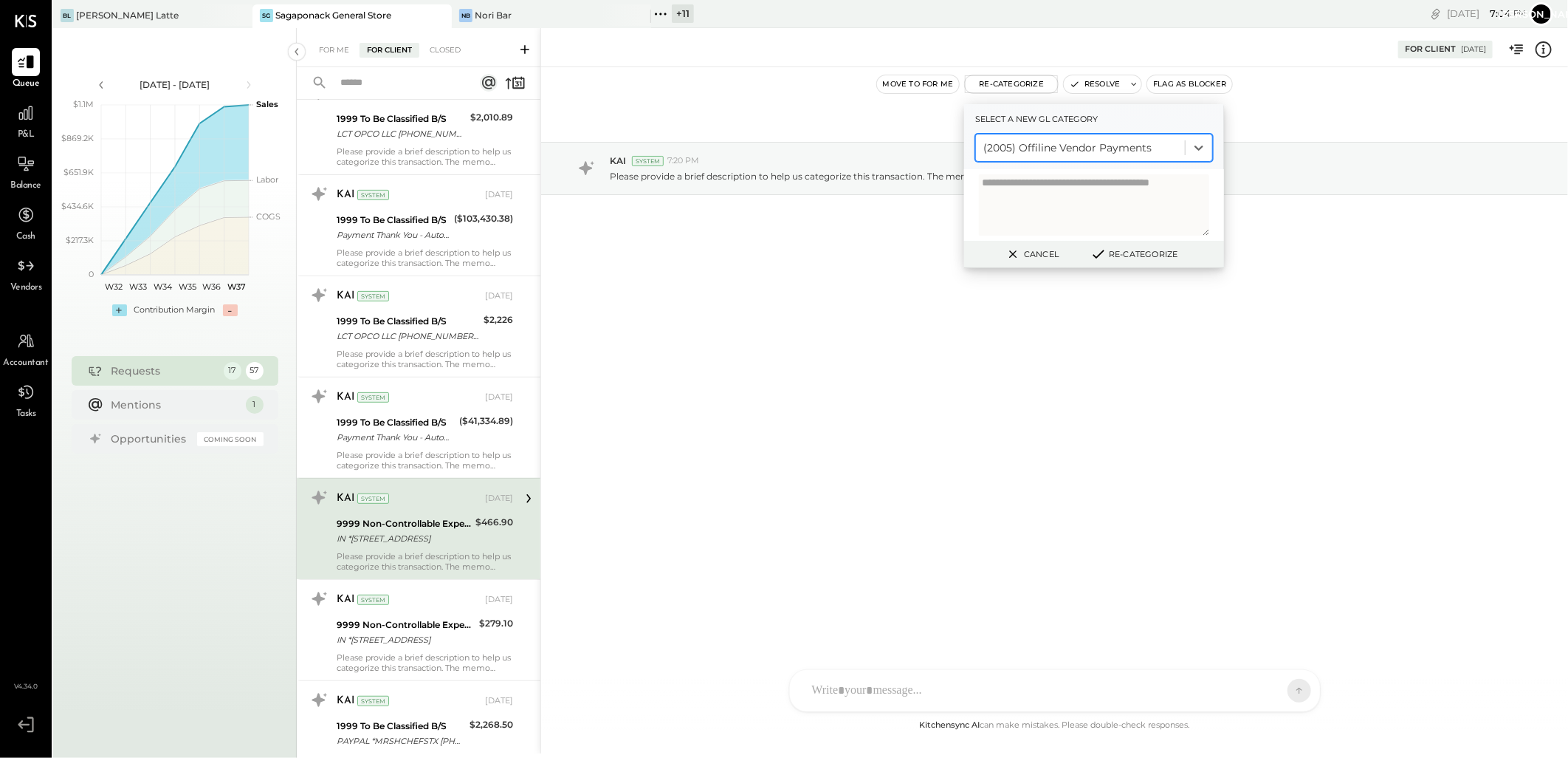
click at [1098, 251] on icon at bounding box center [1098, 254] width 18 height 16
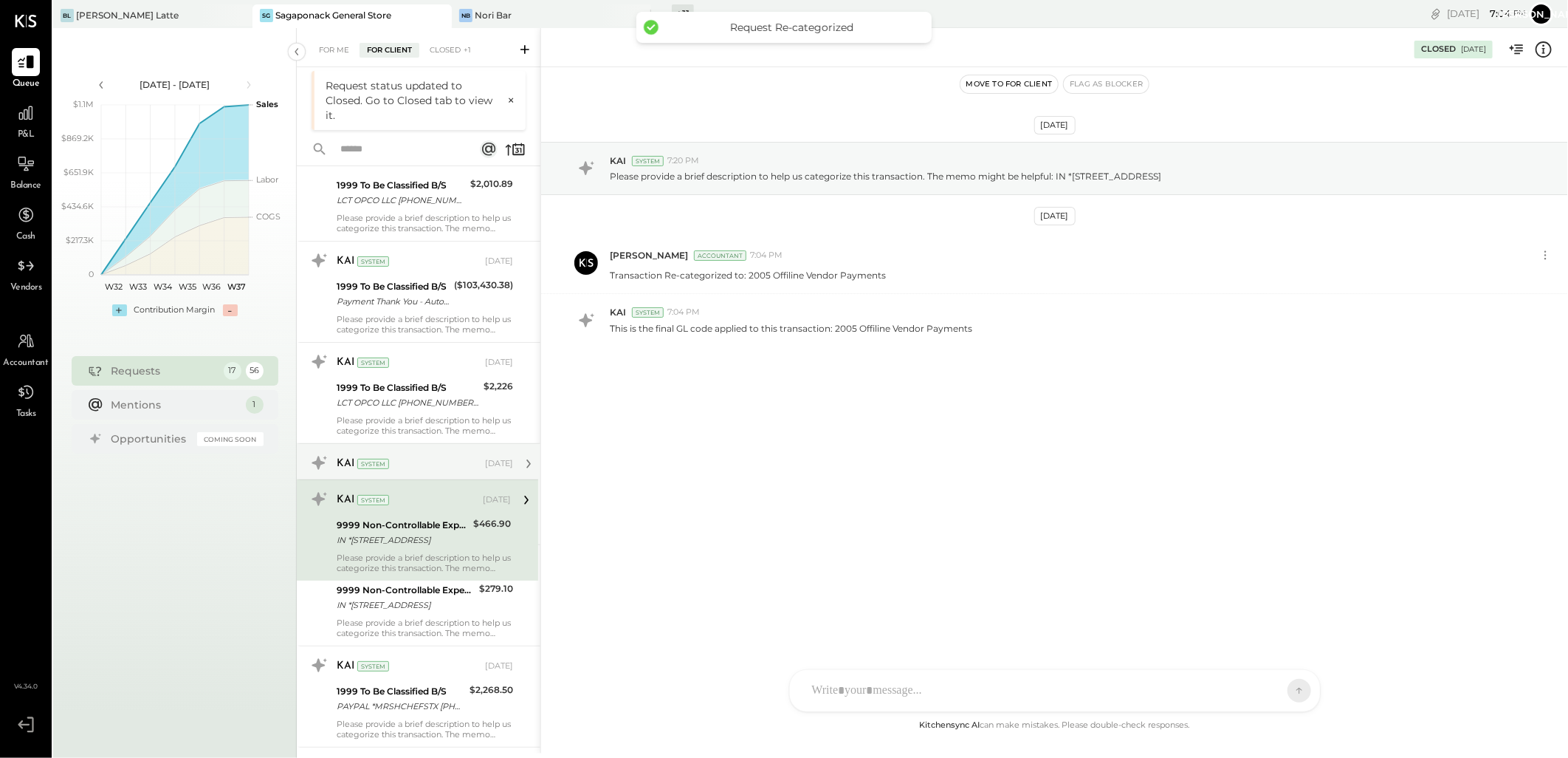
scroll to position [3814, 0]
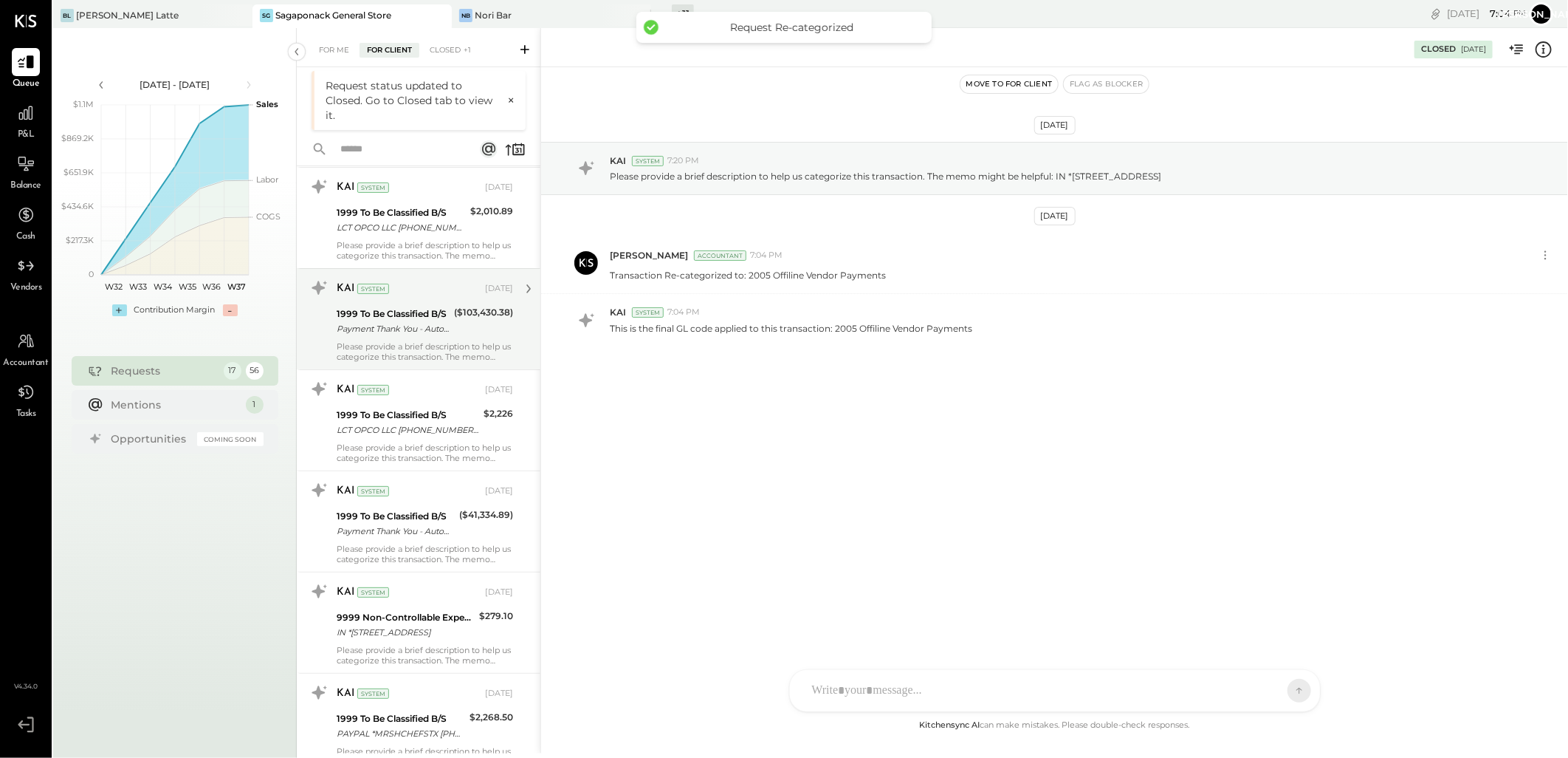
click at [467, 325] on div "($103,430.38)" at bounding box center [483, 321] width 59 height 32
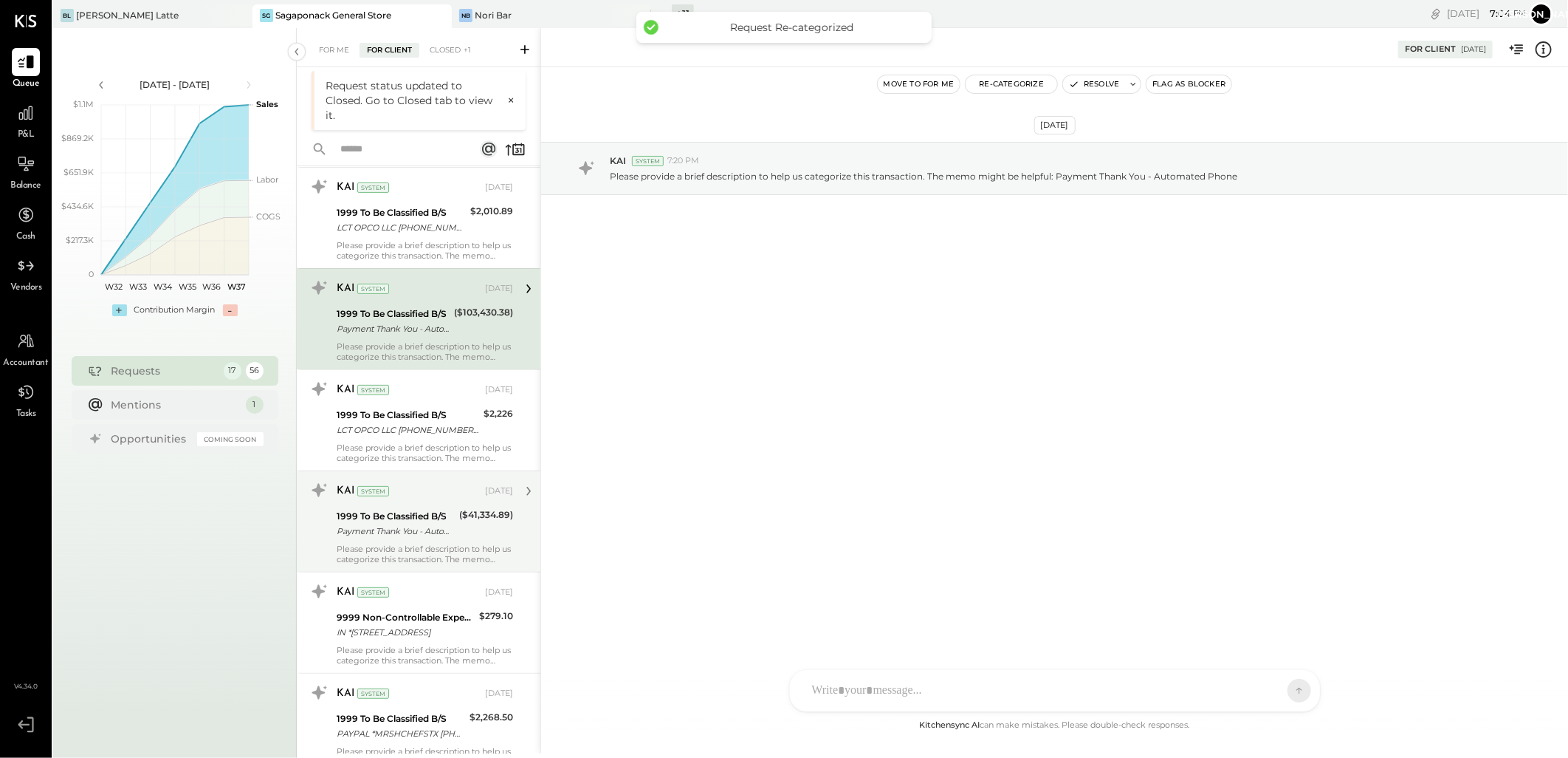
click at [429, 538] on div "Payment Thank You - Automated Phone" at bounding box center [396, 531] width 118 height 15
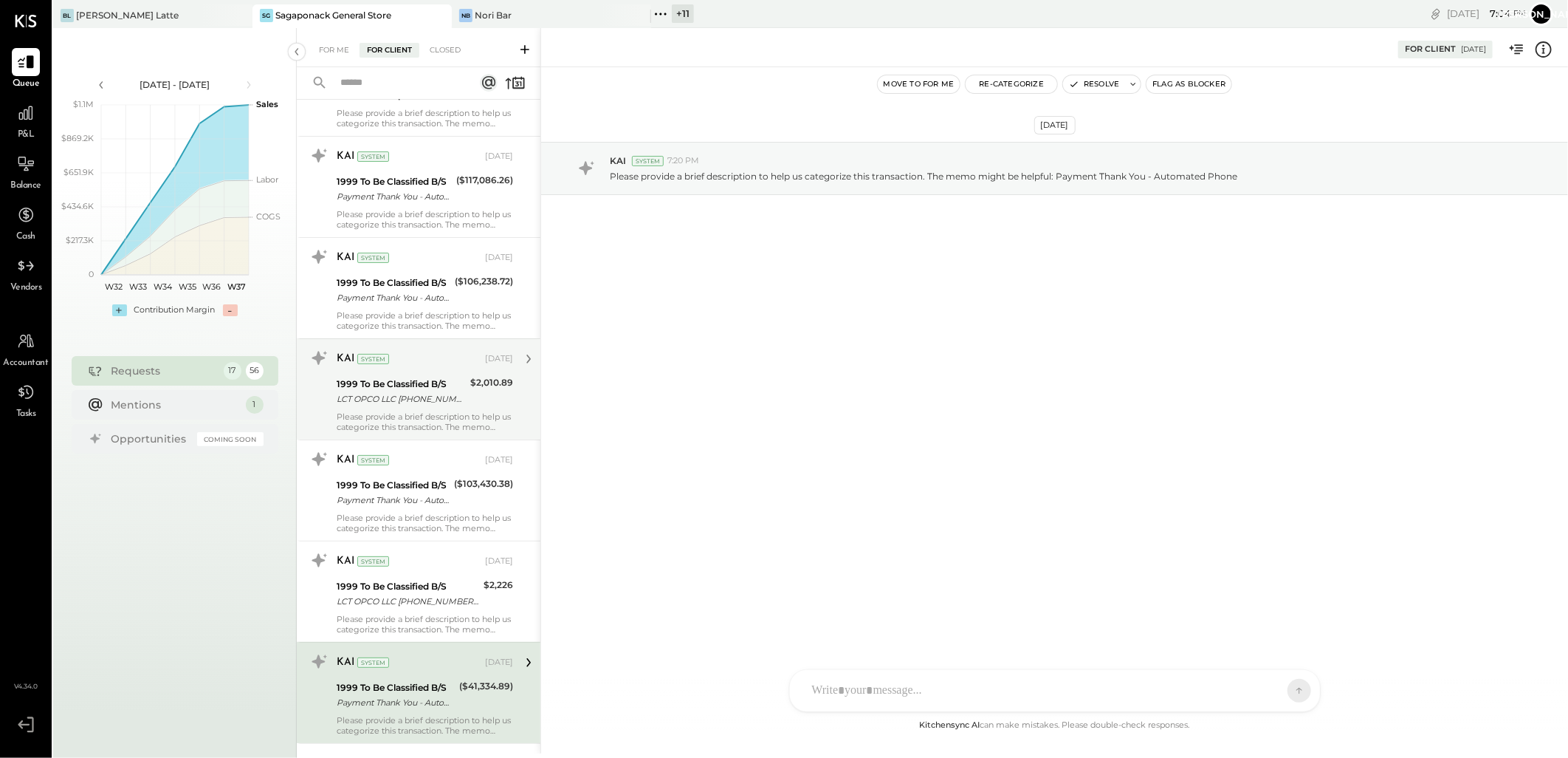
scroll to position [3568, 0]
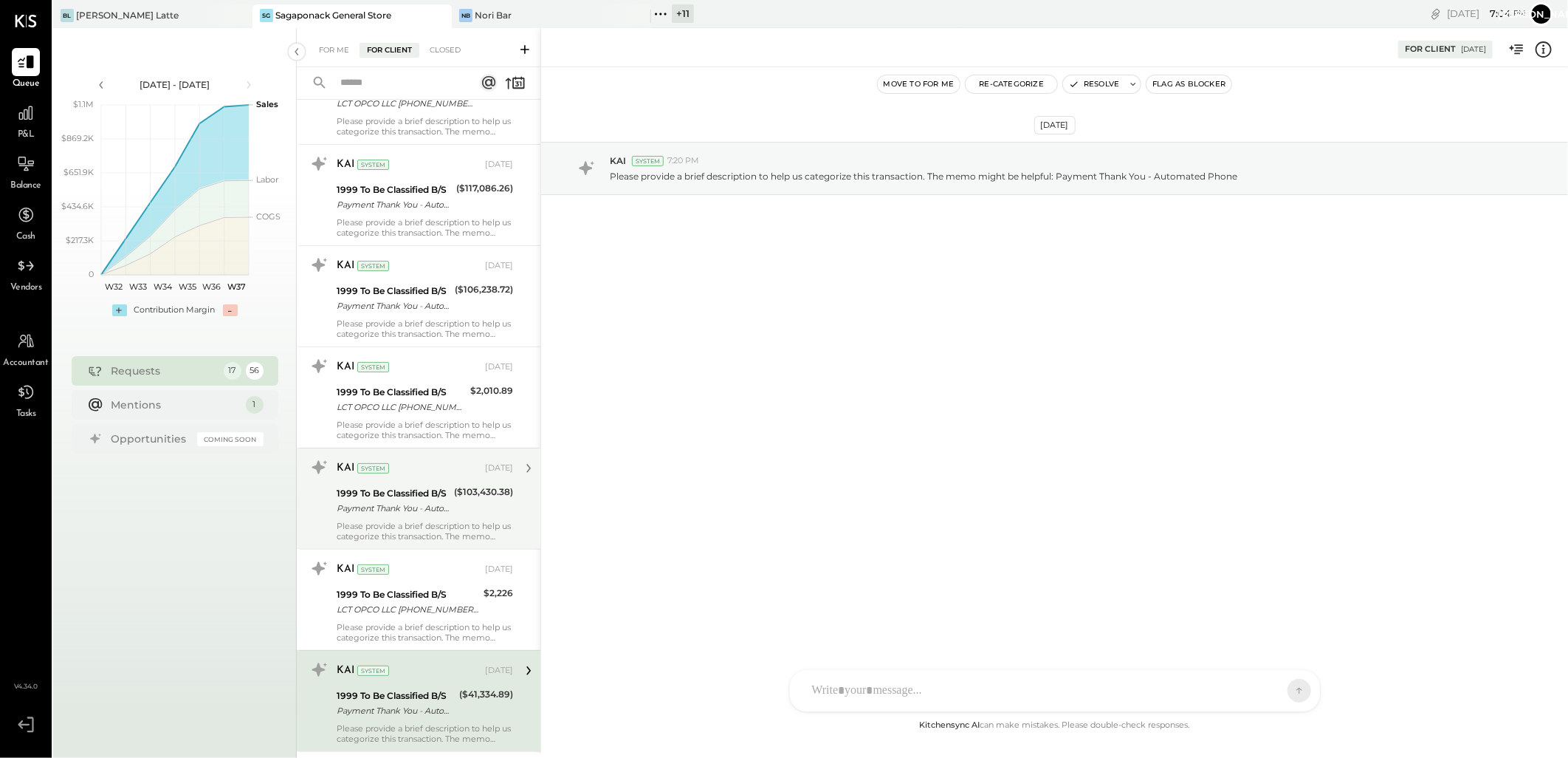
click at [440, 506] on div "Payment Thank You - Automated Phone" at bounding box center [393, 508] width 113 height 15
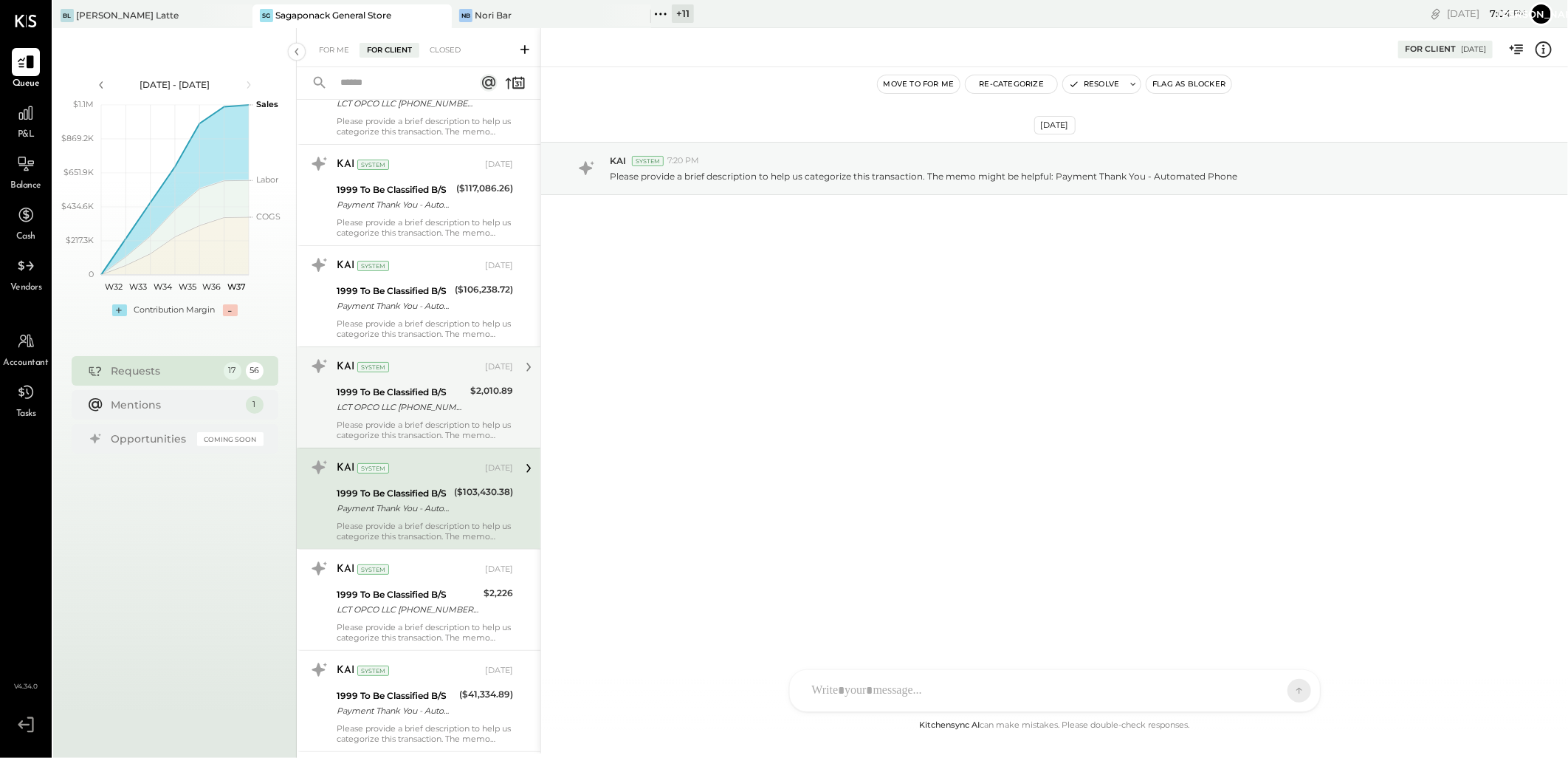
click at [436, 388] on div "1999 To Be Classified B/S" at bounding box center [401, 392] width 129 height 15
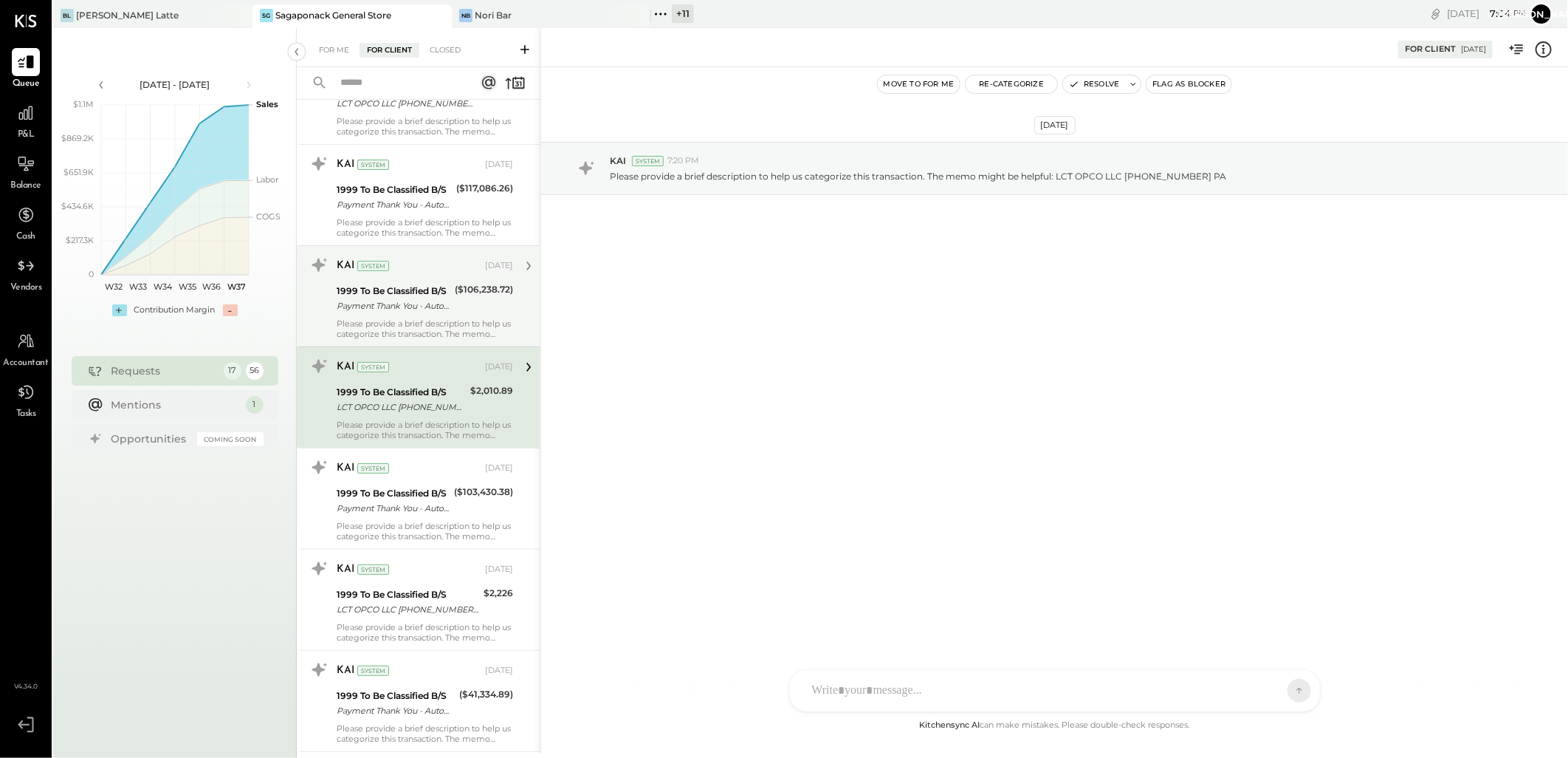
click at [447, 310] on div "Payment Thank You - Automated Phone" at bounding box center [393, 306] width 114 height 15
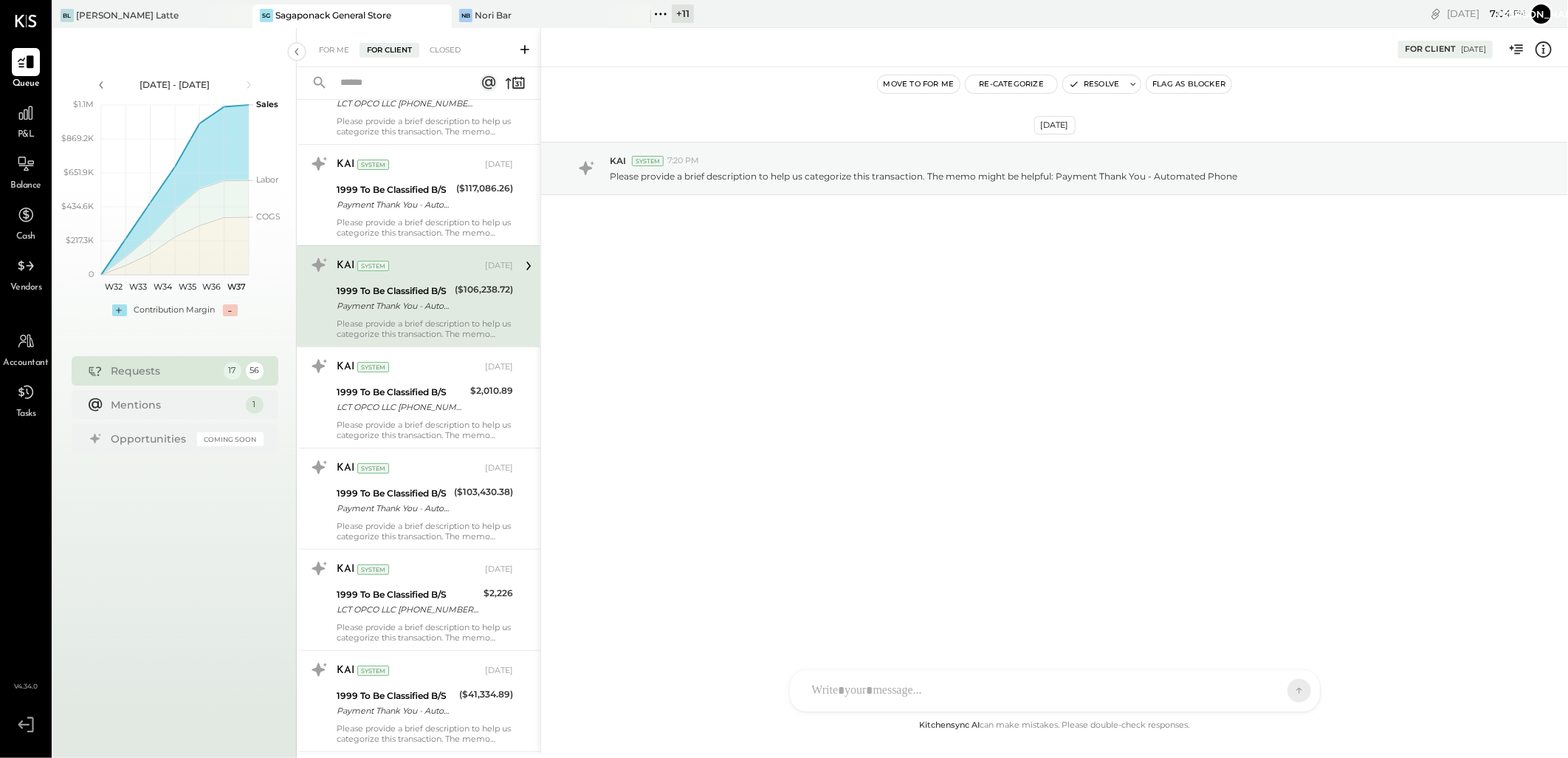
click at [438, 256] on div "KAI System [DATE]" at bounding box center [425, 265] width 177 height 25
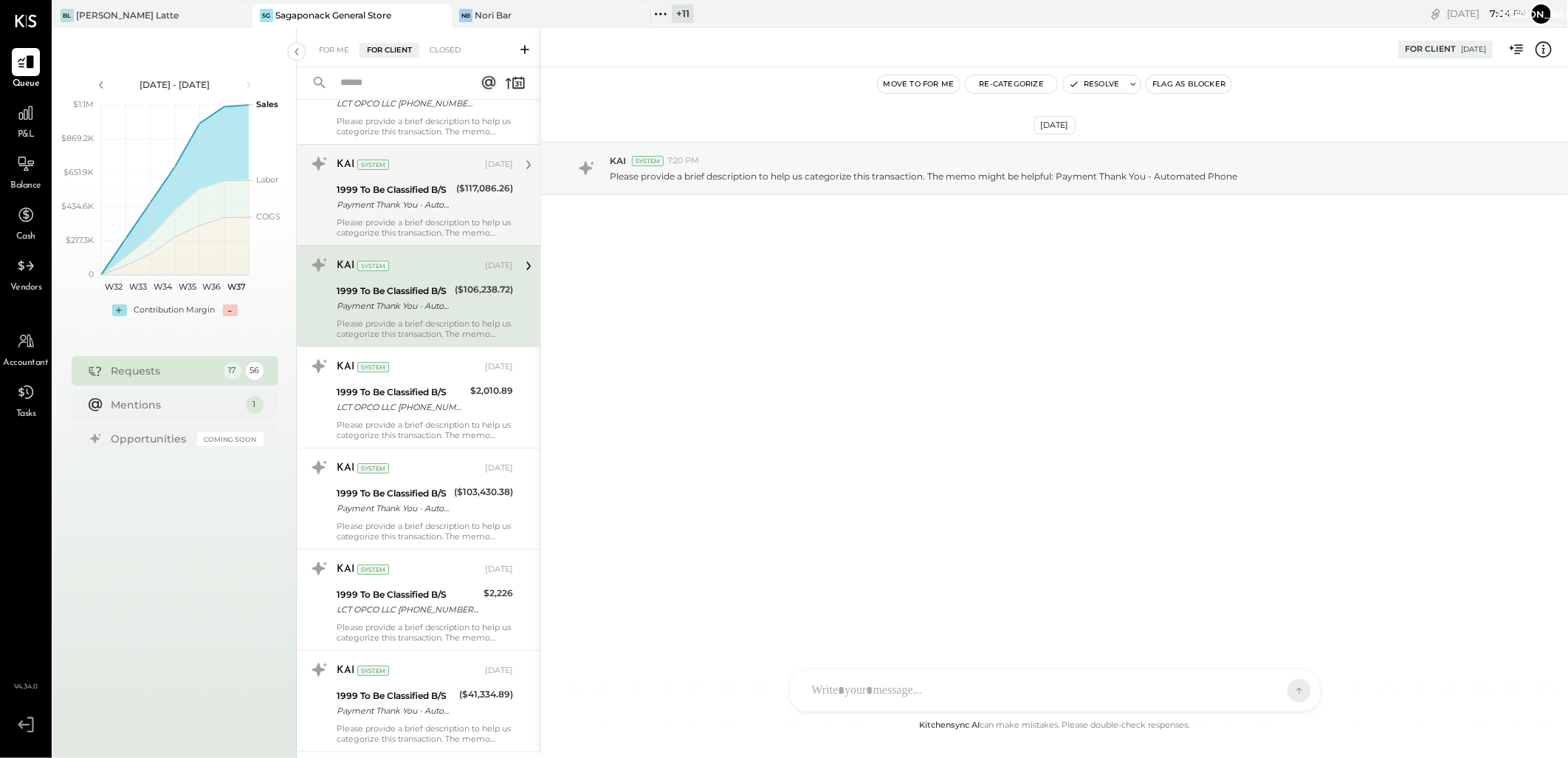
click at [432, 213] on div "1999 To Be Classified B/S Payment Thank You - Automated Phone" at bounding box center [394, 197] width 115 height 32
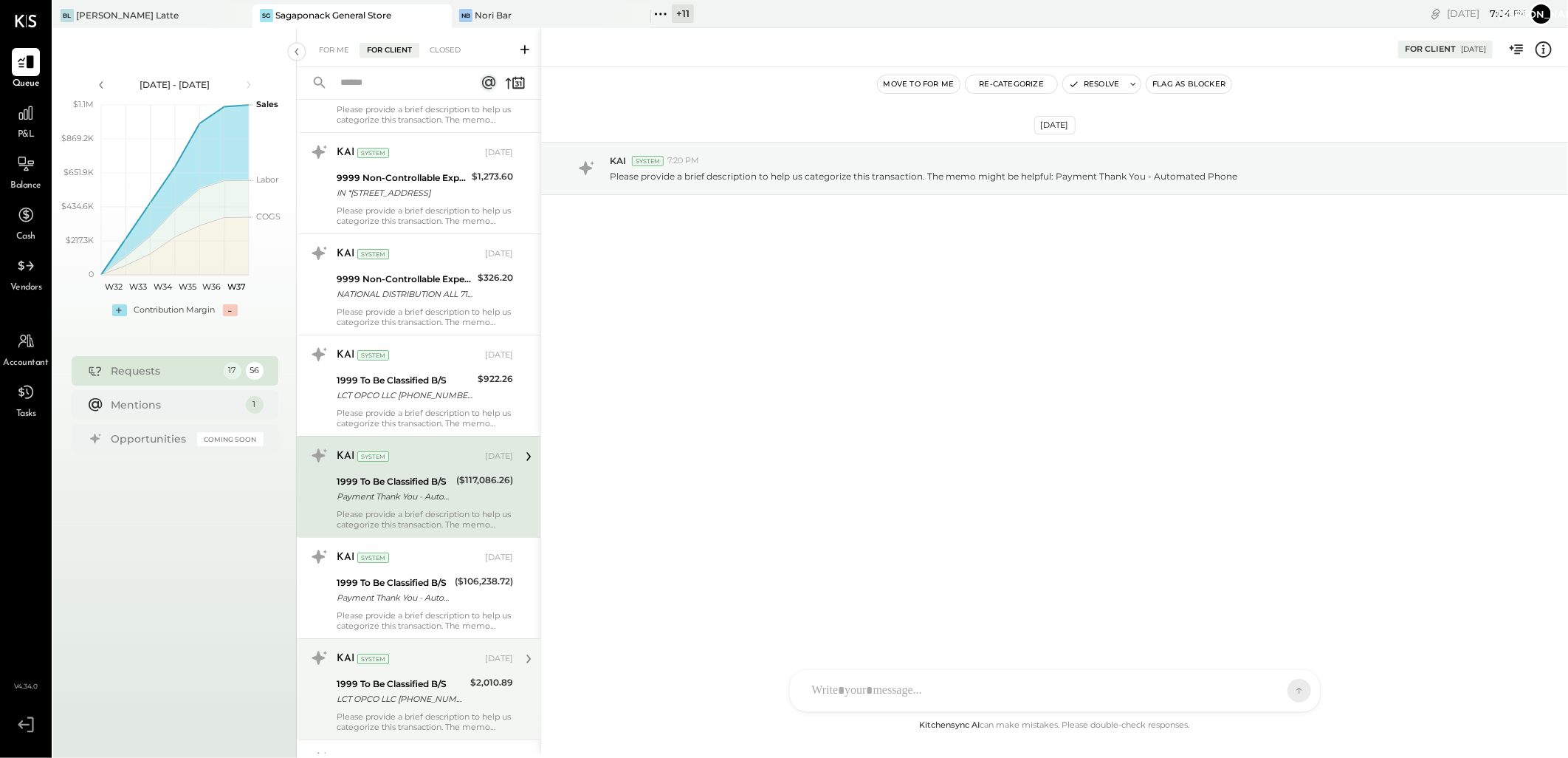
scroll to position [3239, 0]
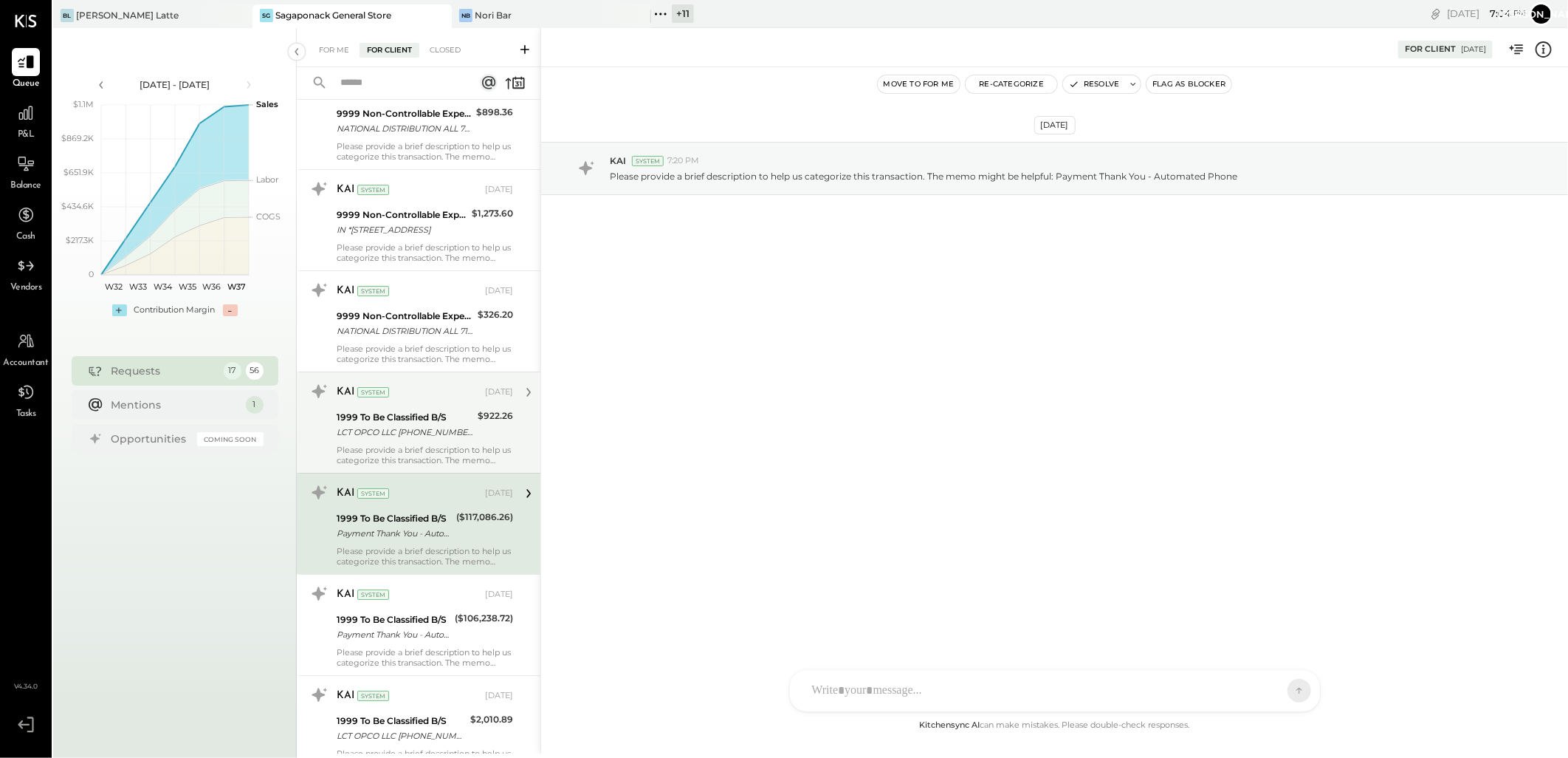
click at [417, 458] on div "Please provide a brief description to help us categorize this transaction. The …" at bounding box center [425, 454] width 177 height 20
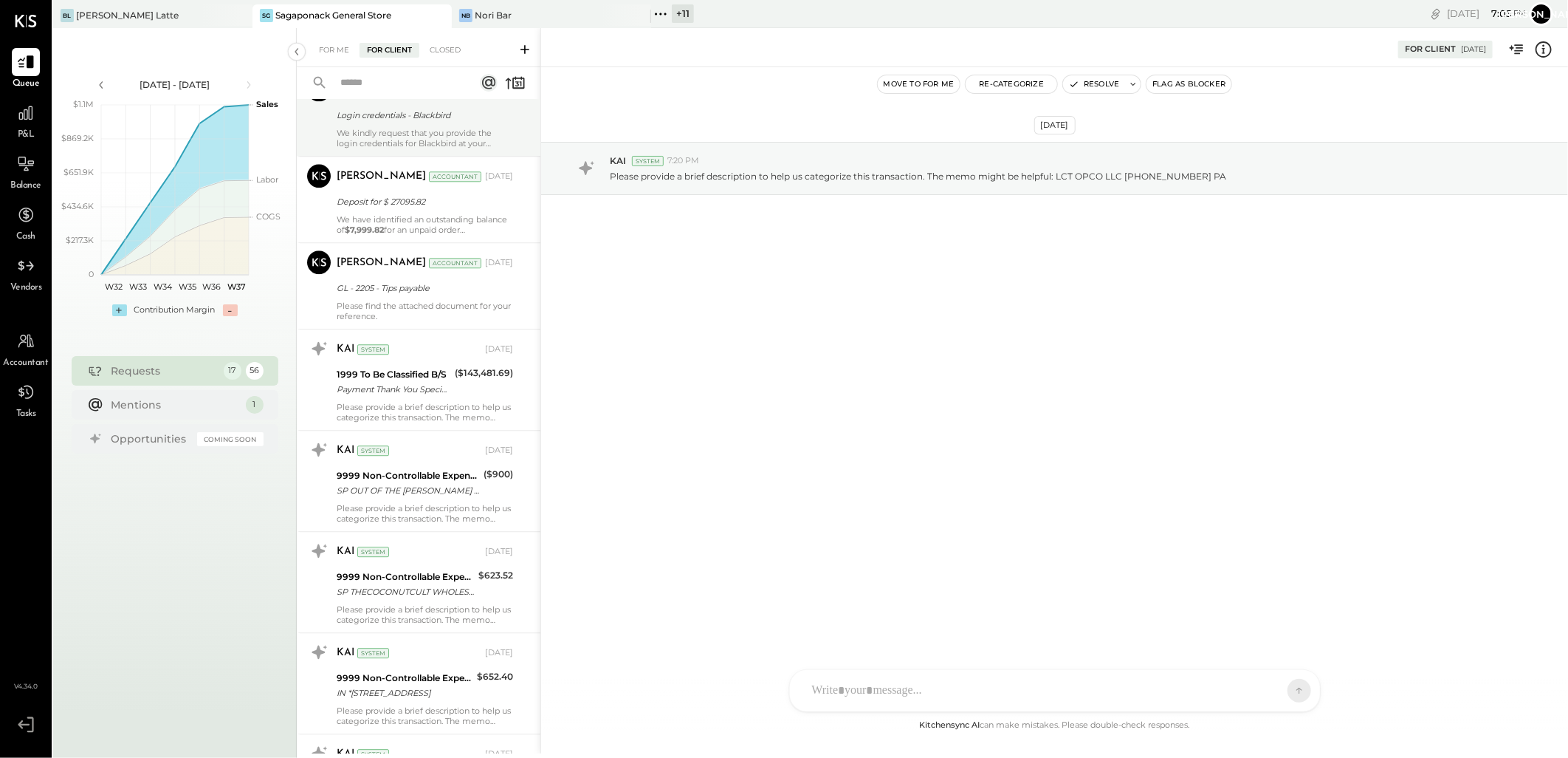
scroll to position [2380, 0]
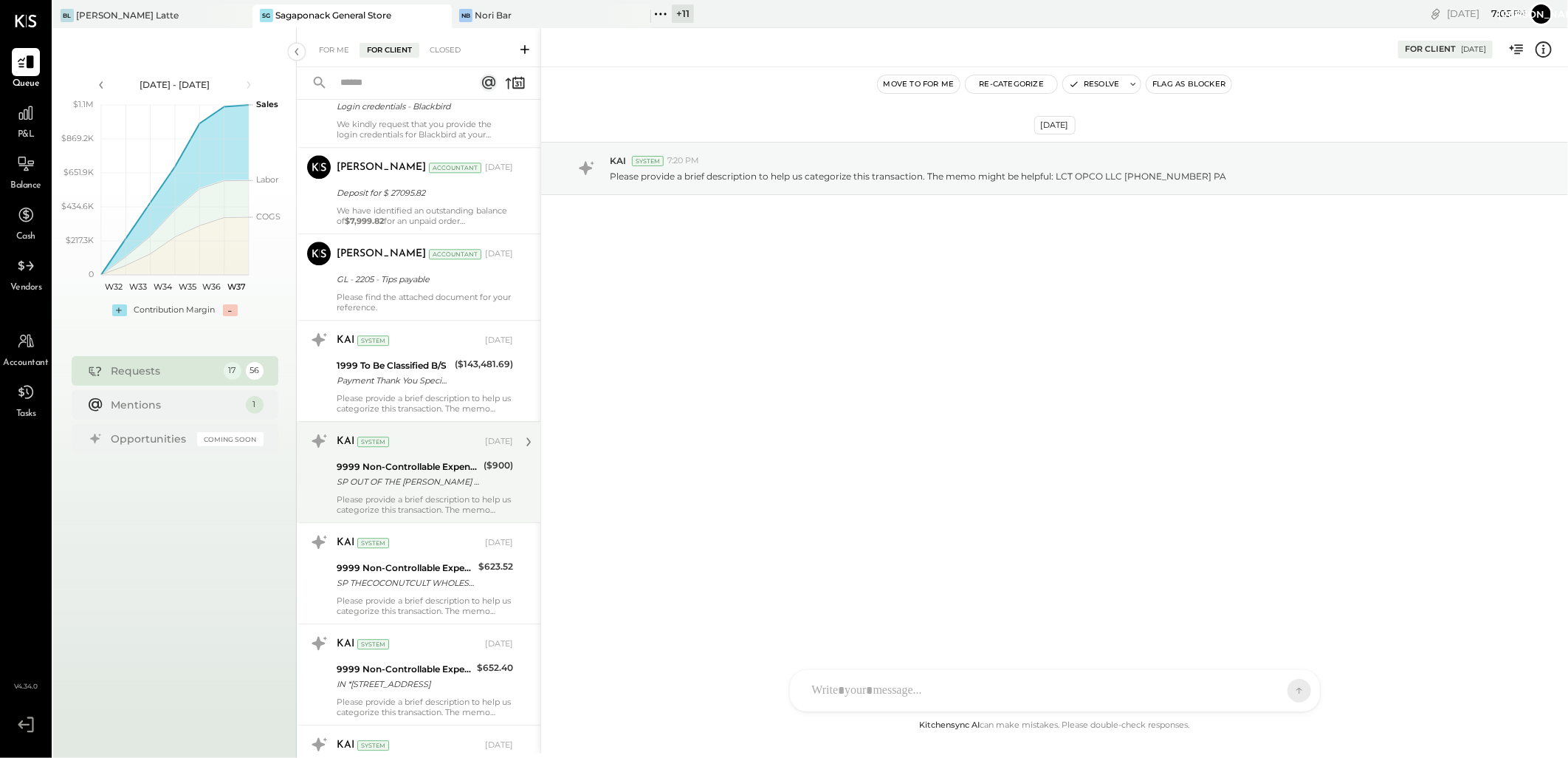
click at [386, 474] on div "9999 Non-Controllable Expenses:Other Income and Expenses:To Be Classified P&L" at bounding box center [408, 467] width 143 height 15
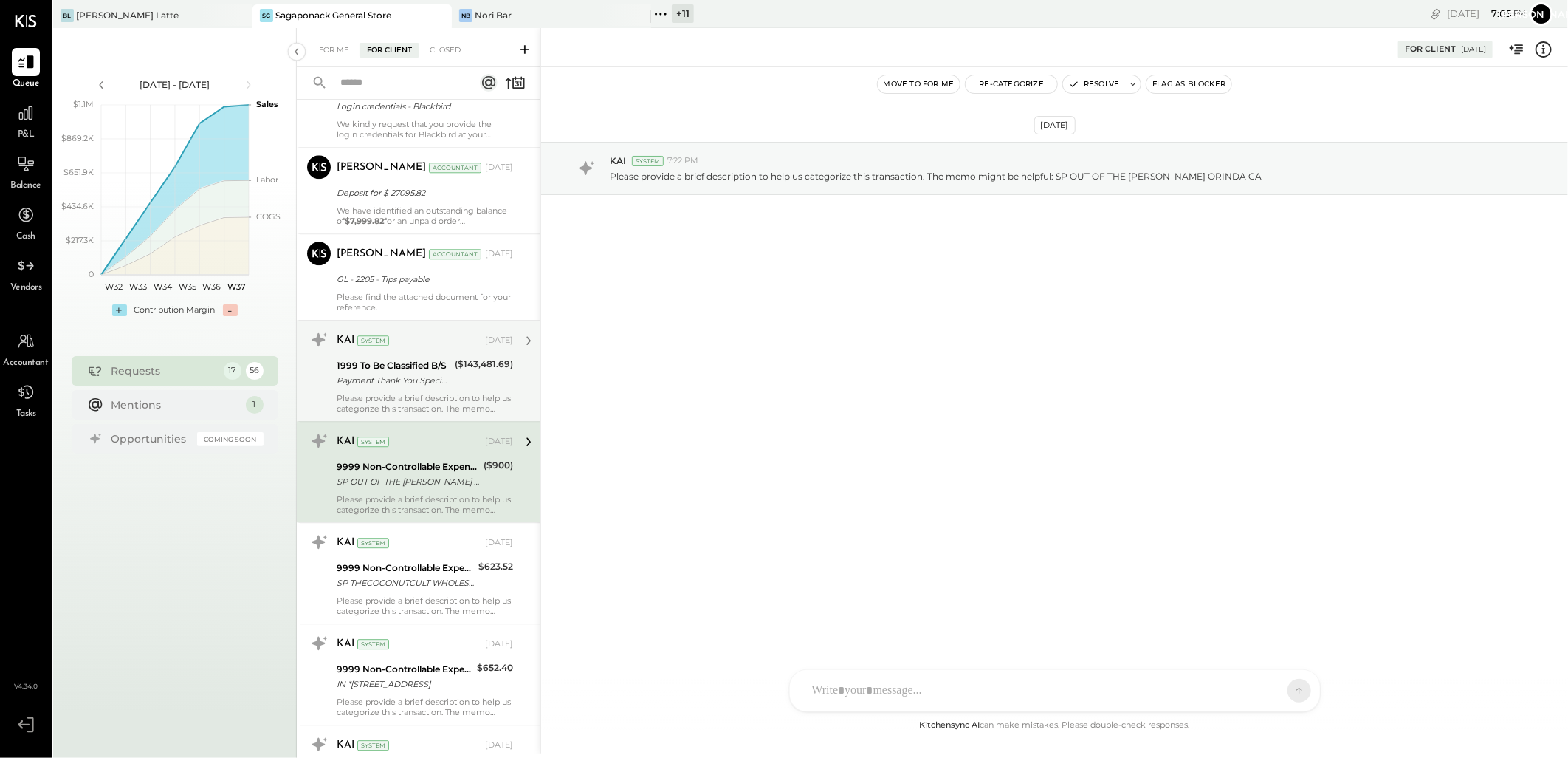
click at [422, 384] on div "Payment Thank You Specialist Assisted" at bounding box center [393, 381] width 114 height 15
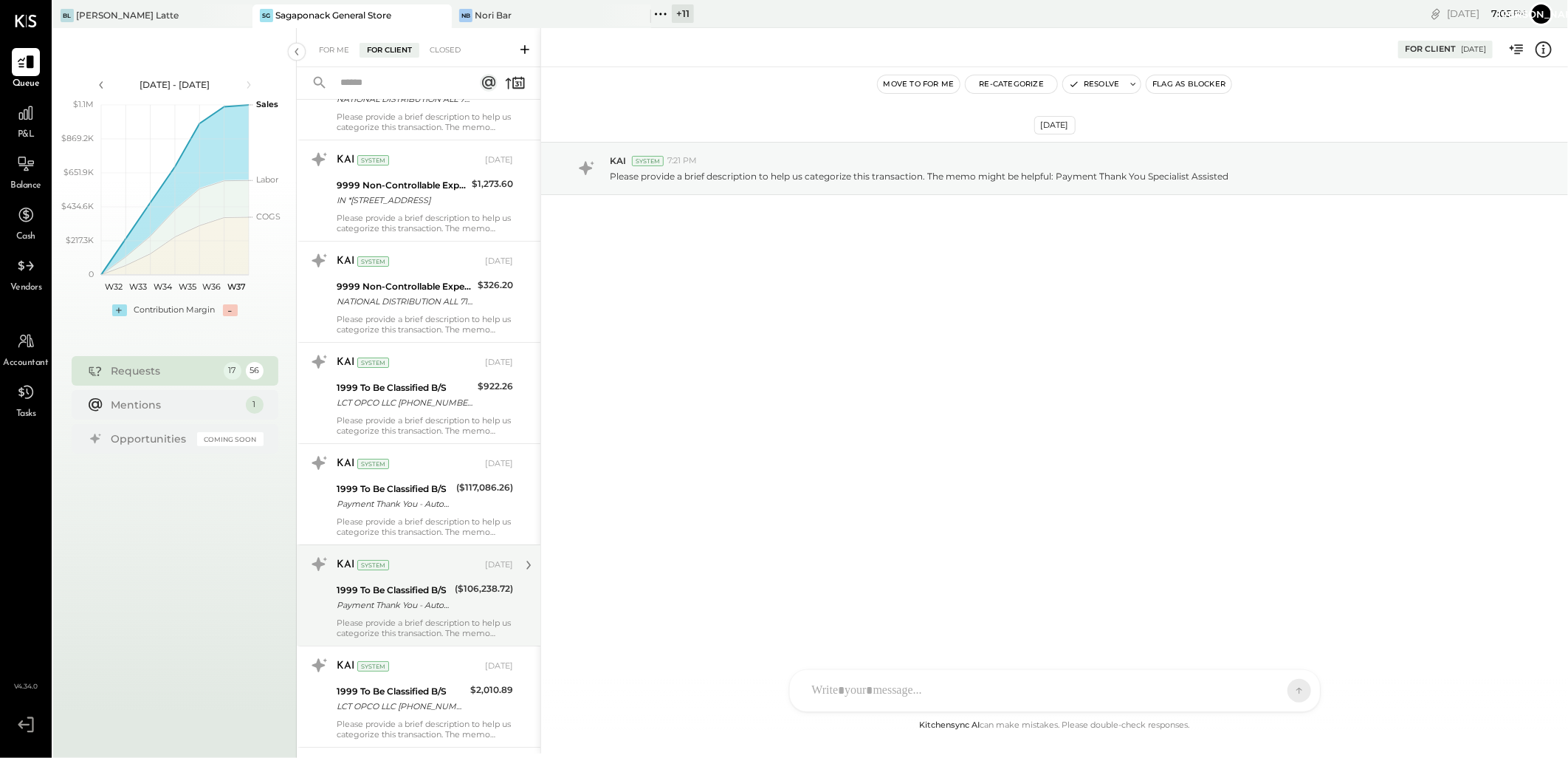
scroll to position [3364, 0]
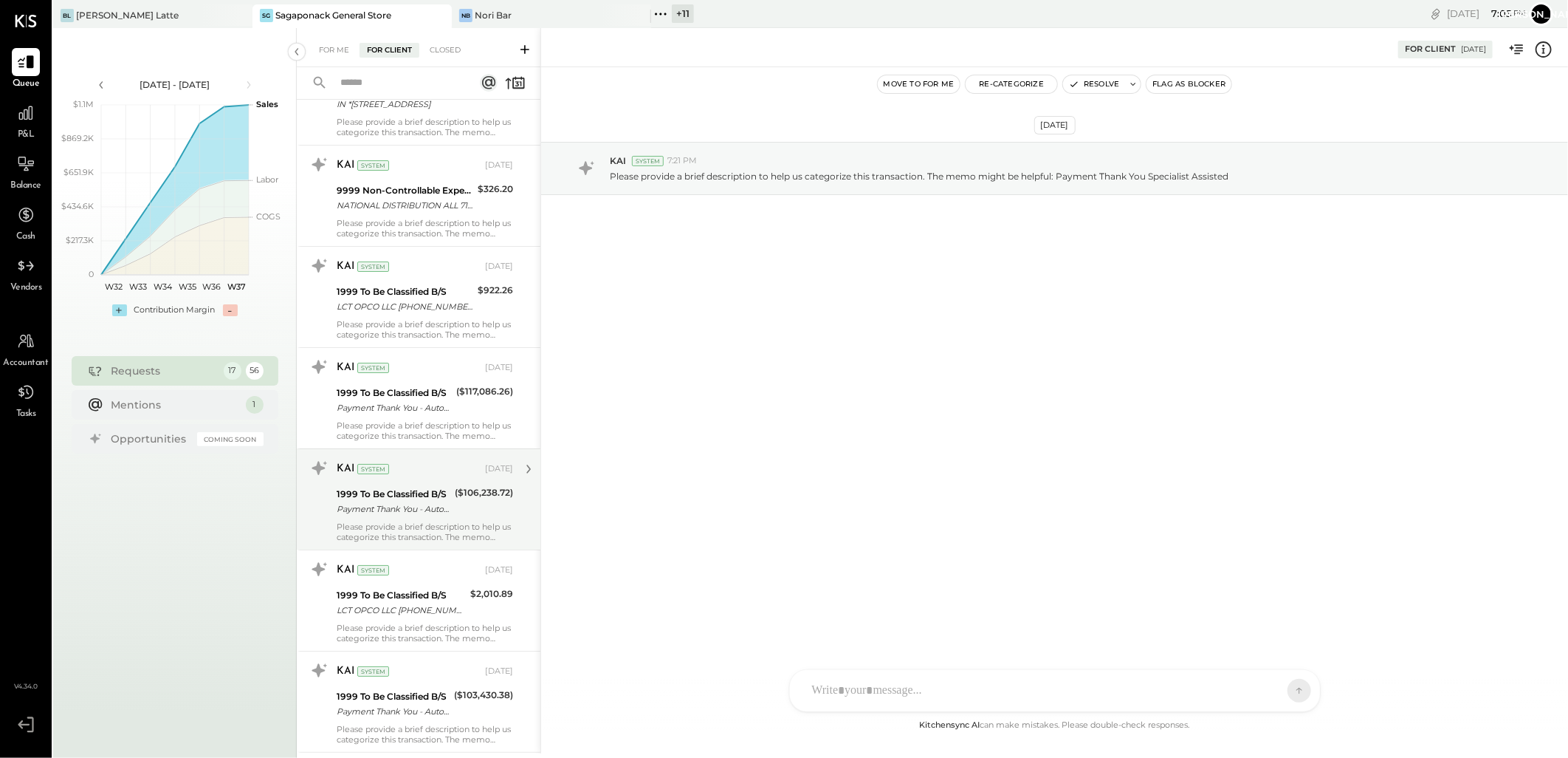
click at [419, 499] on div "1999 To Be Classified B/S" at bounding box center [393, 494] width 114 height 15
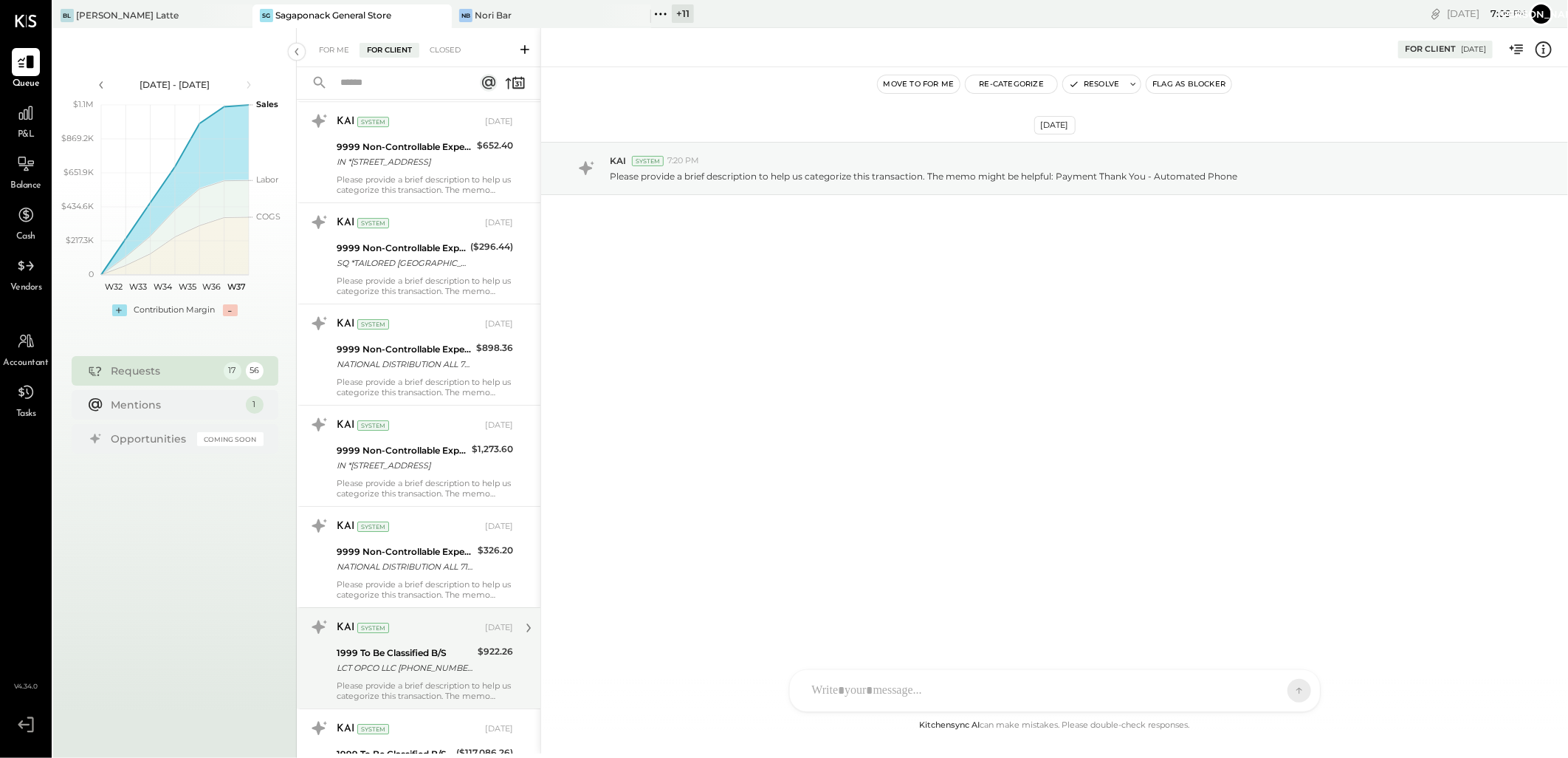
scroll to position [2954, 0]
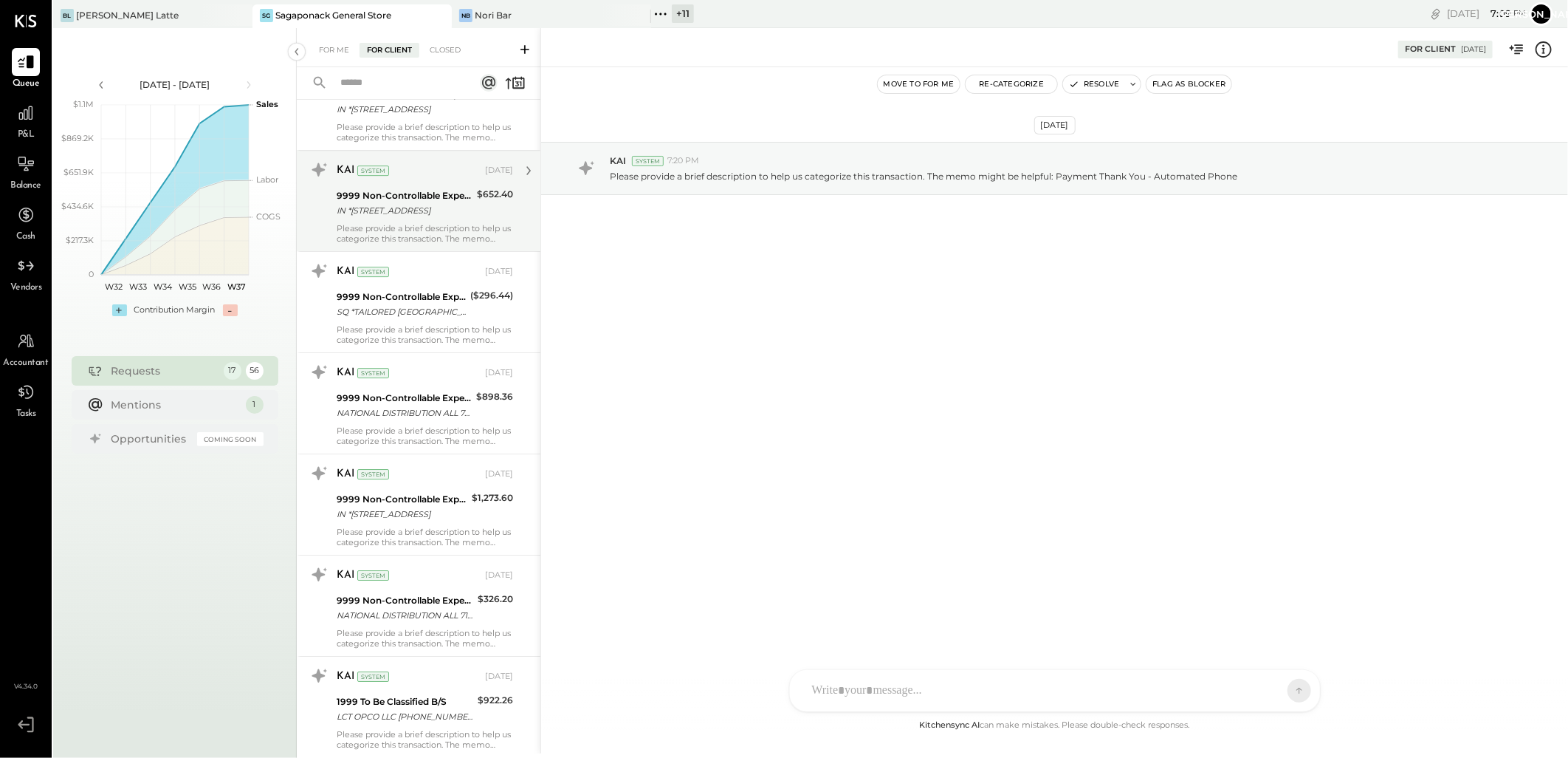
click at [405, 219] on div "9999 Non-Controllable Expenses:Other Income and Expenses:To Be Classified P&L I…" at bounding box center [404, 203] width 135 height 32
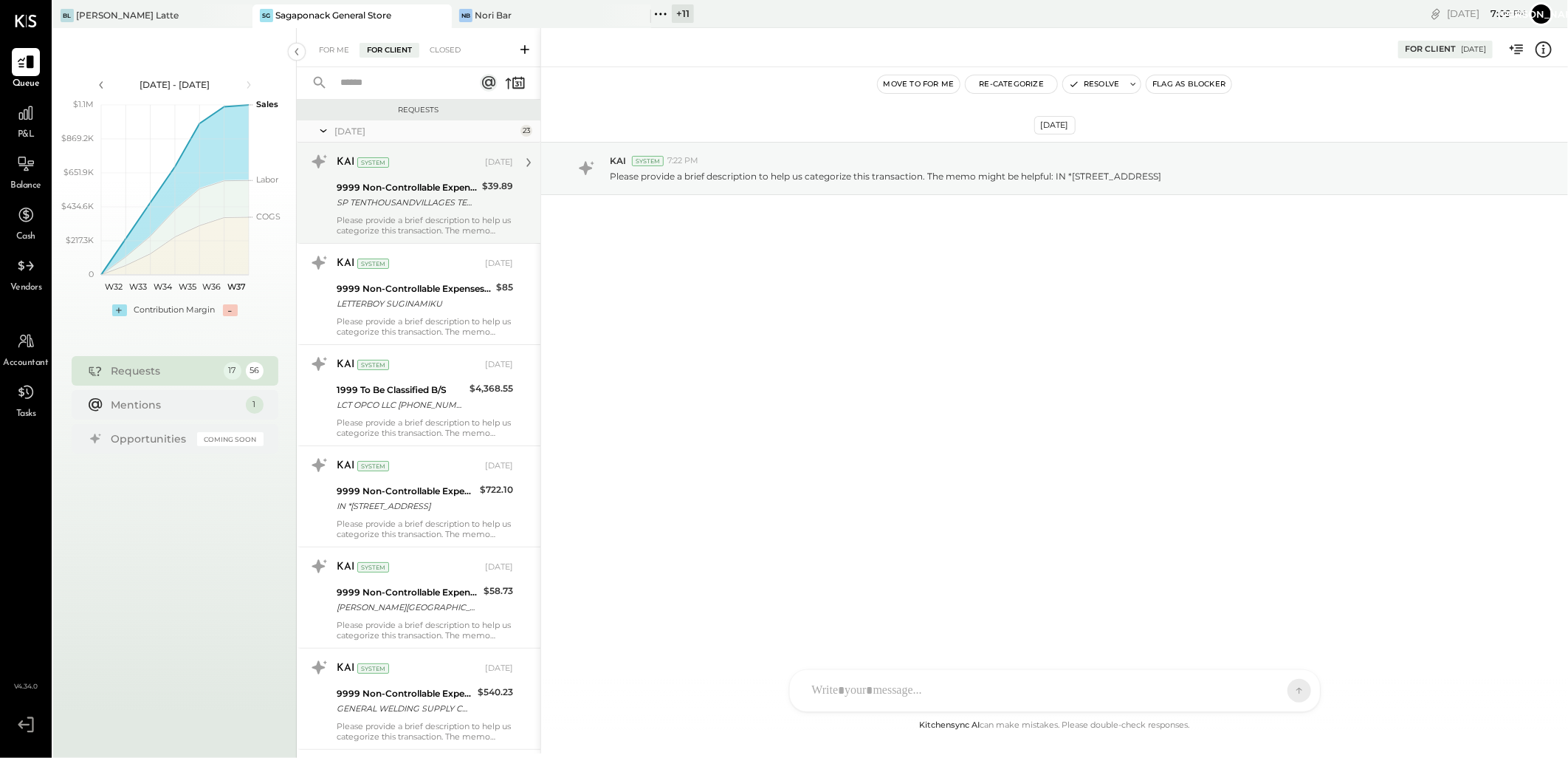
click at [423, 195] on div "SP TENTHOUSANDVILLAGES TENTHOUSANDVI PA" at bounding box center [407, 202] width 141 height 15
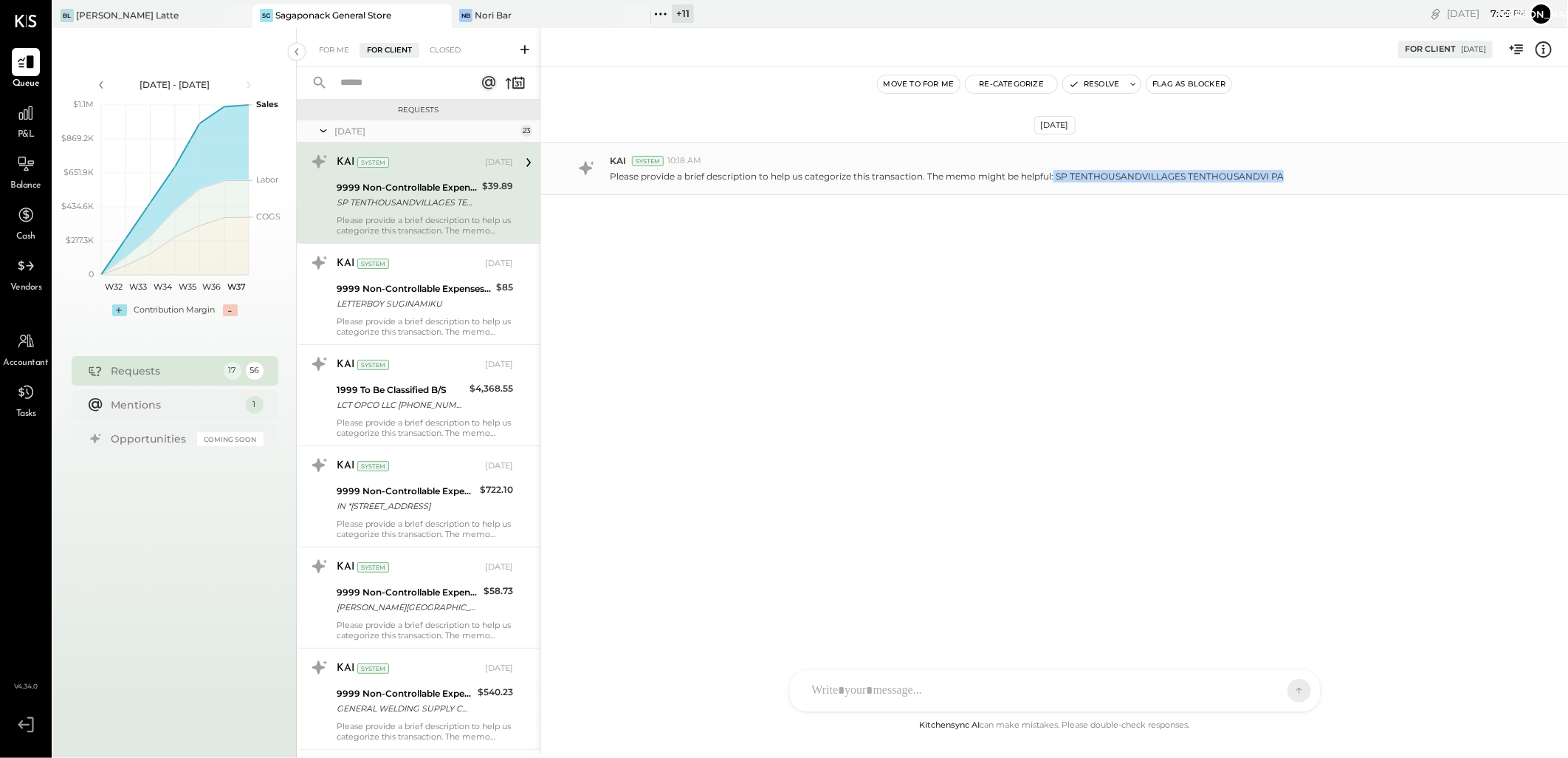
drag, startPoint x: 1054, startPoint y: 176, endPoint x: 1288, endPoint y: 182, distance: 234.1
click at [1288, 182] on div "Please provide a brief description to help us categorize this transaction. The …" at bounding box center [1083, 174] width 947 height 15
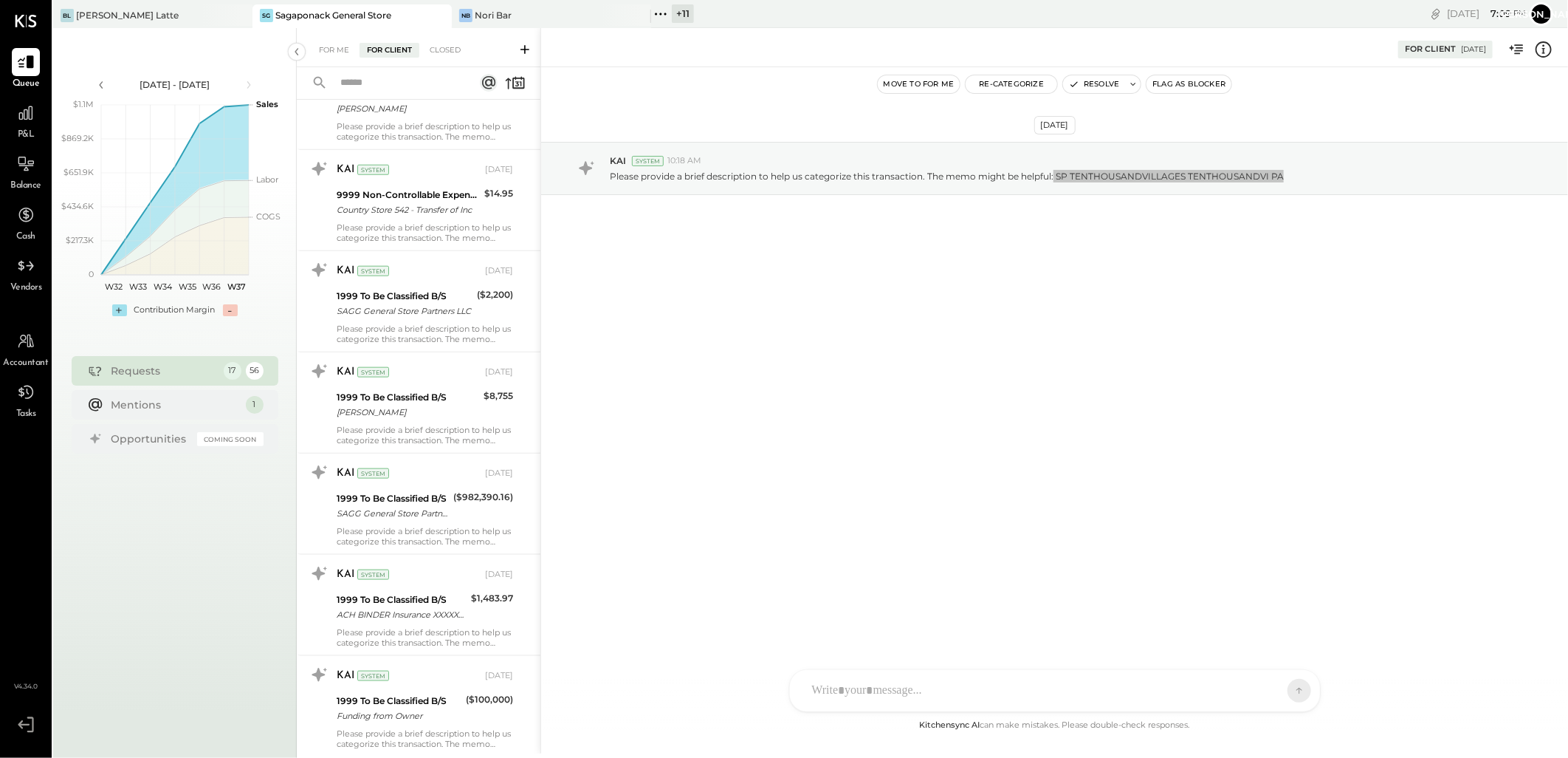
scroll to position [1148, 0]
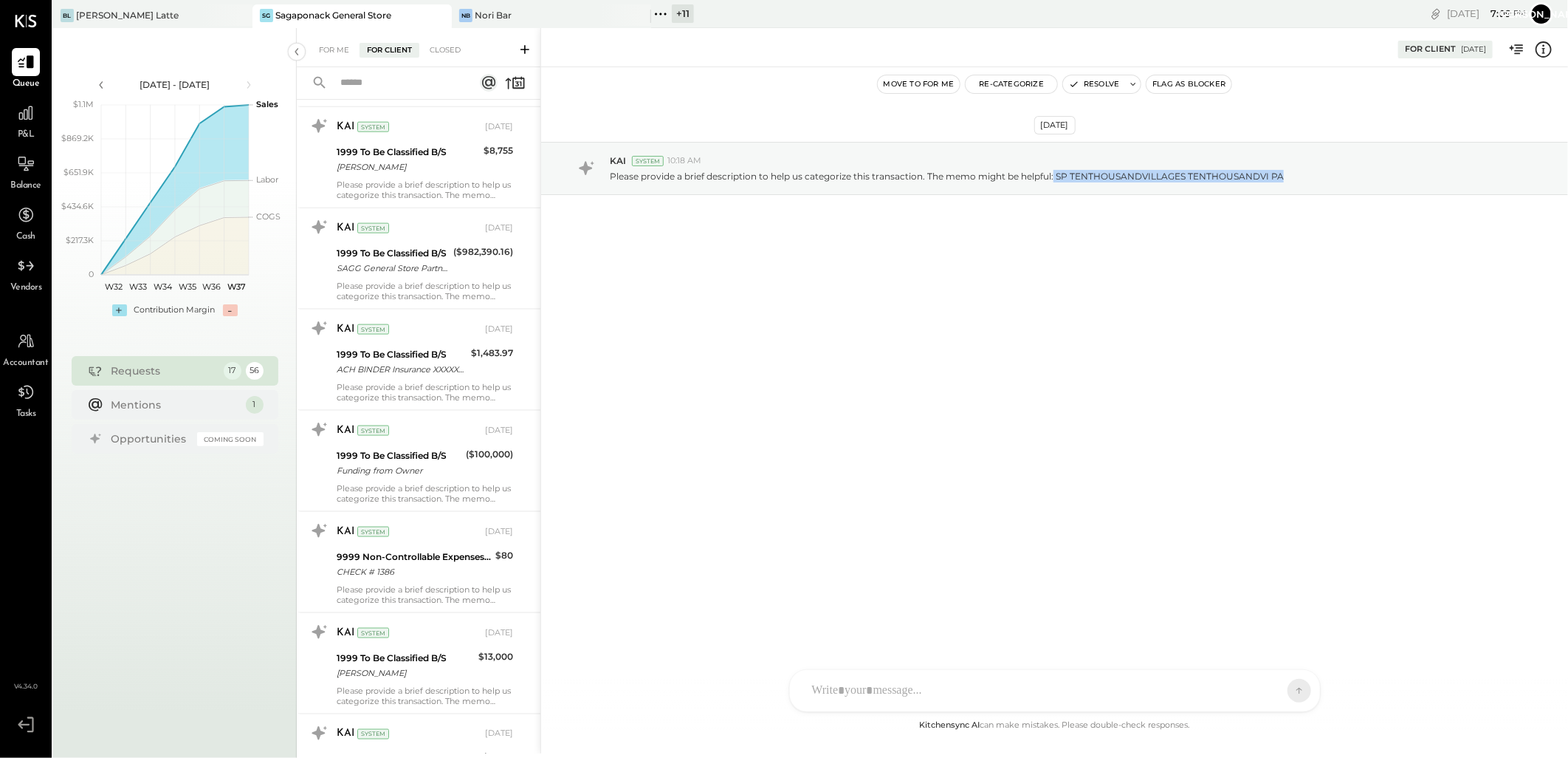
drag, startPoint x: 331, startPoint y: 41, endPoint x: 346, endPoint y: 84, distance: 45.5
click at [331, 43] on div "For Me" at bounding box center [334, 50] width 45 height 15
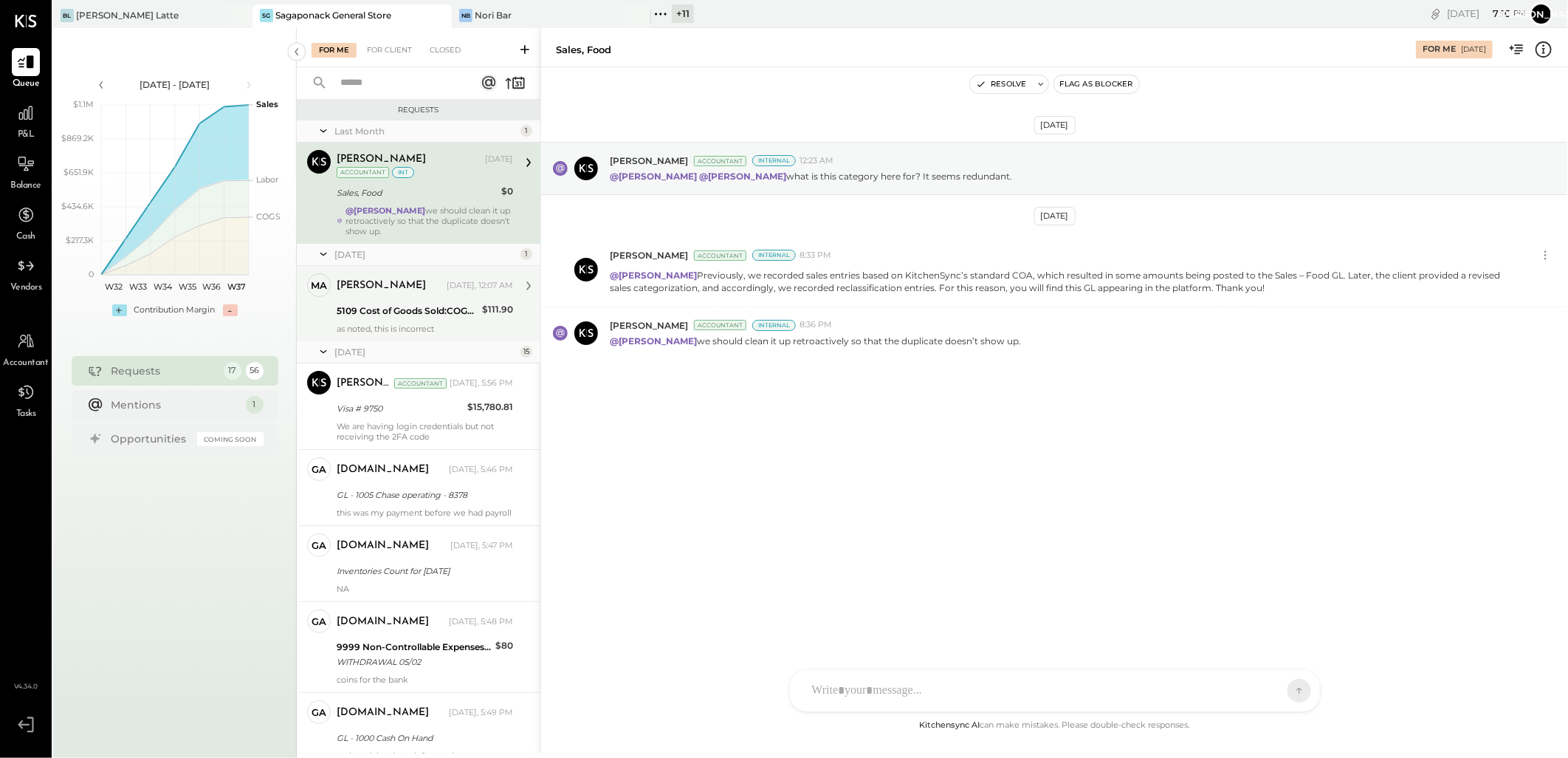
click at [382, 316] on div "5109 Cost of Goods Sold:COGS, Retail & Market:COGS, Pantry" at bounding box center [407, 311] width 141 height 15
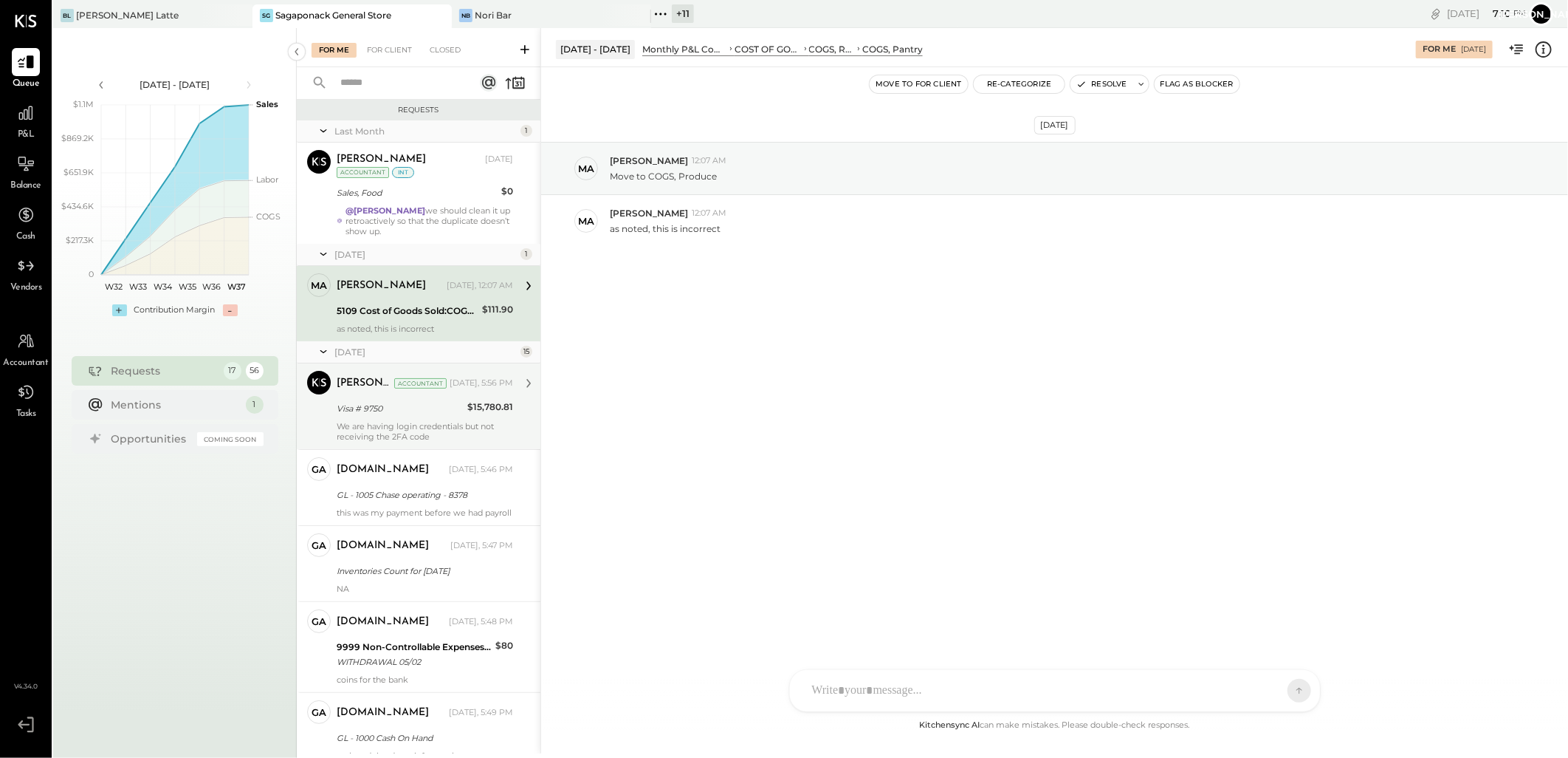
click at [453, 407] on div "Visa # 9750" at bounding box center [400, 408] width 127 height 15
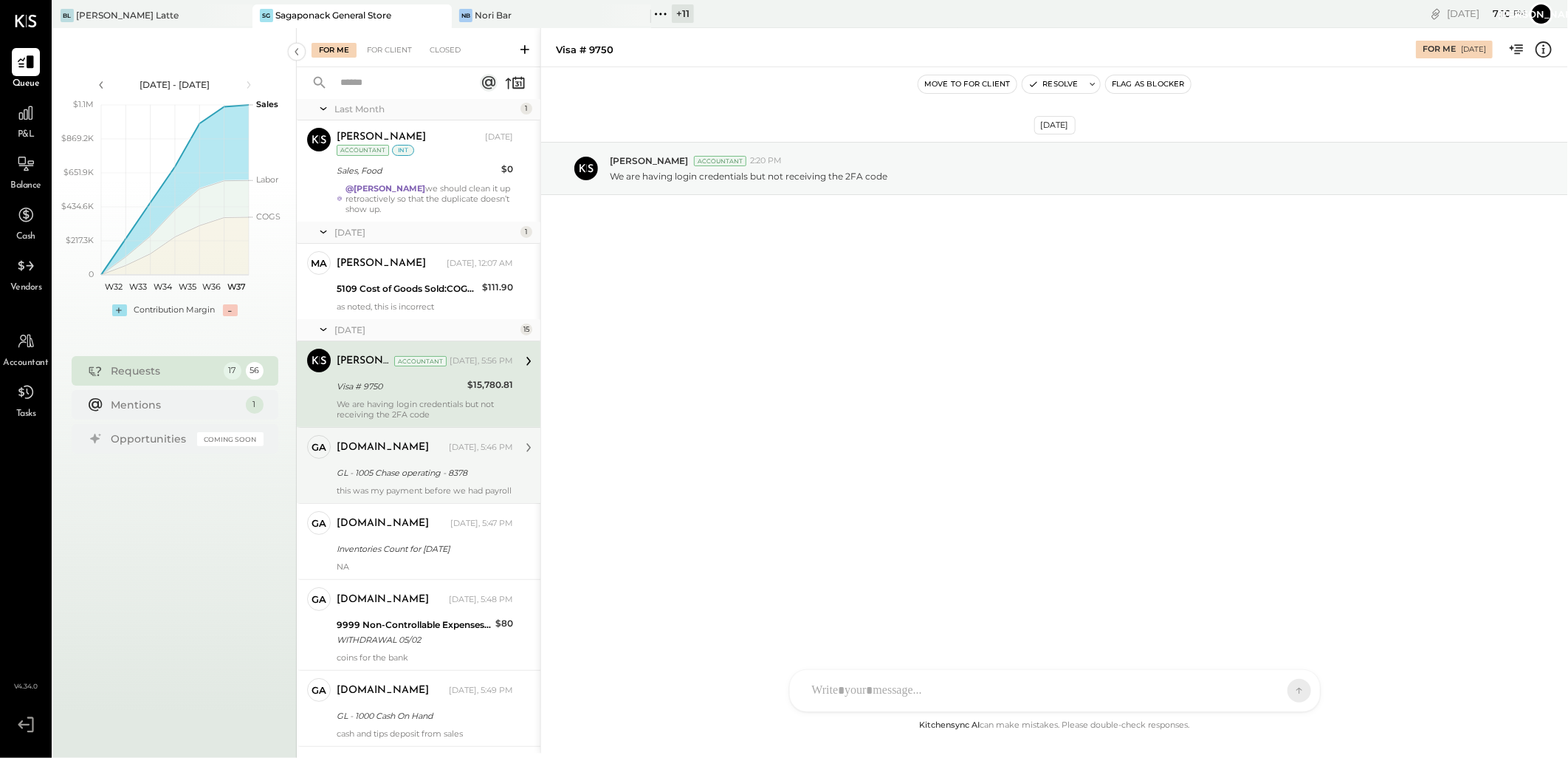
scroll to position [82, 0]
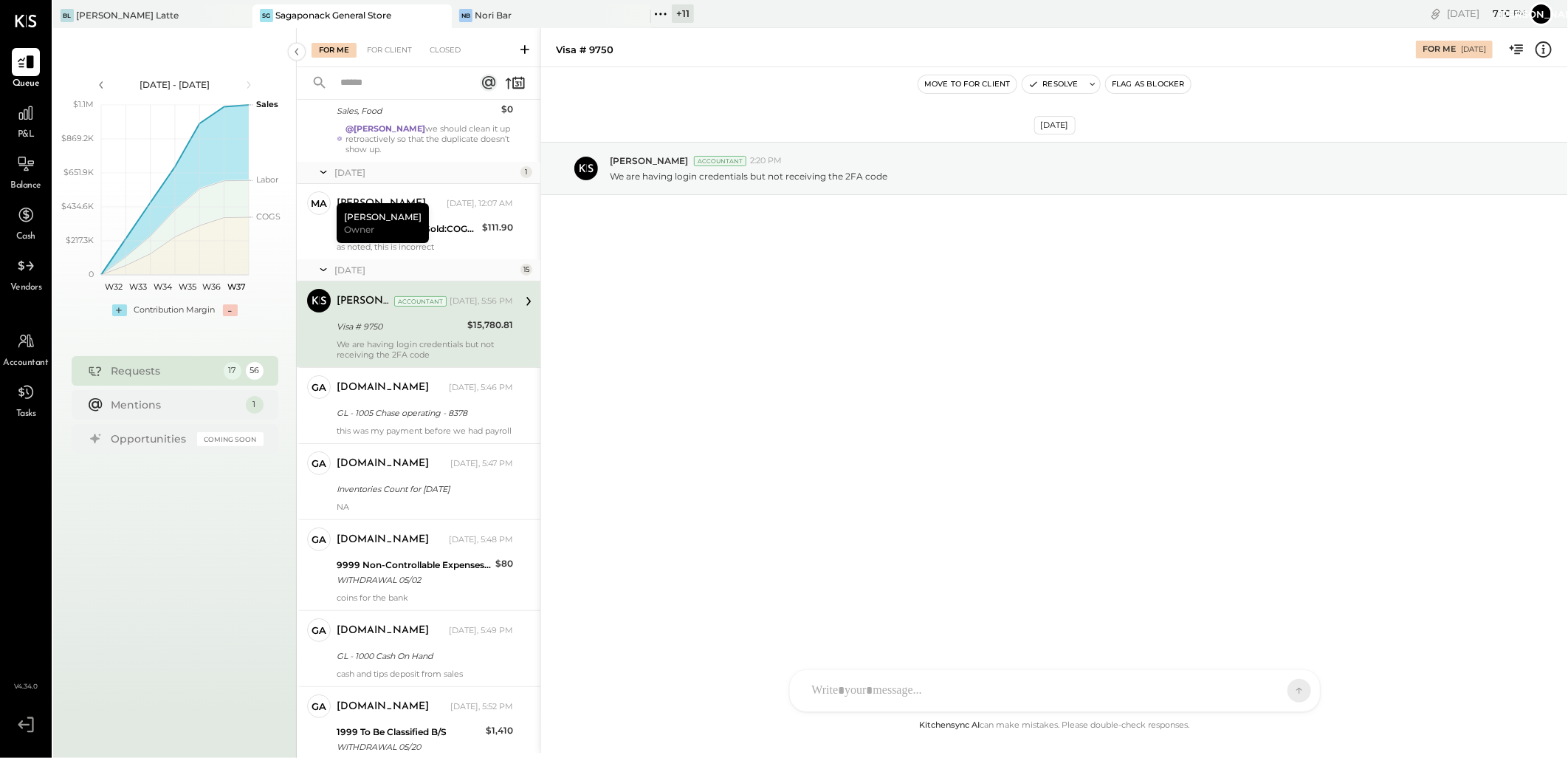
click at [391, 19] on div "Sagaponack General Store" at bounding box center [333, 15] width 116 height 12
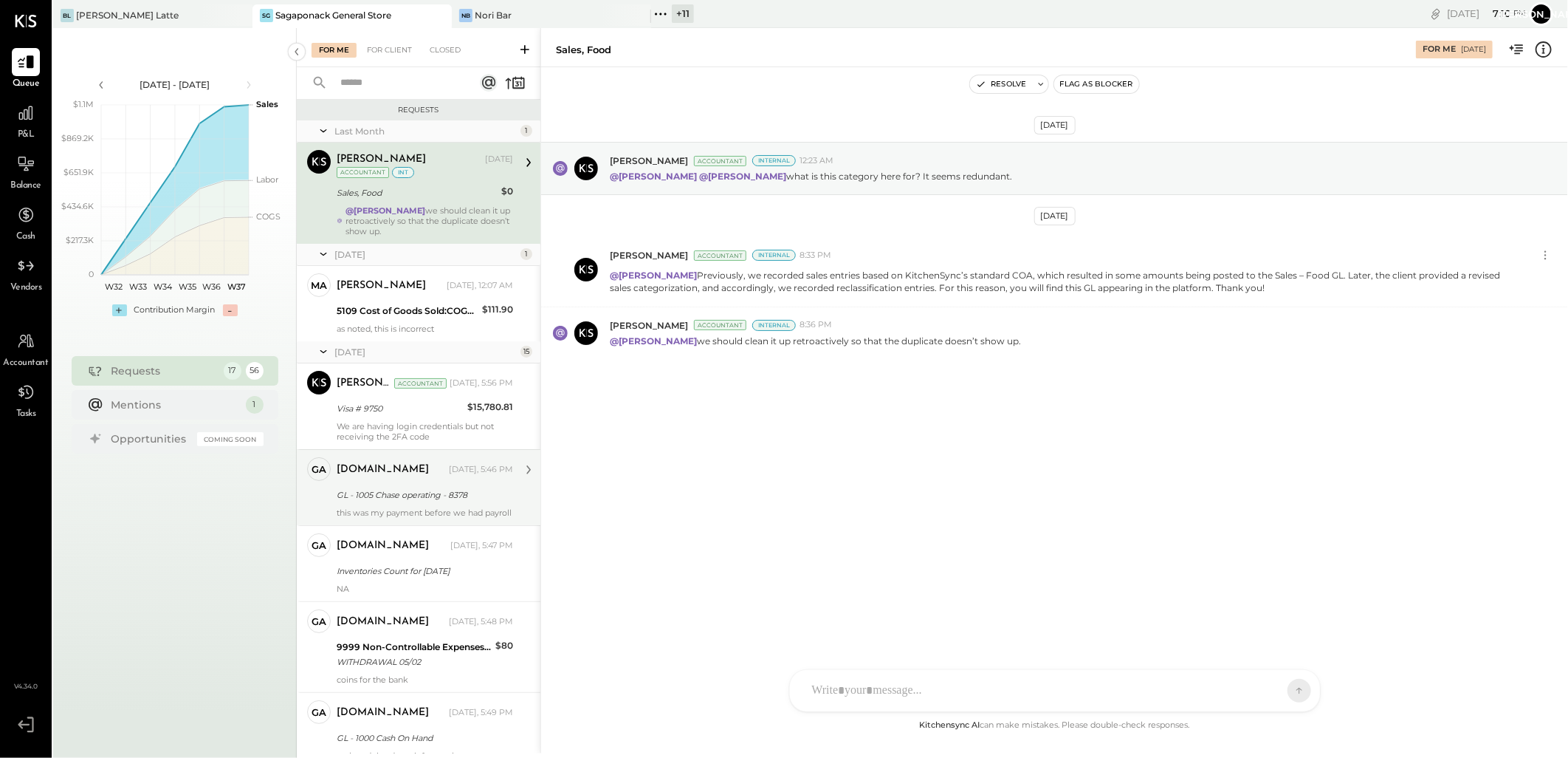
click at [403, 493] on div "GL - 1005 Chase operating - 8378" at bounding box center [423, 495] width 172 height 15
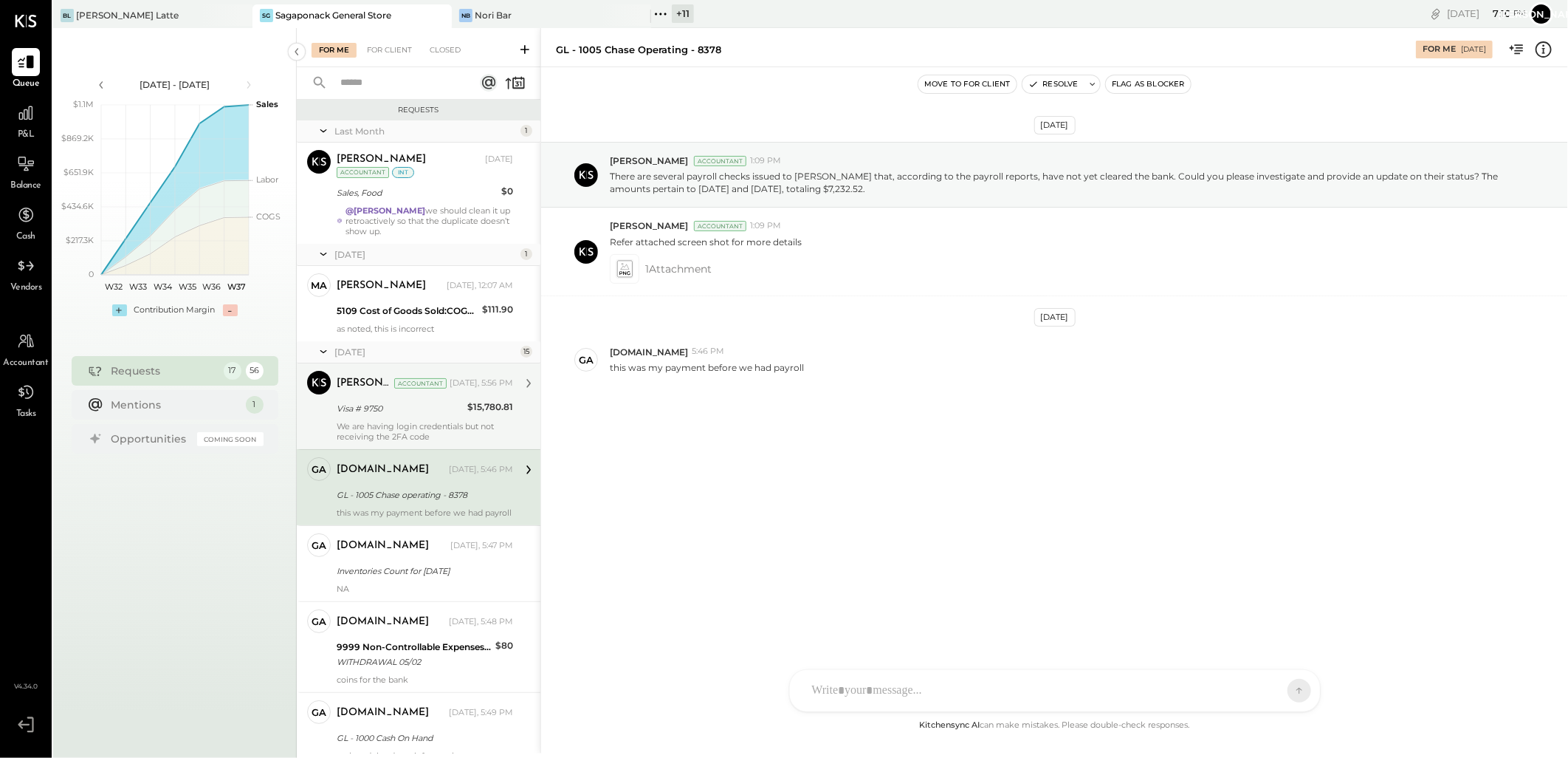
click at [422, 423] on div "We are having login credentials but not receiving the 2FA code" at bounding box center [425, 431] width 177 height 20
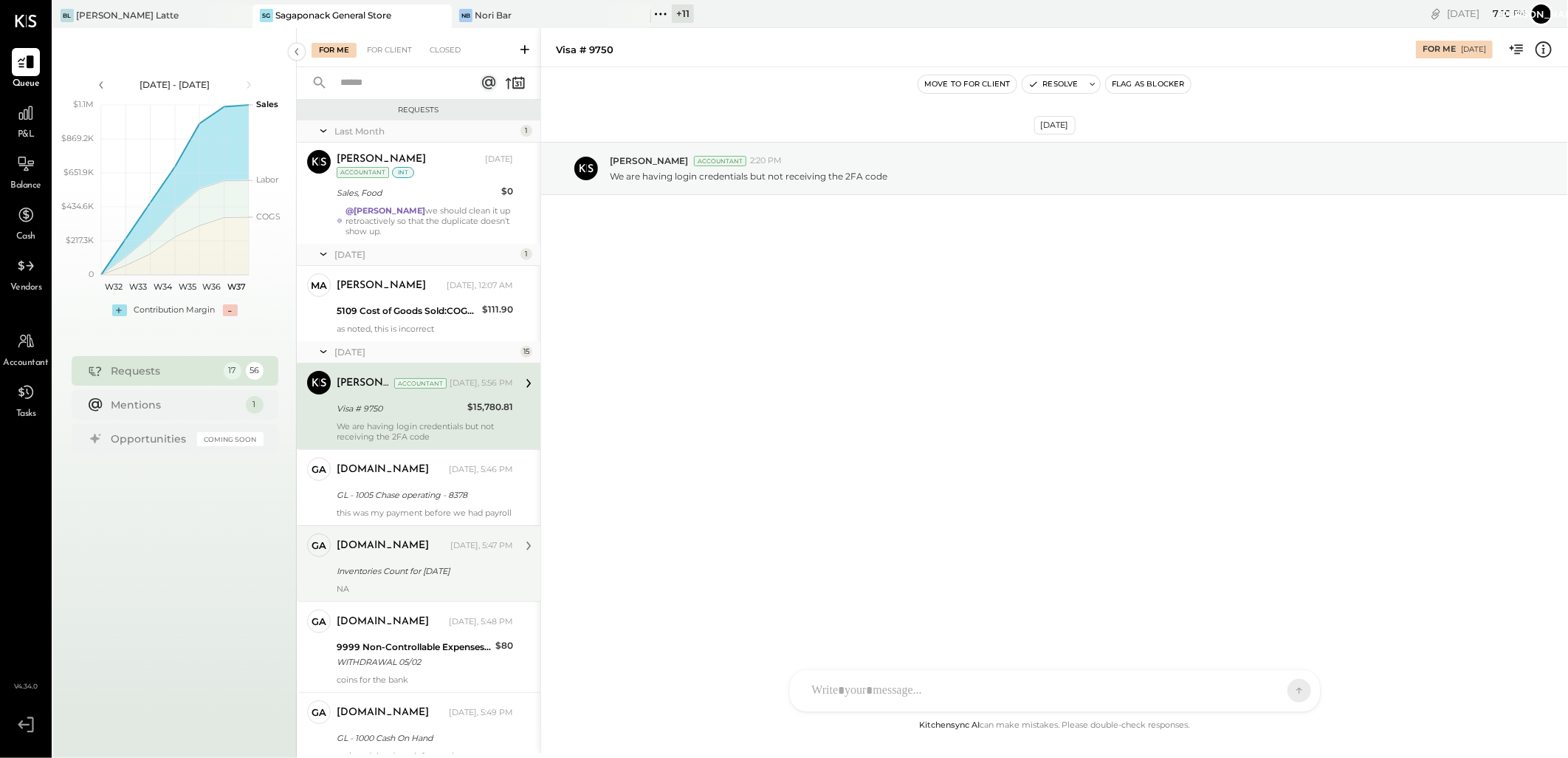
click at [456, 556] on div "[DOMAIN_NAME] [DATE], 5:47 PM" at bounding box center [425, 545] width 177 height 20
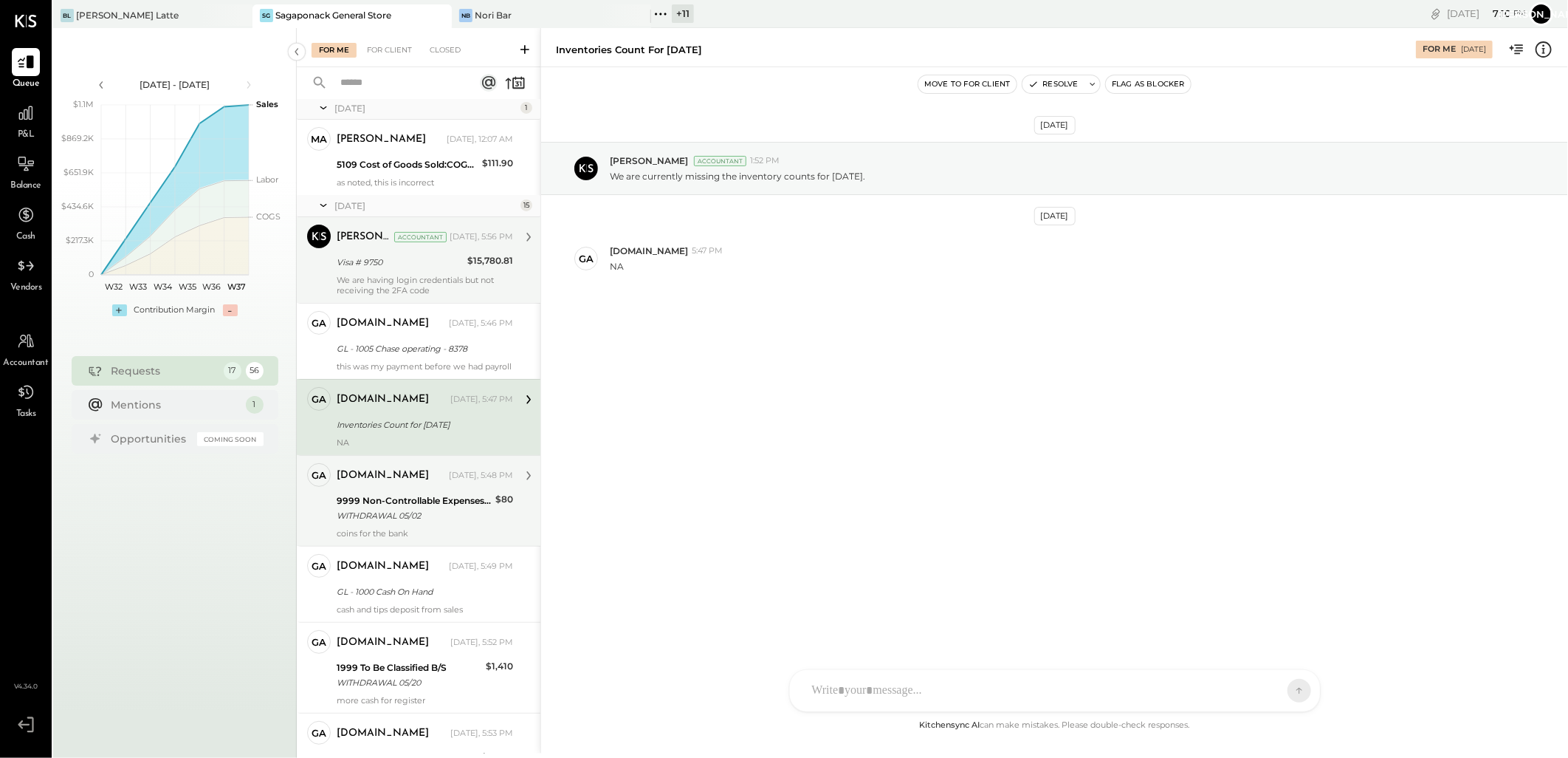
scroll to position [328, 0]
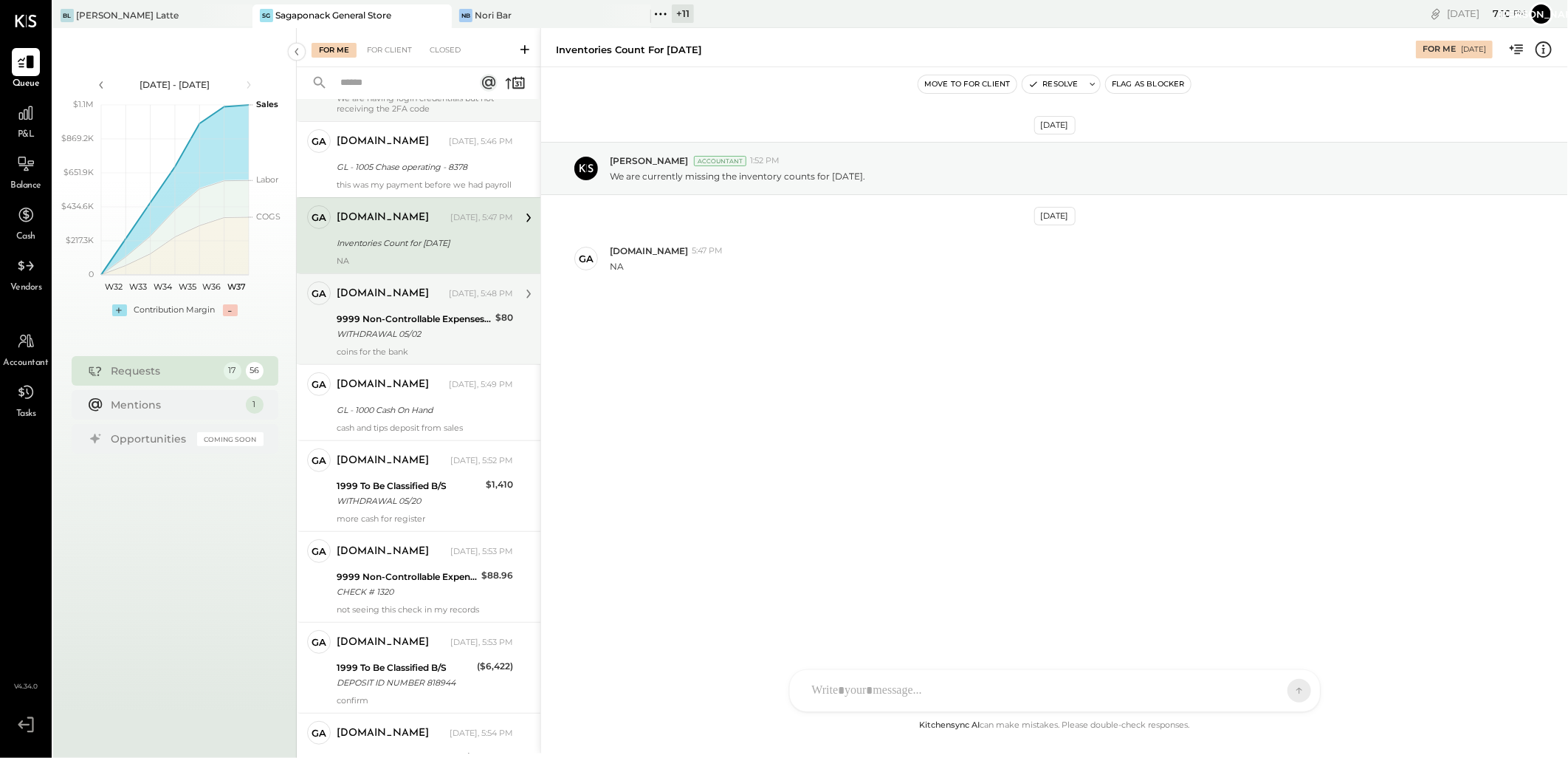
click at [423, 341] on div "WITHDRAWAL 05/02" at bounding box center [414, 334] width 154 height 15
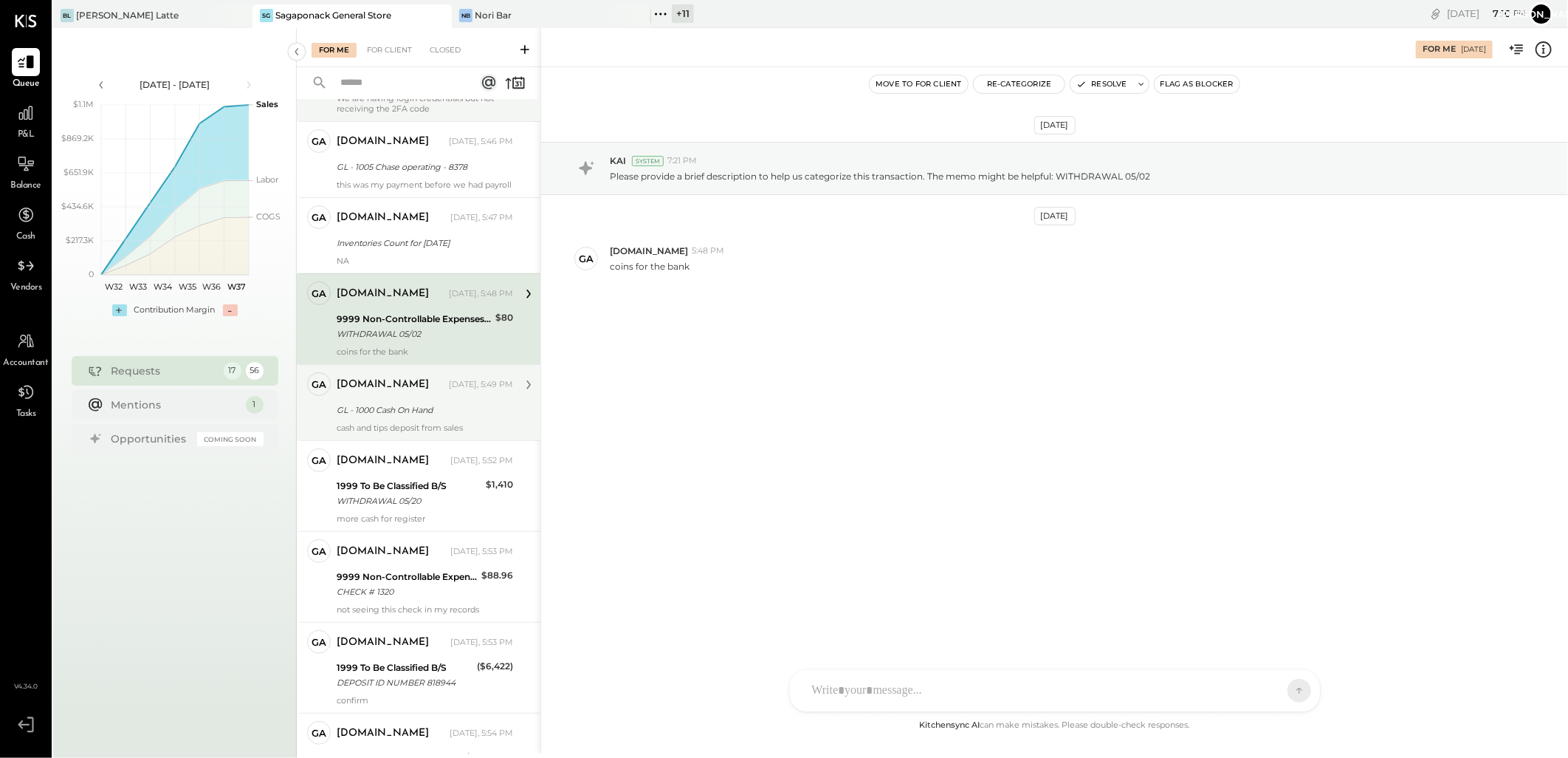
click at [428, 410] on div "[DOMAIN_NAME] [DATE], 5:49 PM GL - 1000 Cash On Hand cash and tips deposit from…" at bounding box center [425, 403] width 177 height 61
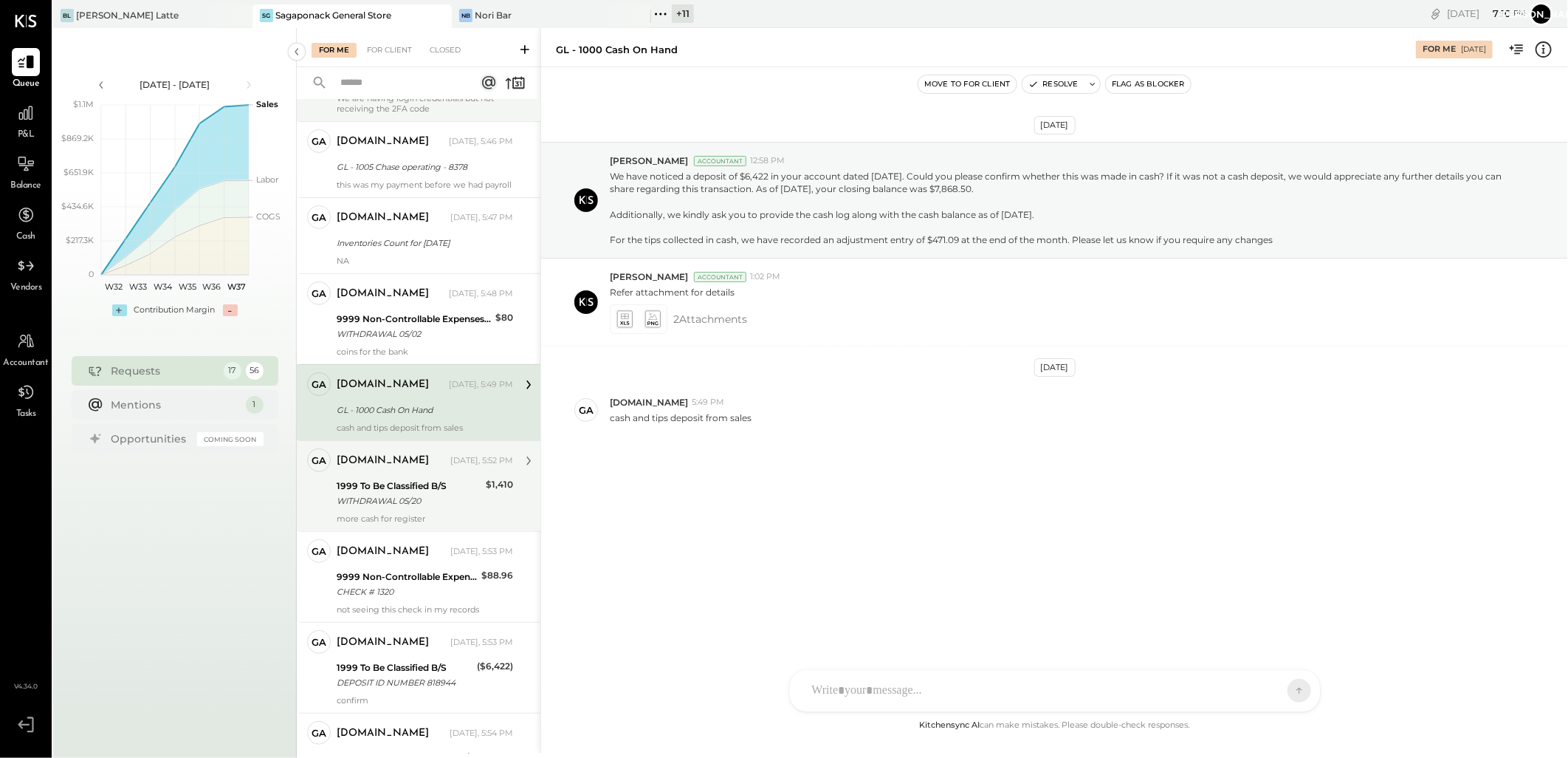
click at [426, 493] on div "1999 To Be Classified B/S" at bounding box center [409, 486] width 144 height 15
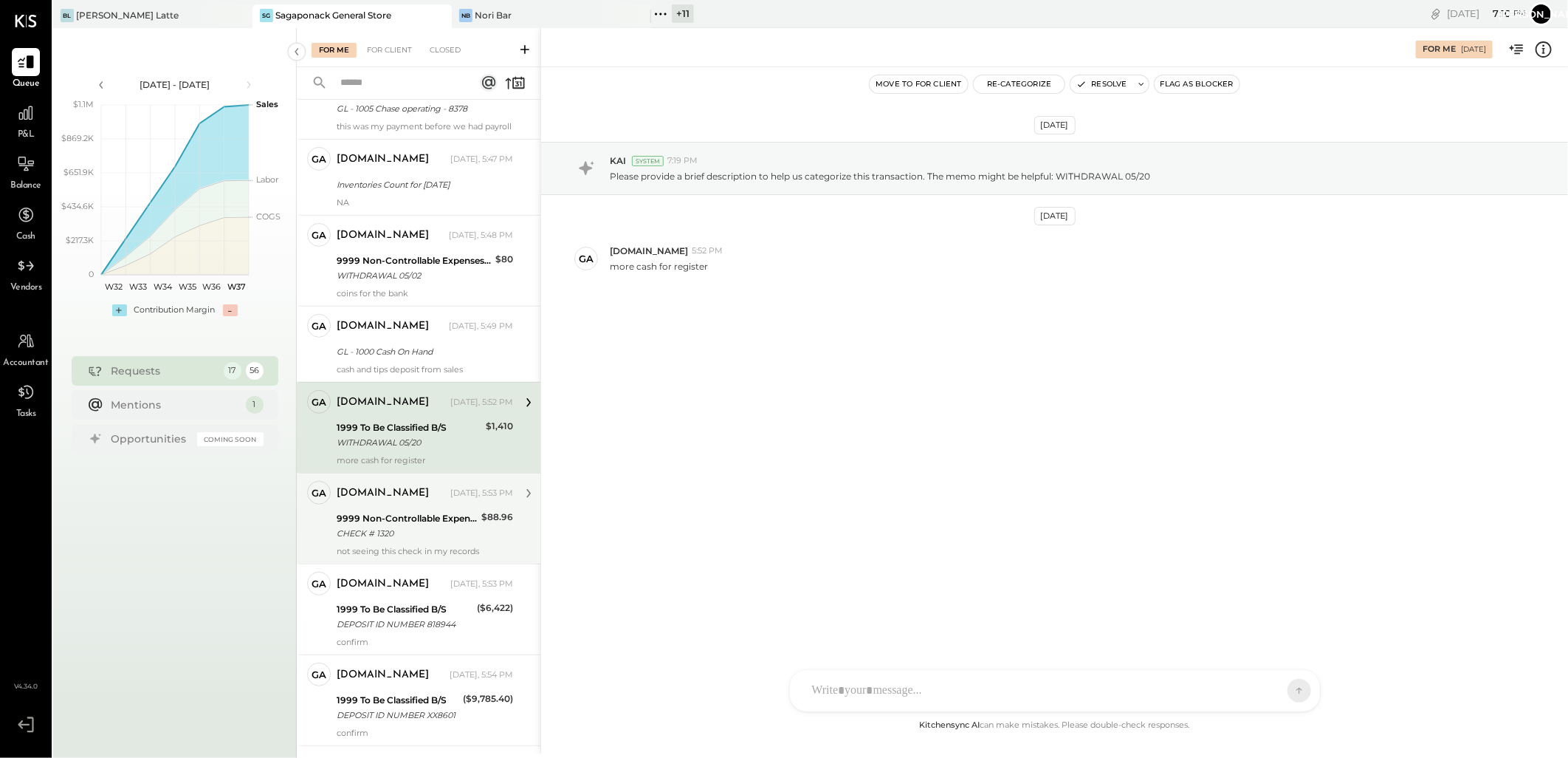
scroll to position [492, 0]
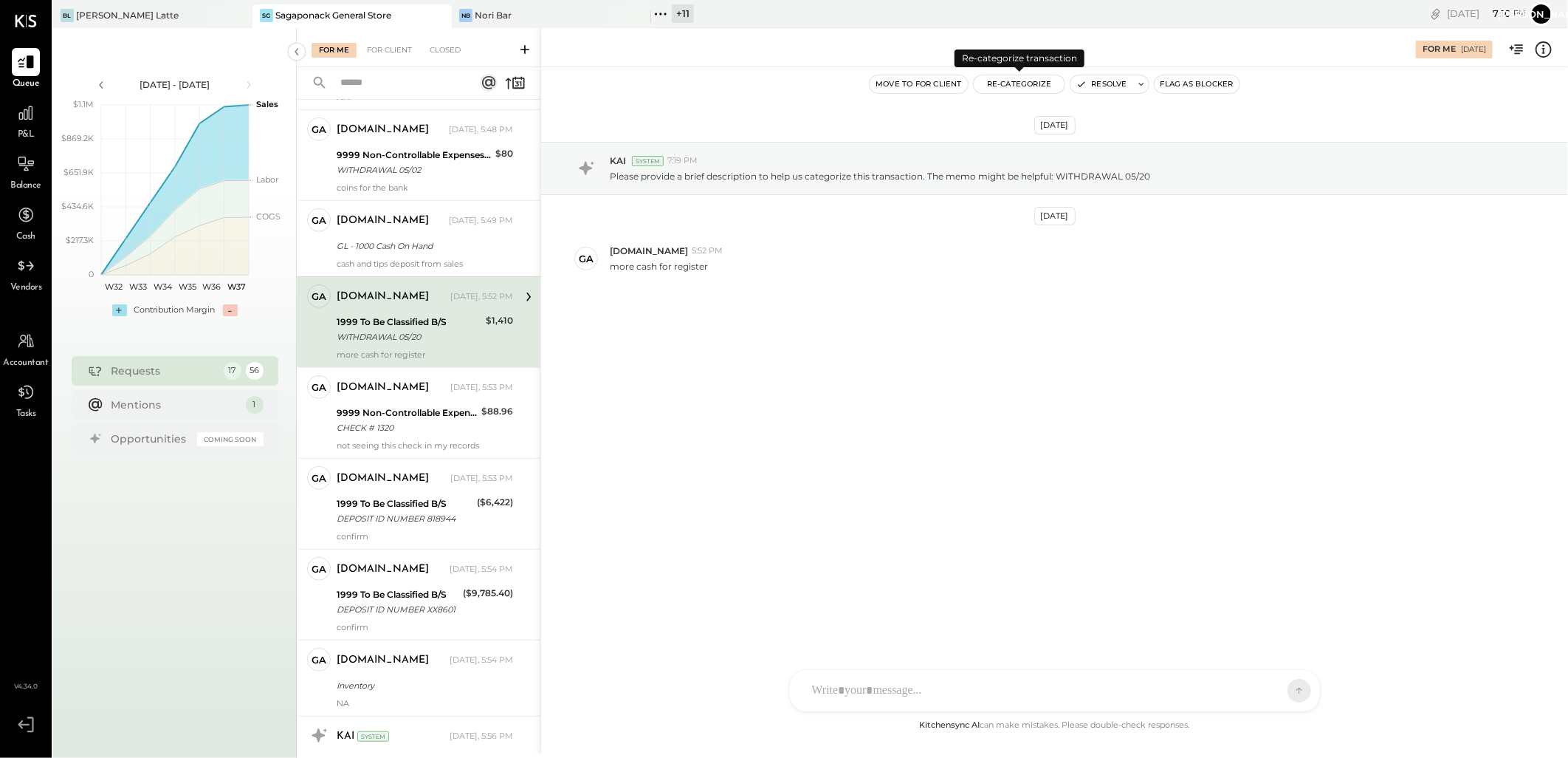
click at [1016, 84] on button "Re-Categorize" at bounding box center [1019, 84] width 92 height 18
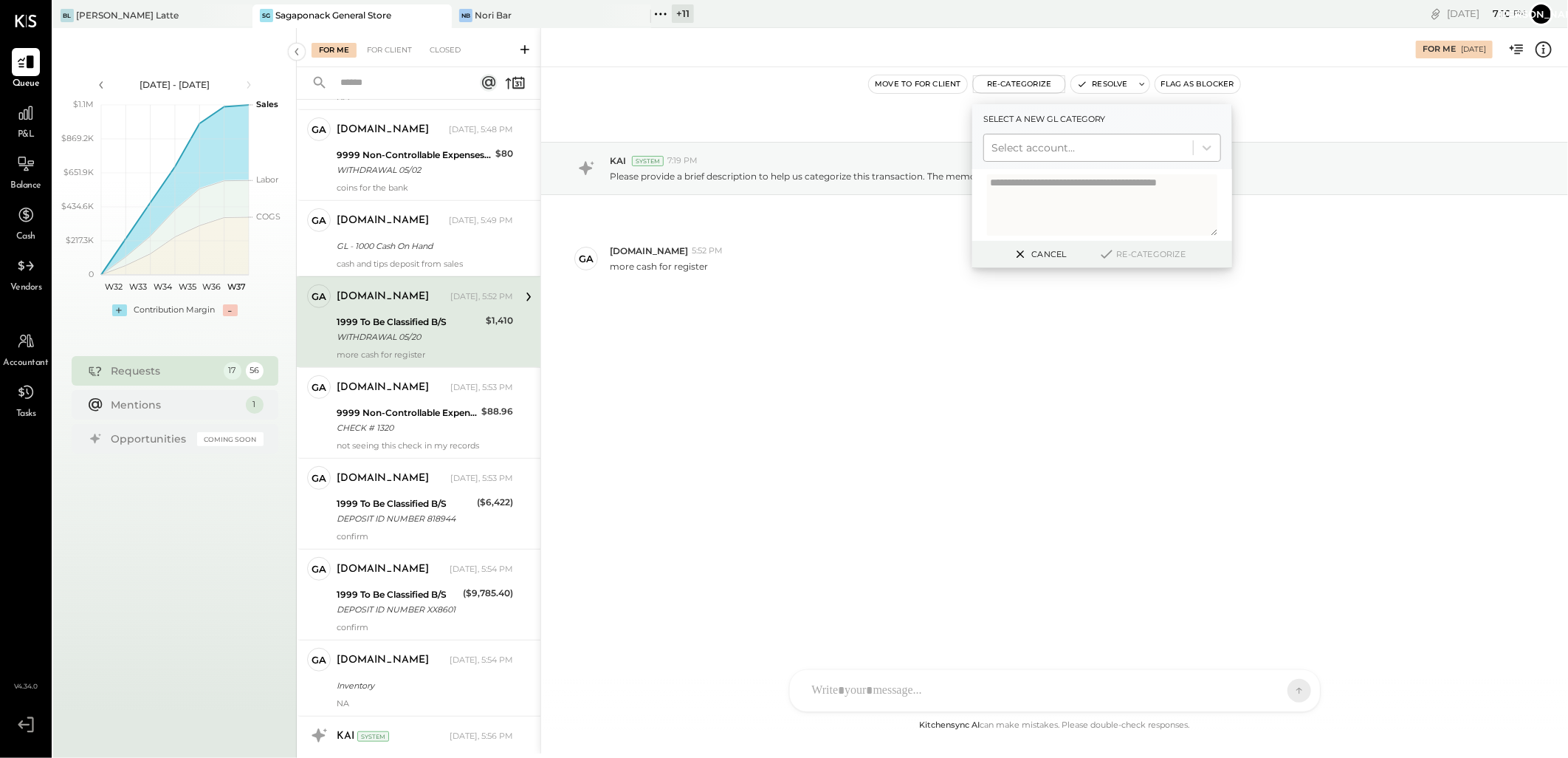
click at [1080, 149] on div at bounding box center [1088, 148] width 194 height 18
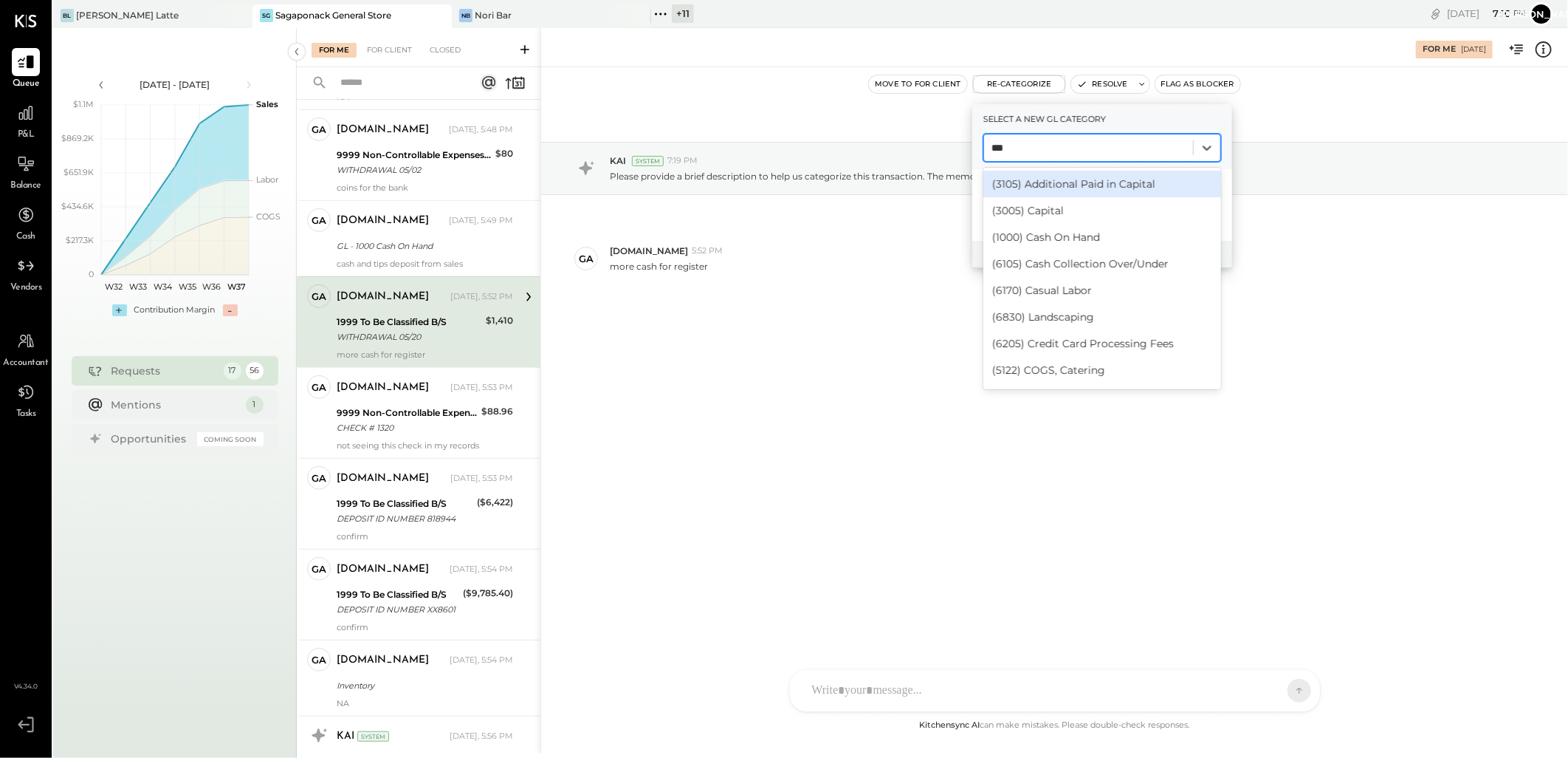
type input "****"
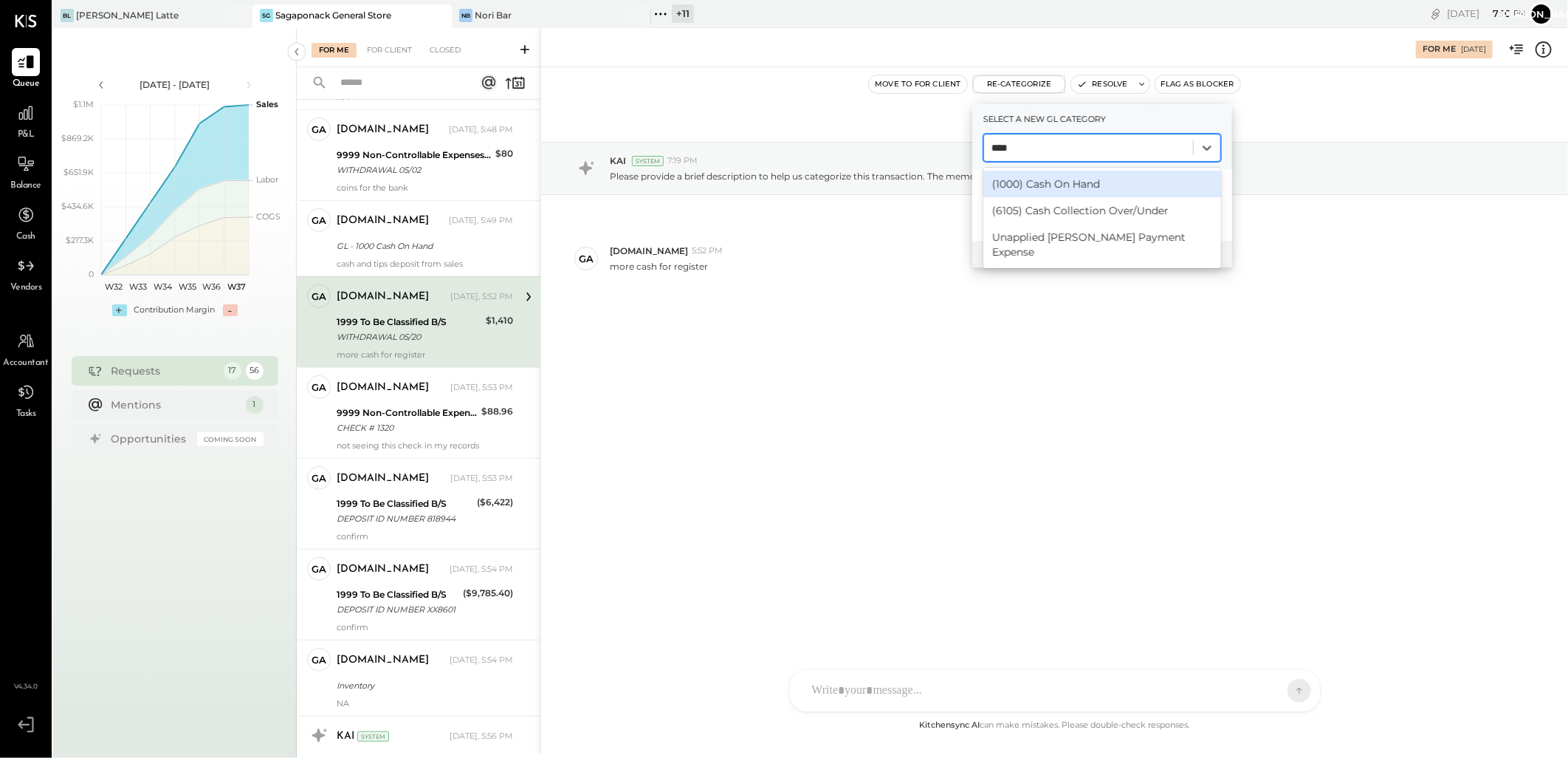
click at [1080, 183] on div "(1000) Cash On Hand" at bounding box center [1102, 183] width 238 height 27
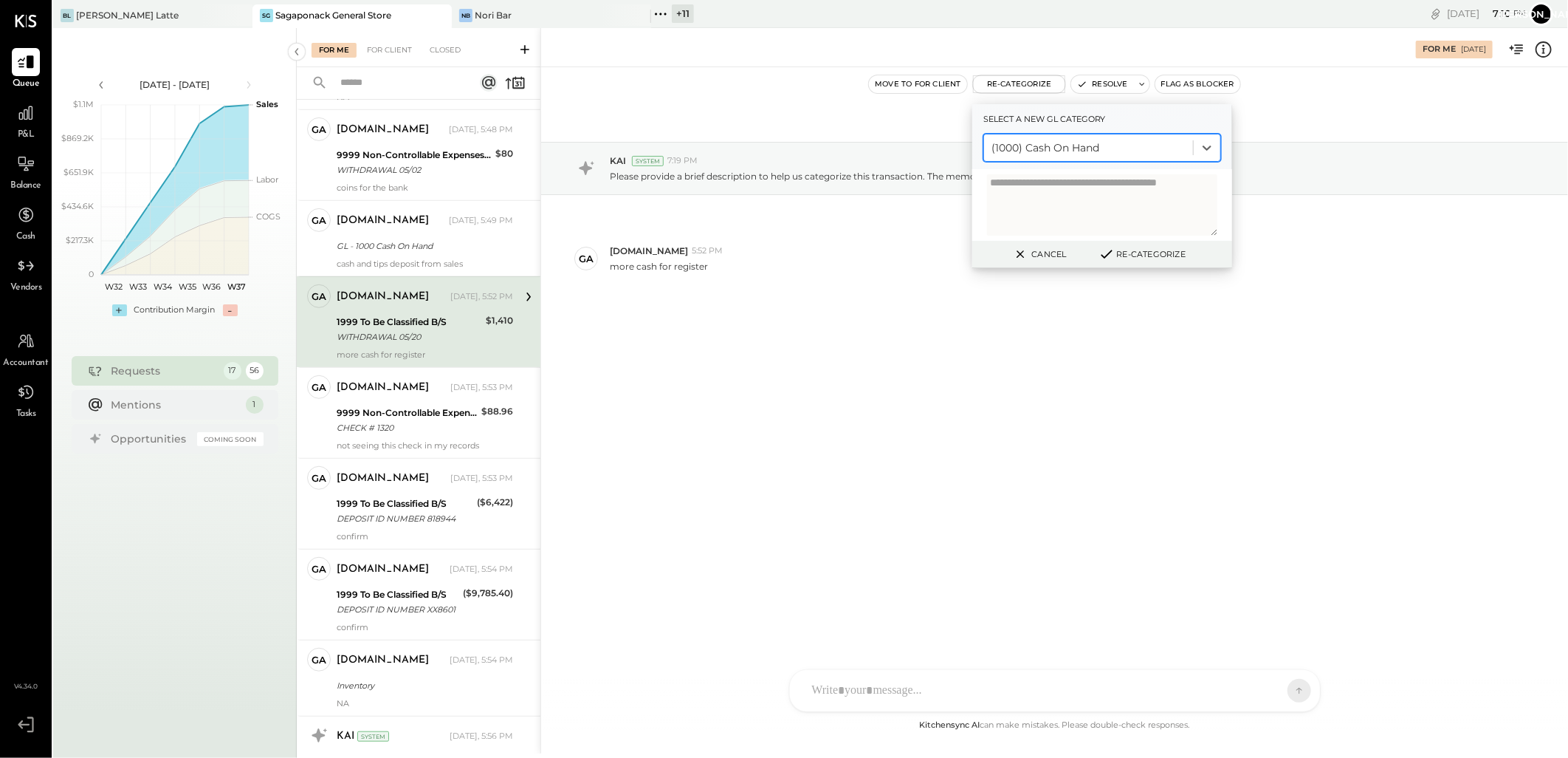
click at [1107, 248] on icon at bounding box center [1106, 254] width 18 height 16
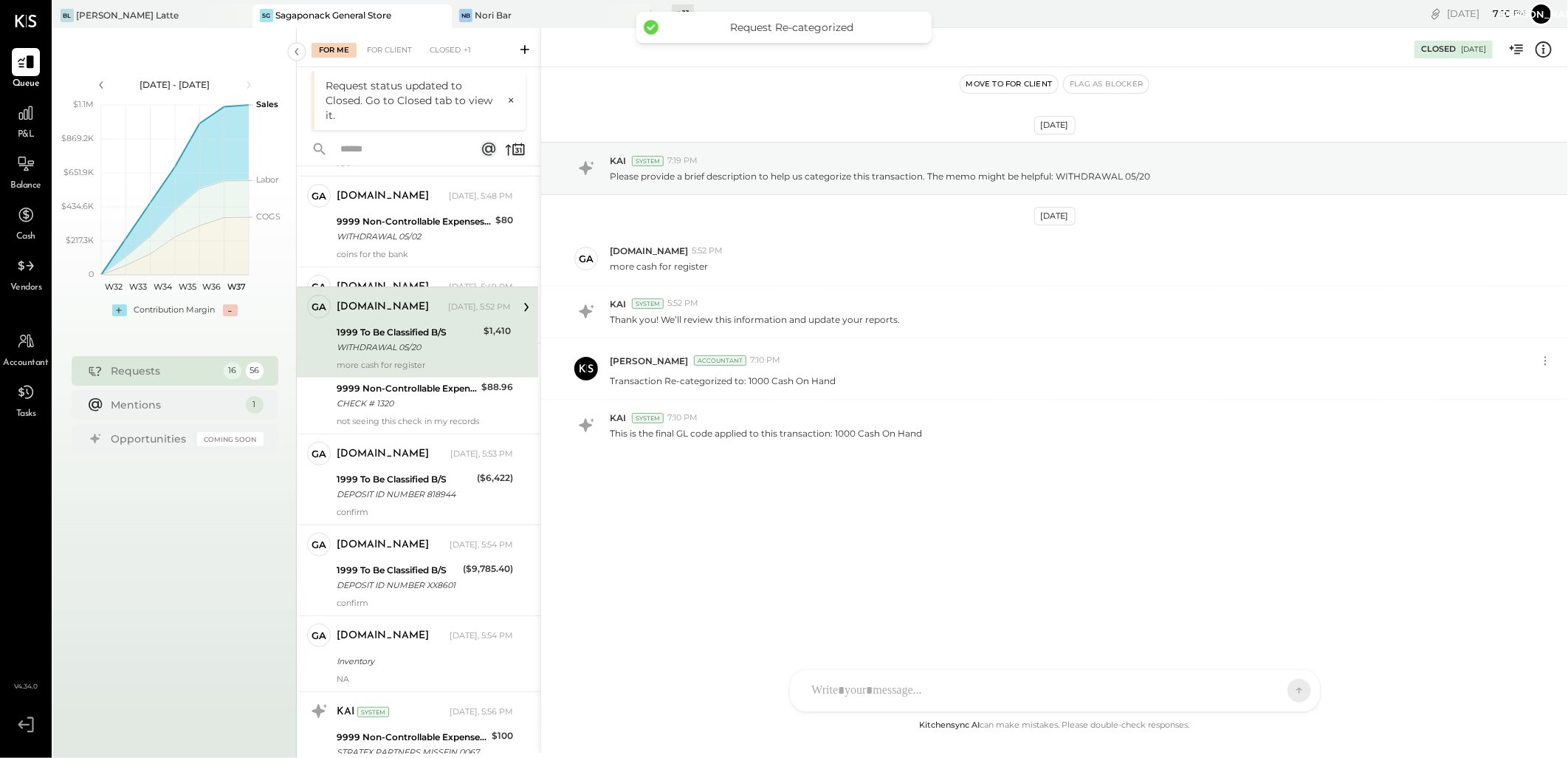
scroll to position [322, 0]
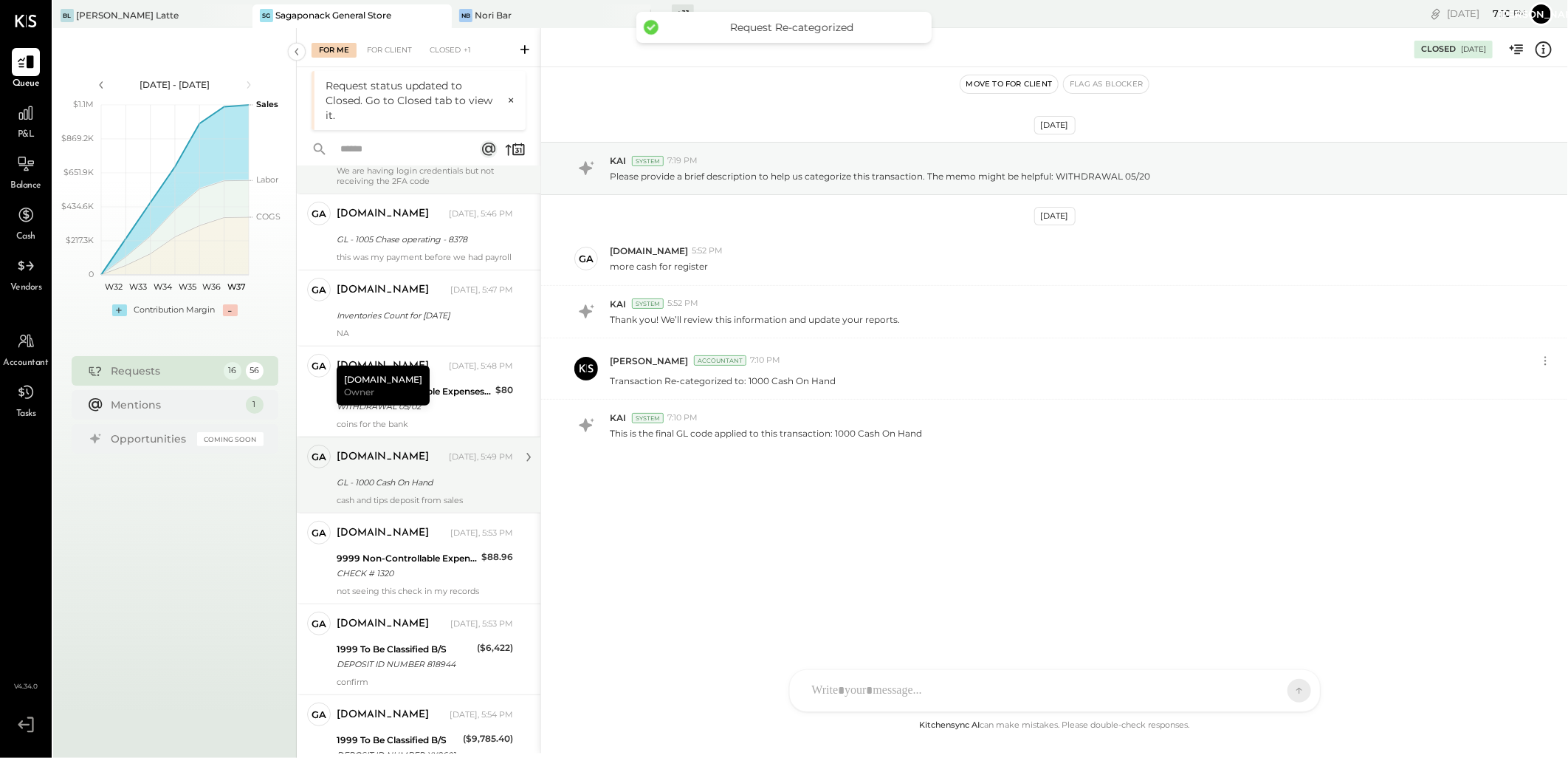
click at [414, 489] on div "GL - 1000 Cash On Hand" at bounding box center [423, 482] width 172 height 15
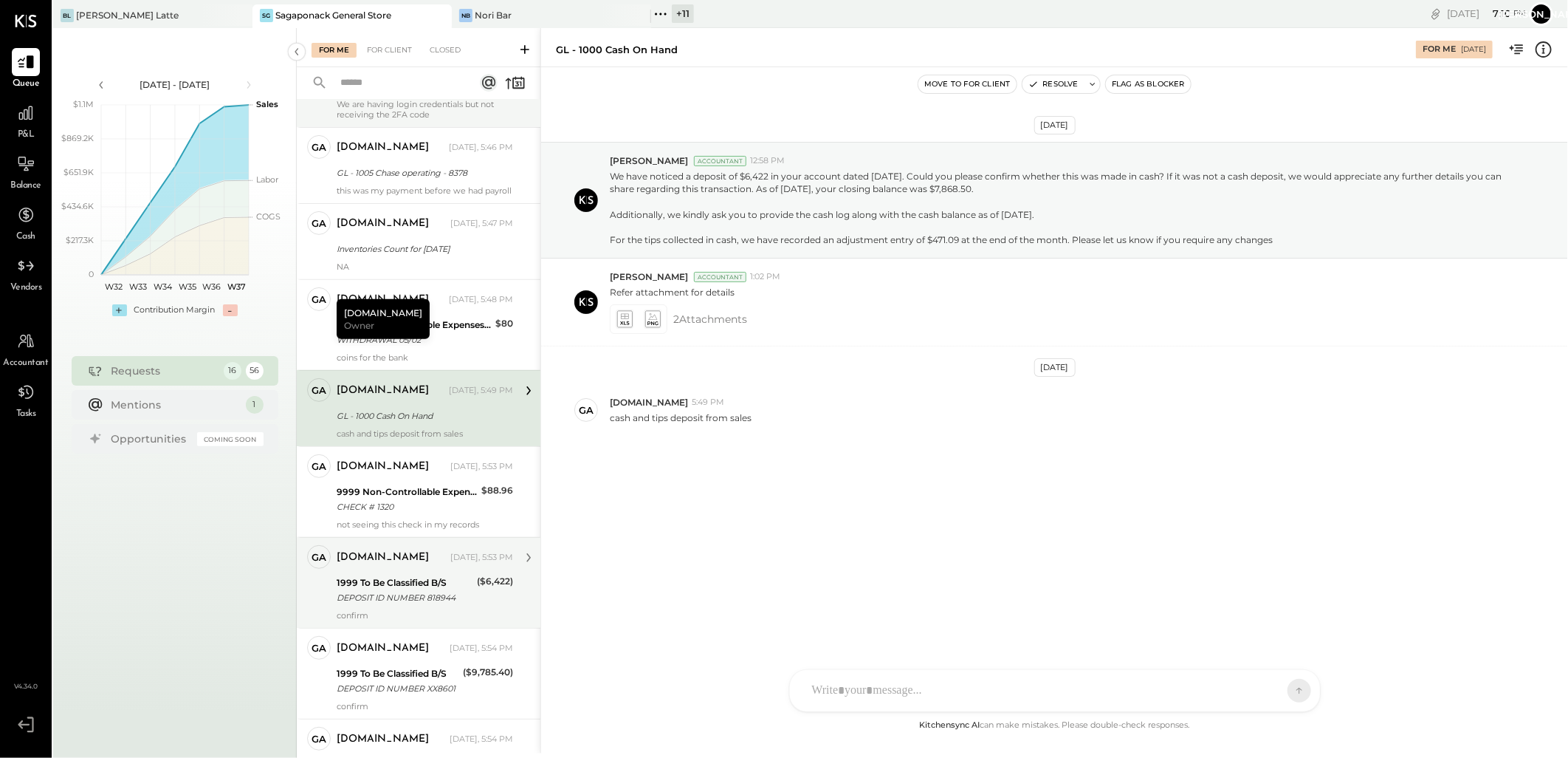
click at [396, 588] on div "1999 To Be Classified B/S" at bounding box center [404, 583] width 135 height 15
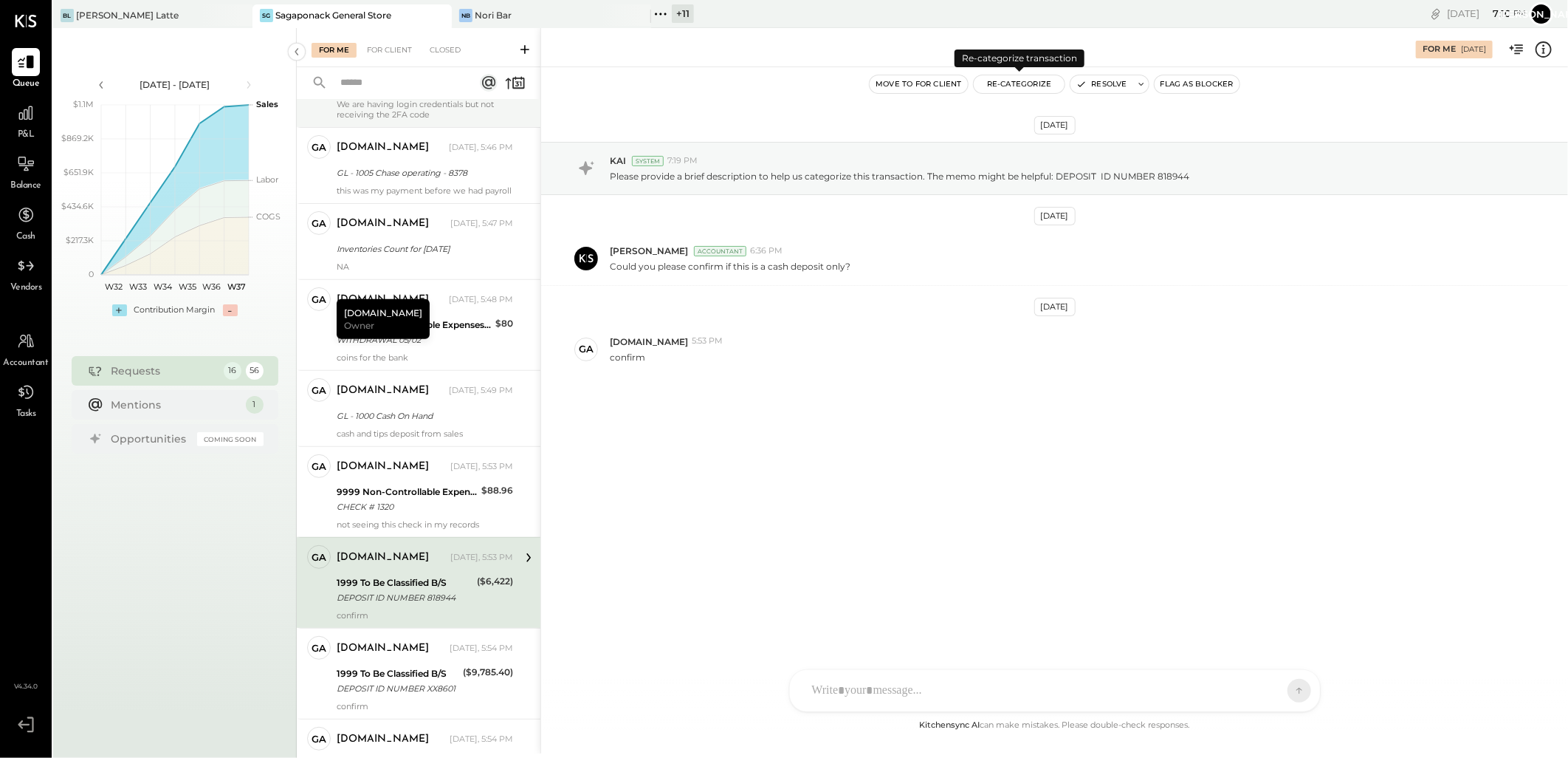
click at [1020, 81] on button "Re-Categorize" at bounding box center [1019, 84] width 92 height 18
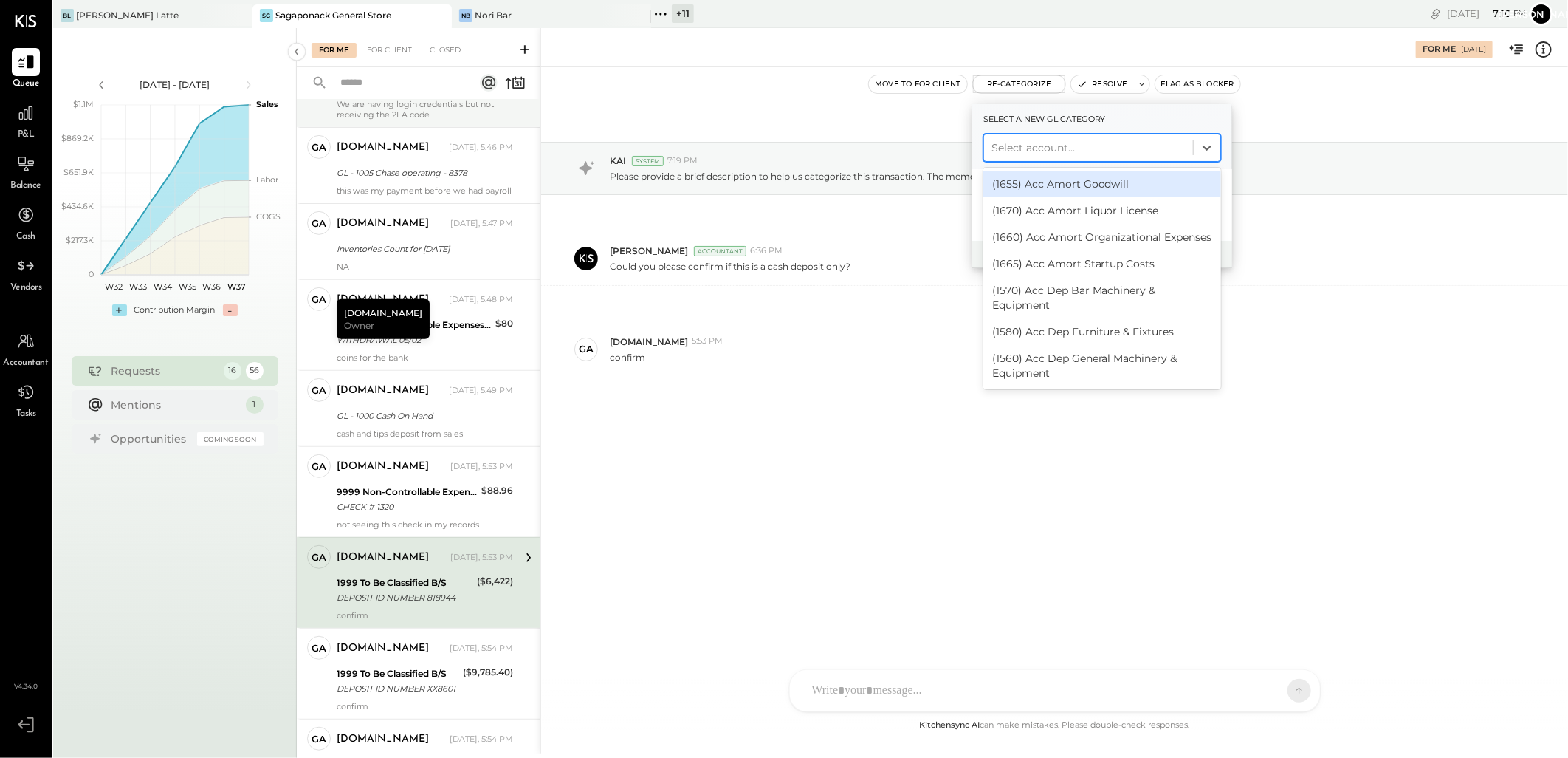
click at [1027, 150] on div at bounding box center [1088, 148] width 194 height 18
type input "****"
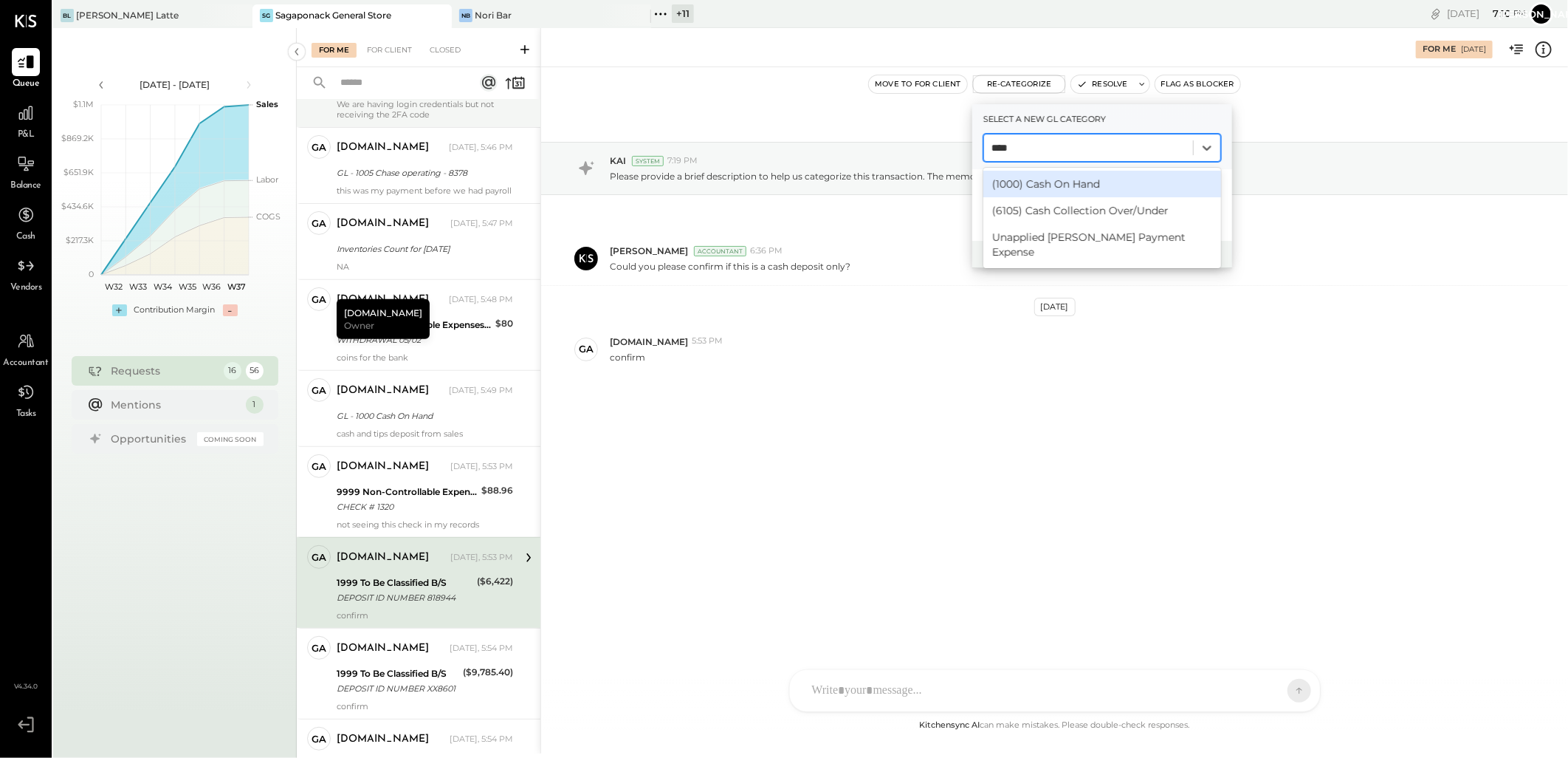
click at [1035, 190] on div "(1000) Cash On Hand" at bounding box center [1102, 183] width 238 height 27
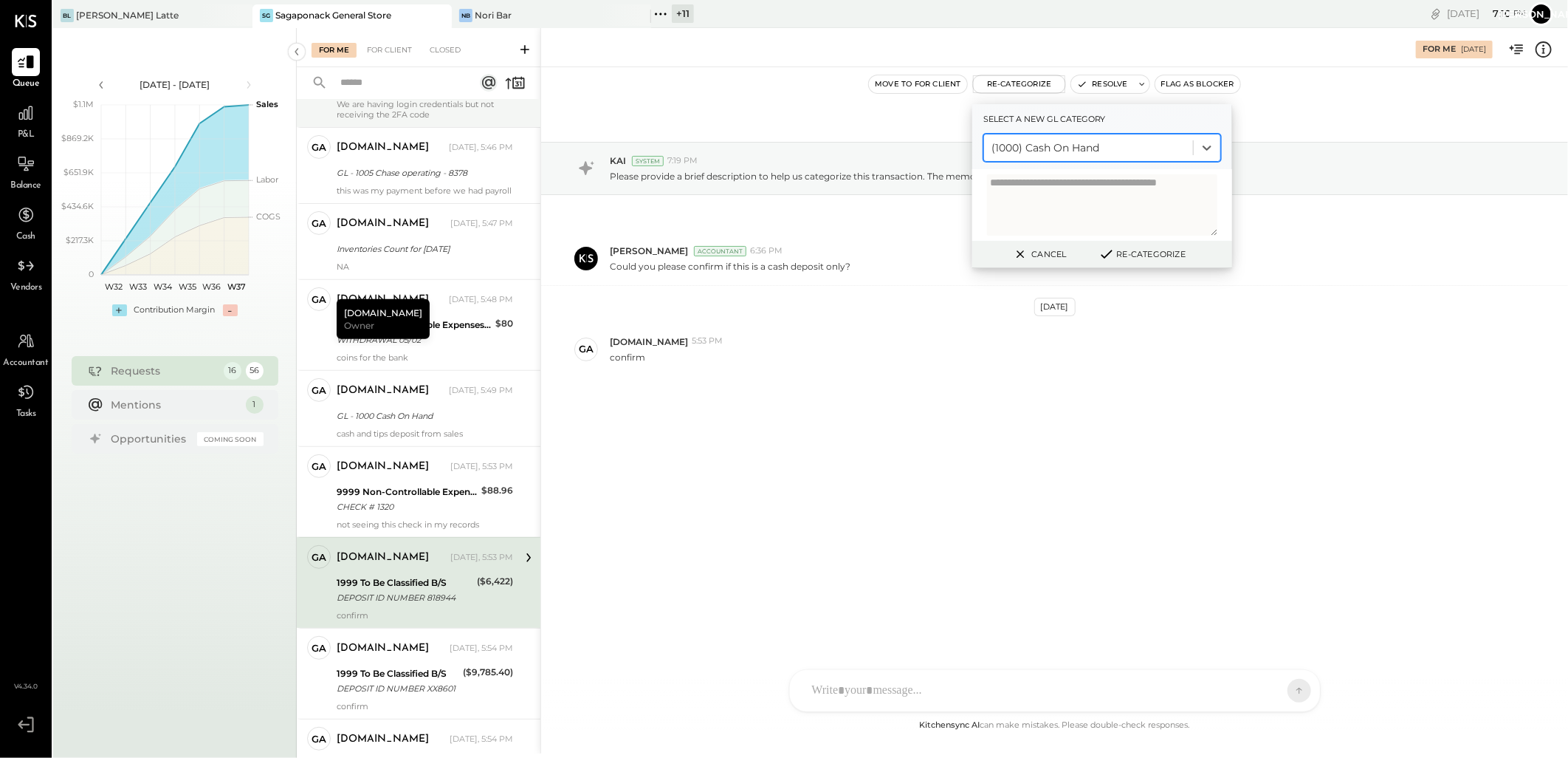
click at [1112, 251] on icon at bounding box center [1106, 254] width 18 height 16
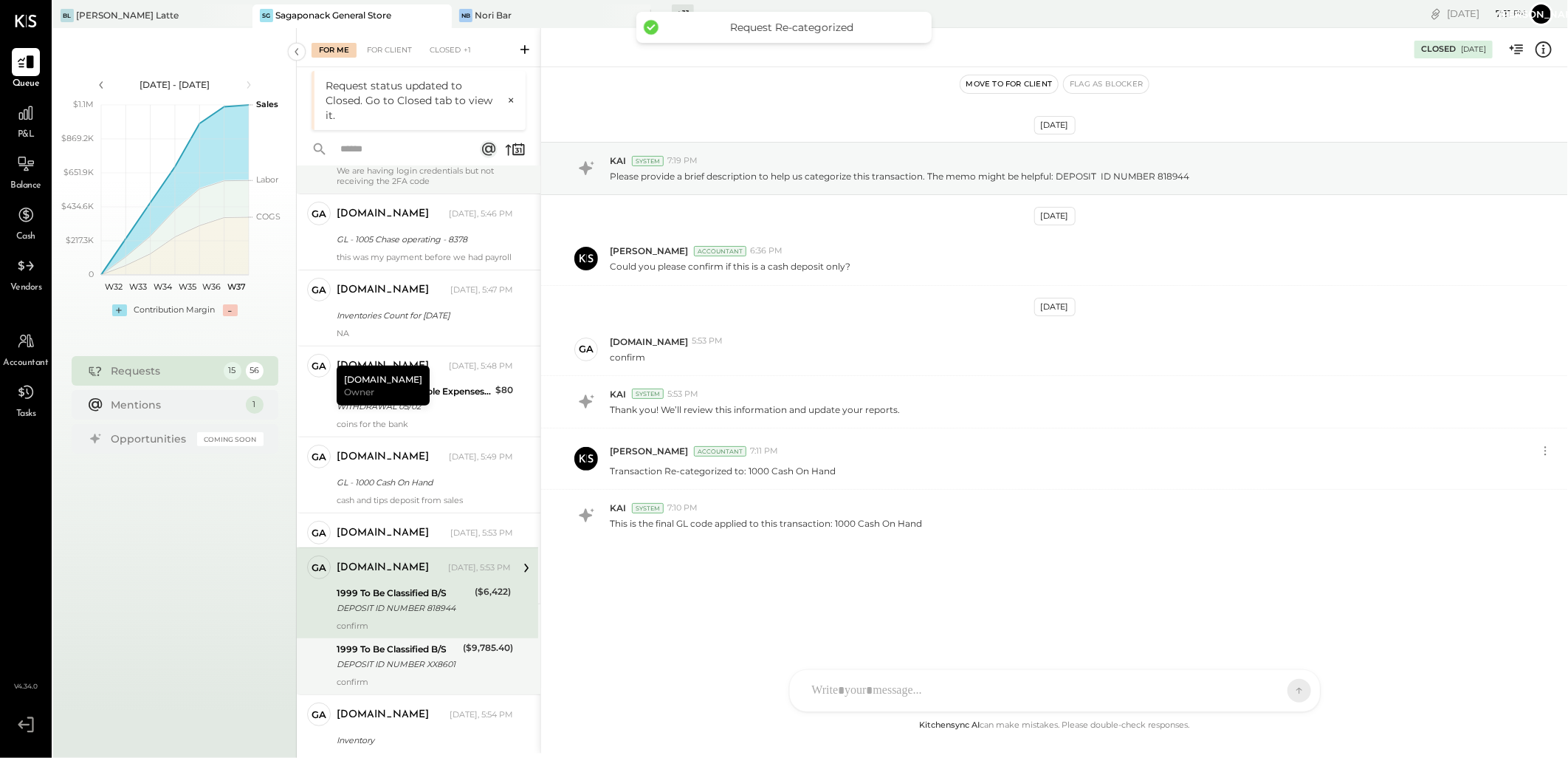
scroll to position [417, 0]
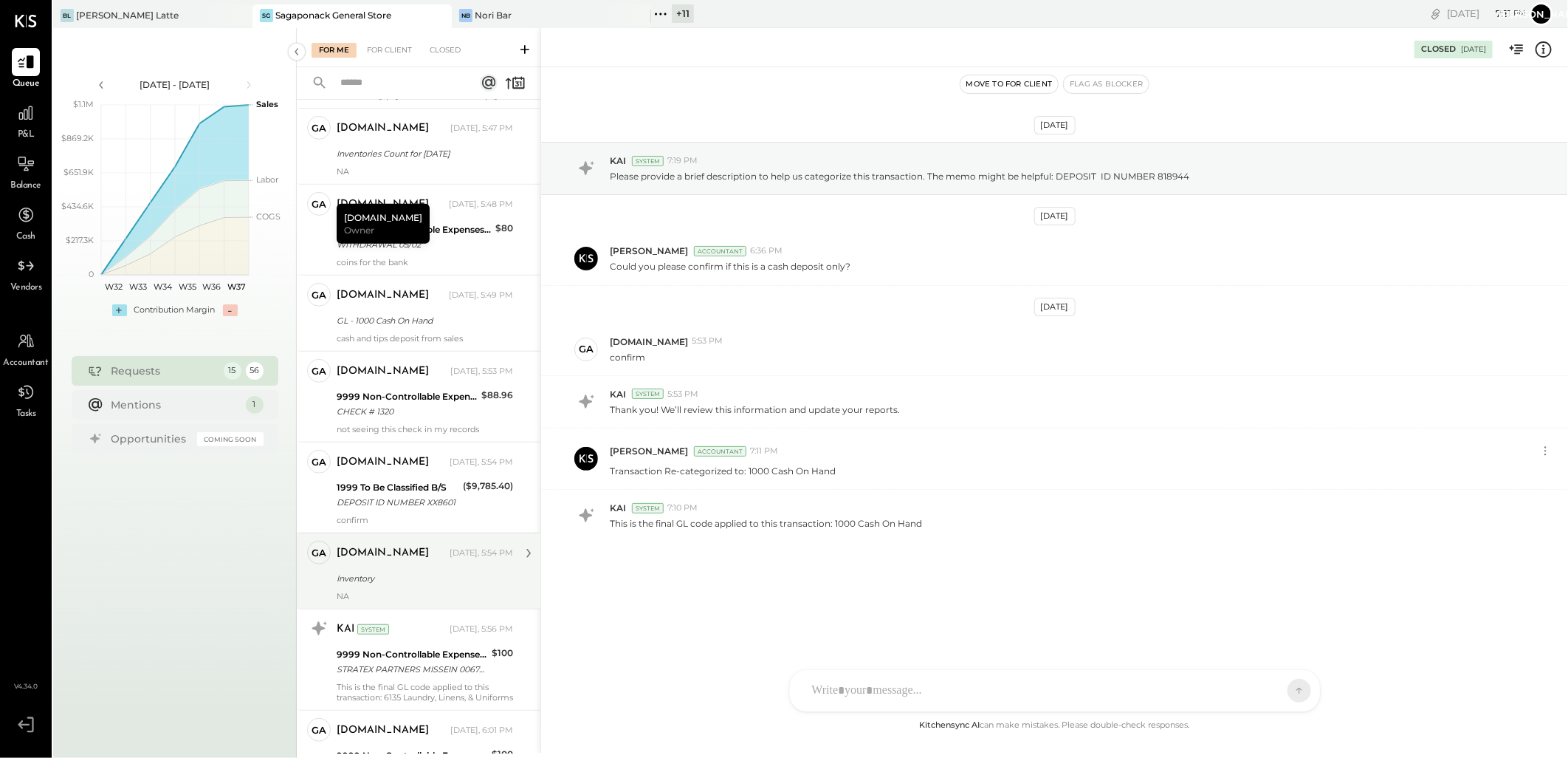
click at [375, 585] on div "Inventory" at bounding box center [423, 579] width 172 height 15
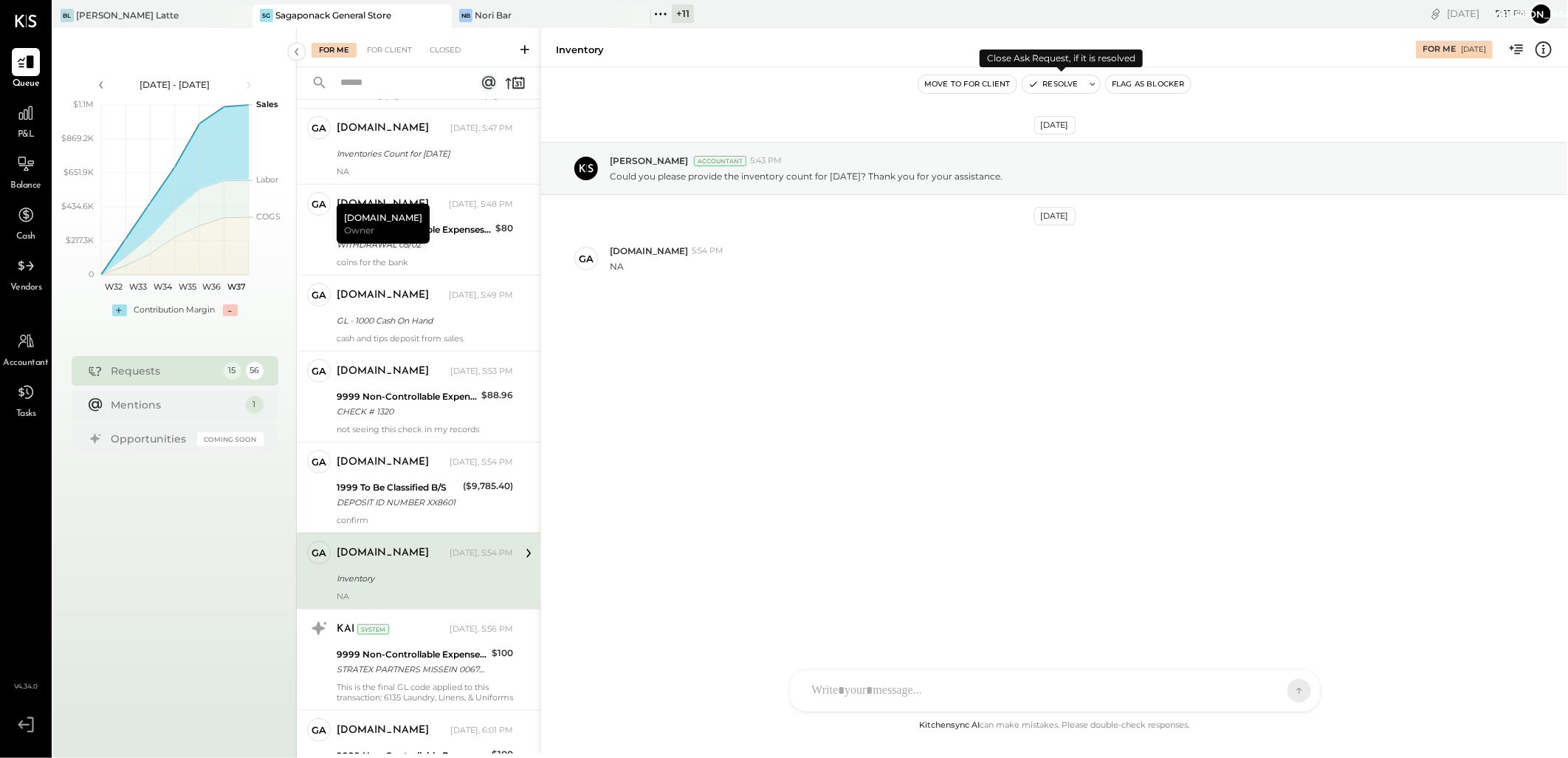
click at [1051, 85] on button "Resolve" at bounding box center [1053, 84] width 62 height 18
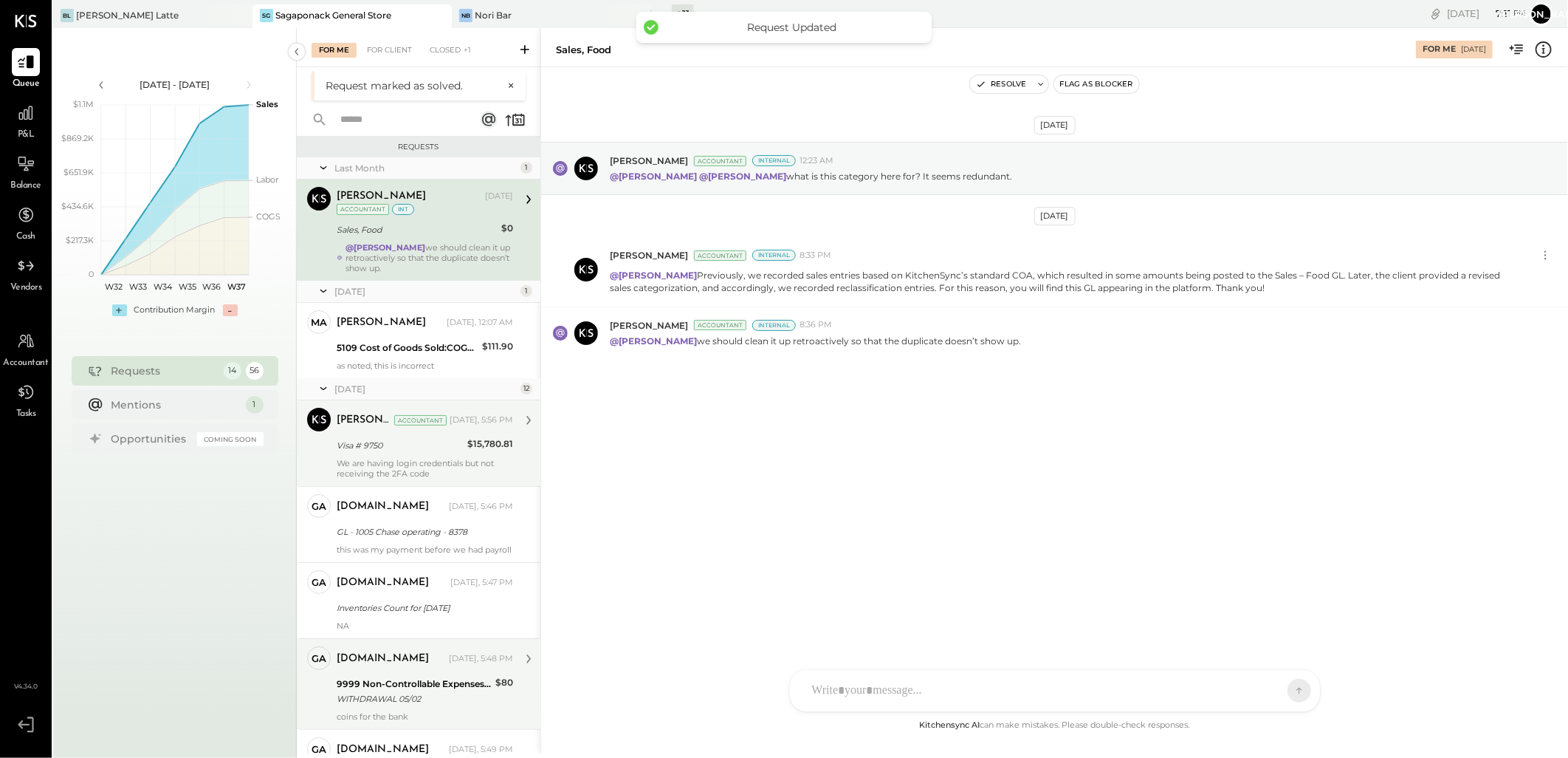
click at [427, 691] on div "9999 Non-Controllable Expenses:Other Income and Expenses:To Be Classified P&L" at bounding box center [414, 684] width 154 height 15
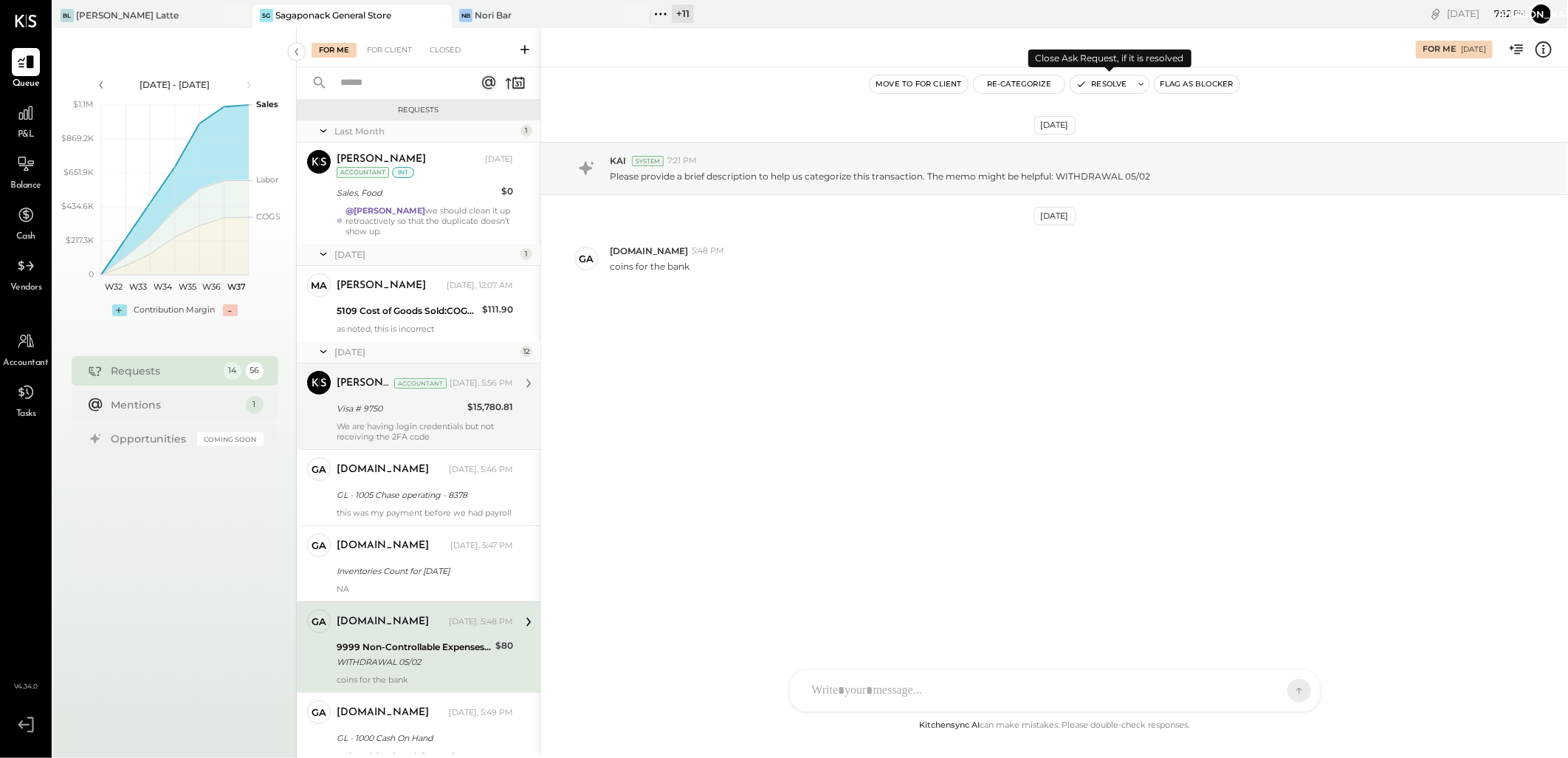
click at [1093, 77] on button "Resolve" at bounding box center [1102, 84] width 62 height 18
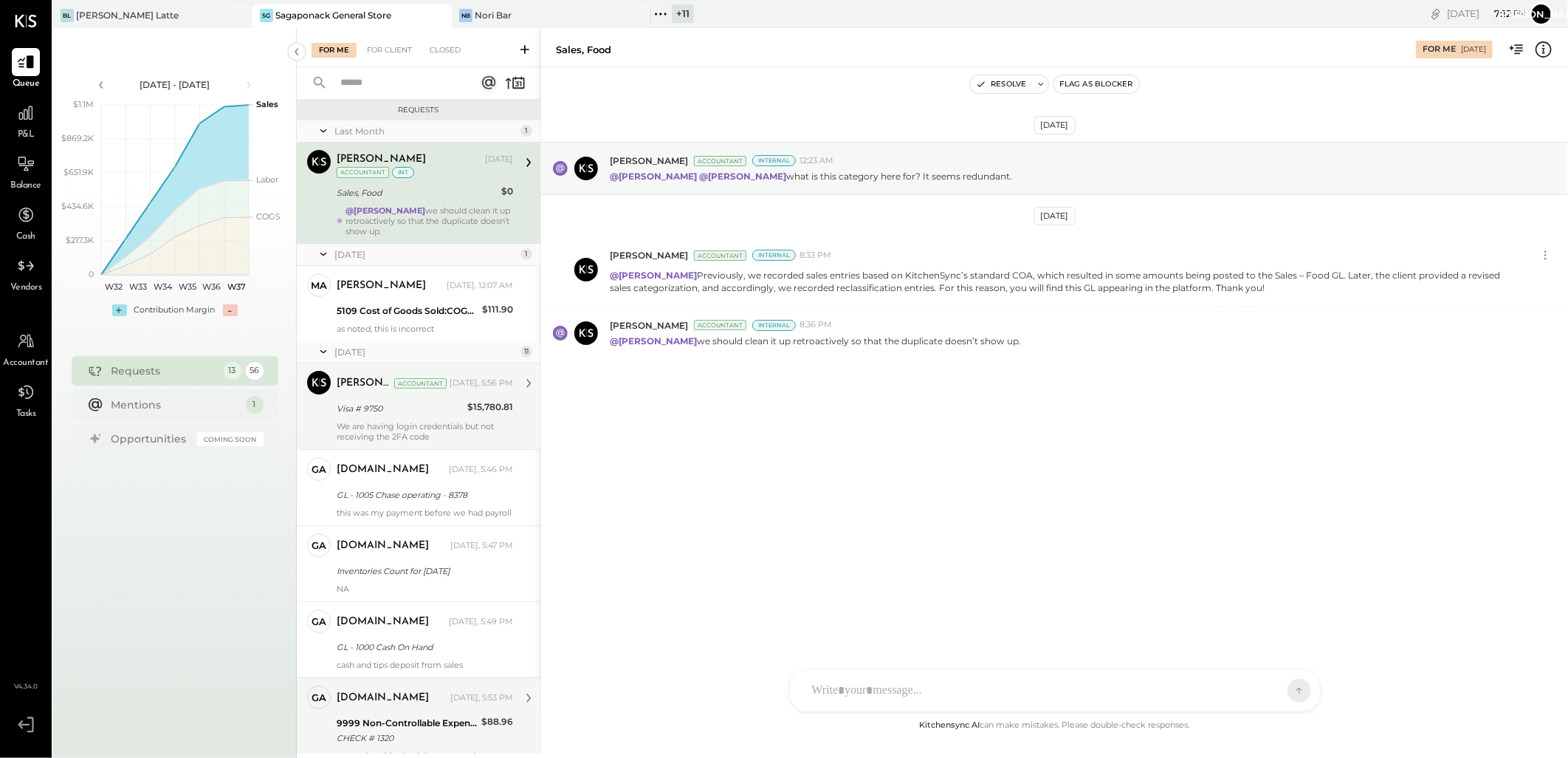
drag, startPoint x: 360, startPoint y: 709, endPoint x: 378, endPoint y: 696, distance: 22.2
click at [360, 705] on div "[DOMAIN_NAME]" at bounding box center [383, 698] width 92 height 15
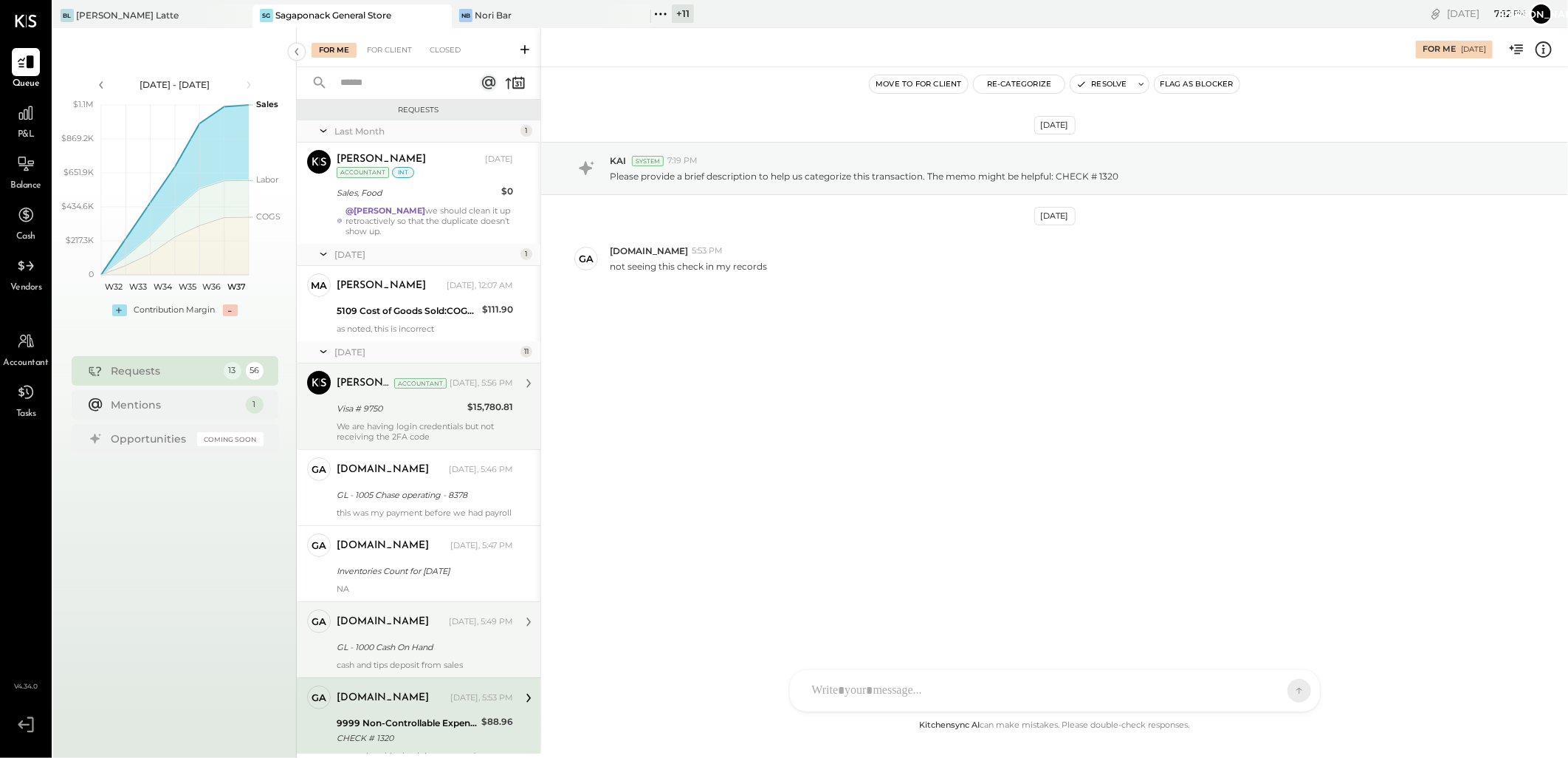
click at [398, 654] on div "GL - 1000 Cash On Hand" at bounding box center [423, 647] width 172 height 15
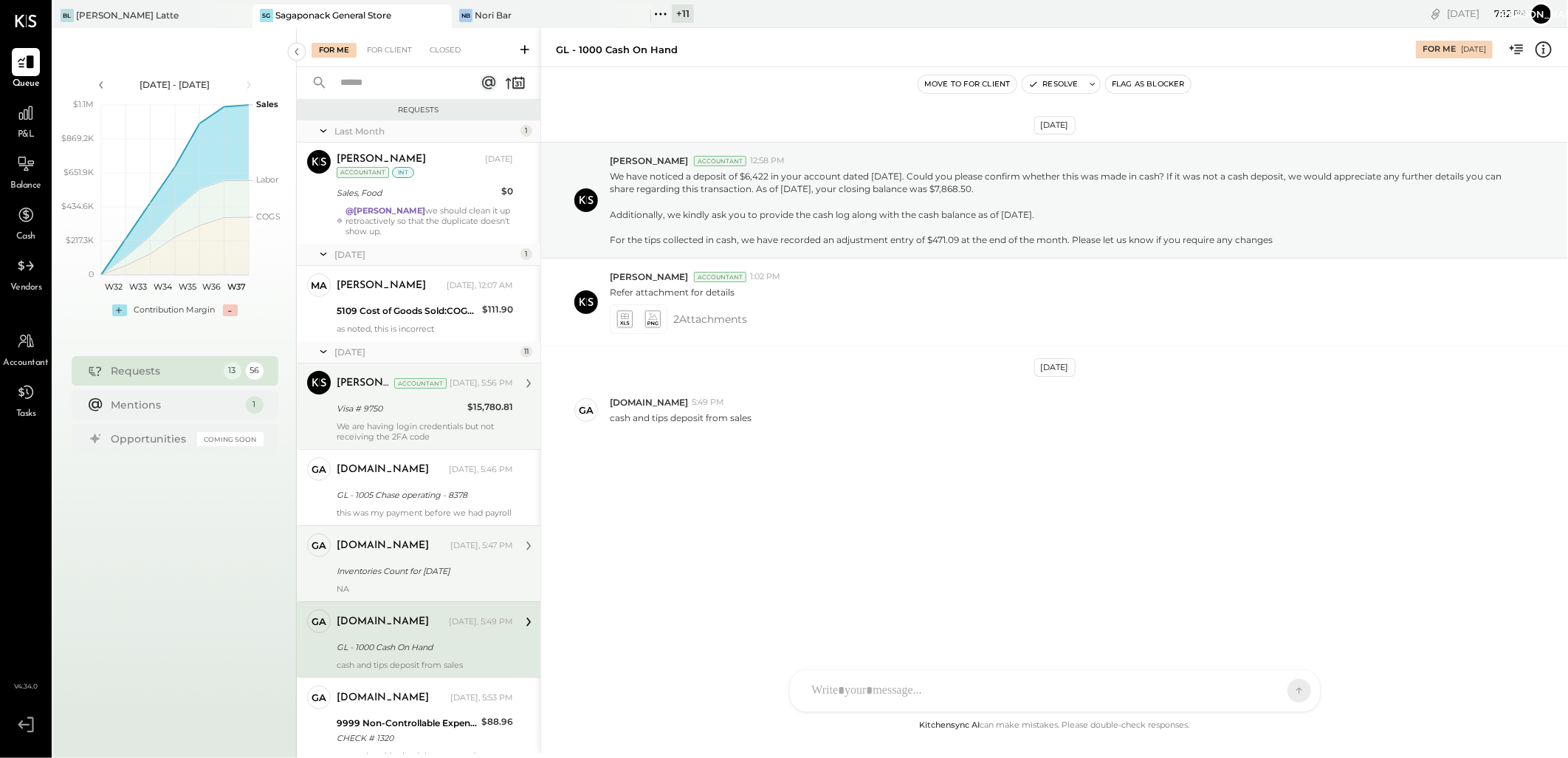
click at [385, 592] on div "[DOMAIN_NAME] [DATE], 5:47 PM Inventories Count for [DATE] NA" at bounding box center [425, 563] width 177 height 61
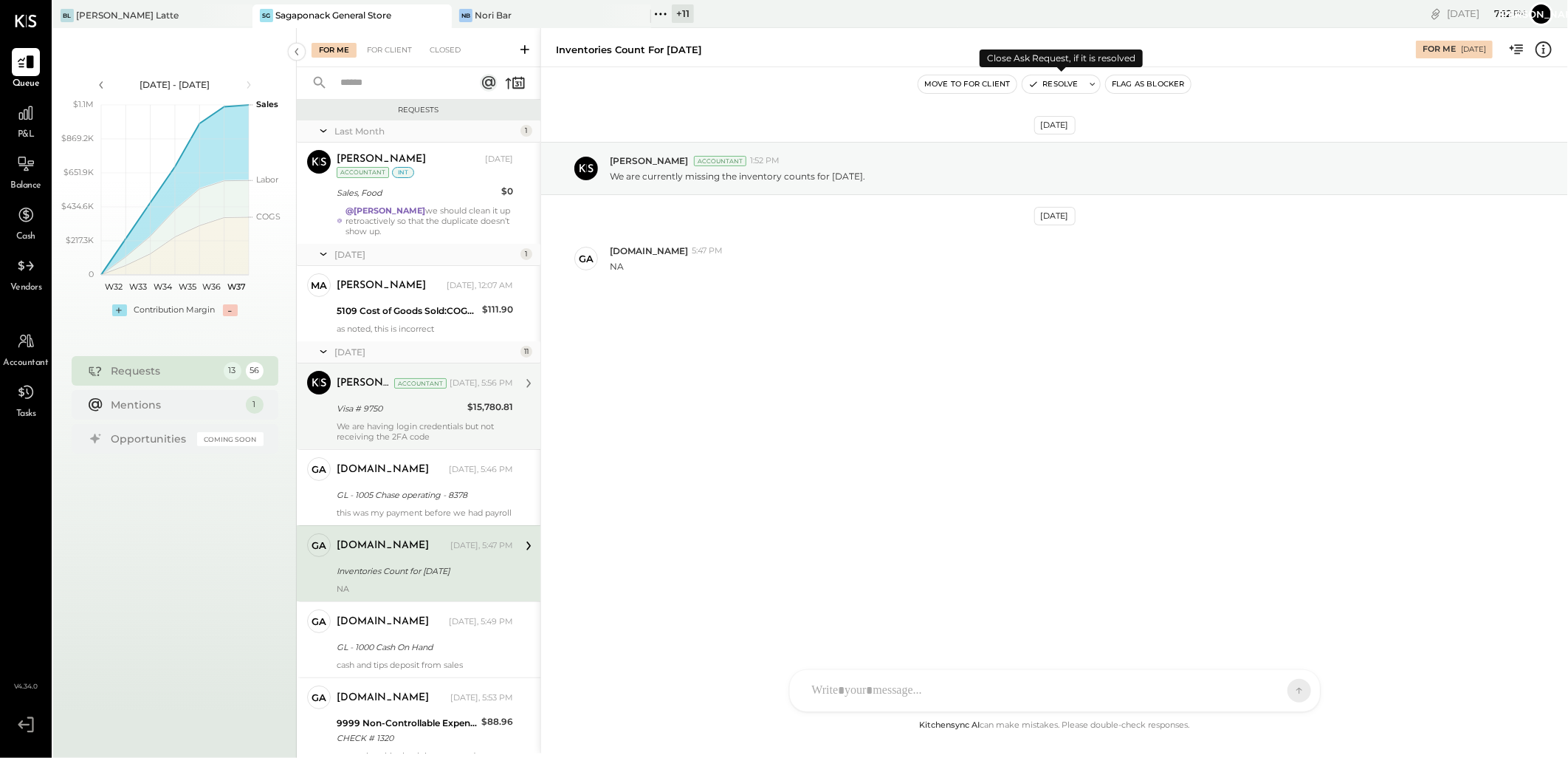
click at [1050, 83] on button "Resolve" at bounding box center [1053, 84] width 62 height 18
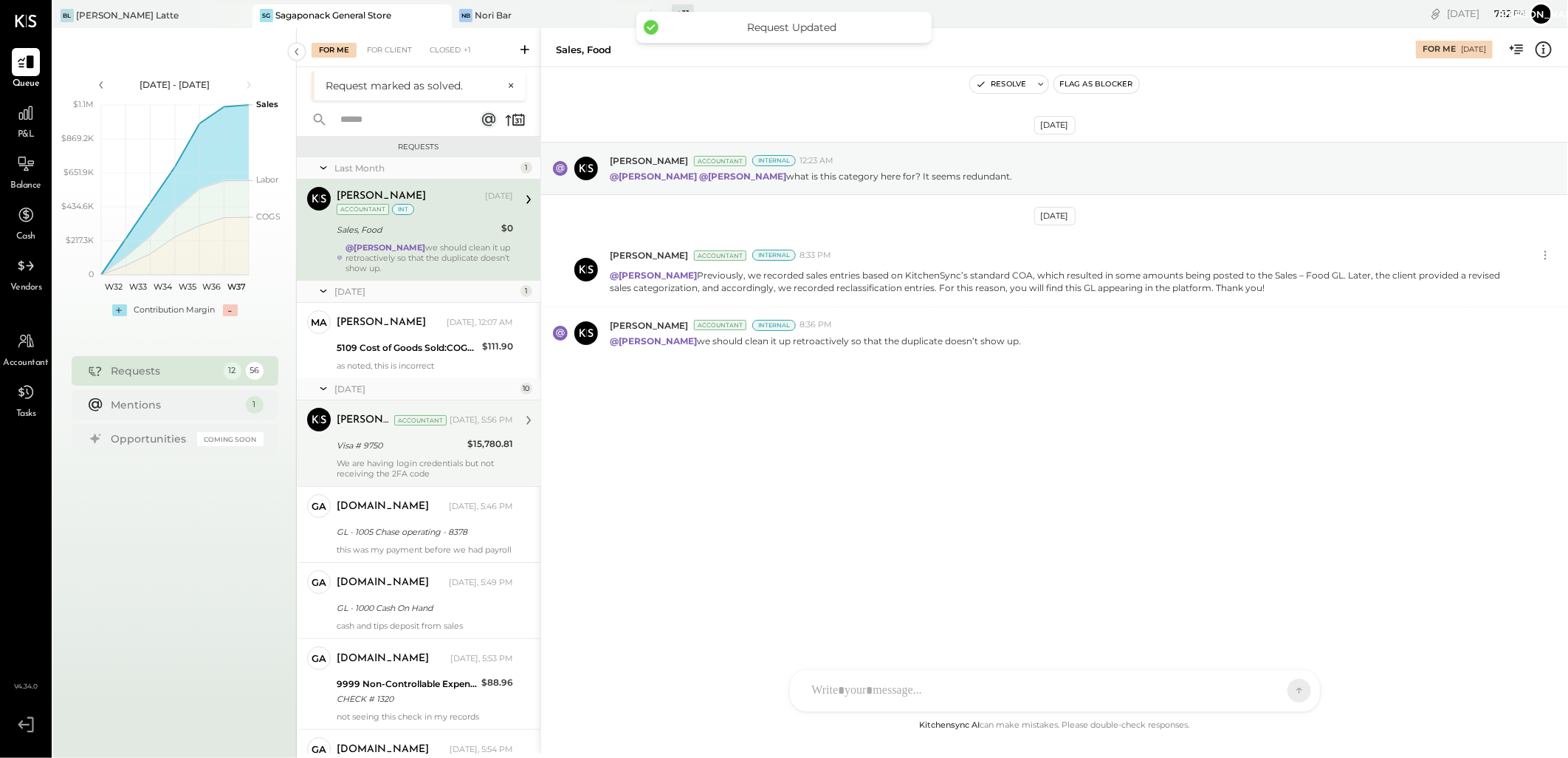
click at [393, 441] on div "Visa # 9750" at bounding box center [400, 446] width 127 height 15
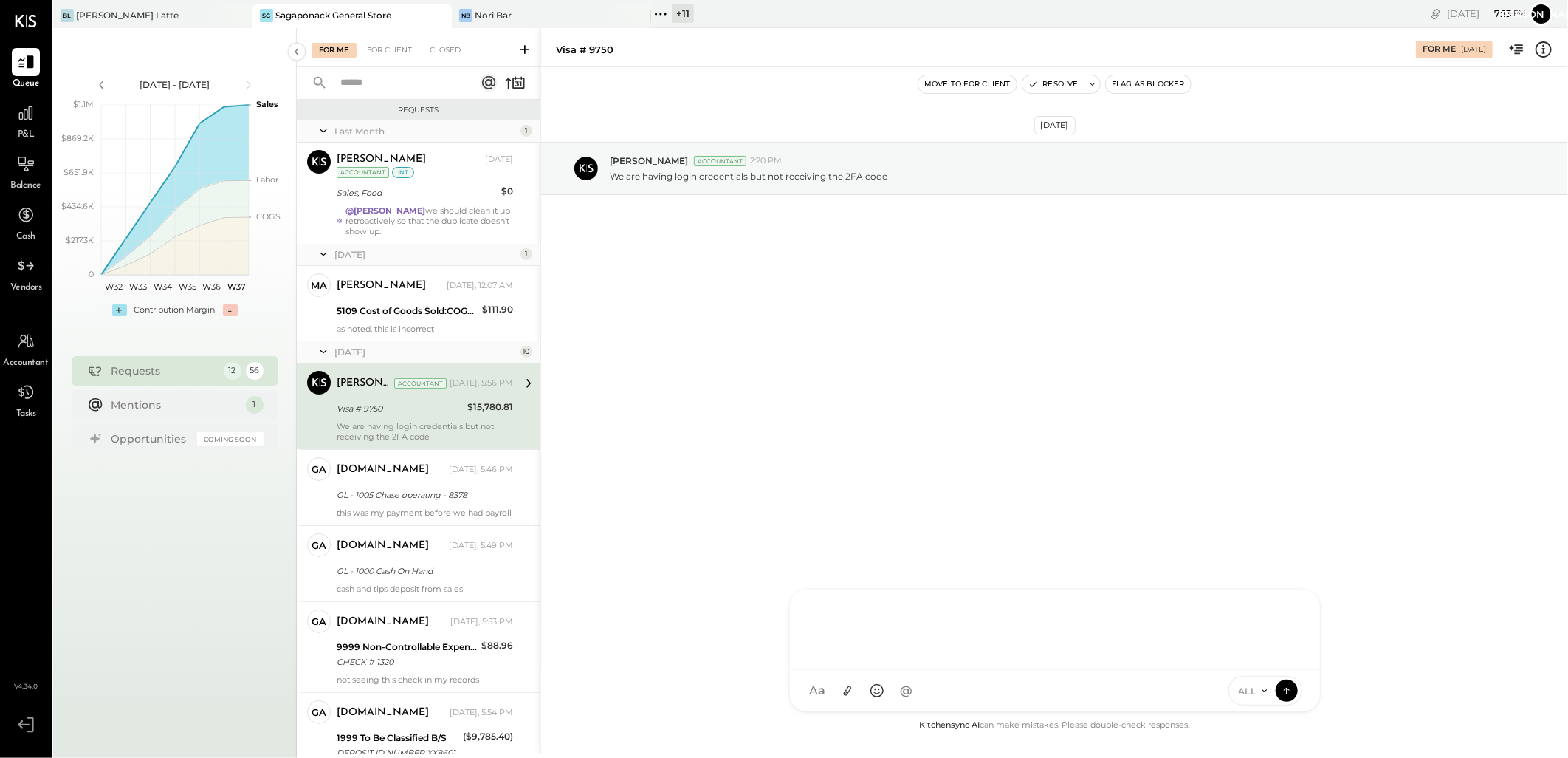
click at [913, 657] on div at bounding box center [1055, 627] width 500 height 59
click at [887, 619] on div at bounding box center [1055, 627] width 500 height 59
click at [1046, 86] on button "Resolve" at bounding box center [1053, 84] width 62 height 18
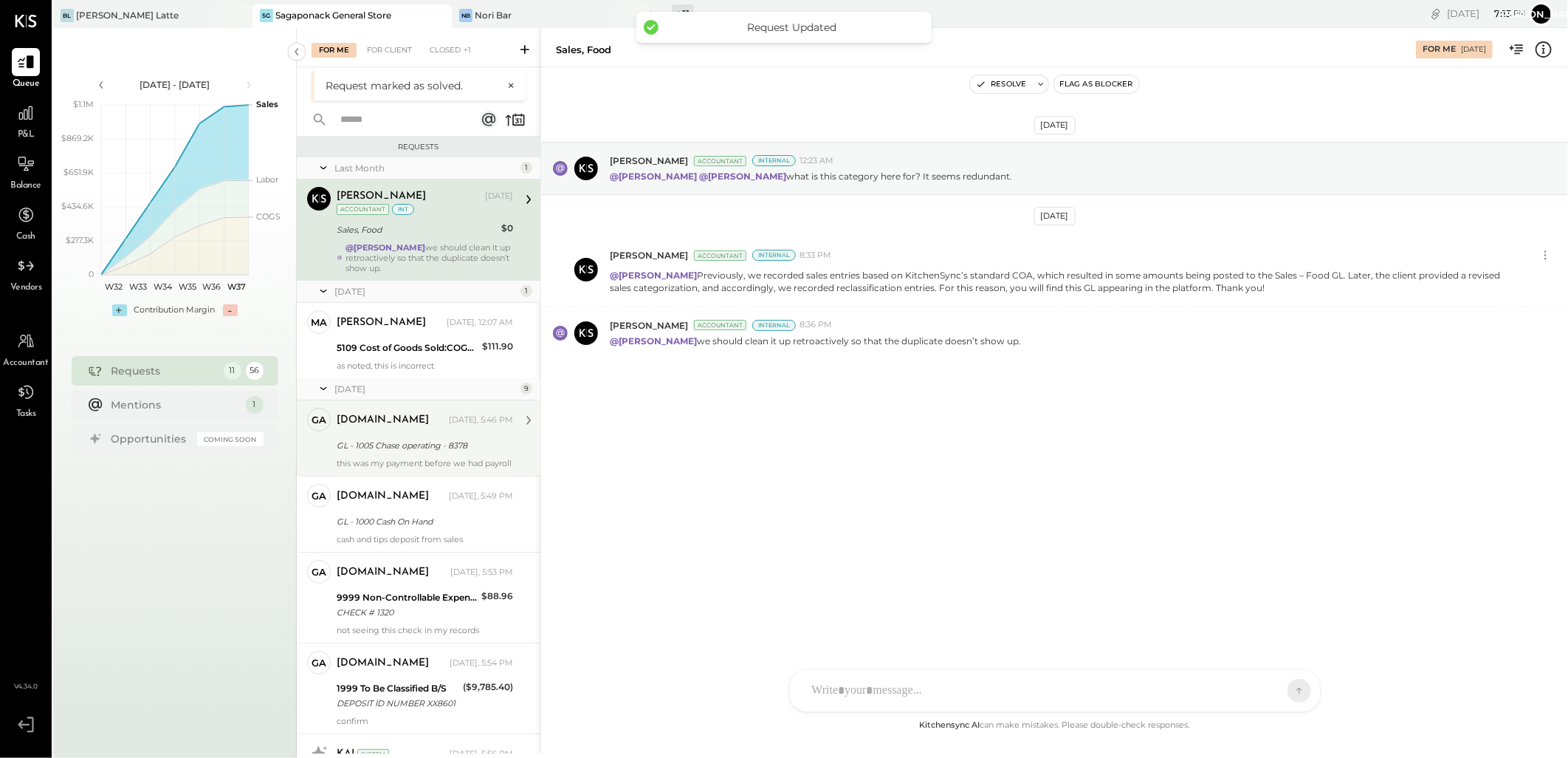
click at [437, 448] on div "GL - 1005 Chase operating - 8378" at bounding box center [423, 446] width 172 height 15
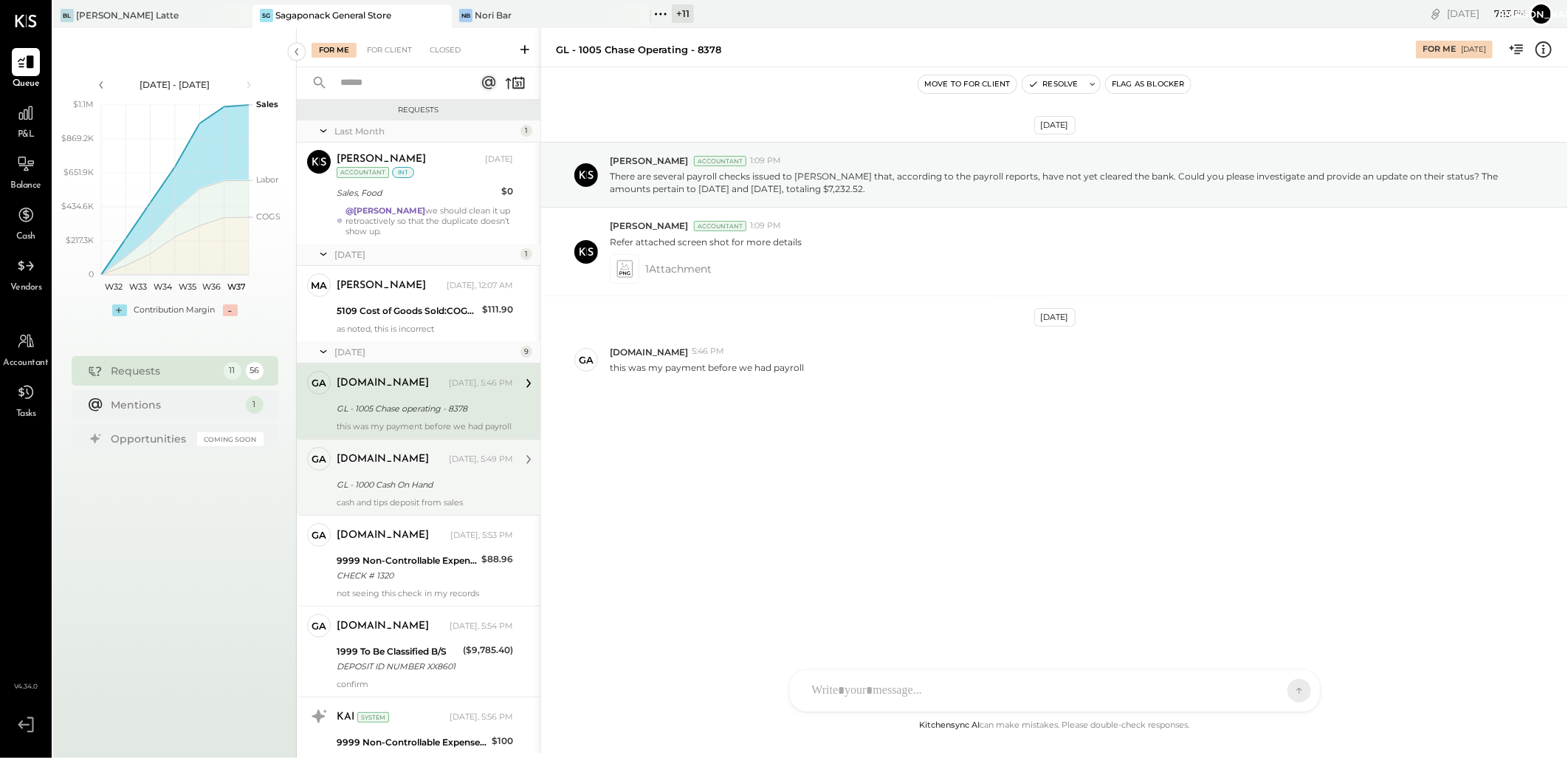
click at [400, 492] on div "GL - 1000 Cash On Hand" at bounding box center [423, 485] width 172 height 15
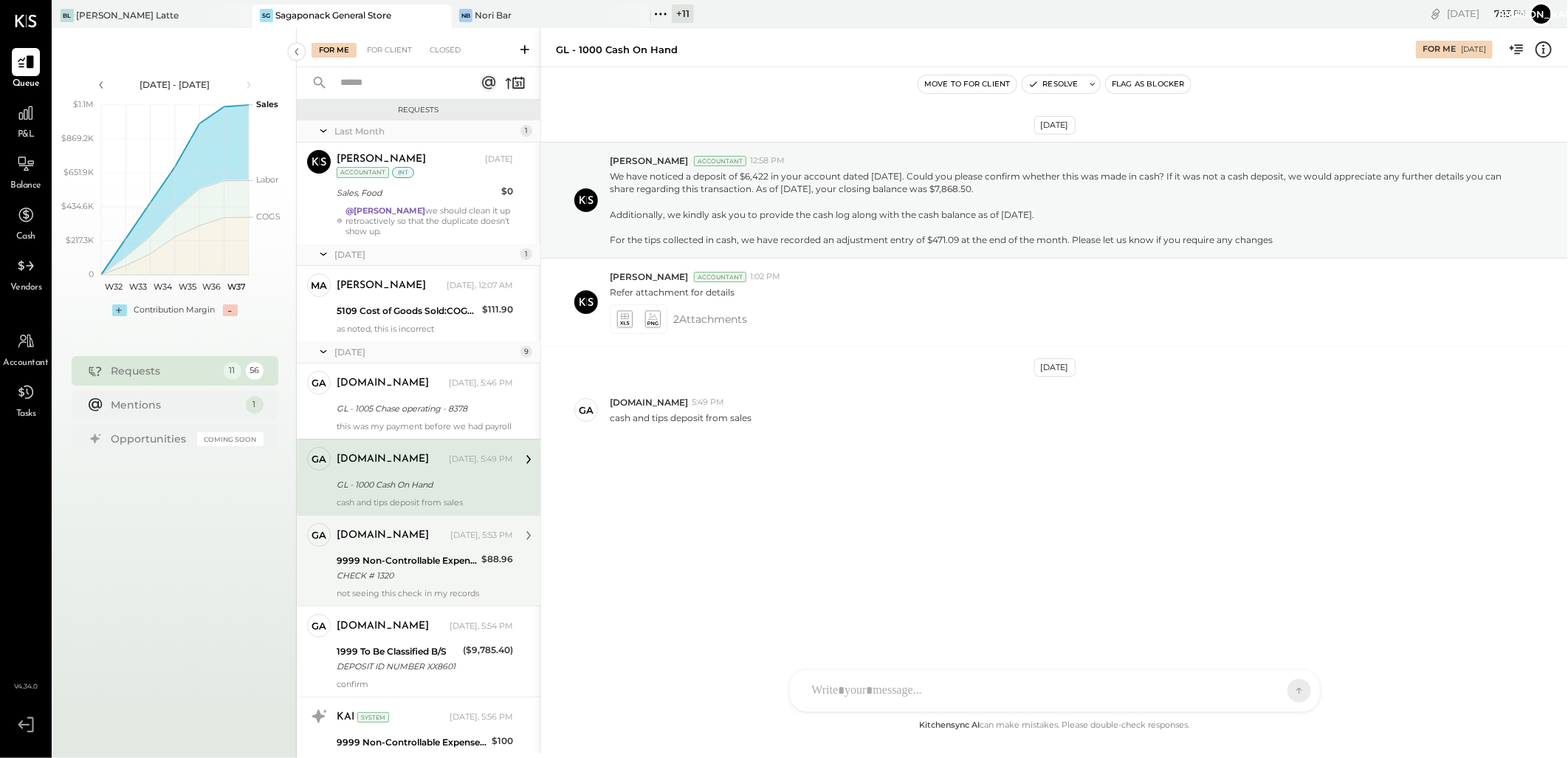
click at [406, 568] on div "9999 Non-Controllable Expenses:Other Income and Expenses:To Be Classified P&L" at bounding box center [406, 561] width 140 height 15
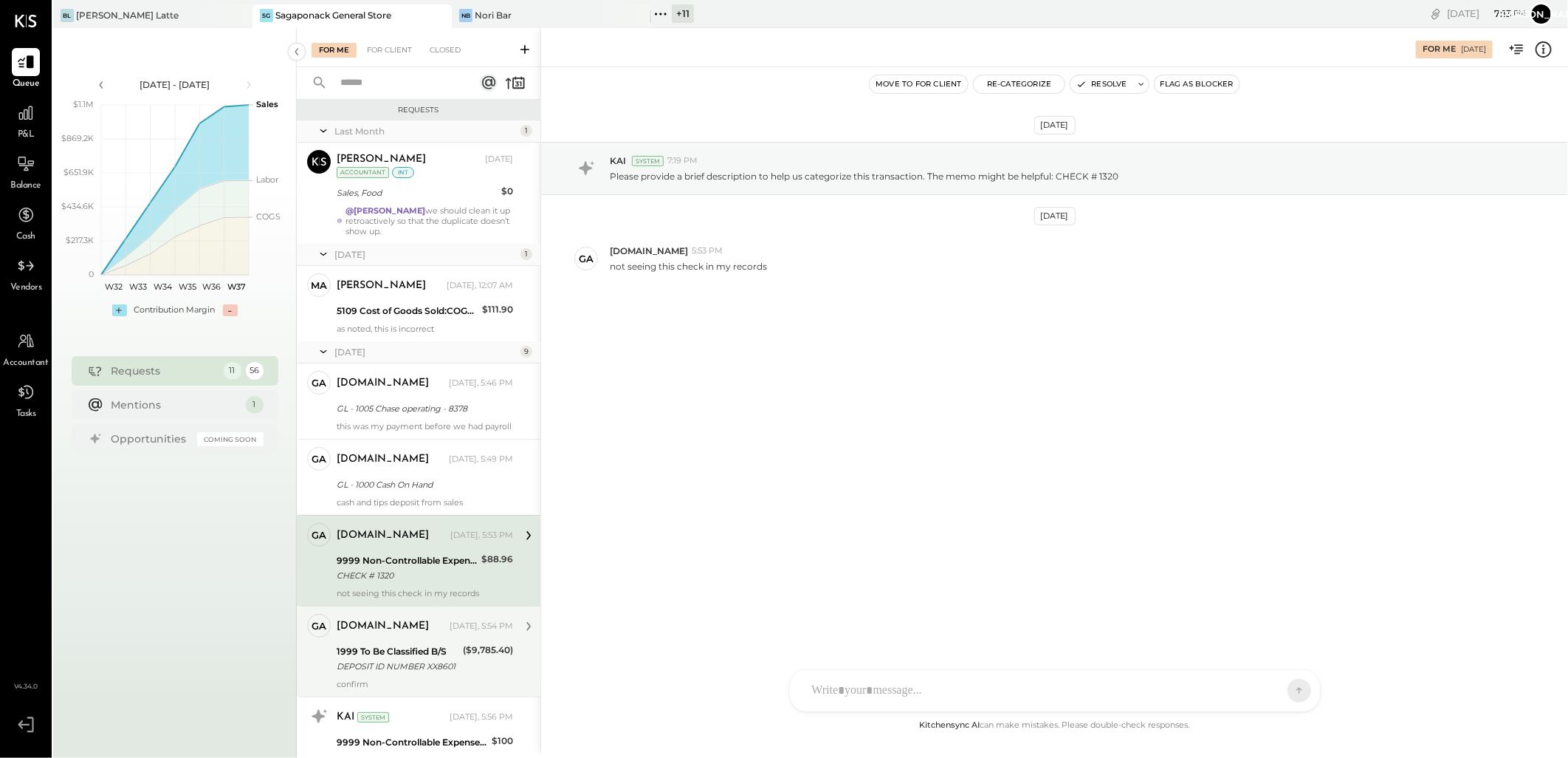
click at [431, 656] on div "1999 To Be Classified B/S" at bounding box center [397, 652] width 122 height 15
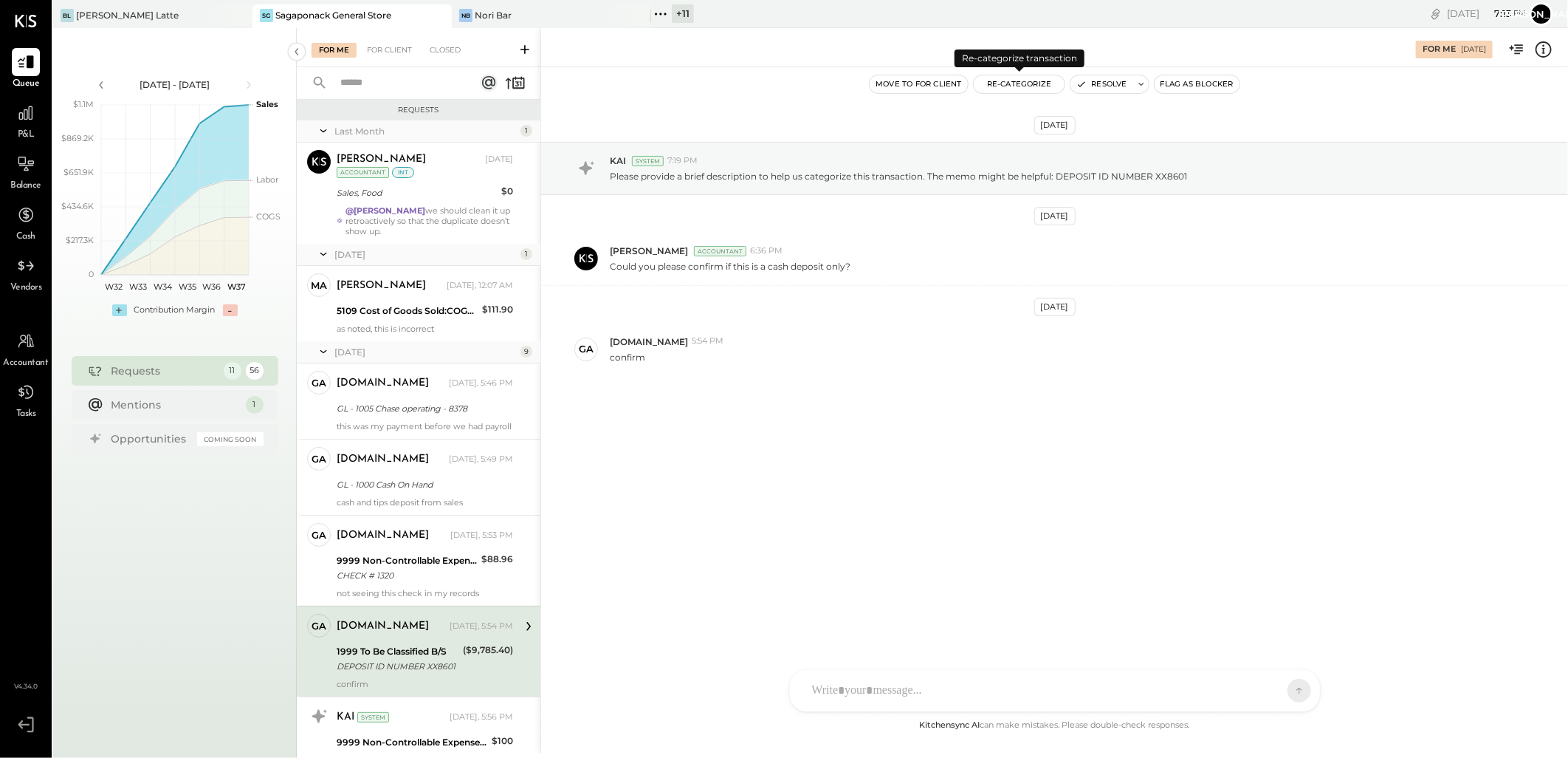
click at [1008, 82] on button "Re-Categorize" at bounding box center [1019, 84] width 92 height 18
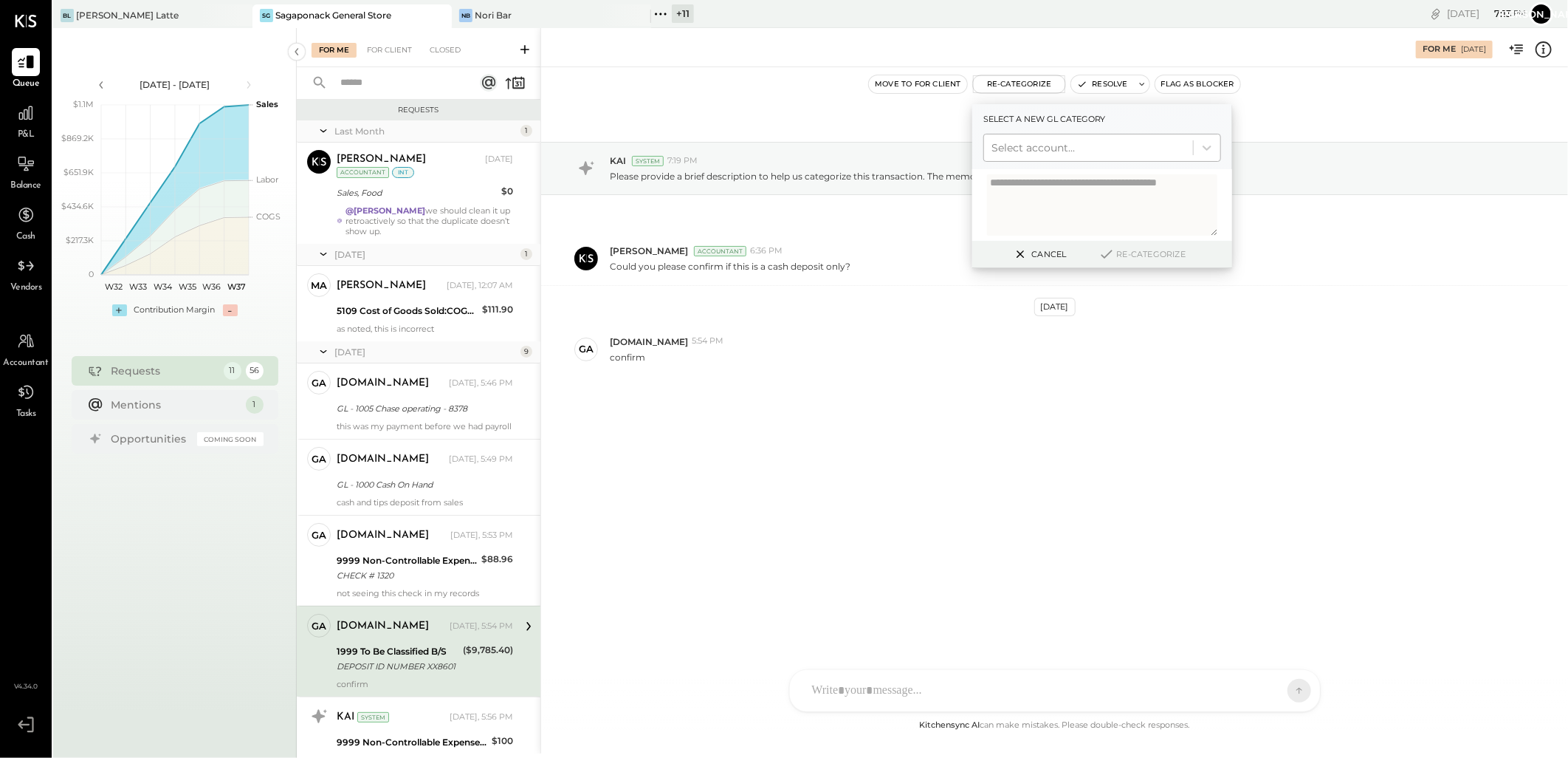
click at [1053, 139] on div at bounding box center [1088, 148] width 194 height 18
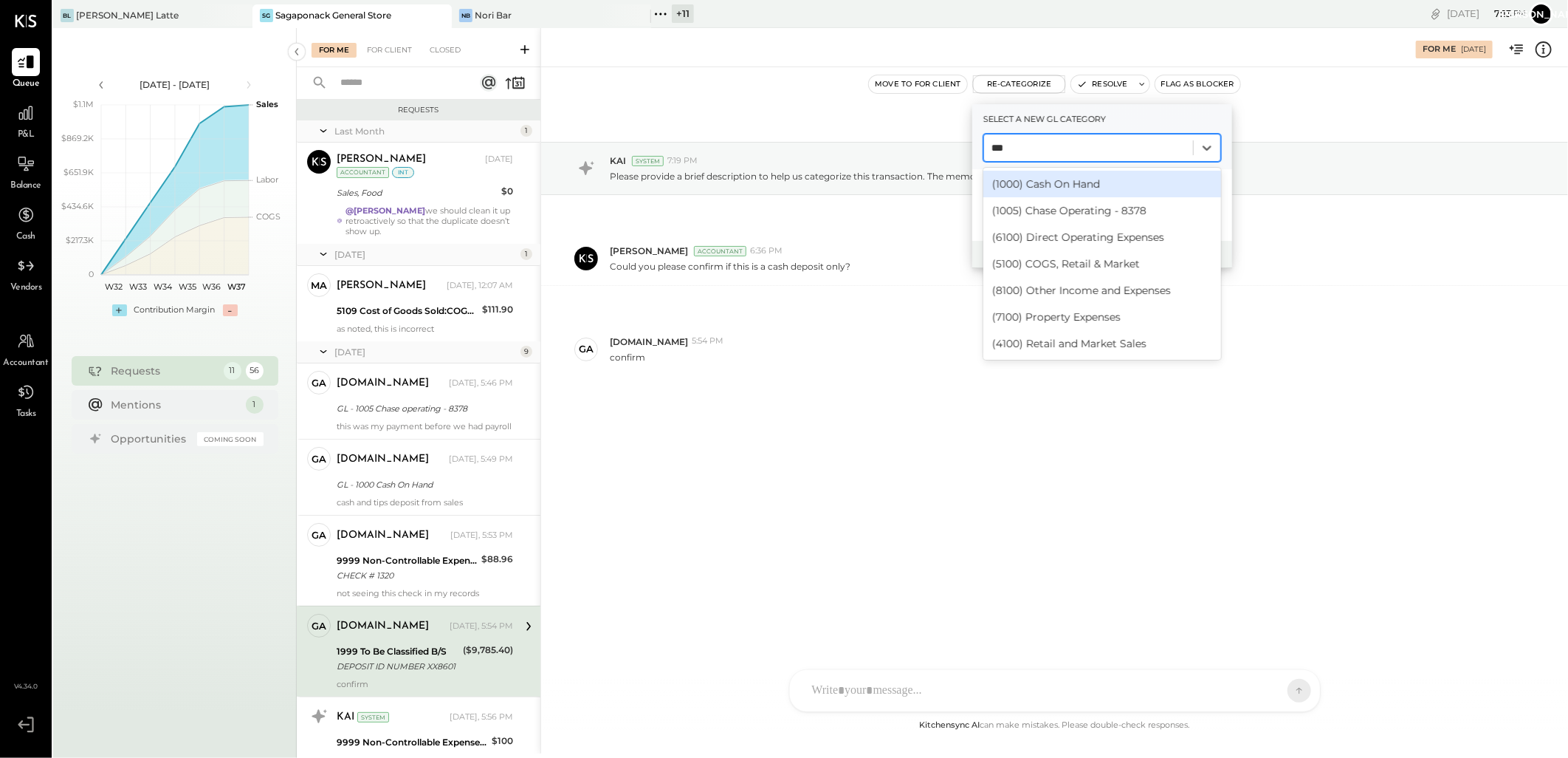
type input "****"
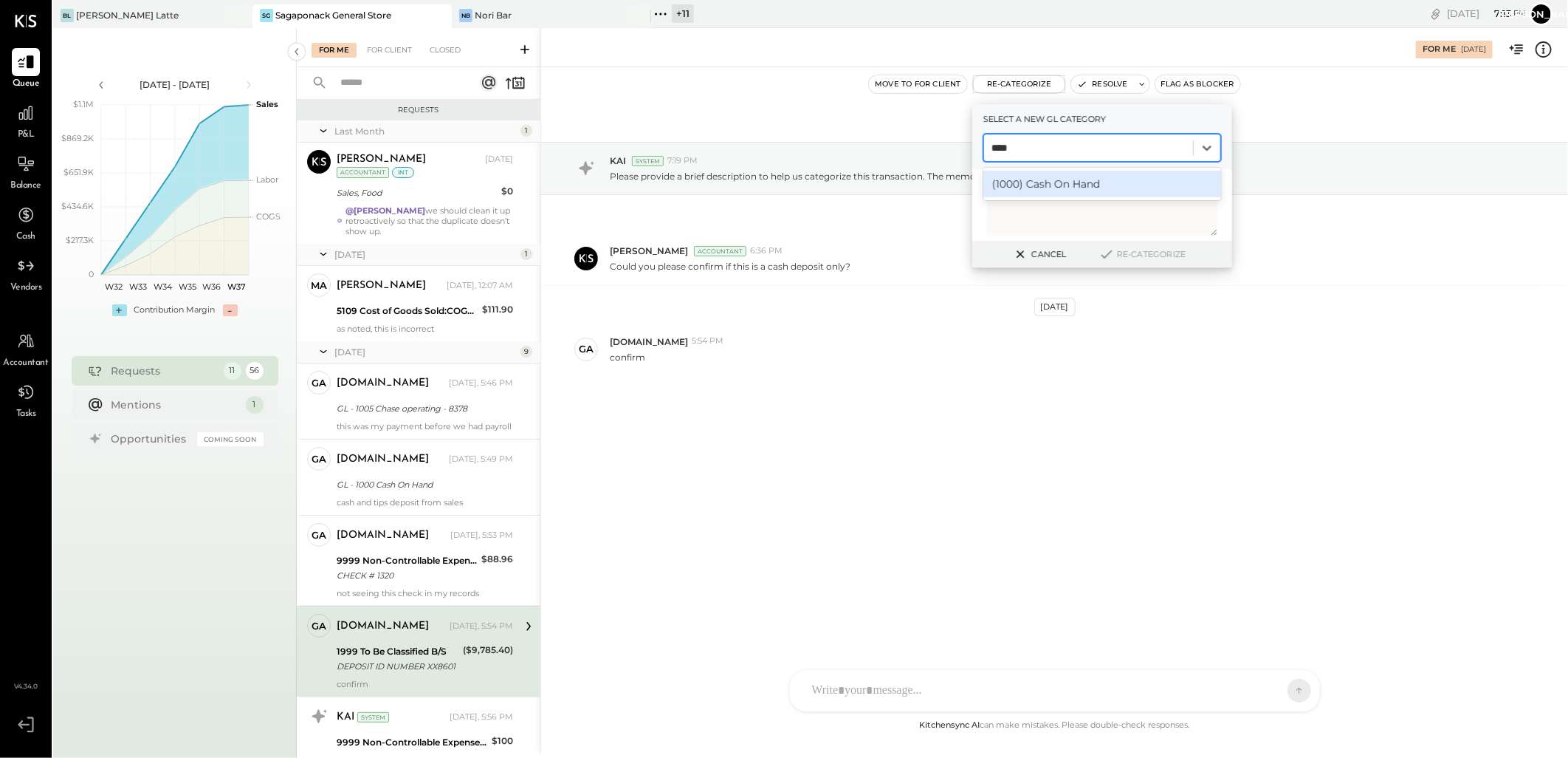
click at [1045, 185] on div "(1000) Cash On Hand" at bounding box center [1102, 183] width 238 height 27
drag, startPoint x: 1128, startPoint y: 248, endPoint x: 1125, endPoint y: 267, distance: 19.2
click at [1128, 248] on button "Re-Categorize" at bounding box center [1142, 254] width 97 height 18
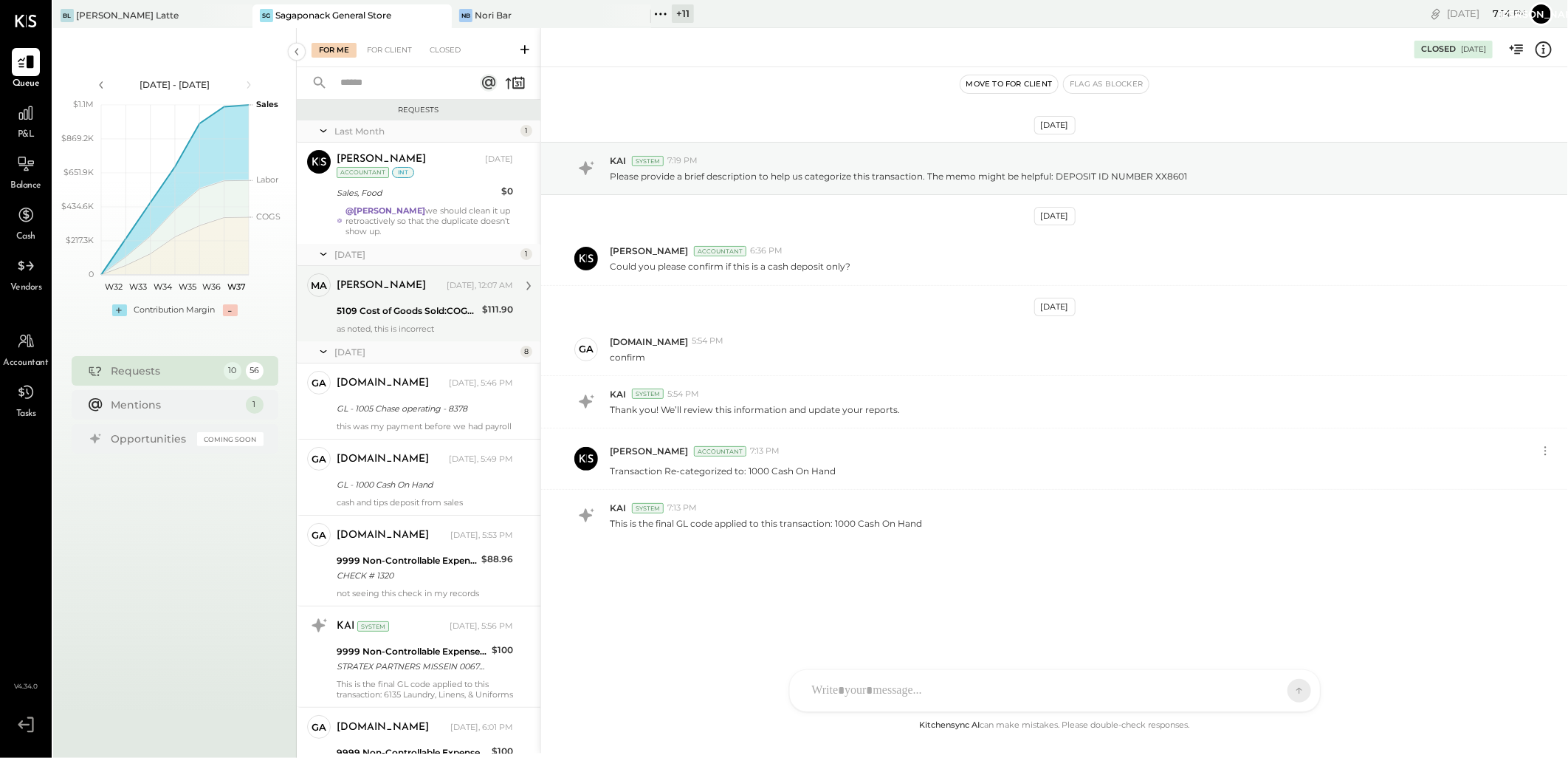
click at [423, 304] on div "5109 Cost of Goods Sold:COGS, Retail & Market:COGS, Pantry" at bounding box center [407, 311] width 141 height 15
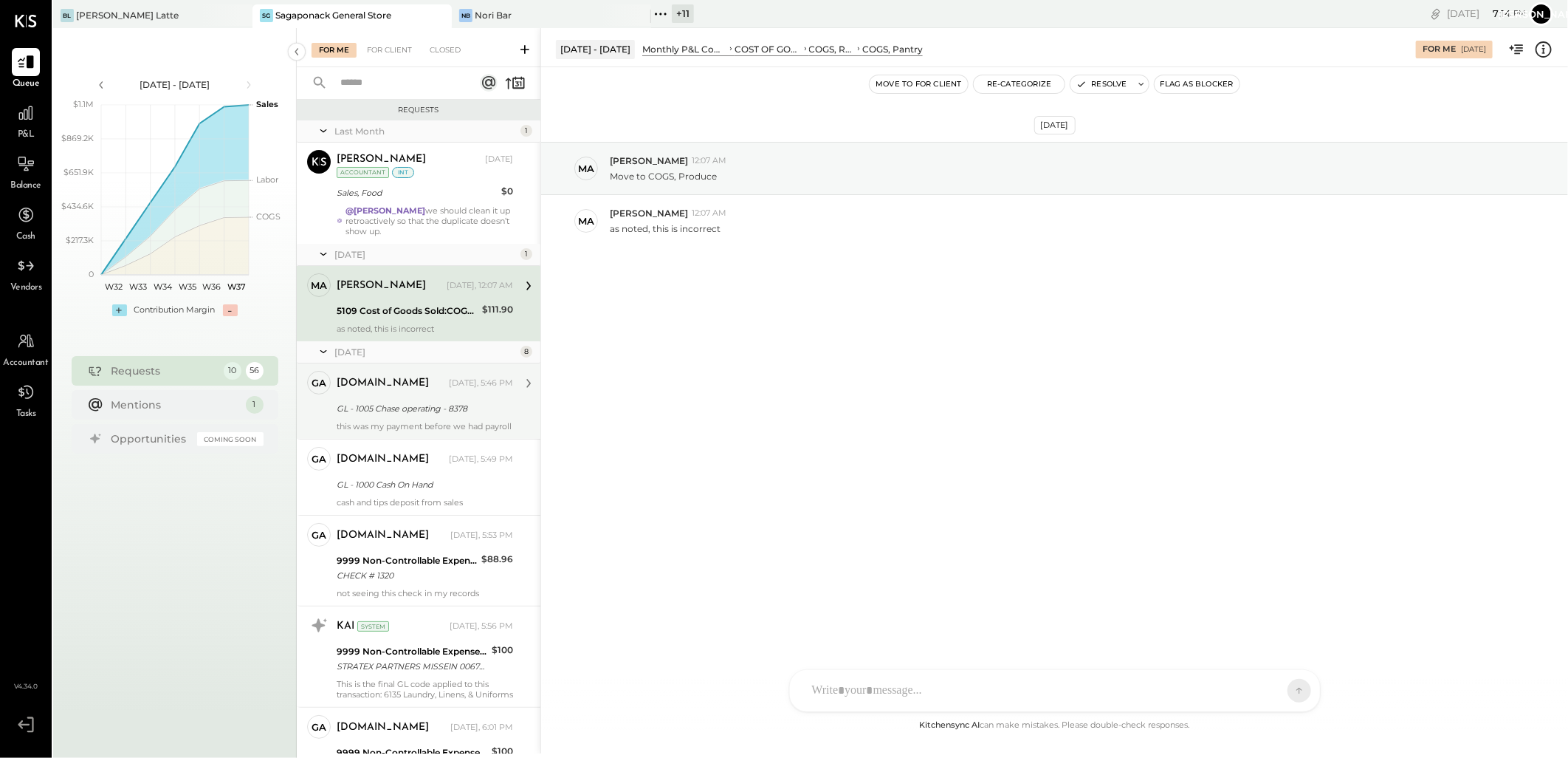
click at [415, 374] on div "[DOMAIN_NAME] [DATE], 5:46 PM" at bounding box center [425, 383] width 177 height 20
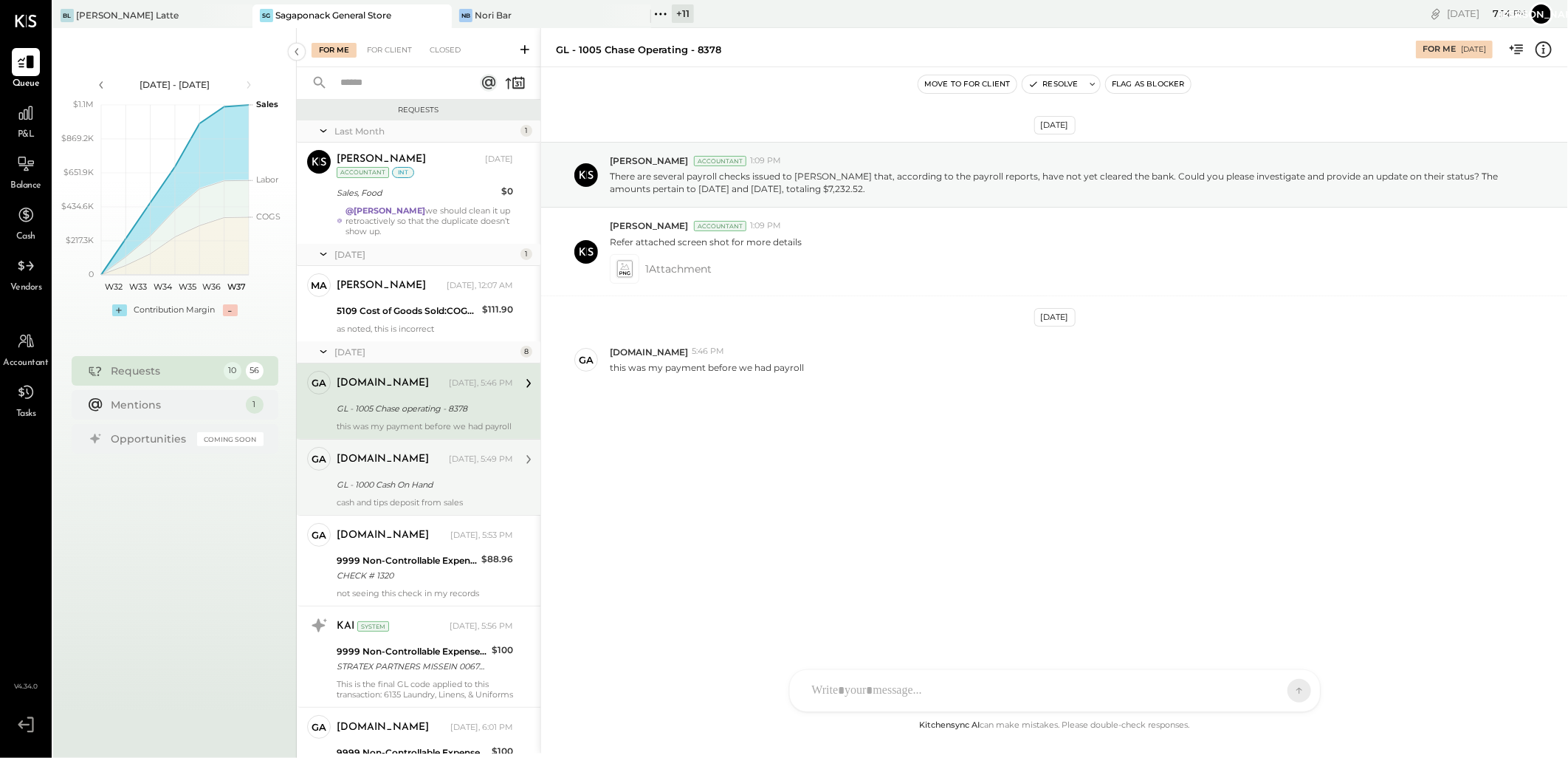
click at [426, 492] on div "GL - 1000 Cash On Hand" at bounding box center [423, 485] width 172 height 15
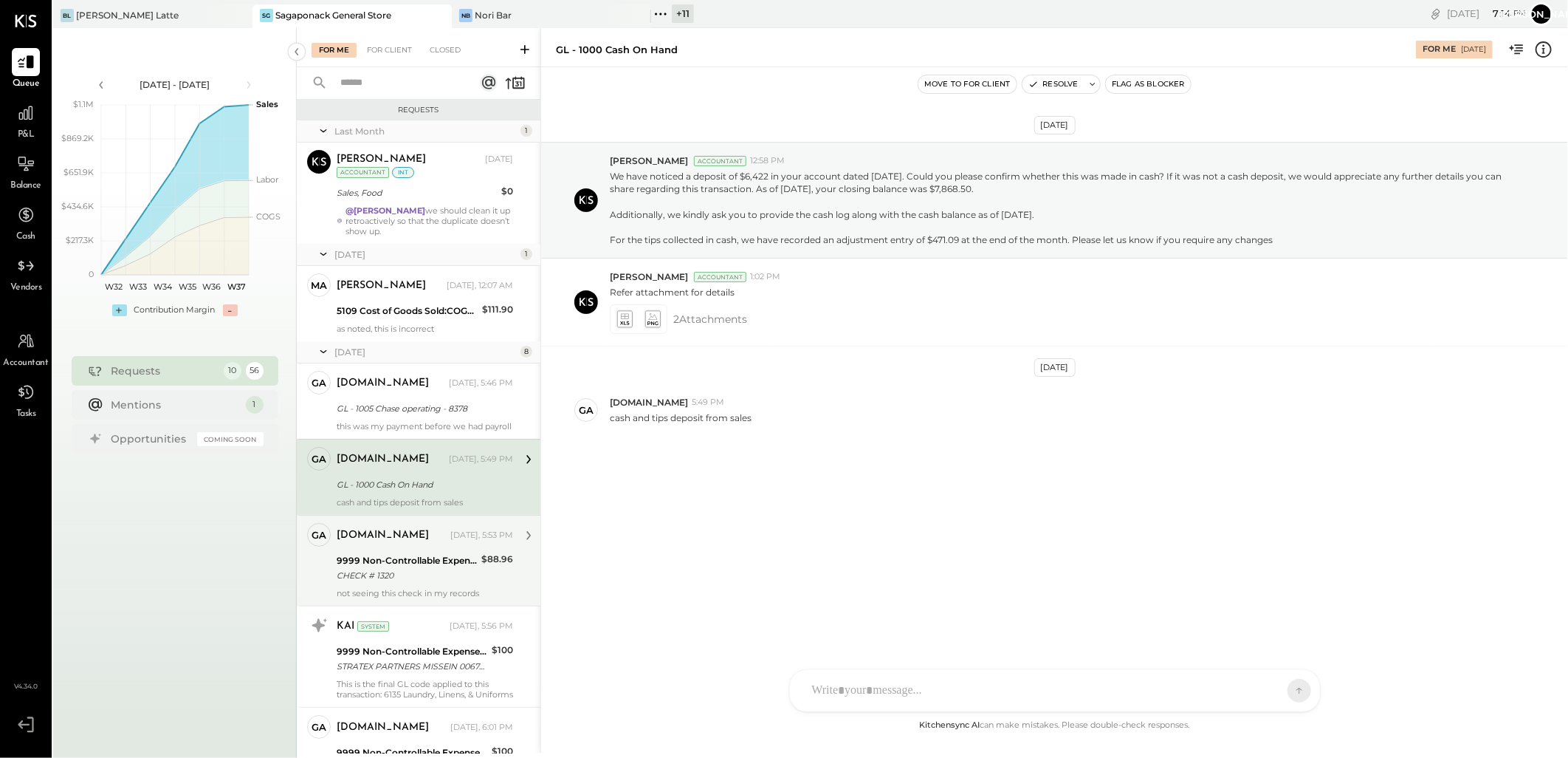
click at [422, 548] on div "[DOMAIN_NAME] [DATE], 5:53 PM" at bounding box center [425, 535] width 177 height 25
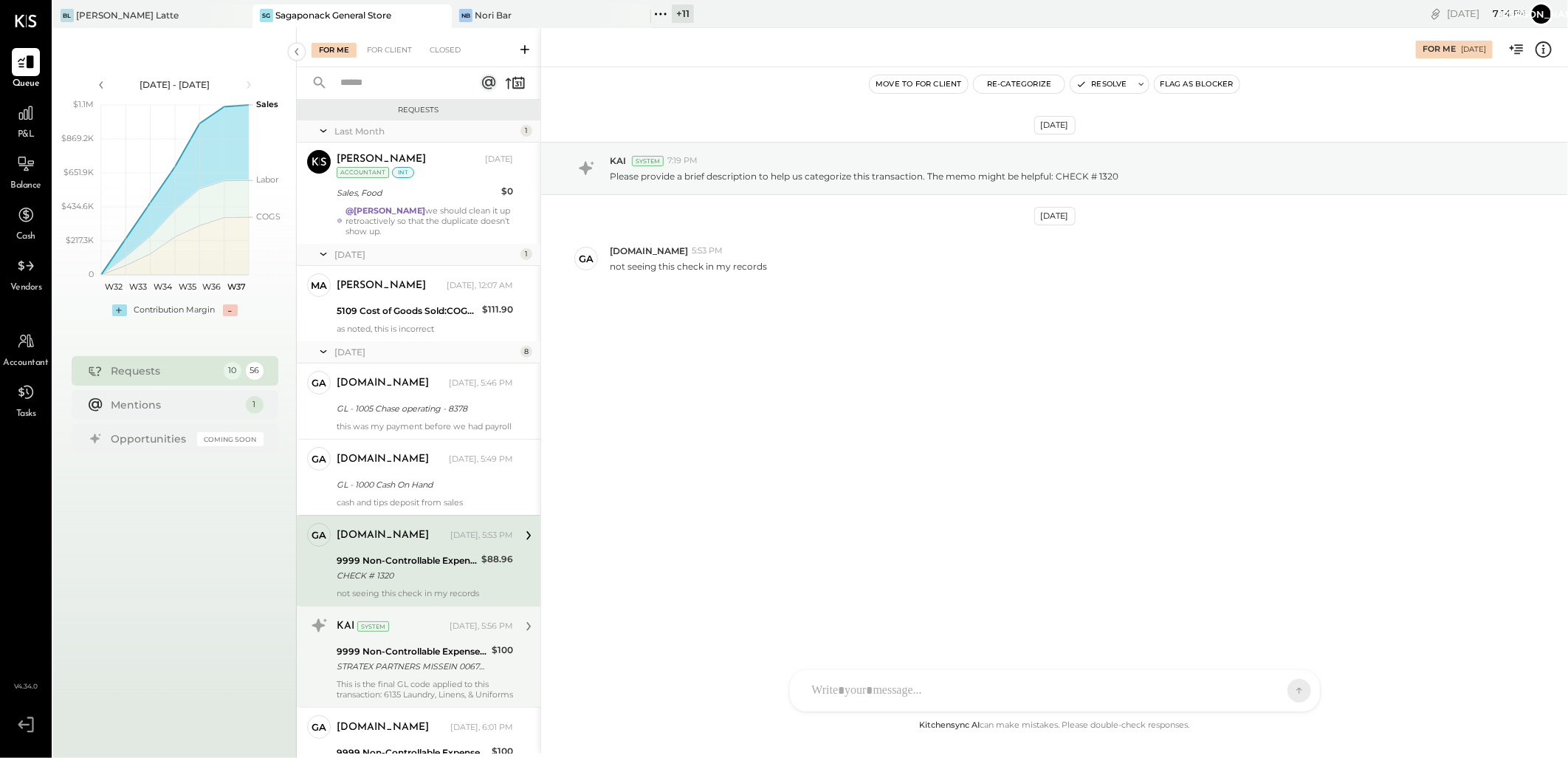
click at [406, 637] on div "KAI System [DATE], 5:56 PM" at bounding box center [425, 626] width 177 height 20
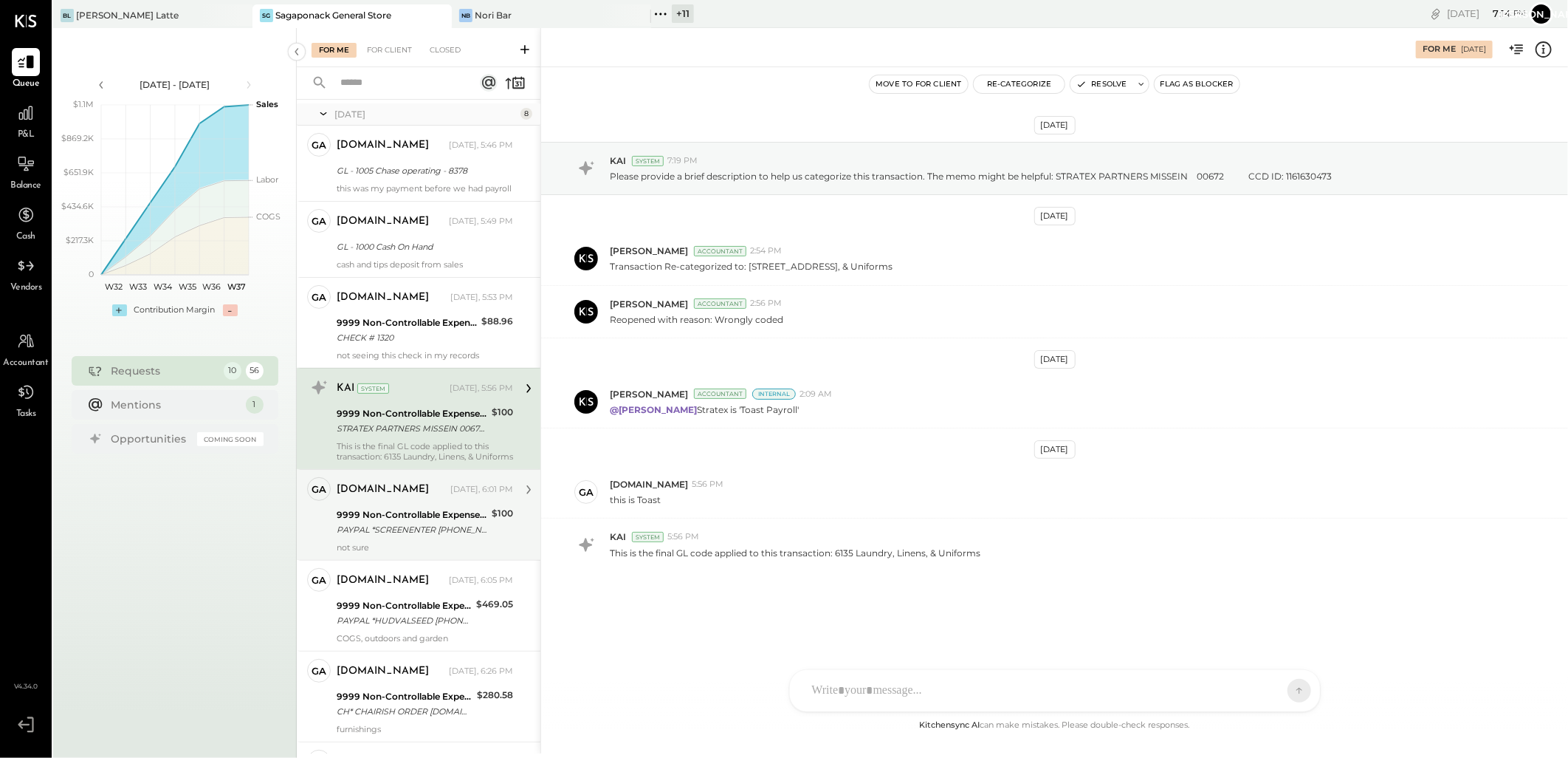
scroll to position [246, 0]
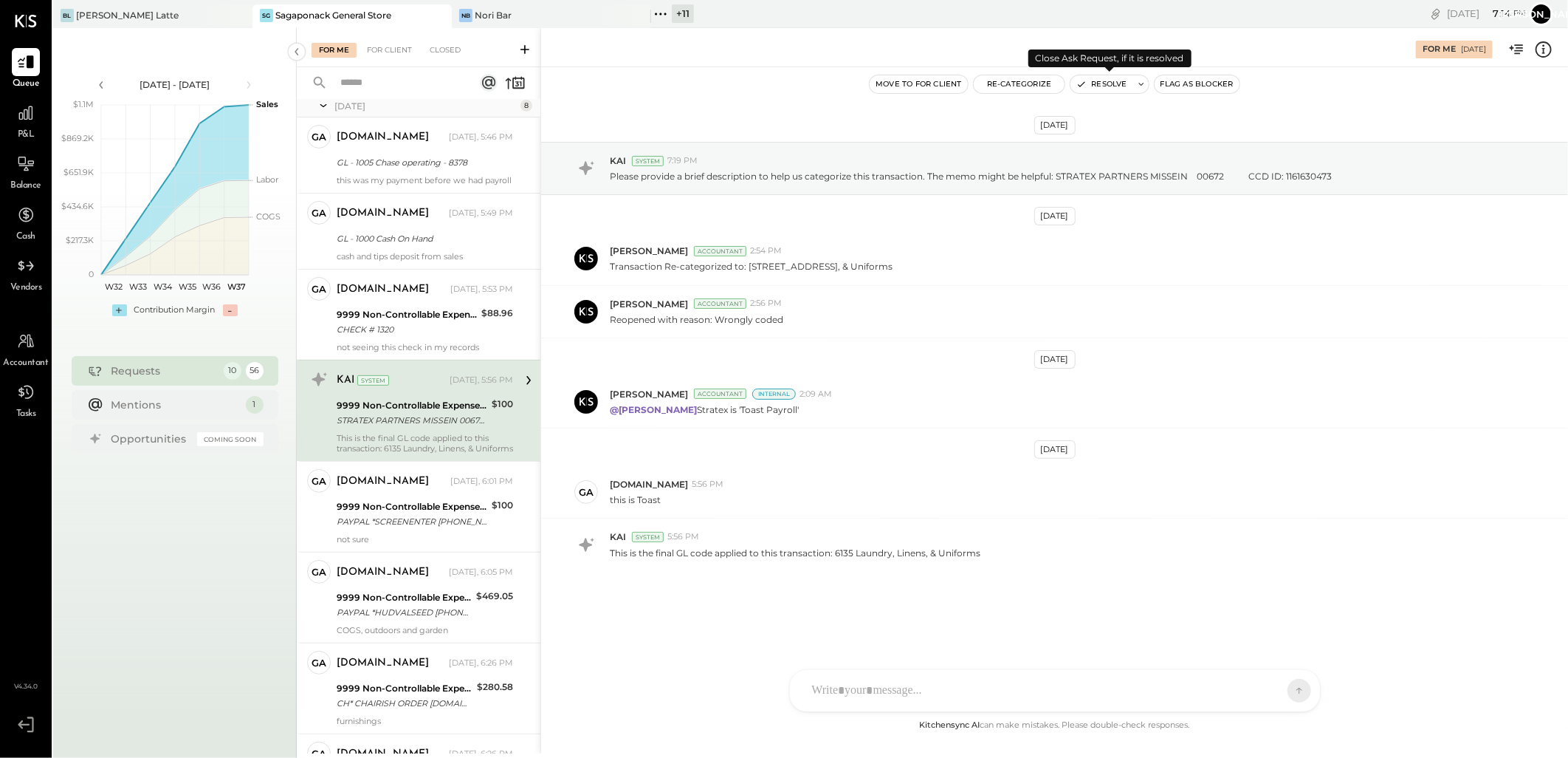
click at [1100, 80] on button "Resolve" at bounding box center [1102, 84] width 62 height 18
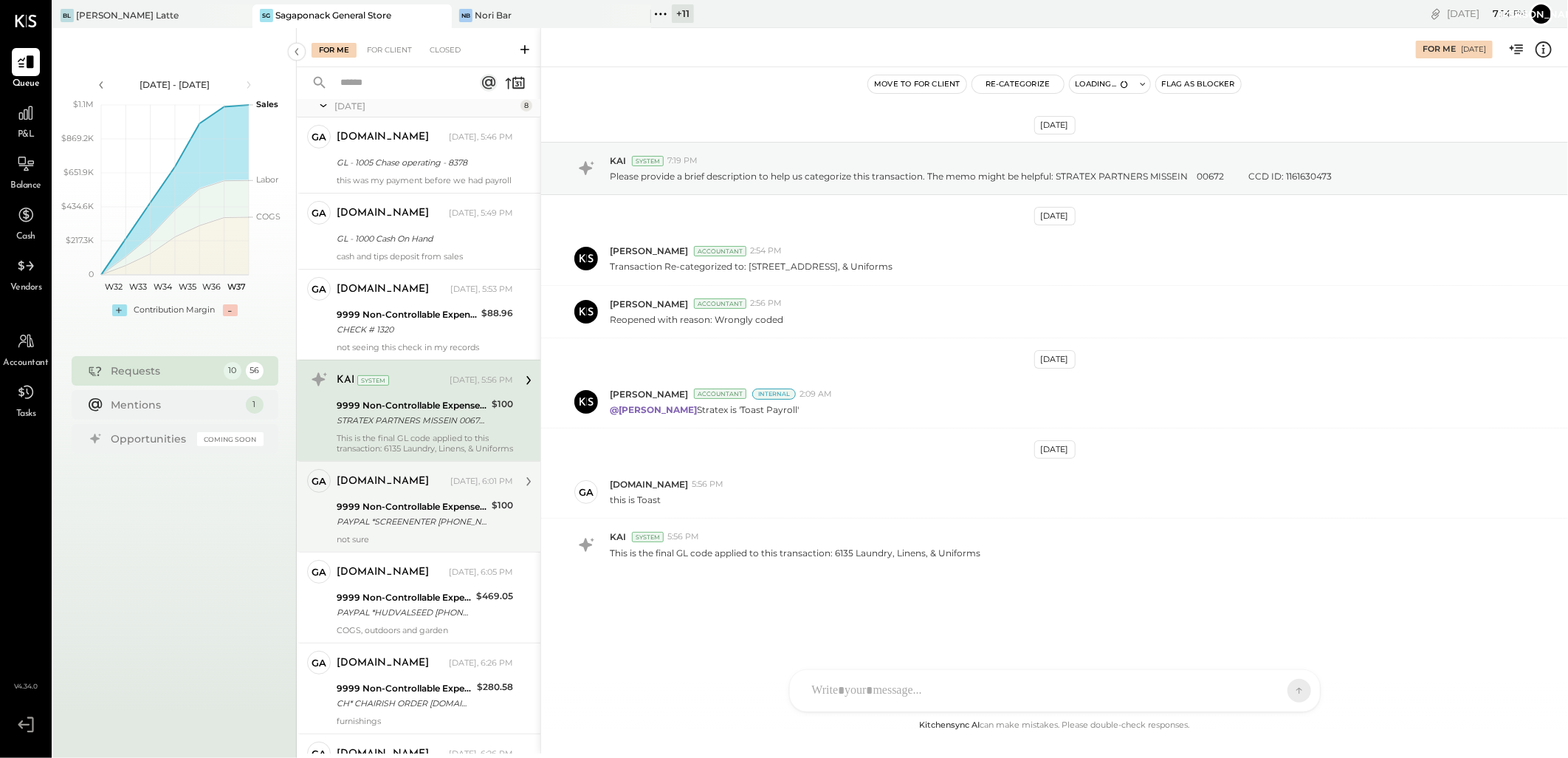
click at [406, 525] on div "PAYPAL *SCREENENTER [PHONE_NUMBER] [GEOGRAPHIC_DATA]" at bounding box center [412, 521] width 151 height 15
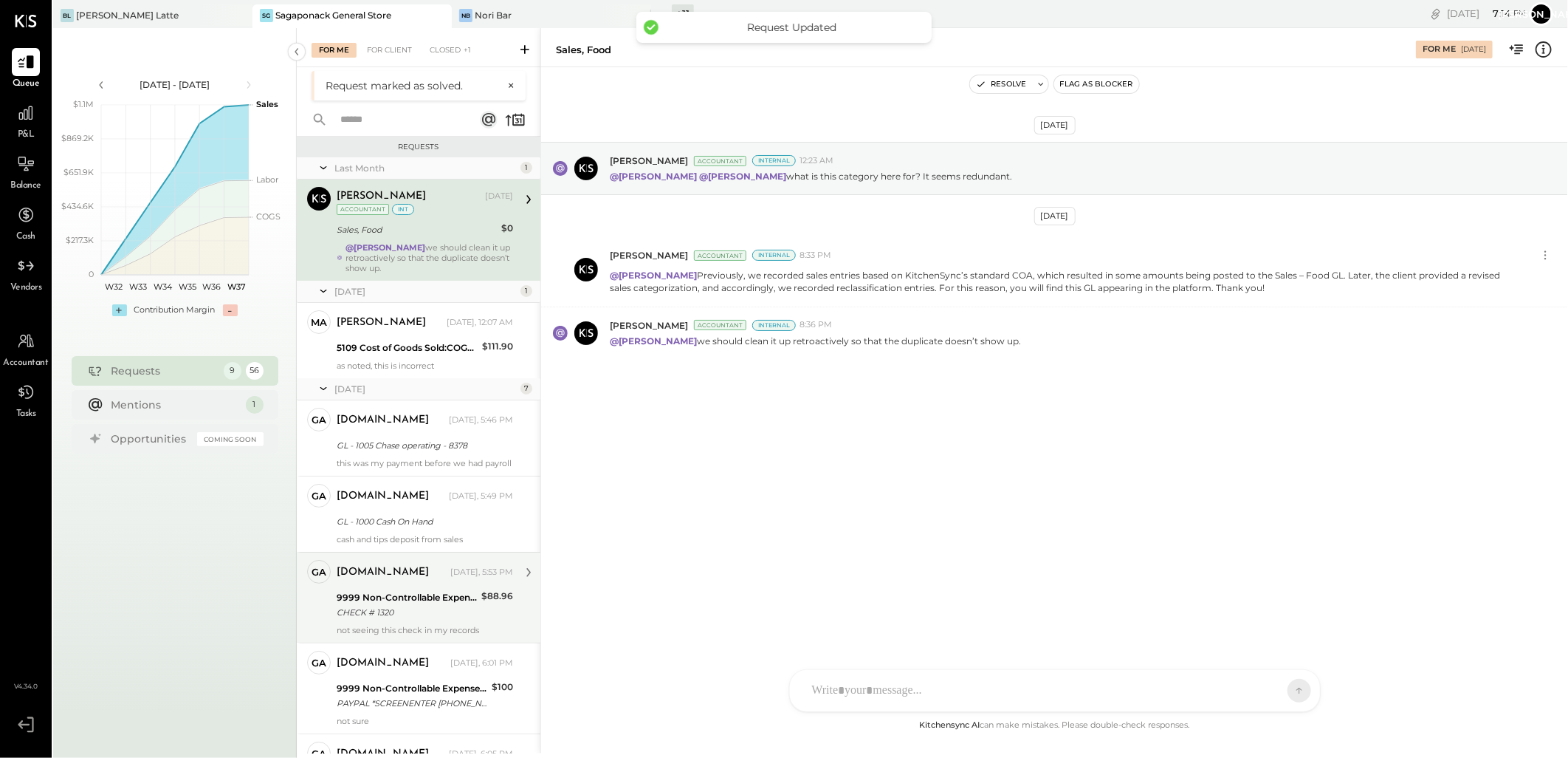
click at [403, 600] on div "9999 Non-Controllable Expenses:Other Income and Expenses:To Be Classified P&L" at bounding box center [406, 597] width 140 height 15
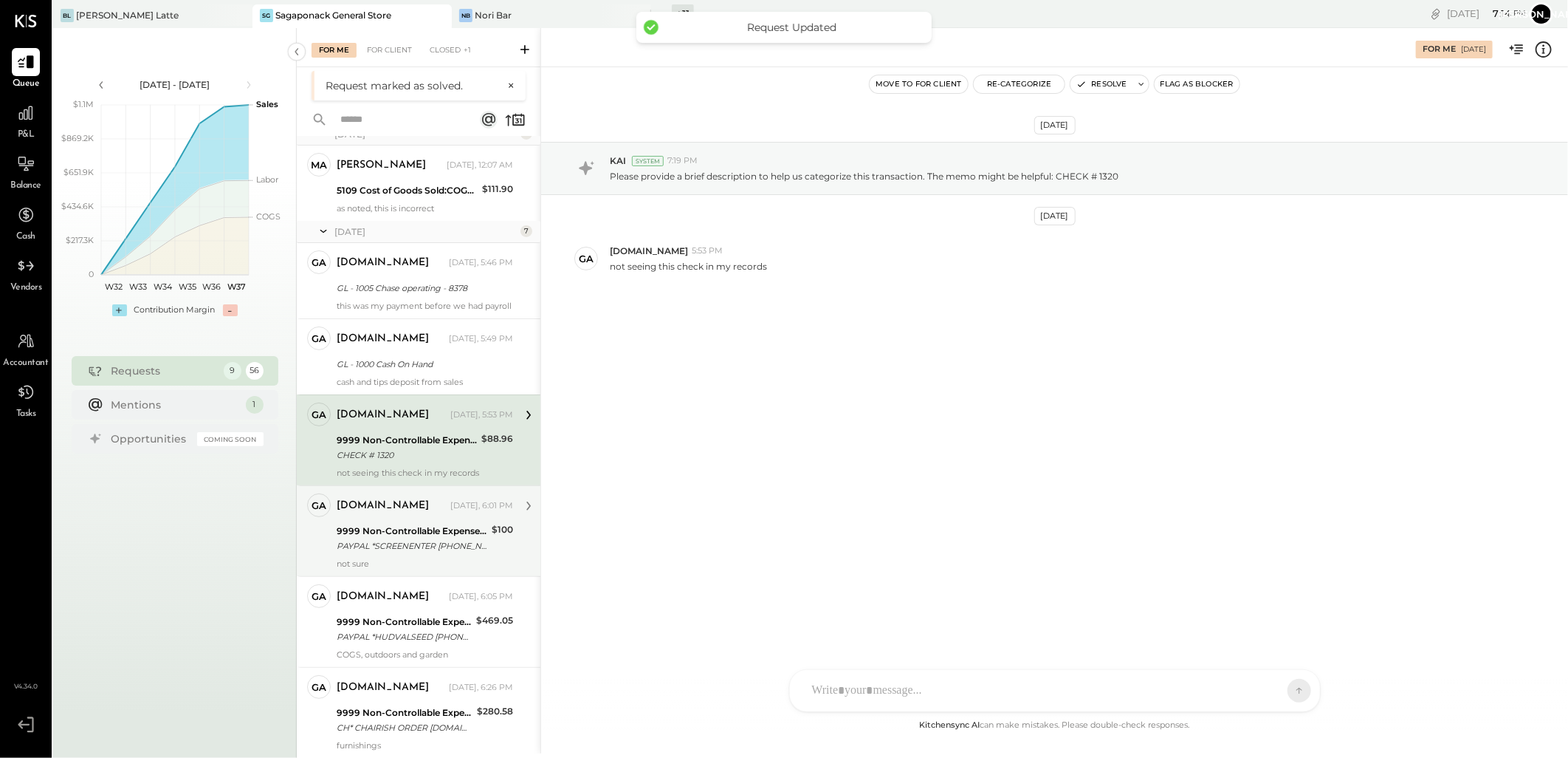
scroll to position [164, 0]
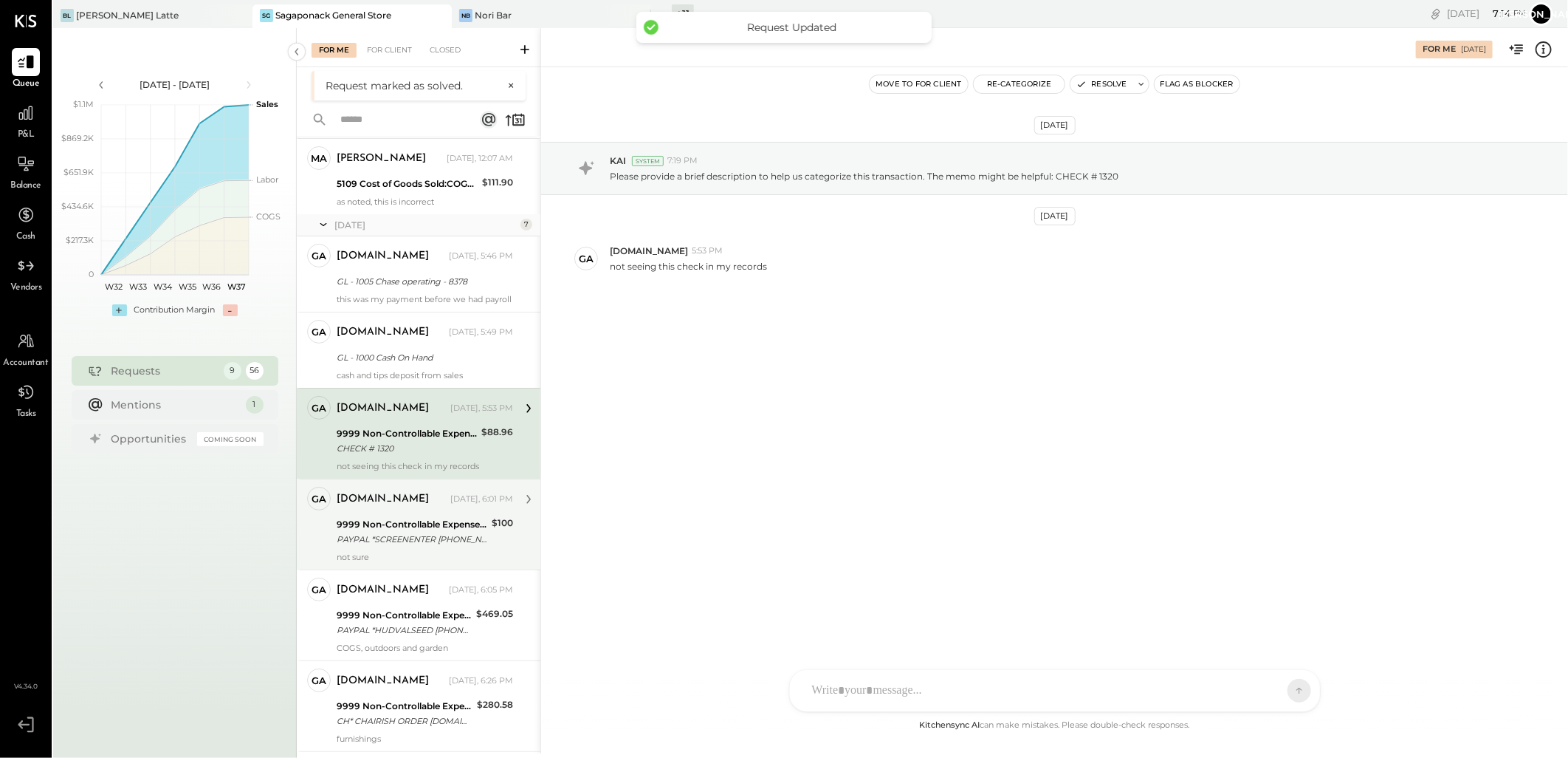
click at [386, 523] on div "[DOMAIN_NAME] [DATE], 6:01 PM 9999 Non-Controllable Expenses:Other Income and E…" at bounding box center [425, 524] width 177 height 75
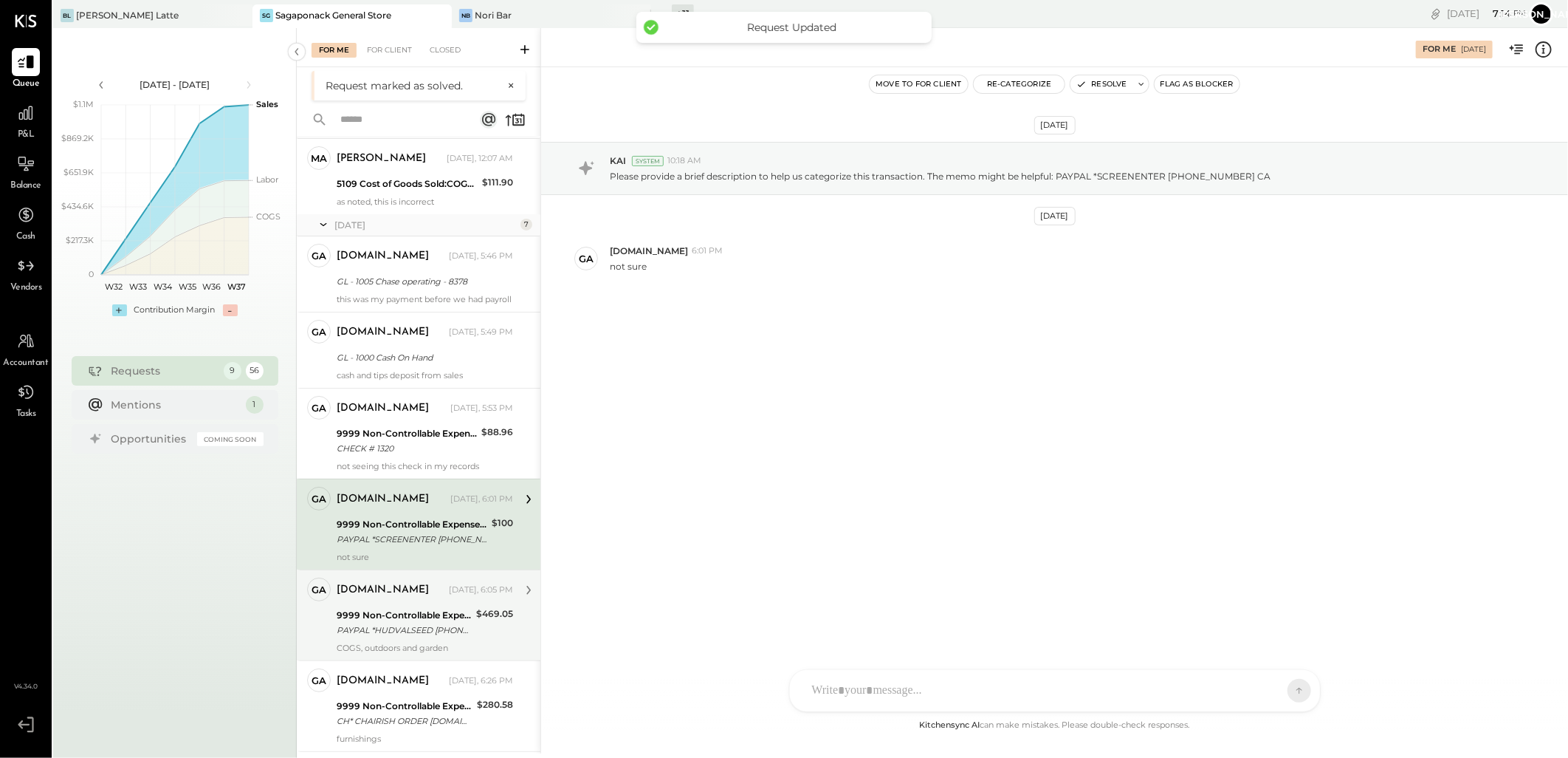
click at [419, 596] on div "[DOMAIN_NAME]" at bounding box center [391, 590] width 110 height 15
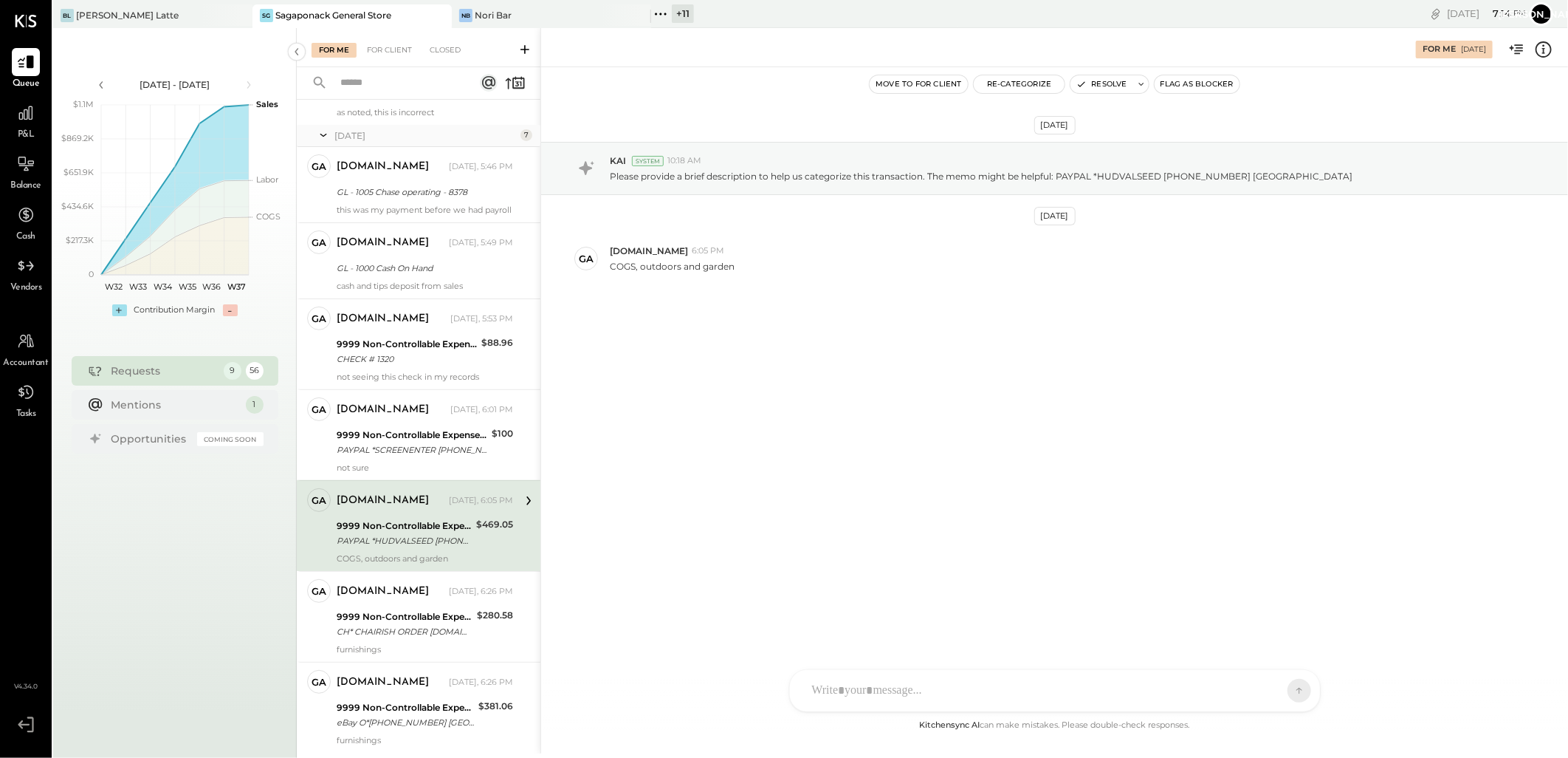
scroll to position [270, 0]
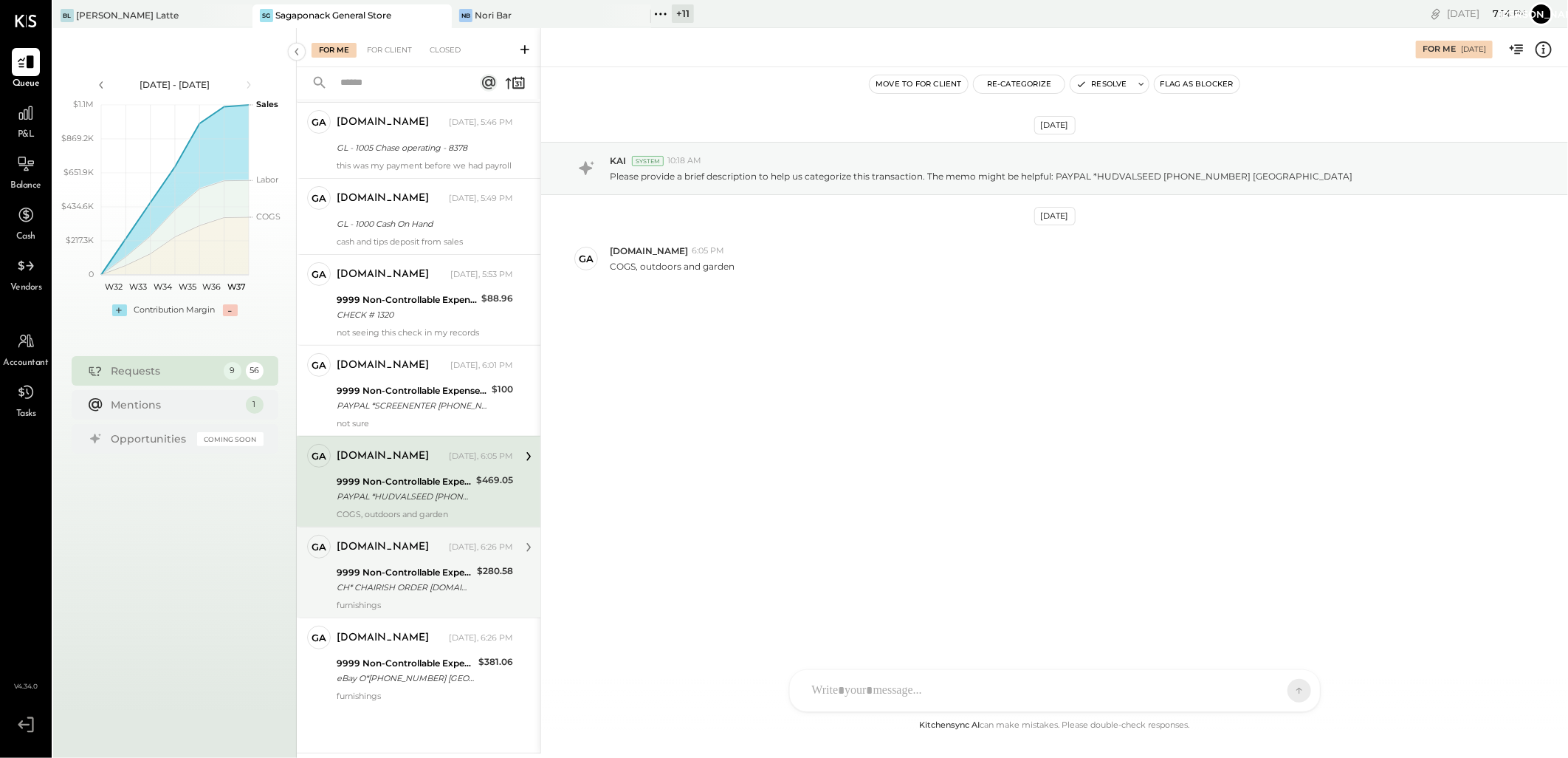
click at [418, 567] on div "9999 Non-Controllable Expenses:Other Income and Expenses:To Be Classified P&L" at bounding box center [404, 572] width 135 height 15
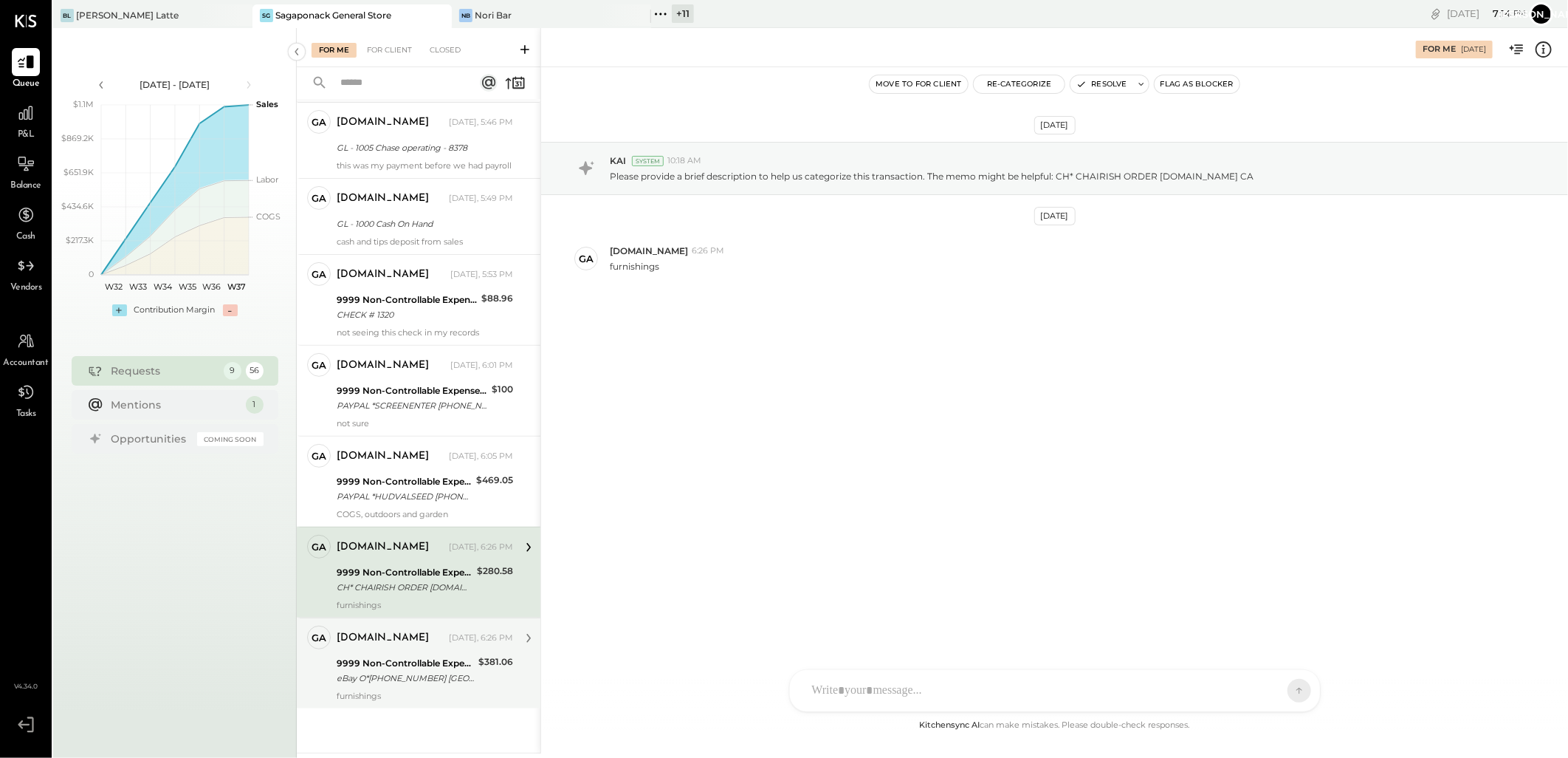
click at [412, 663] on div "9999 Non-Controllable Expenses:Other Income and Expenses:To Be Classified P&L" at bounding box center [405, 663] width 137 height 15
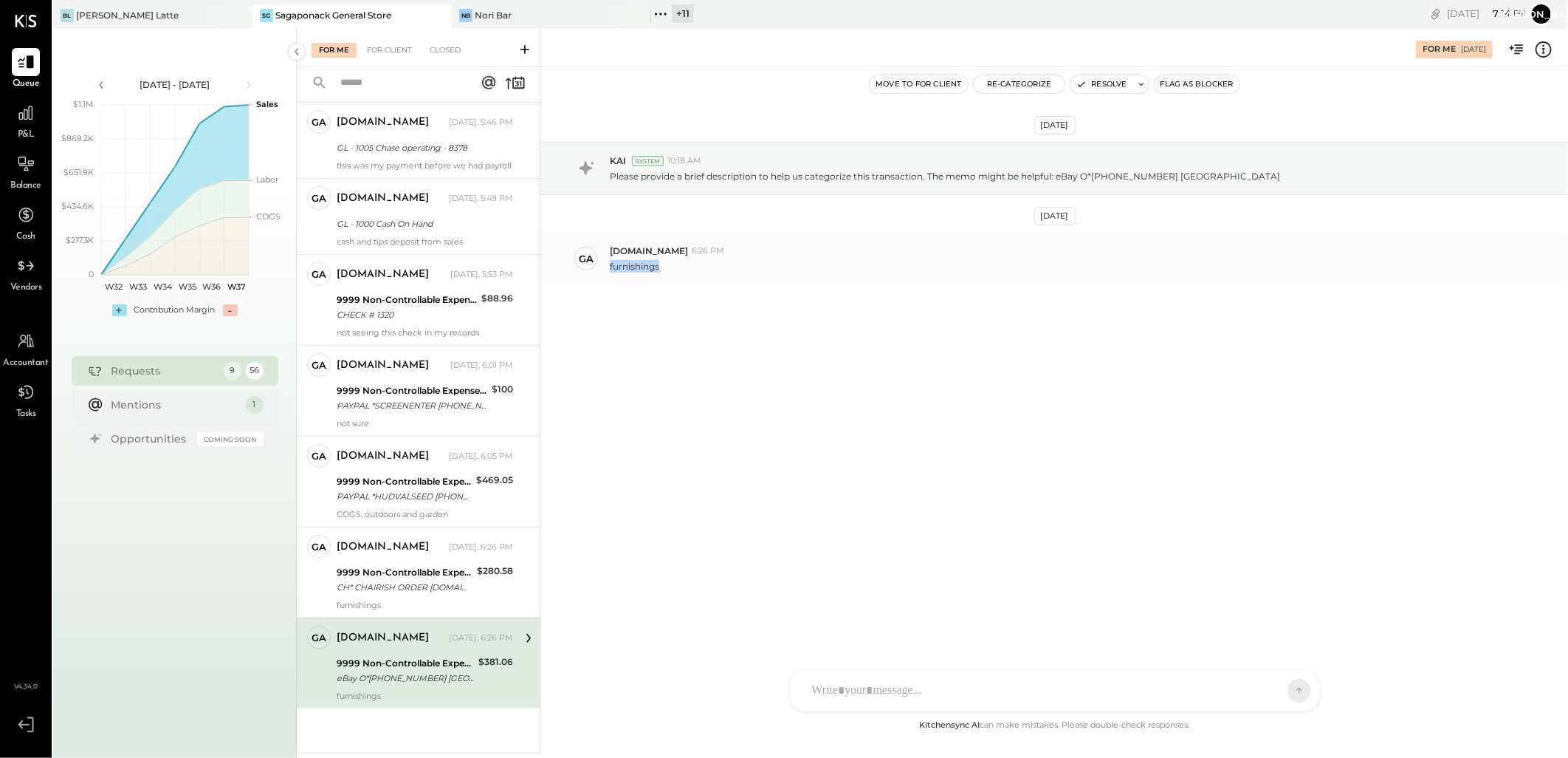
drag, startPoint x: 689, startPoint y: 278, endPoint x: 605, endPoint y: 268, distance: 84.6
click at [605, 268] on div "ga [DOMAIN_NAME] 6:26 PM furnishings" at bounding box center [1055, 259] width 1027 height 52
copy p "furnishings"
click at [1020, 83] on button "Re-Categorize" at bounding box center [1019, 84] width 92 height 18
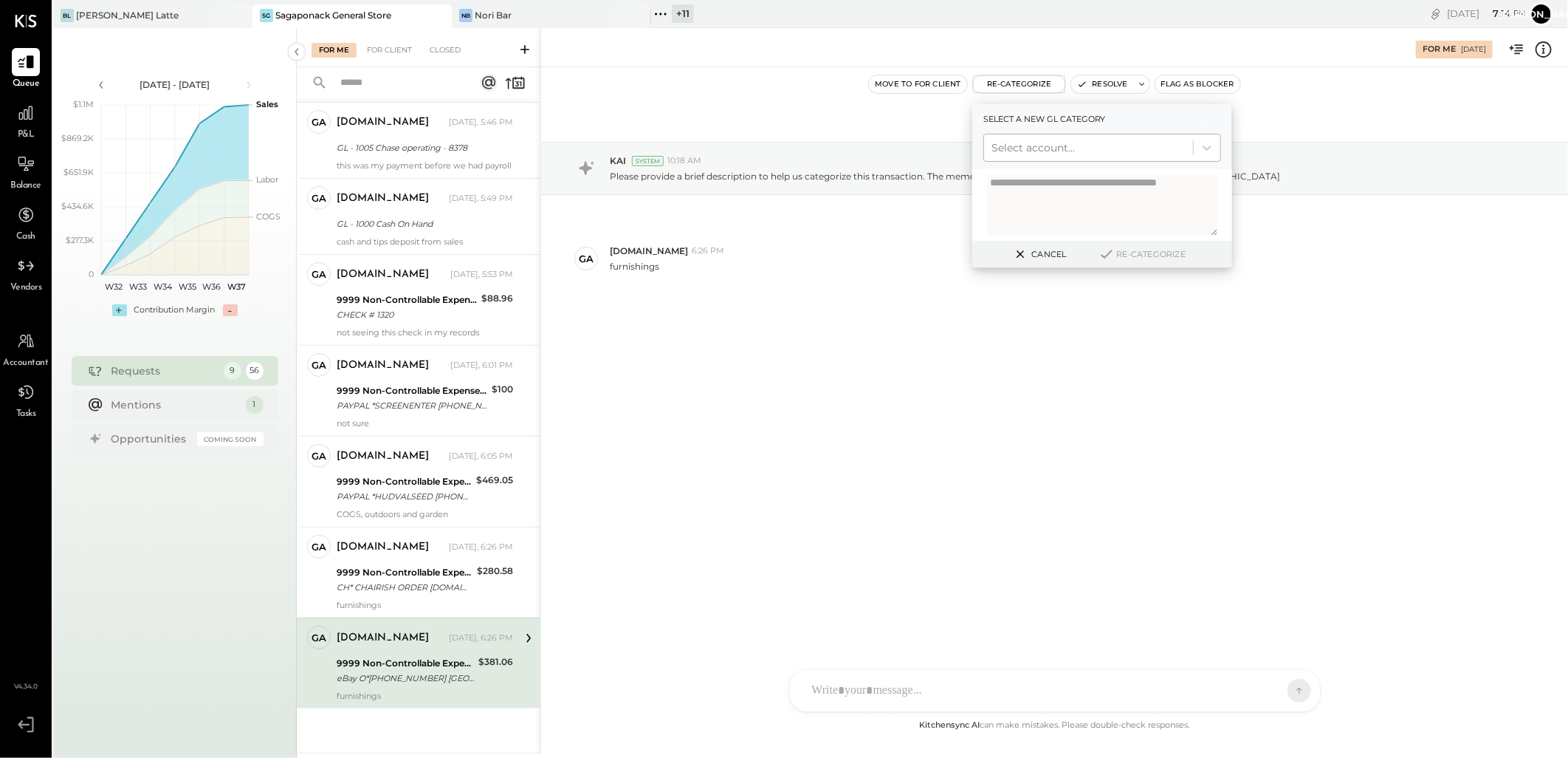
click at [1033, 137] on div "Select account..." at bounding box center [1089, 147] width 209 height 24
type input "****"
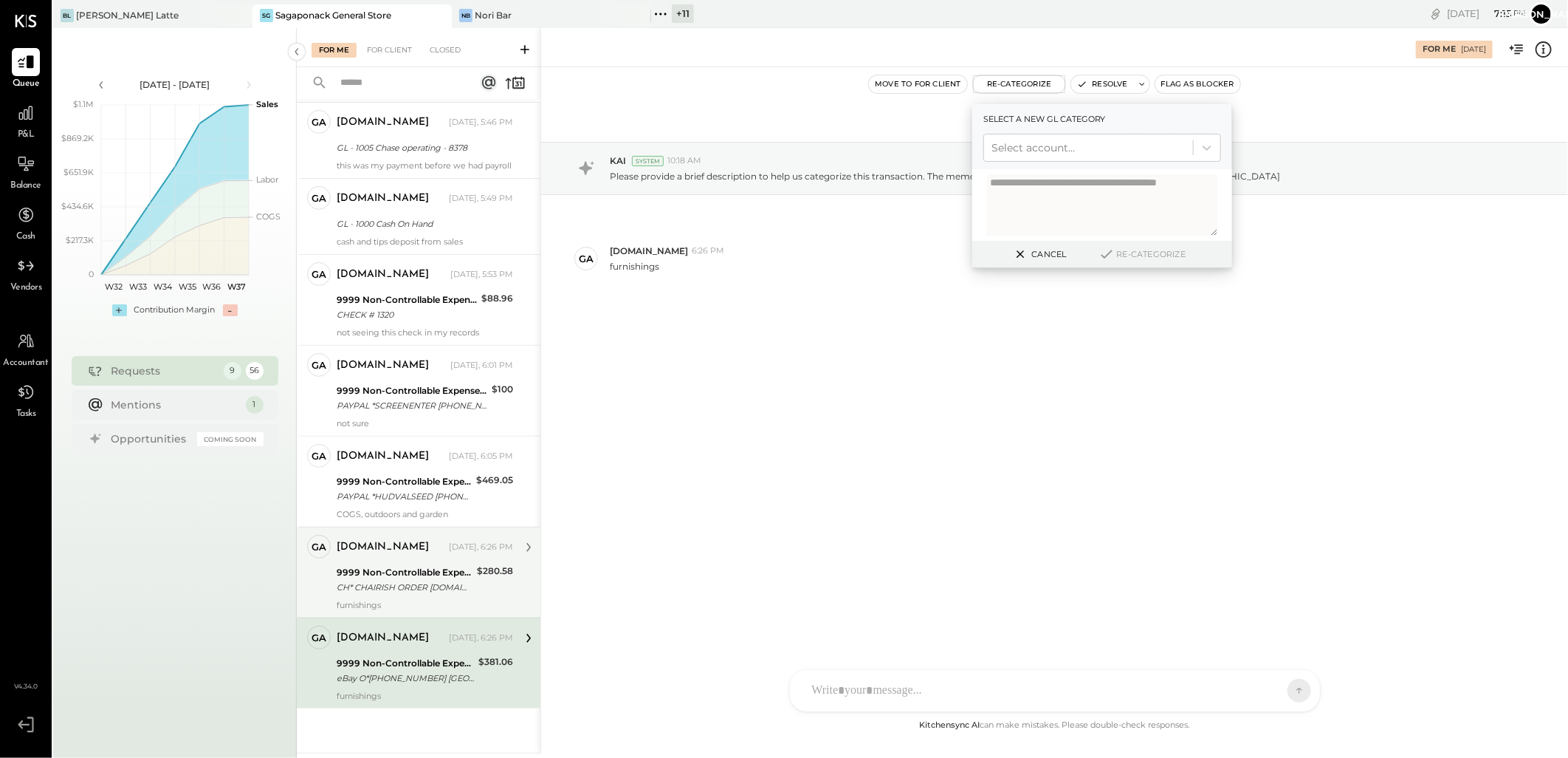
click at [411, 585] on div "CH* CHAIRISH ORDER [DOMAIN_NAME] CA" at bounding box center [404, 587] width 135 height 15
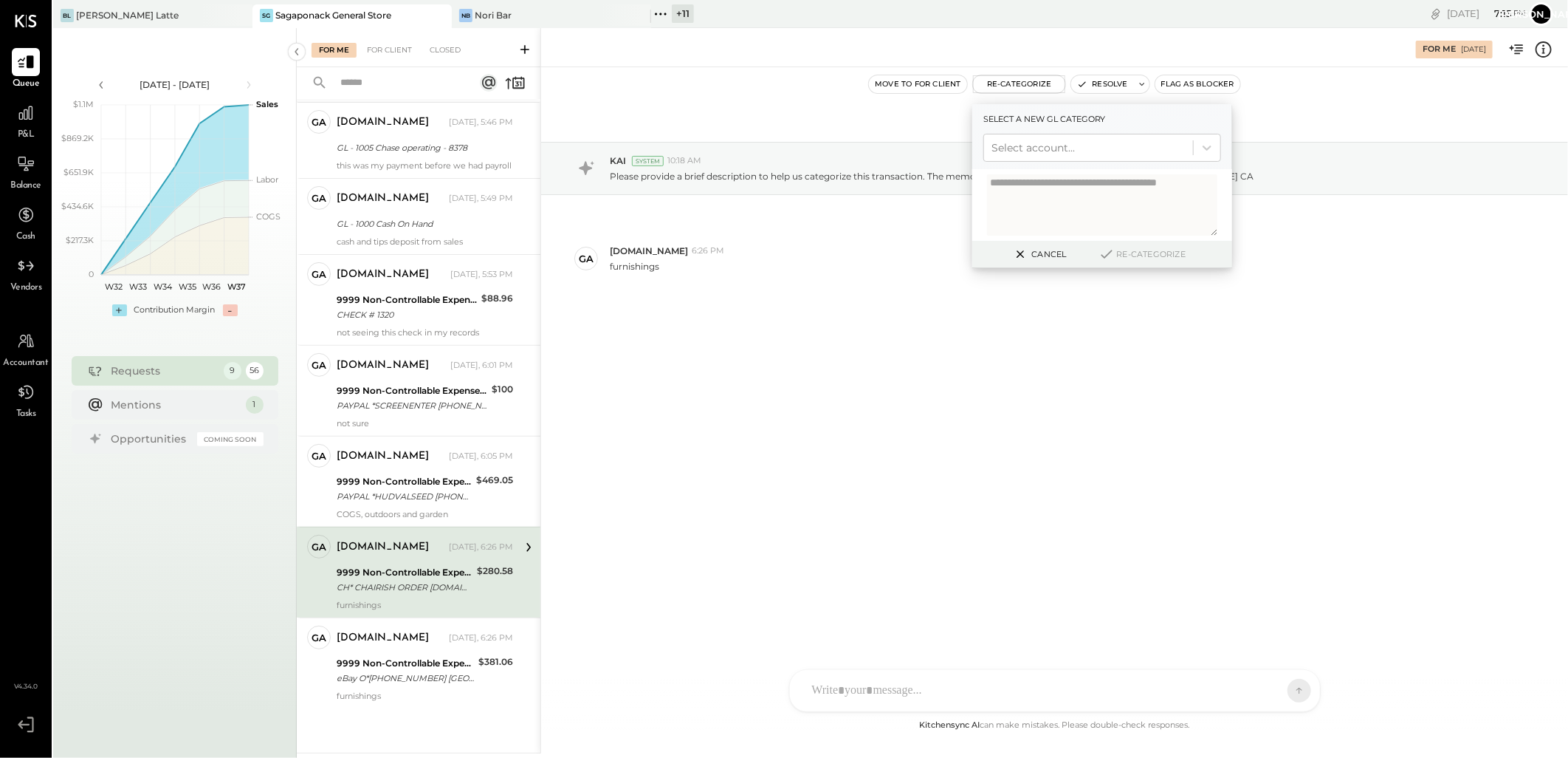
click at [1034, 256] on button "Cancel" at bounding box center [1038, 254] width 63 height 19
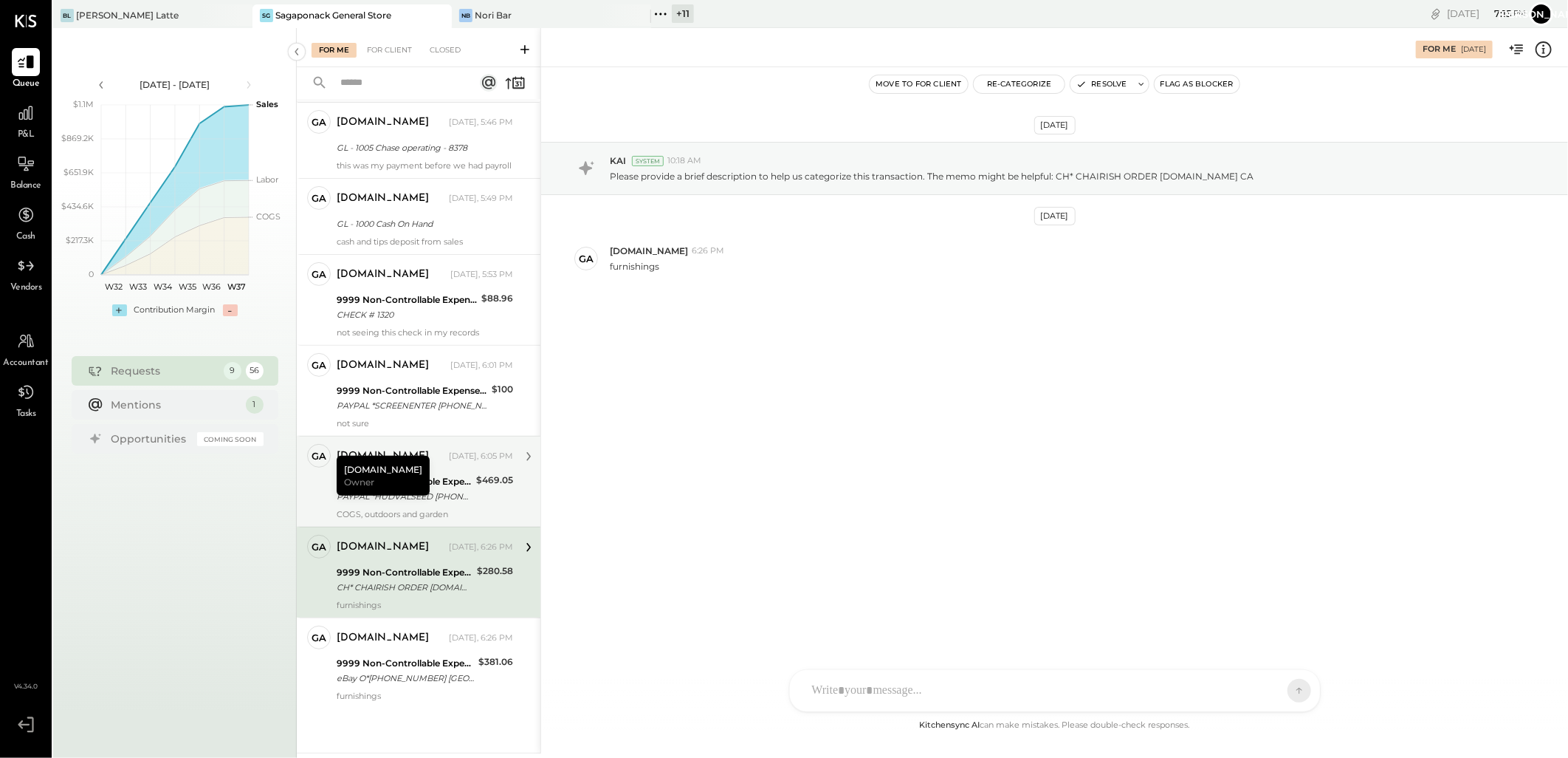
click at [440, 482] on div "9999 Non-Controllable Expenses:Other Income and Expenses:To Be Classified P&L" at bounding box center [404, 481] width 135 height 15
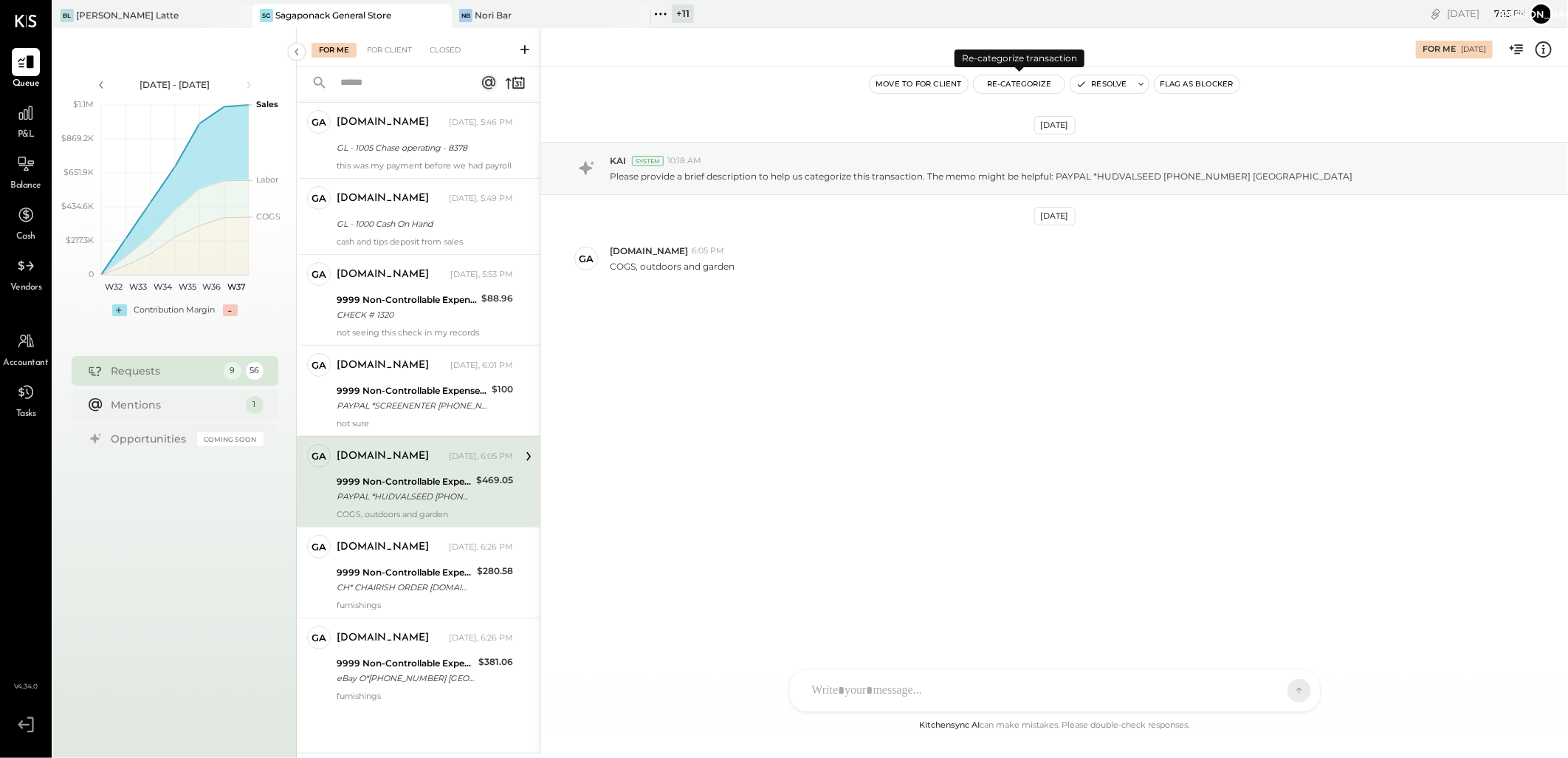
click at [999, 84] on button "Re-Categorize" at bounding box center [1019, 84] width 92 height 18
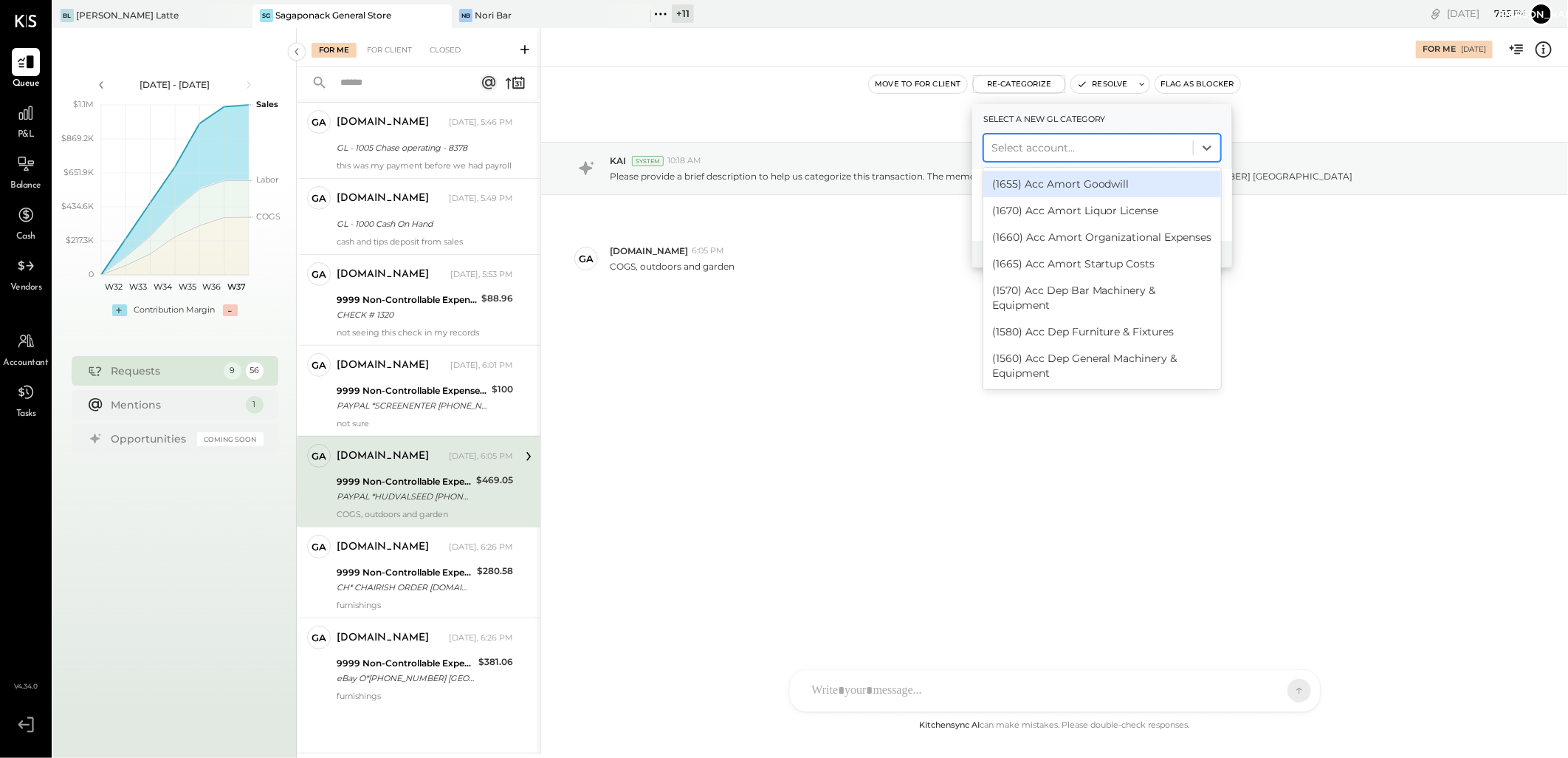
click at [1046, 144] on div at bounding box center [1088, 148] width 194 height 18
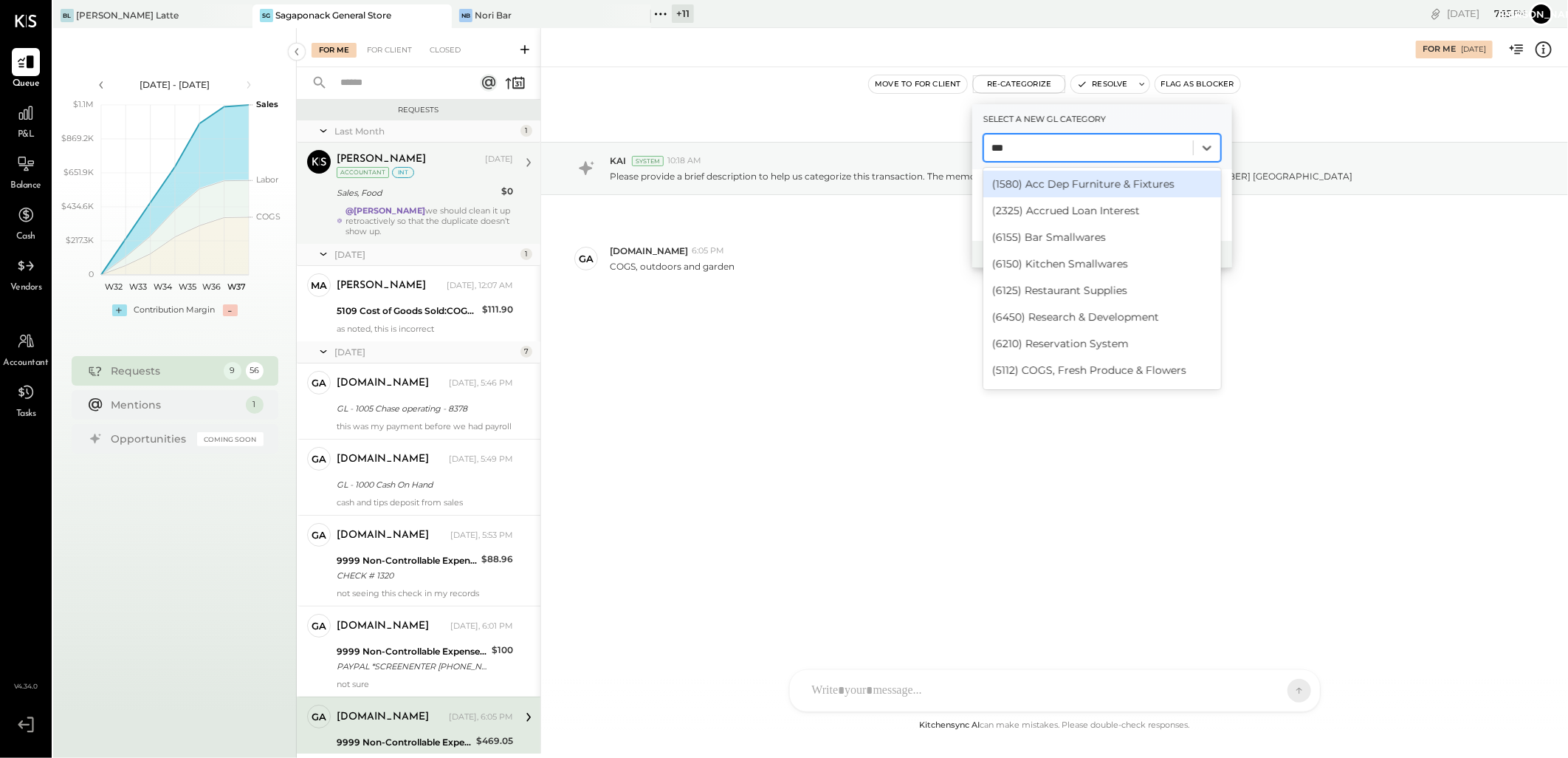
type input "***"
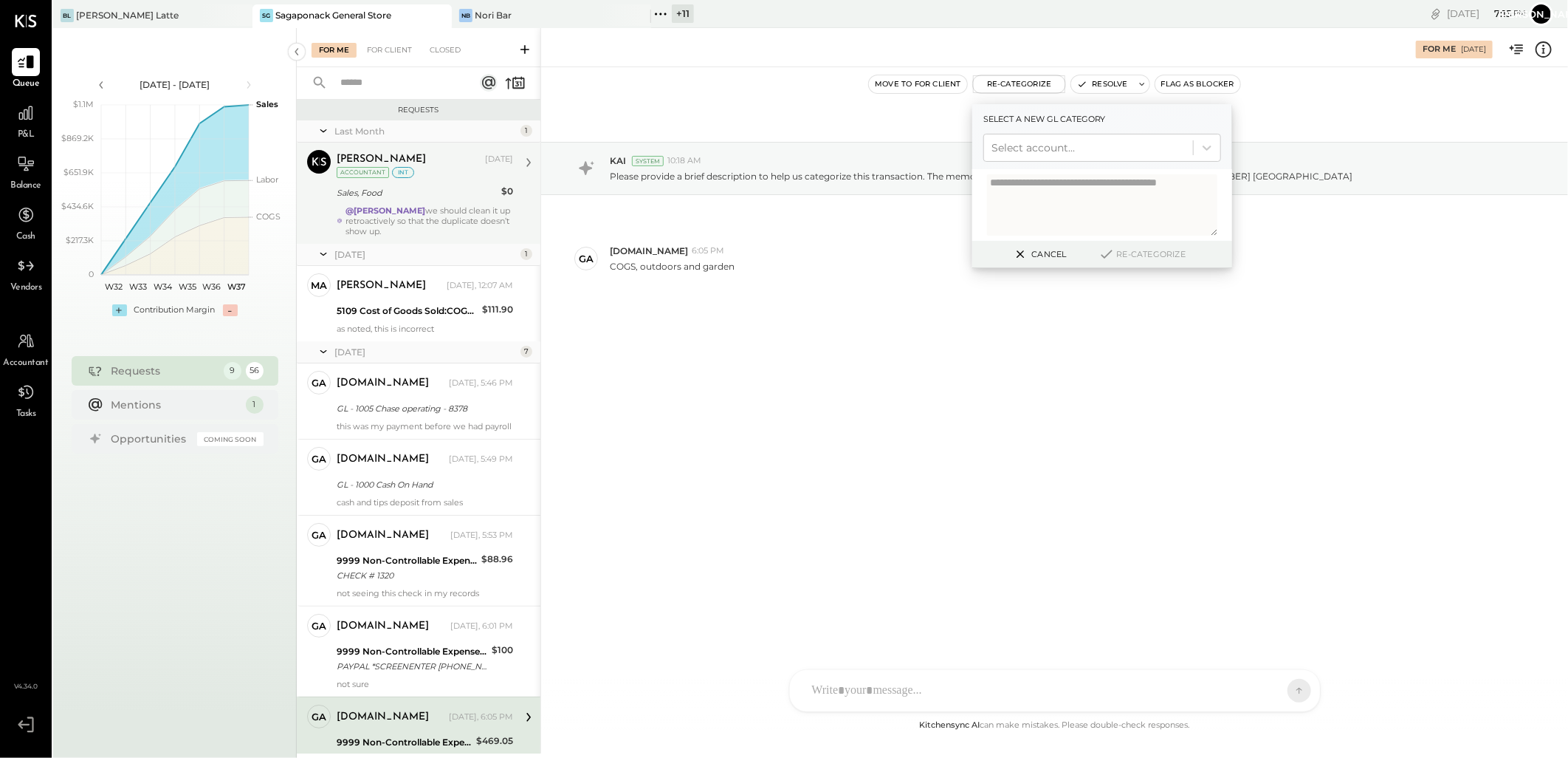
click at [424, 210] on div "@[PERSON_NAME] we should clean it up retroactively so that the duplicate doesn’…" at bounding box center [429, 221] width 168 height 31
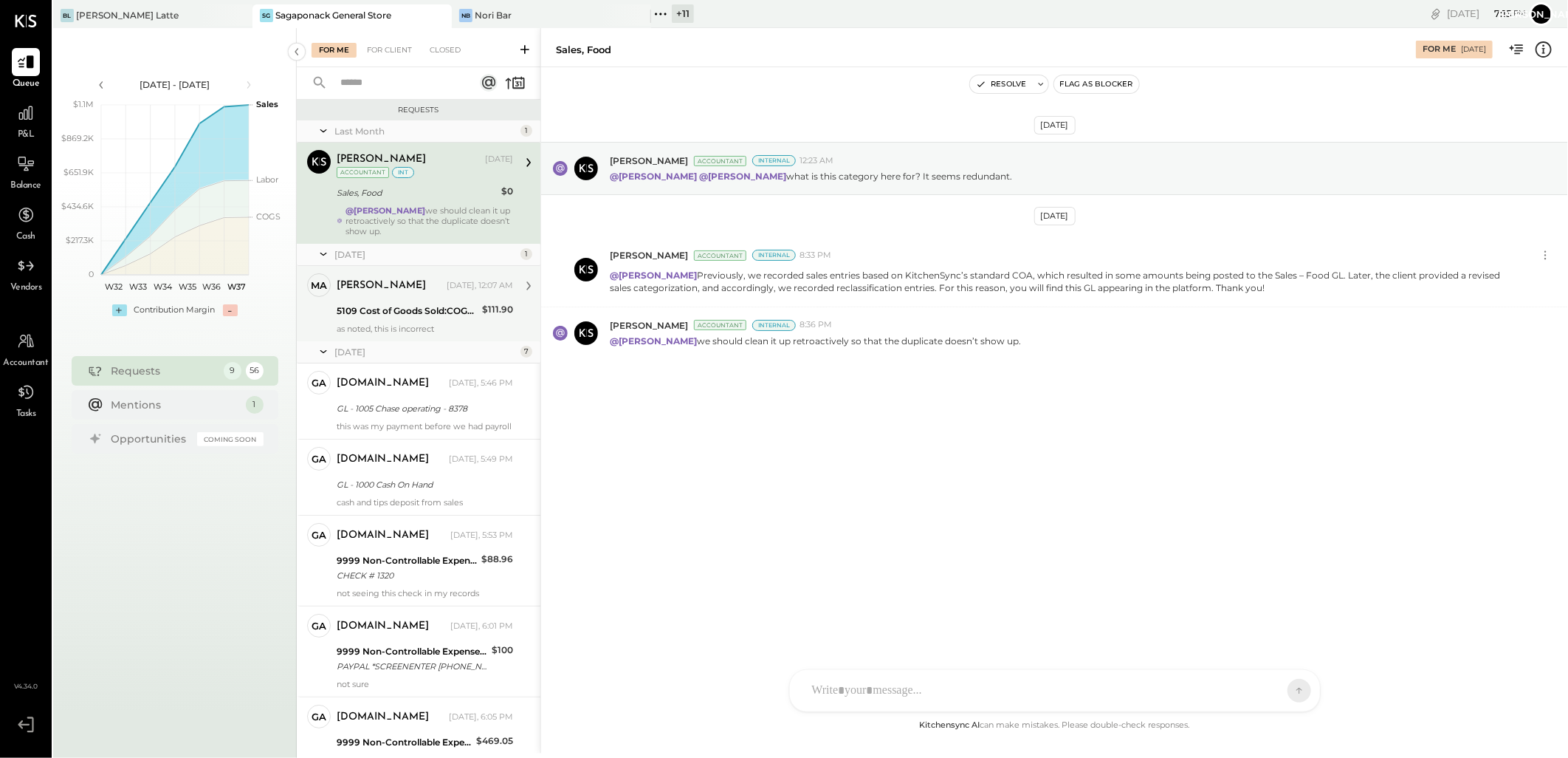
click at [387, 304] on div "5109 Cost of Goods Sold:COGS, Retail & Market:COGS, Pantry" at bounding box center [407, 311] width 141 height 15
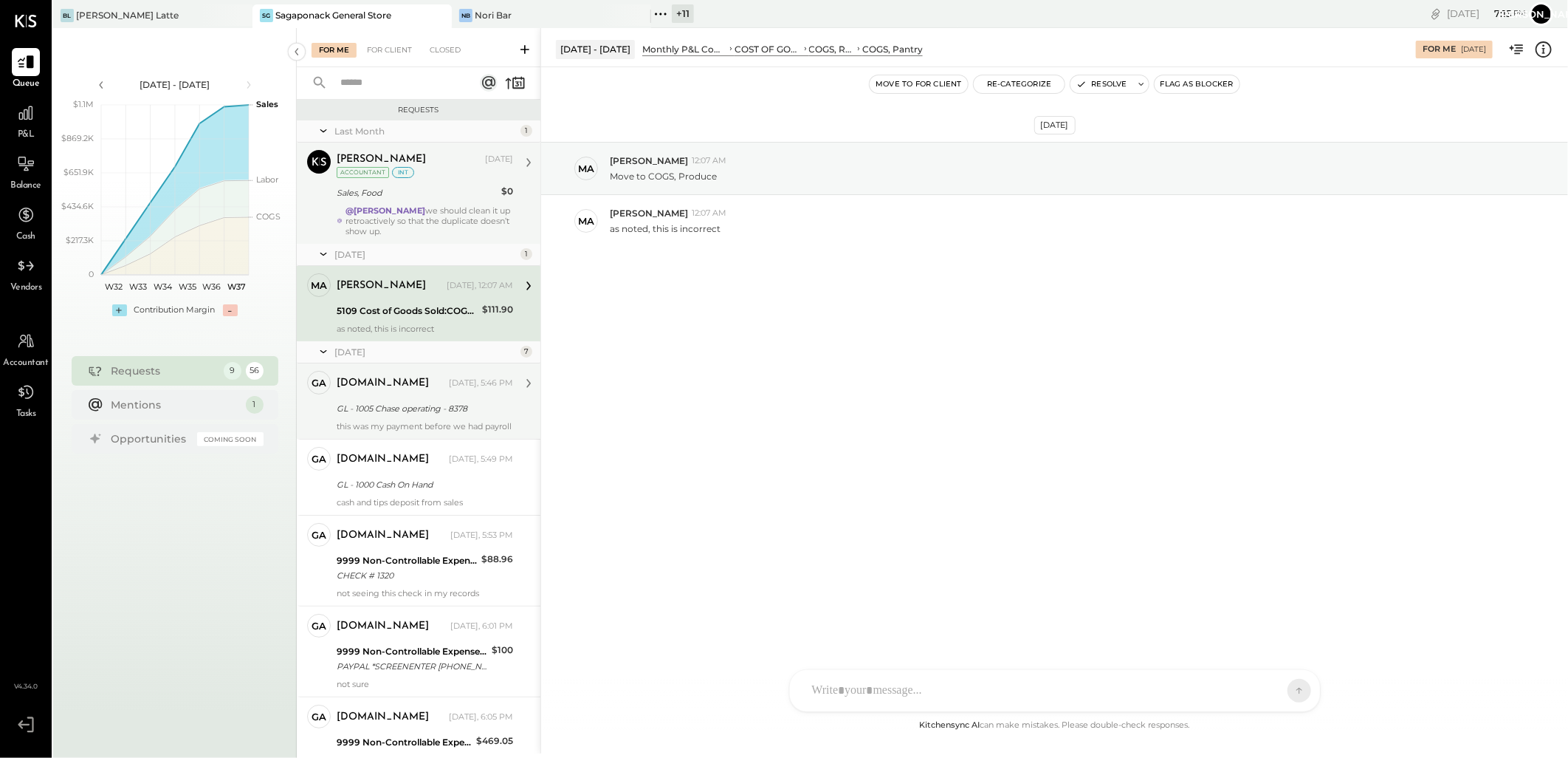
click at [392, 389] on div "[DOMAIN_NAME]" at bounding box center [383, 383] width 92 height 15
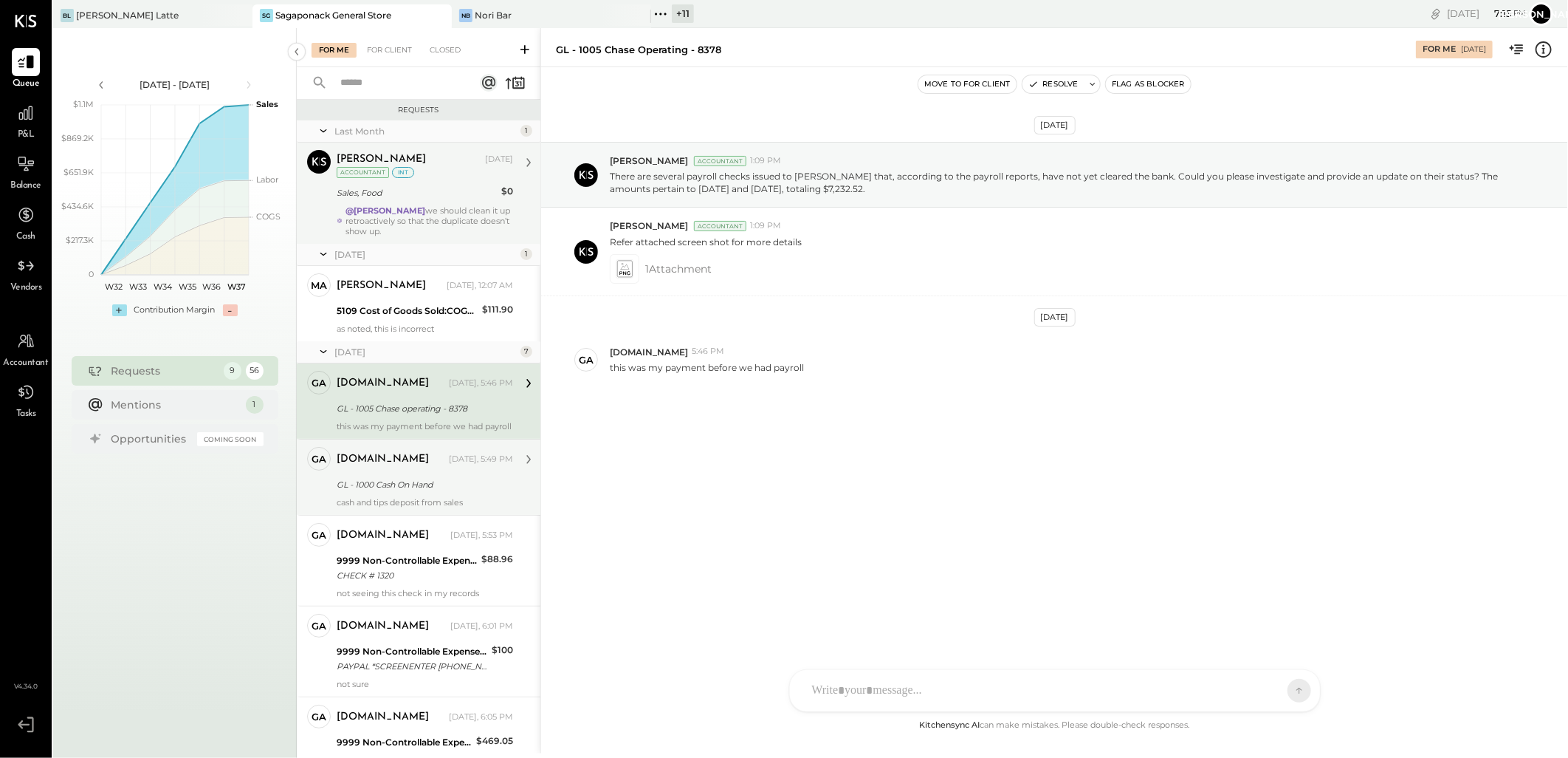
click at [426, 484] on div "[DOMAIN_NAME] [DATE], 5:49 PM GL - 1000 Cash On Hand cash and tips deposit from…" at bounding box center [425, 477] width 177 height 61
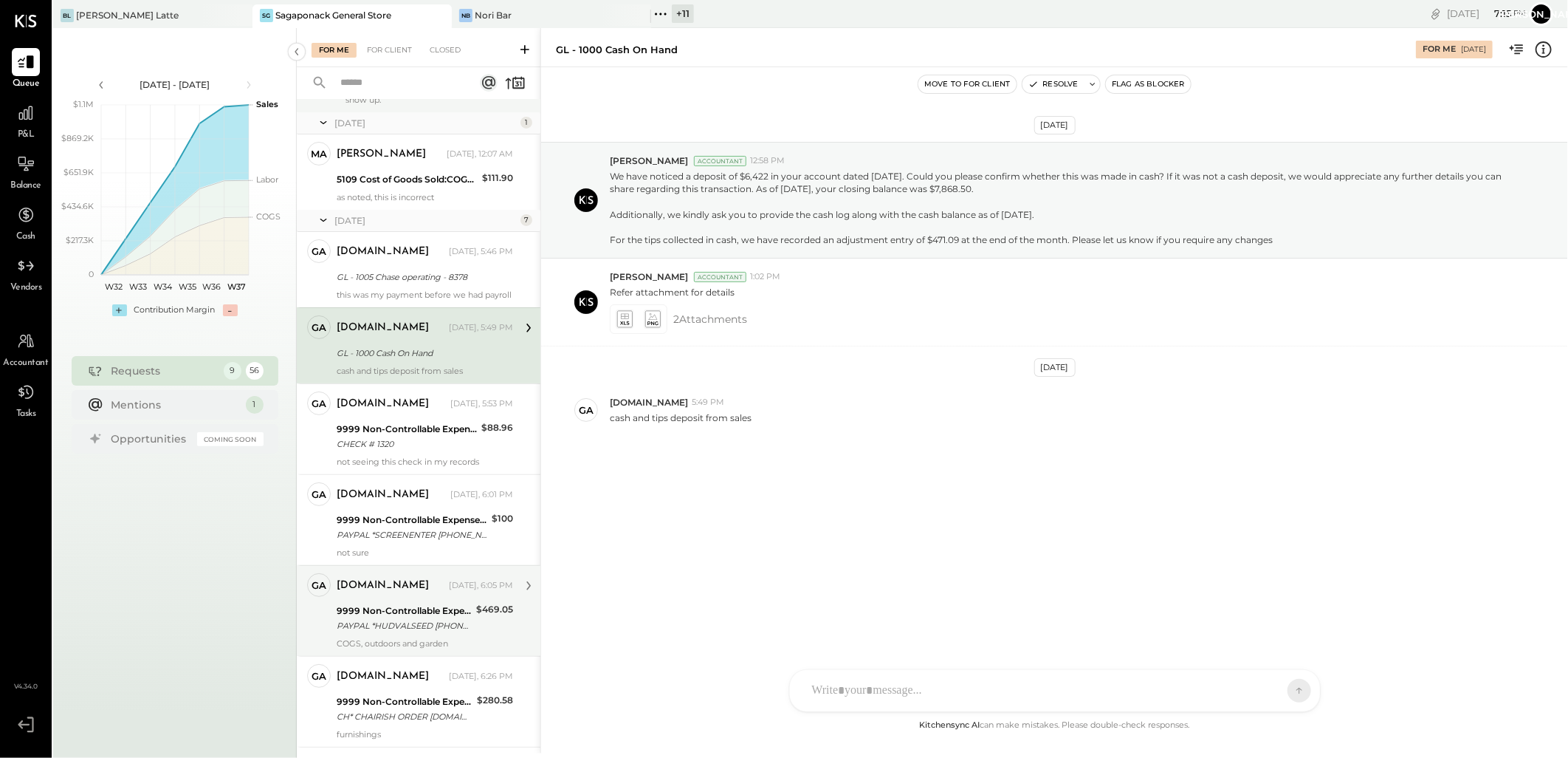
scroll to position [270, 0]
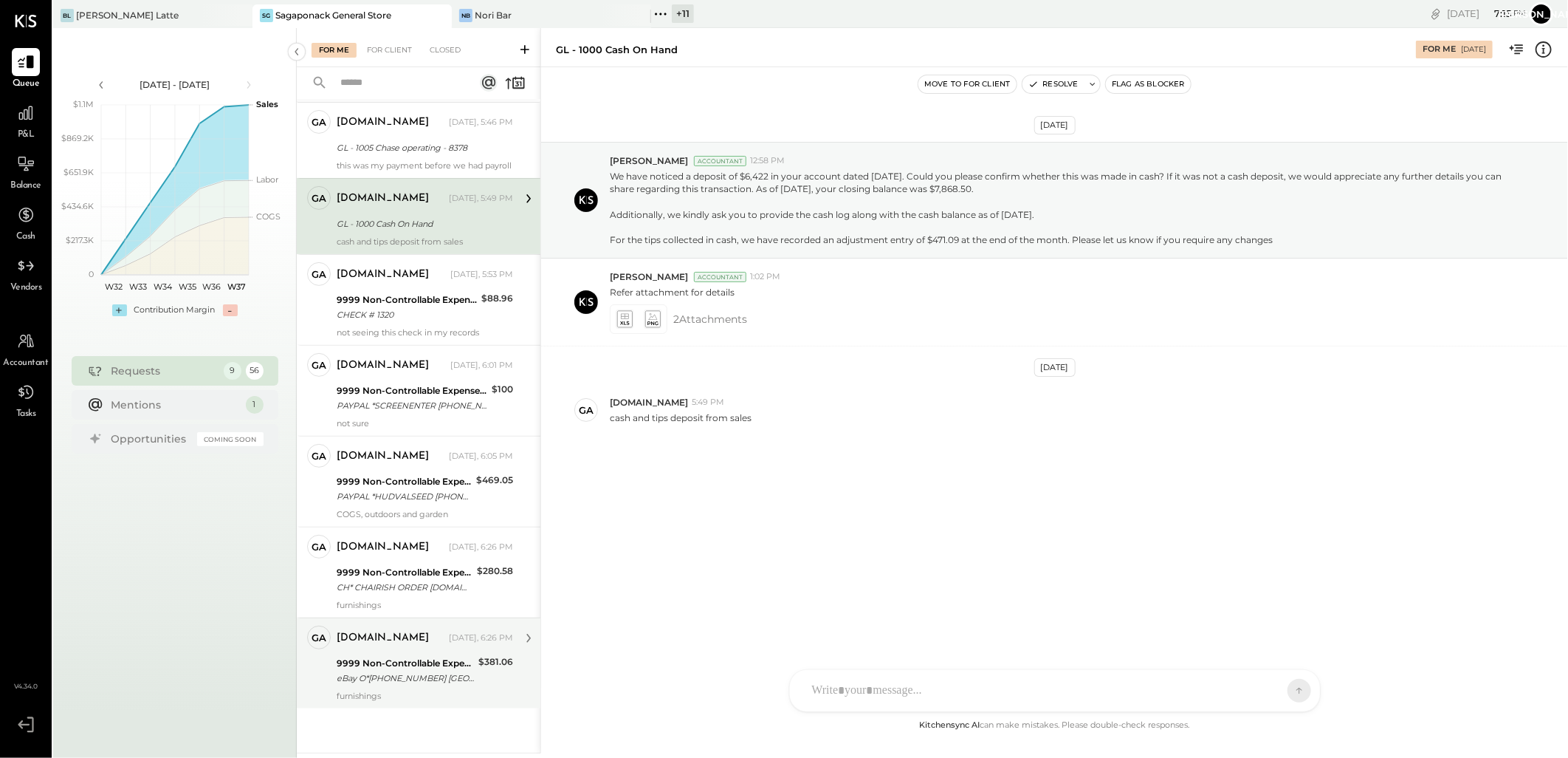
click at [392, 648] on div "[DOMAIN_NAME] [DATE], 6:26 PM" at bounding box center [425, 638] width 177 height 25
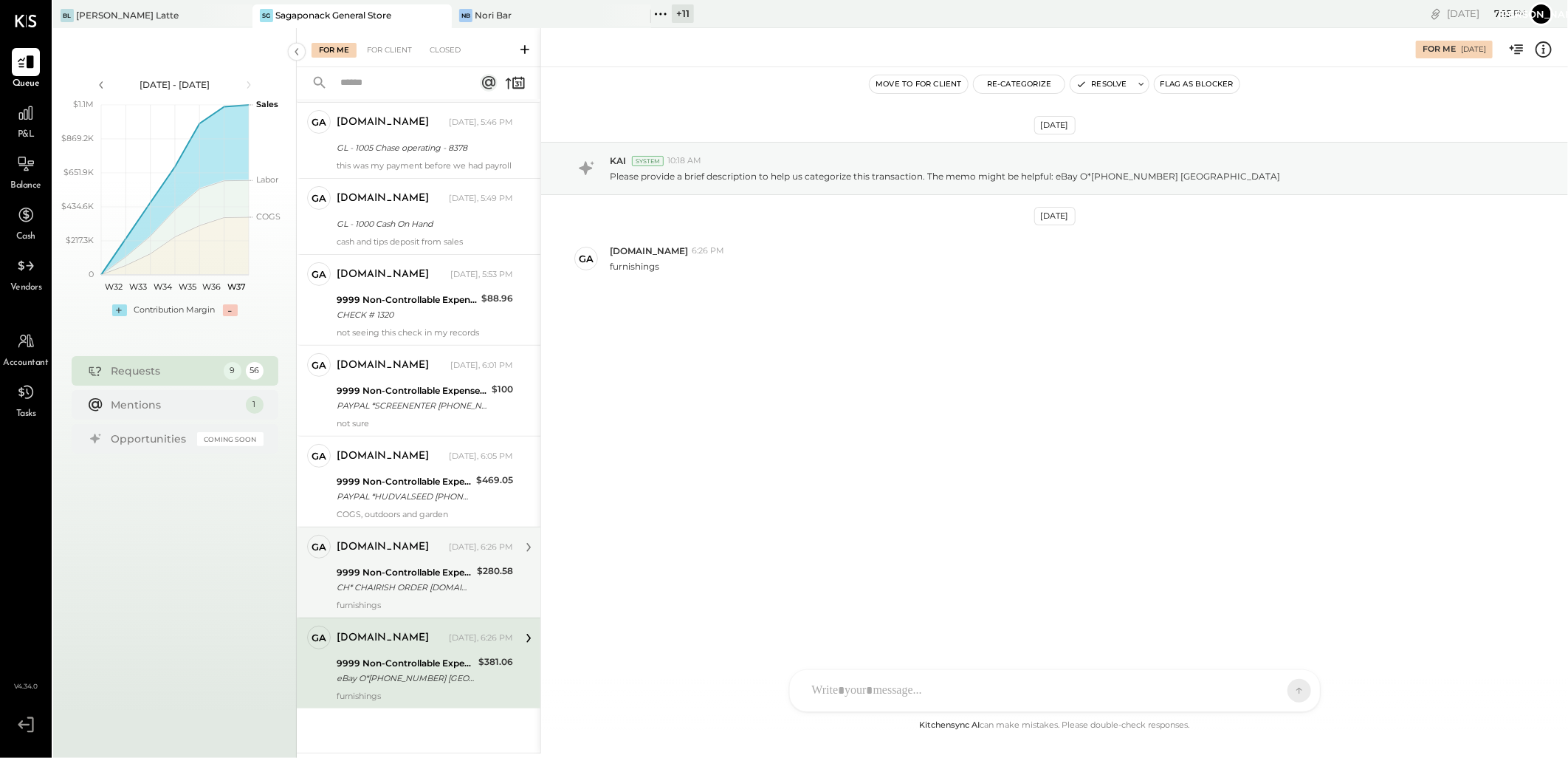
click at [415, 570] on div "9999 Non-Controllable Expenses:Other Income and Expenses:To Be Classified P&L" at bounding box center [404, 572] width 135 height 15
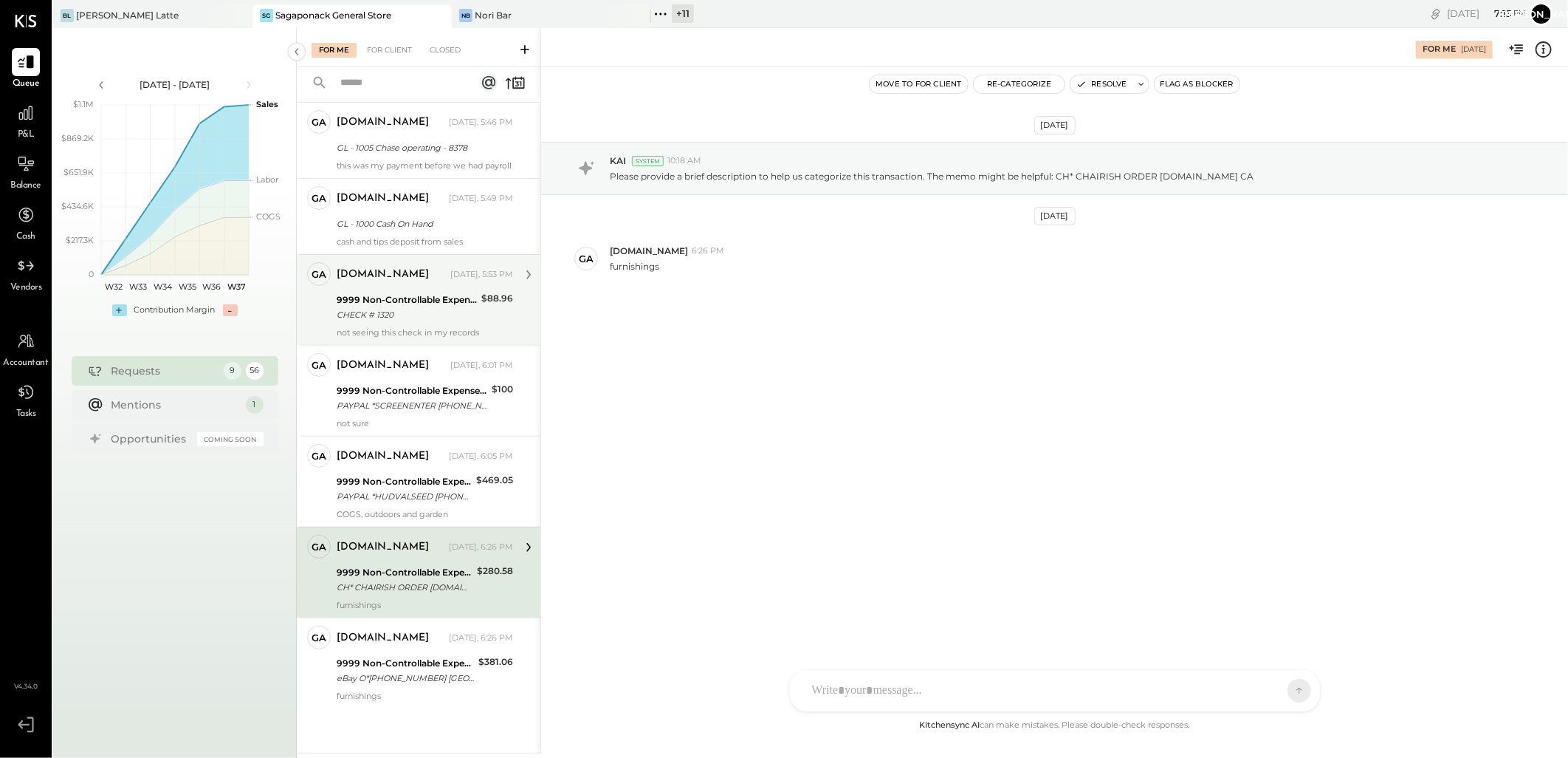
click at [415, 300] on div "9999 Non-Controllable Expenses:Other Income and Expenses:To Be Classified P&L" at bounding box center [406, 299] width 140 height 15
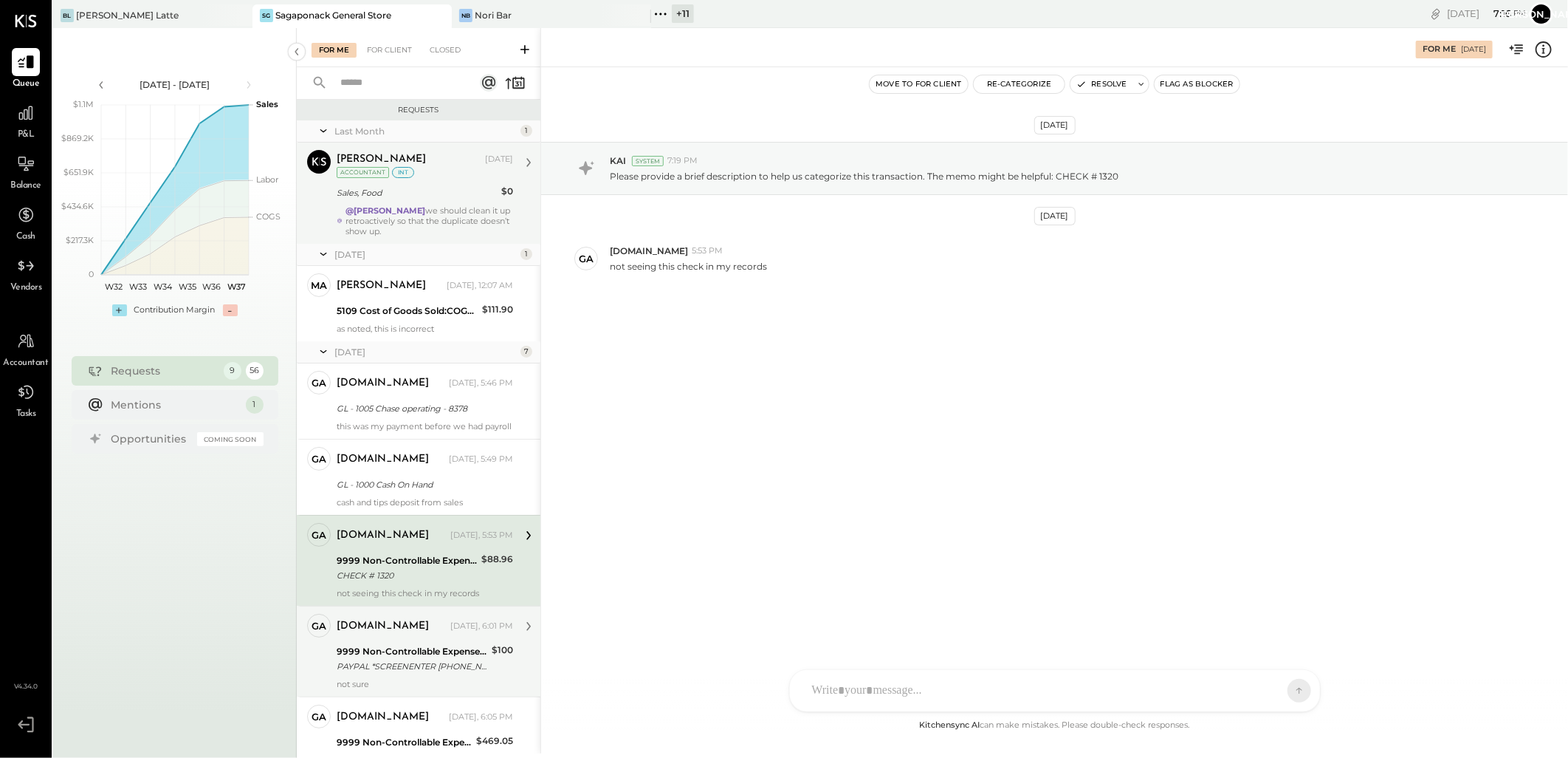
click at [402, 659] on div "9999 Non-Controllable Expenses:Other Income and Expenses:To Be Classified P&L" at bounding box center [412, 652] width 151 height 15
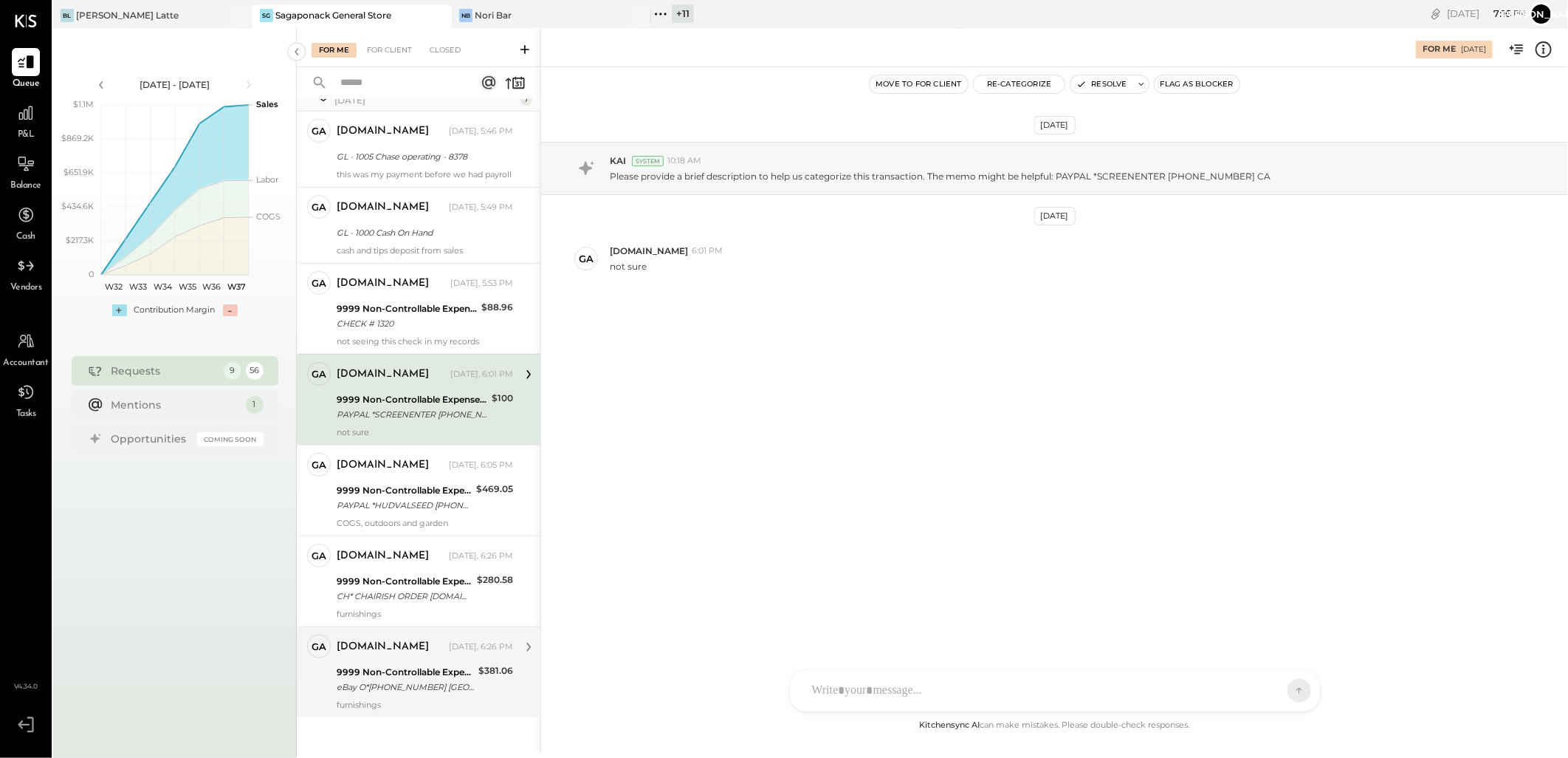
scroll to position [270, 0]
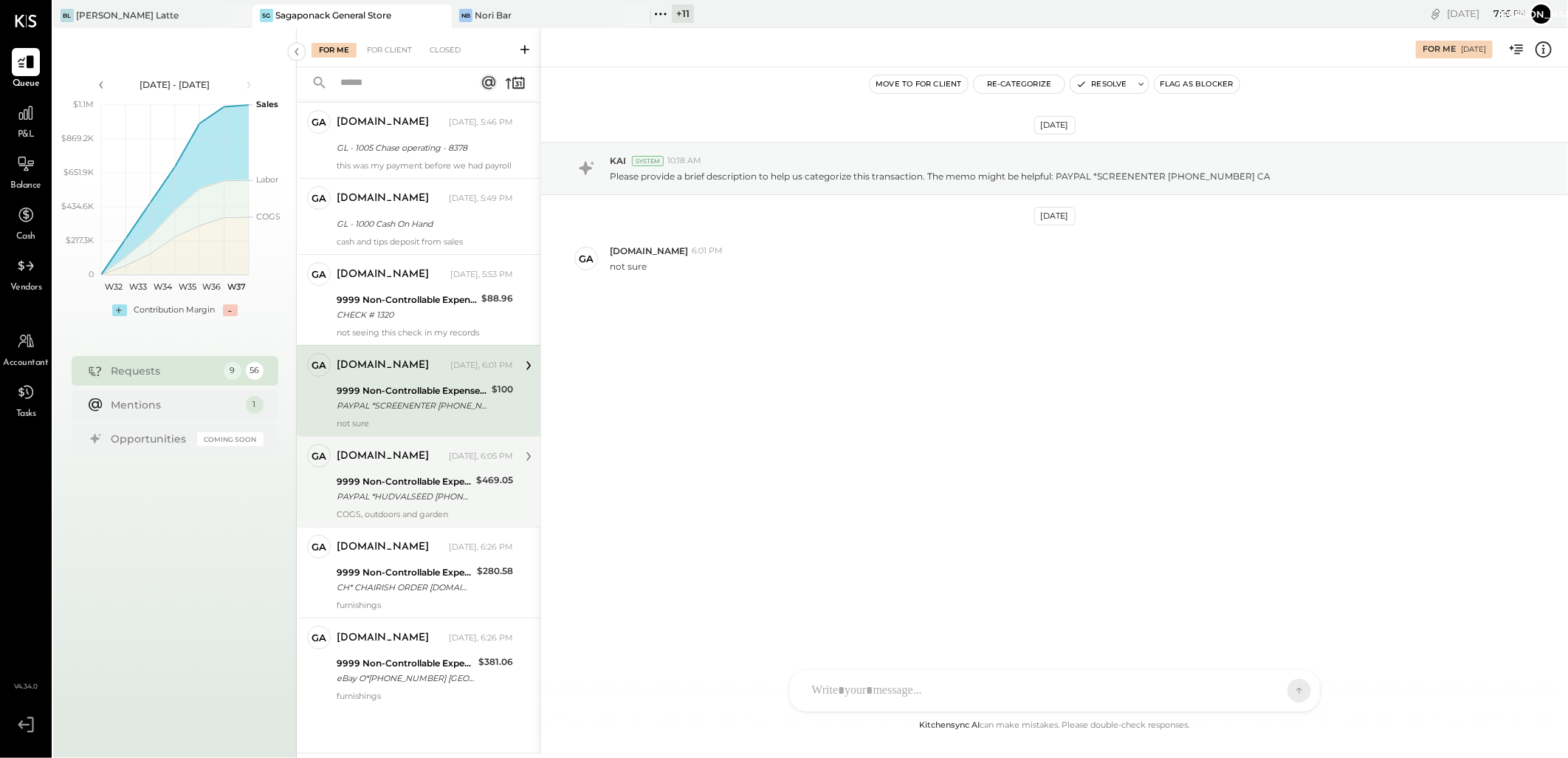
click at [410, 490] on div "PAYPAL *HUDVALSEED [PHONE_NUMBER] [GEOGRAPHIC_DATA]" at bounding box center [404, 496] width 135 height 15
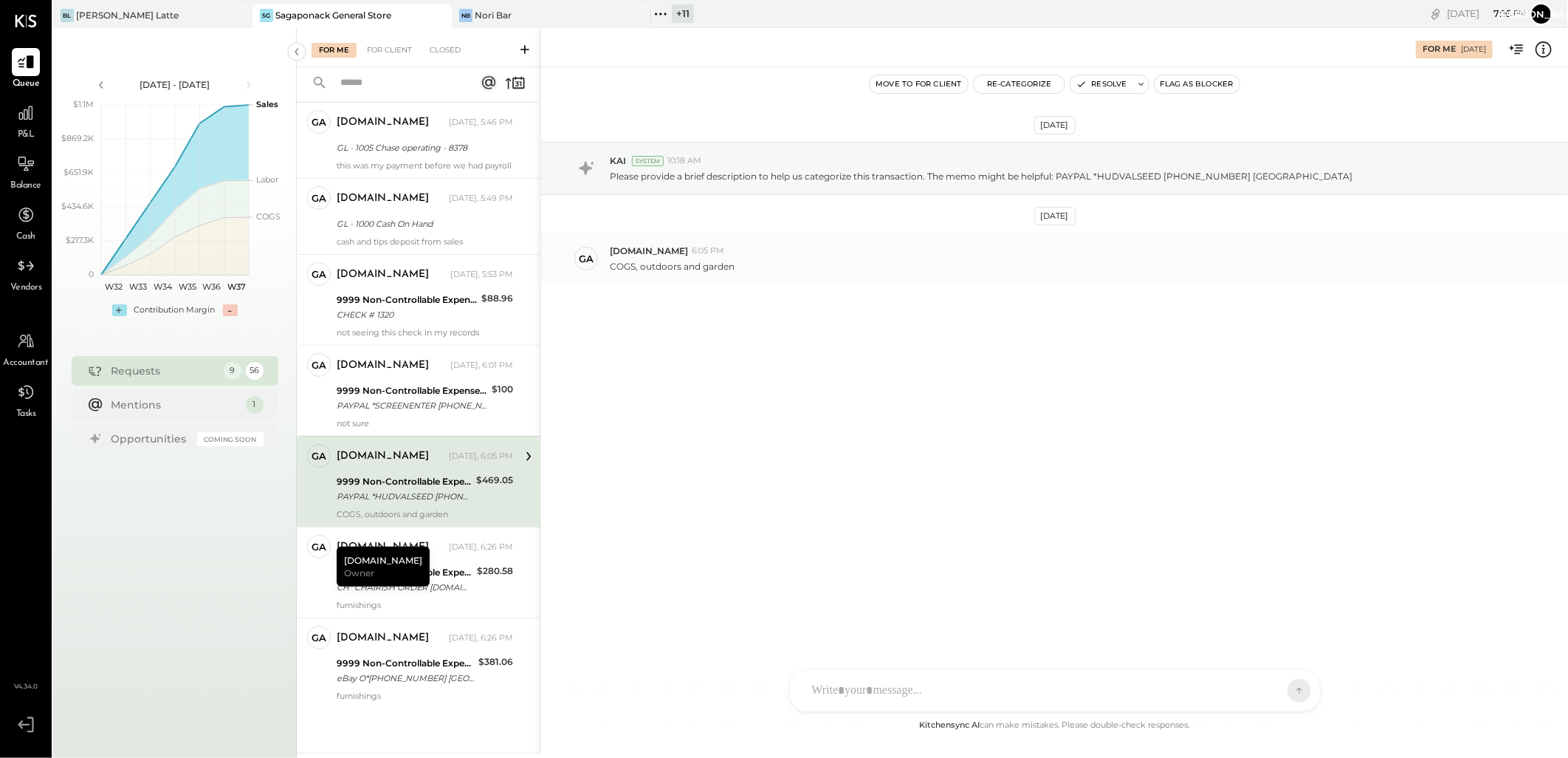
drag, startPoint x: 768, startPoint y: 259, endPoint x: 638, endPoint y: 264, distance: 130.1
click at [638, 264] on div "COGS, outdoors and garden" at bounding box center [1083, 265] width 947 height 15
copy p "outdoors and garden"
click at [1014, 85] on button "Re-Categorize" at bounding box center [1019, 84] width 92 height 18
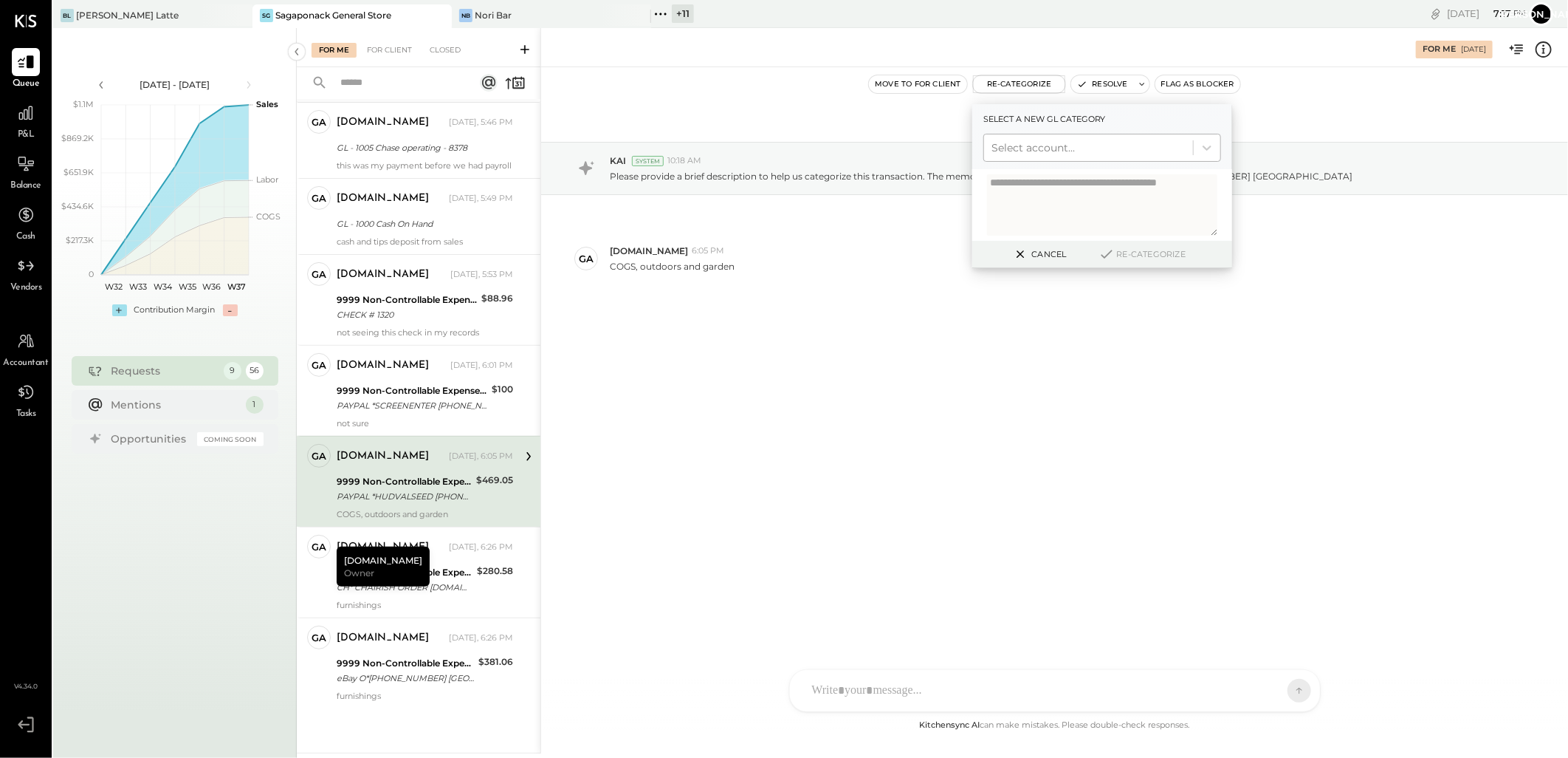
click at [1046, 144] on div at bounding box center [1088, 148] width 194 height 18
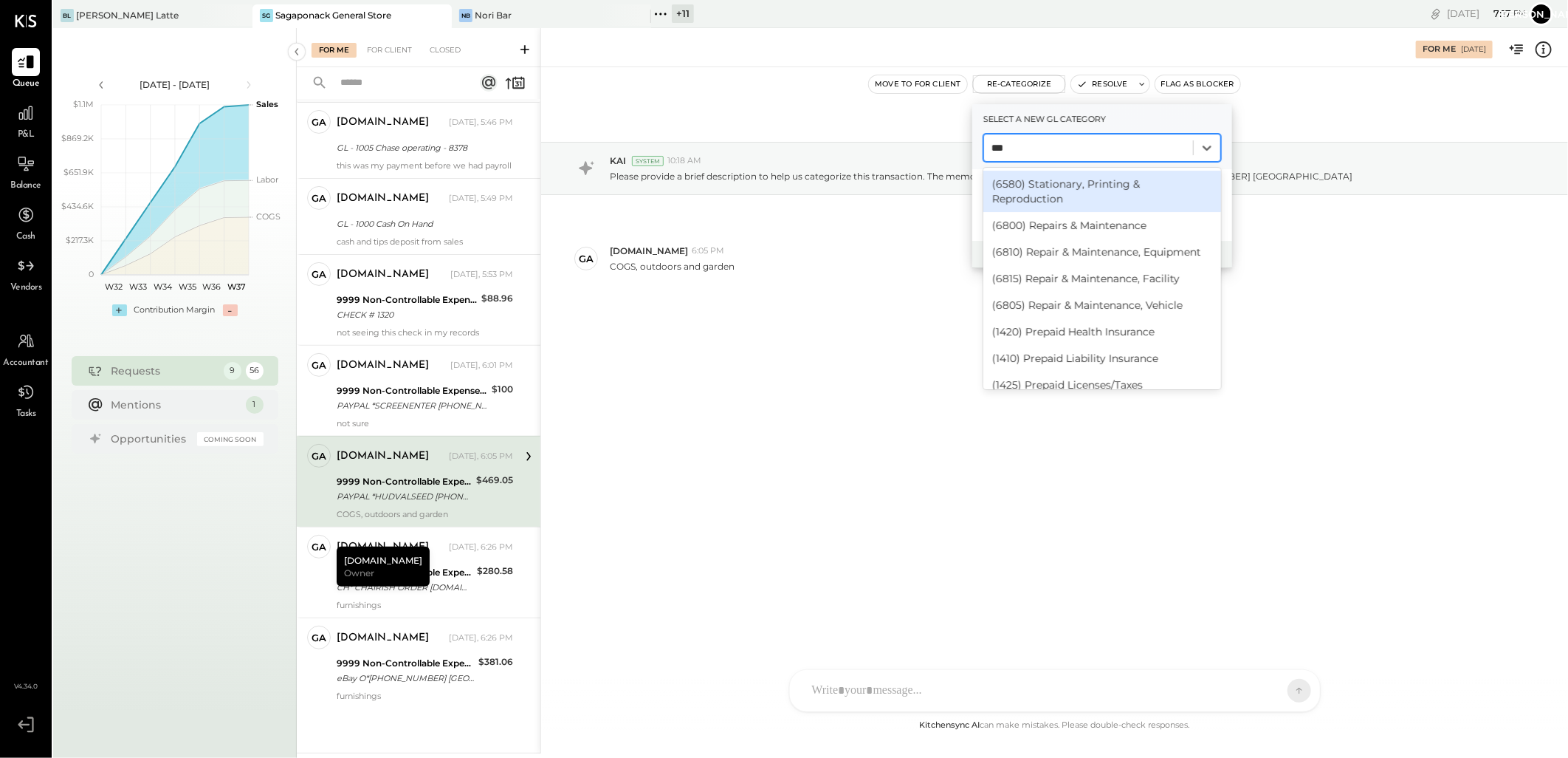
type input "****"
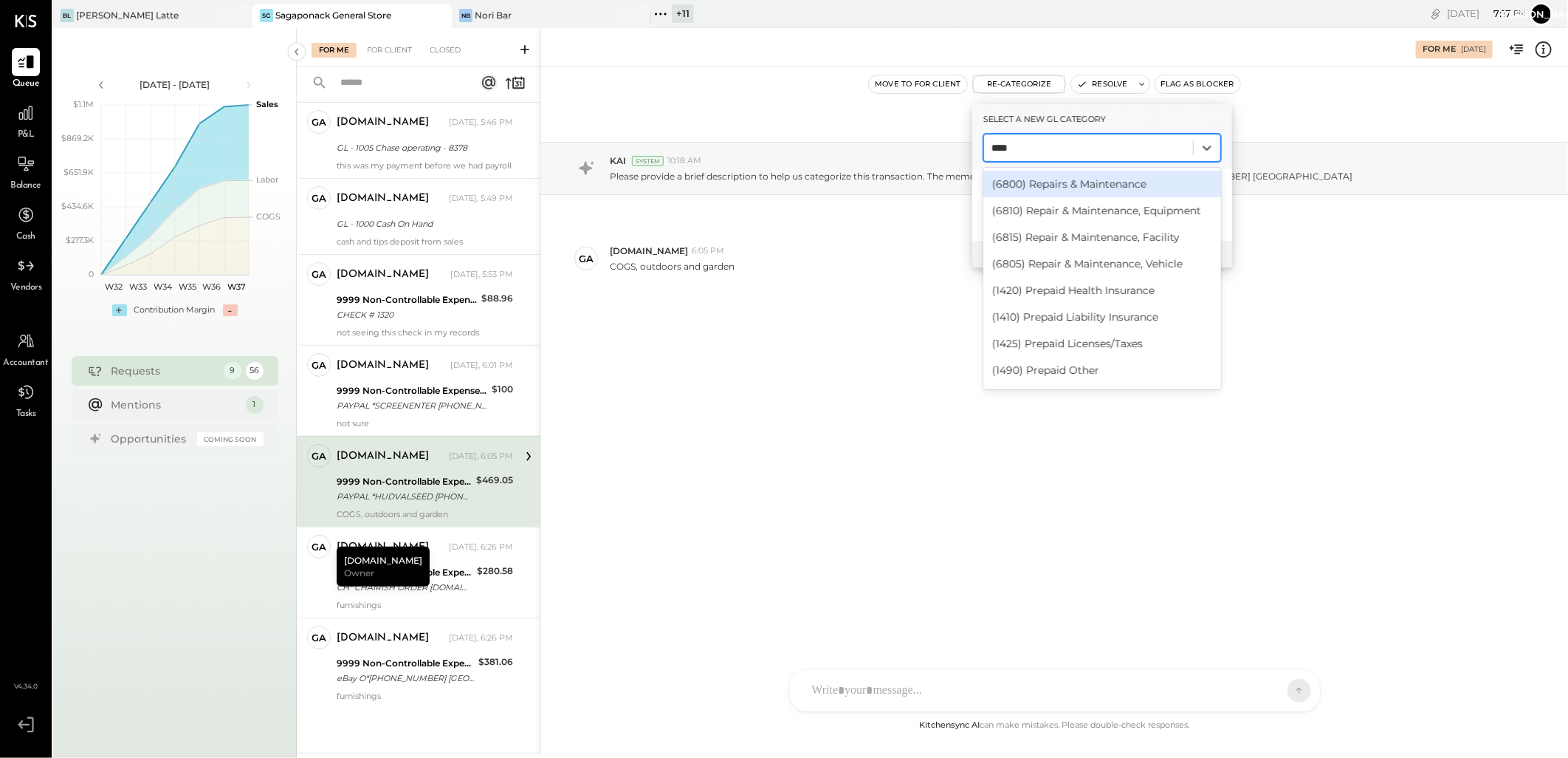
click at [1090, 186] on div "(6800) Repairs & Maintenance" at bounding box center [1102, 183] width 238 height 27
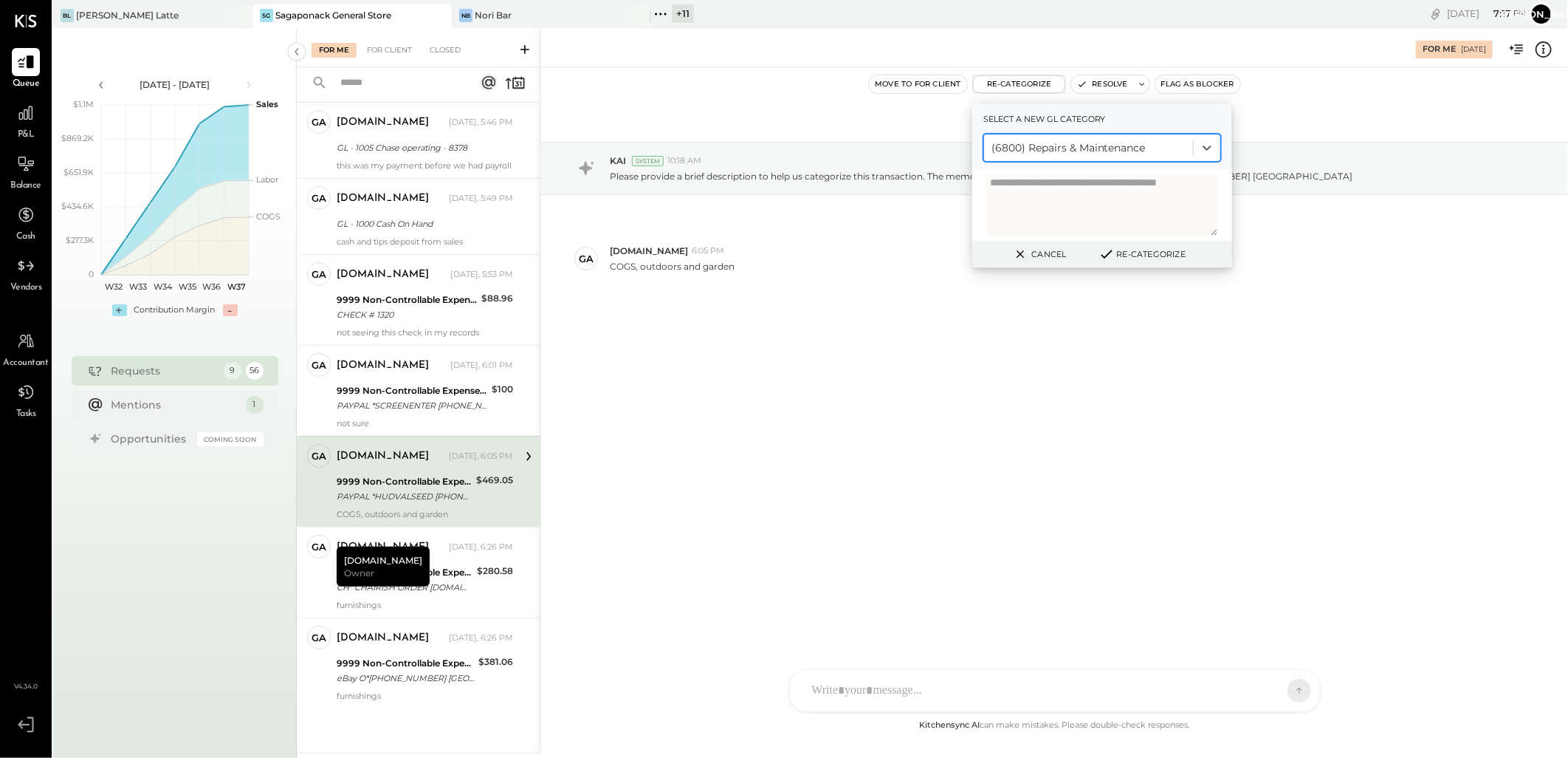
click at [1116, 253] on button "Re-Categorize" at bounding box center [1142, 254] width 97 height 18
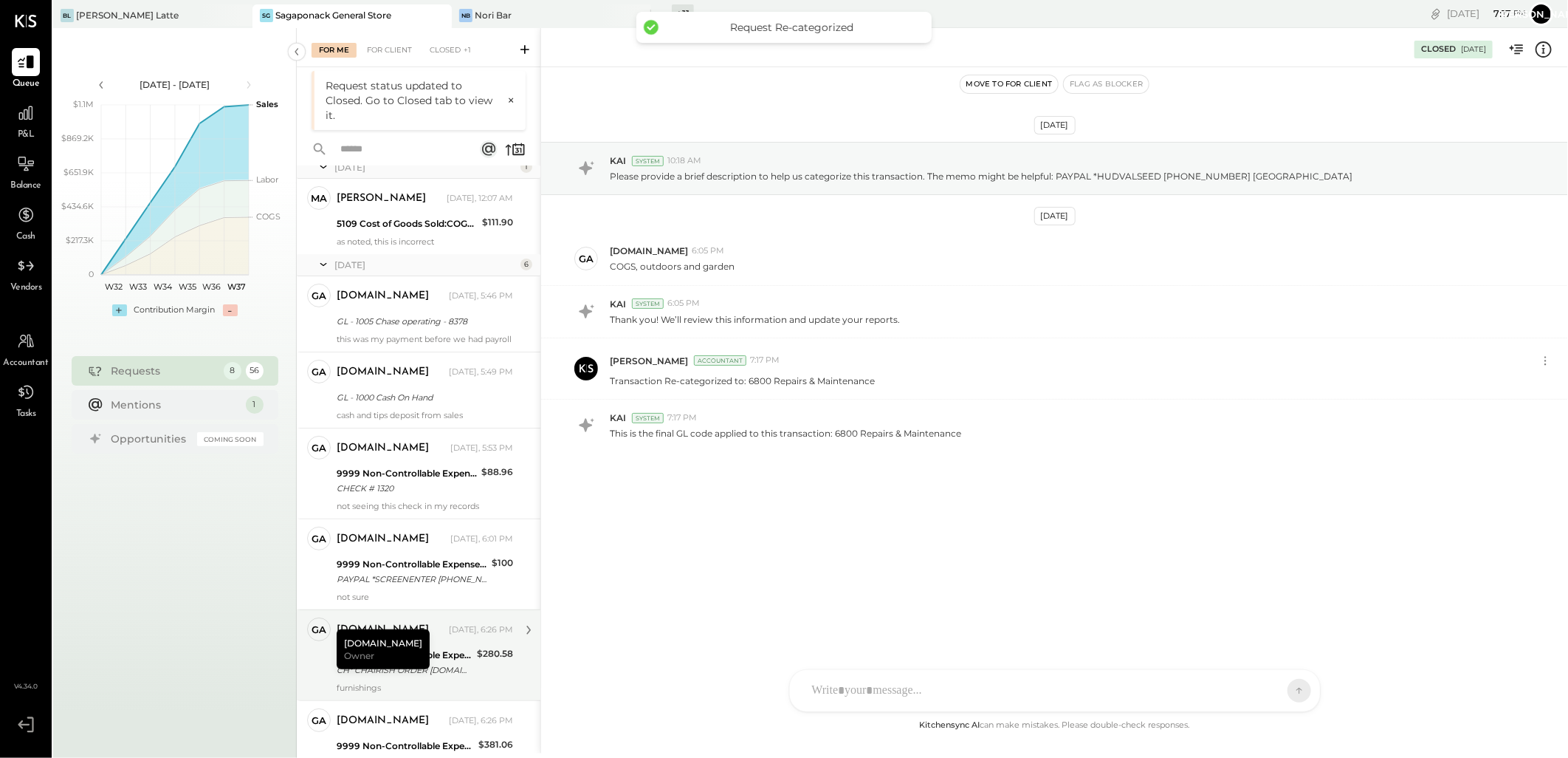
scroll to position [179, 0]
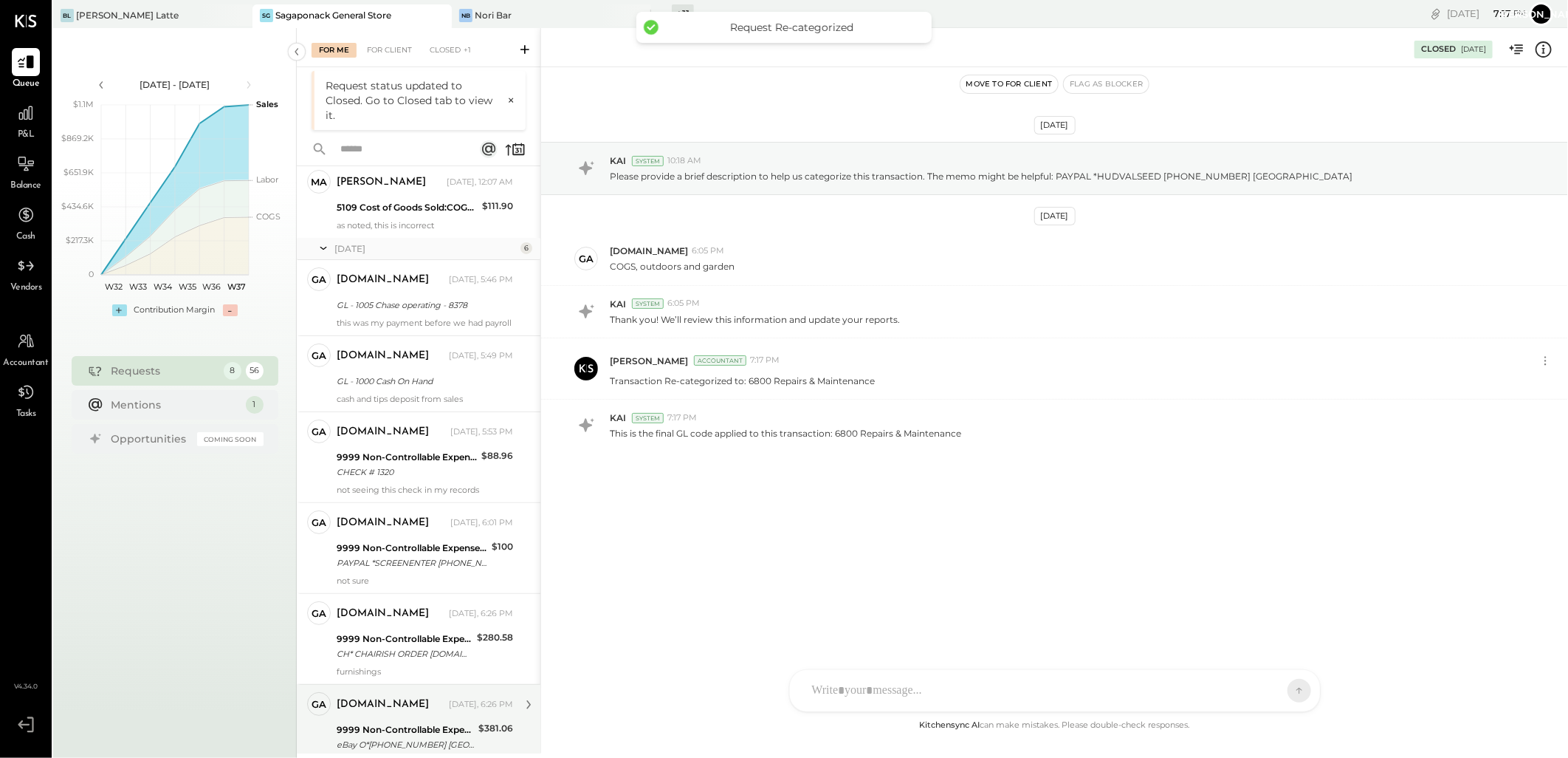
click at [422, 735] on div "9999 Non-Controllable Expenses:Other Income and Expenses:To Be Classified P&L" at bounding box center [405, 730] width 137 height 15
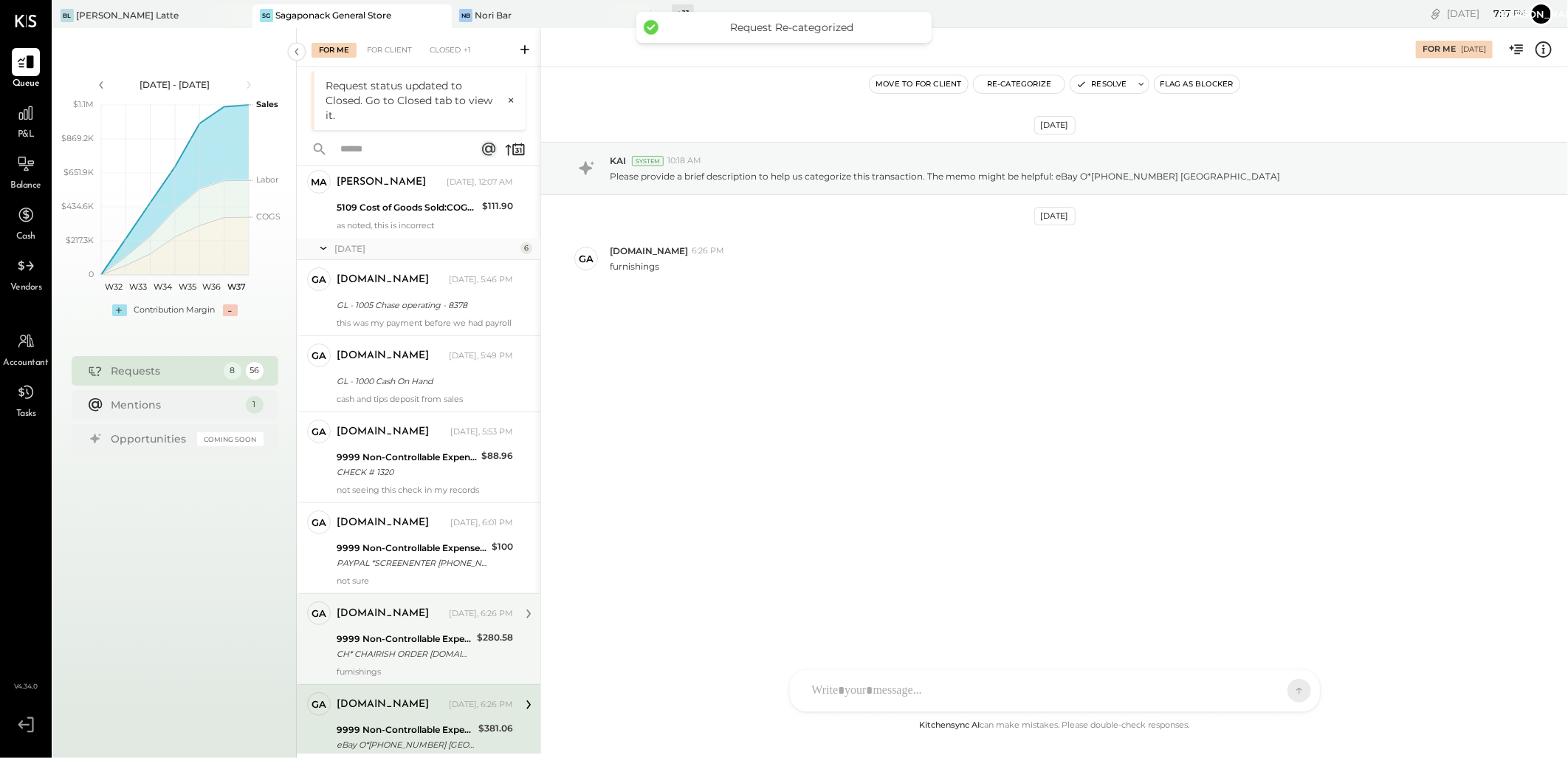
click at [384, 621] on div "[DOMAIN_NAME]" at bounding box center [383, 614] width 92 height 15
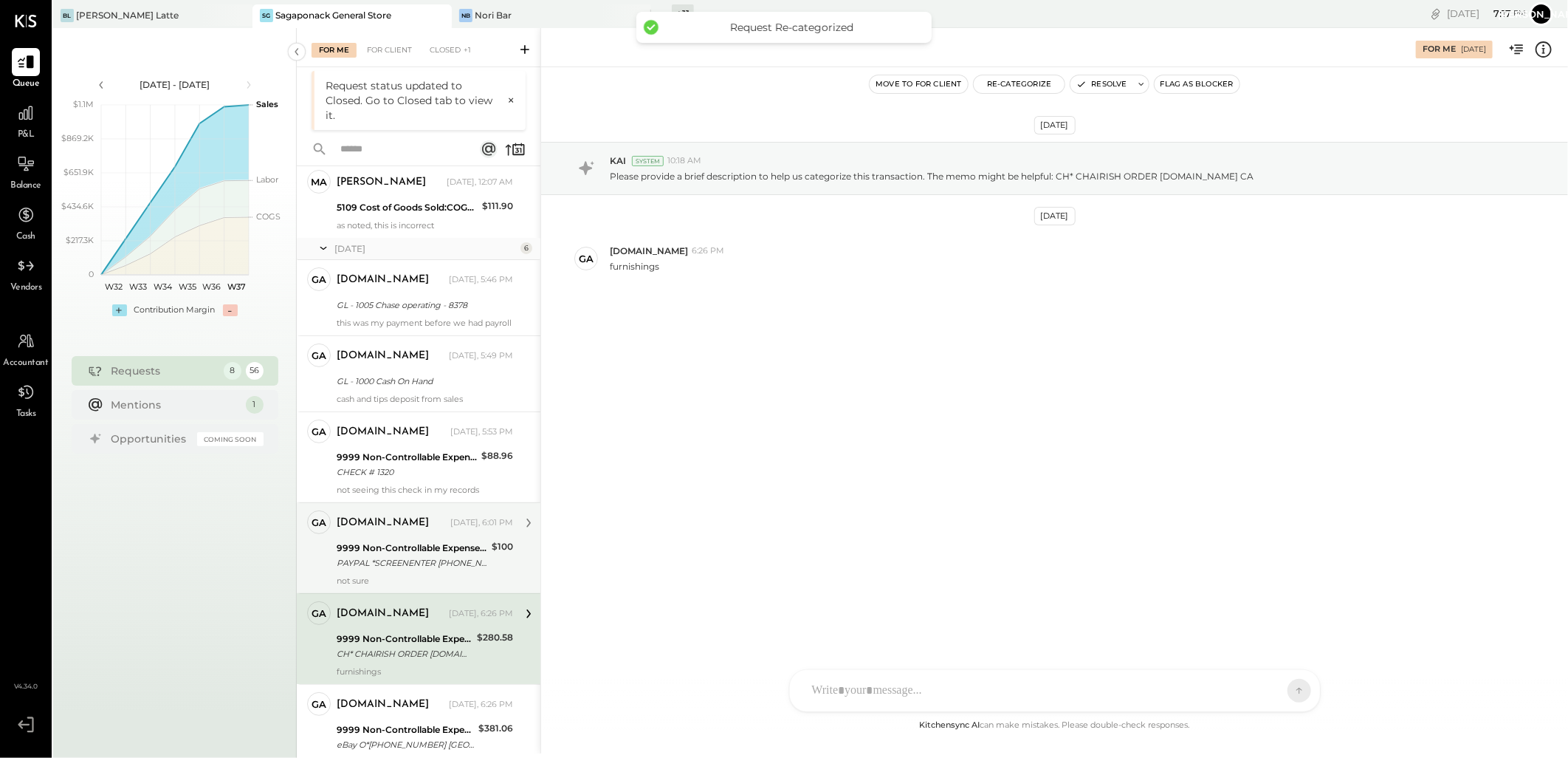
click at [401, 548] on div "9999 Non-Controllable Expenses:Other Income and Expenses:To Be Classified P&L" at bounding box center [412, 548] width 151 height 15
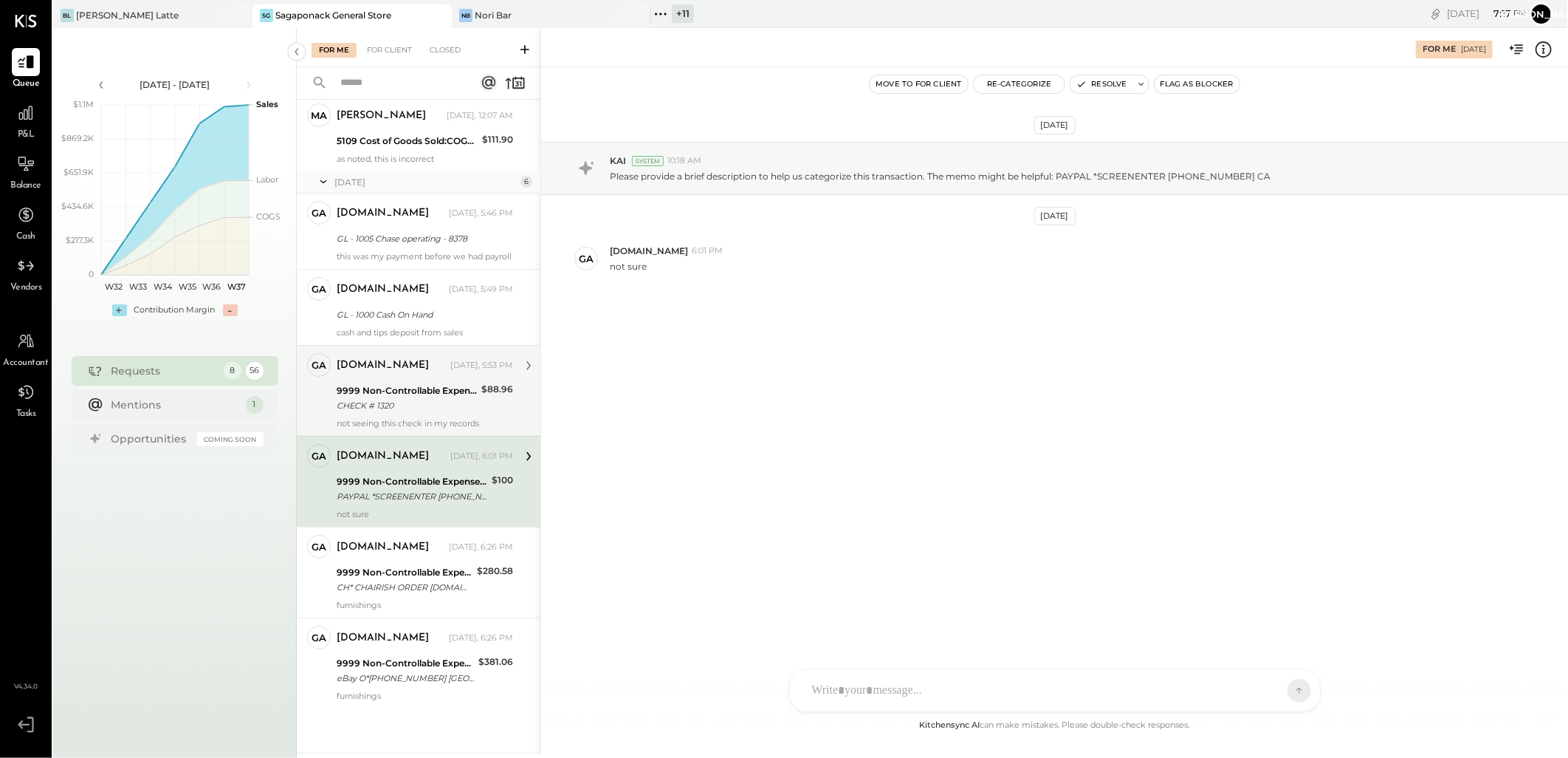
click at [403, 374] on div "[DOMAIN_NAME] [DATE], 5:53 PM" at bounding box center [425, 365] width 177 height 20
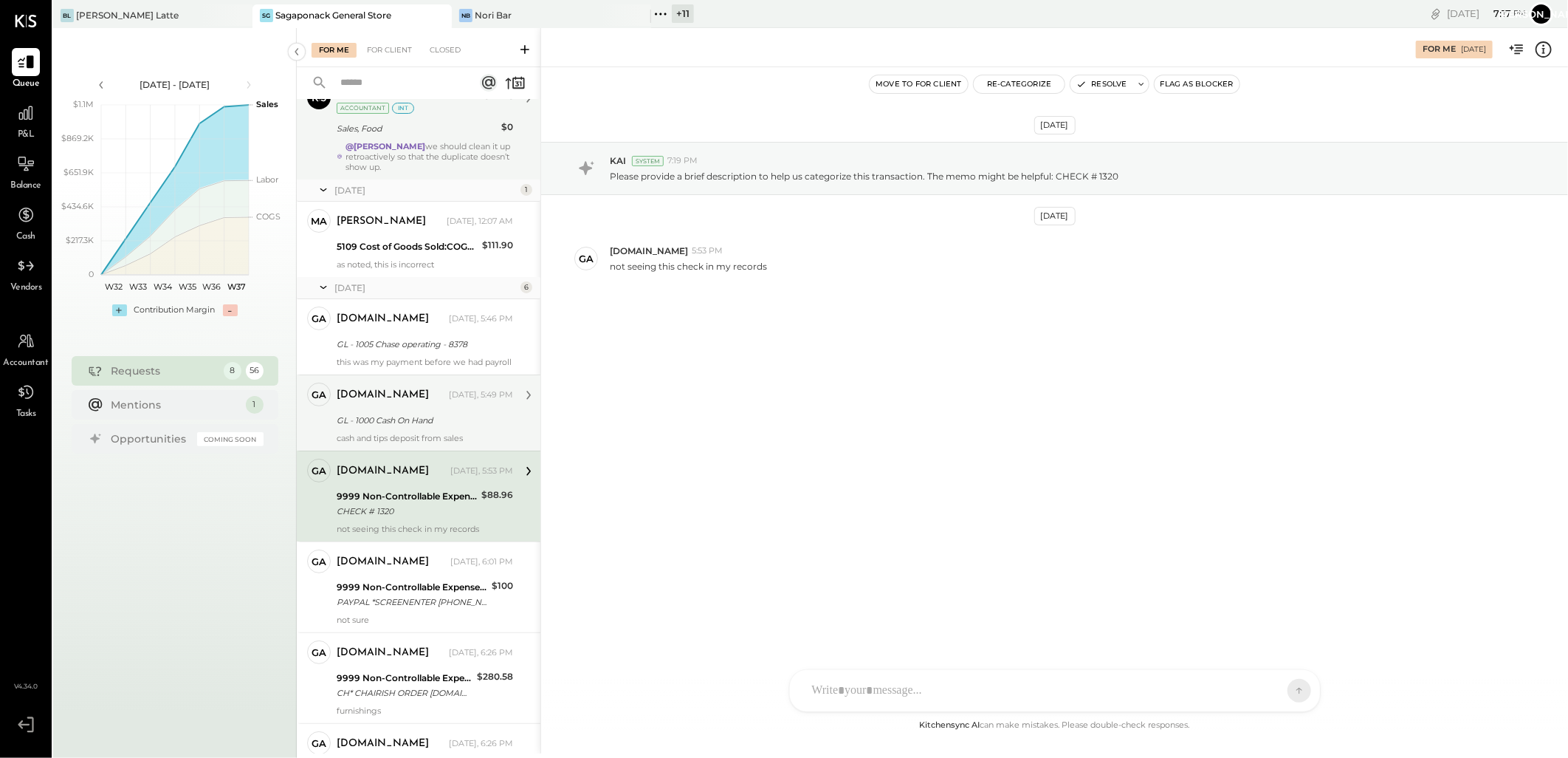
scroll to position [179, 0]
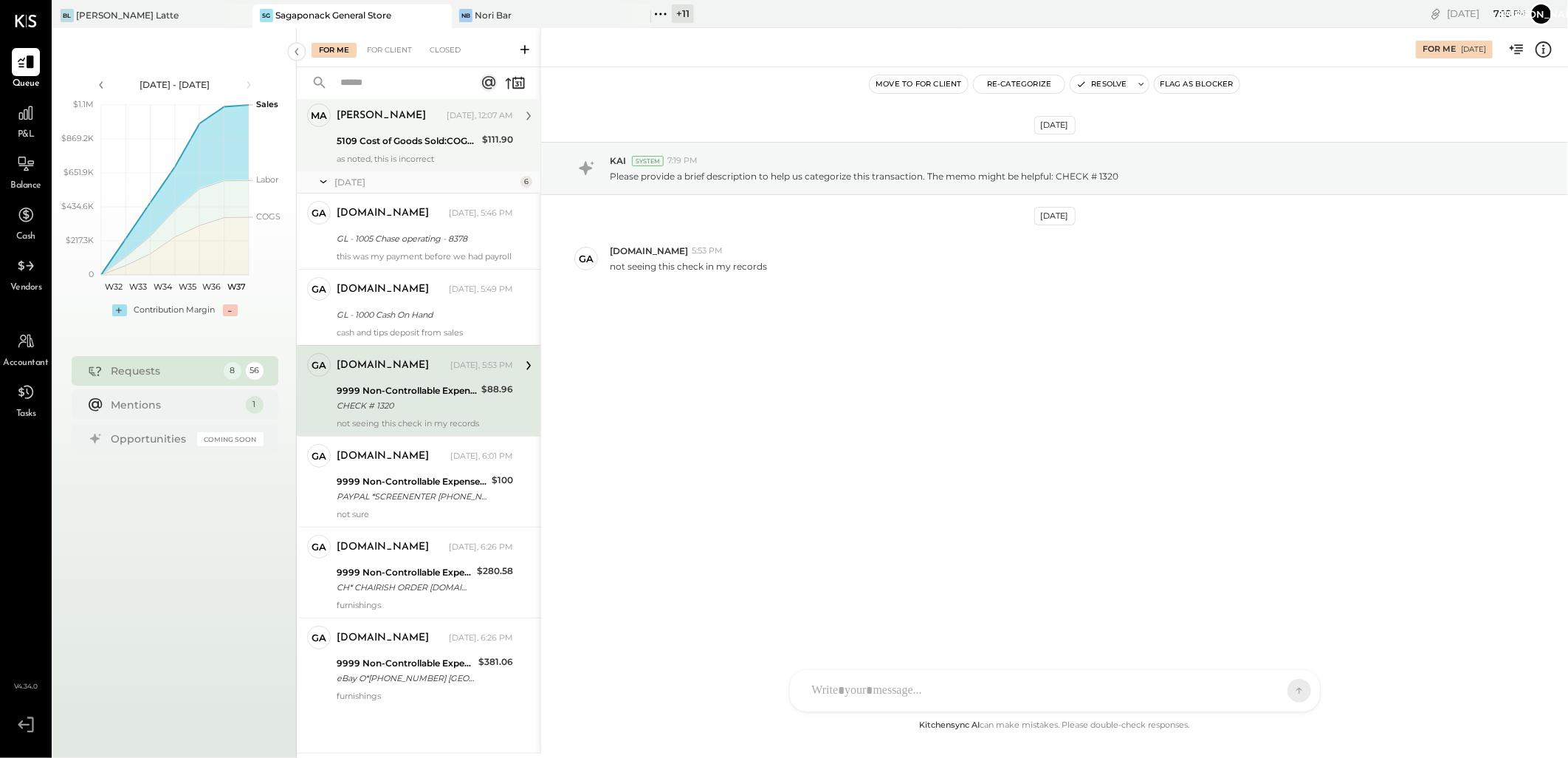
click at [437, 153] on div "[PERSON_NAME] Owner [PERSON_NAME] [DATE], 12:07 AM 5109 Cost of Goods Sold:COGS…" at bounding box center [419, 133] width 243 height 75
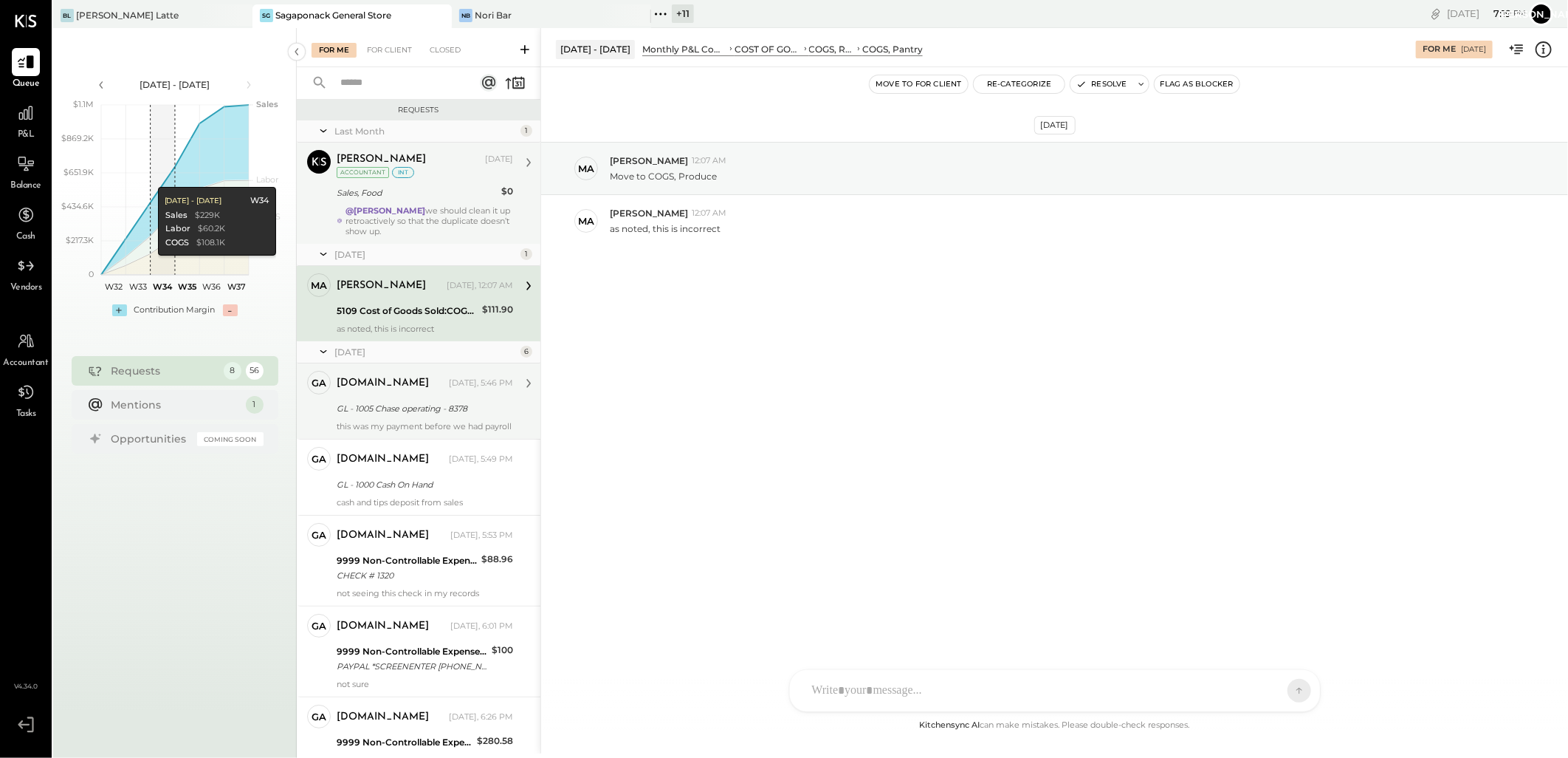
click at [432, 423] on div "this was my payment before we had payroll" at bounding box center [425, 426] width 177 height 11
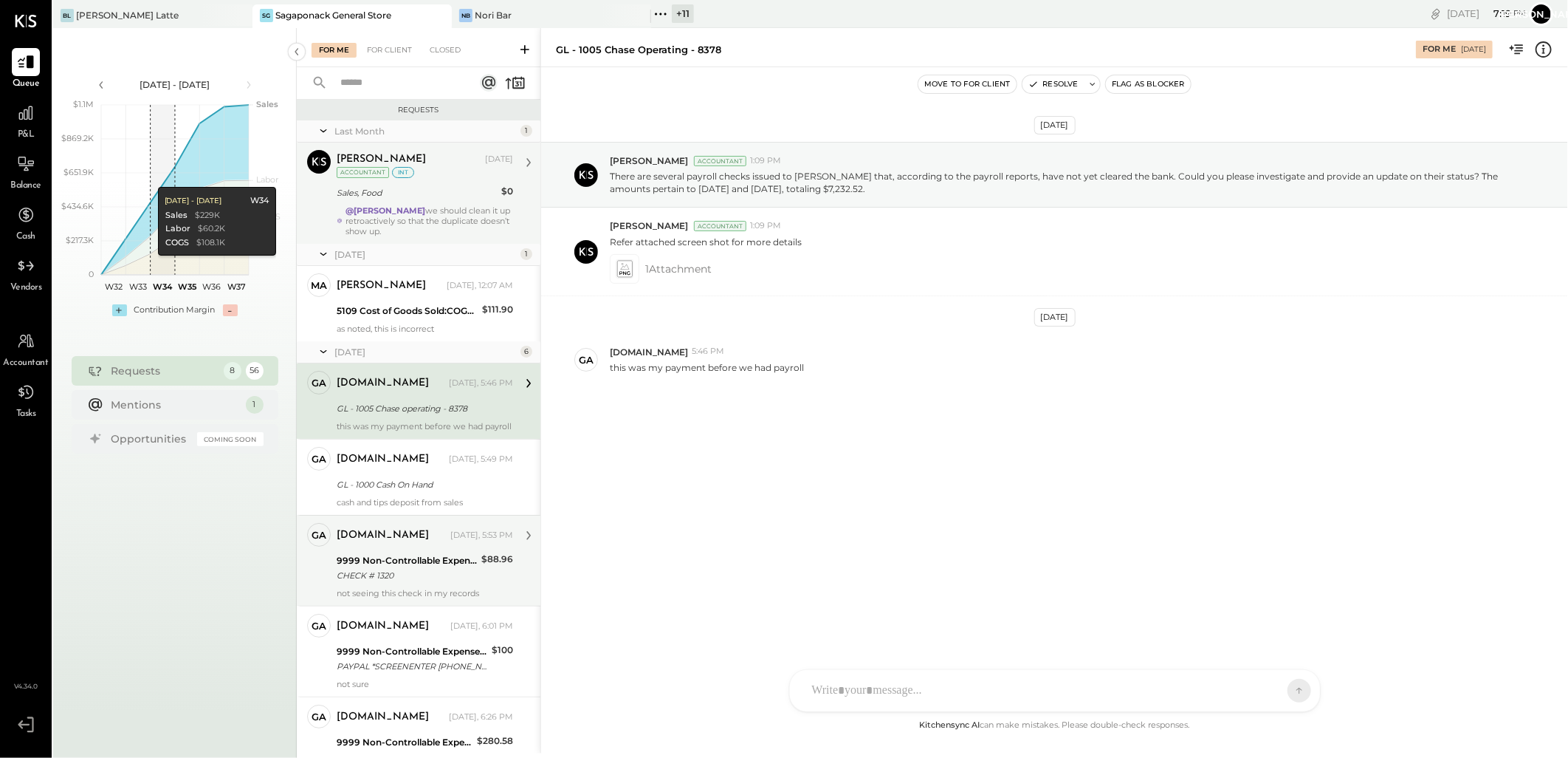
click at [401, 564] on div "9999 Non-Controllable Expenses:Other Income and Expenses:To Be Classified P&L" at bounding box center [406, 561] width 140 height 15
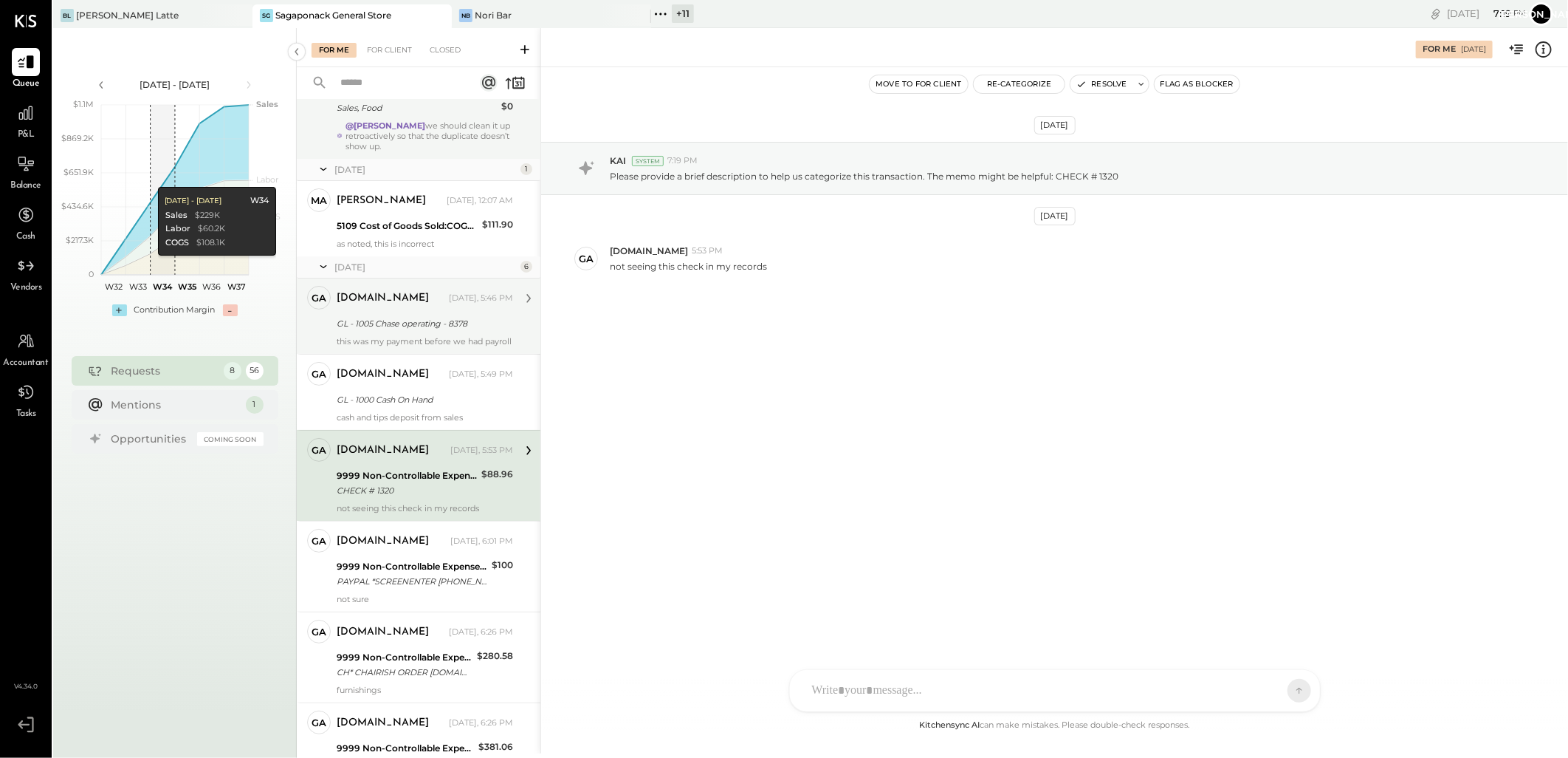
scroll to position [179, 0]
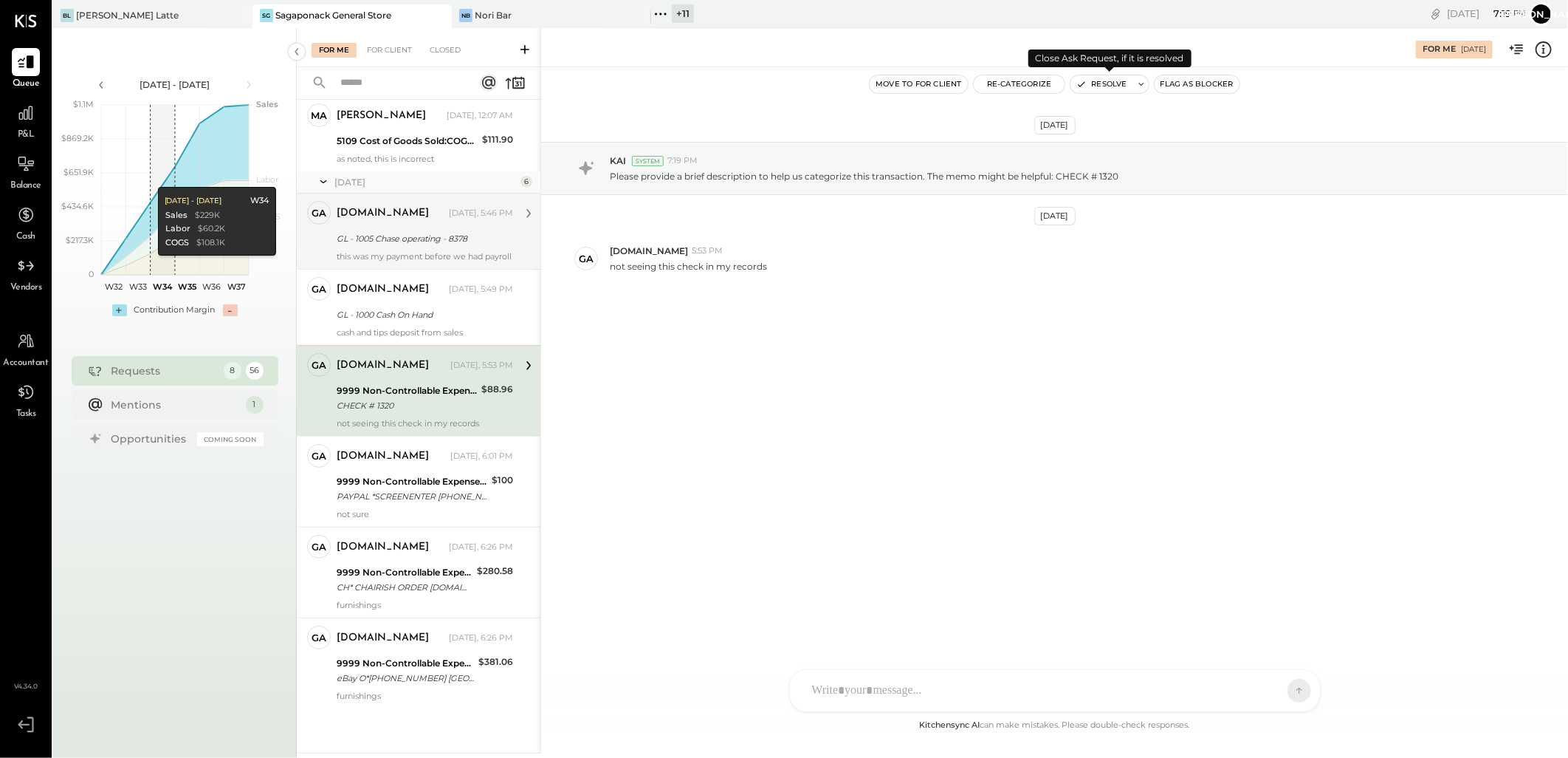
click at [1090, 82] on button "Resolve" at bounding box center [1102, 84] width 62 height 18
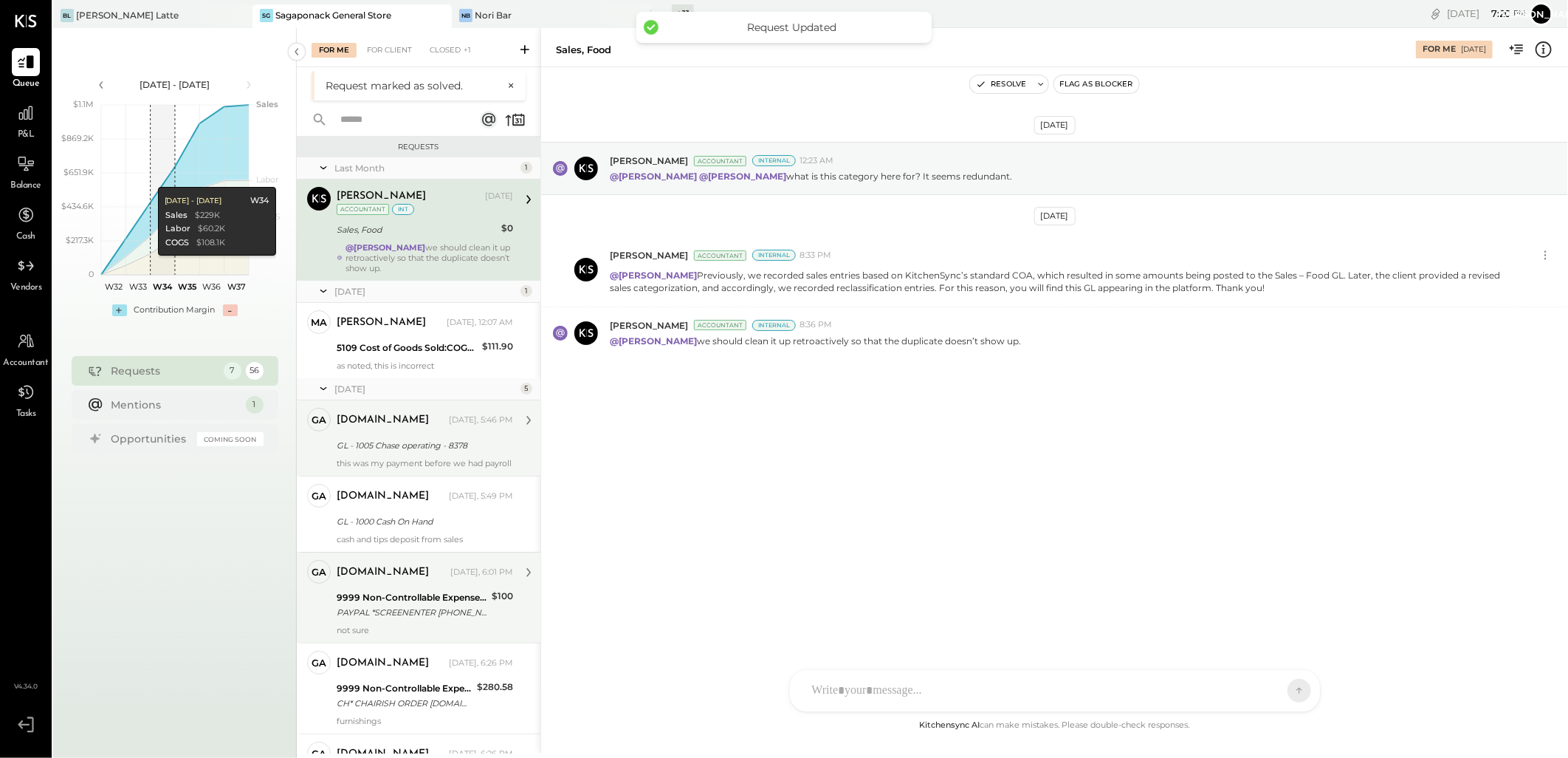
click at [366, 620] on div "PAYPAL *SCREENENTER [PHONE_NUMBER] [GEOGRAPHIC_DATA]" at bounding box center [412, 612] width 151 height 15
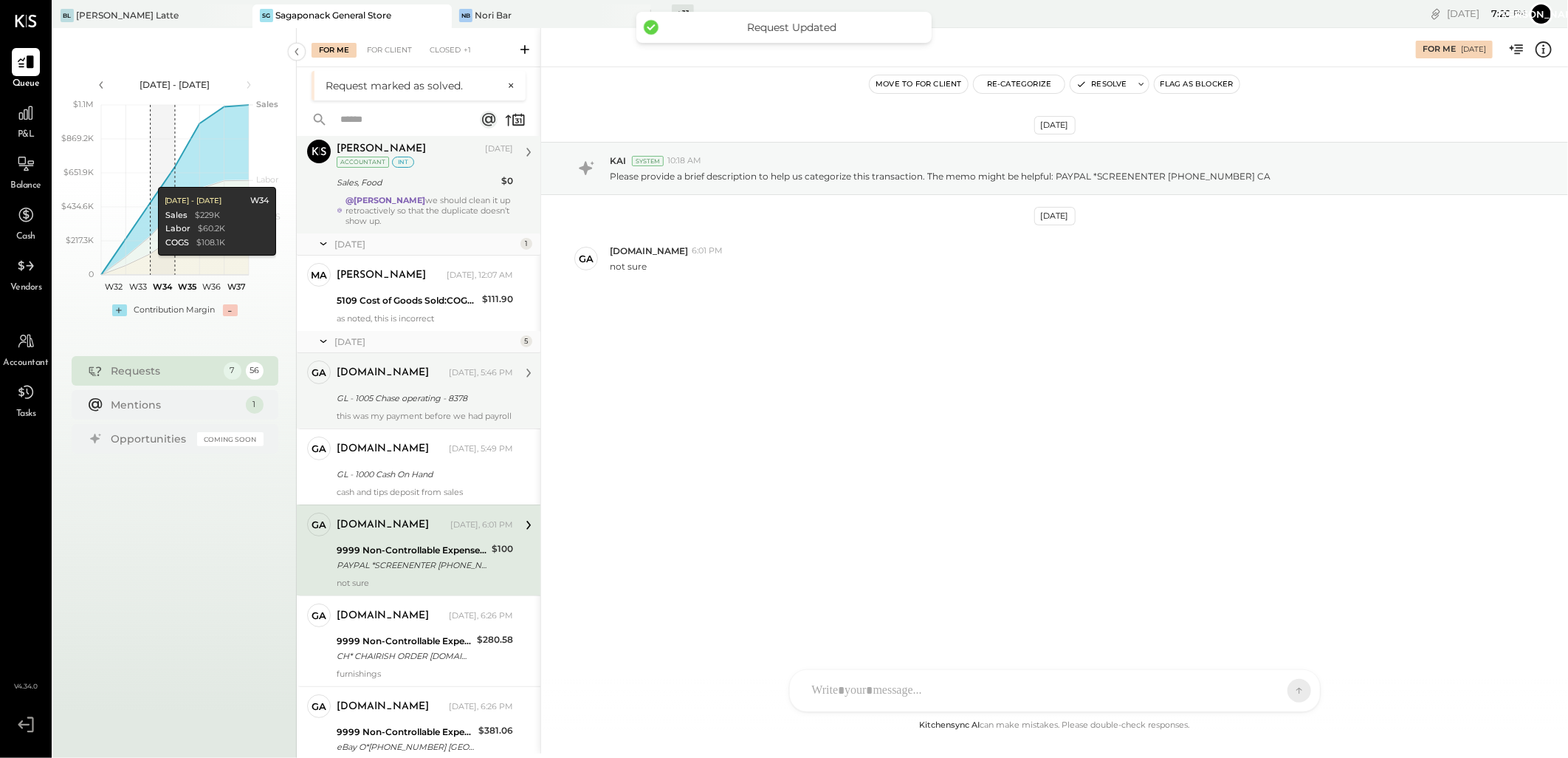
scroll to position [89, 0]
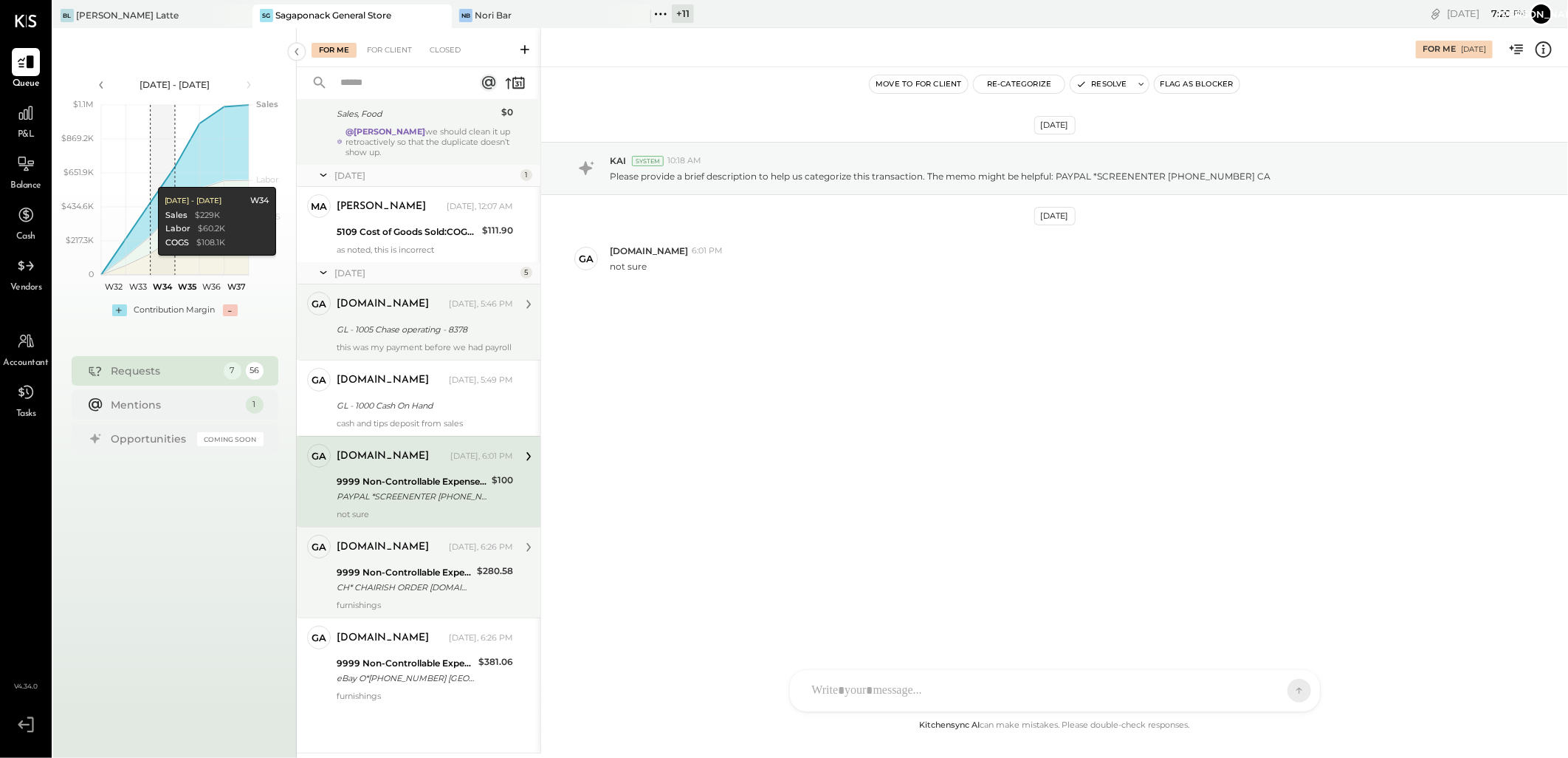
click at [397, 574] on div "9999 Non-Controllable Expenses:Other Income and Expenses:To Be Classified P&L" at bounding box center [404, 572] width 135 height 15
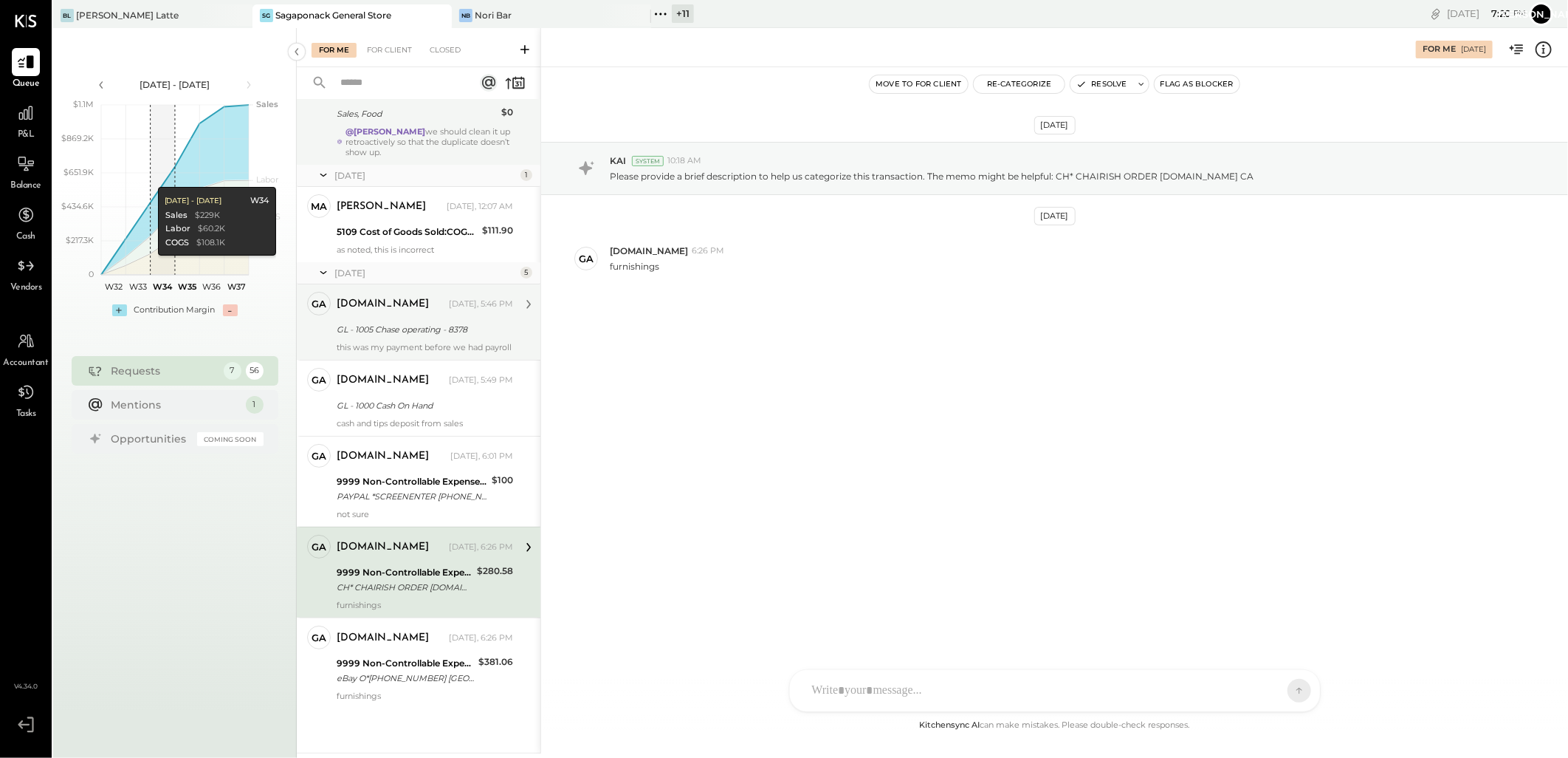
scroll to position [89, 0]
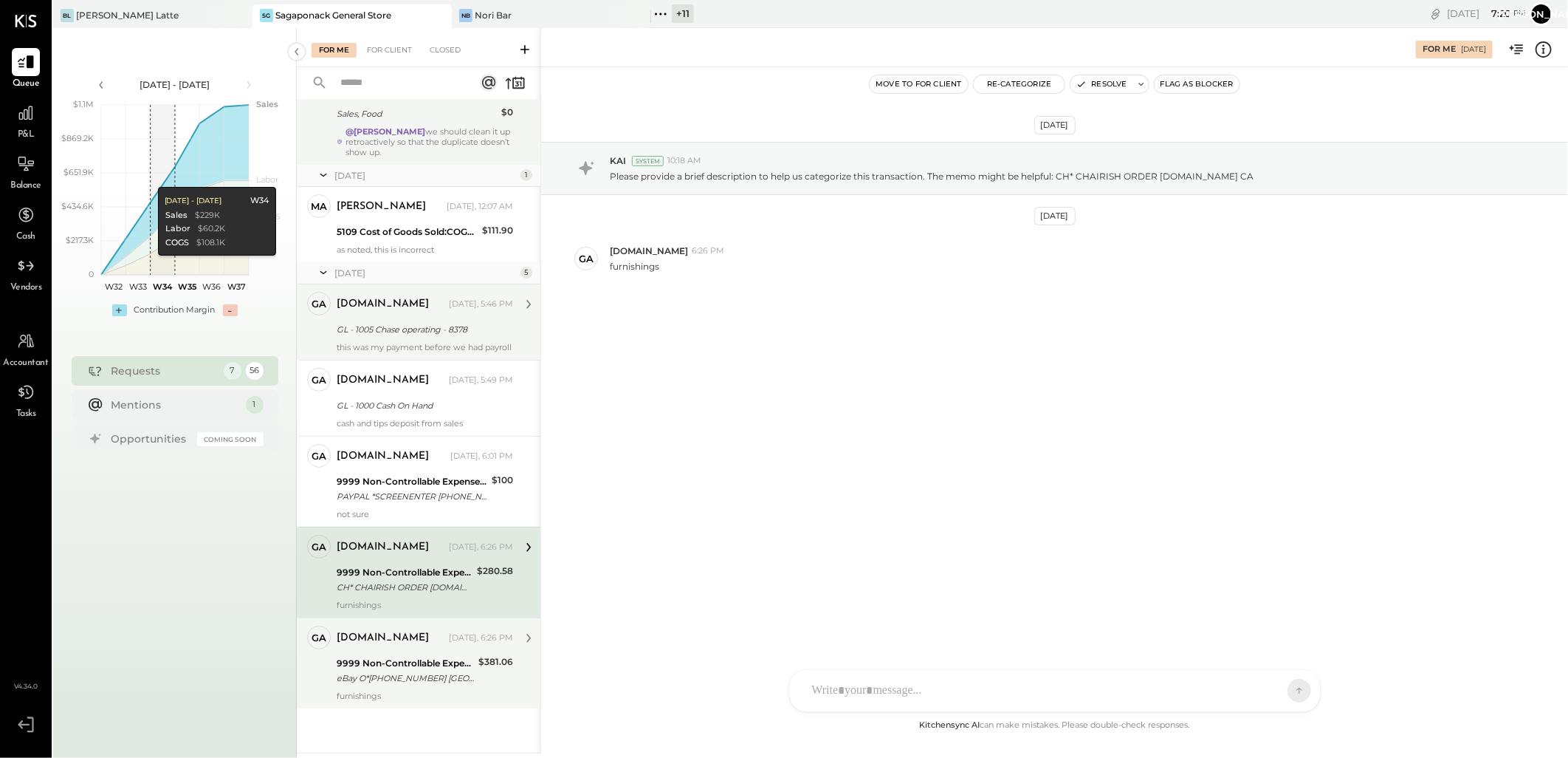
click at [427, 674] on div "eBay O*[PHONE_NUMBER] [GEOGRAPHIC_DATA]" at bounding box center [405, 678] width 137 height 15
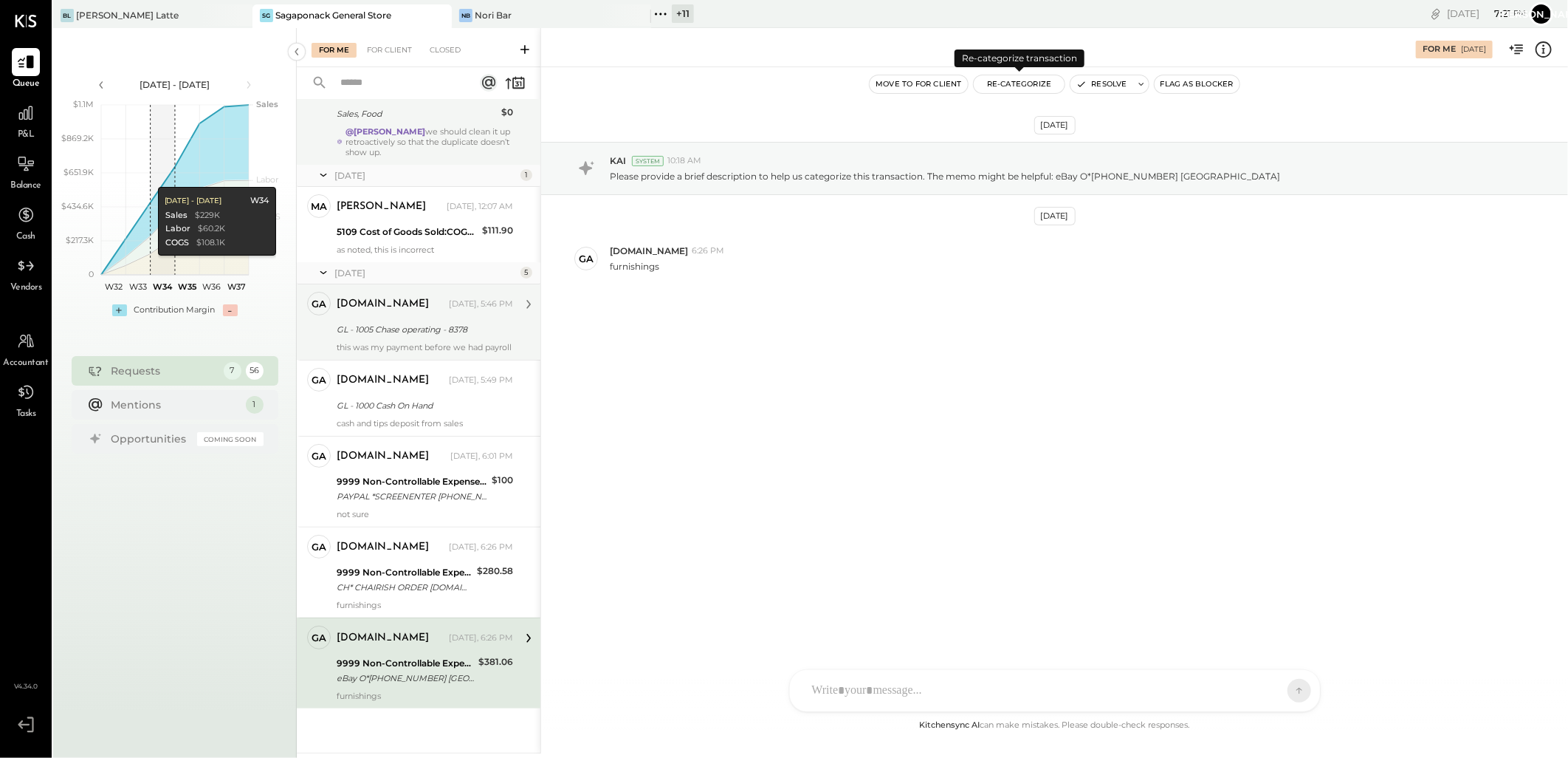
click at [1022, 78] on button "Re-Categorize" at bounding box center [1019, 84] width 92 height 18
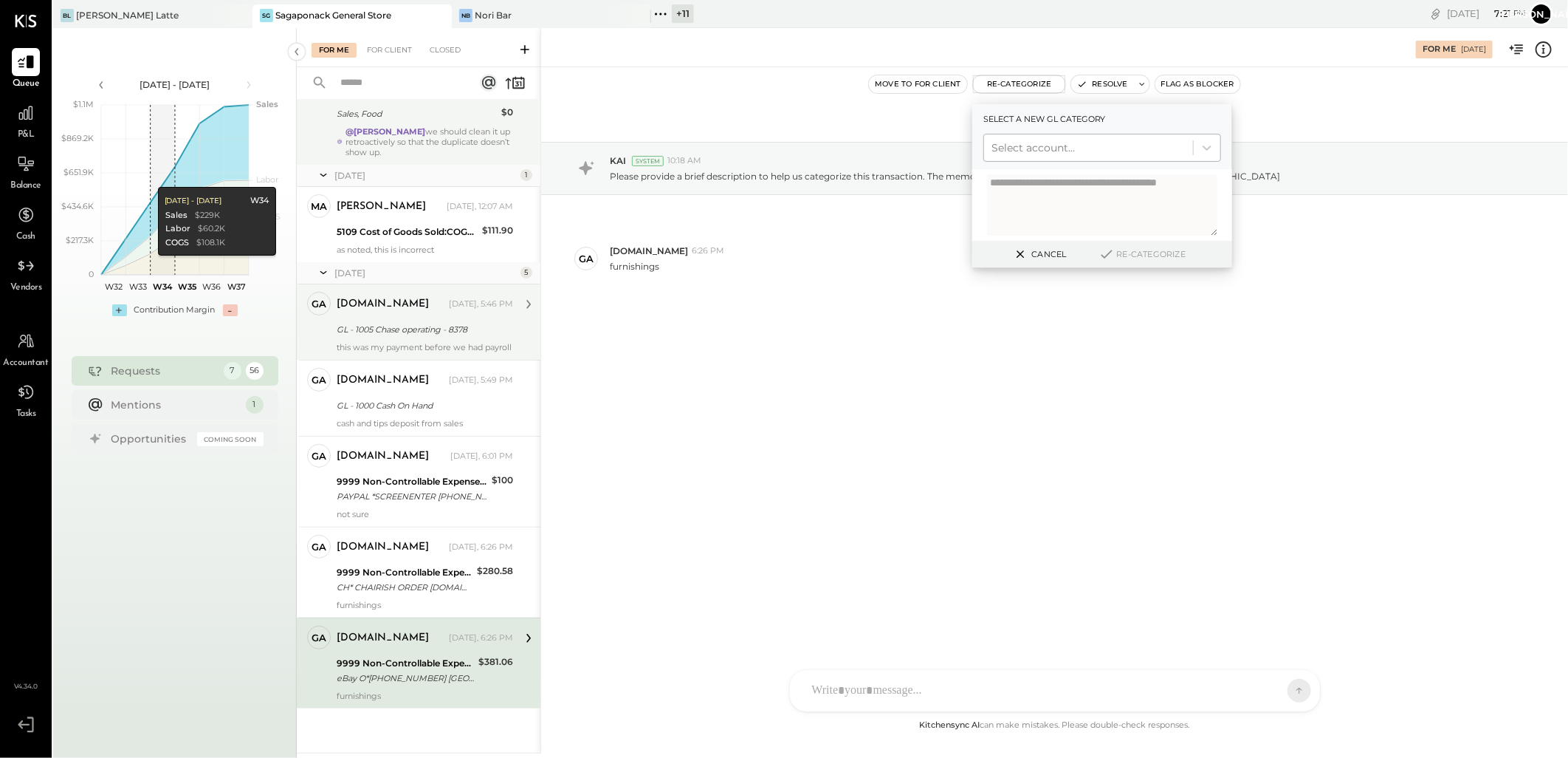
click at [1046, 144] on div at bounding box center [1088, 148] width 194 height 18
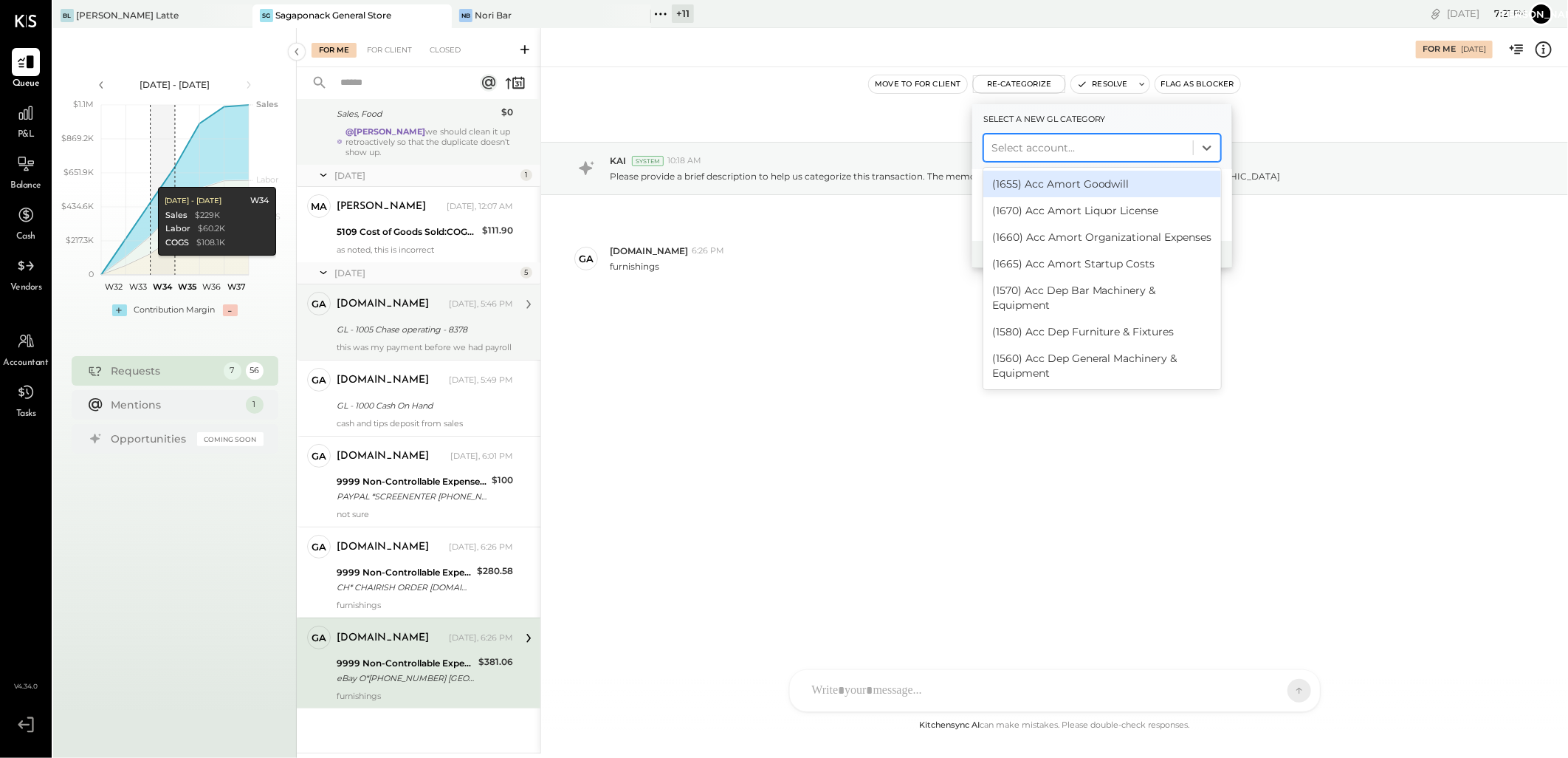
type input "*"
type input "****"
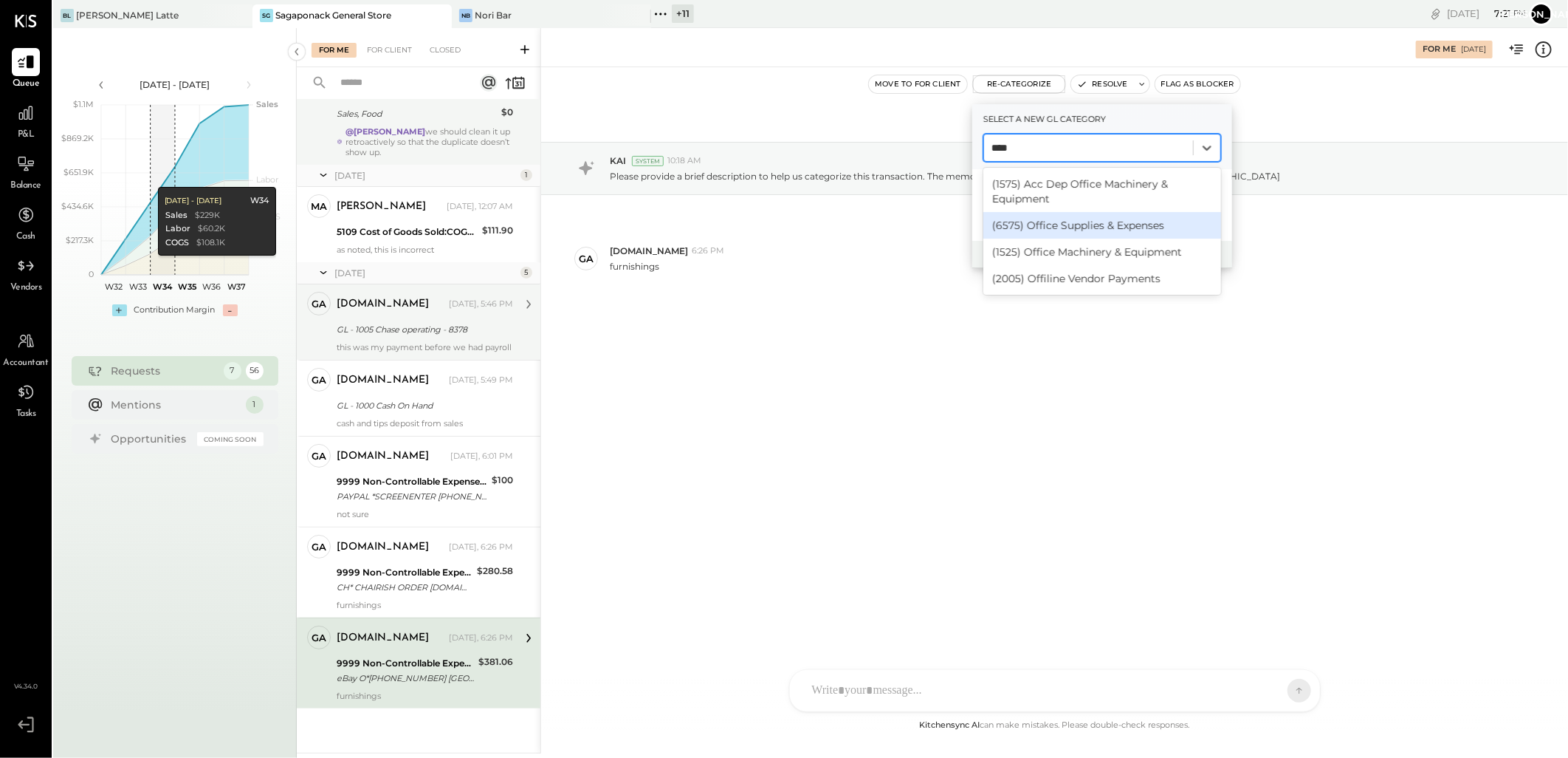
click at [1134, 218] on div "(6575) Office Supplies & Expenses" at bounding box center [1102, 225] width 238 height 27
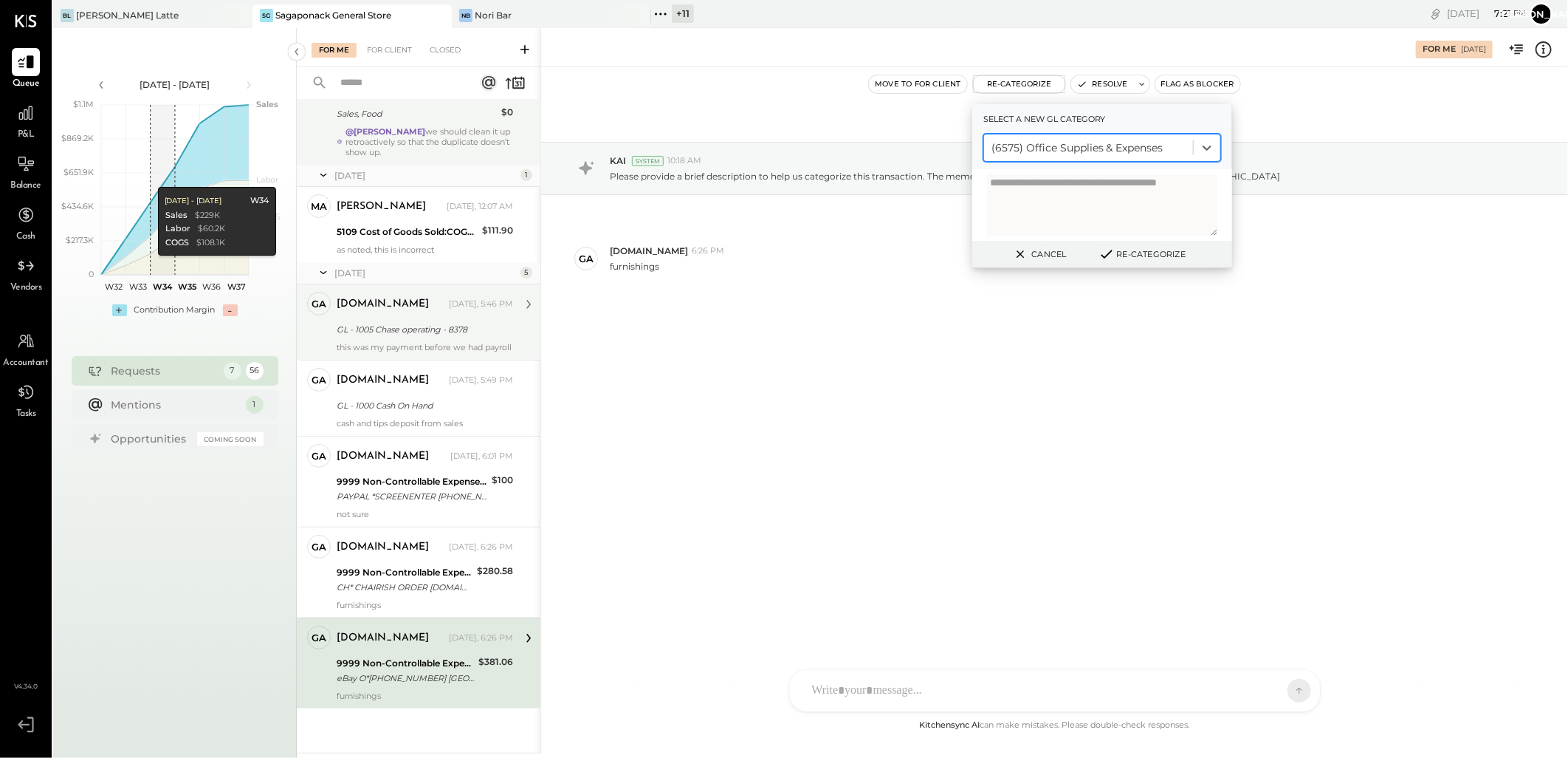
click at [1123, 249] on button "Re-Categorize" at bounding box center [1142, 254] width 97 height 18
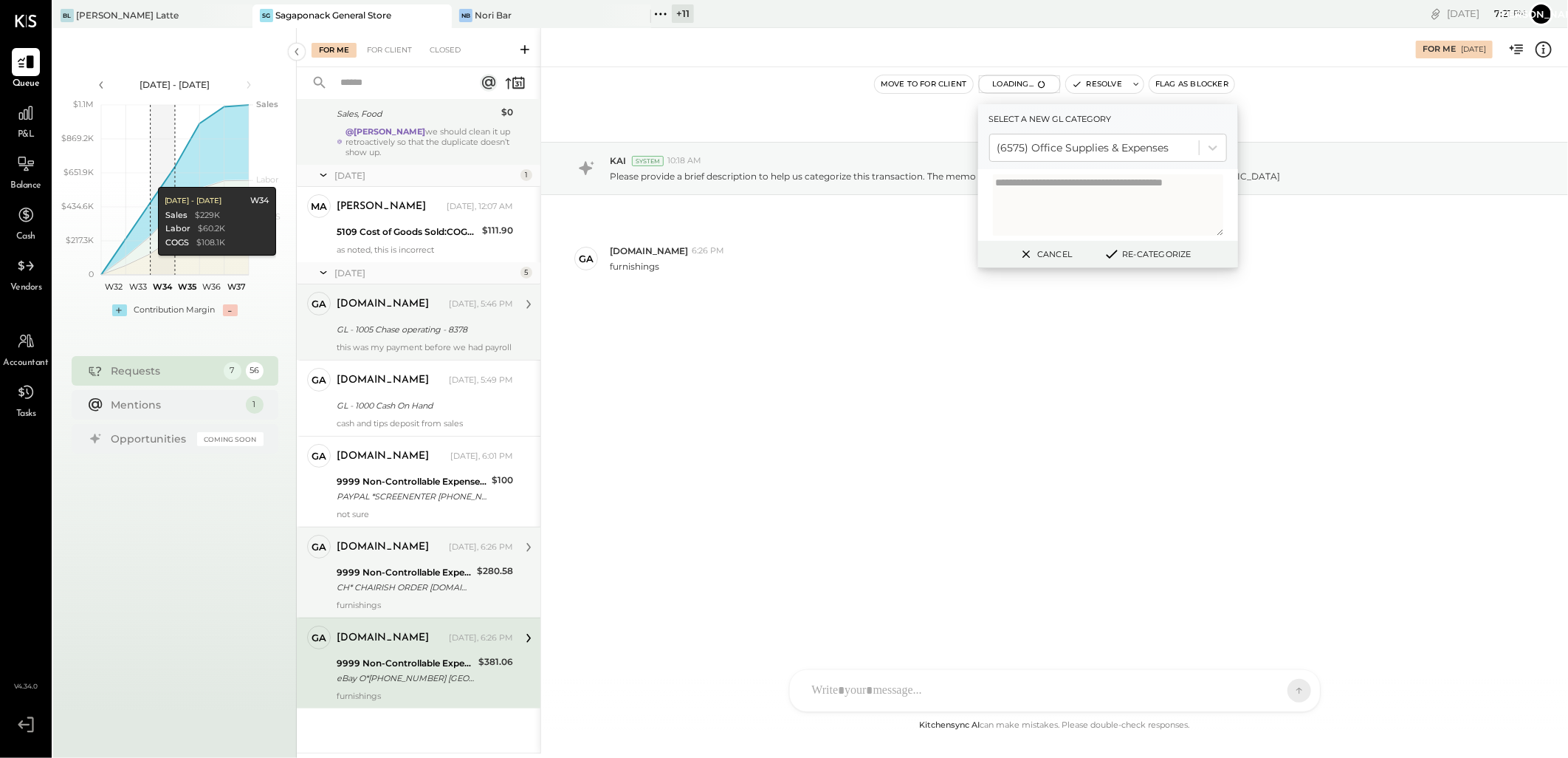
click at [385, 570] on div "9999 Non-Controllable Expenses:Other Income and Expenses:To Be Classified P&L" at bounding box center [404, 572] width 135 height 15
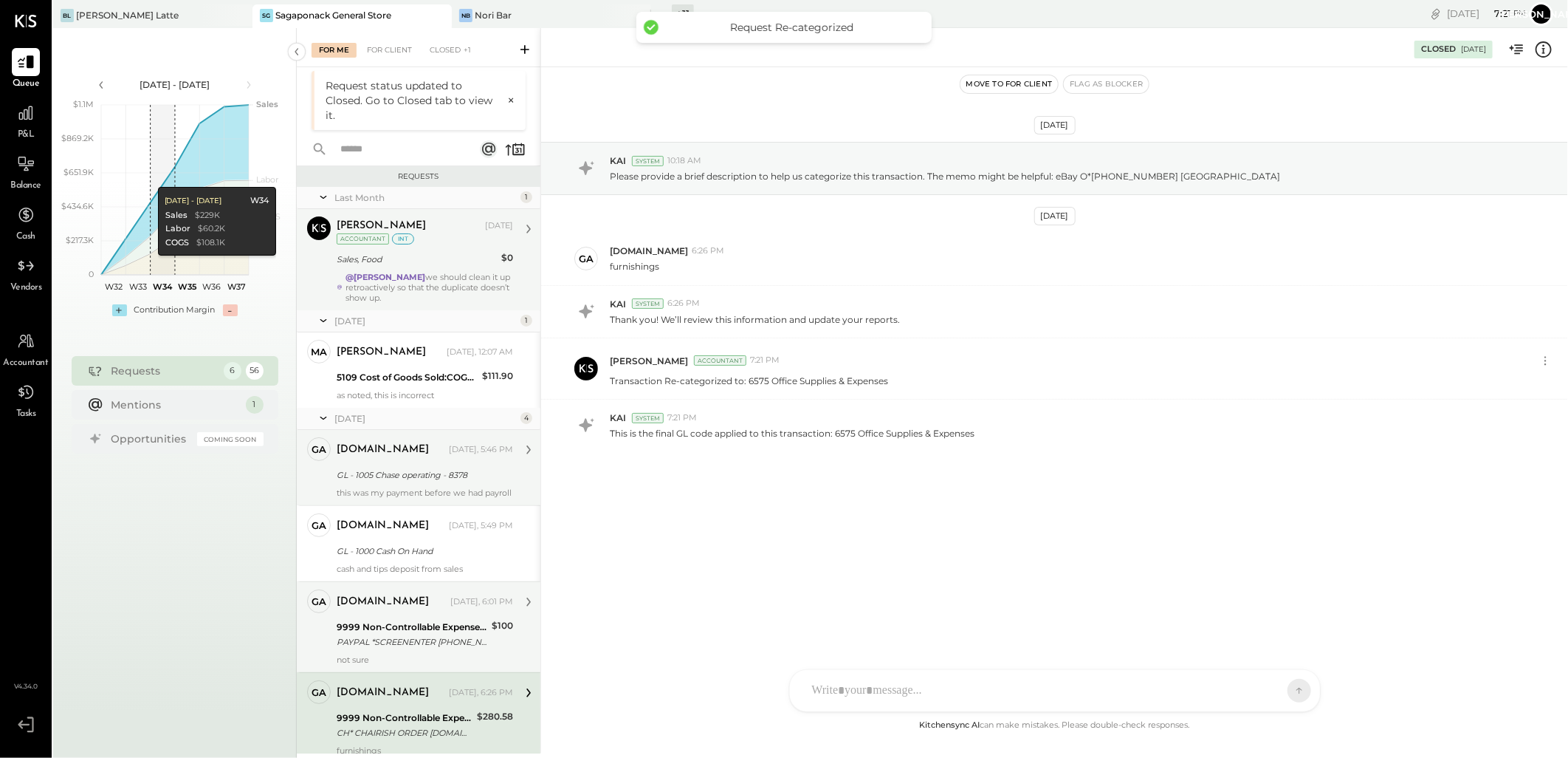
click at [338, 618] on div "9999 Non-Controllable Expenses:Other Income and Expenses:To Be Classified P&L P…" at bounding box center [412, 635] width 151 height 32
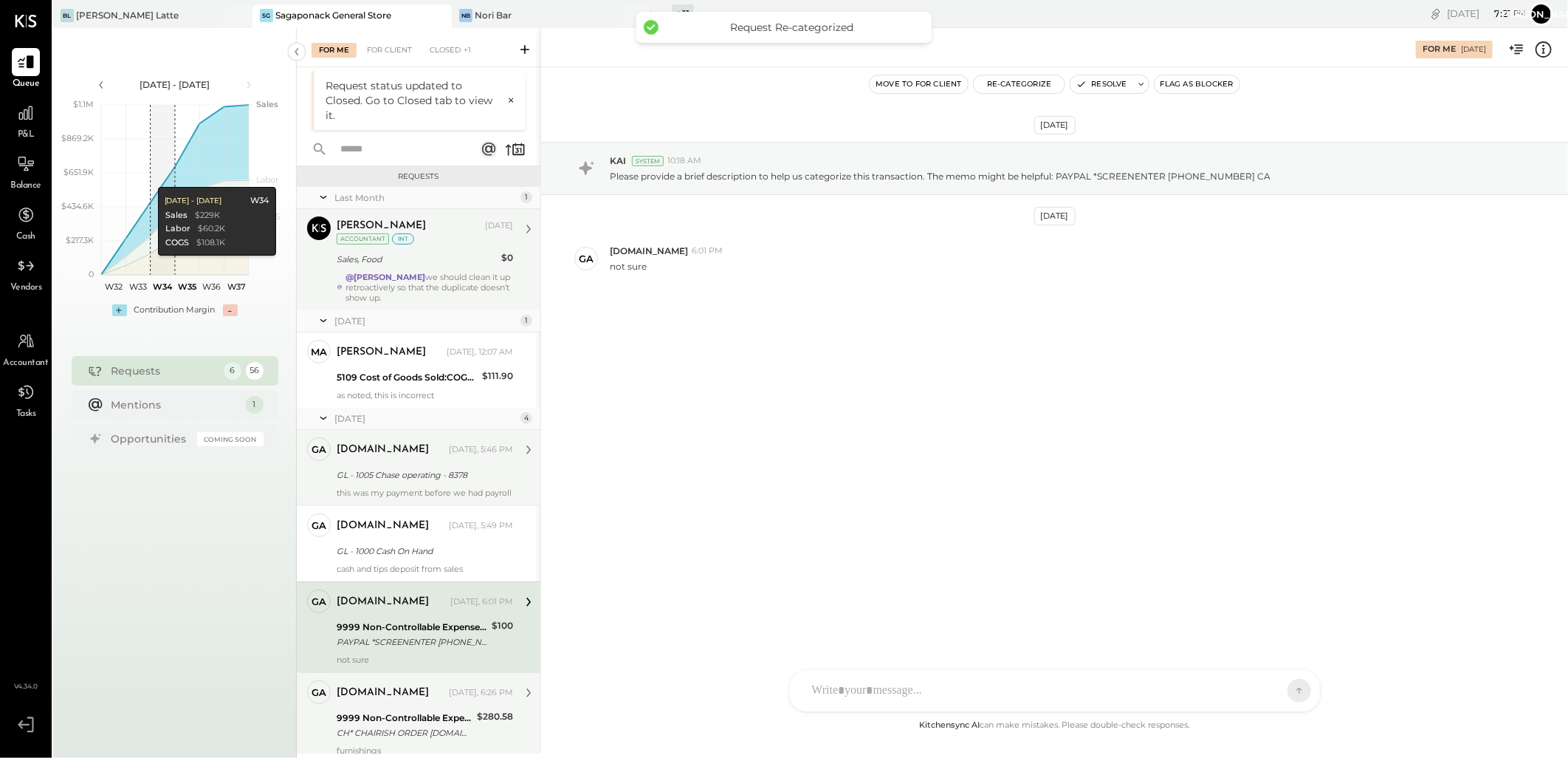
click at [384, 722] on div "9999 Non-Controllable Expenses:Other Income and Expenses:To Be Classified P&L" at bounding box center [404, 718] width 135 height 15
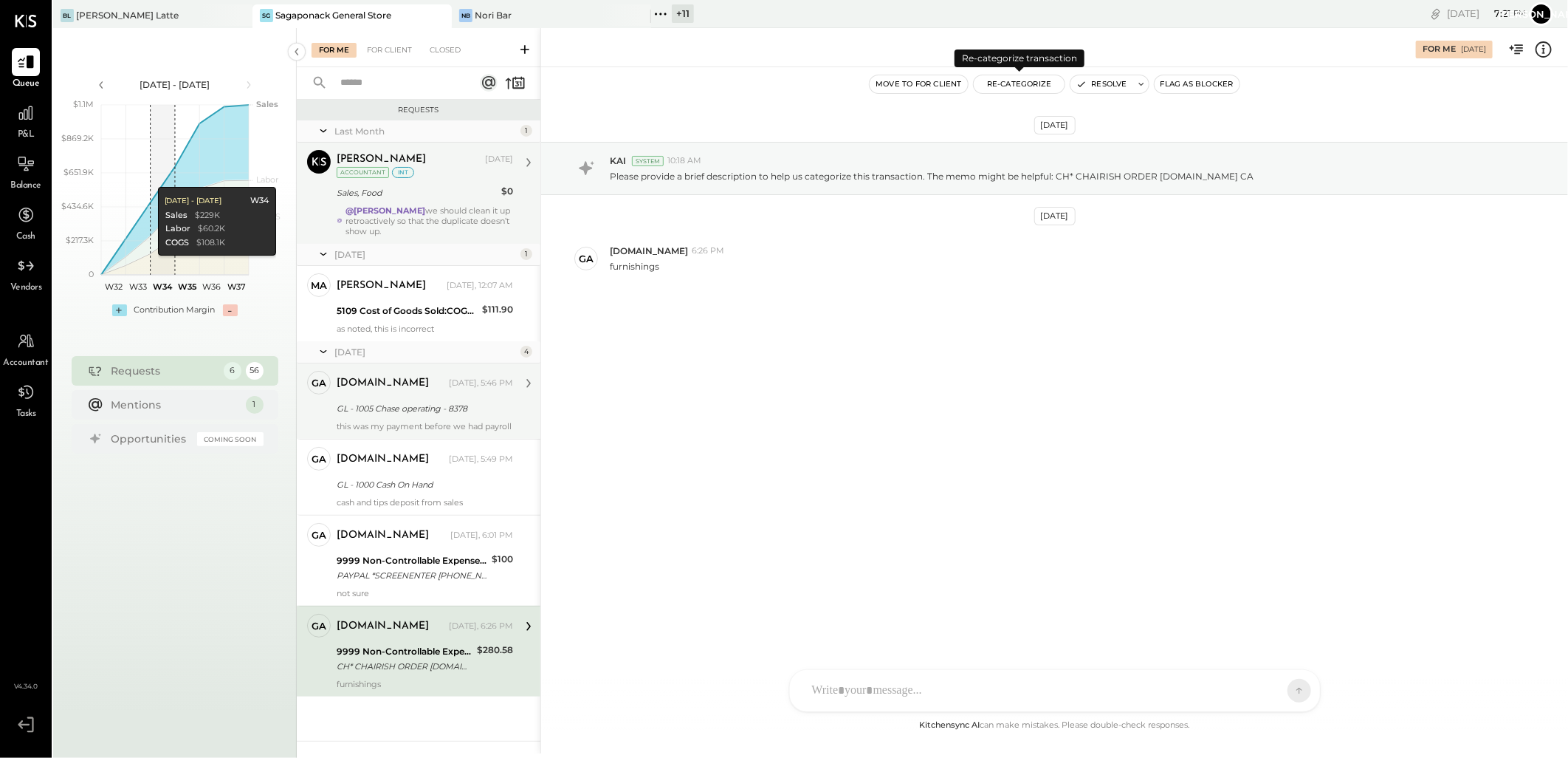
click at [1017, 77] on button "Re-Categorize" at bounding box center [1019, 84] width 92 height 18
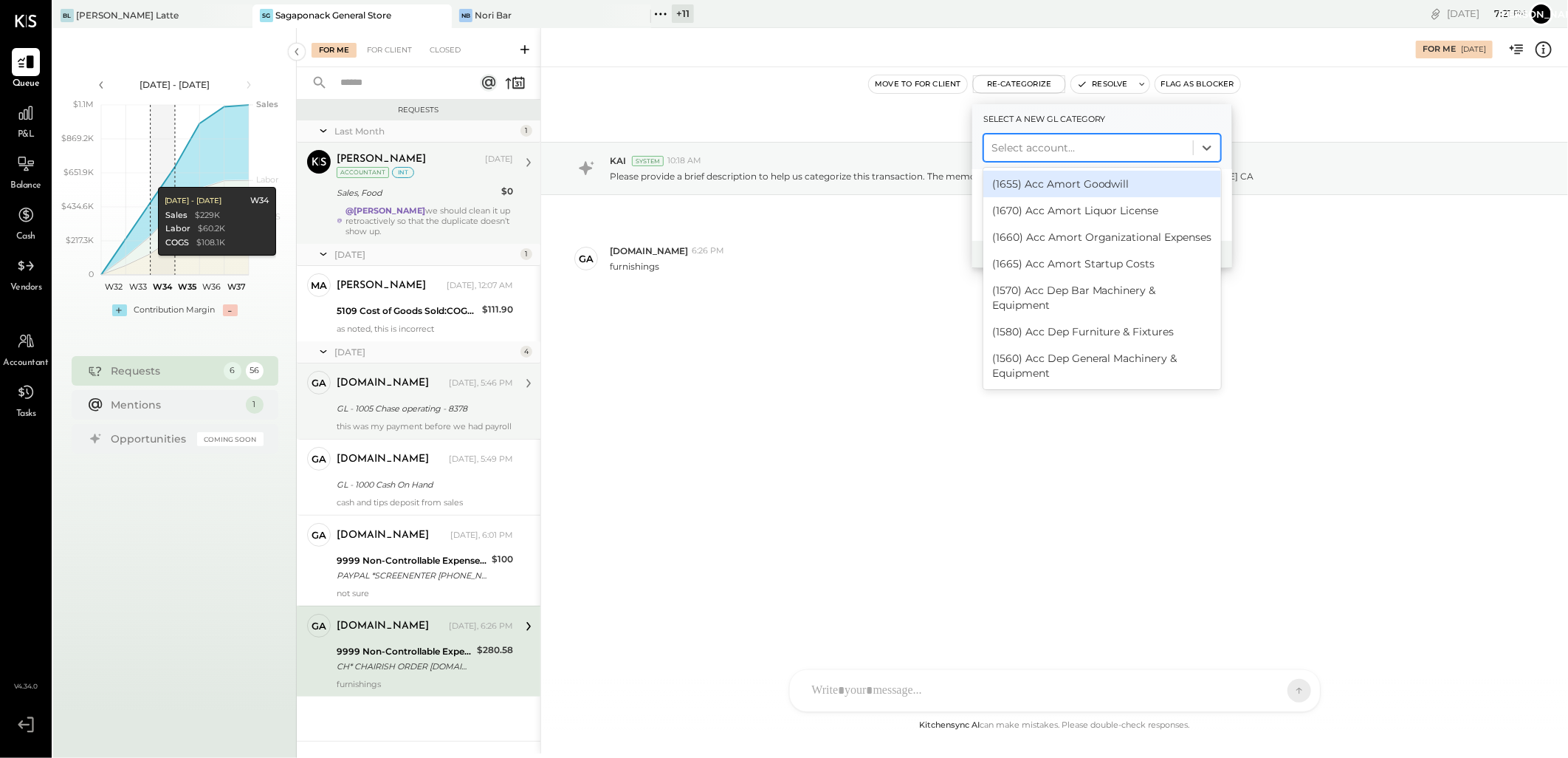
click at [1100, 142] on div at bounding box center [1088, 148] width 194 height 18
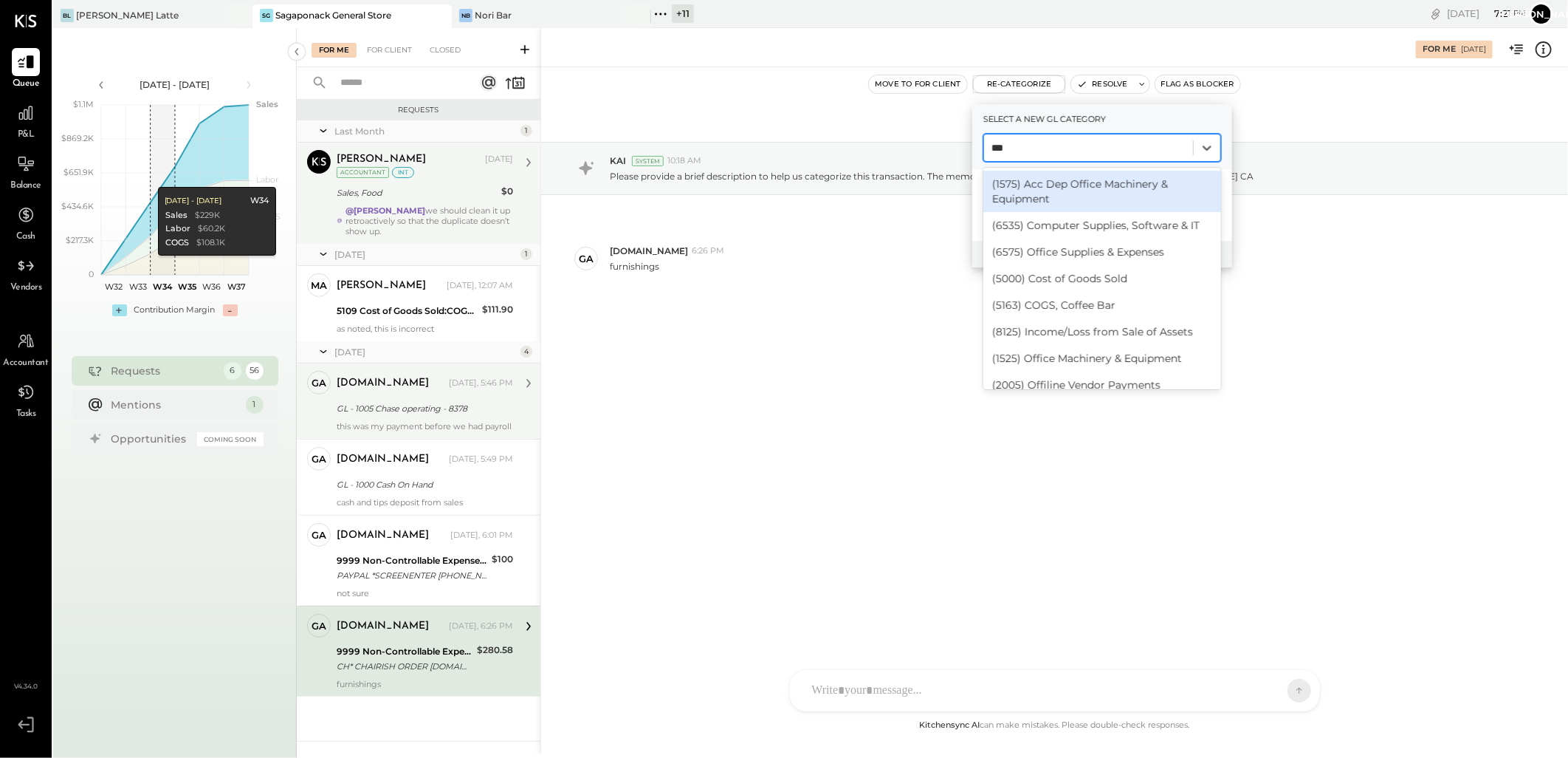
type input "****"
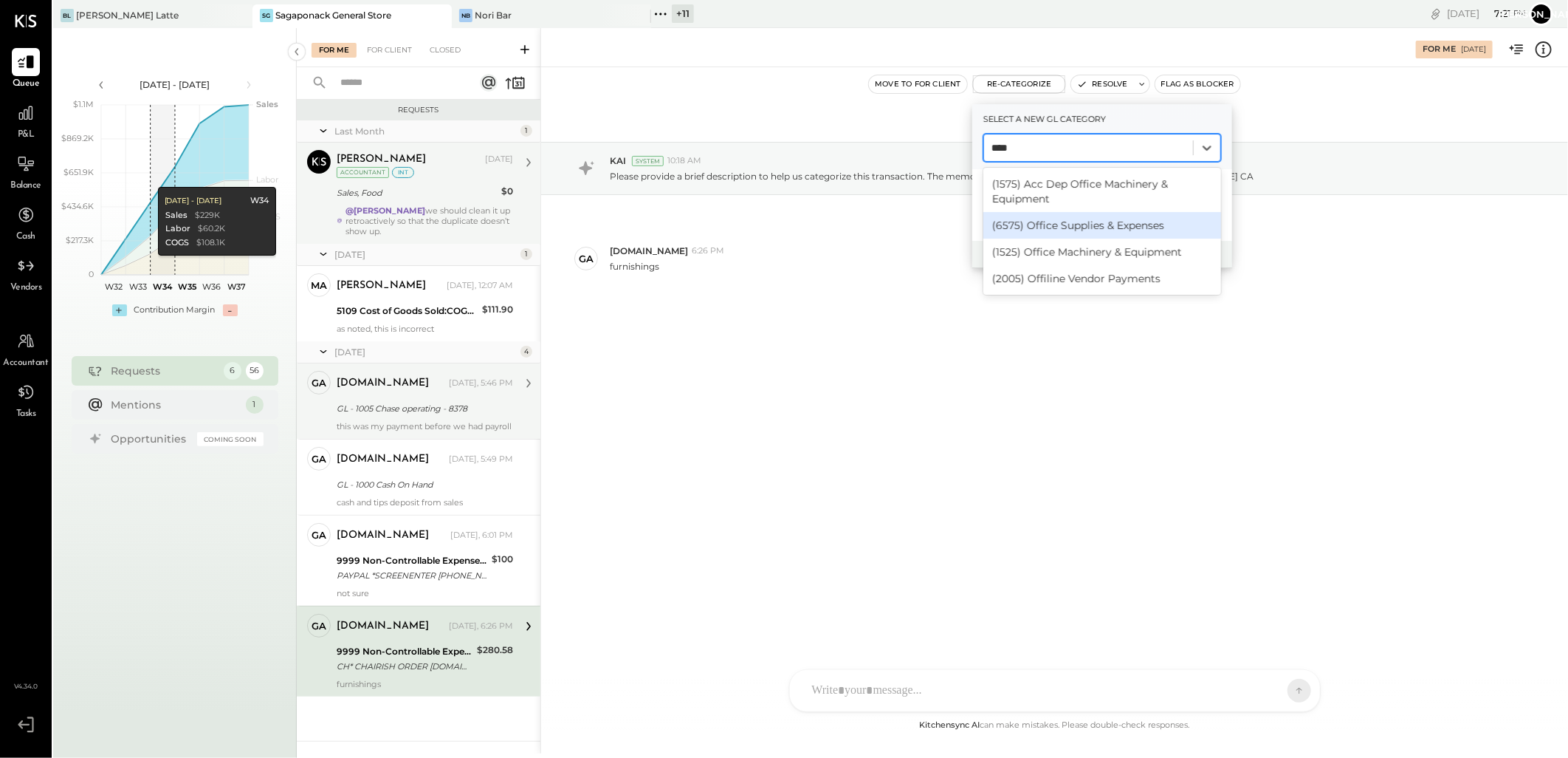
click at [1121, 218] on div "(6575) Office Supplies & Expenses" at bounding box center [1102, 225] width 238 height 27
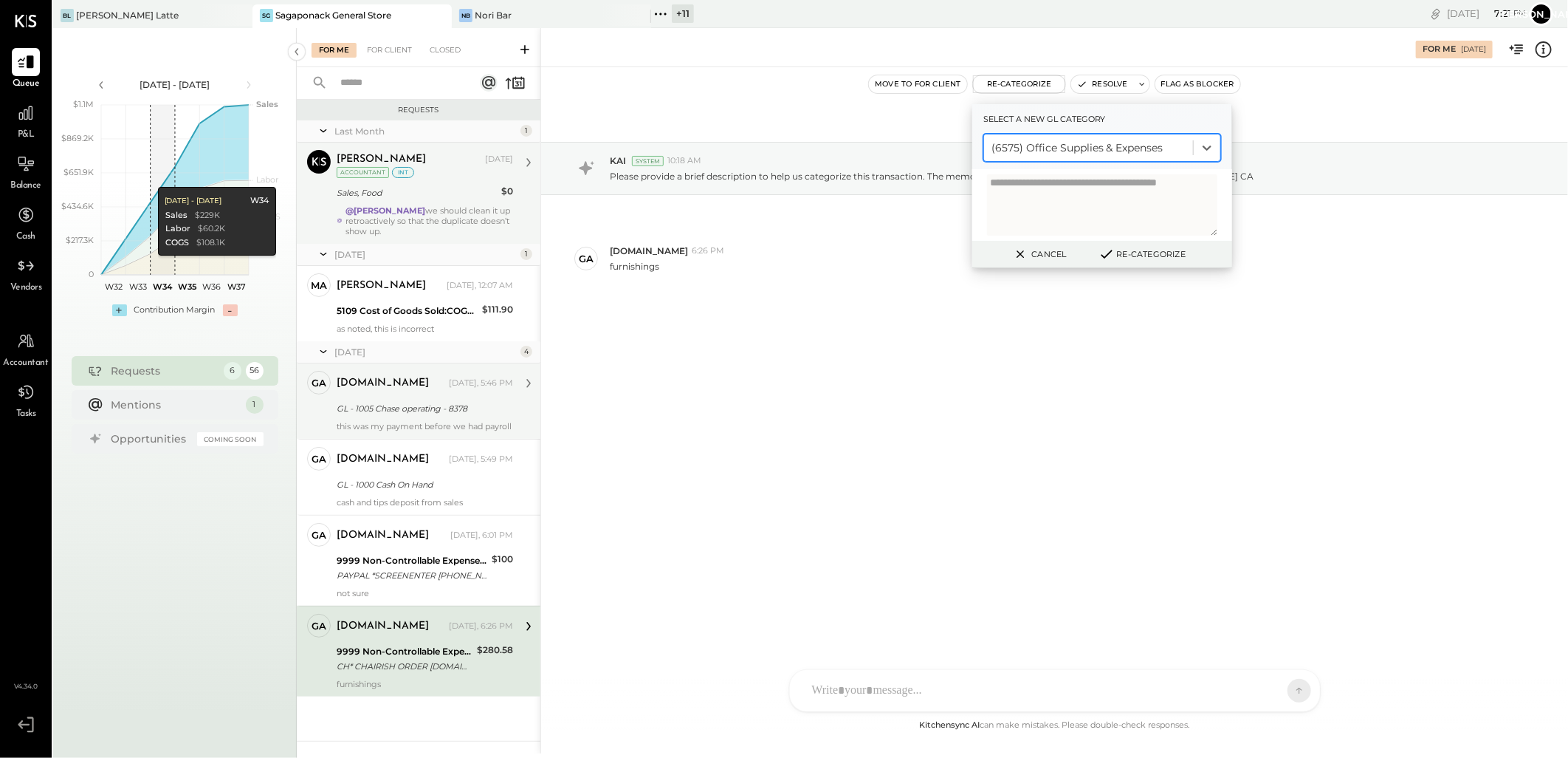
click at [1121, 262] on div "Cancel Re-Categorize" at bounding box center [1102, 255] width 260 height 28
click at [1115, 253] on icon at bounding box center [1106, 254] width 18 height 16
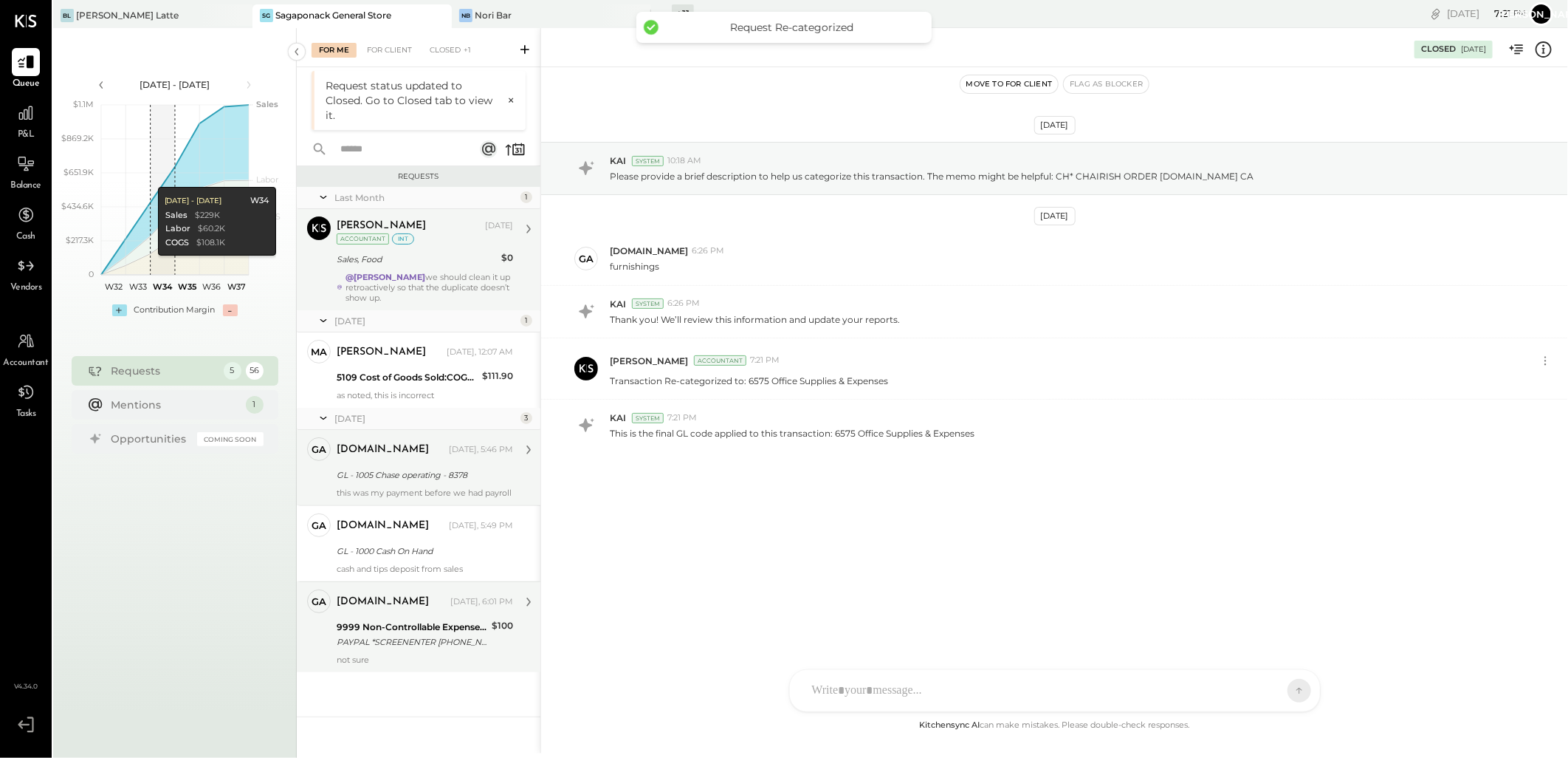
click at [388, 608] on div "[DOMAIN_NAME]" at bounding box center [383, 602] width 92 height 15
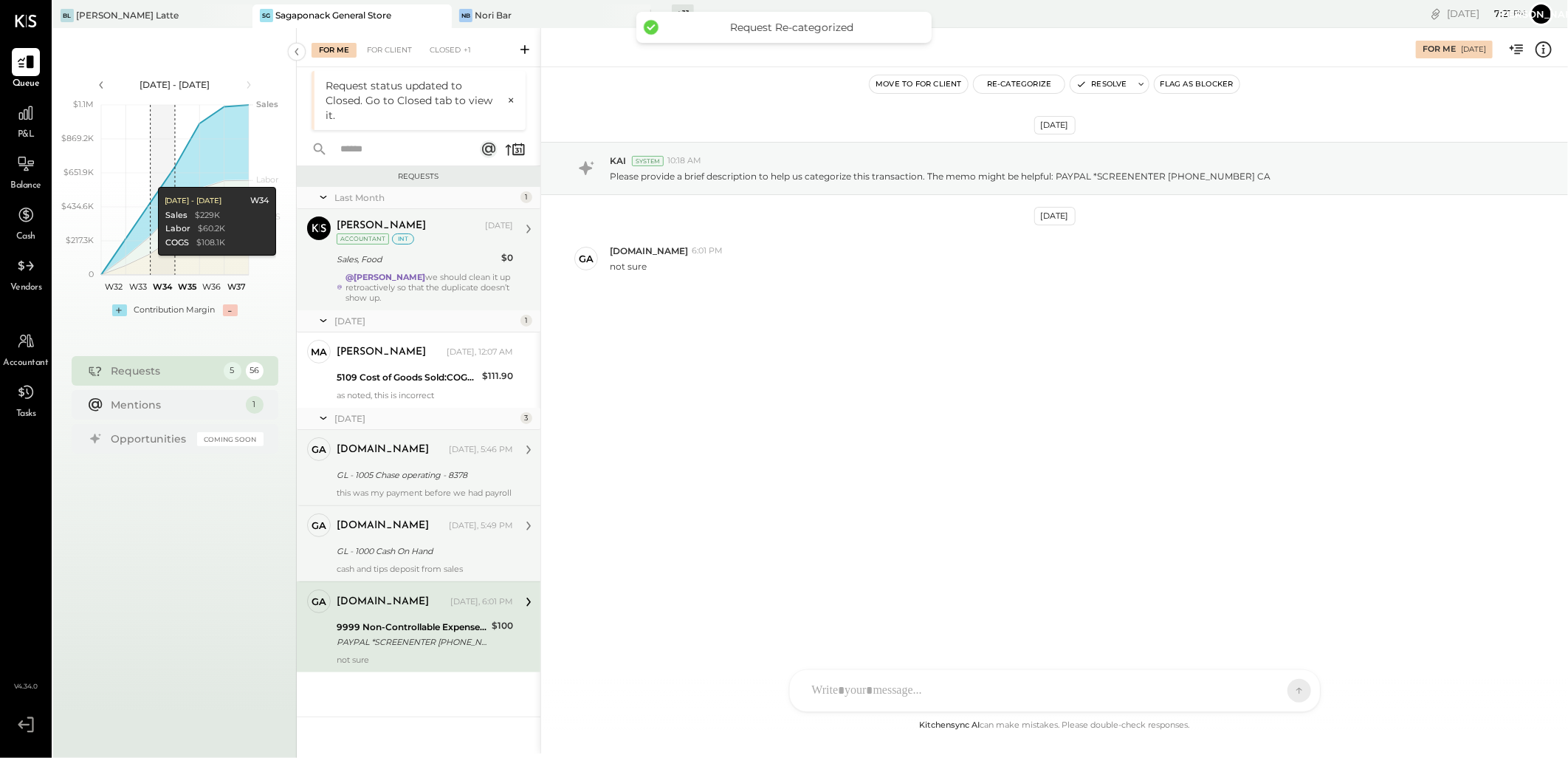
click at [374, 569] on div "cash and tips deposit from sales" at bounding box center [425, 568] width 177 height 11
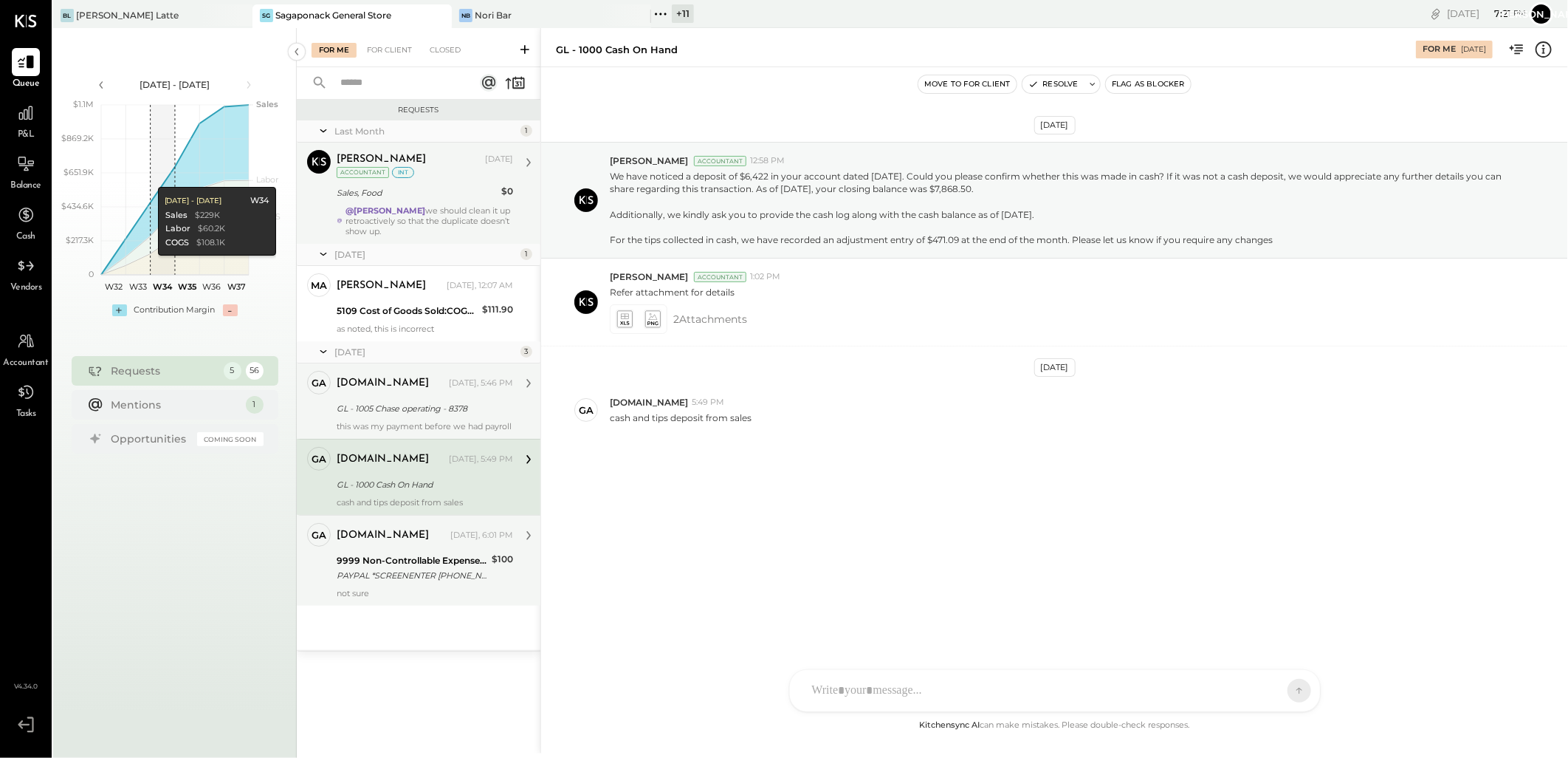
click at [446, 559] on div "9999 Non-Controllable Expenses:Other Income and Expenses:To Be Classified P&L" at bounding box center [412, 561] width 151 height 15
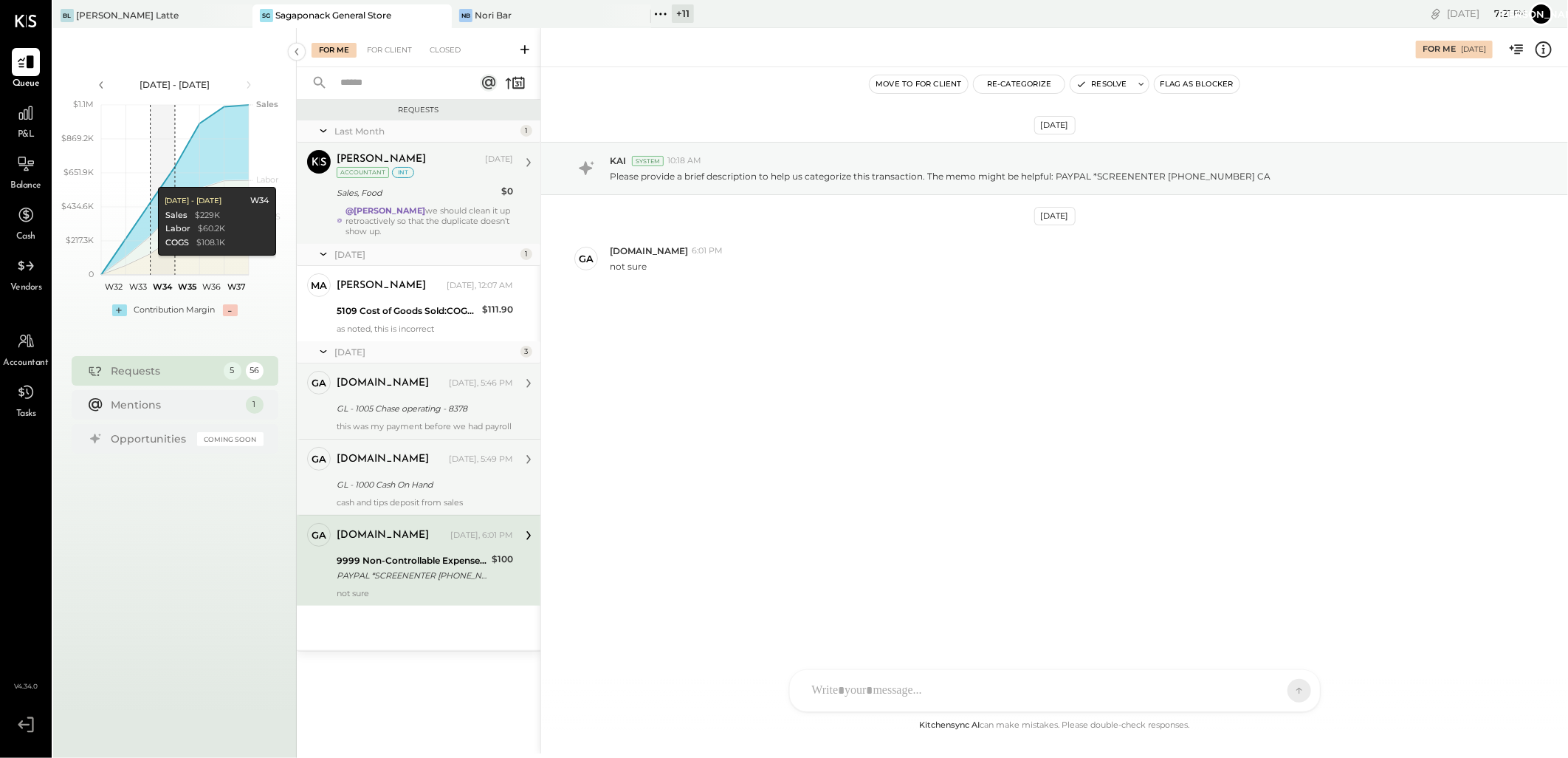
click at [406, 373] on div "[DOMAIN_NAME] [DATE], 5:46 PM" at bounding box center [425, 383] width 177 height 20
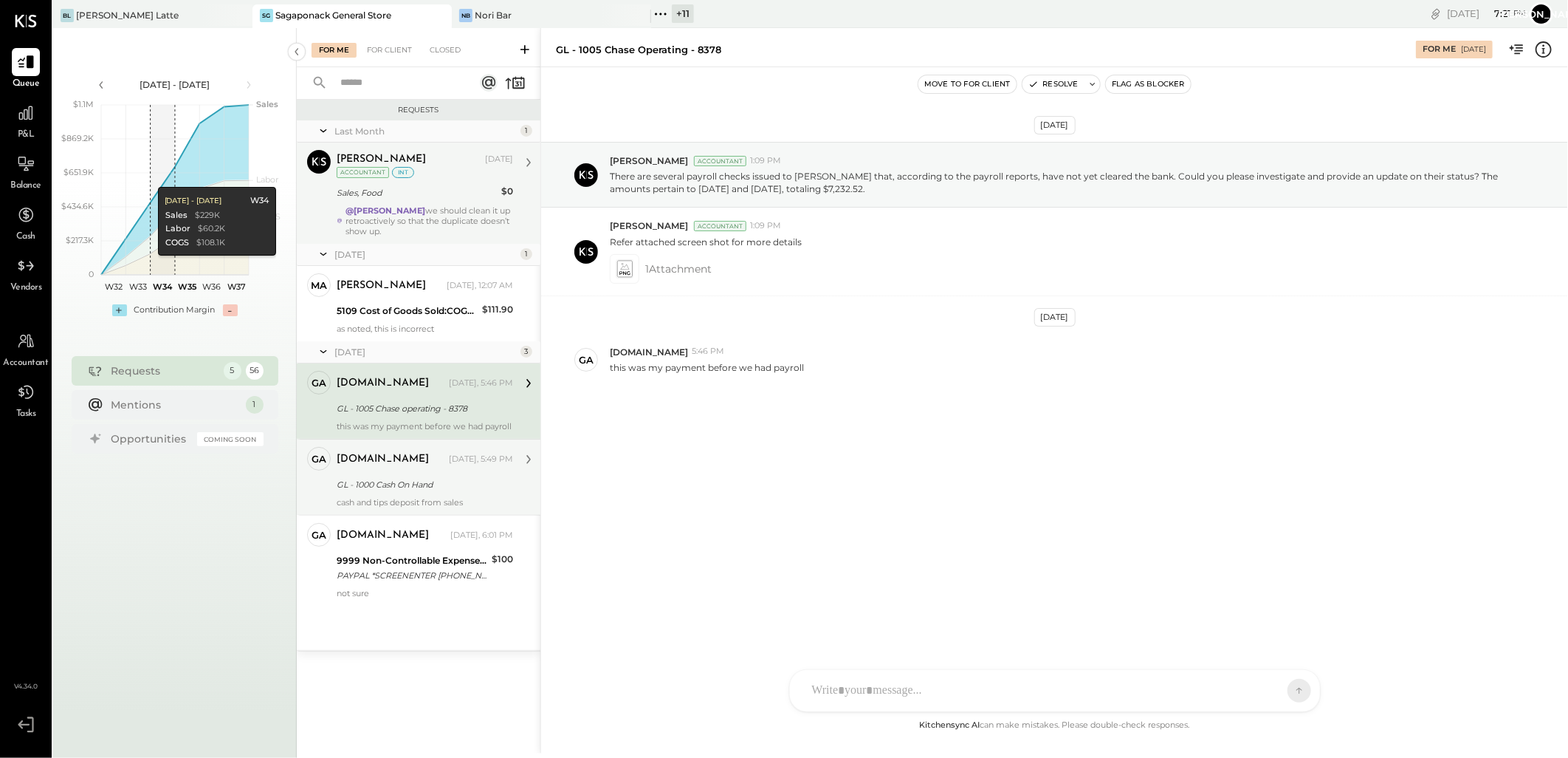
click at [419, 472] on div "[DOMAIN_NAME] [DATE], 5:49 PM GL - 1000 Cash On Hand cash and tips deposit from…" at bounding box center [425, 477] width 177 height 61
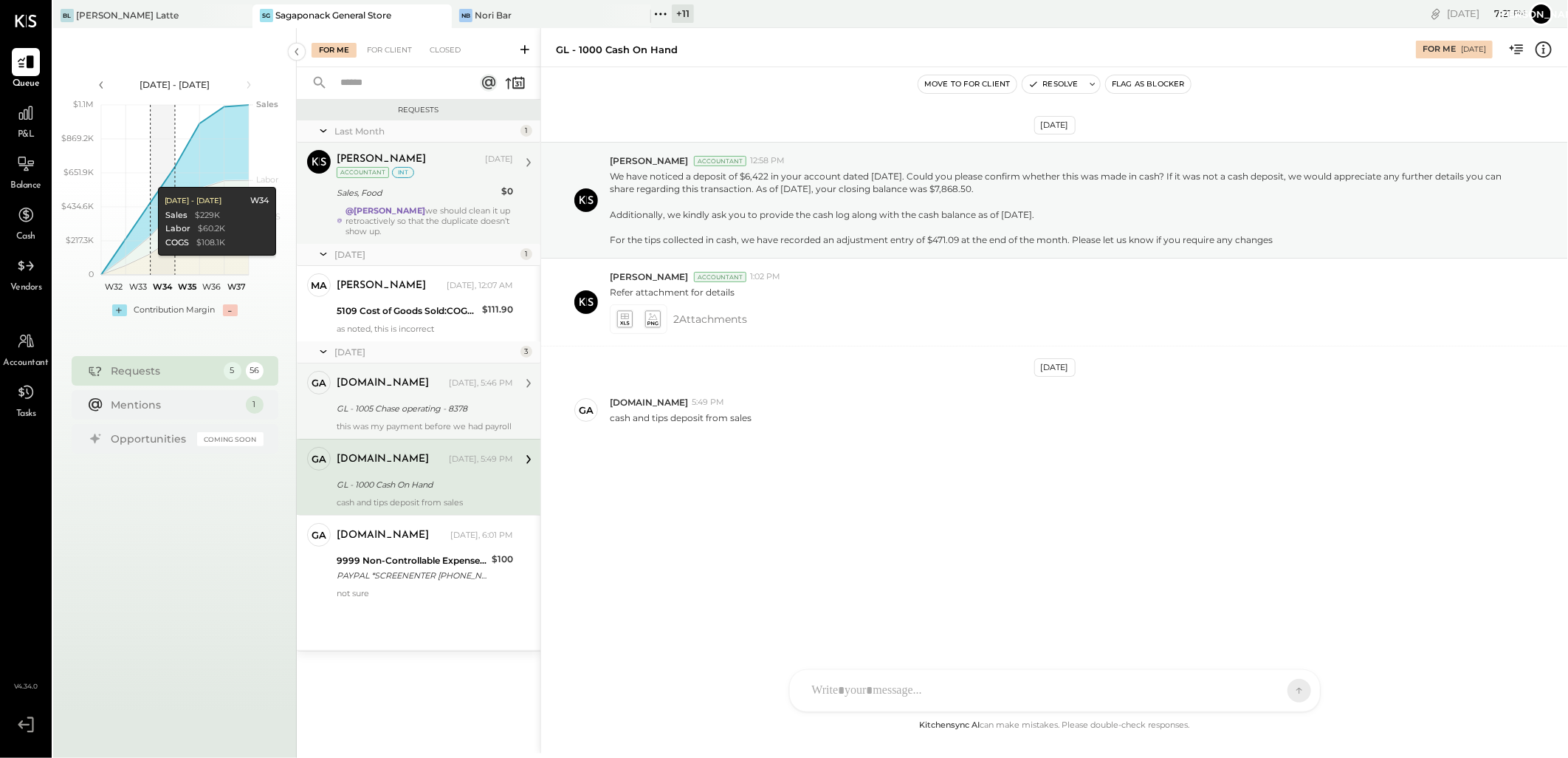
click at [389, 396] on div "[DOMAIN_NAME] [DATE], 5:46 PM GL - 1005 Chase operating - 8378 this was my paym…" at bounding box center [425, 401] width 177 height 61
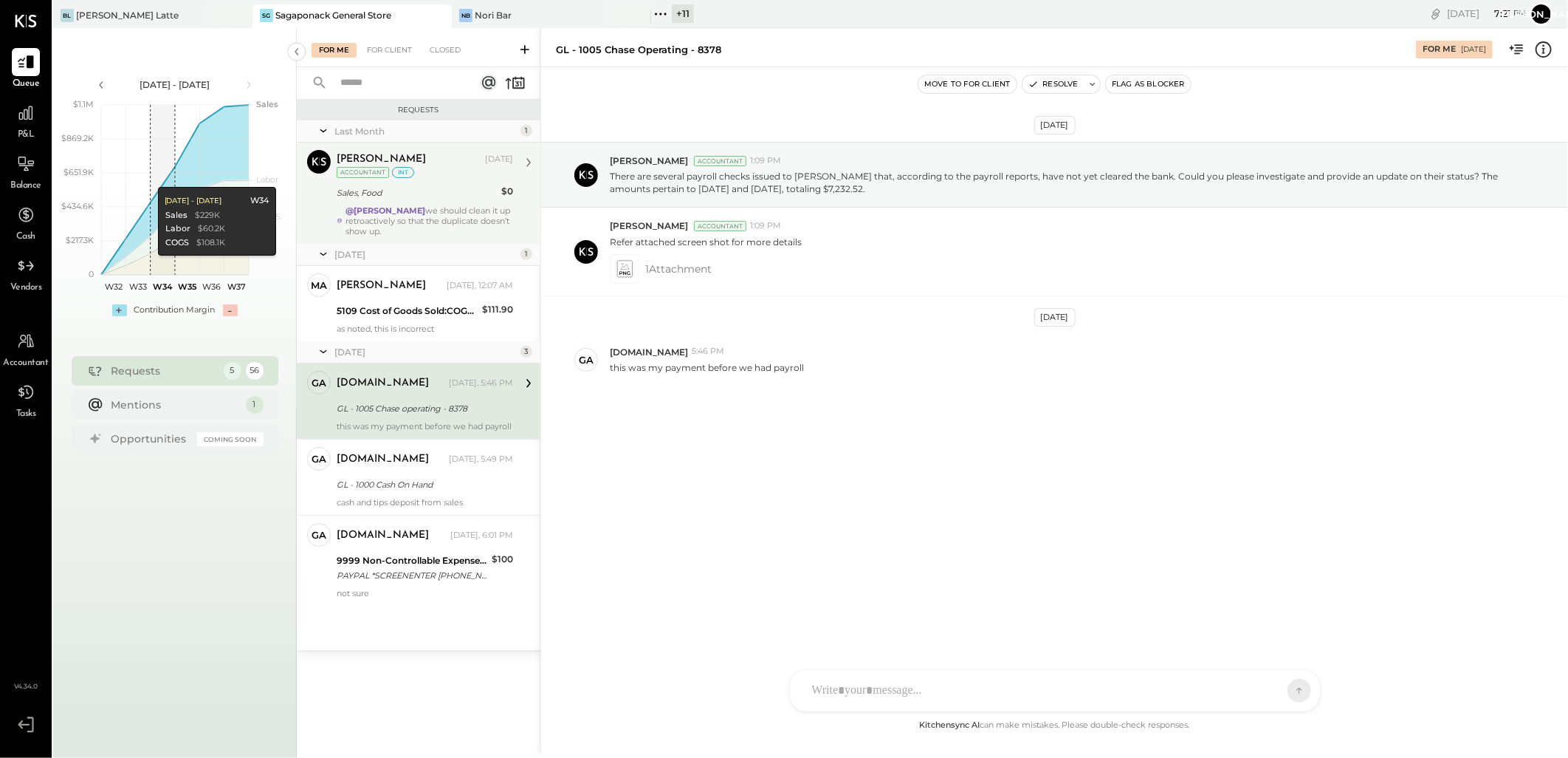
click at [391, 342] on div "[DATE] 3" at bounding box center [419, 351] width 243 height 22
click at [423, 174] on div "[PERSON_NAME] [DATE] Accountant int" at bounding box center [425, 165] width 177 height 30
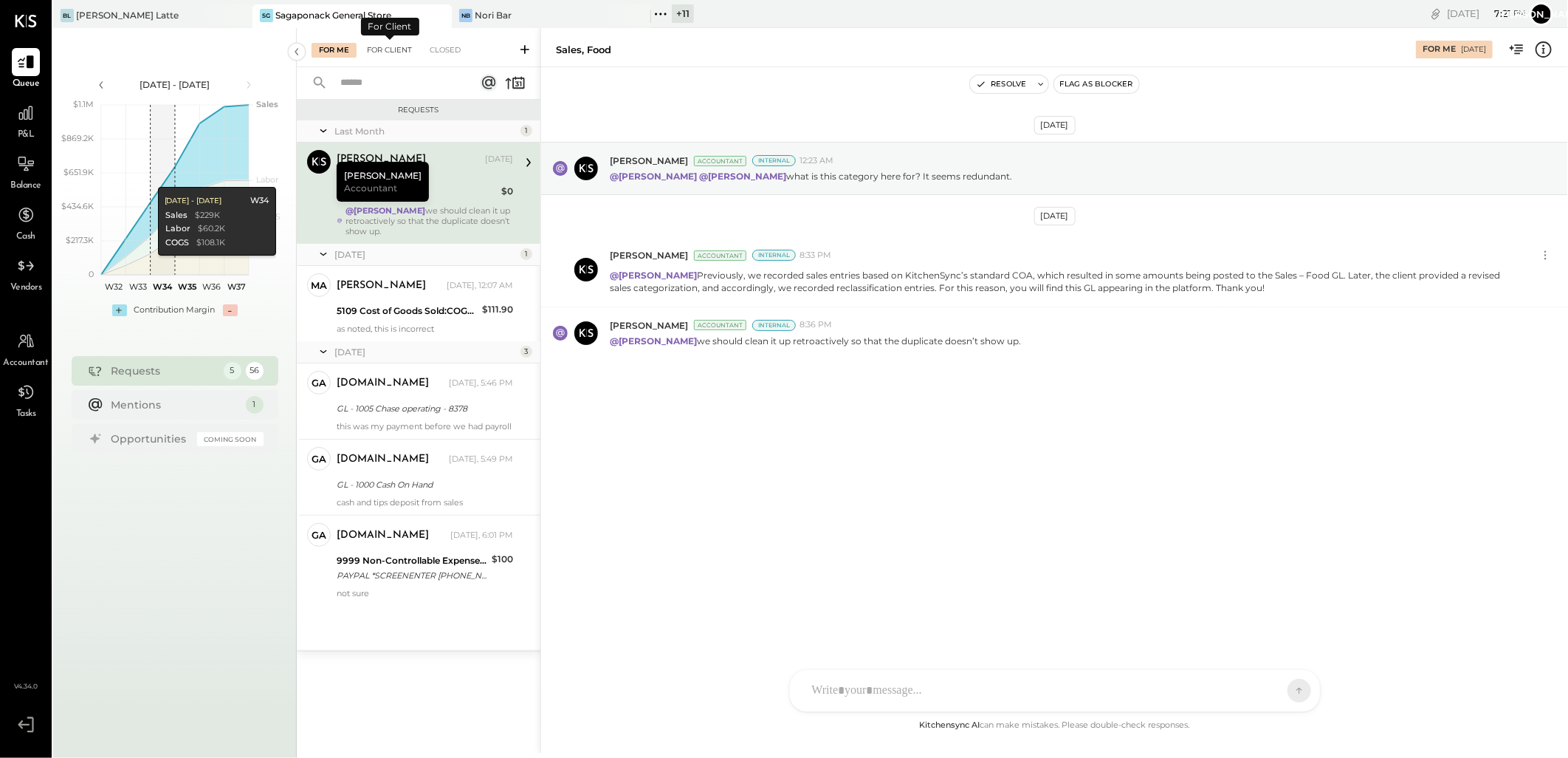
click at [377, 54] on div "For Client" at bounding box center [389, 50] width 60 height 15
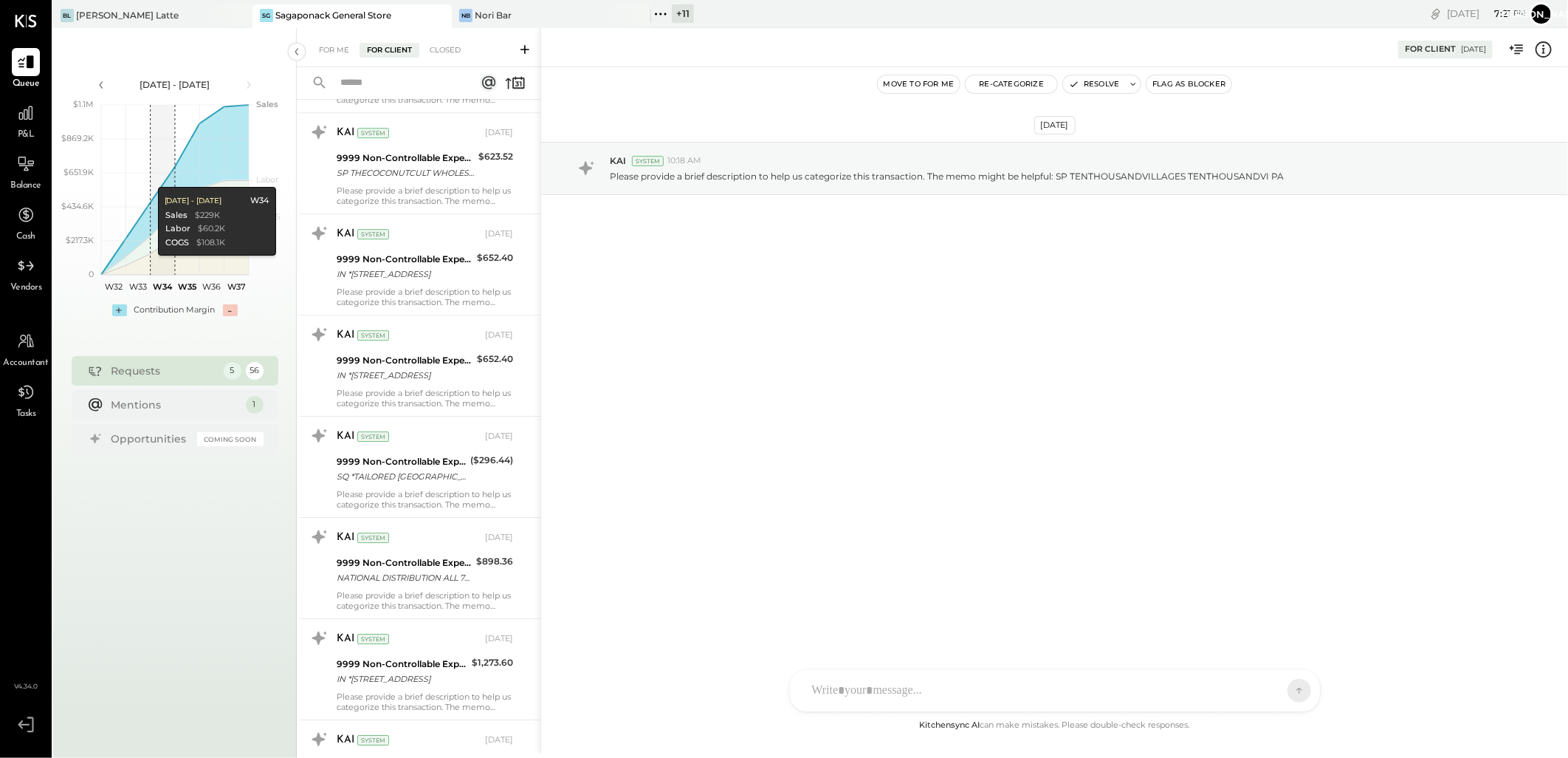
scroll to position [3364, 0]
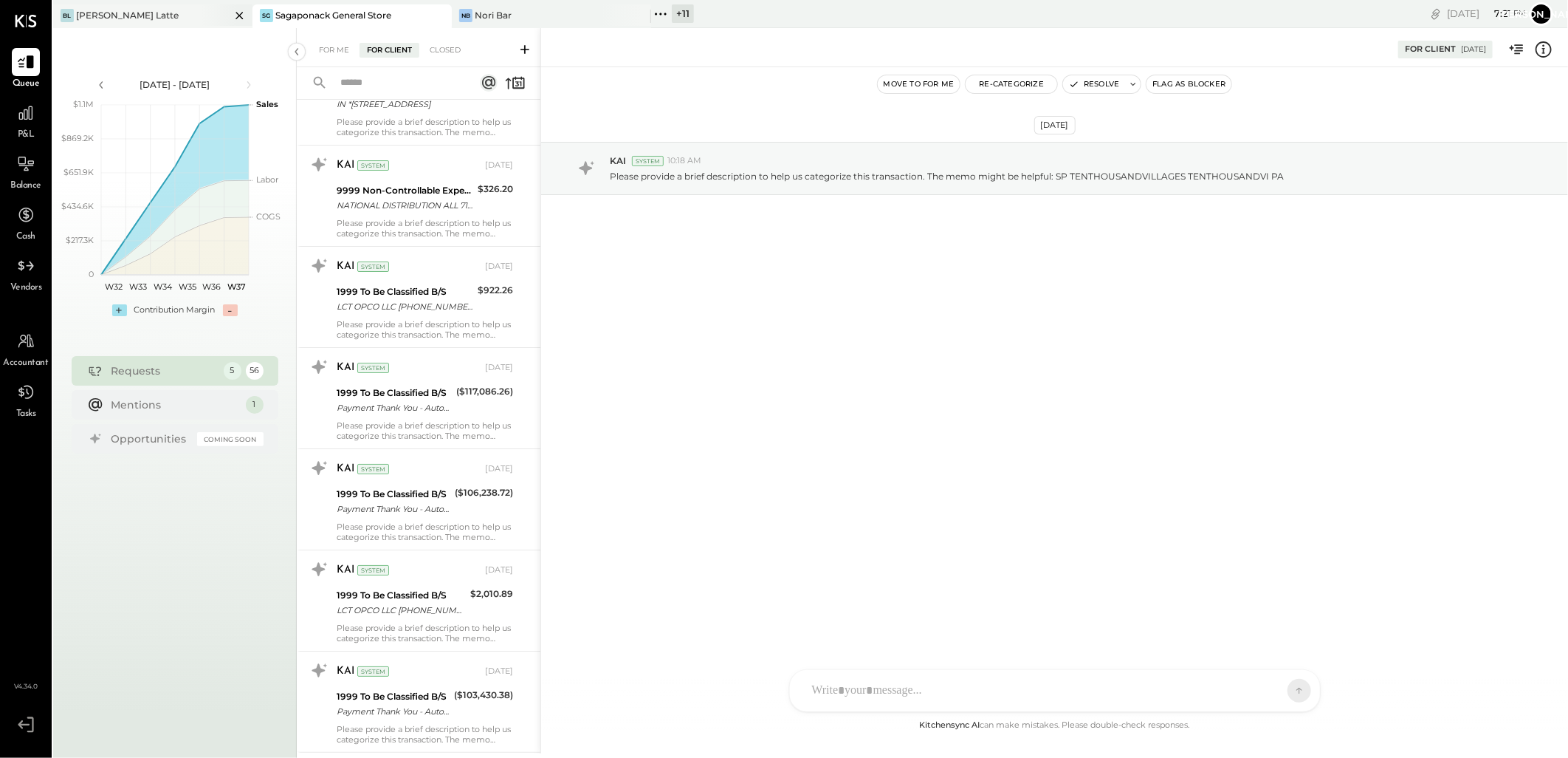
click at [127, 11] on div "[PERSON_NAME] Latte" at bounding box center [127, 15] width 103 height 12
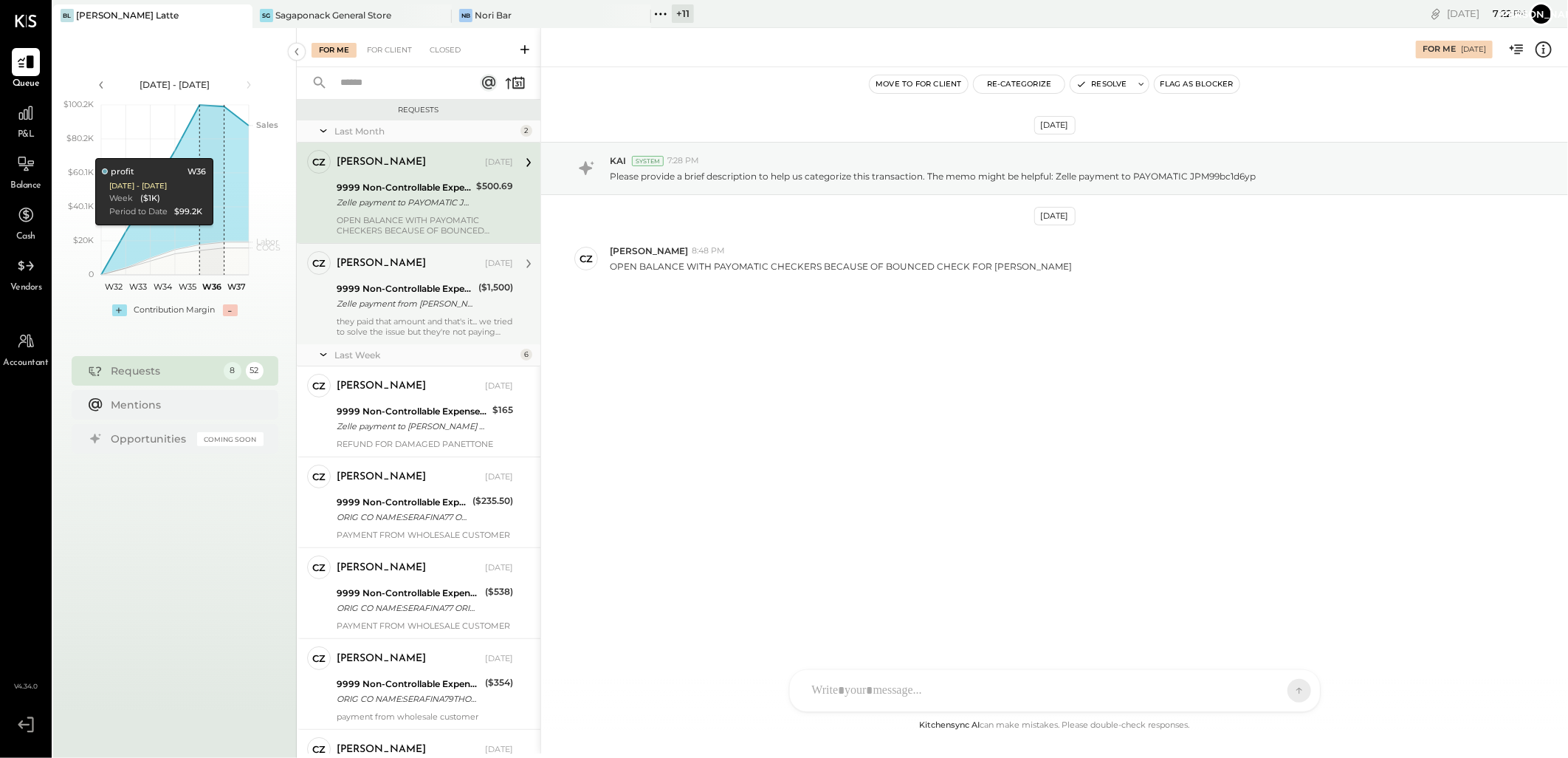
click at [391, 304] on div "Zelle payment from [PERSON_NAME] FOODS INC. 25074832983" at bounding box center [405, 304] width 137 height 15
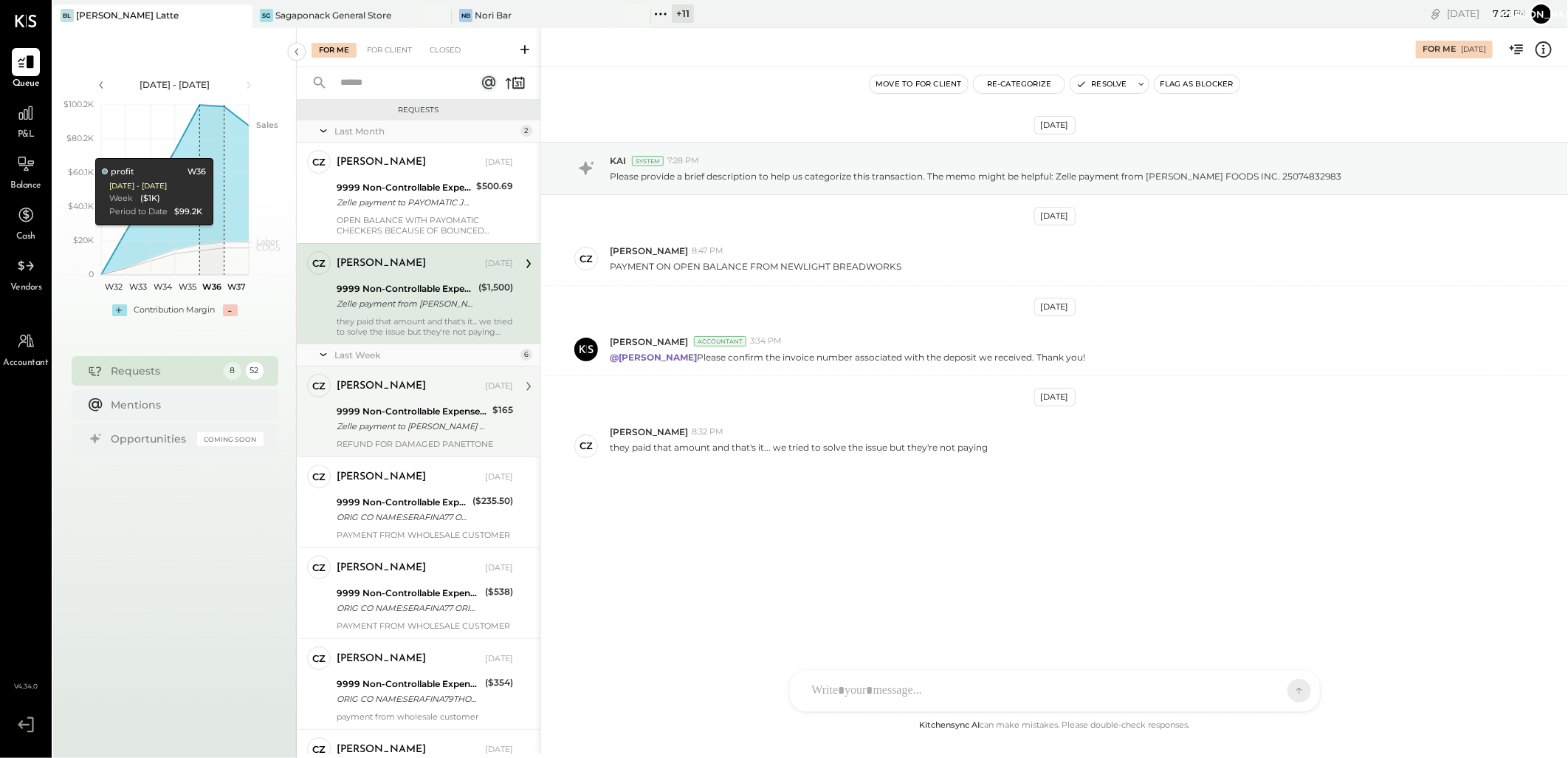
click at [412, 445] on div "REFUND FOR DAMAGED PANETTONE" at bounding box center [425, 444] width 177 height 11
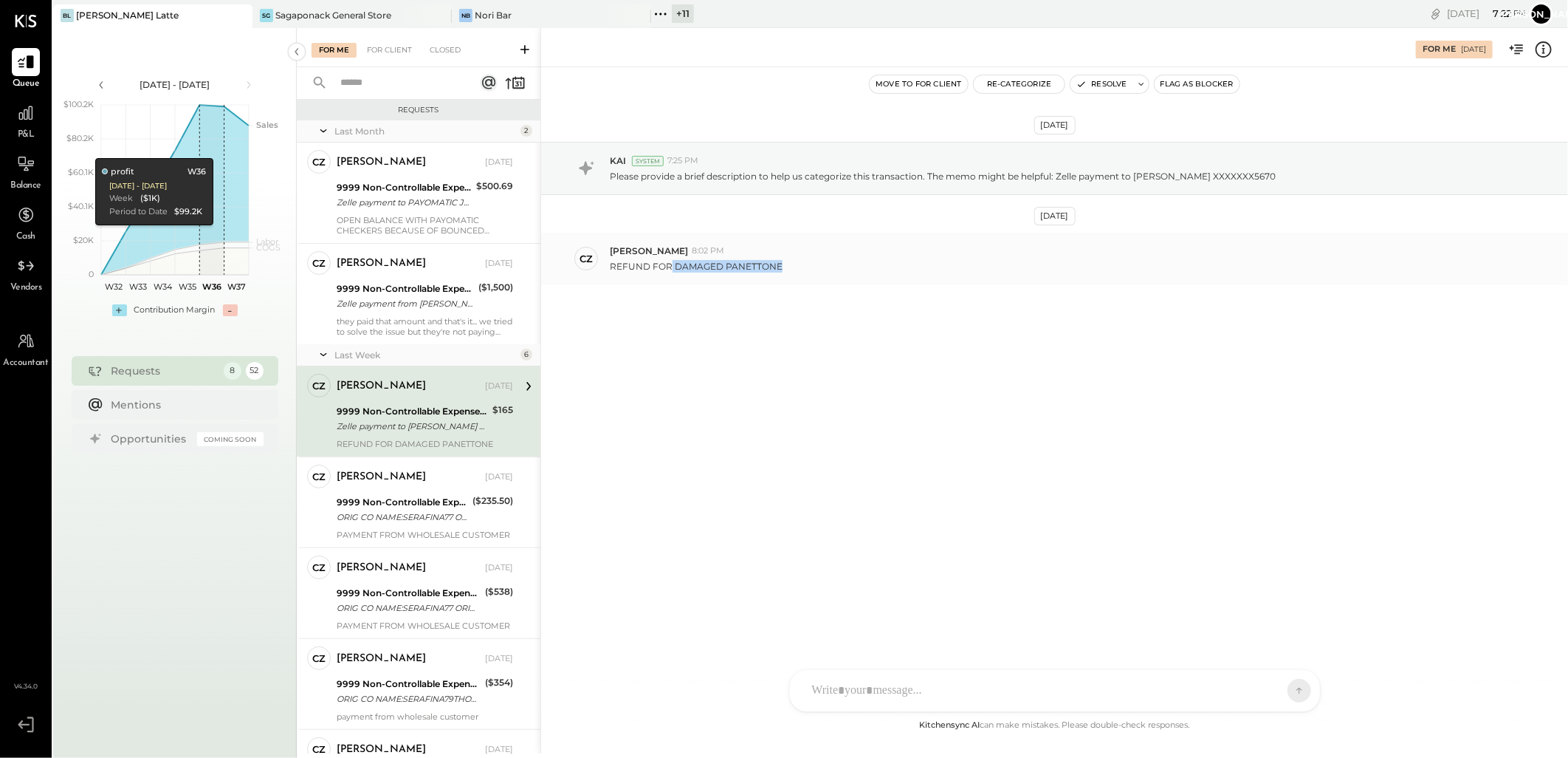
drag, startPoint x: 668, startPoint y: 264, endPoint x: 795, endPoint y: 260, distance: 127.1
click at [795, 260] on div "REFUND FOR DAMAGED PANETTONE" at bounding box center [1083, 265] width 947 height 15
copy p "DAMAGED PANETTONE"
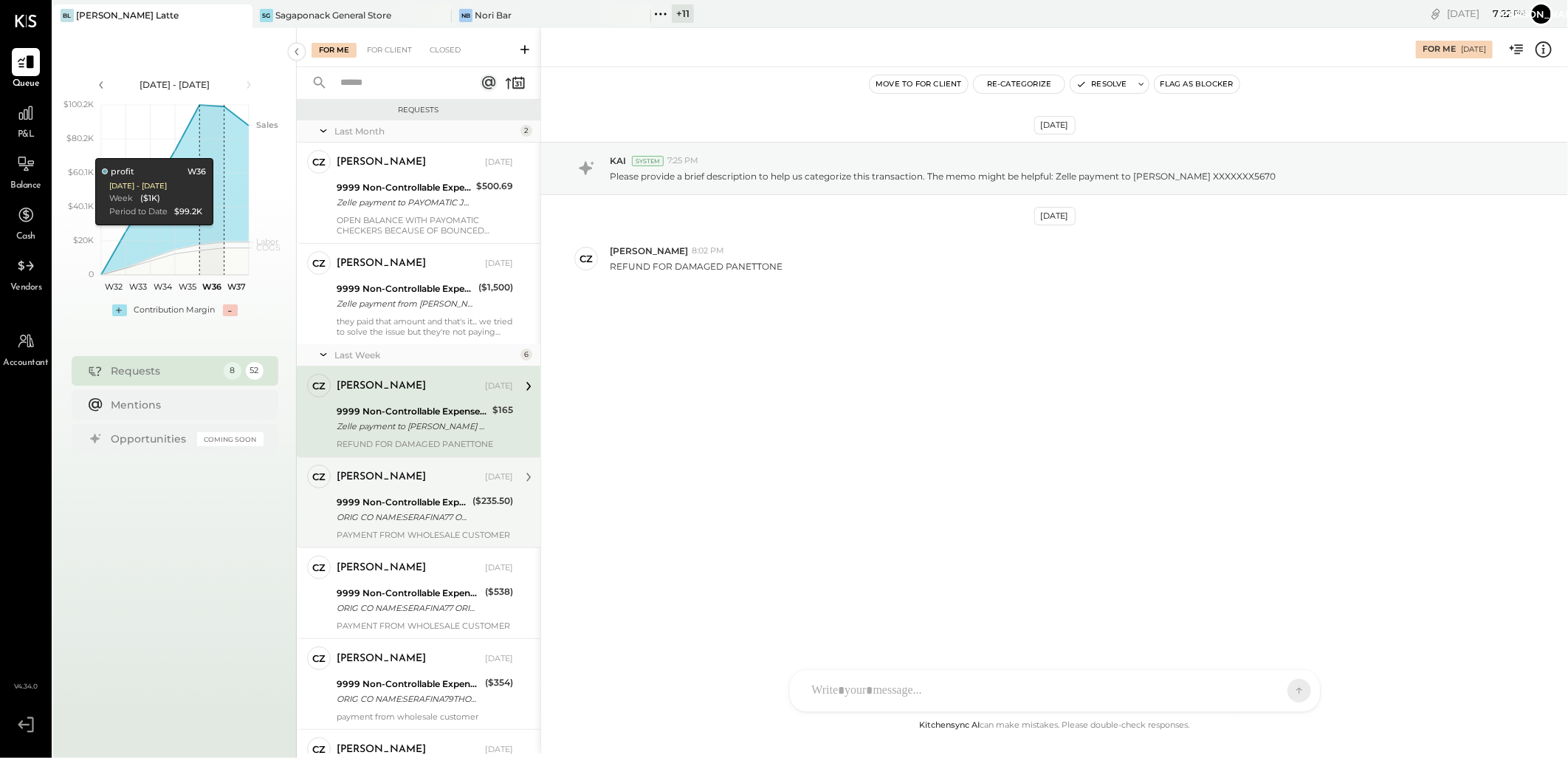
click at [401, 480] on div "[PERSON_NAME]" at bounding box center [381, 477] width 89 height 15
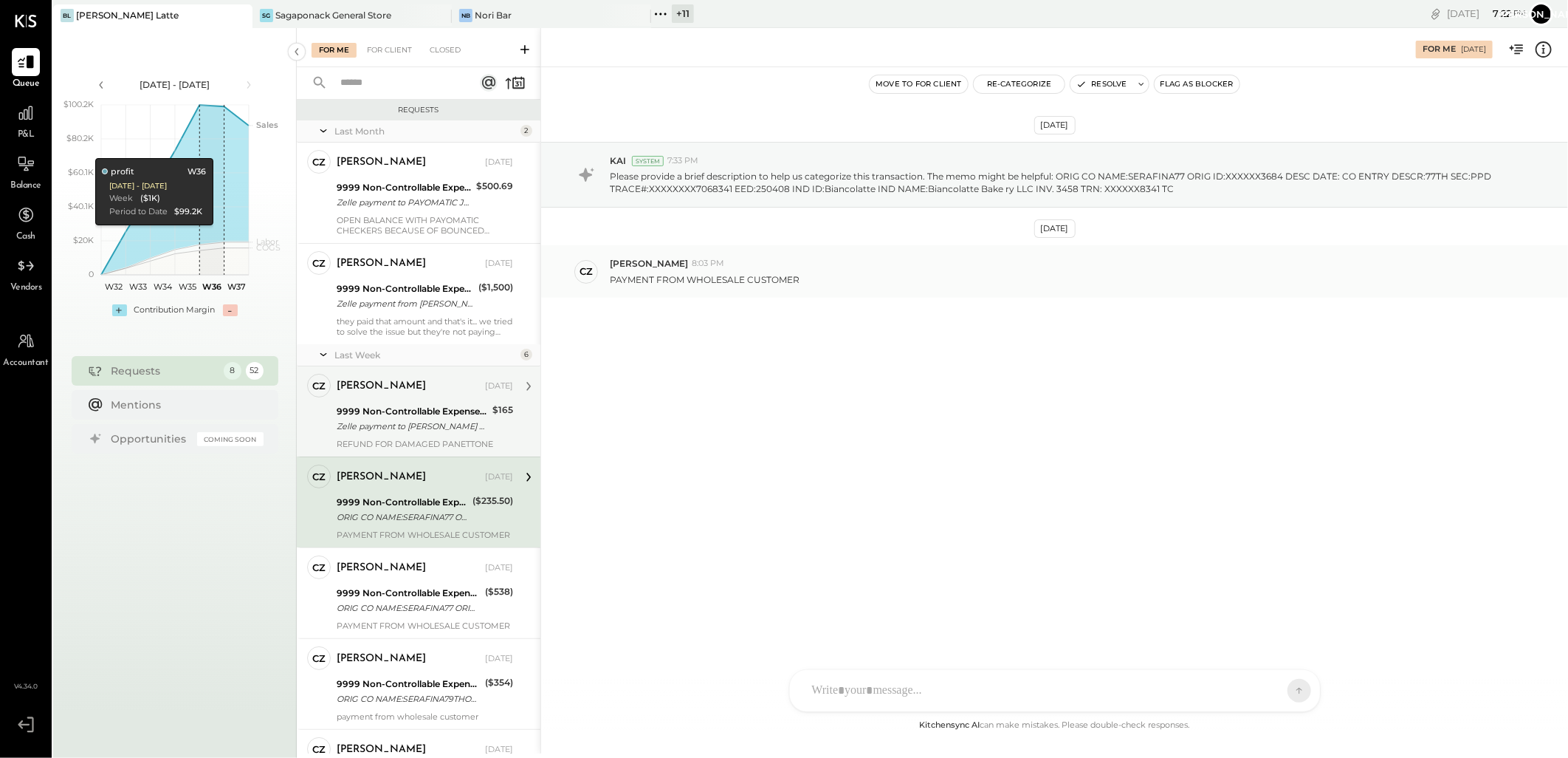
click at [836, 275] on div "PAYMENT FROM WHOLESALE CUSTOMER" at bounding box center [1083, 278] width 947 height 15
click at [382, 580] on div "[PERSON_NAME] [DATE] 9999 Non-Controllable Expenses:Other Income and Expenses:T…" at bounding box center [425, 592] width 177 height 75
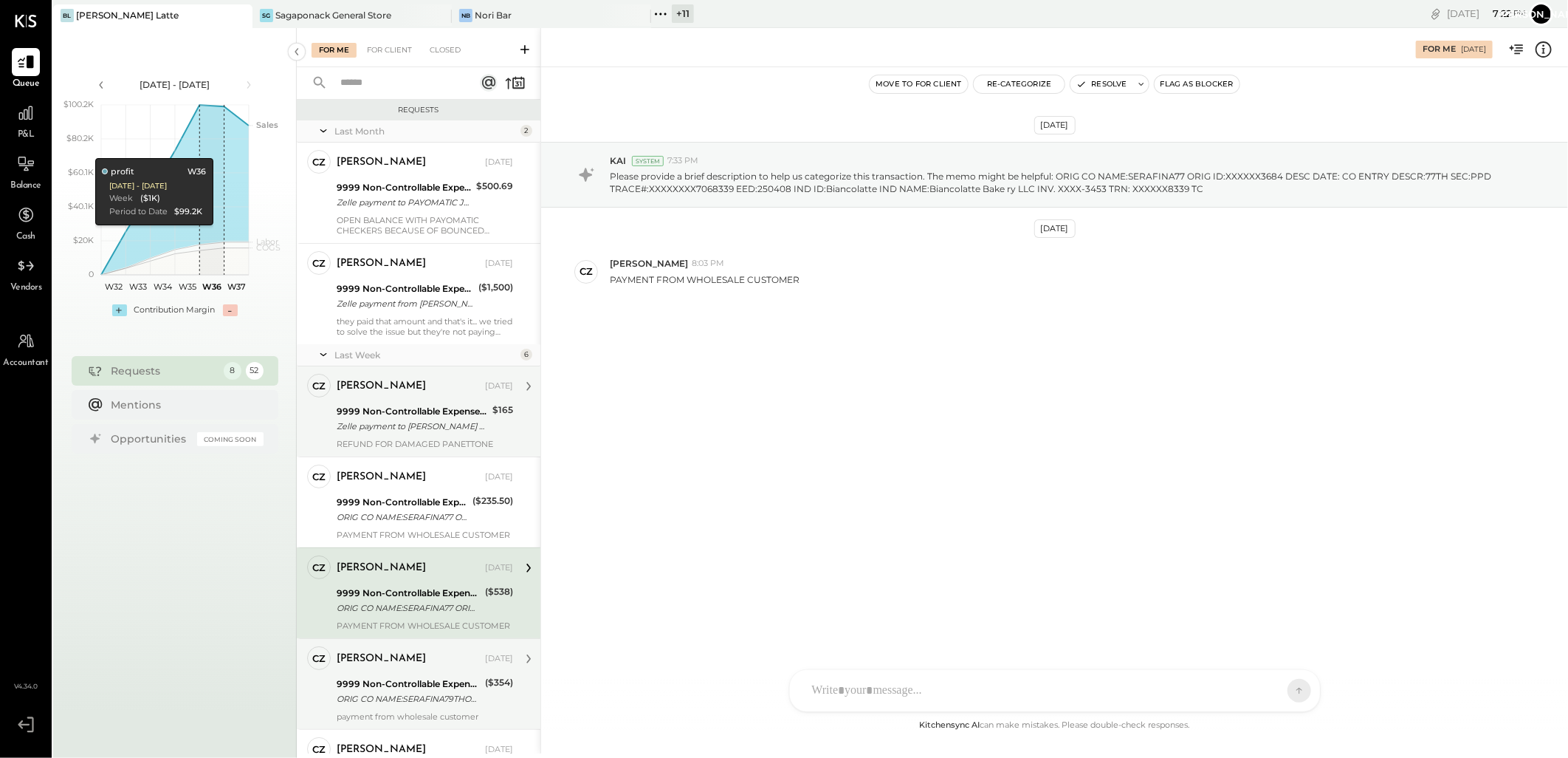
click at [405, 672] on div "[PERSON_NAME] [DATE] 9999 Non-Controllable Expenses:Other Income and Expenses:T…" at bounding box center [425, 683] width 177 height 75
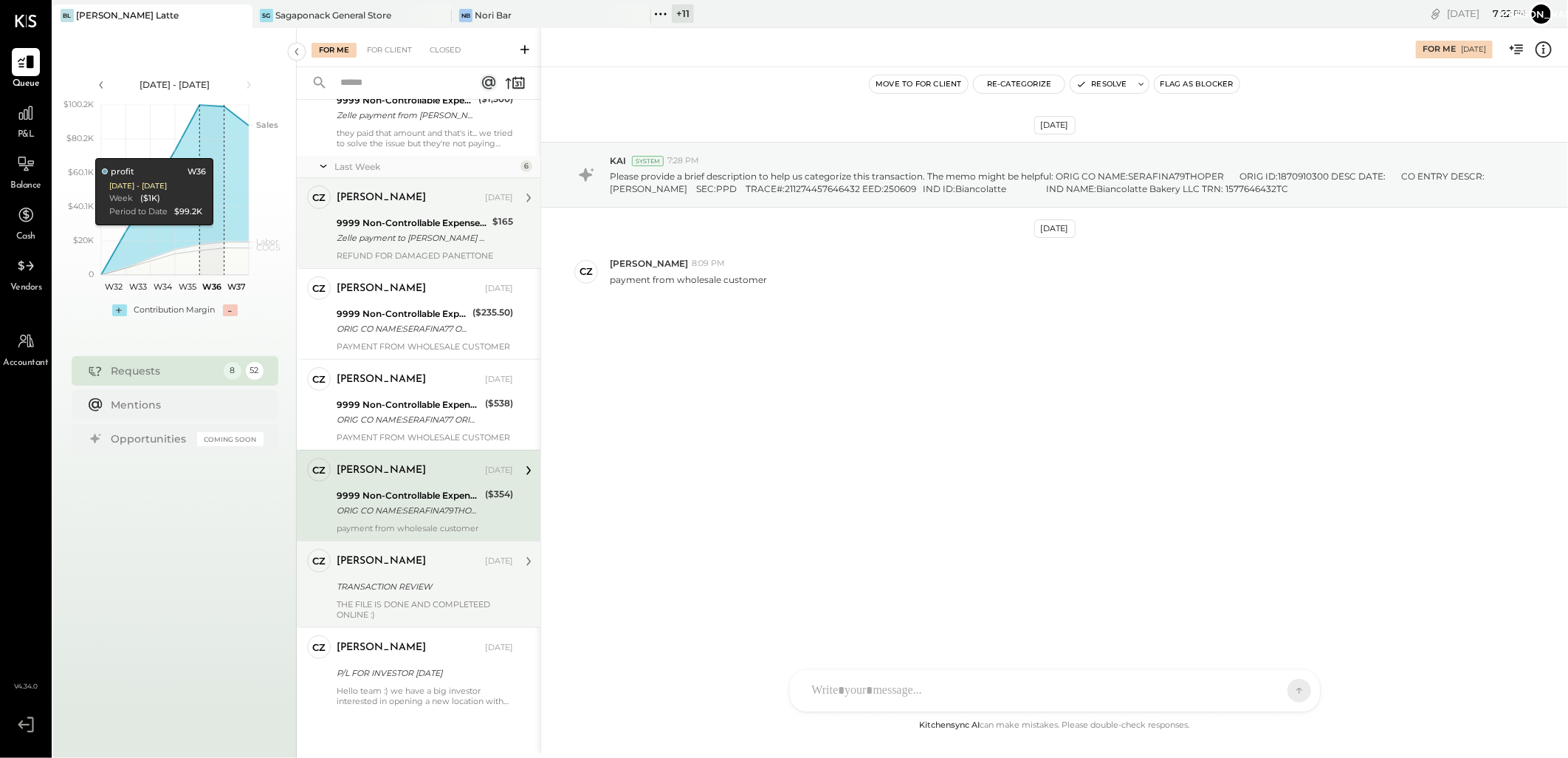
scroll to position [193, 0]
click at [404, 552] on div "[PERSON_NAME]" at bounding box center [409, 556] width 145 height 15
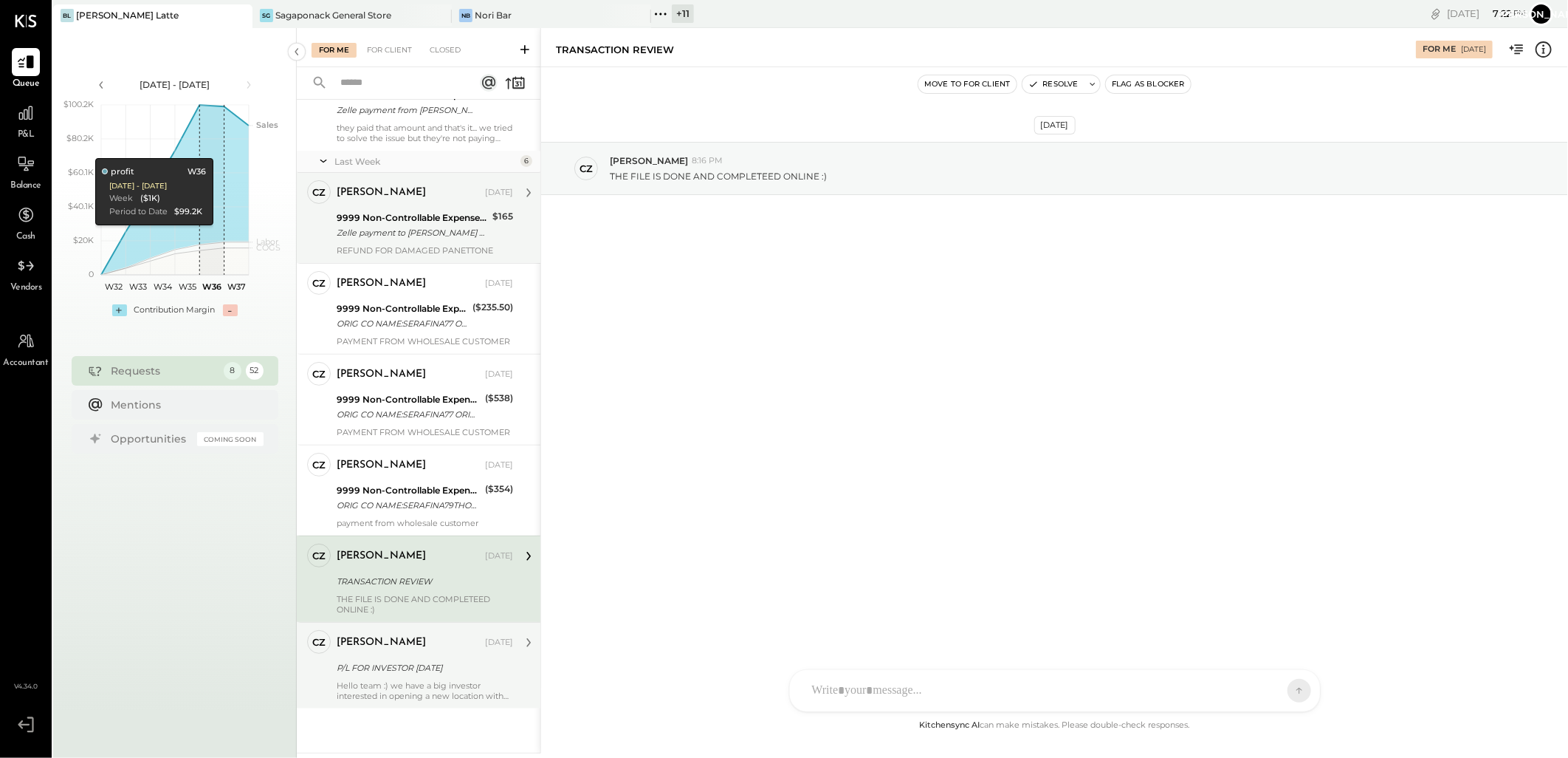
click at [378, 670] on div "P/L FOR INVESTOR [DATE]" at bounding box center [423, 668] width 172 height 15
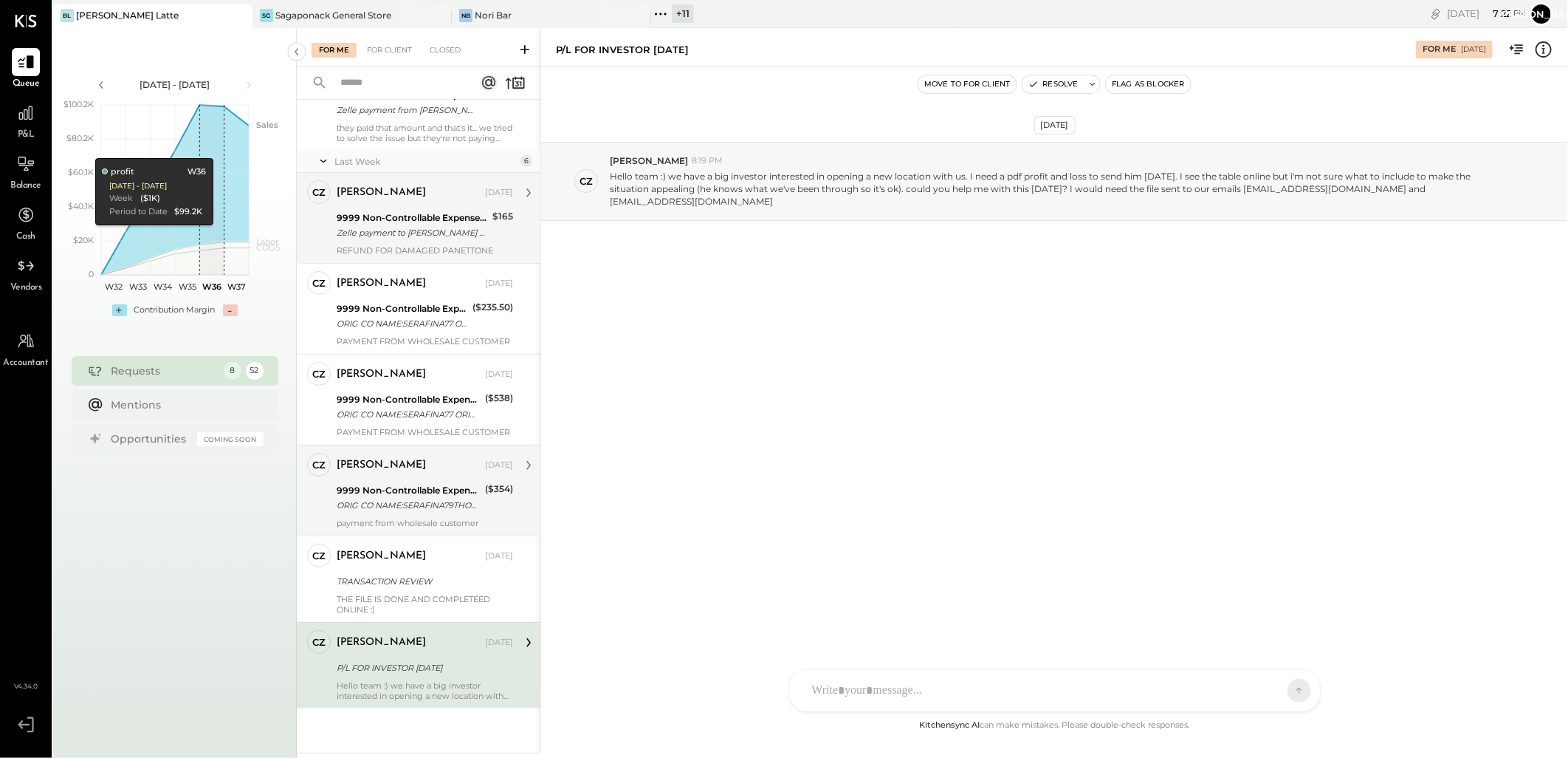
click at [405, 488] on div "9999 Non-Controllable Expenses:Other Income and Expenses:To Be Classified" at bounding box center [408, 490] width 144 height 15
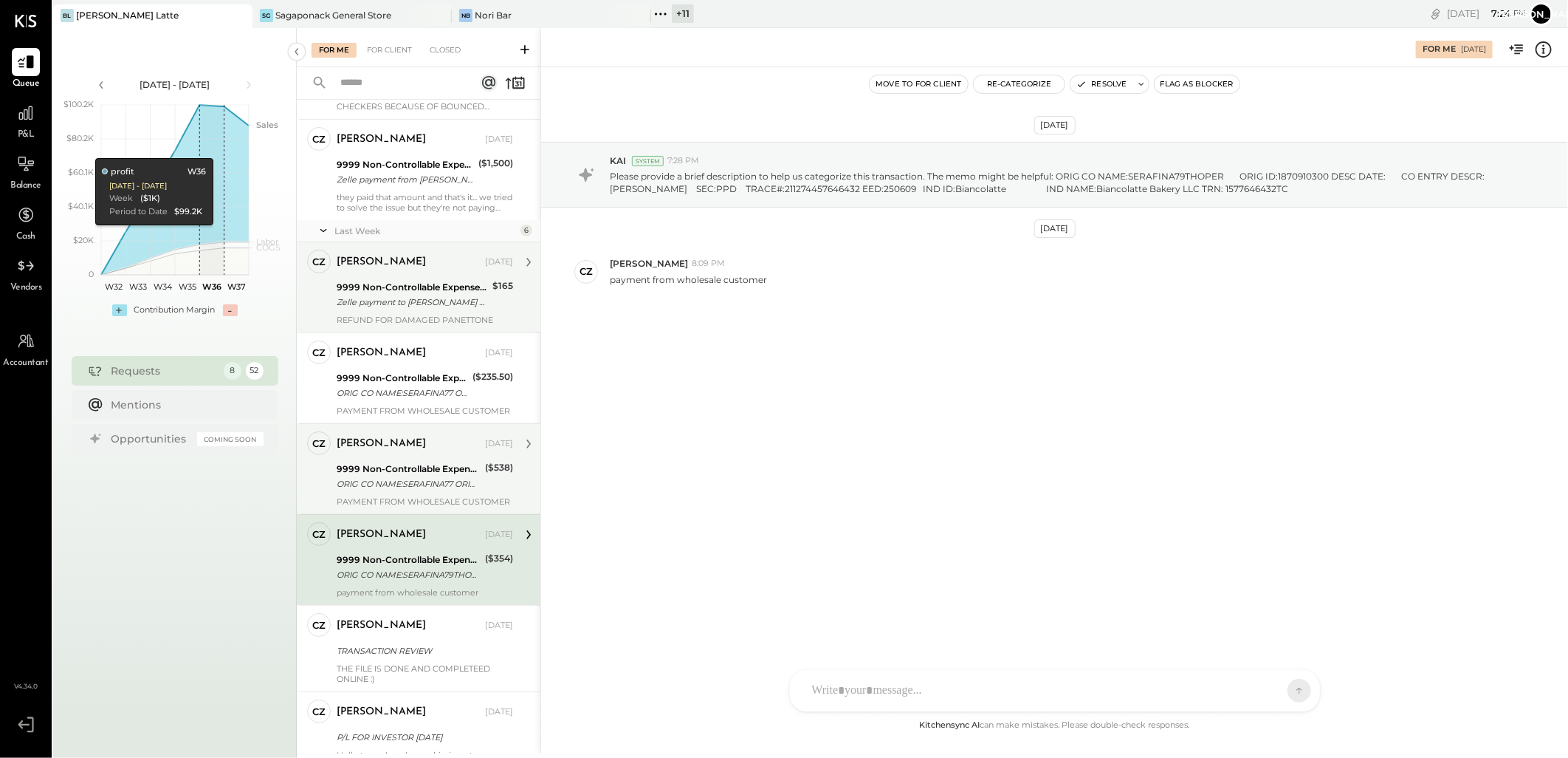
scroll to position [193, 0]
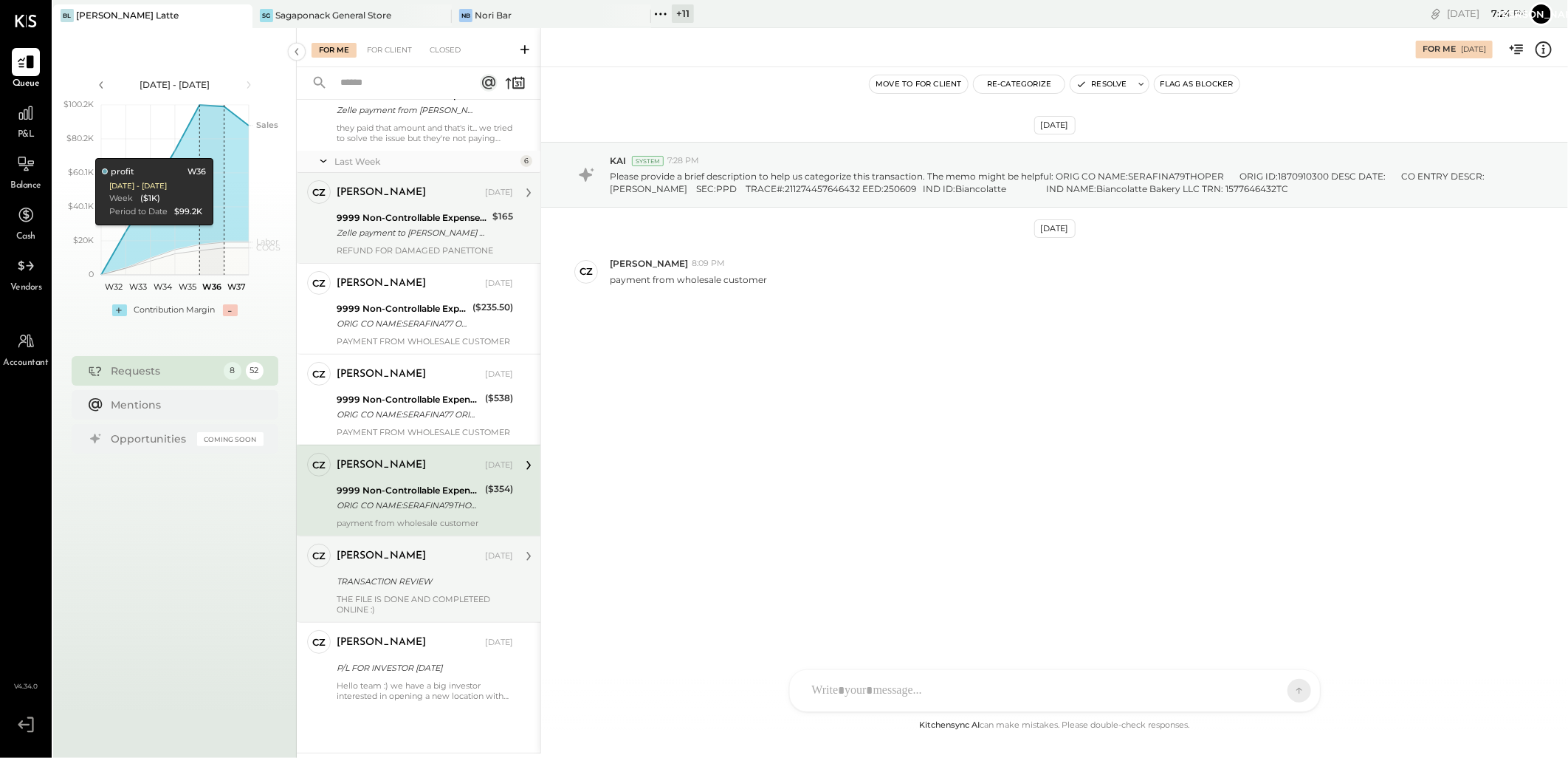
click at [392, 562] on div "[PERSON_NAME]" at bounding box center [381, 556] width 89 height 15
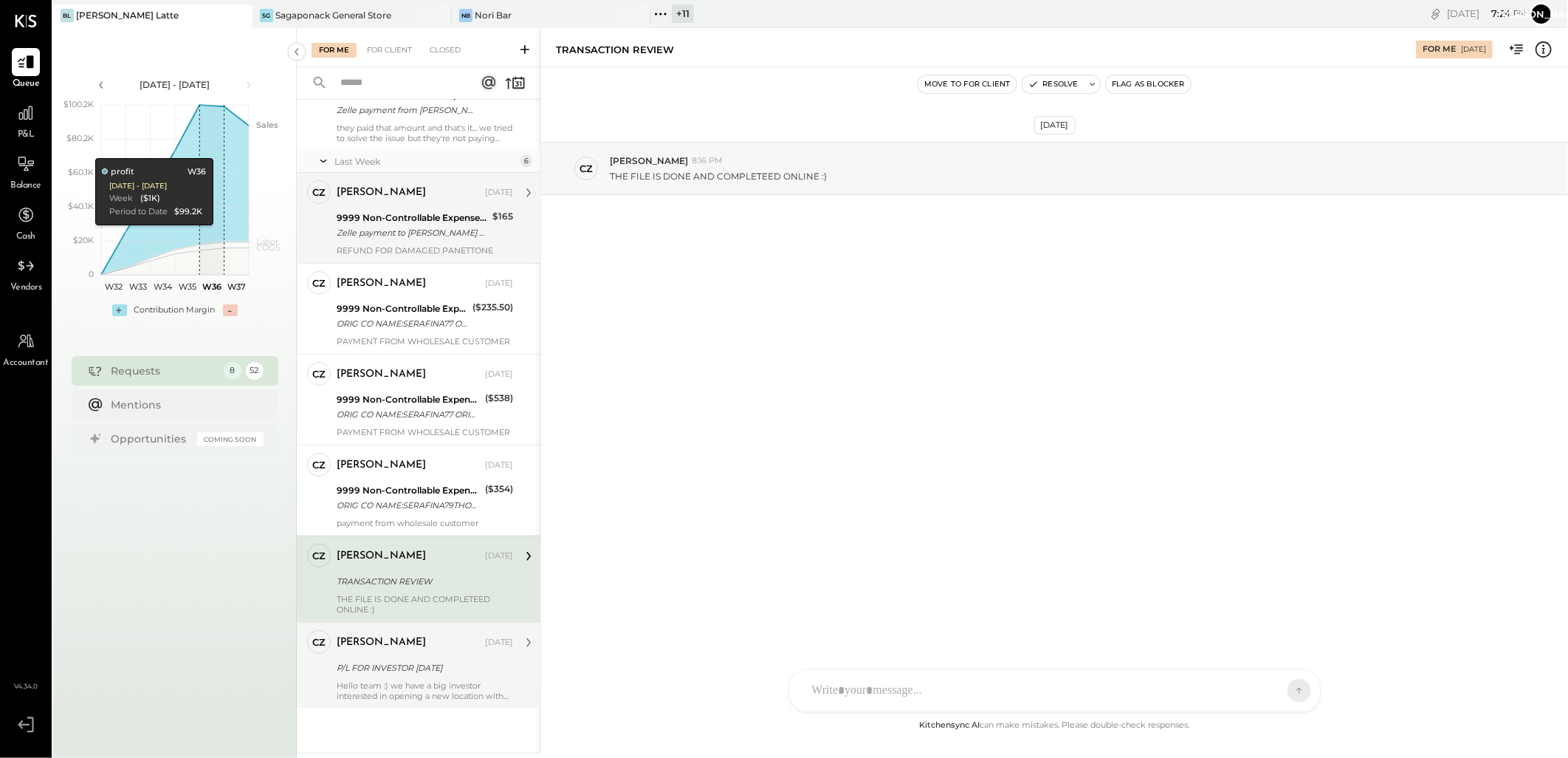
click at [415, 639] on div "[PERSON_NAME]" at bounding box center [409, 643] width 145 height 15
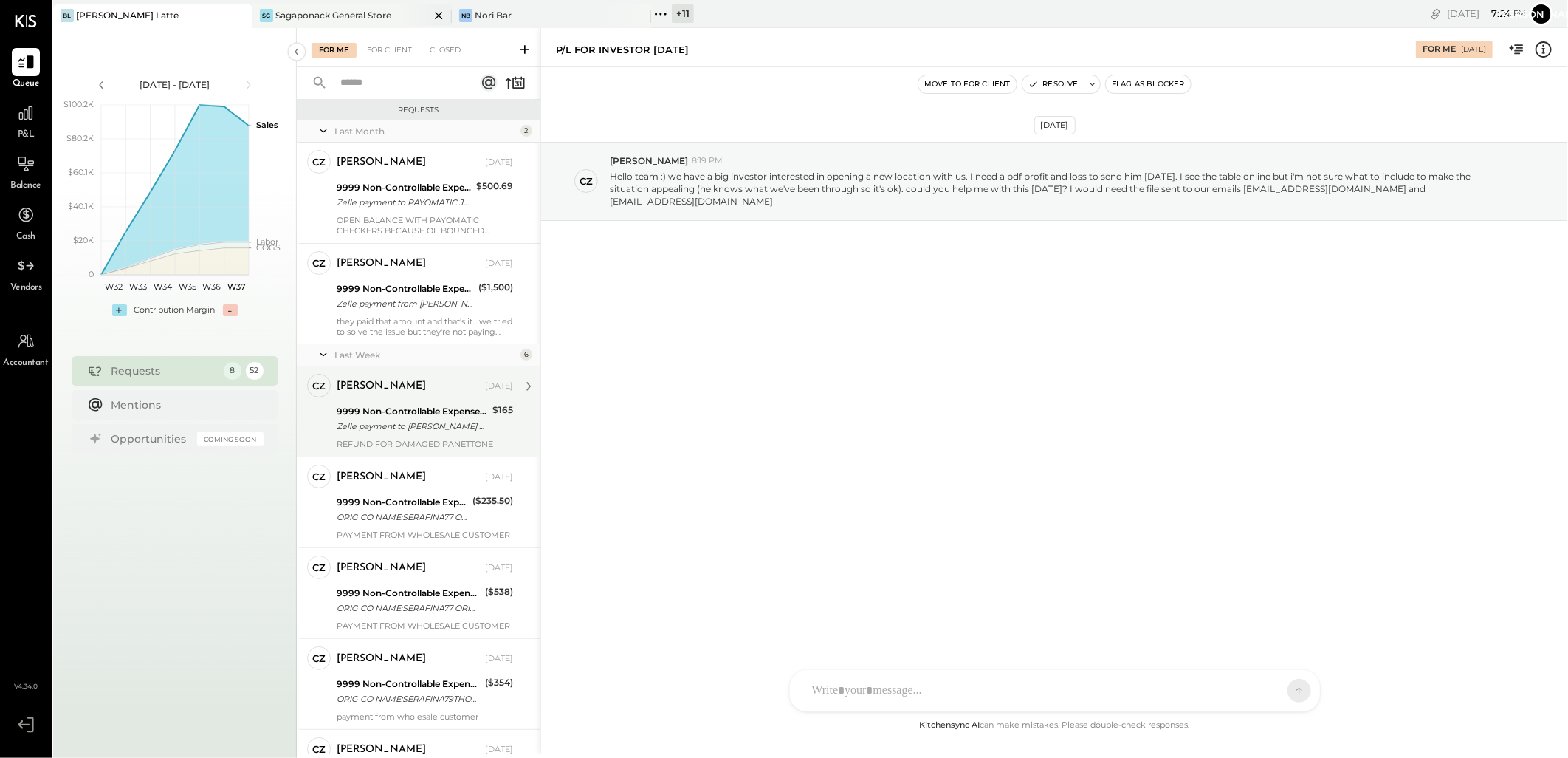
click at [348, 13] on div "Sagaponack General Store" at bounding box center [333, 15] width 116 height 12
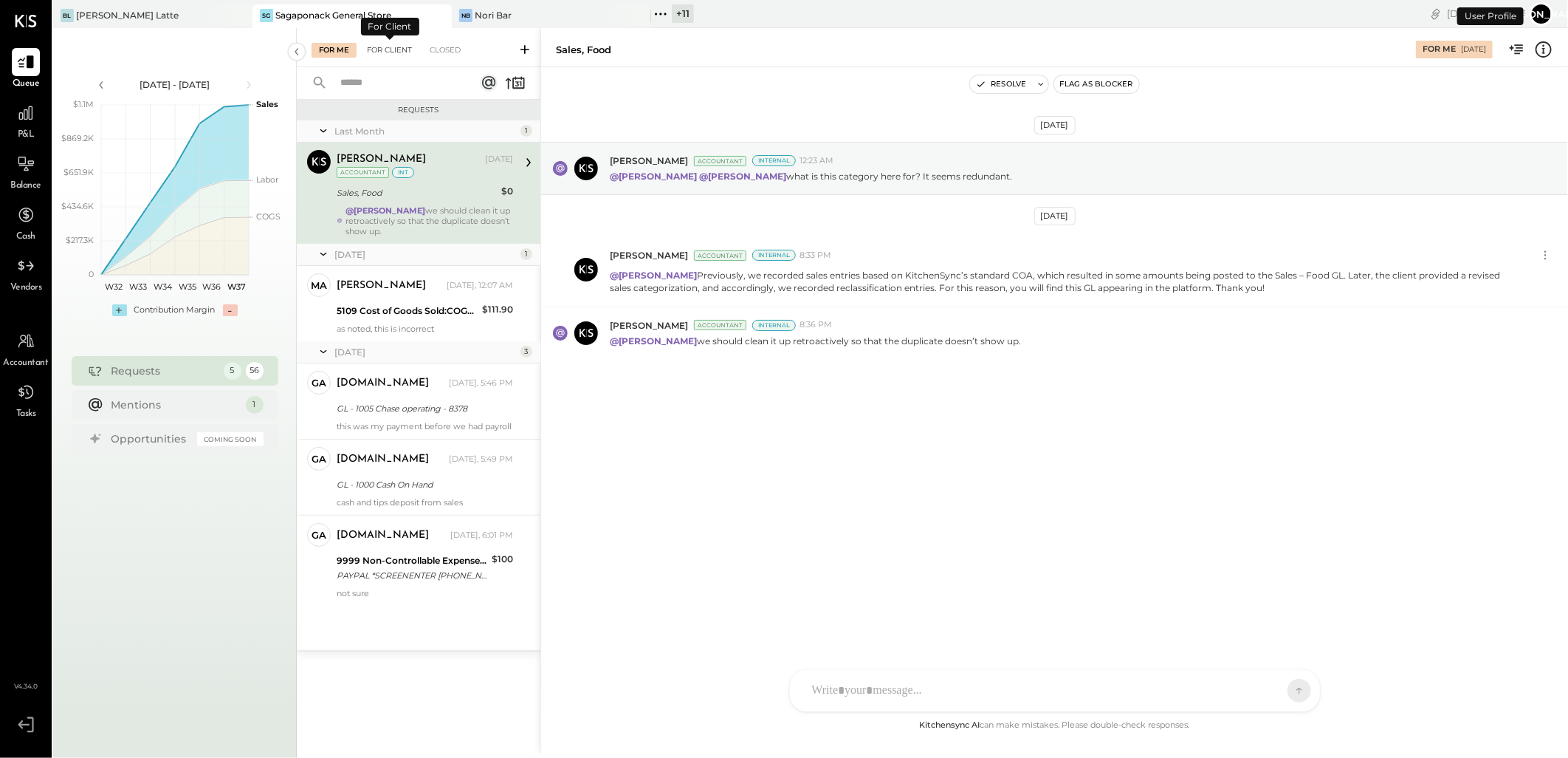
click at [382, 46] on div "For Client" at bounding box center [389, 50] width 60 height 15
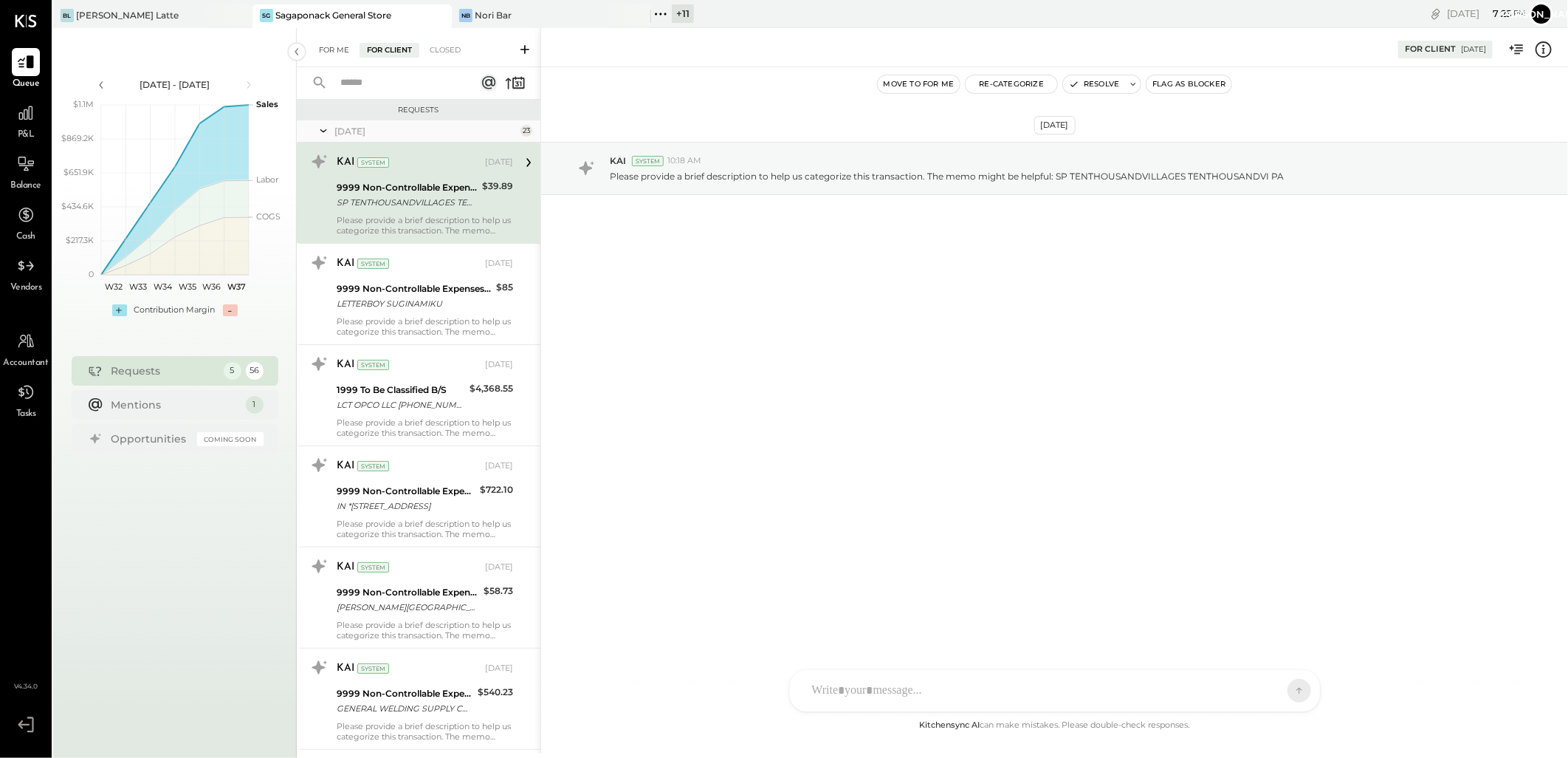
click at [337, 49] on div "For Me" at bounding box center [334, 50] width 45 height 15
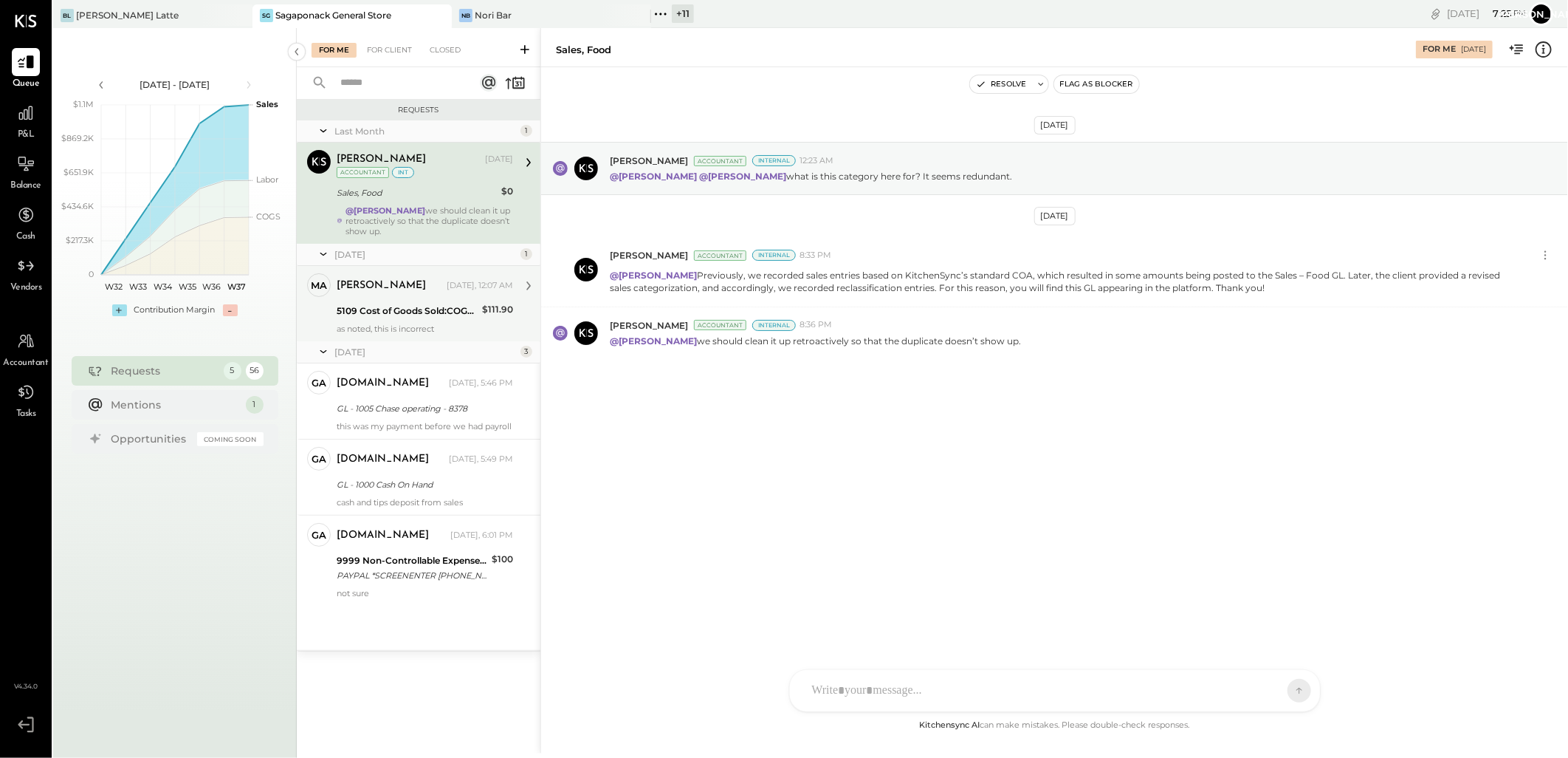
click at [382, 302] on div "5109 Cost of Goods Sold:COGS, Retail & Market:COGS, Pantry" at bounding box center [407, 311] width 141 height 18
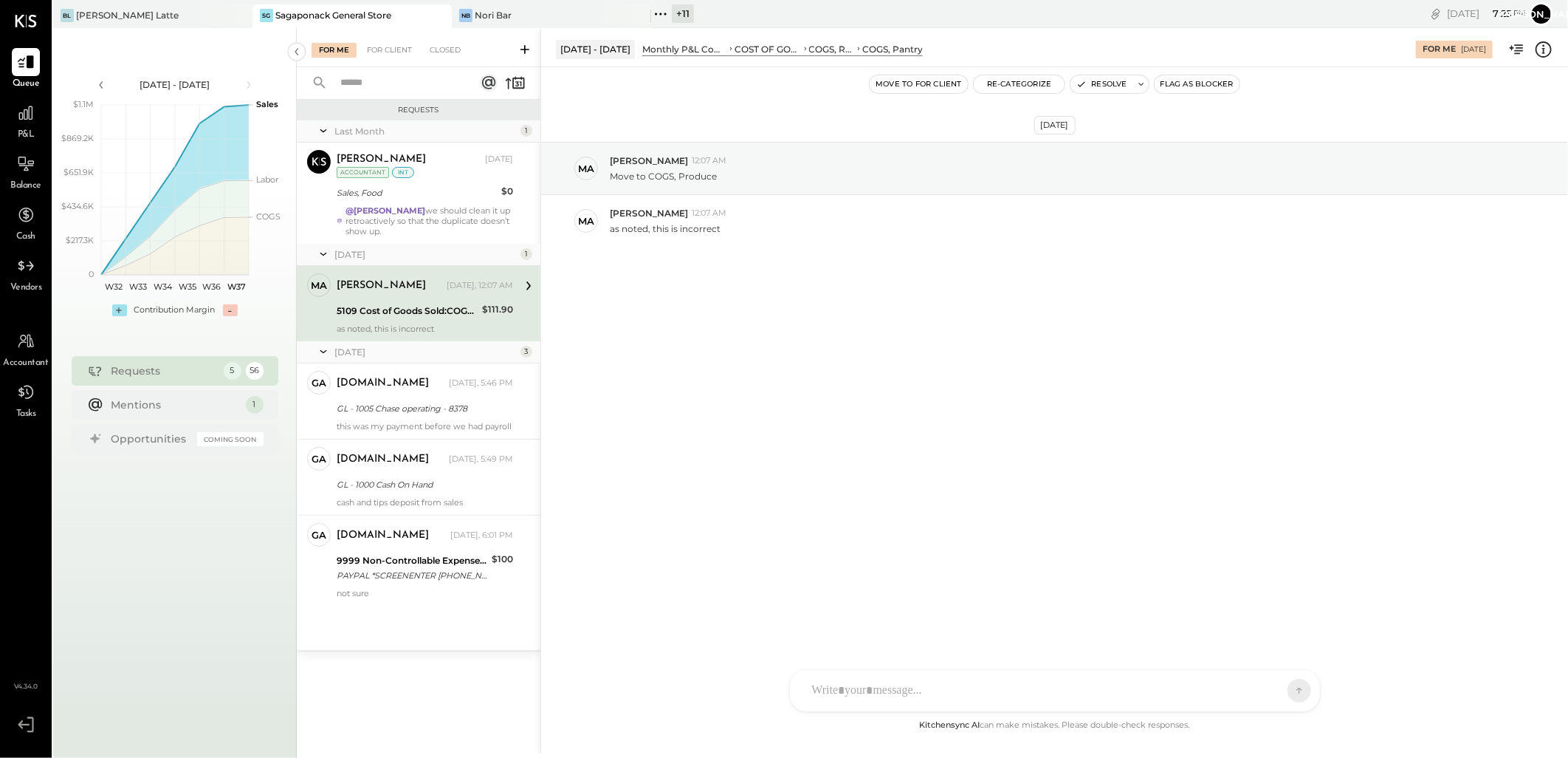
click at [409, 302] on div "5109 Cost of Goods Sold:COGS, Retail & Market:COGS, Pantry" at bounding box center [407, 311] width 141 height 18
click at [809, 50] on div "COGS, Retail & Market" at bounding box center [831, 49] width 45 height 12
click at [866, 45] on div "COGS, Pantry" at bounding box center [892, 49] width 61 height 12
drag, startPoint x: 1097, startPoint y: 84, endPoint x: 1153, endPoint y: 252, distance: 177.1
click at [1097, 84] on button "Resolve" at bounding box center [1102, 84] width 62 height 18
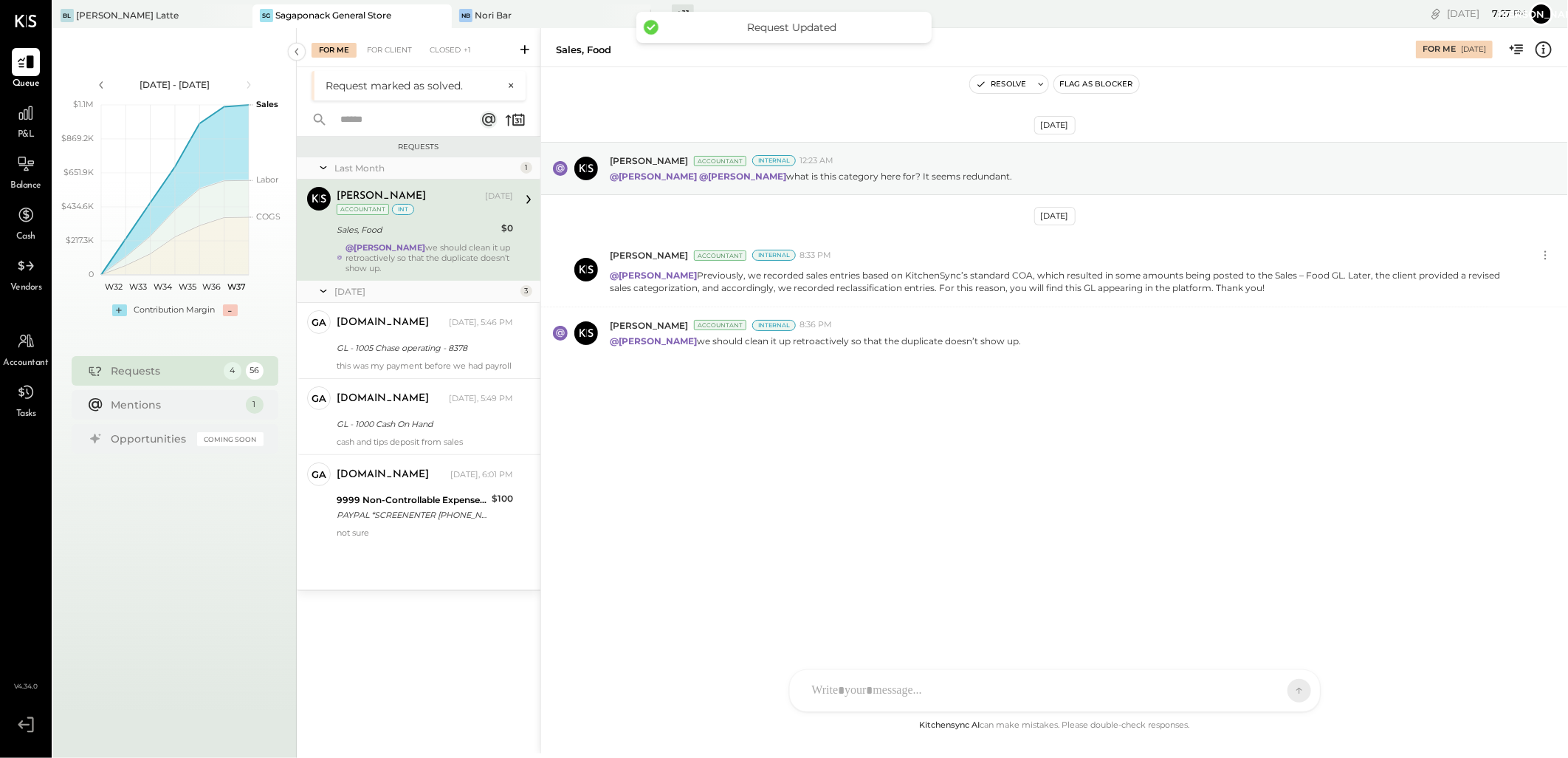
click at [439, 257] on div "@[PERSON_NAME] we should clean it up retroactively so that the duplicate doesn’…" at bounding box center [429, 258] width 168 height 31
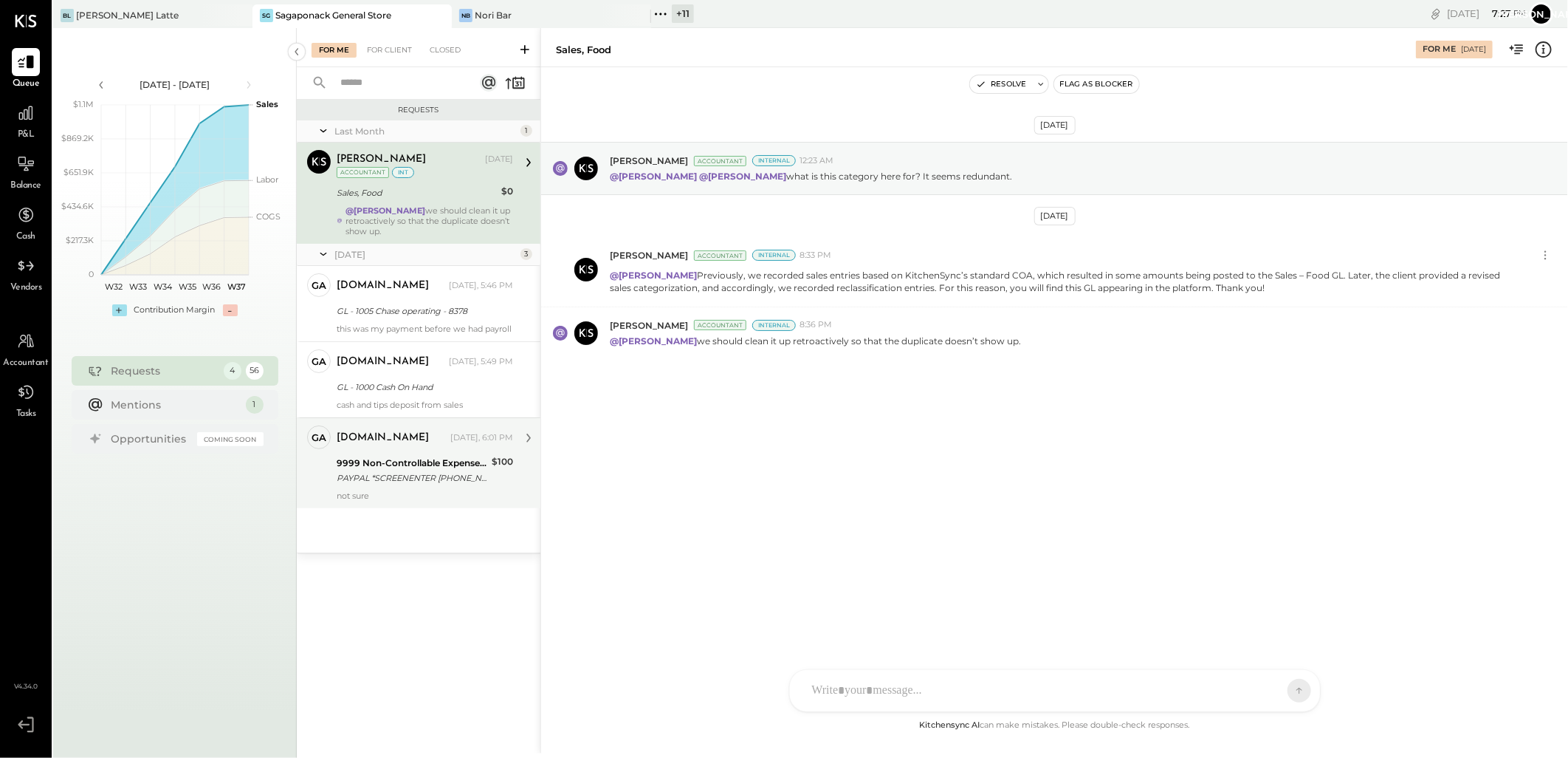
click at [394, 522] on div "Last Month 1 [PERSON_NAME] Accountant [PERSON_NAME] [DATE] Accountant int Sales…" at bounding box center [419, 336] width 243 height 432
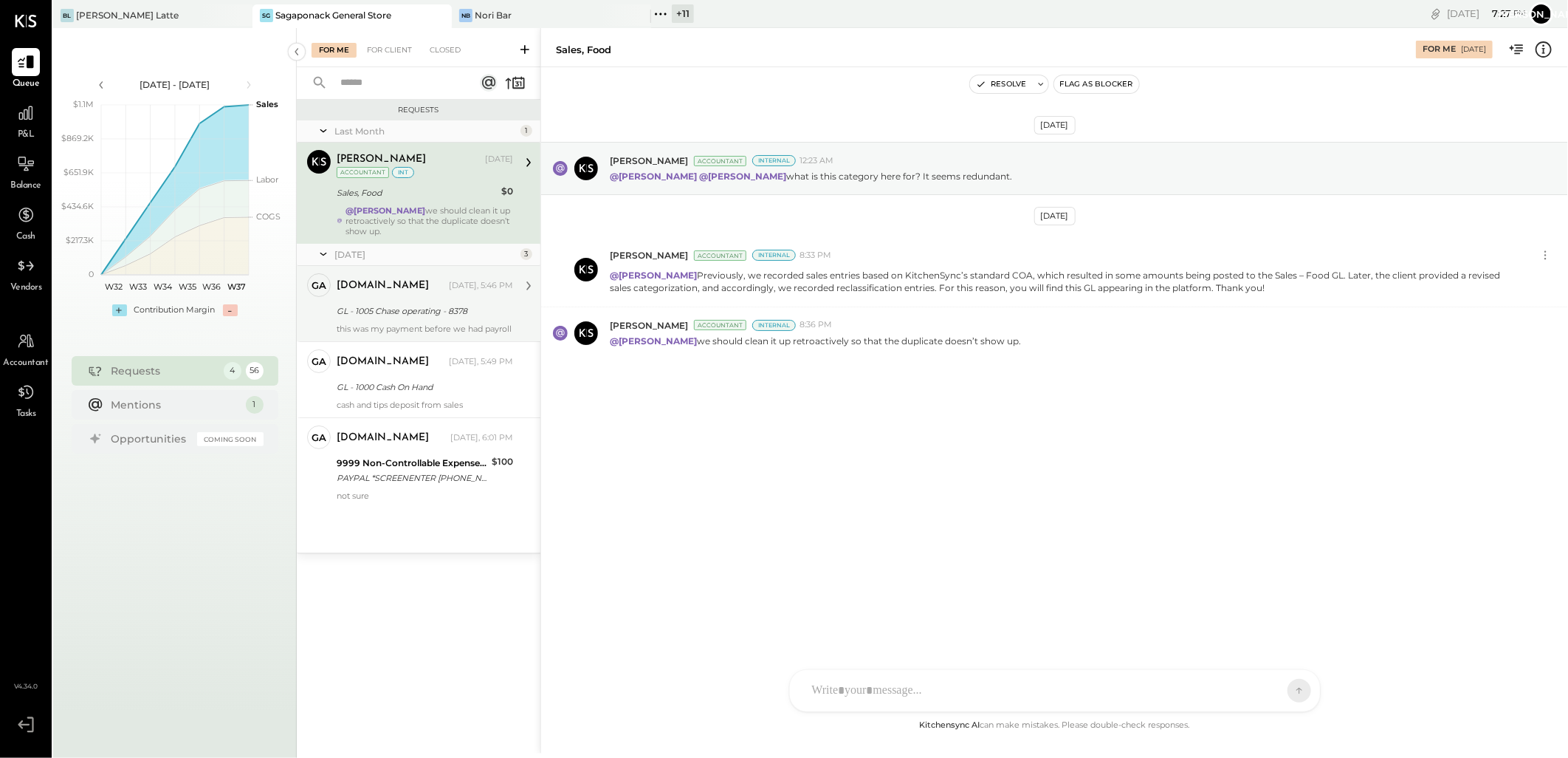
click at [397, 304] on div "GL - 1005 Chase operating - 8378" at bounding box center [423, 311] width 172 height 15
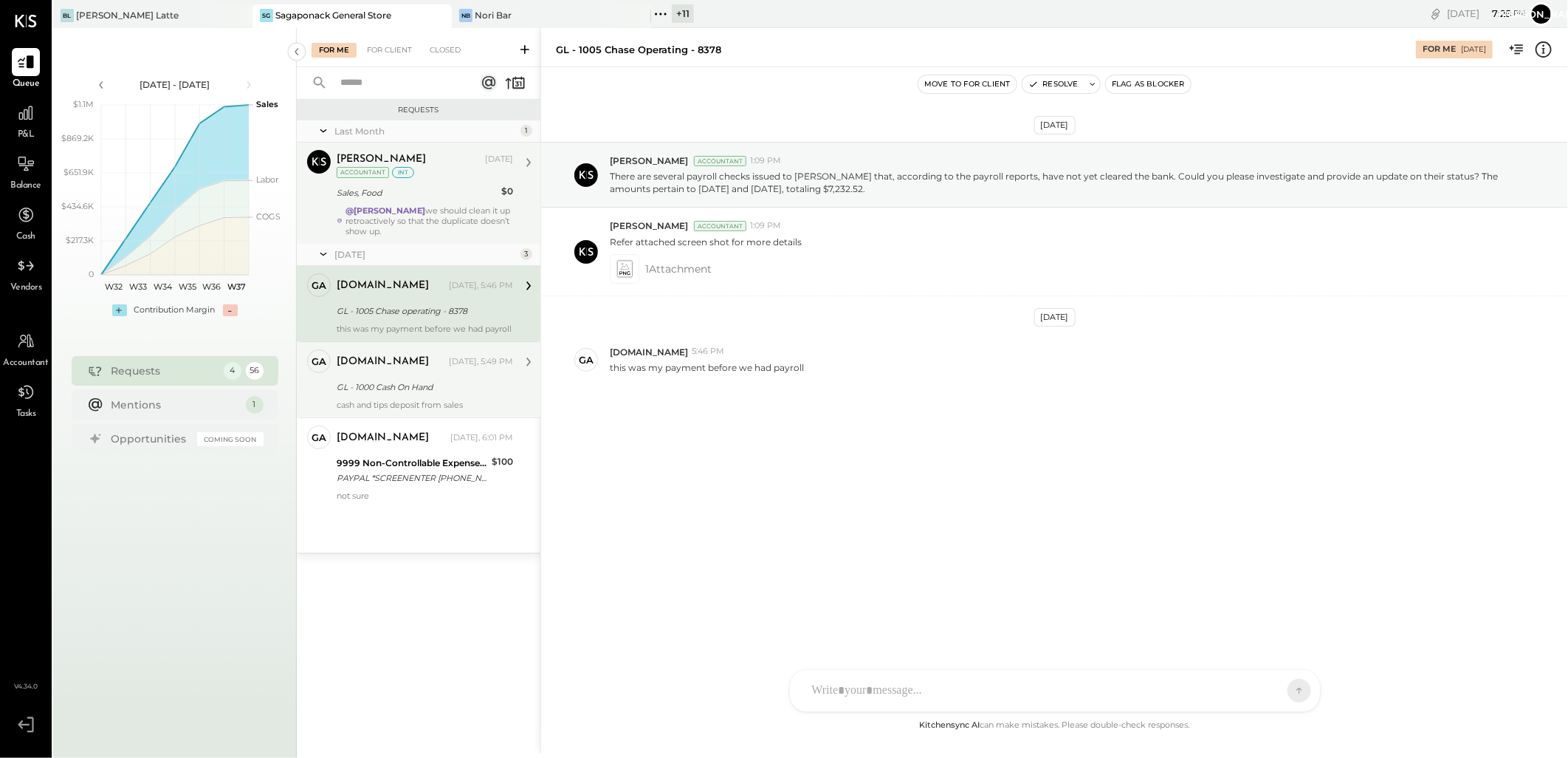
click at [464, 373] on div "[DOMAIN_NAME] [DATE], 5:49 PM" at bounding box center [425, 361] width 177 height 25
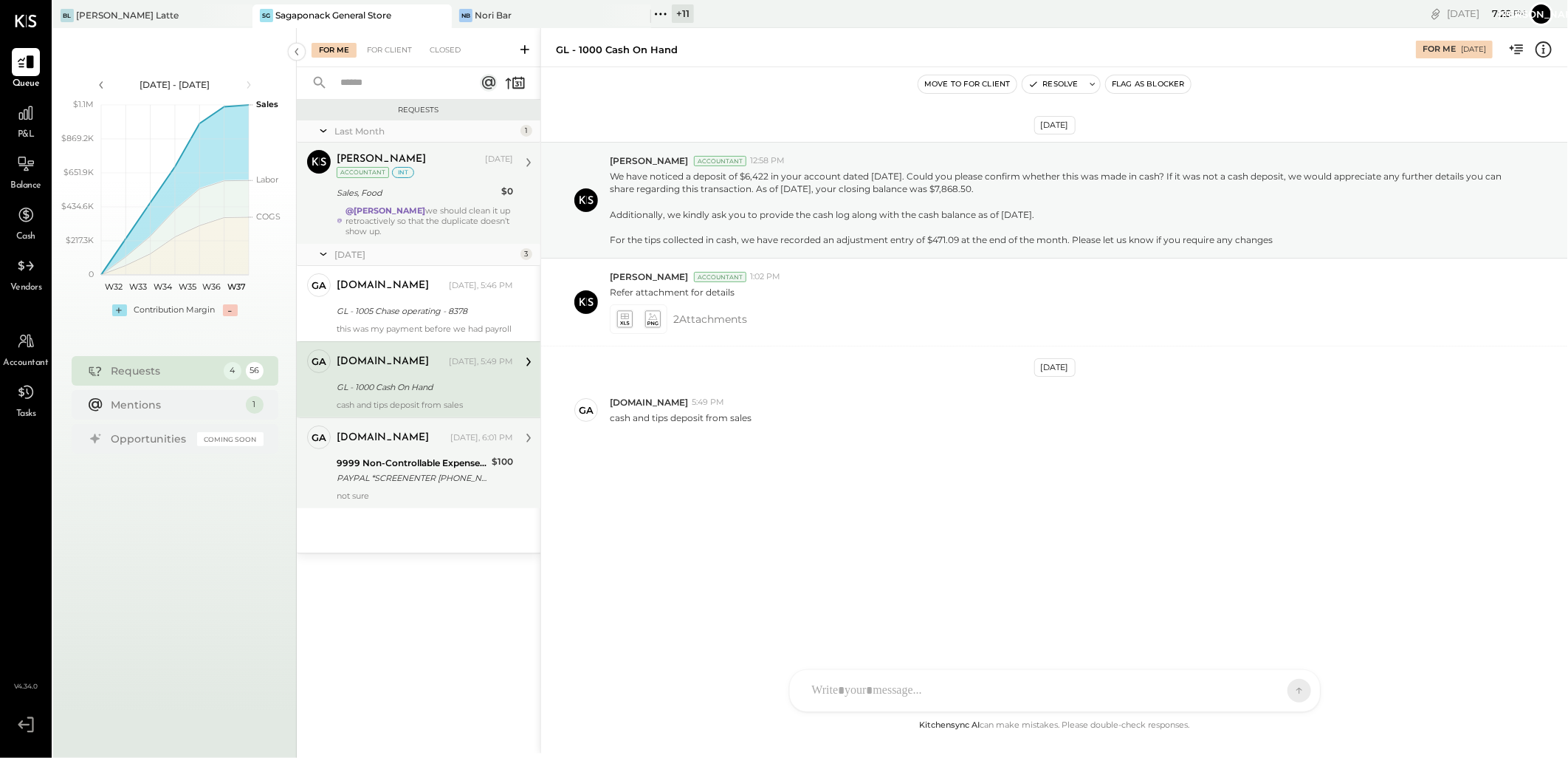
click at [415, 456] on div "9999 Non-Controllable Expenses:Other Income and Expenses:To Be Classified P&L" at bounding box center [412, 463] width 151 height 15
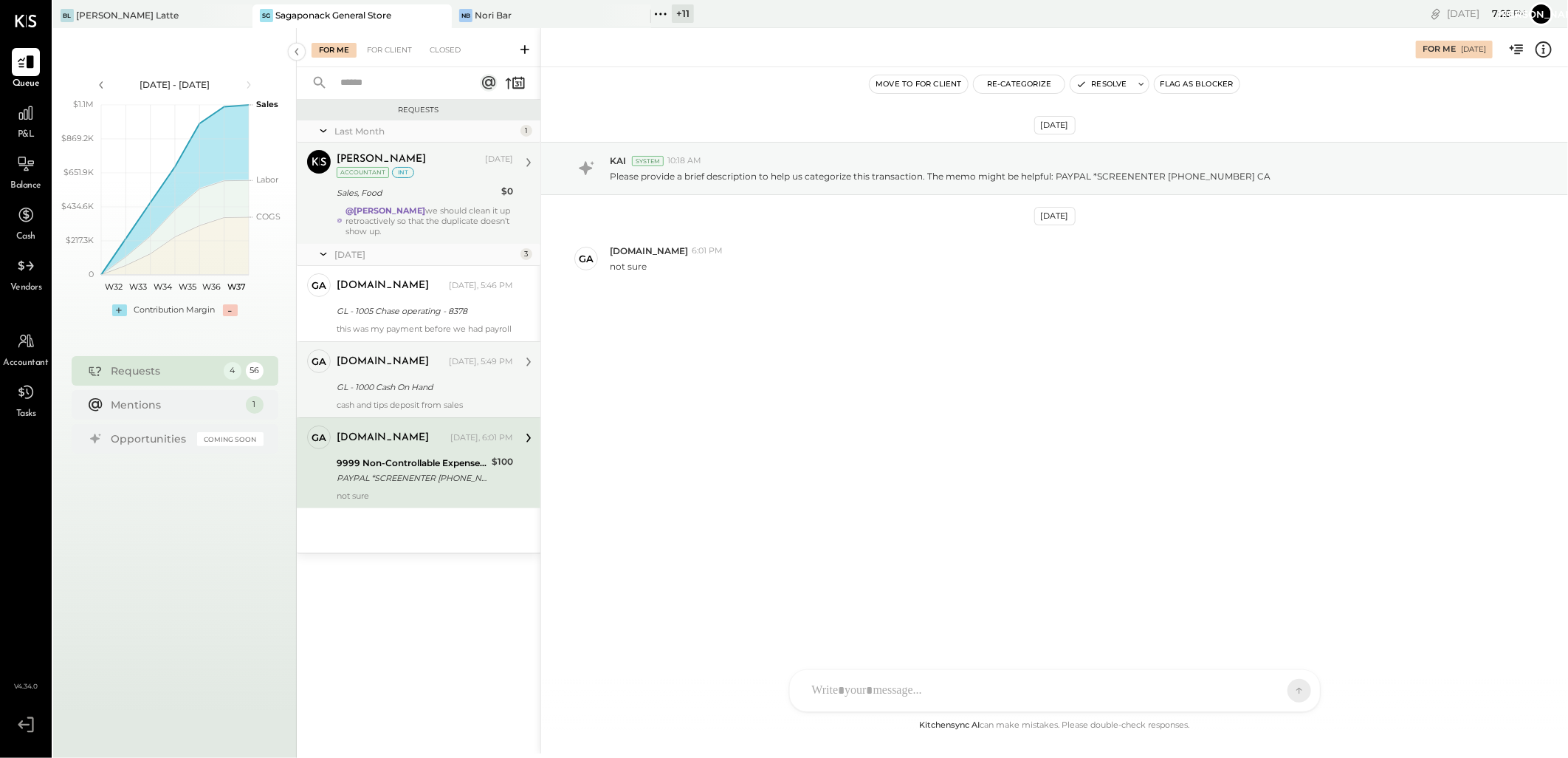
click at [406, 380] on div "GL - 1000 Cash On Hand" at bounding box center [423, 387] width 172 height 15
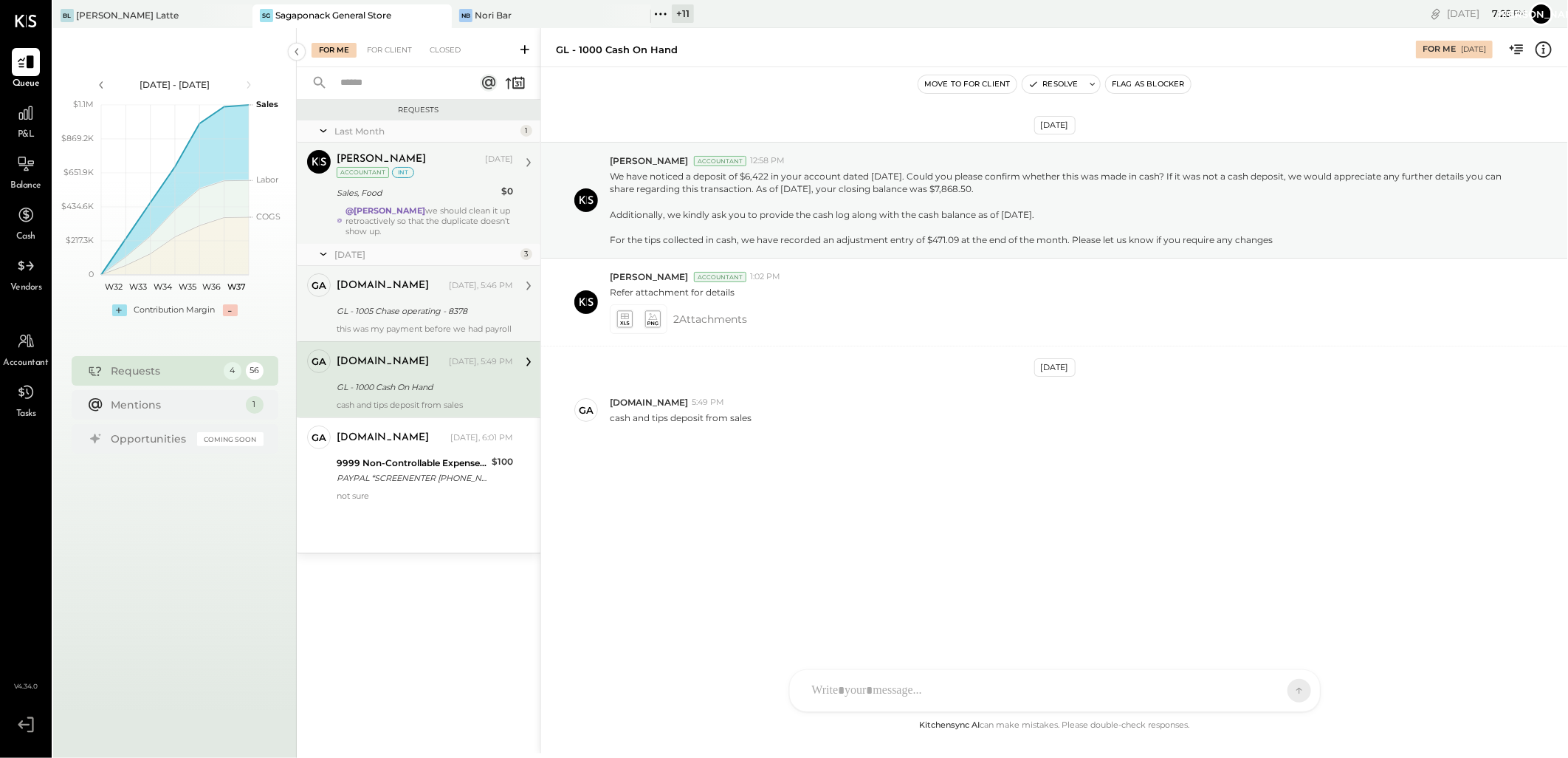
click at [399, 322] on div "[DOMAIN_NAME] [DATE], 5:46 PM GL - 1005 Chase operating - 8378 this was my paym…" at bounding box center [425, 304] width 177 height 61
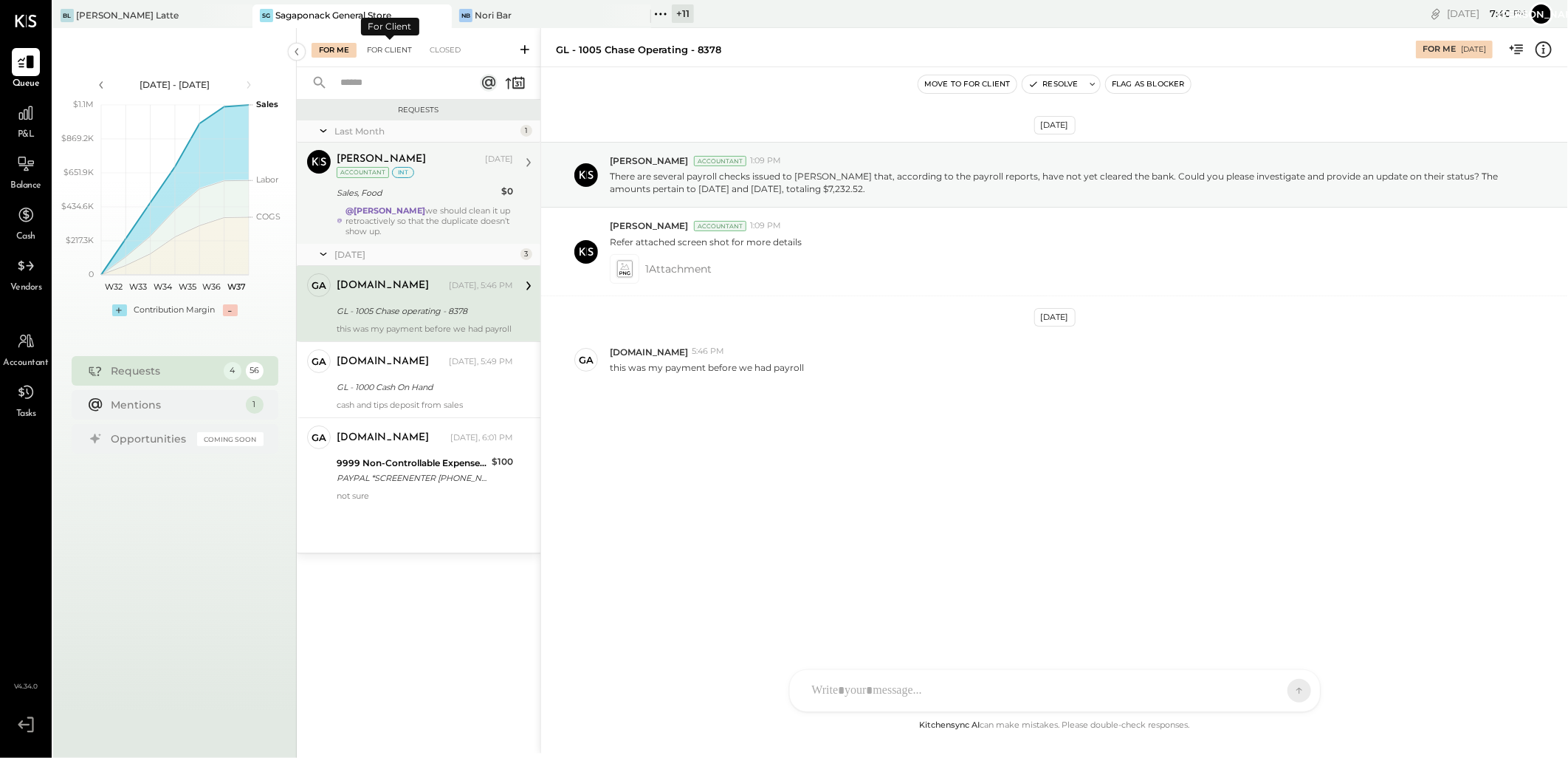
click at [397, 48] on div "For Client" at bounding box center [389, 50] width 60 height 15
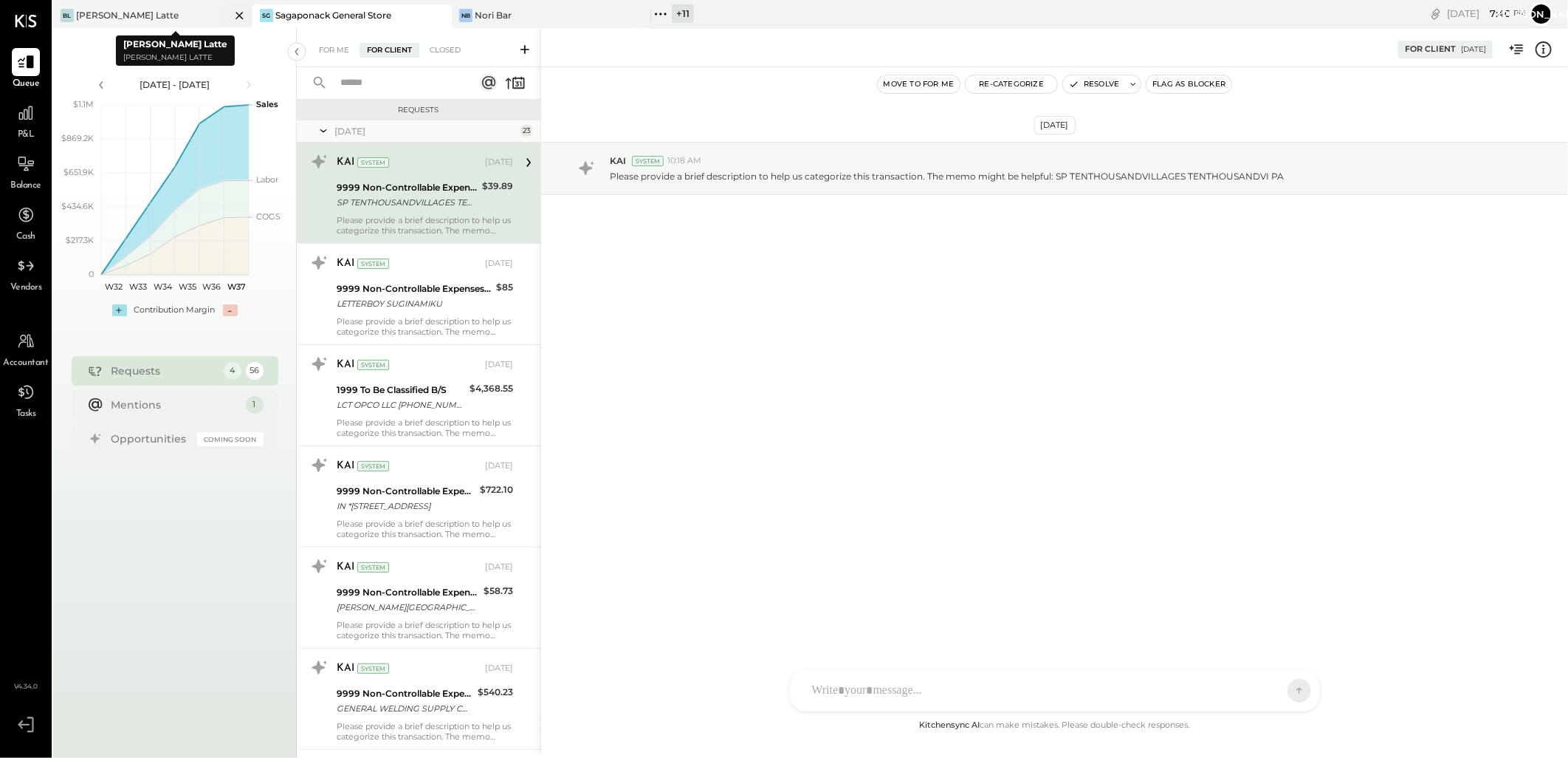
click at [108, 12] on div "[PERSON_NAME] Latte" at bounding box center [127, 15] width 103 height 12
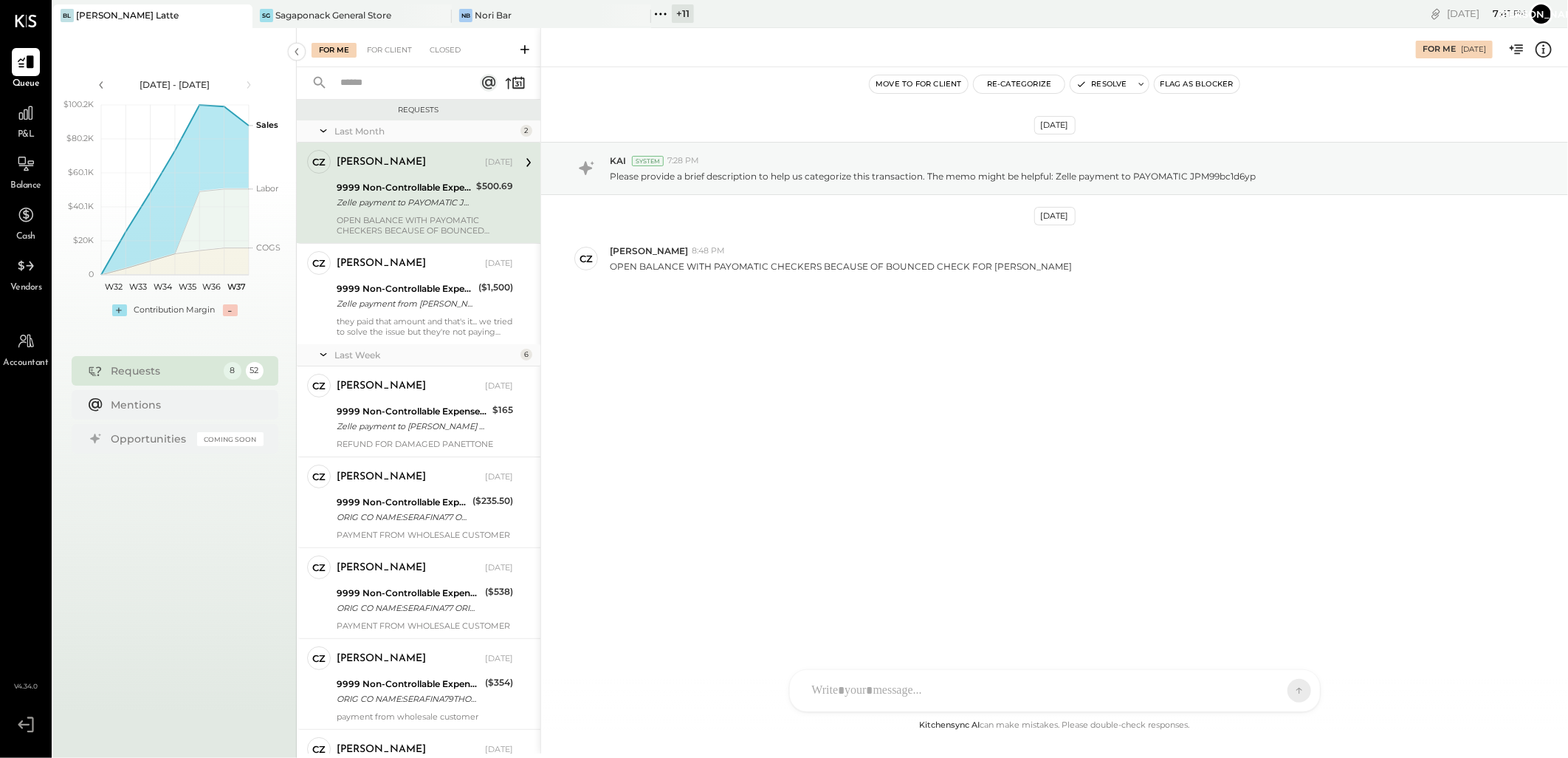
click at [119, 12] on div "[PERSON_NAME] Latte" at bounding box center [127, 15] width 103 height 12
click at [110, 19] on div "[PERSON_NAME] Latte" at bounding box center [127, 15] width 103 height 12
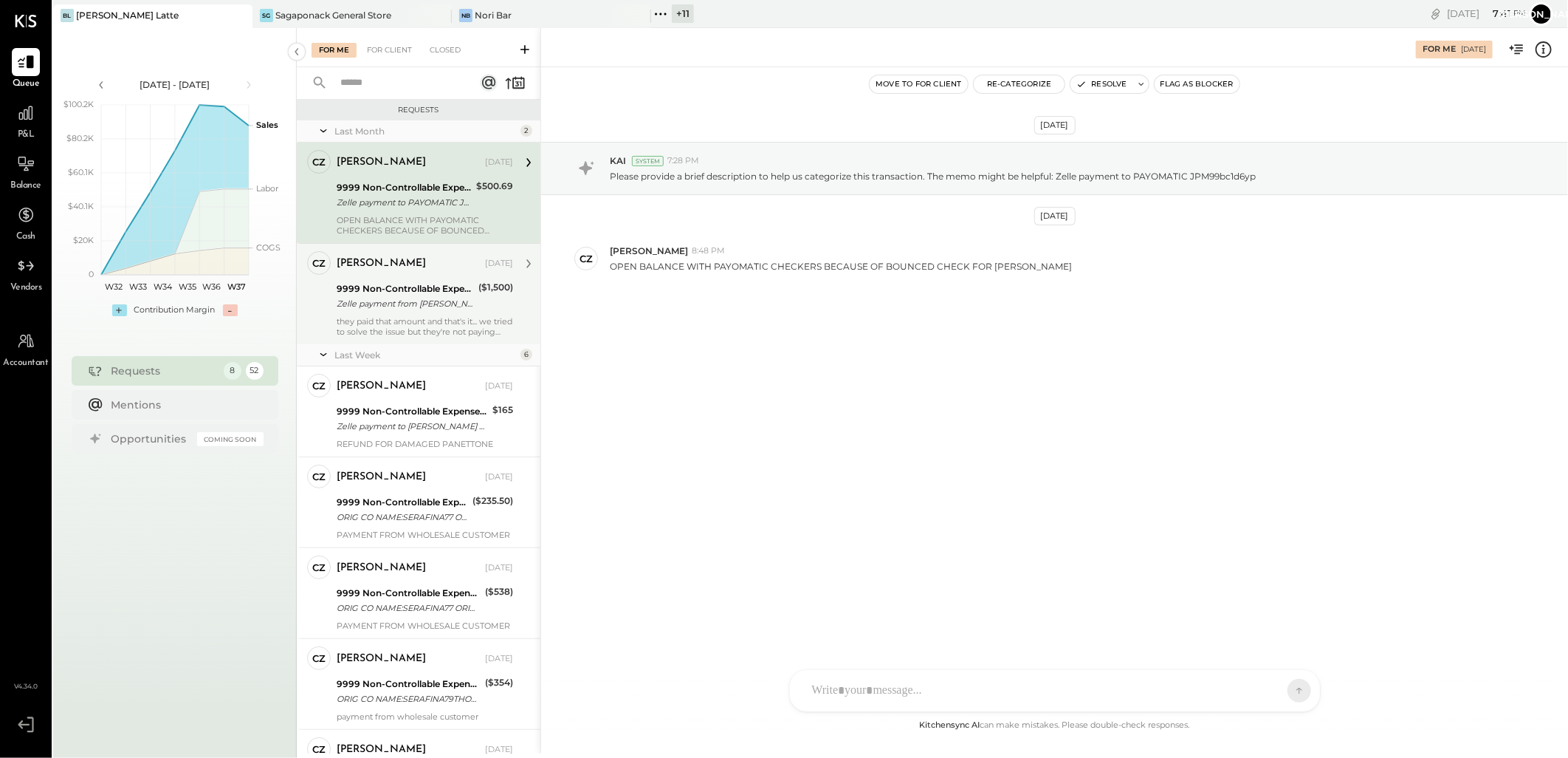
click at [407, 317] on div "they paid that amount and that's it... we tried to solve the issue but they're …" at bounding box center [425, 326] width 177 height 20
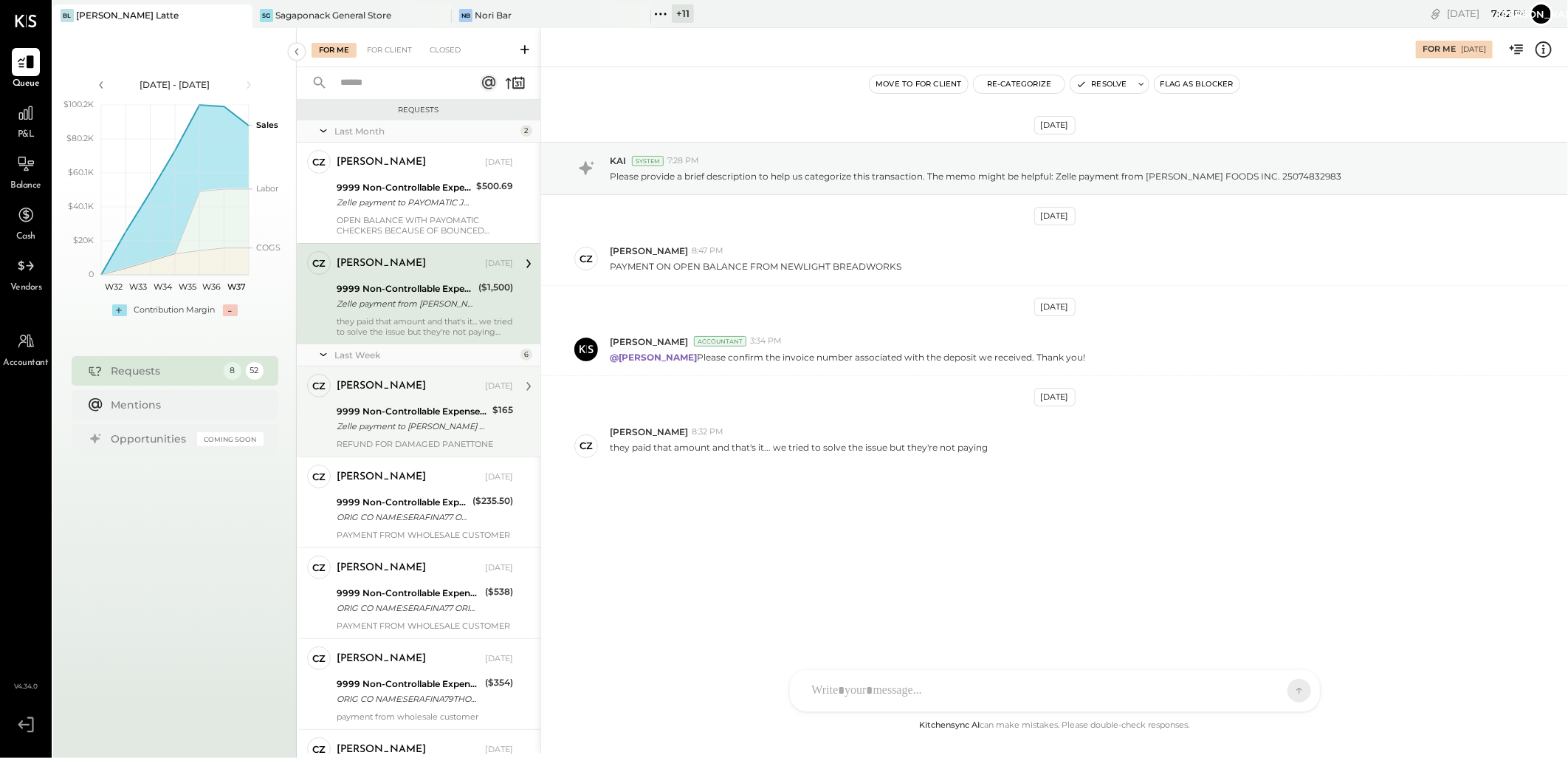
click at [399, 390] on div "[PERSON_NAME]" at bounding box center [381, 386] width 89 height 15
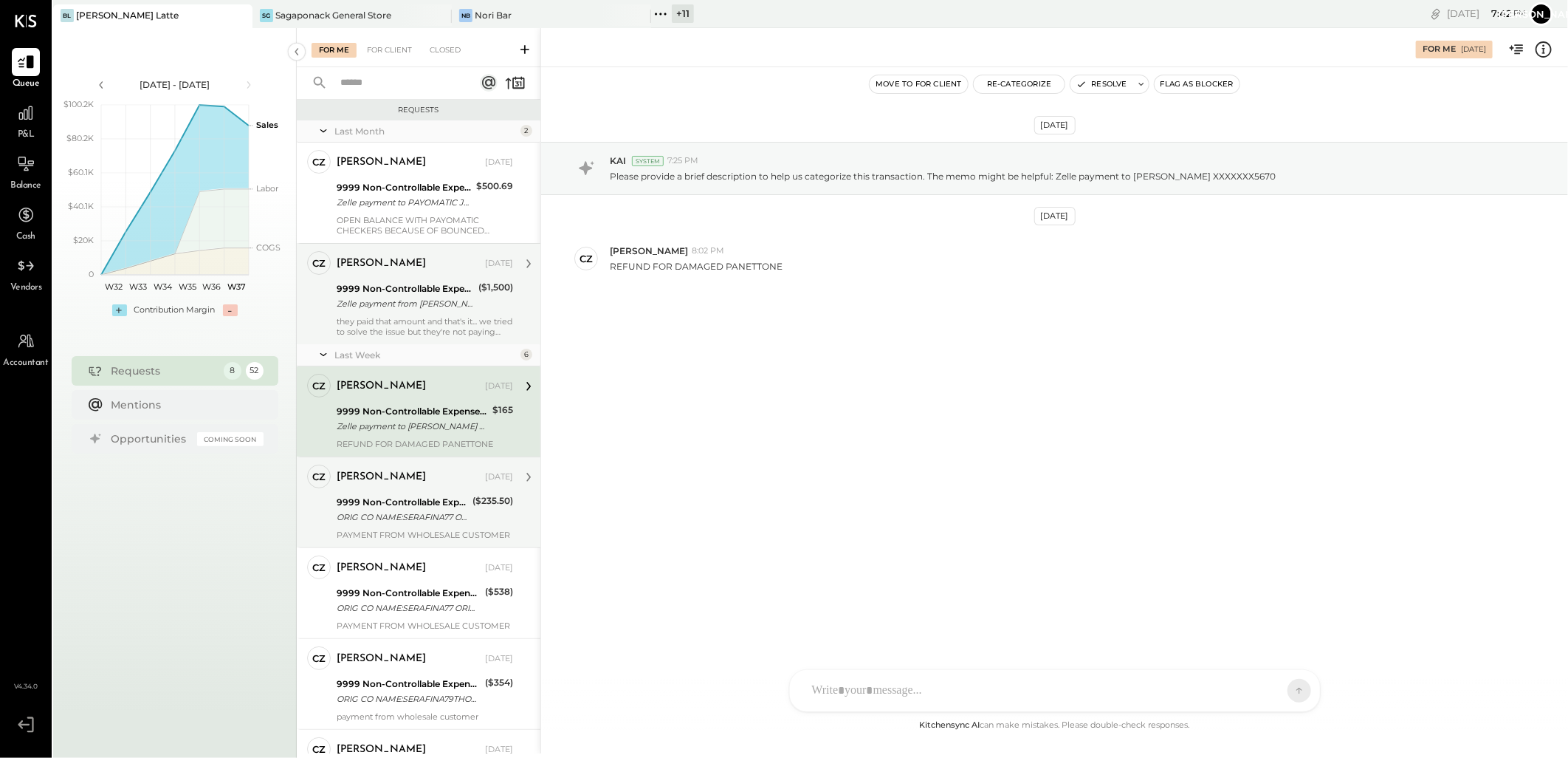
click at [422, 541] on div "CZ [PERSON_NAME] Owner [PERSON_NAME] [DATE] 9999 Non-Controllable Expenses:Othe…" at bounding box center [419, 502] width 243 height 91
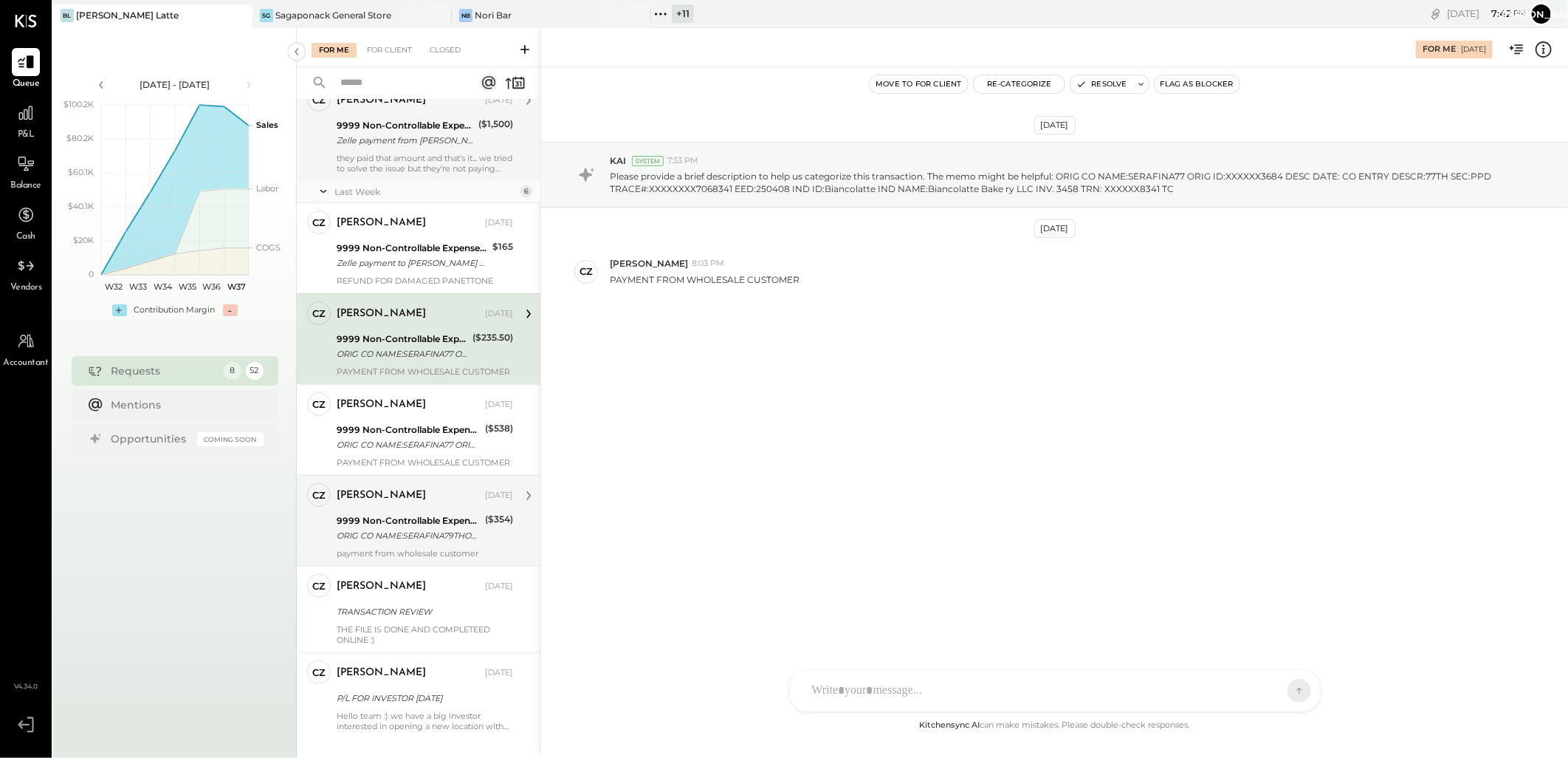
scroll to position [193, 0]
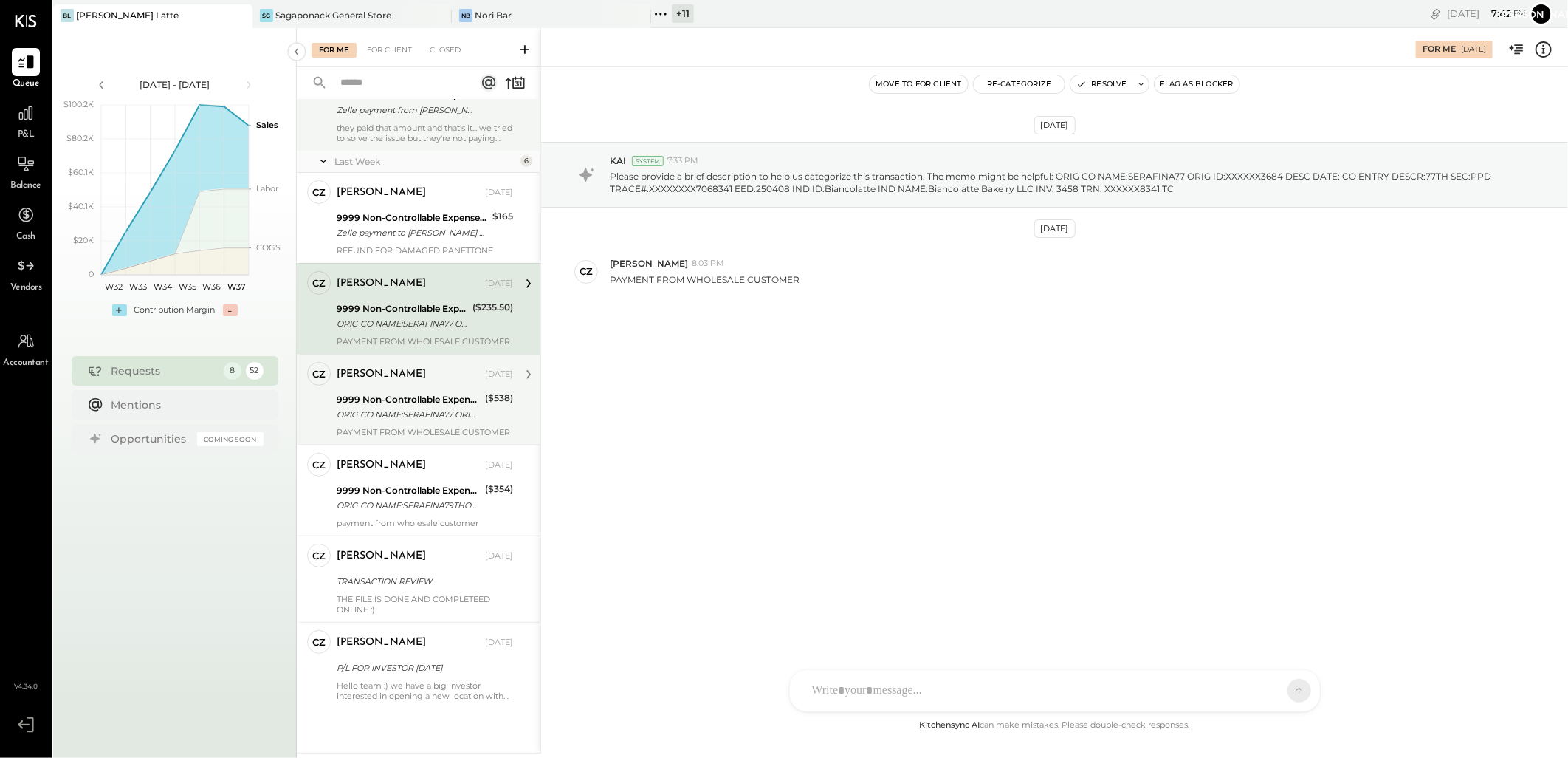
click at [428, 415] on div "ORIG CO NAME:SERAFINA77 ORIG ID:XXXXXX3684 DESC DATE: CO ENTRY DESCR:77TH SEC:P…" at bounding box center [408, 414] width 144 height 15
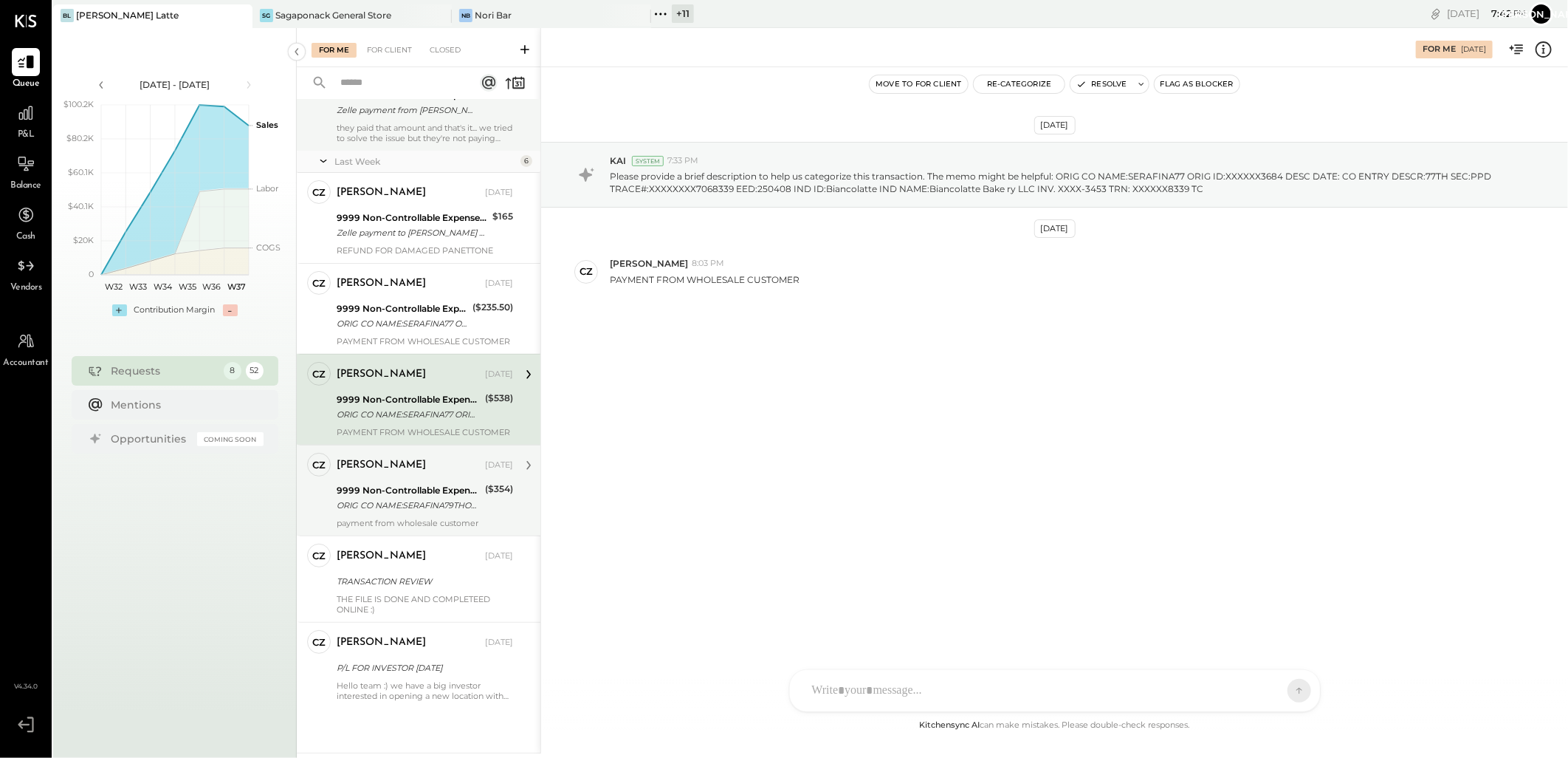
click at [433, 485] on div "9999 Non-Controllable Expenses:Other Income and Expenses:To Be Classified" at bounding box center [408, 490] width 144 height 15
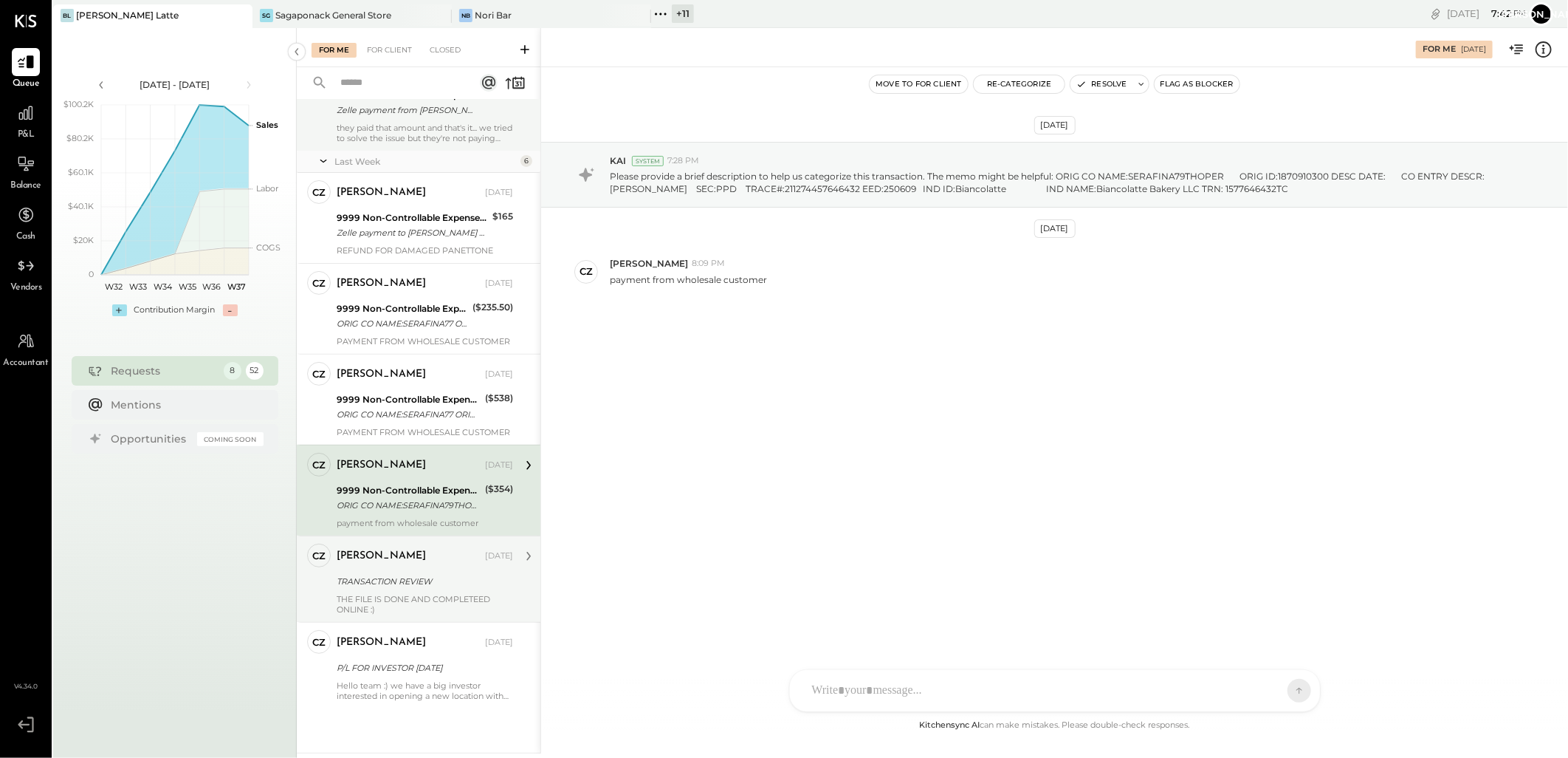
click at [415, 571] on div "[PERSON_NAME] [DATE] TRANSACTION REVIEW THE FILE IS DONE AND COMPLETEED ONLINE …" at bounding box center [425, 579] width 177 height 71
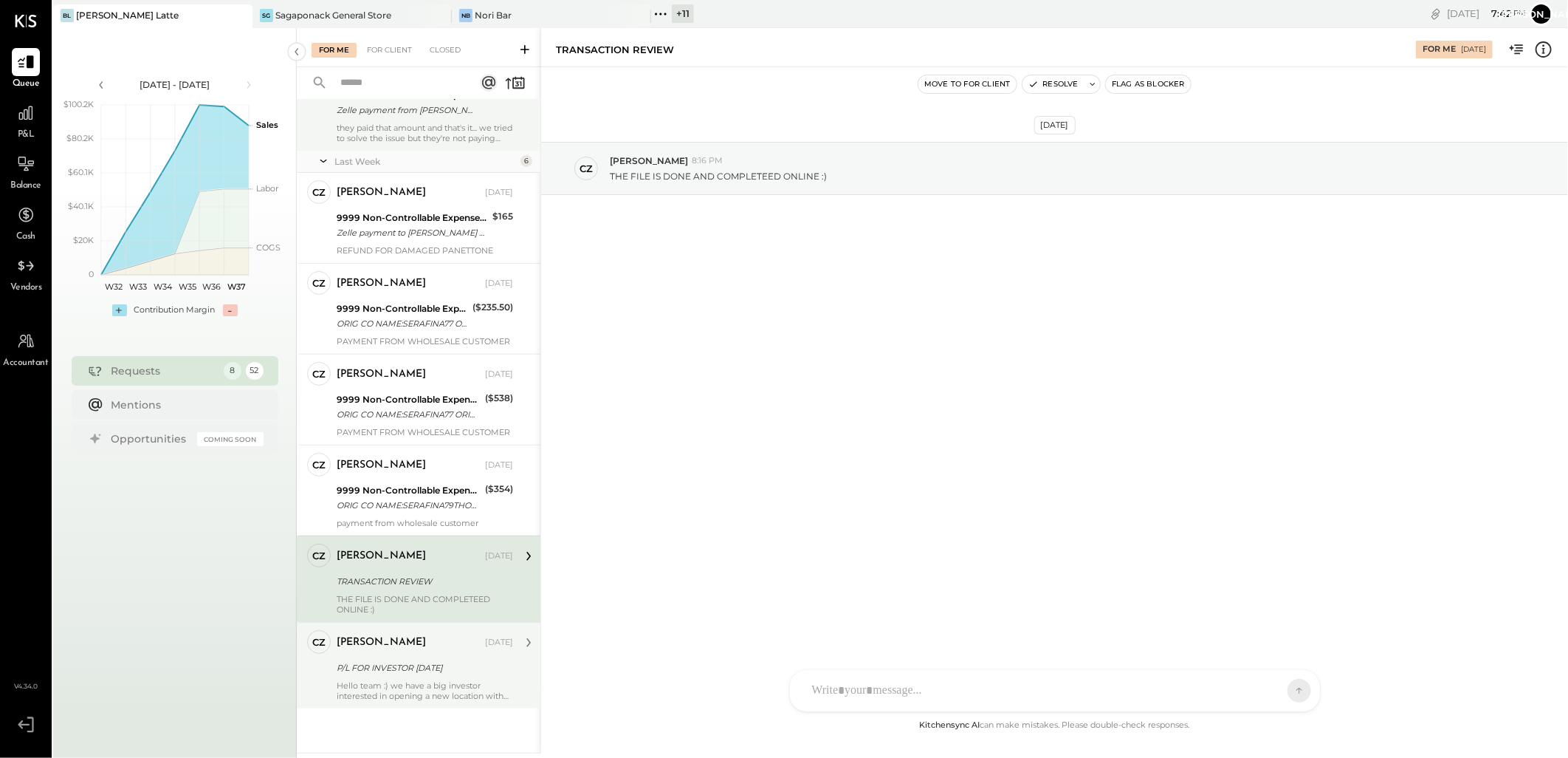
click at [405, 672] on div "P/L FOR INVESTOR [DATE]" at bounding box center [423, 668] width 172 height 15
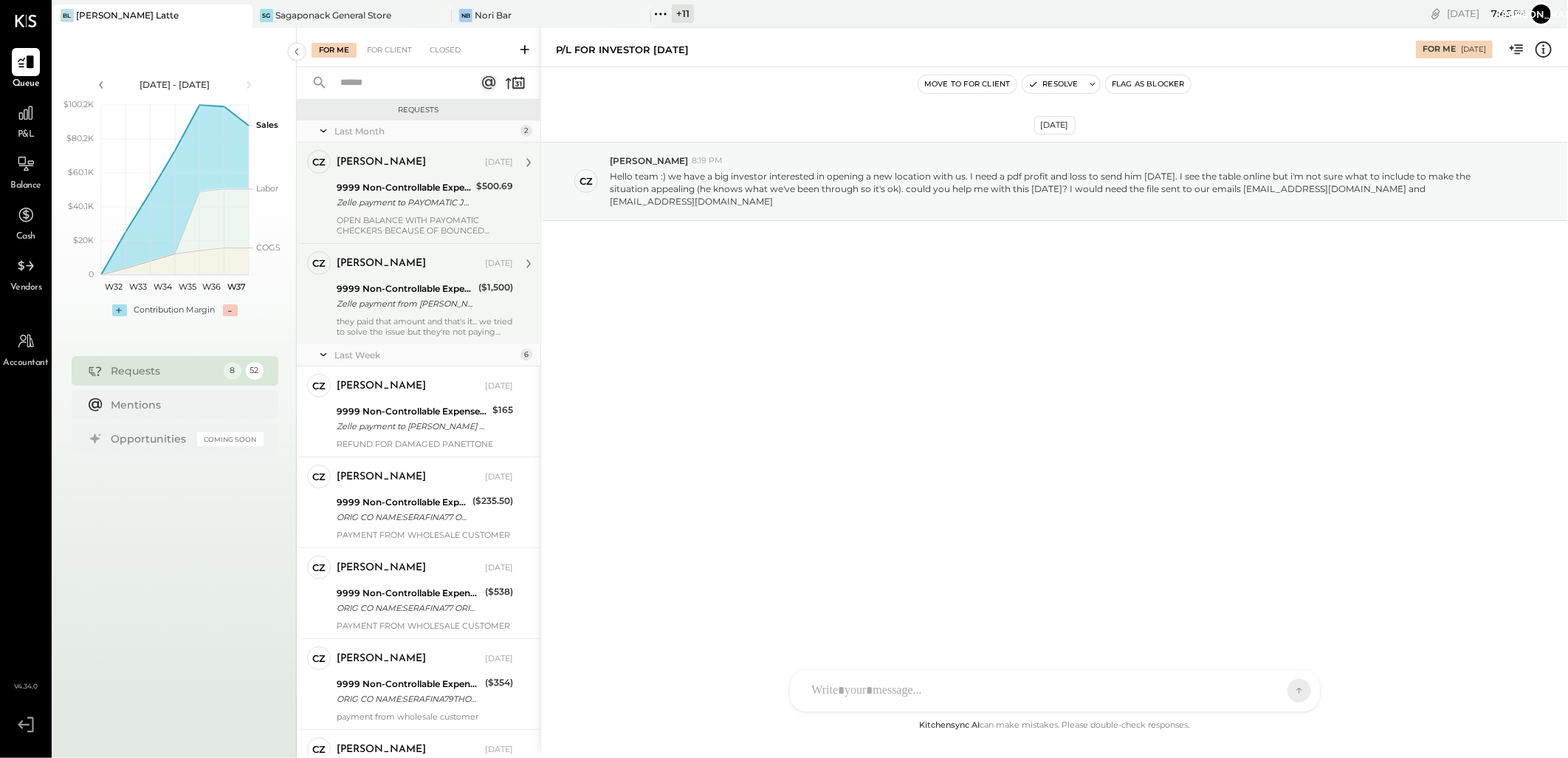
click at [396, 197] on div "Zelle payment to PAYOMATIC JPM99bc1d6yp" at bounding box center [404, 202] width 135 height 15
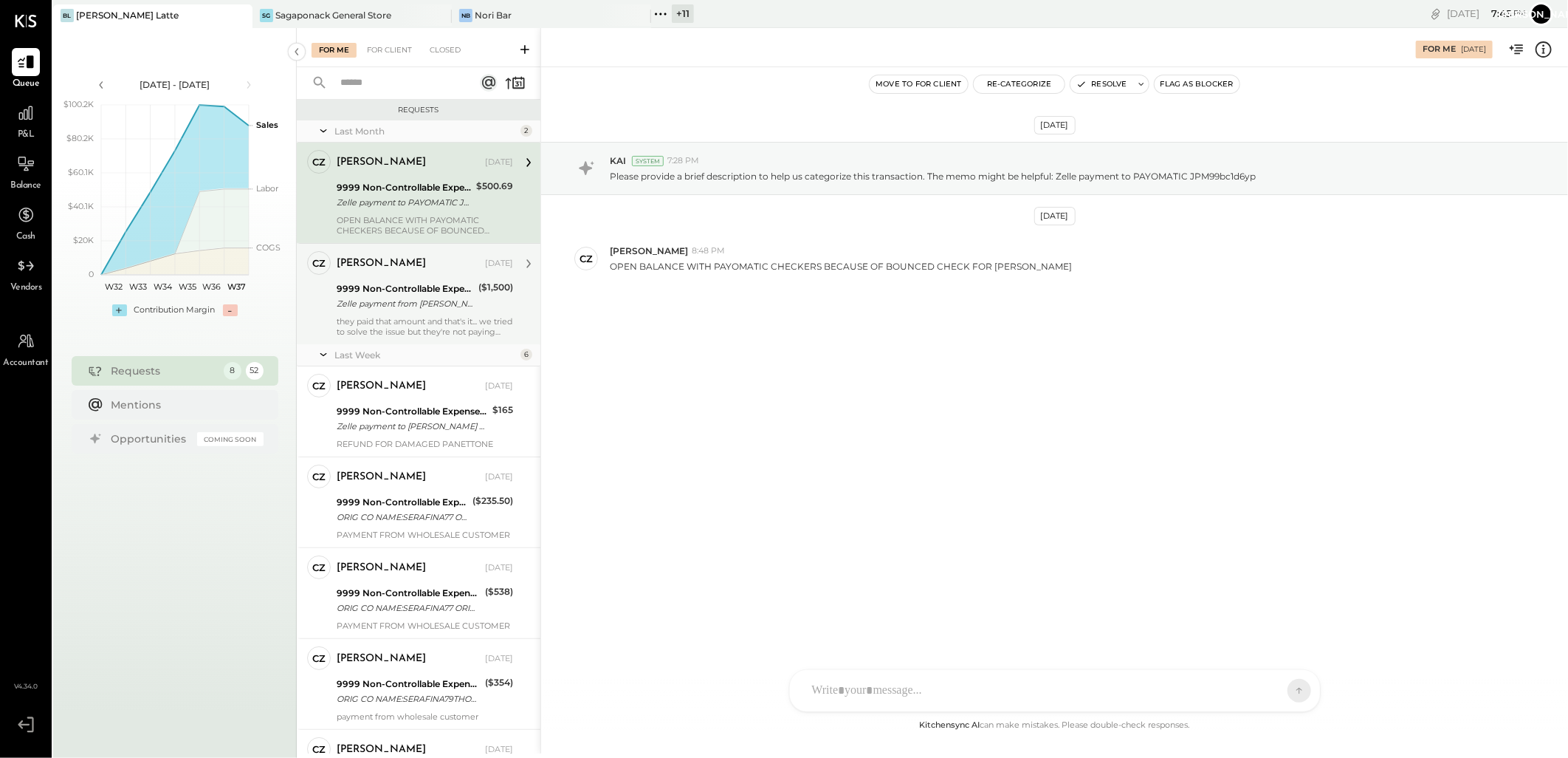
click at [401, 291] on div "9999 Non-Controllable Expenses:Other Income and Expenses:To Be Classified" at bounding box center [405, 289] width 137 height 15
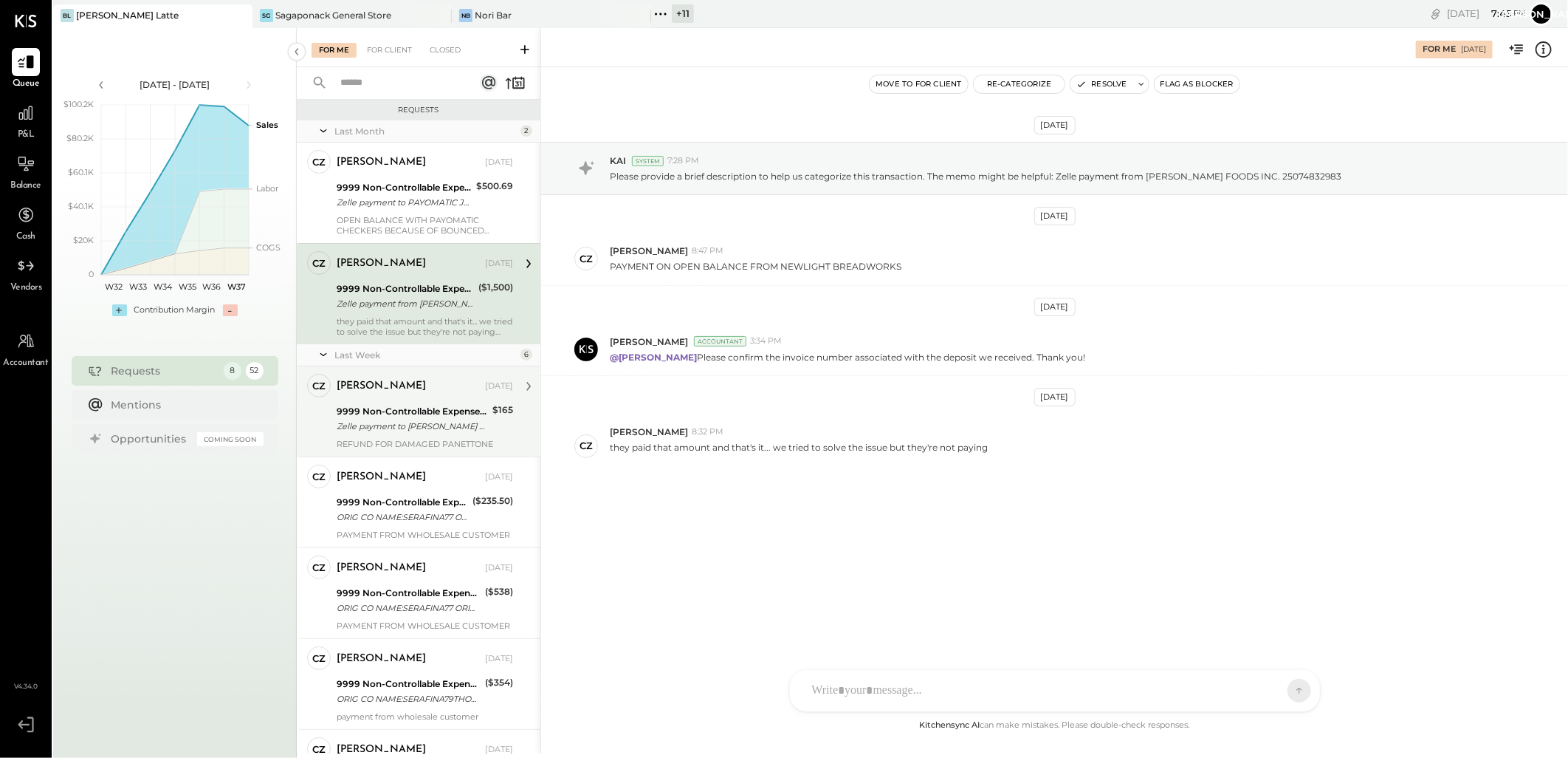
click at [399, 425] on div "Zelle payment to [PERSON_NAME] XXXXXXX5670" at bounding box center [412, 426] width 152 height 15
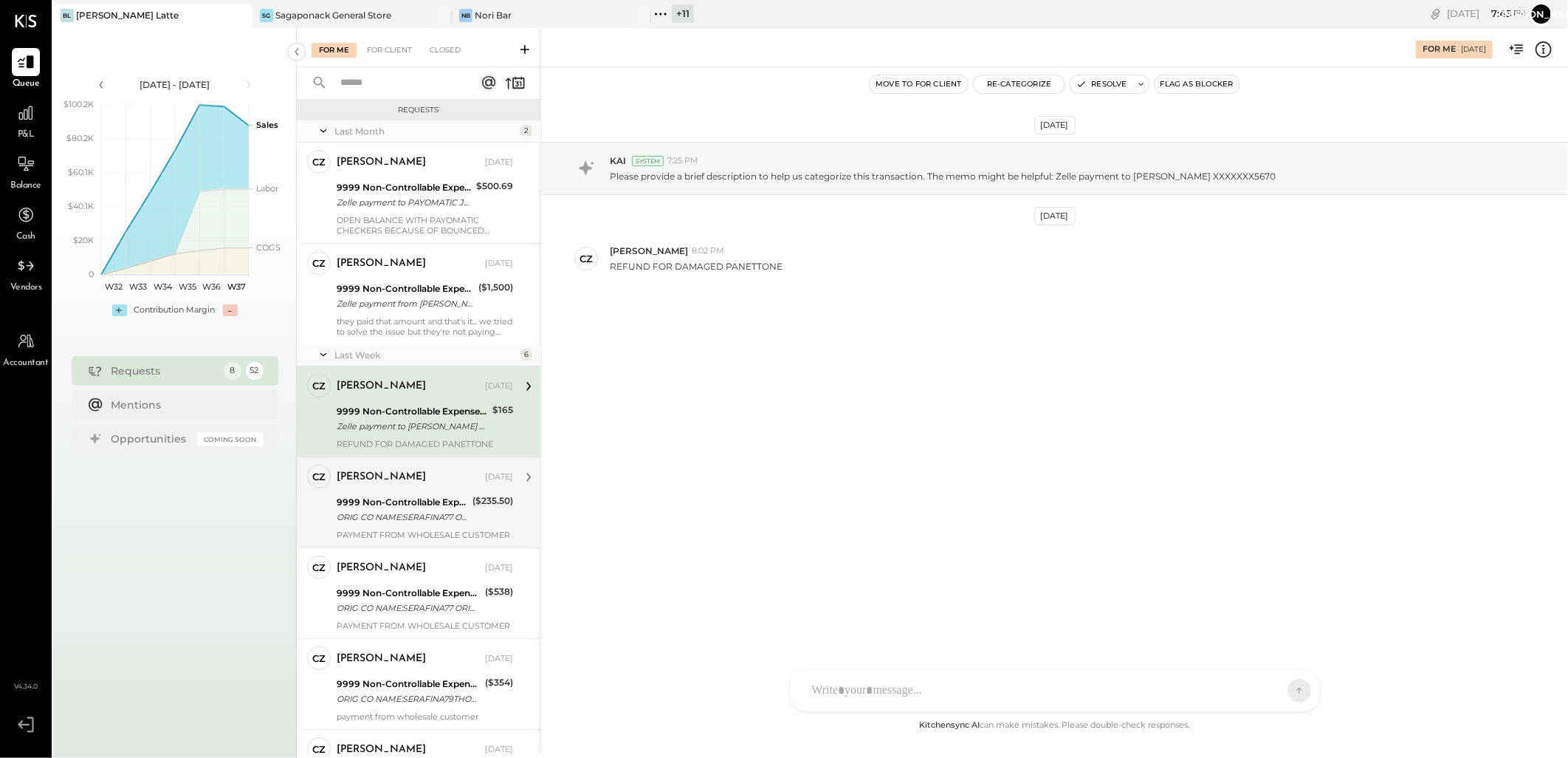
click at [428, 515] on div "ORIG CO NAME:SERAFINA77 ORIG ID:XXXXXX3684 DESC DATE: CO ENTRY DESCR:77TH SEC:P…" at bounding box center [402, 517] width 131 height 15
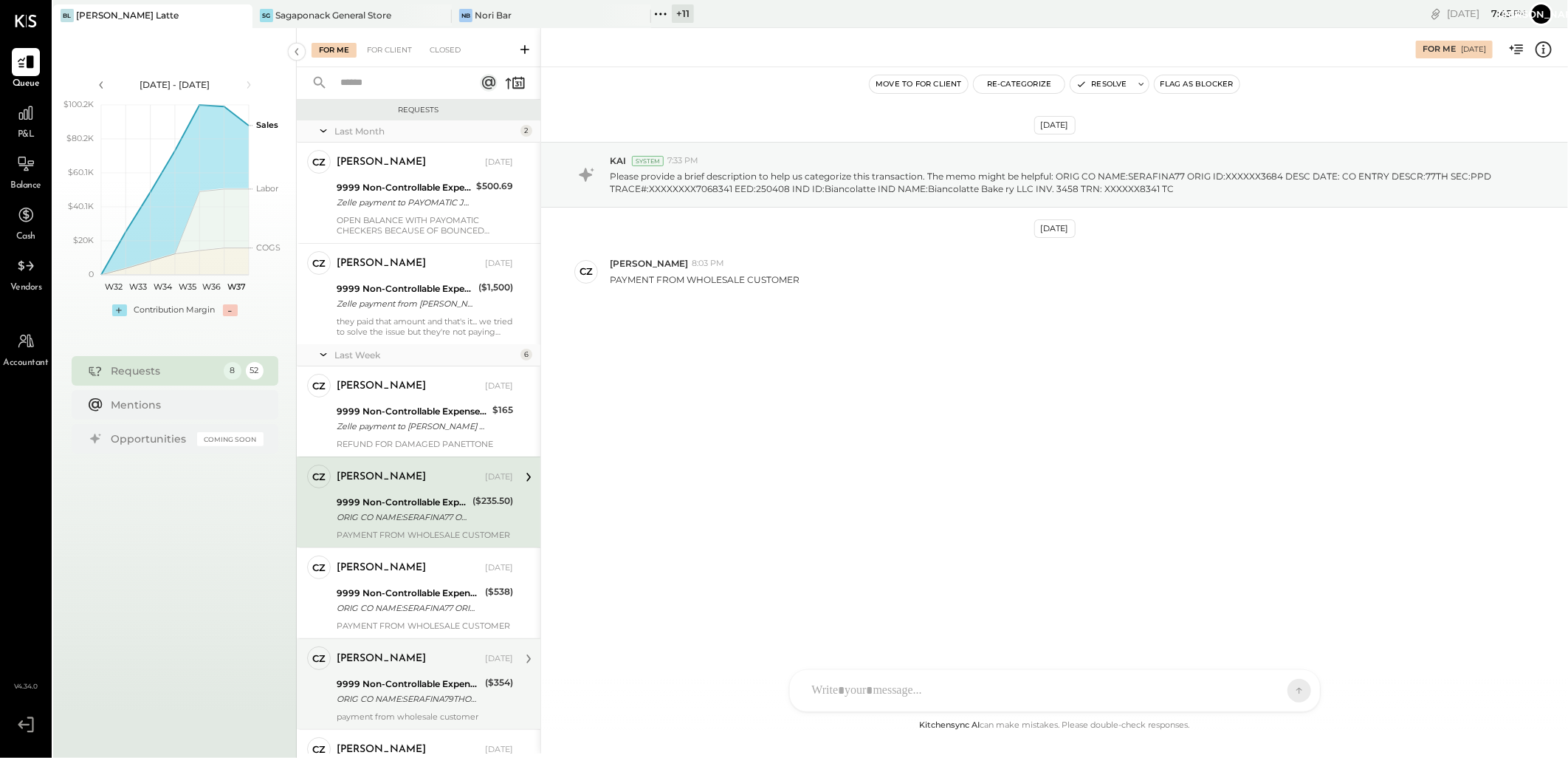
click at [406, 638] on div "CZ [PERSON_NAME] Owner [PERSON_NAME] [DATE] 9999 Non-Controllable Expenses:Othe…" at bounding box center [419, 683] width 243 height 91
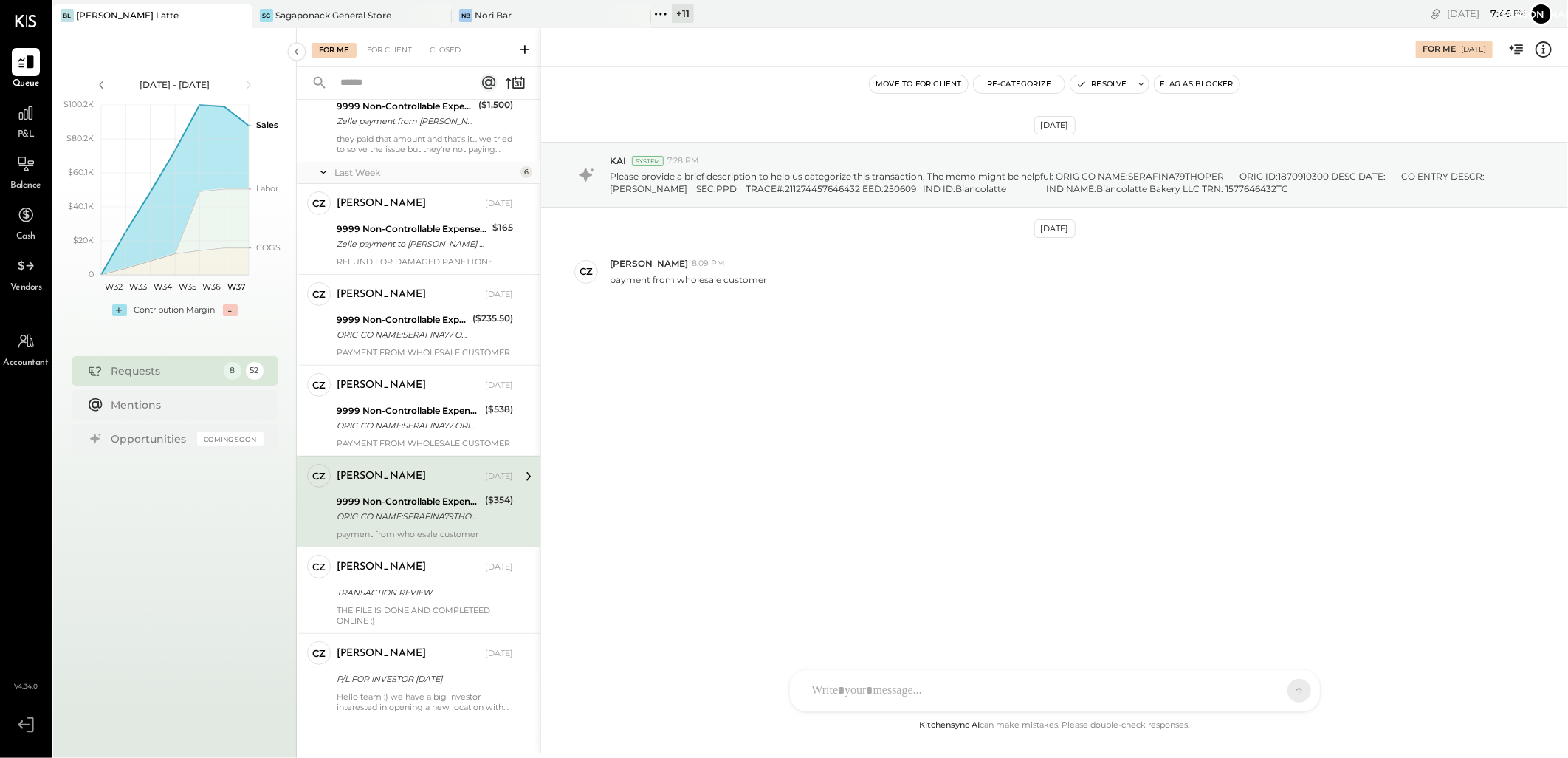
scroll to position [193, 0]
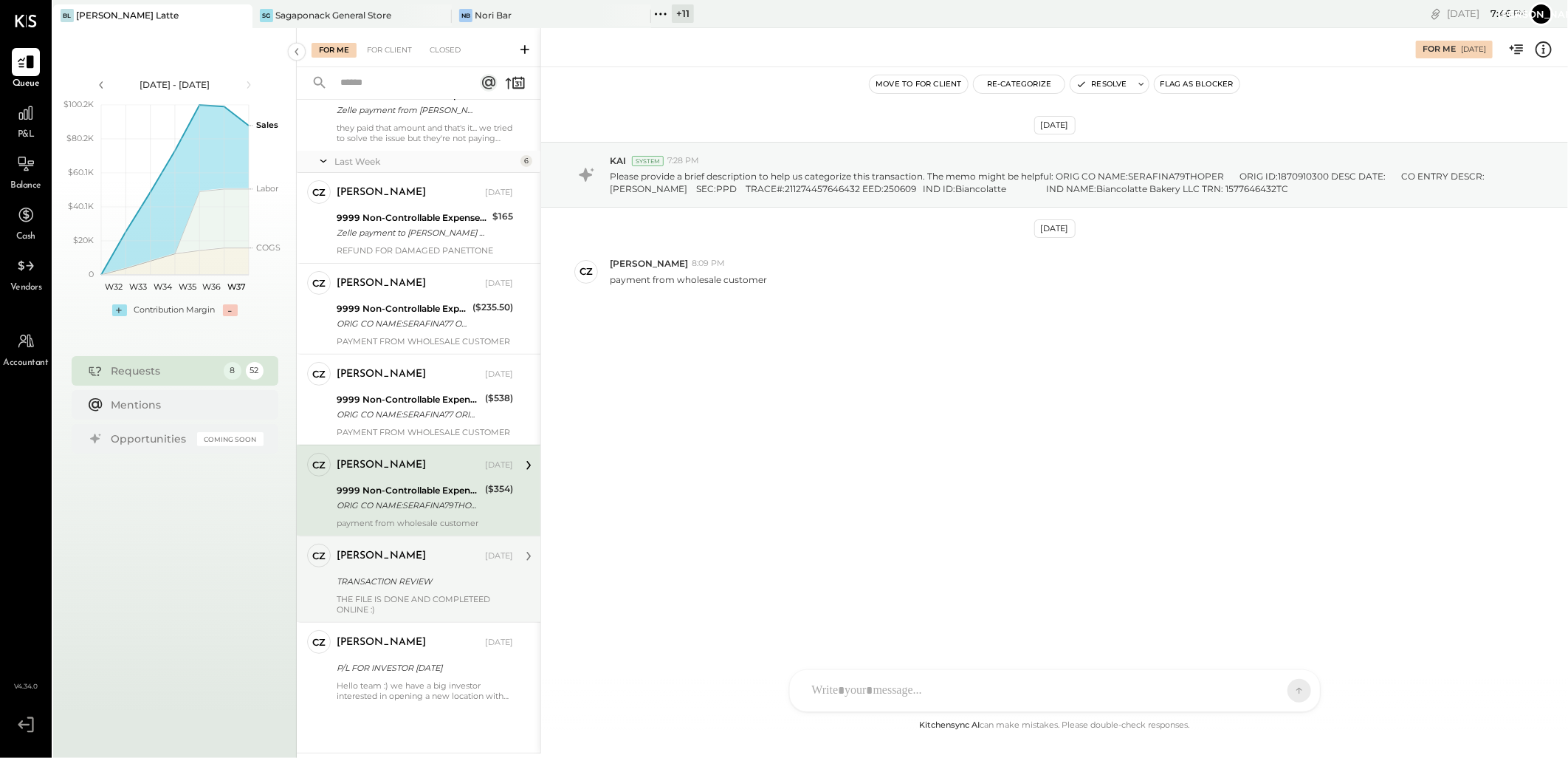
click at [397, 579] on div "TRANSACTION REVIEW" at bounding box center [423, 581] width 172 height 15
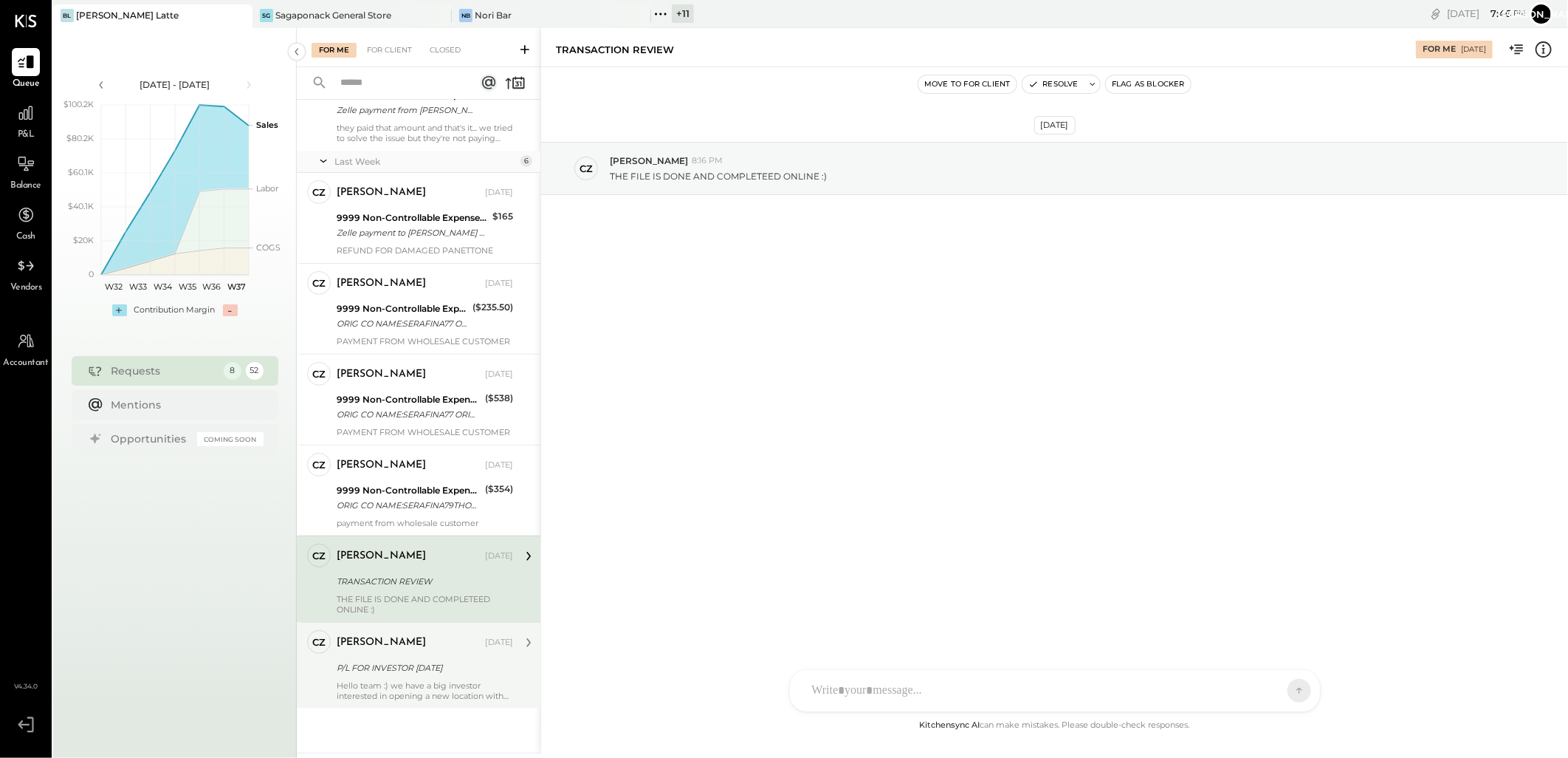
click at [419, 640] on div "[PERSON_NAME]" at bounding box center [409, 643] width 145 height 15
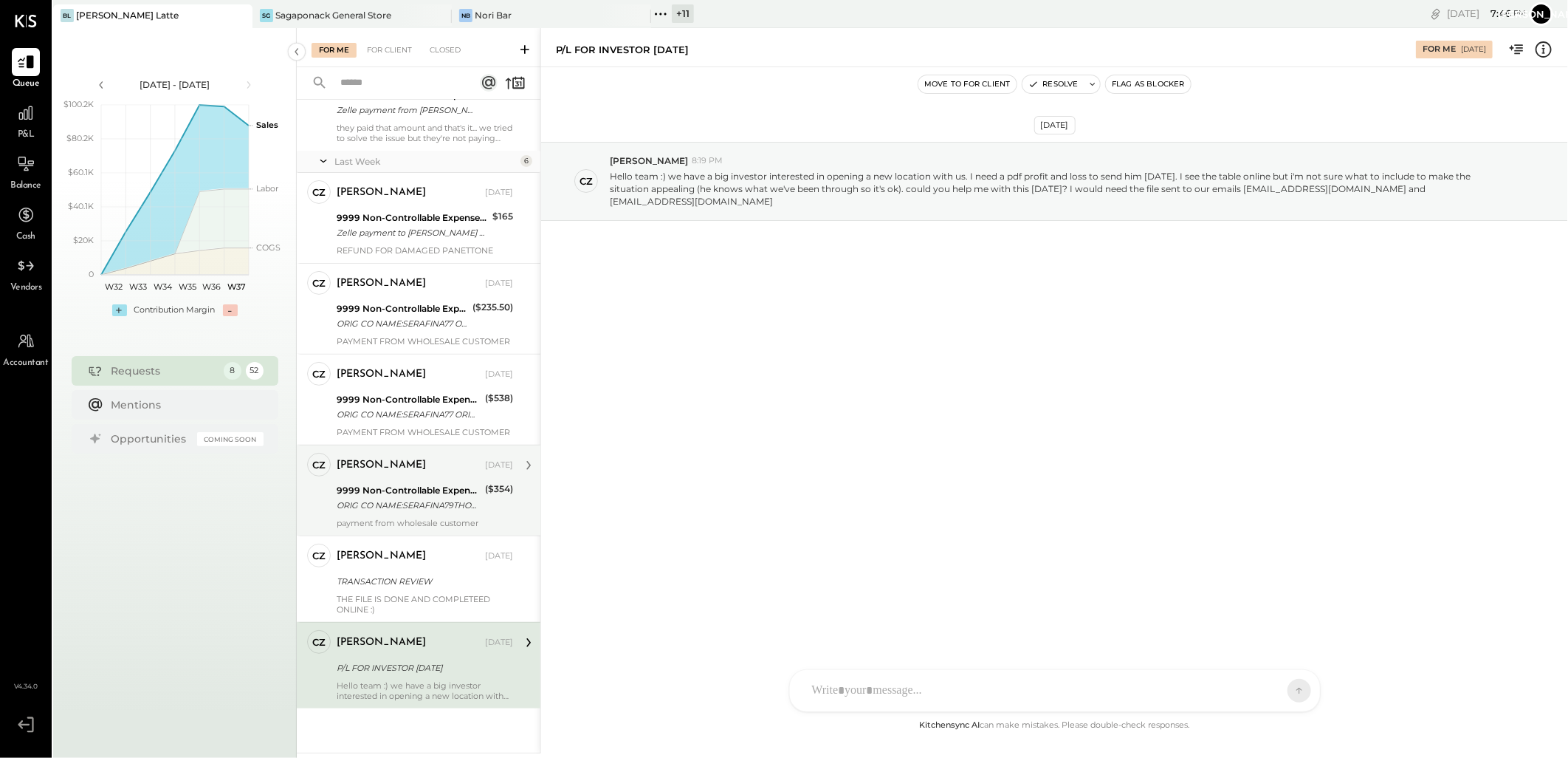
click at [423, 472] on div "[PERSON_NAME] [DATE]" at bounding box center [425, 465] width 177 height 20
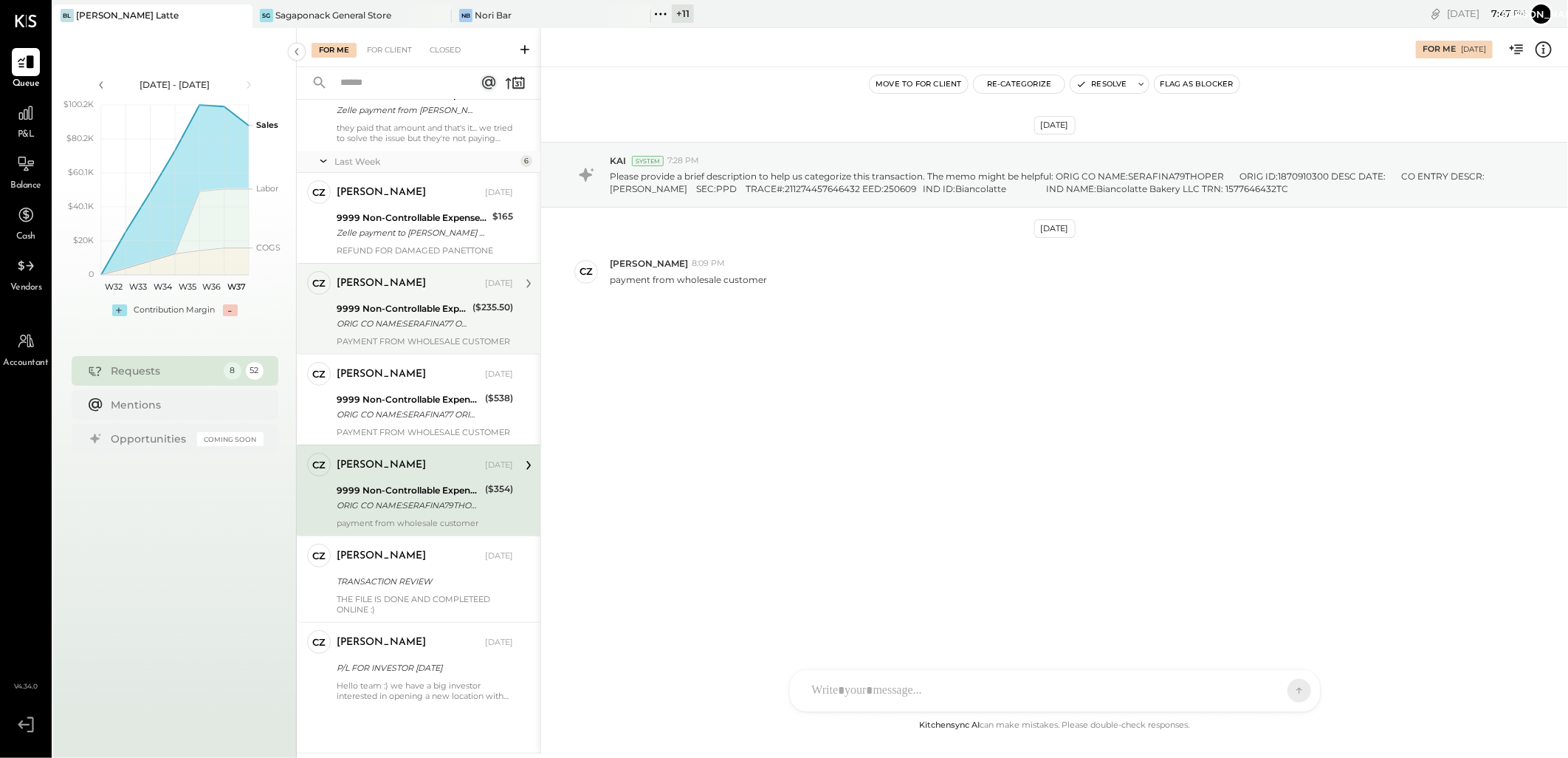
click at [375, 299] on div "[PERSON_NAME] [DATE] 9999 Non-Controllable Expenses:Other Income and Expenses:T…" at bounding box center [425, 308] width 177 height 75
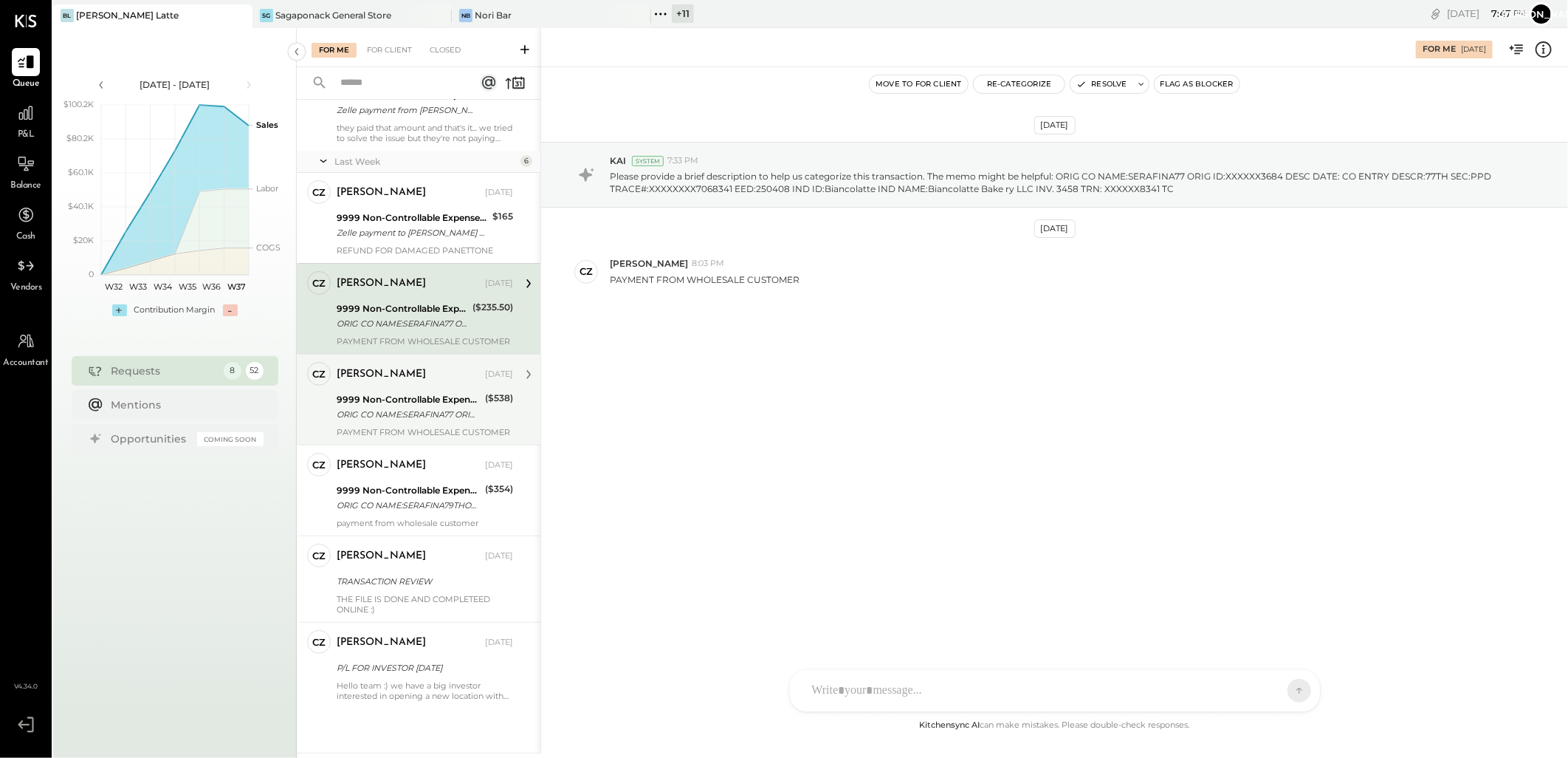
click at [410, 385] on div "[PERSON_NAME] [DATE]" at bounding box center [425, 374] width 177 height 25
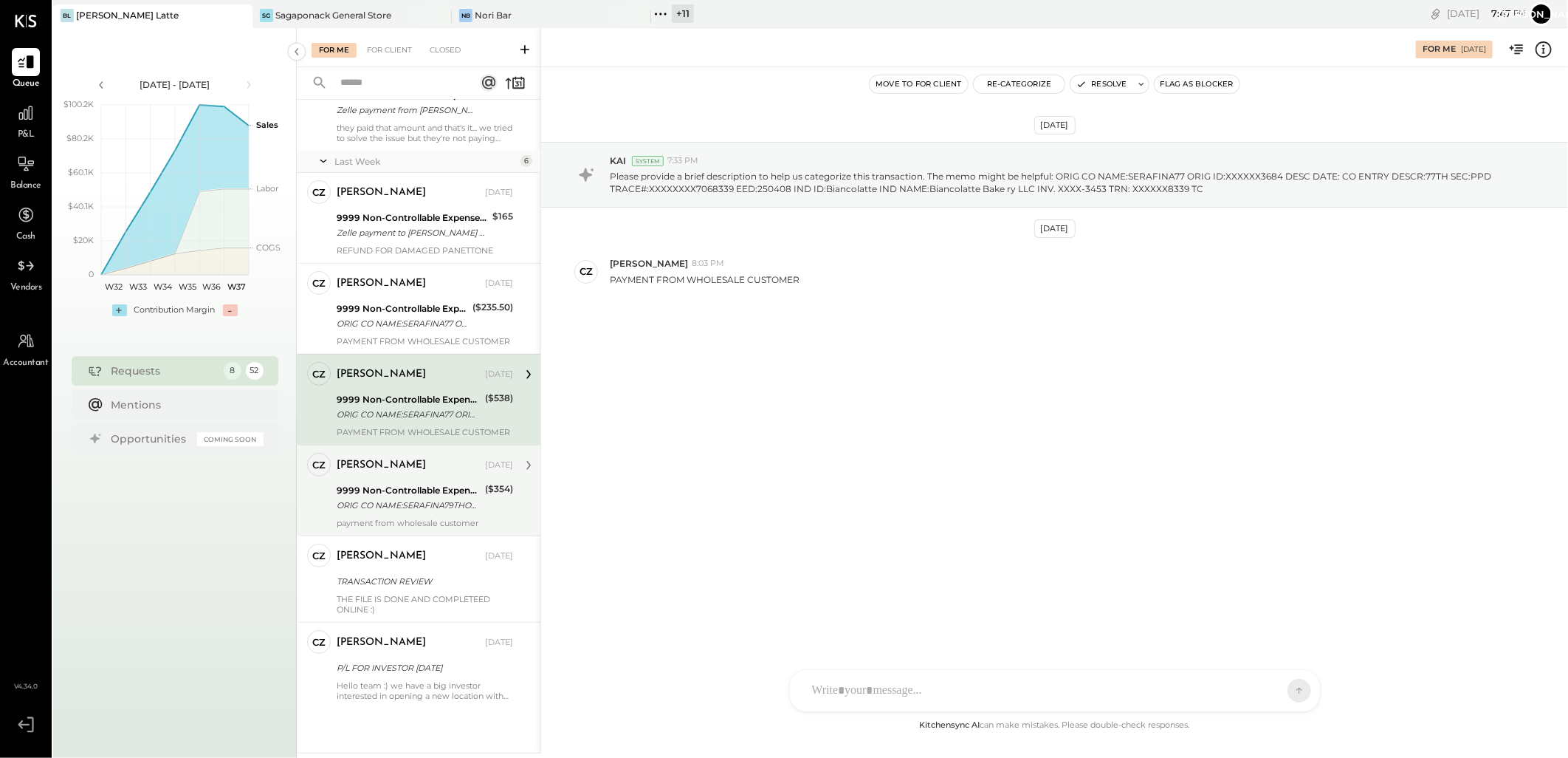
click at [392, 519] on div "payment from wholesale customer" at bounding box center [425, 523] width 177 height 11
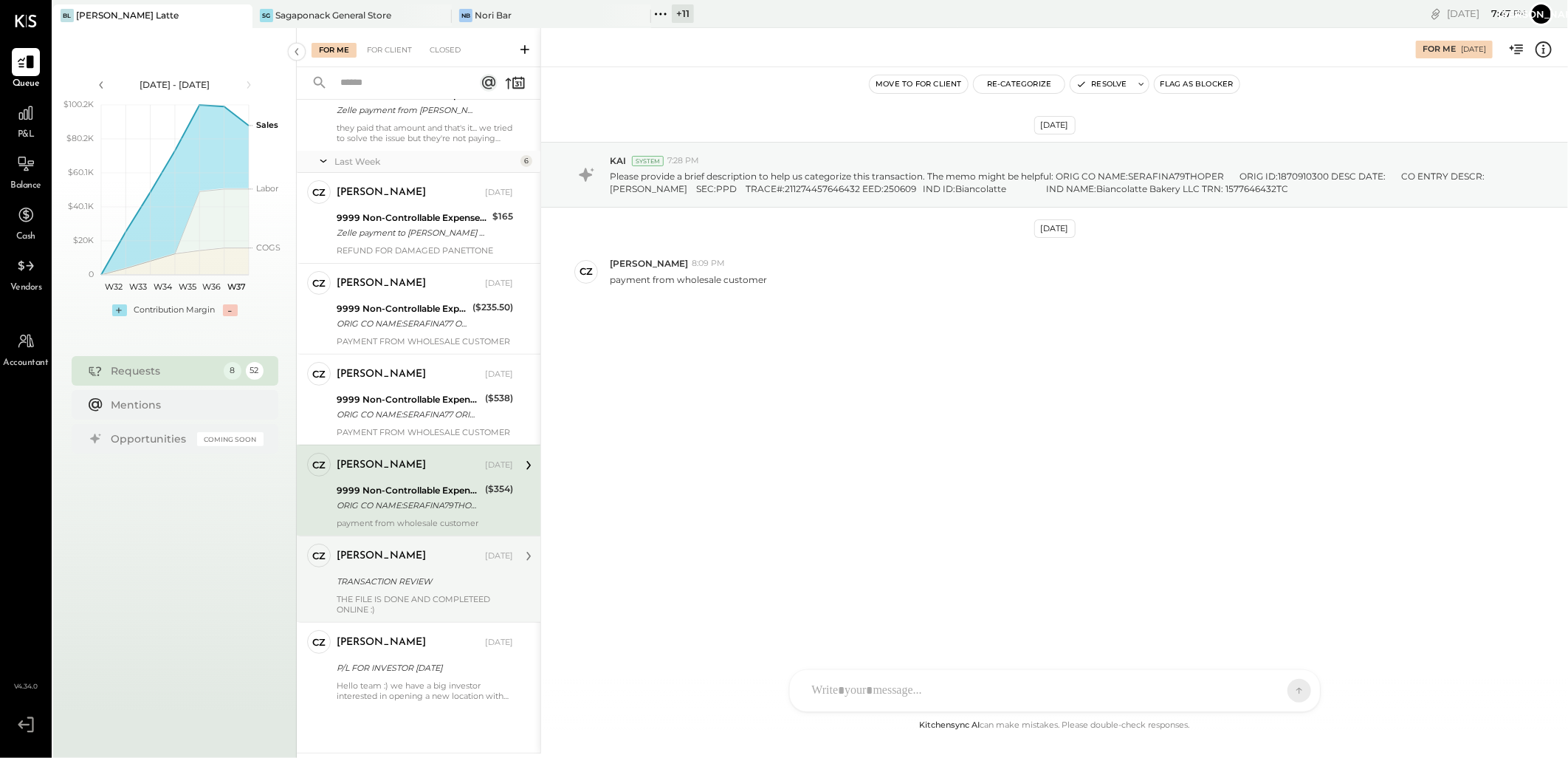
click at [397, 592] on div "[PERSON_NAME] [DATE] TRANSACTION REVIEW THE FILE IS DONE AND COMPLETEED ONLINE …" at bounding box center [425, 579] width 177 height 71
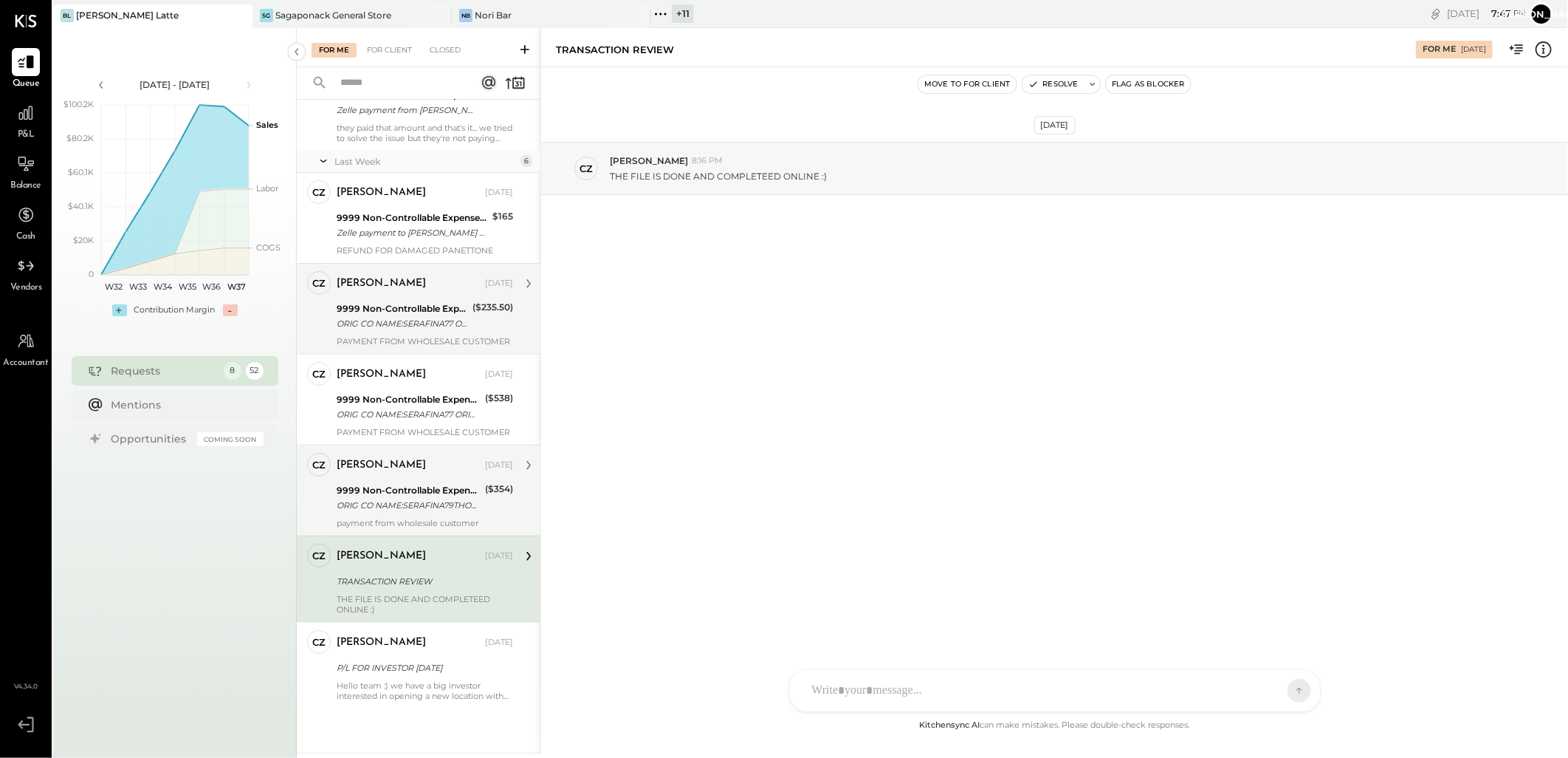
click at [397, 291] on div "[PERSON_NAME]" at bounding box center [381, 283] width 89 height 15
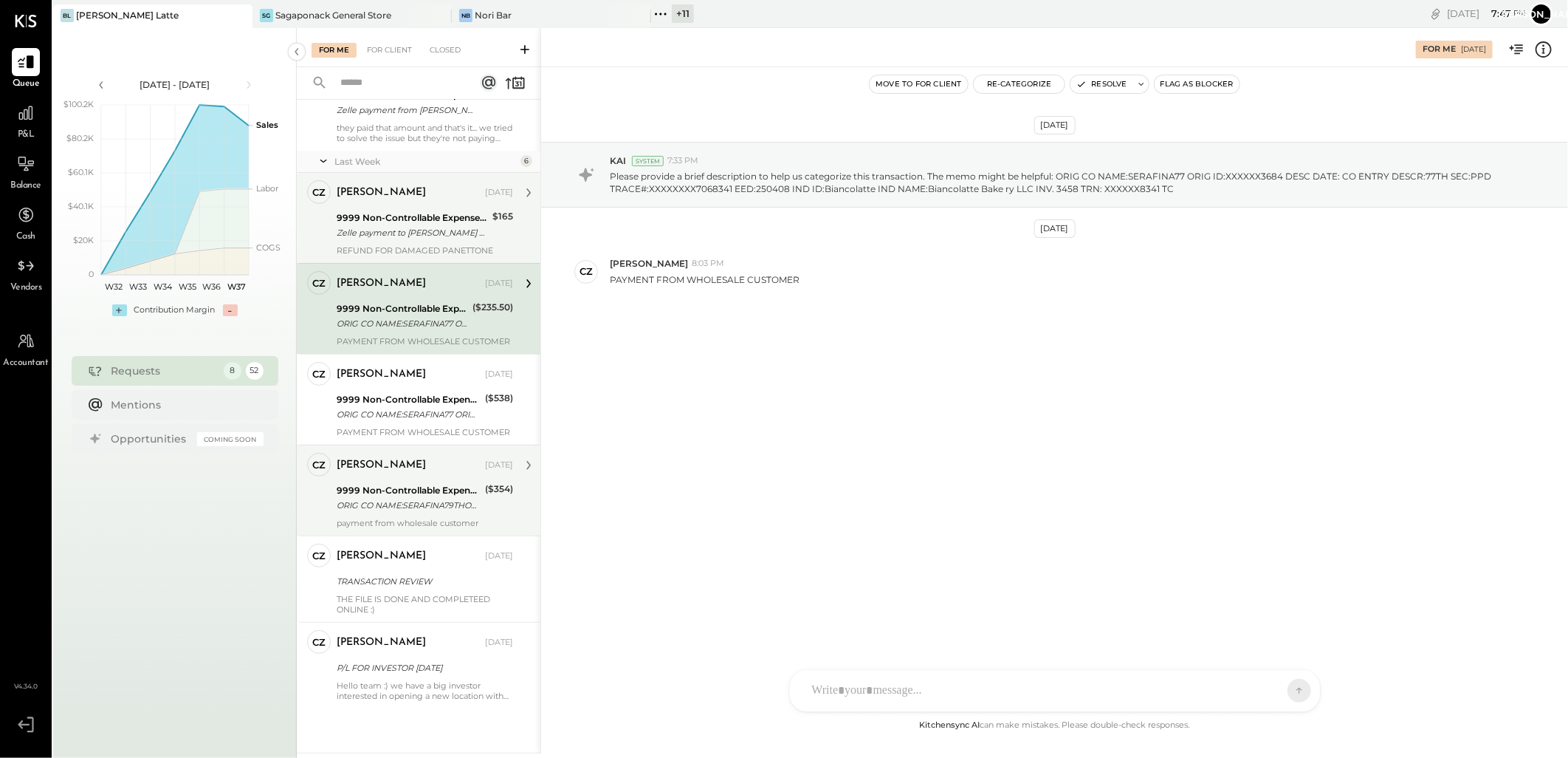
click at [415, 215] on div "9999 Non-Controllable Expenses:Other Income and Expenses:To Be Classified" at bounding box center [412, 217] width 152 height 15
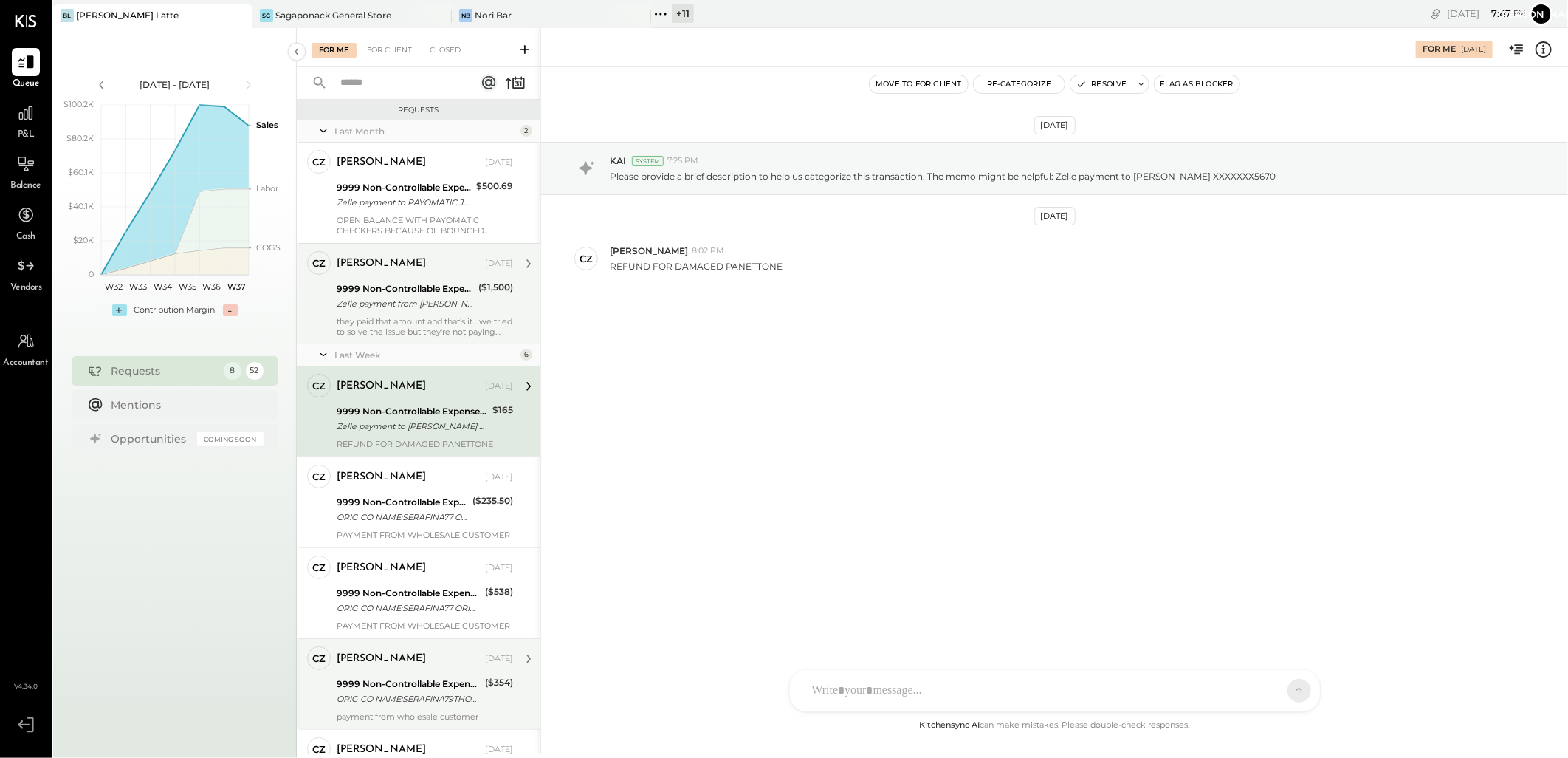
click at [421, 308] on div "Zelle payment from [PERSON_NAME] FOODS INC. 25074832983" at bounding box center [405, 304] width 137 height 15
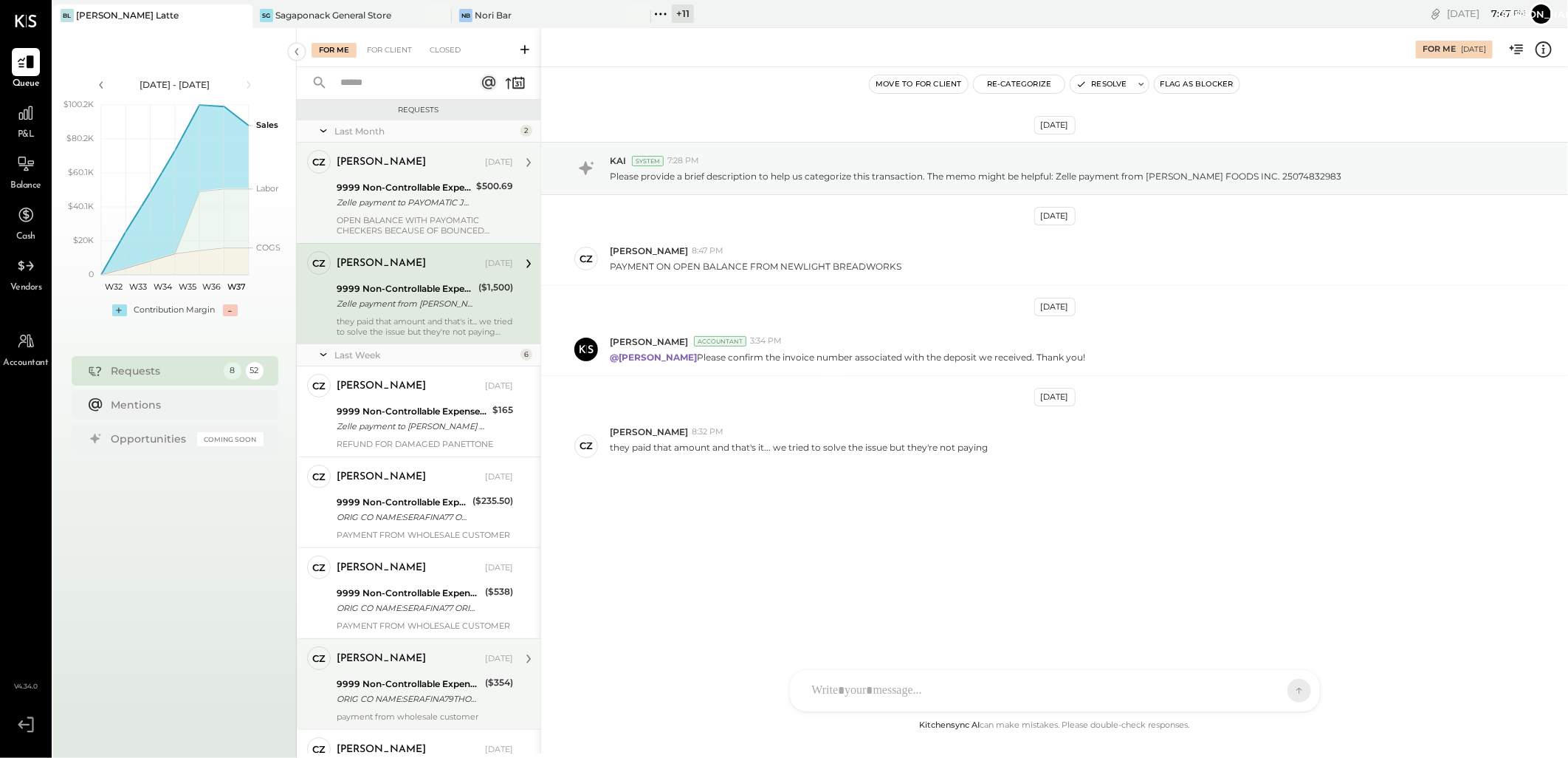
click at [394, 191] on div "9999 Non-Controllable Expenses:Other Income and Expenses:To Be Classified" at bounding box center [404, 187] width 135 height 15
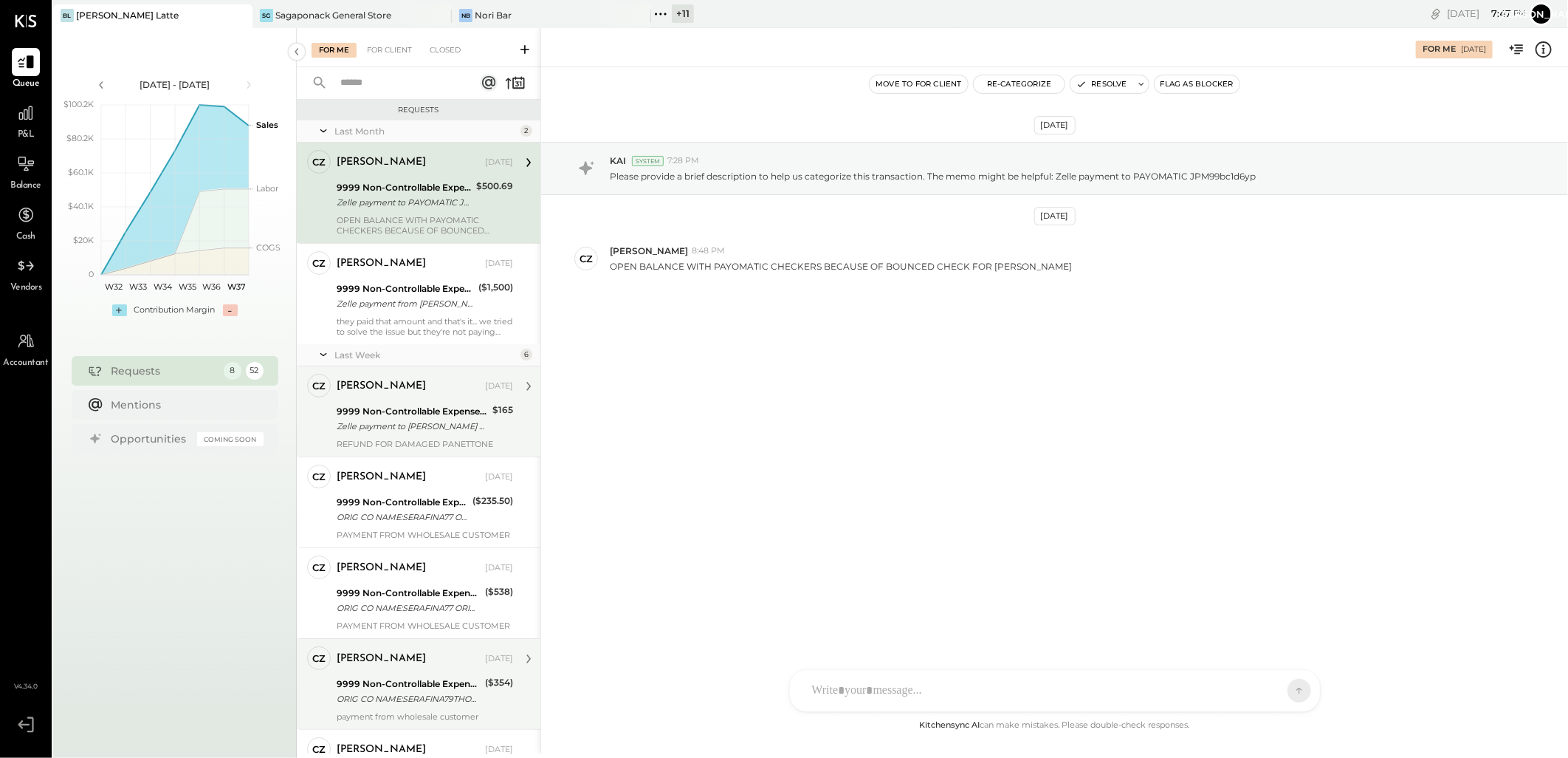
click at [406, 403] on div "9999 Non-Controllable Expenses:Other Income and Expenses:To Be Classified Zelle…" at bounding box center [412, 419] width 152 height 32
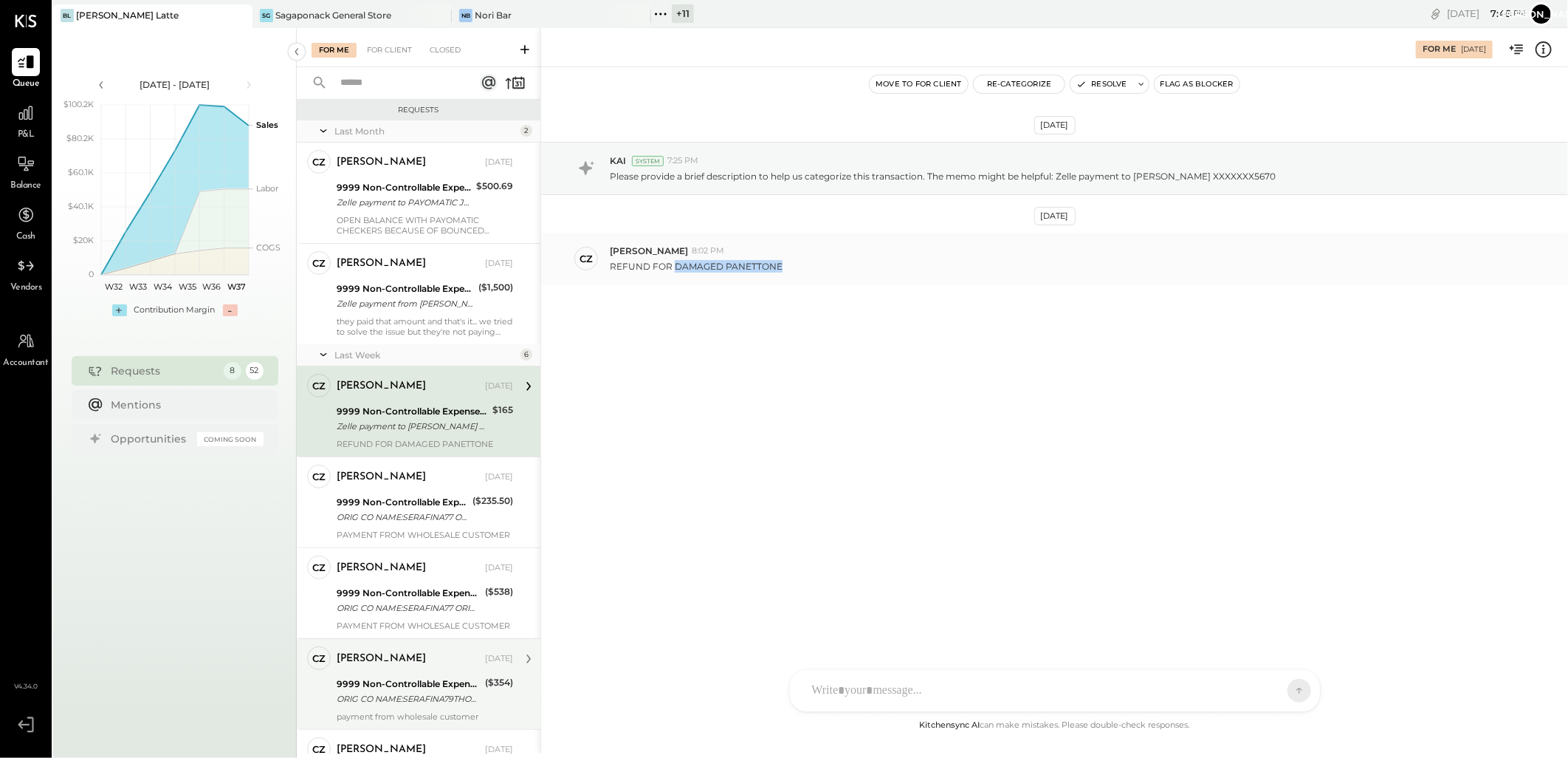
drag, startPoint x: 675, startPoint y: 263, endPoint x: 778, endPoint y: 267, distance: 103.1
click at [778, 267] on p "REFUND FOR DAMAGED PANETTONE" at bounding box center [696, 265] width 173 height 12
copy p "DAMAGED PANETTONE"
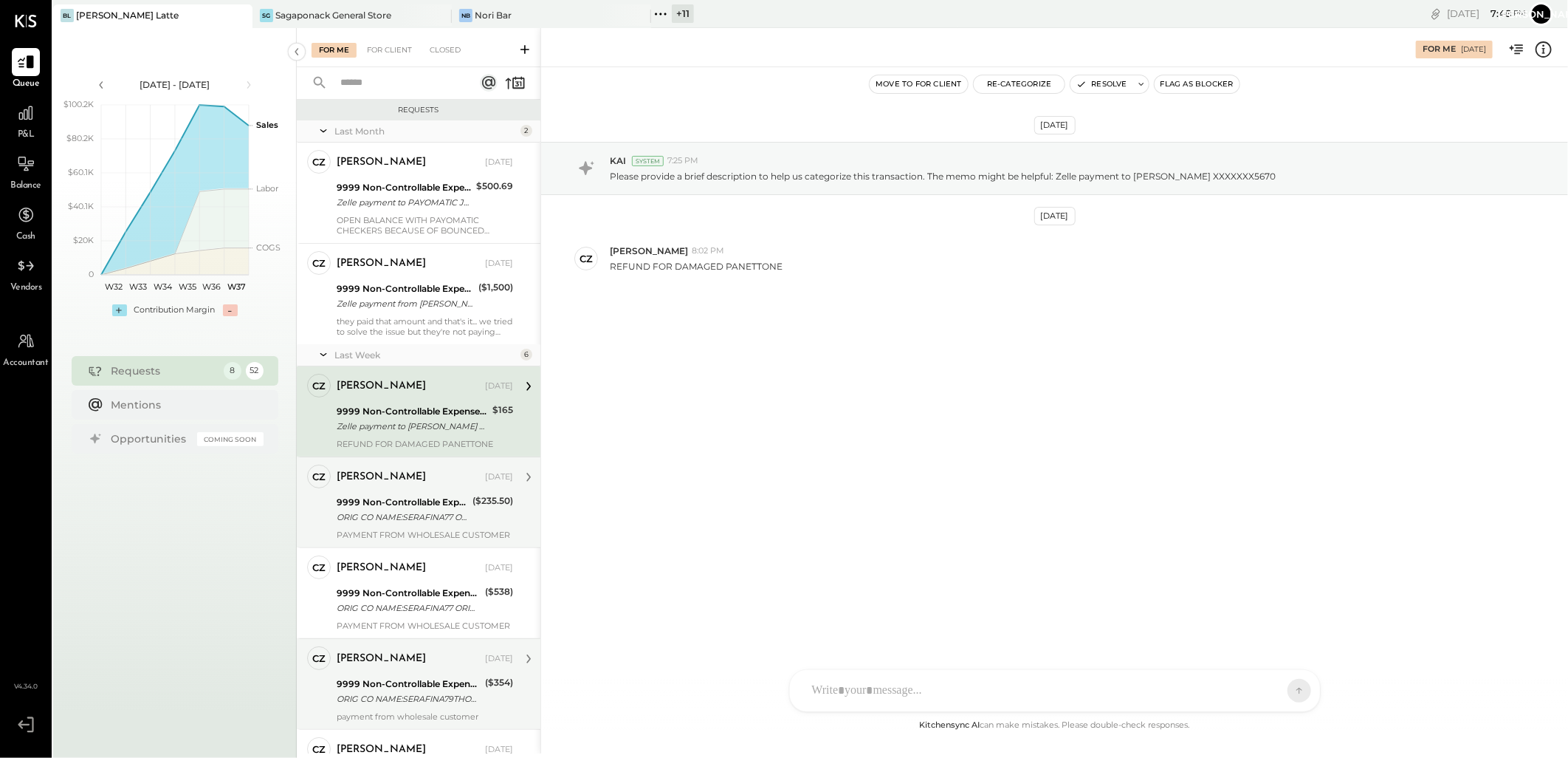
click at [426, 503] on div "9999 Non-Controllable Expenses:Other Income and Expenses:To Be Classified" at bounding box center [402, 502] width 131 height 15
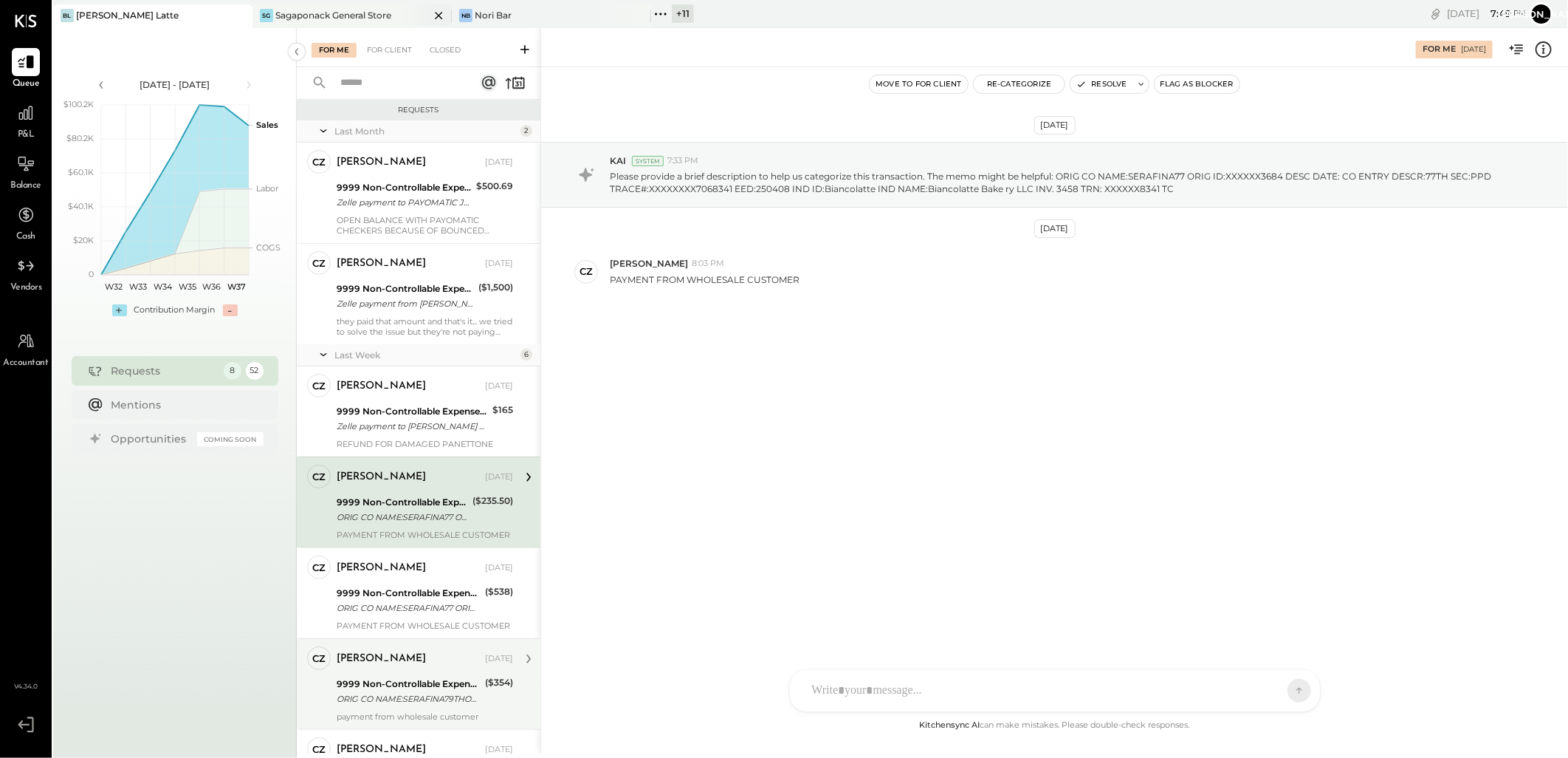
click at [330, 17] on div "Sagaponack General Store" at bounding box center [333, 15] width 116 height 12
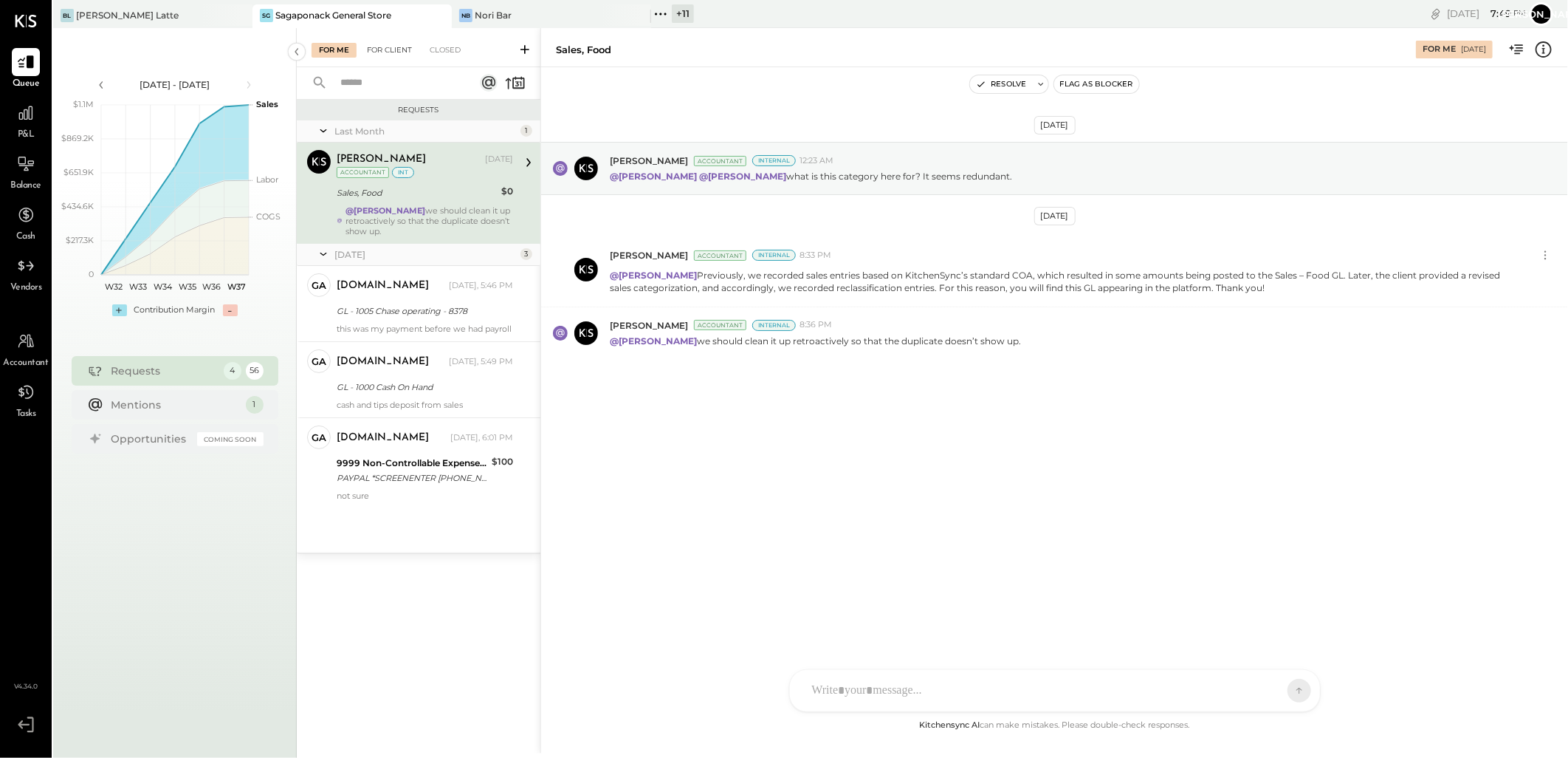
click at [396, 49] on div "For Client" at bounding box center [389, 50] width 60 height 15
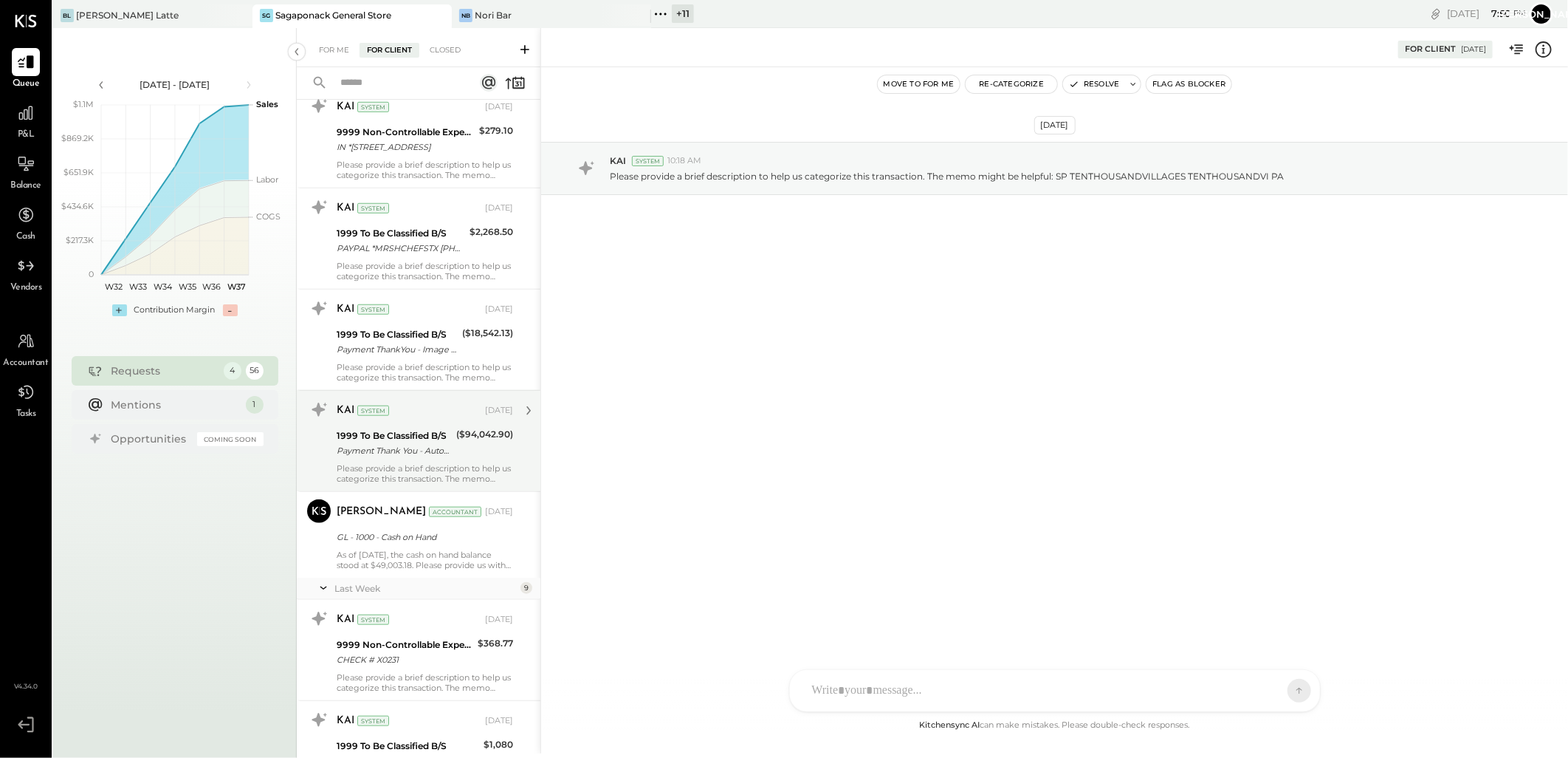
scroll to position [3822, 0]
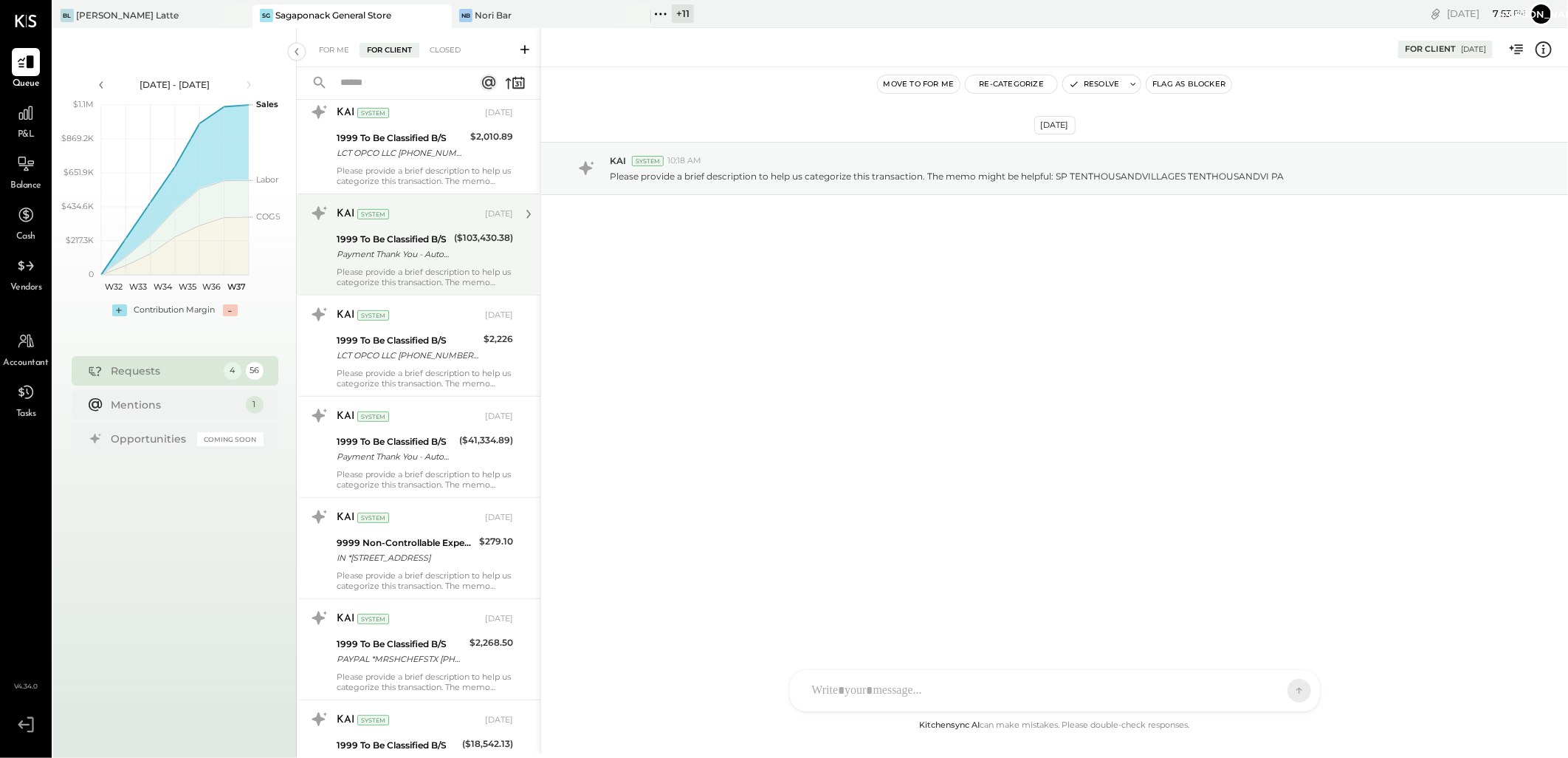
drag, startPoint x: 432, startPoint y: 160, endPoint x: 423, endPoint y: 210, distance: 50.8
click at [432, 160] on div "LCT OPCO LLC [PHONE_NUMBER] PA" at bounding box center [401, 153] width 129 height 15
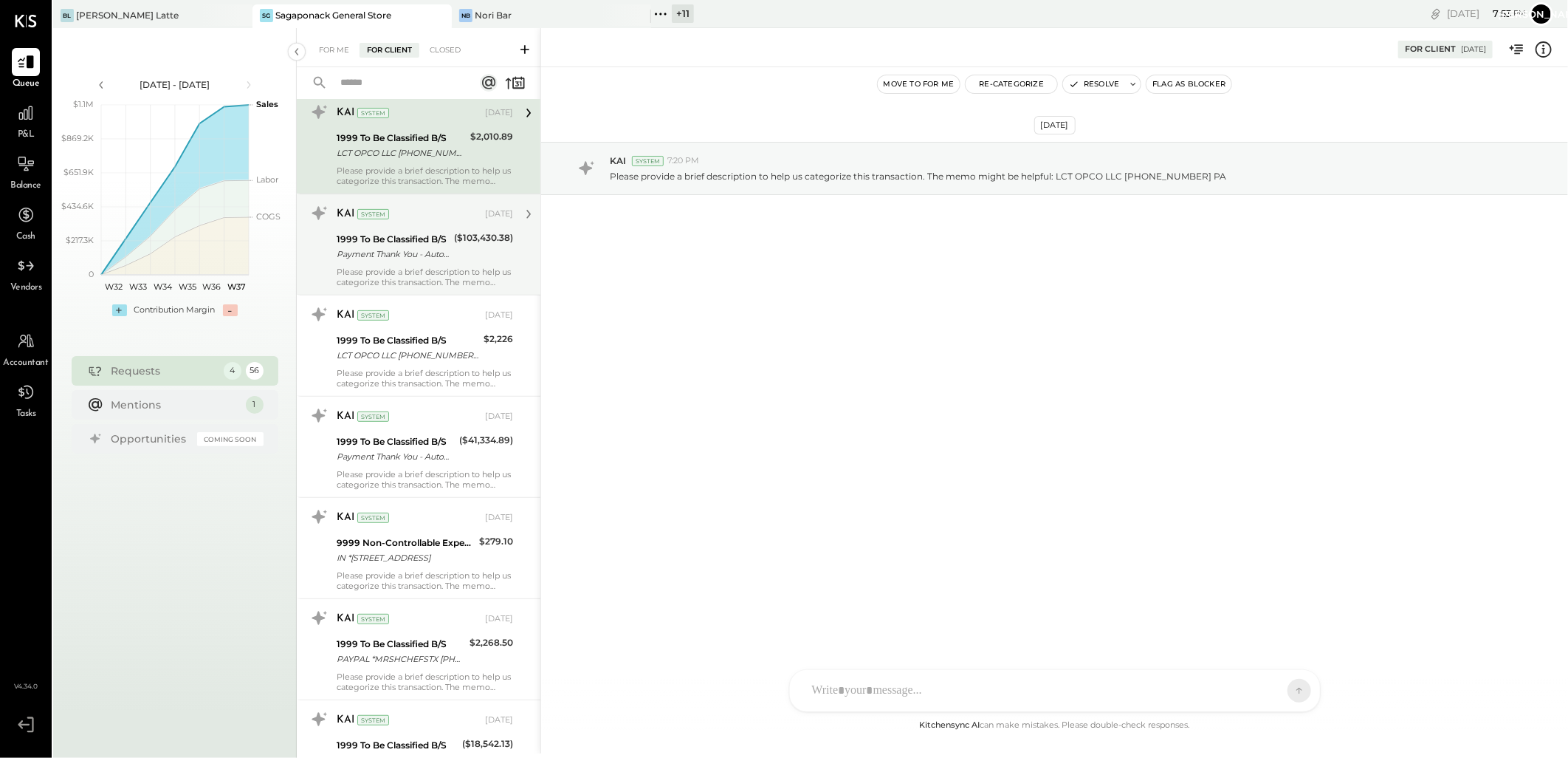
click at [415, 234] on div "1999 To Be Classified B/S" at bounding box center [393, 239] width 113 height 15
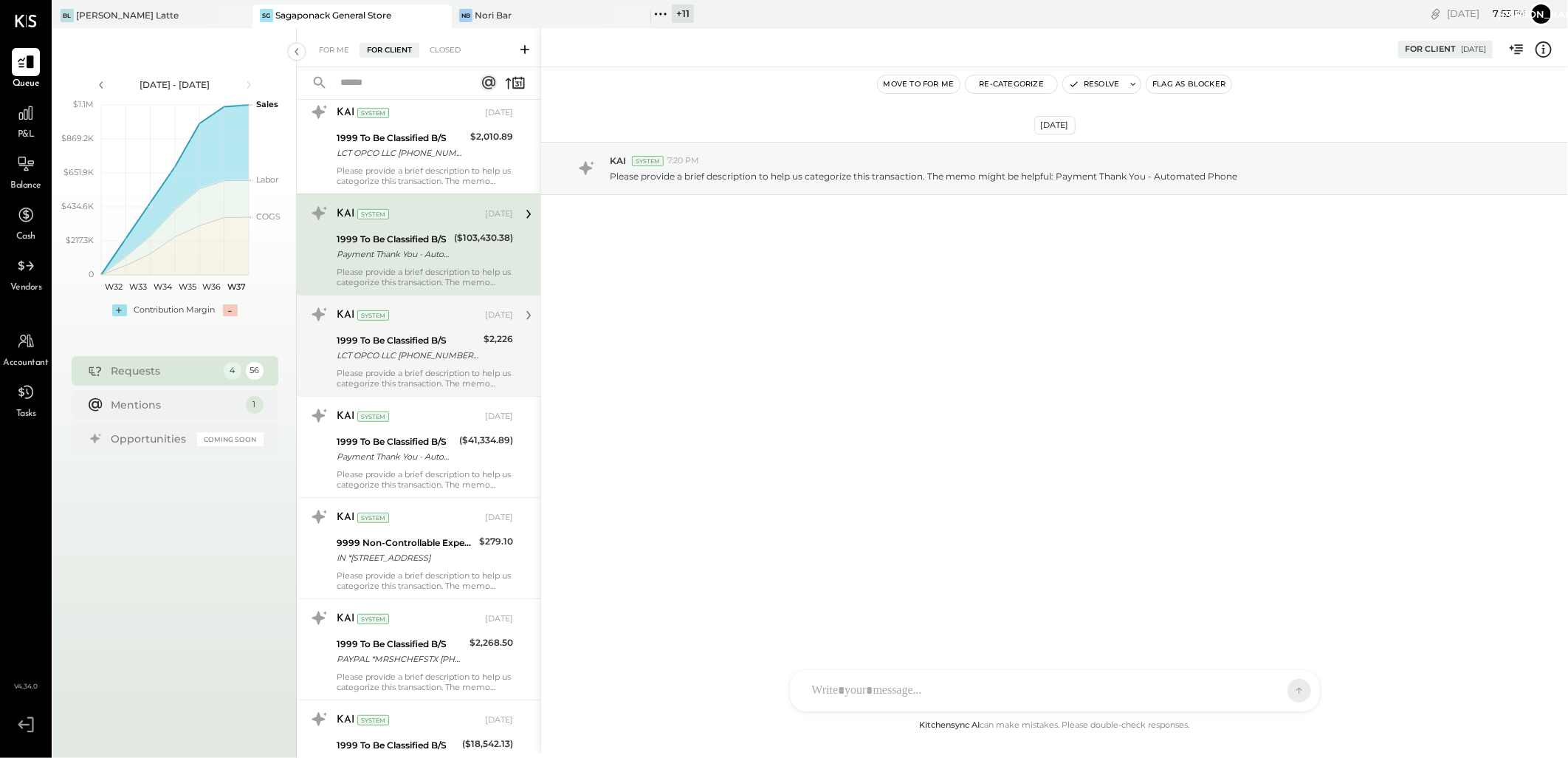
click at [405, 336] on div "1999 To Be Classified B/S" at bounding box center [408, 340] width 143 height 15
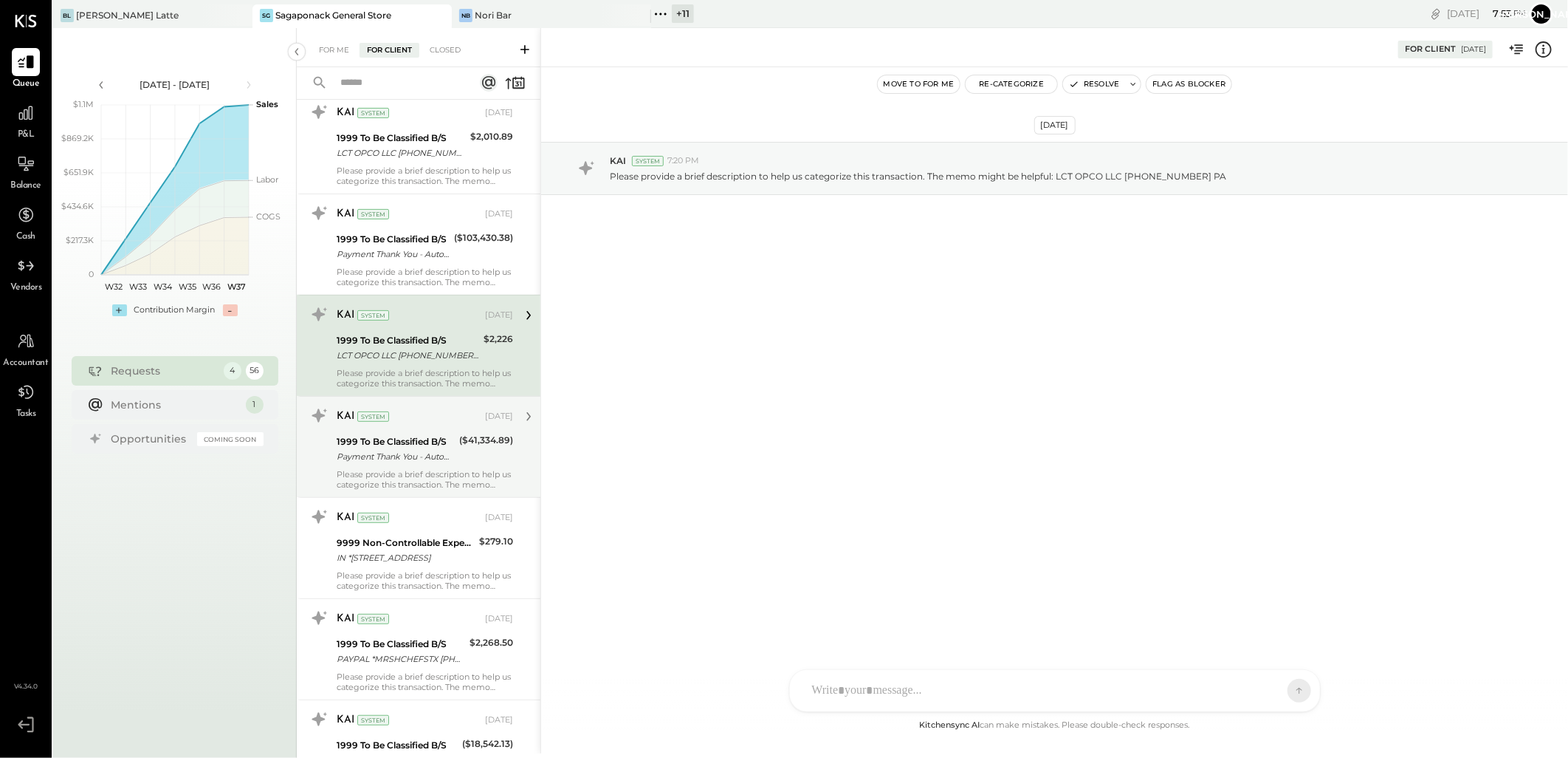
click at [402, 420] on div "KAI System" at bounding box center [409, 416] width 145 height 15
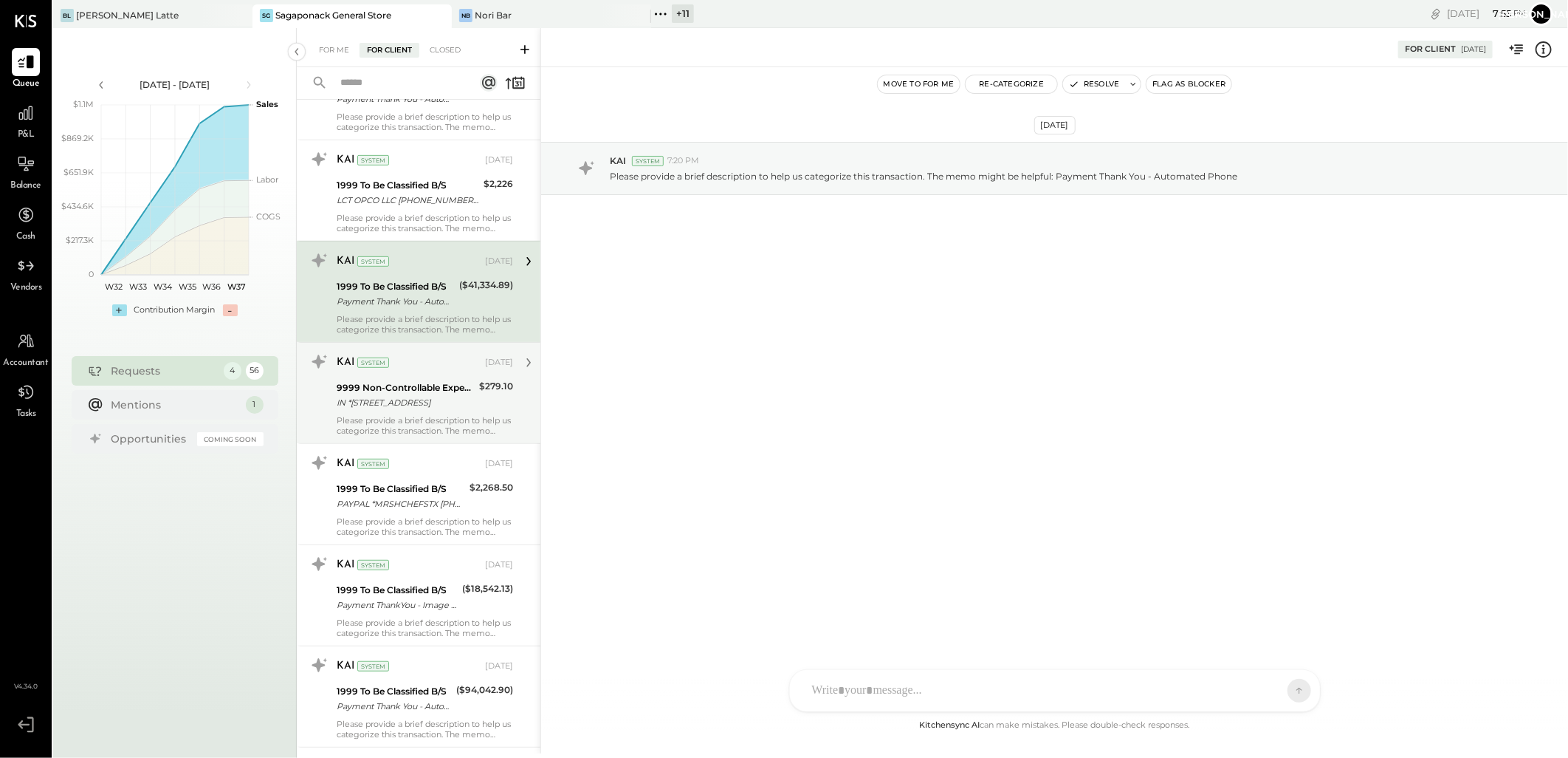
scroll to position [3986, 0]
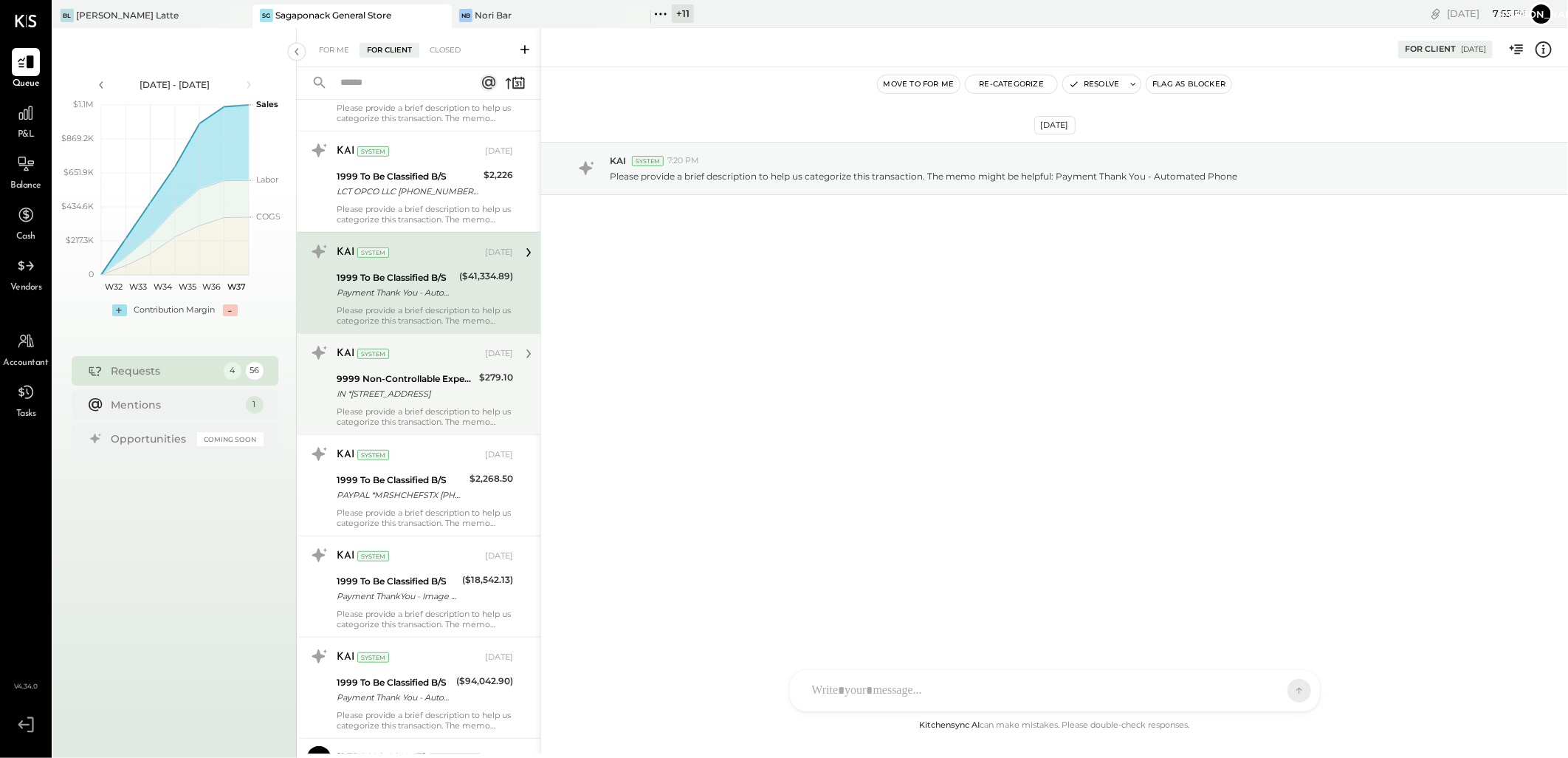
click at [396, 398] on div "IN *[STREET_ADDRESS]" at bounding box center [406, 394] width 138 height 15
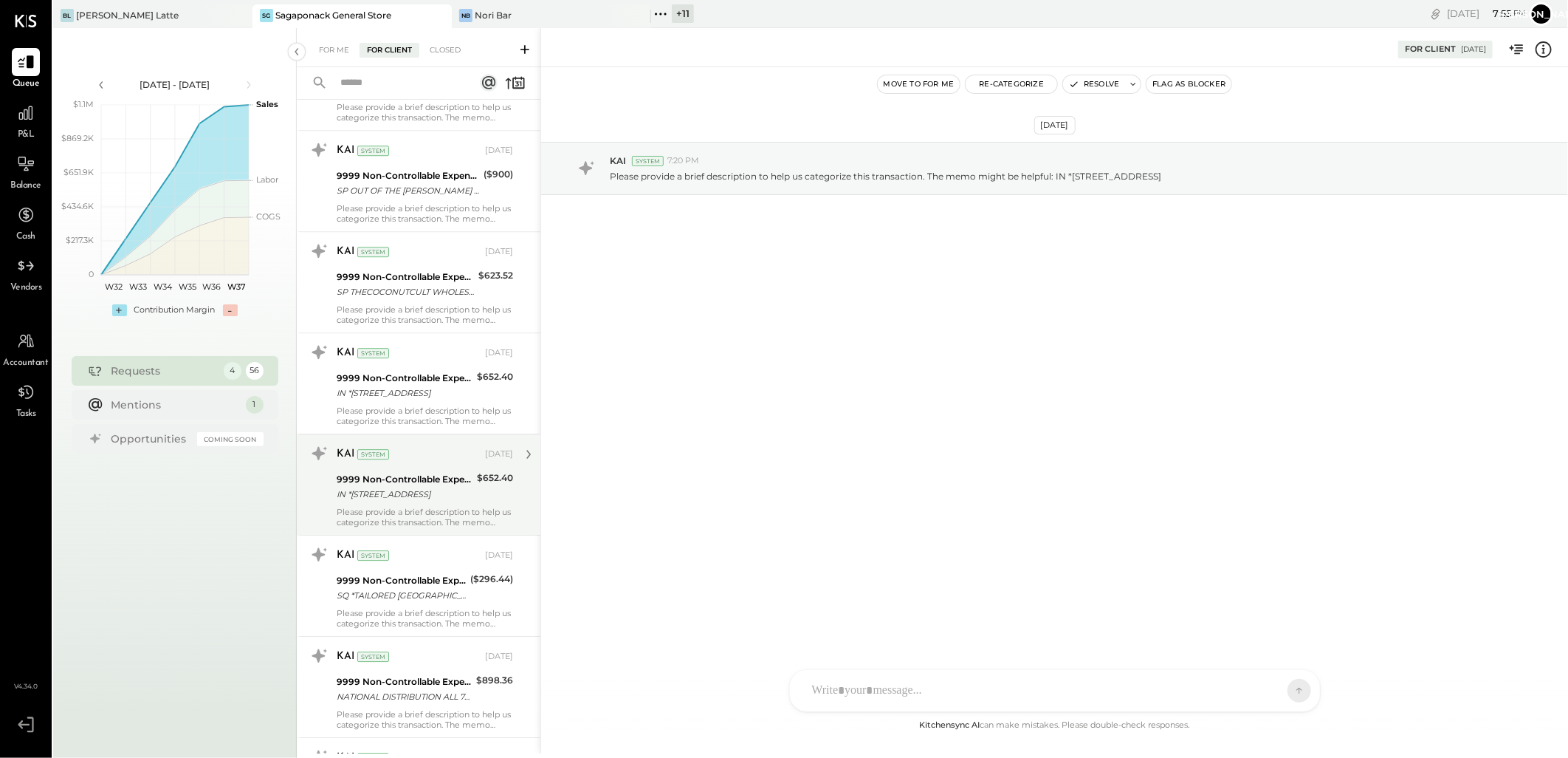
scroll to position [2591, 0]
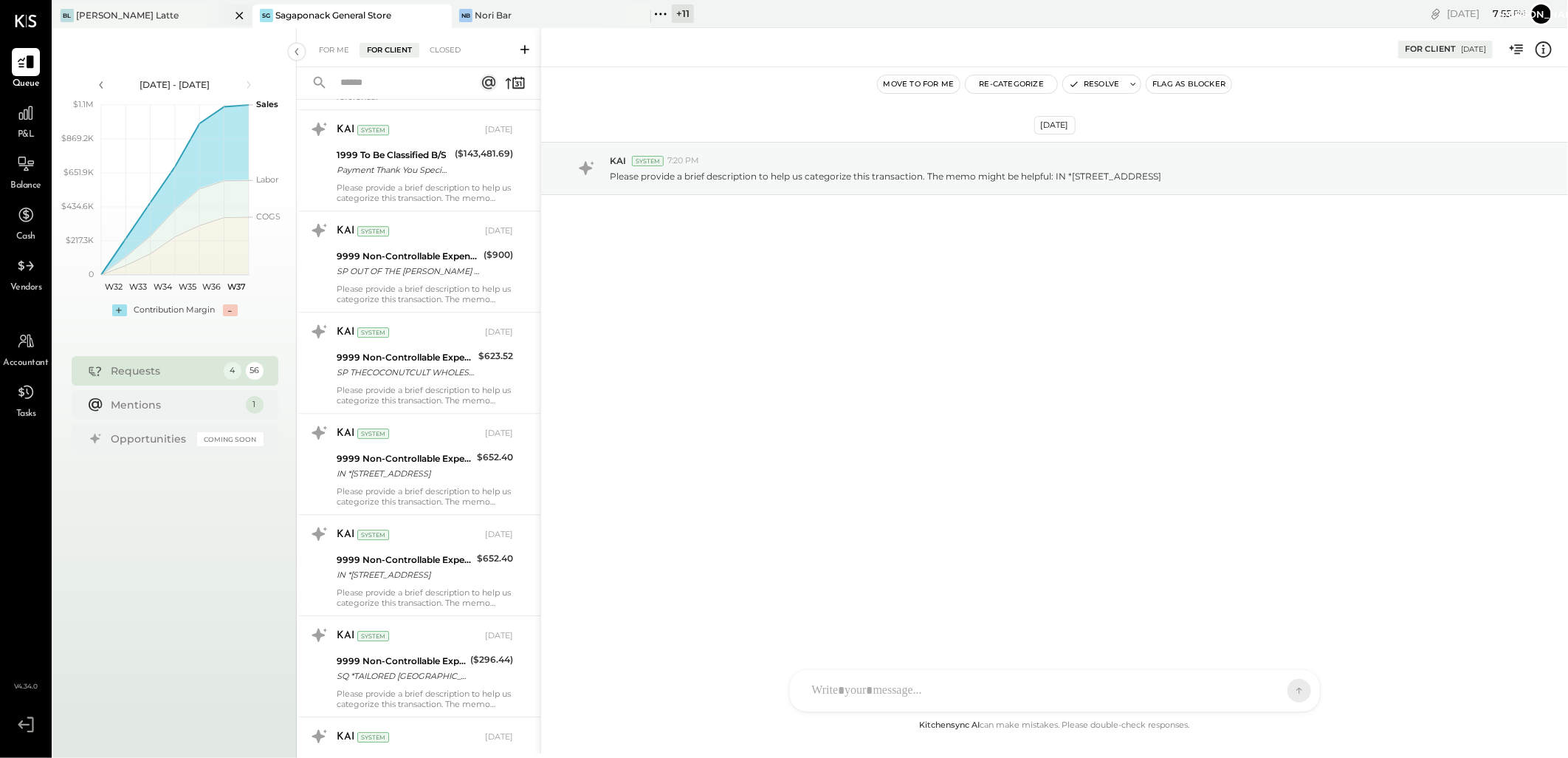
click at [93, 10] on div "[PERSON_NAME] Latte" at bounding box center [127, 15] width 103 height 12
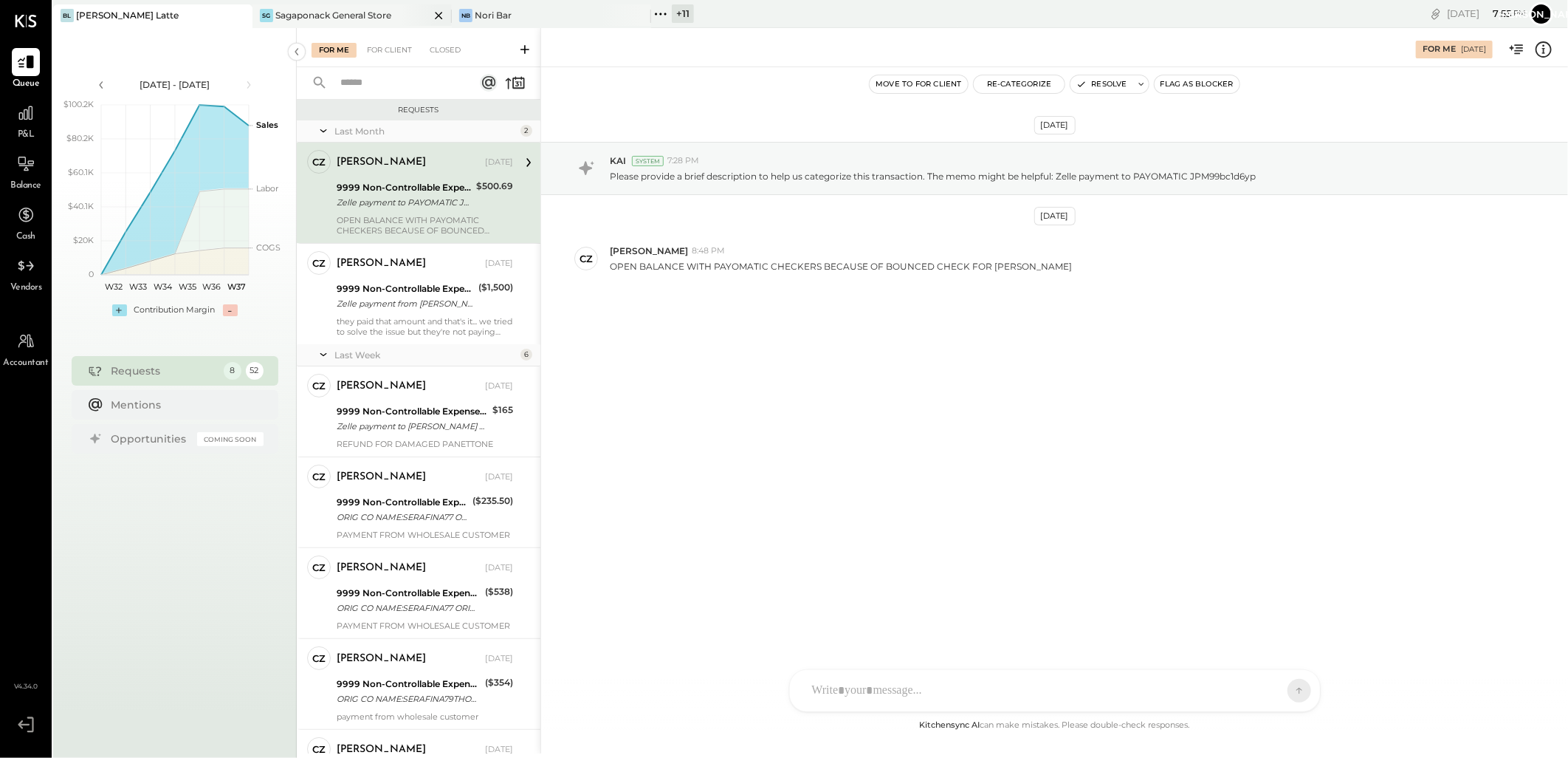
click at [321, 11] on div "Sagaponack General Store" at bounding box center [333, 15] width 116 height 12
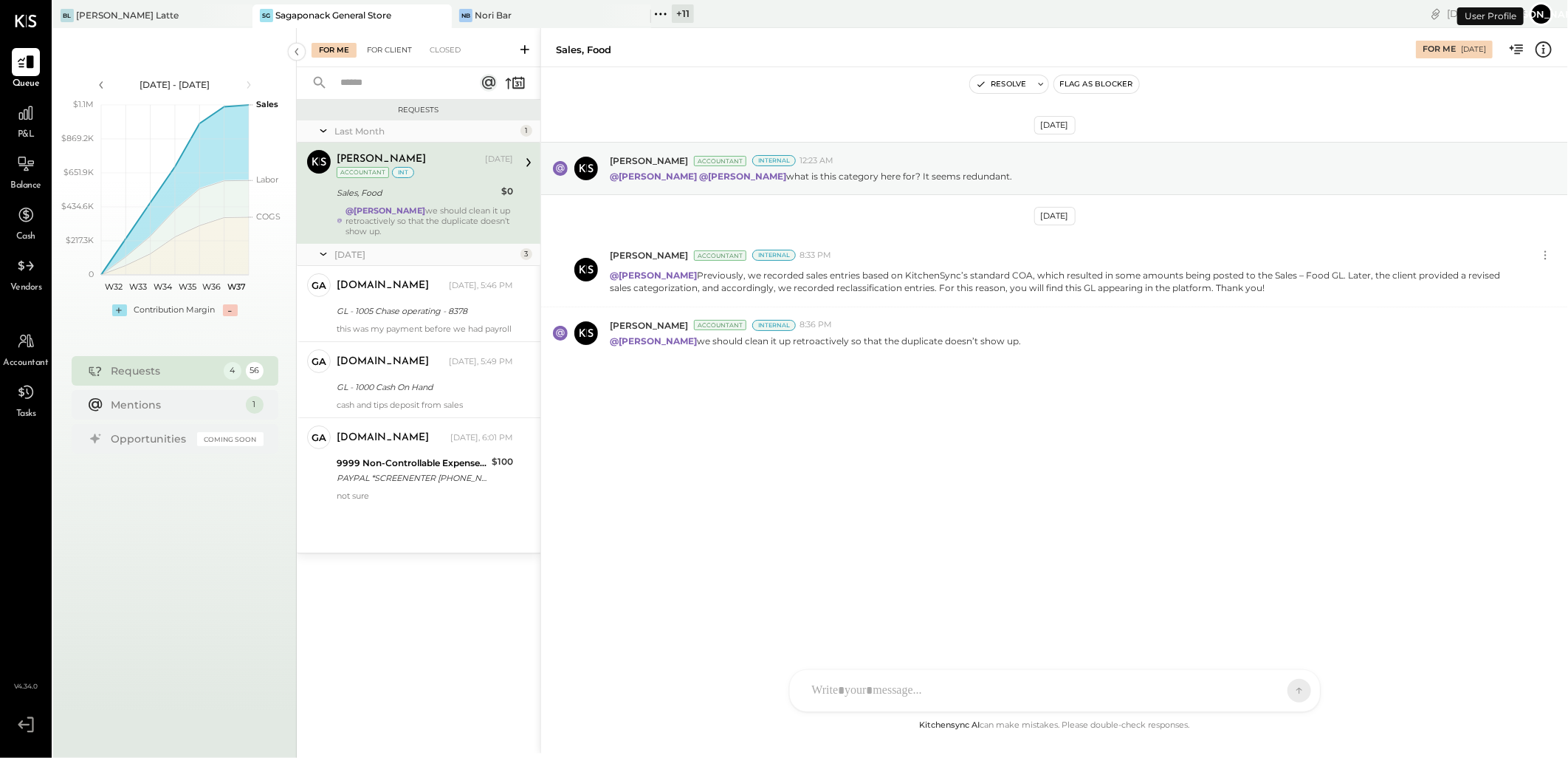
click at [399, 54] on div "For Client" at bounding box center [389, 50] width 60 height 15
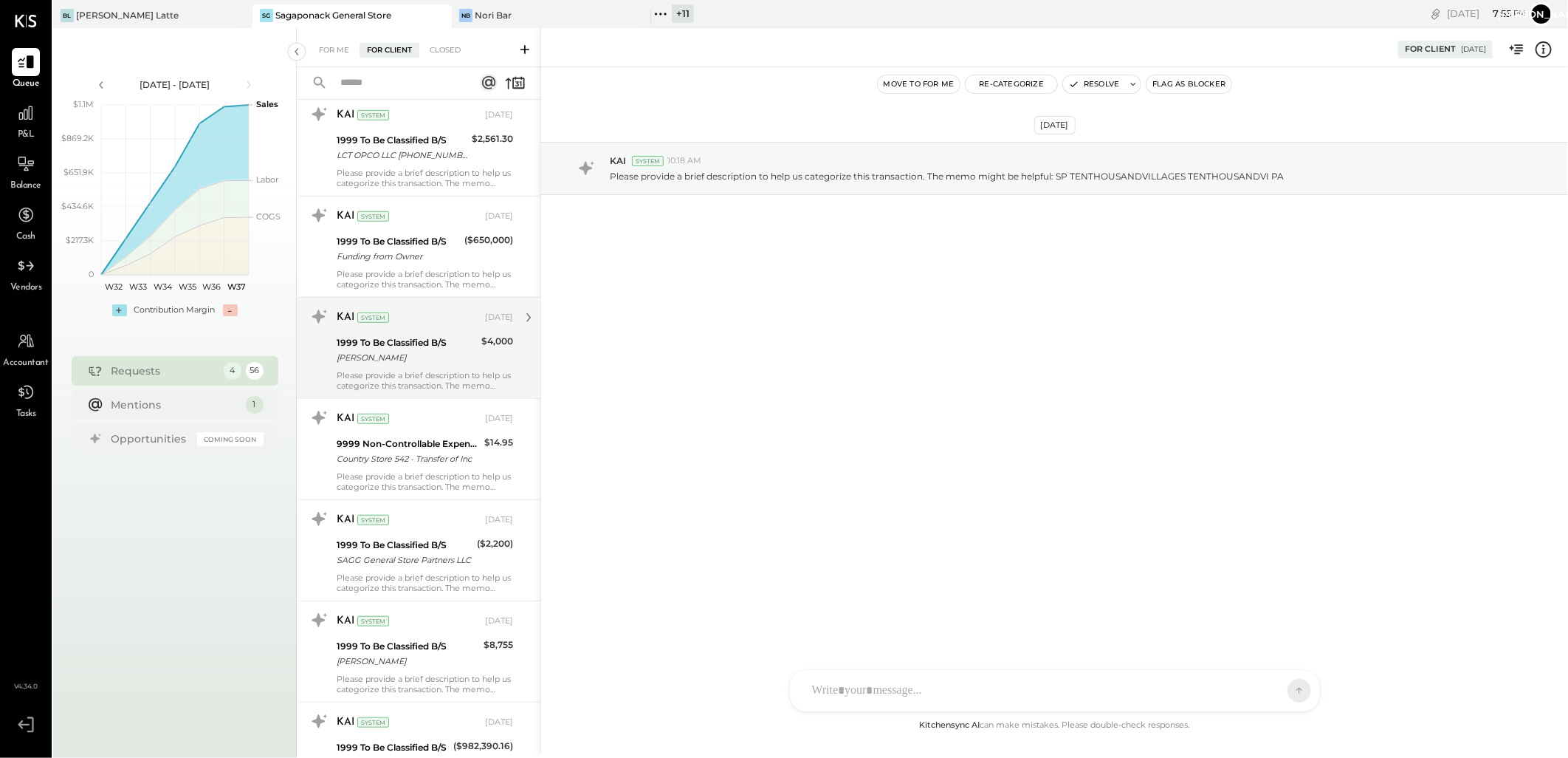
scroll to position [656, 0]
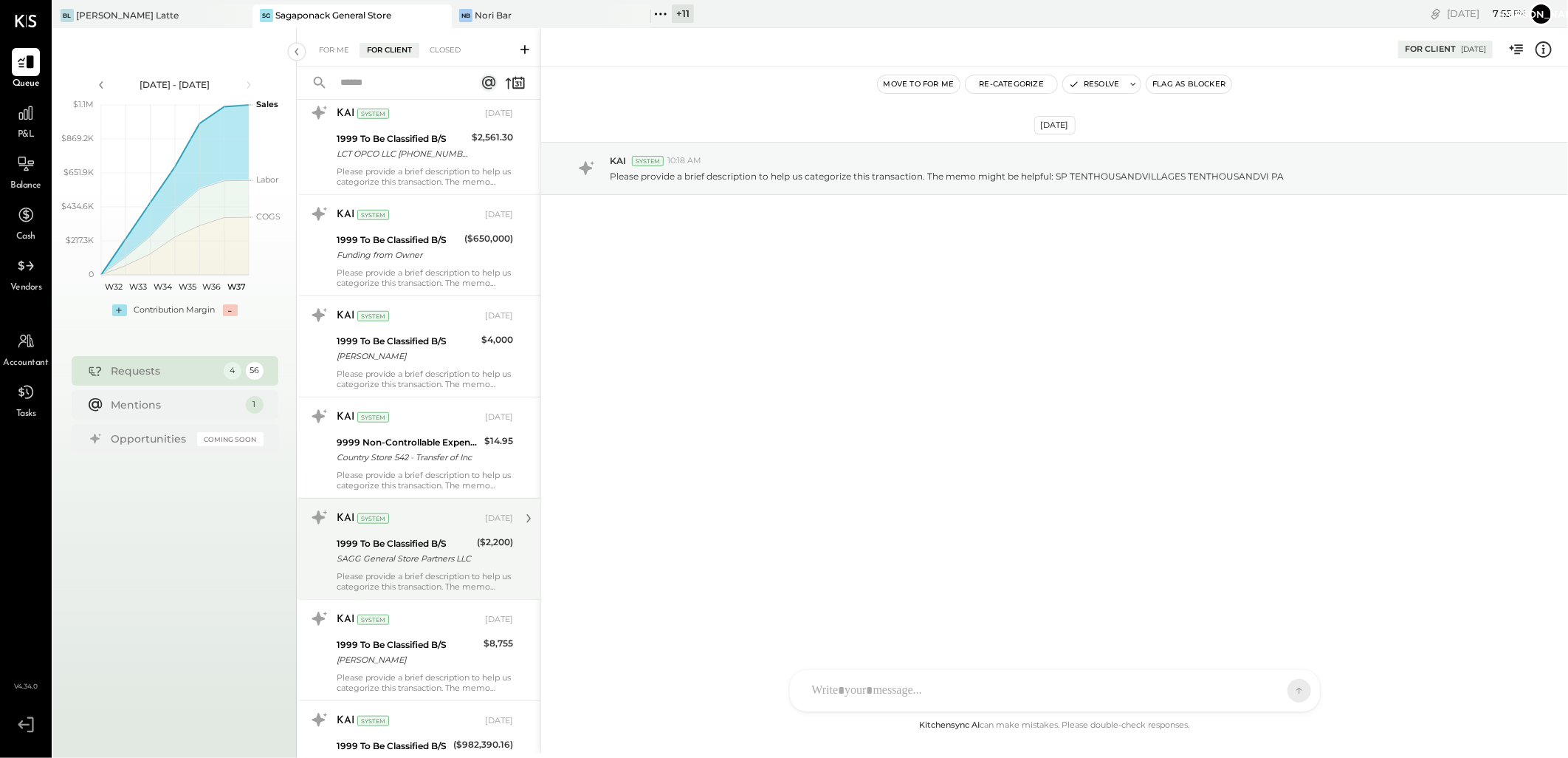
drag, startPoint x: 392, startPoint y: 558, endPoint x: 329, endPoint y: 541, distance: 65.3
click at [393, 558] on div "SAGG General Store Partners LLC" at bounding box center [404, 558] width 135 height 15
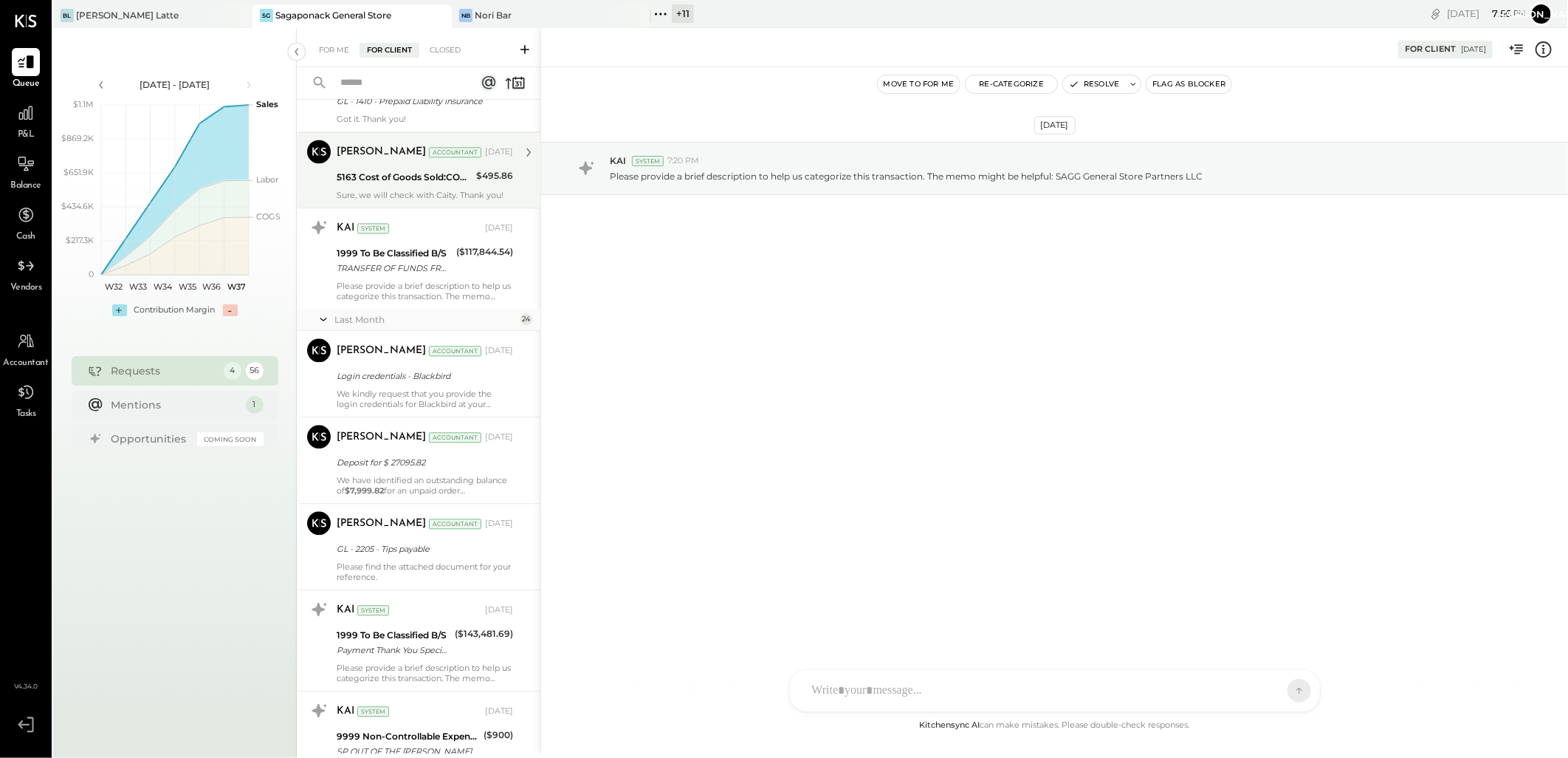
scroll to position [2380, 0]
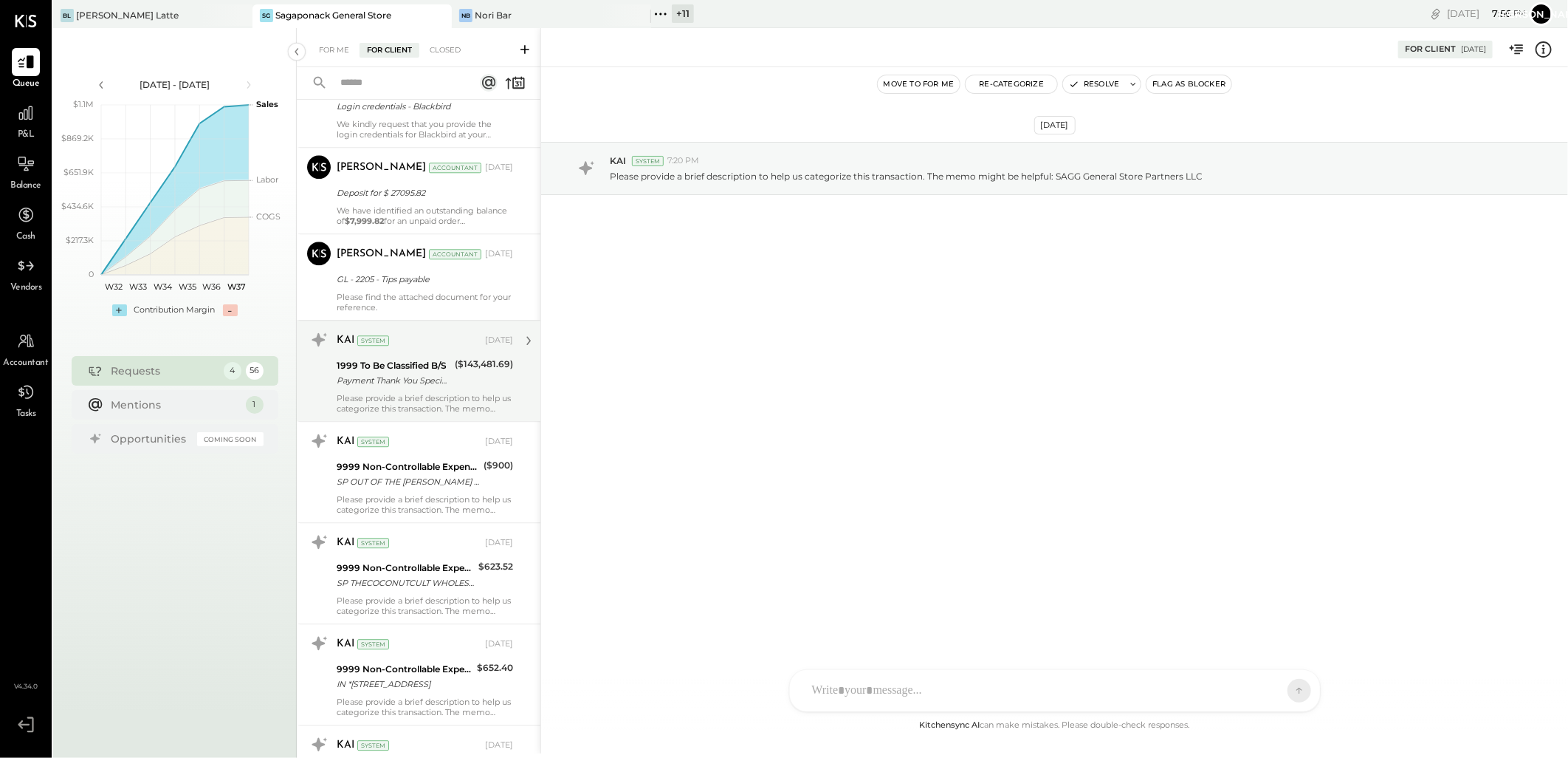
click at [404, 390] on div "KAI System [DATE] 1999 To Be Classified B/S Payment Thank You Specialist Assist…" at bounding box center [425, 371] width 177 height 86
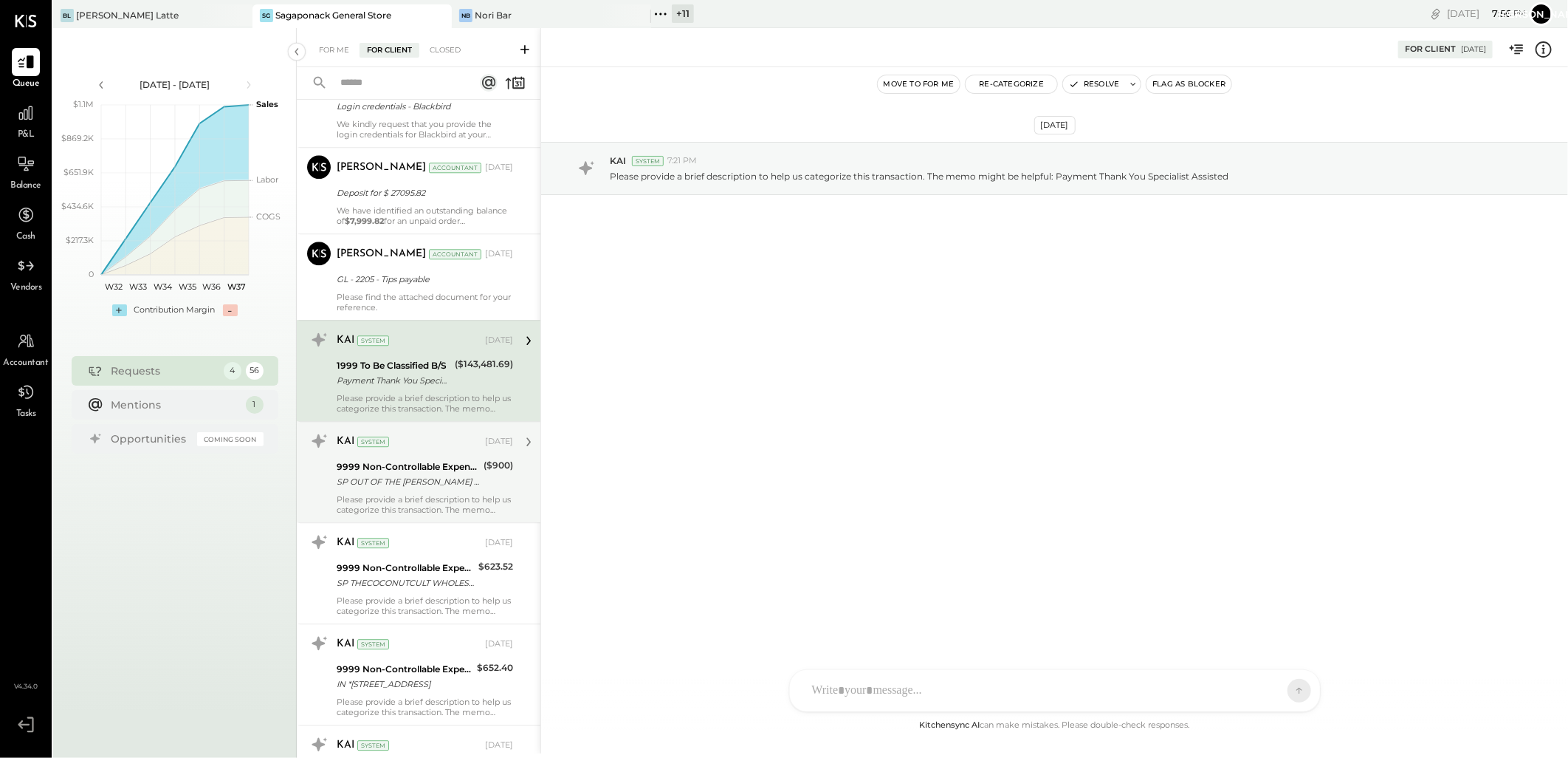
click at [423, 493] on div "KAI System [DATE] 9999 Non-Controllable Expenses:Other Income and Expenses:To B…" at bounding box center [425, 472] width 177 height 86
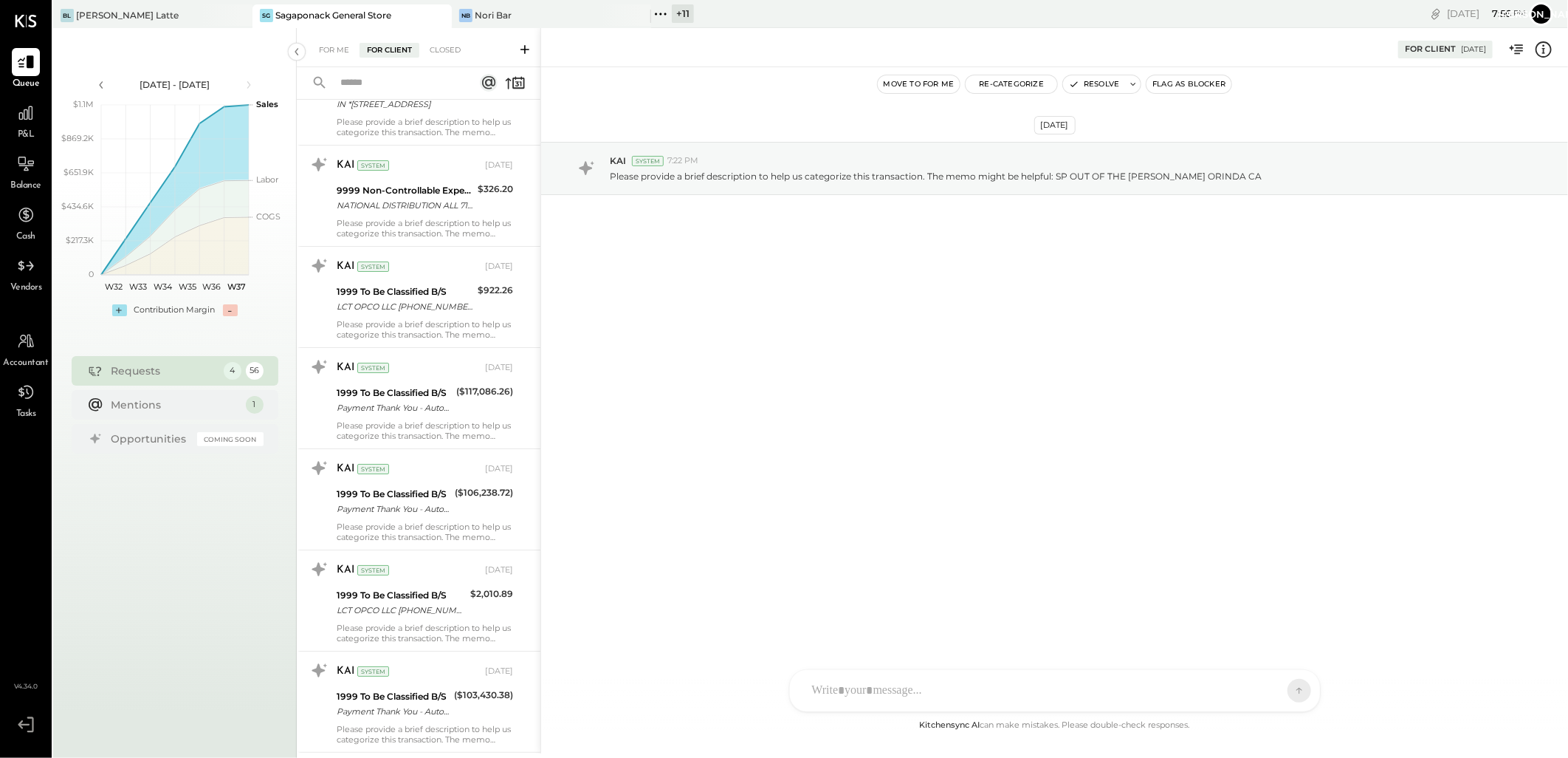
scroll to position [4021, 0]
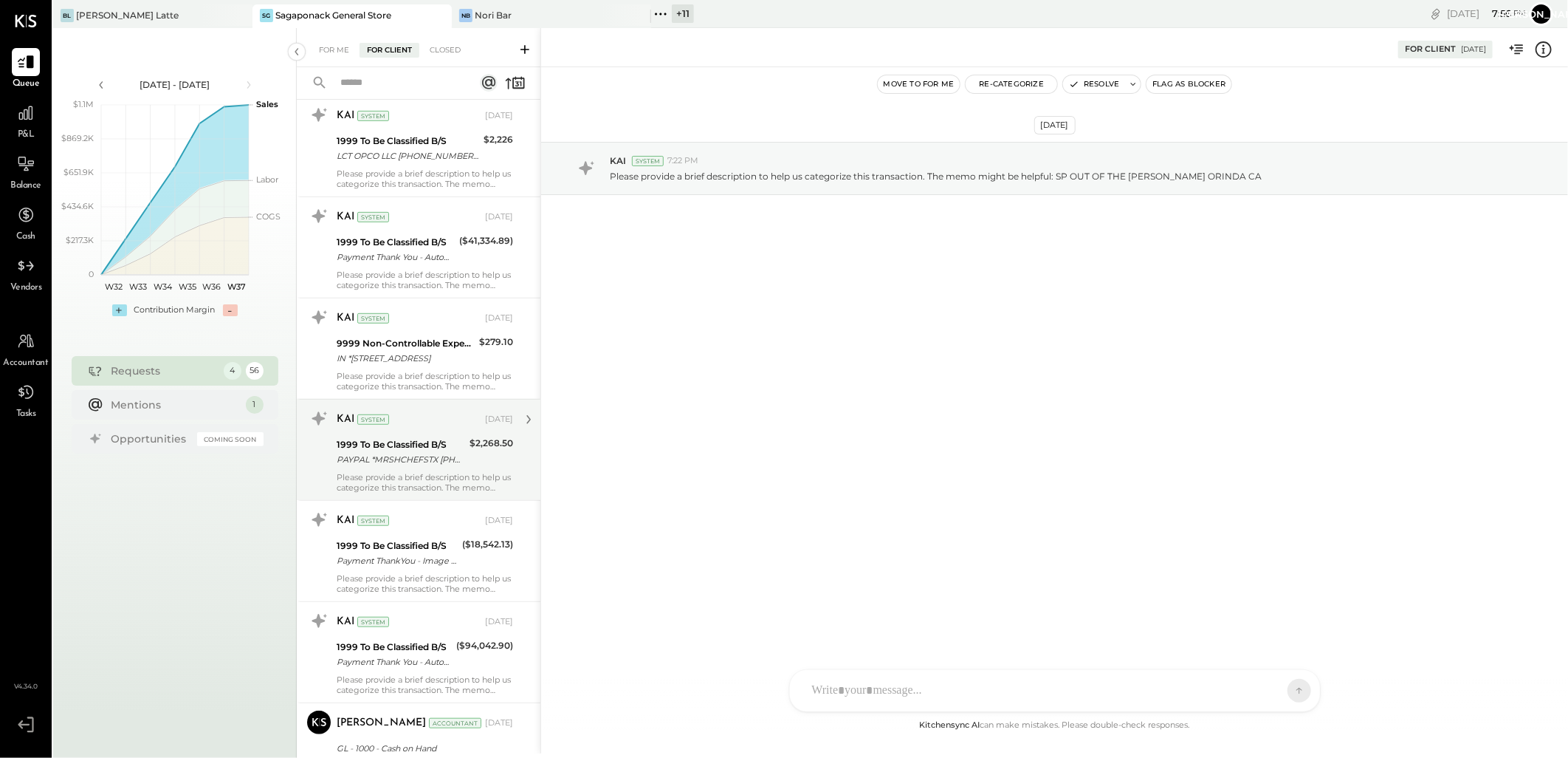
click at [412, 434] on div "KAI System [DATE] 1999 To Be Classified B/S PAYPAL *MRSHCHEFSTX [PHONE_NUMBER] …" at bounding box center [425, 450] width 177 height 86
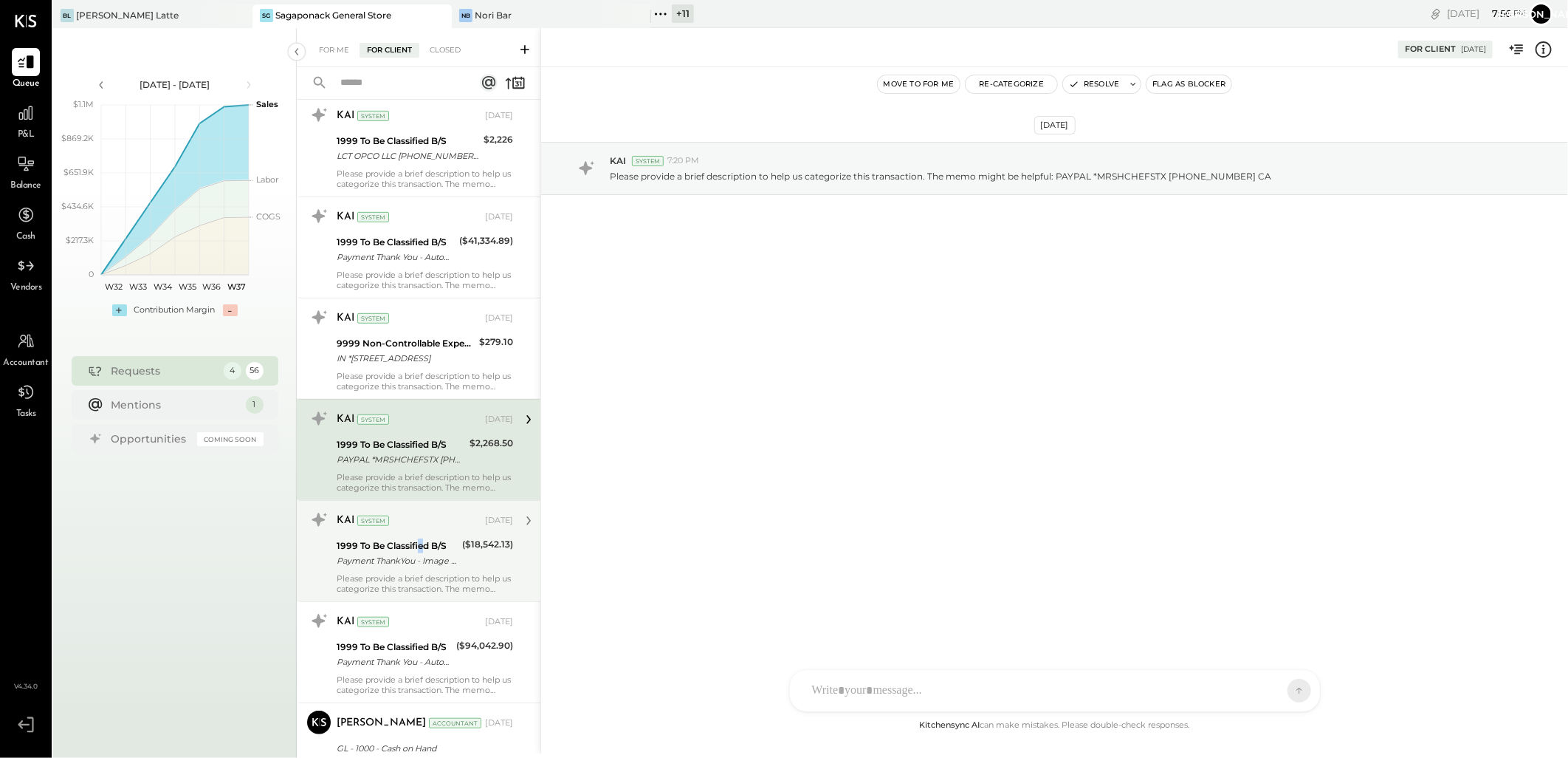
click at [423, 538] on div "KAI System [DATE] 1999 To Be Classified B/S Payment ThankYou - Image Check ($18…" at bounding box center [425, 551] width 177 height 86
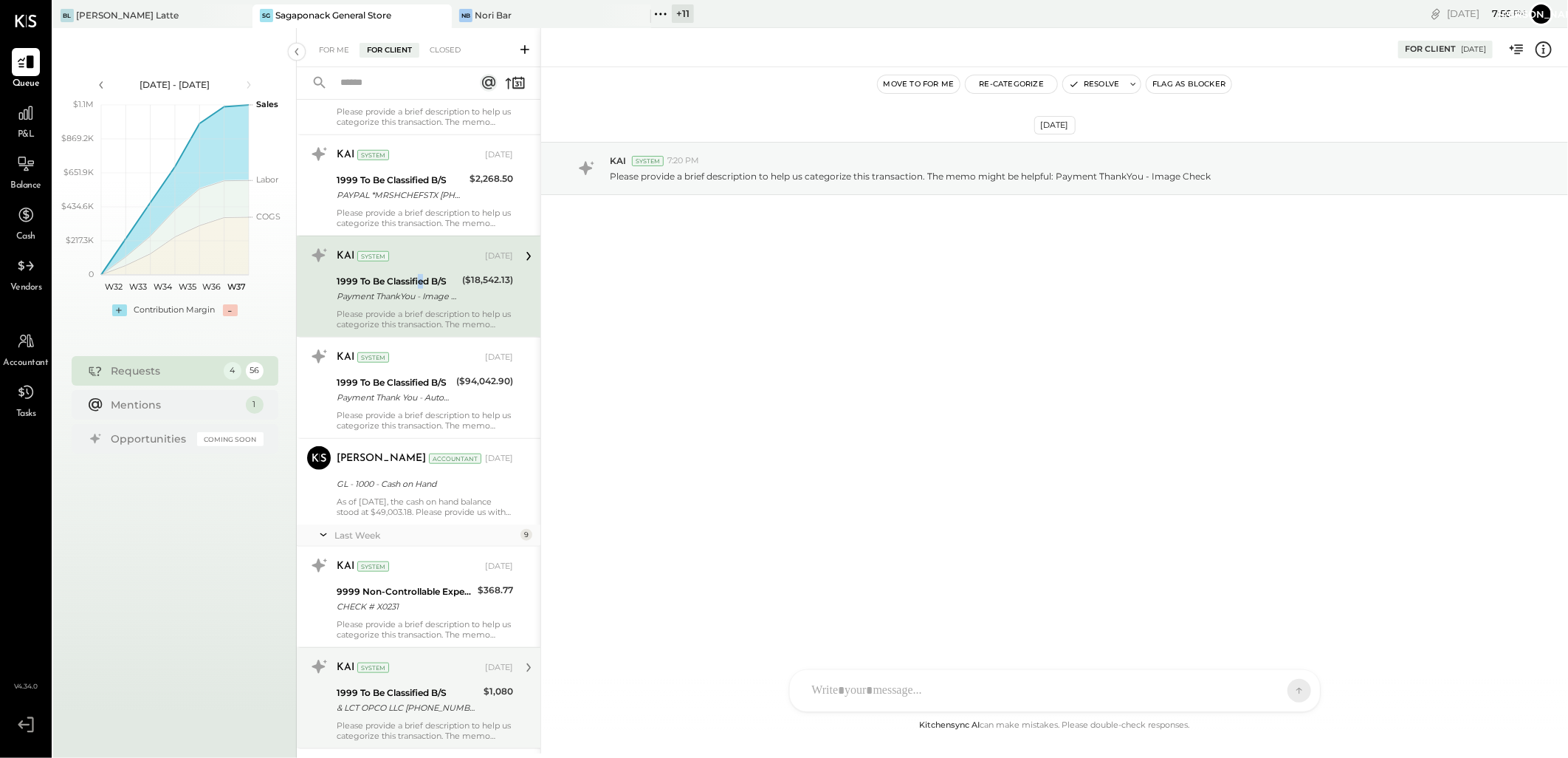
scroll to position [4349, 0]
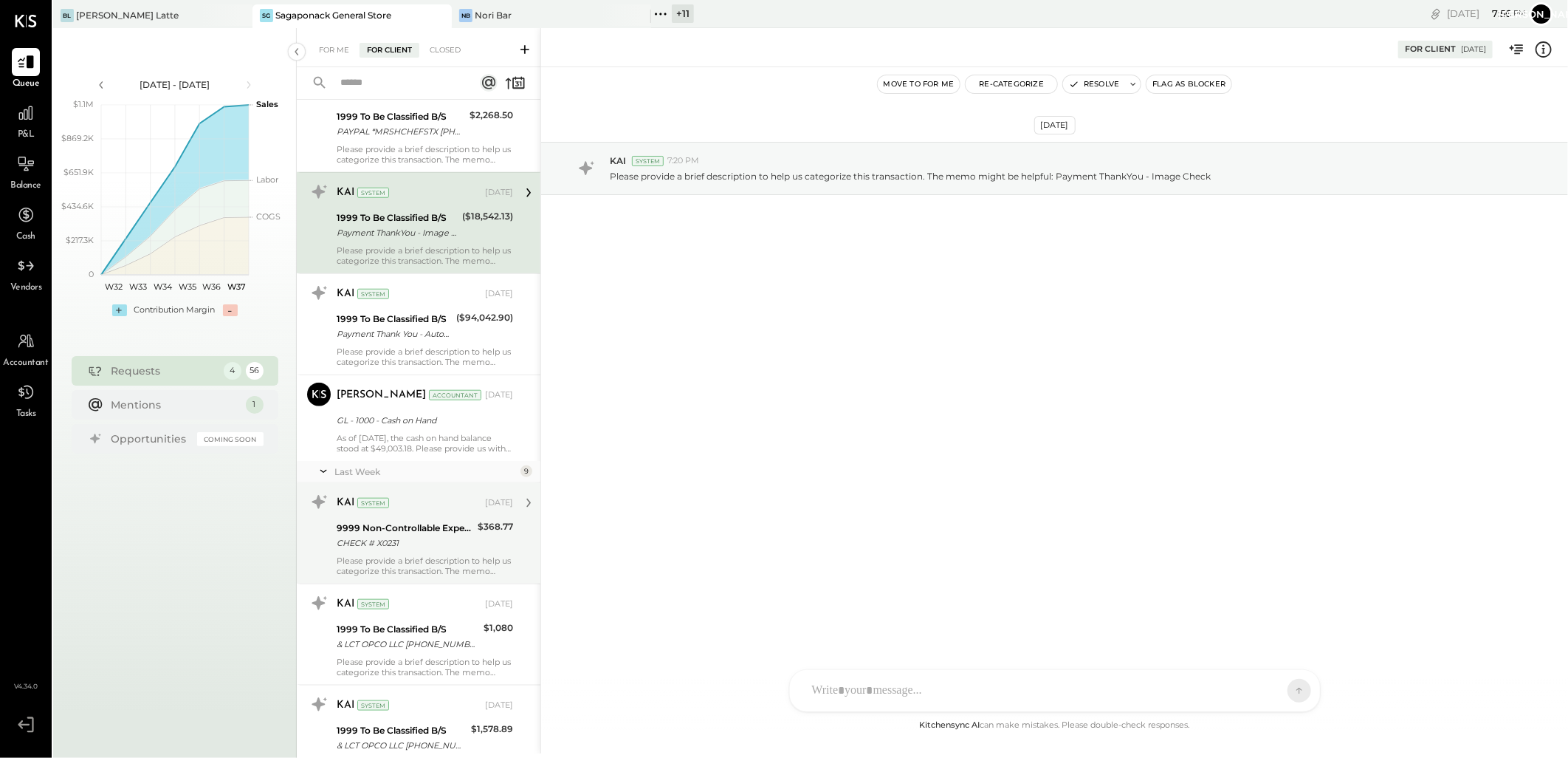
click at [422, 524] on div "9999 Non-Controllable Expenses:Other Income and Expenses:To Be Classified P&L" at bounding box center [405, 528] width 136 height 15
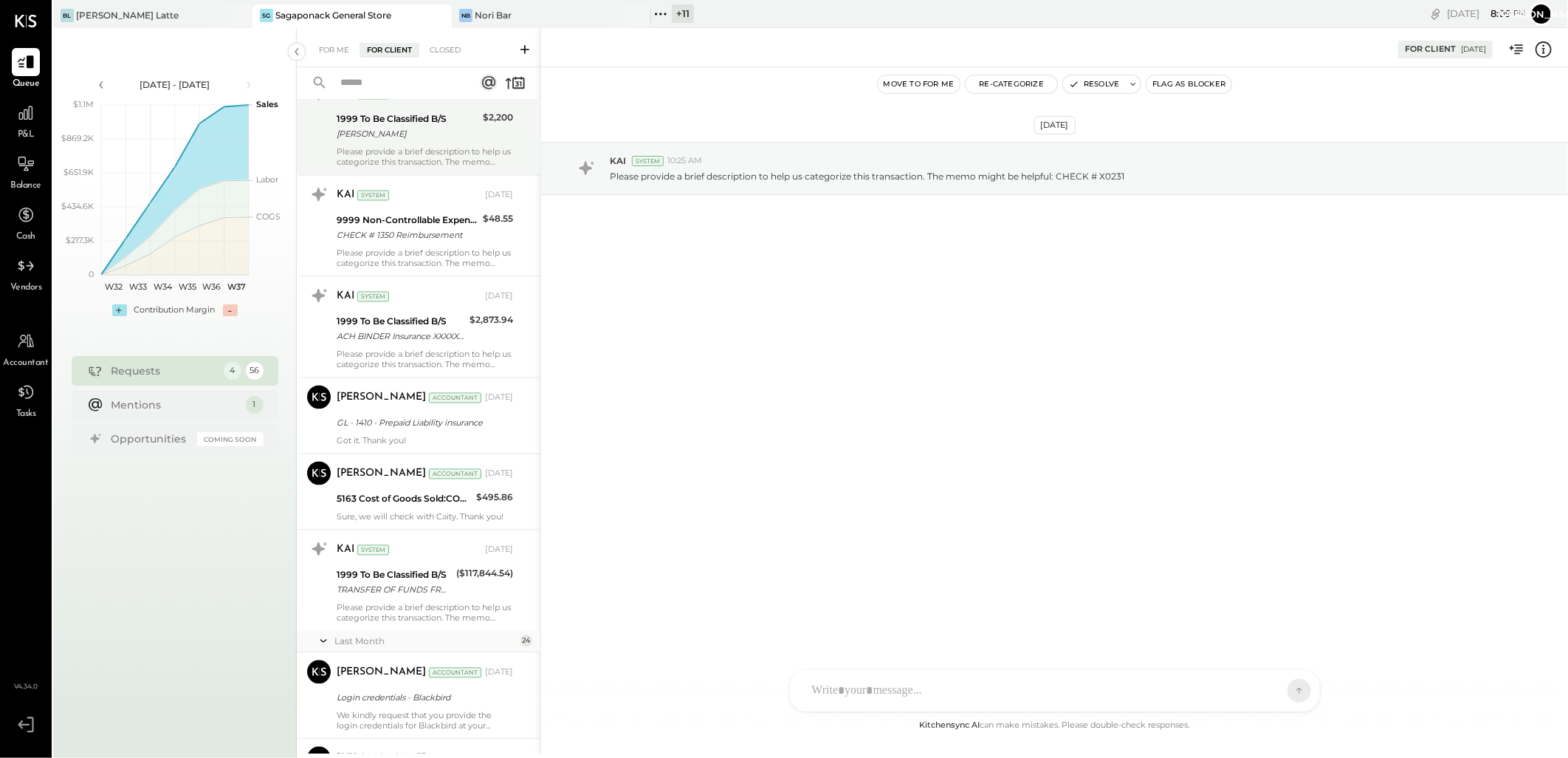
scroll to position [1688, 0]
